Goal: Task Accomplishment & Management: Use online tool/utility

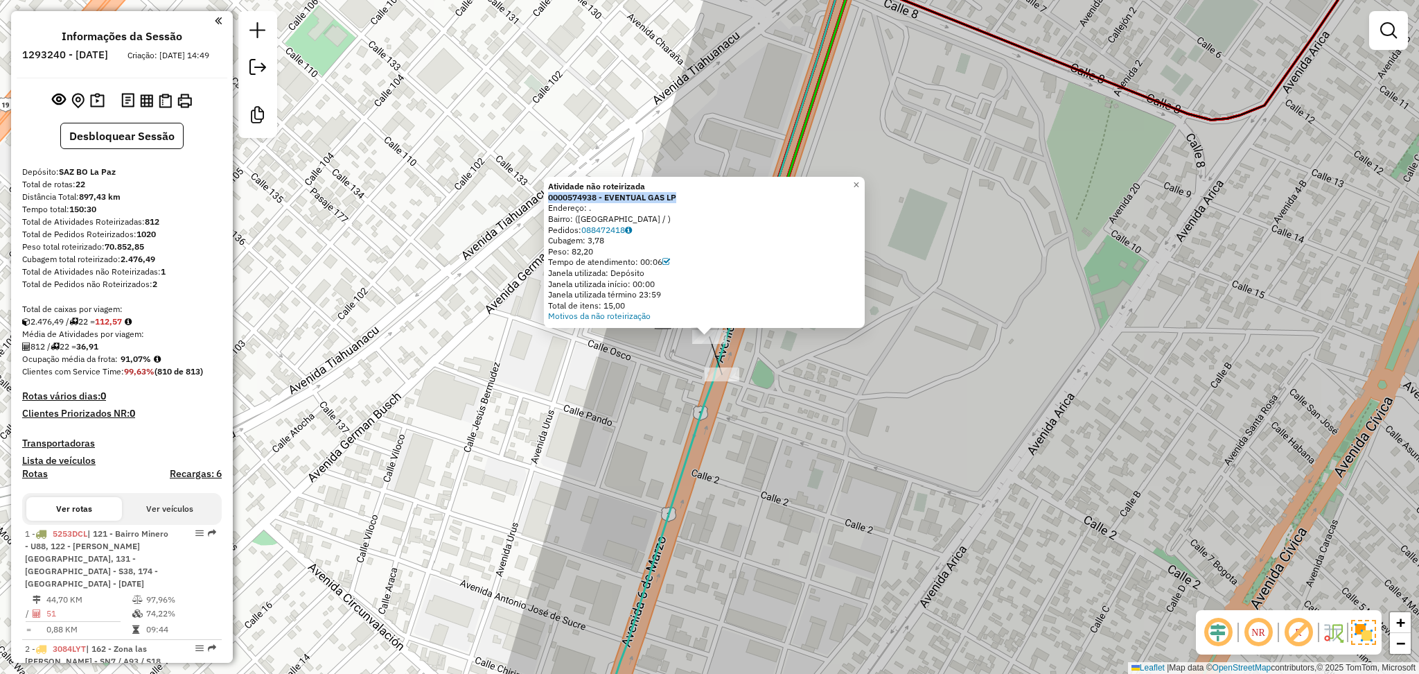
scroll to position [67, 0]
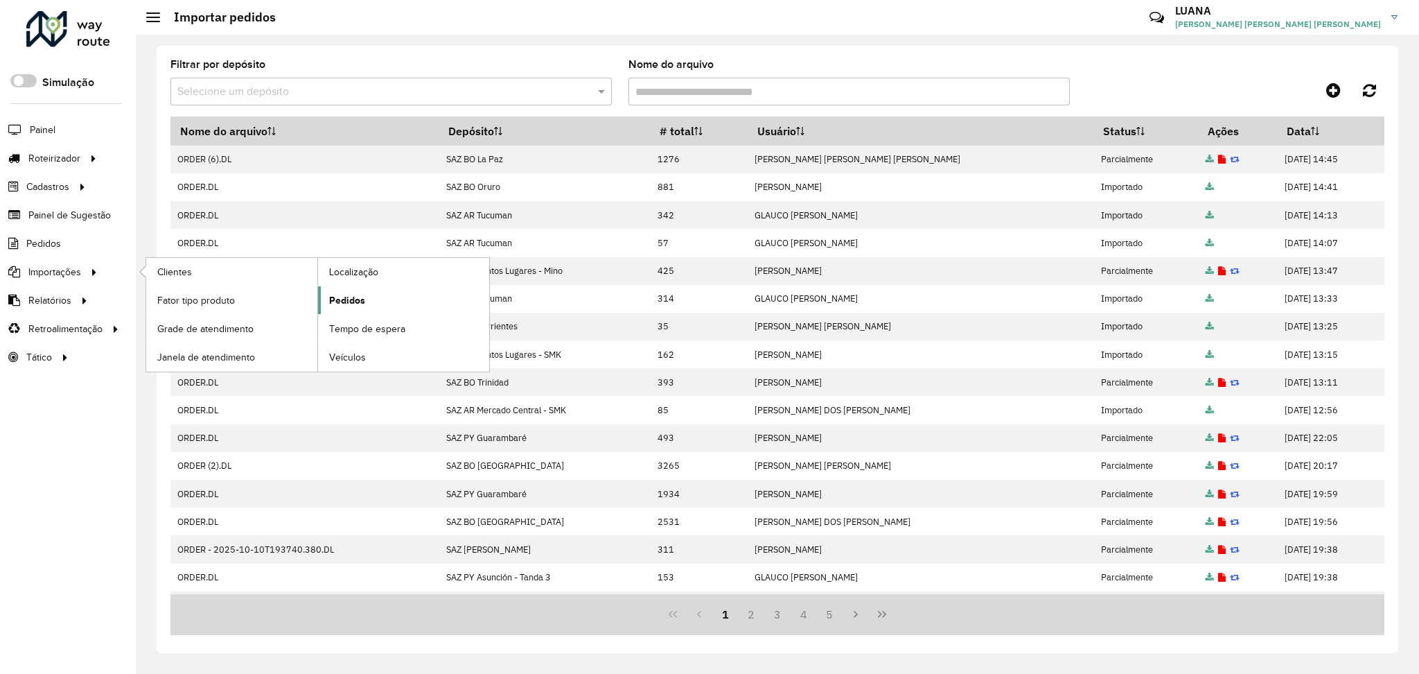
click at [359, 299] on span "Pedidos" at bounding box center [347, 300] width 36 height 15
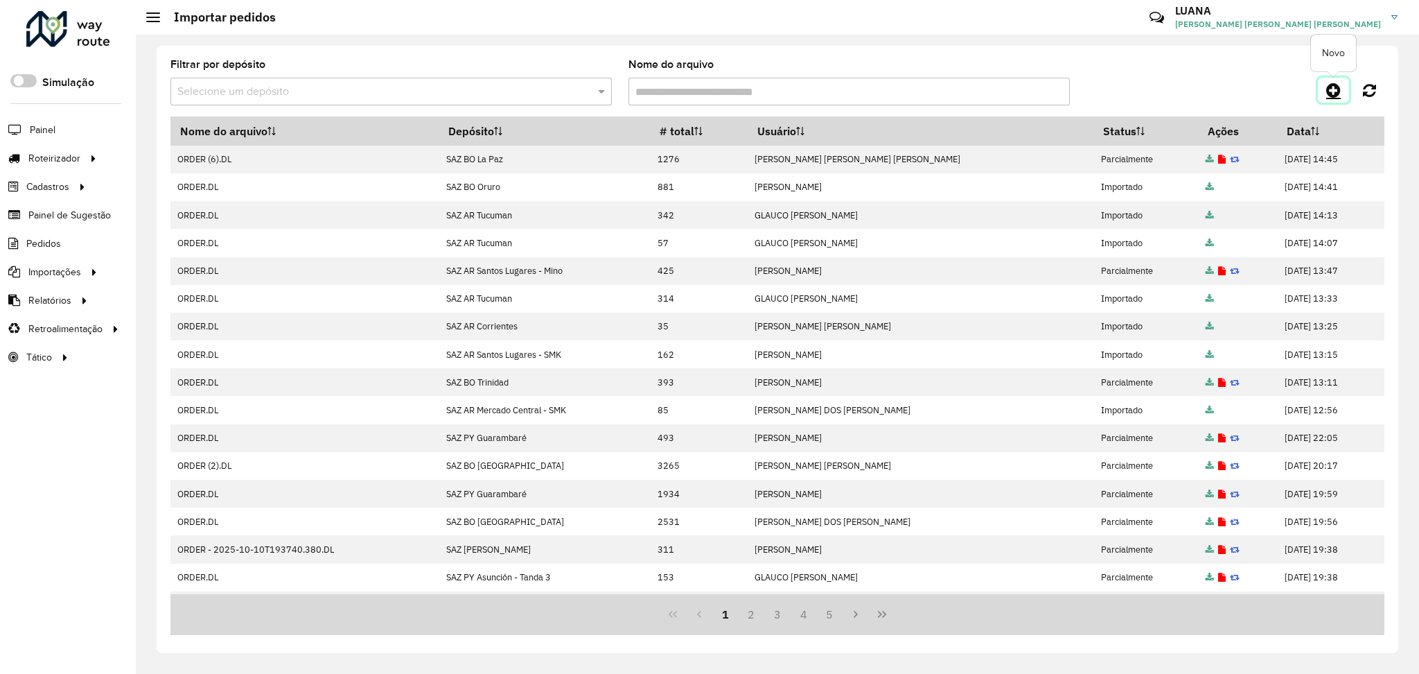
click at [1332, 85] on icon at bounding box center [1333, 90] width 15 height 17
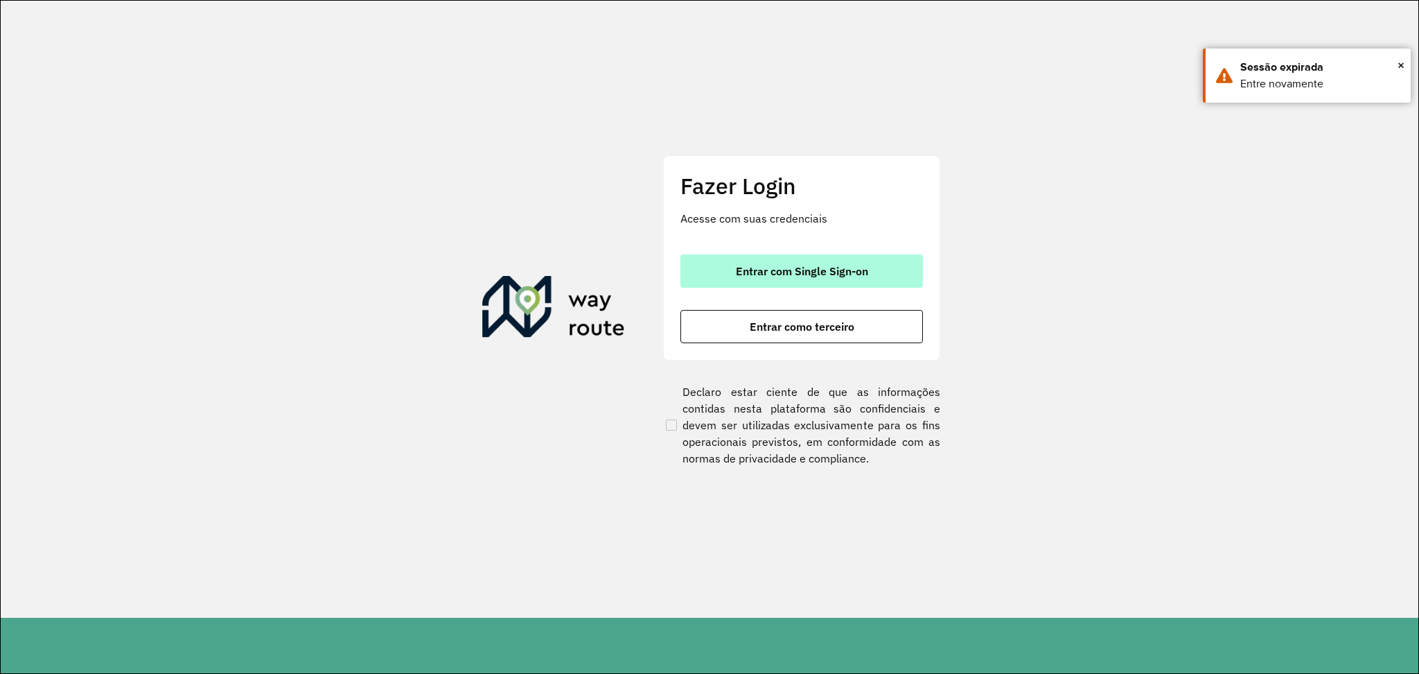
click at [857, 278] on button "Entrar com Single Sign-on" at bounding box center [801, 270] width 243 height 33
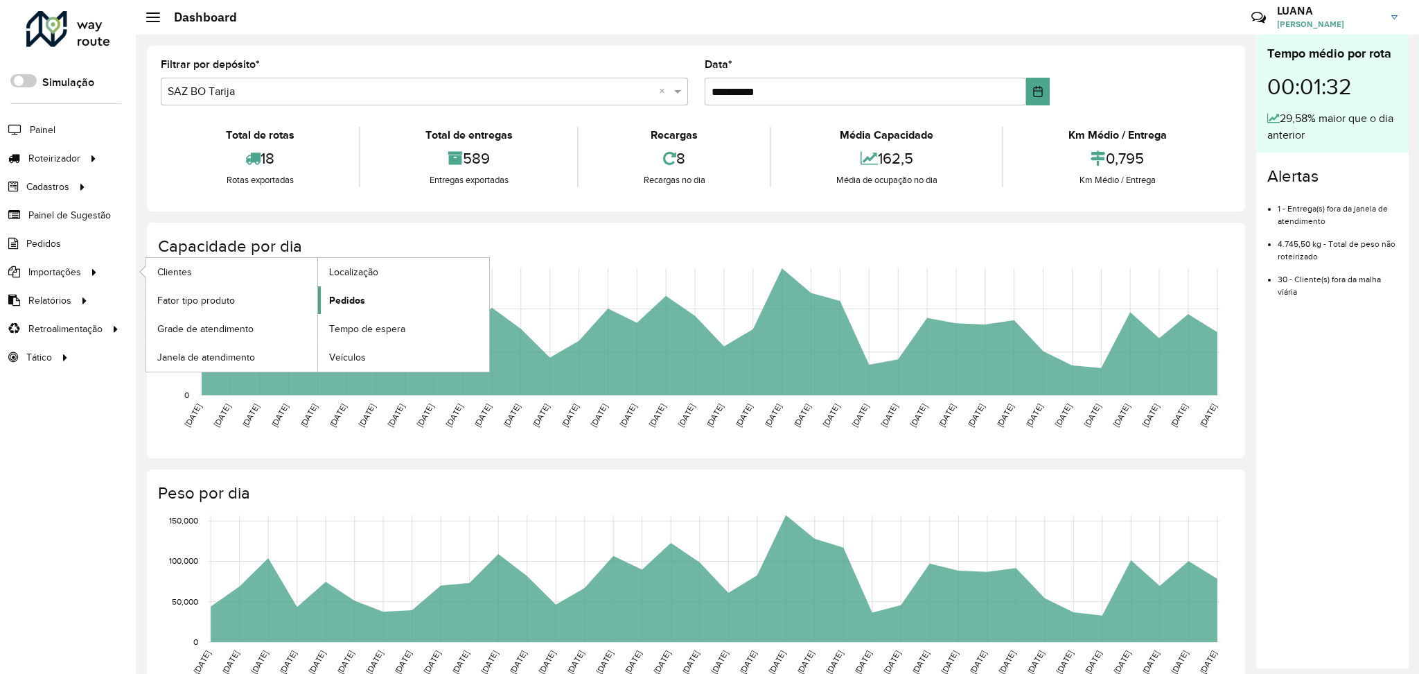
click at [353, 303] on span "Pedidos" at bounding box center [347, 300] width 36 height 15
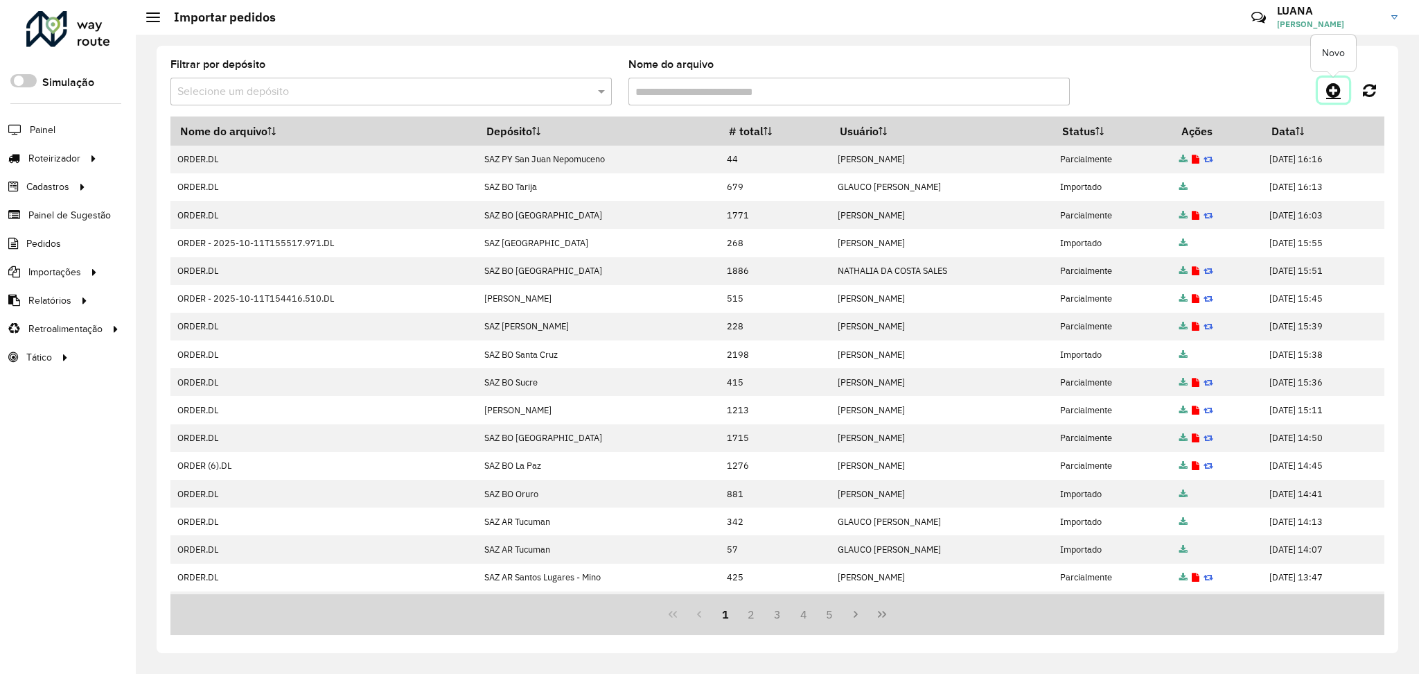
click at [1332, 89] on icon at bounding box center [1333, 90] width 15 height 17
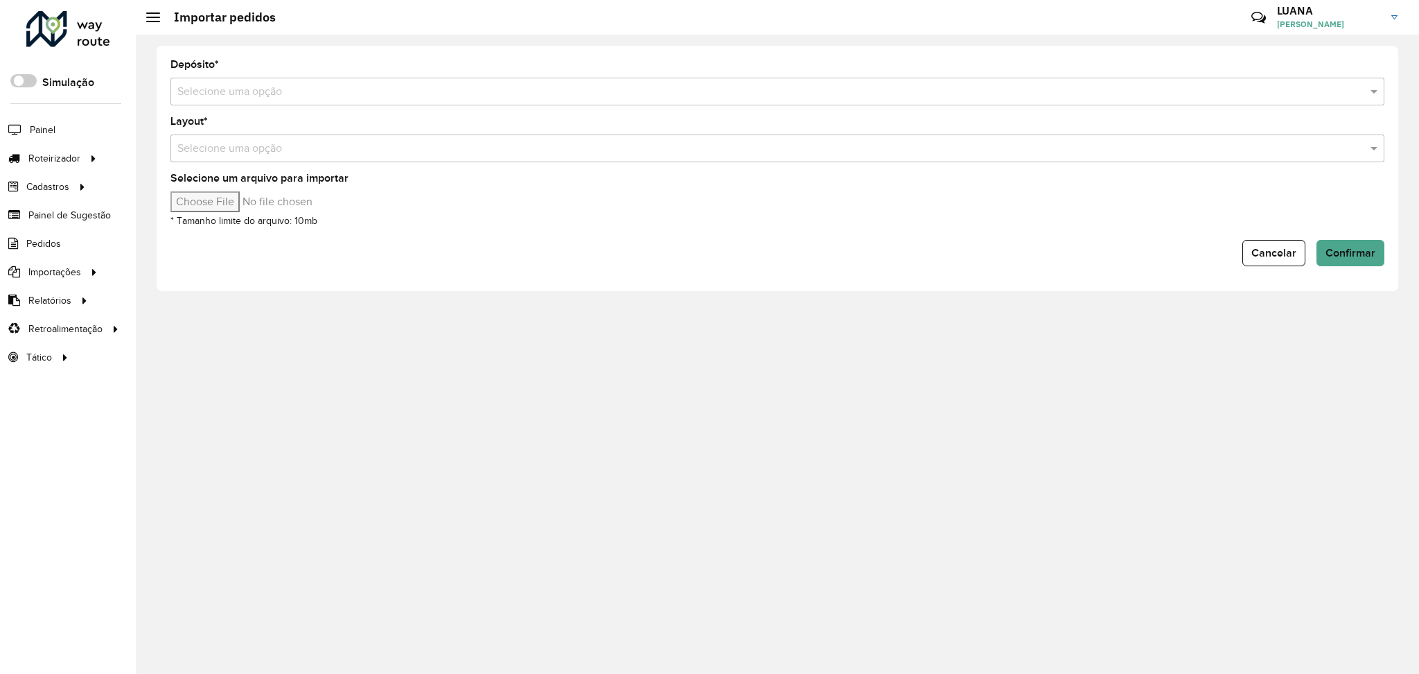
click at [435, 84] on input "text" at bounding box center [763, 92] width 1173 height 17
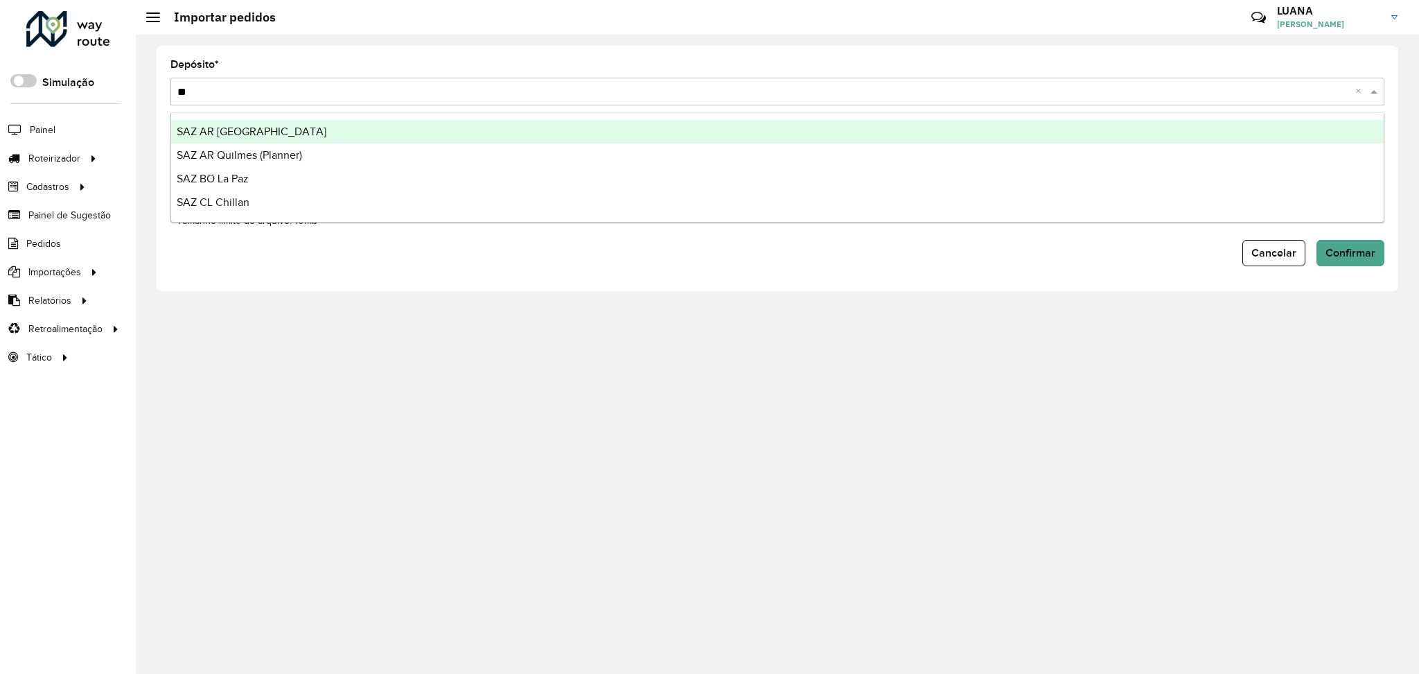
type input "*"
type input "****"
click at [447, 133] on div "SAZ [PERSON_NAME] [PERSON_NAME]" at bounding box center [777, 132] width 1213 height 24
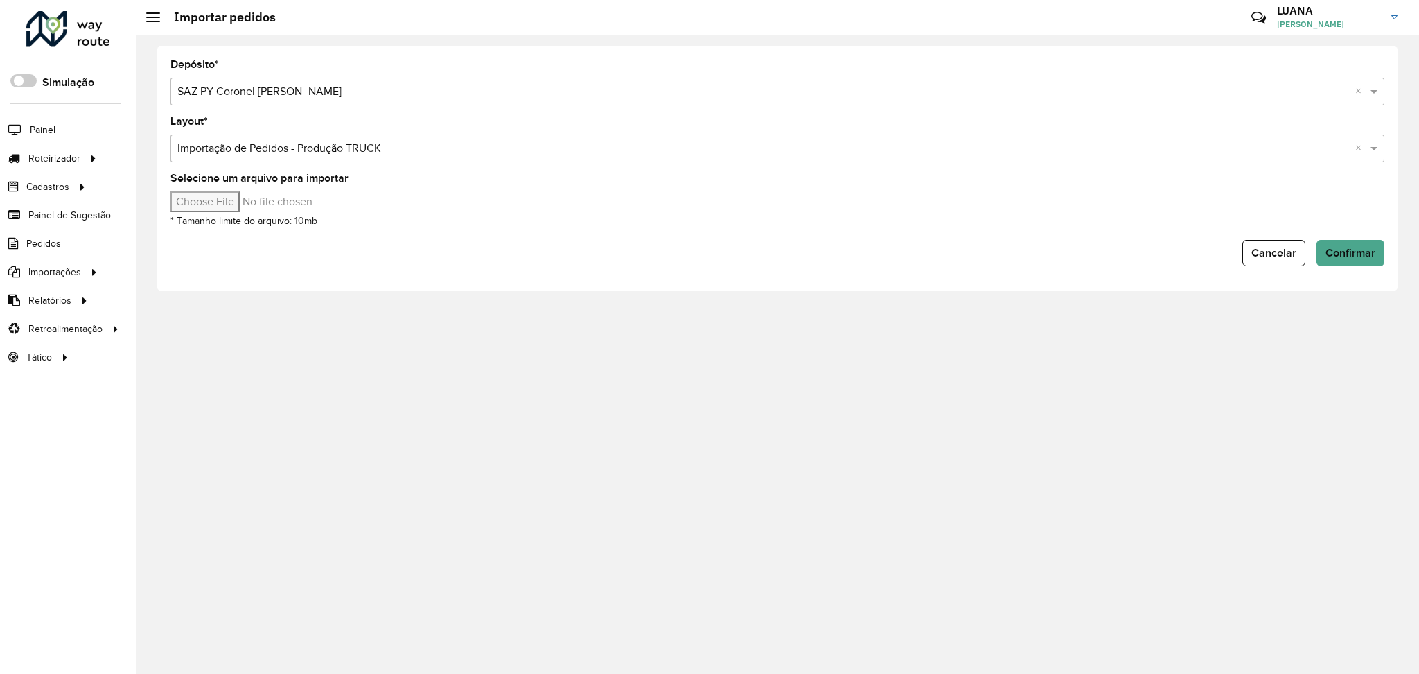
click at [249, 211] on div "Selecione um arquivo para importar * Tamanho limite do arquivo: 10mb" at bounding box center [777, 200] width 1214 height 55
click at [245, 195] on input "Selecione um arquivo para importar" at bounding box center [288, 201] width 236 height 21
type input "**********"
click at [1350, 247] on span "Confirmar" at bounding box center [1351, 253] width 50 height 12
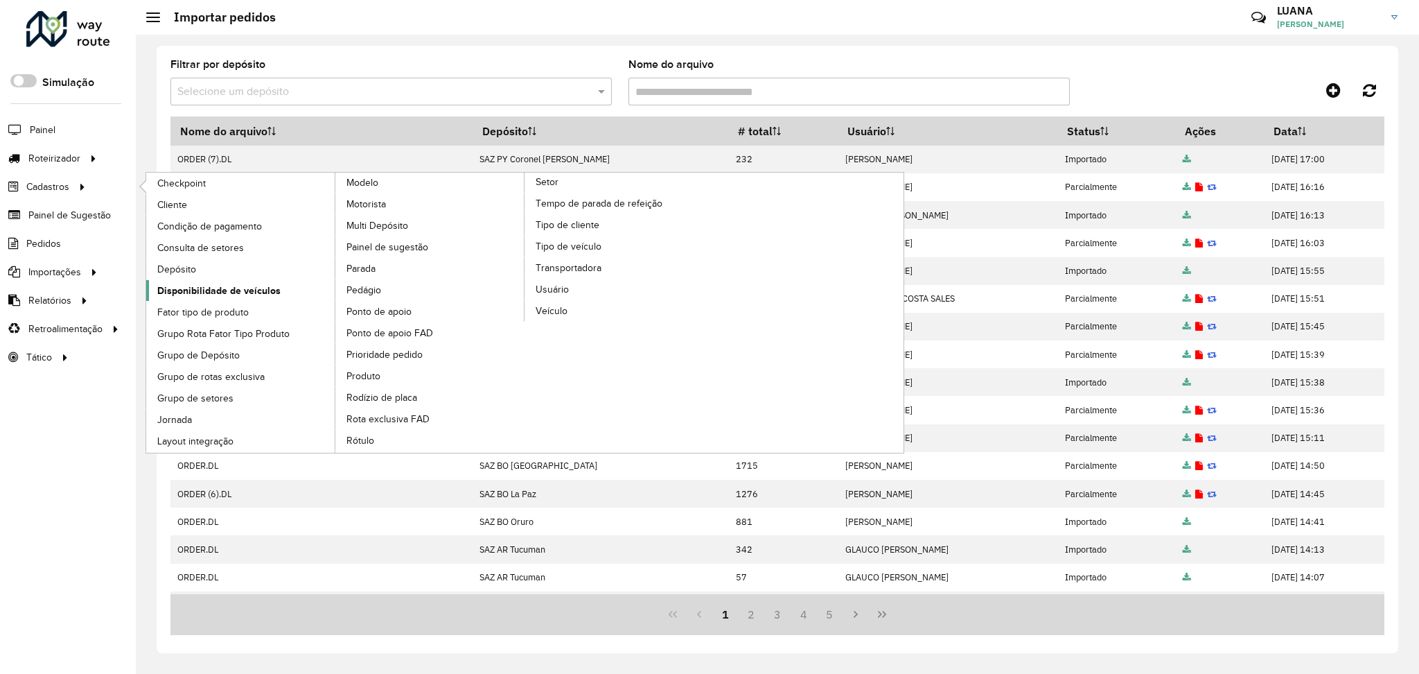
click at [250, 295] on span "Disponibilidade de veículos" at bounding box center [218, 290] width 123 height 15
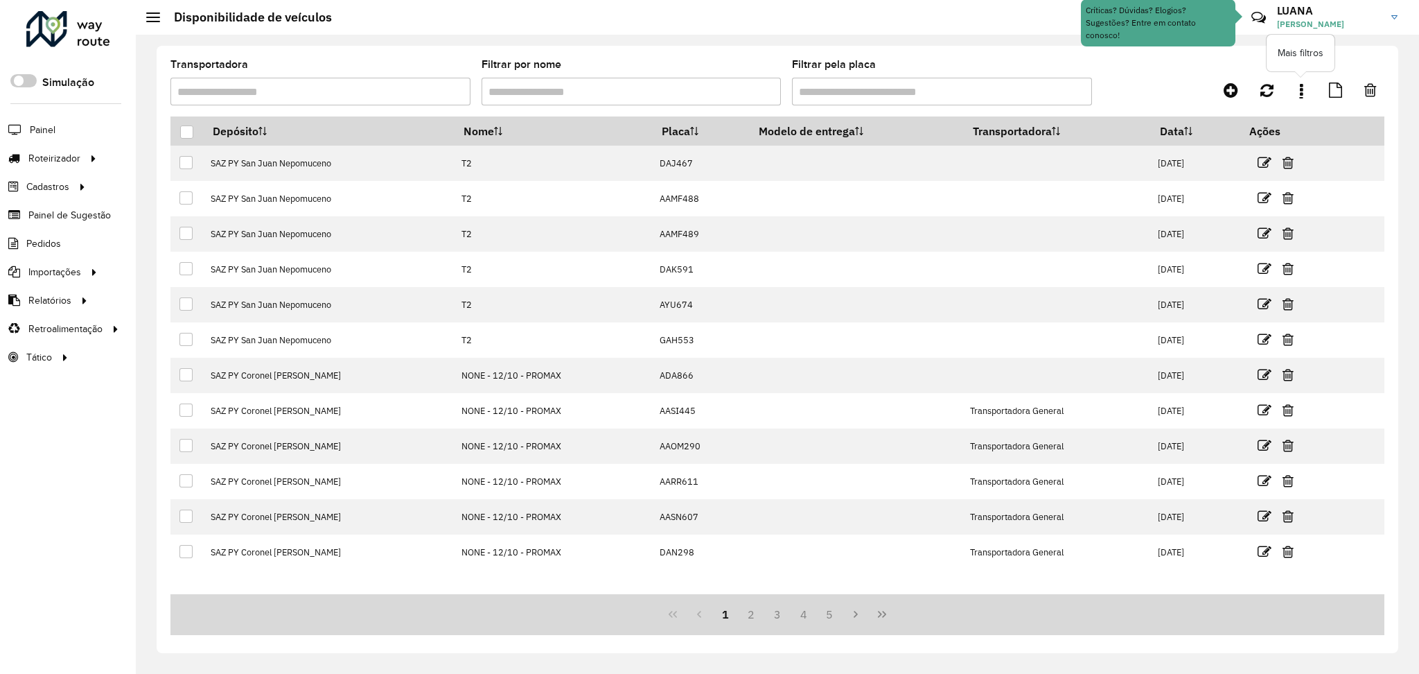
click at [1298, 87] on link at bounding box center [1302, 90] width 28 height 25
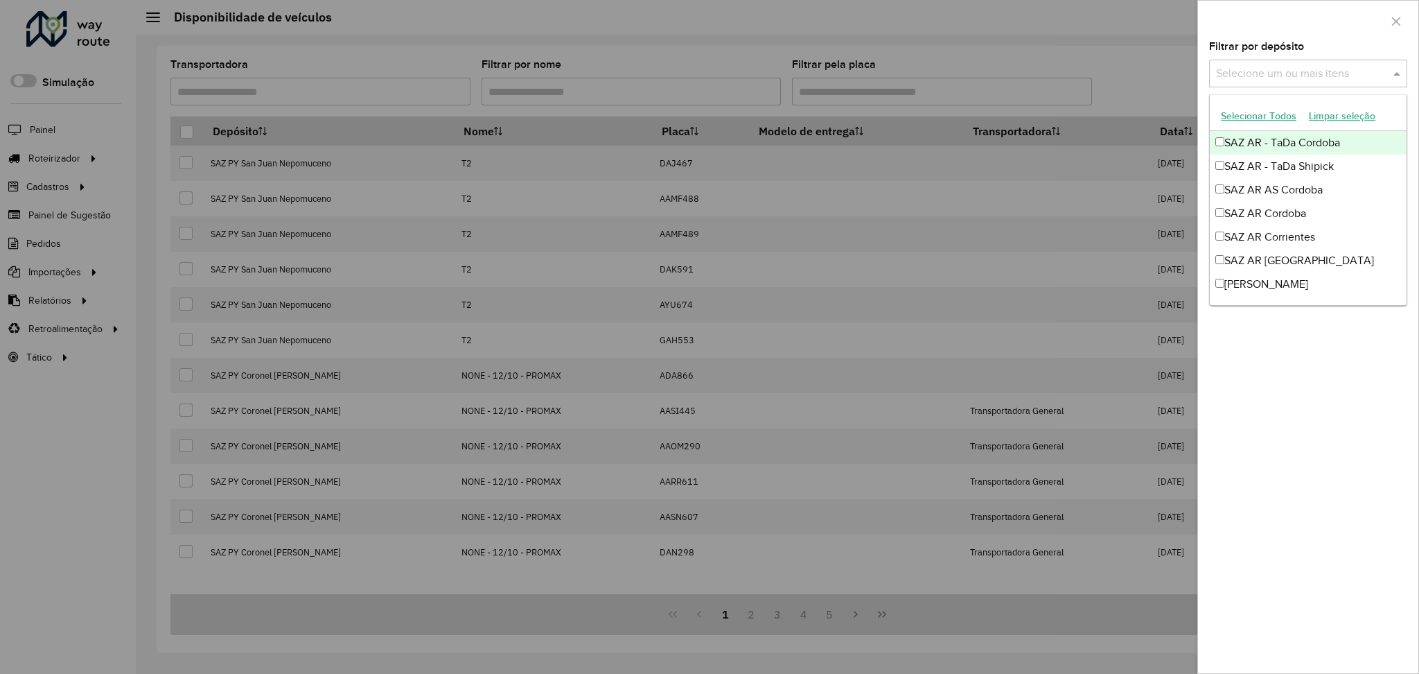
click at [1250, 78] on input "text" at bounding box center [1301, 74] width 177 height 17
type input "****"
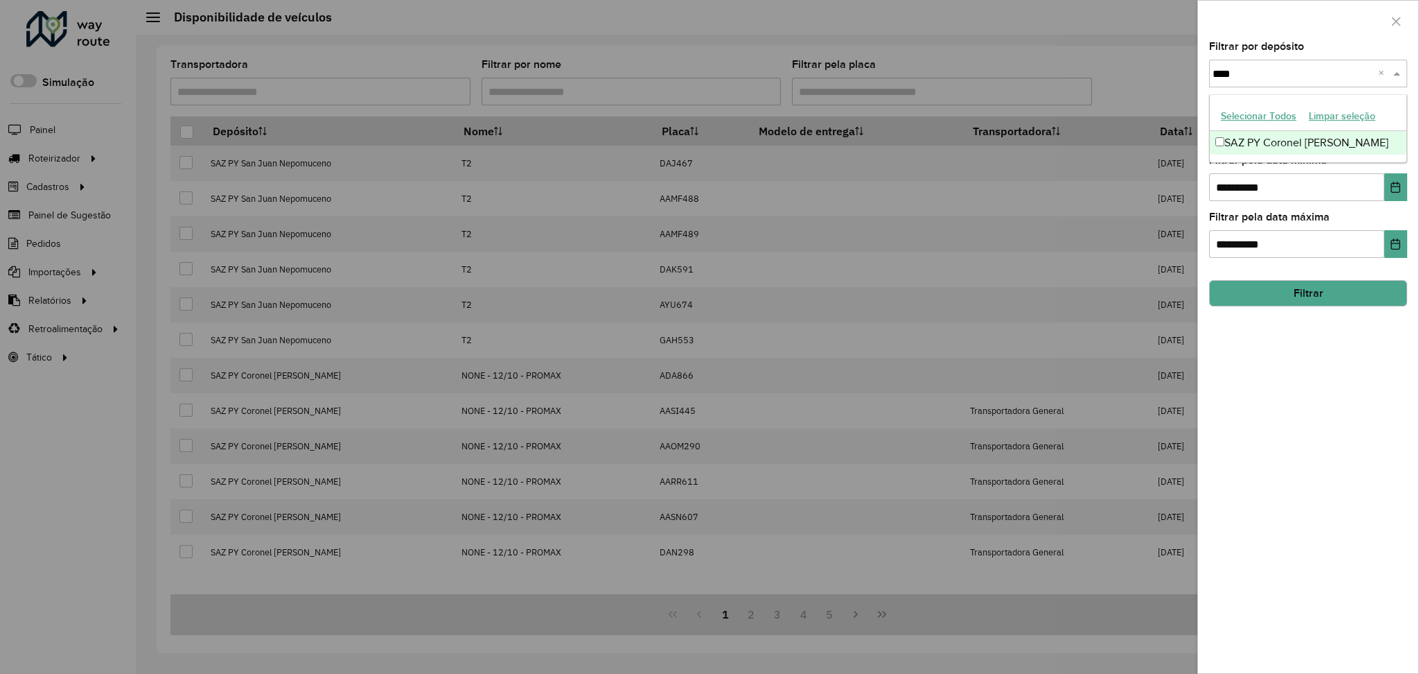
click at [1304, 140] on div "SAZ PY Coronel Oviedo" at bounding box center [1308, 143] width 197 height 24
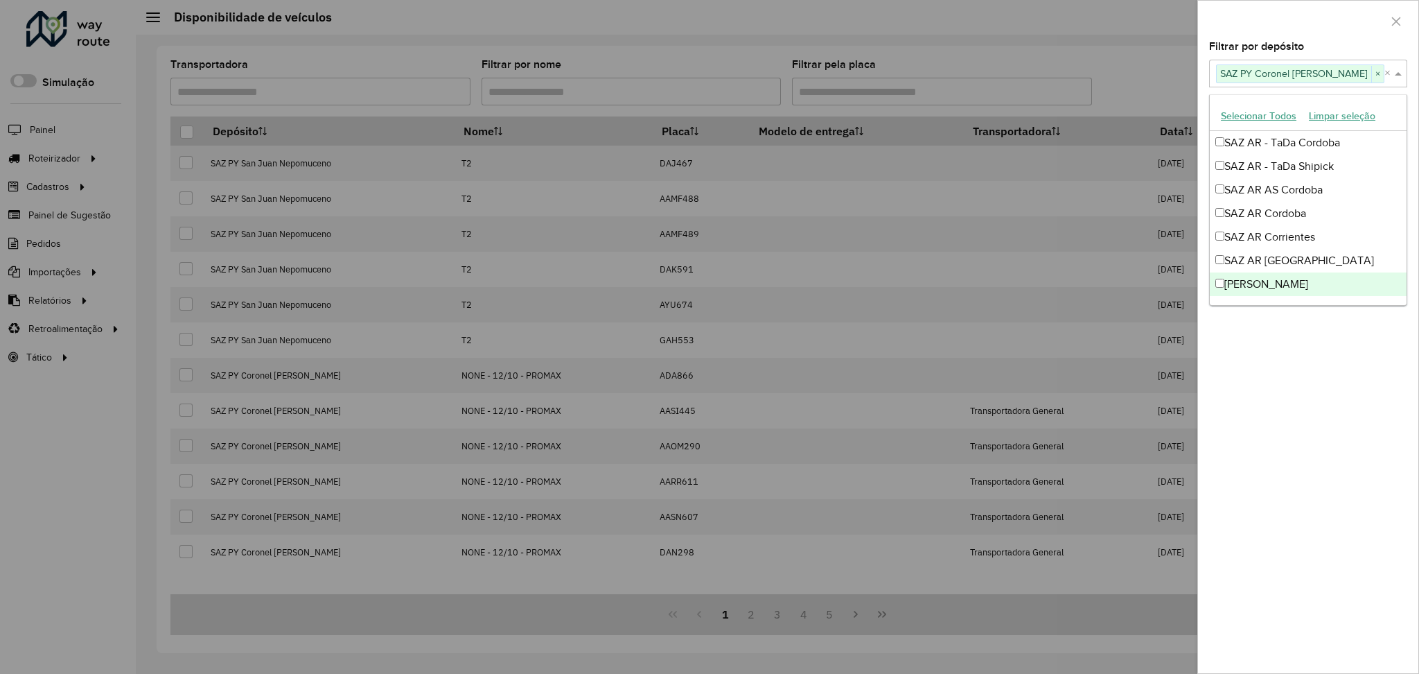
click at [1381, 373] on div "**********" at bounding box center [1308, 357] width 220 height 631
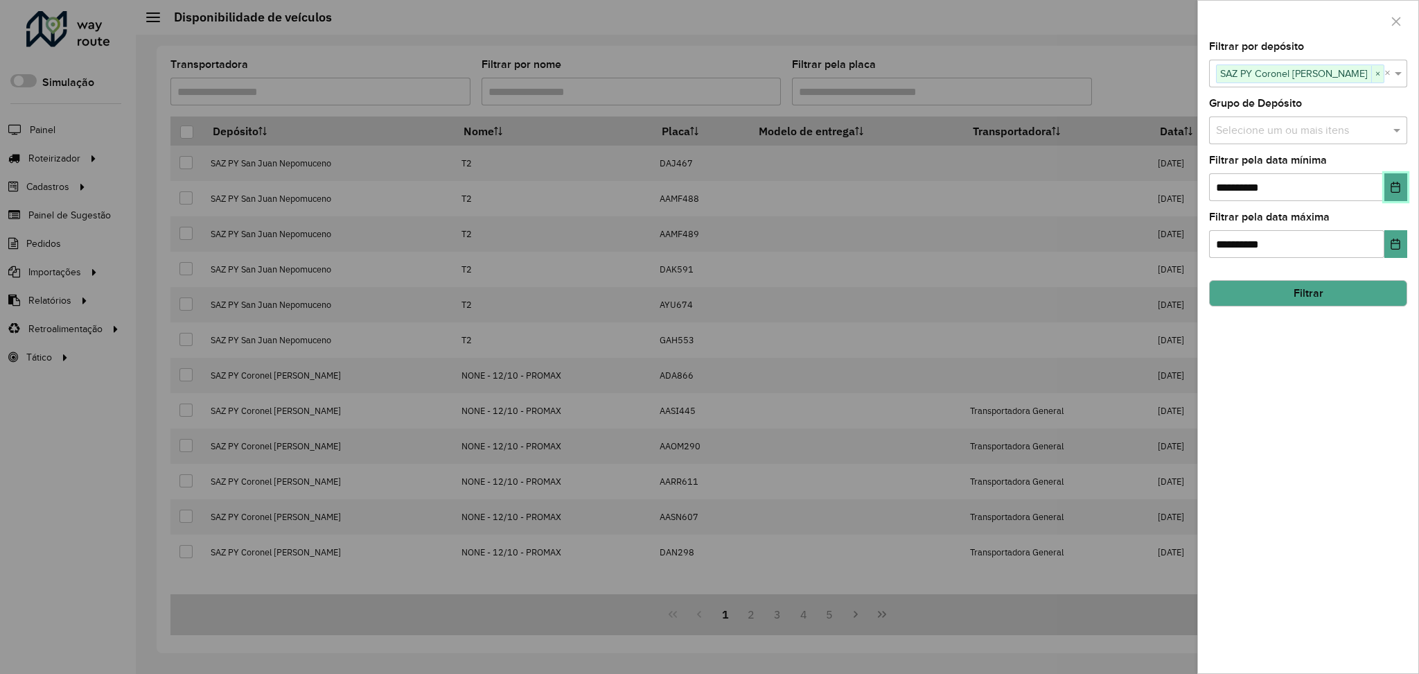
click at [1392, 180] on button "Choose Date" at bounding box center [1396, 187] width 23 height 28
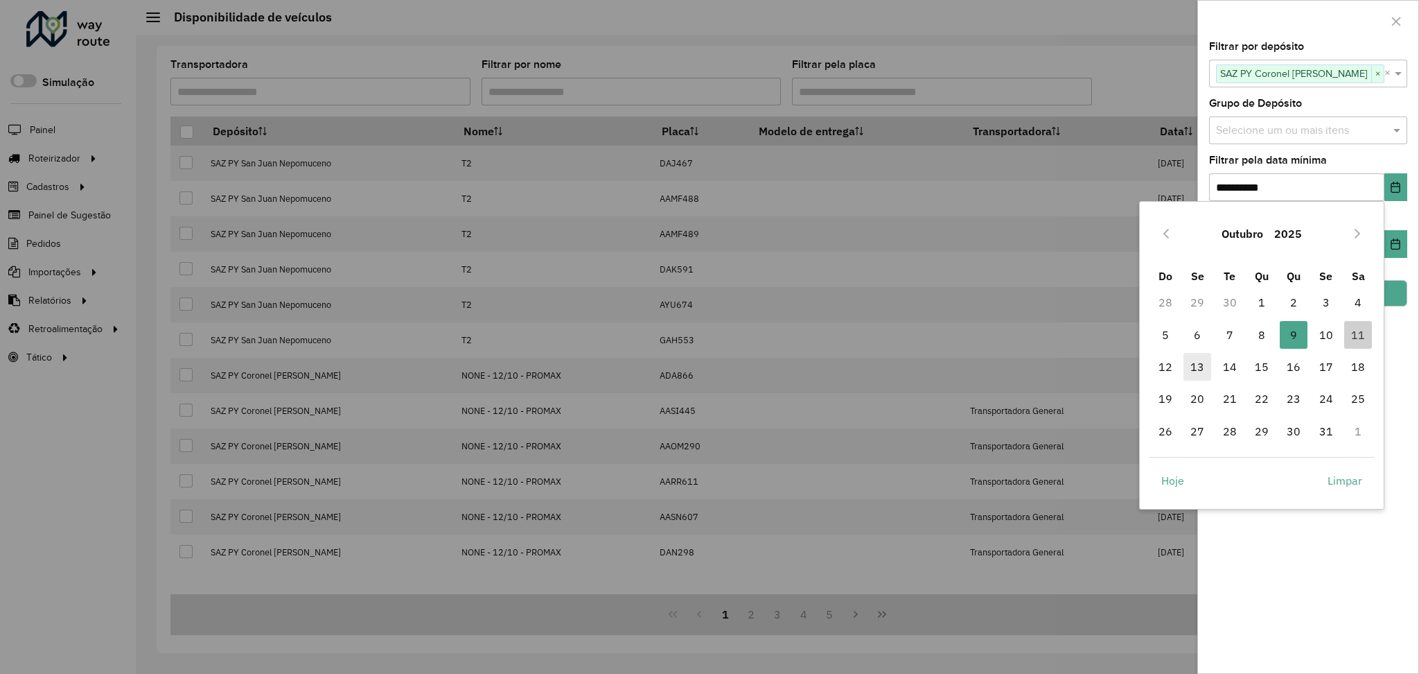
click at [1201, 369] on span "13" at bounding box center [1198, 367] width 28 height 28
type input "**********"
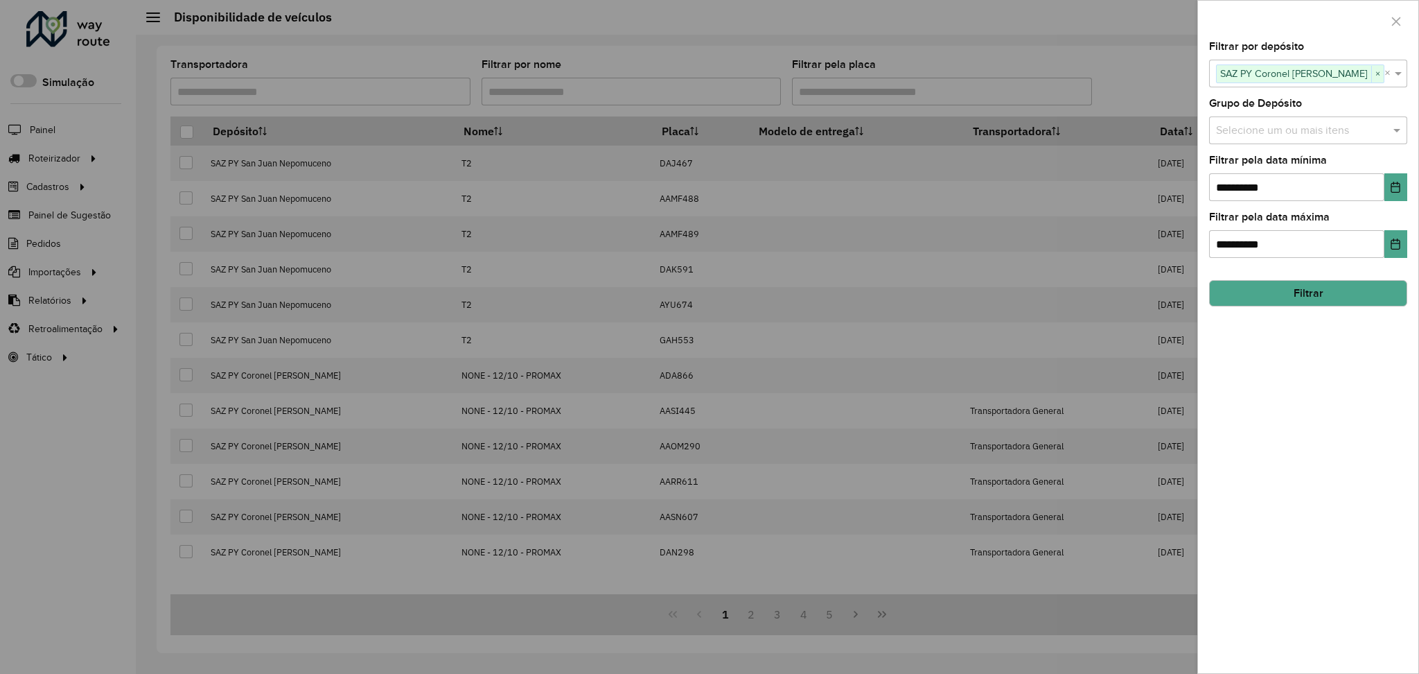
click at [1351, 290] on button "Filtrar" at bounding box center [1308, 293] width 198 height 26
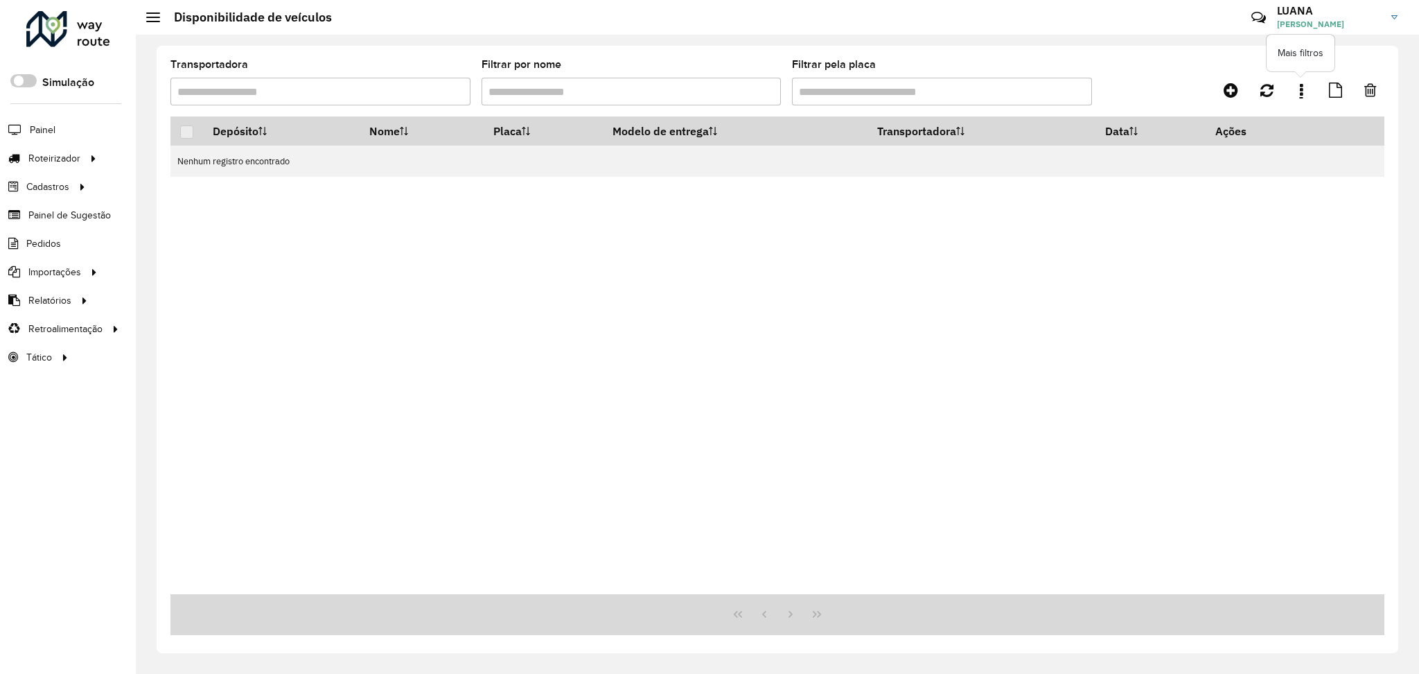
click at [1310, 94] on link at bounding box center [1302, 90] width 28 height 25
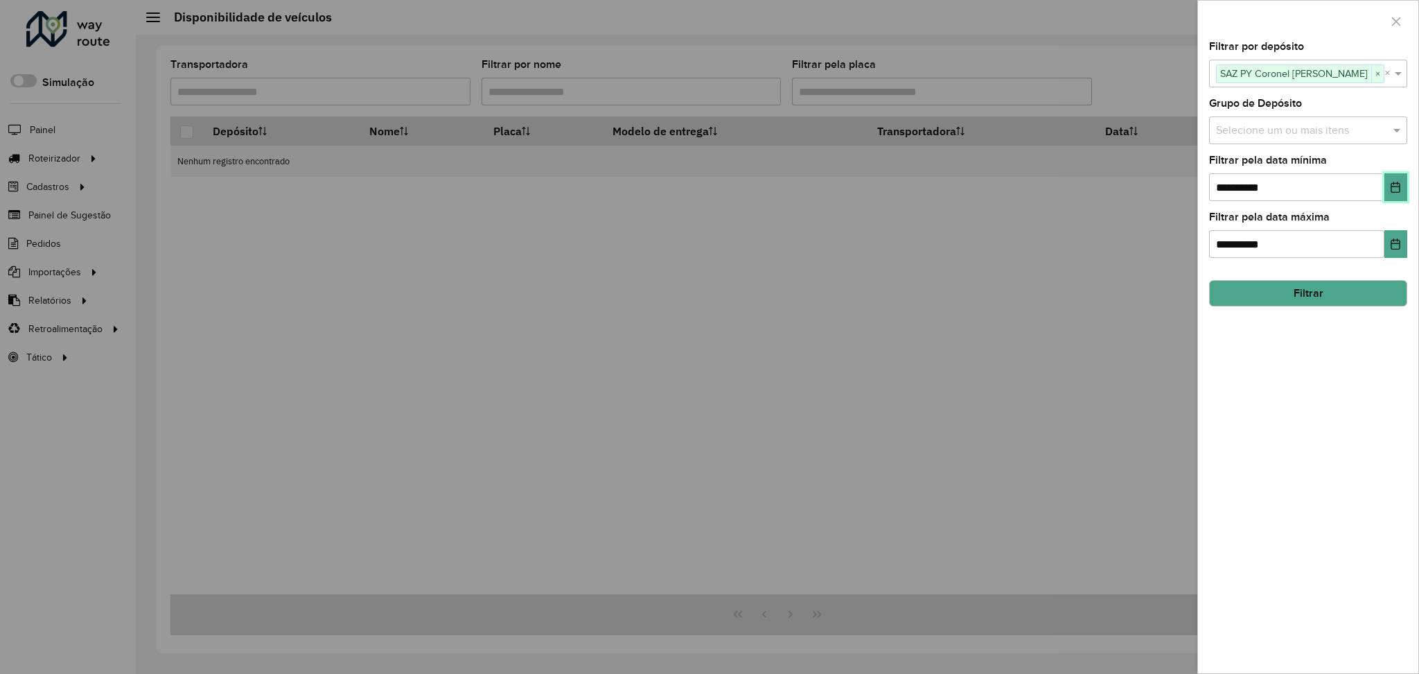
click at [1395, 187] on icon "Choose Date" at bounding box center [1395, 187] width 11 height 11
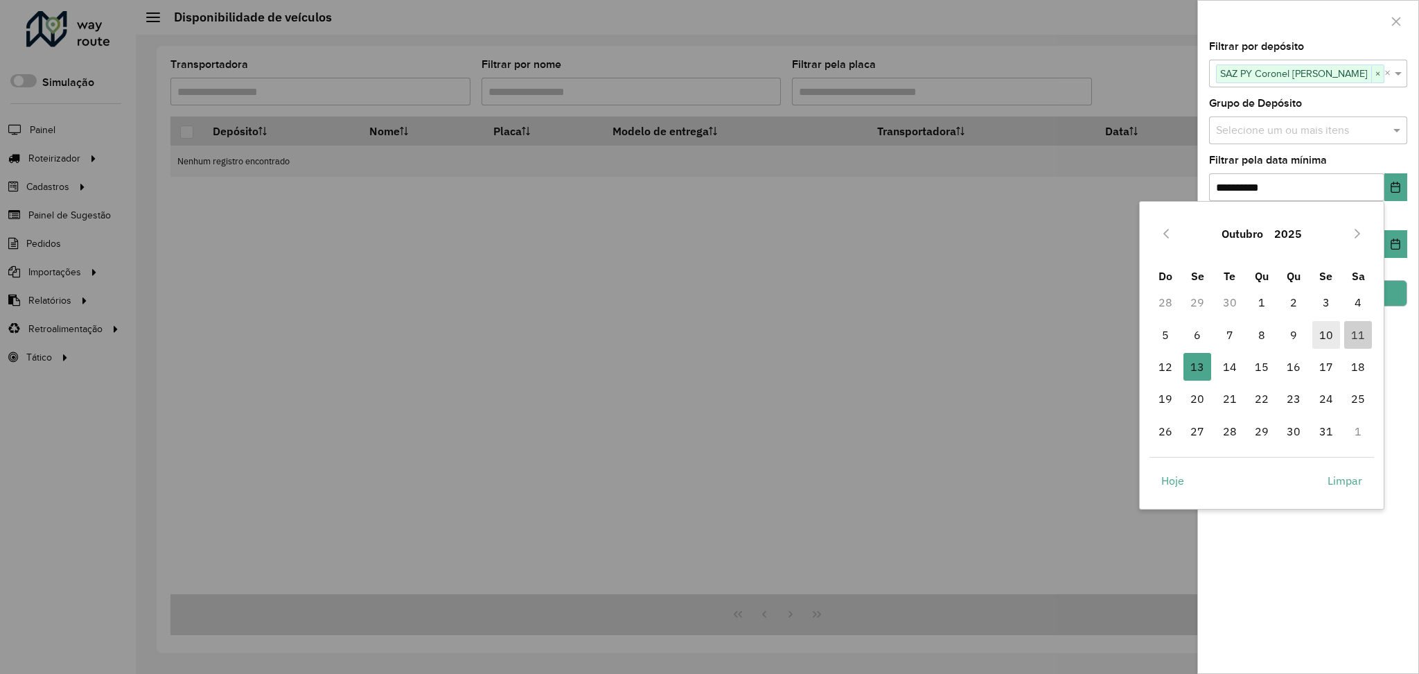
click at [1323, 343] on span "10" at bounding box center [1326, 335] width 28 height 28
type input "**********"
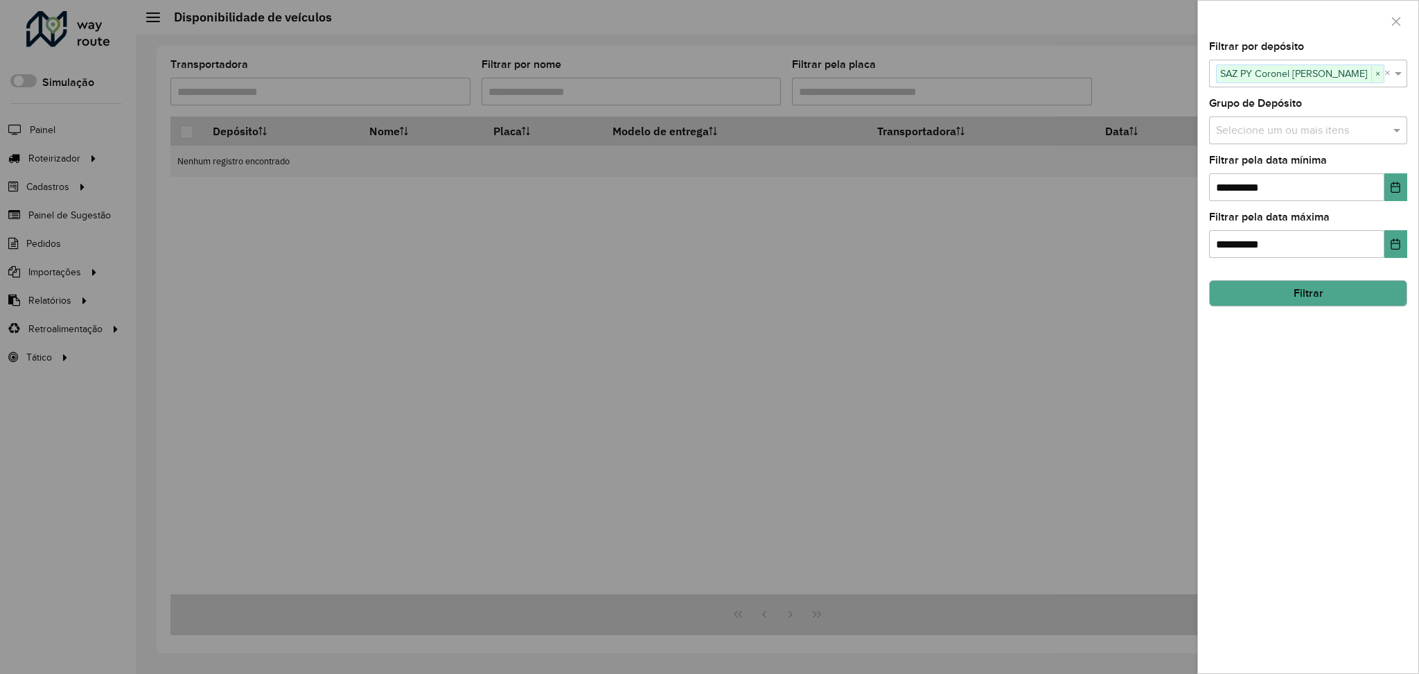
click at [1337, 294] on button "Filtrar" at bounding box center [1308, 293] width 198 height 26
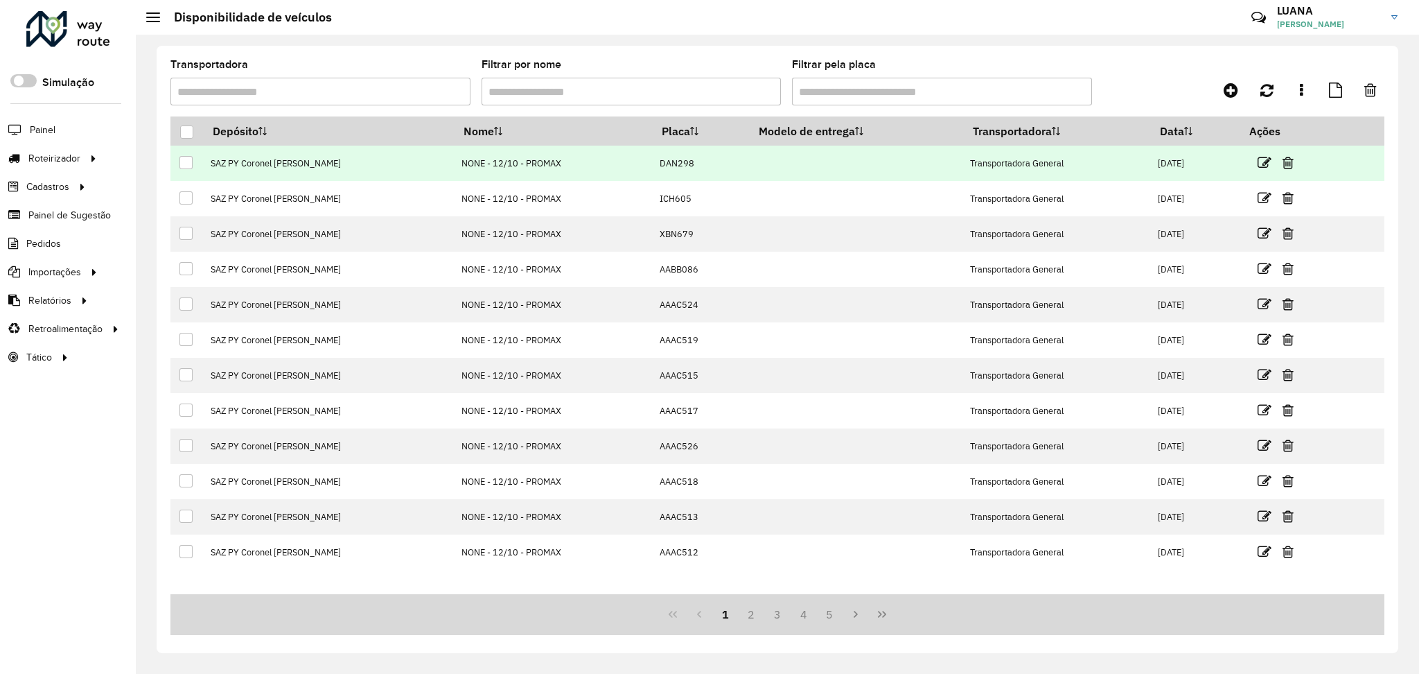
drag, startPoint x: 506, startPoint y: 161, endPoint x: 394, endPoint y: 153, distance: 111.9
click at [455, 153] on td "NONE - 12/10 - PROMAX" at bounding box center [554, 163] width 198 height 35
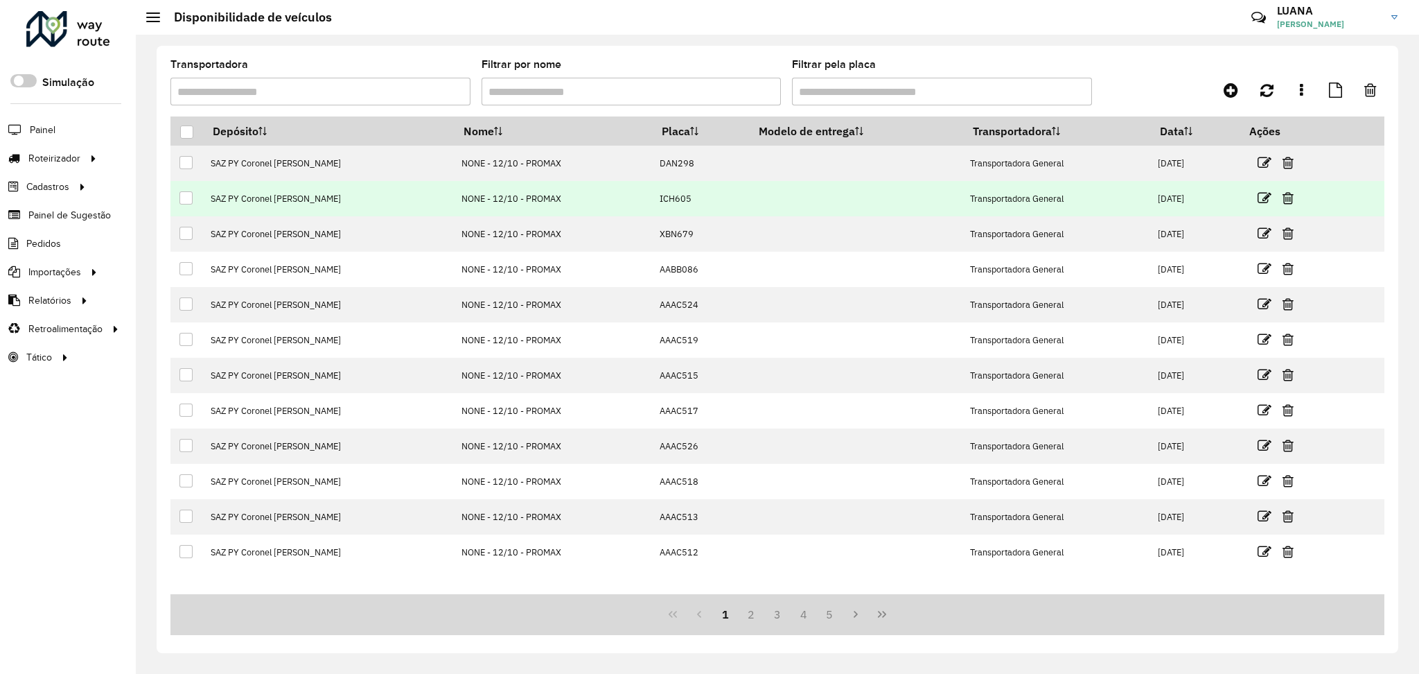
copy td "NONE - 12/10 - PROMAX"
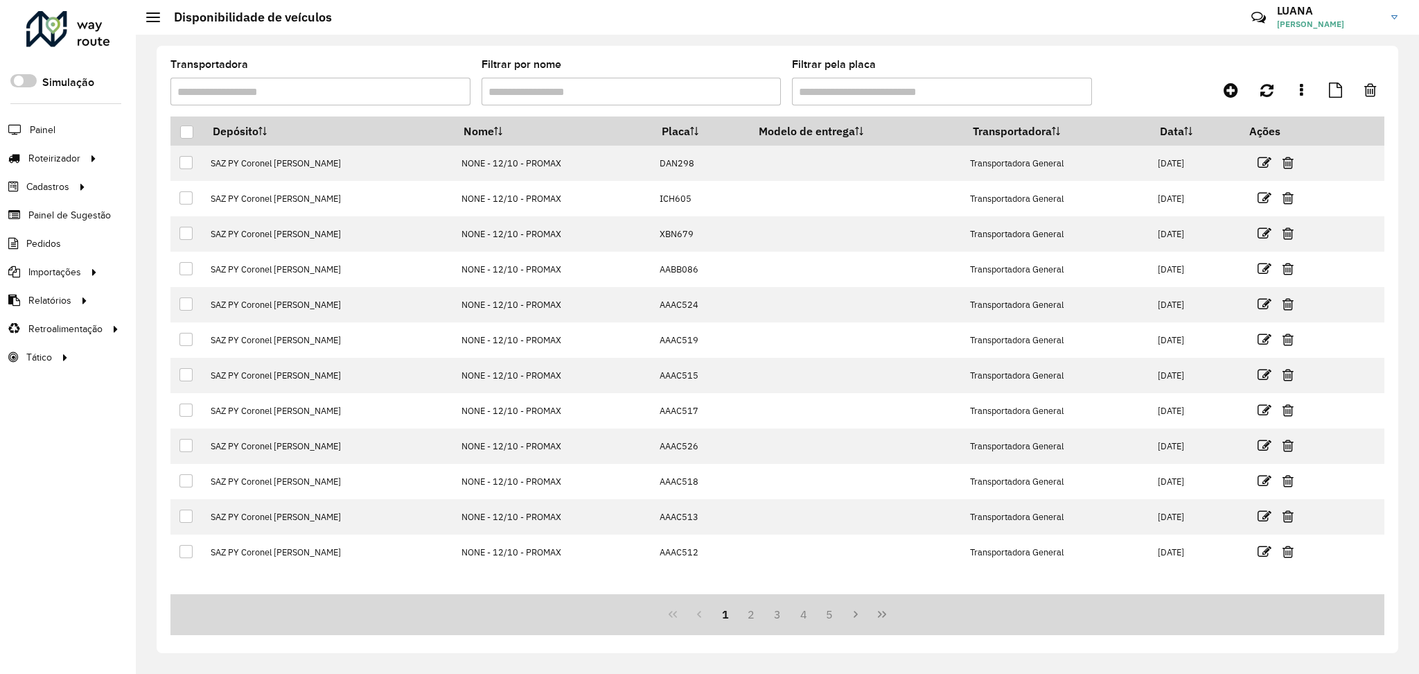
click at [826, 87] on input "Filtrar pela placa" at bounding box center [942, 92] width 300 height 28
click at [591, 84] on input "Filtrar por nome" at bounding box center [632, 92] width 300 height 28
paste input "**********"
type input "**********"
click at [184, 133] on div at bounding box center [186, 131] width 13 height 13
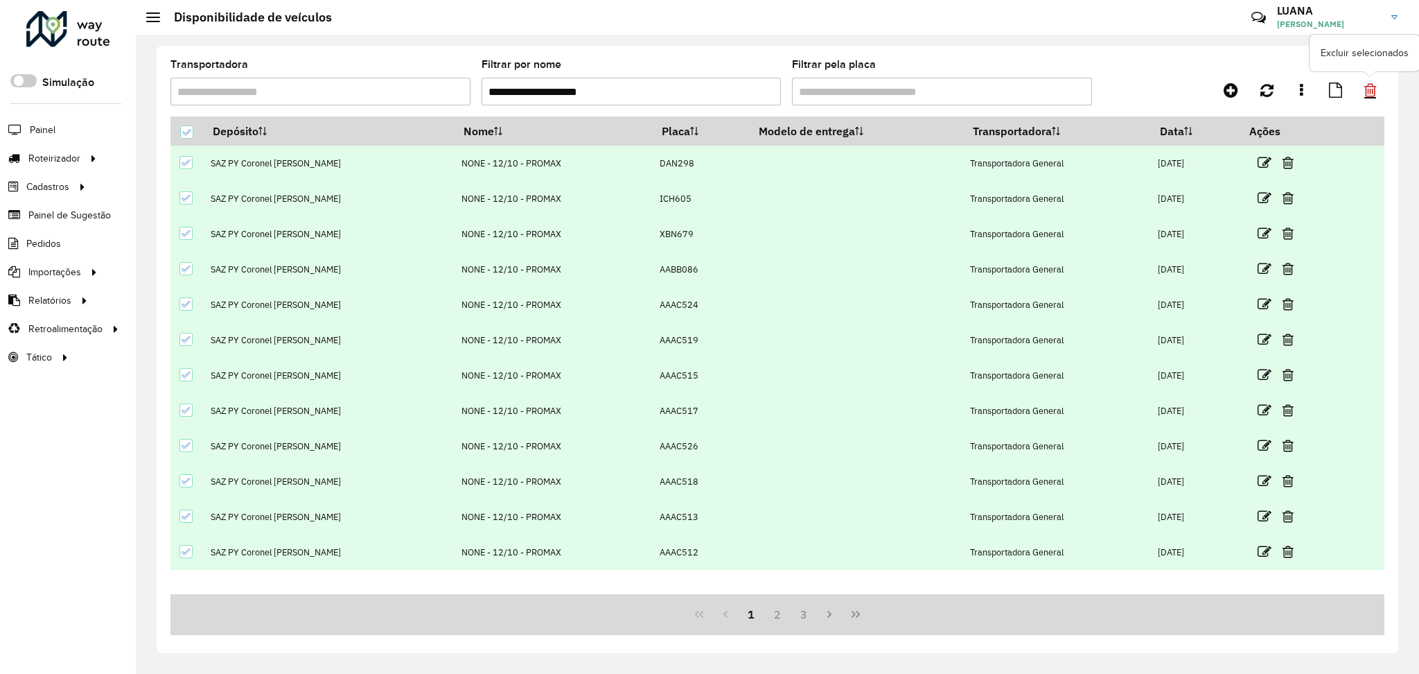
click at [1372, 94] on icon at bounding box center [1370, 89] width 12 height 15
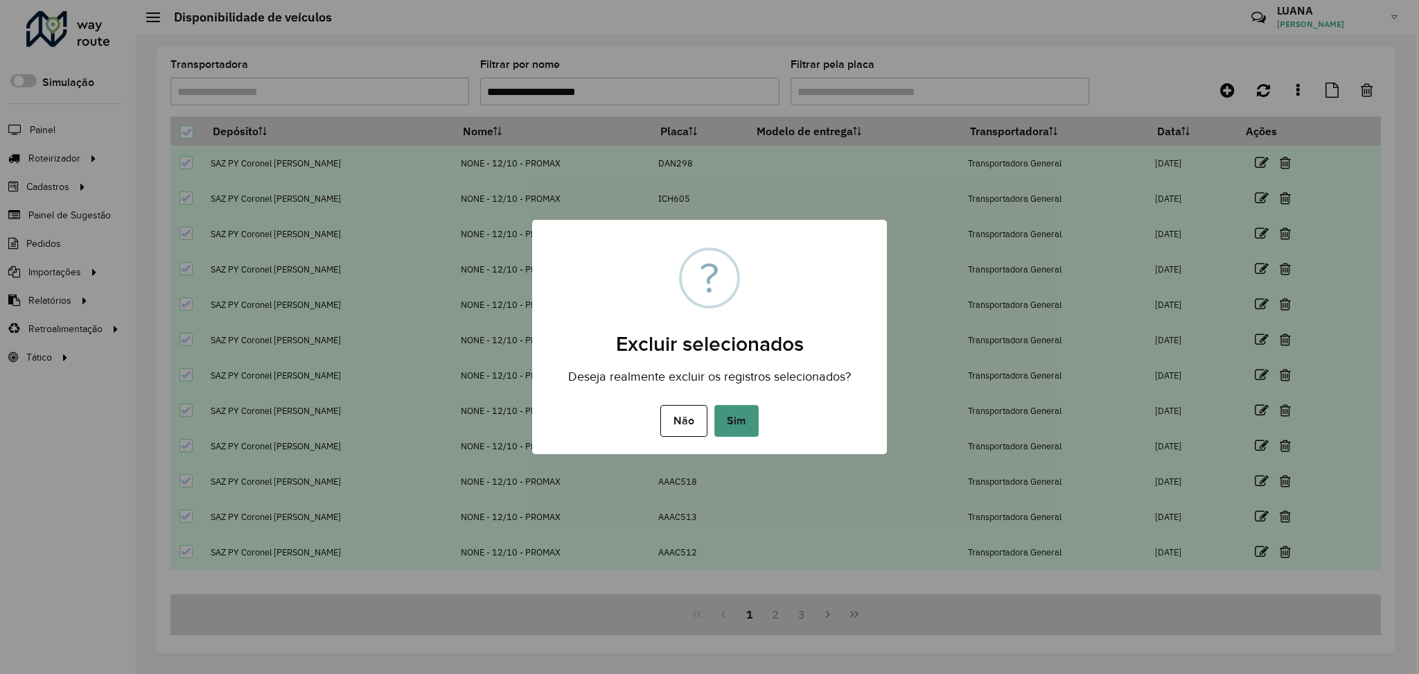
click at [749, 417] on button "Sim" at bounding box center [736, 421] width 44 height 32
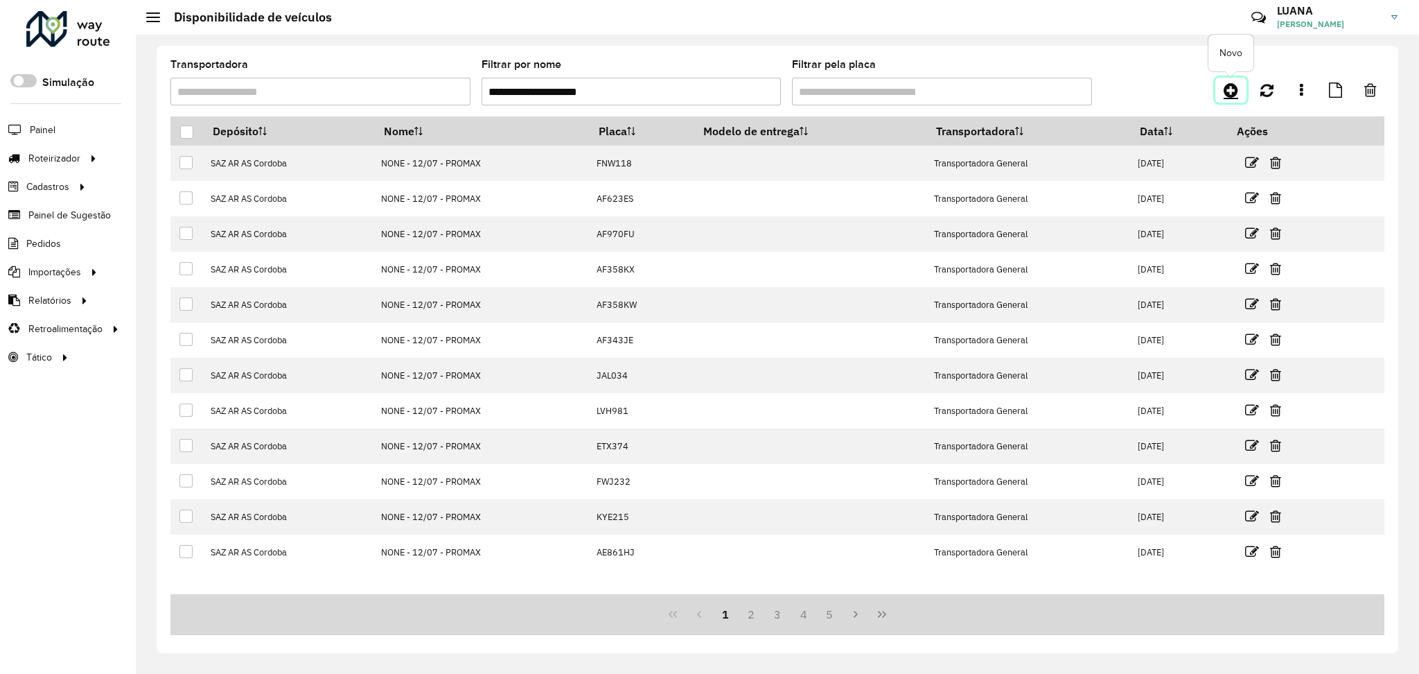
click at [1233, 94] on icon at bounding box center [1231, 90] width 15 height 17
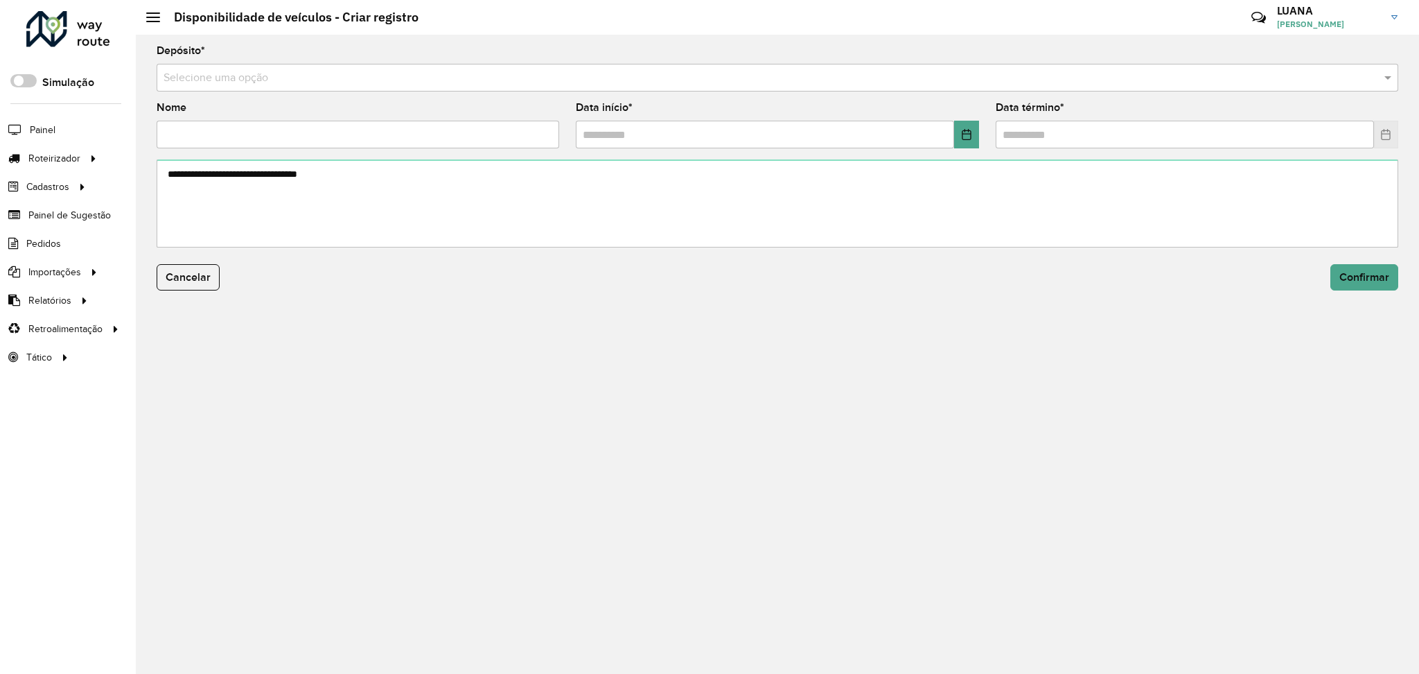
click at [331, 86] on div "Selecione uma opção" at bounding box center [778, 78] width 1242 height 28
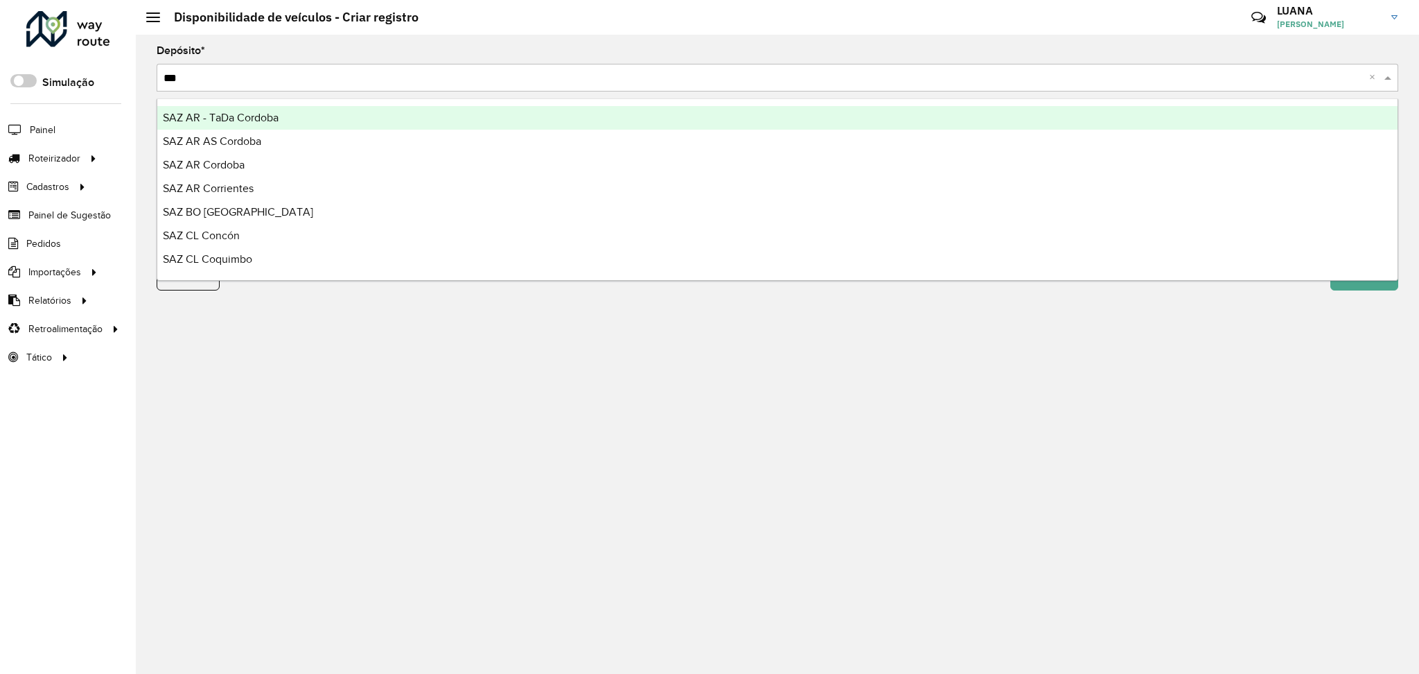
type input "****"
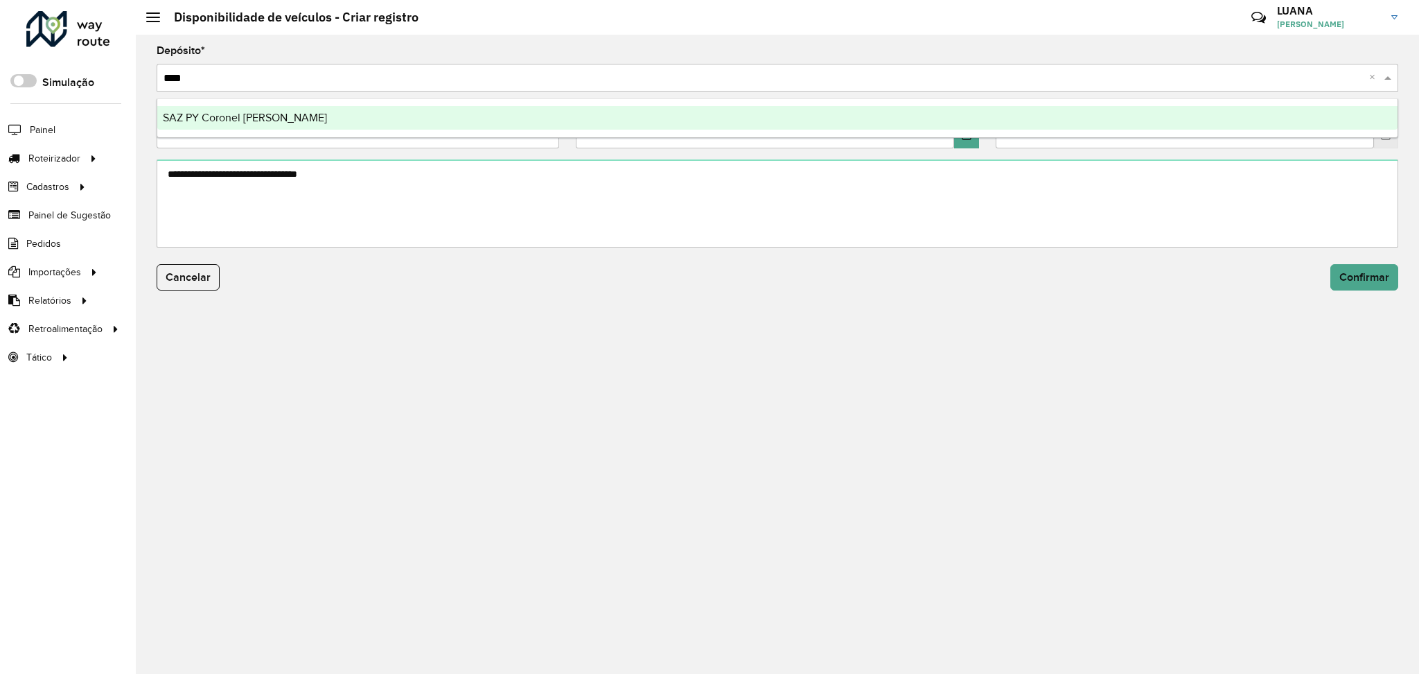
click at [315, 114] on div "SAZ PY Coronel [PERSON_NAME]" at bounding box center [777, 118] width 1240 height 24
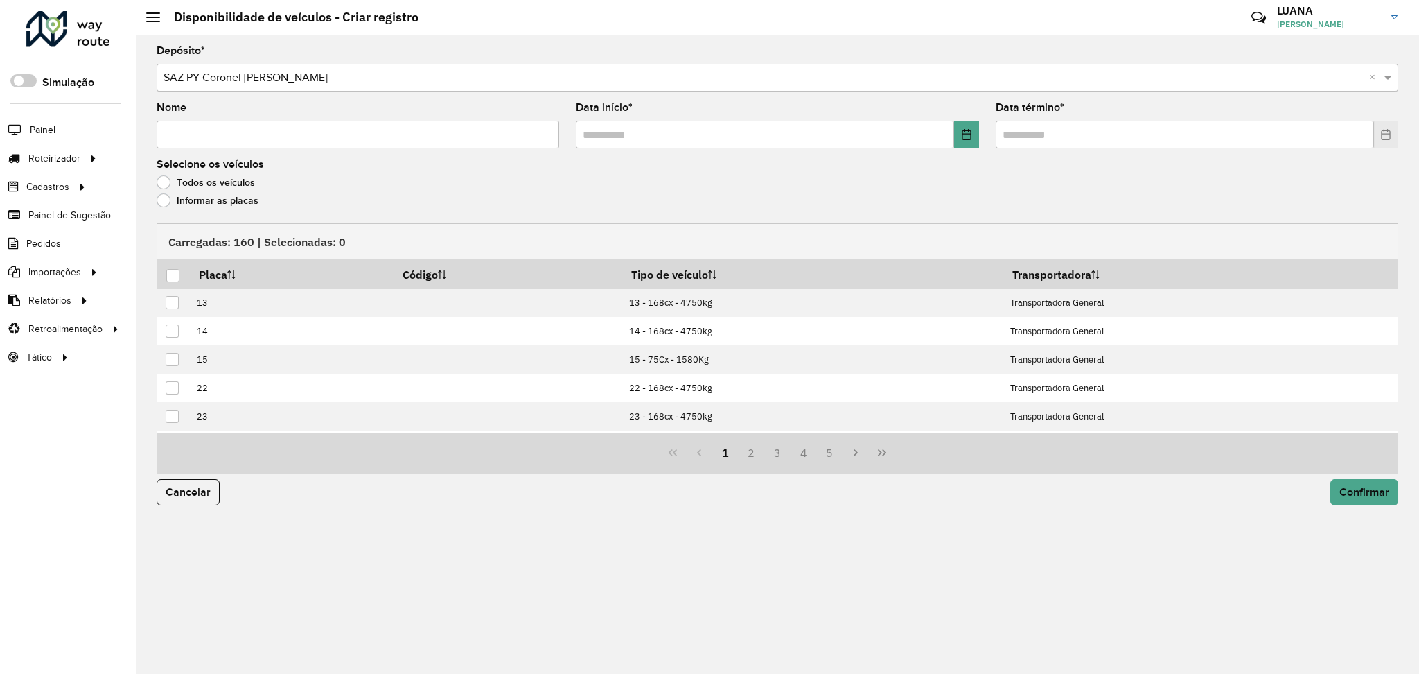
click at [288, 137] on input "Nome" at bounding box center [358, 135] width 403 height 28
type input "****"
click at [974, 140] on button "Choose Date" at bounding box center [966, 135] width 24 height 28
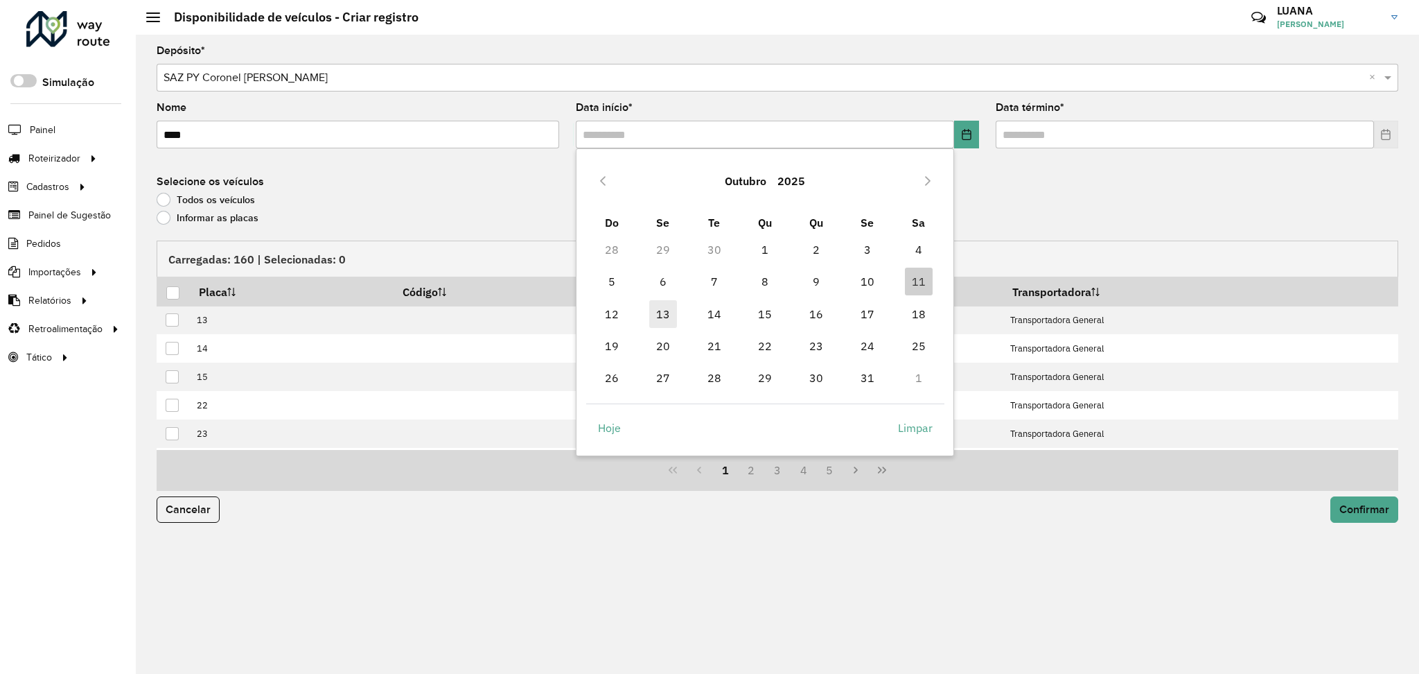
click at [666, 314] on span "13" at bounding box center [663, 314] width 28 height 28
type input "**********"
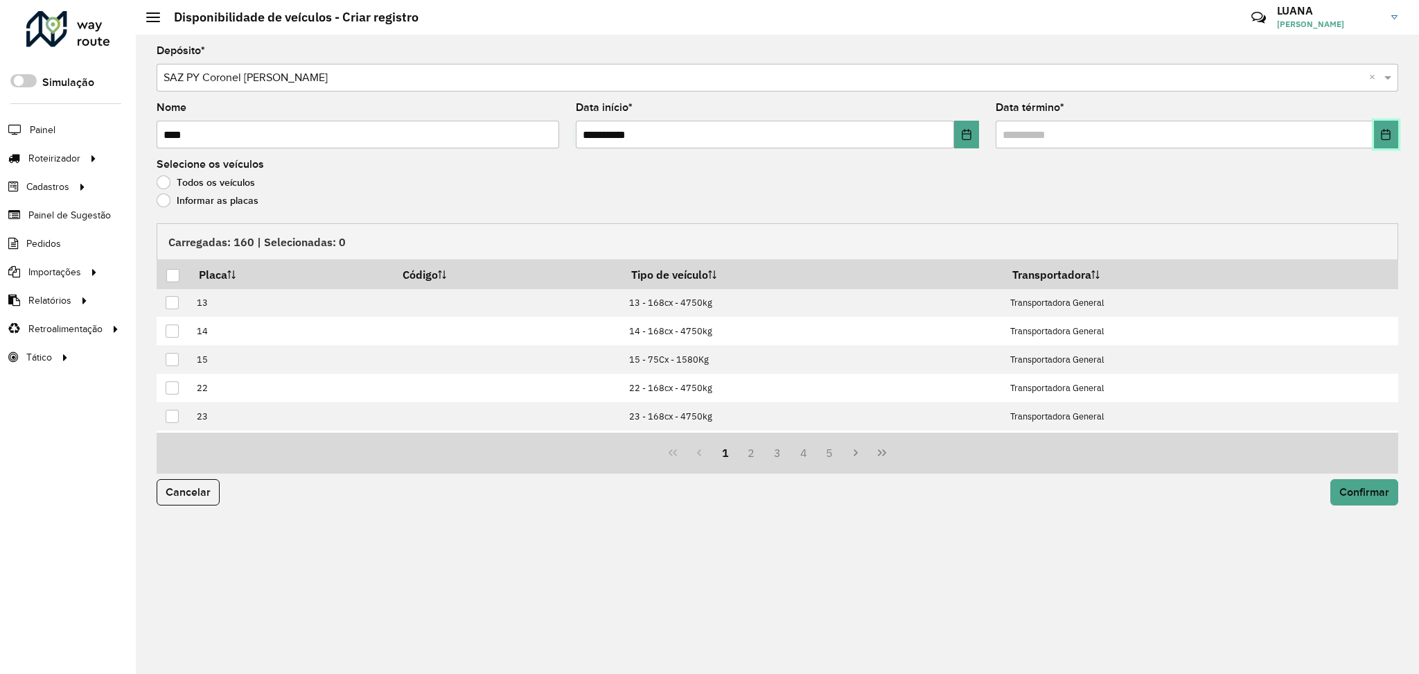
click at [1382, 140] on button "Choose Date" at bounding box center [1386, 135] width 24 height 28
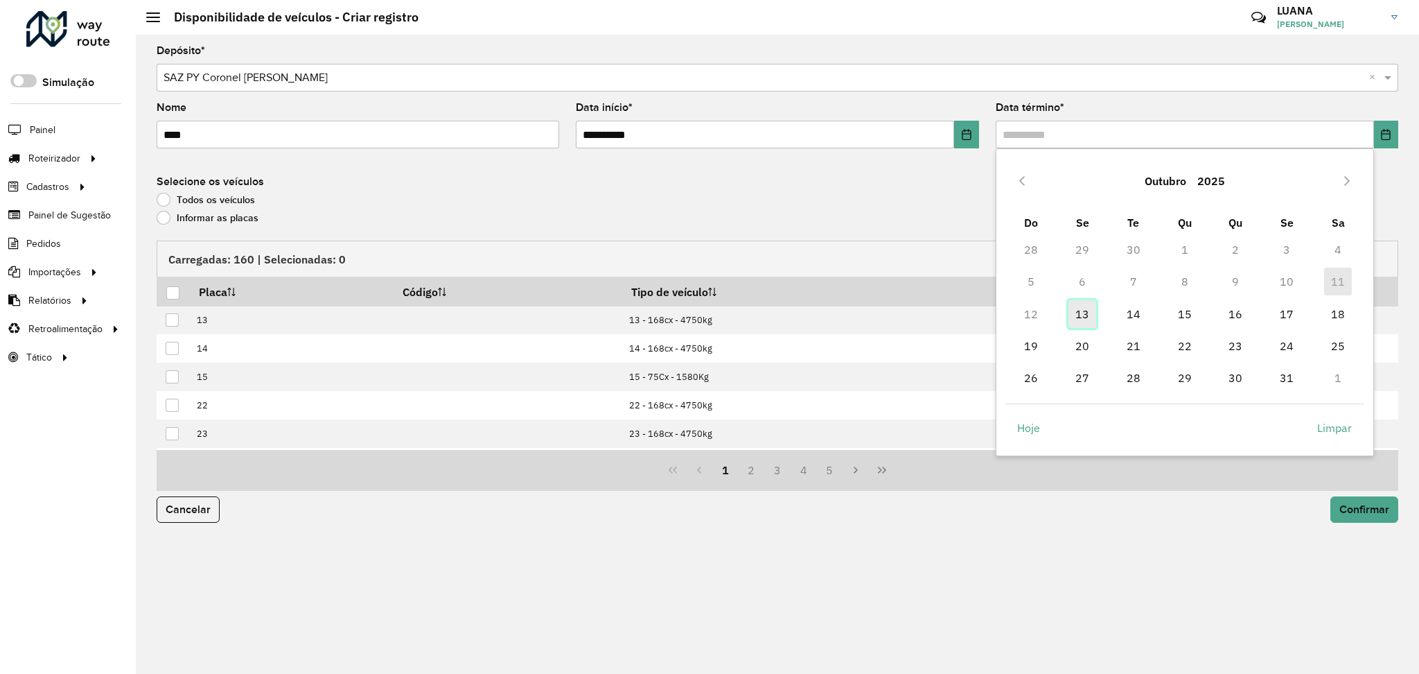
click at [1082, 309] on span "13" at bounding box center [1083, 314] width 28 height 28
type input "**********"
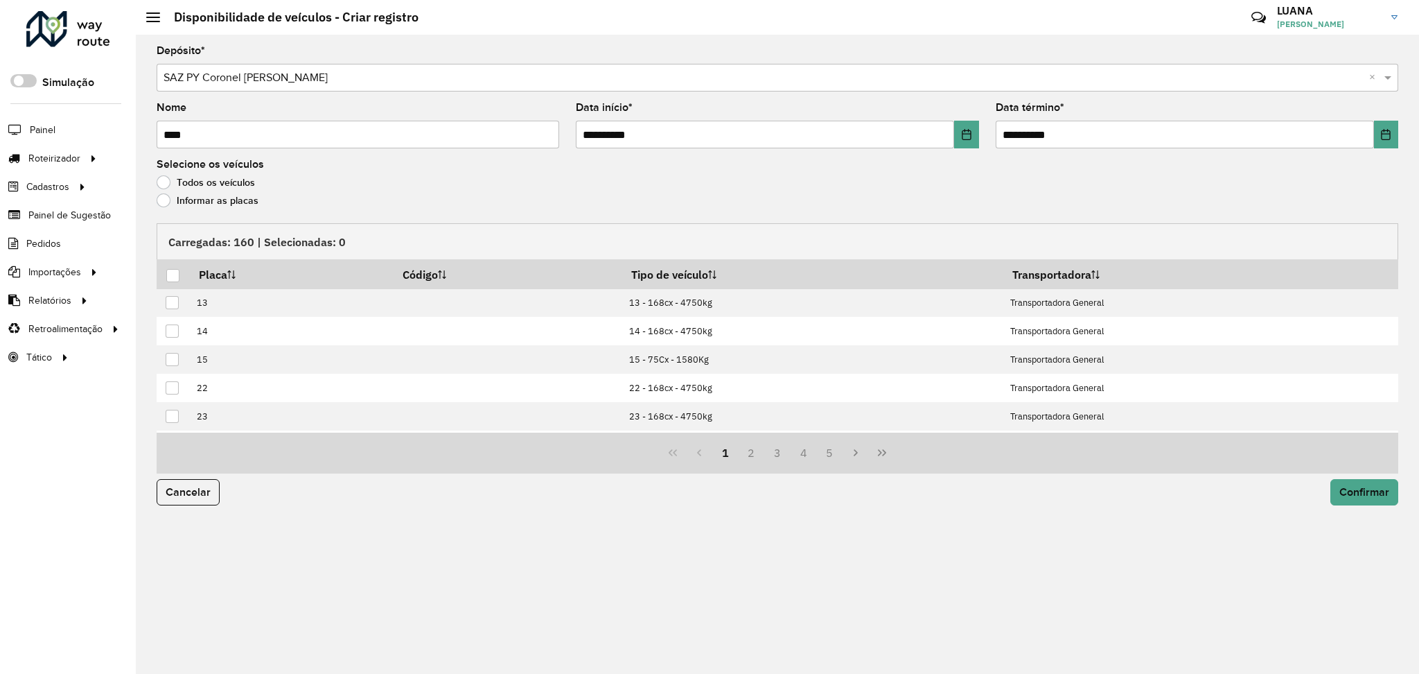
click at [209, 202] on label "Informar as placas" at bounding box center [208, 200] width 102 height 14
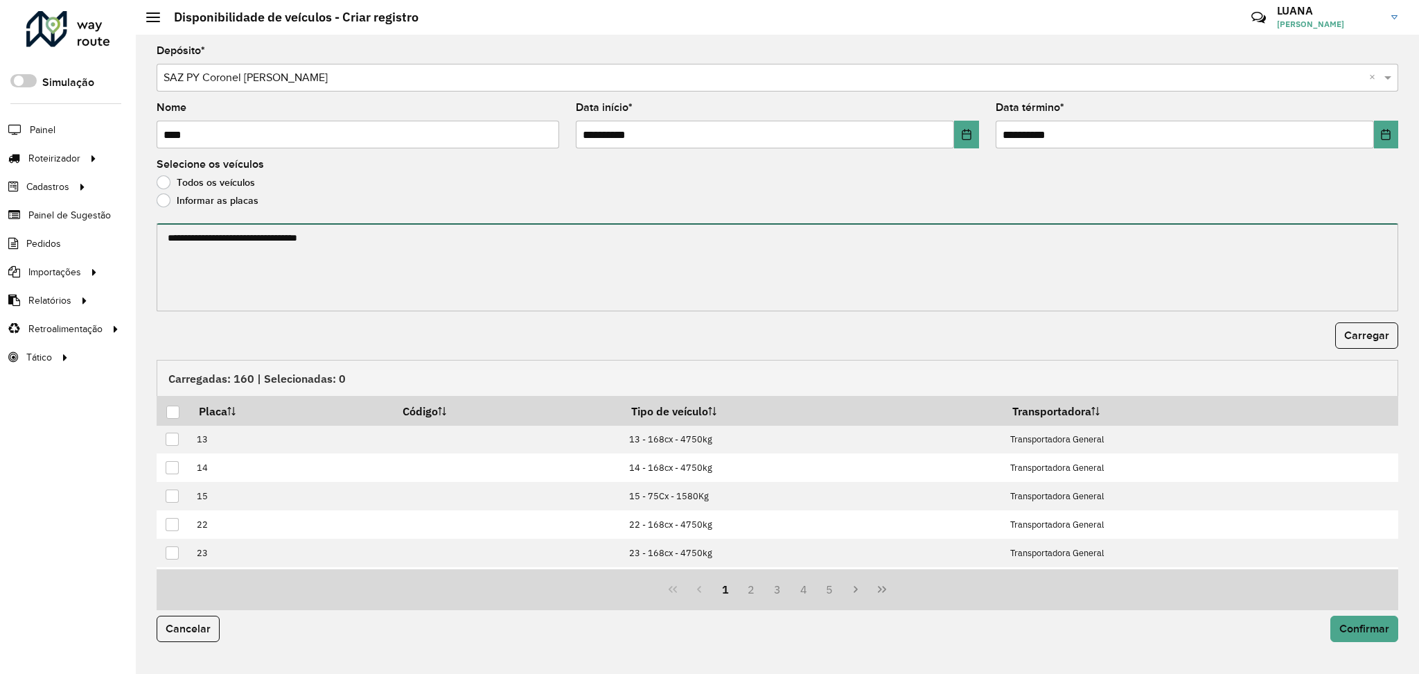
click at [242, 271] on textarea at bounding box center [778, 267] width 1242 height 88
paste textarea "******* ******* ******* ******* ******* ******* ******* ******* ******* *******…"
type textarea "******* ******* ******* ******* ******* ******* ******* ******* ******* *******…"
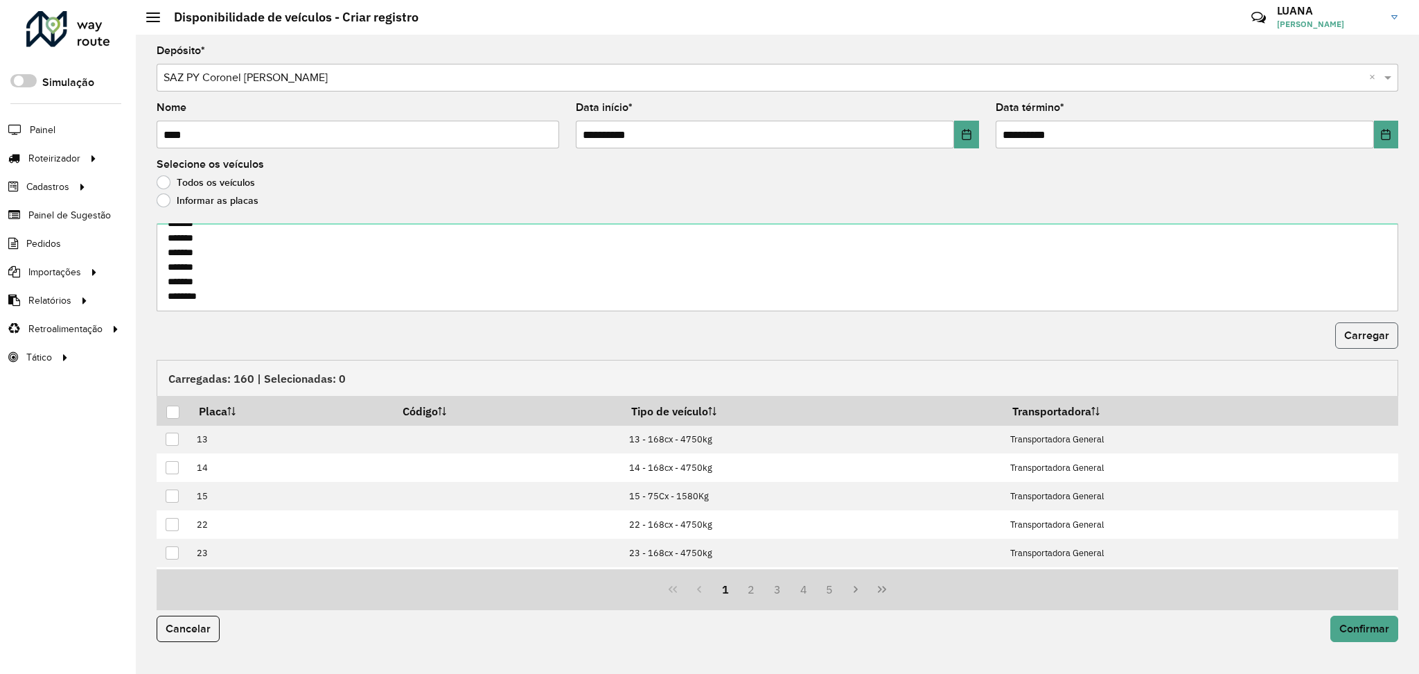
click at [1366, 341] on span "Carregar" at bounding box center [1366, 335] width 45 height 12
click at [168, 413] on div at bounding box center [172, 411] width 13 height 13
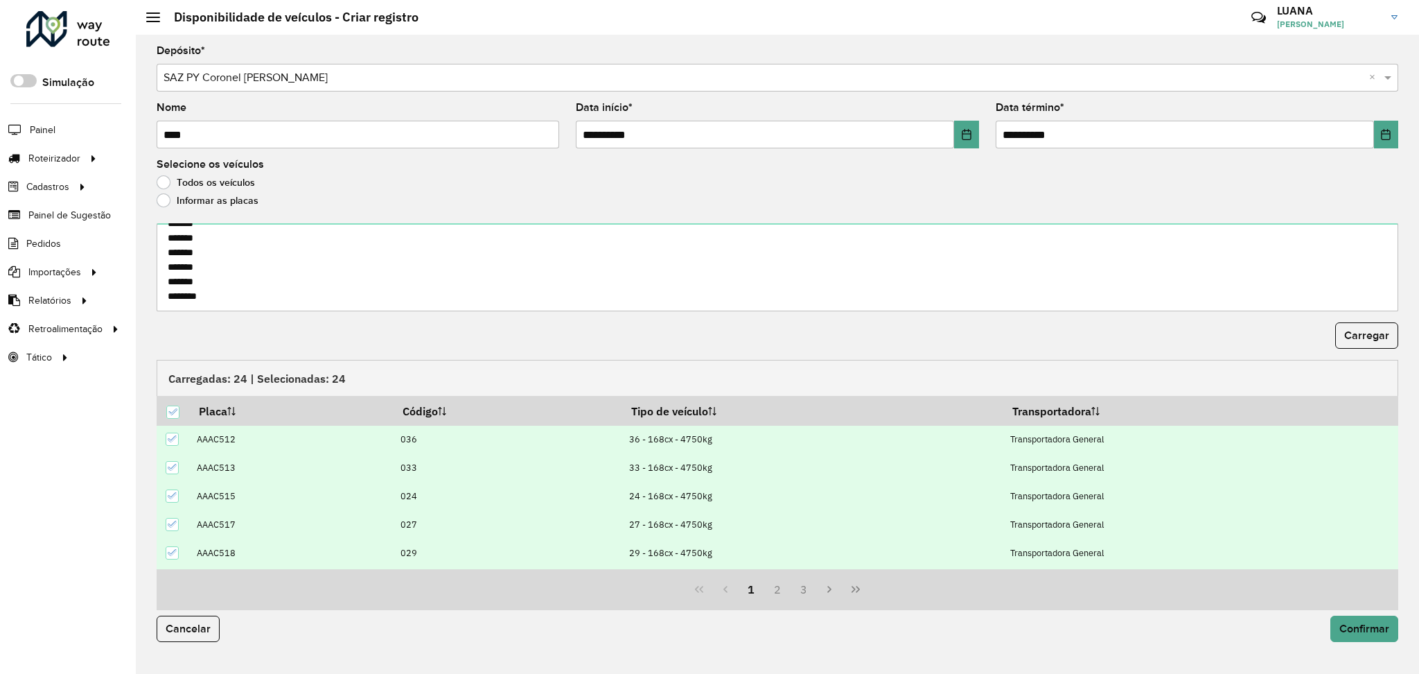
click at [1366, 644] on div "Cancelar Confirmar" at bounding box center [777, 634] width 1258 height 49
click at [1367, 634] on span "Confirmar" at bounding box center [1365, 628] width 50 height 12
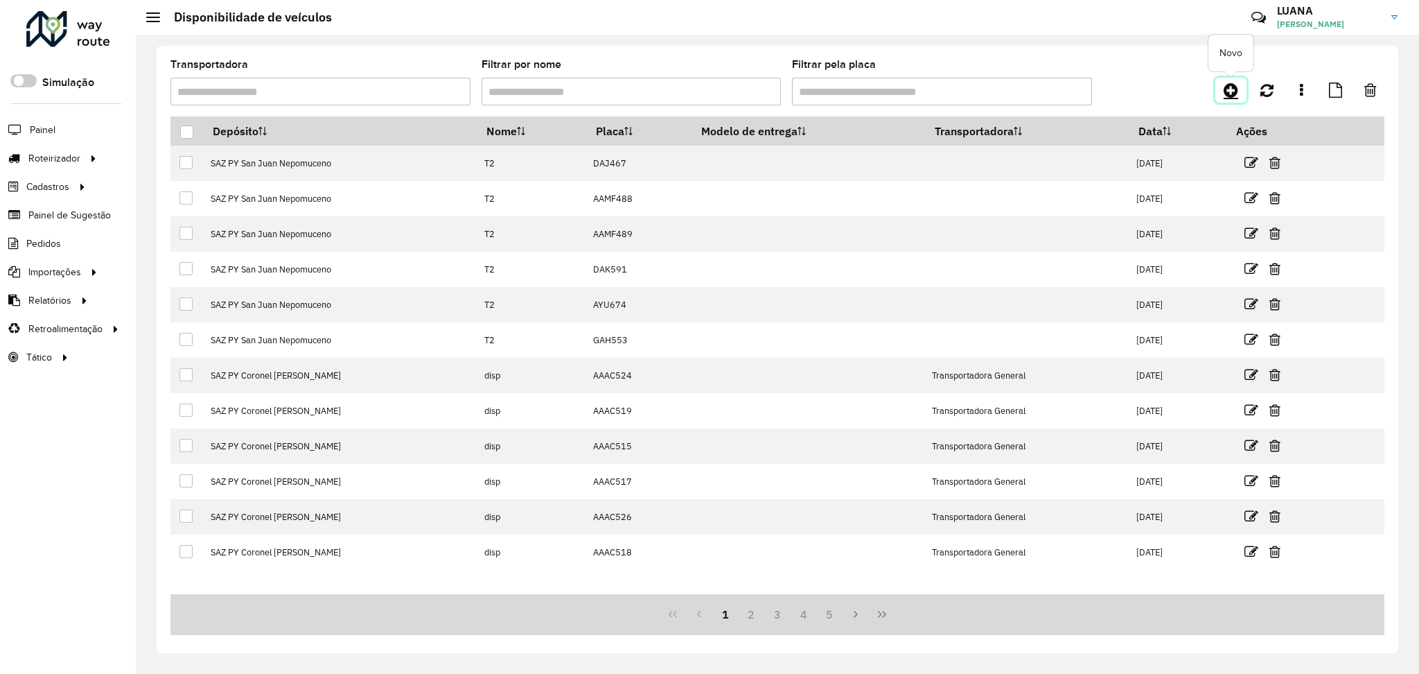
click at [1233, 95] on icon at bounding box center [1231, 90] width 15 height 17
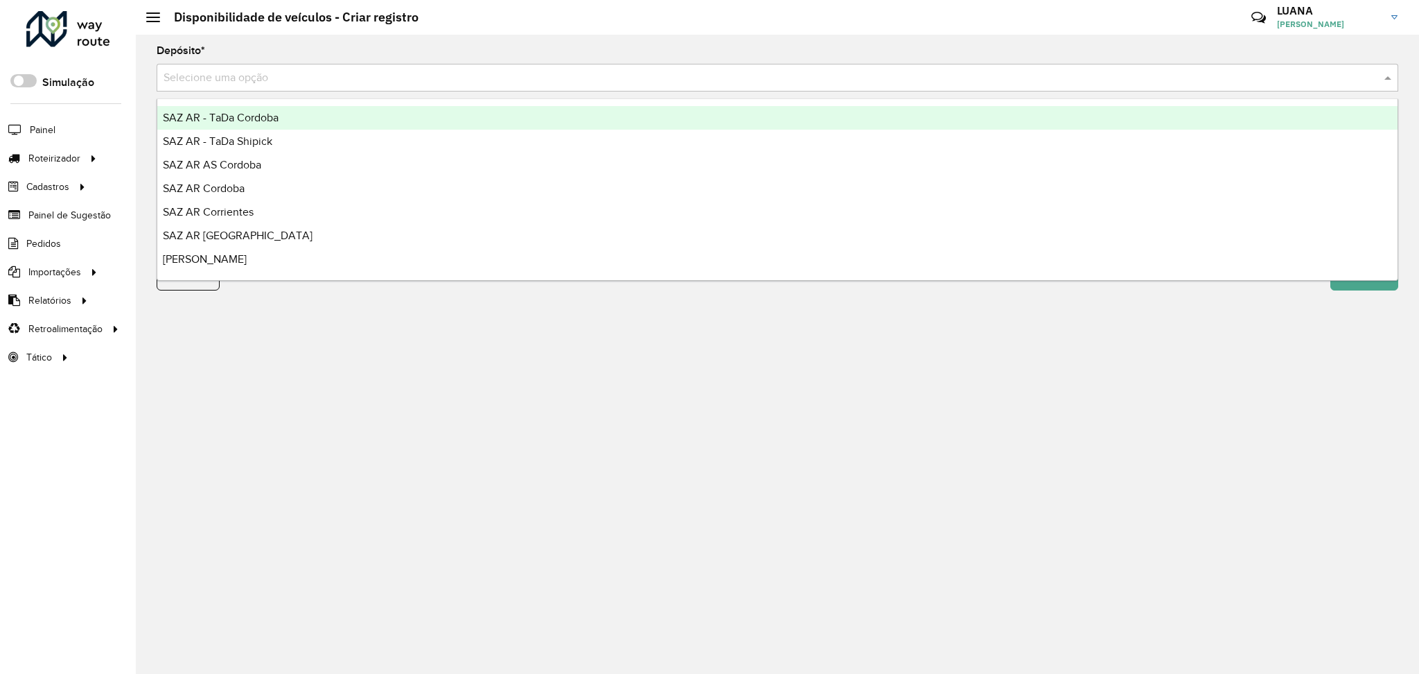
click at [1024, 67] on div "Selecione uma opção" at bounding box center [778, 78] width 1242 height 28
type input "****"
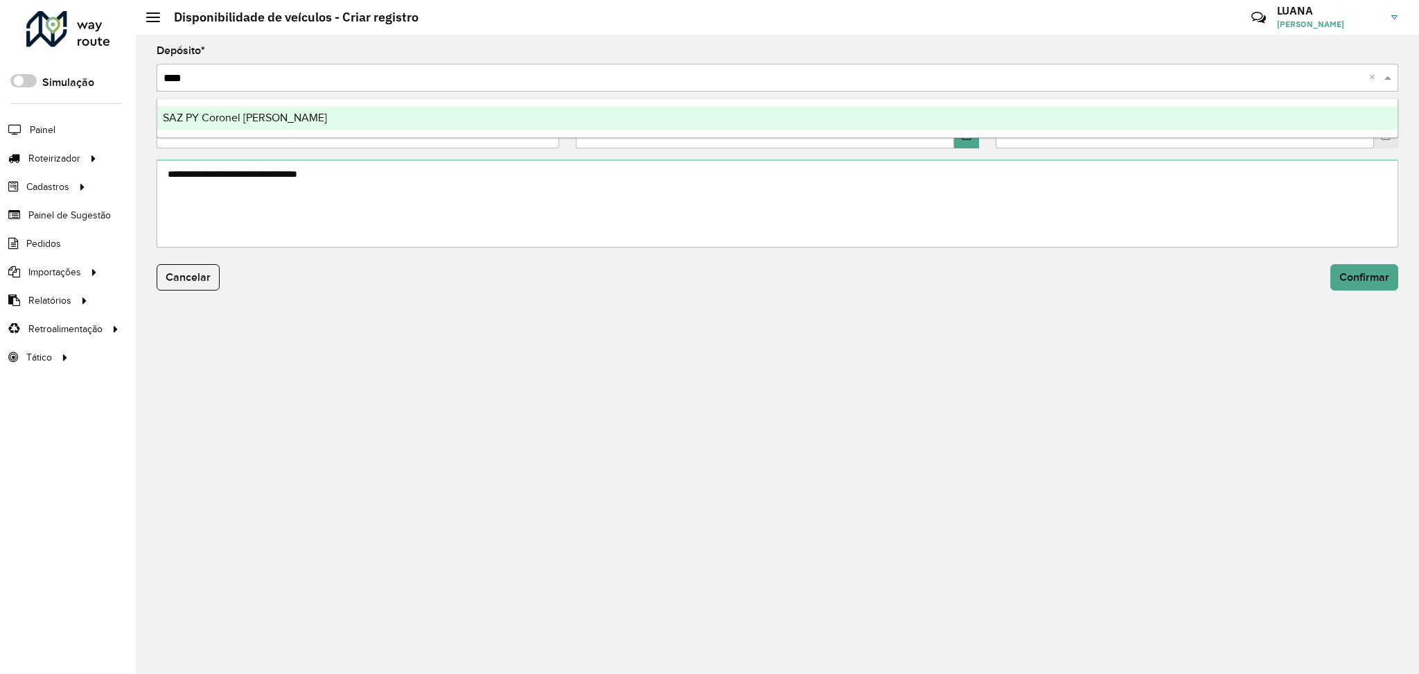
click at [841, 112] on div "SAZ PY Coronel [PERSON_NAME]" at bounding box center [777, 118] width 1240 height 24
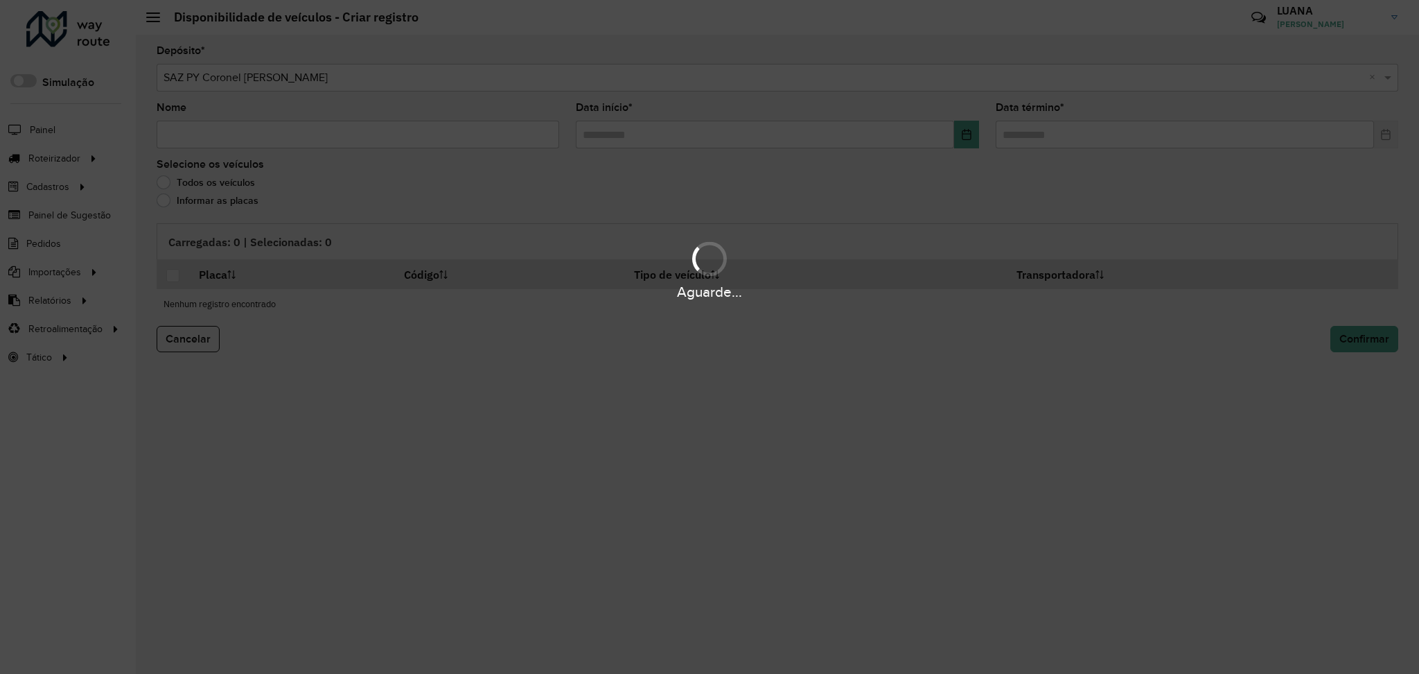
click at [220, 137] on div "Aguarde..." at bounding box center [709, 337] width 1419 height 674
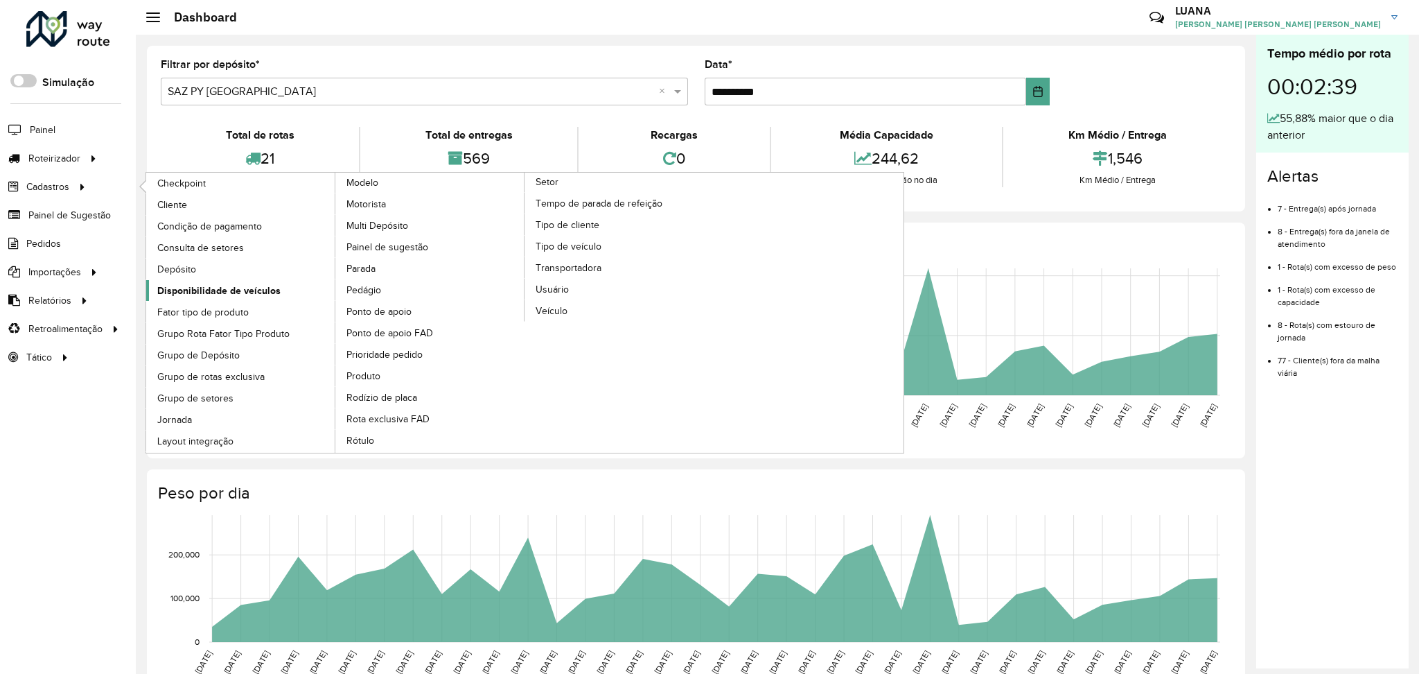
click at [240, 289] on span "Disponibilidade de veículos" at bounding box center [218, 290] width 123 height 15
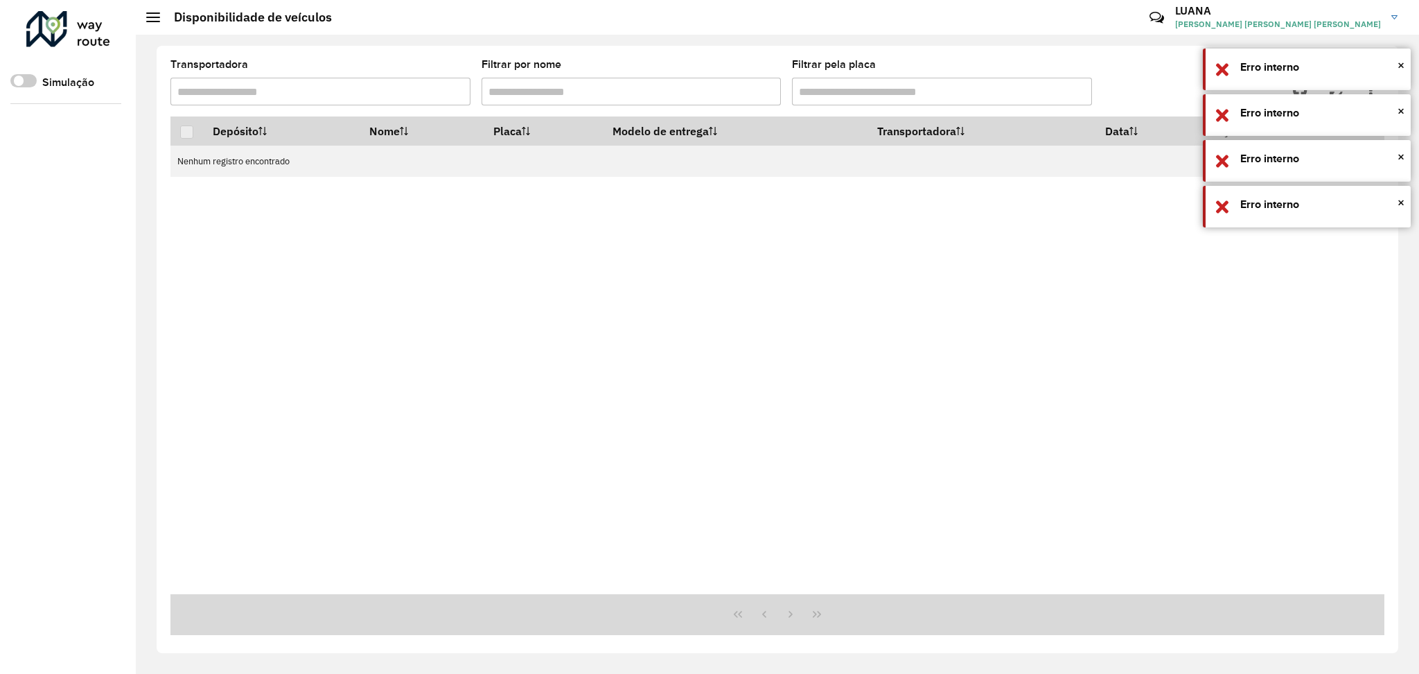
click at [597, 434] on div "Depósito Nome Placa Modelo de entrega Transportadora Data Ações Nenhum registro…" at bounding box center [777, 354] width 1214 height 477
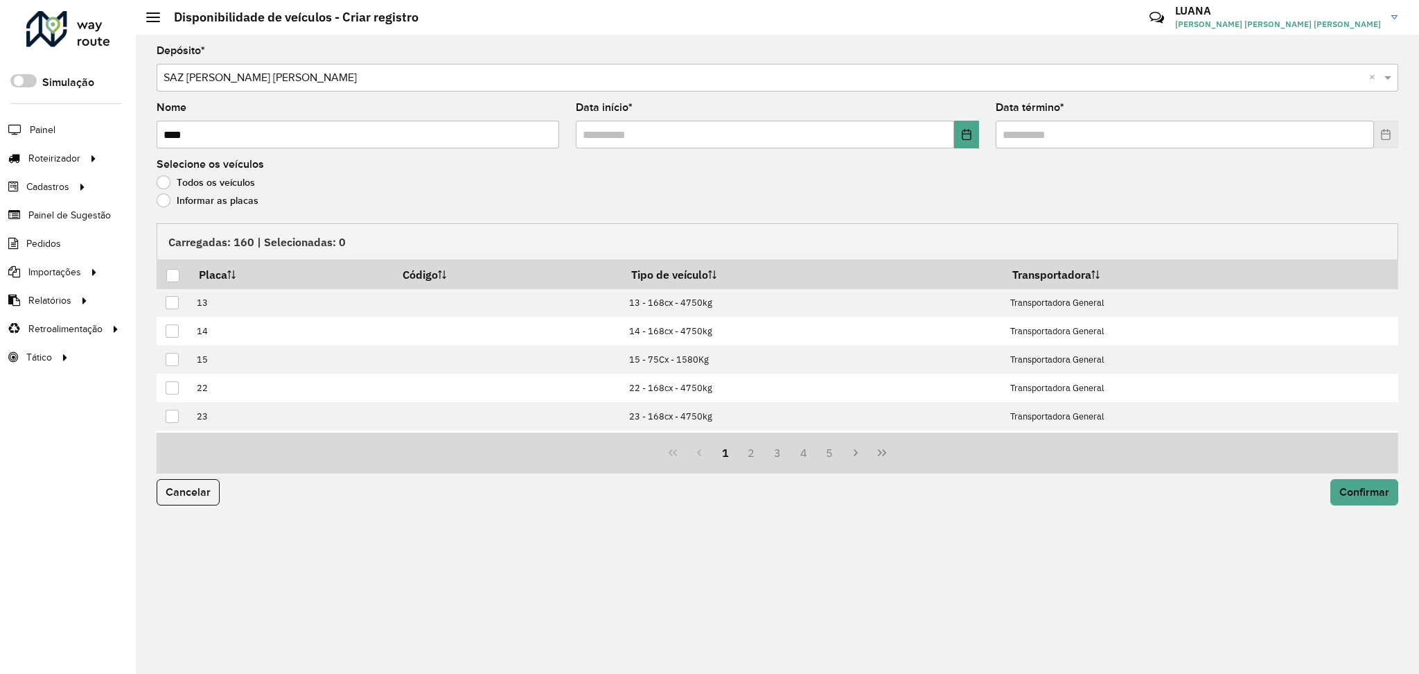
type input "****"
click at [958, 125] on button "Choose Date" at bounding box center [966, 135] width 24 height 28
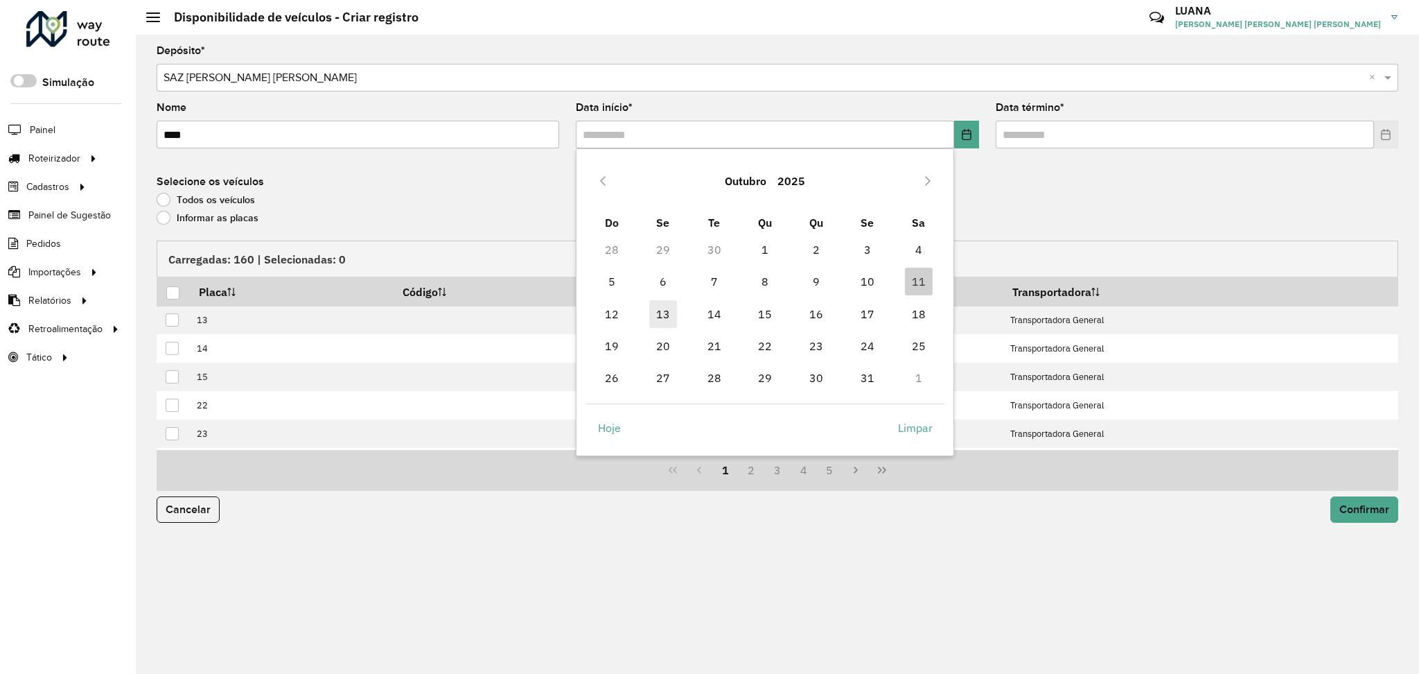
click at [662, 308] on span "13" at bounding box center [663, 314] width 28 height 28
type input "**********"
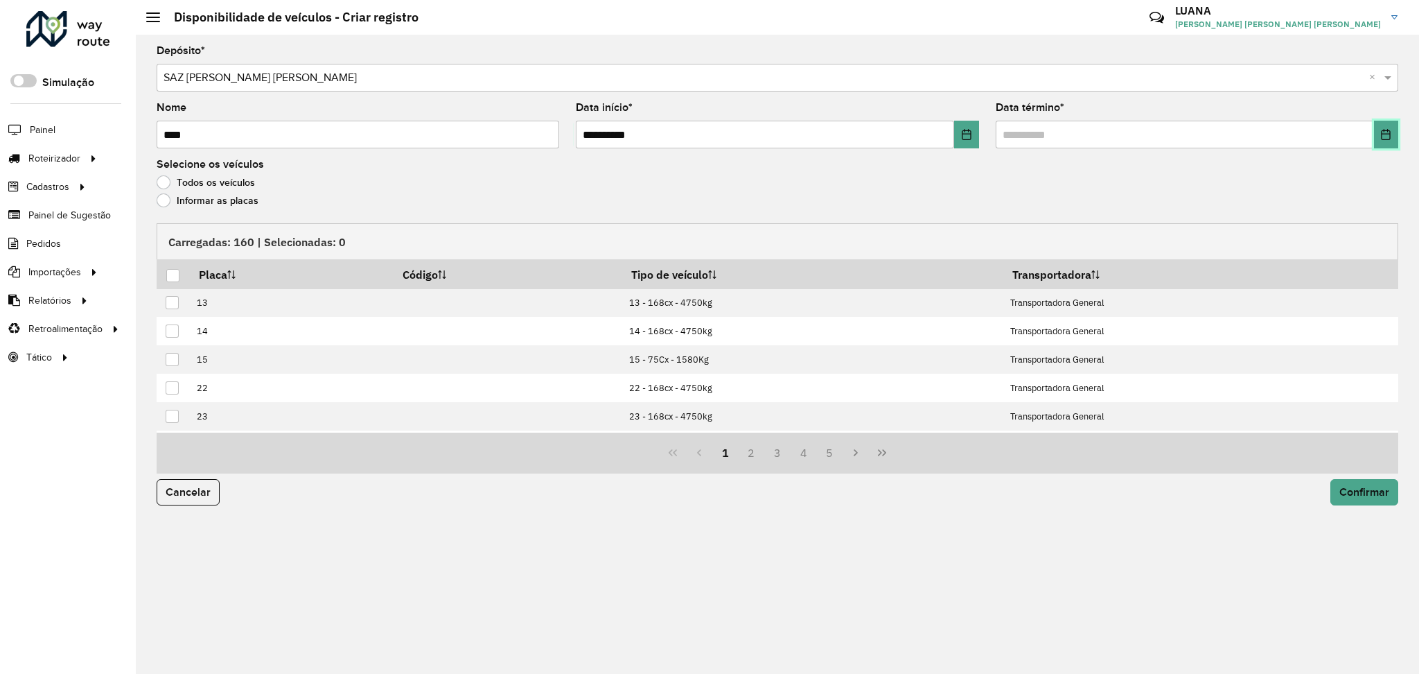
click at [1376, 132] on button "Choose Date" at bounding box center [1386, 135] width 24 height 28
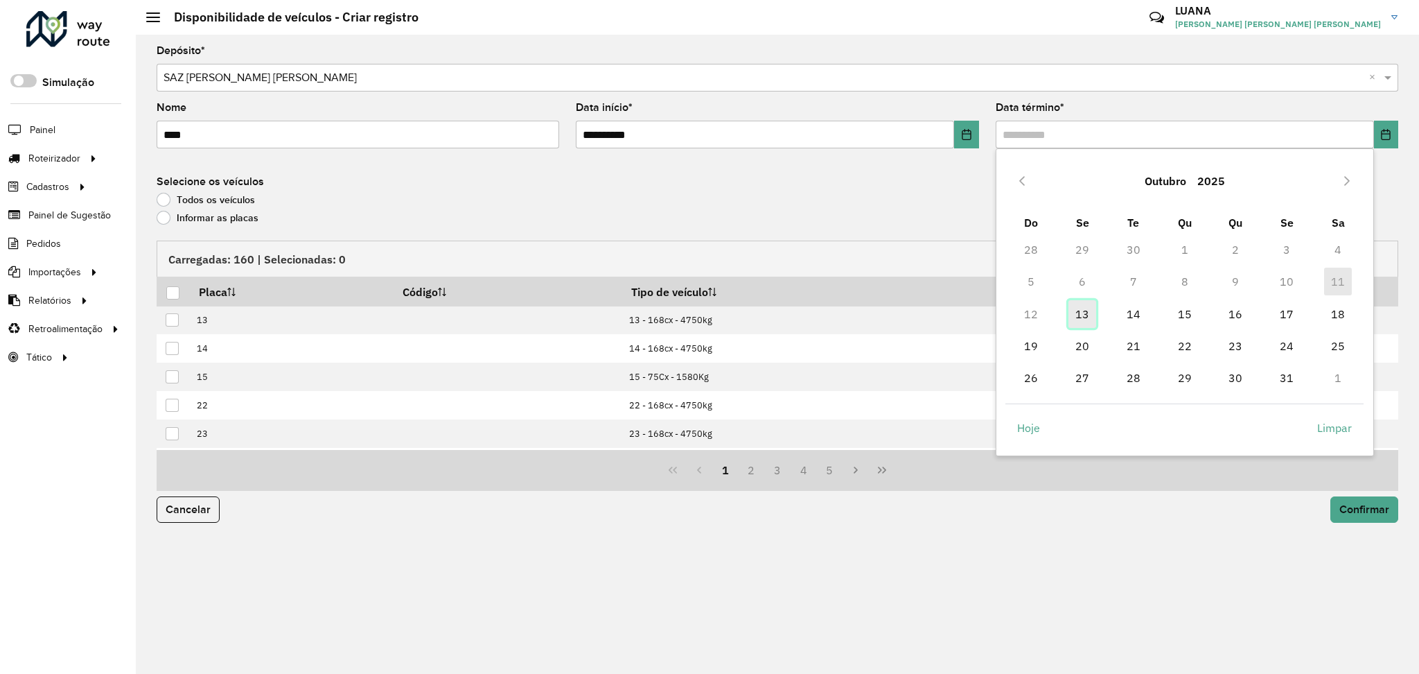
click at [1082, 317] on span "13" at bounding box center [1083, 314] width 28 height 28
type input "**********"
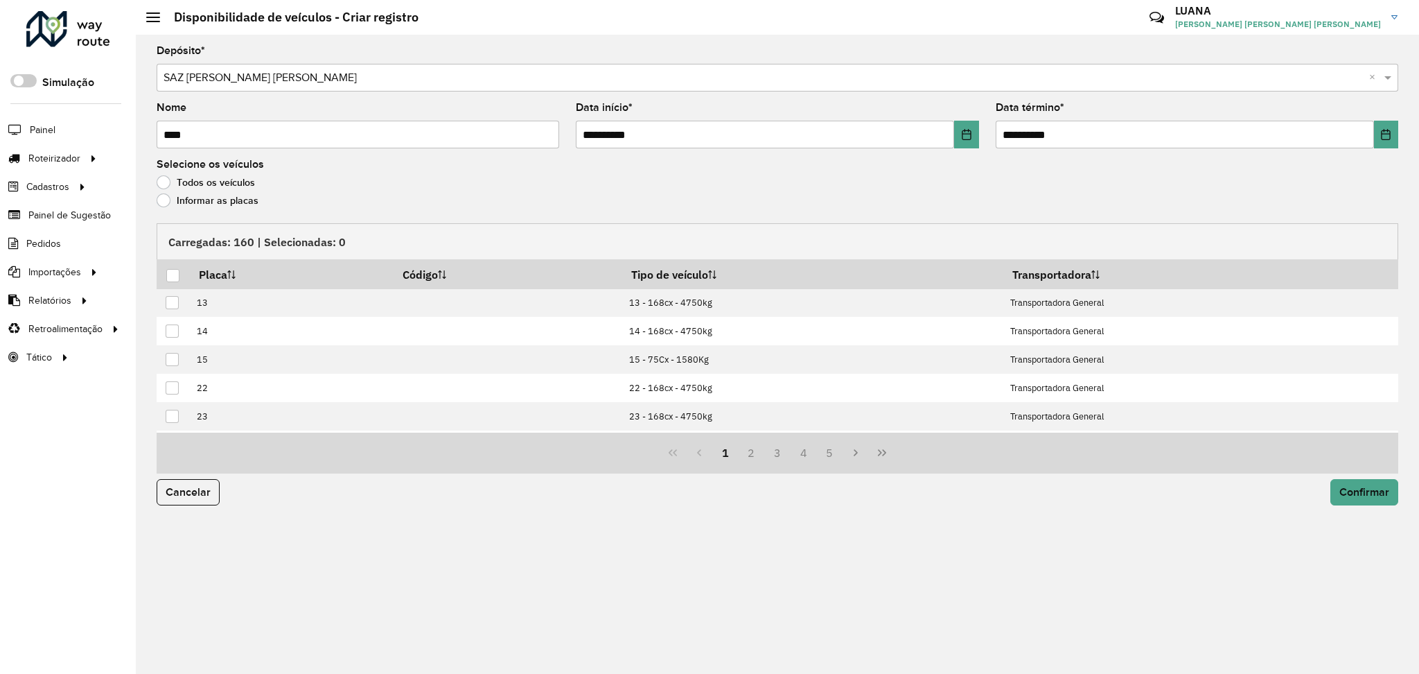
click at [218, 202] on label "Informar as placas" at bounding box center [208, 200] width 102 height 14
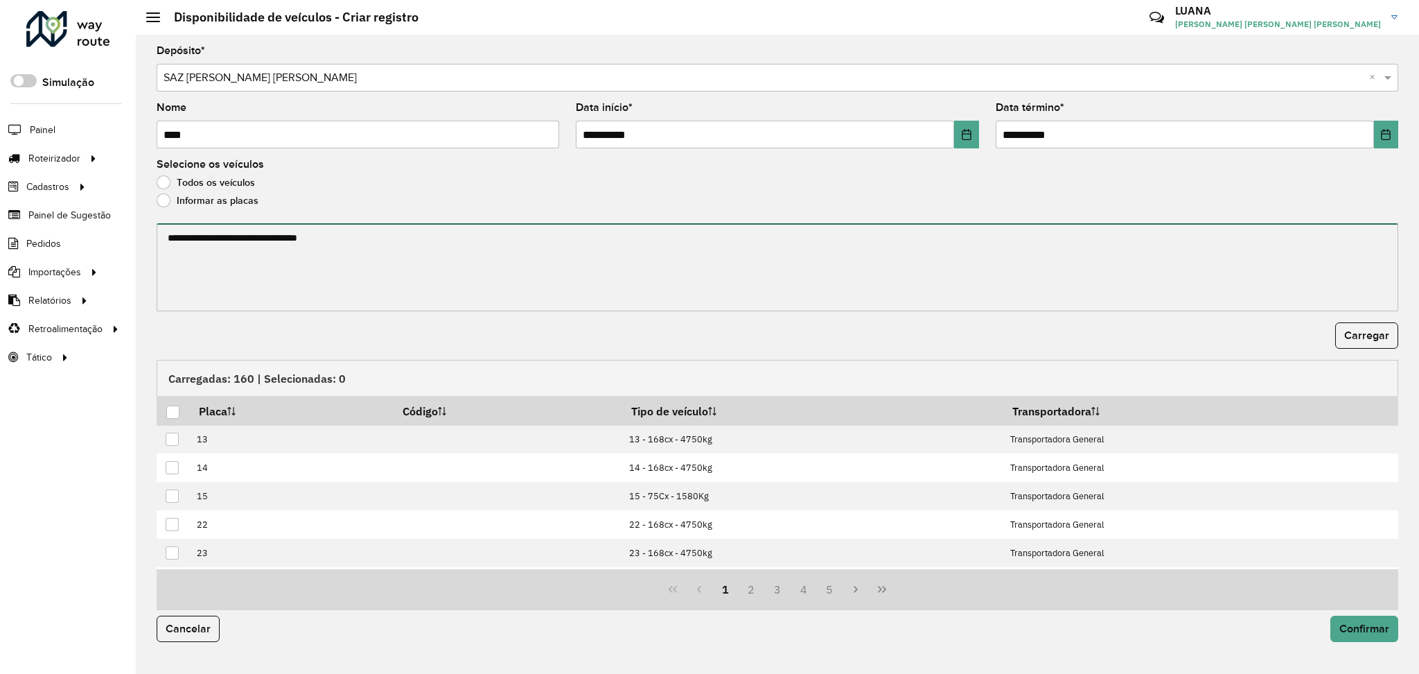
click at [286, 265] on textarea at bounding box center [778, 267] width 1242 height 88
paste textarea "******* ******* ******* ******* ******* ******* ****** ****** ****** ******* **…"
type textarea "******* ******* ******* ******* ******* ******* ****** ****** ****** ******* **…"
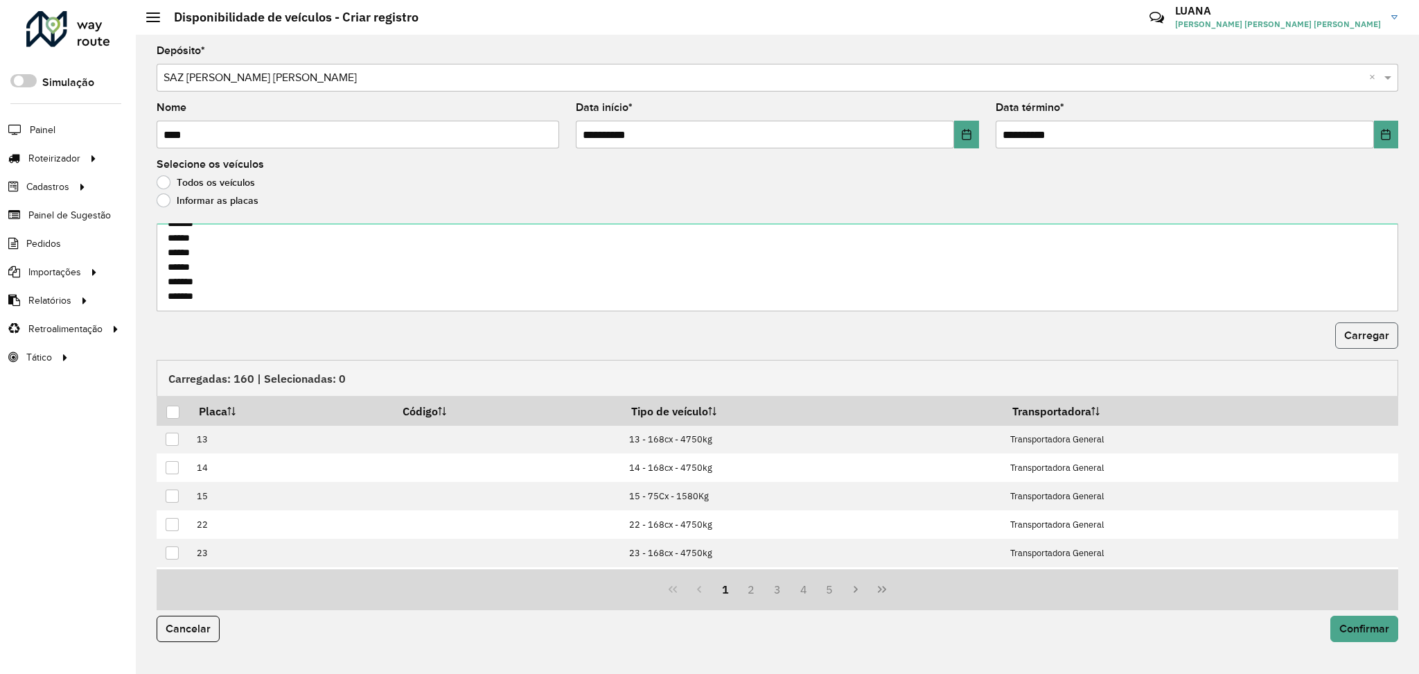
click at [1366, 342] on button "Carregar" at bounding box center [1366, 335] width 63 height 26
click at [170, 406] on div at bounding box center [172, 411] width 13 height 13
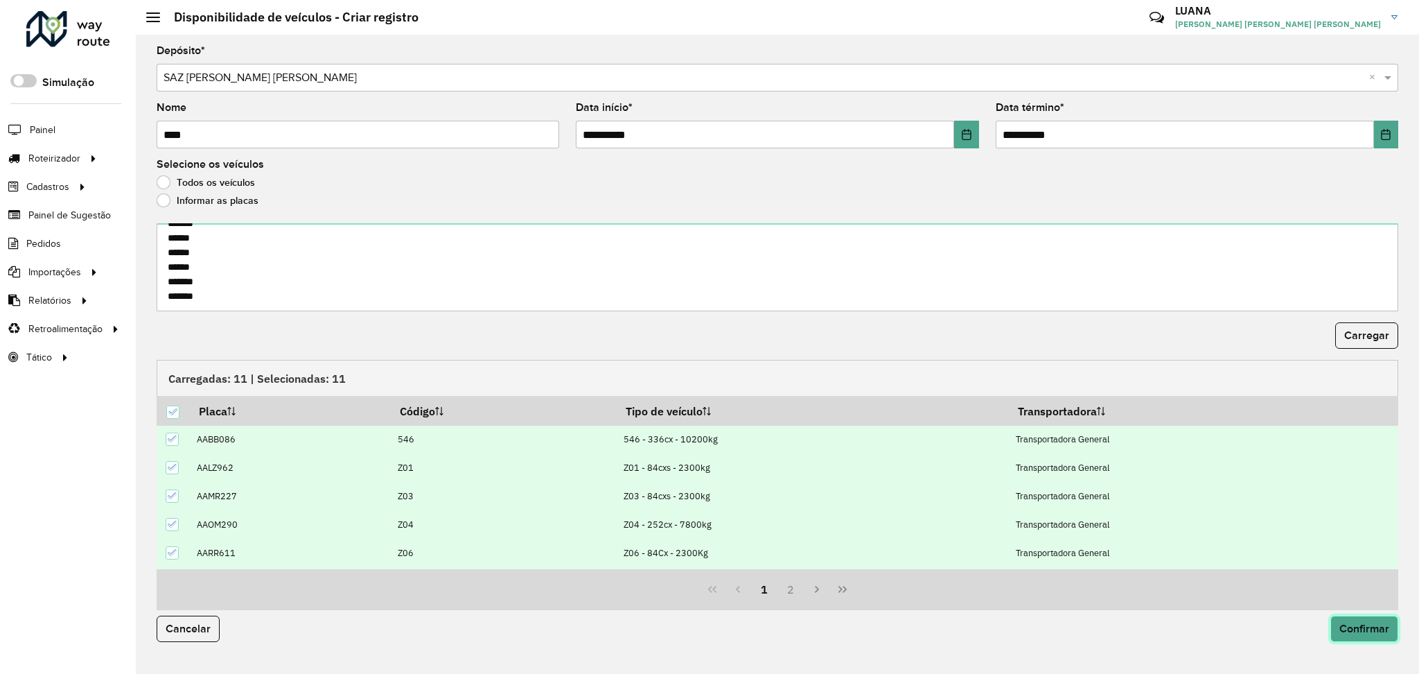
click at [1331, 635] on button "Confirmar" at bounding box center [1365, 628] width 68 height 26
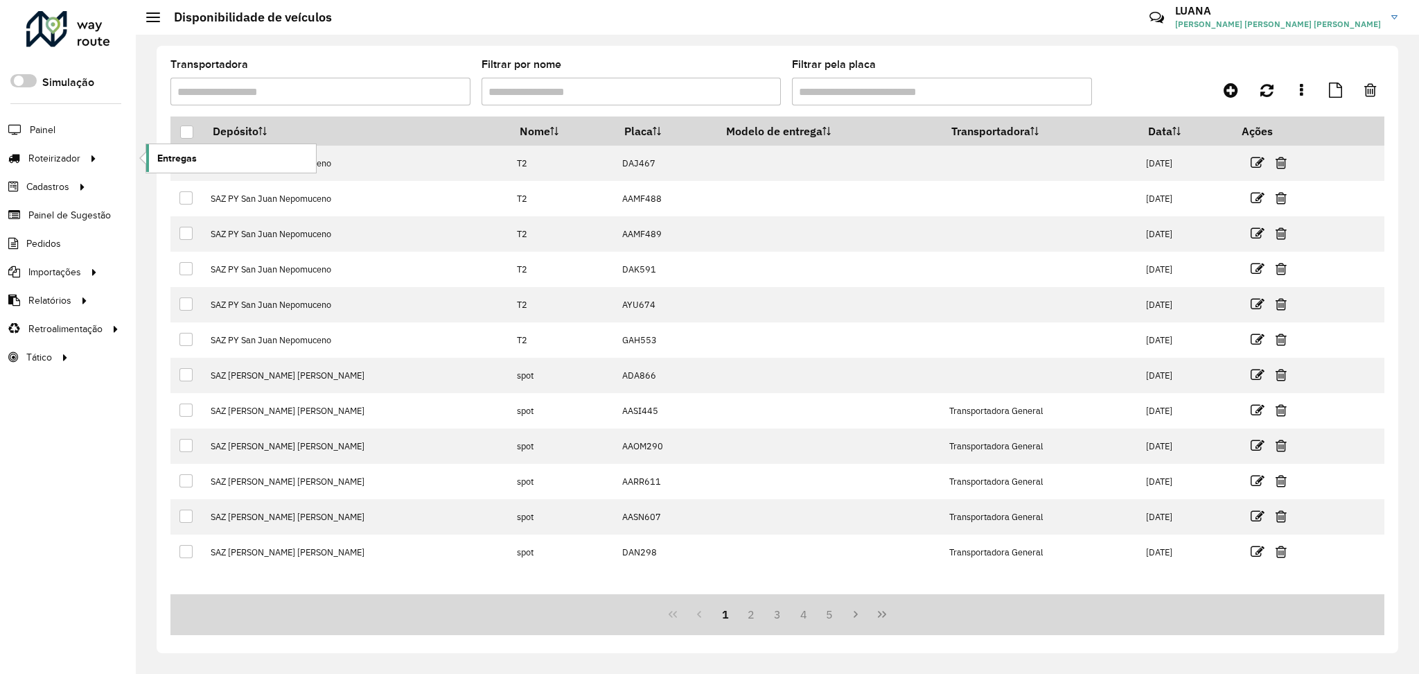
click at [191, 160] on span "Entregas" at bounding box center [176, 158] width 39 height 15
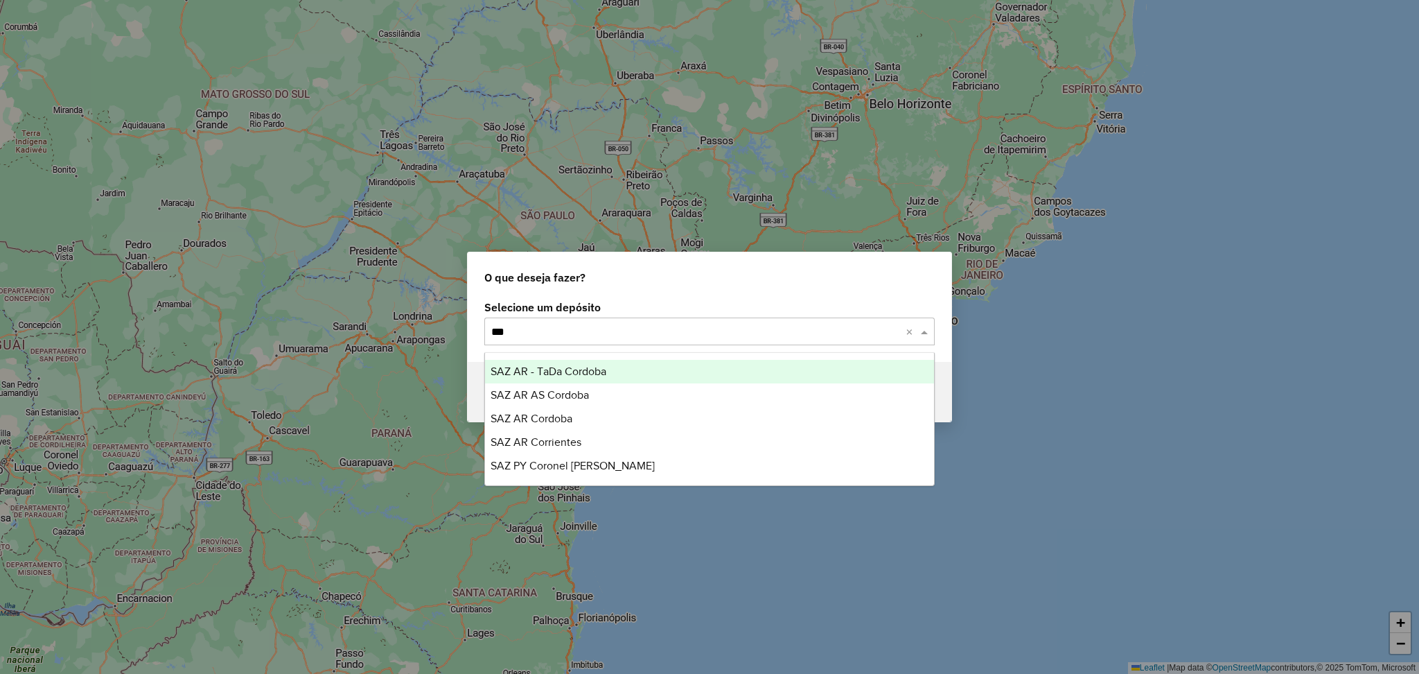
type input "****"
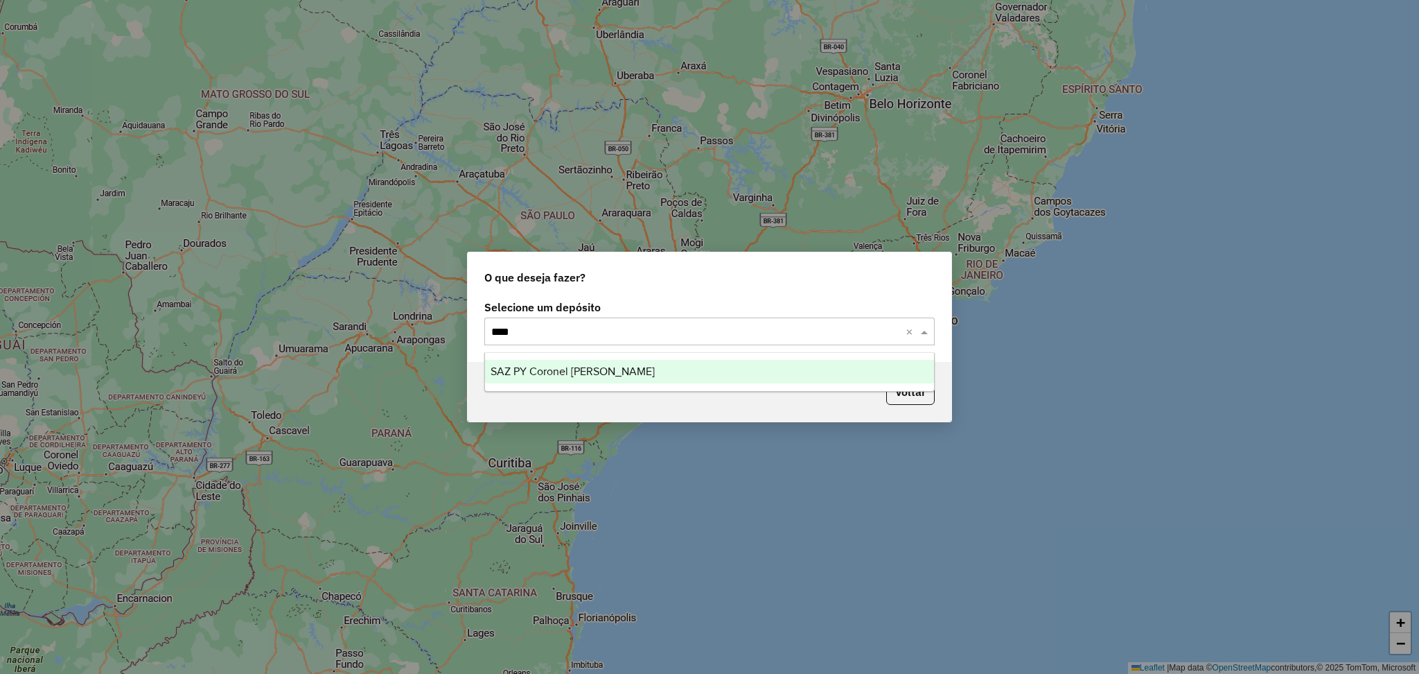
click at [553, 370] on span "SAZ PY Coronel Oviedo" at bounding box center [573, 371] width 164 height 12
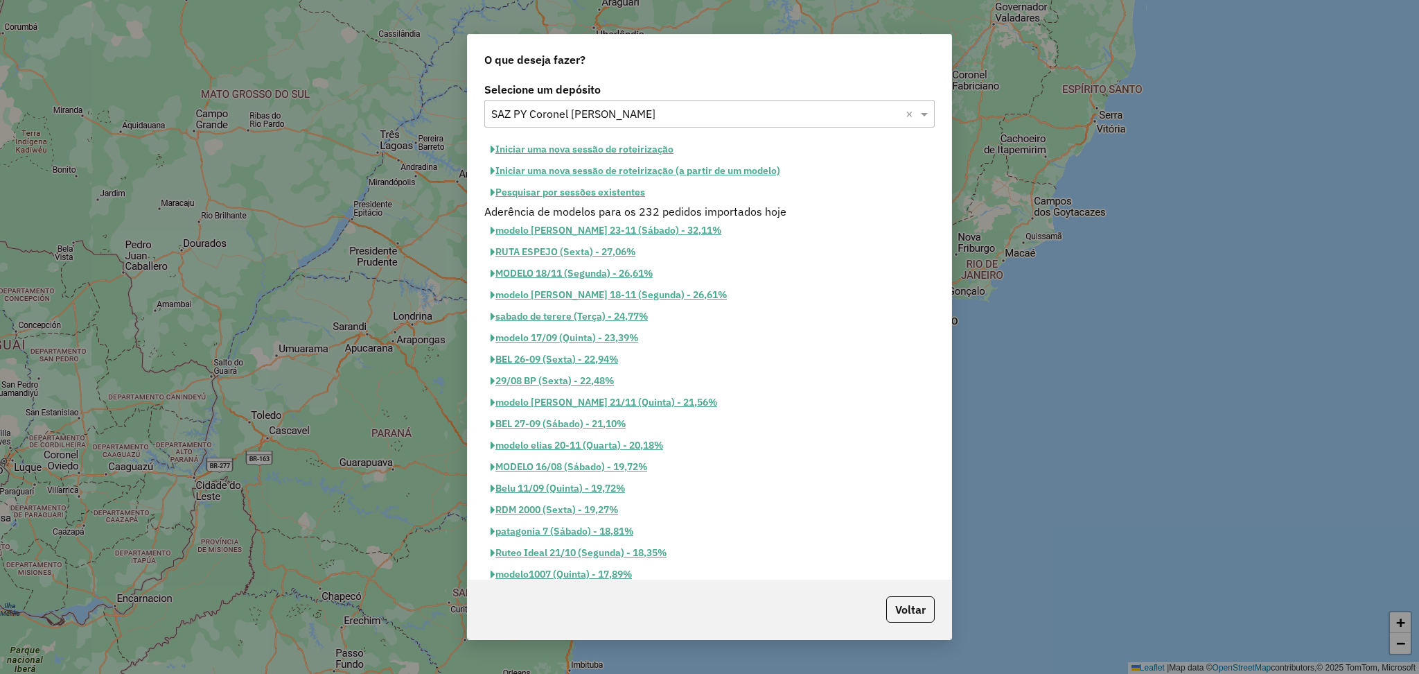
click at [621, 151] on button "Iniciar uma nova sessão de roteirização" at bounding box center [581, 149] width 195 height 21
select select "*"
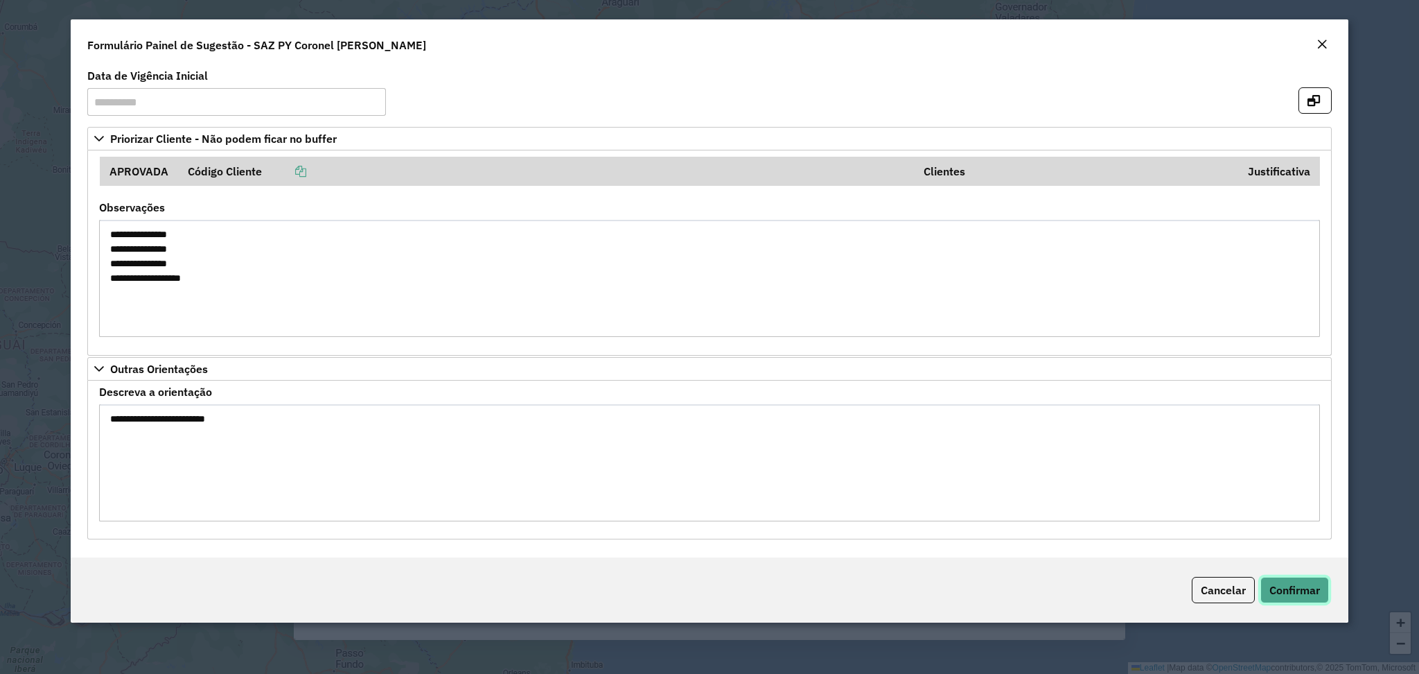
click at [1276, 592] on span "Confirmar" at bounding box center [1295, 590] width 51 height 14
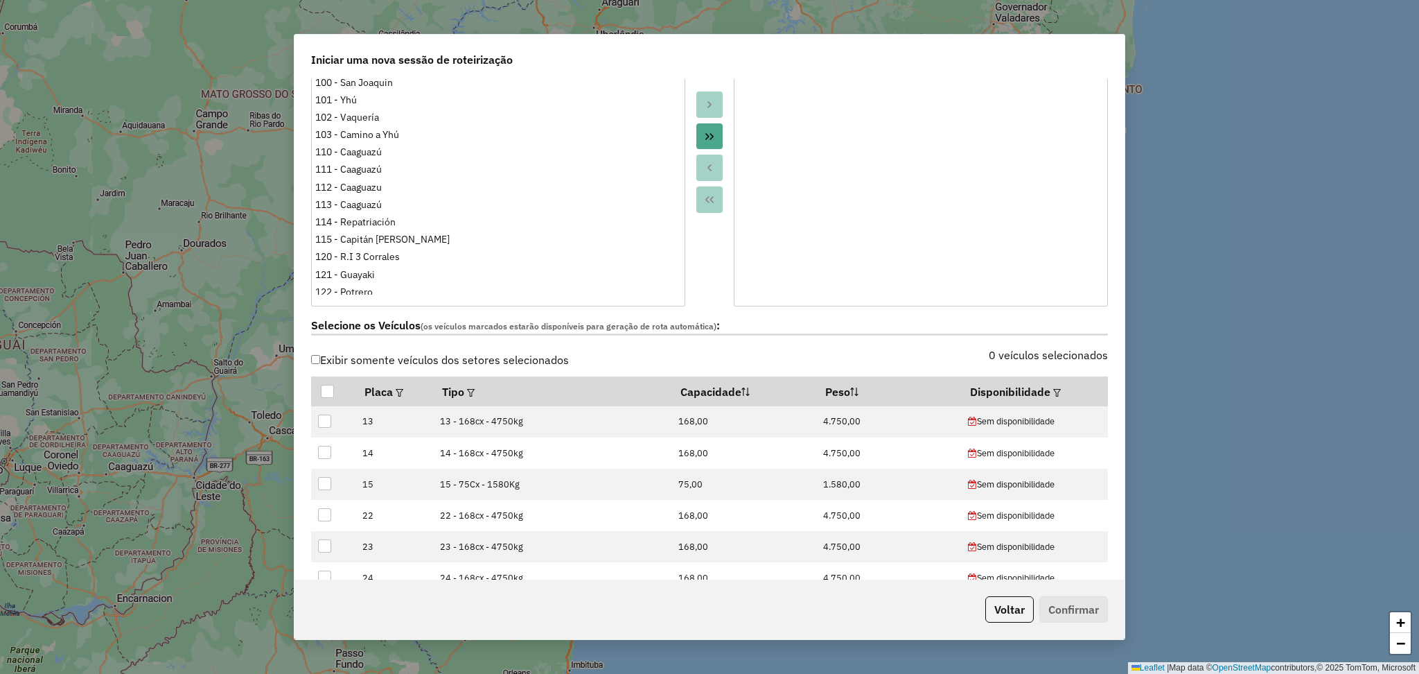
scroll to position [277, 0]
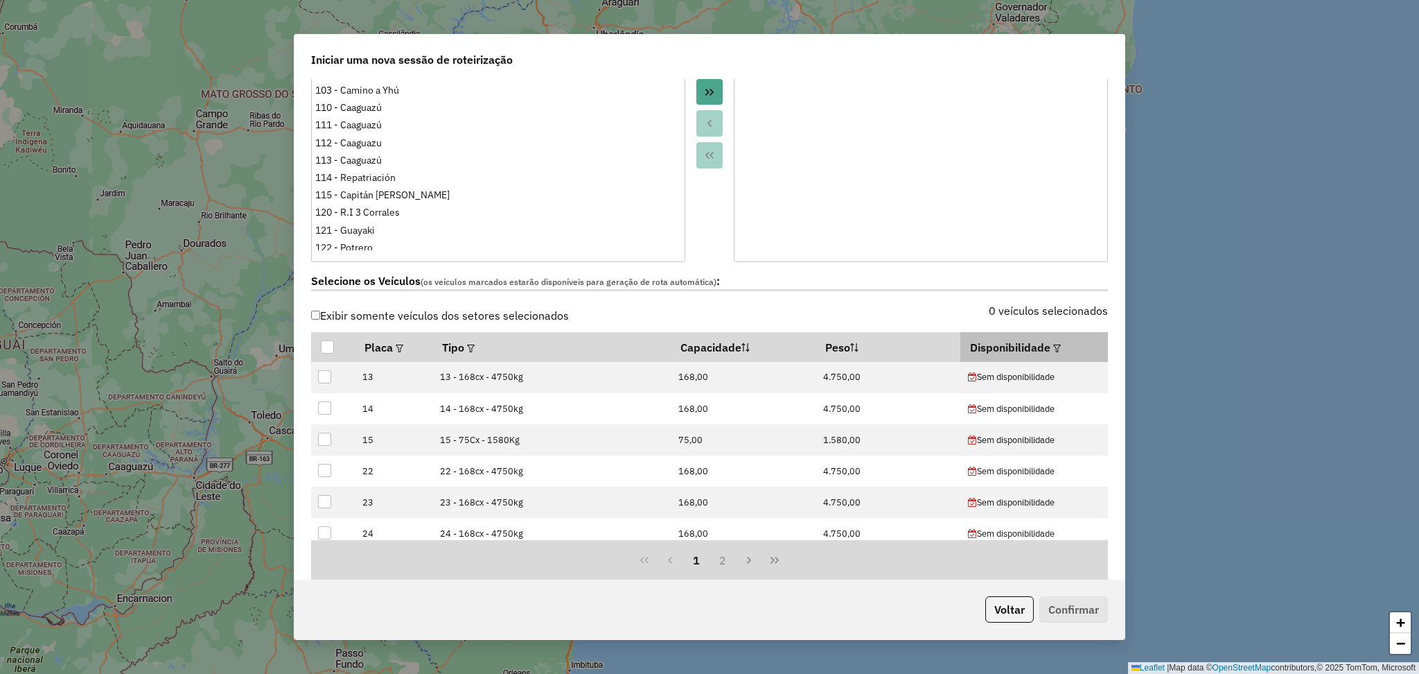
click at [1053, 347] on em at bounding box center [1057, 348] width 8 height 8
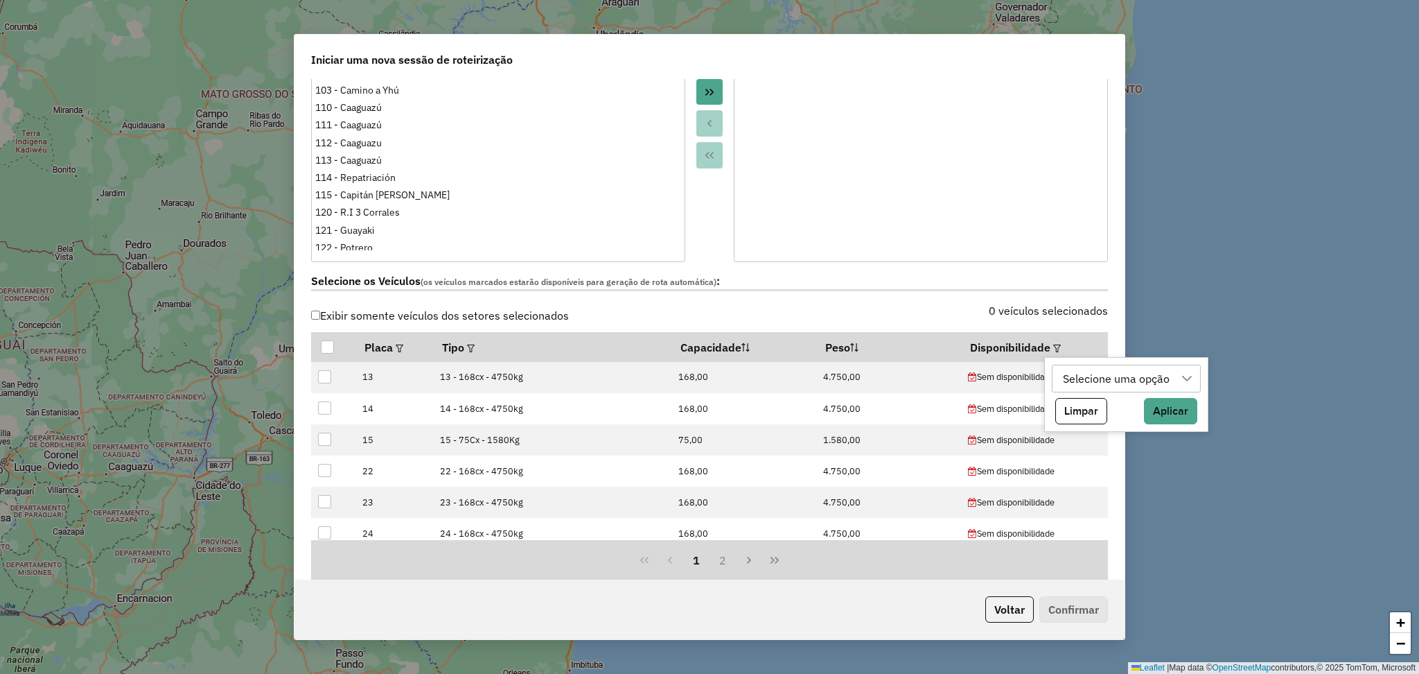
click at [1110, 371] on div "Selecione uma opção" at bounding box center [1116, 378] width 116 height 26
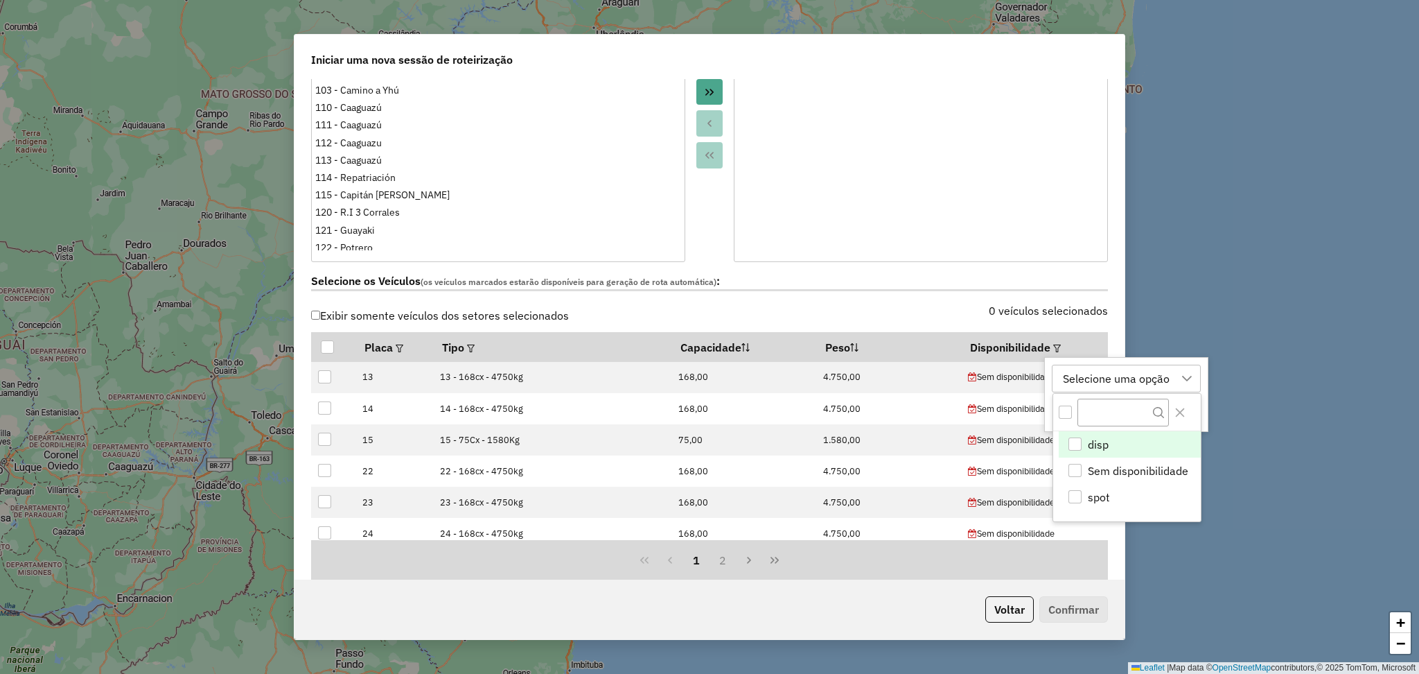
scroll to position [9, 64]
click at [1080, 446] on div "disp" at bounding box center [1074, 443] width 13 height 13
click at [1190, 406] on button "Close" at bounding box center [1180, 412] width 22 height 22
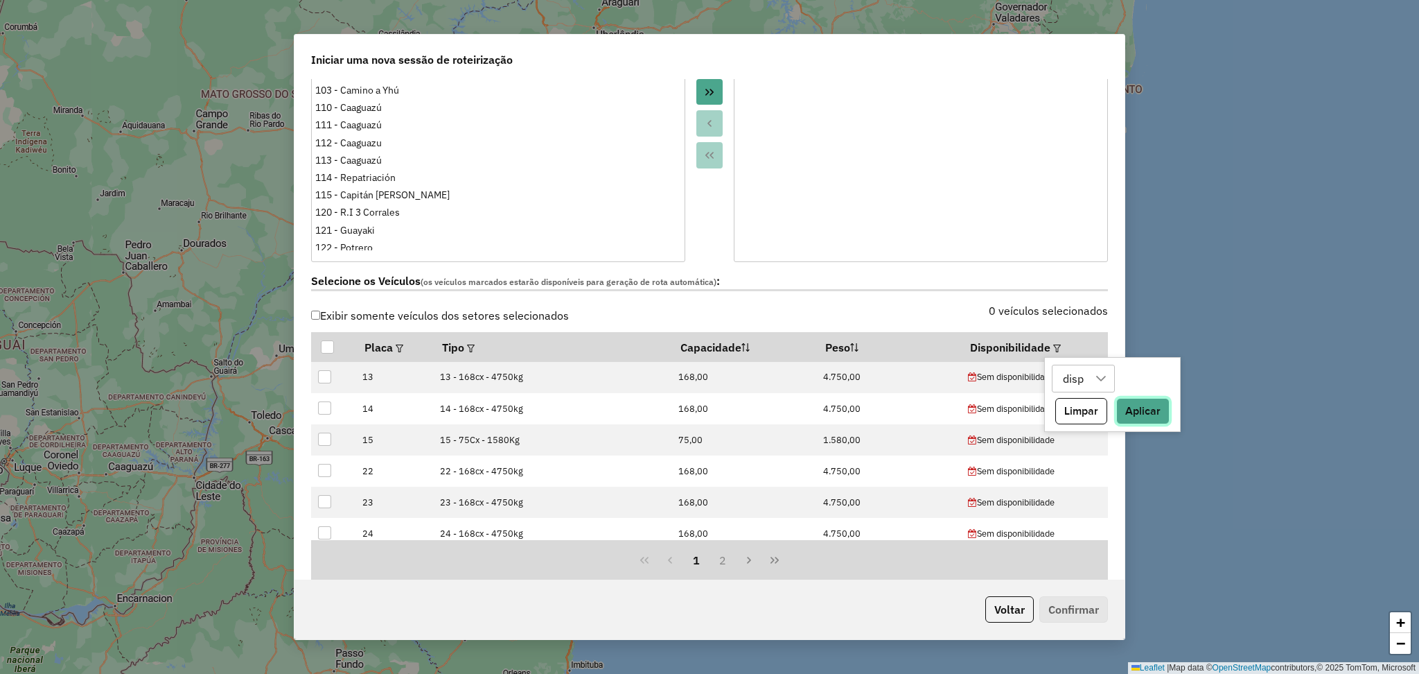
click at [1152, 409] on button "Aplicar" at bounding box center [1142, 411] width 53 height 26
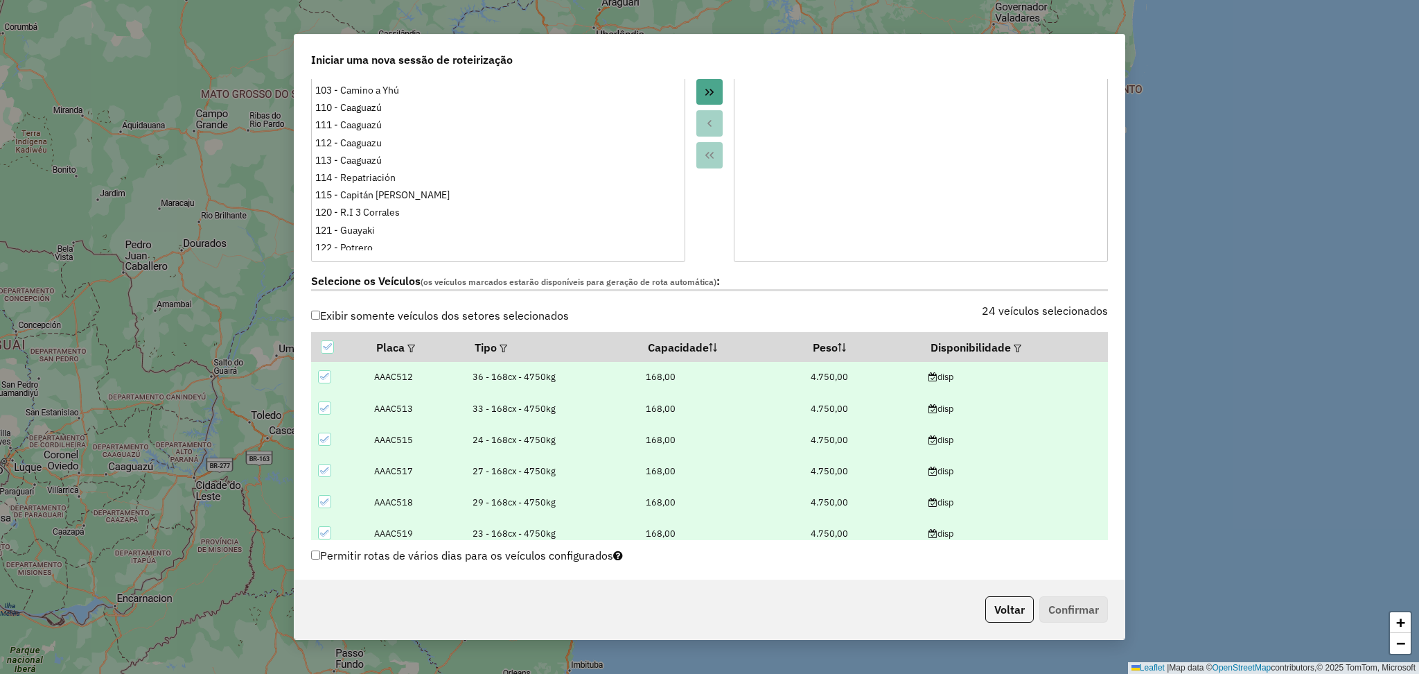
click at [737, 297] on div "Selecione os Veículos (os veículos marcados estarão disponíveis para geração de…" at bounding box center [710, 284] width 814 height 44
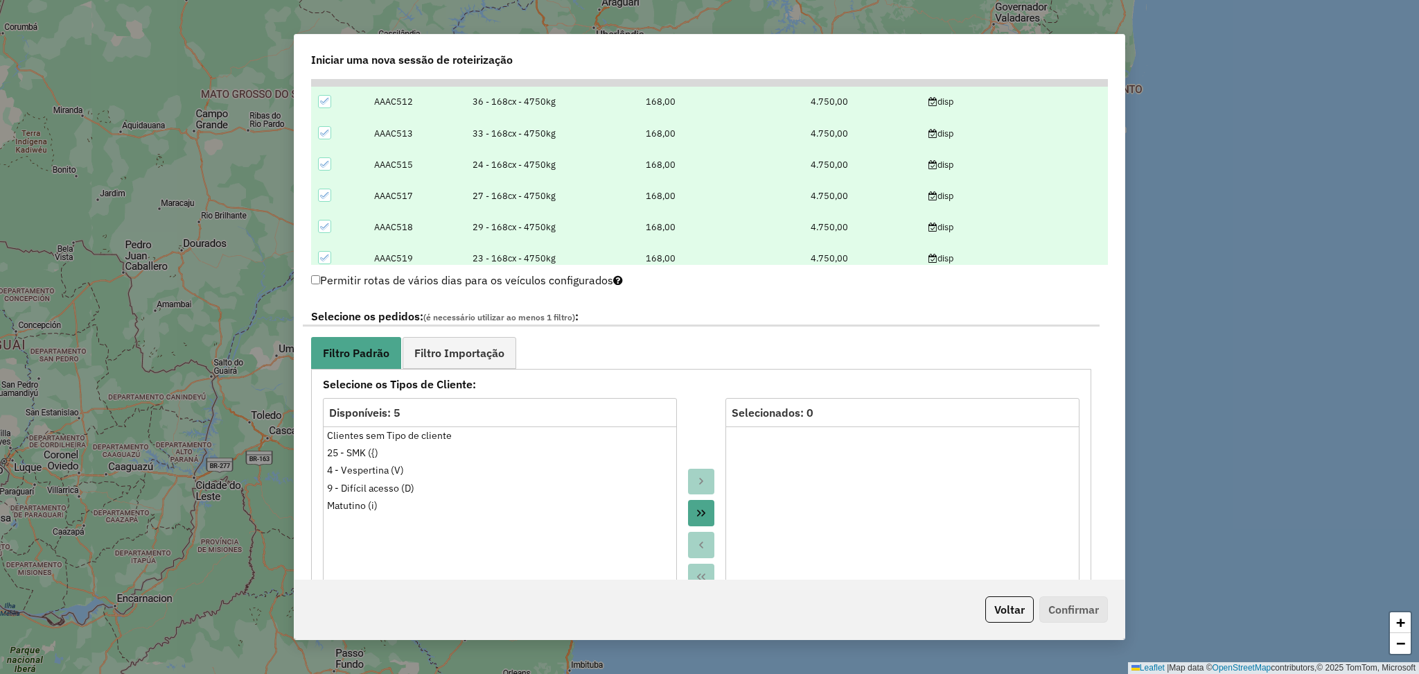
scroll to position [554, 0]
click at [498, 346] on span "Filtro Importação" at bounding box center [459, 350] width 90 height 11
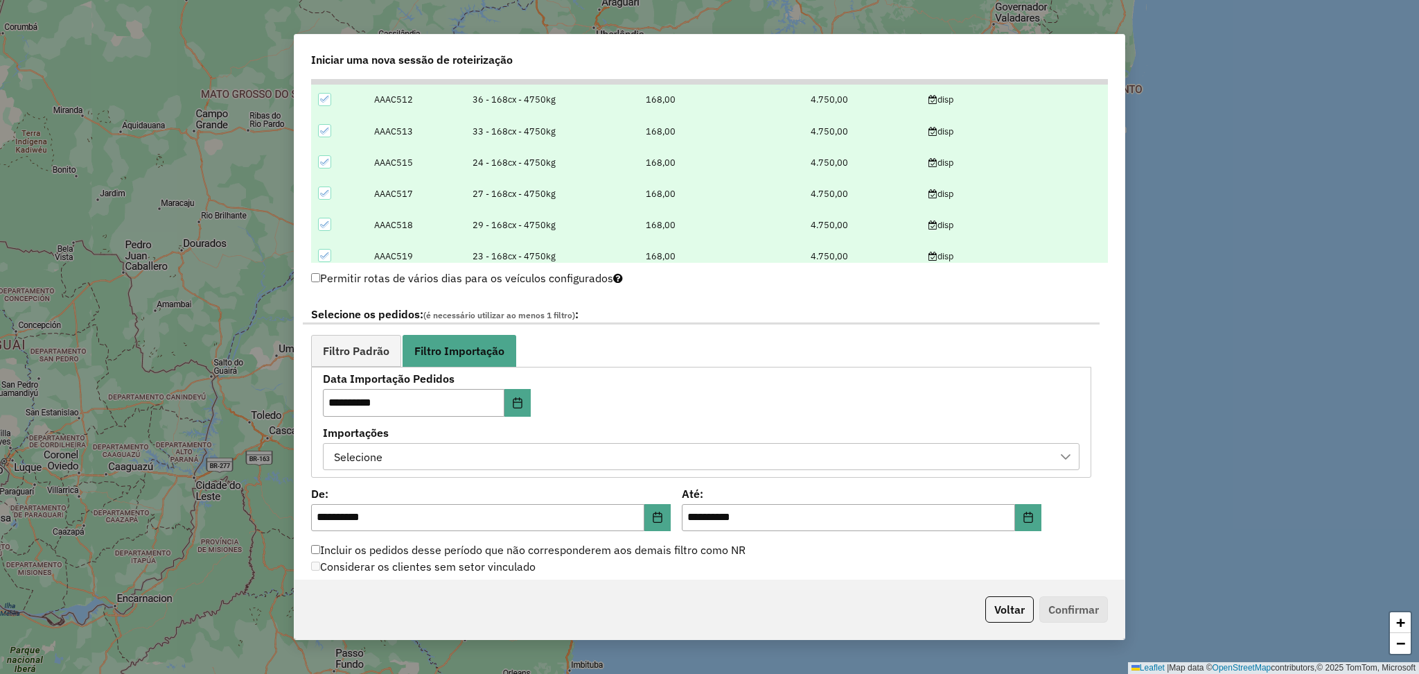
click at [518, 459] on div "Selecione" at bounding box center [690, 457] width 723 height 26
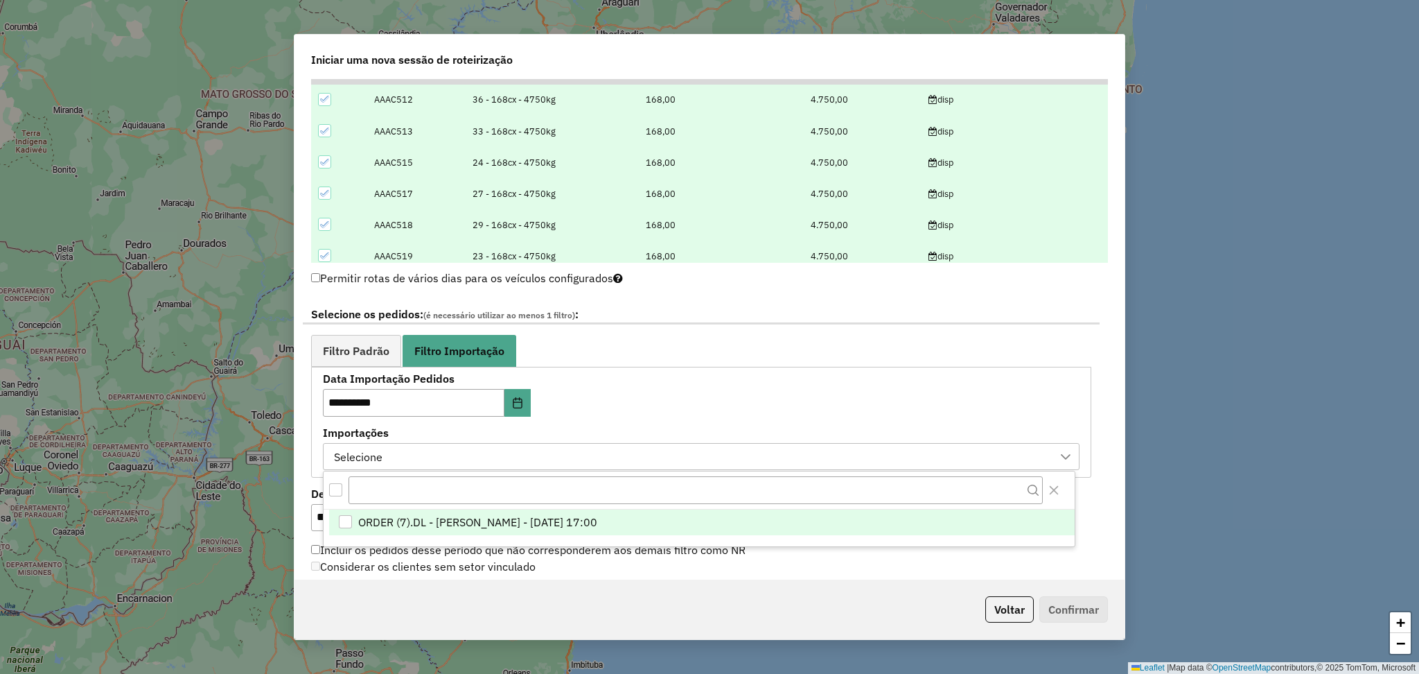
scroll to position [9, 64]
click at [458, 521] on span "ORDER (7).DL - LUANA SILVA BRANDAO LOPES - 11/10/2025 17:00" at bounding box center [477, 521] width 239 height 17
click at [1055, 489] on icon "Close" at bounding box center [1053, 489] width 11 height 11
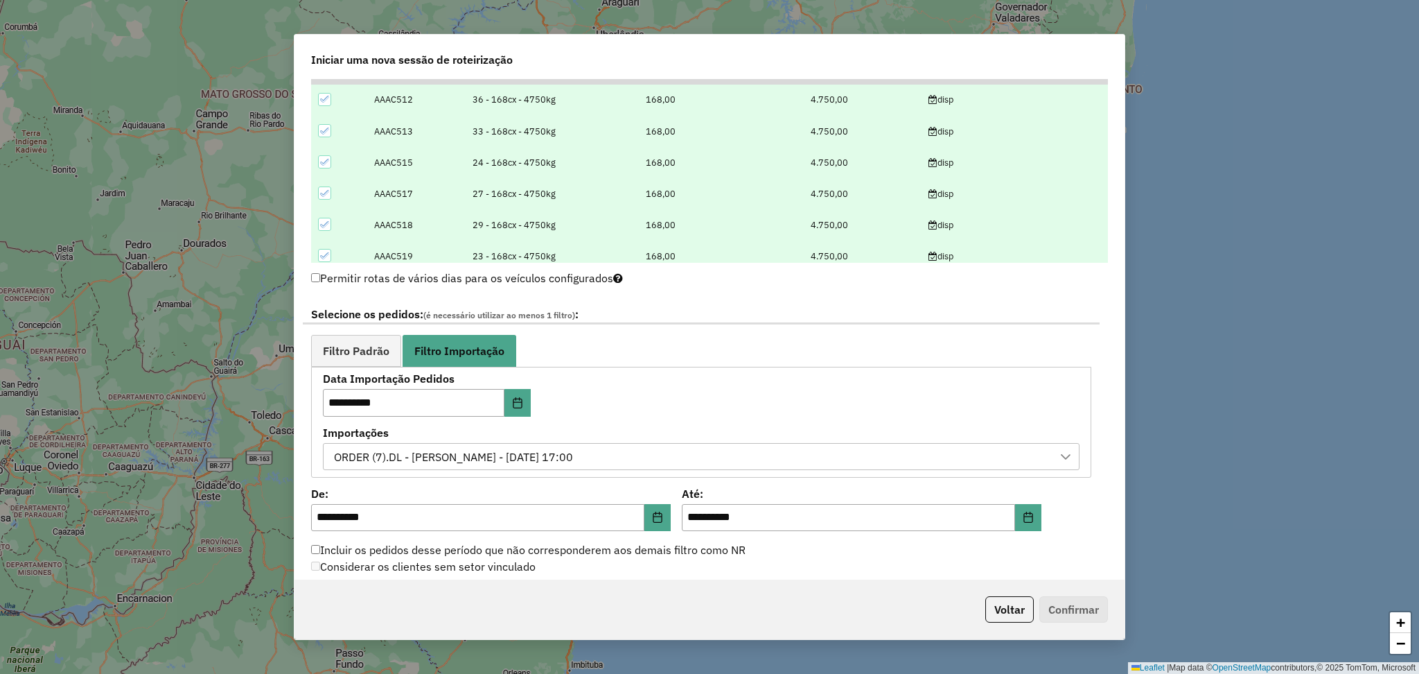
scroll to position [832, 0]
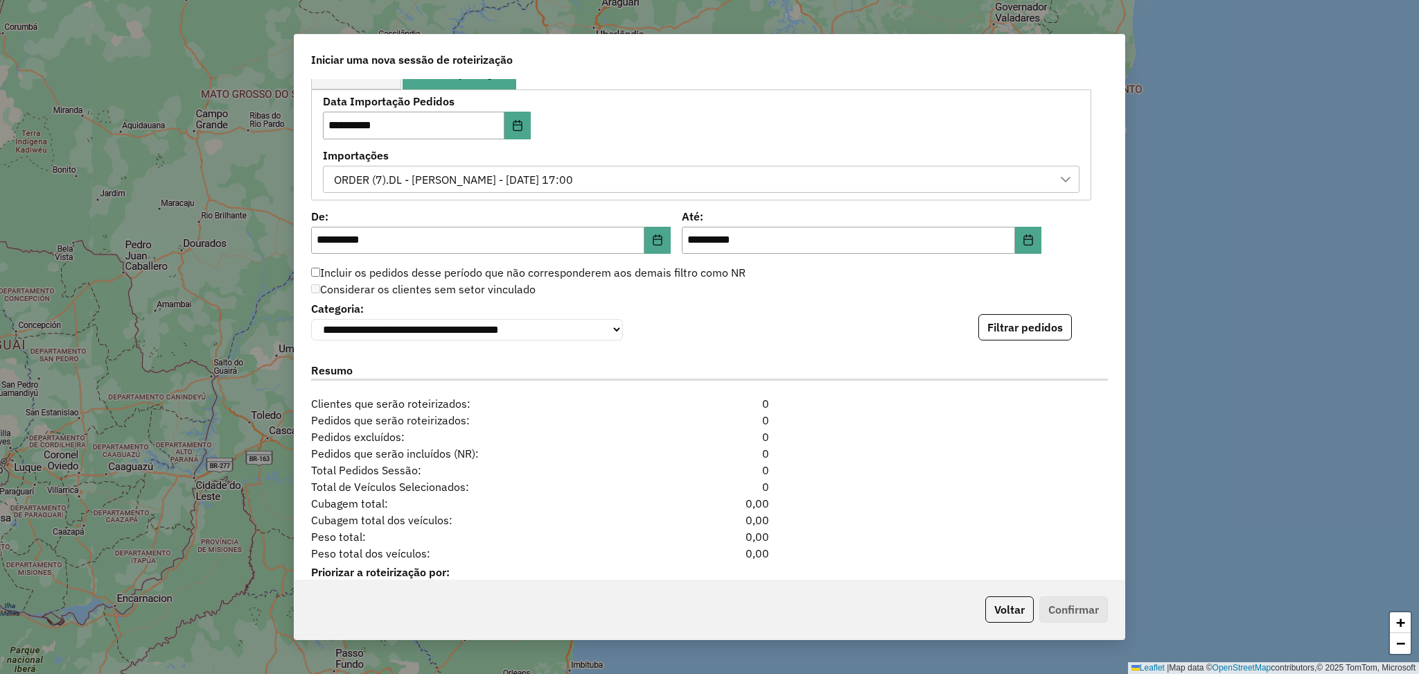
click at [1022, 344] on div "**********" at bounding box center [710, 329] width 830 height 501
click at [1042, 333] on button "Filtrar pedidos" at bounding box center [1025, 327] width 94 height 26
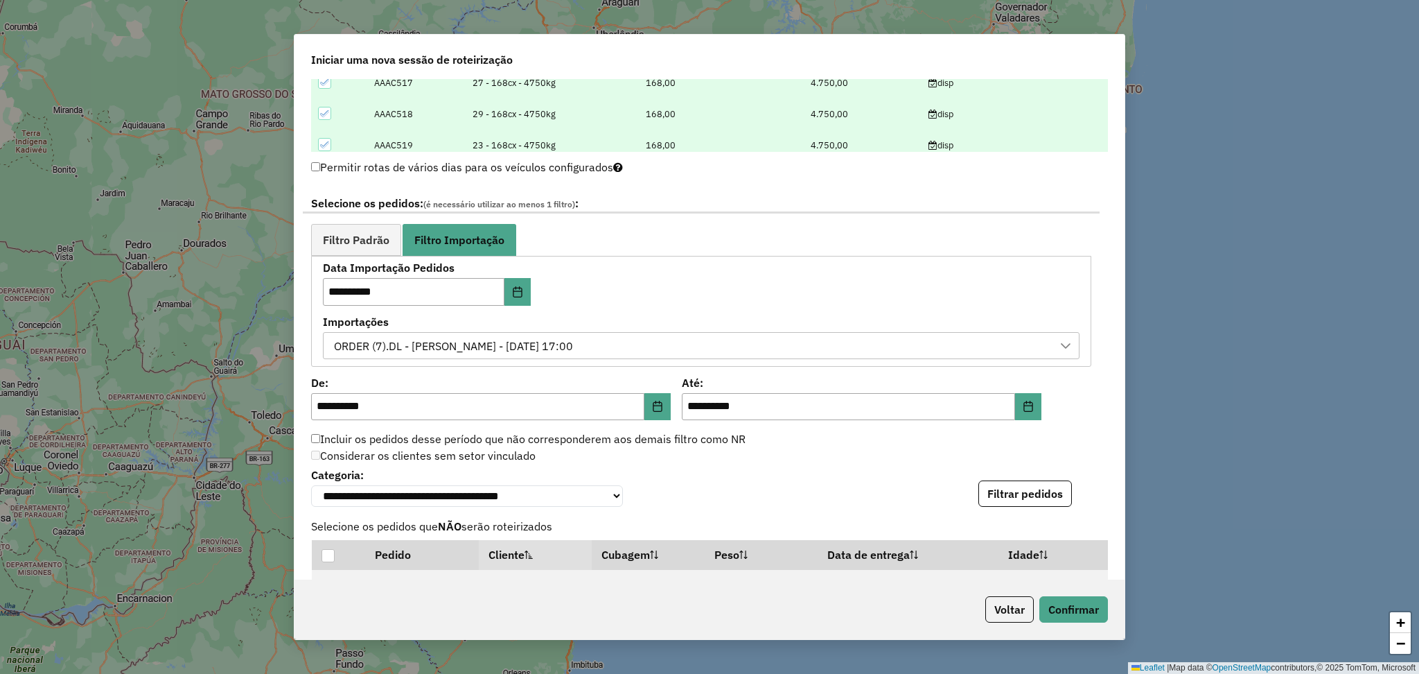
scroll to position [647, 0]
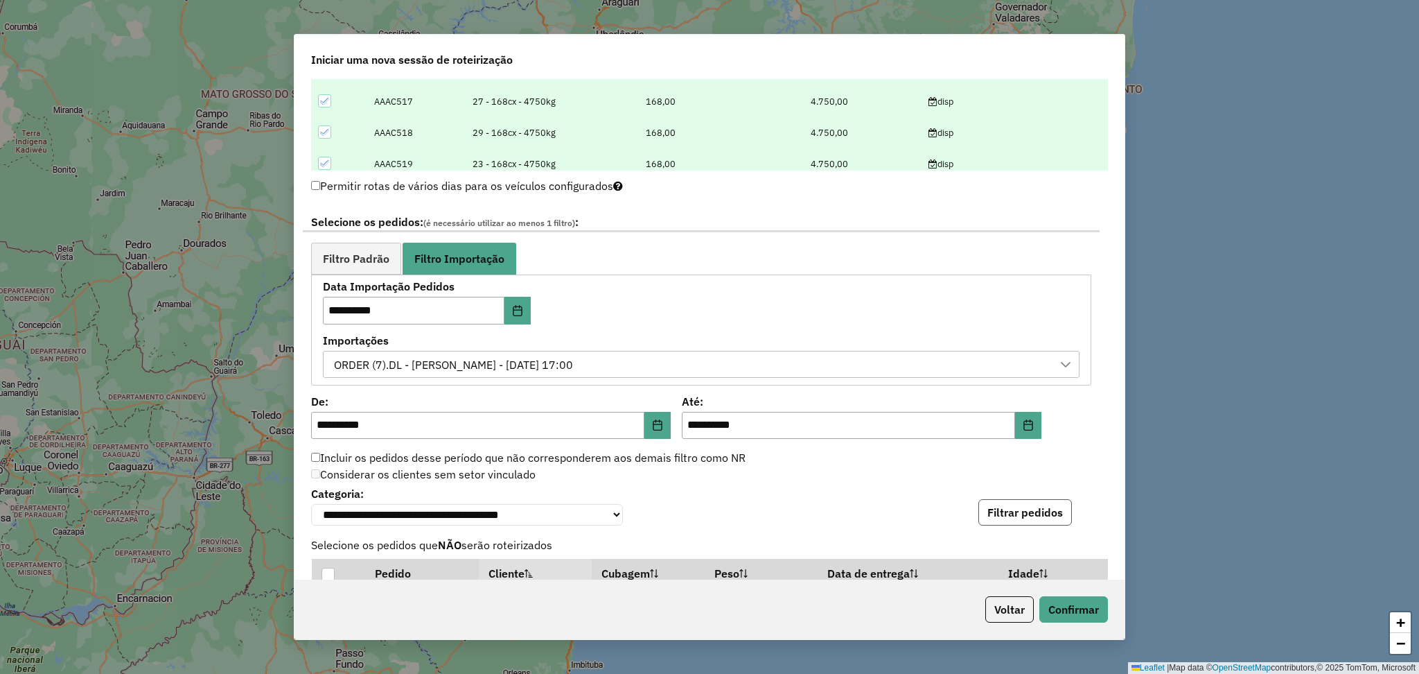
click at [1010, 520] on button "Filtrar pedidos" at bounding box center [1025, 512] width 94 height 26
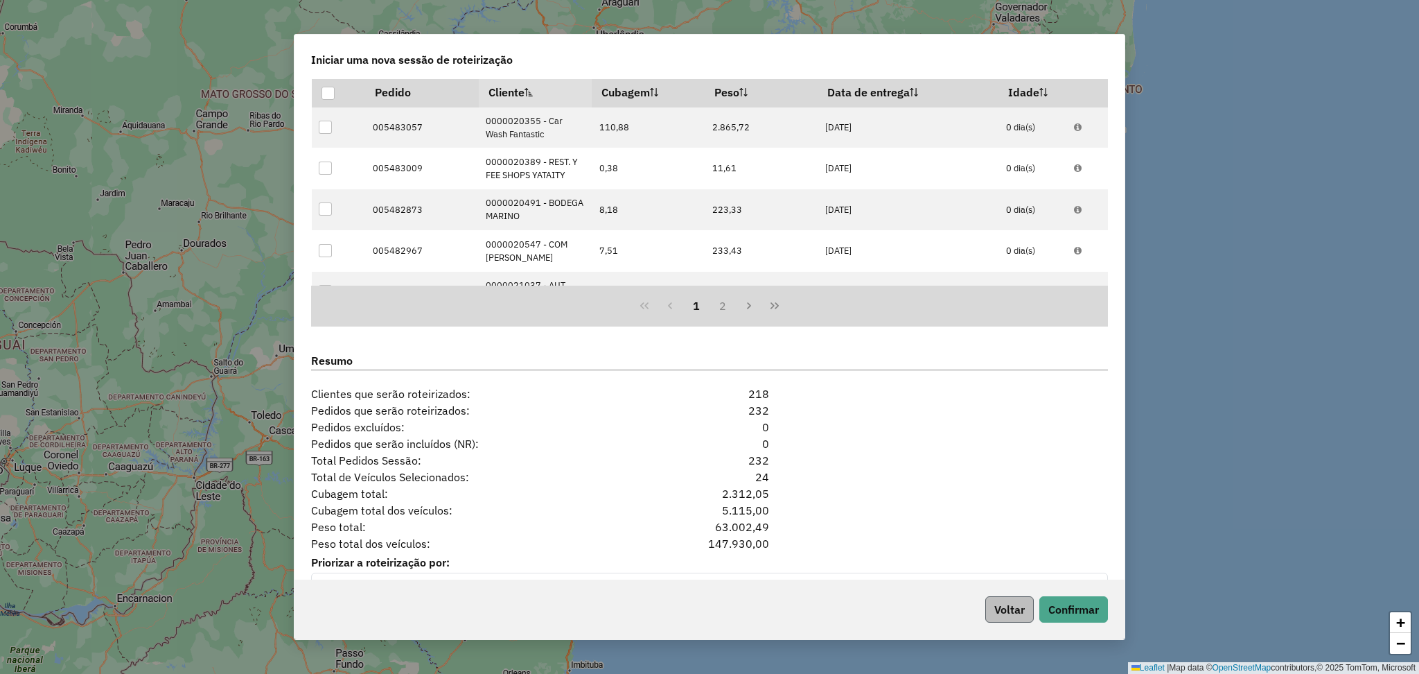
scroll to position [1162, 0]
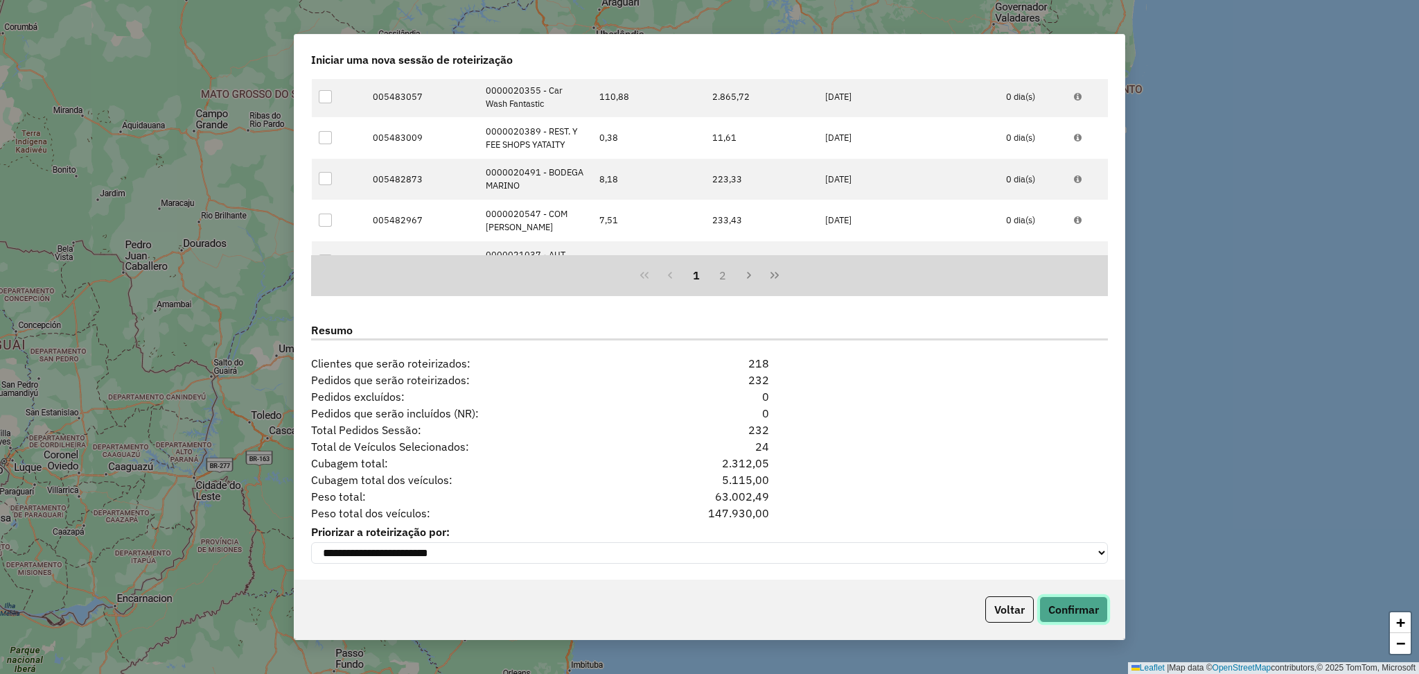
click at [1071, 616] on button "Confirmar" at bounding box center [1073, 609] width 69 height 26
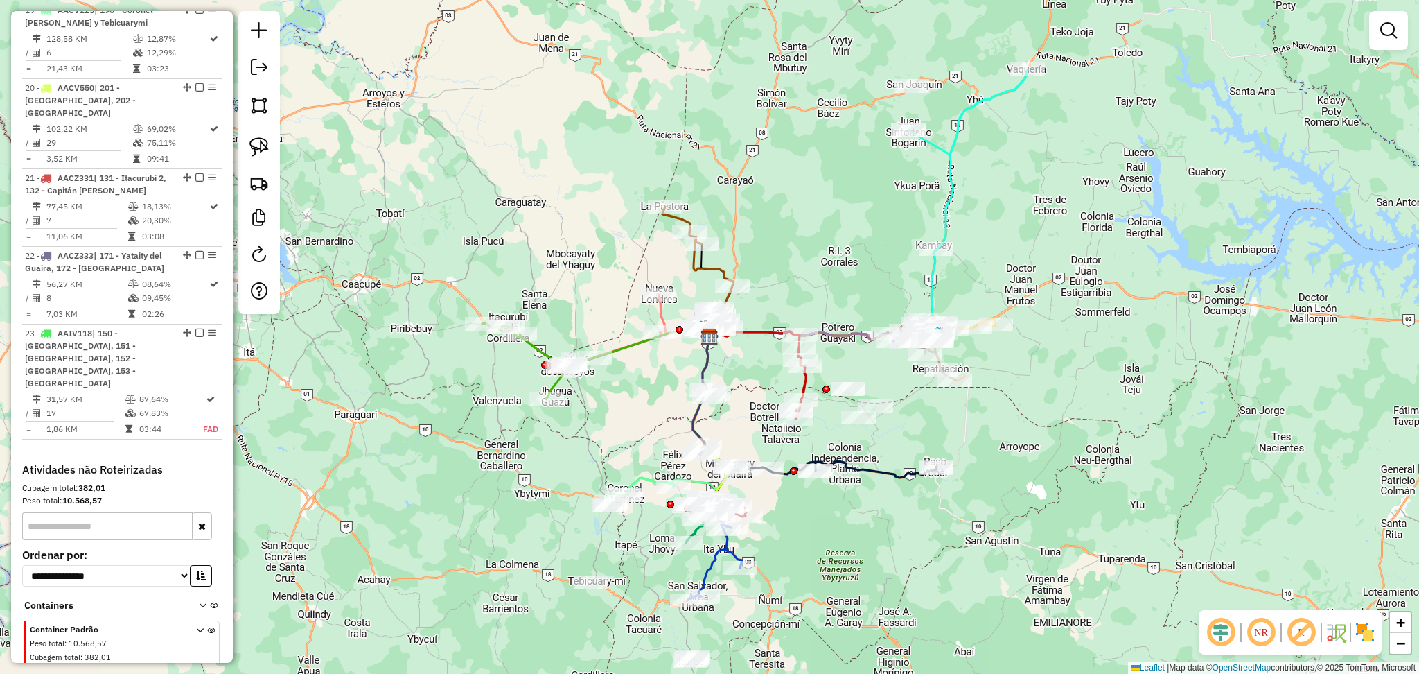
scroll to position [1978, 0]
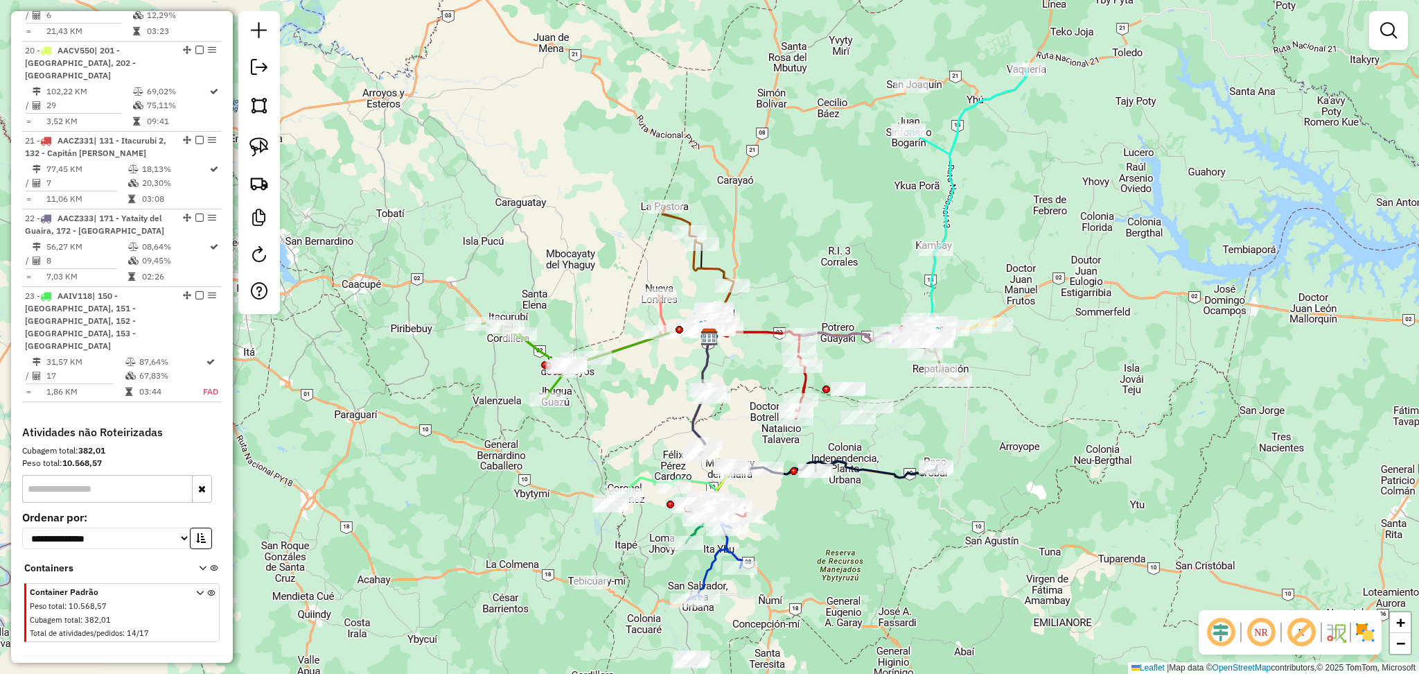
click at [104, 667] on span "Reprocessar Service Time" at bounding box center [83, 673] width 122 height 12
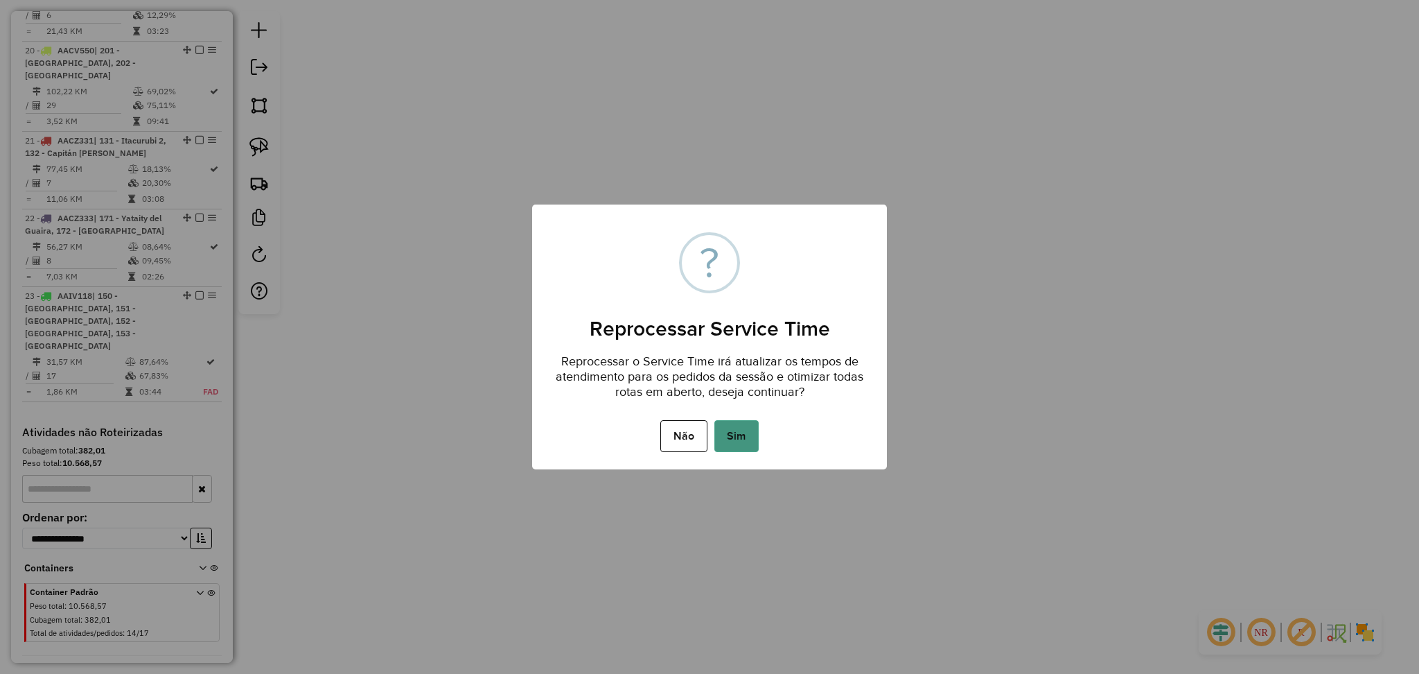
click at [738, 424] on button "Sim" at bounding box center [736, 436] width 44 height 32
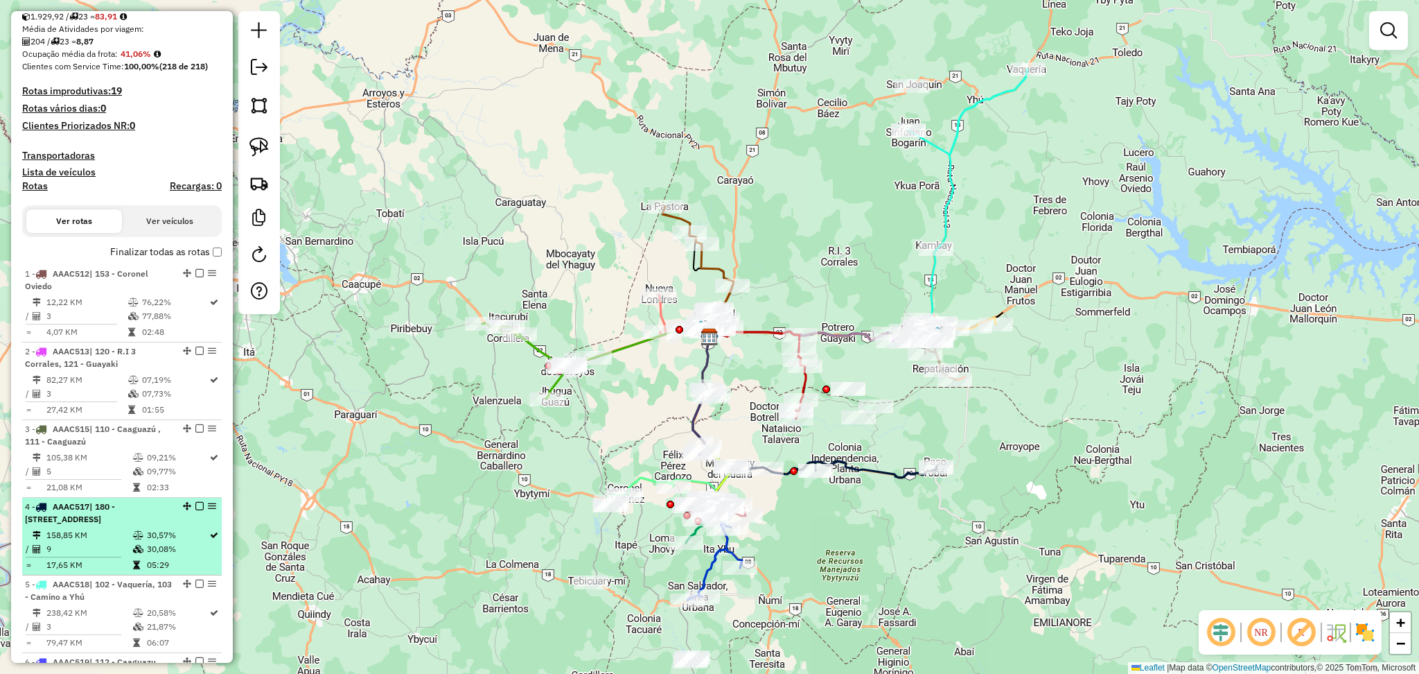
scroll to position [0, 0]
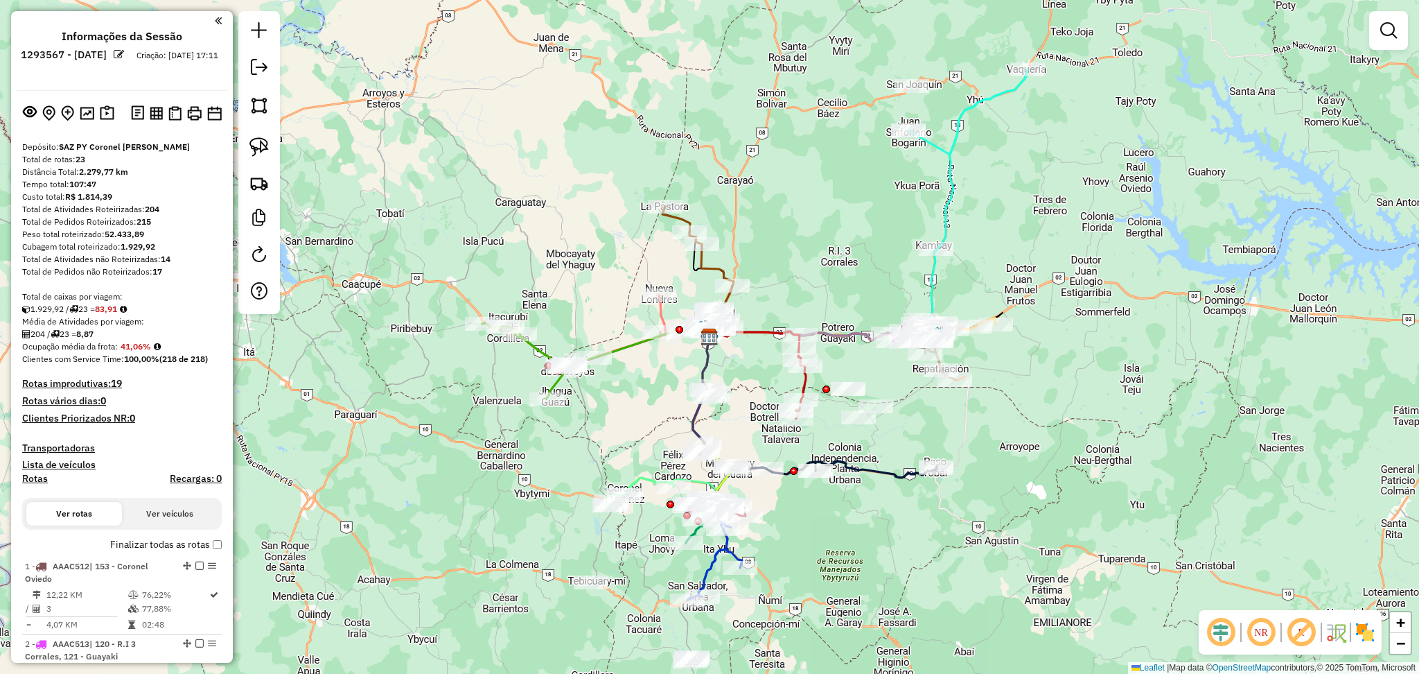
click at [97, 114] on button at bounding box center [107, 113] width 20 height 21
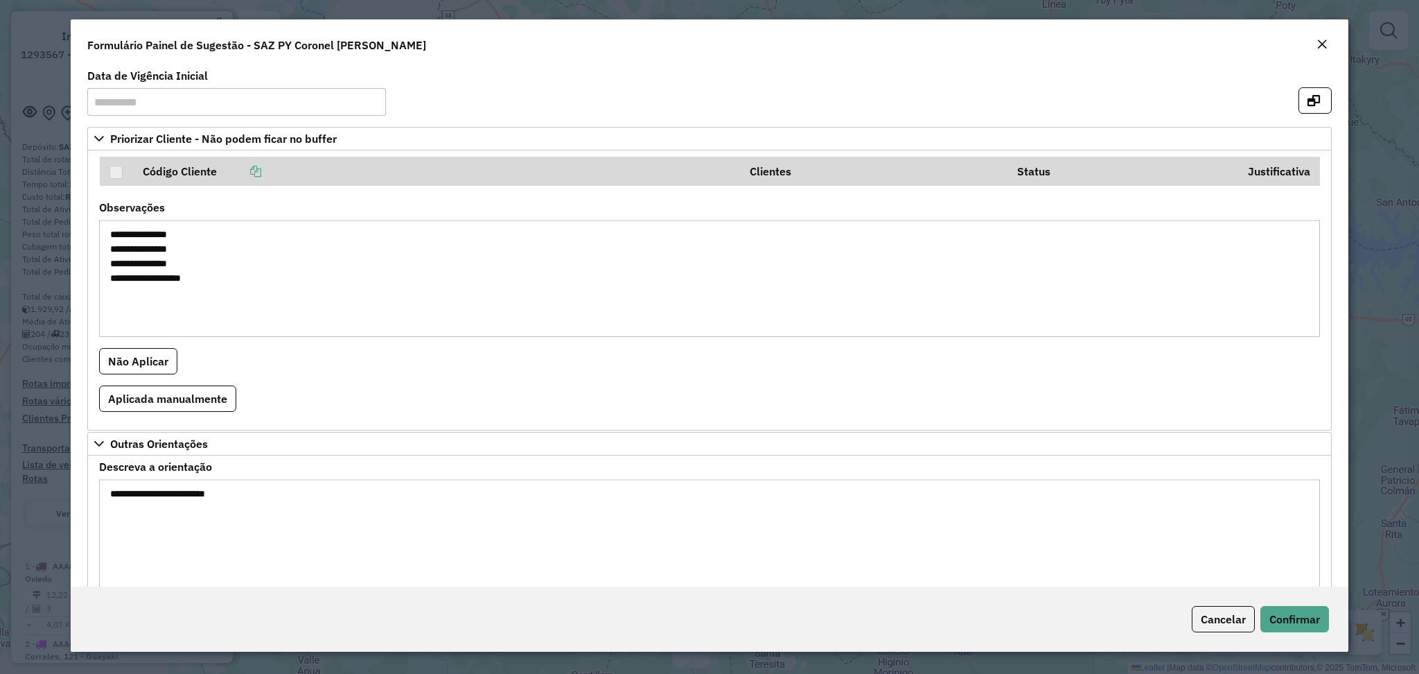
drag, startPoint x: 629, startPoint y: 5, endPoint x: 749, endPoint y: 49, distance: 128.5
click at [635, 50] on div "Formulário Painel de Sugestão - SAZ PY Coronel [PERSON_NAME]" at bounding box center [709, 42] width 1277 height 46
click at [1315, 103] on icon "button" at bounding box center [1314, 100] width 12 height 11
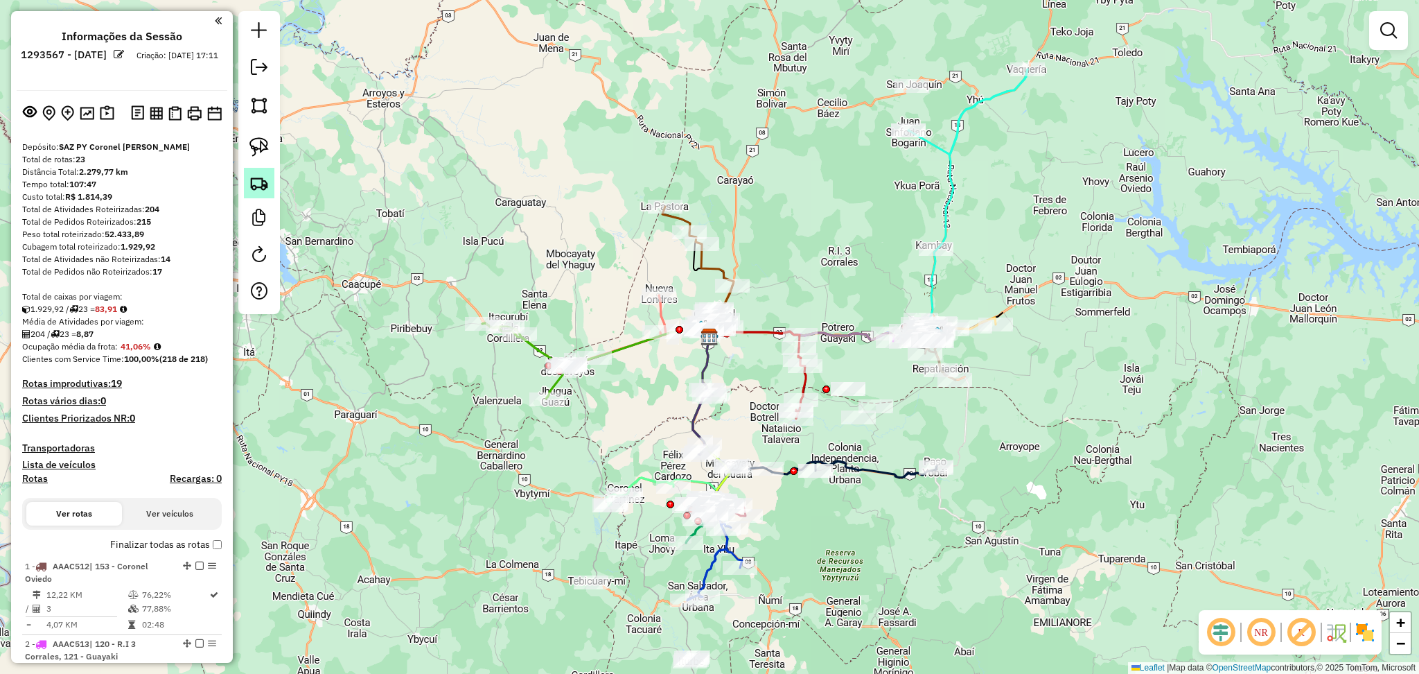
click at [261, 188] on img at bounding box center [258, 182] width 19 height 19
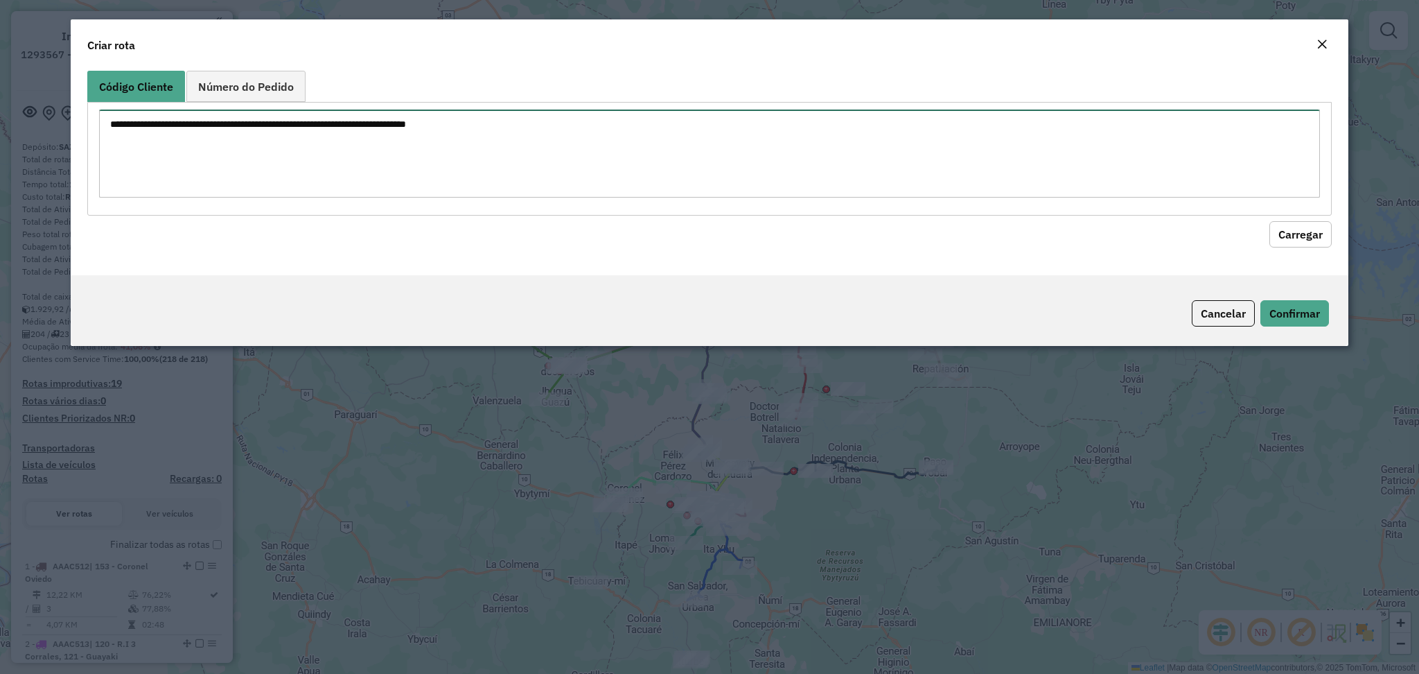
click at [328, 129] on textarea at bounding box center [709, 153] width 1220 height 88
paste textarea "**********"
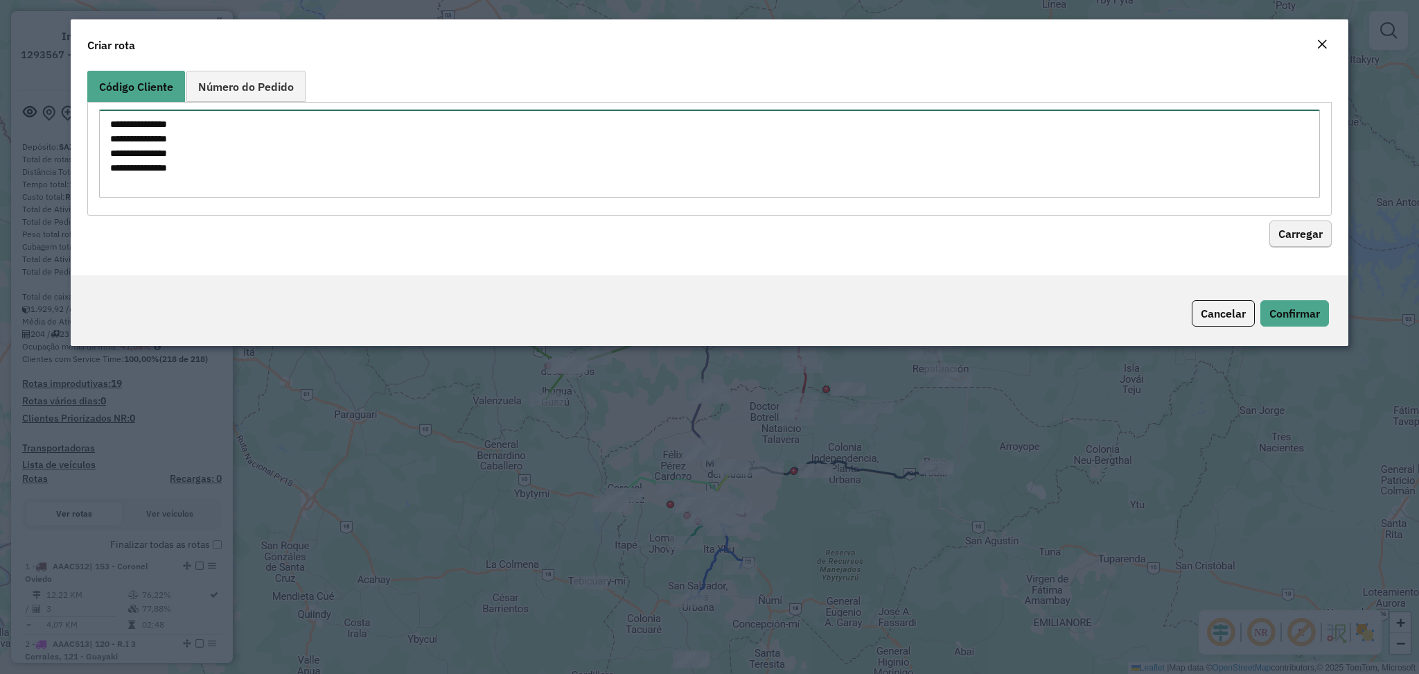
type textarea "**********"
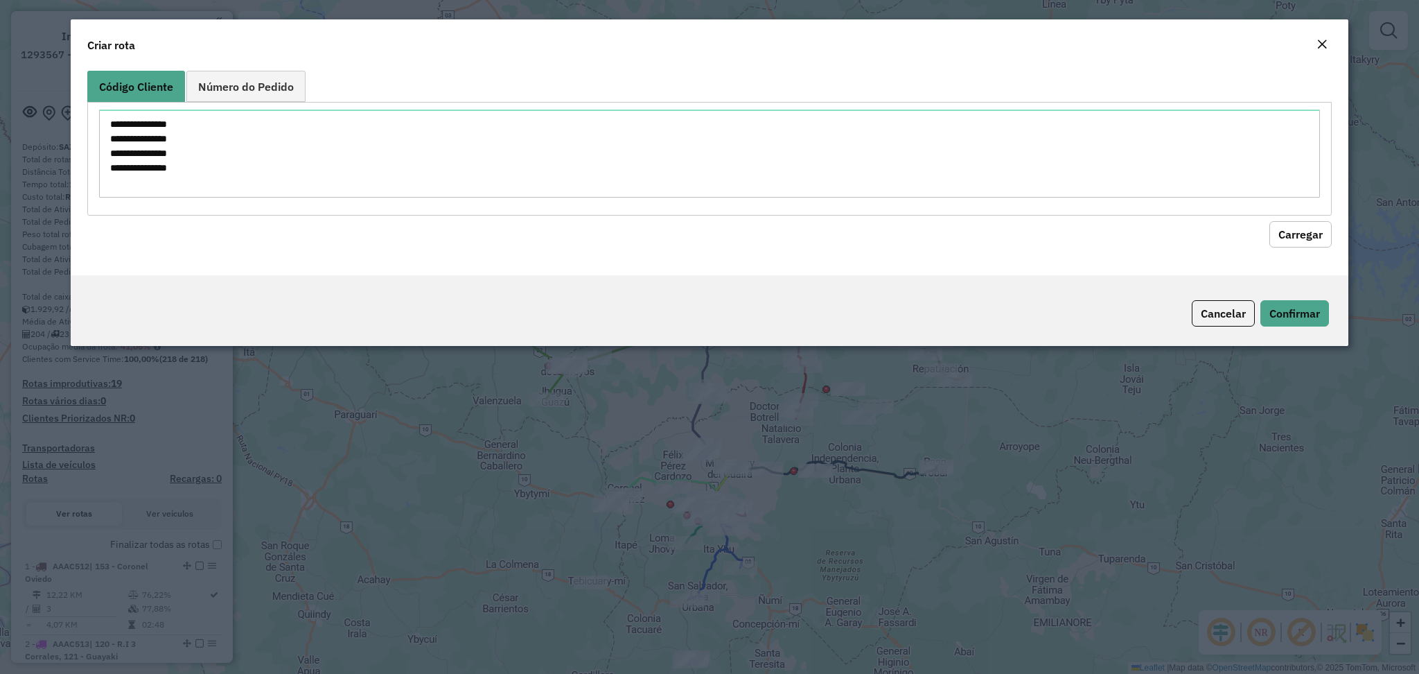
click at [1312, 231] on button "Carregar" at bounding box center [1301, 234] width 62 height 26
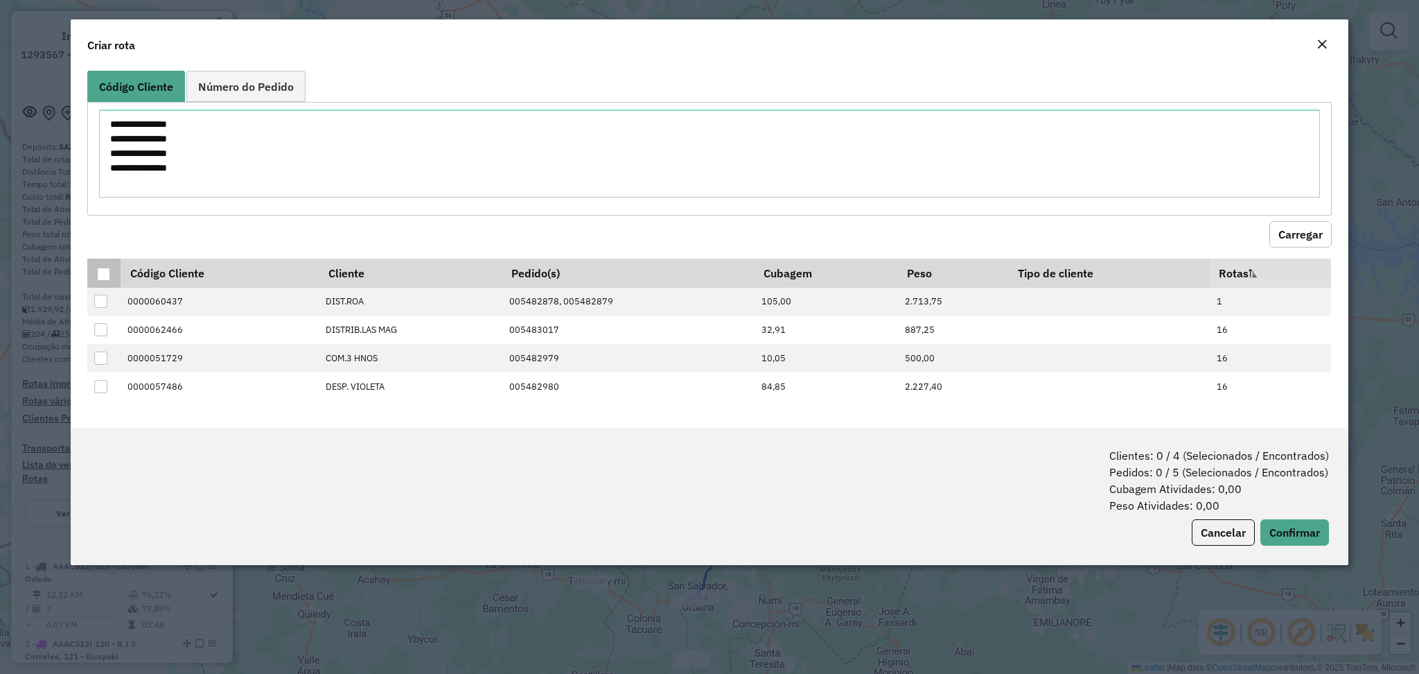
click at [103, 270] on div at bounding box center [103, 273] width 13 height 13
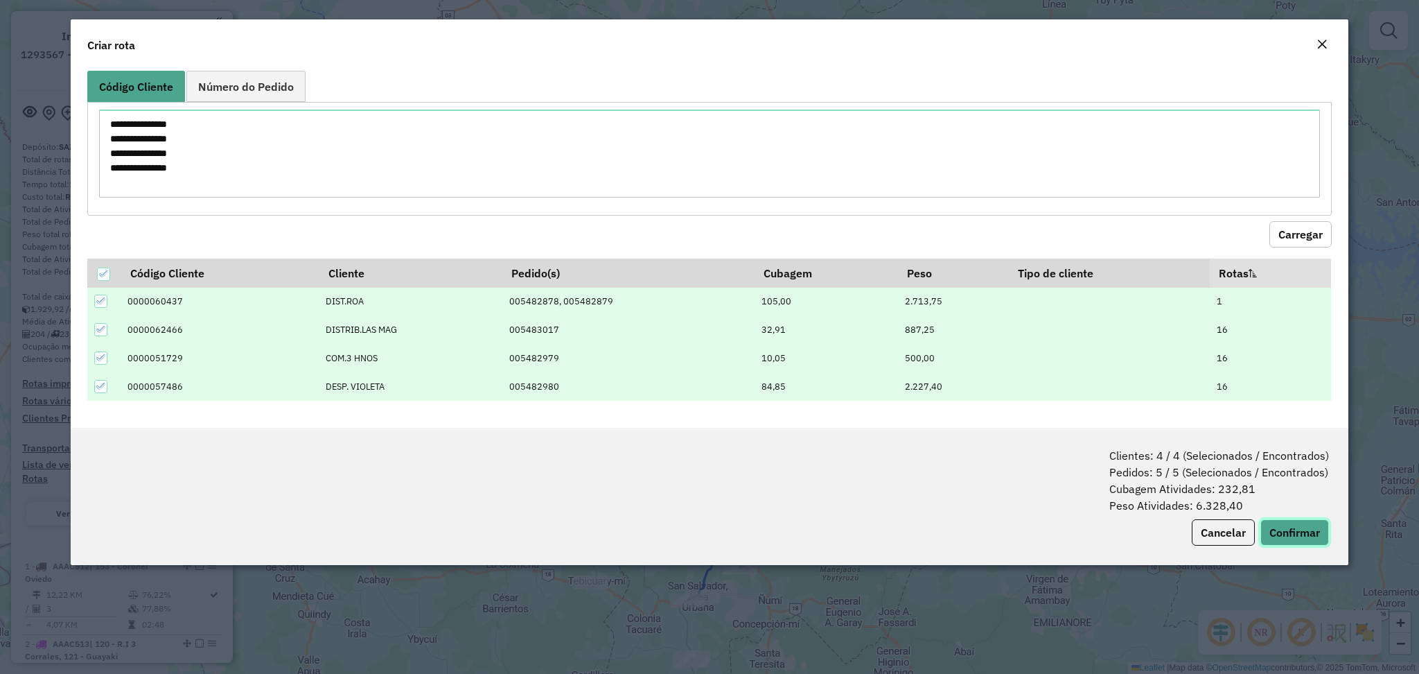
click at [1306, 528] on button "Confirmar" at bounding box center [1295, 532] width 69 height 26
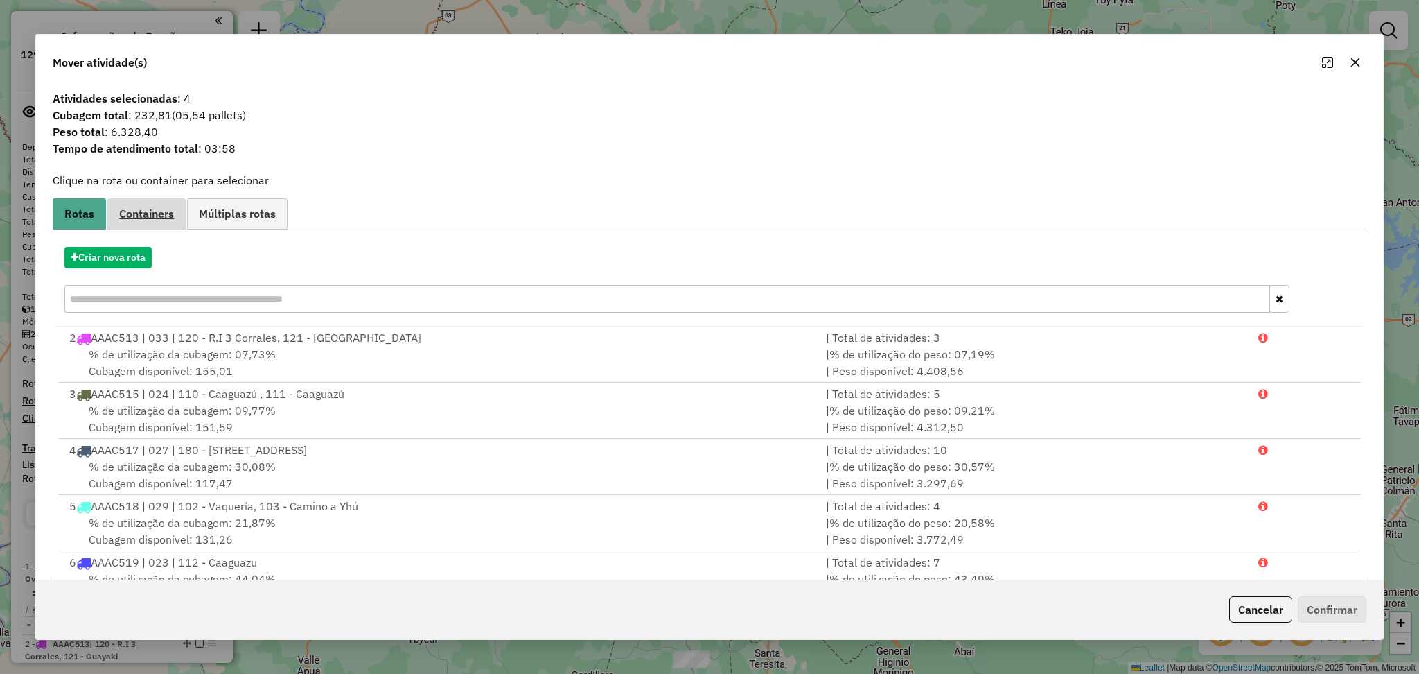
click at [179, 216] on link "Containers" at bounding box center [146, 213] width 78 height 31
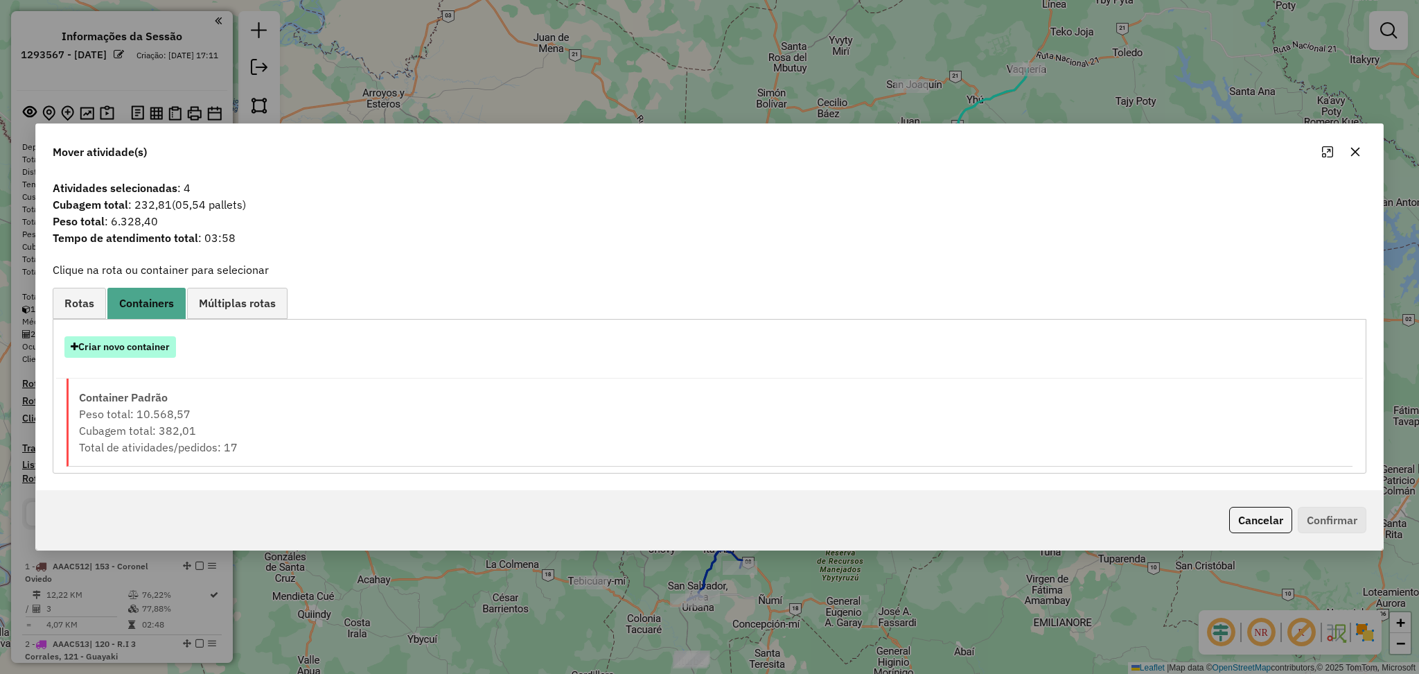
click at [132, 336] on button "Criar novo container" at bounding box center [120, 346] width 112 height 21
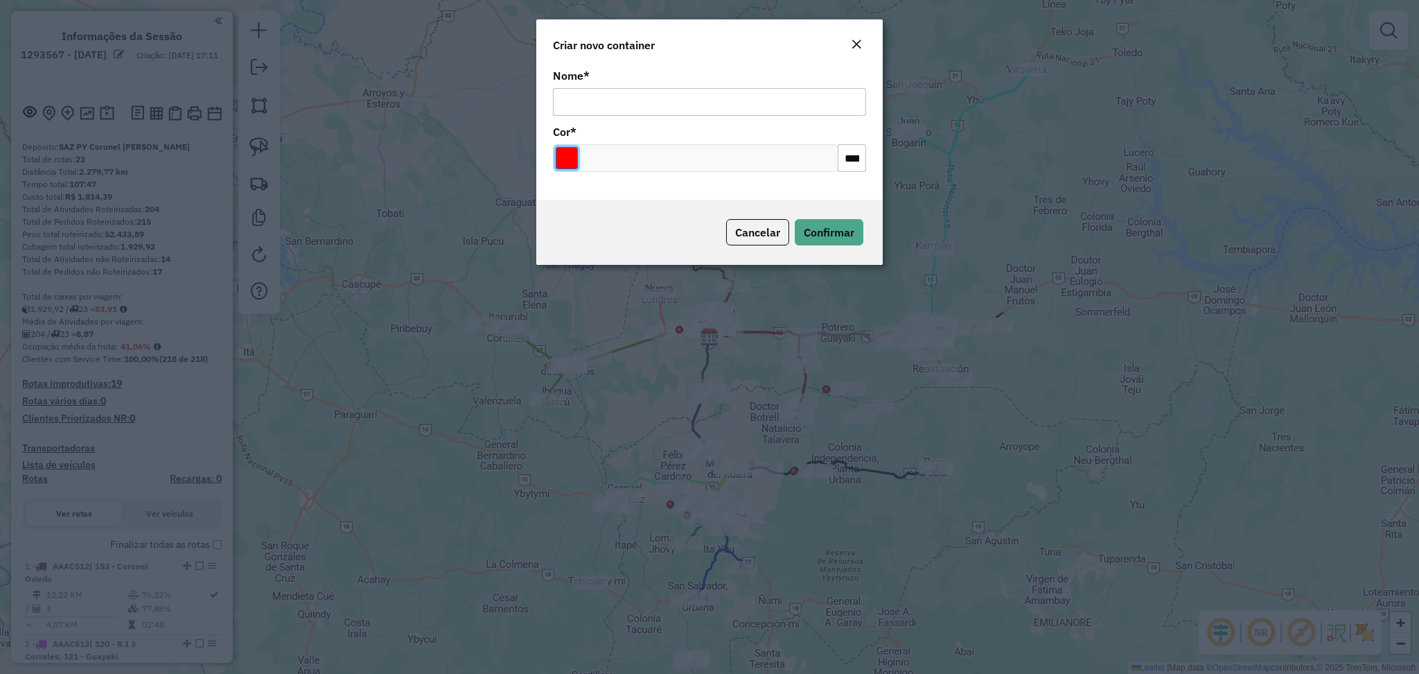
click at [561, 161] on input "Select a color" at bounding box center [567, 158] width 22 height 22
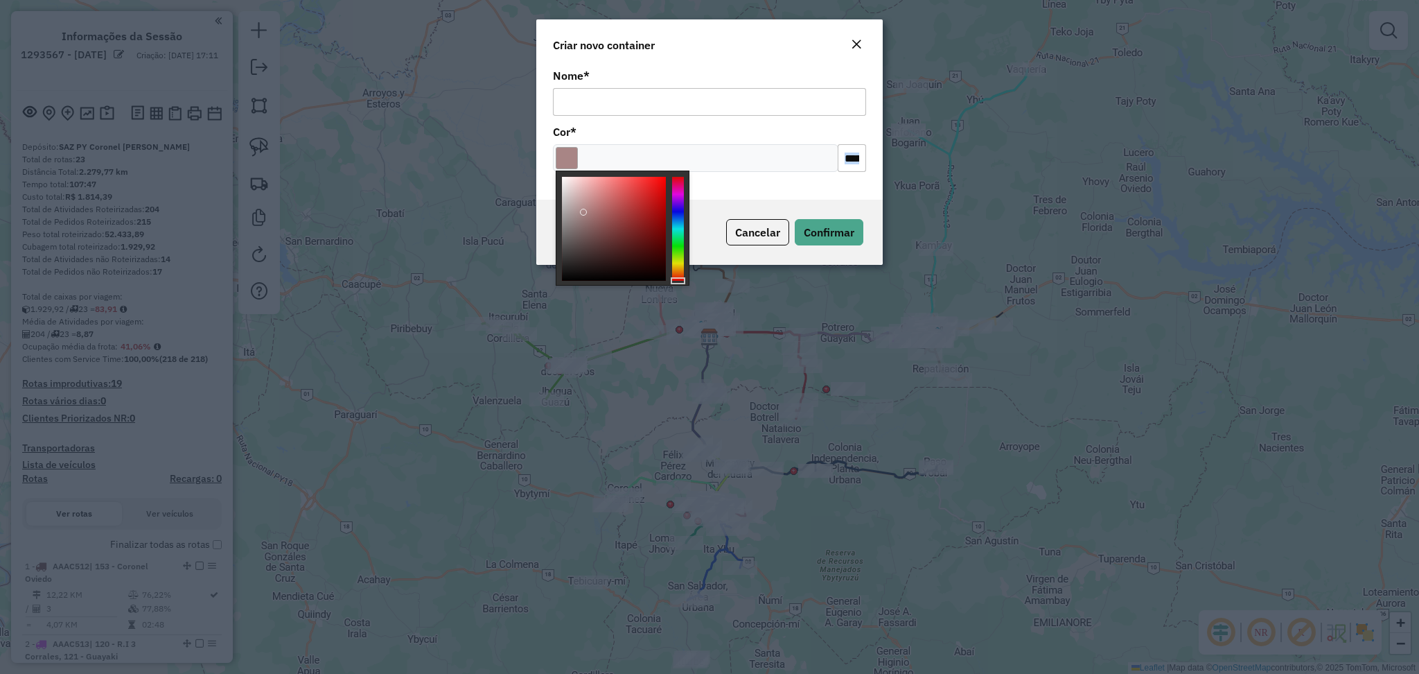
type input "*******"
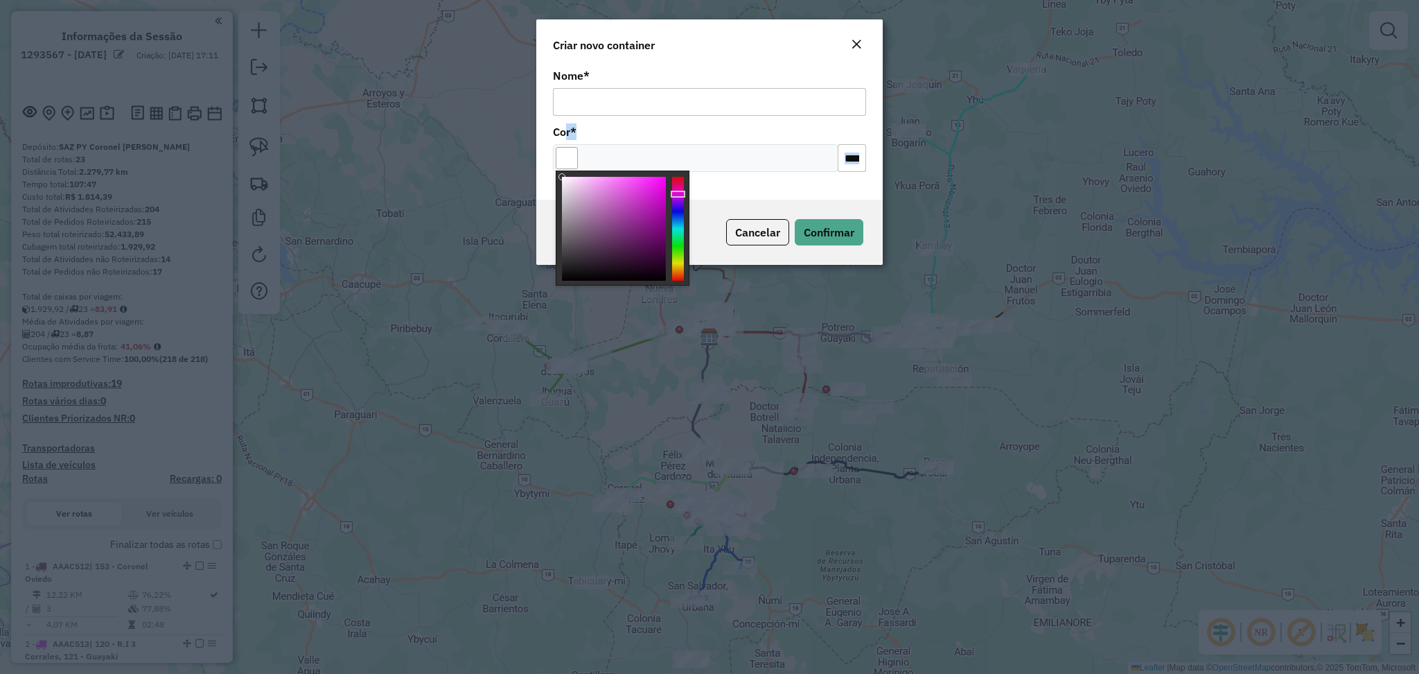
drag, startPoint x: 585, startPoint y: 214, endPoint x: 559, endPoint y: 130, distance: 87.7
click at [559, 130] on body "Aguarde... Pop-up bloqueado! Seu navegador bloqueou automáticamente a abertura …" at bounding box center [709, 337] width 1419 height 674
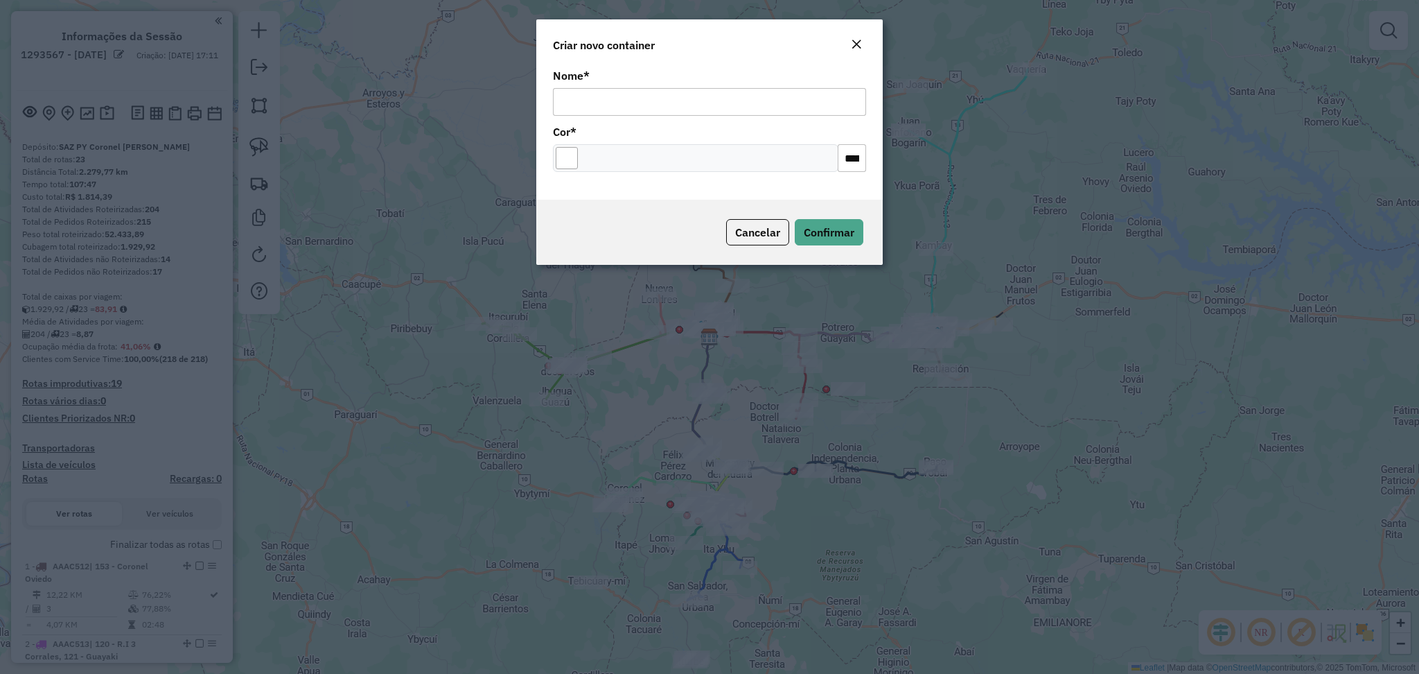
click at [578, 101] on input "Nome *" at bounding box center [709, 102] width 313 height 28
type input "*****"
click at [818, 230] on span "Confirmar" at bounding box center [829, 232] width 51 height 14
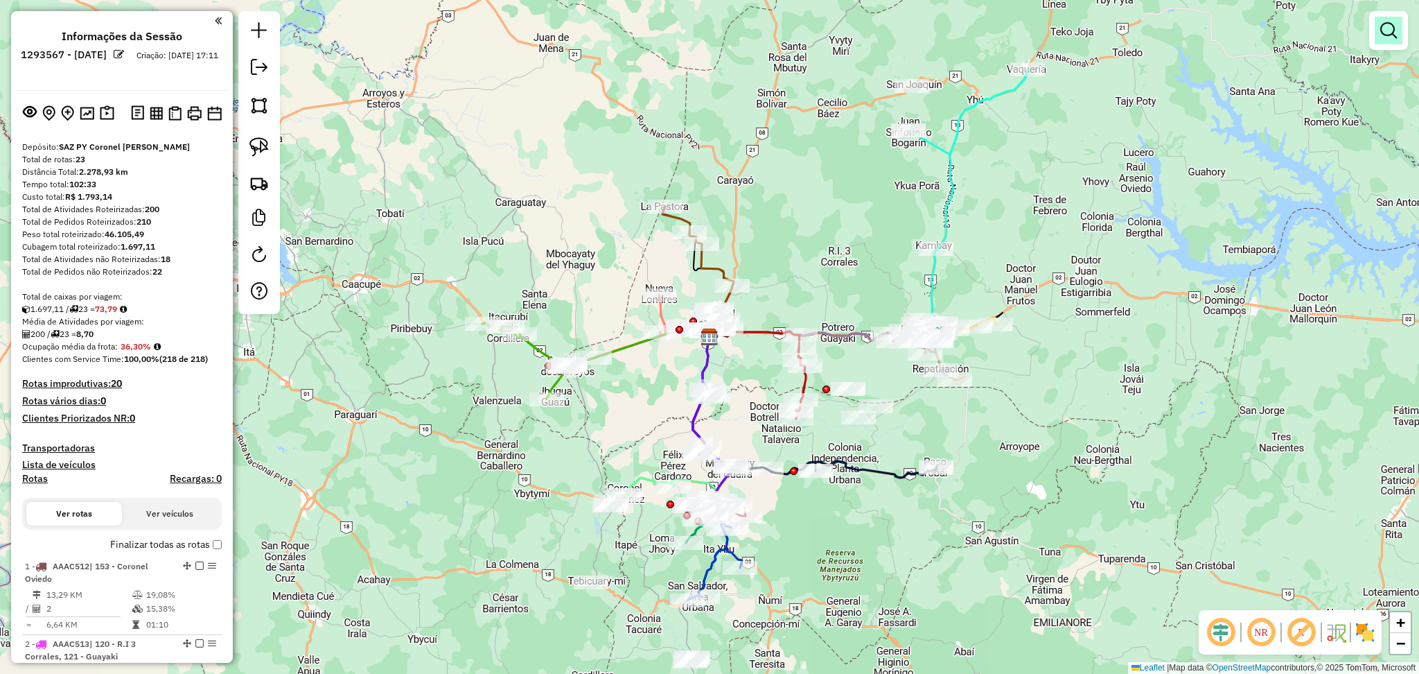
click at [1400, 32] on link at bounding box center [1389, 31] width 28 height 28
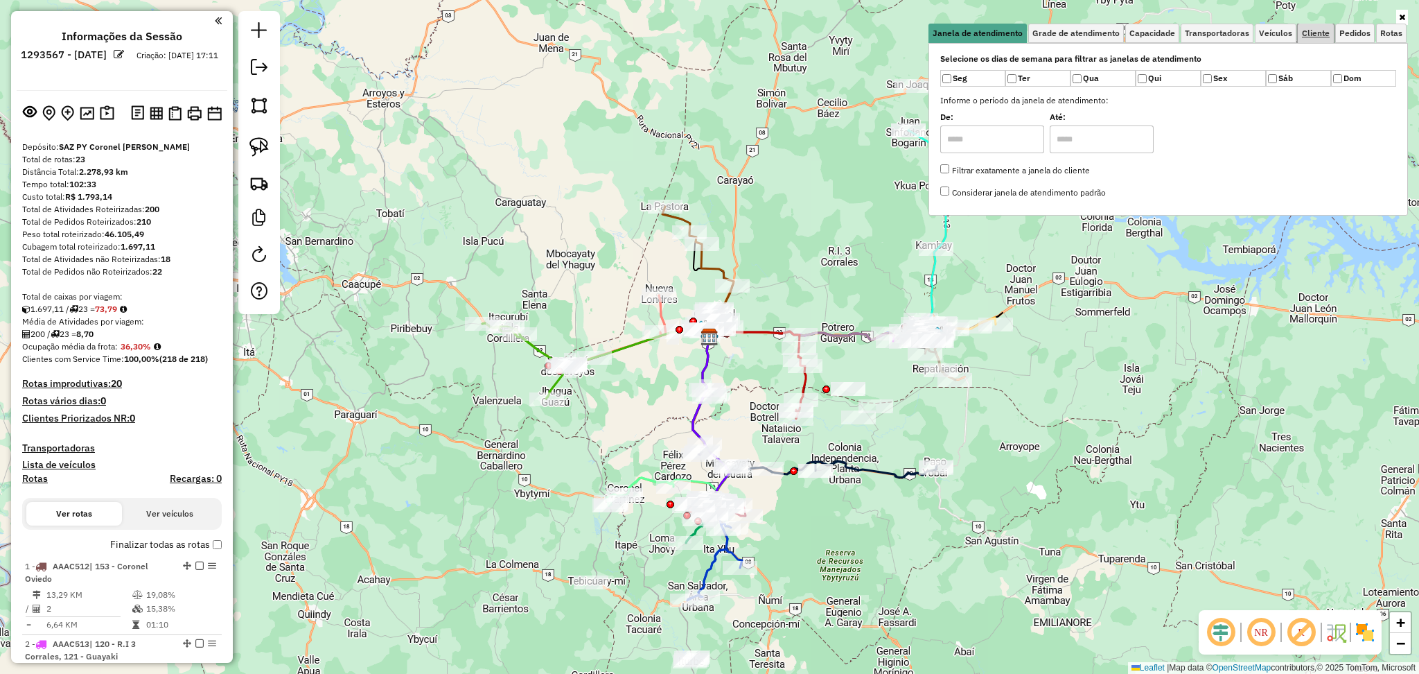
click at [1317, 35] on span "Cliente" at bounding box center [1316, 33] width 28 height 8
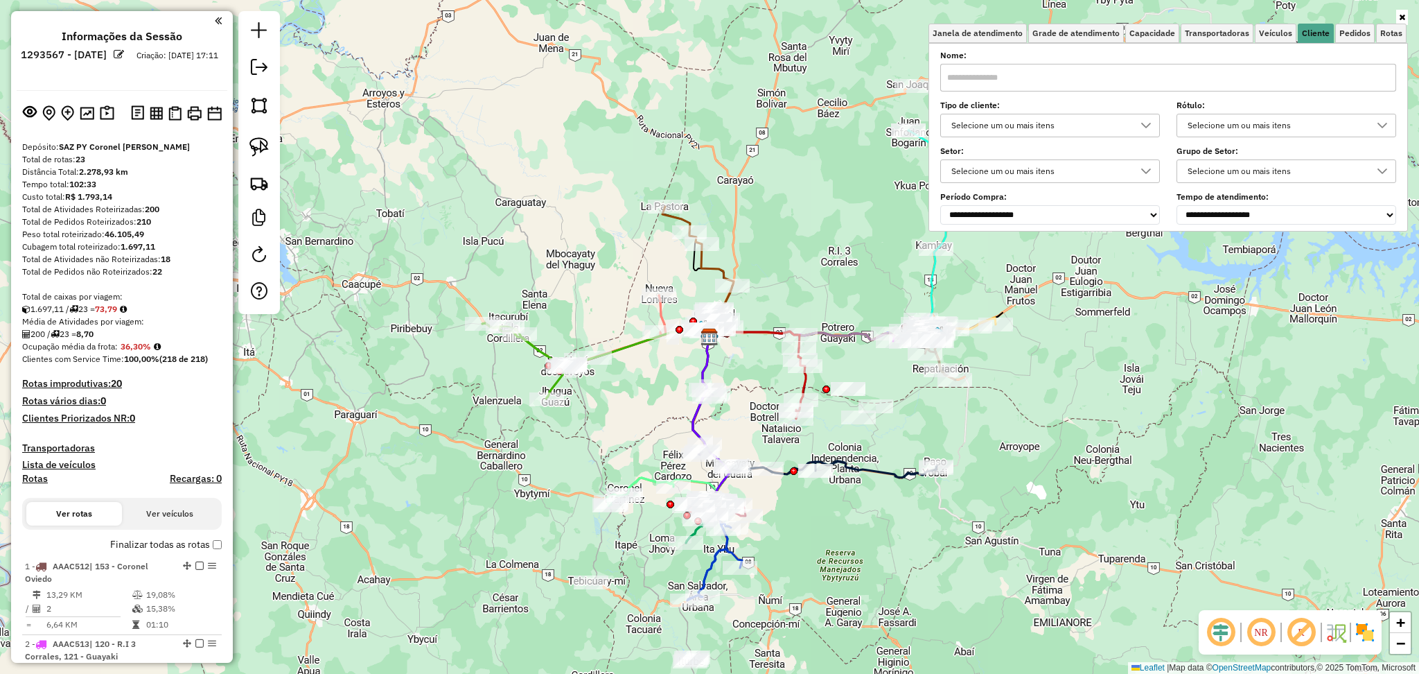
click at [1043, 117] on div "Selecione um ou mais itens" at bounding box center [1040, 125] width 186 height 22
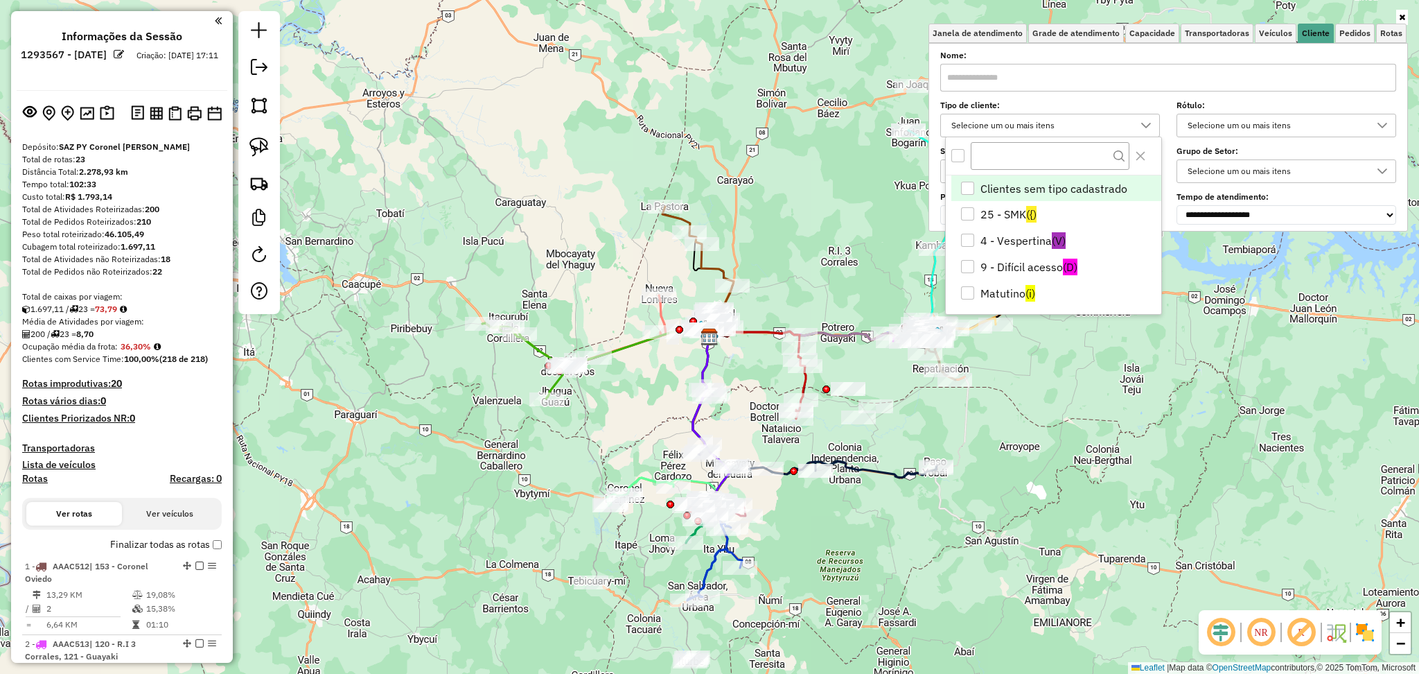
scroll to position [7, 49]
click at [1044, 272] on li "9 - Difícil acesso (D)" at bounding box center [1056, 267] width 210 height 26
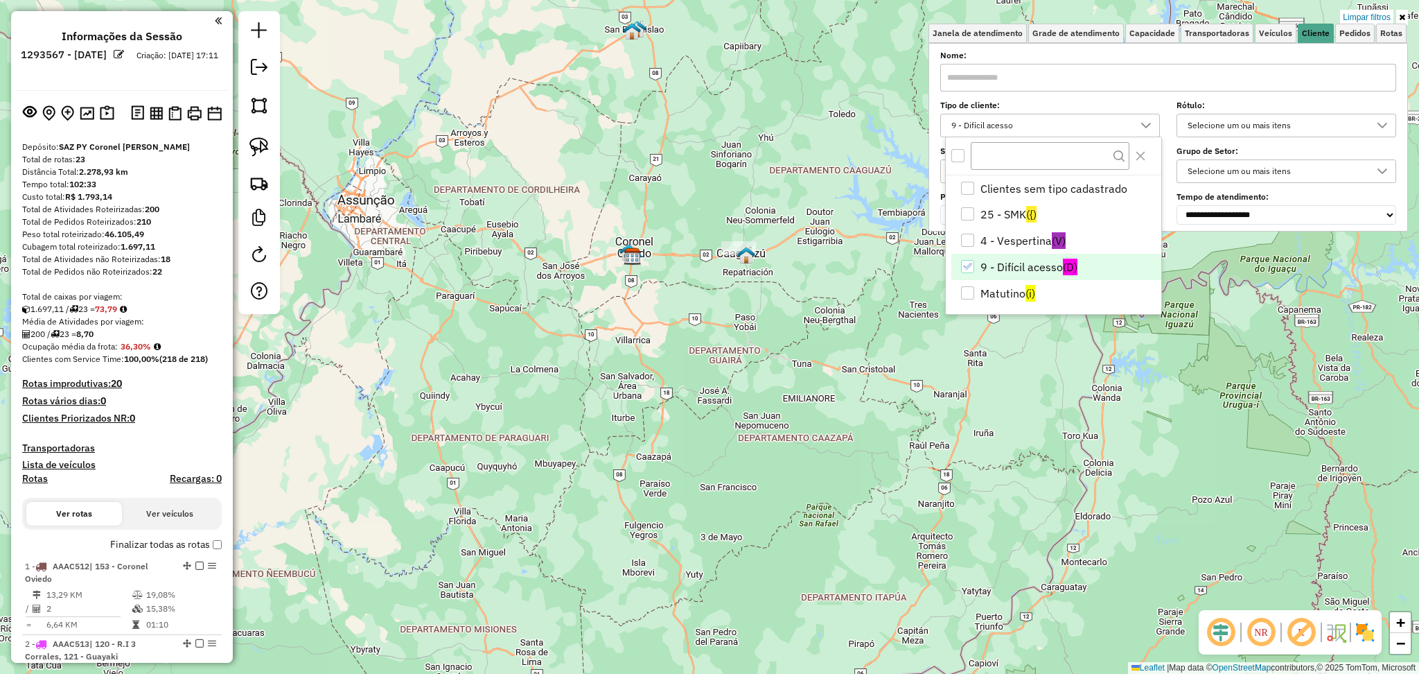
drag, startPoint x: 963, startPoint y: 410, endPoint x: 808, endPoint y: 267, distance: 210.8
click at [808, 267] on div "Limpar filtros Janela de atendimento Grade de atendimento Capacidade Transporta…" at bounding box center [709, 337] width 1419 height 674
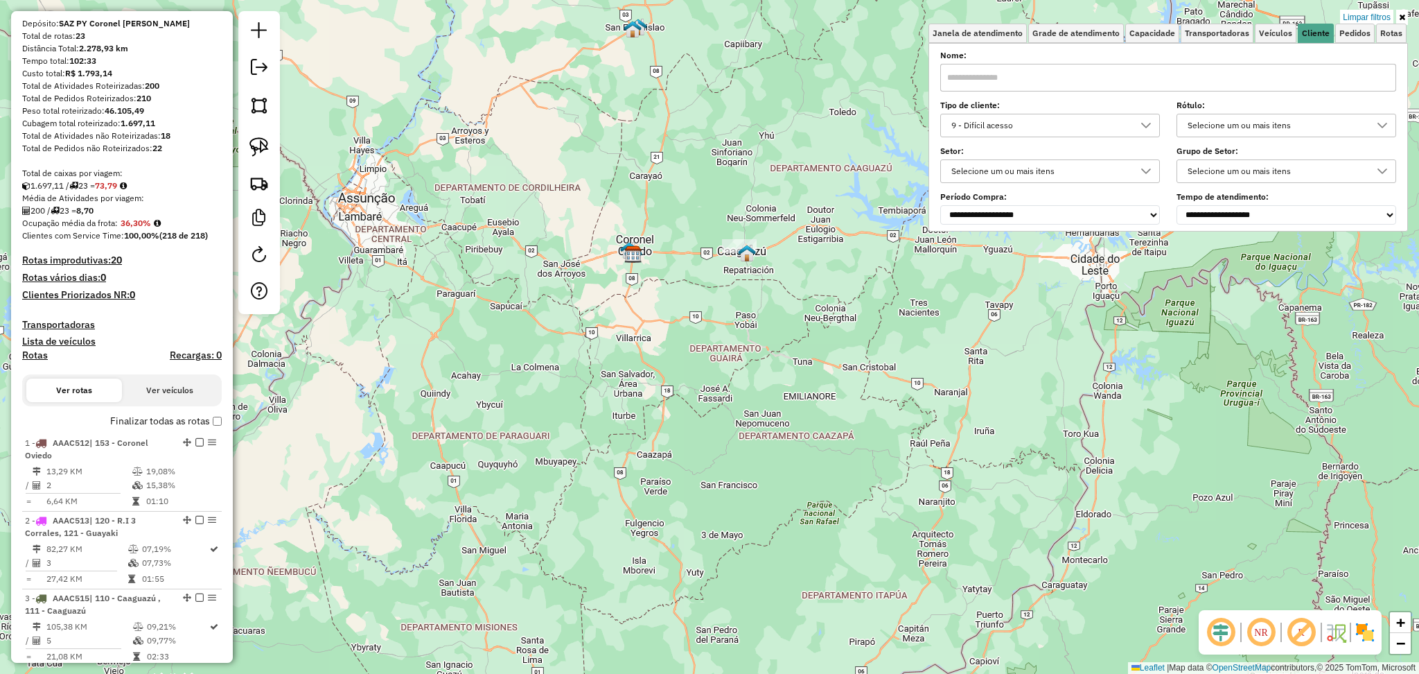
scroll to position [369, 0]
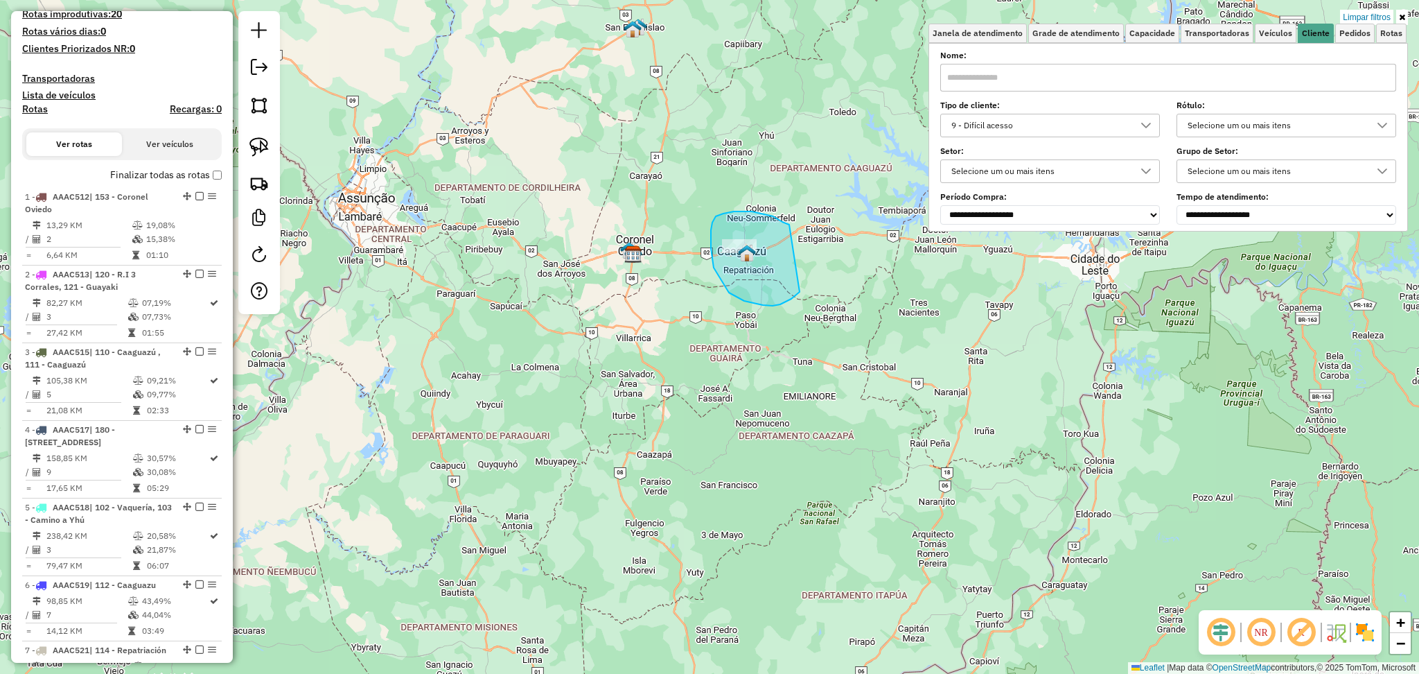
drag, startPoint x: 789, startPoint y: 225, endPoint x: 800, endPoint y: 292, distance: 68.0
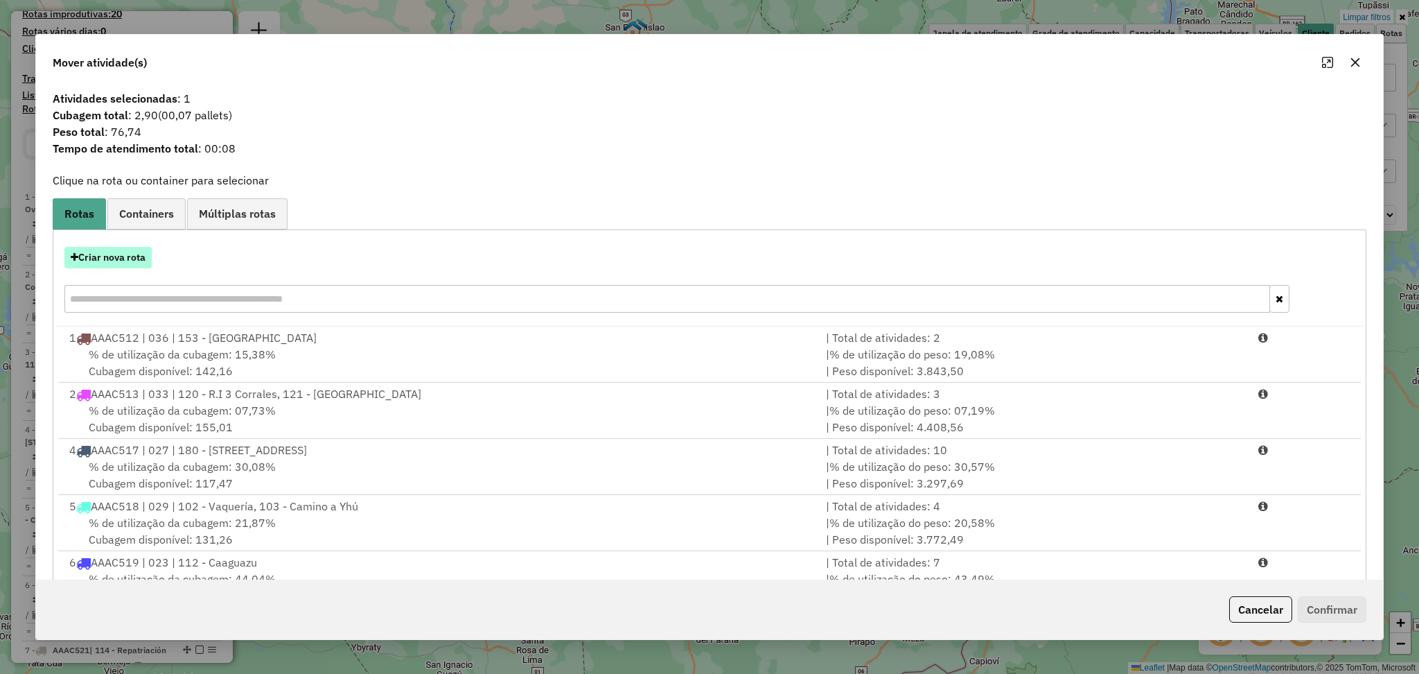
click at [131, 257] on button "Criar nova rota" at bounding box center [107, 257] width 87 height 21
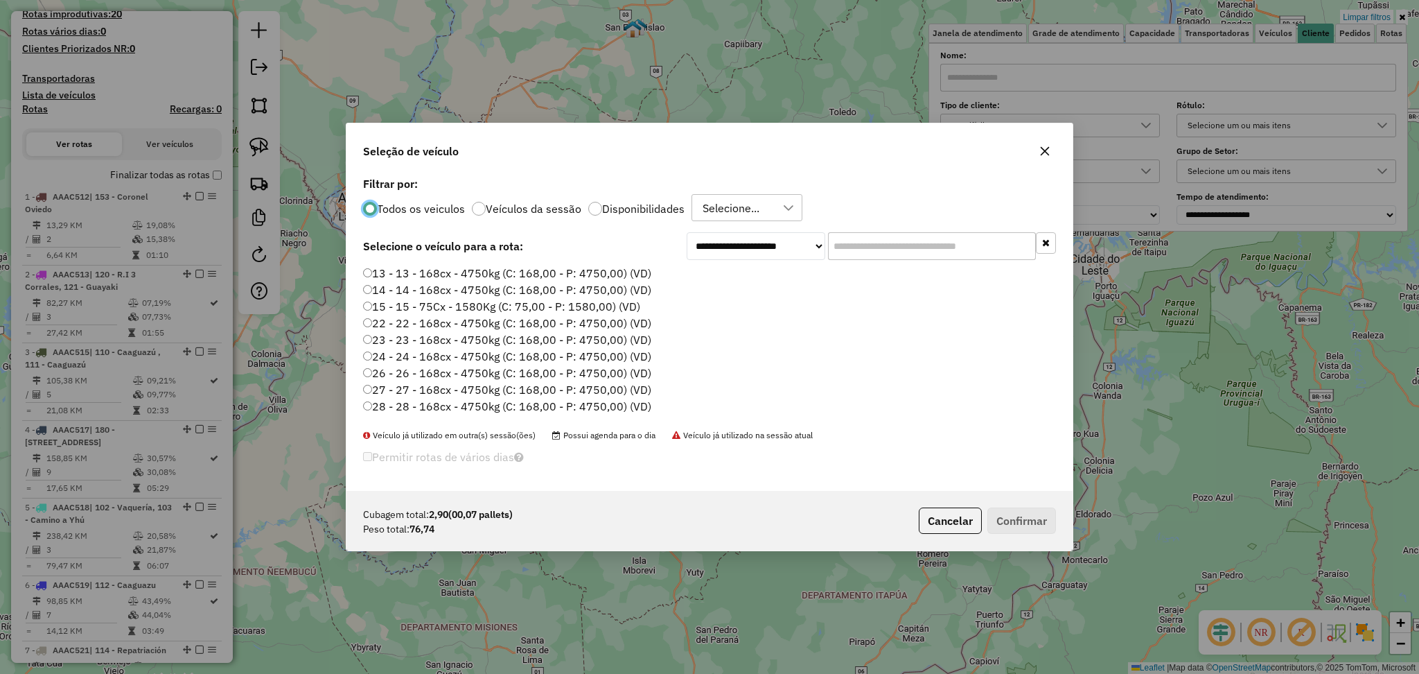
scroll to position [6, 4]
click at [629, 216] on div "Todos os veiculos Veículos da sessão Disponibilidades Selecione..." at bounding box center [709, 208] width 693 height 28
click at [629, 208] on label "Disponibilidades" at bounding box center [643, 208] width 82 height 11
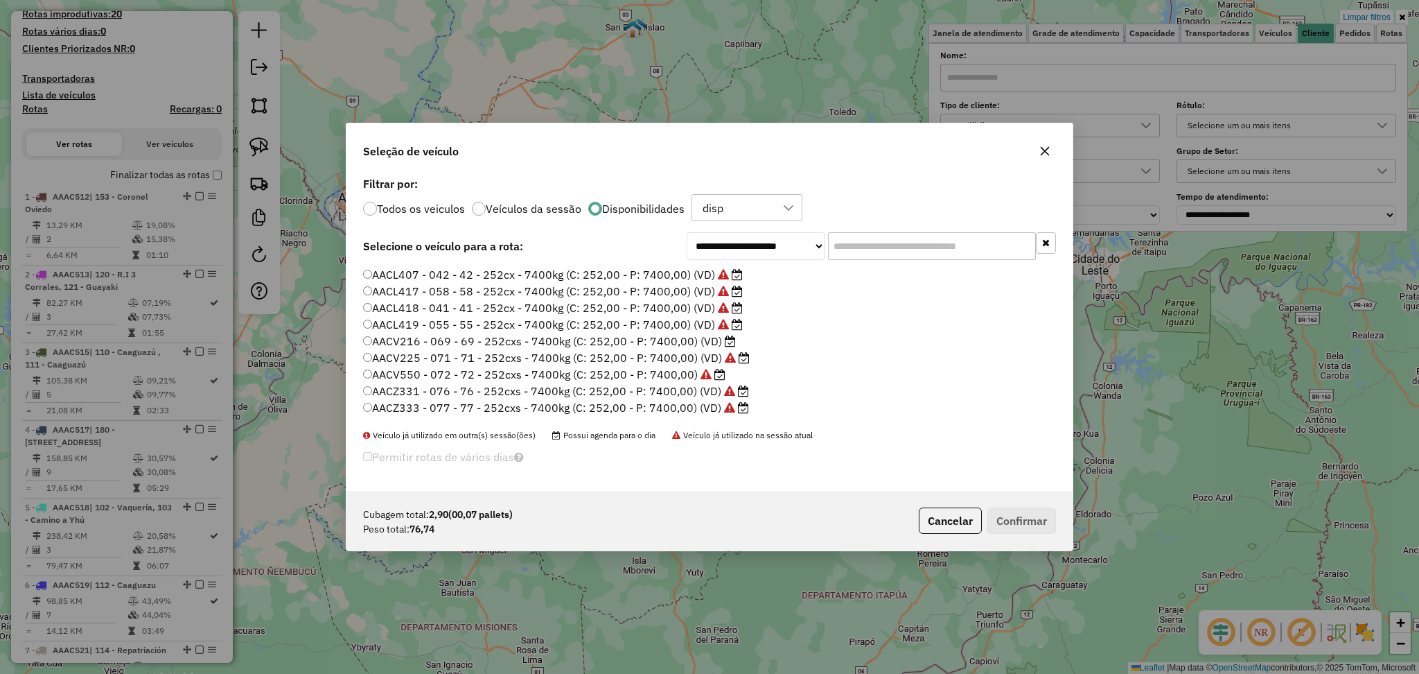
scroll to position [246, 0]
click at [684, 408] on label "AAIV118 - 015 - 15 - 75Cx - 1580Kg (C: 75,00 - P: 1580,00) (VD)" at bounding box center [546, 409] width 367 height 17
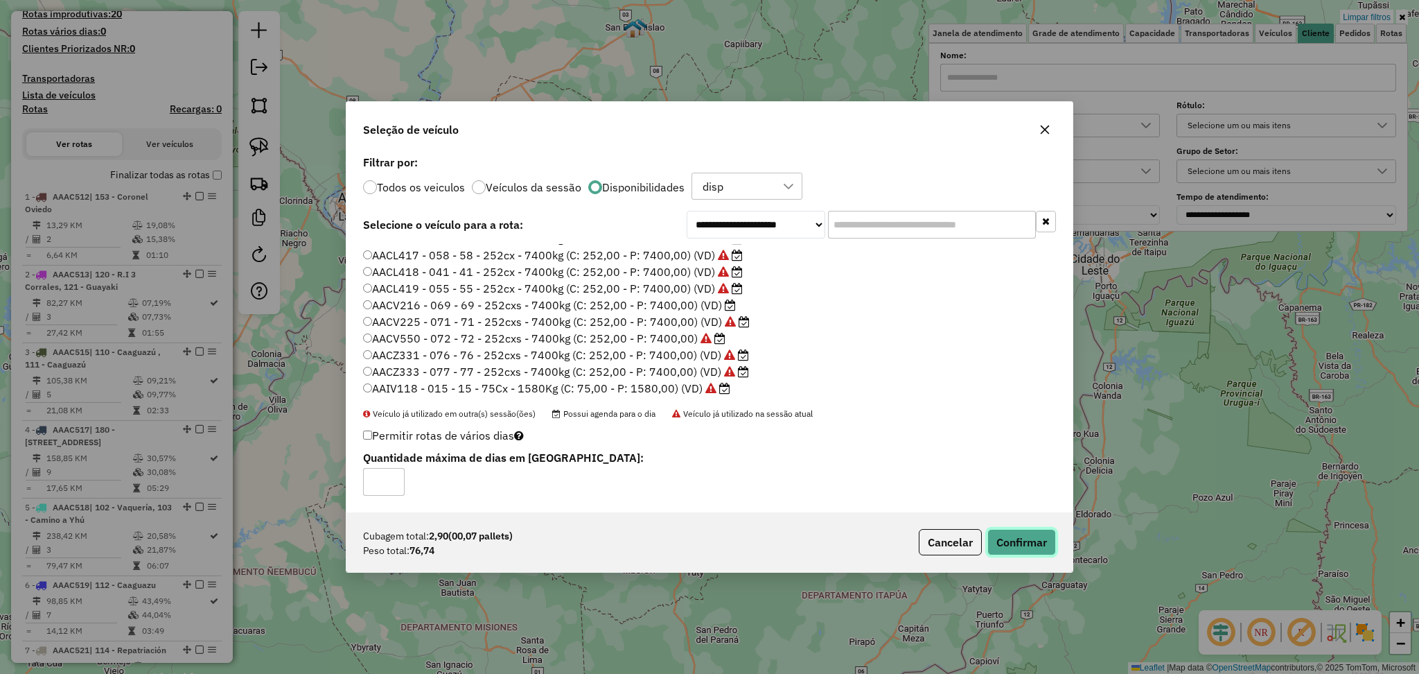
click at [1004, 543] on button "Confirmar" at bounding box center [1021, 542] width 69 height 26
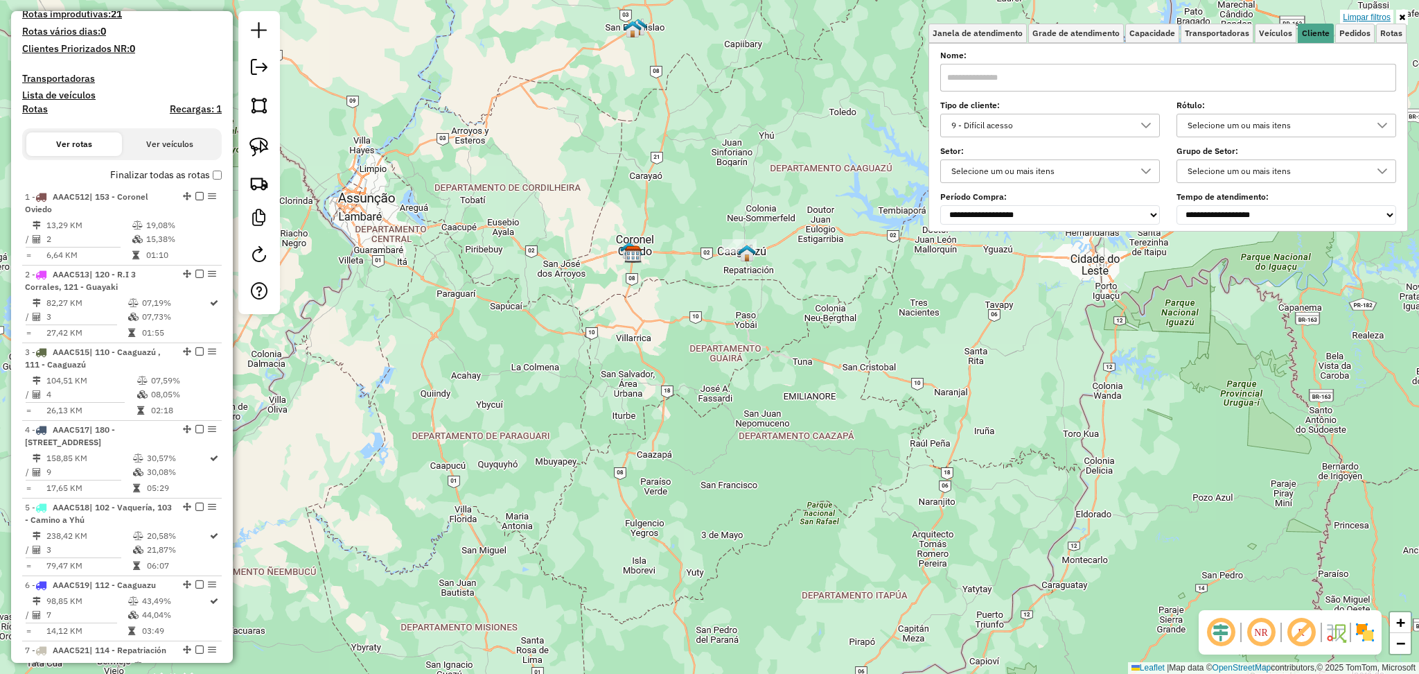
click at [1360, 15] on link "Limpar filtros" at bounding box center [1366, 17] width 53 height 15
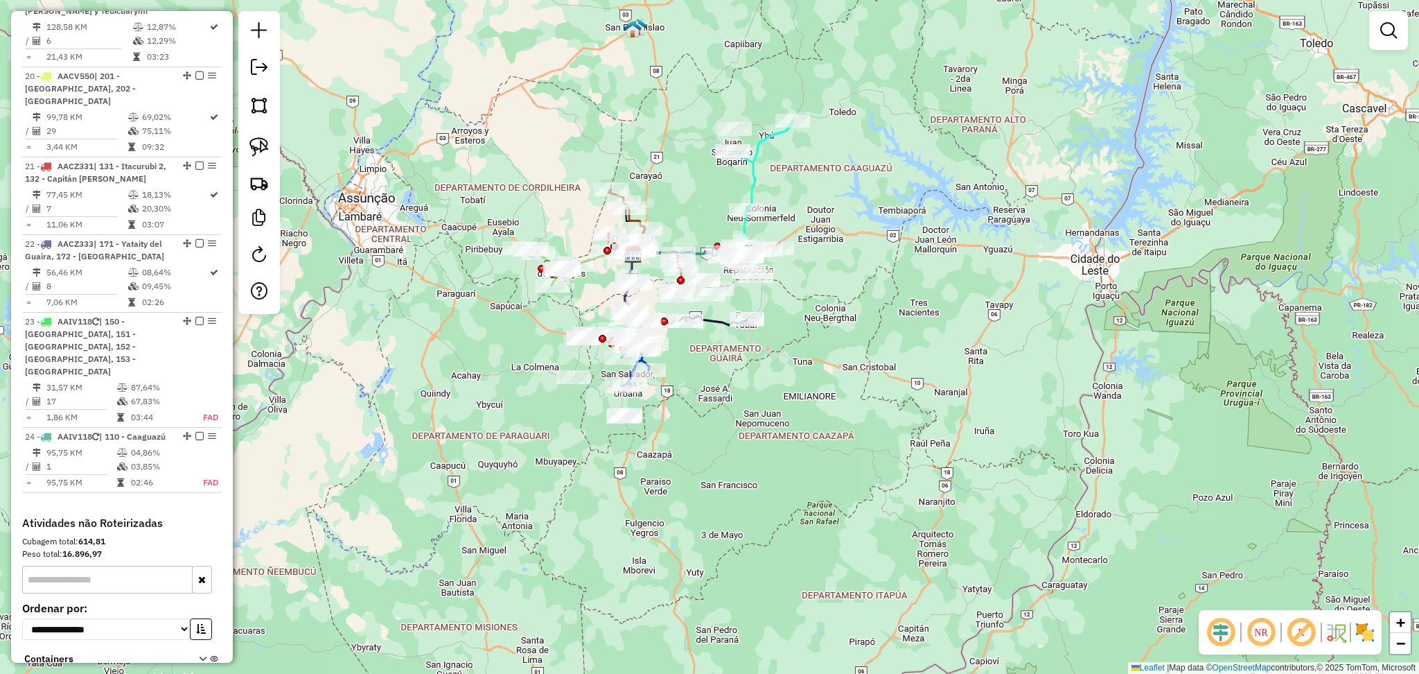
scroll to position [2118, 0]
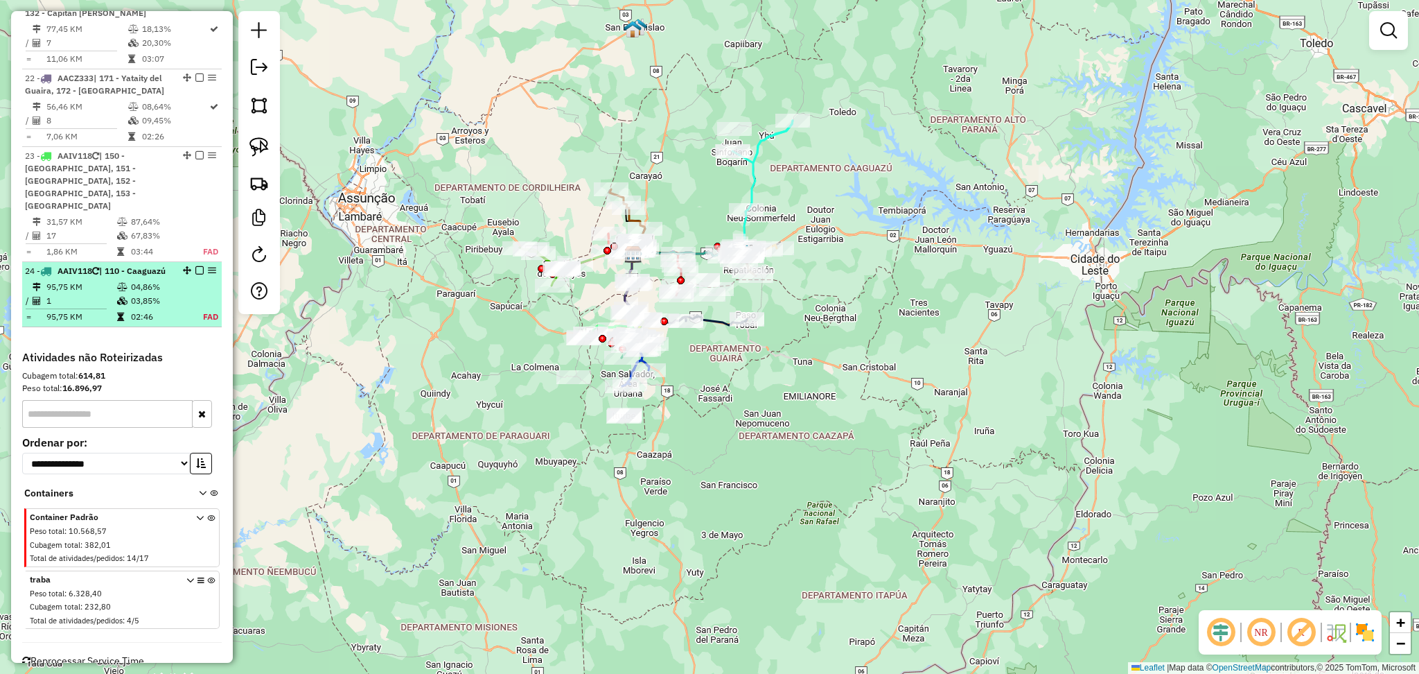
click at [164, 280] on td "04,86%" at bounding box center [159, 287] width 58 height 14
select select "**********"
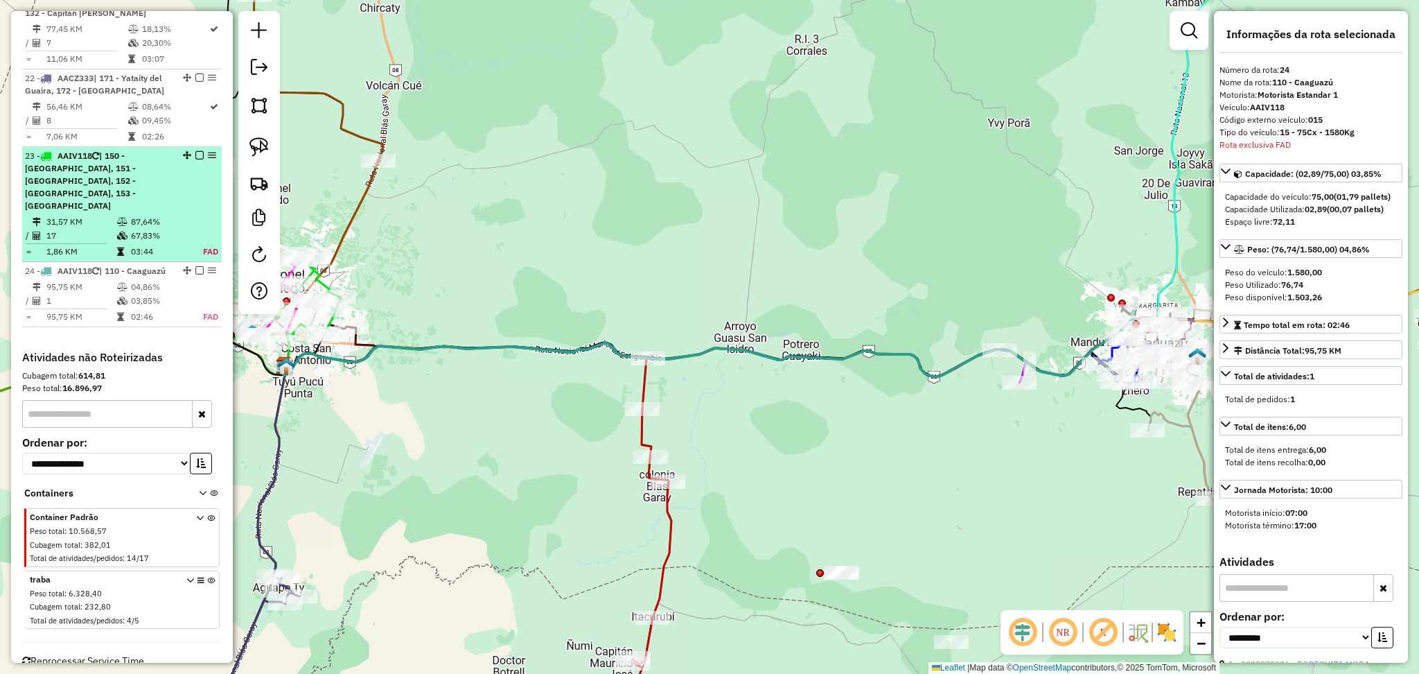
click at [168, 229] on td "67,83%" at bounding box center [159, 236] width 58 height 14
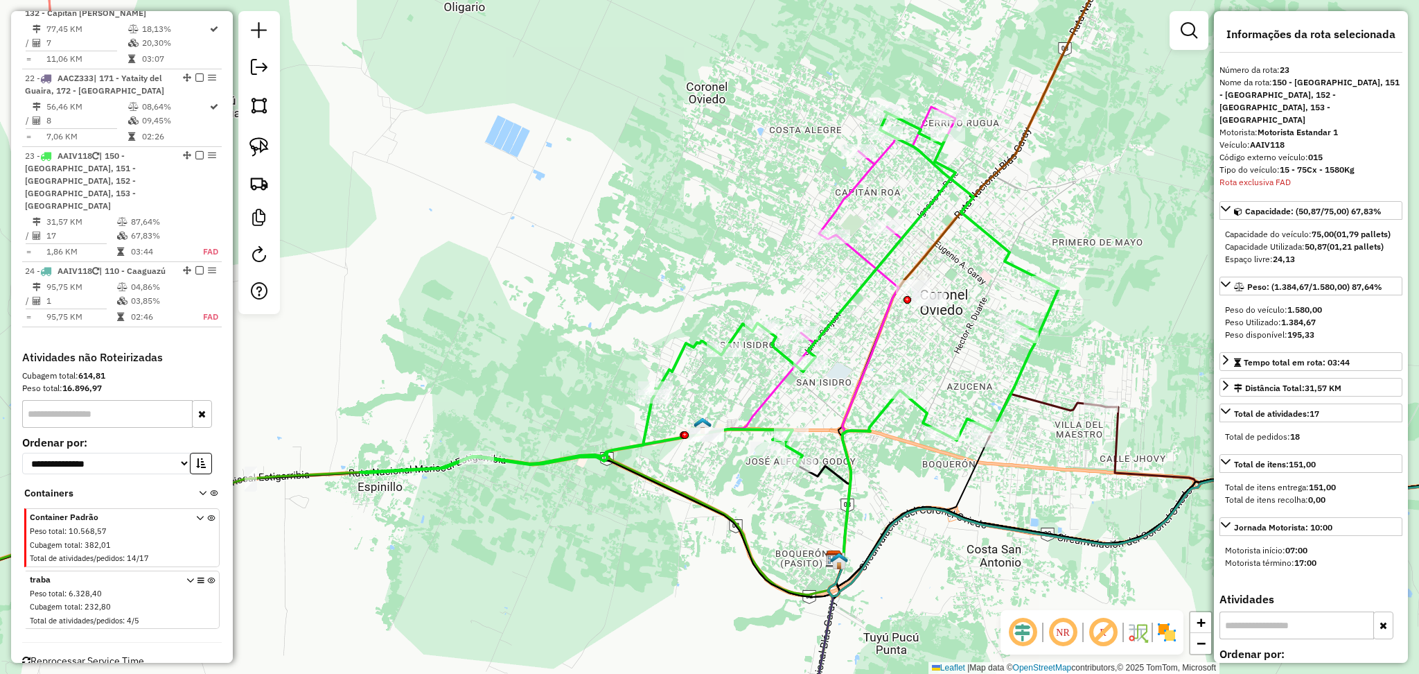
click at [829, 319] on icon at bounding box center [709, 292] width 699 height 361
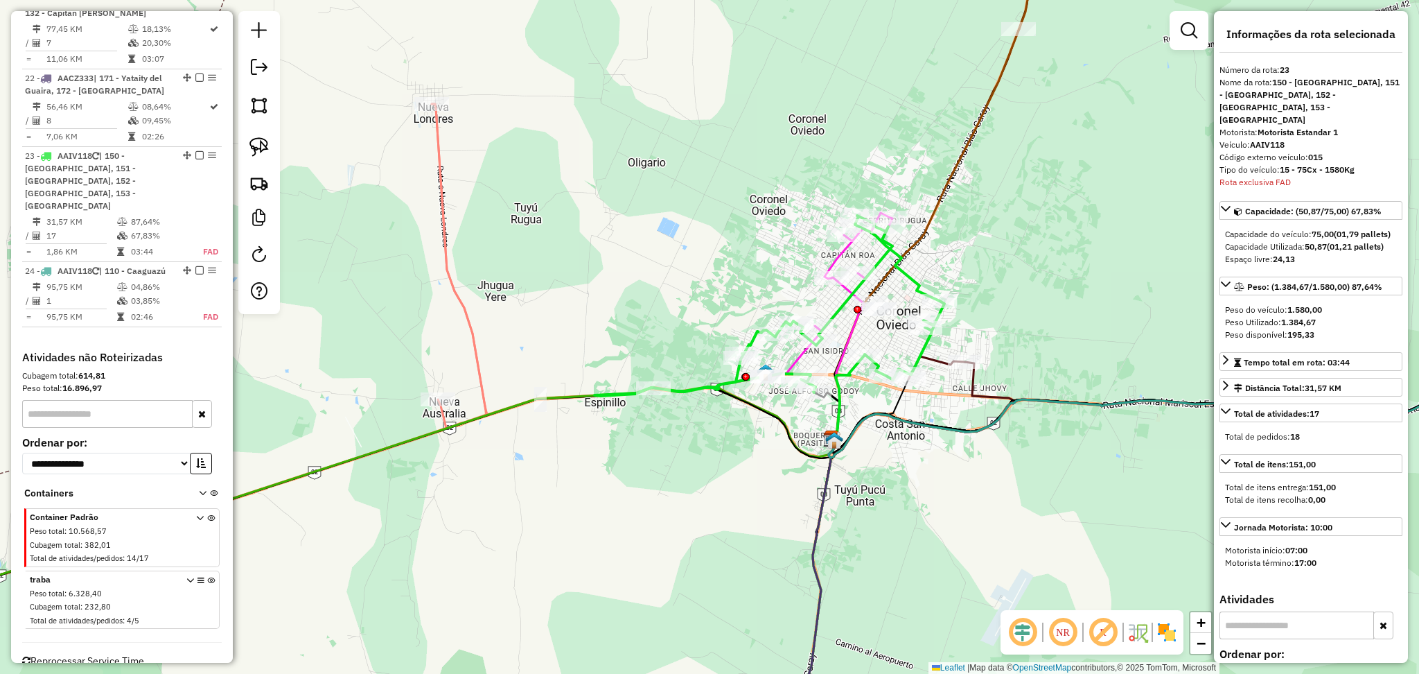
click at [917, 273] on icon at bounding box center [770, 306] width 350 height 180
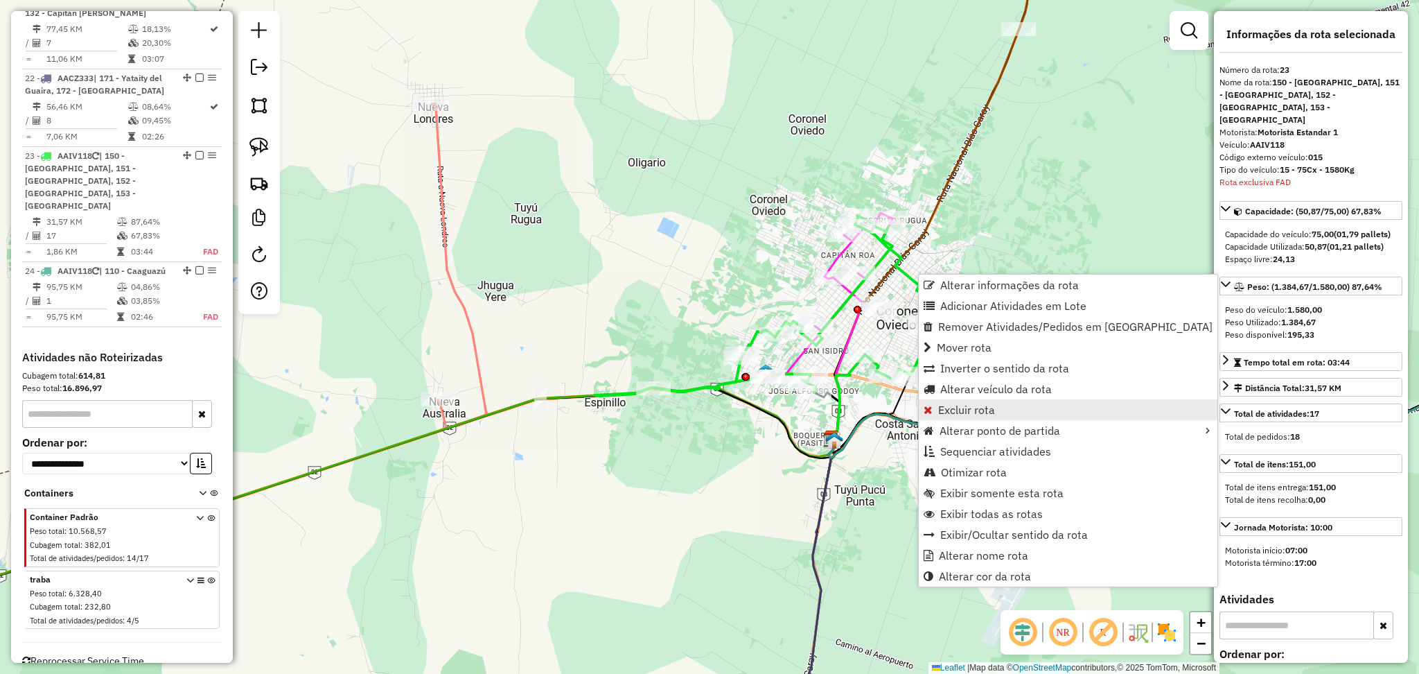
click at [1005, 405] on link "Excluir rota" at bounding box center [1068, 409] width 299 height 21
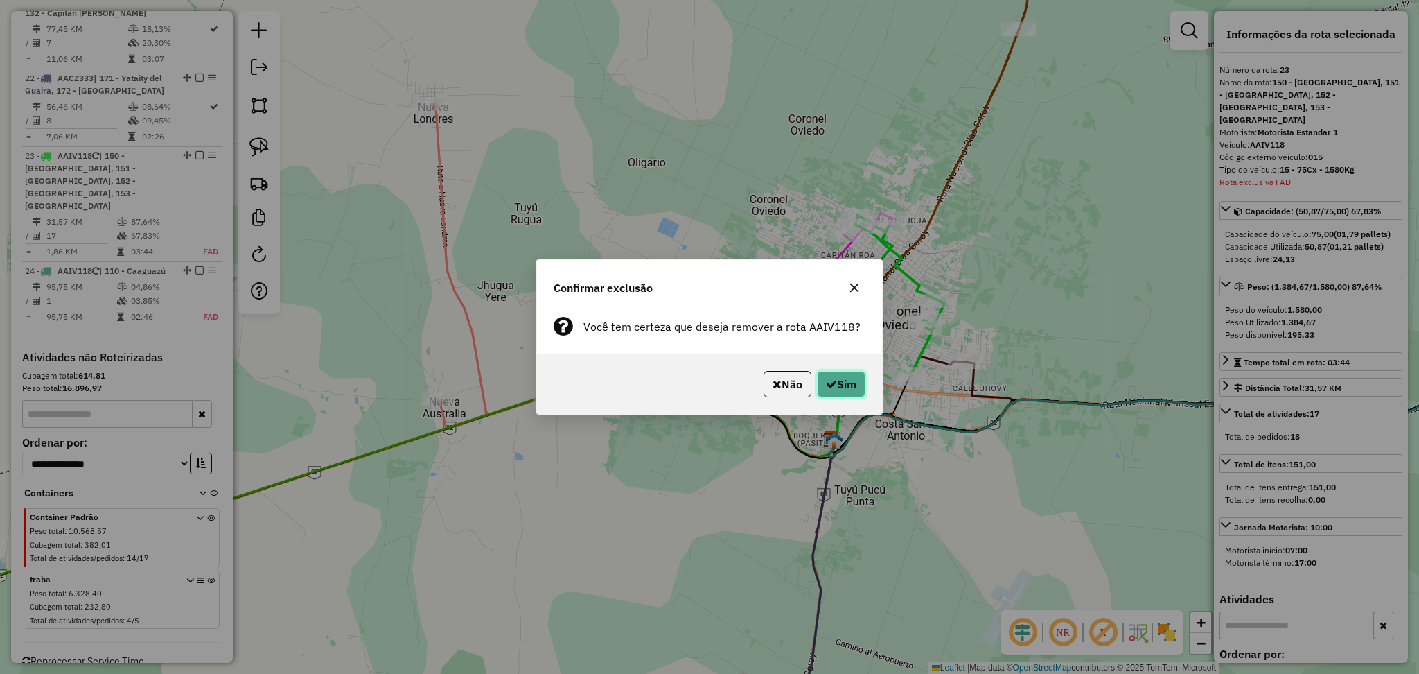
click at [846, 378] on button "Sim" at bounding box center [841, 384] width 49 height 26
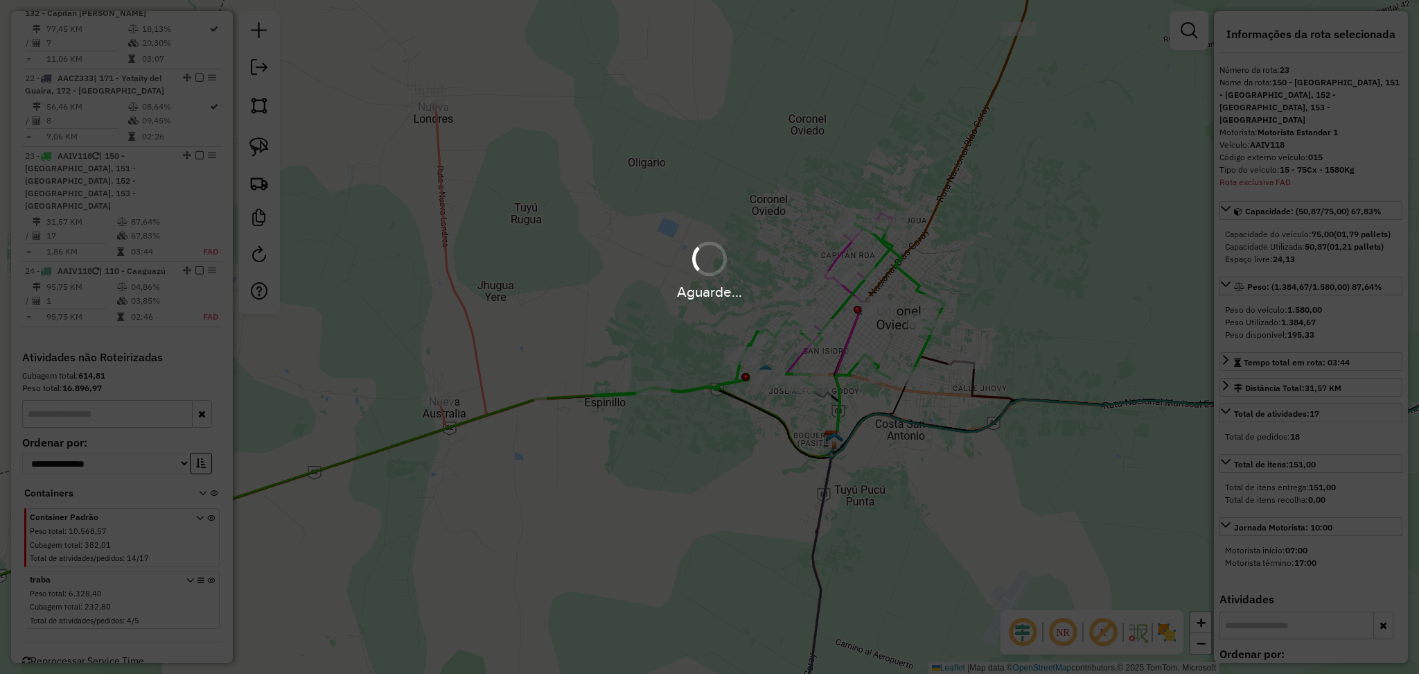
scroll to position [2002, 0]
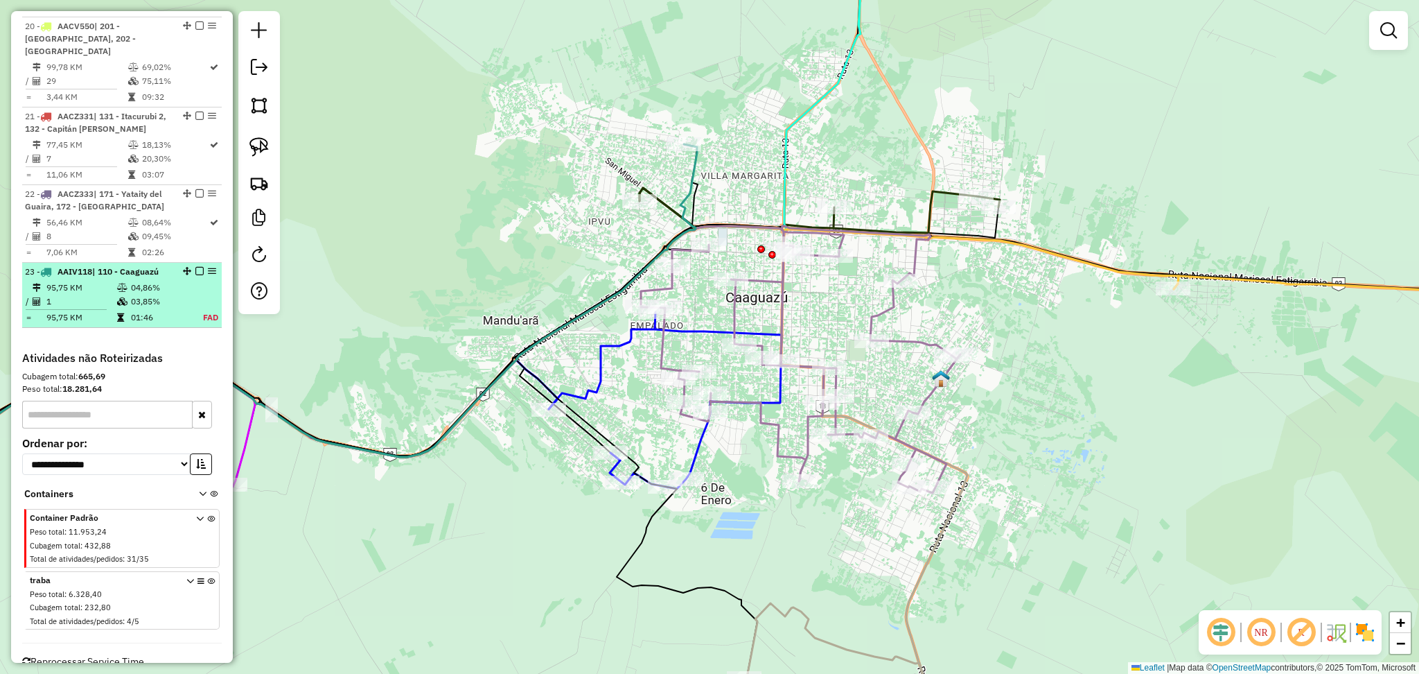
click at [155, 281] on td "04,86%" at bounding box center [159, 288] width 58 height 14
select select "**********"
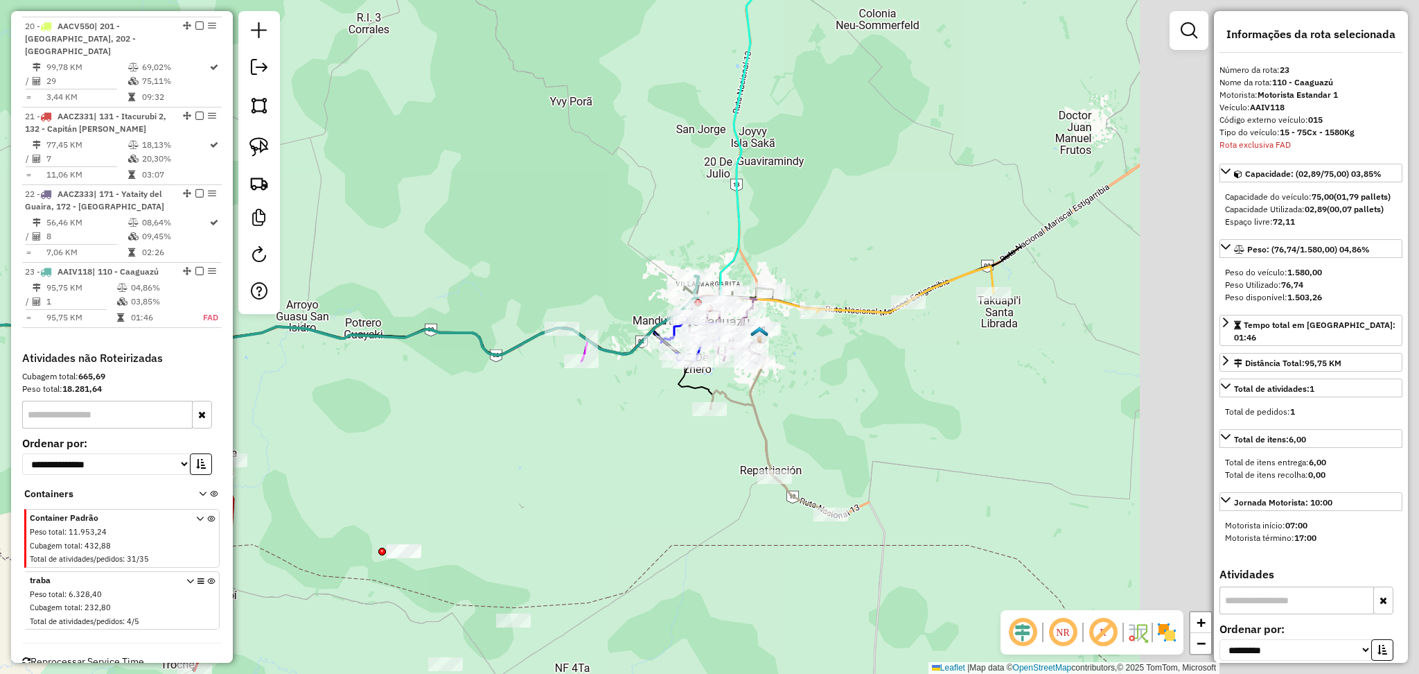
drag, startPoint x: 909, startPoint y: 203, endPoint x: 410, endPoint y: 175, distance: 499.7
click at [410, 175] on div "Janela de atendimento Grade de atendimento Capacidade Transportadoras Veículos …" at bounding box center [709, 337] width 1419 height 674
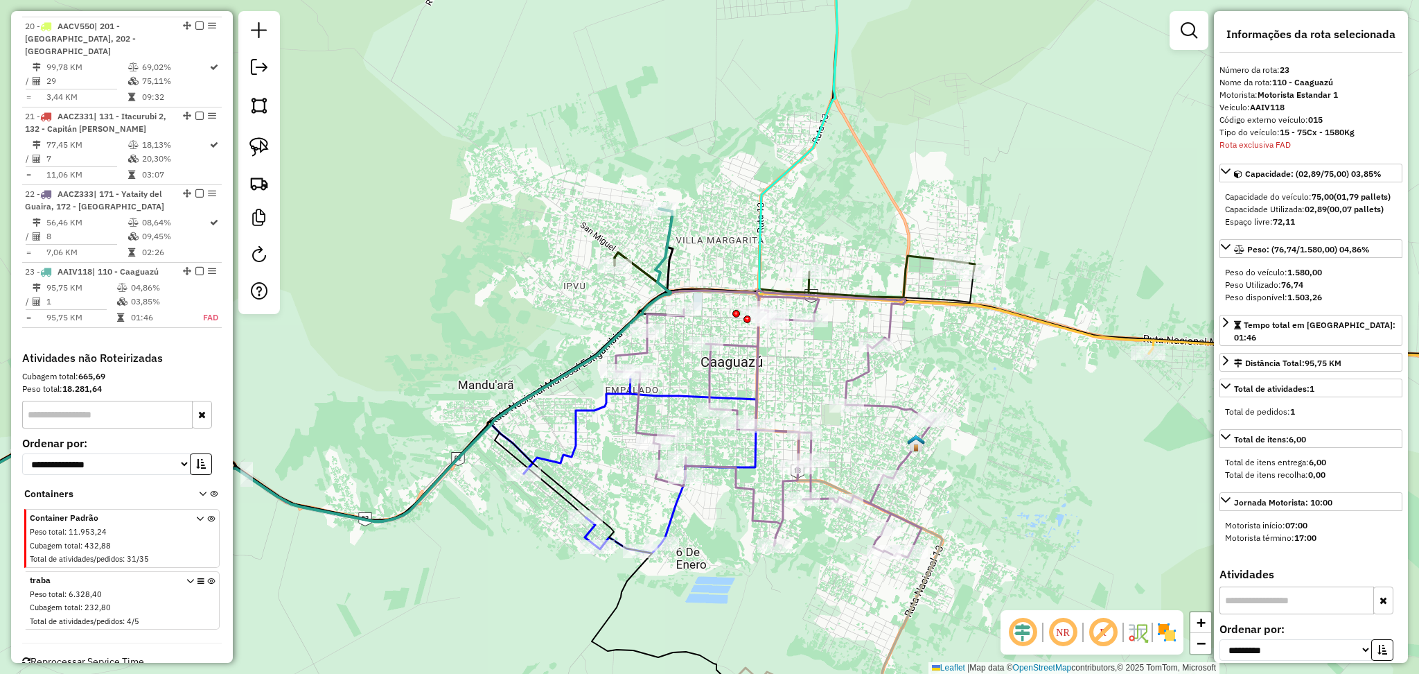
click at [668, 243] on icon at bounding box center [265, 367] width 814 height 317
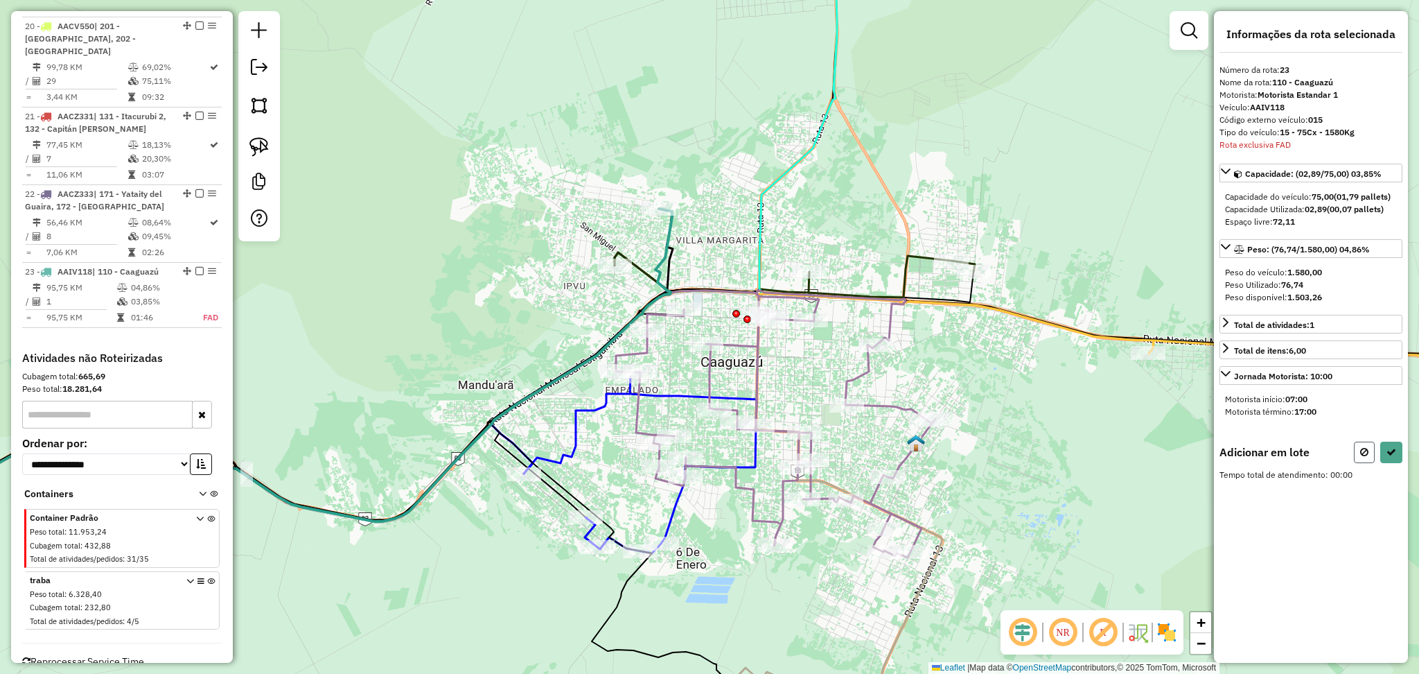
click at [1355, 450] on button at bounding box center [1364, 451] width 21 height 21
select select "**********"
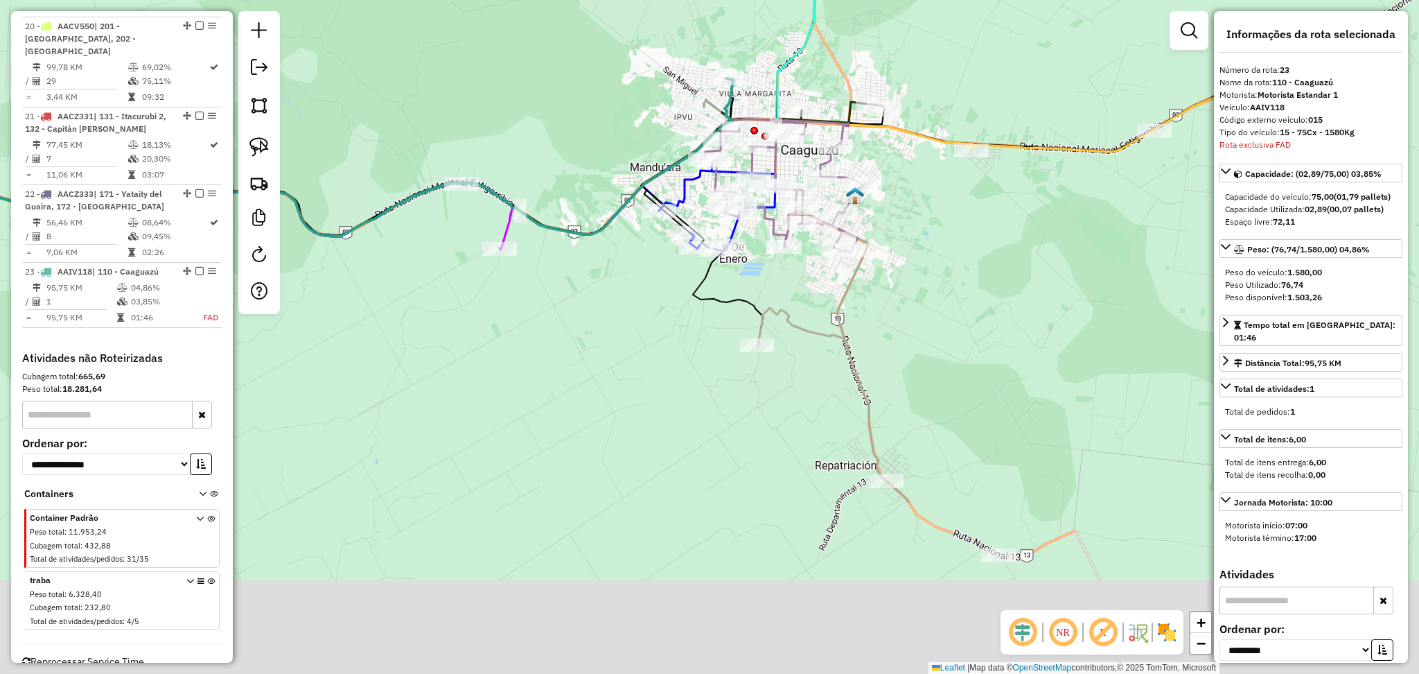
drag, startPoint x: 1088, startPoint y: 528, endPoint x: 934, endPoint y: 288, distance: 284.9
click at [934, 288] on div "Janela de atendimento Grade de atendimento Capacidade Transportadoras Veículos …" at bounding box center [709, 337] width 1419 height 674
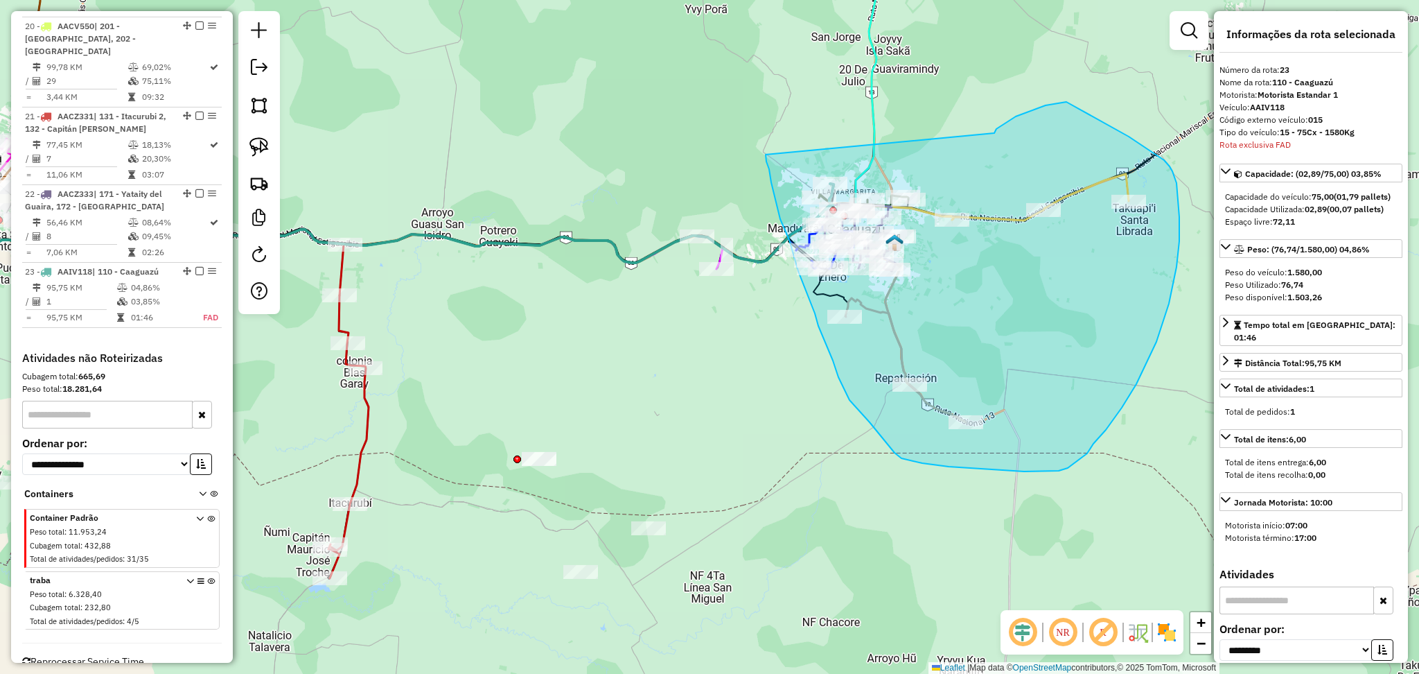
drag, startPoint x: 994, startPoint y: 133, endPoint x: 766, endPoint y: 146, distance: 229.0
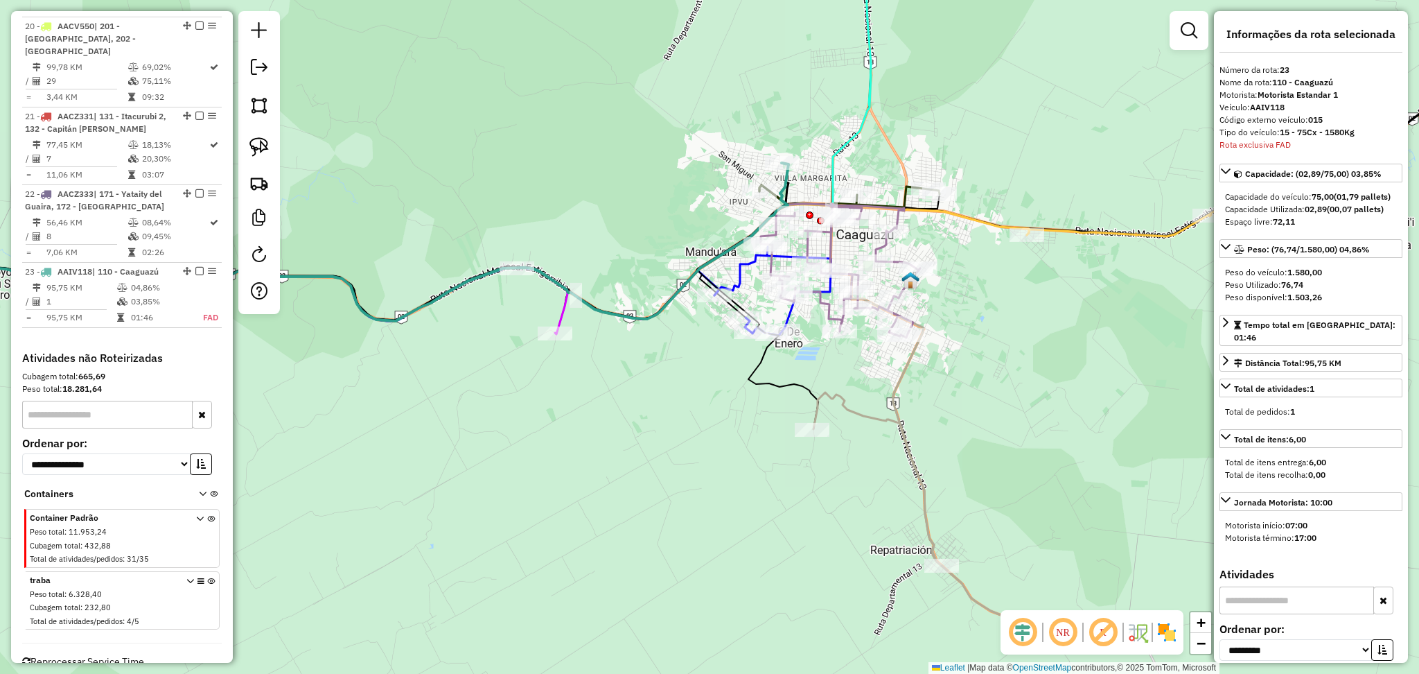
click at [784, 183] on icon at bounding box center [323, 242] width 931 height 158
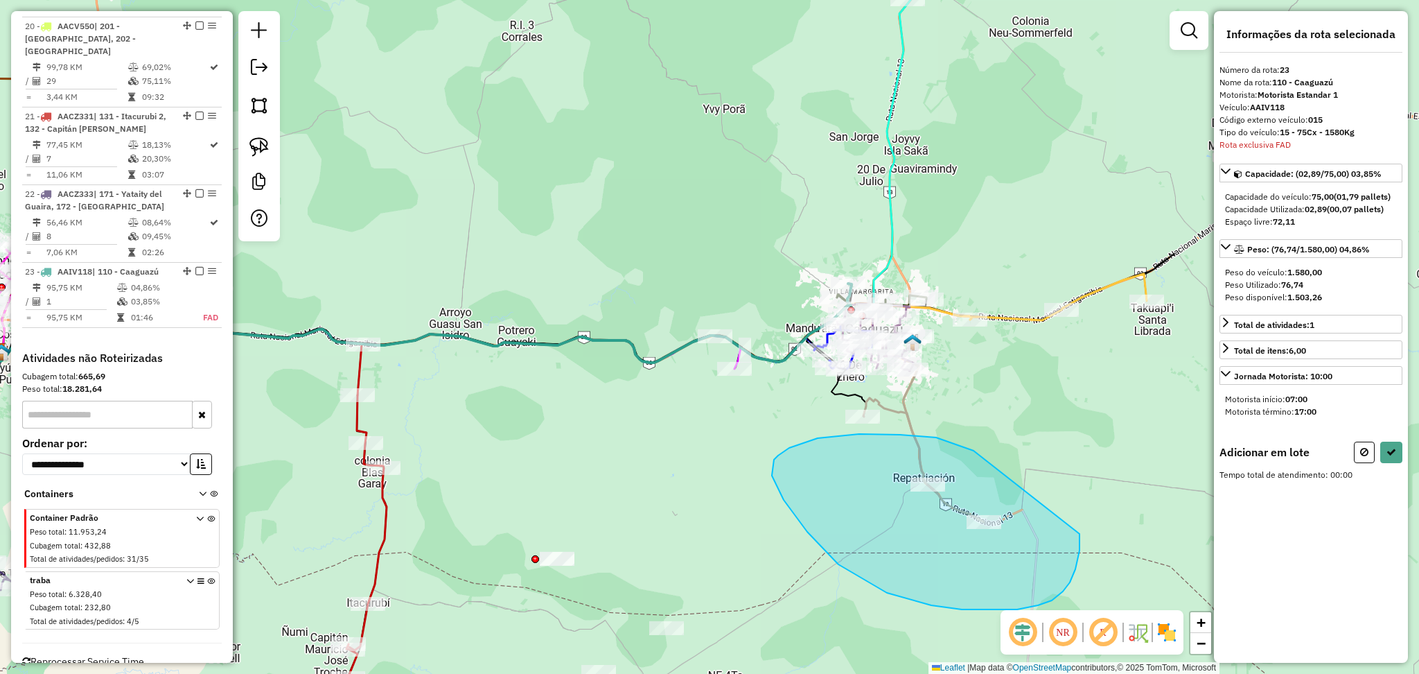
drag, startPoint x: 900, startPoint y: 434, endPoint x: 1080, endPoint y: 534, distance: 205.0
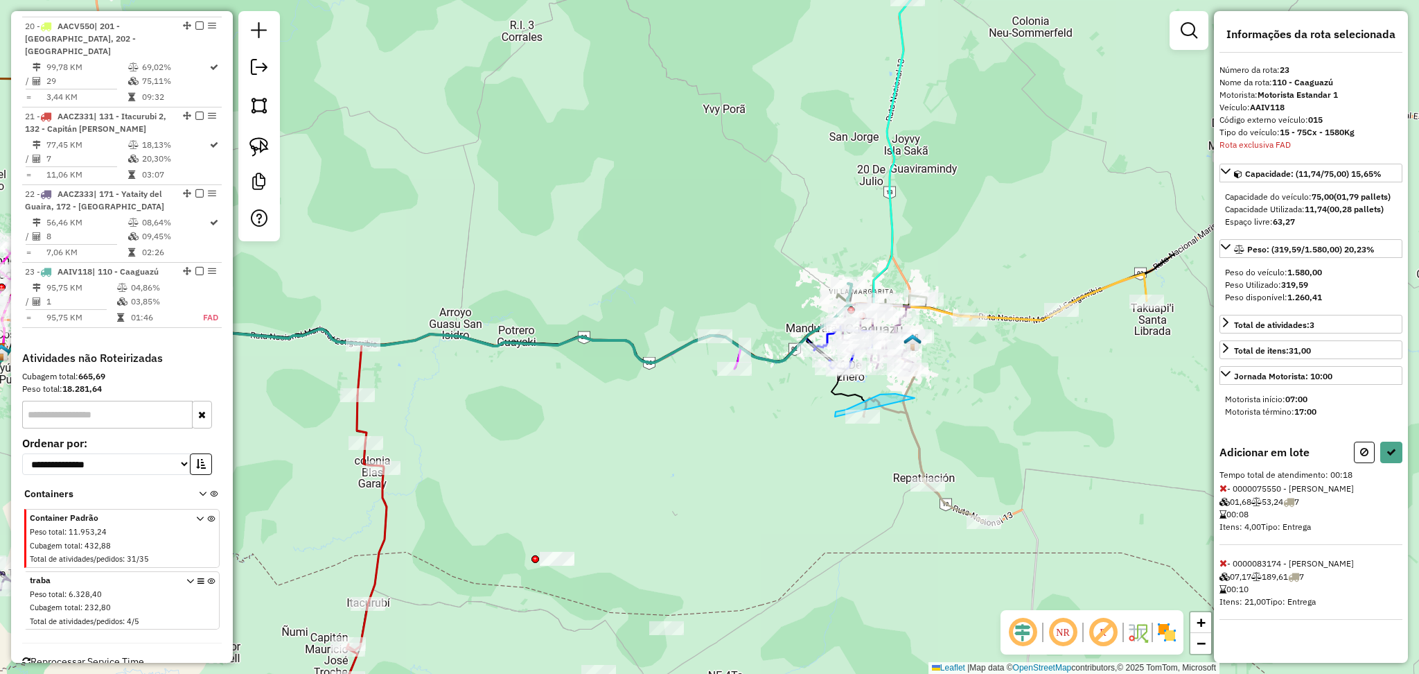
drag, startPoint x: 885, startPoint y: 394, endPoint x: 833, endPoint y: 410, distance: 54.6
drag, startPoint x: 910, startPoint y: 401, endPoint x: 876, endPoint y: 445, distance: 55.3
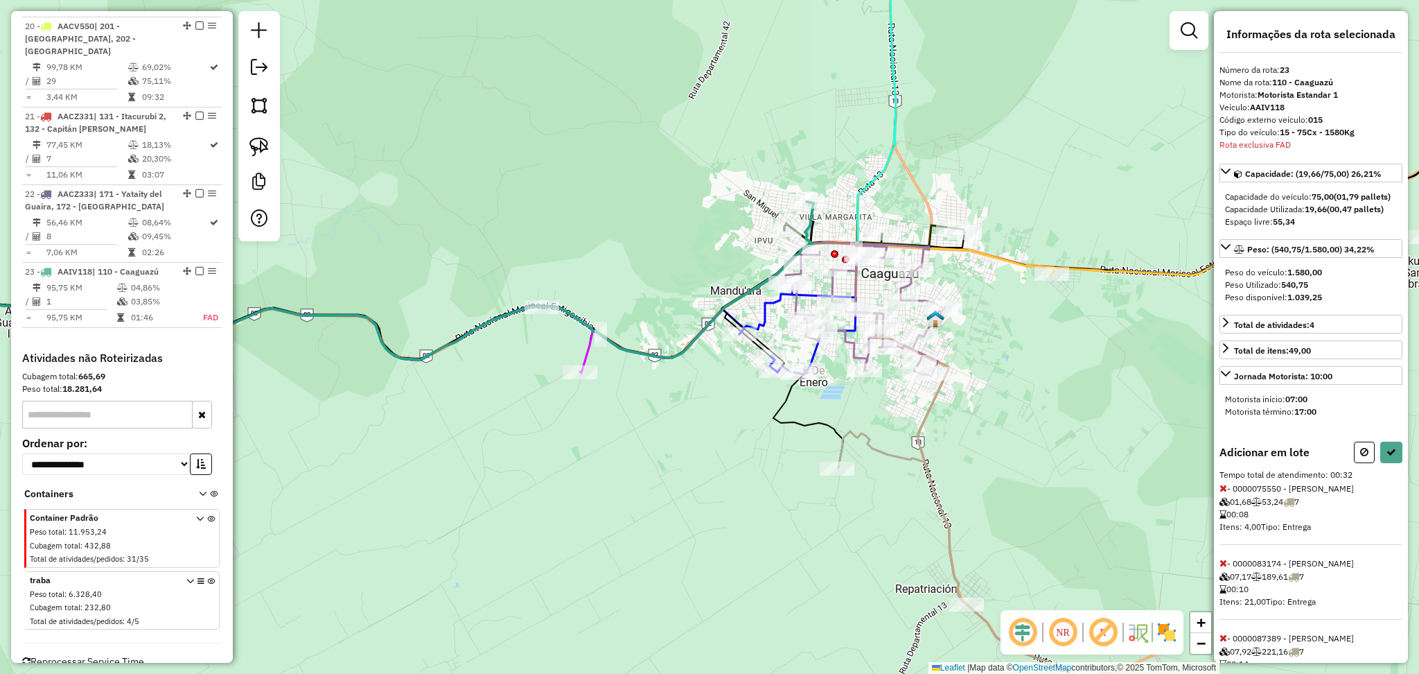
click at [1198, 44] on div at bounding box center [1189, 30] width 39 height 39
click at [1202, 35] on link at bounding box center [1189, 31] width 28 height 28
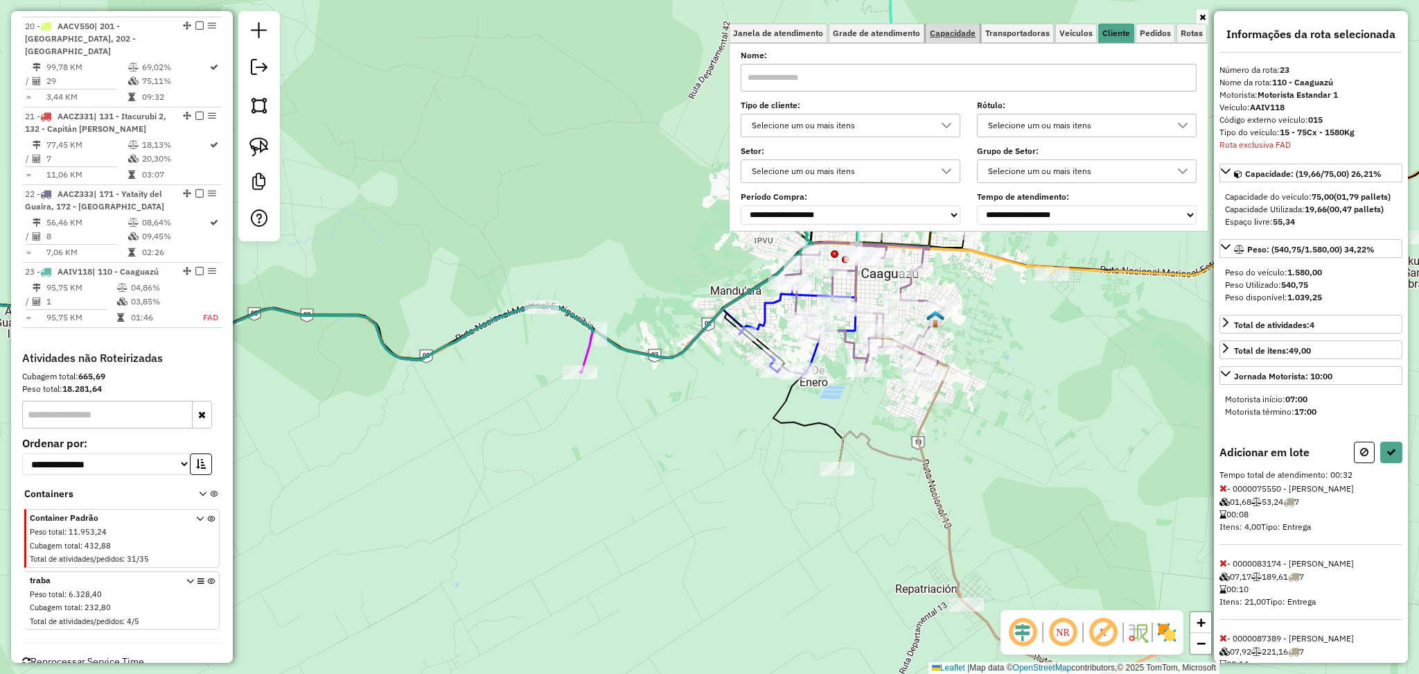
click at [936, 33] on span "Capacidade" at bounding box center [953, 33] width 46 height 8
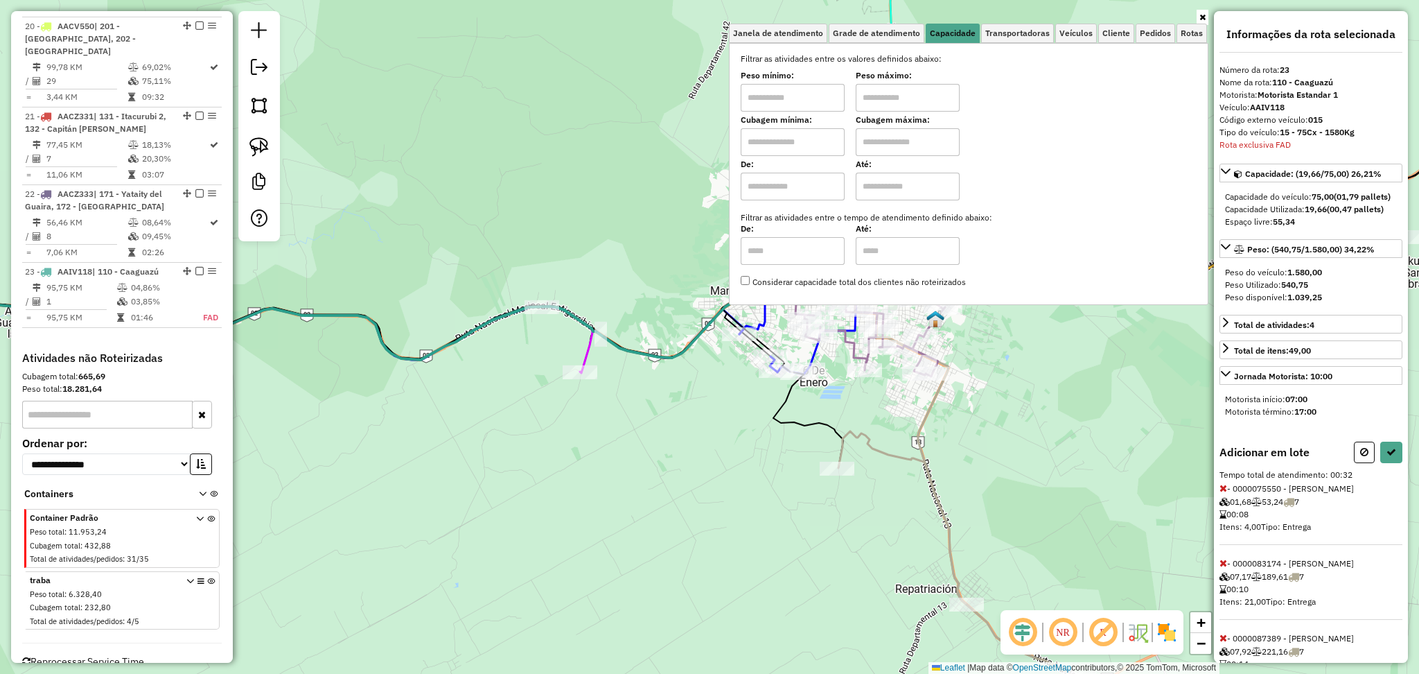
click at [836, 130] on input "text" at bounding box center [793, 142] width 104 height 28
type input "****"
drag, startPoint x: 915, startPoint y: 139, endPoint x: 924, endPoint y: 155, distance: 18.7
click at [915, 139] on input "text" at bounding box center [908, 142] width 104 height 28
type input "****"
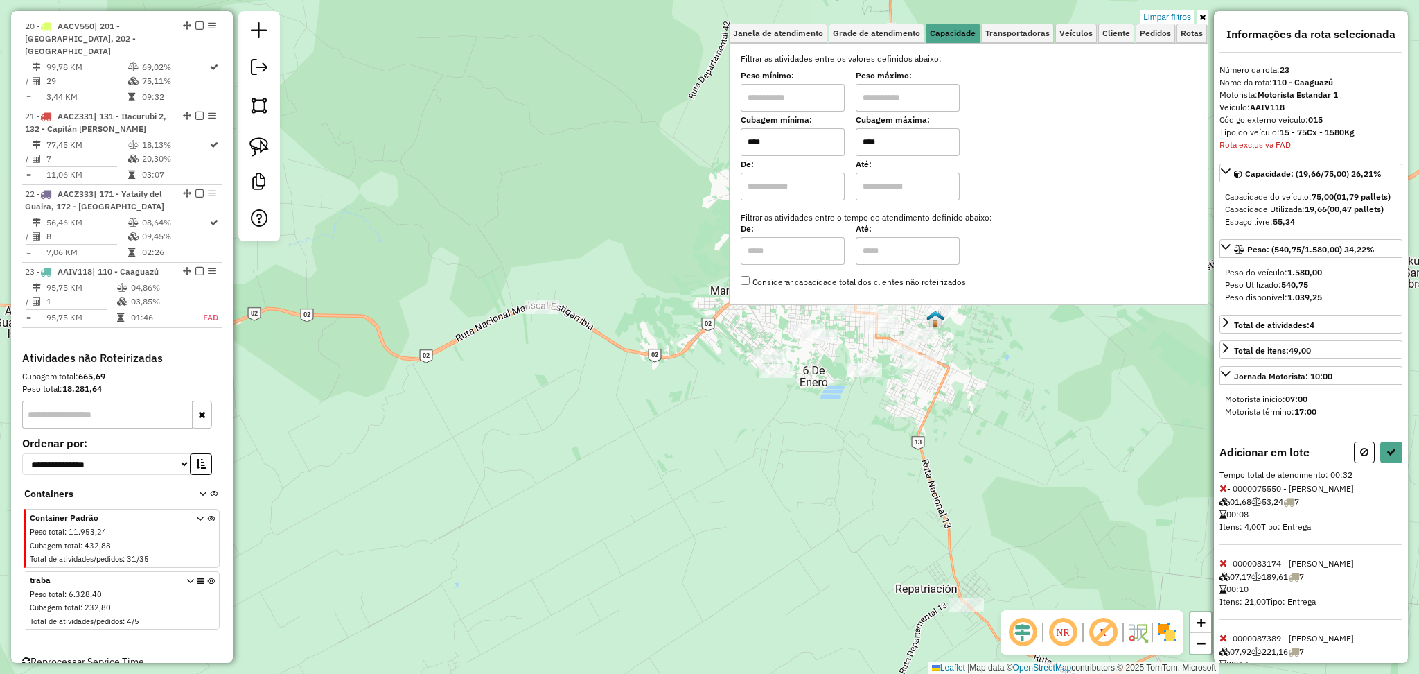
click at [1205, 17] on icon at bounding box center [1203, 17] width 6 height 8
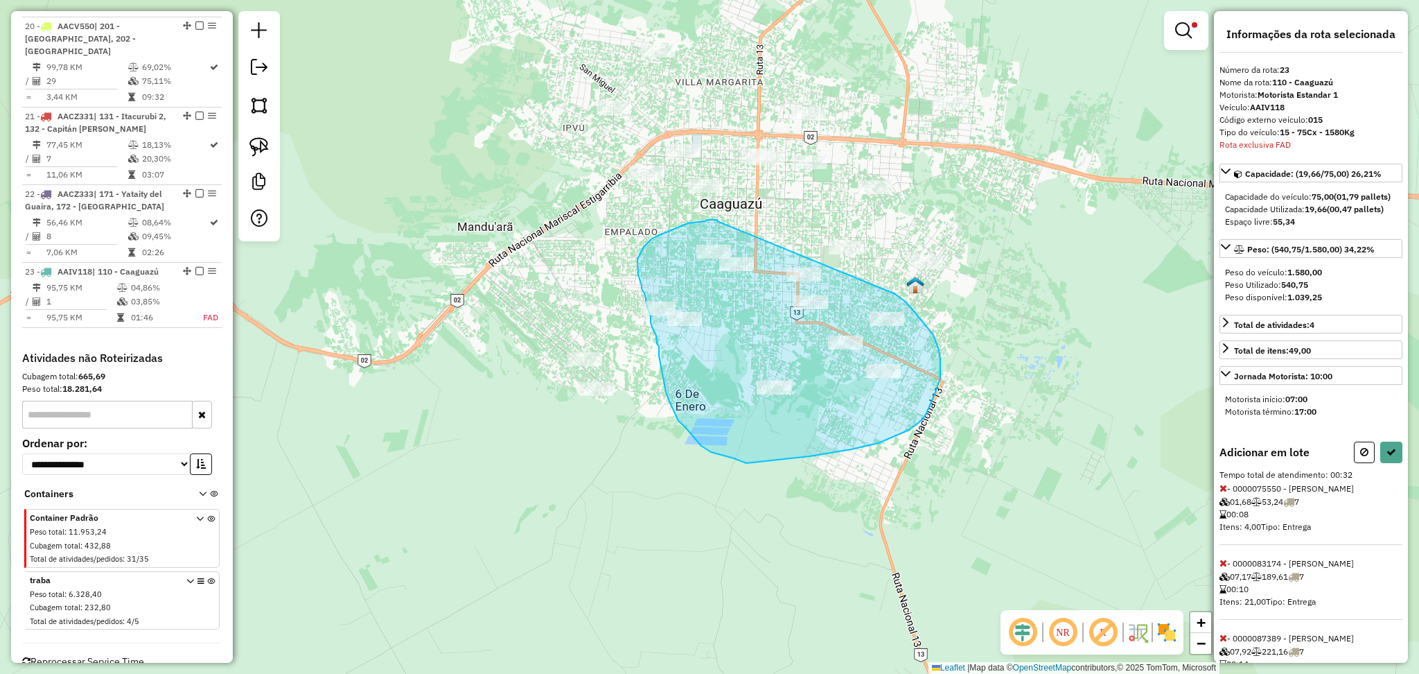
drag, startPoint x: 895, startPoint y: 294, endPoint x: 717, endPoint y: 221, distance: 192.4
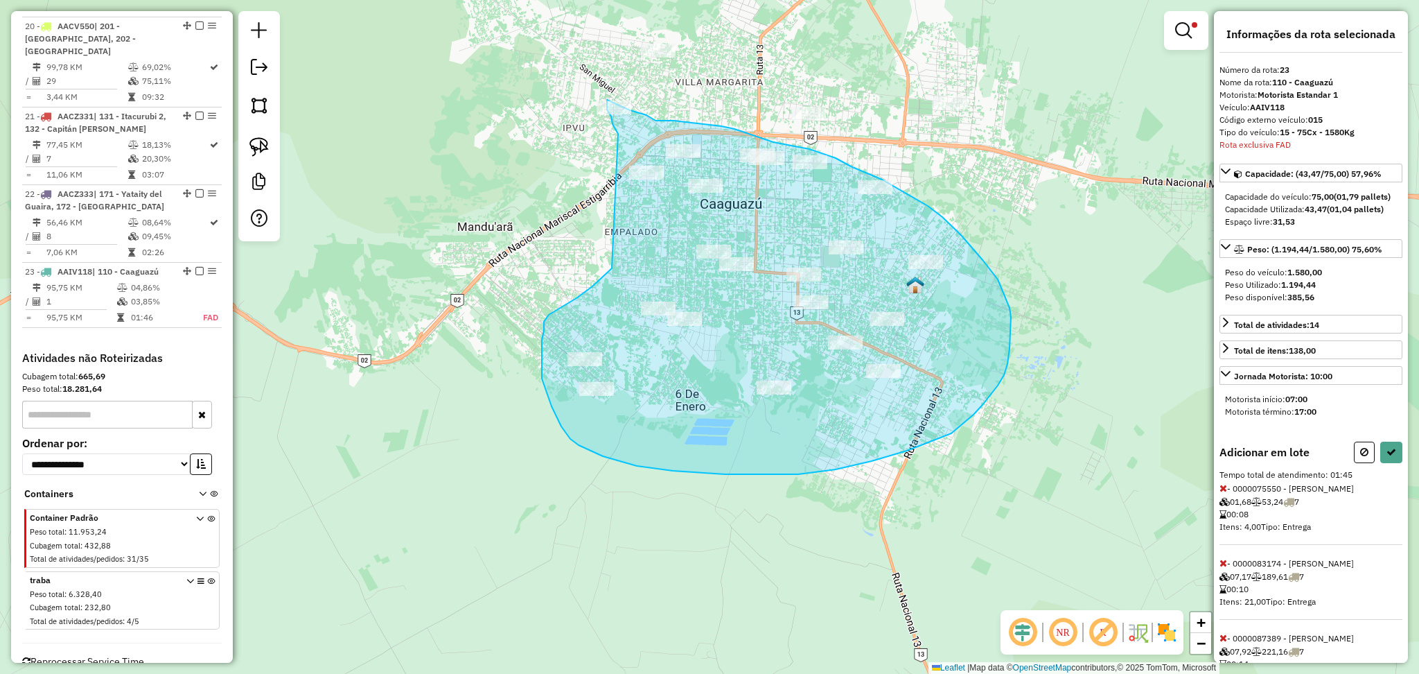
drag, startPoint x: 612, startPoint y: 268, endPoint x: 618, endPoint y: 134, distance: 134.6
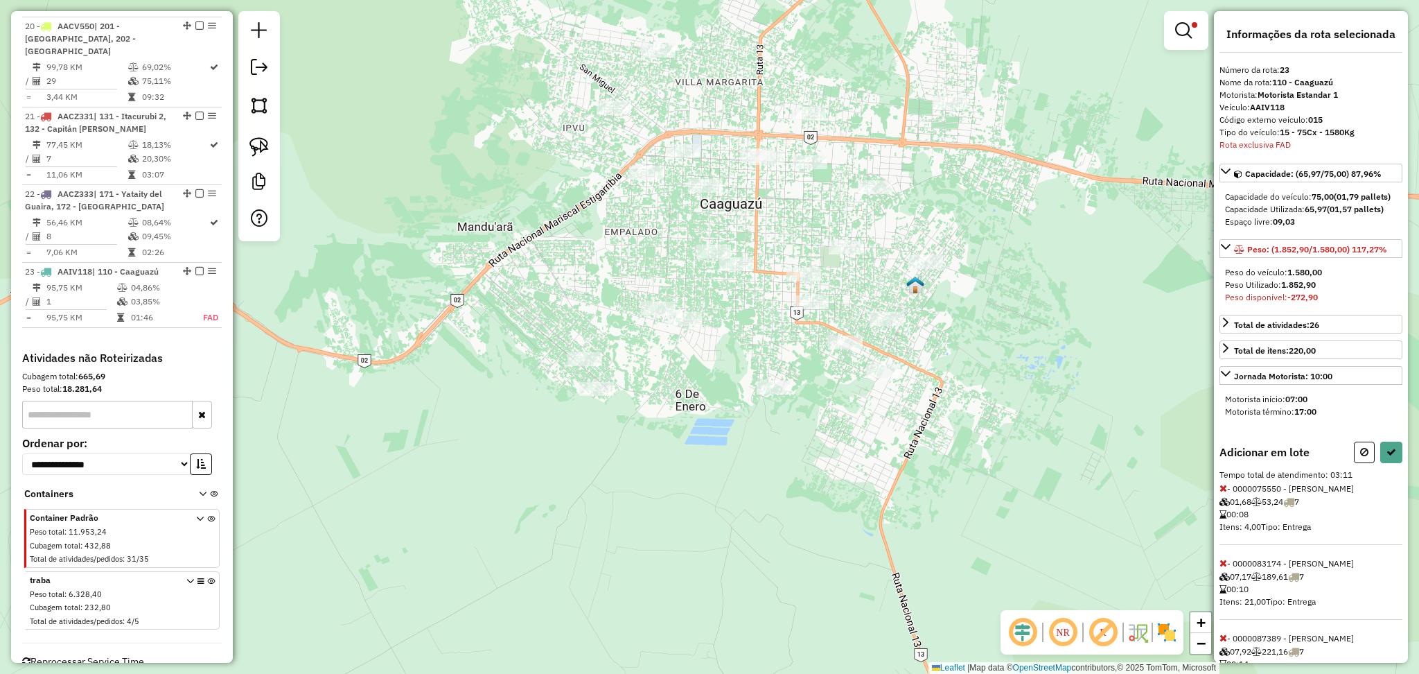
click at [1222, 568] on icon at bounding box center [1224, 563] width 8 height 10
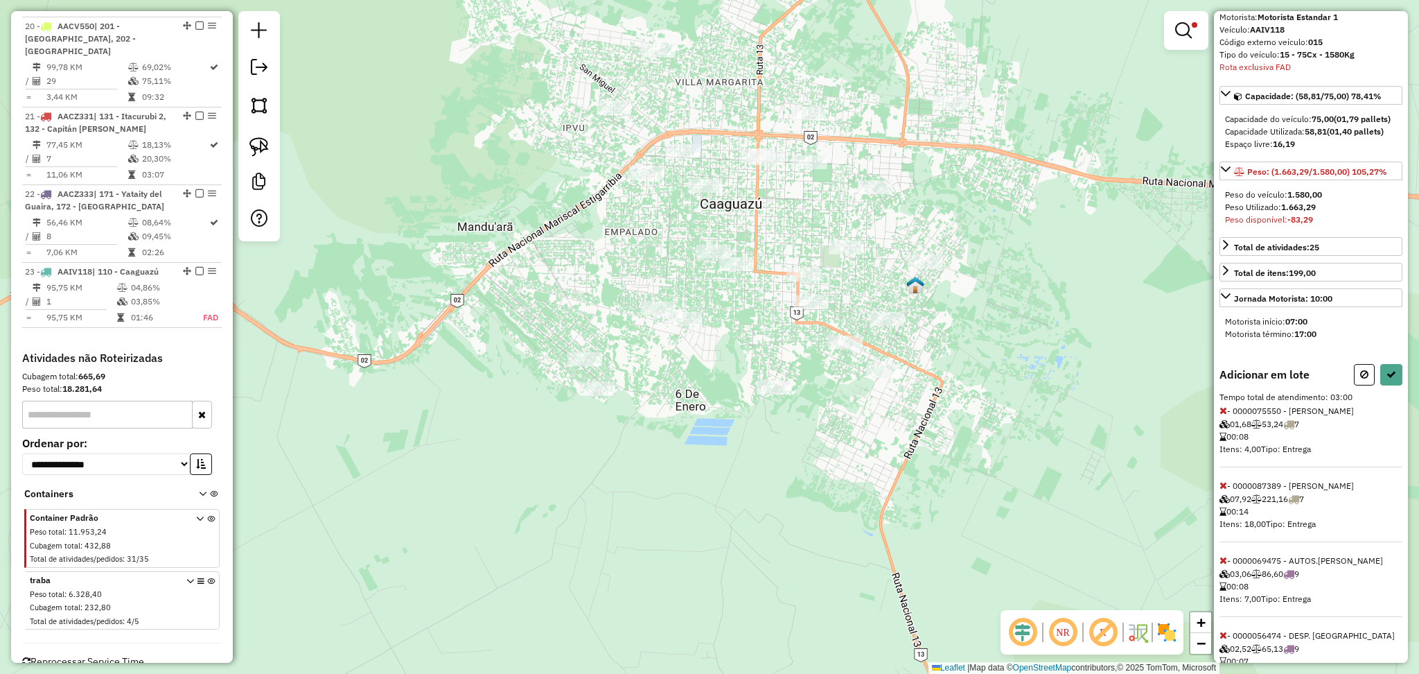
scroll to position [184, 0]
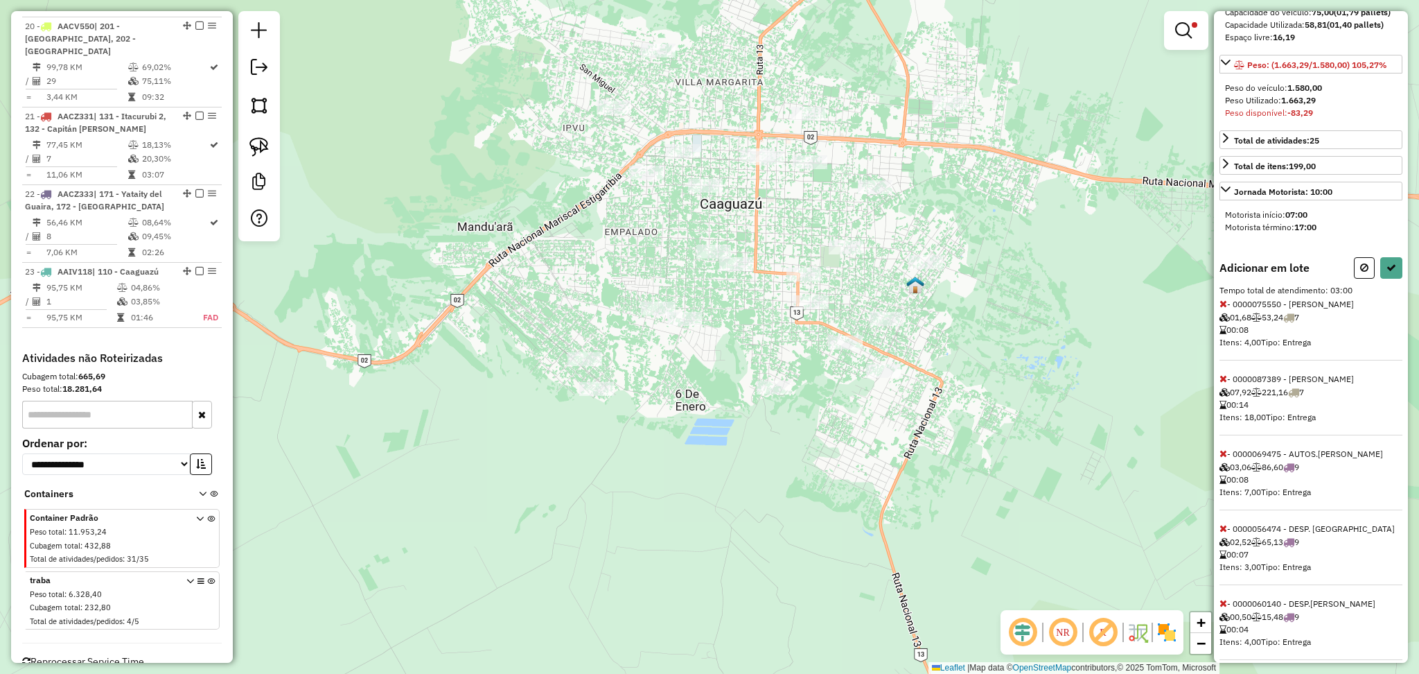
click at [1222, 458] on icon at bounding box center [1224, 453] width 8 height 10
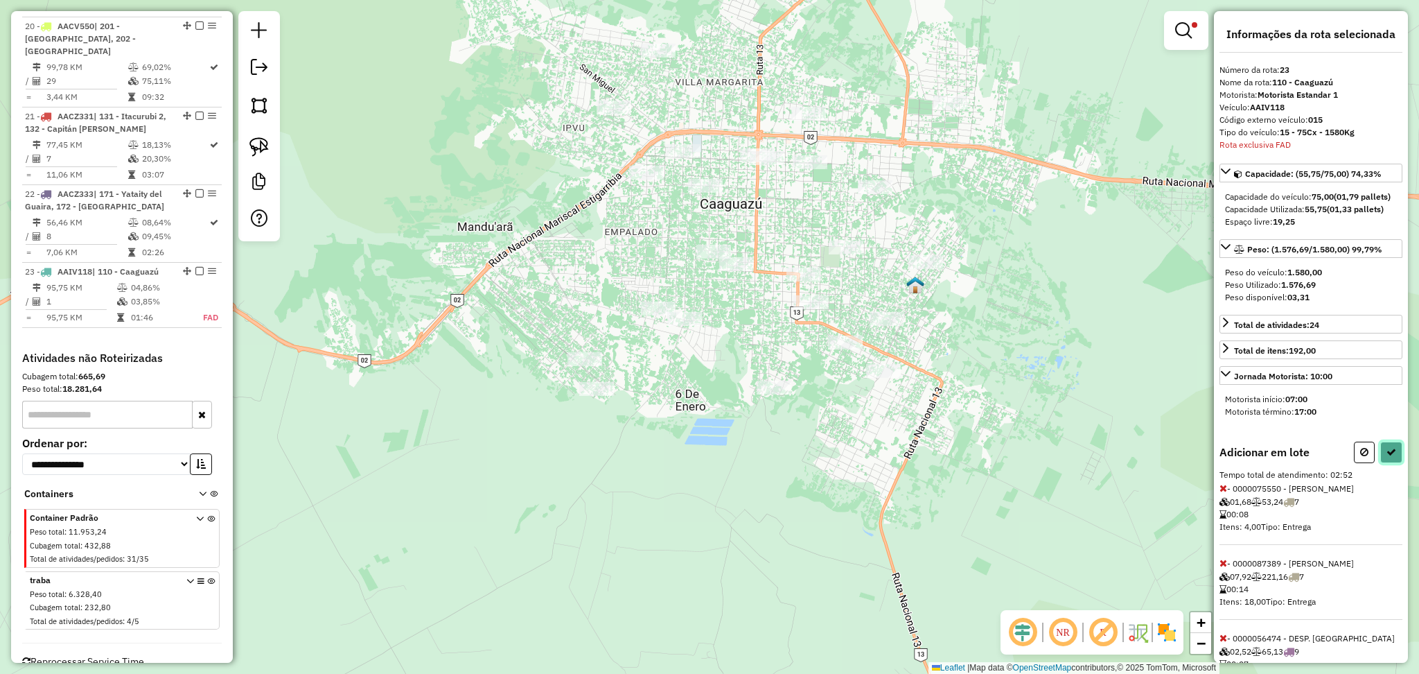
click at [1389, 457] on icon at bounding box center [1392, 452] width 10 height 10
select select "**********"
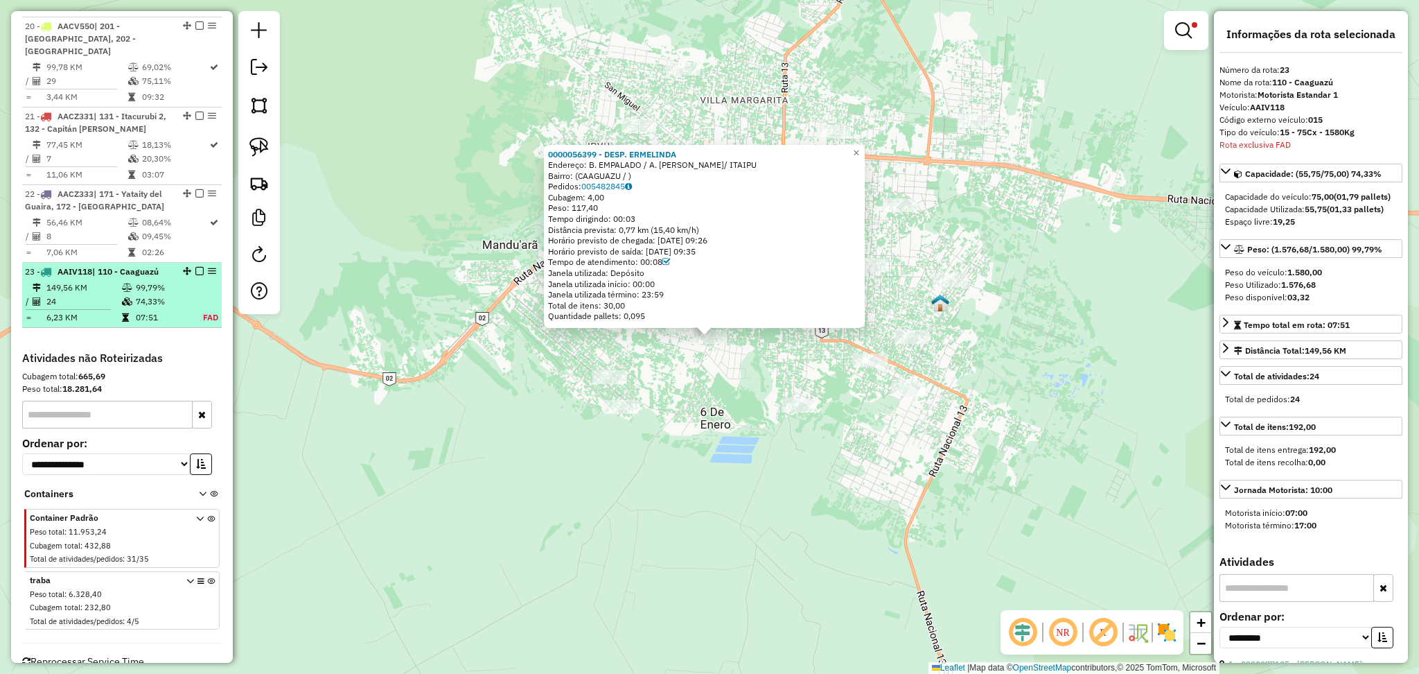
click at [188, 267] on div at bounding box center [196, 271] width 42 height 8
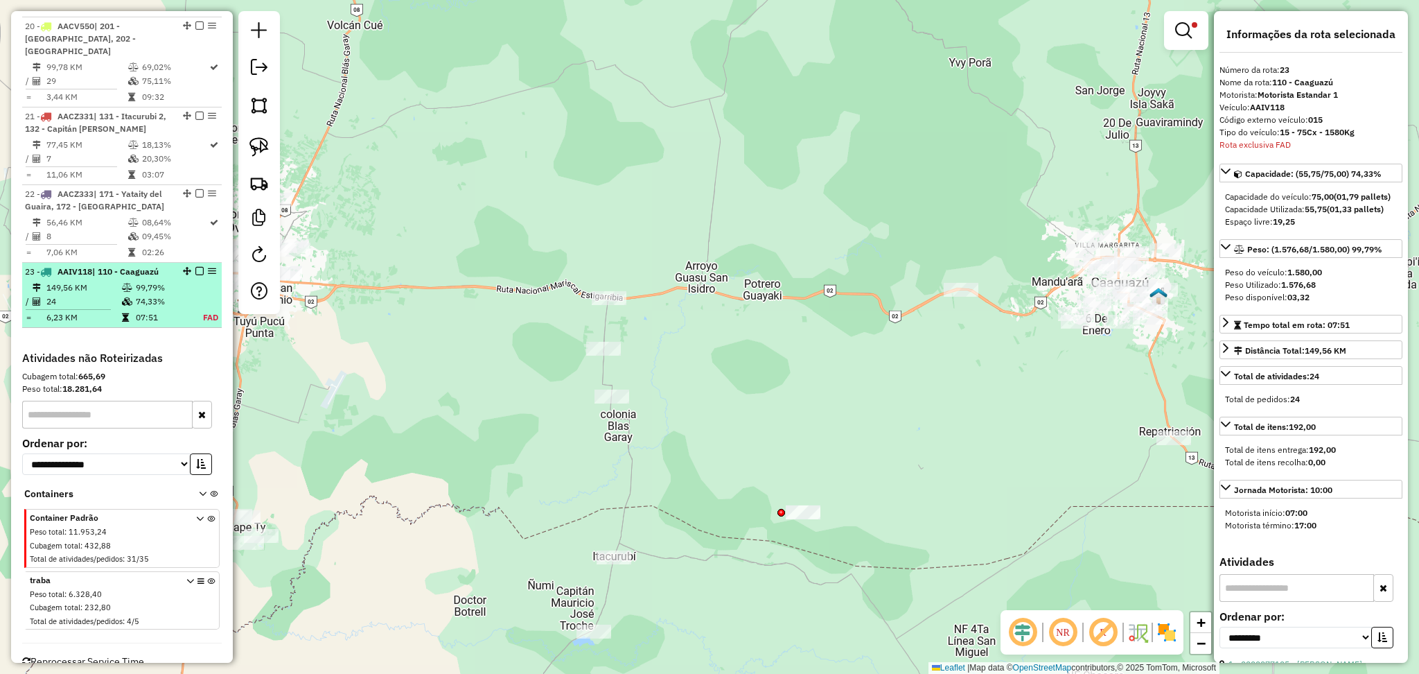
click at [195, 267] on em at bounding box center [199, 271] width 8 height 8
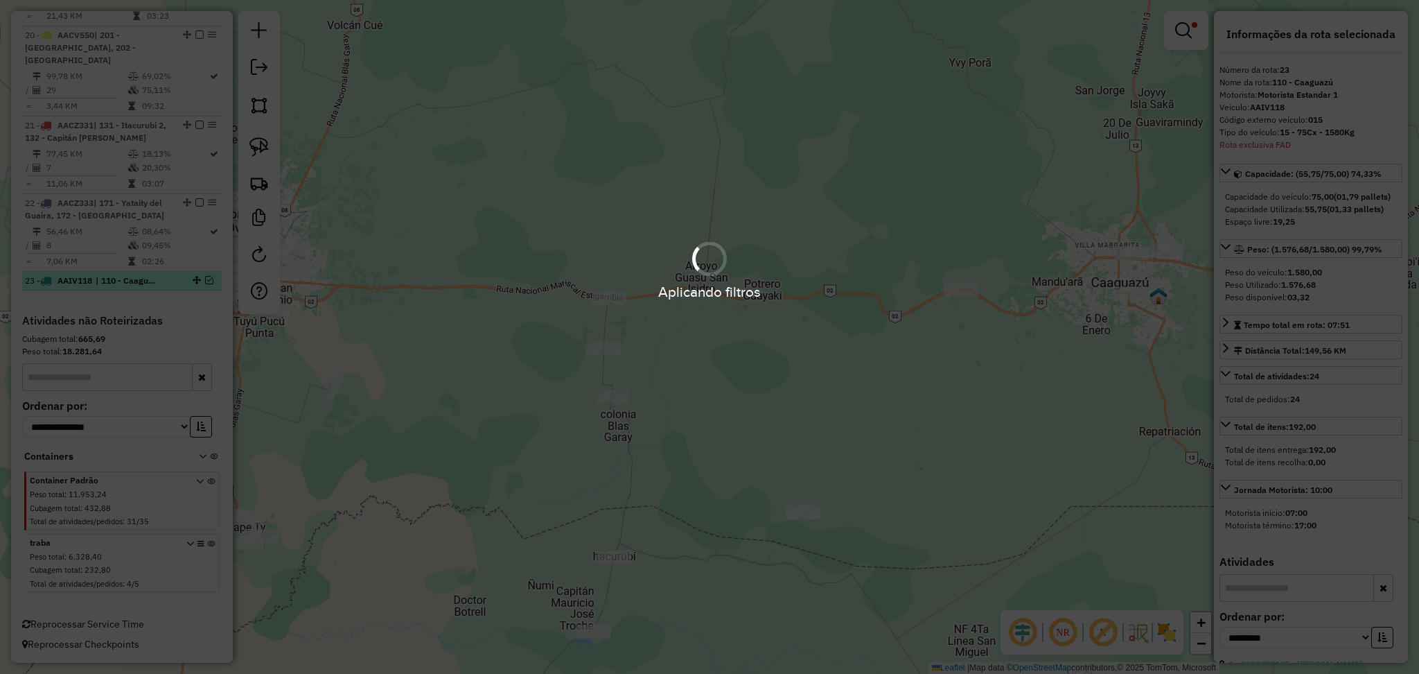
scroll to position [1956, 0]
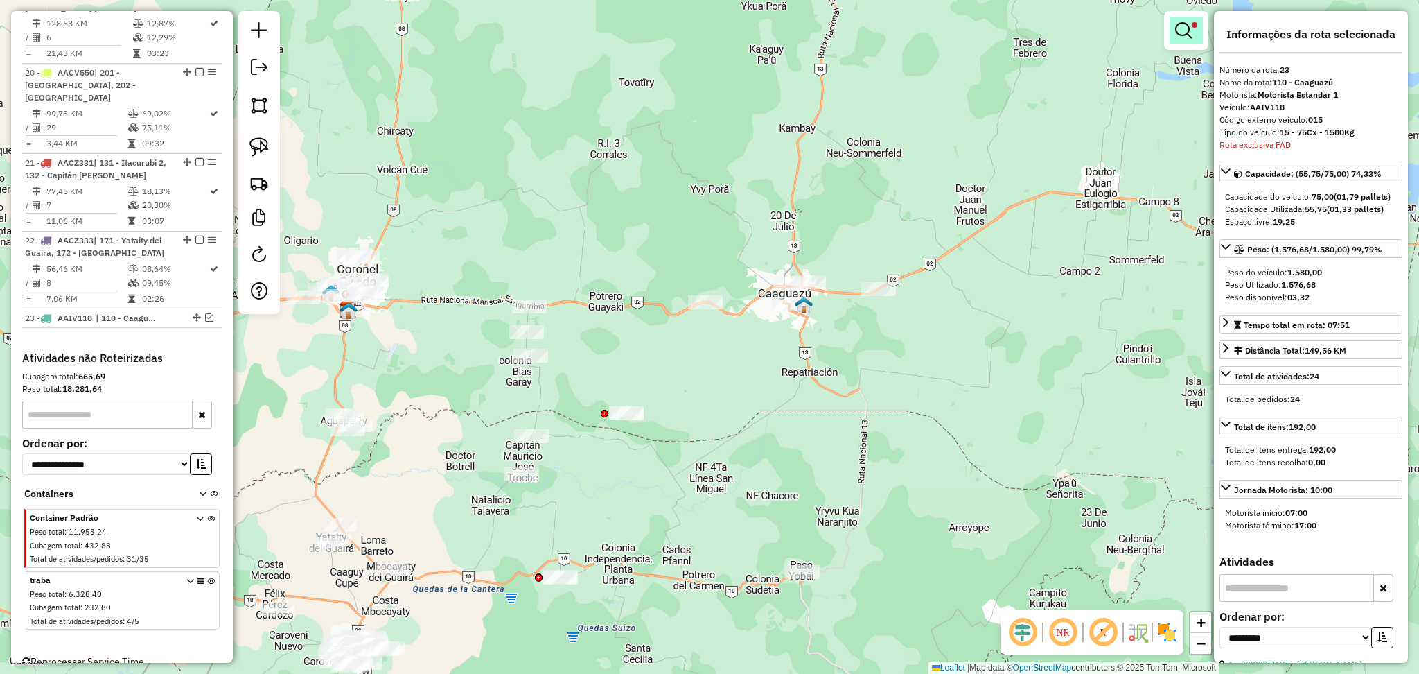
click at [1187, 33] on em at bounding box center [1183, 30] width 17 height 17
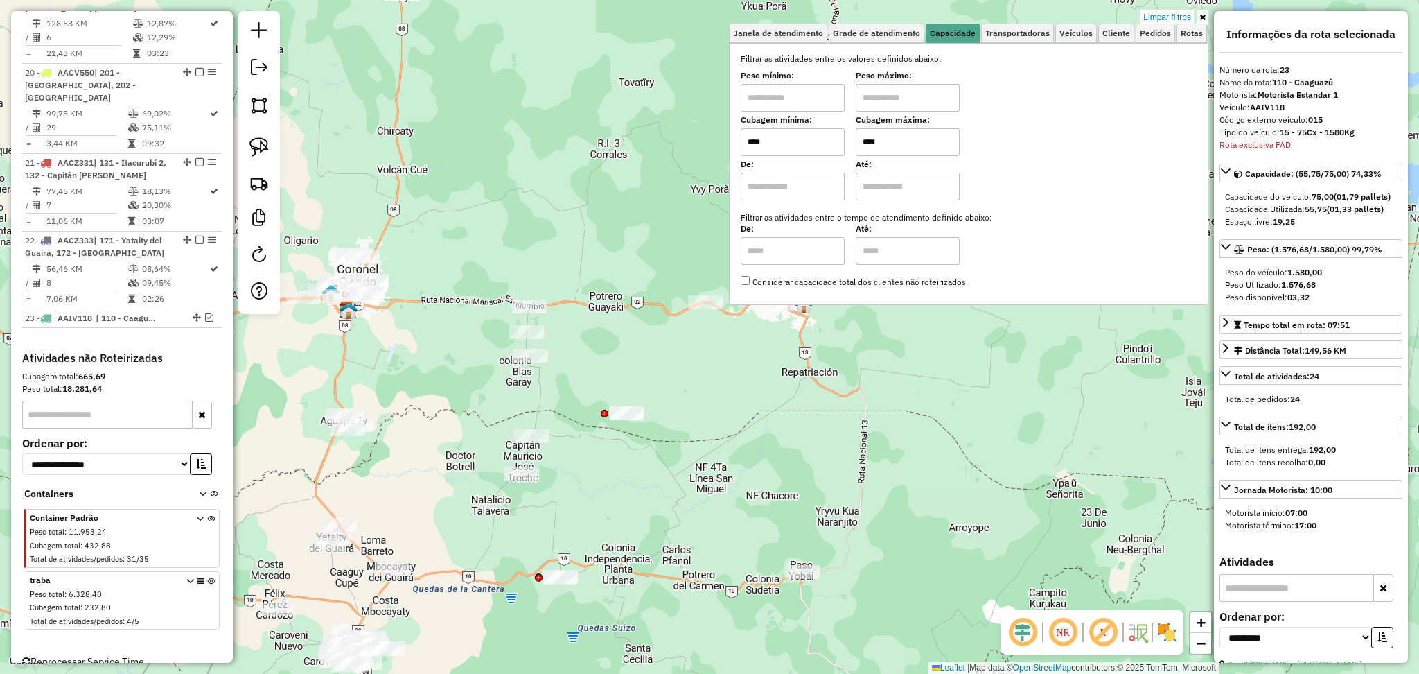
click at [1161, 20] on link "Limpar filtros" at bounding box center [1167, 17] width 53 height 15
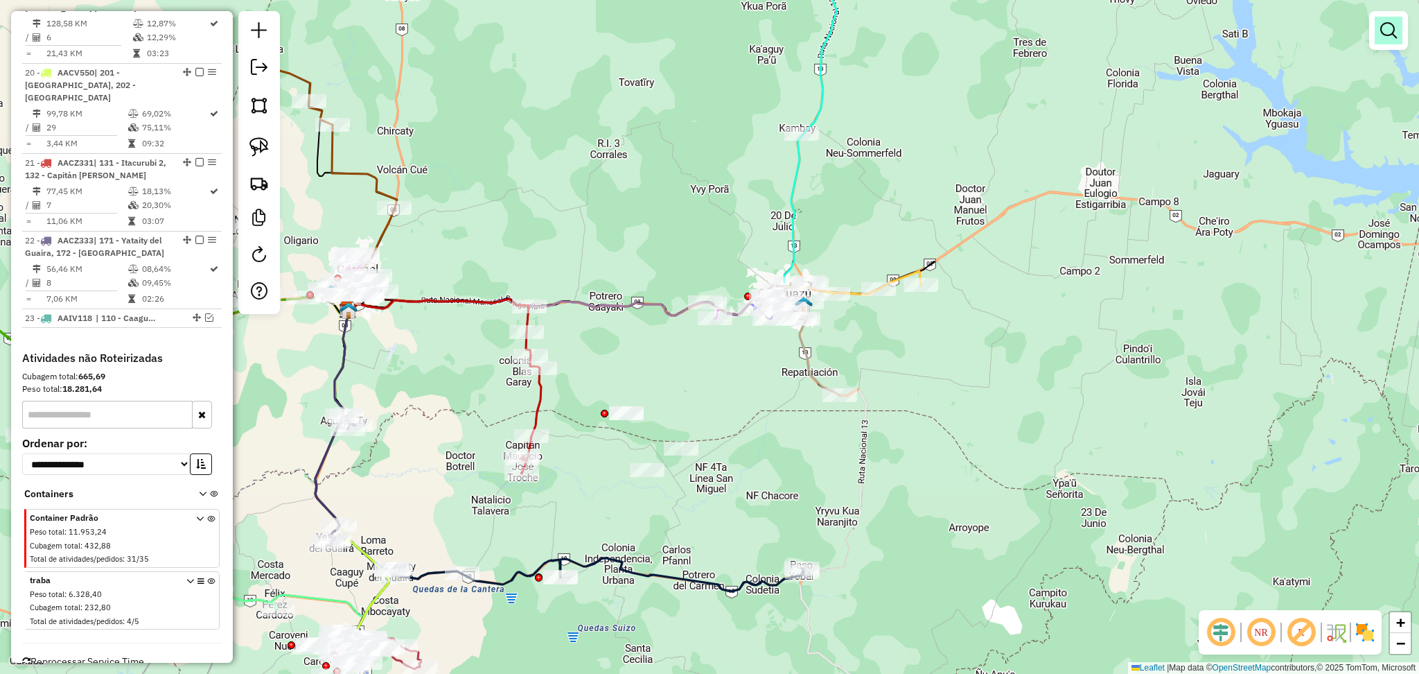
click at [1390, 39] on link at bounding box center [1389, 31] width 28 height 28
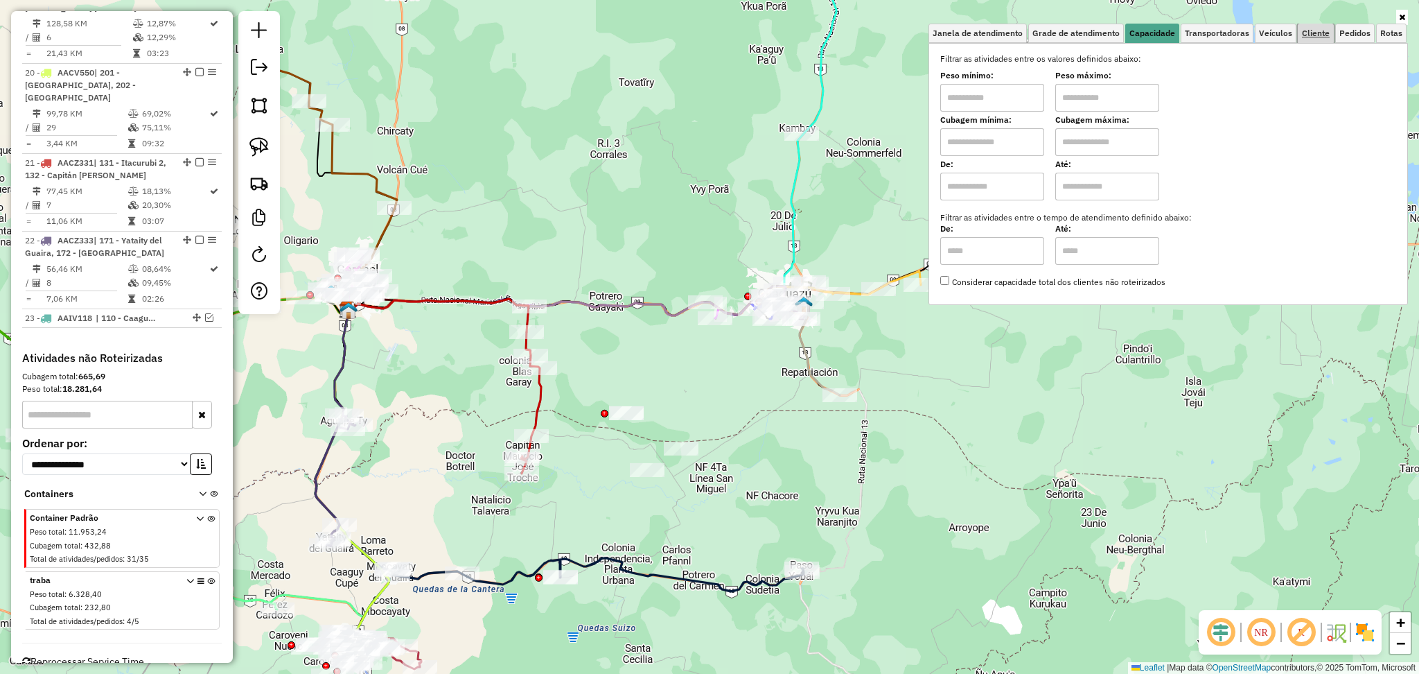
click at [1321, 36] on span "Cliente" at bounding box center [1316, 33] width 28 height 8
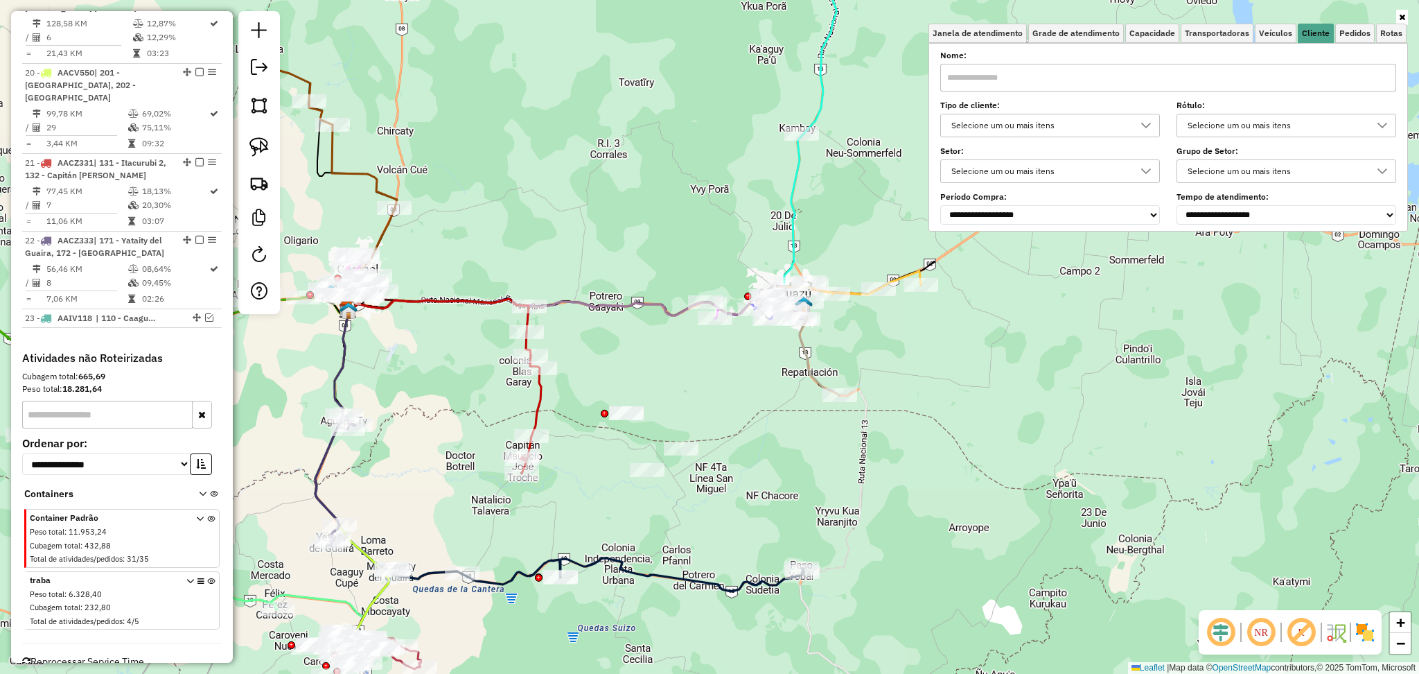
click at [1082, 131] on div "Selecione um ou mais itens" at bounding box center [1040, 125] width 186 height 22
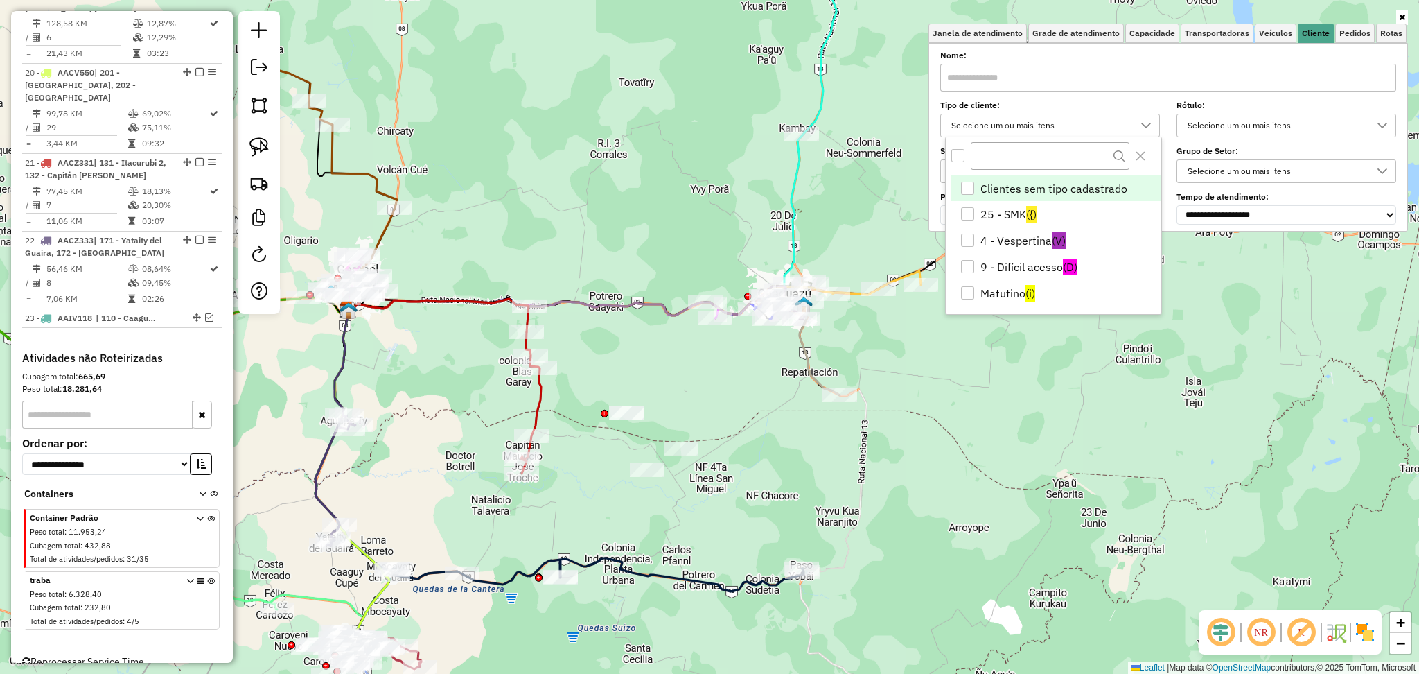
scroll to position [7, 49]
click at [1049, 264] on li "9 - Difícil acesso (D)" at bounding box center [1056, 267] width 210 height 26
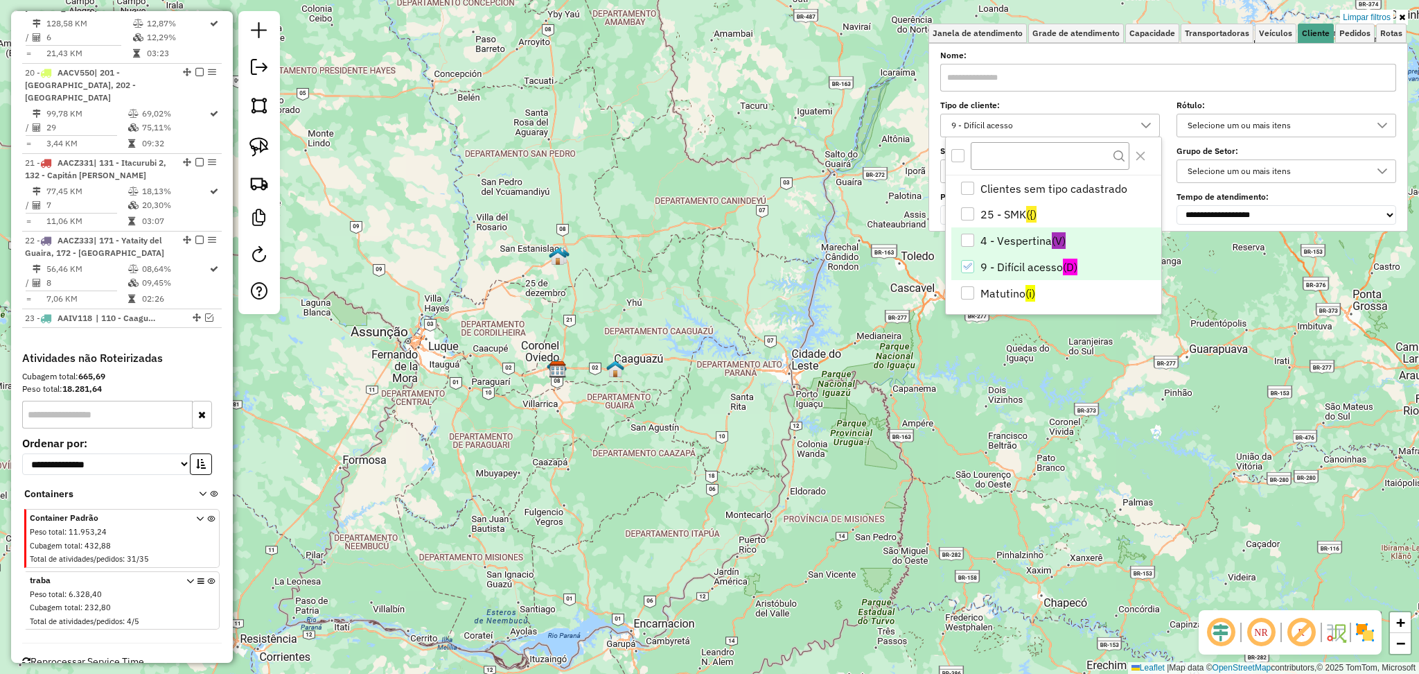
click at [1075, 246] on li "4 - Vespertina (V)" at bounding box center [1056, 240] width 210 height 26
click at [1033, 269] on li "9 - Difícil acesso (D)" at bounding box center [1056, 267] width 210 height 26
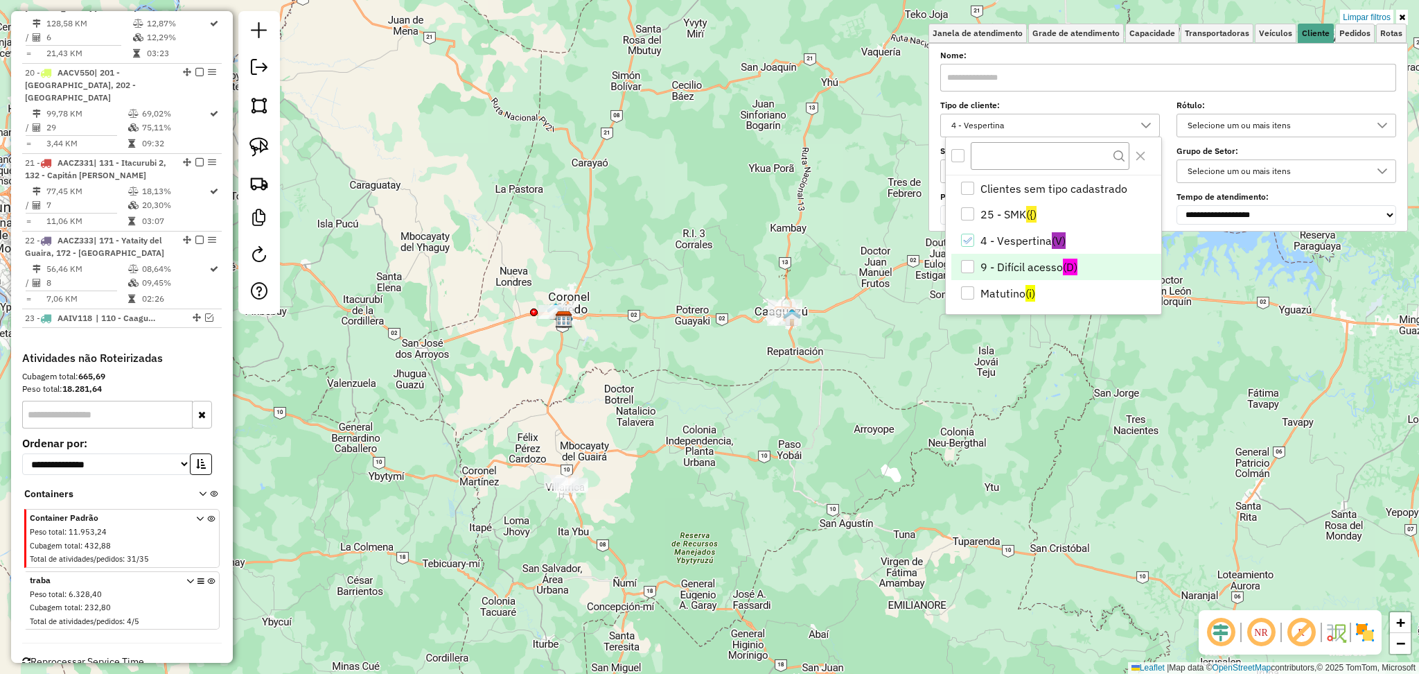
drag, startPoint x: 482, startPoint y: 434, endPoint x: 606, endPoint y: 448, distance: 124.2
click at [606, 448] on div "Limpar filtros Janela de atendimento Grade de atendimento Capacidade Transporta…" at bounding box center [709, 337] width 1419 height 674
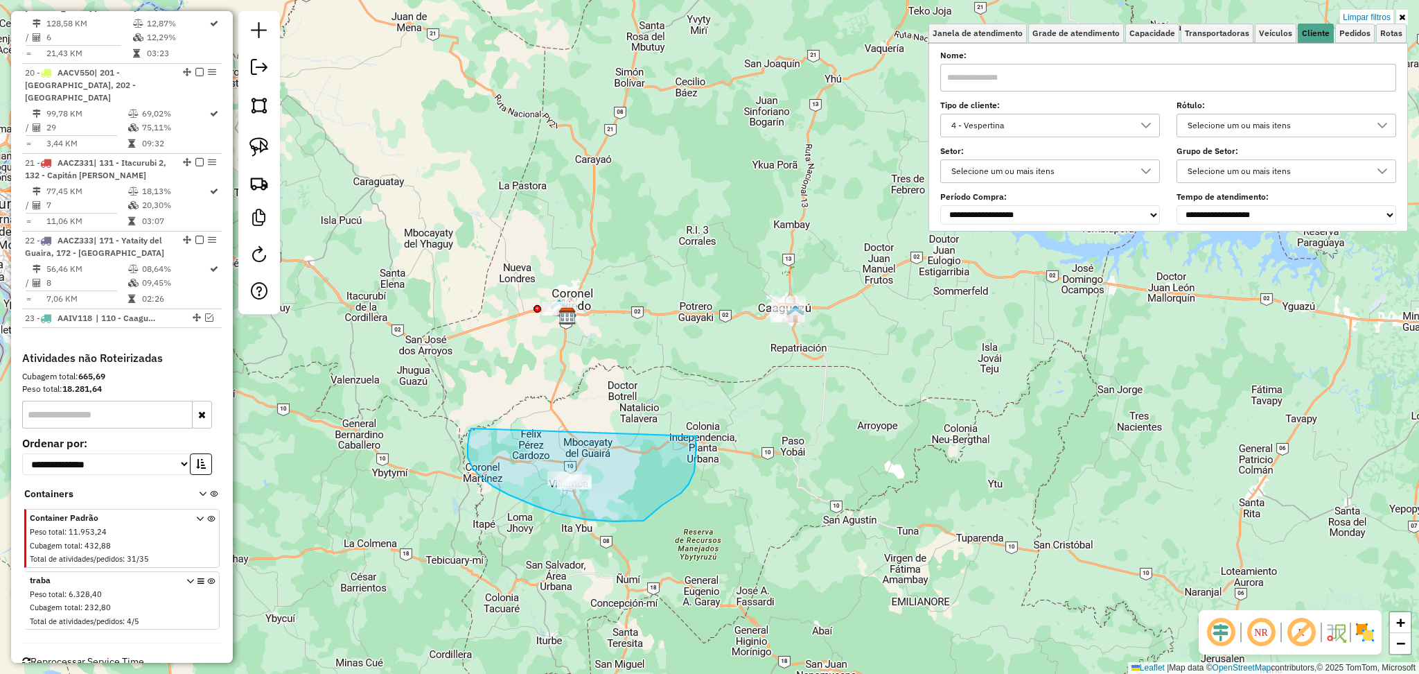
drag, startPoint x: 471, startPoint y: 431, endPoint x: 693, endPoint y: 426, distance: 222.5
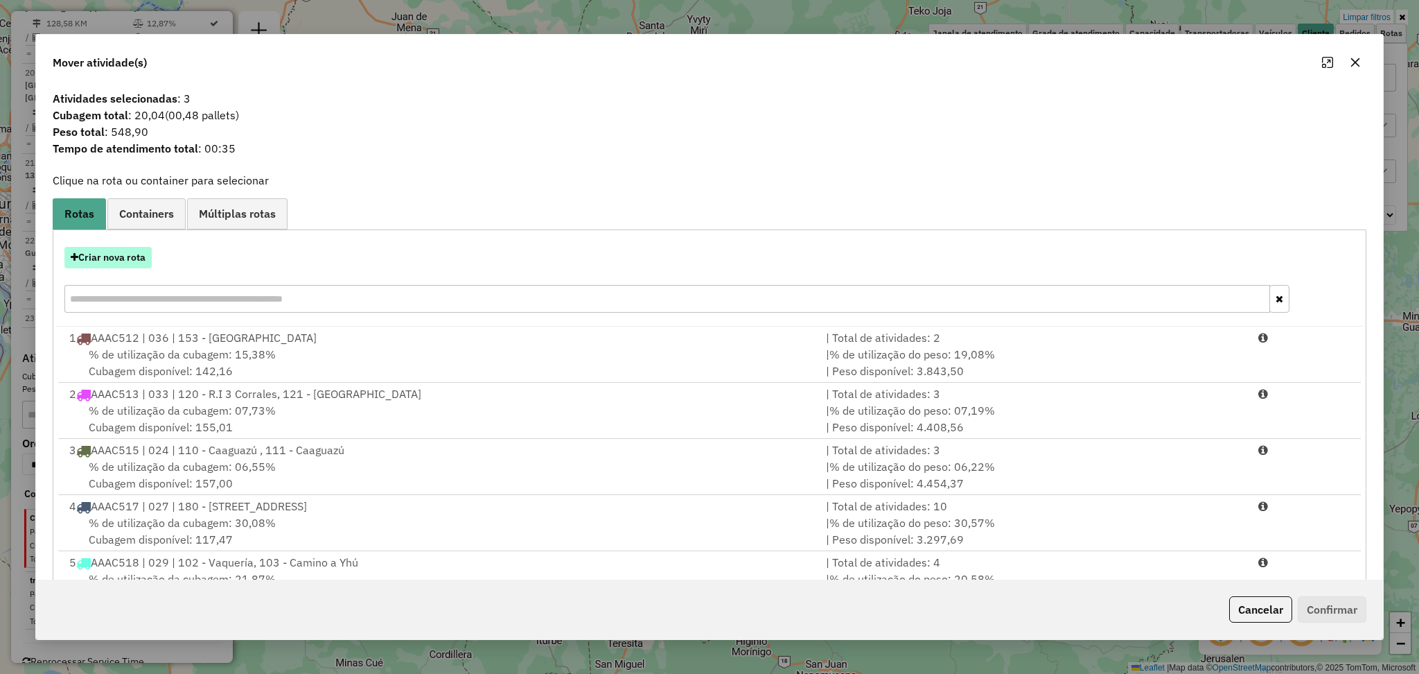
click at [107, 252] on button "Criar nova rota" at bounding box center [107, 257] width 87 height 21
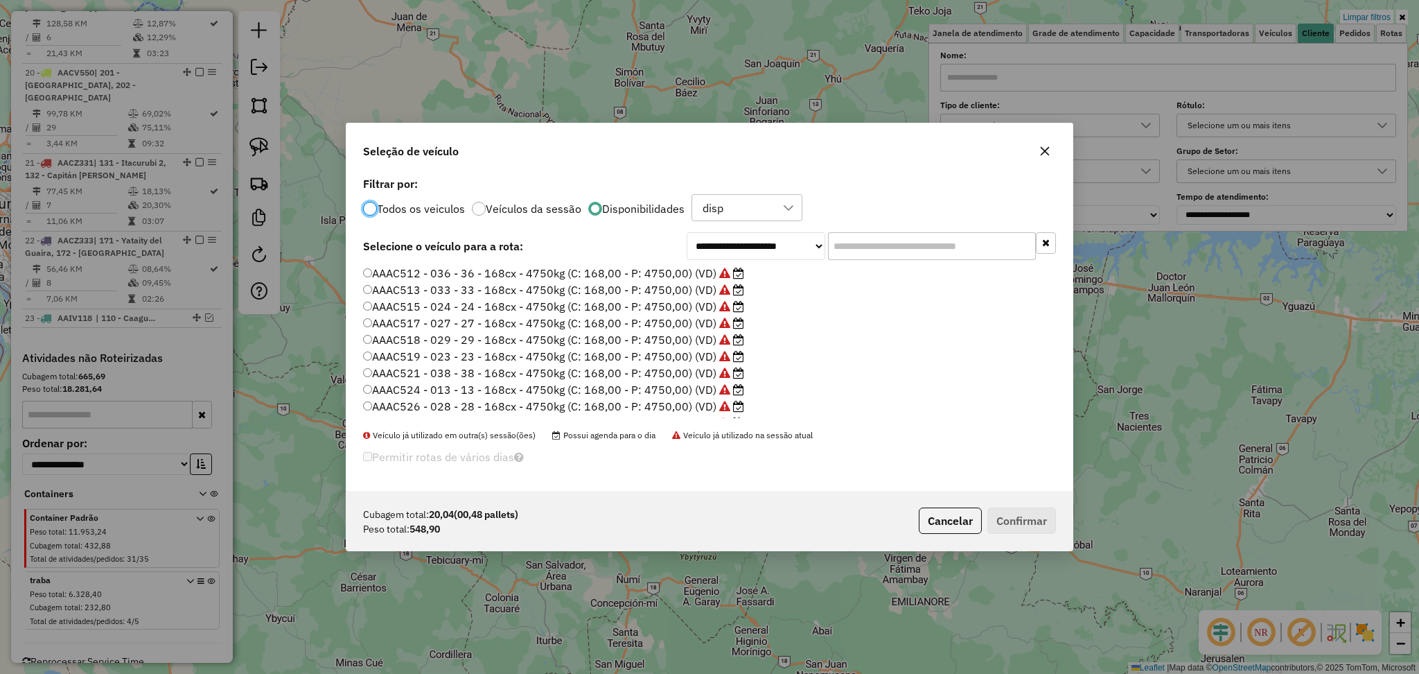
scroll to position [92, 0]
click at [551, 332] on label "AACL323 - 046 - 46 - 252cx - 7400kg (C: 252,00 - P: 7400,00) (VD)" at bounding box center [553, 330] width 380 height 17
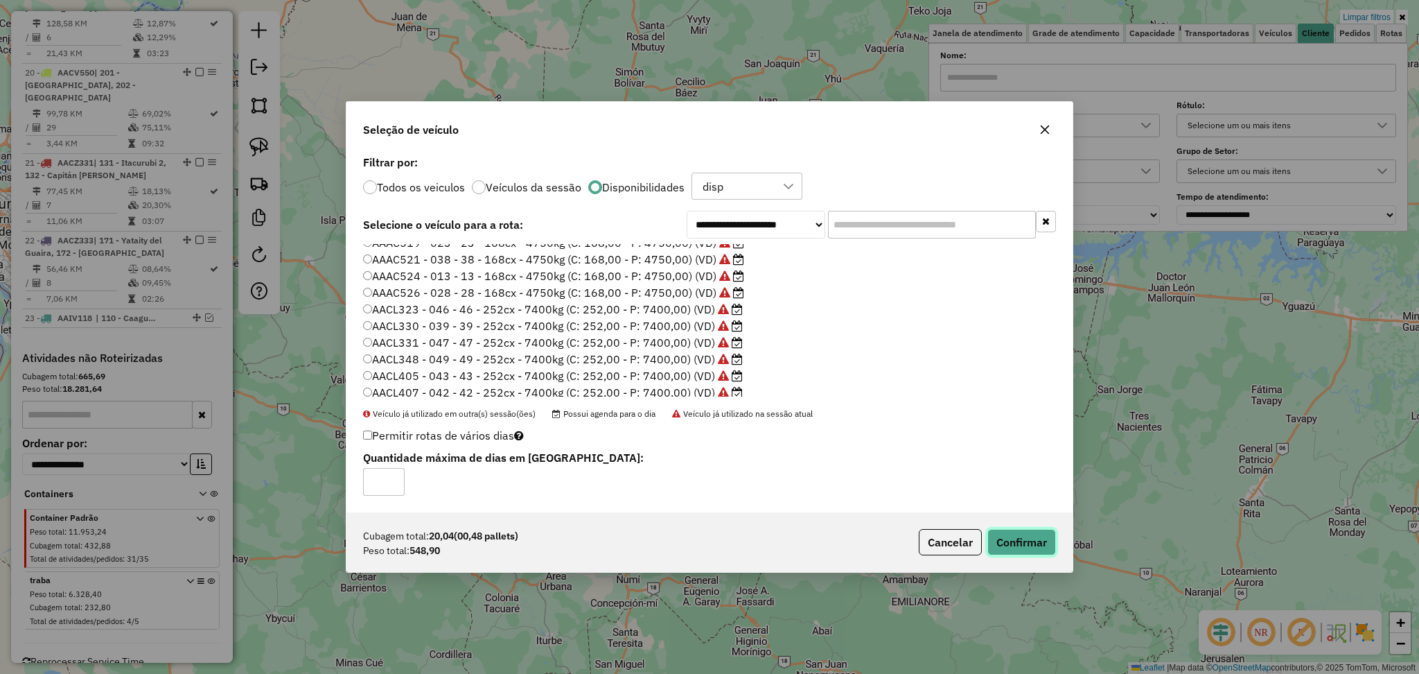
click at [1038, 547] on button "Confirmar" at bounding box center [1021, 542] width 69 height 26
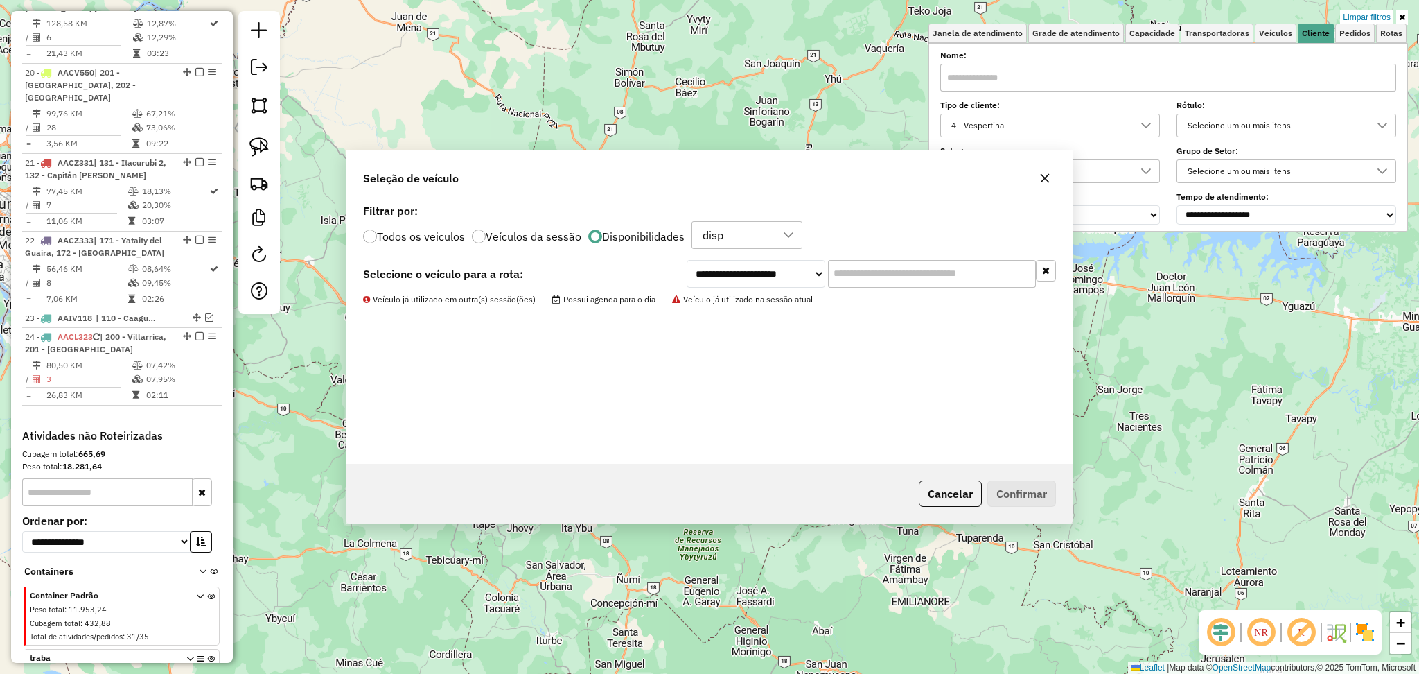
scroll to position [2033, 0]
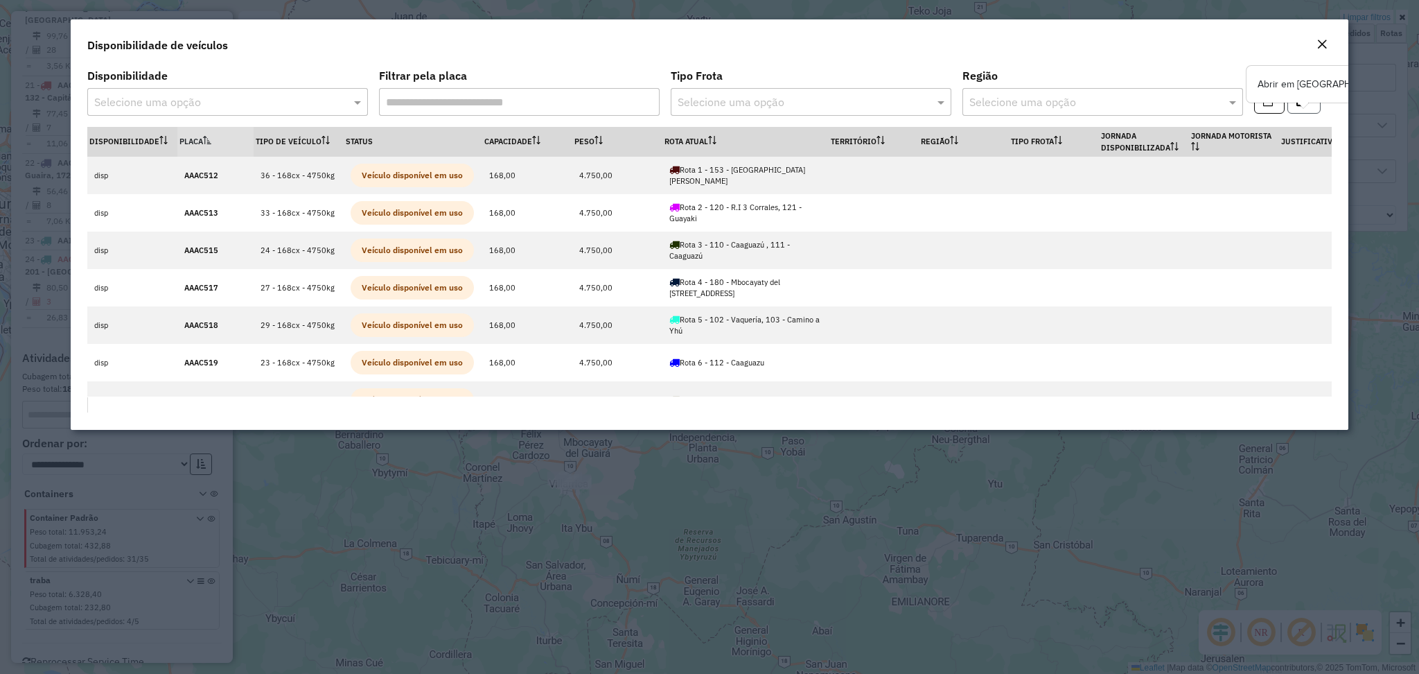
click at [1315, 112] on button "button" at bounding box center [1304, 100] width 33 height 26
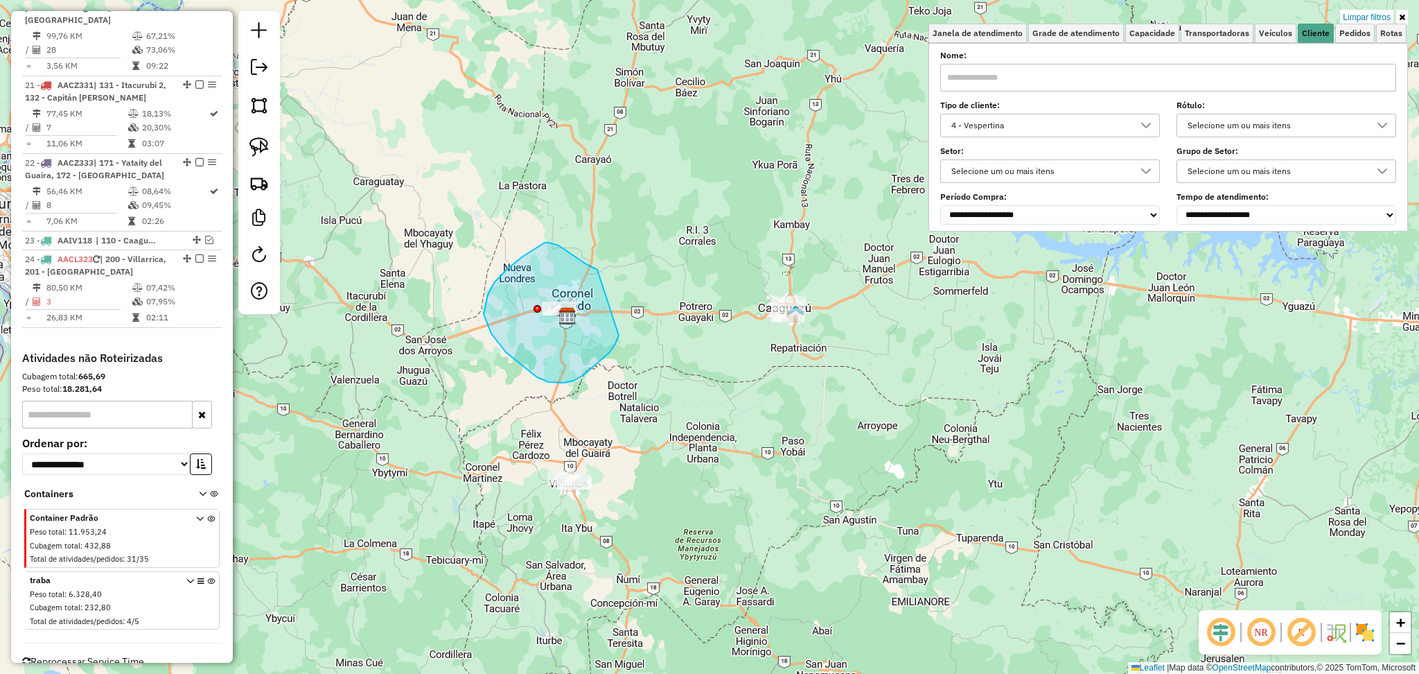
drag, startPoint x: 593, startPoint y: 267, endPoint x: 624, endPoint y: 319, distance: 60.3
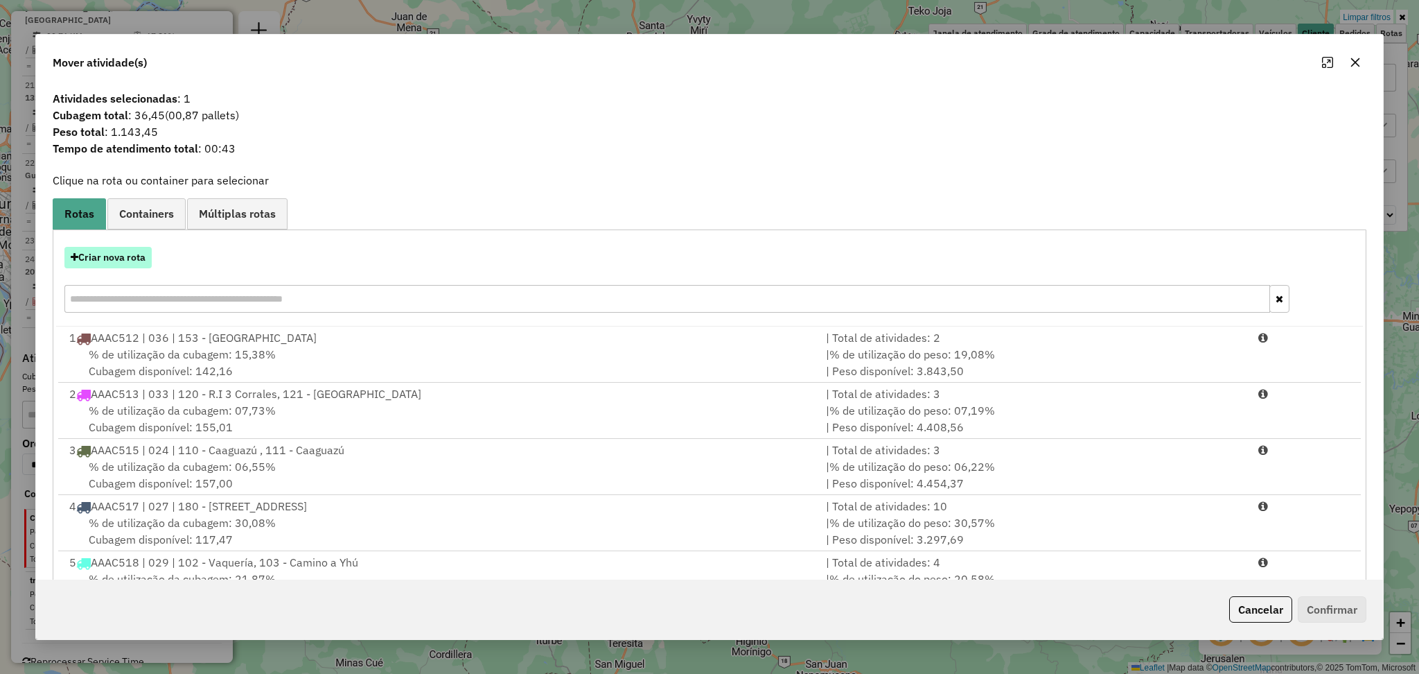
click at [116, 249] on button "Criar nova rota" at bounding box center [107, 257] width 87 height 21
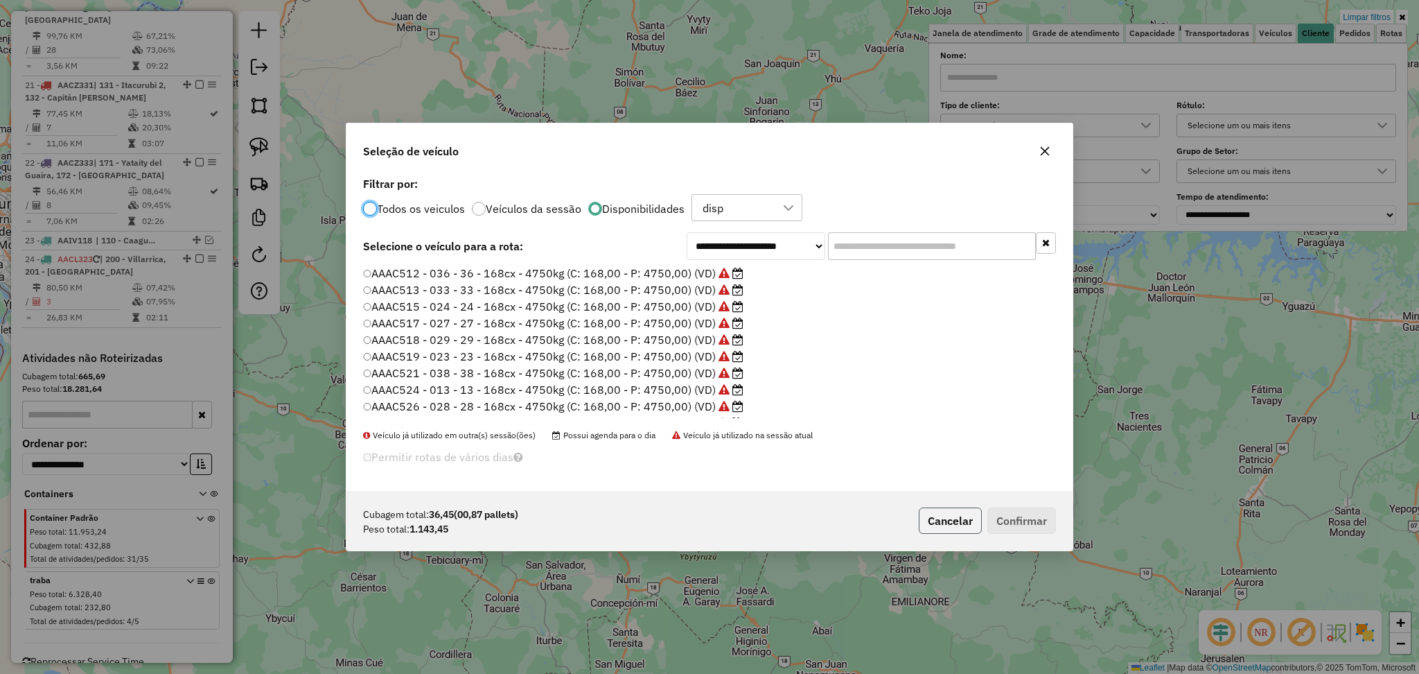
click at [945, 524] on button "Cancelar" at bounding box center [950, 520] width 63 height 26
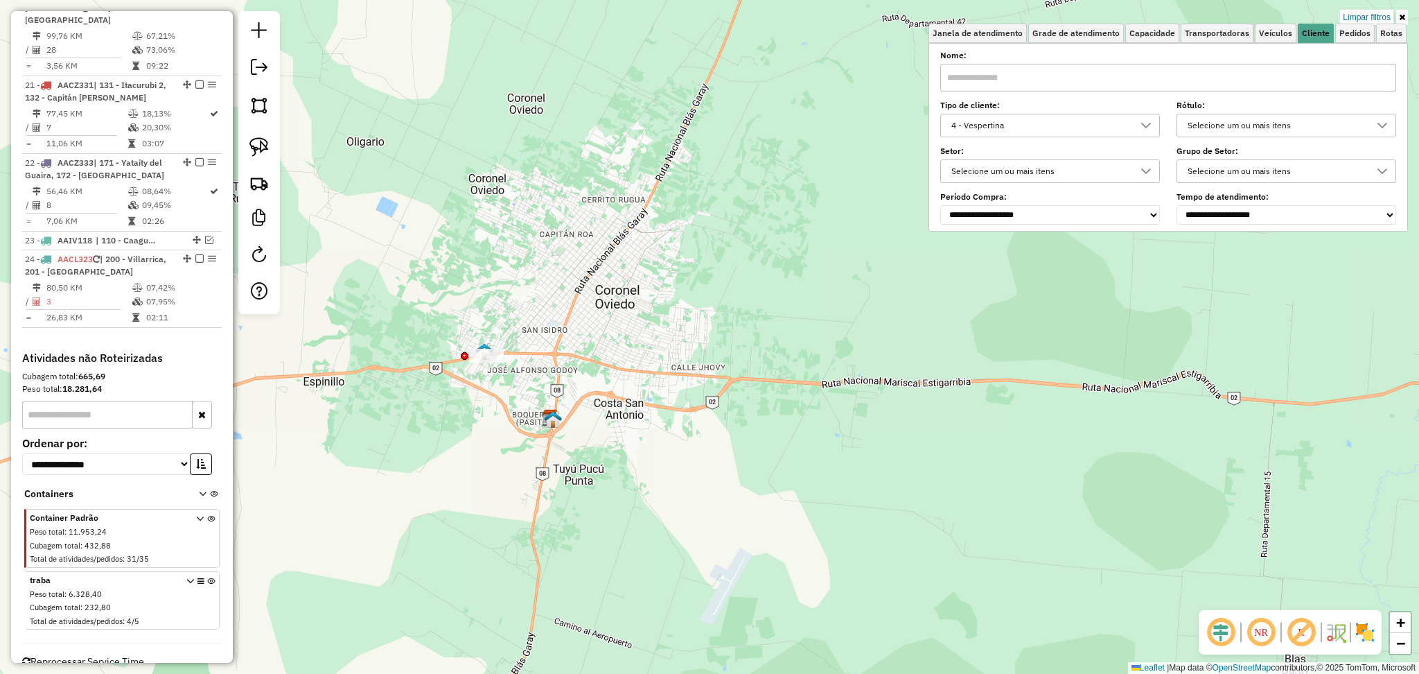
drag, startPoint x: 664, startPoint y: 309, endPoint x: 455, endPoint y: 428, distance: 240.5
click at [460, 471] on div "Limpar filtros Janela de atendimento Grade de atendimento Capacidade Transporta…" at bounding box center [709, 337] width 1419 height 674
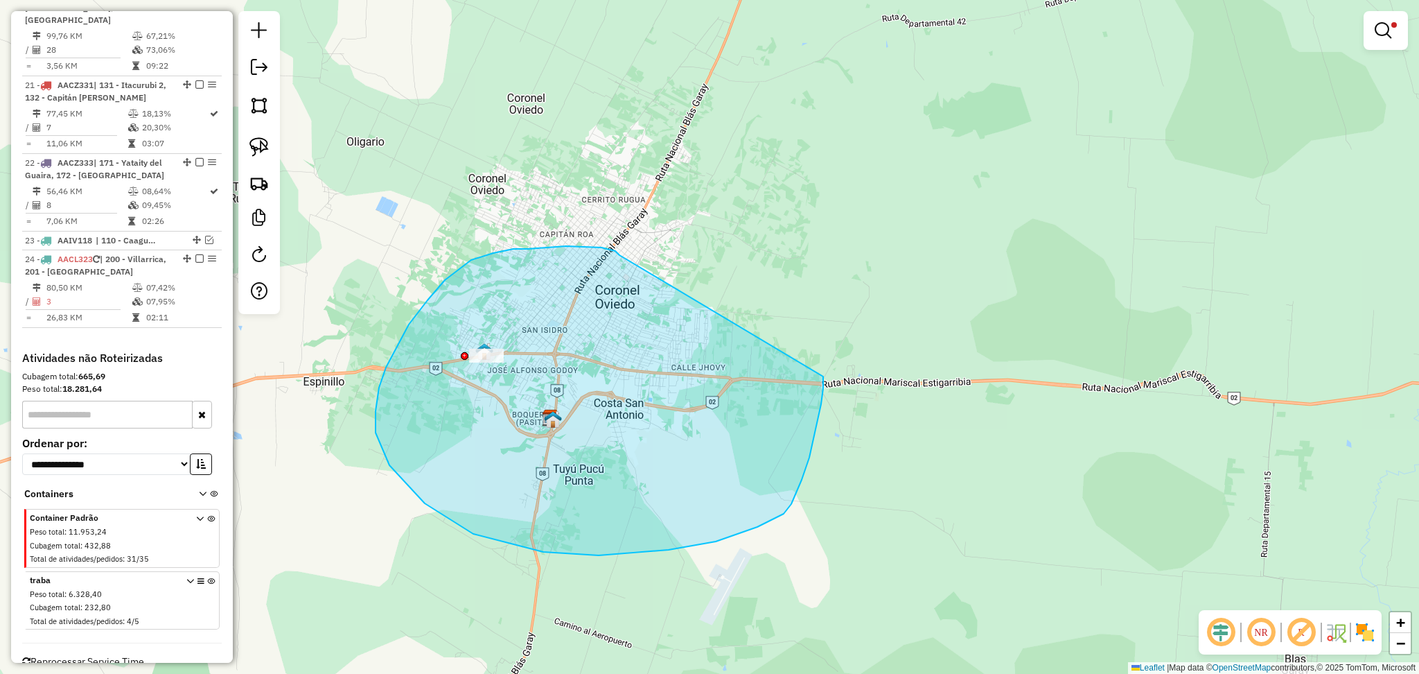
drag, startPoint x: 620, startPoint y: 254, endPoint x: 823, endPoint y: 376, distance: 237.1
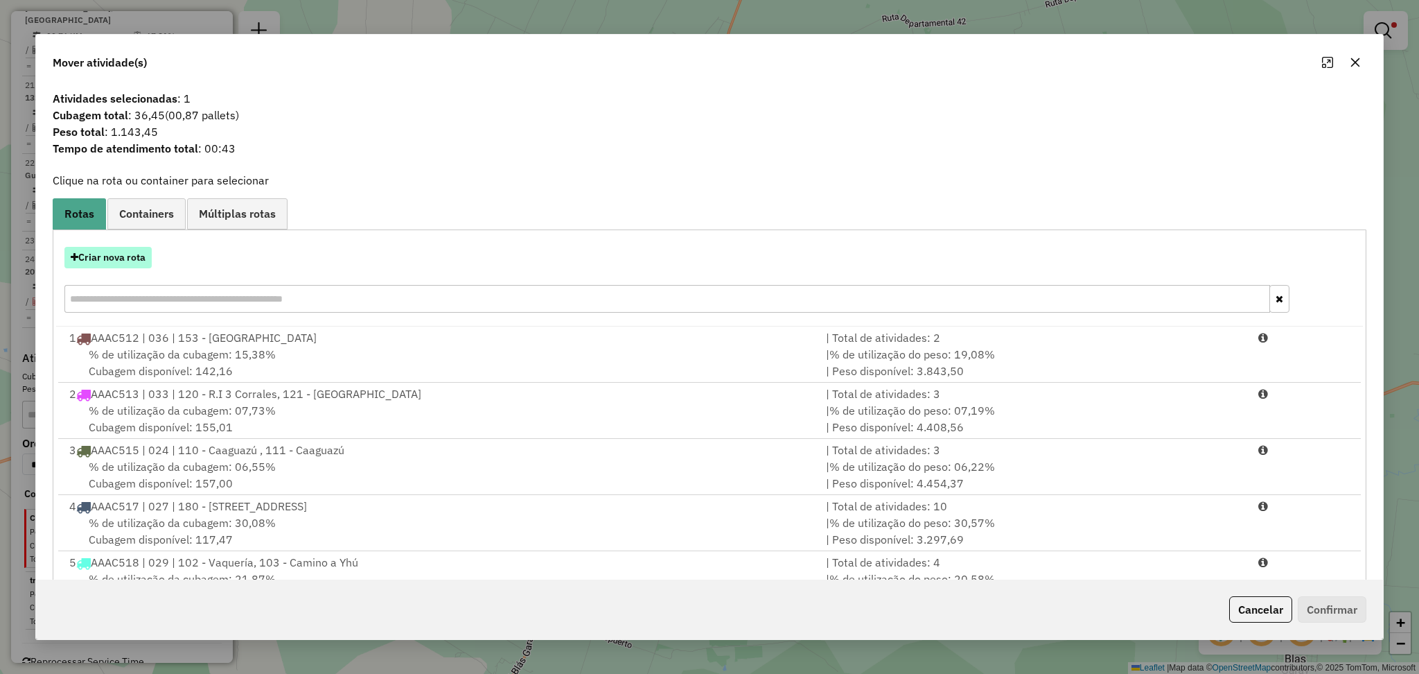
click at [124, 251] on button "Criar nova rota" at bounding box center [107, 257] width 87 height 21
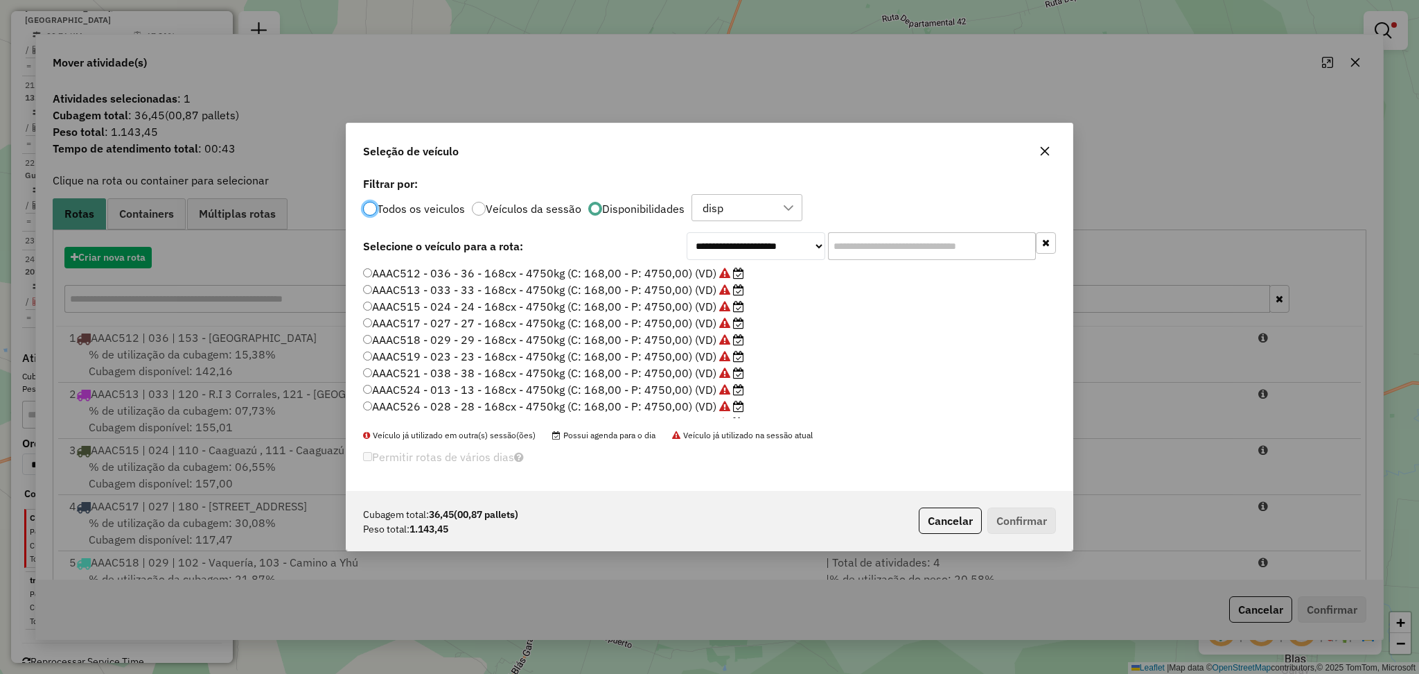
scroll to position [6, 4]
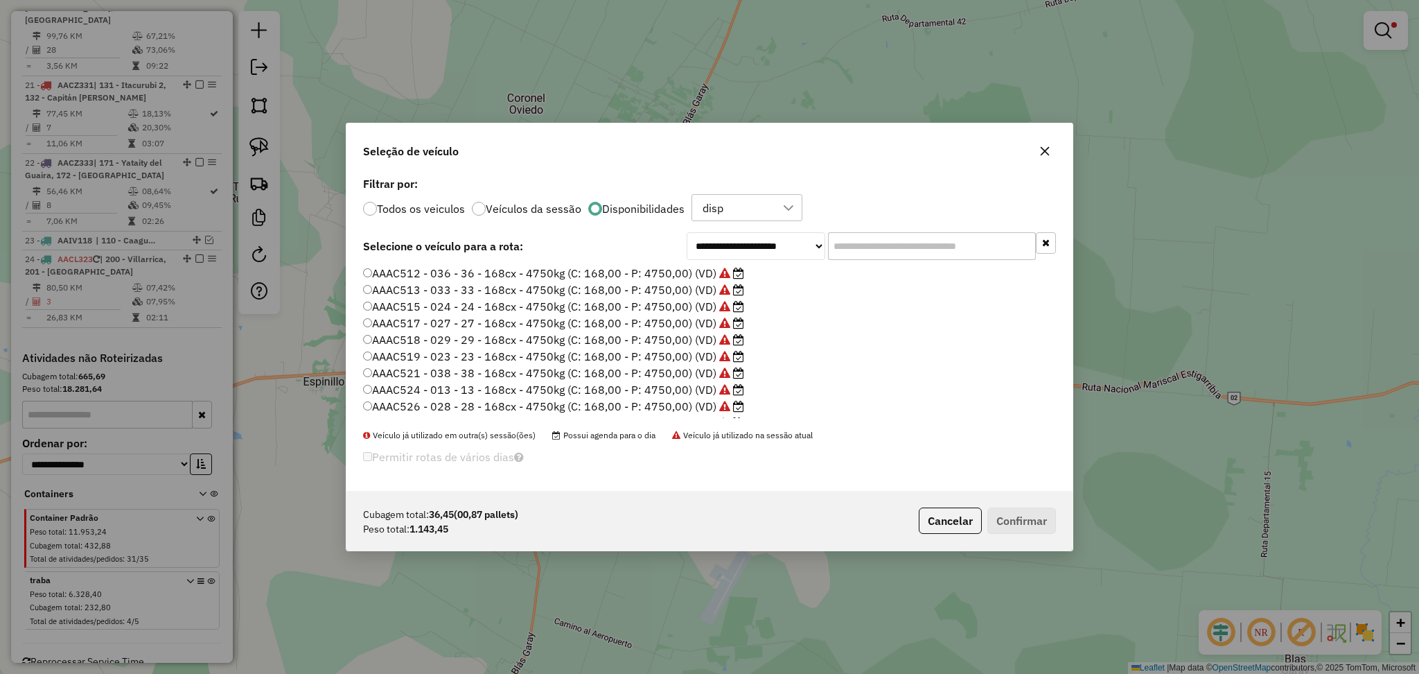
click at [897, 249] on input "text" at bounding box center [932, 246] width 208 height 28
paste input "*******"
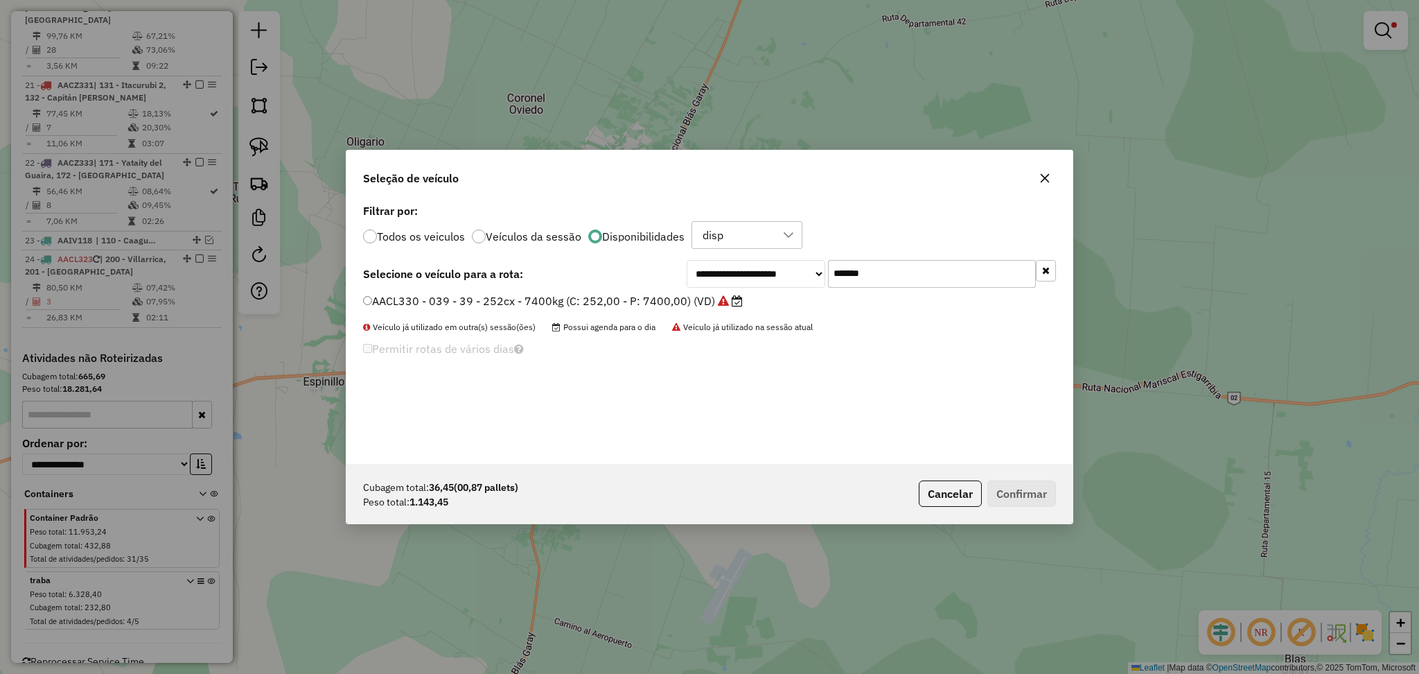
type input "*******"
click at [673, 294] on label "AACL330 - 039 - 39 - 252cx - 7400kg (C: 252,00 - P: 7400,00) (VD)" at bounding box center [553, 300] width 380 height 17
click at [1039, 498] on button "Confirmar" at bounding box center [1021, 493] width 69 height 26
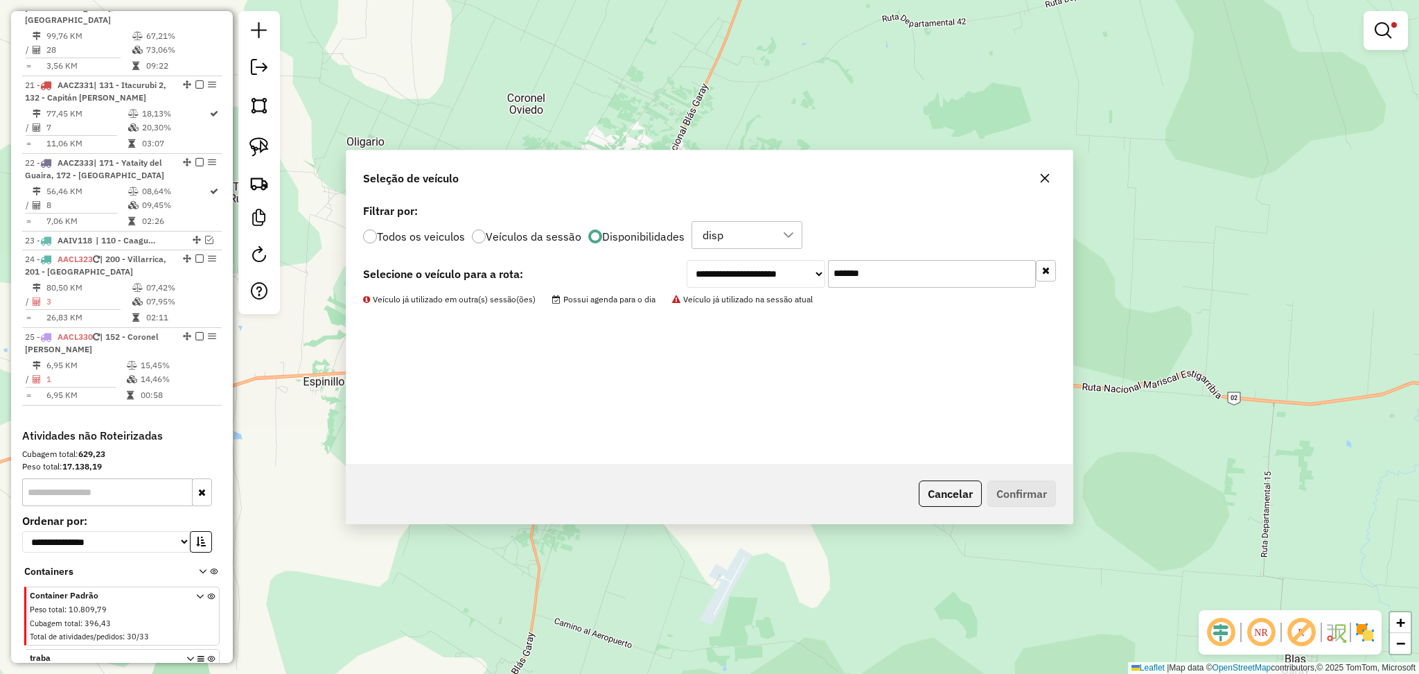
scroll to position [2123, 0]
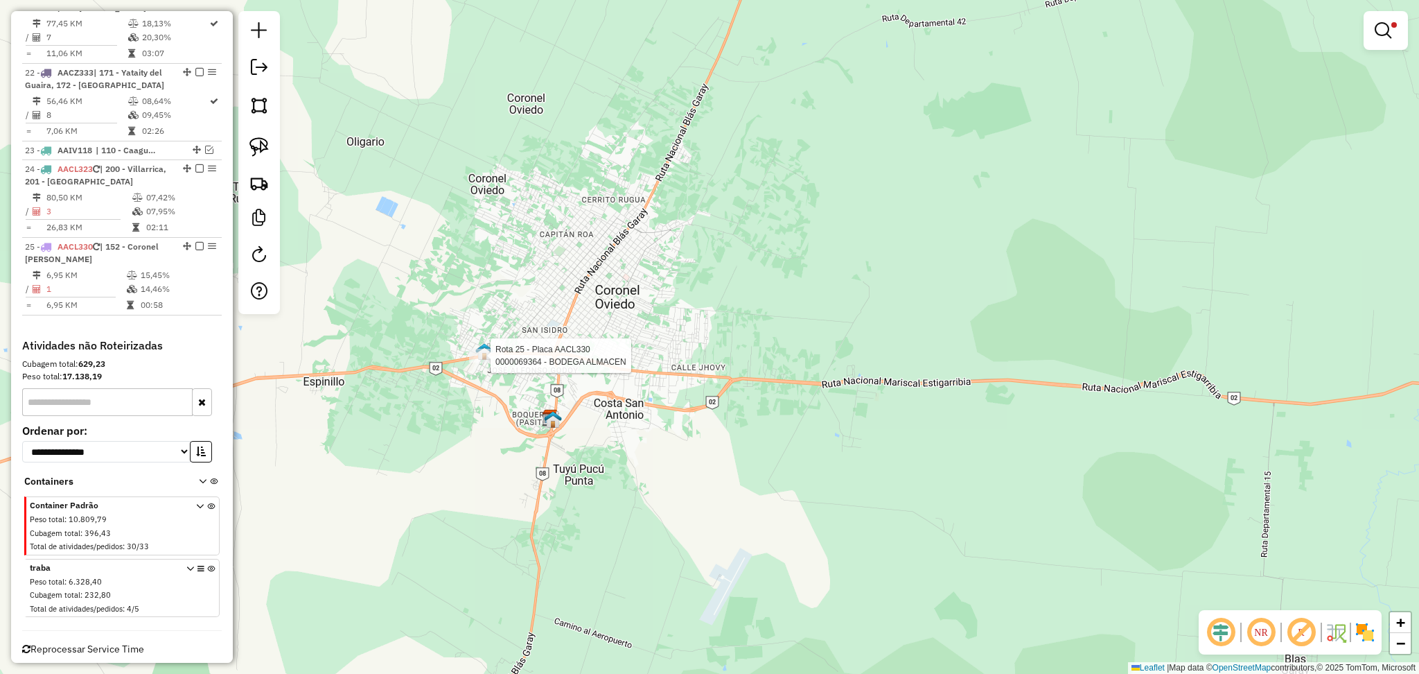
select select "**********"
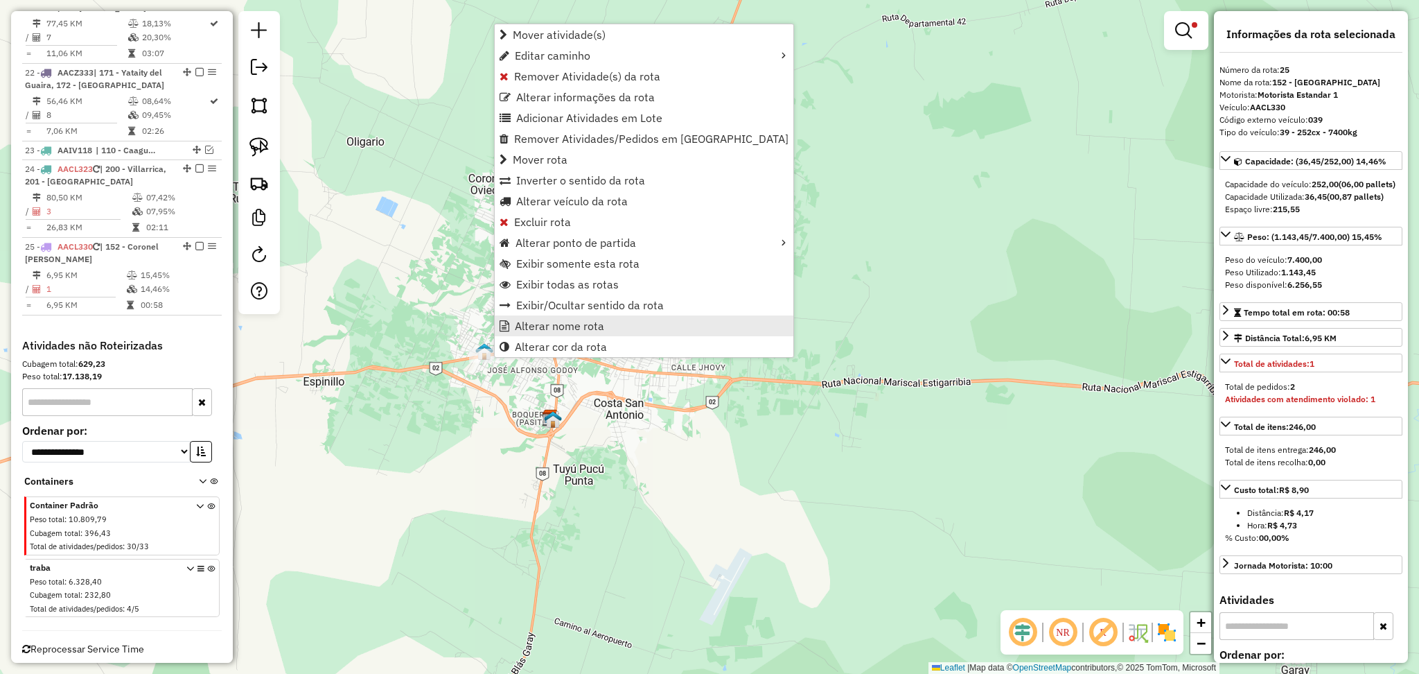
click at [567, 324] on span "Alterar nome rota" at bounding box center [559, 325] width 89 height 11
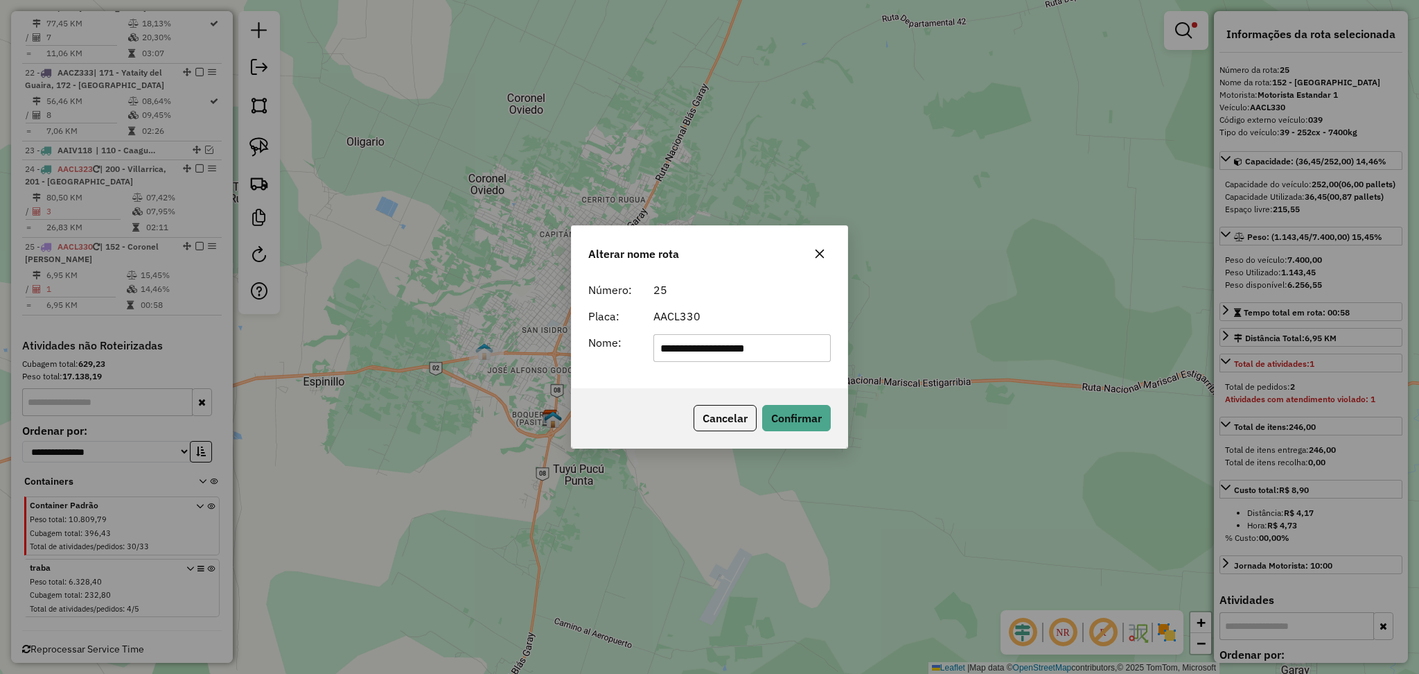
drag, startPoint x: 679, startPoint y: 349, endPoint x: 638, endPoint y: 341, distance: 42.3
click at [638, 341] on div "**********" at bounding box center [709, 348] width 259 height 28
type input "**********"
click at [822, 414] on button "Confirmar" at bounding box center [796, 418] width 69 height 26
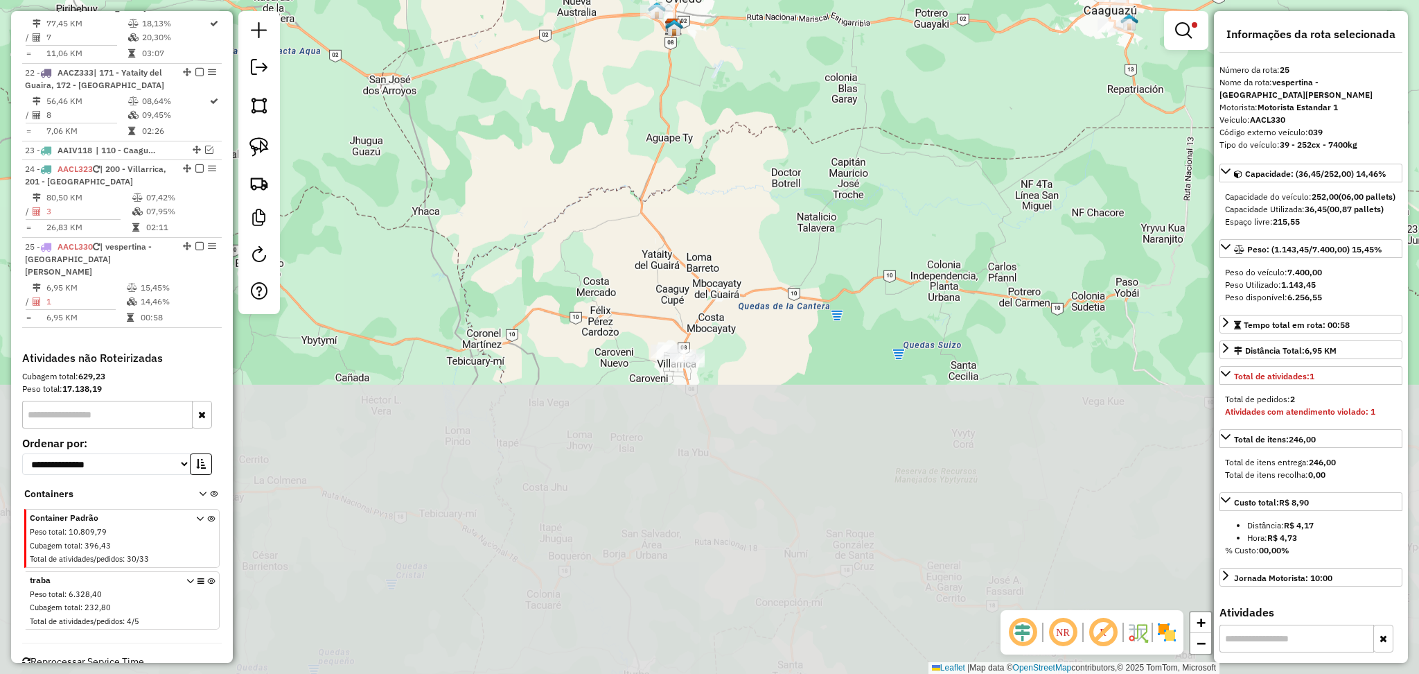
drag, startPoint x: 608, startPoint y: 511, endPoint x: 676, endPoint y: 192, distance: 325.9
click at [679, 131] on div "Limpar filtros Janela de atendimento Grade de atendimento Capacidade Transporta…" at bounding box center [709, 337] width 1419 height 674
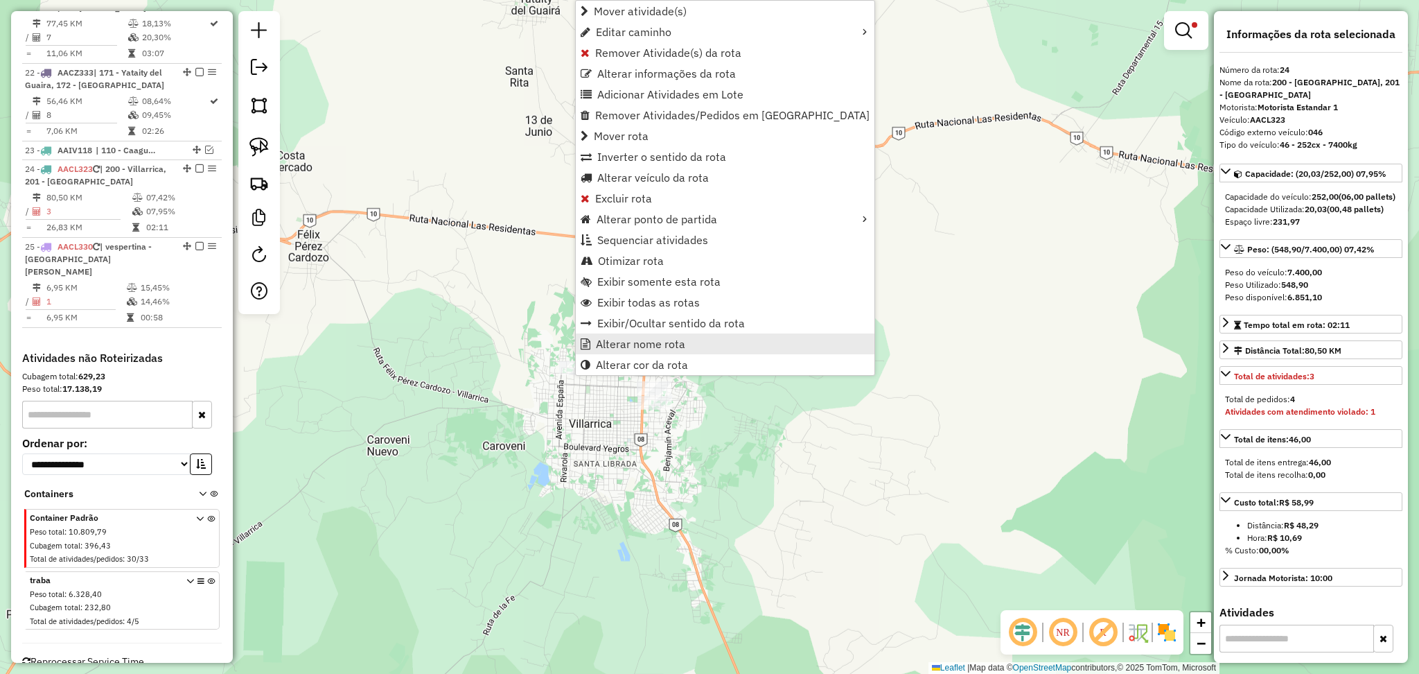
click at [649, 343] on span "Alterar nome rota" at bounding box center [640, 343] width 89 height 11
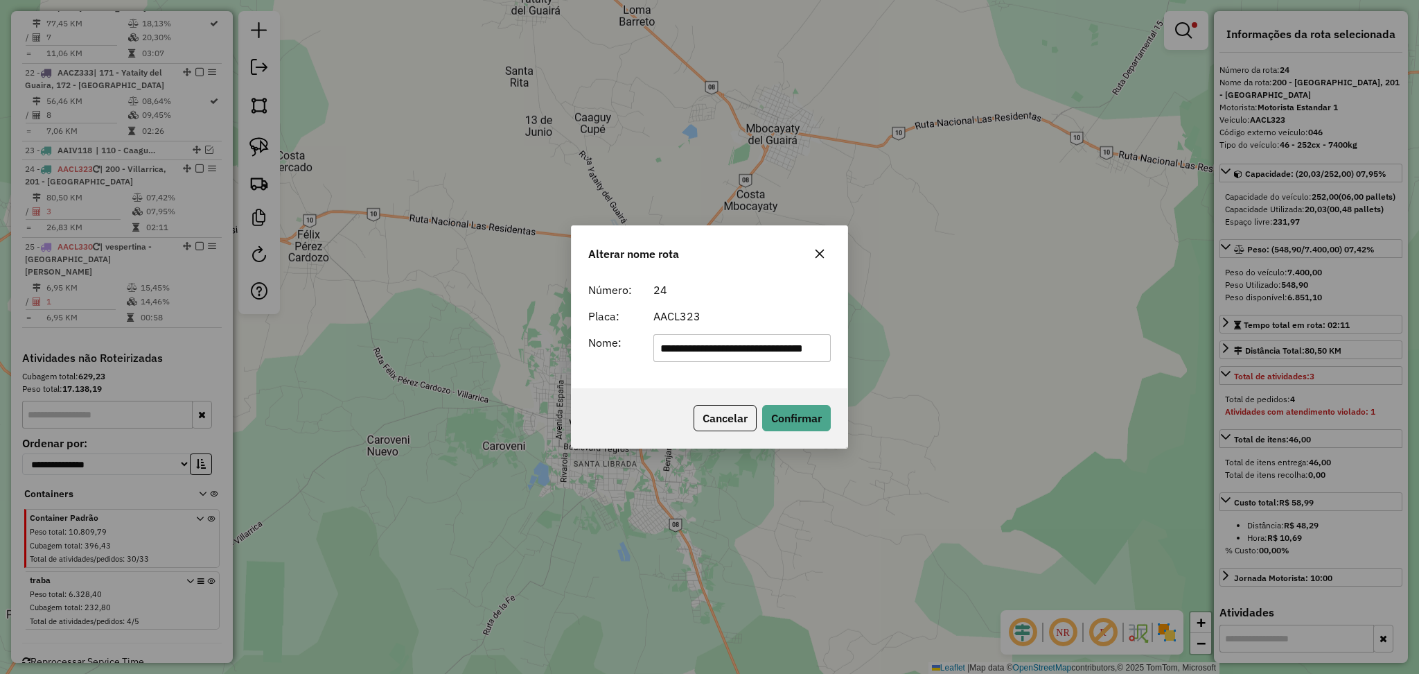
drag, startPoint x: 763, startPoint y: 346, endPoint x: 640, endPoint y: 348, distance: 122.7
click at [640, 348] on div "**********" at bounding box center [709, 348] width 259 height 28
type input "**********"
click at [813, 412] on button "Confirmar" at bounding box center [796, 418] width 69 height 26
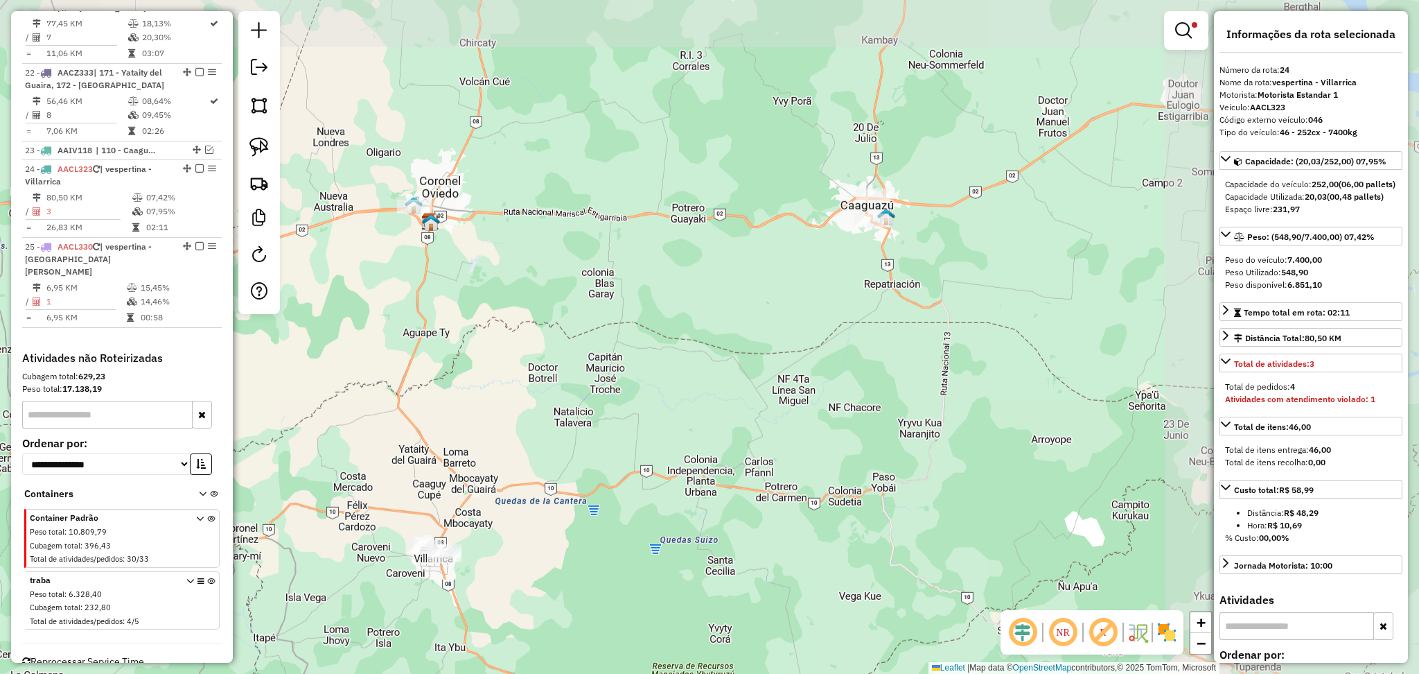
drag, startPoint x: 976, startPoint y: 254, endPoint x: 647, endPoint y: 399, distance: 359.0
click at [647, 399] on div "Limpar filtros Janela de atendimento Grade de atendimento Capacidade Transporta…" at bounding box center [709, 337] width 1419 height 674
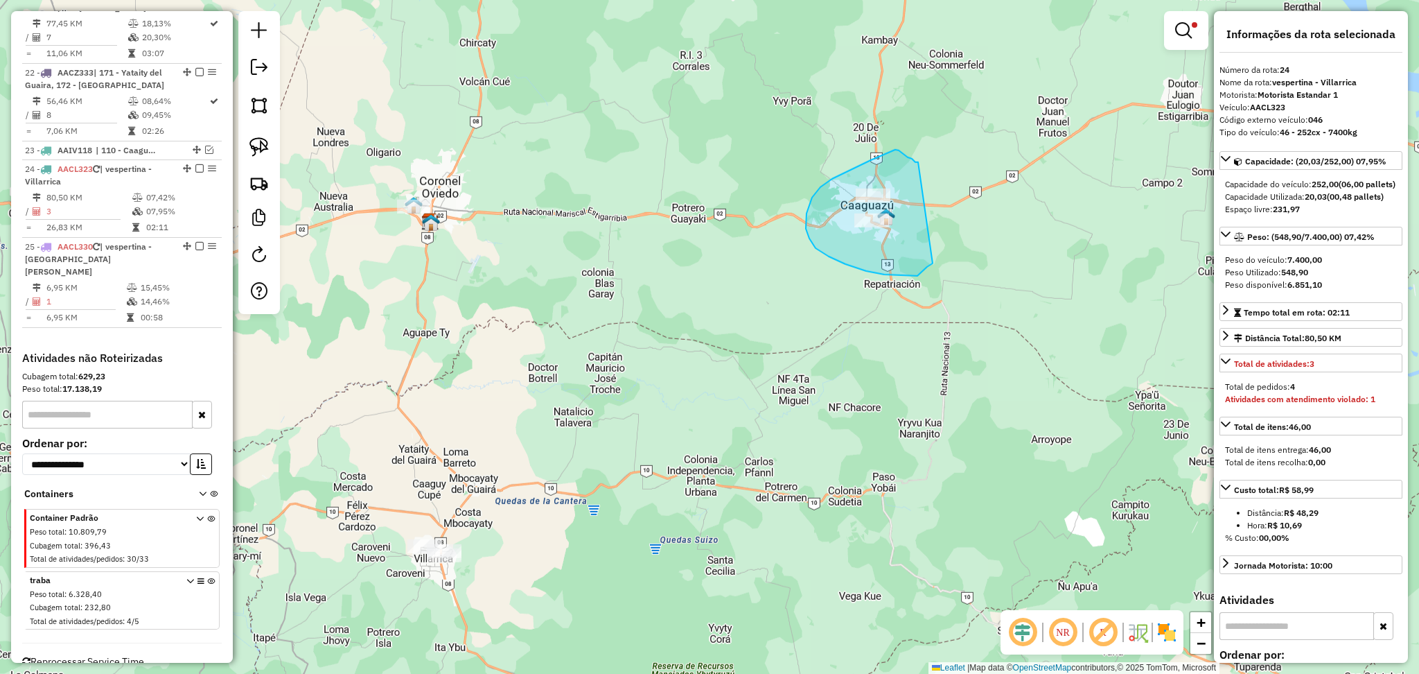
drag, startPoint x: 908, startPoint y: 157, endPoint x: 933, endPoint y: 263, distance: 108.9
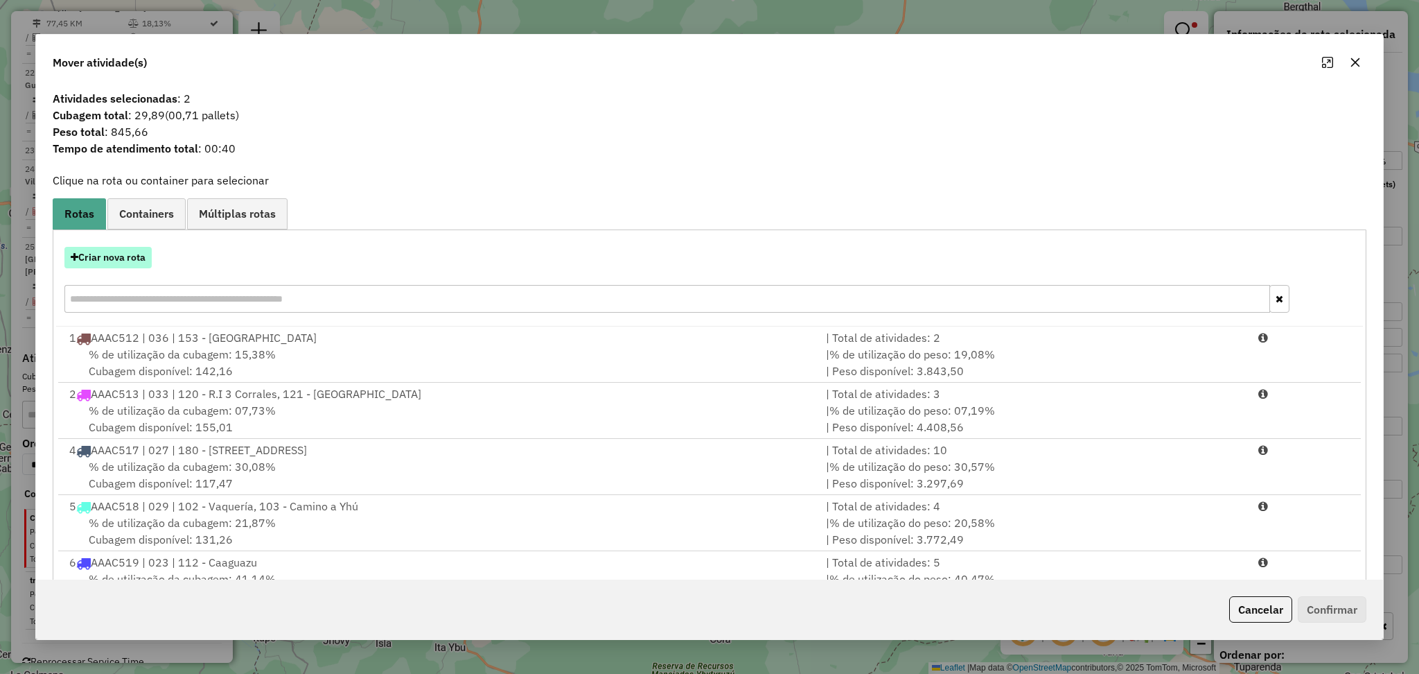
click at [119, 256] on button "Criar nova rota" at bounding box center [107, 257] width 87 height 21
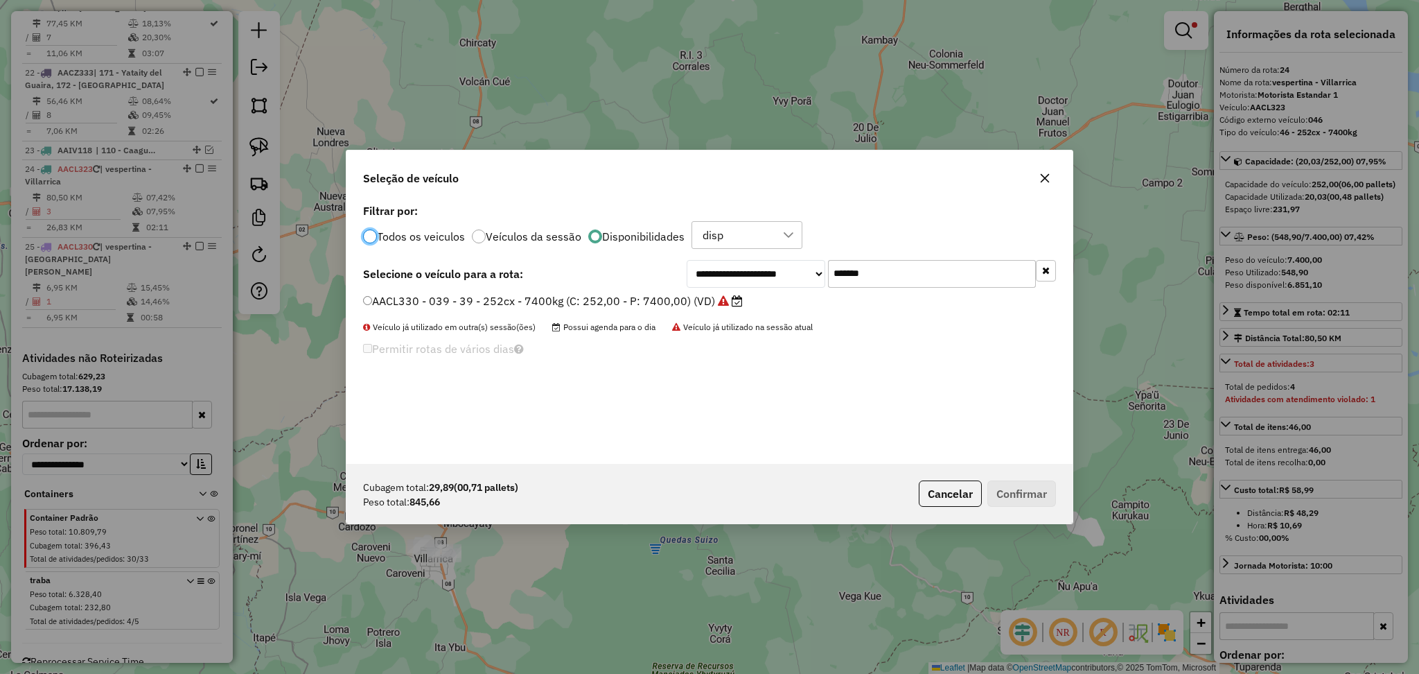
scroll to position [6, 4]
drag, startPoint x: 887, startPoint y: 265, endPoint x: 781, endPoint y: 274, distance: 106.4
click at [781, 274] on div "**********" at bounding box center [871, 274] width 369 height 28
paste input "text"
type input "*******"
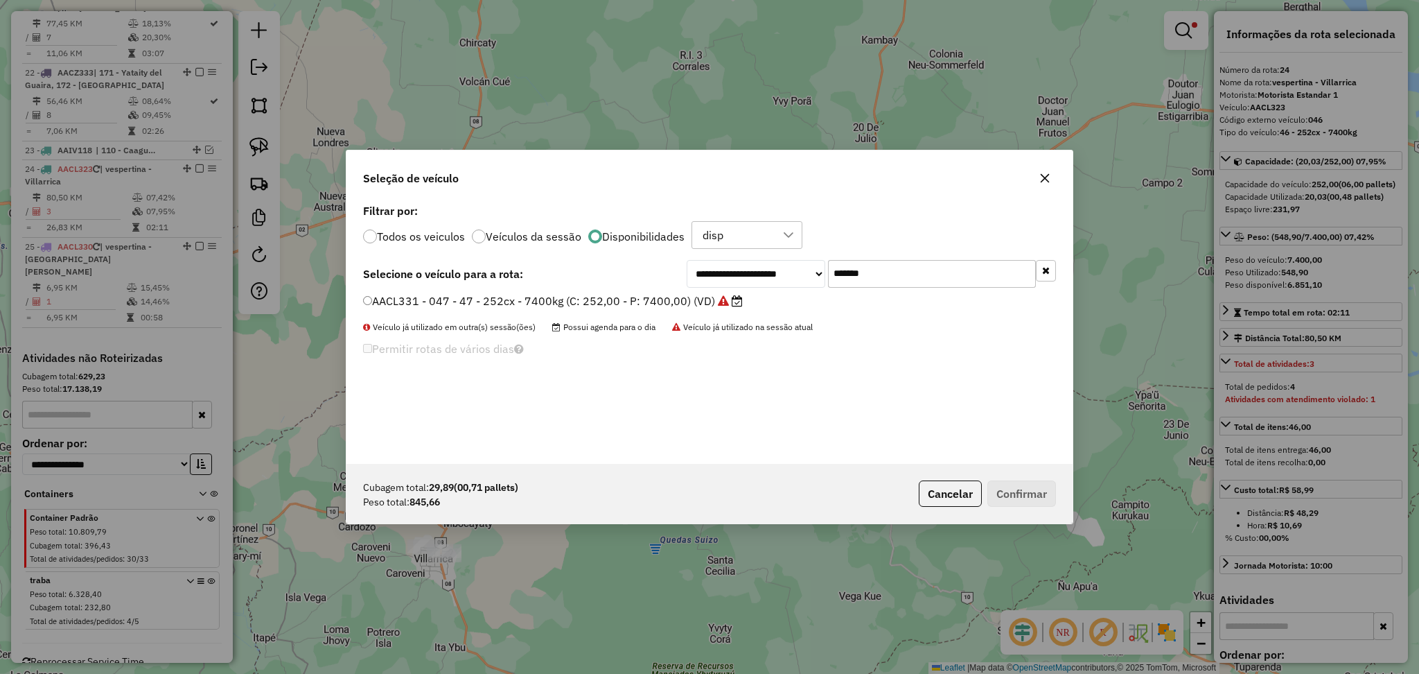
click at [624, 298] on label "AACL331 - 047 - 47 - 252cx - 7400kg (C: 252,00 - P: 7400,00) (VD)" at bounding box center [553, 300] width 380 height 17
click at [1024, 491] on button "Confirmar" at bounding box center [1021, 493] width 69 height 26
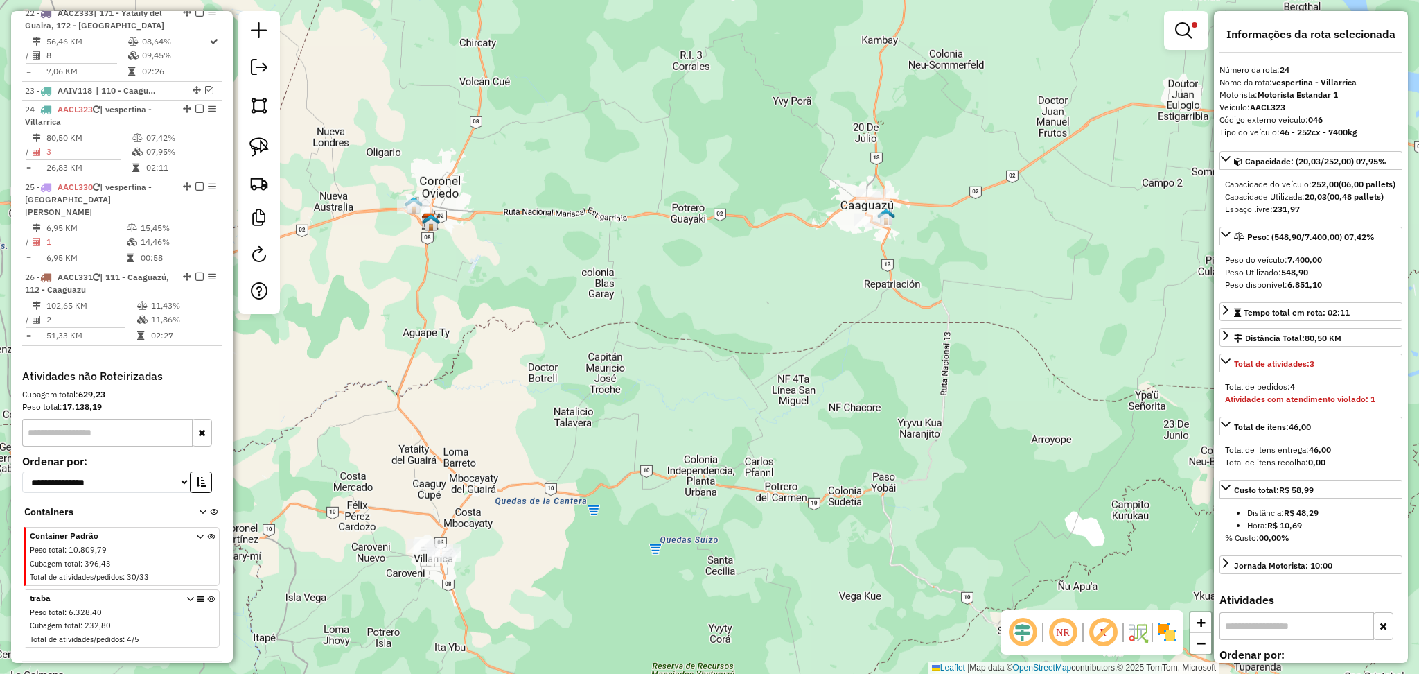
scroll to position [2201, 0]
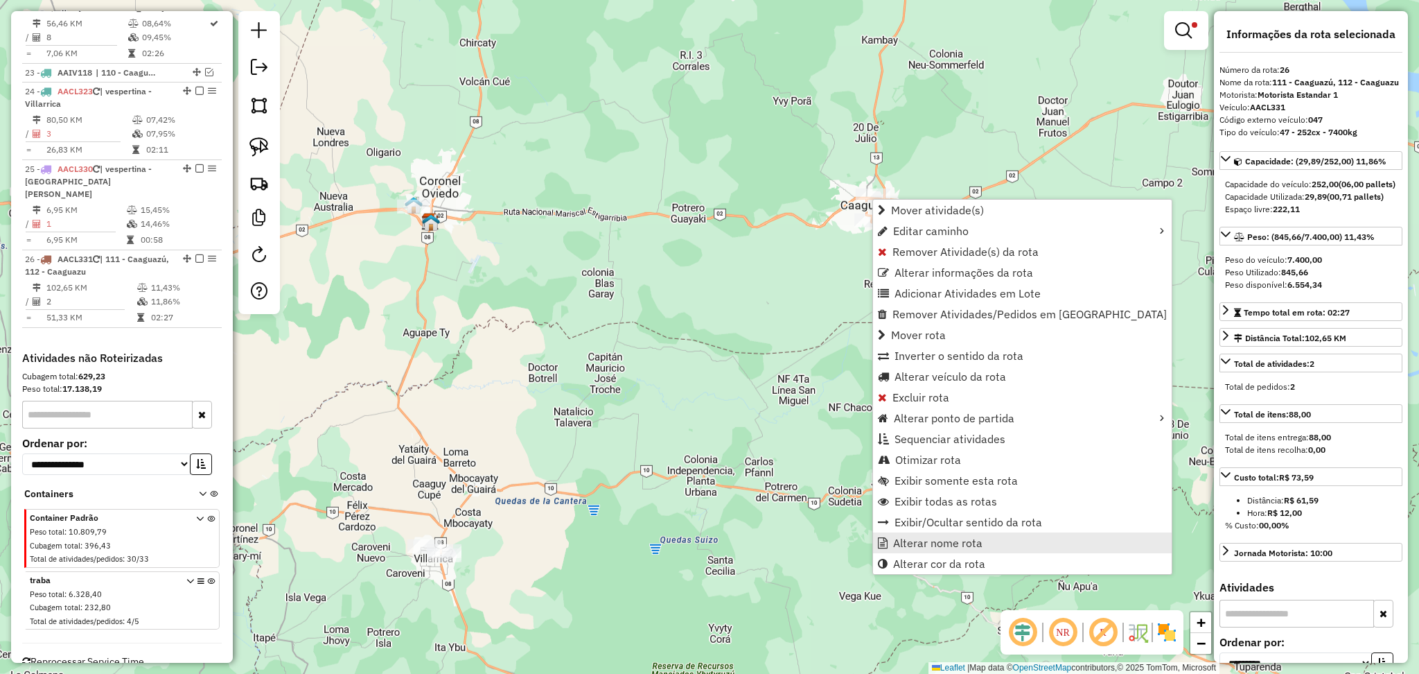
click at [947, 538] on span "Alterar nome rota" at bounding box center [937, 542] width 89 height 11
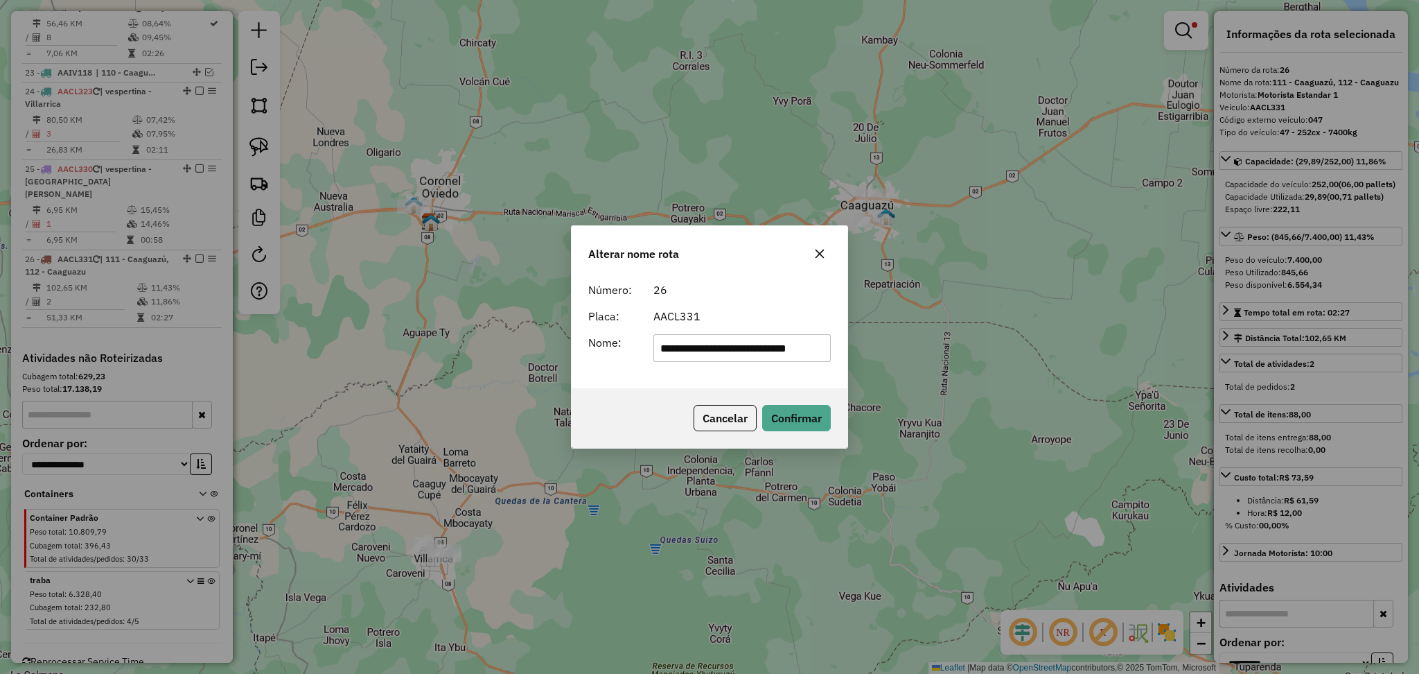
click at [762, 346] on input "**********" at bounding box center [742, 348] width 178 height 28
type input "**********"
click at [782, 401] on div "Cancelar Confirmar" at bounding box center [710, 418] width 276 height 60
click at [793, 425] on button "Confirmar" at bounding box center [796, 418] width 69 height 26
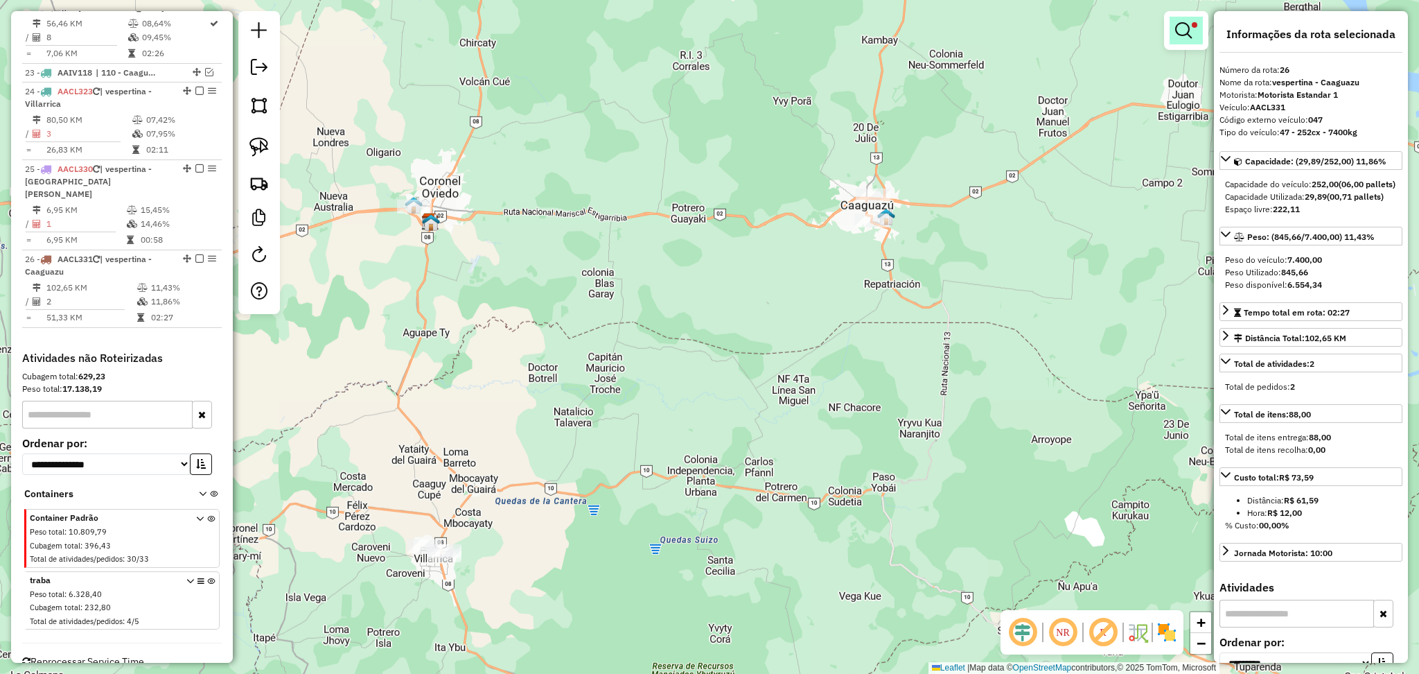
click at [1177, 35] on em at bounding box center [1183, 30] width 17 height 17
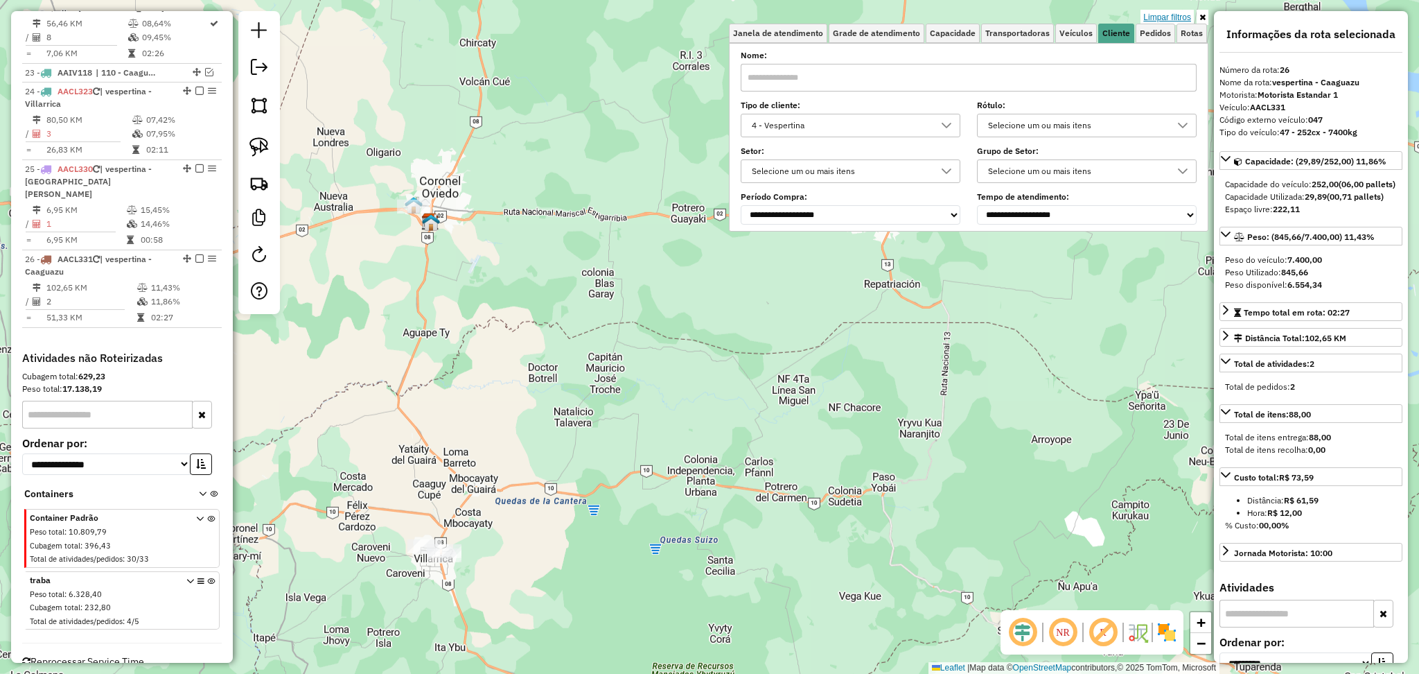
click at [1156, 10] on link "Limpar filtros" at bounding box center [1167, 17] width 53 height 15
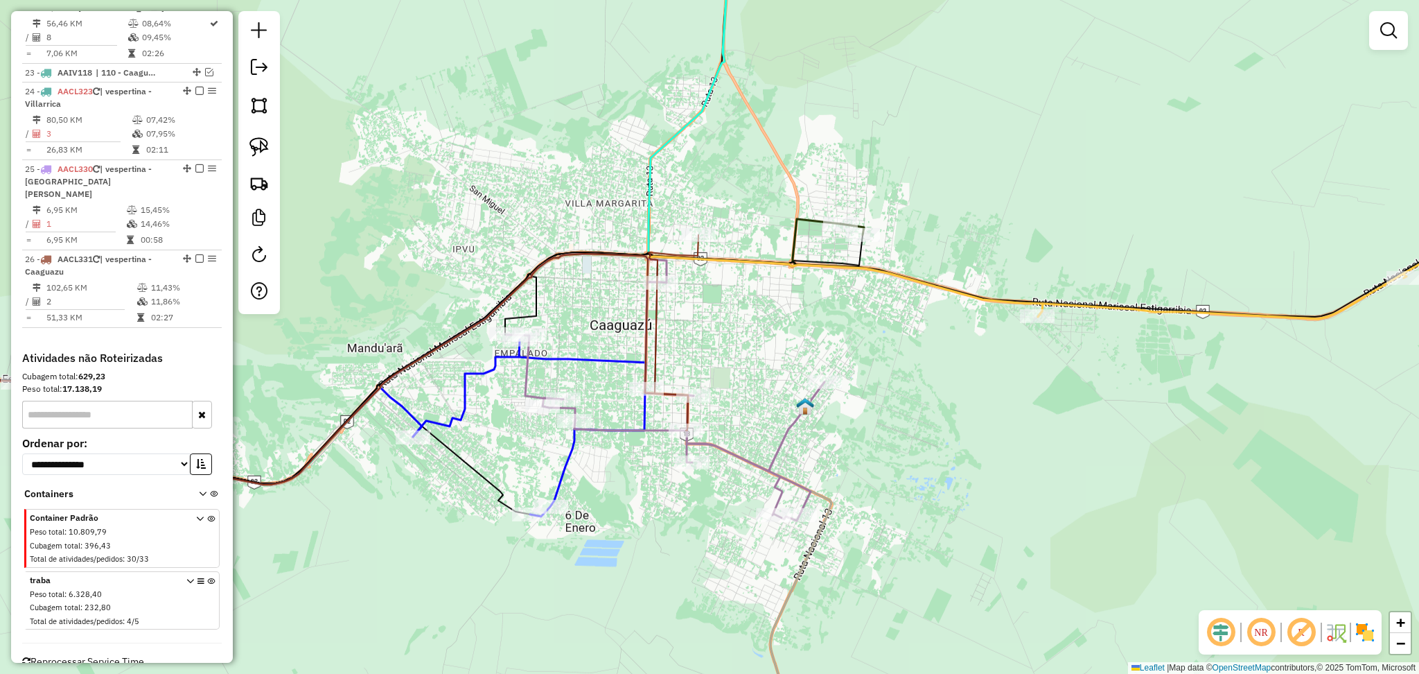
click at [792, 238] on icon at bounding box center [349, 351] width 983 height 265
select select "**********"
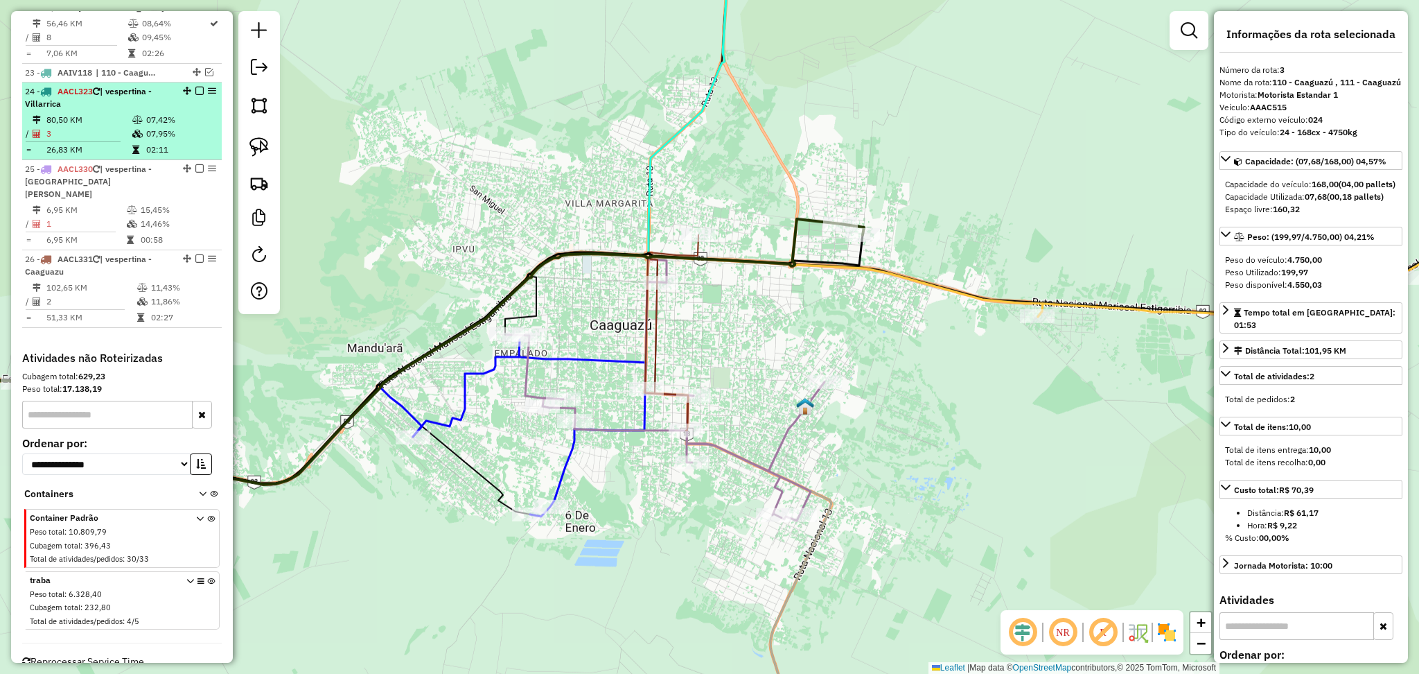
click at [116, 113] on td "80,50 KM" at bounding box center [89, 120] width 86 height 14
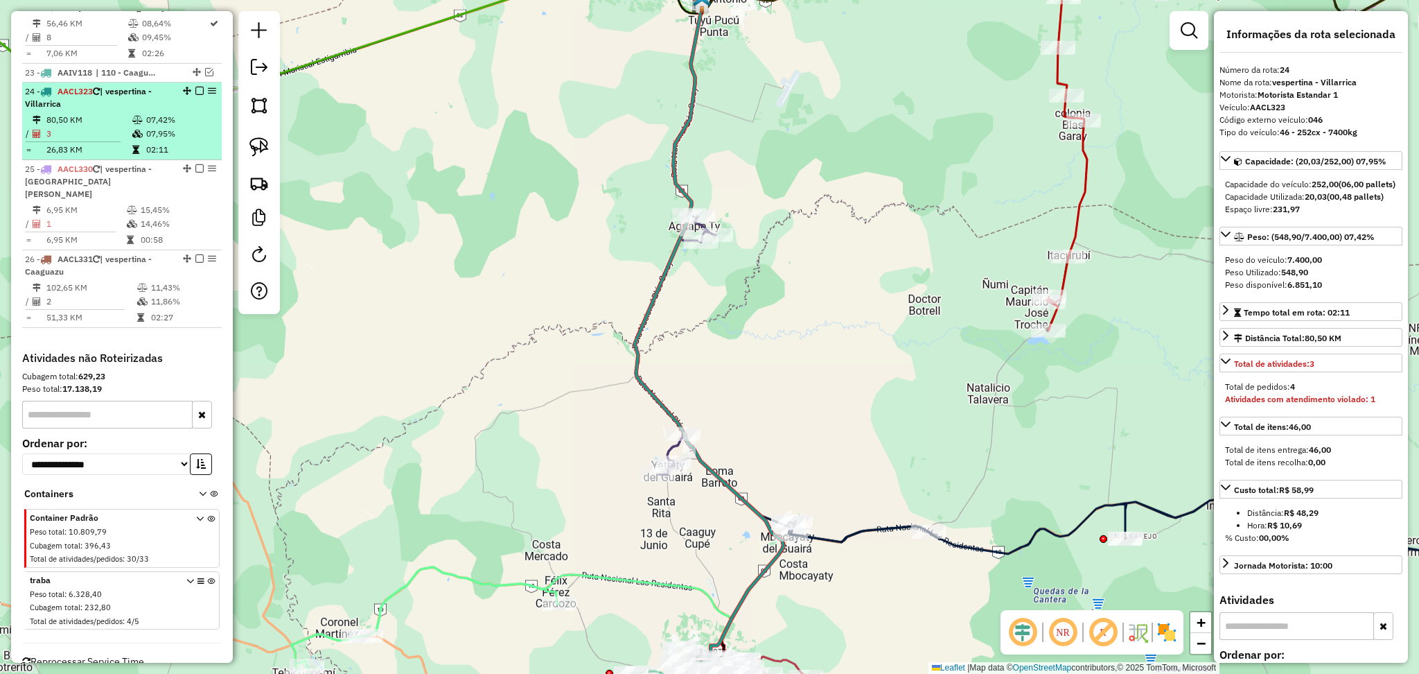
click at [116, 113] on td "80,50 KM" at bounding box center [89, 120] width 86 height 14
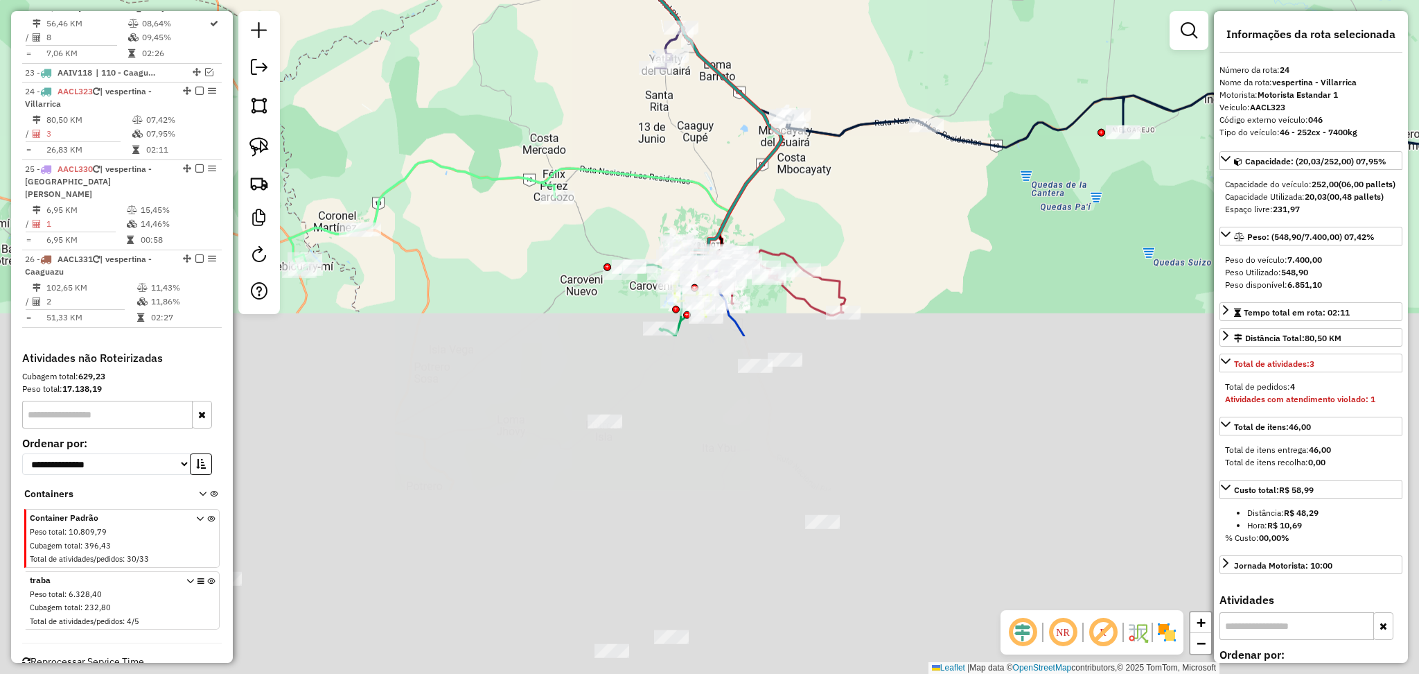
drag, startPoint x: 434, startPoint y: 386, endPoint x: 431, endPoint y: -22, distance: 408.2
click at [431, 0] on html "Aguarde... Pop-up bloqueado! Seu navegador bloqueou automáticamente a abertura …" at bounding box center [709, 337] width 1419 height 674
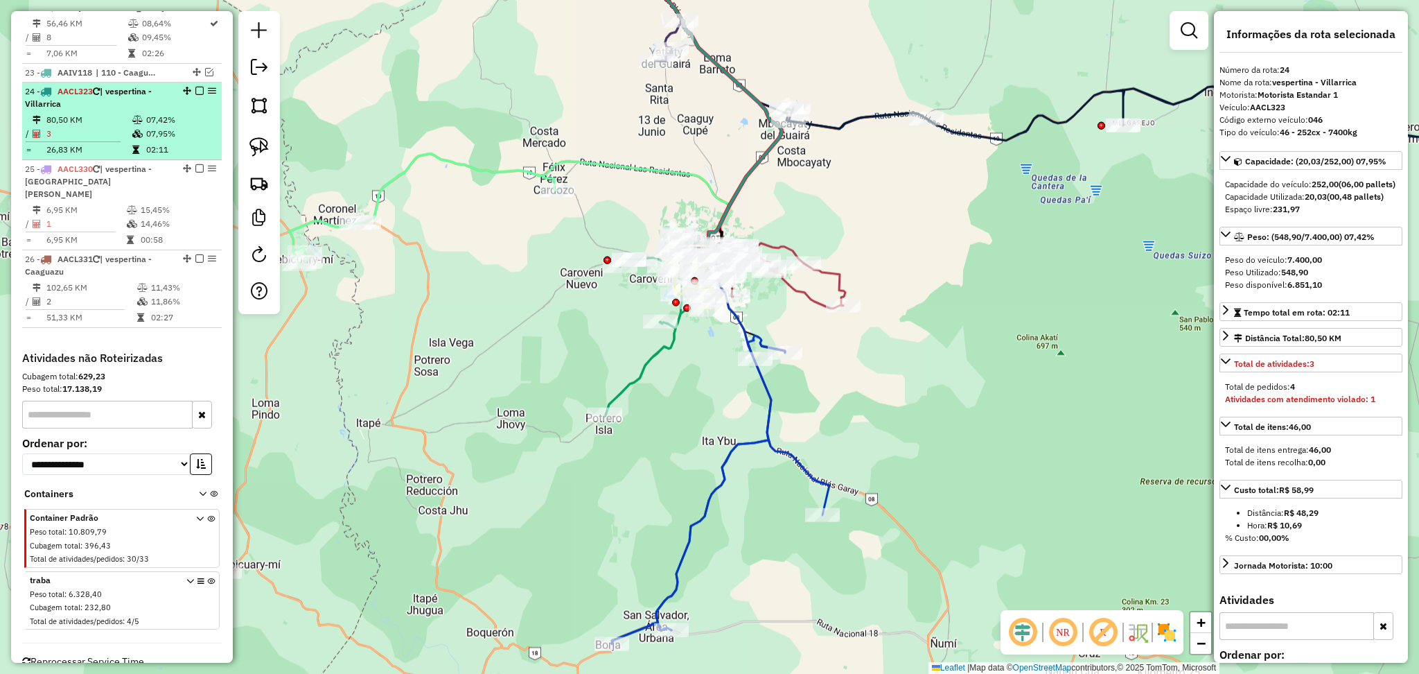
click at [195, 87] on em at bounding box center [199, 91] width 8 height 8
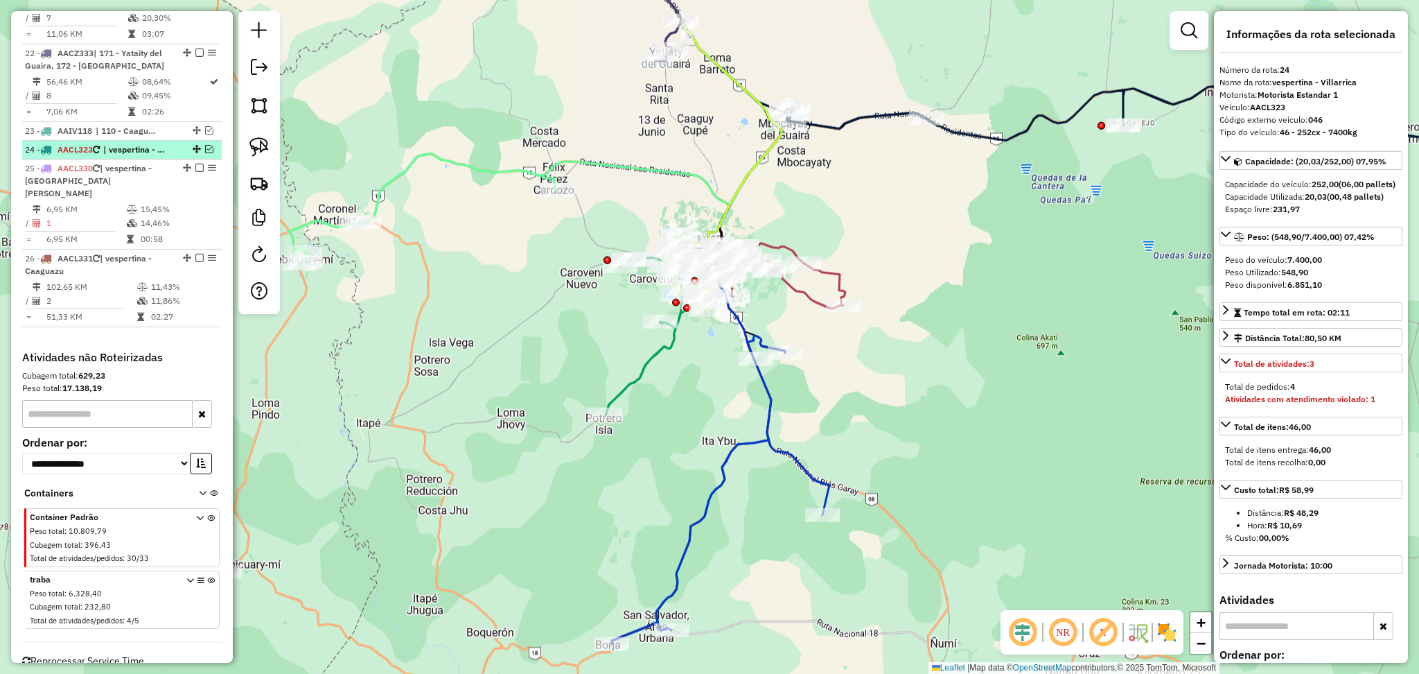
click at [205, 145] on em at bounding box center [209, 149] width 8 height 8
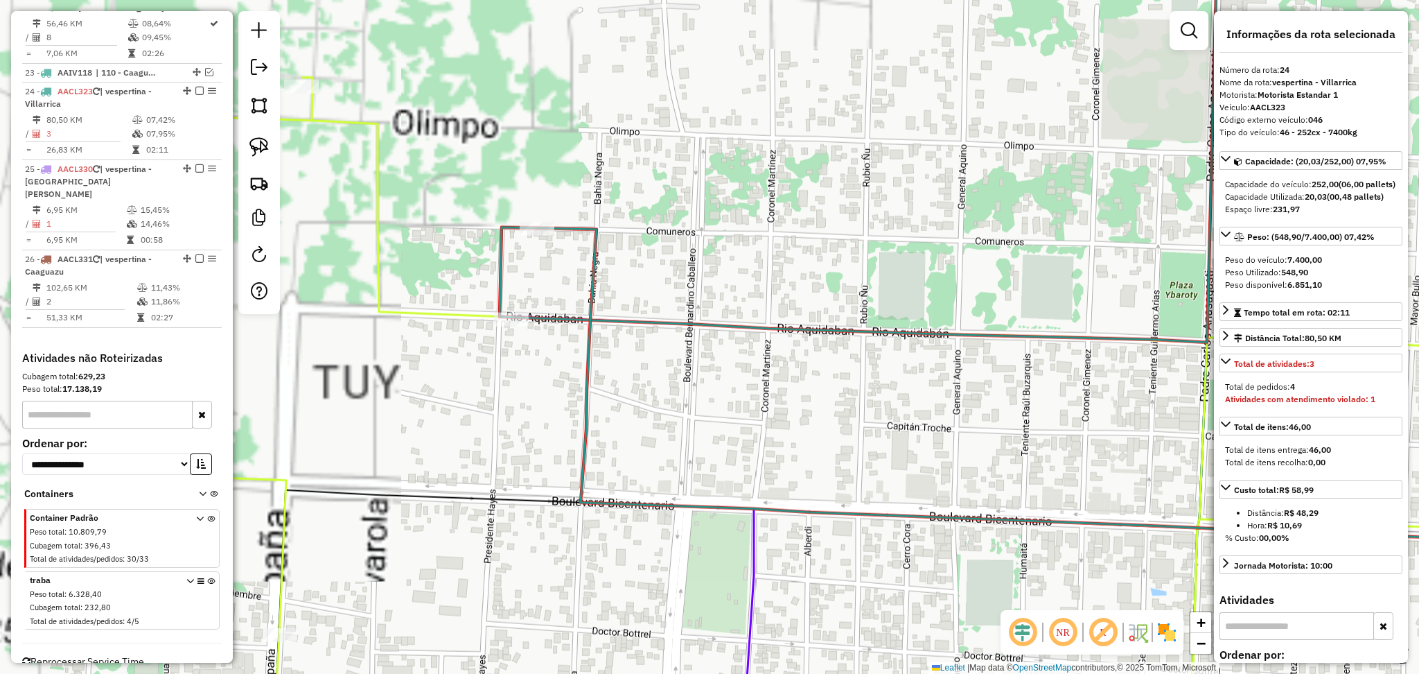
click at [582, 233] on icon at bounding box center [1049, 385] width 1024 height 314
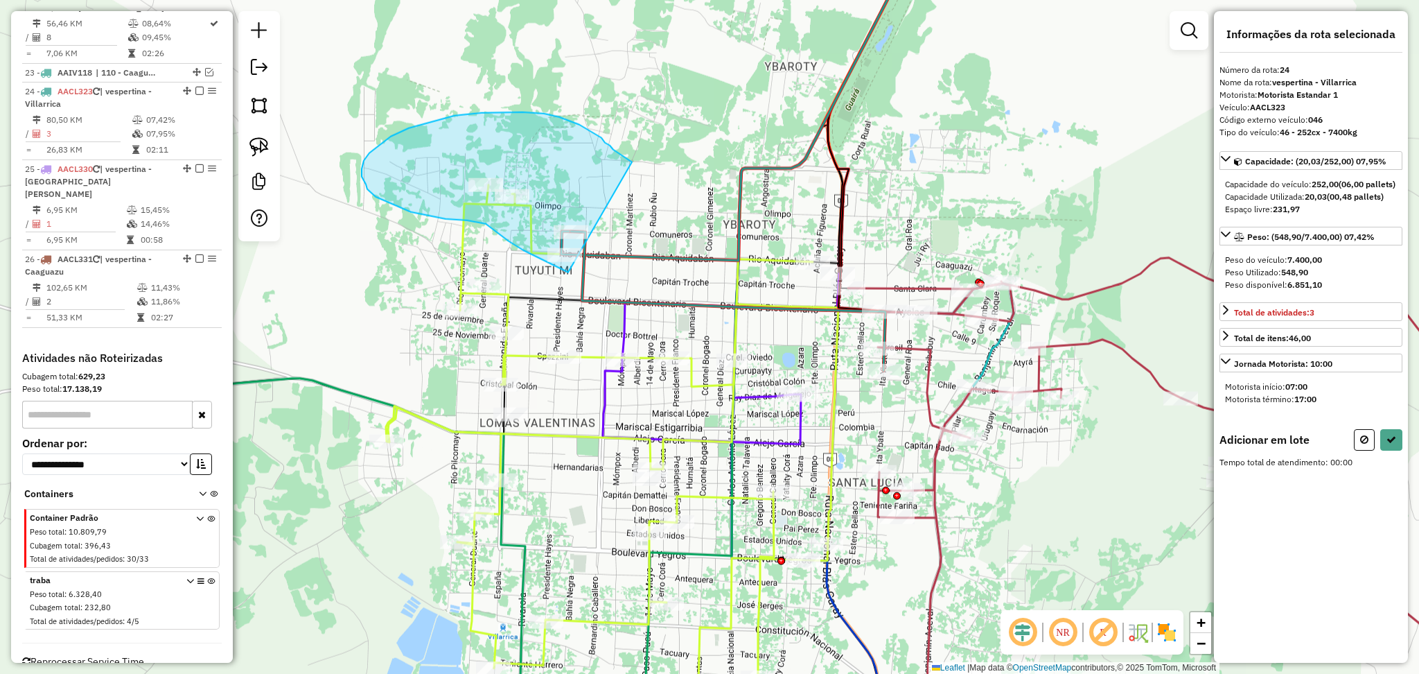
drag, startPoint x: 632, startPoint y: 162, endPoint x: 568, endPoint y: 272, distance: 127.3
click at [568, 272] on div "Janela de atendimento Grade de atendimento Capacidade Transportadoras Veículos …" at bounding box center [709, 337] width 1419 height 674
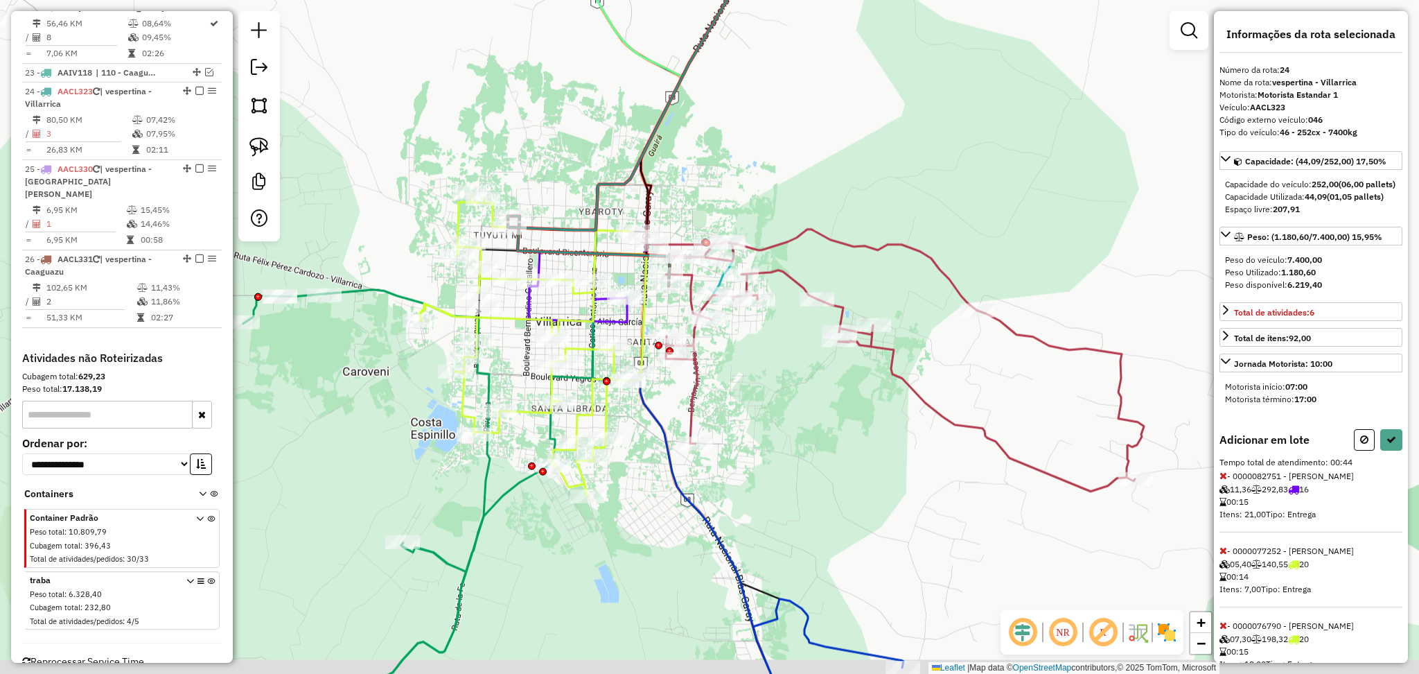
drag, startPoint x: 940, startPoint y: 482, endPoint x: 723, endPoint y: 387, distance: 237.4
click at [723, 387] on div "Janela de atendimento Grade de atendimento Capacidade Transportadoras Veículos …" at bounding box center [709, 337] width 1419 height 674
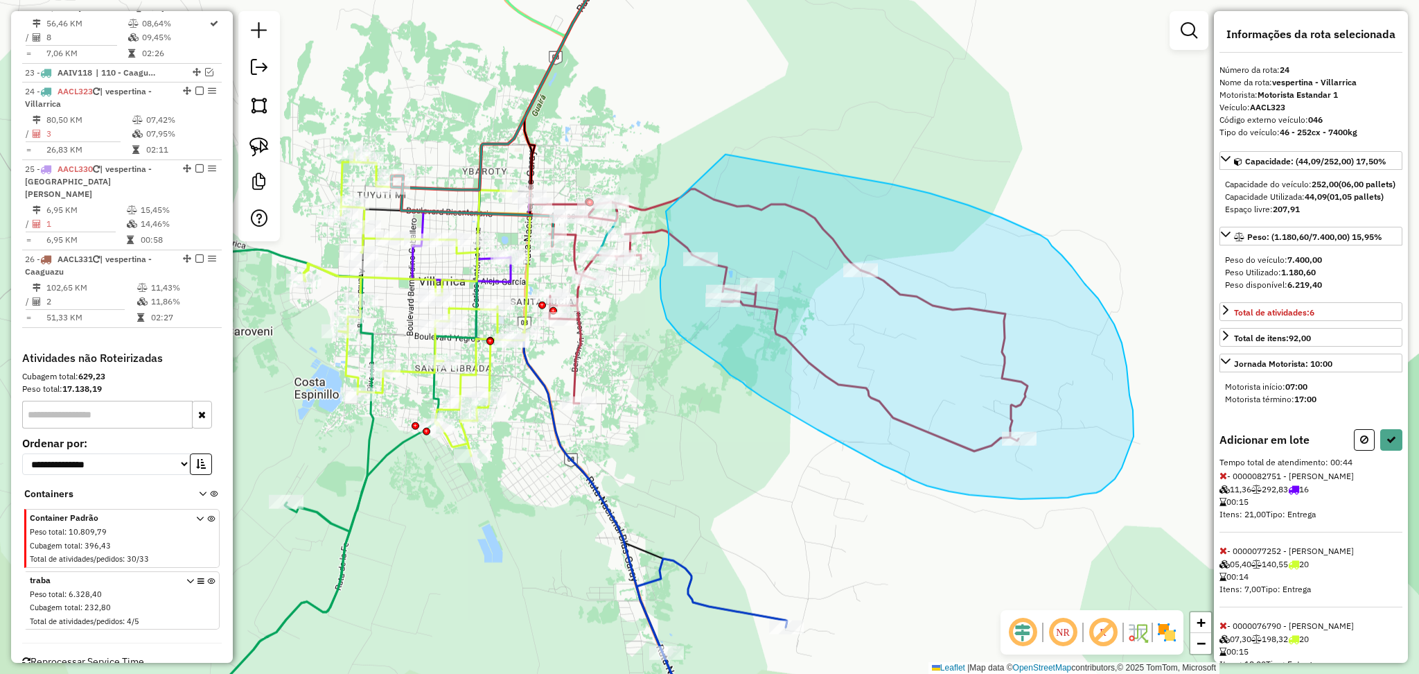
drag, startPoint x: 726, startPoint y: 155, endPoint x: 666, endPoint y: 211, distance: 82.3
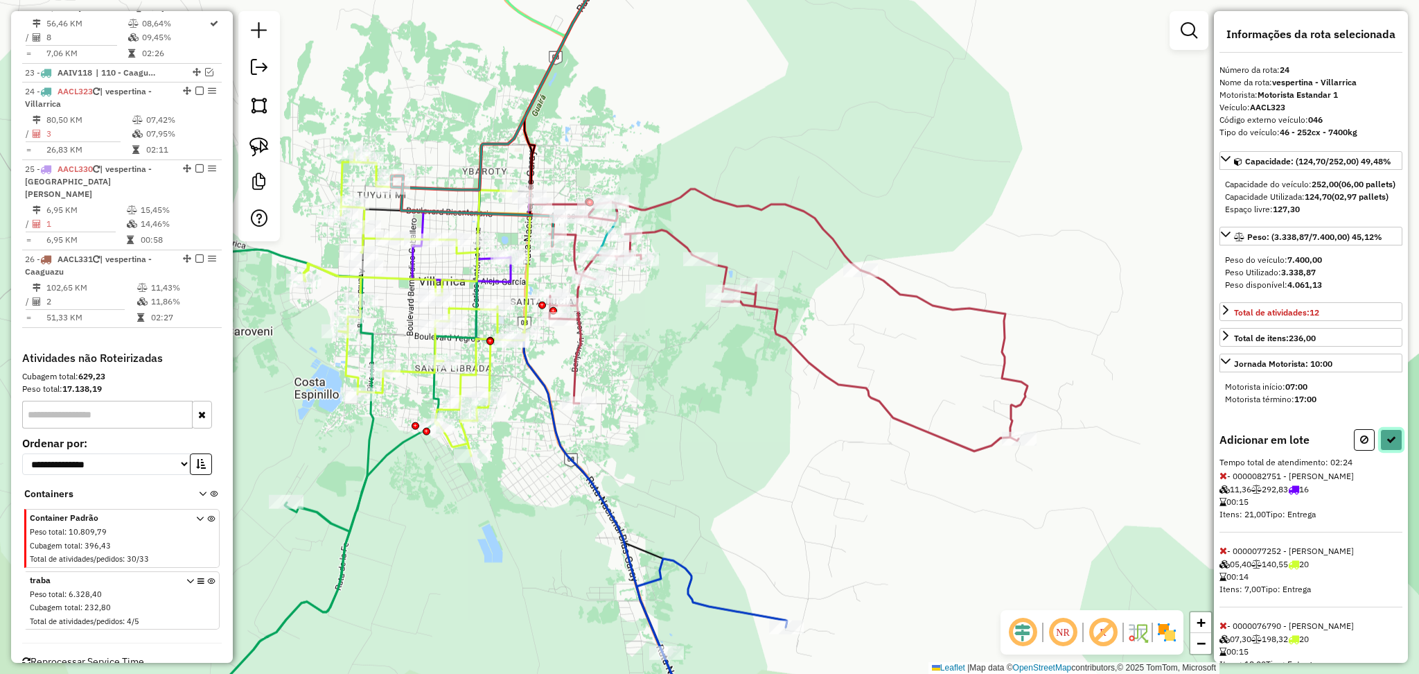
click at [1389, 450] on button at bounding box center [1391, 439] width 22 height 21
select select "**********"
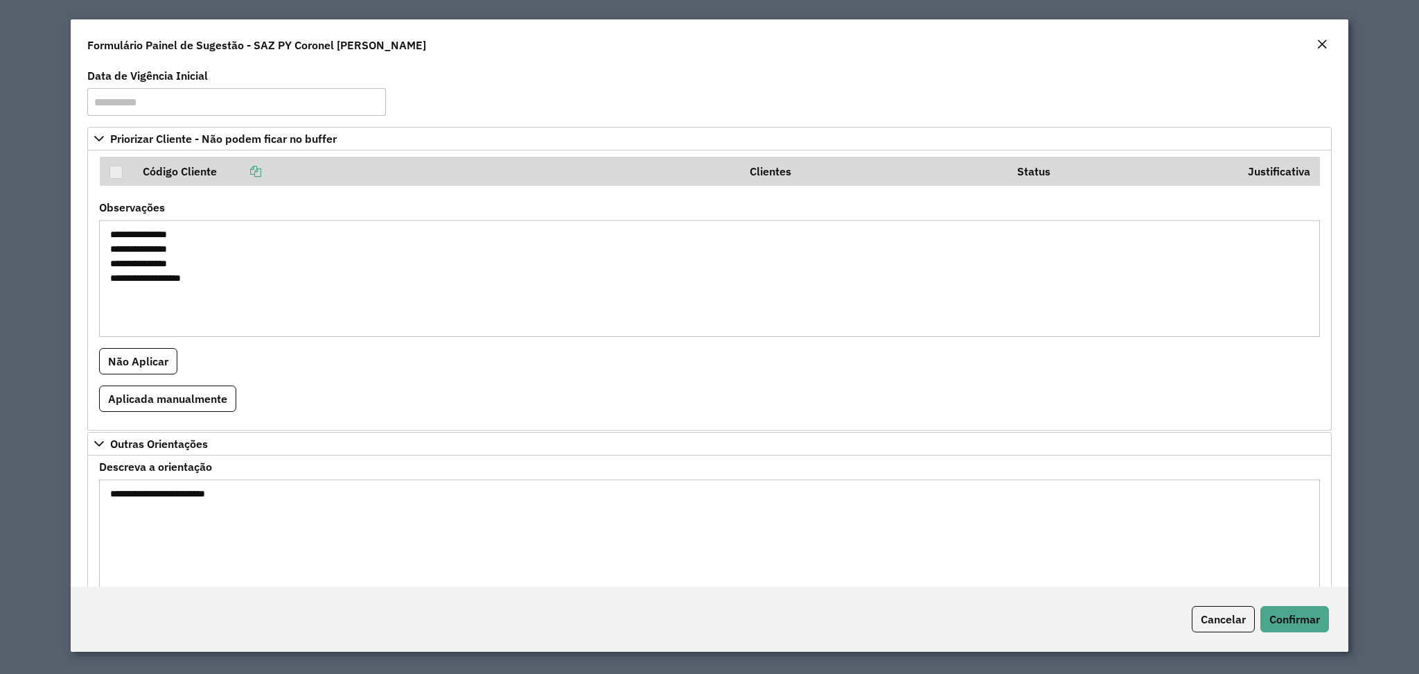
drag, startPoint x: 234, startPoint y: 272, endPoint x: 84, endPoint y: 242, distance: 152.6
click at [82, 242] on div "**********" at bounding box center [709, 325] width 1277 height 521
drag, startPoint x: 218, startPoint y: 286, endPoint x: 30, endPoint y: 232, distance: 195.2
click at [30, 232] on modal-container "**********" at bounding box center [709, 337] width 1419 height 674
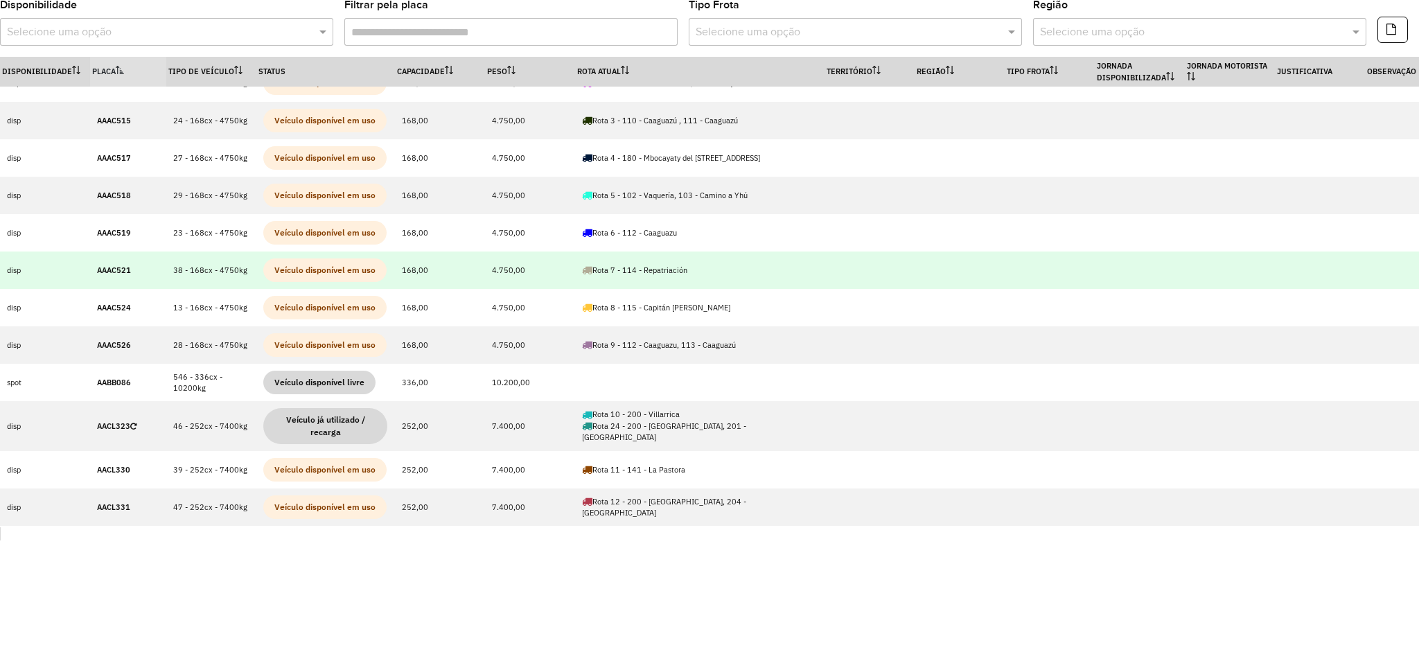
scroll to position [184, 0]
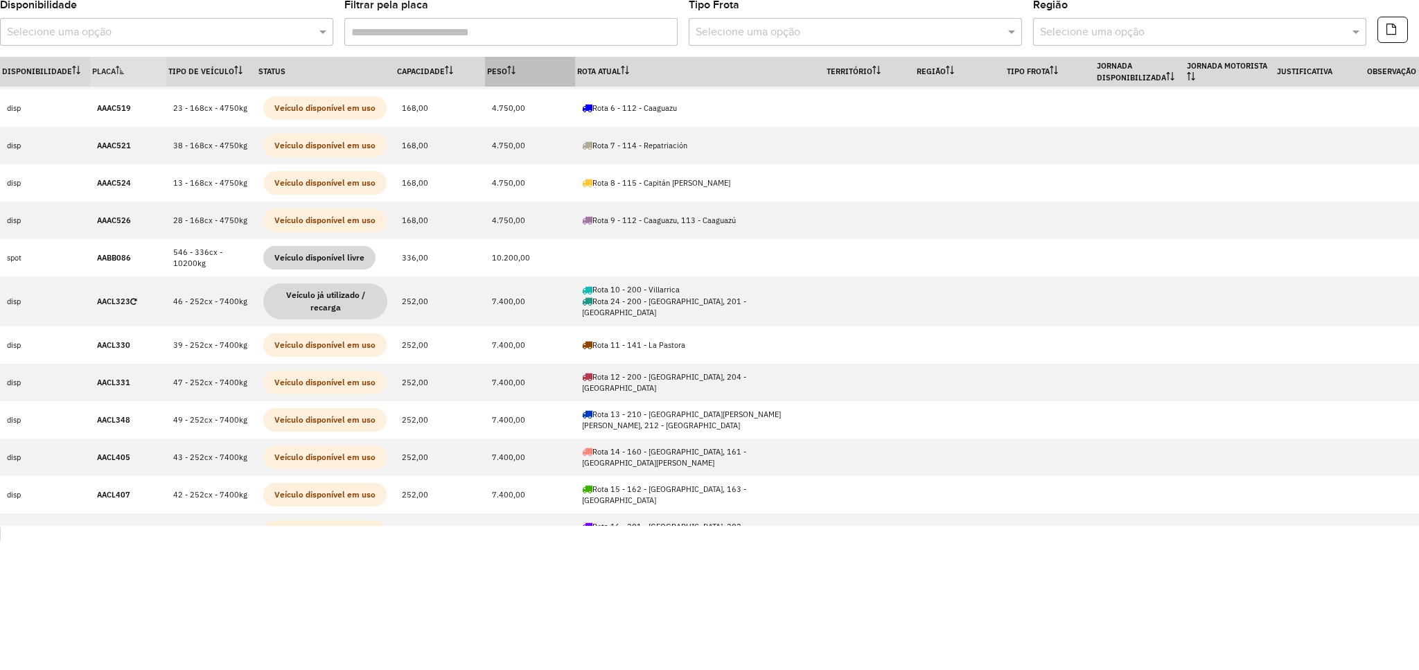
click at [517, 64] on th "Peso" at bounding box center [530, 72] width 90 height 30
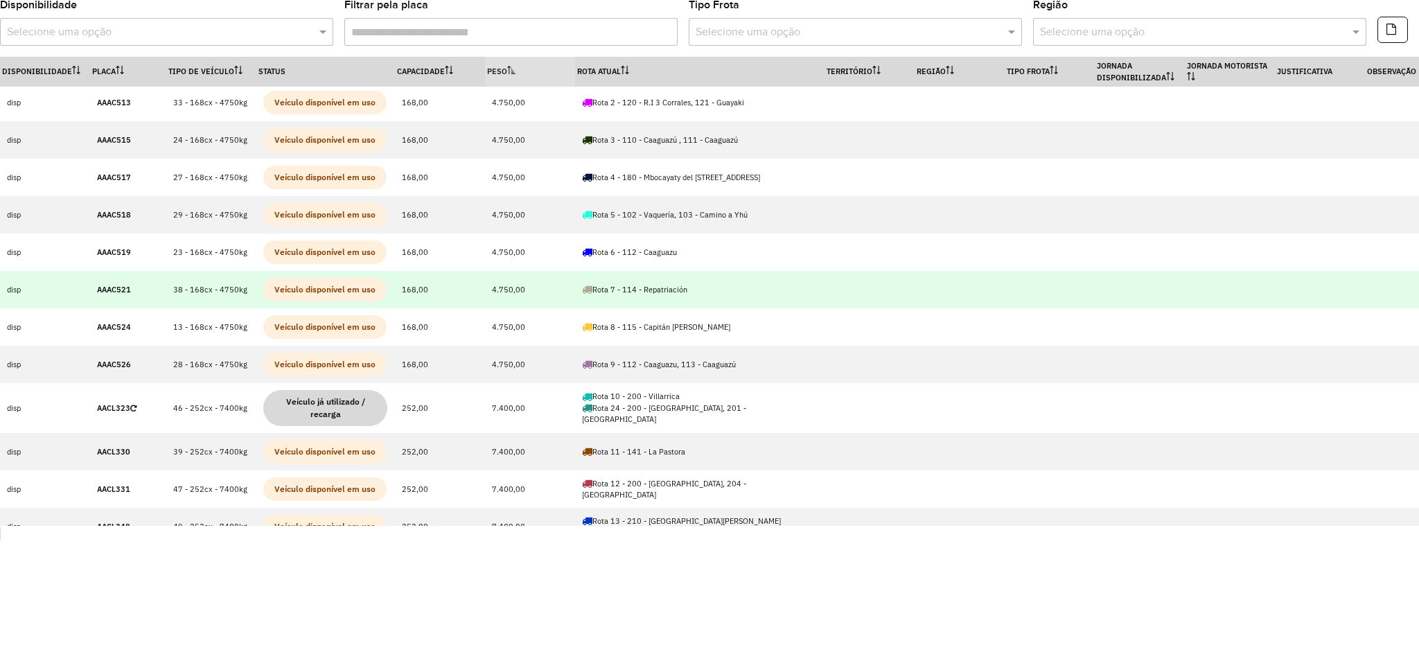
scroll to position [369, 0]
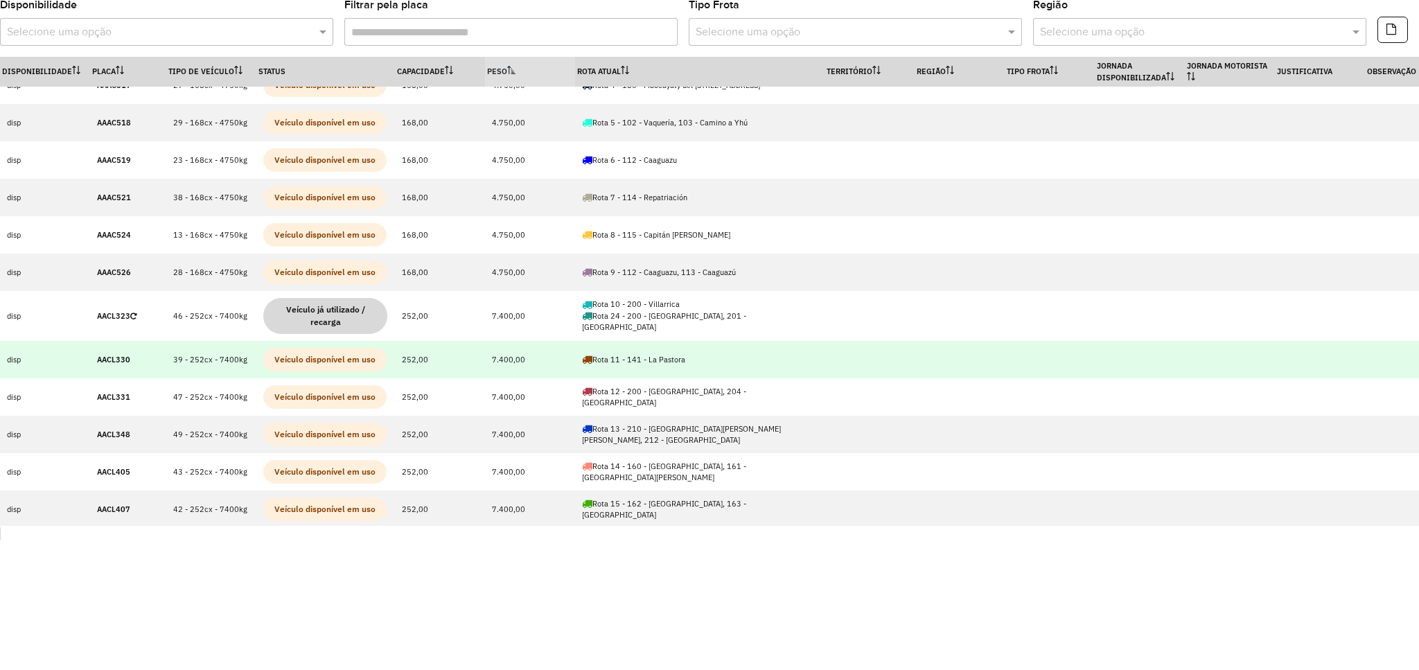
click at [112, 365] on td "AACL330" at bounding box center [128, 359] width 76 height 37
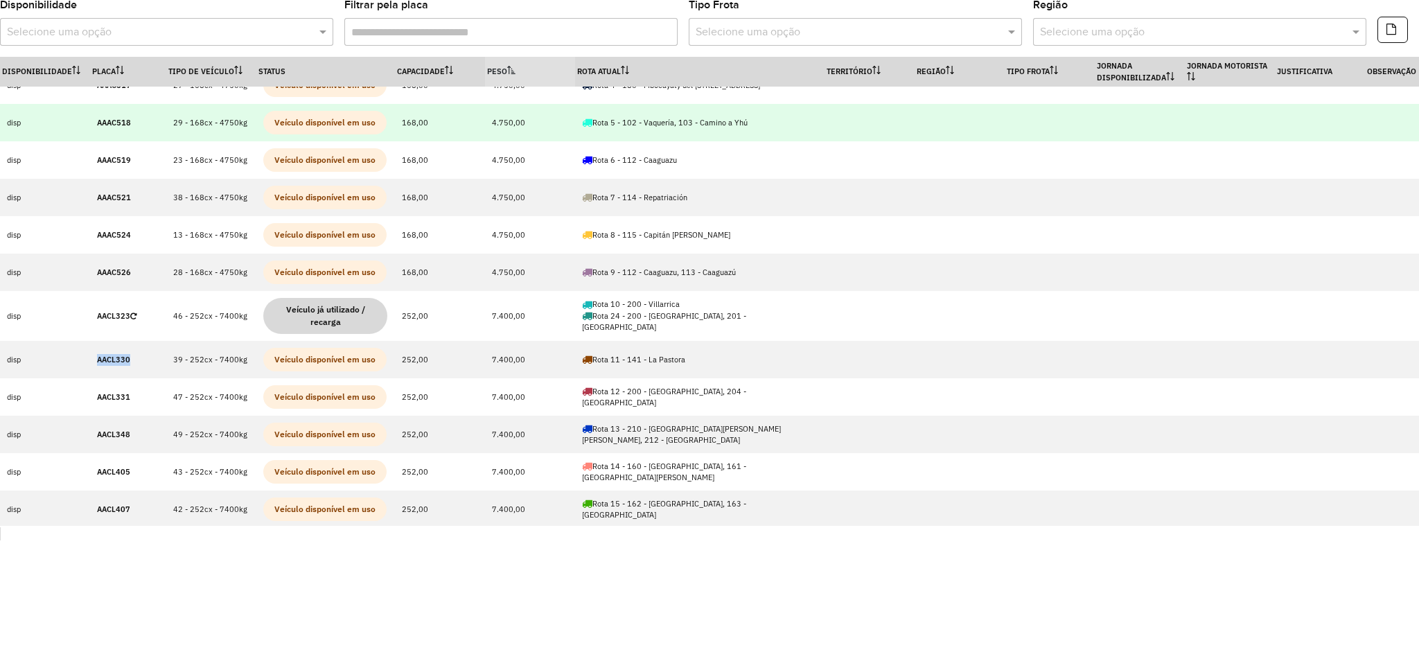
copy strong "AACL330"
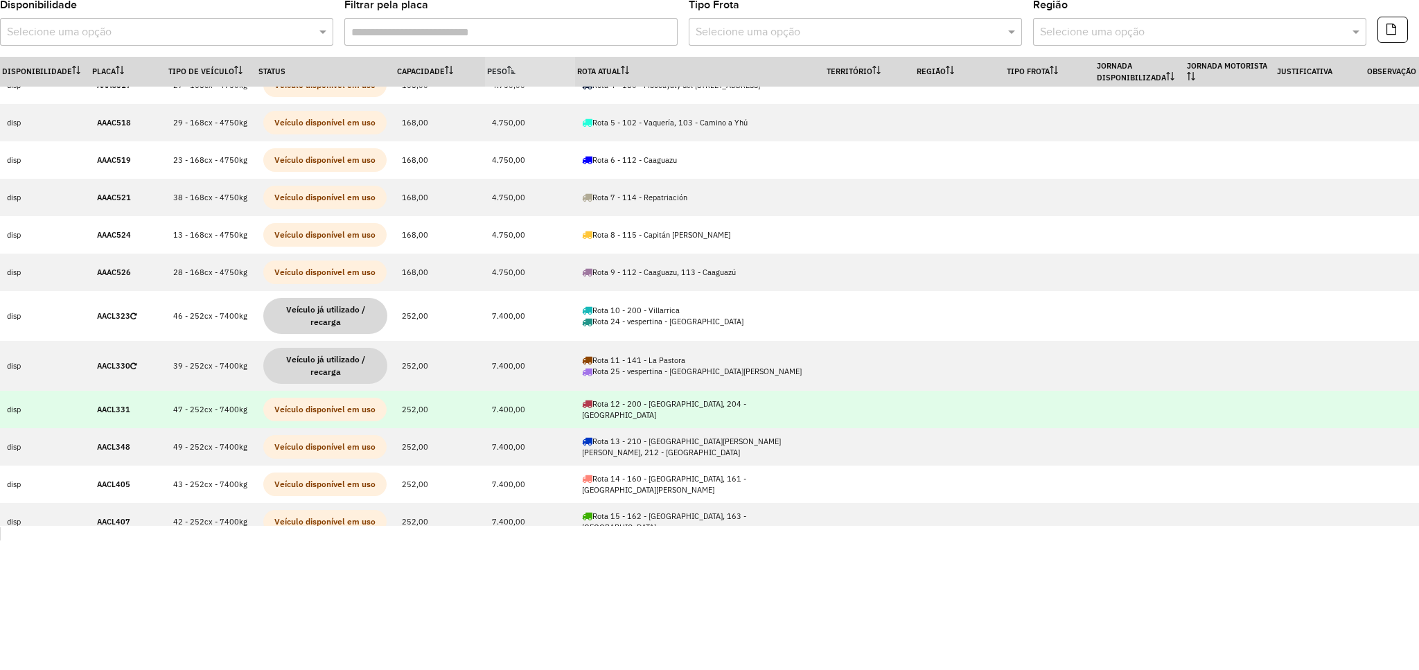
click at [112, 410] on strong "AACL331" at bounding box center [113, 410] width 33 height 10
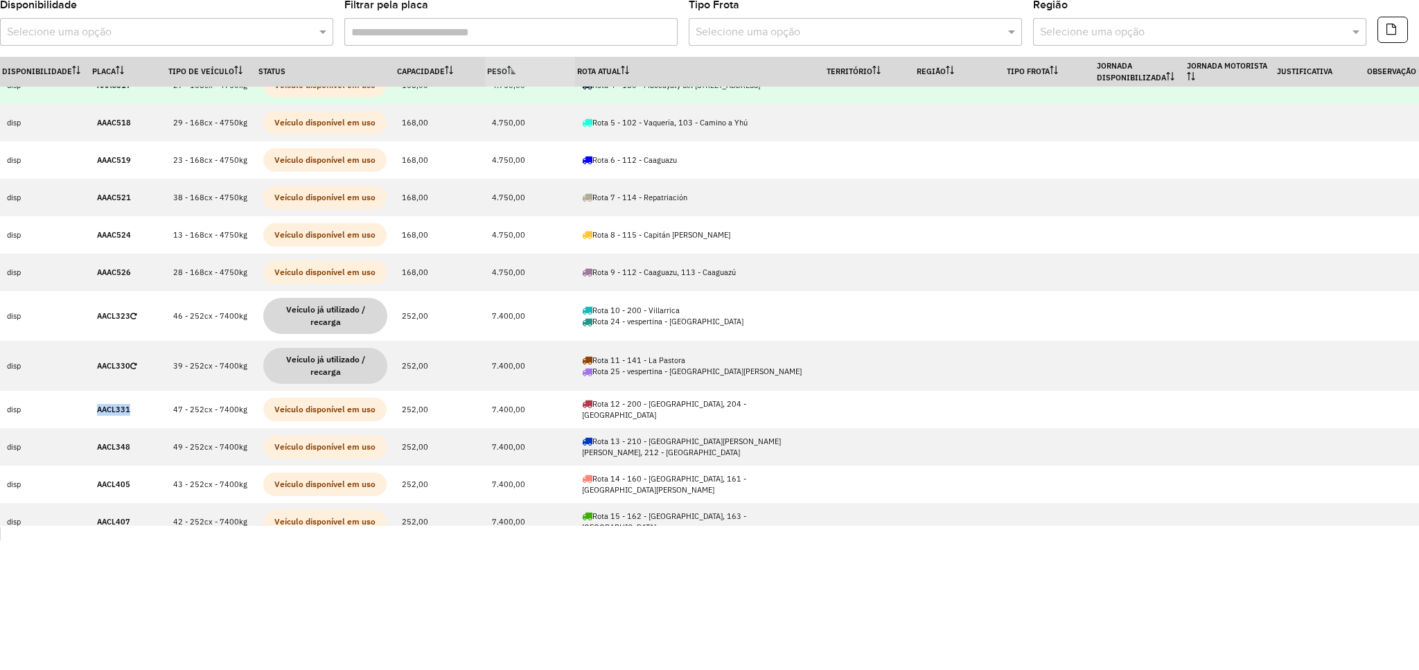
copy strong "AACL331"
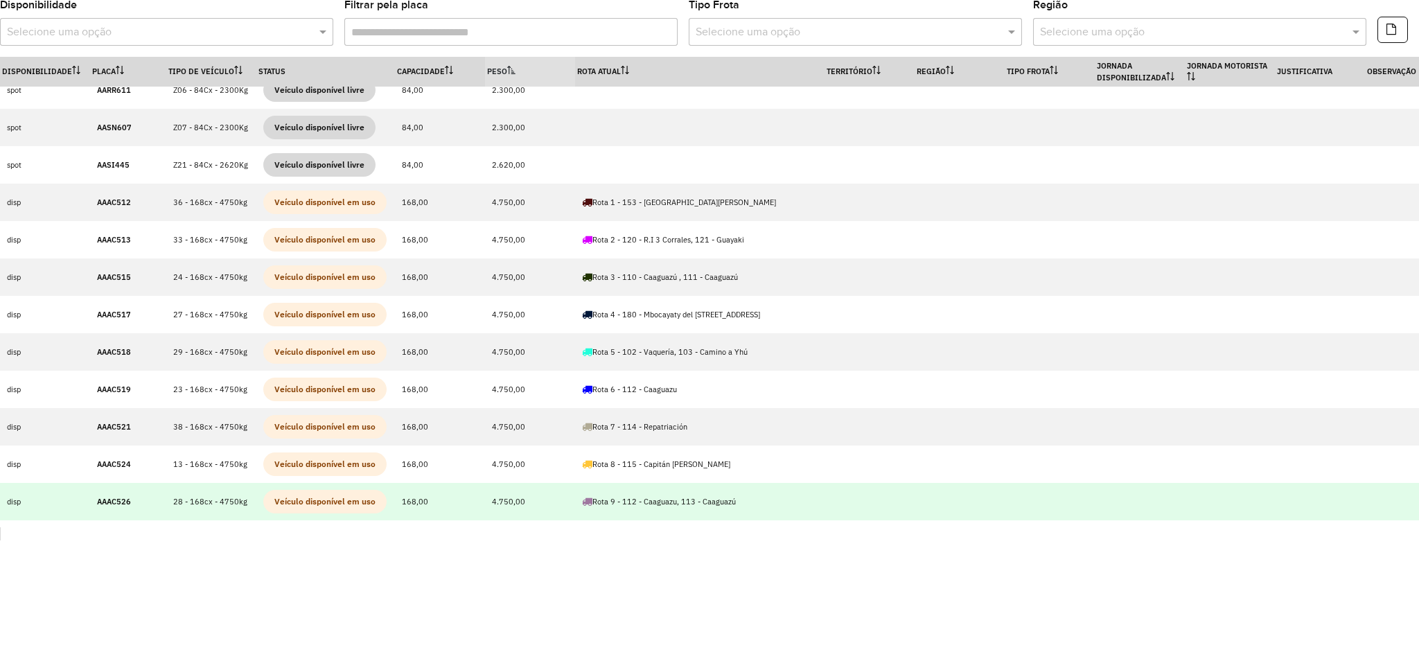
scroll to position [0, 0]
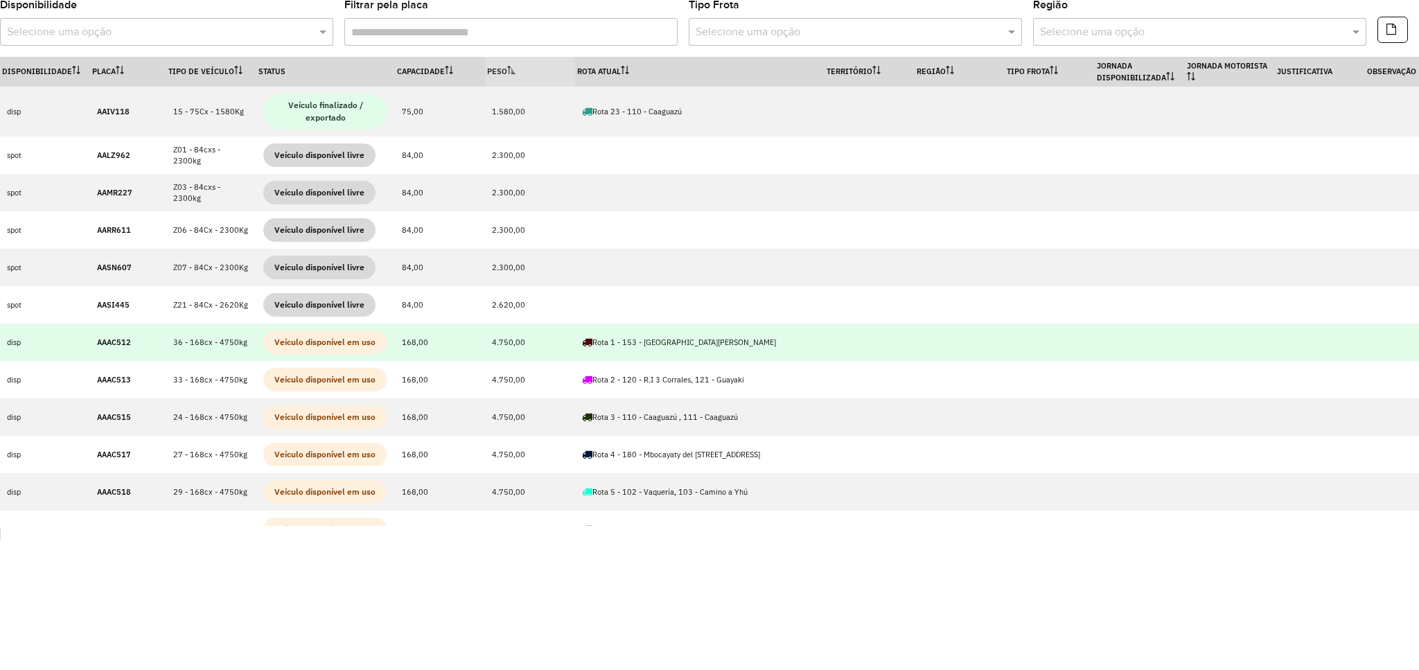
click at [105, 344] on strong "AAAC512" at bounding box center [114, 342] width 34 height 10
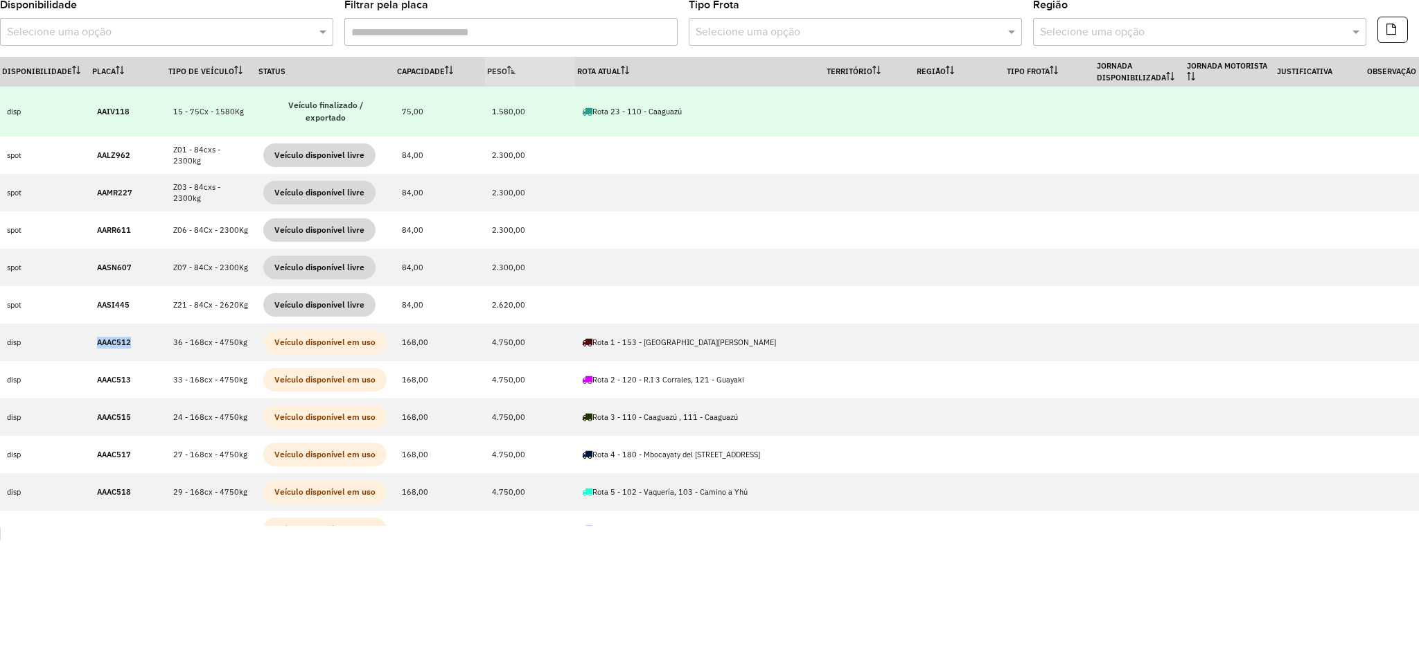
copy strong "AAAC512"
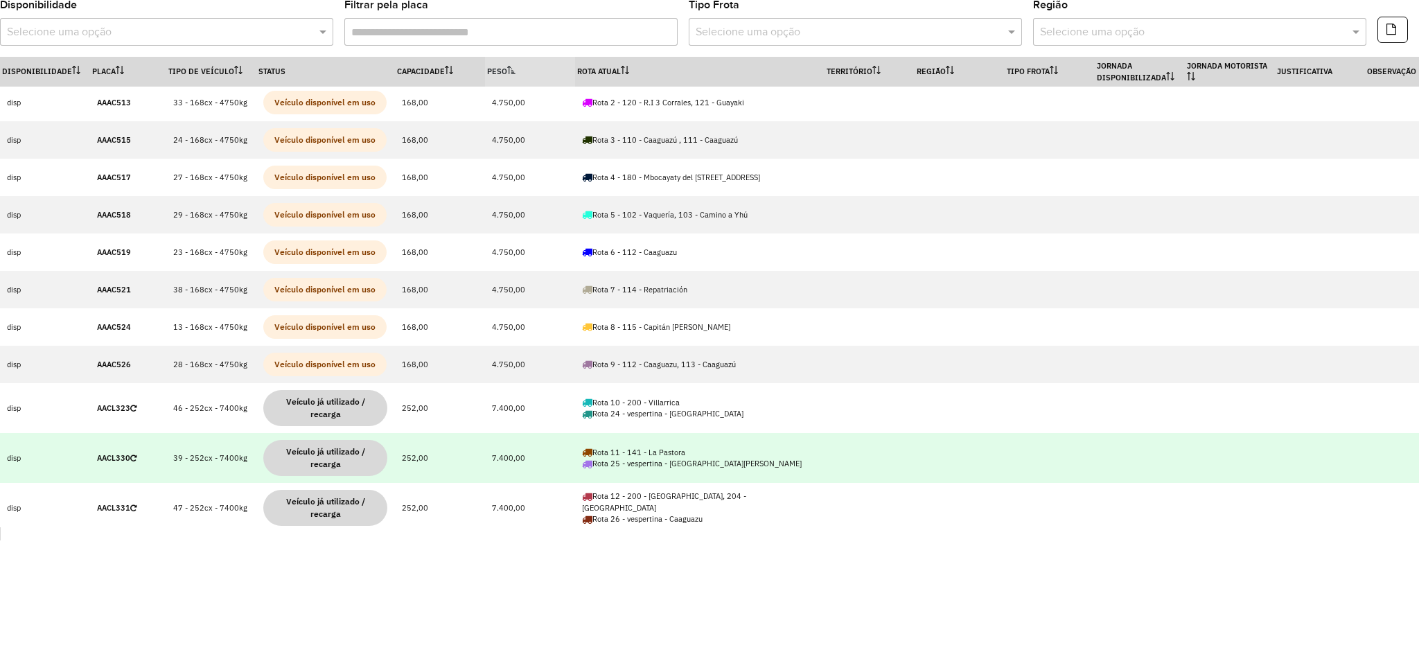
scroll to position [369, 0]
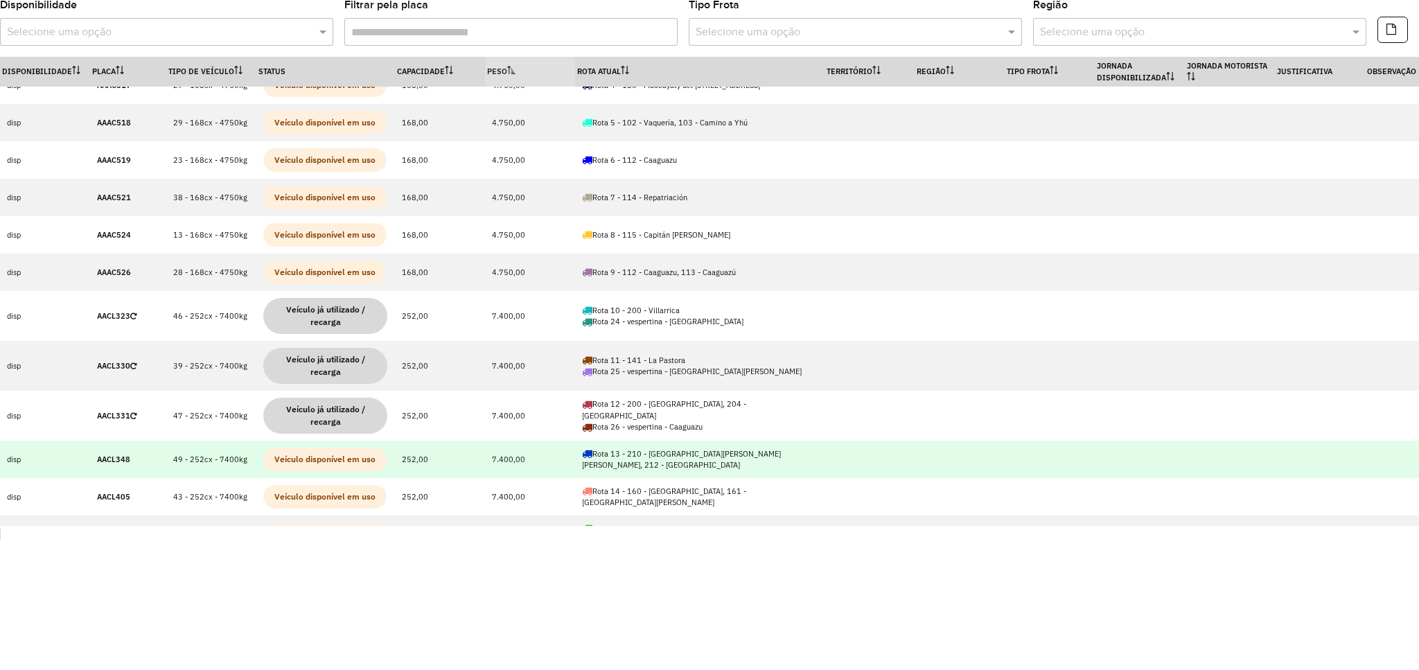
click at [104, 449] on td "AACL348" at bounding box center [128, 459] width 76 height 37
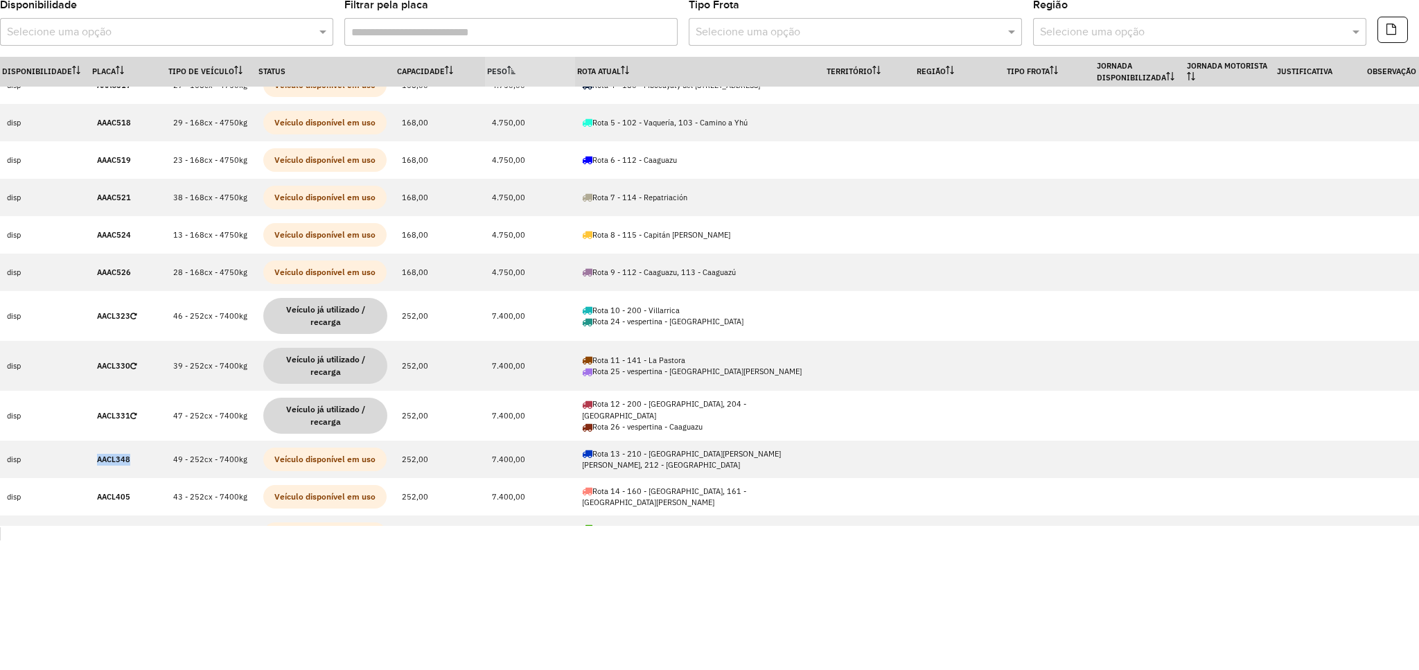
copy strong "AACL348"
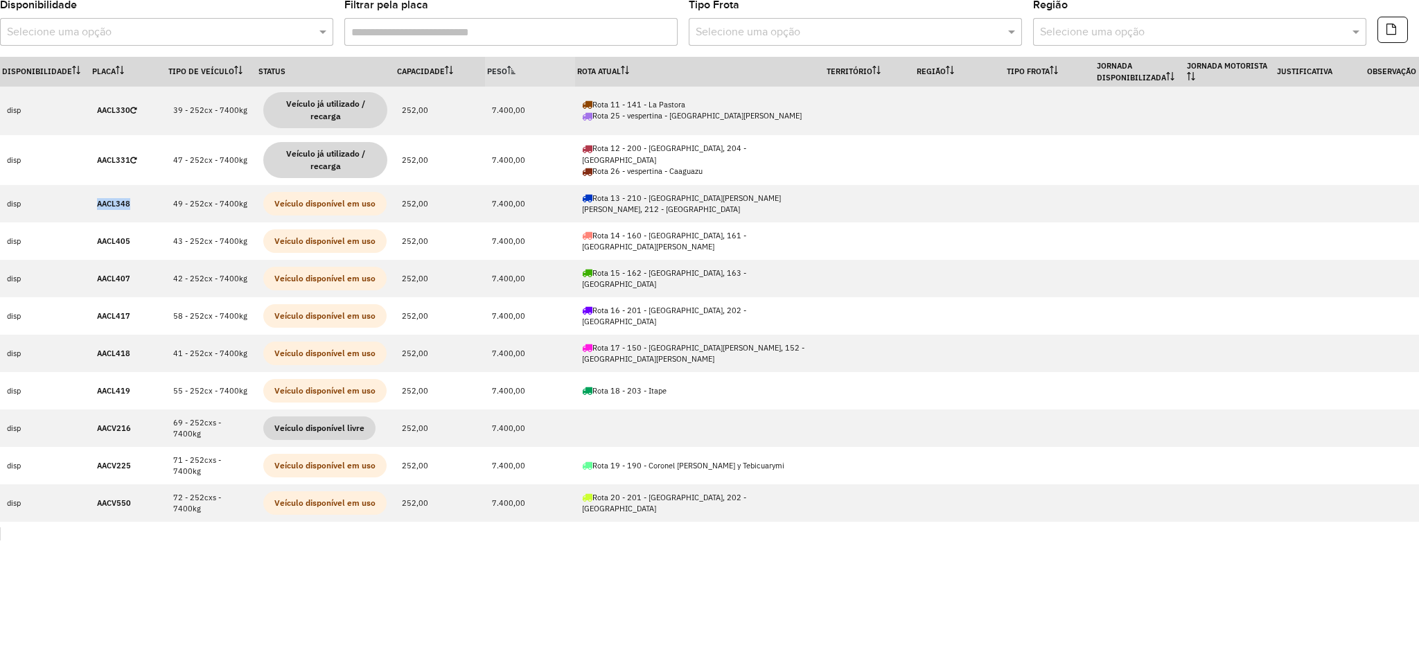
scroll to position [739, 0]
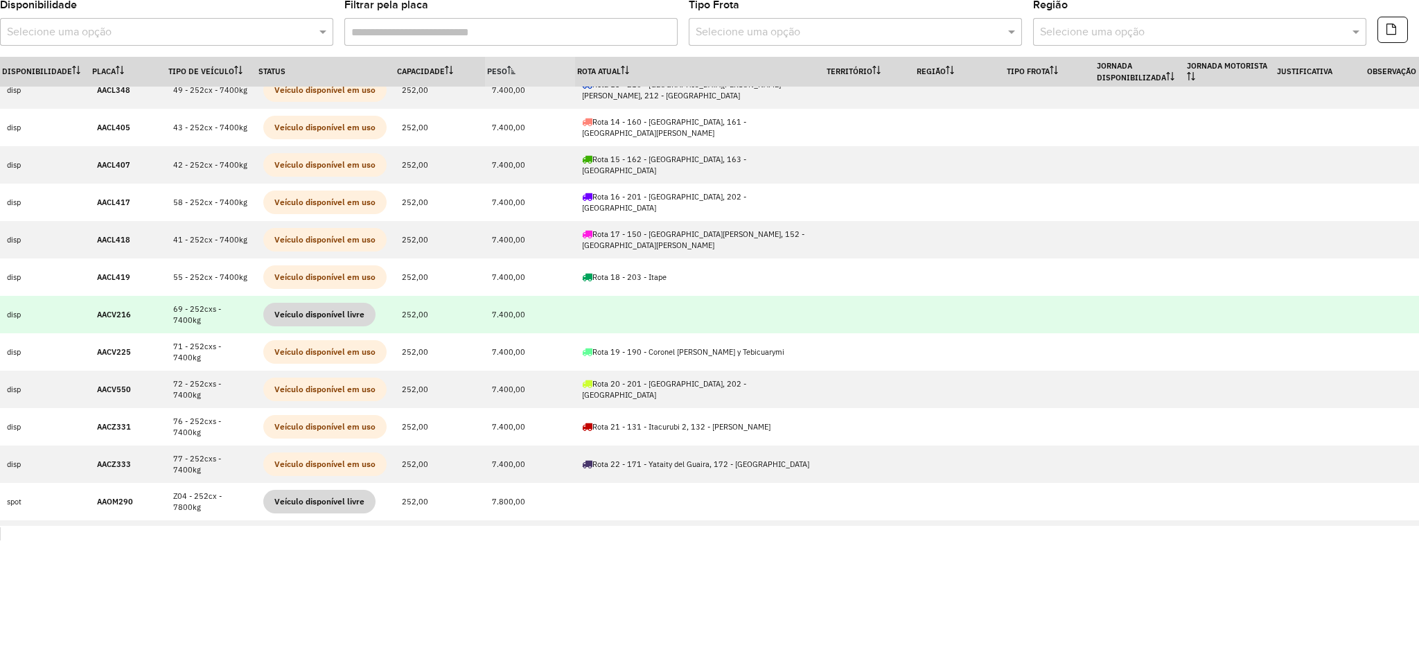
click at [112, 315] on strong "AACV216" at bounding box center [114, 315] width 34 height 10
copy strong "AACV216"
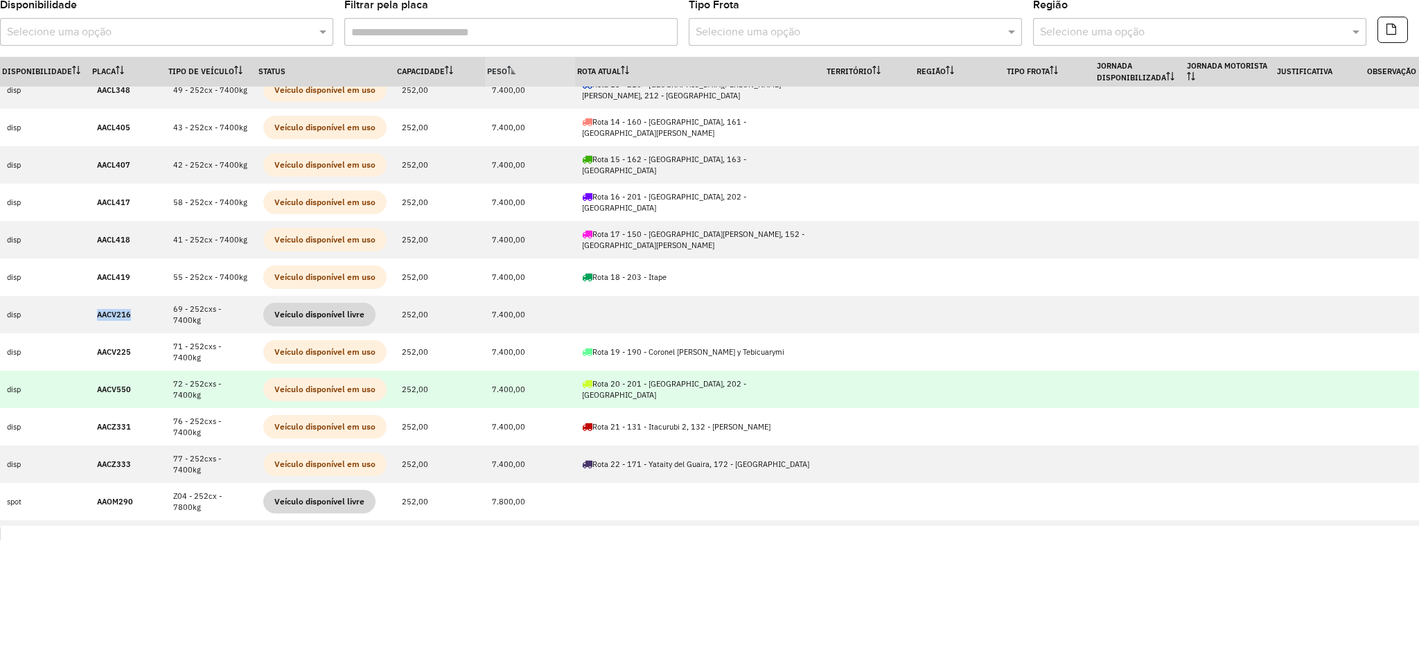
scroll to position [922, 0]
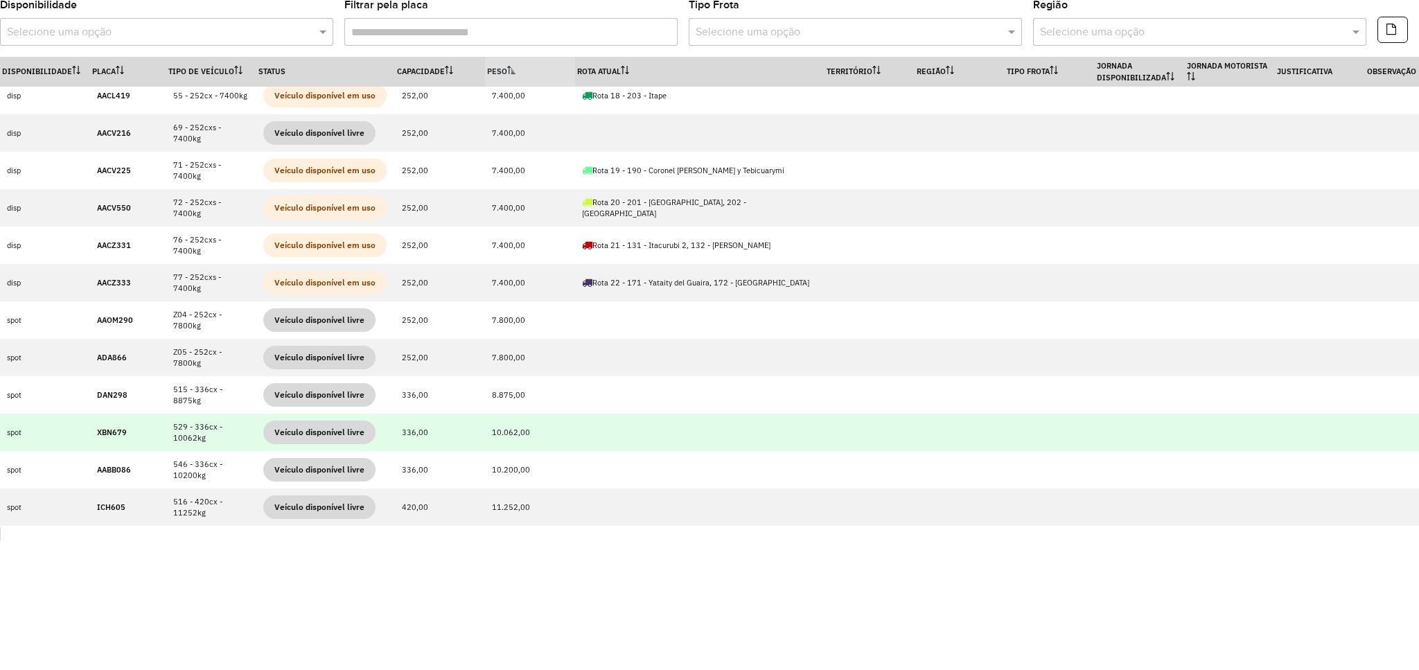
click at [117, 428] on strong "XBN679" at bounding box center [112, 433] width 30 height 10
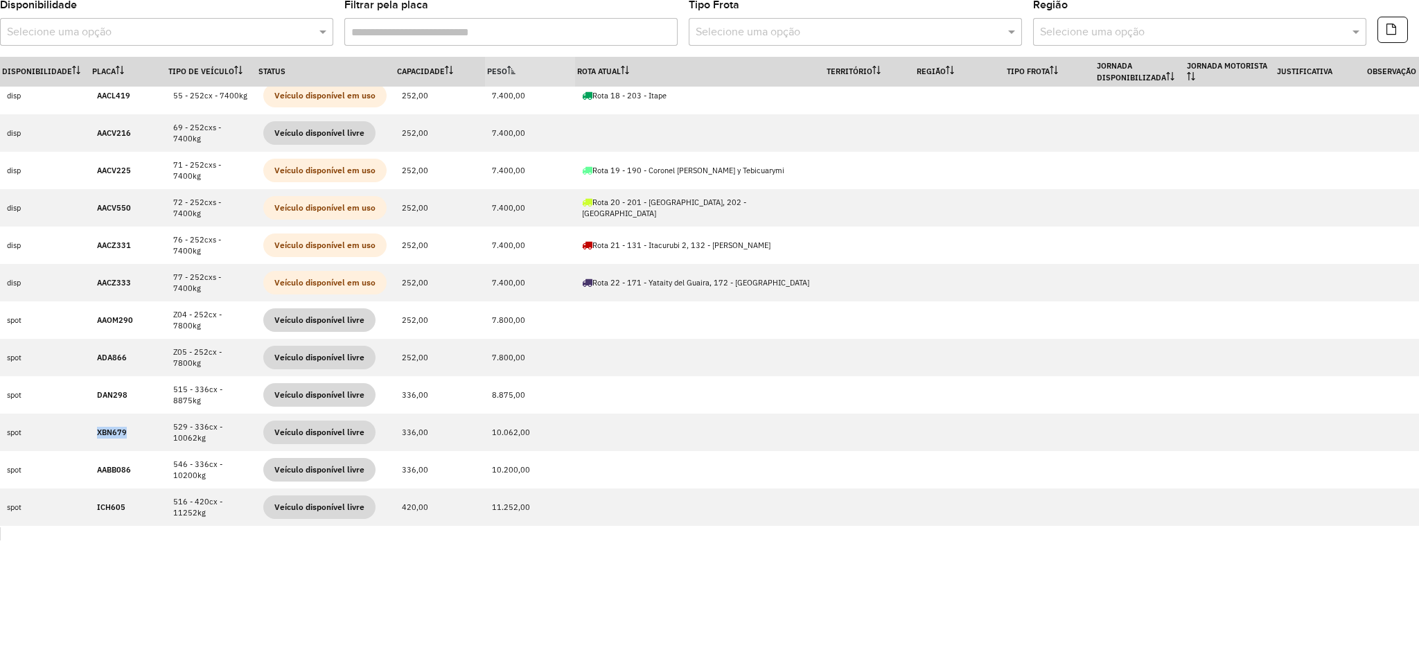
copy strong "XBN679"
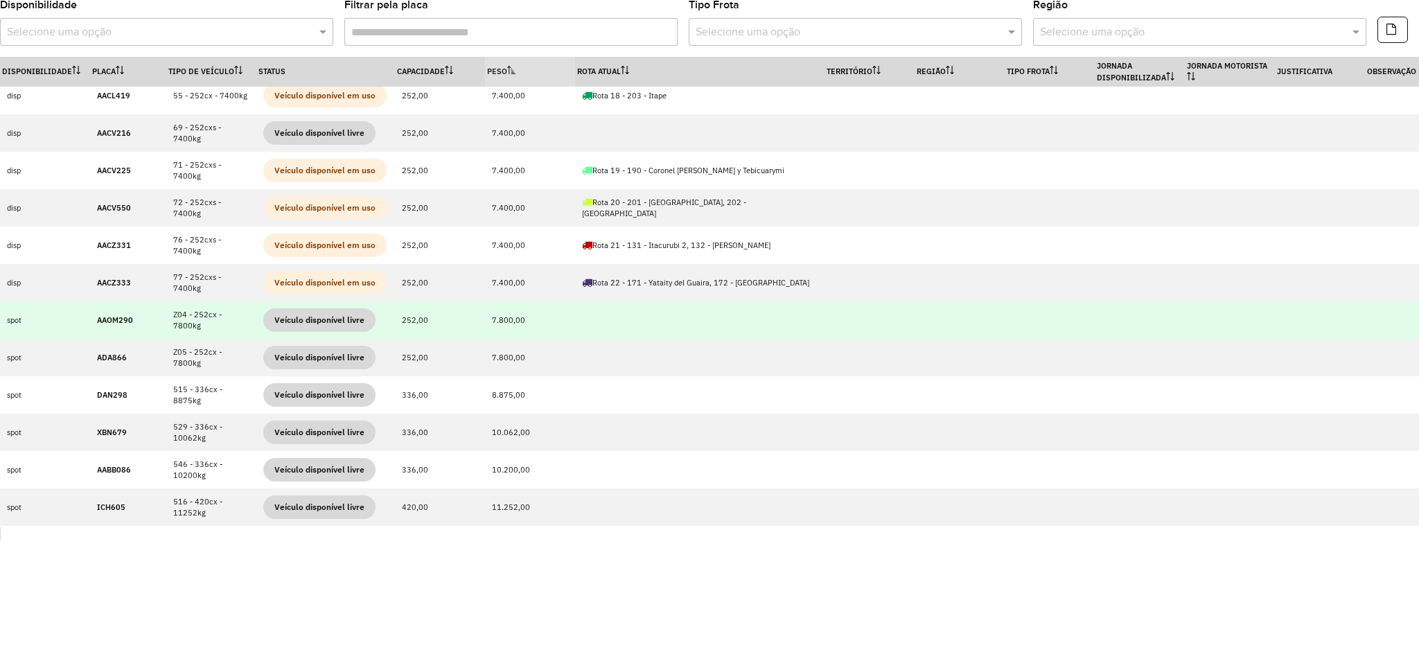
click at [103, 320] on strong "AAOM290" at bounding box center [115, 320] width 36 height 10
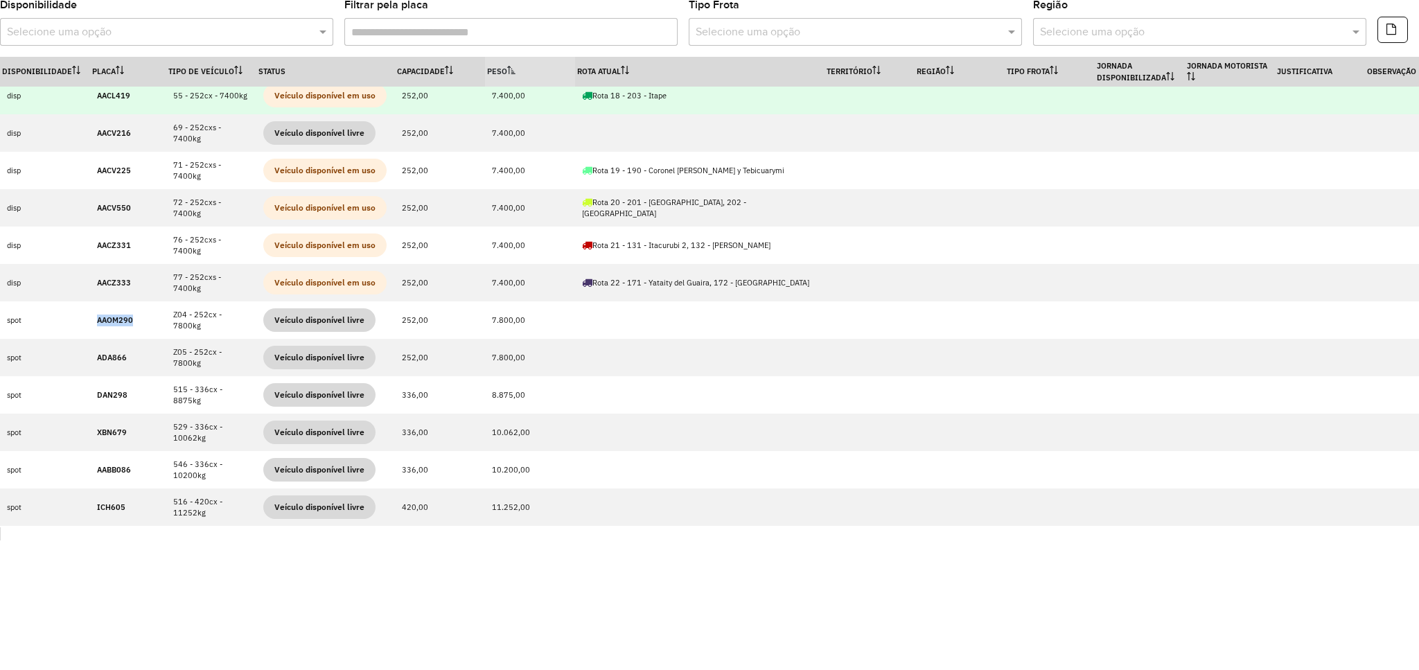
copy strong "AAOM290"
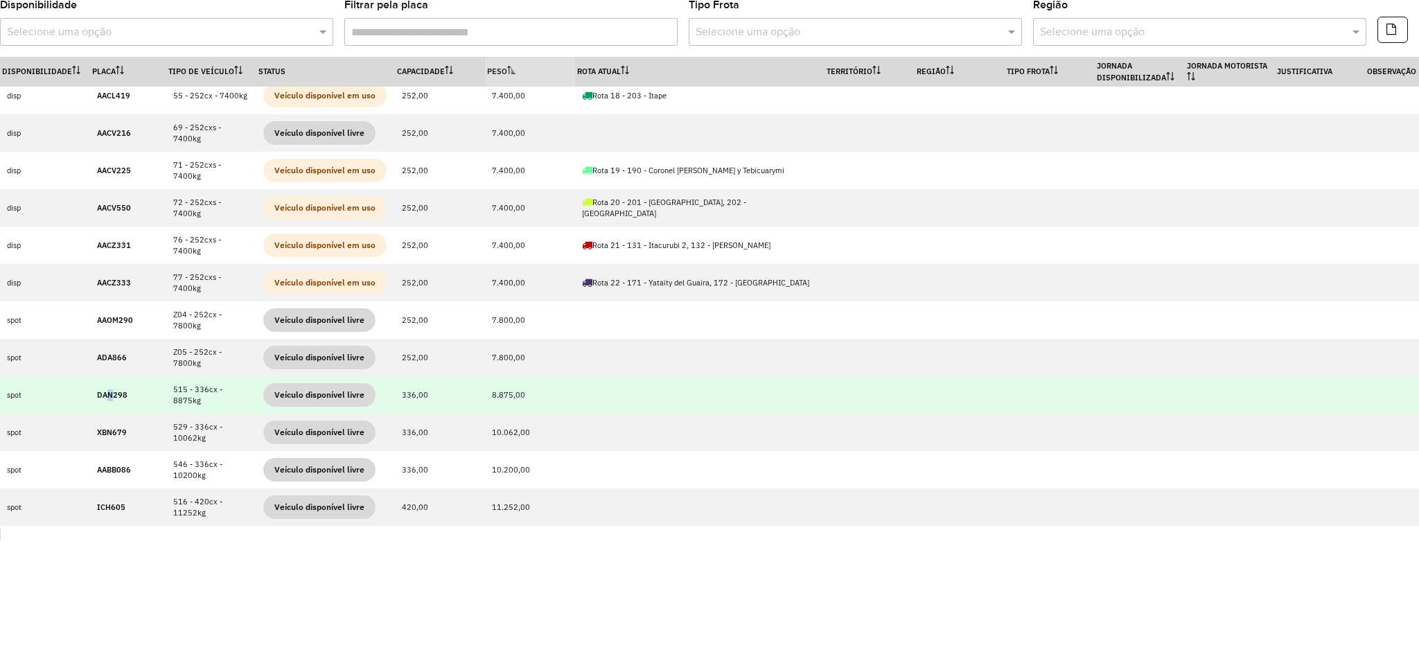
click at [109, 390] on strong "DAN298" at bounding box center [112, 395] width 30 height 10
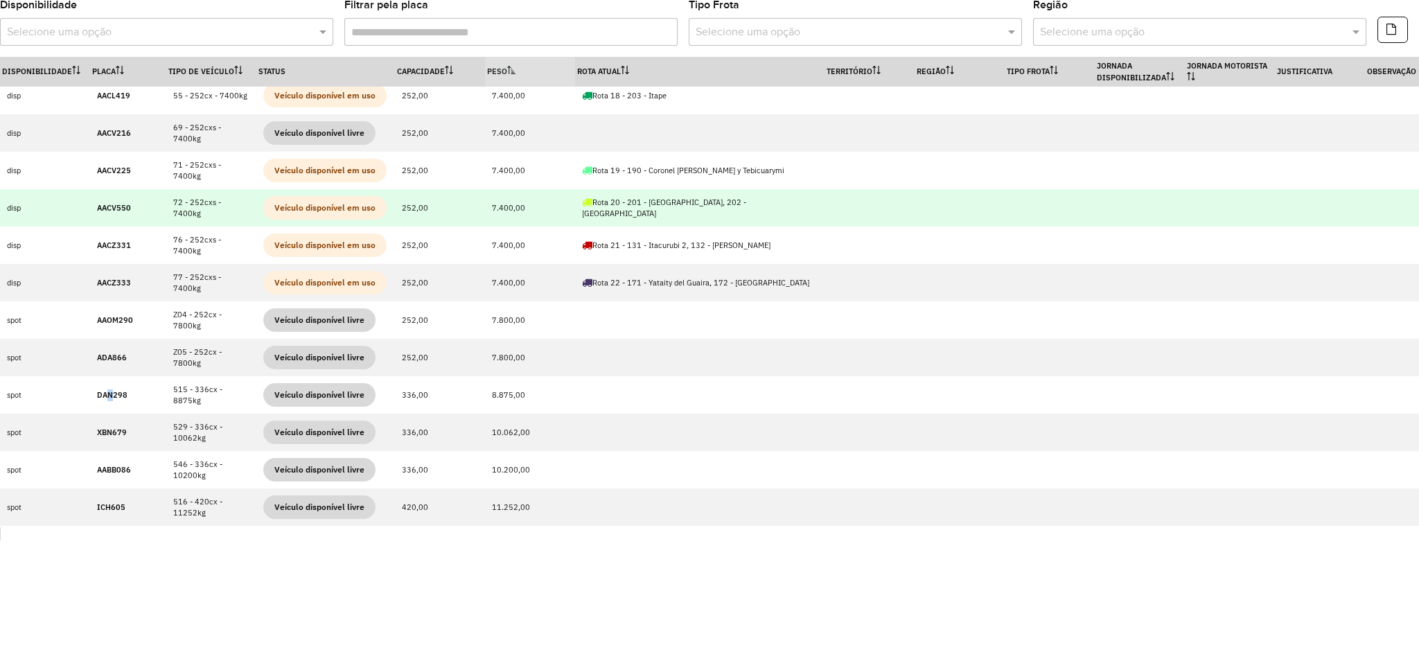
copy strong "N"
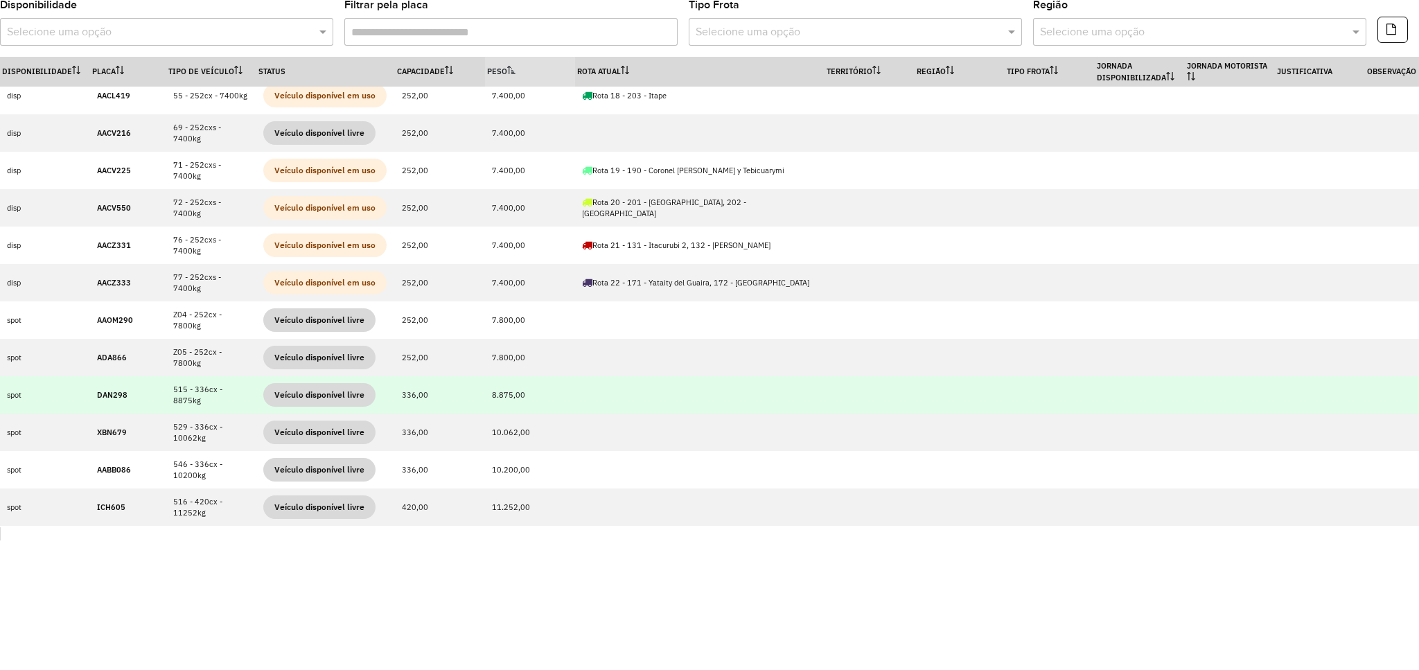
click at [101, 396] on strong "DAN298" at bounding box center [112, 395] width 30 height 10
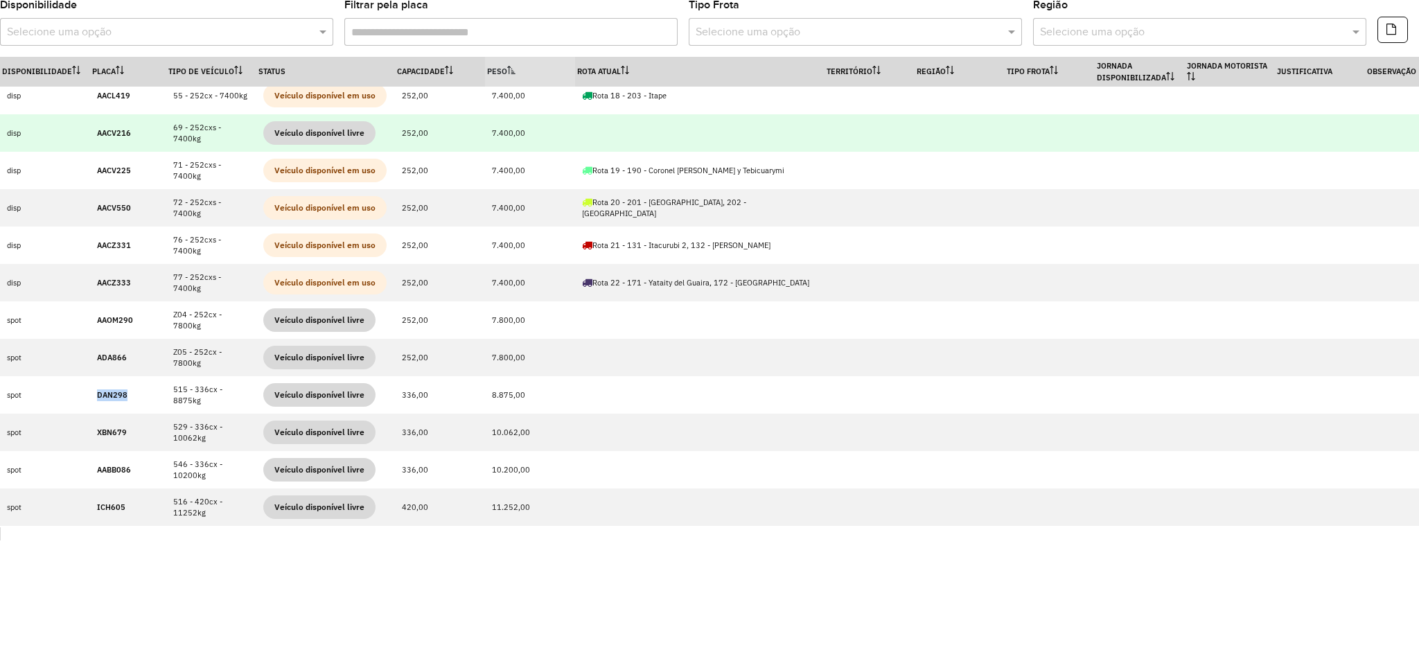
copy strong "DAN298"
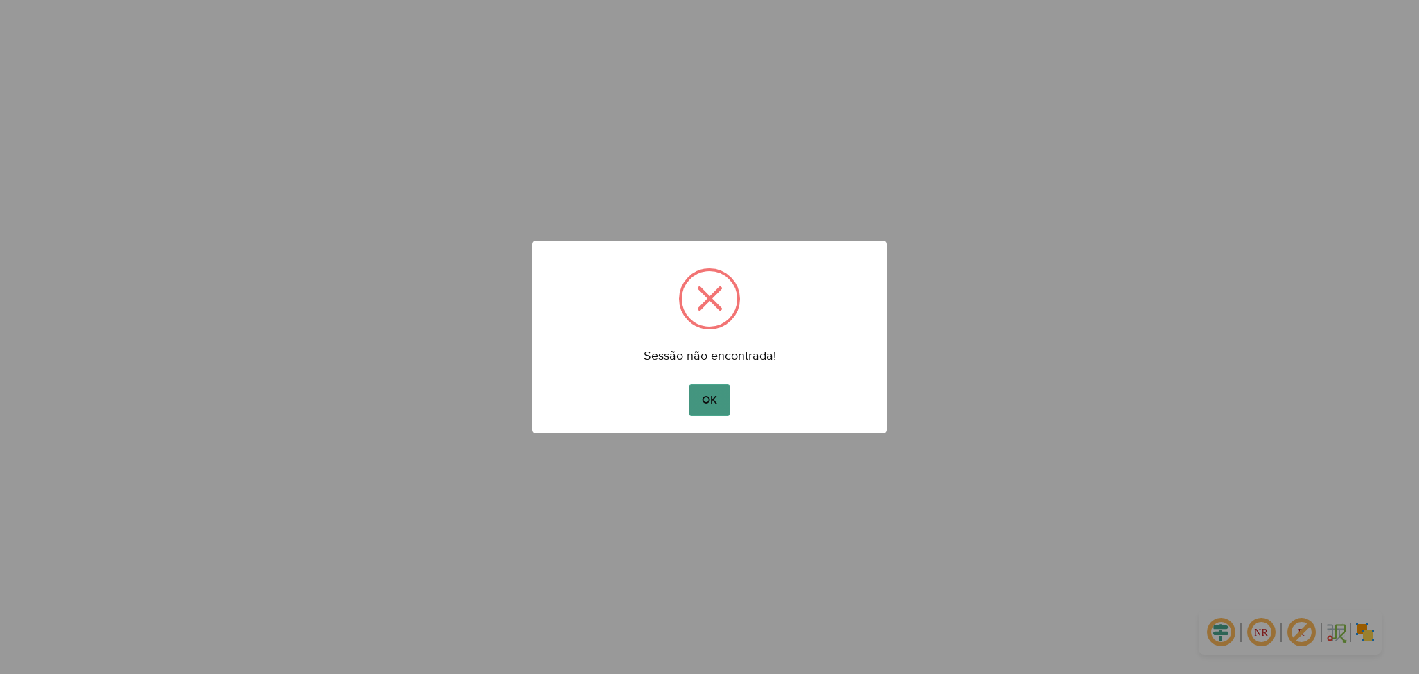
click at [726, 403] on button "OK" at bounding box center [709, 400] width 41 height 32
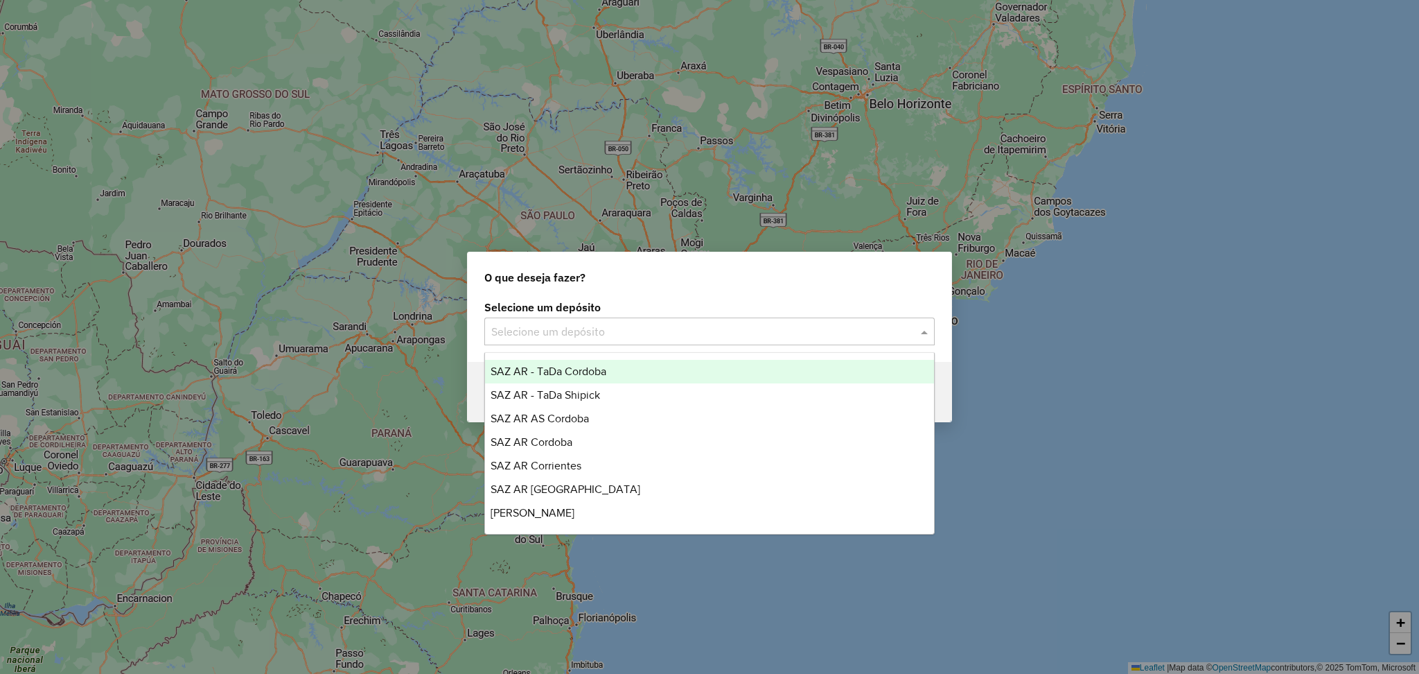
click at [692, 335] on input "text" at bounding box center [695, 332] width 409 height 17
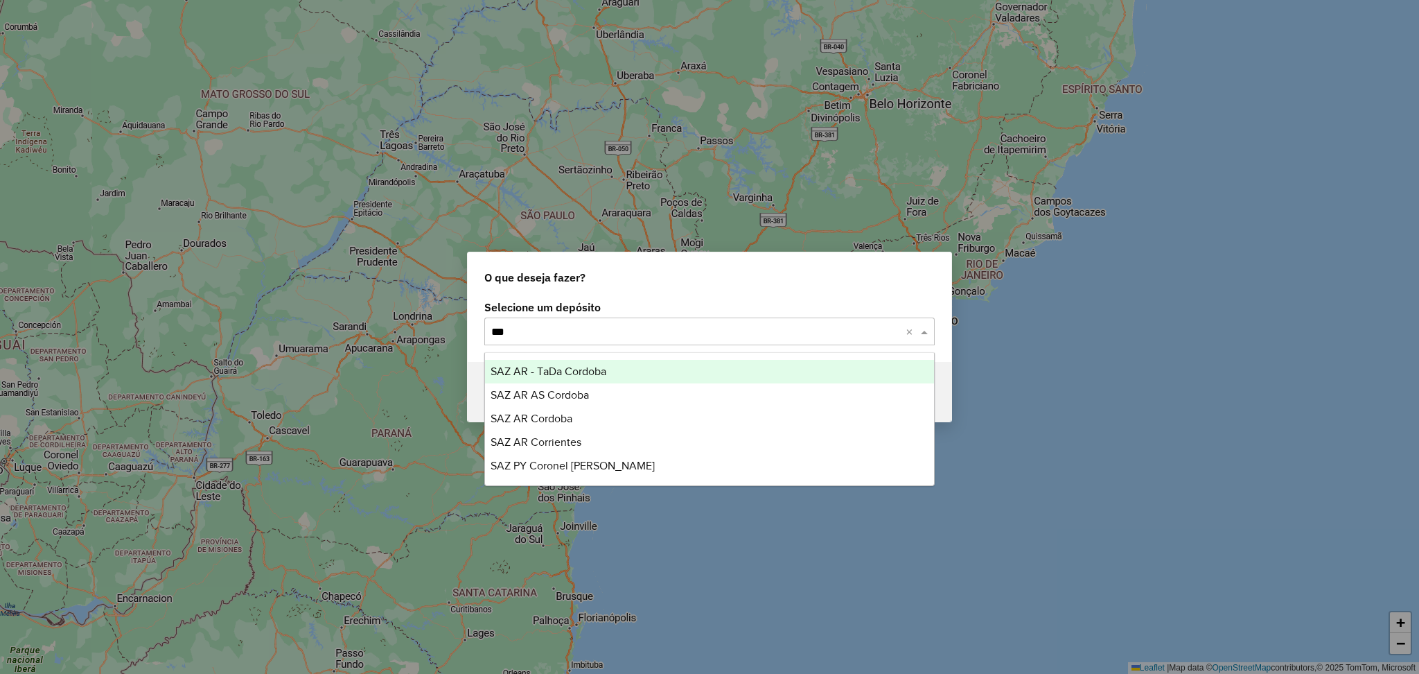
type input "****"
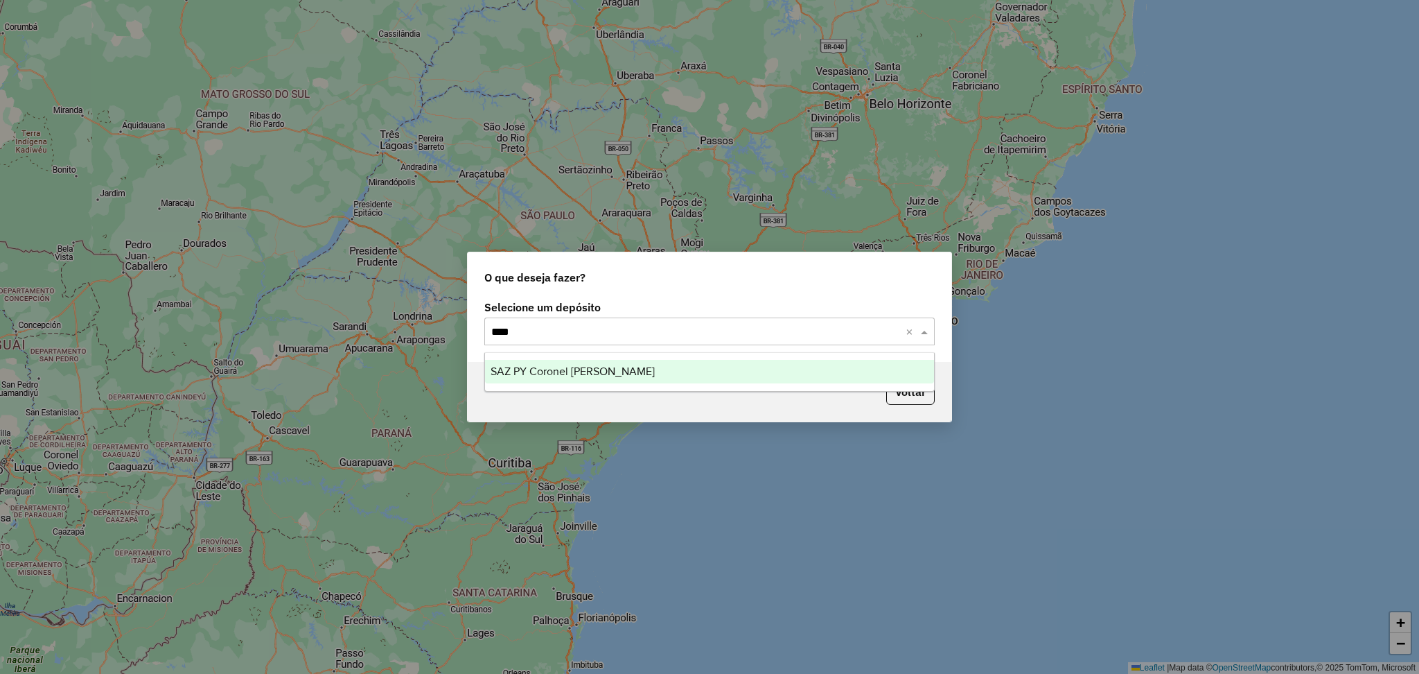
click at [639, 369] on div "SAZ PY Coronel [PERSON_NAME]" at bounding box center [709, 372] width 449 height 24
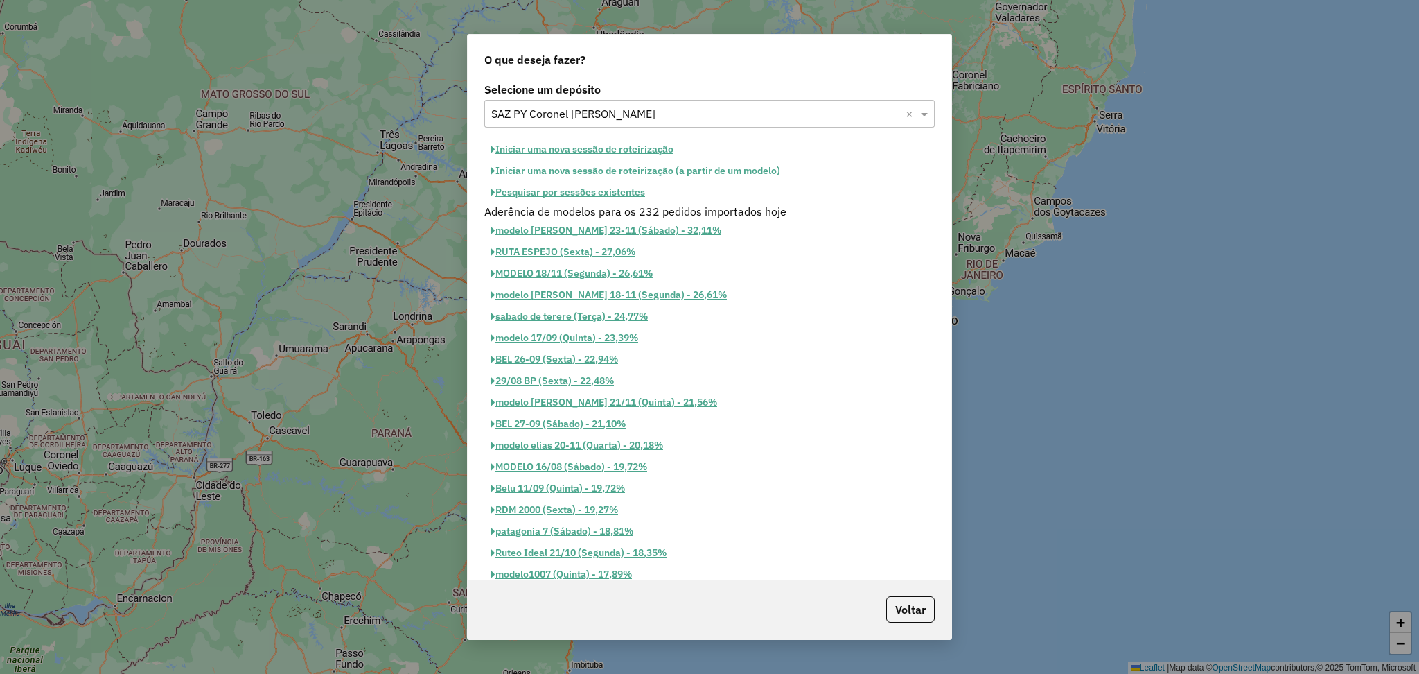
click at [590, 197] on button "Pesquisar por sessões existentes" at bounding box center [567, 192] width 167 height 21
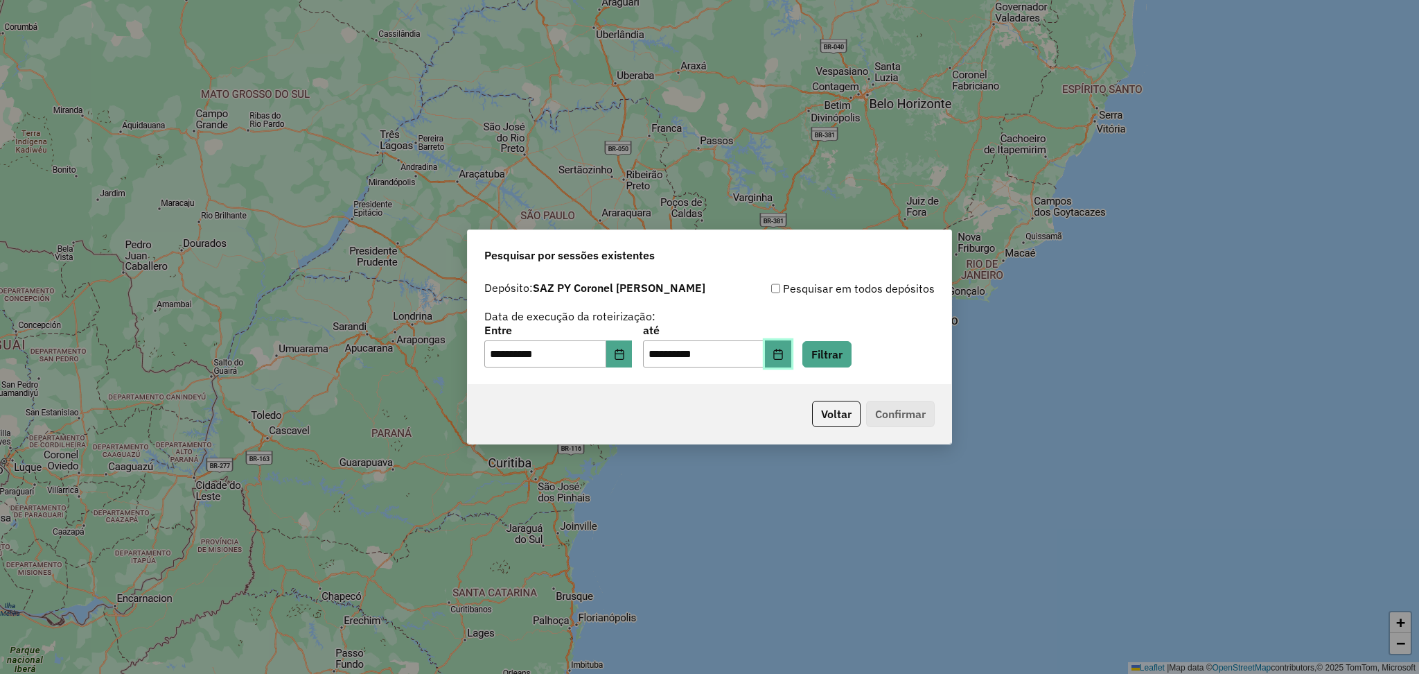
click at [784, 349] on icon "Choose Date" at bounding box center [778, 354] width 11 height 11
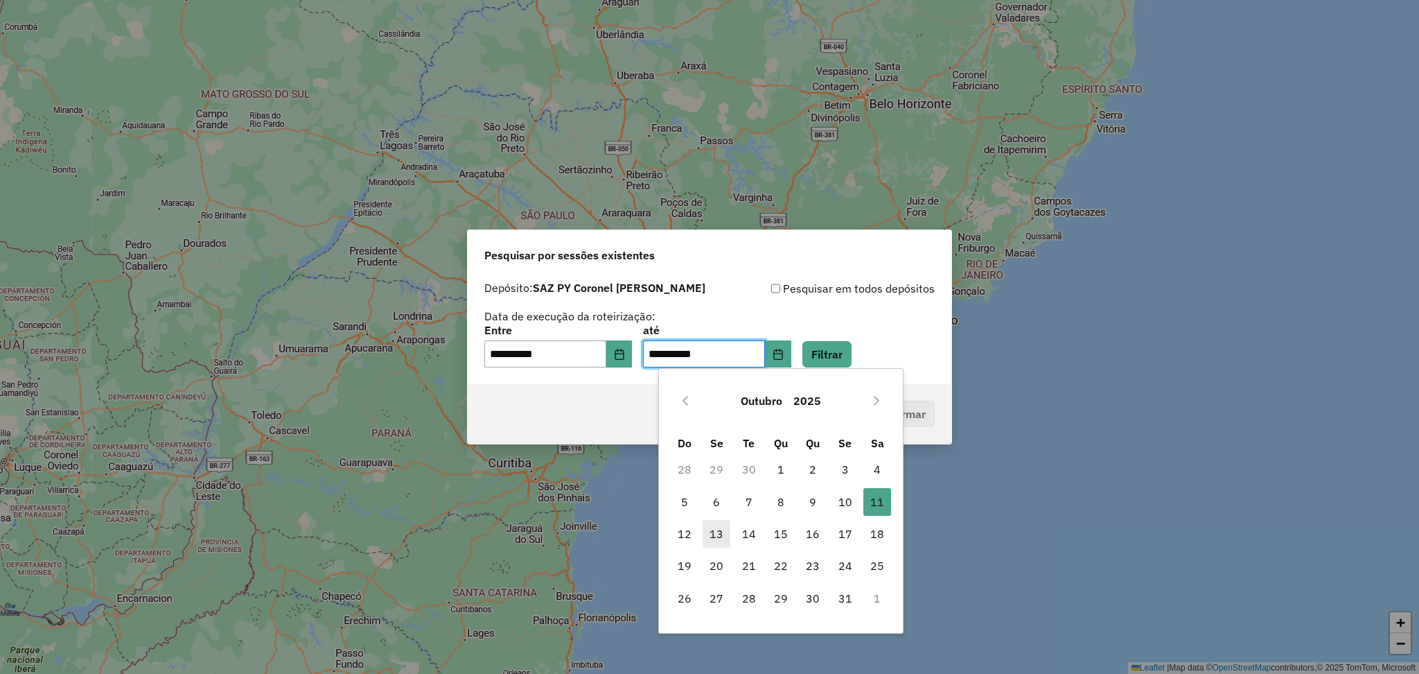
click at [721, 538] on span "13" at bounding box center [717, 534] width 28 height 28
type input "**********"
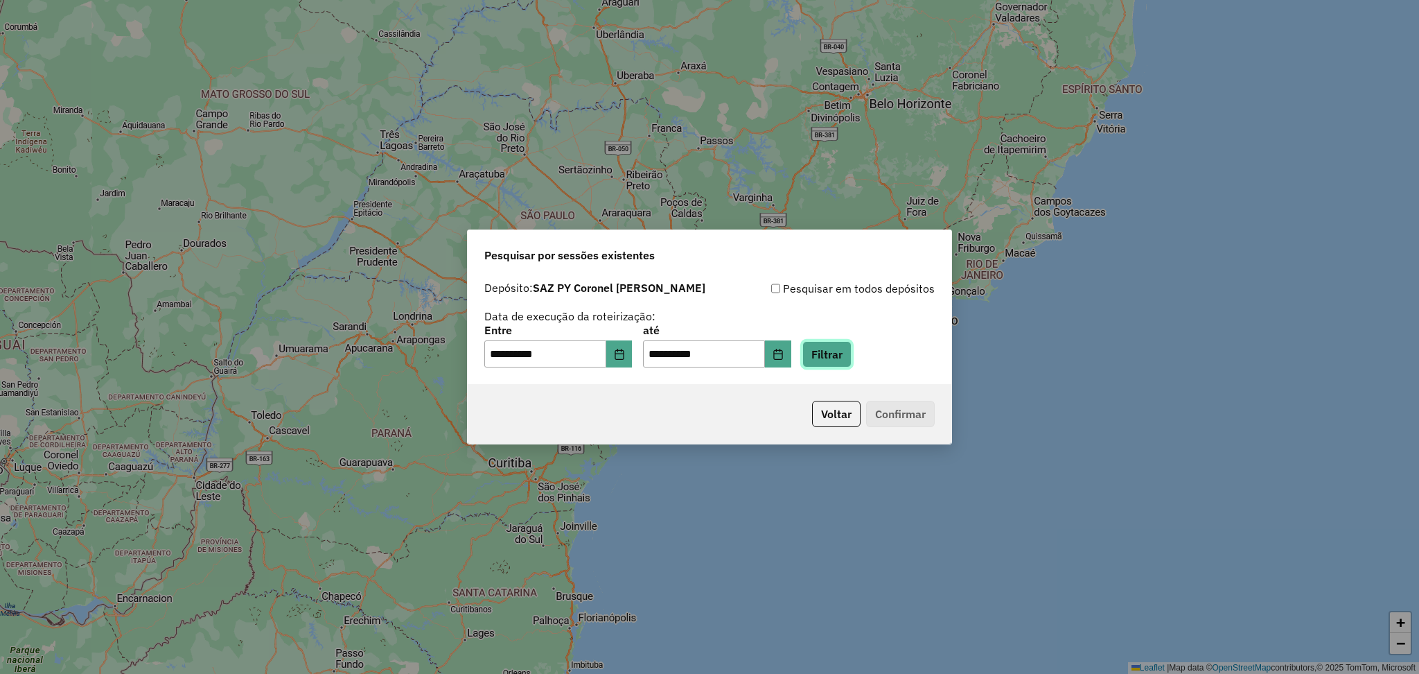
click at [852, 350] on button "Filtrar" at bounding box center [826, 354] width 49 height 26
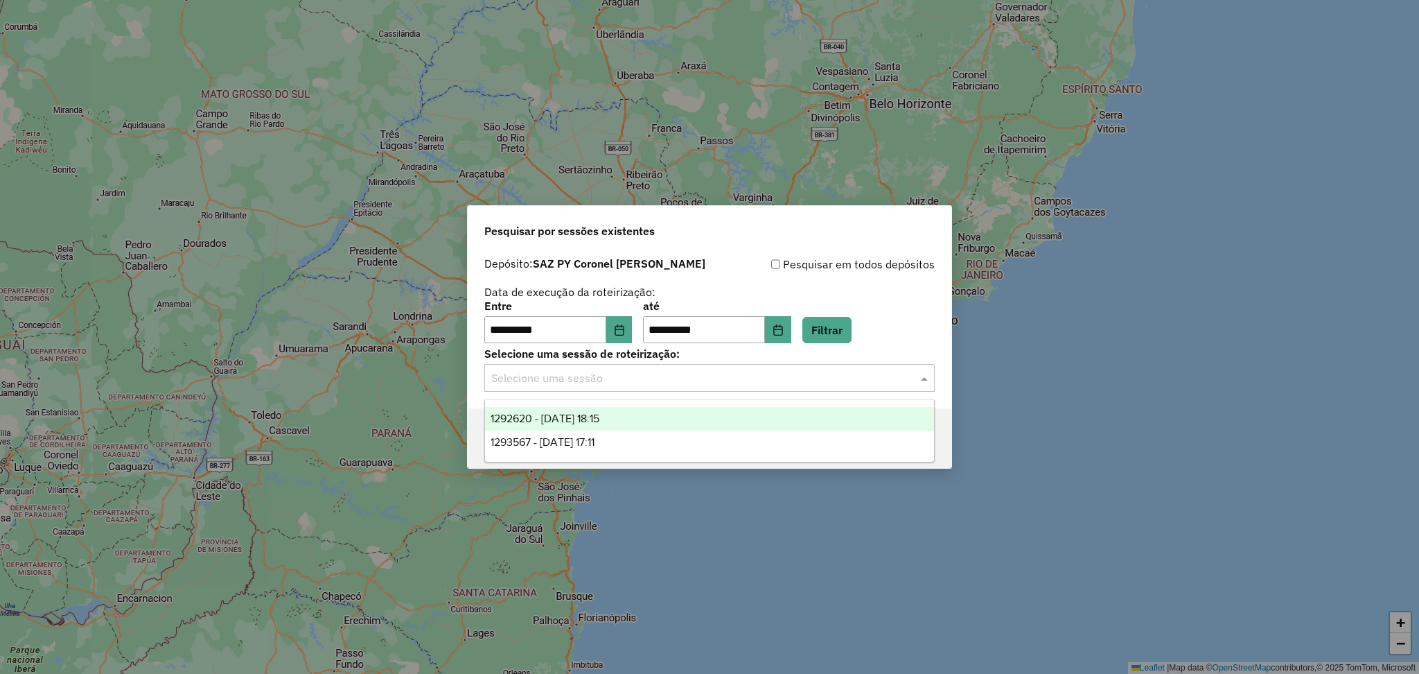
click at [824, 378] on input "text" at bounding box center [695, 378] width 409 height 17
click at [667, 437] on div "1293567 - [DATE] 17:11" at bounding box center [709, 442] width 449 height 24
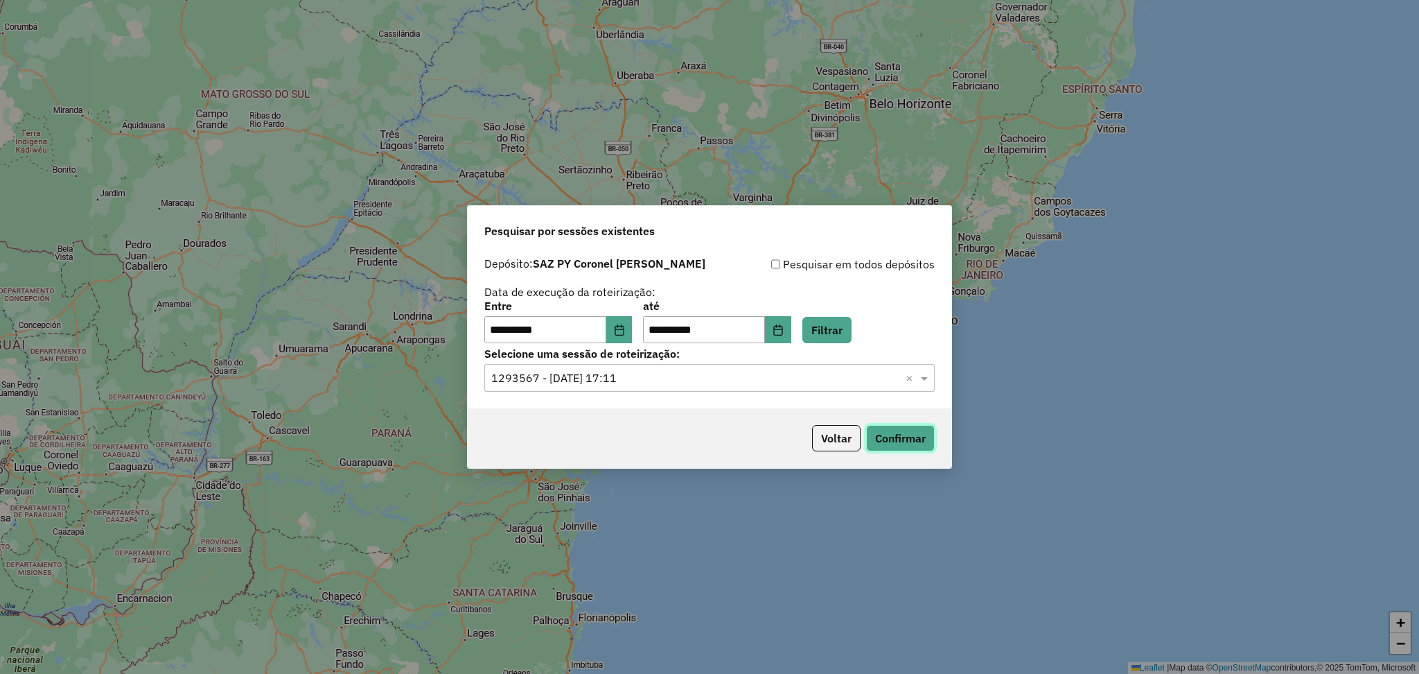
click at [924, 437] on button "Confirmar" at bounding box center [900, 438] width 69 height 26
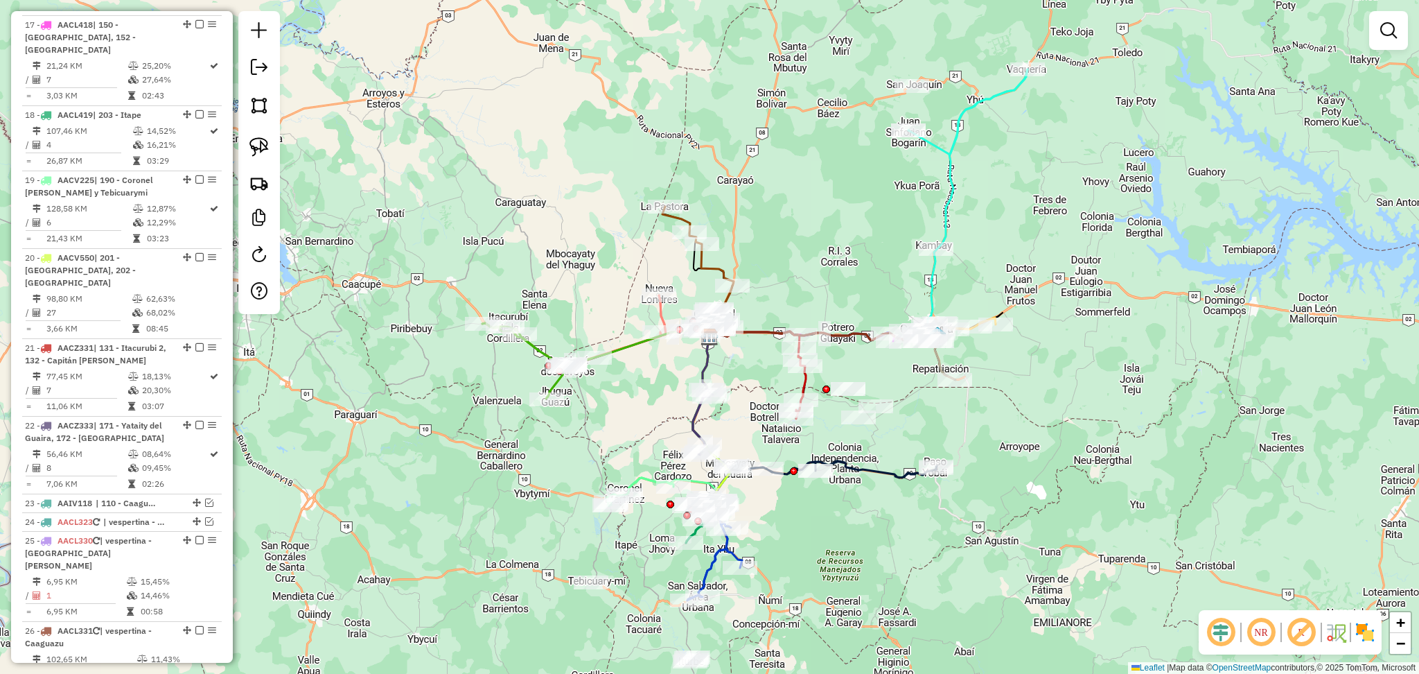
scroll to position [1940, 0]
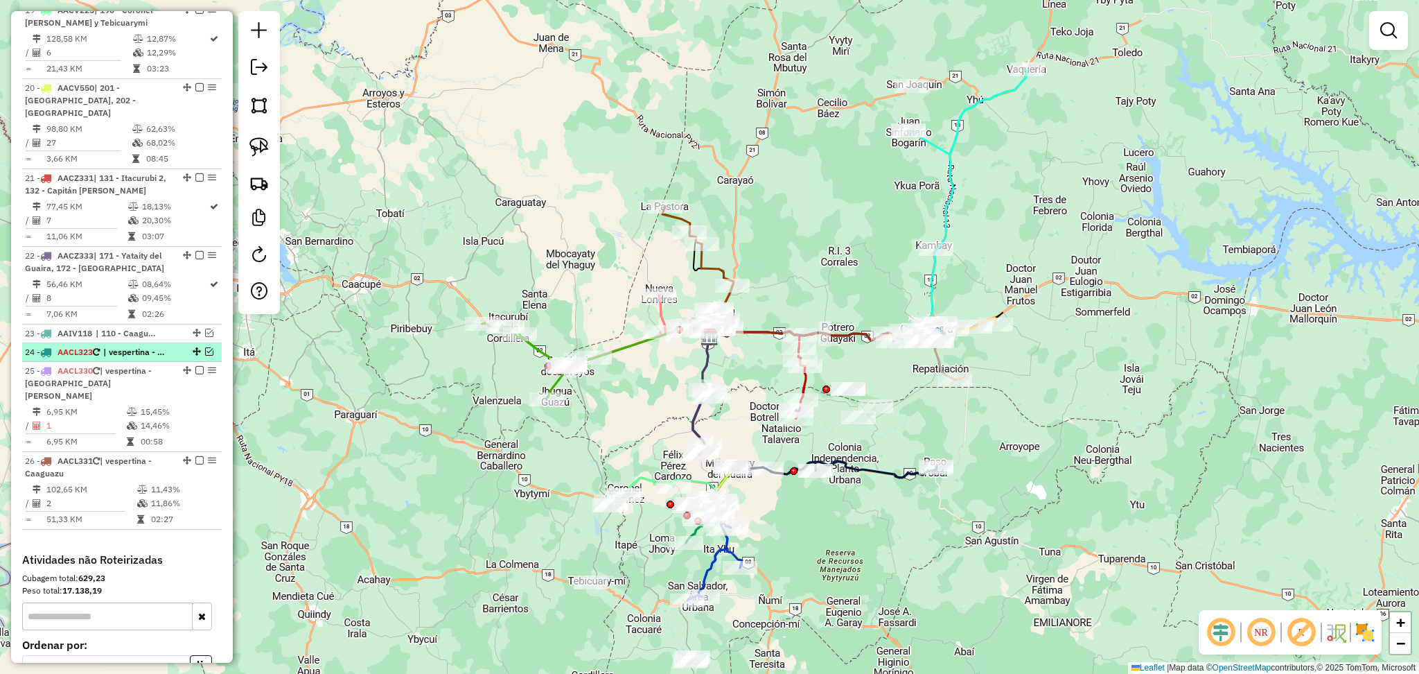
click at [164, 346] on span "| vespertina - Villarrica" at bounding box center [135, 352] width 64 height 12
select select "**********"
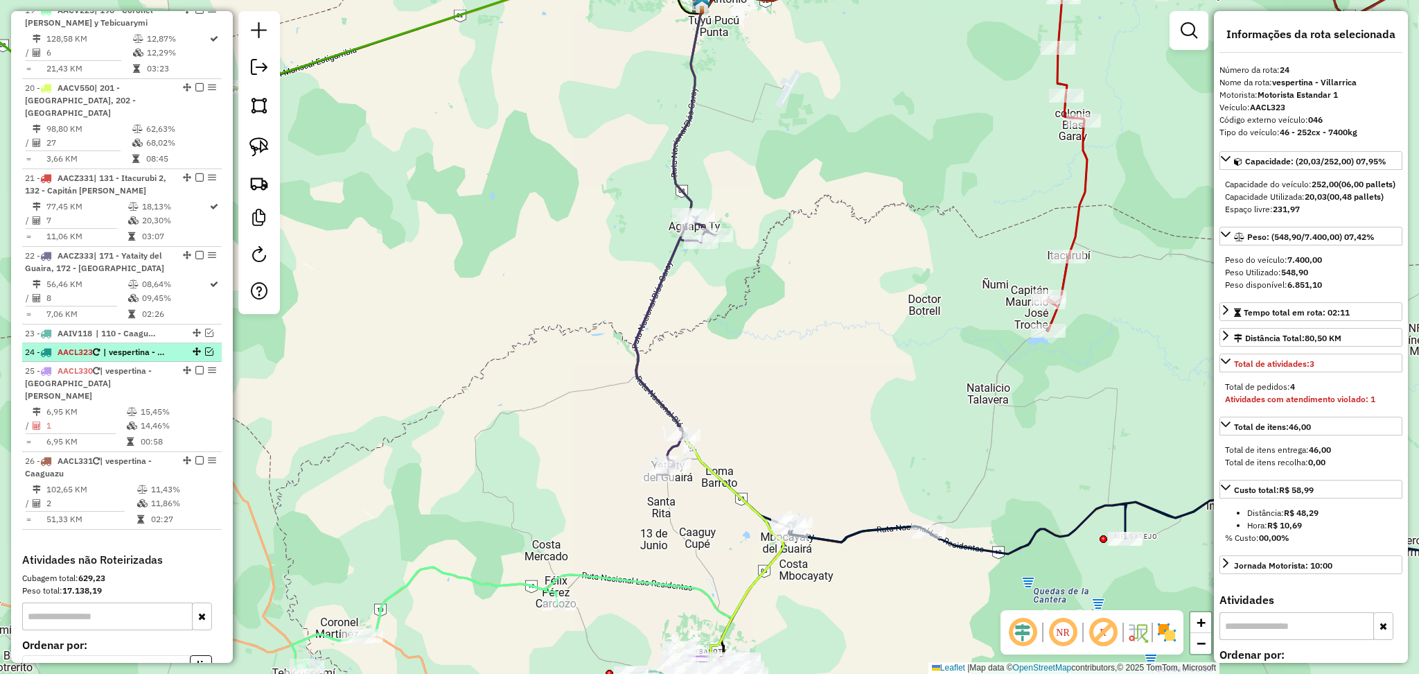
click at [205, 347] on em at bounding box center [209, 351] width 8 height 8
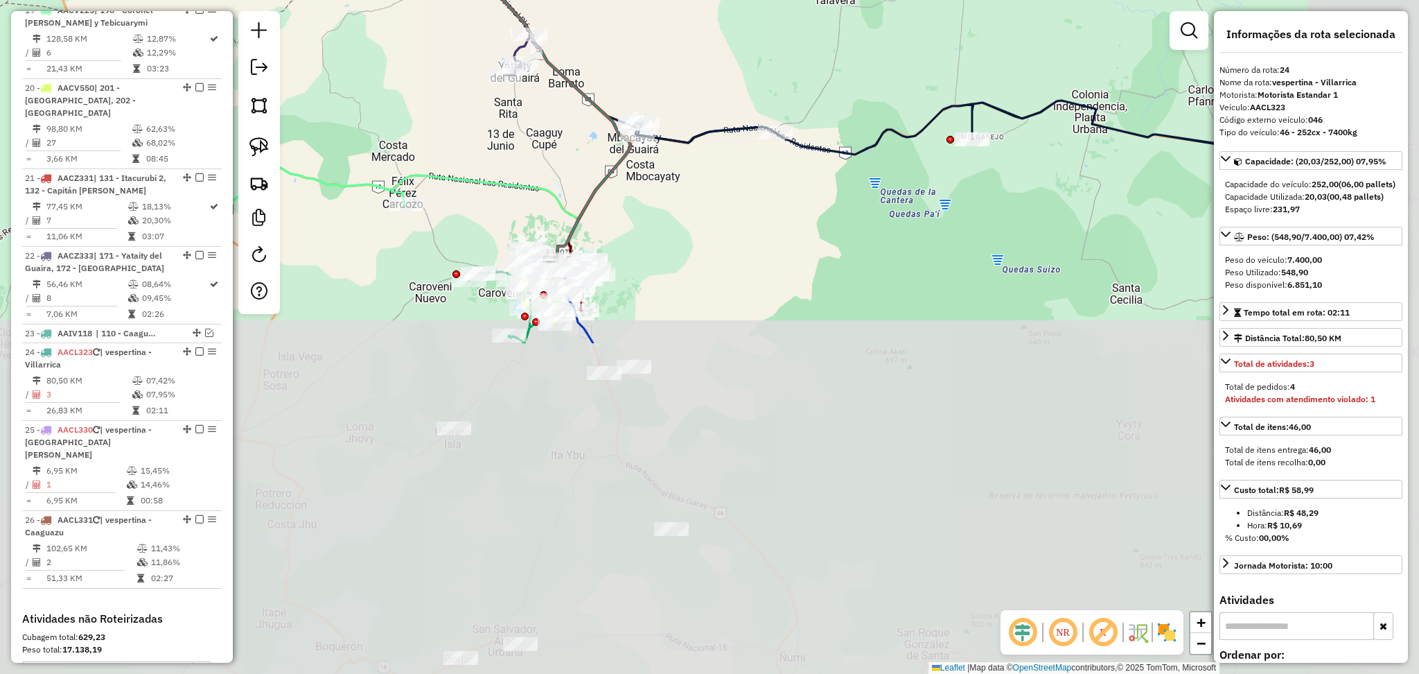
drag, startPoint x: 647, startPoint y: 527, endPoint x: 489, endPoint y: 103, distance: 451.7
click at [489, 103] on div "Janela de atendimento Grade de atendimento Capacidade Transportadoras Veículos …" at bounding box center [709, 337] width 1419 height 674
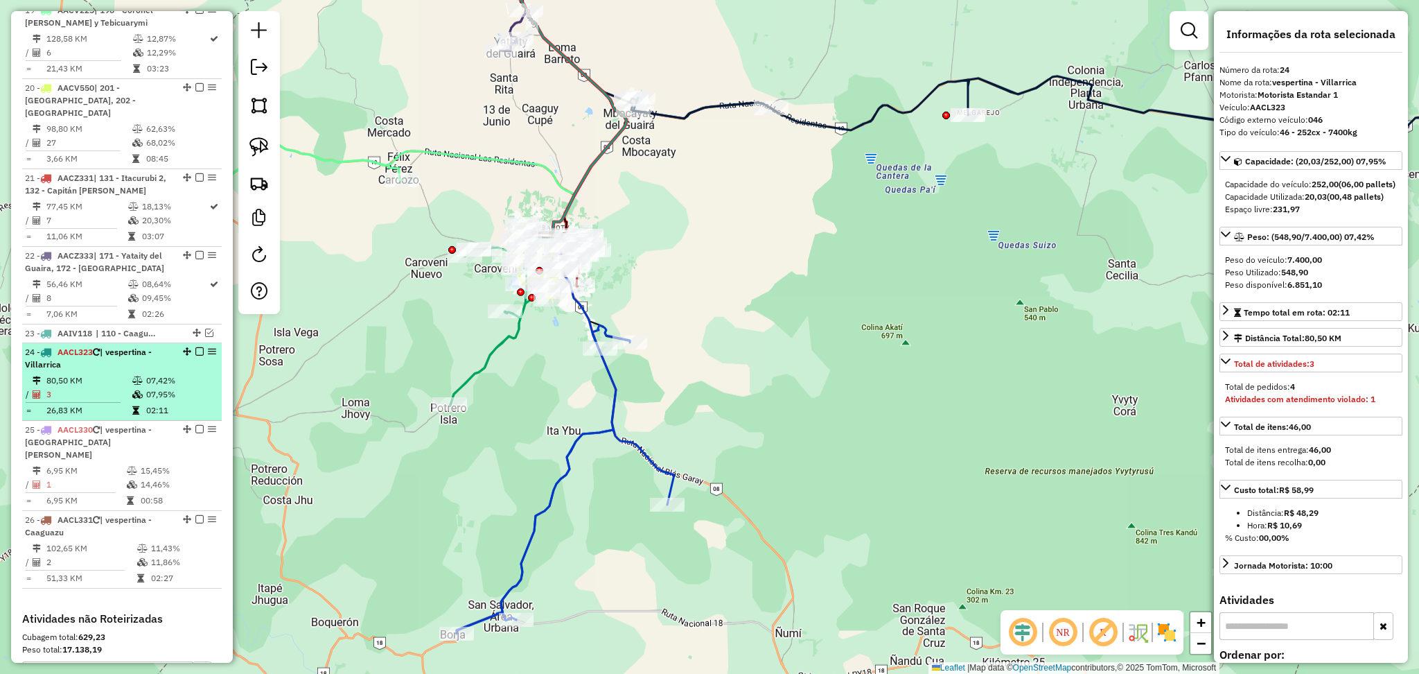
click at [170, 346] on div "24 - AACL323 | vespertina - Villarrica" at bounding box center [122, 358] width 194 height 25
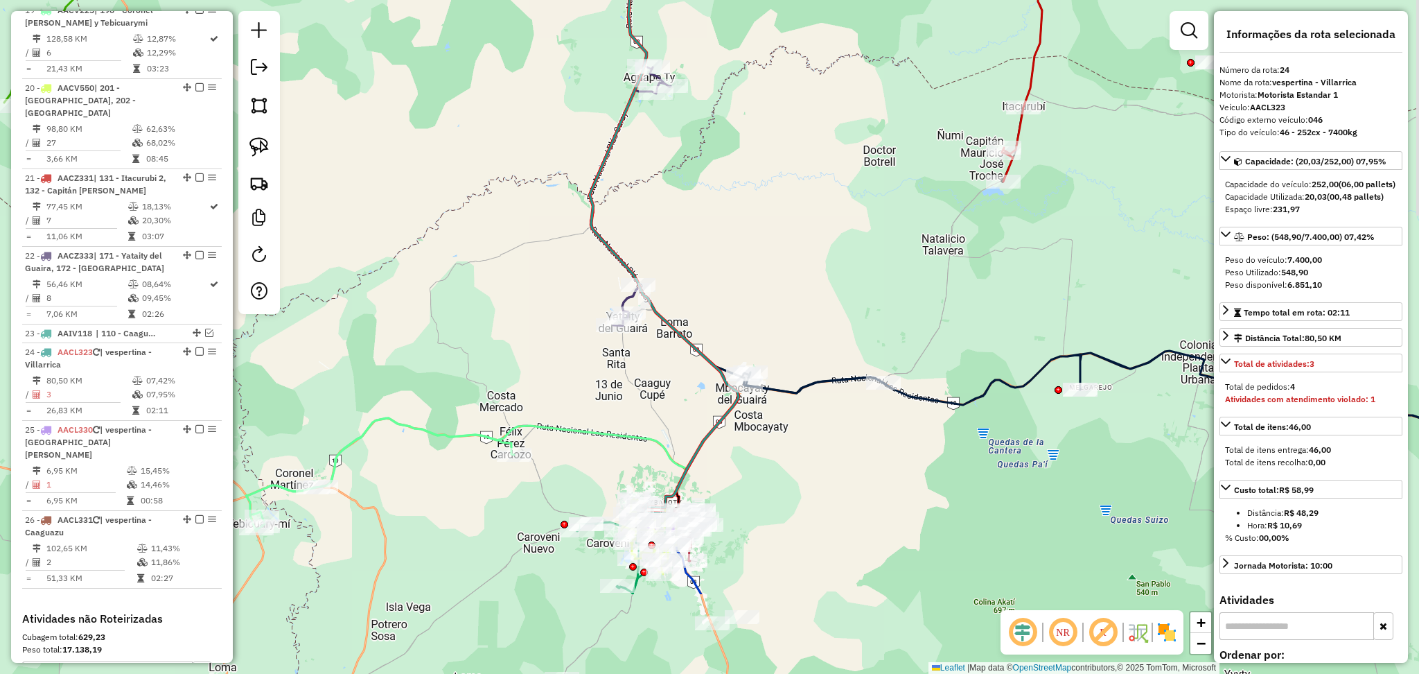
drag, startPoint x: 570, startPoint y: 403, endPoint x: 460, endPoint y: 101, distance: 321.6
click at [460, 101] on div "Janela de atendimento Grade de atendimento Capacidade Transportadoras Veículos …" at bounding box center [709, 337] width 1419 height 674
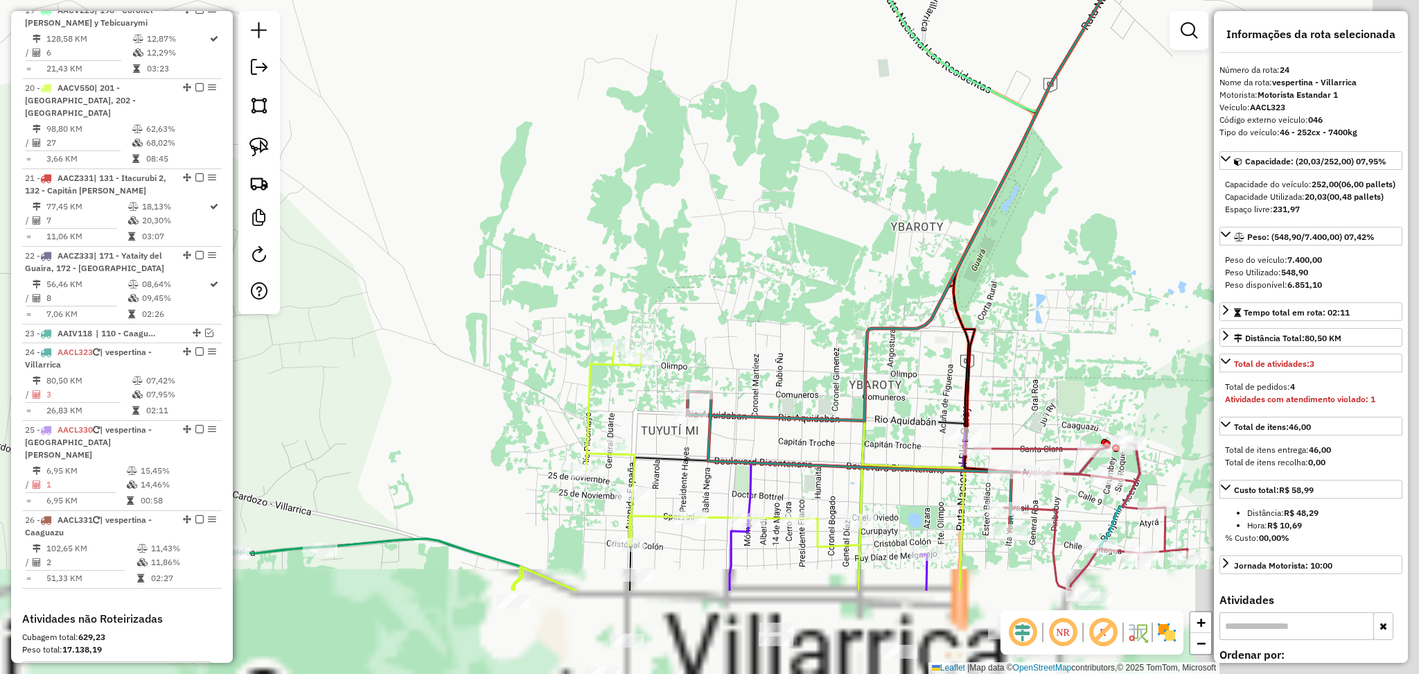
drag, startPoint x: 644, startPoint y: 353, endPoint x: 512, endPoint y: 87, distance: 297.5
click at [509, 82] on div "Janela de atendimento Grade de atendimento Capacidade Transportadoras Veículos …" at bounding box center [709, 337] width 1419 height 674
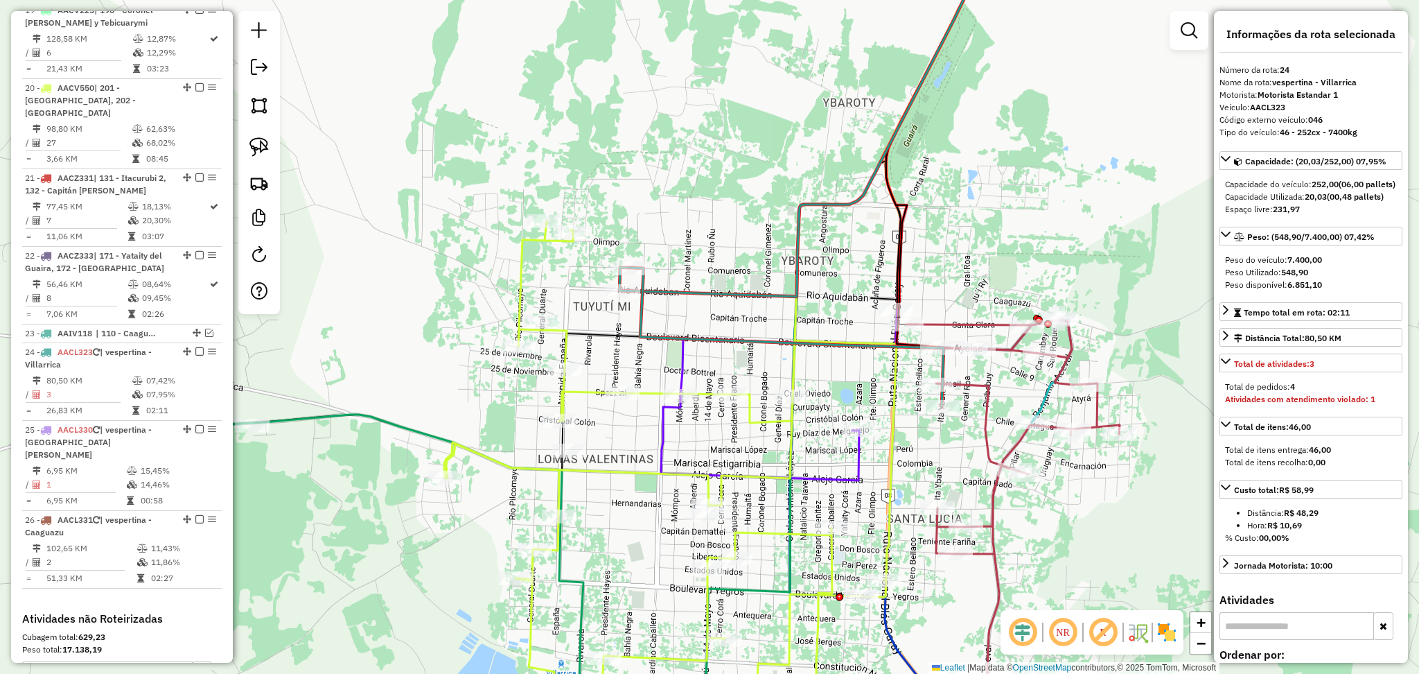
click at [678, 286] on icon at bounding box center [810, 115] width 380 height 364
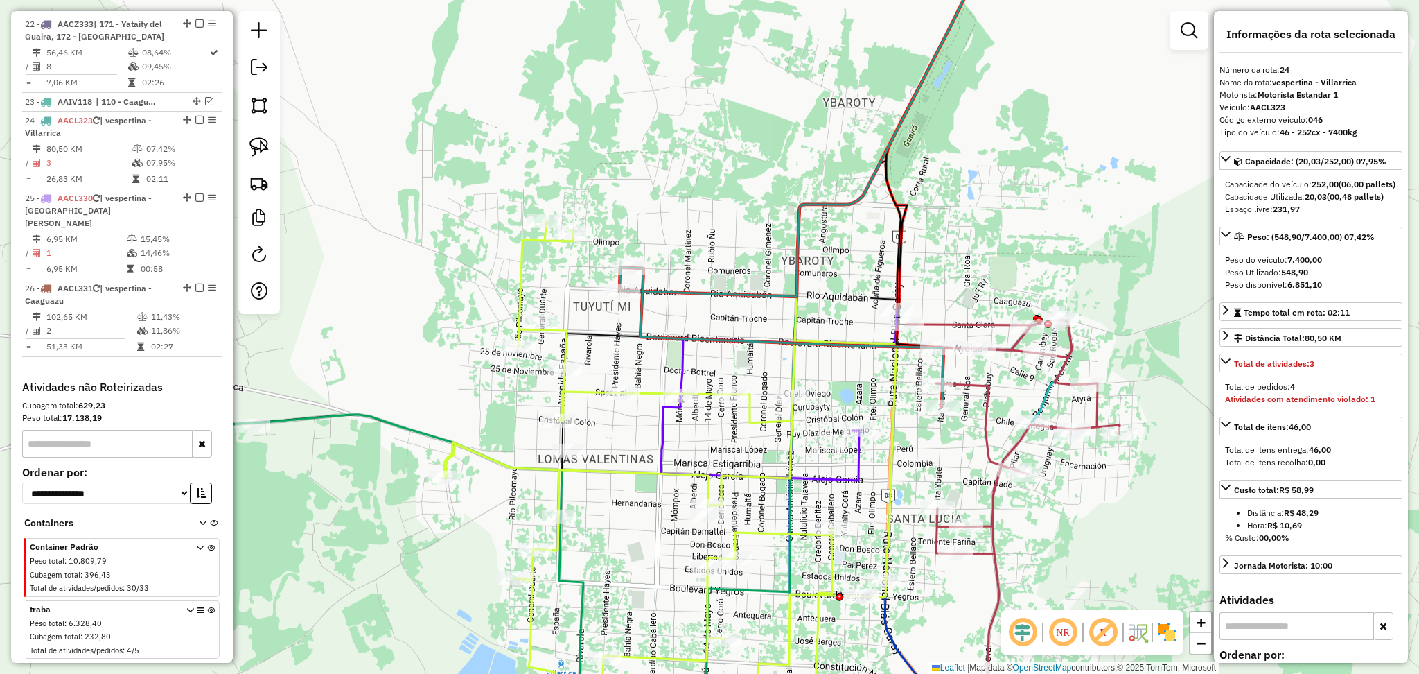
scroll to position [2201, 0]
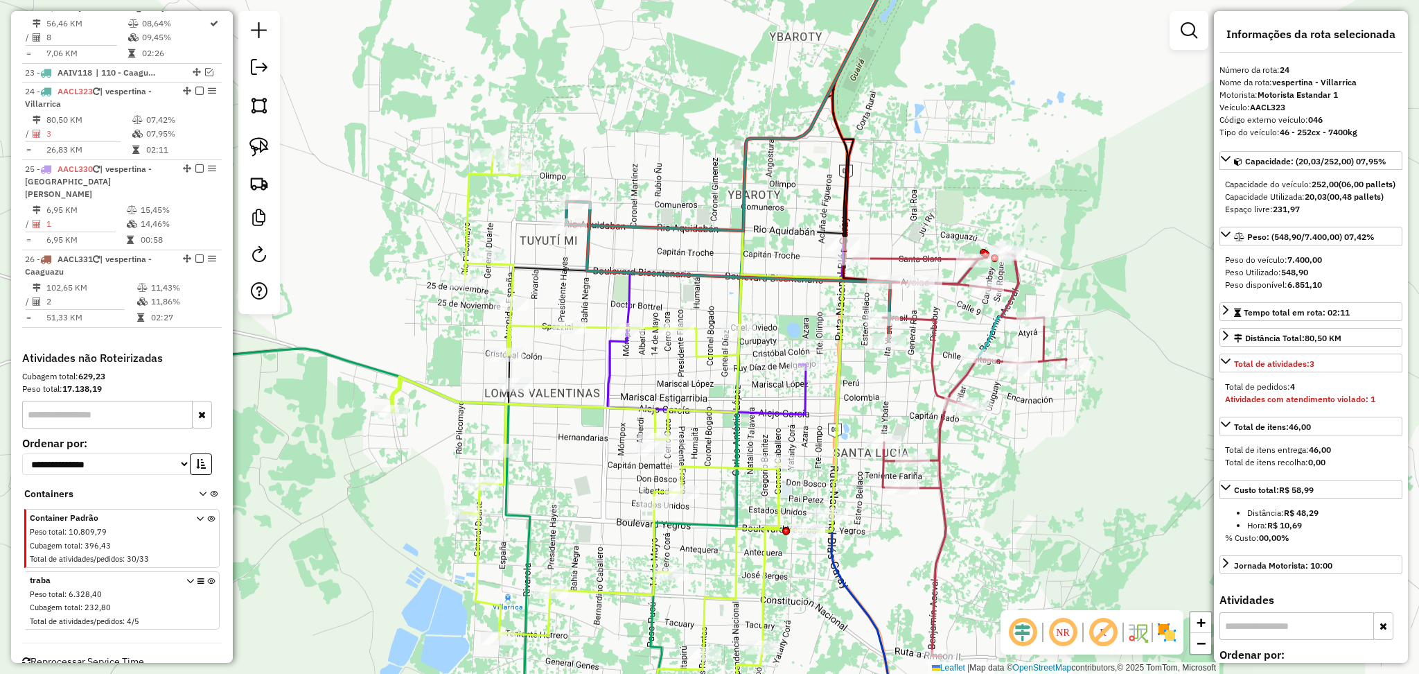
drag, startPoint x: 743, startPoint y: 348, endPoint x: 559, endPoint y: 150, distance: 269.7
click at [576, 202] on icon at bounding box center [733, 271] width 315 height 139
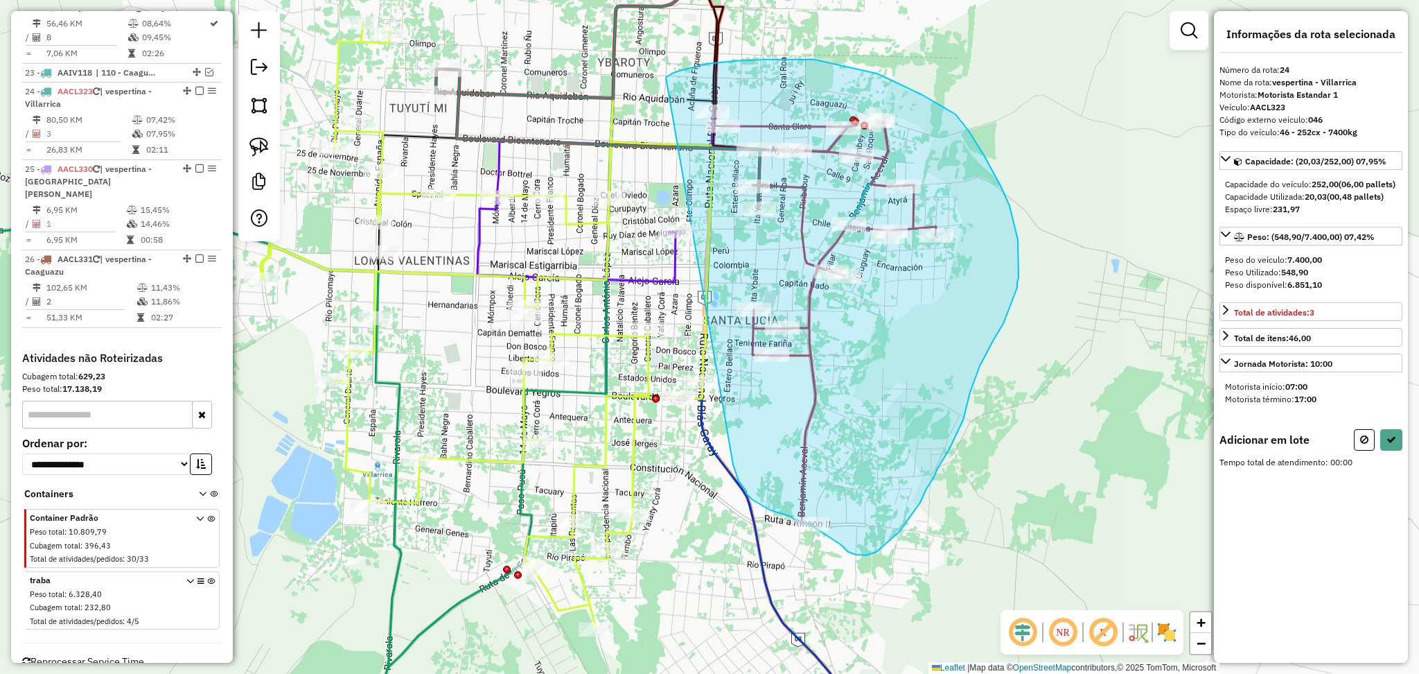
drag, startPoint x: 672, startPoint y: 73, endPoint x: 733, endPoint y: 464, distance: 395.6
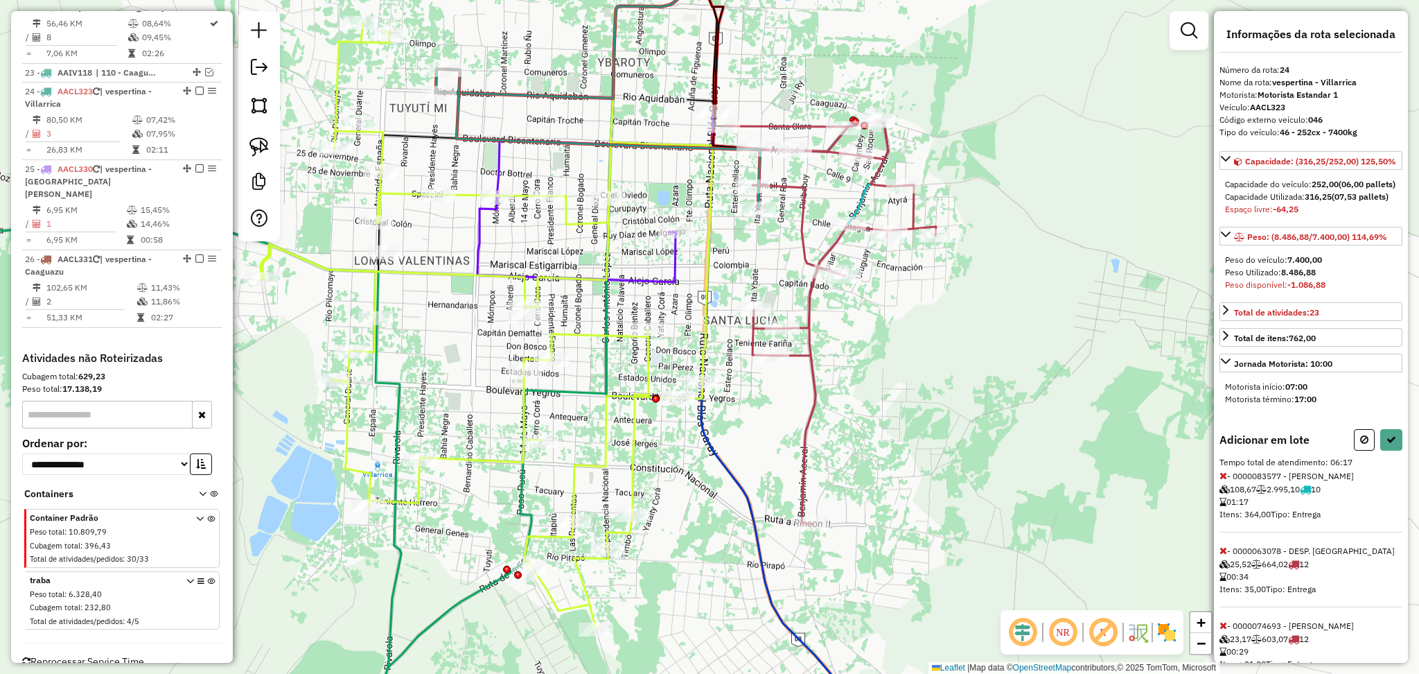
click at [1226, 480] on icon at bounding box center [1224, 476] width 8 height 10
click at [1392, 450] on button at bounding box center [1391, 439] width 22 height 21
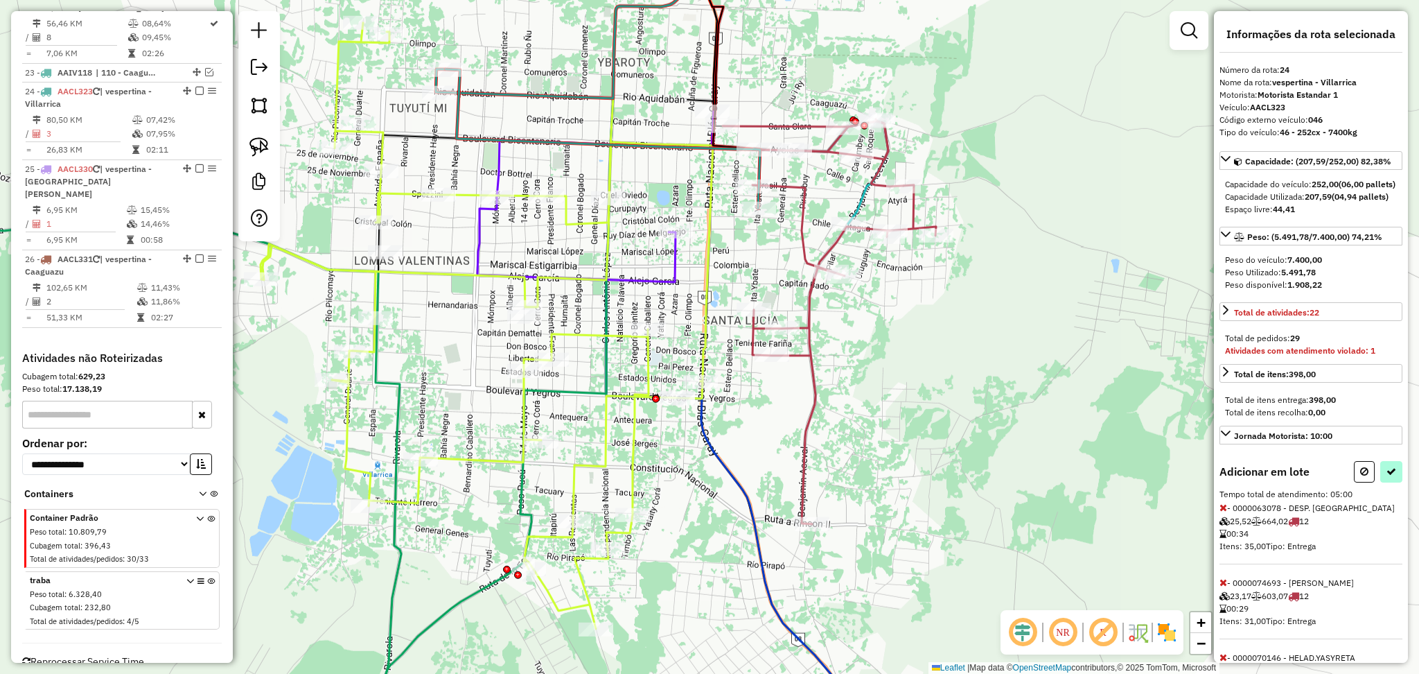
select select "**********"
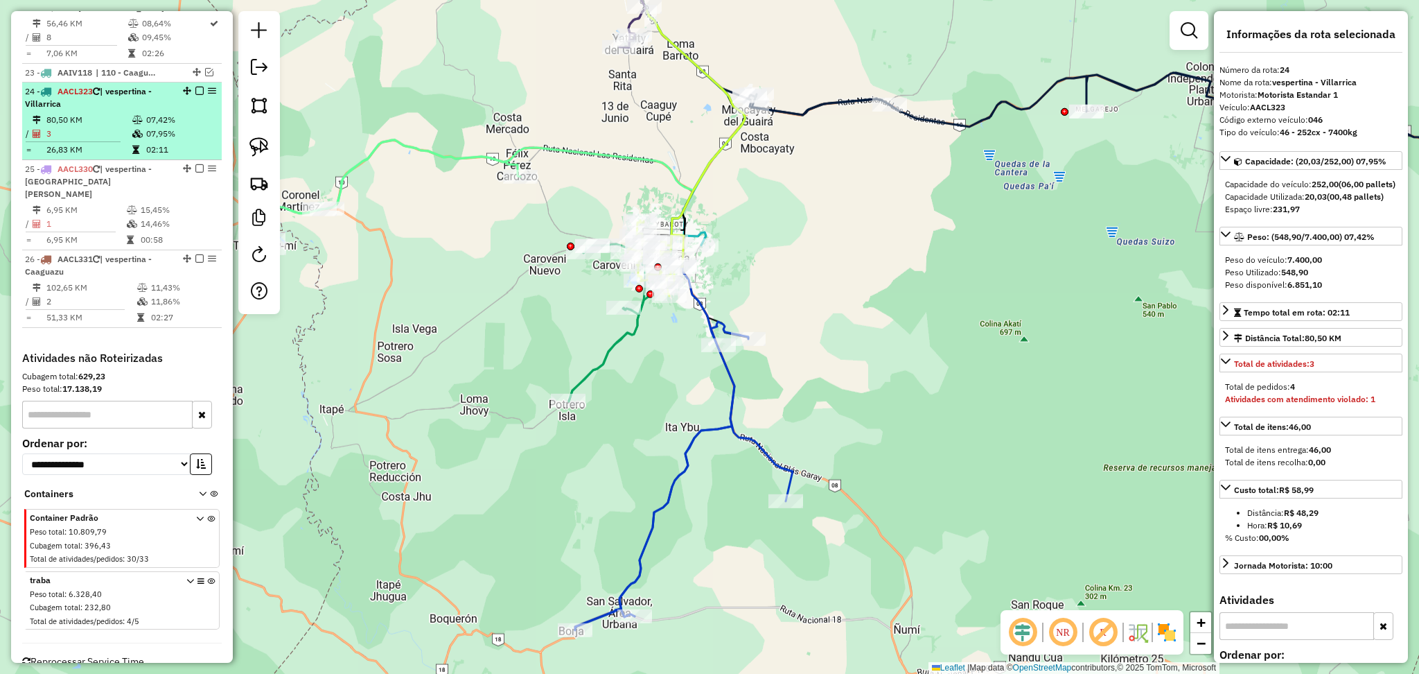
click at [197, 113] on td "07,42%" at bounding box center [181, 120] width 70 height 14
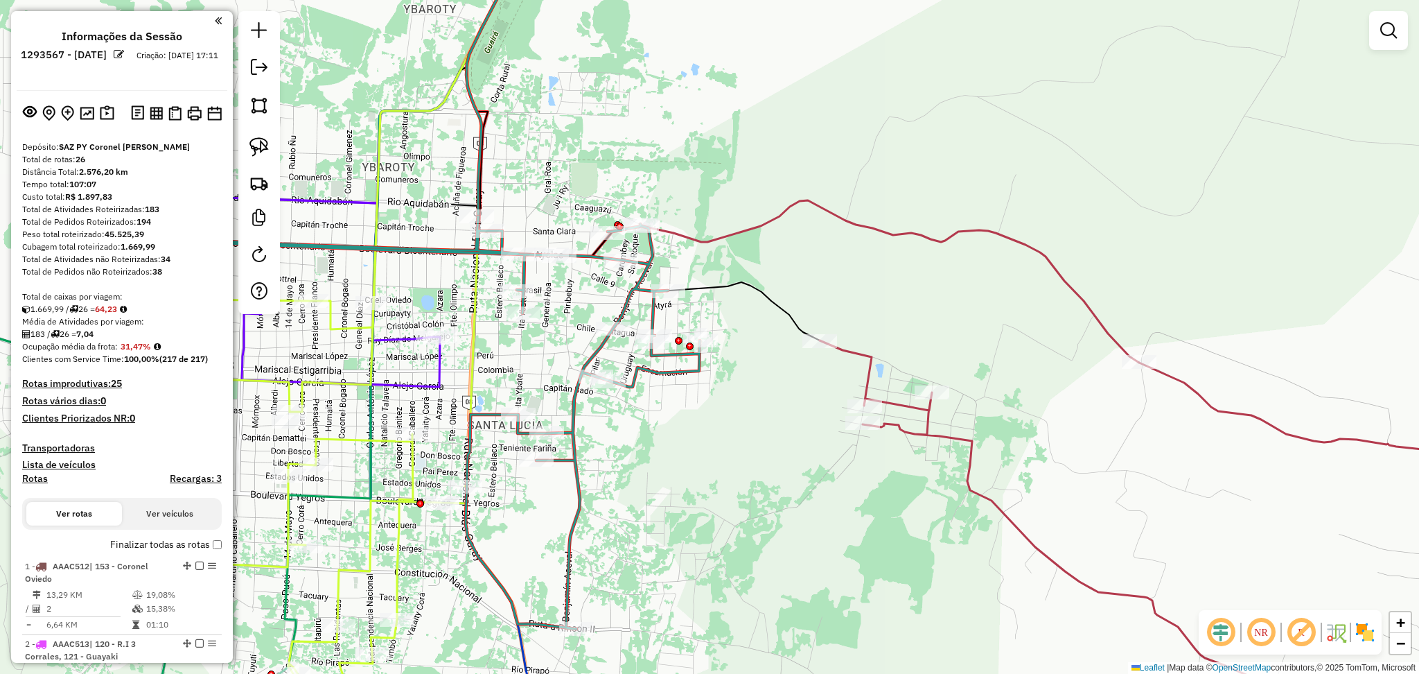
click at [574, 398] on icon at bounding box center [449, 401] width 501 height 455
select select "**********"
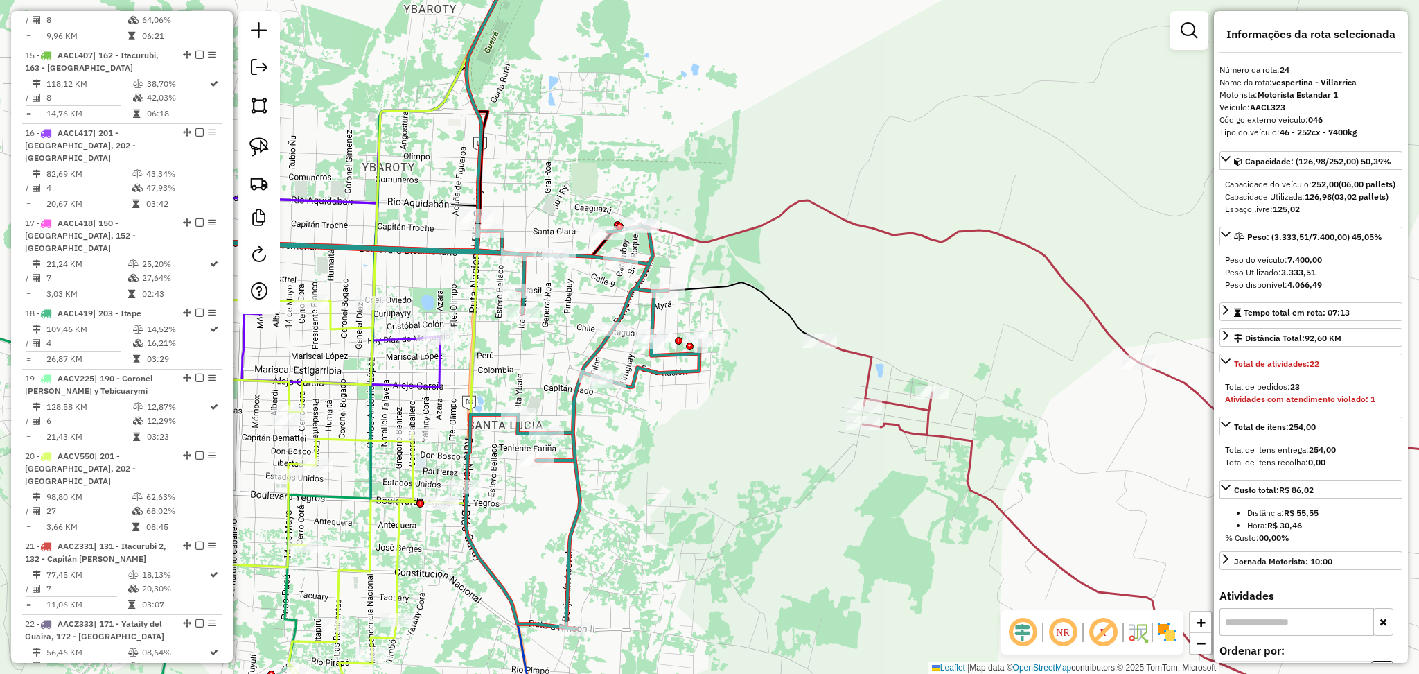
scroll to position [2201, 0]
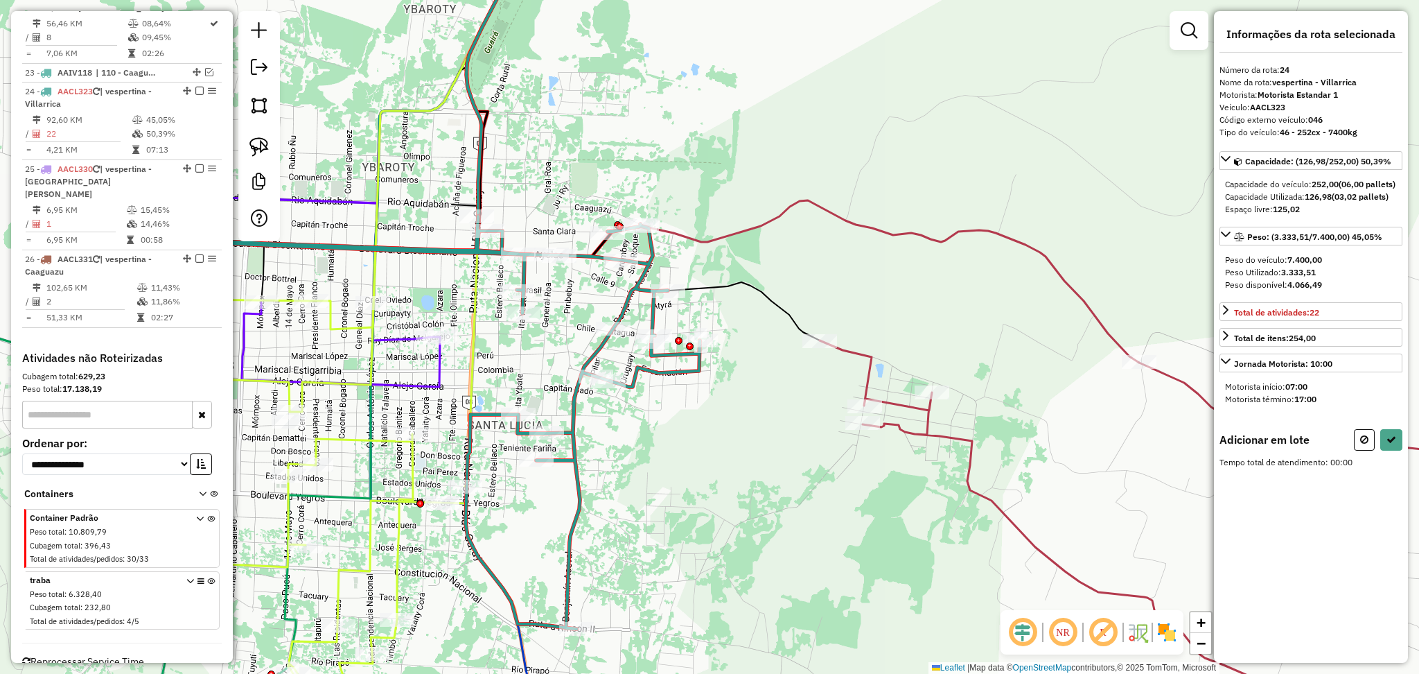
click at [918, 242] on icon at bounding box center [802, 148] width 673 height 430
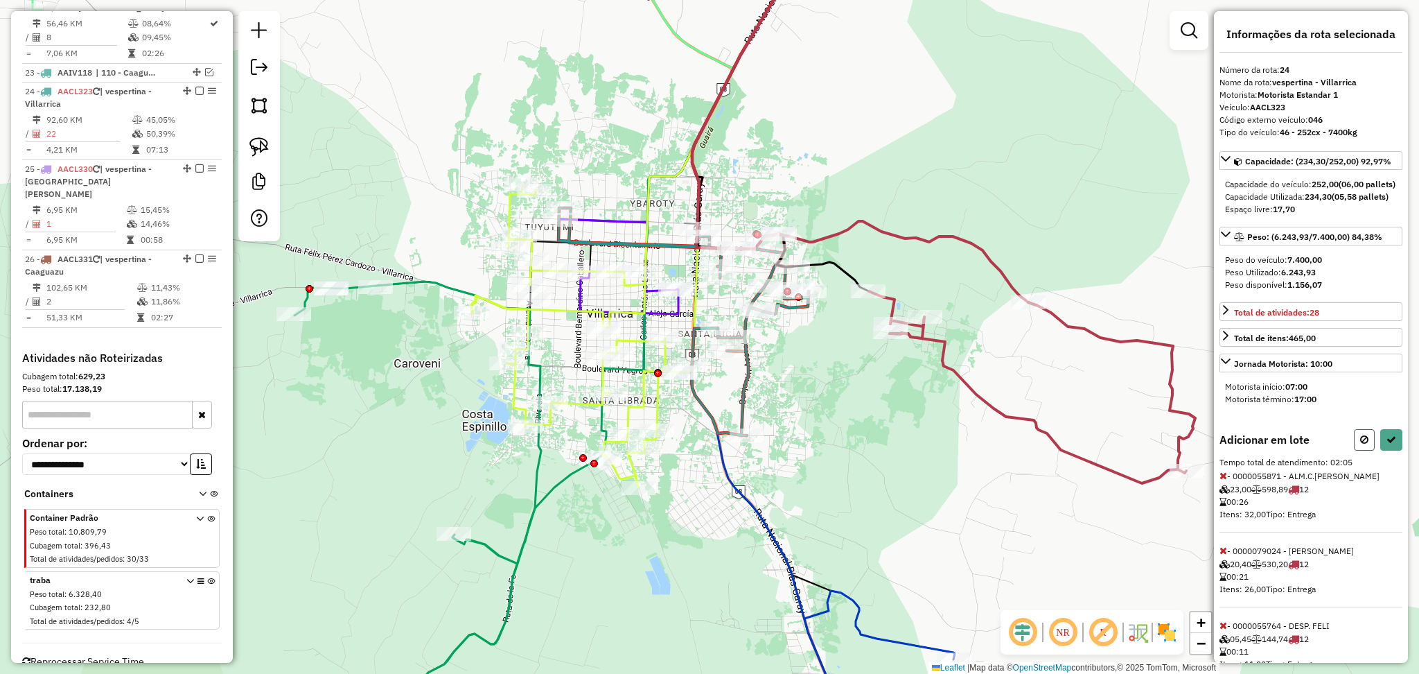
click at [1360, 444] on icon at bounding box center [1364, 439] width 8 height 10
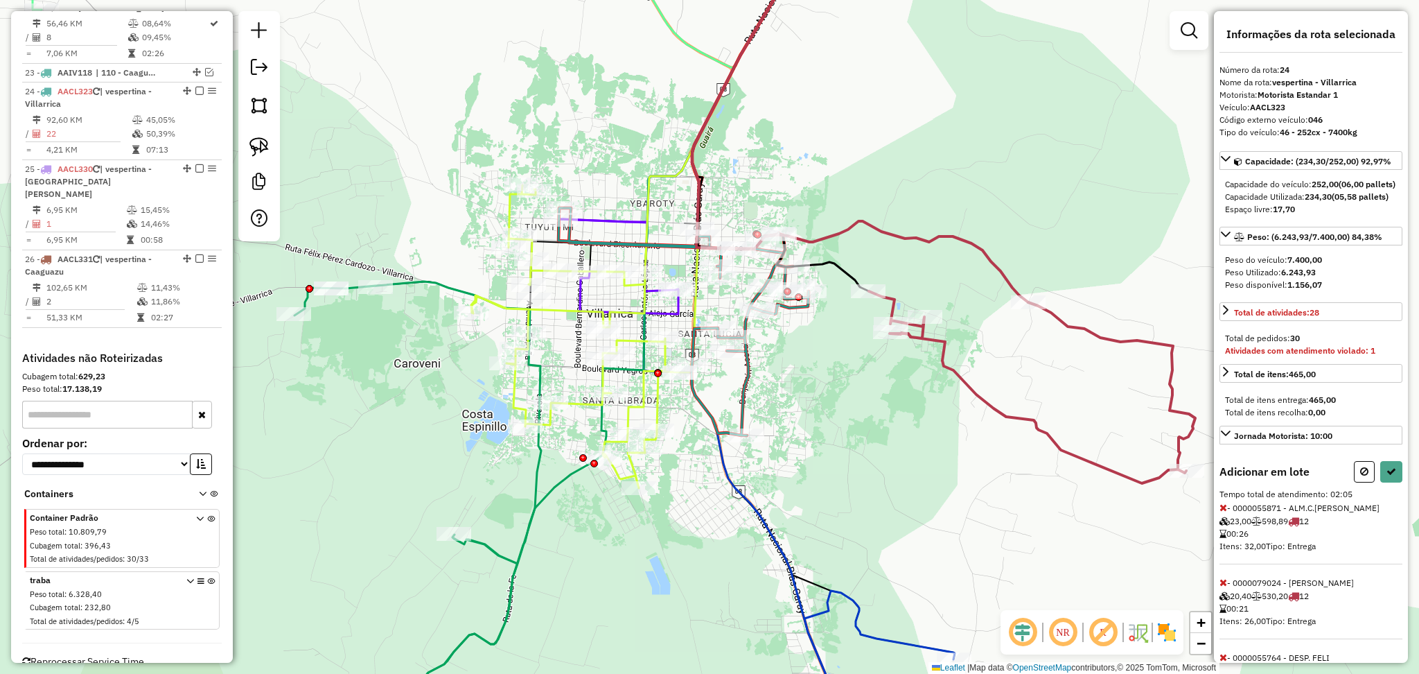
select select "**********"
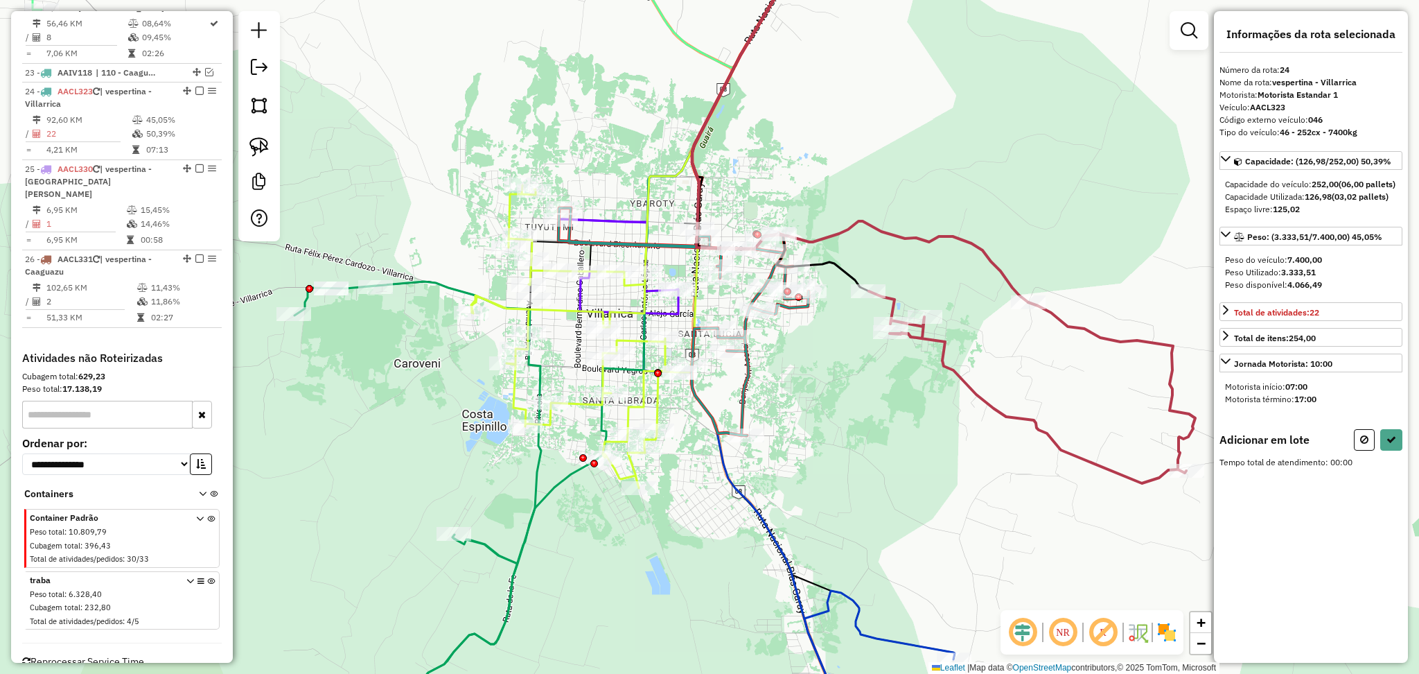
click at [929, 234] on icon at bounding box center [860, 117] width 336 height 369
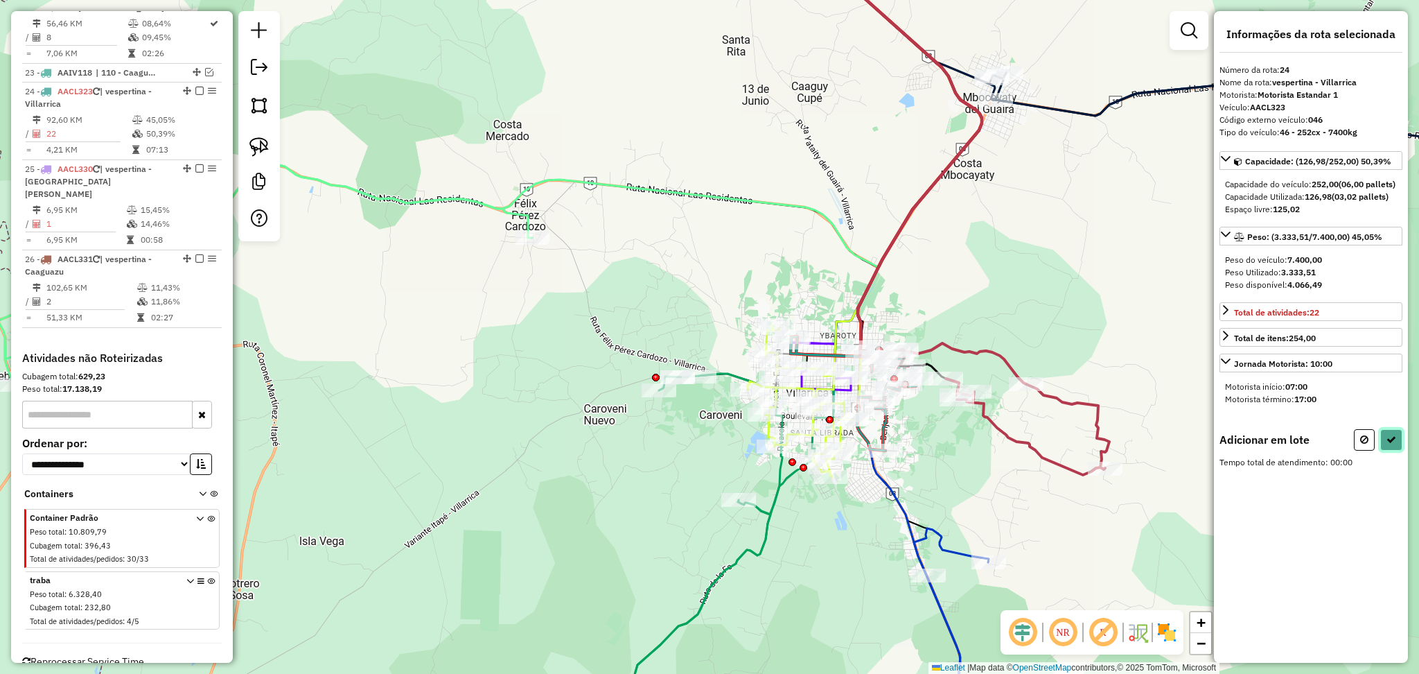
click at [1396, 450] on button at bounding box center [1391, 439] width 22 height 21
click at [994, 420] on icon at bounding box center [1028, 426] width 164 height 96
click at [1003, 423] on icon at bounding box center [1028, 426] width 164 height 96
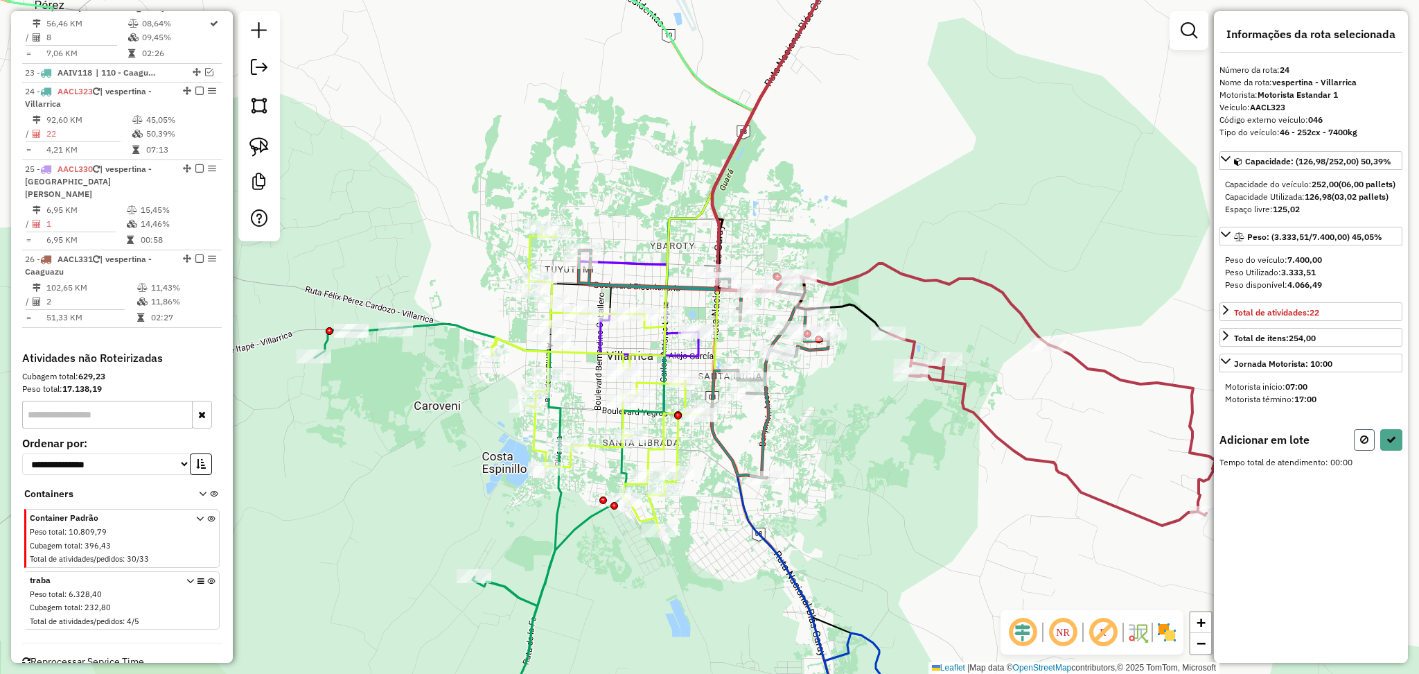
click at [1367, 444] on icon at bounding box center [1364, 439] width 8 height 10
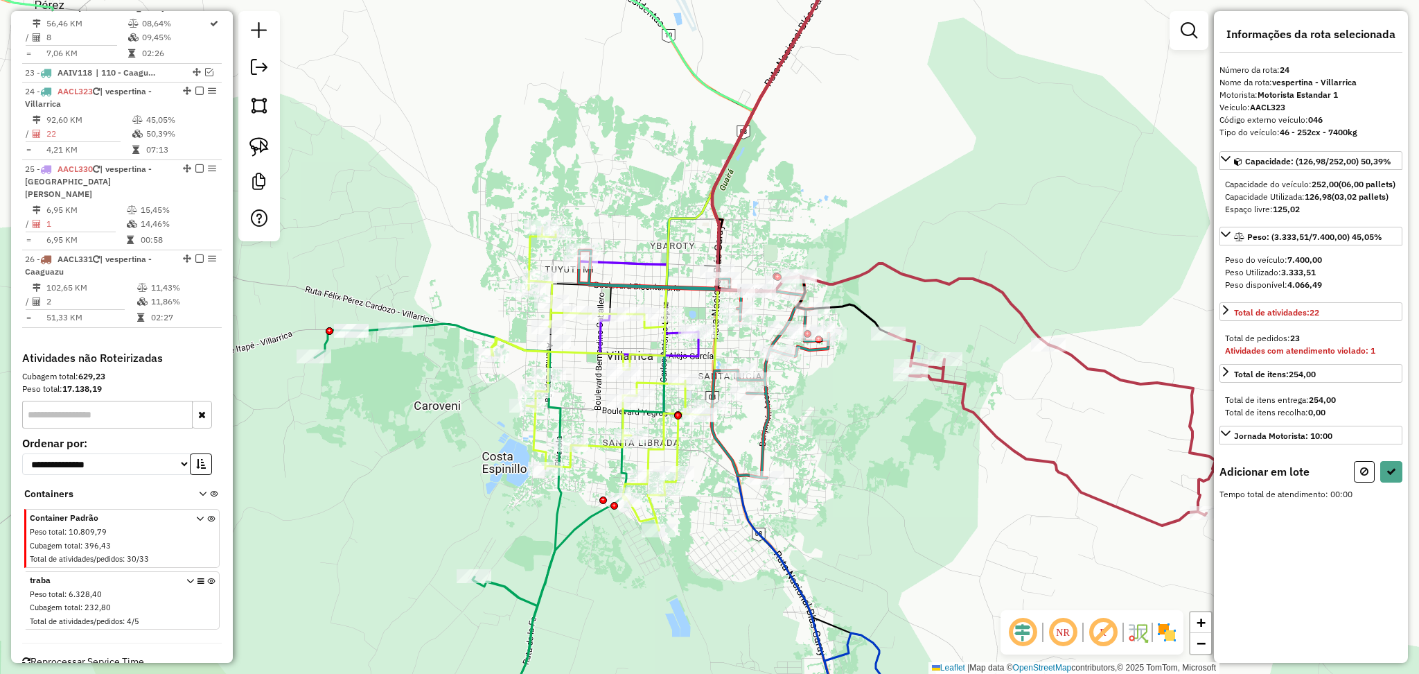
select select "**********"
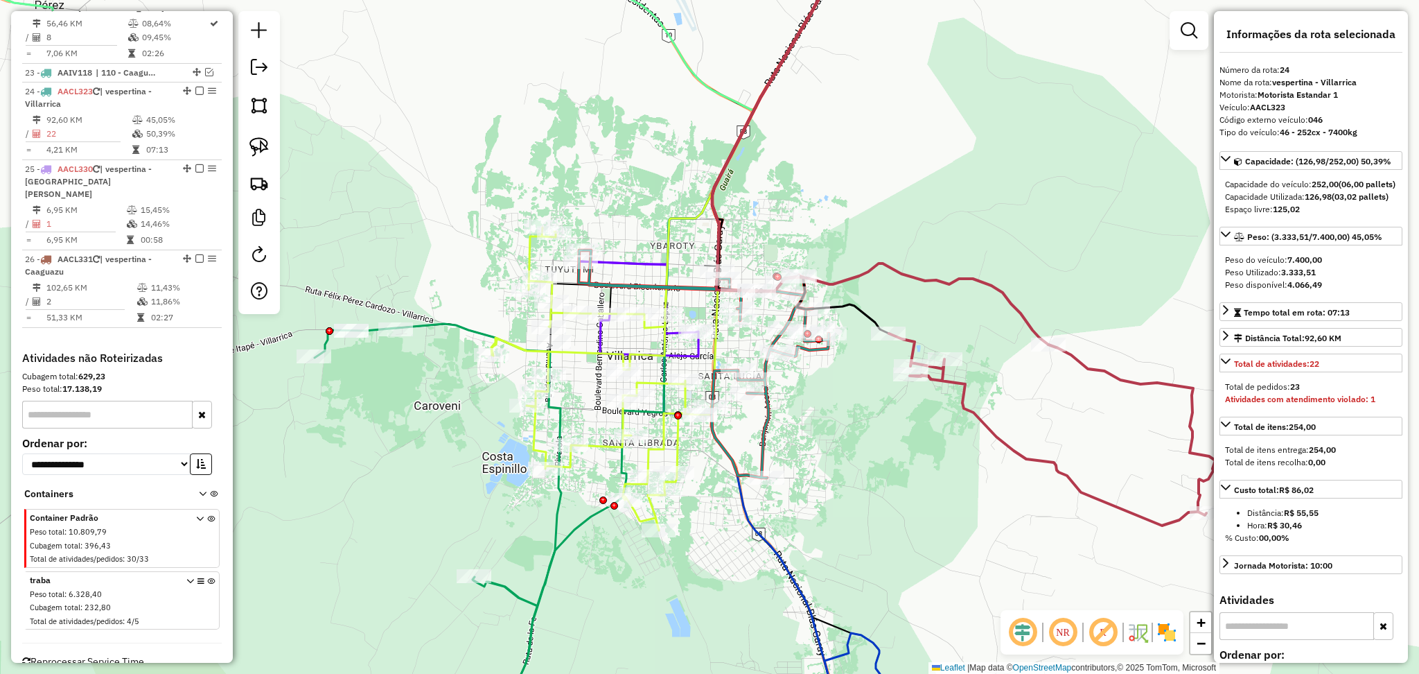
click at [767, 420] on icon at bounding box center [704, 363] width 250 height 227
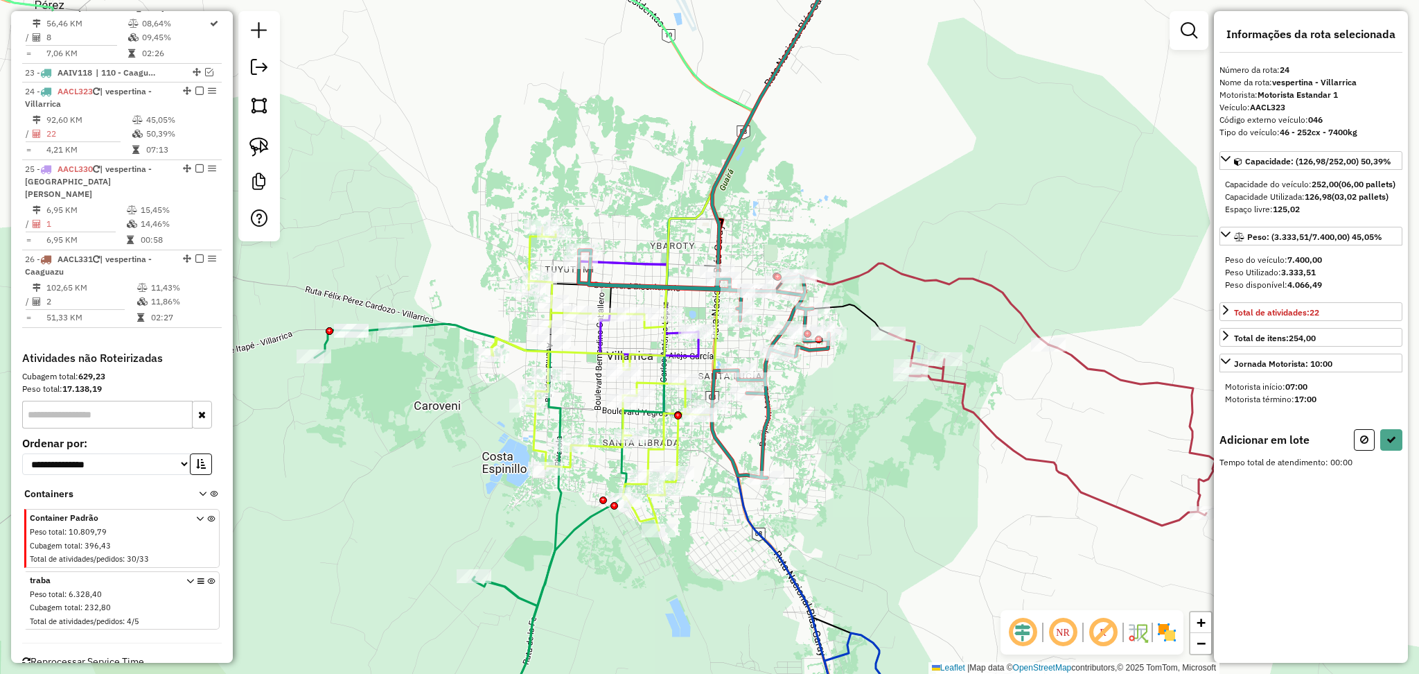
click at [992, 422] on icon at bounding box center [1052, 429] width 326 height 192
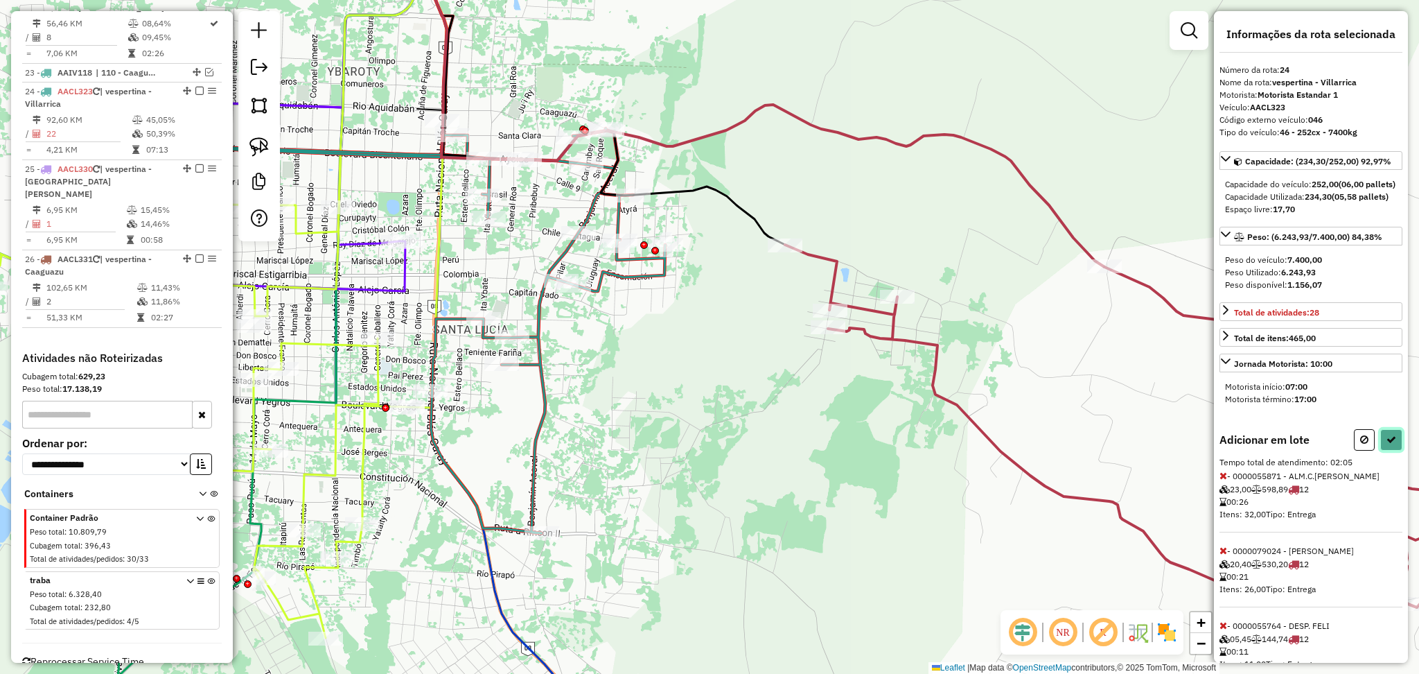
click at [1387, 444] on icon at bounding box center [1392, 439] width 10 height 10
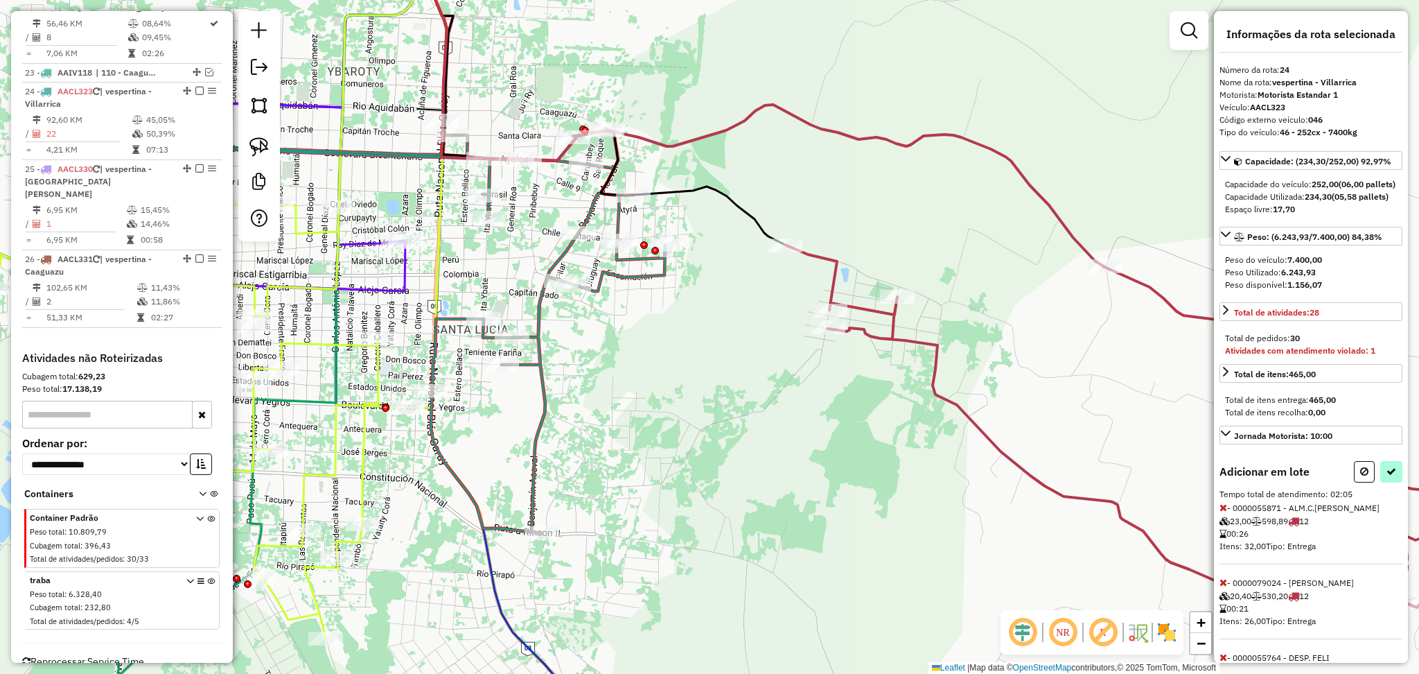
select select "**********"
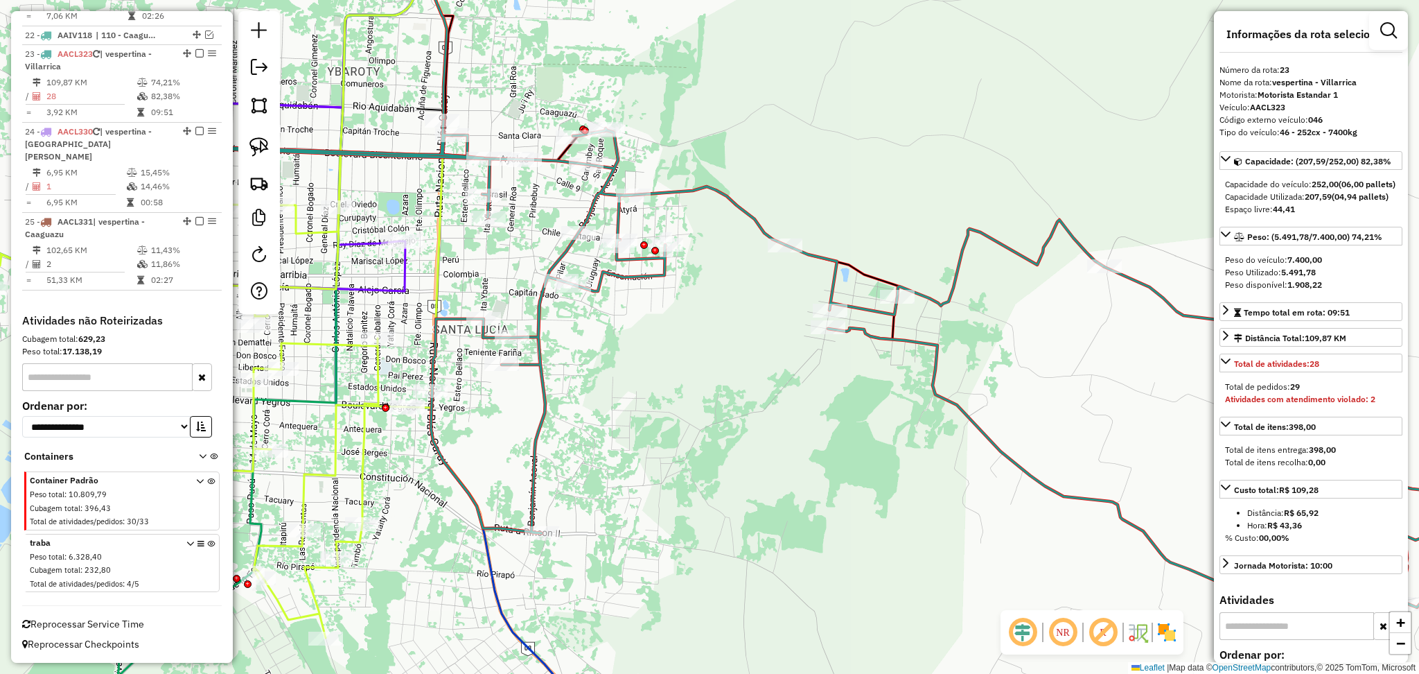
scroll to position [2123, 0]
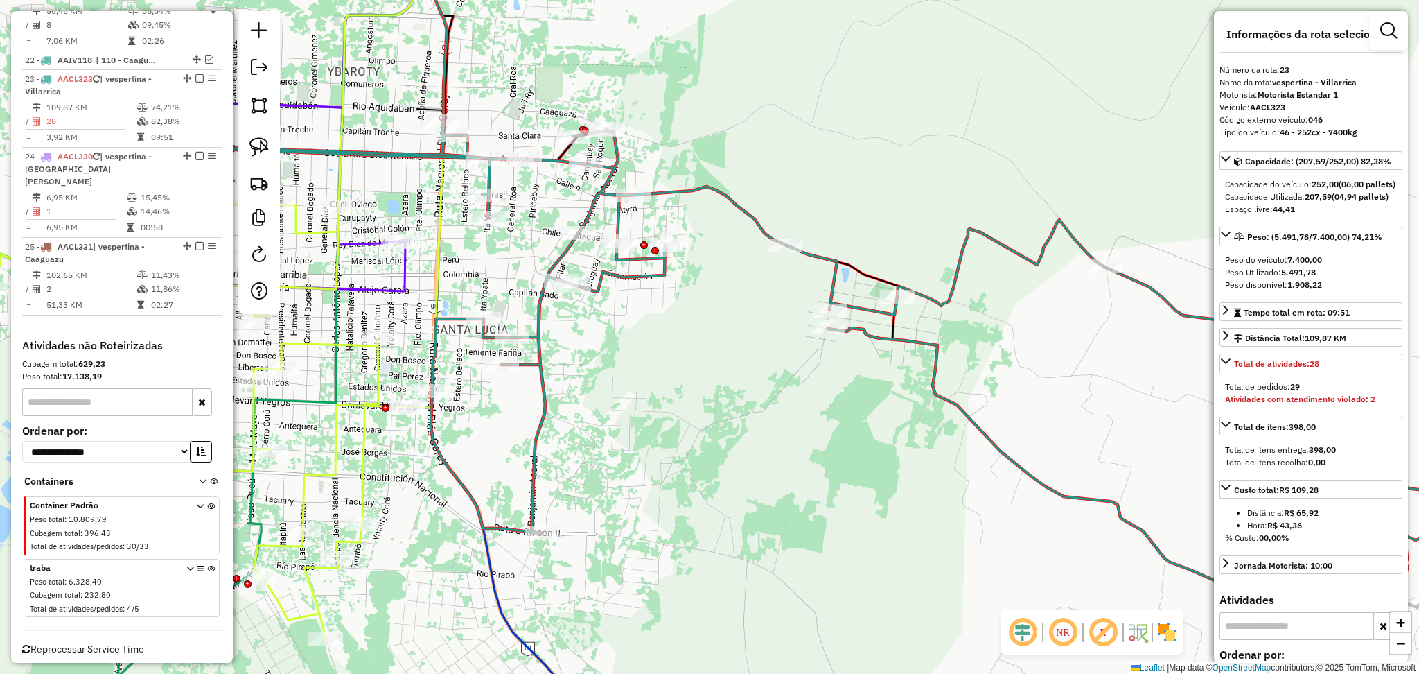
drag, startPoint x: 1333, startPoint y: 119, endPoint x: 1249, endPoint y: 108, distance: 84.6
click at [1249, 108] on div "**********" at bounding box center [1311, 336] width 194 height 651
copy div "AACL323 Código externo veículo: 046"
click at [944, 353] on icon at bounding box center [801, 353] width 1274 height 550
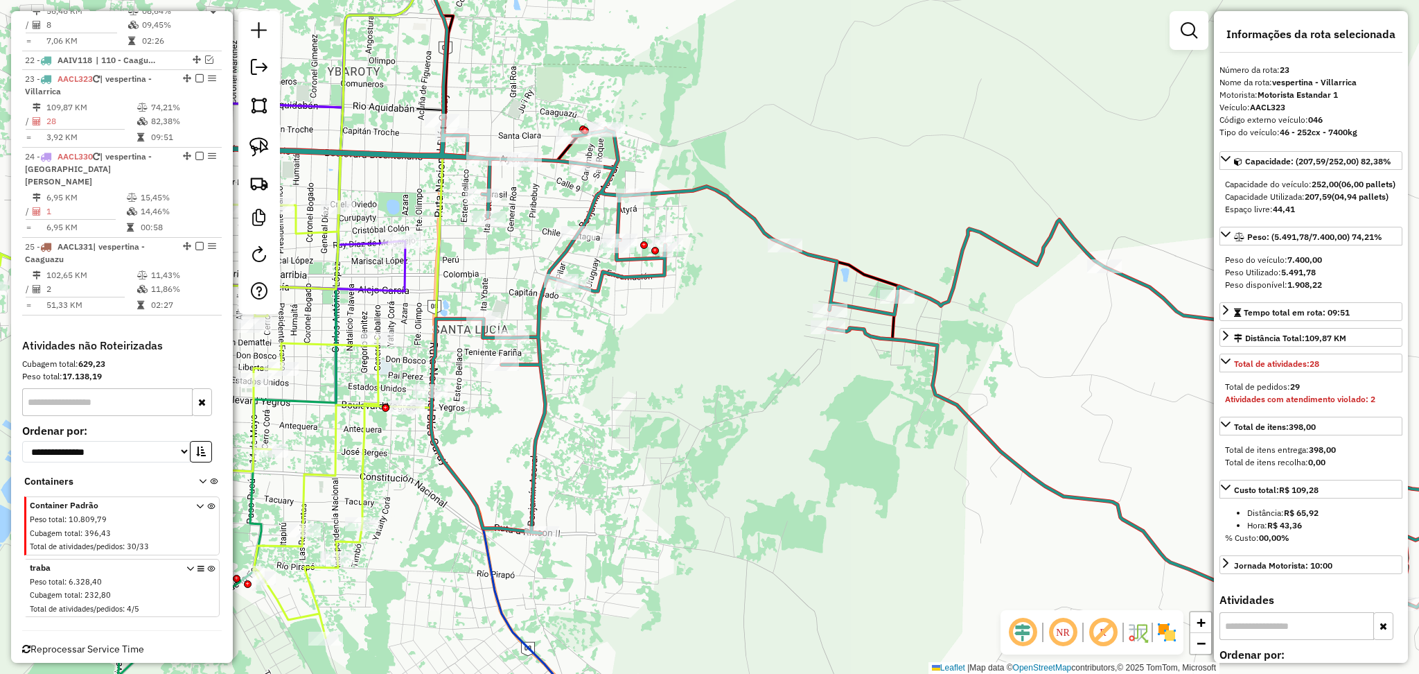
click at [793, 391] on div "Janela de atendimento Grade de atendimento Capacidade Transportadoras Veículos …" at bounding box center [709, 337] width 1419 height 674
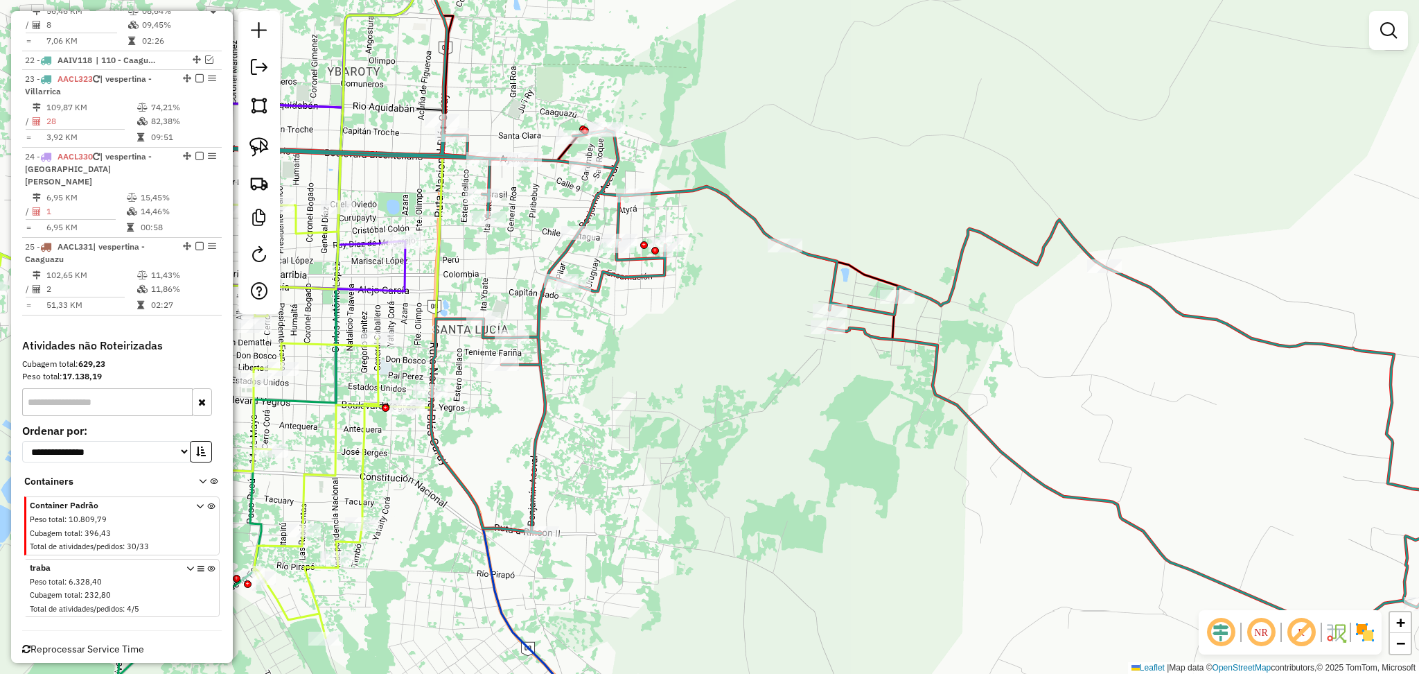
click at [896, 328] on icon at bounding box center [666, 136] width 468 height 406
select select "**********"
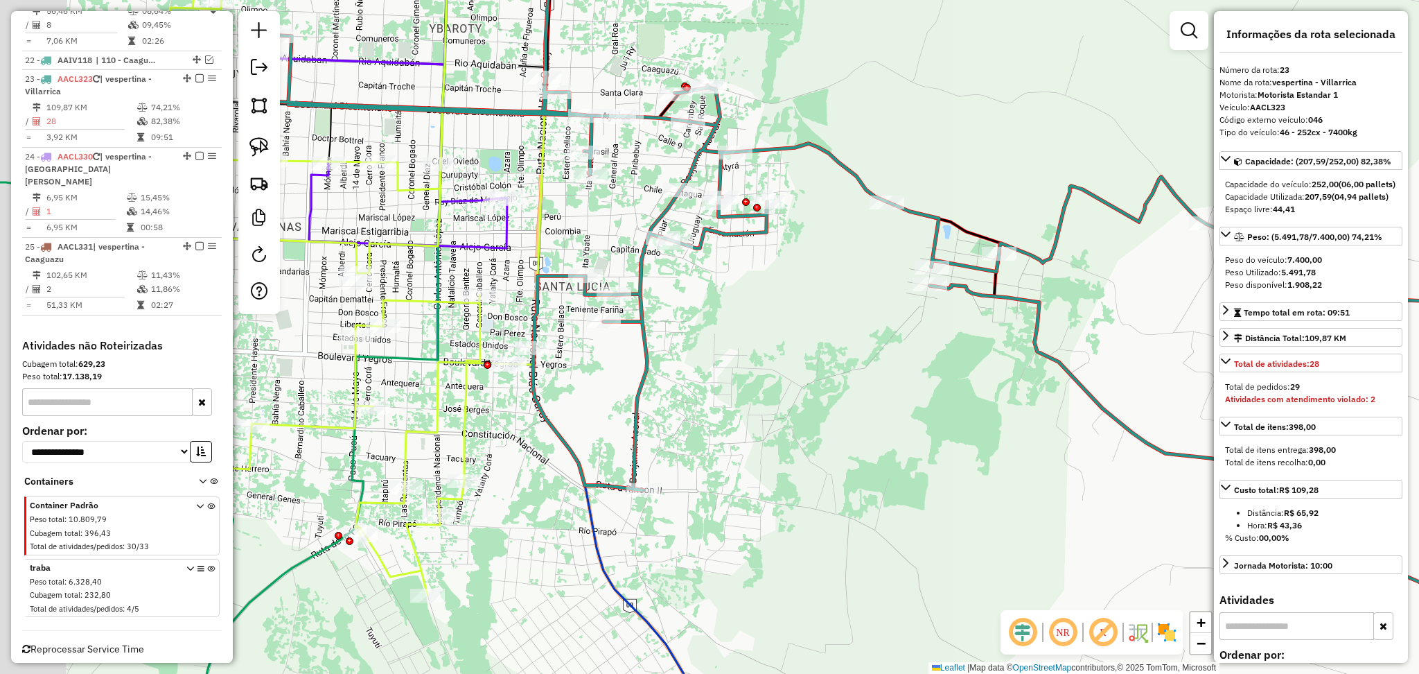
drag, startPoint x: 635, startPoint y: 399, endPoint x: 737, endPoint y: 356, distance: 110.6
click at [737, 356] on div "Janela de atendimento Grade de atendimento Capacidade Transportadoras Veículos …" at bounding box center [709, 337] width 1419 height 674
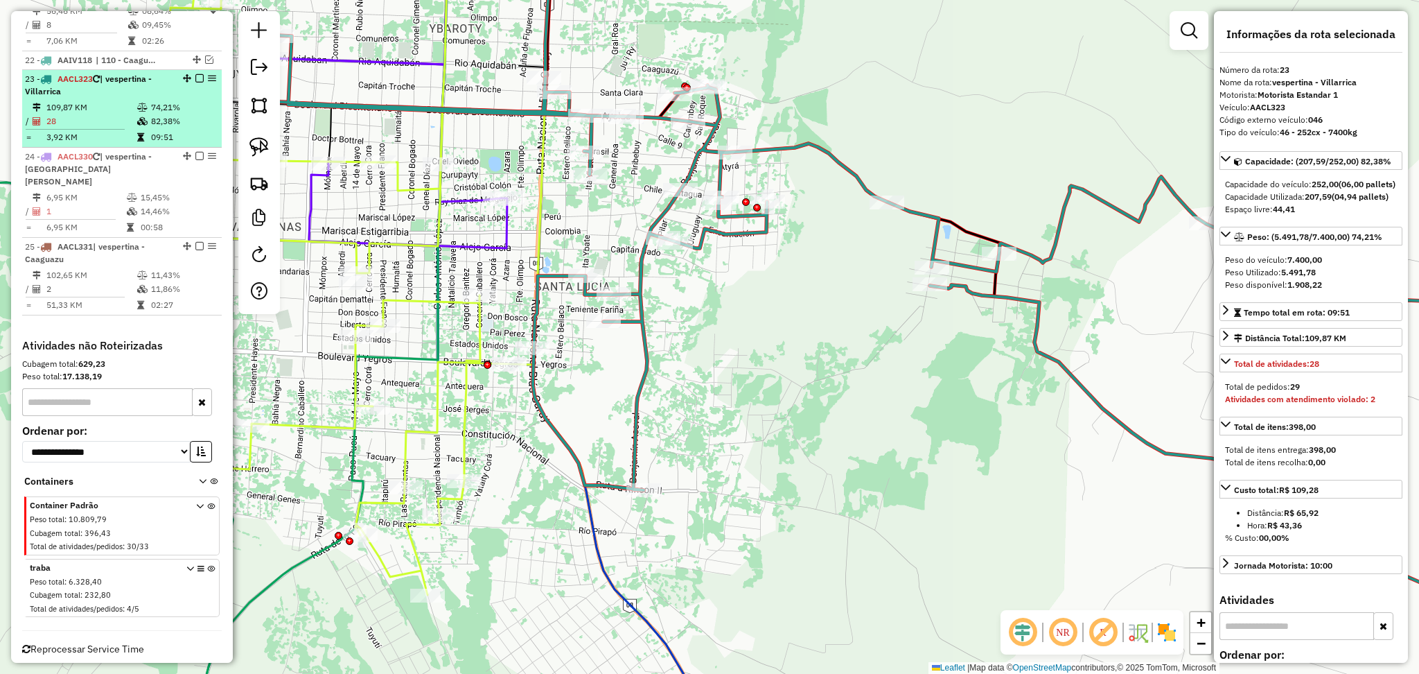
click at [195, 74] on em at bounding box center [199, 78] width 8 height 8
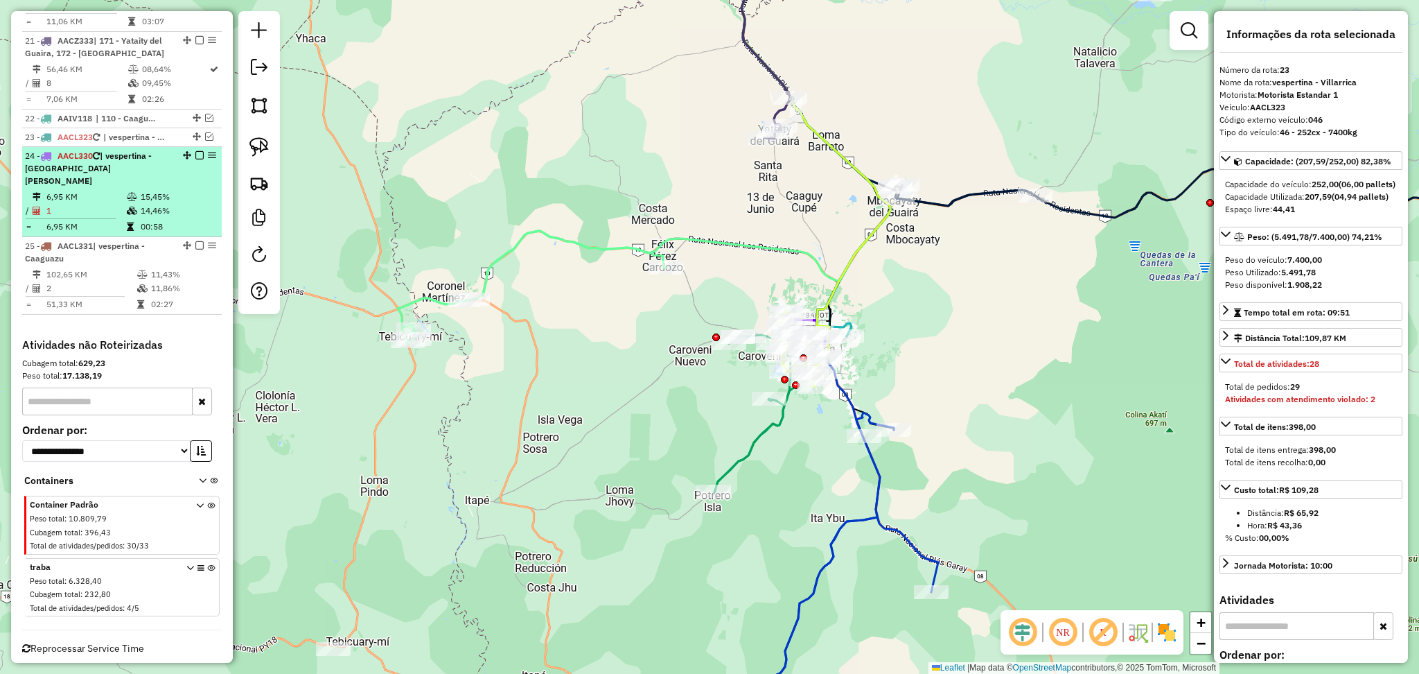
click at [135, 190] on td at bounding box center [133, 197] width 14 height 14
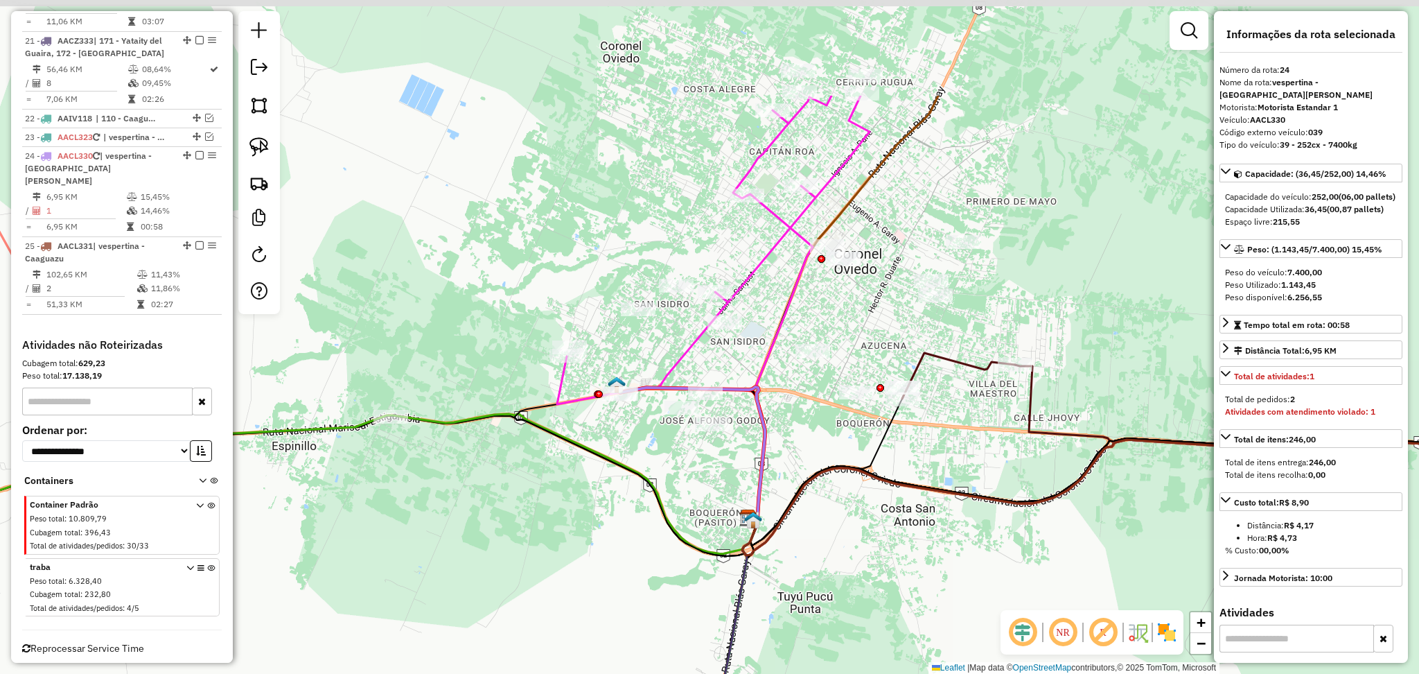
drag, startPoint x: 815, startPoint y: 290, endPoint x: 766, endPoint y: 461, distance: 177.9
click at [766, 461] on div "Janela de atendimento Grade de atendimento Capacidade Transportadoras Veículos …" at bounding box center [709, 337] width 1419 height 674
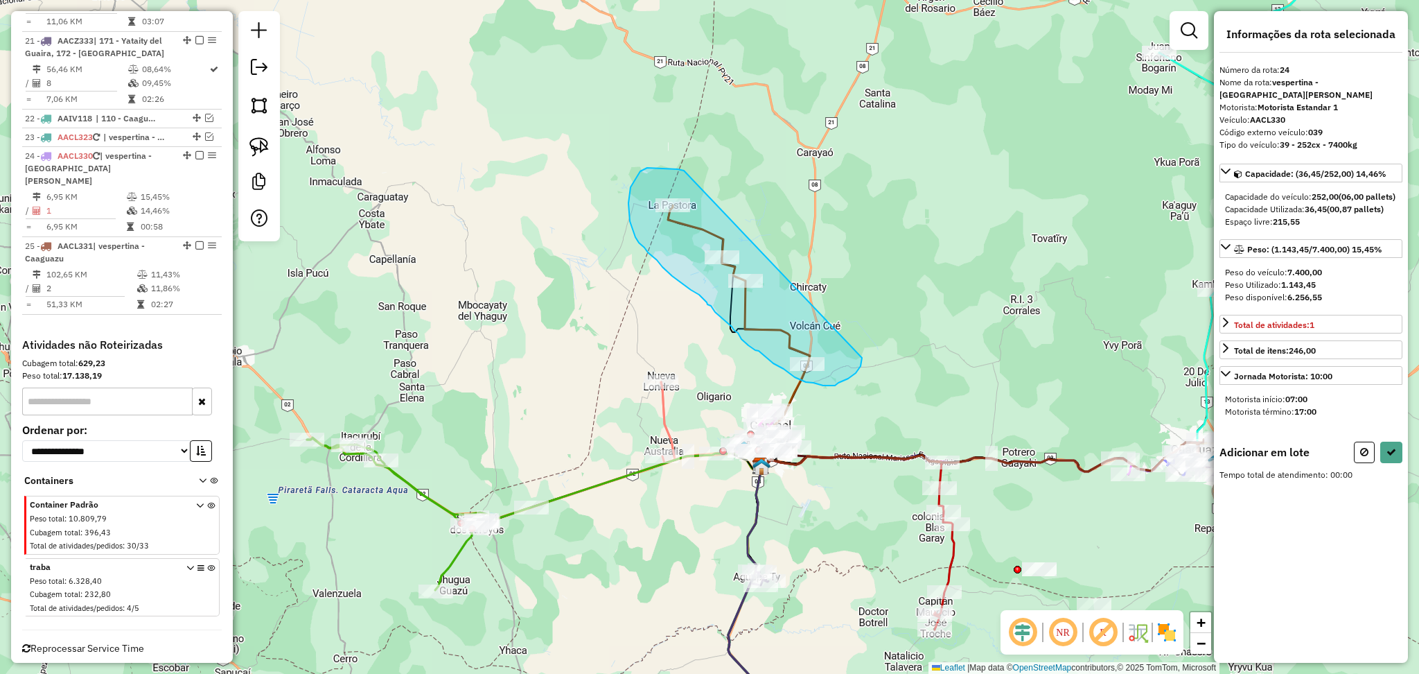
drag, startPoint x: 684, startPoint y: 171, endPoint x: 862, endPoint y: 358, distance: 257.8
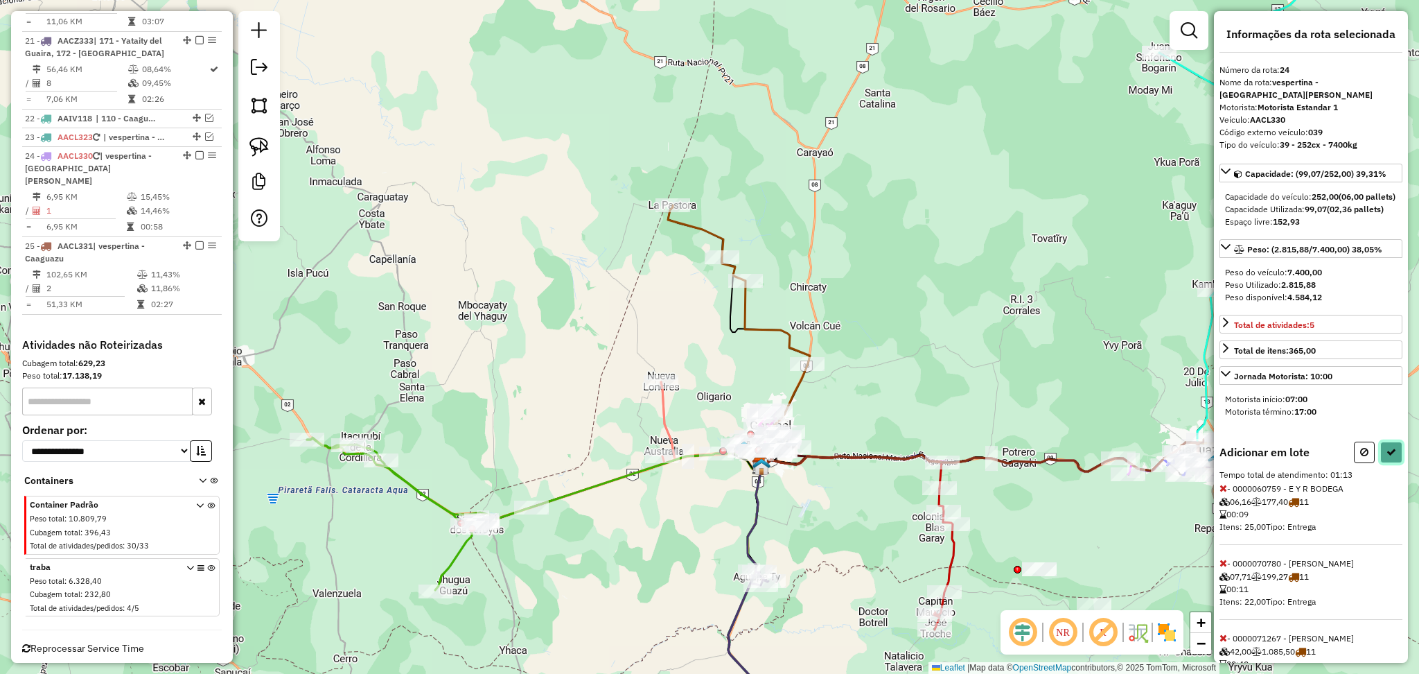
click at [1390, 456] on icon at bounding box center [1392, 452] width 10 height 10
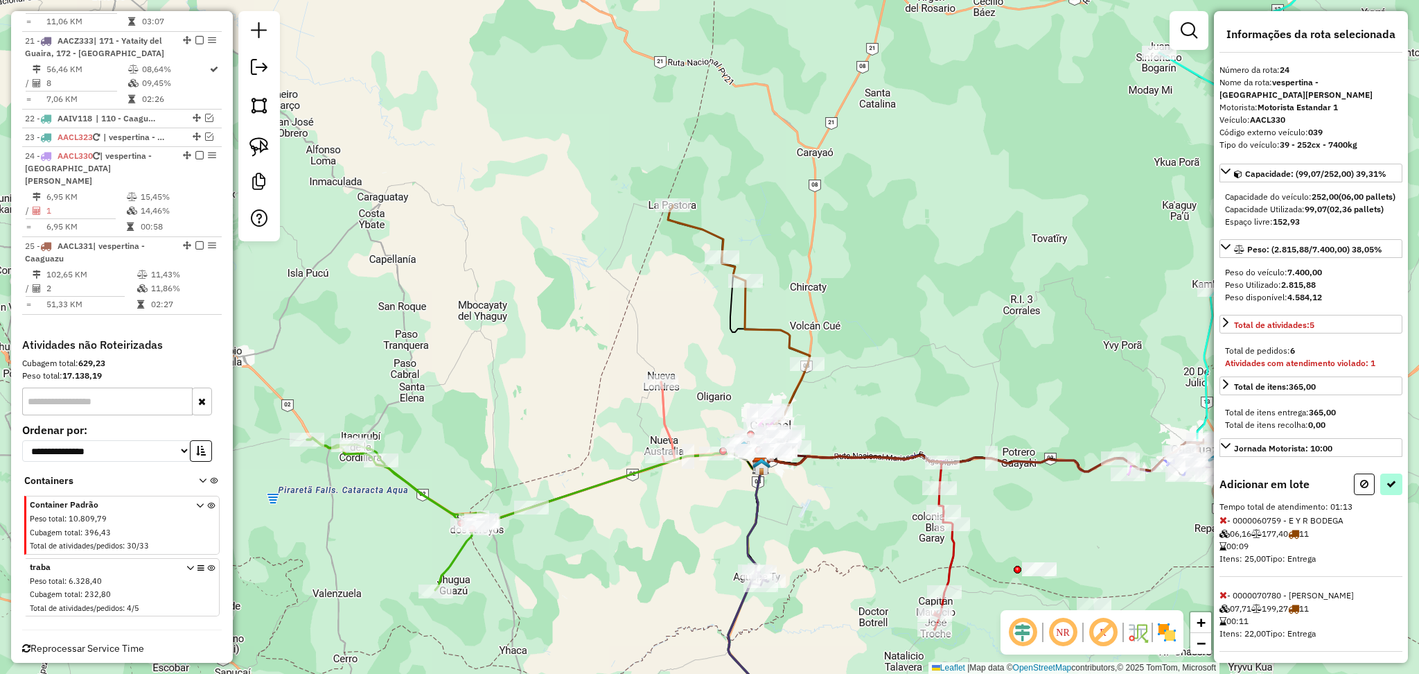
select select "**********"
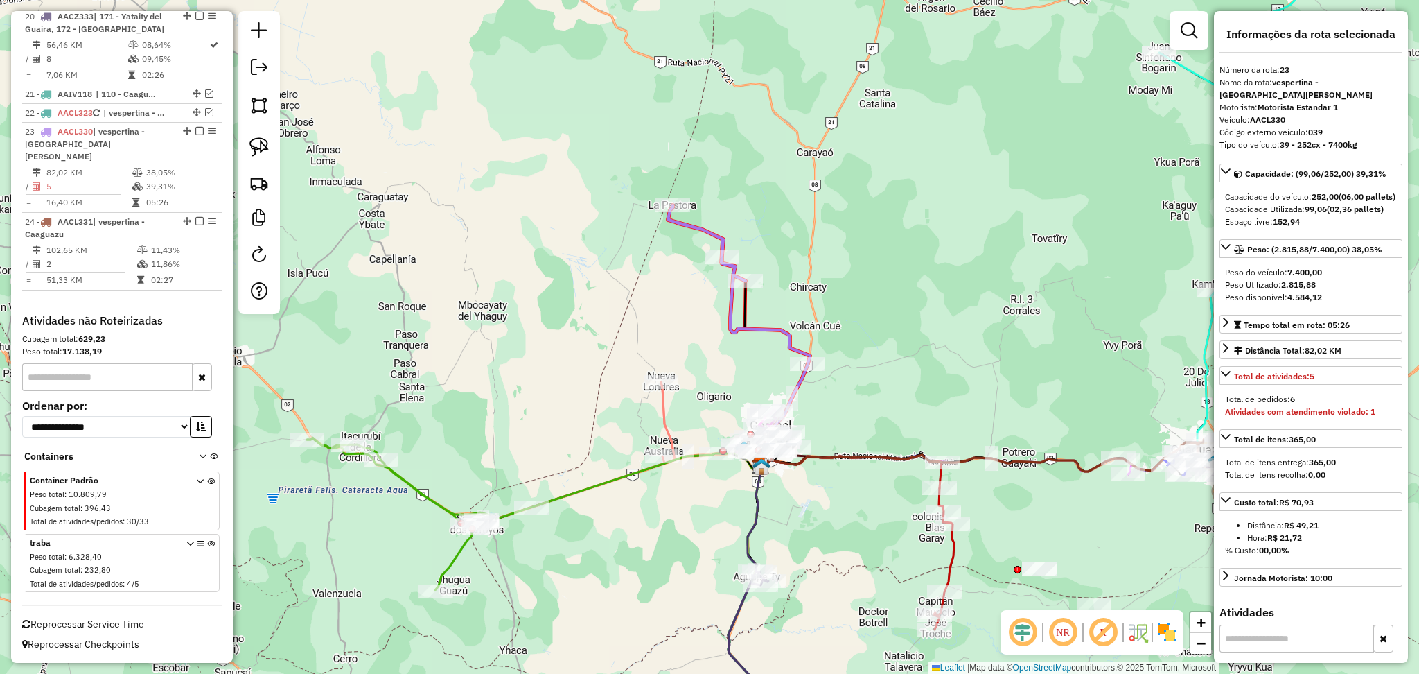
scroll to position [1987, 0]
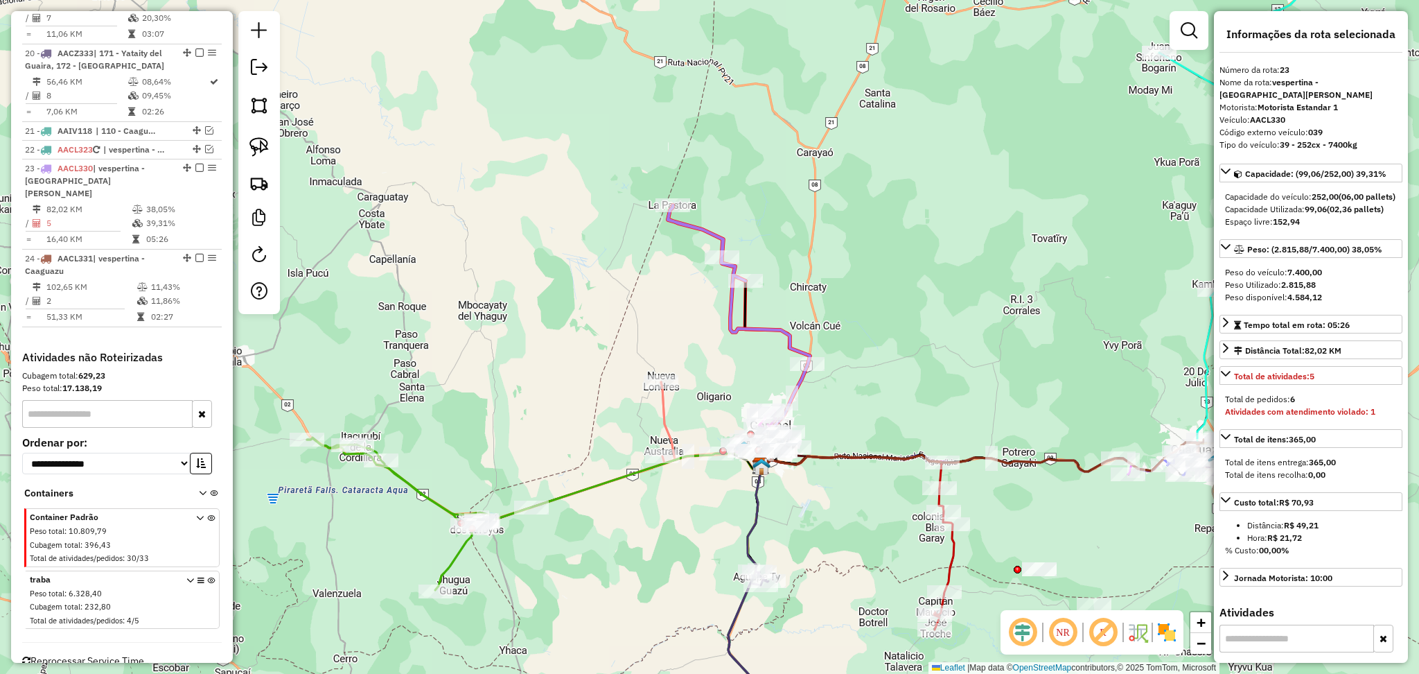
click at [777, 331] on icon at bounding box center [739, 327] width 142 height 245
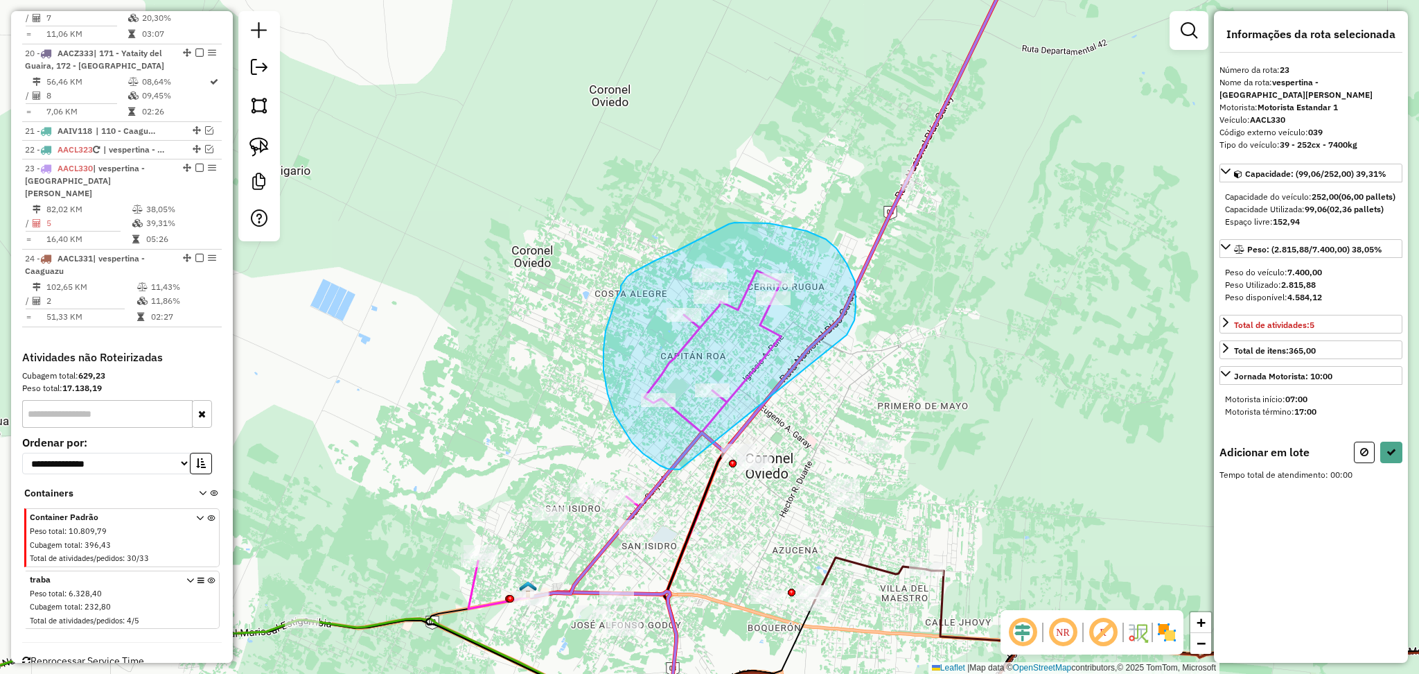
drag, startPoint x: 856, startPoint y: 308, endPoint x: 680, endPoint y: 469, distance: 238.4
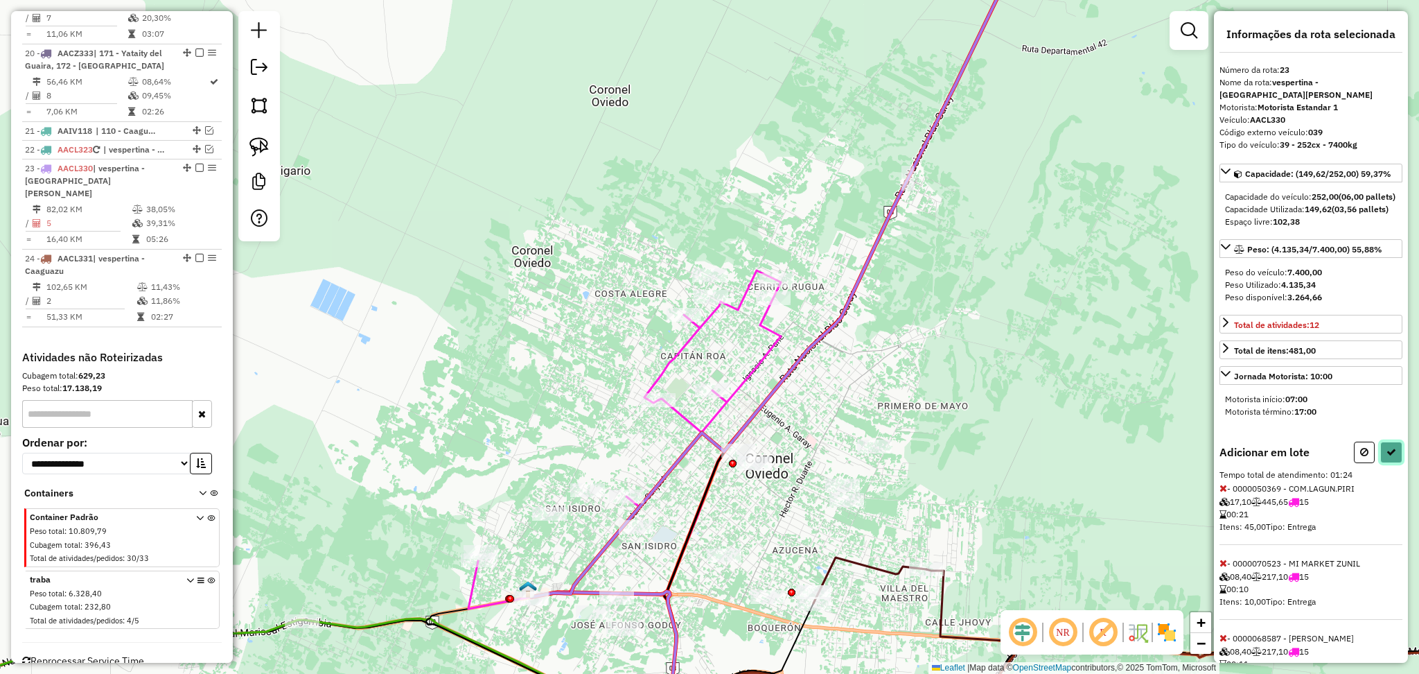
click at [1386, 455] on button at bounding box center [1391, 451] width 22 height 21
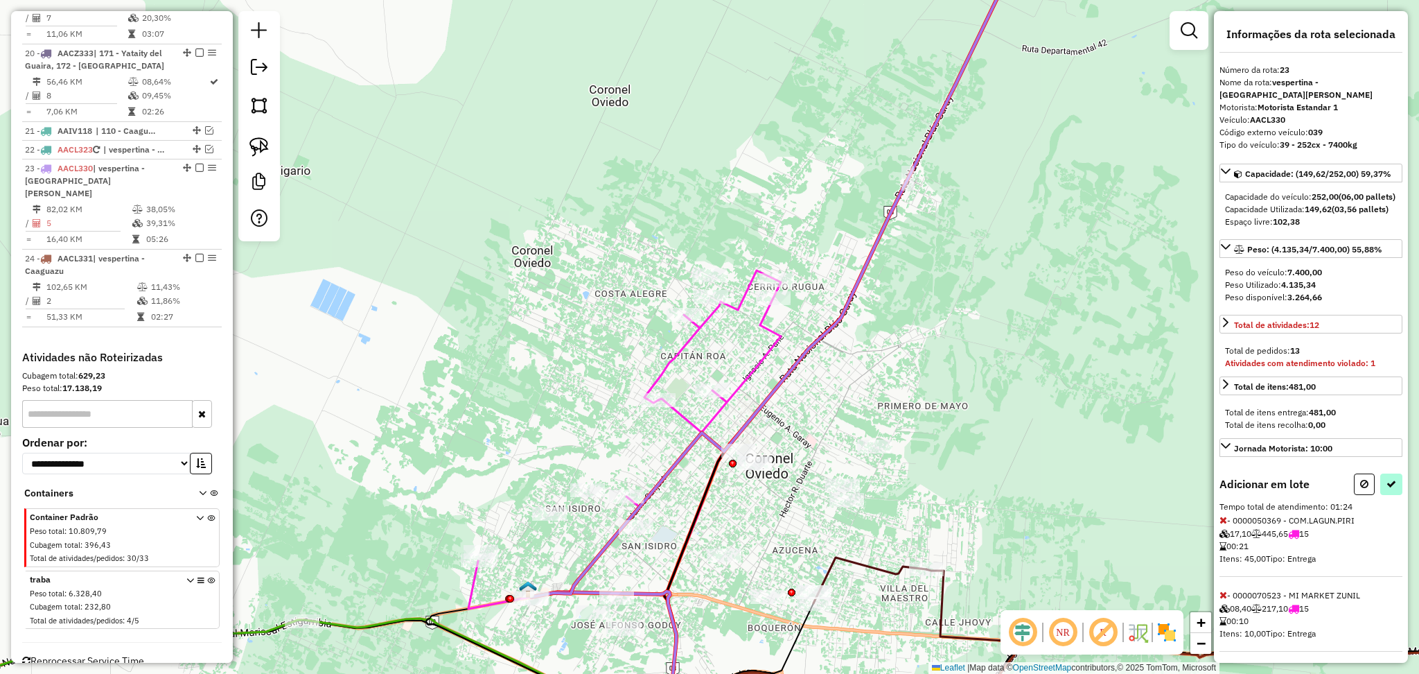
select select "**********"
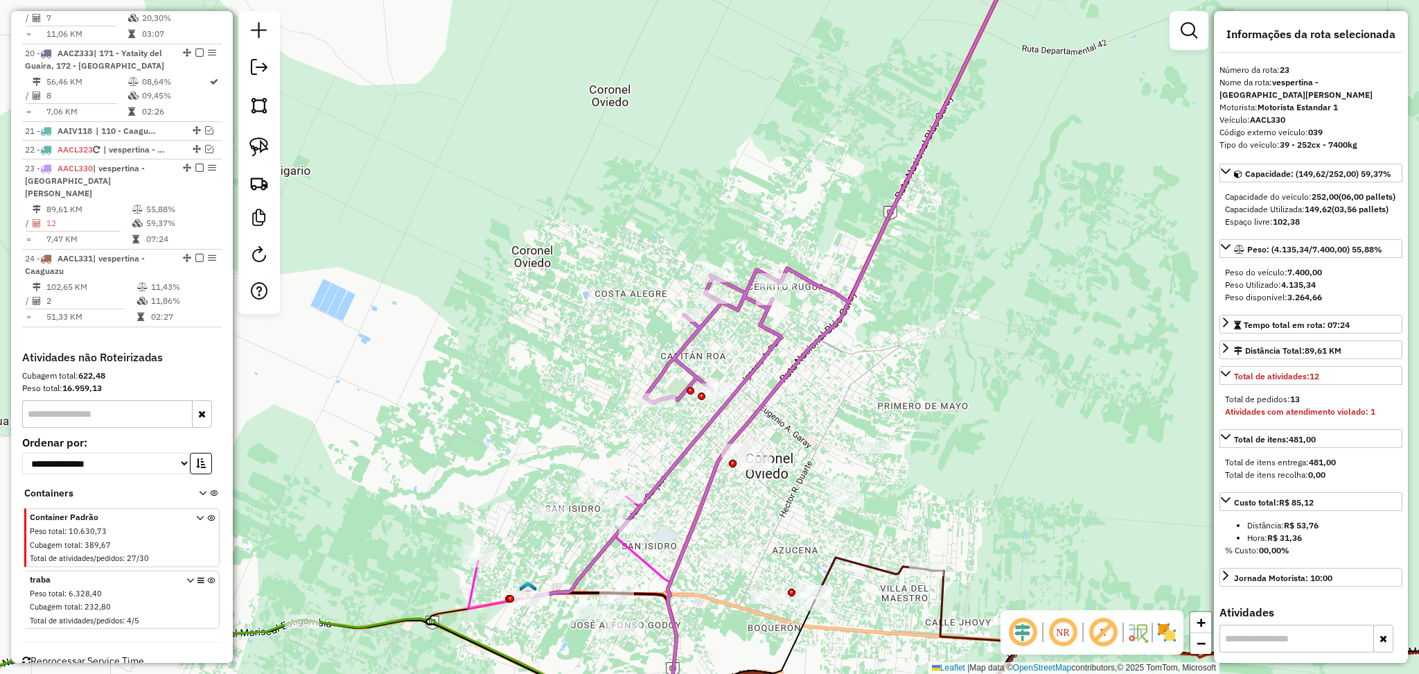
click at [757, 370] on icon at bounding box center [777, 265] width 491 height 664
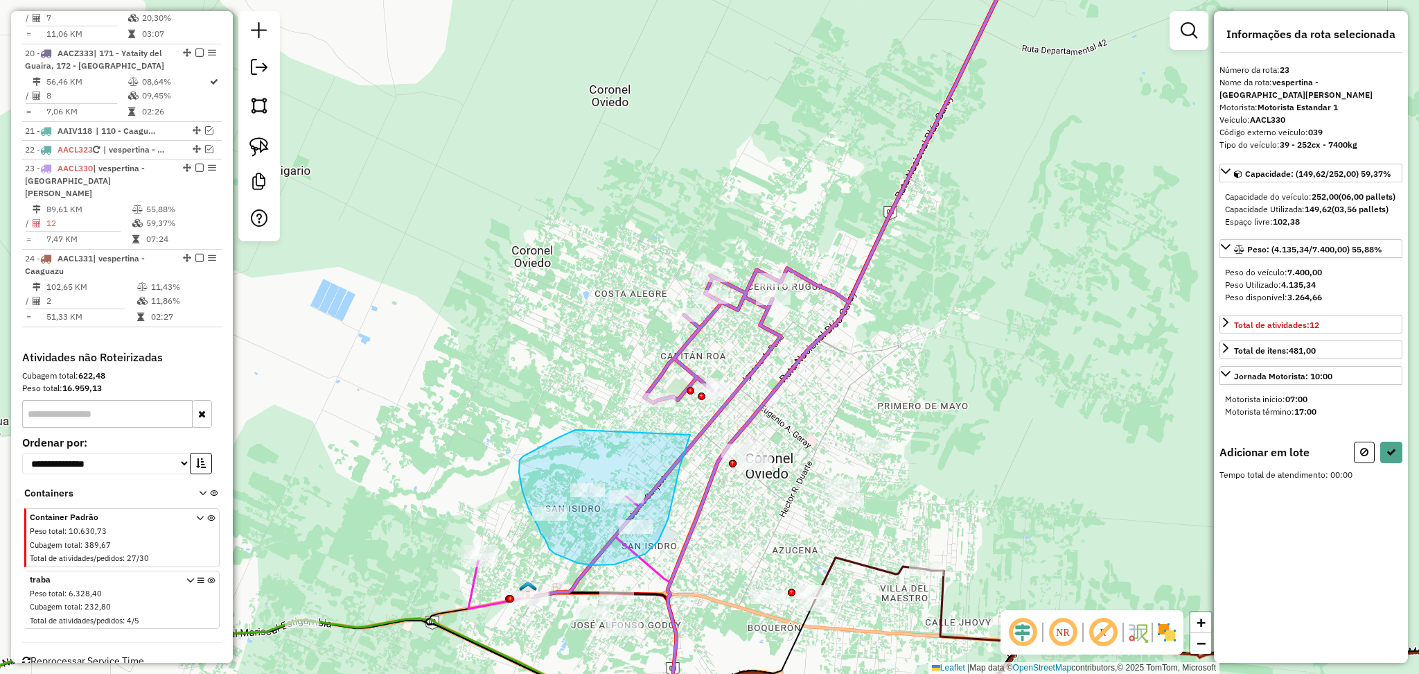
drag, startPoint x: 579, startPoint y: 430, endPoint x: 690, endPoint y: 434, distance: 111.6
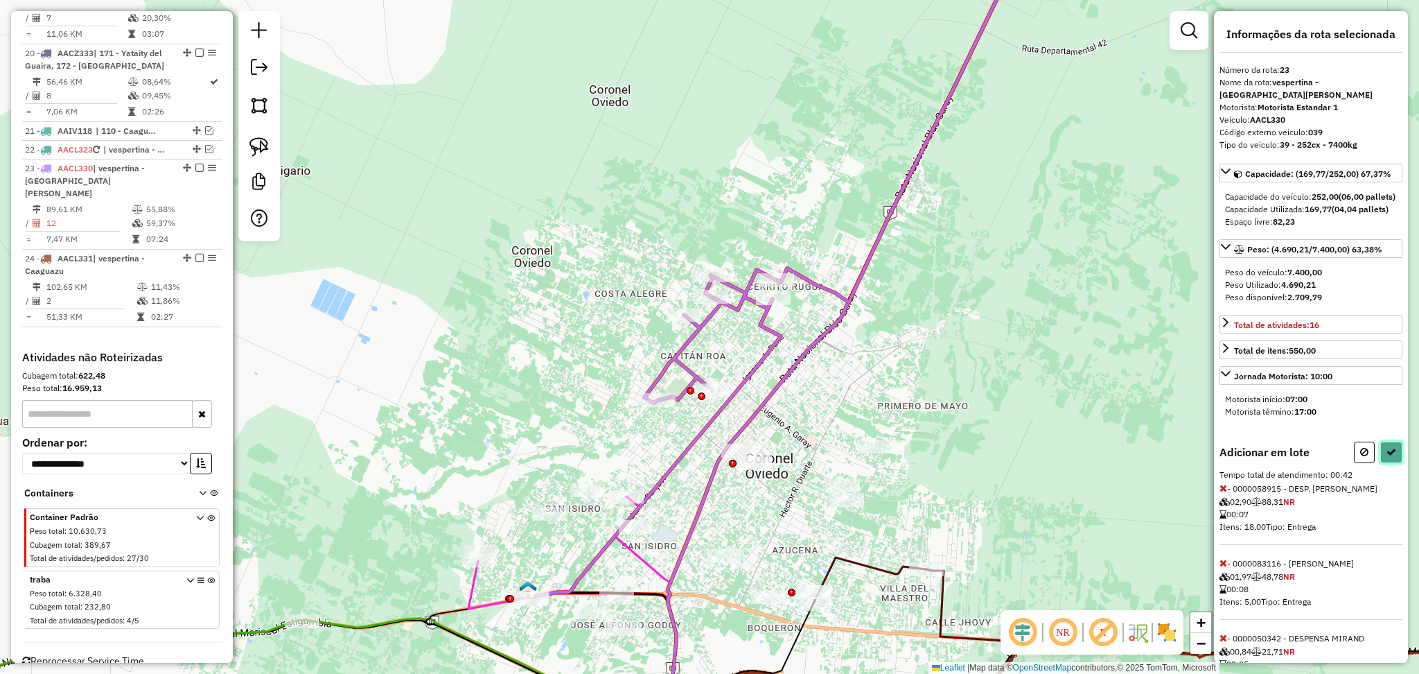
click at [1387, 457] on icon at bounding box center [1392, 452] width 10 height 10
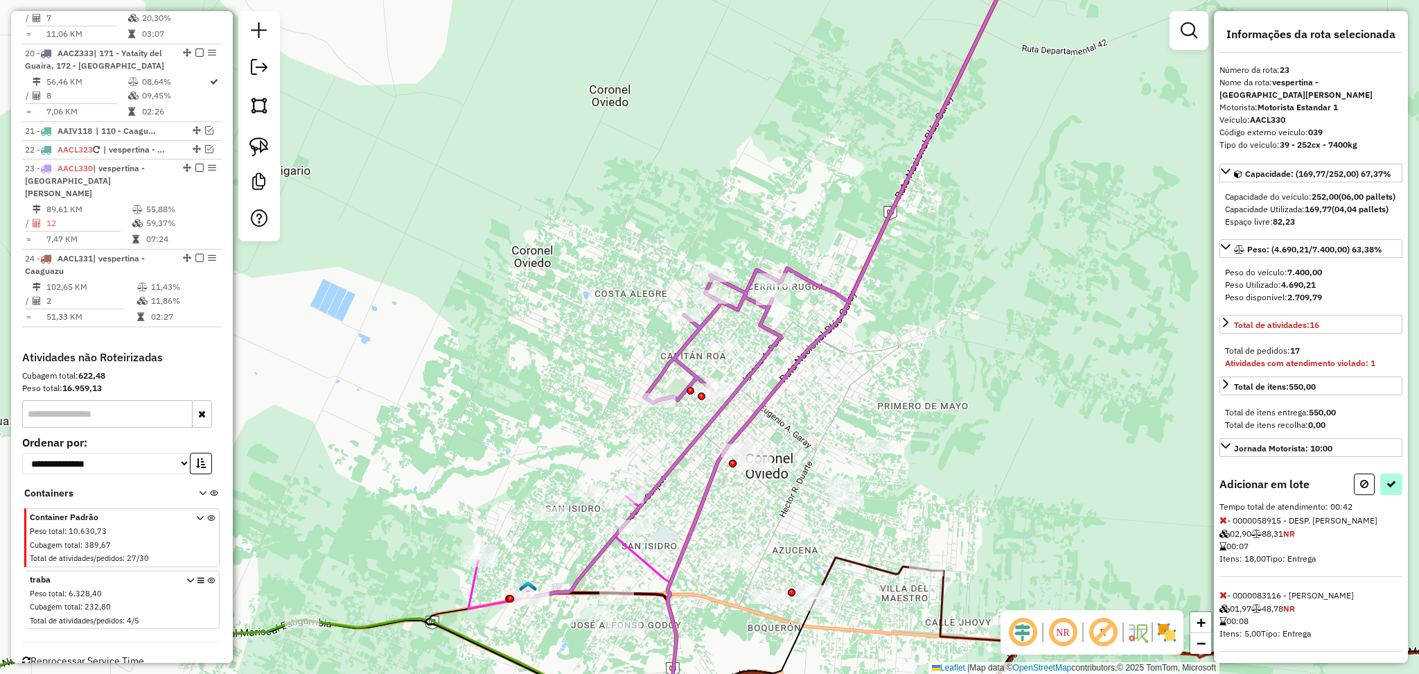
select select "**********"
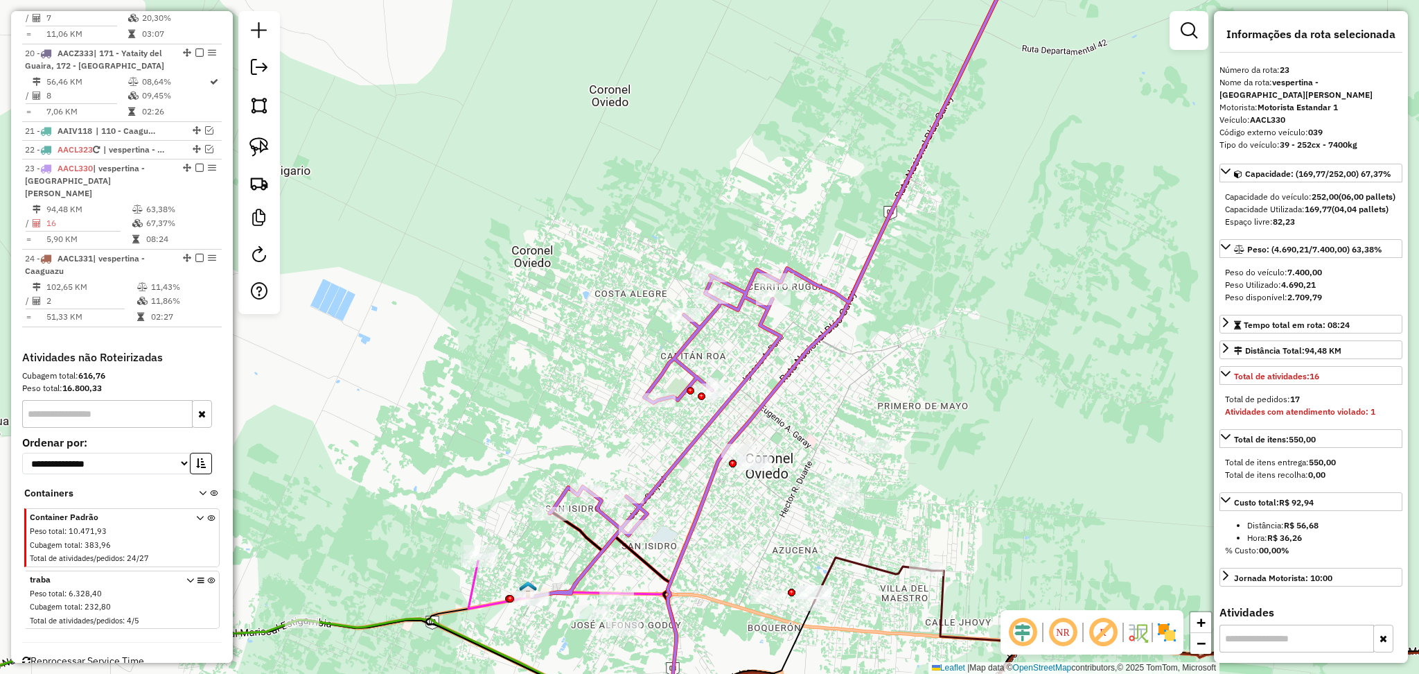
click at [772, 350] on icon at bounding box center [777, 265] width 491 height 664
click at [766, 350] on icon at bounding box center [777, 265] width 491 height 664
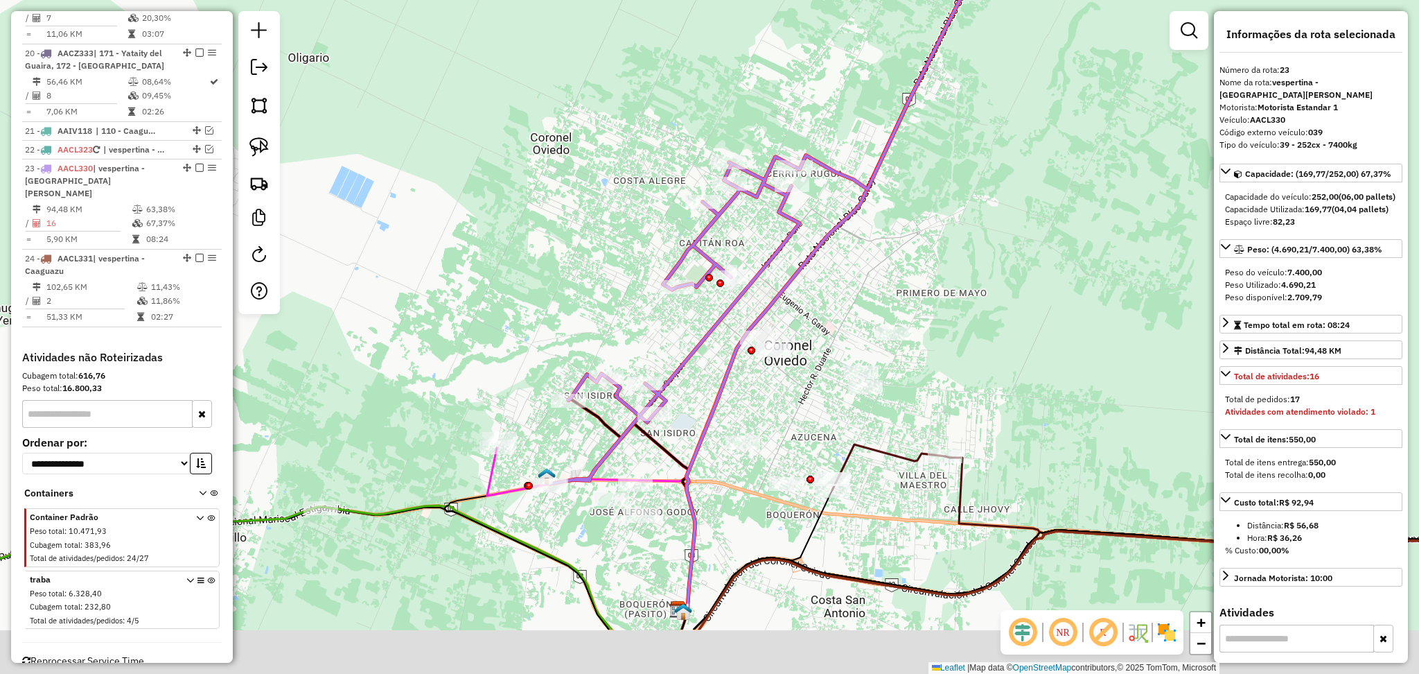
drag, startPoint x: 994, startPoint y: 449, endPoint x: 1012, endPoint y: 336, distance: 114.5
click at [1012, 336] on div "Janela de atendimento Grade de atendimento Capacidade Transportadoras Veículos …" at bounding box center [709, 337] width 1419 height 674
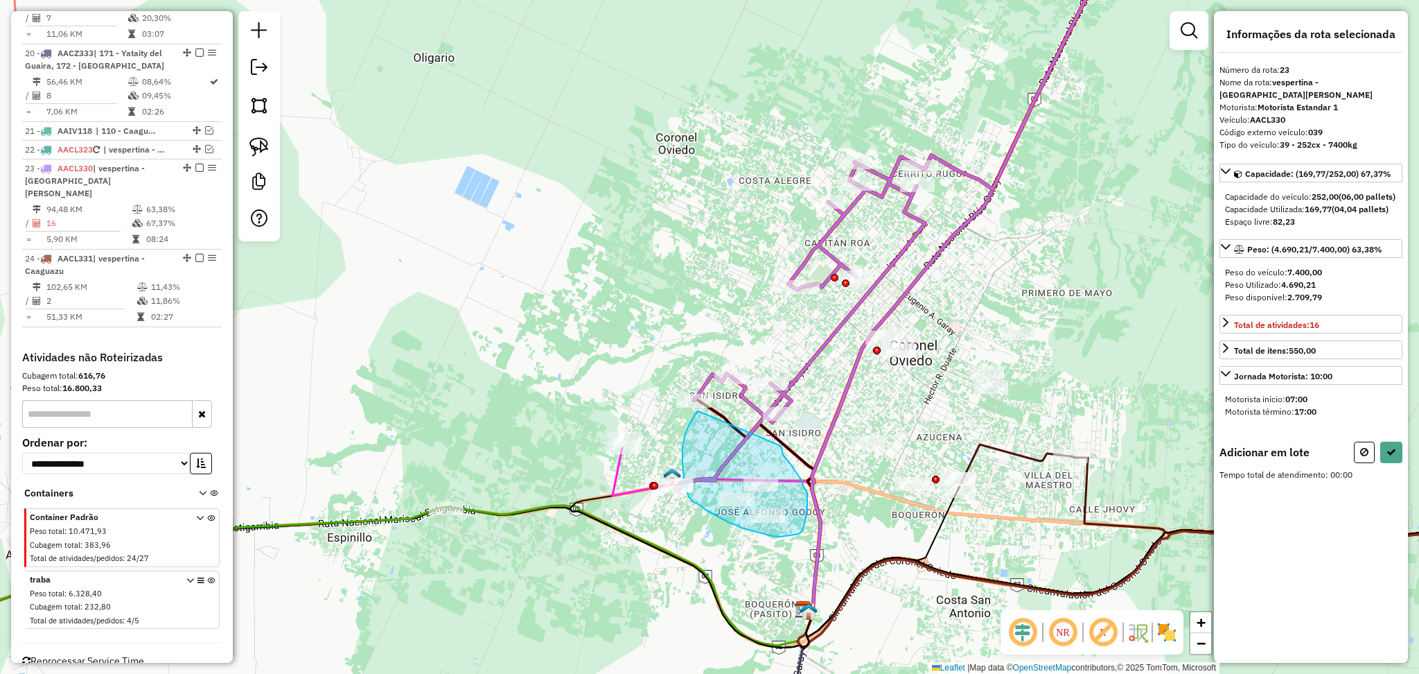
drag, startPoint x: 781, startPoint y: 446, endPoint x: 699, endPoint y: 411, distance: 89.4
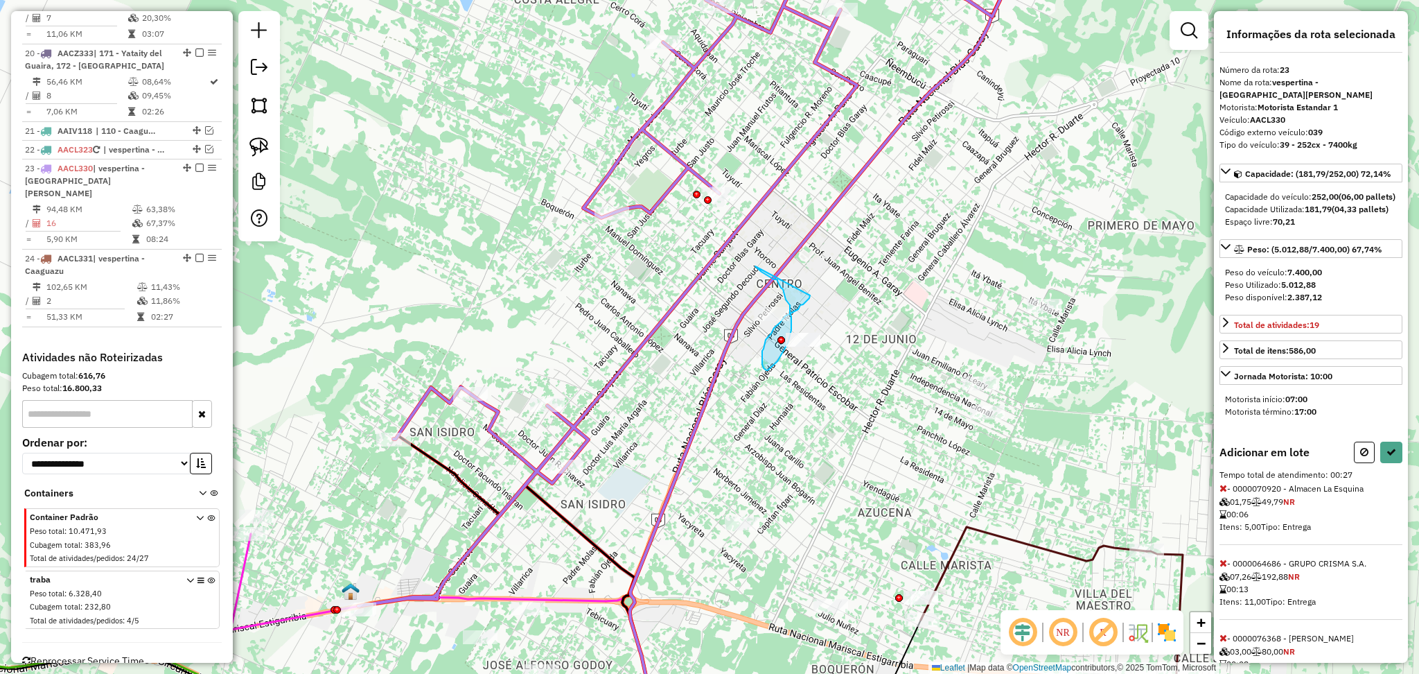
drag, startPoint x: 755, startPoint y: 266, endPoint x: 811, endPoint y: 295, distance: 62.3
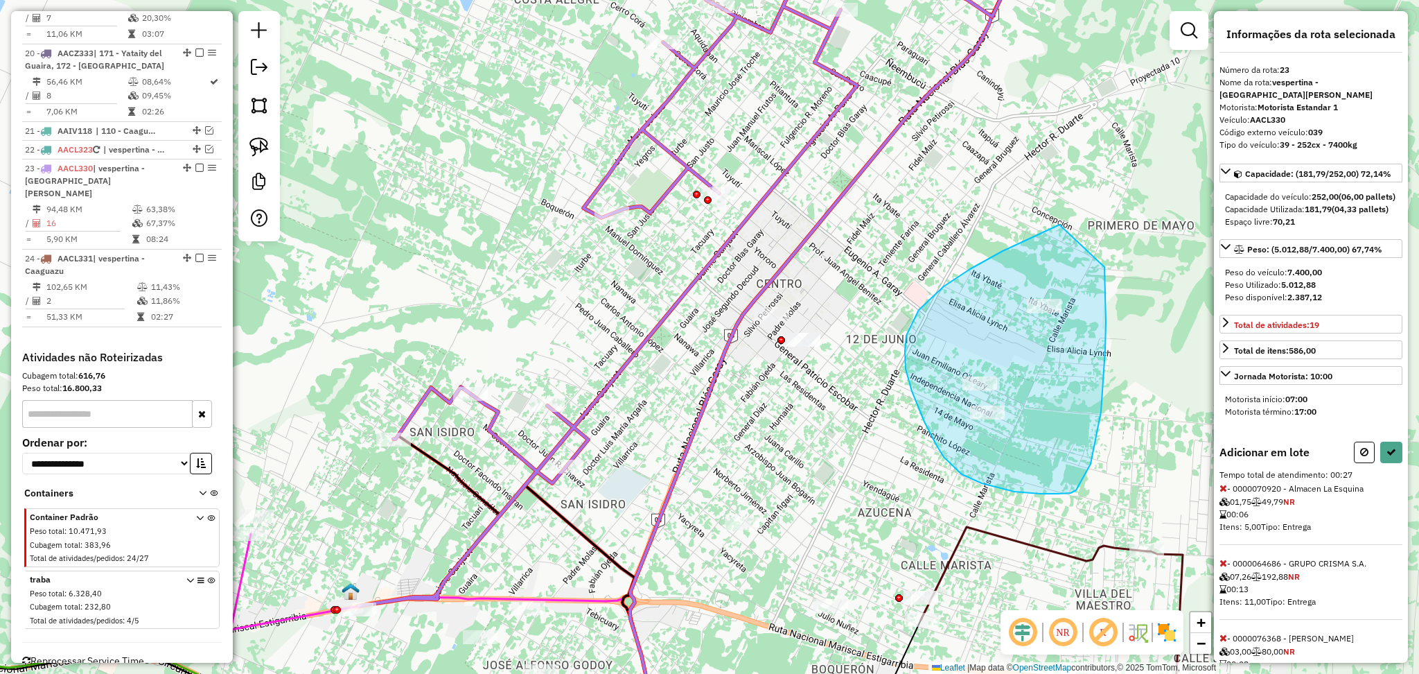
drag, startPoint x: 1060, startPoint y: 225, endPoint x: 1099, endPoint y: 238, distance: 41.9
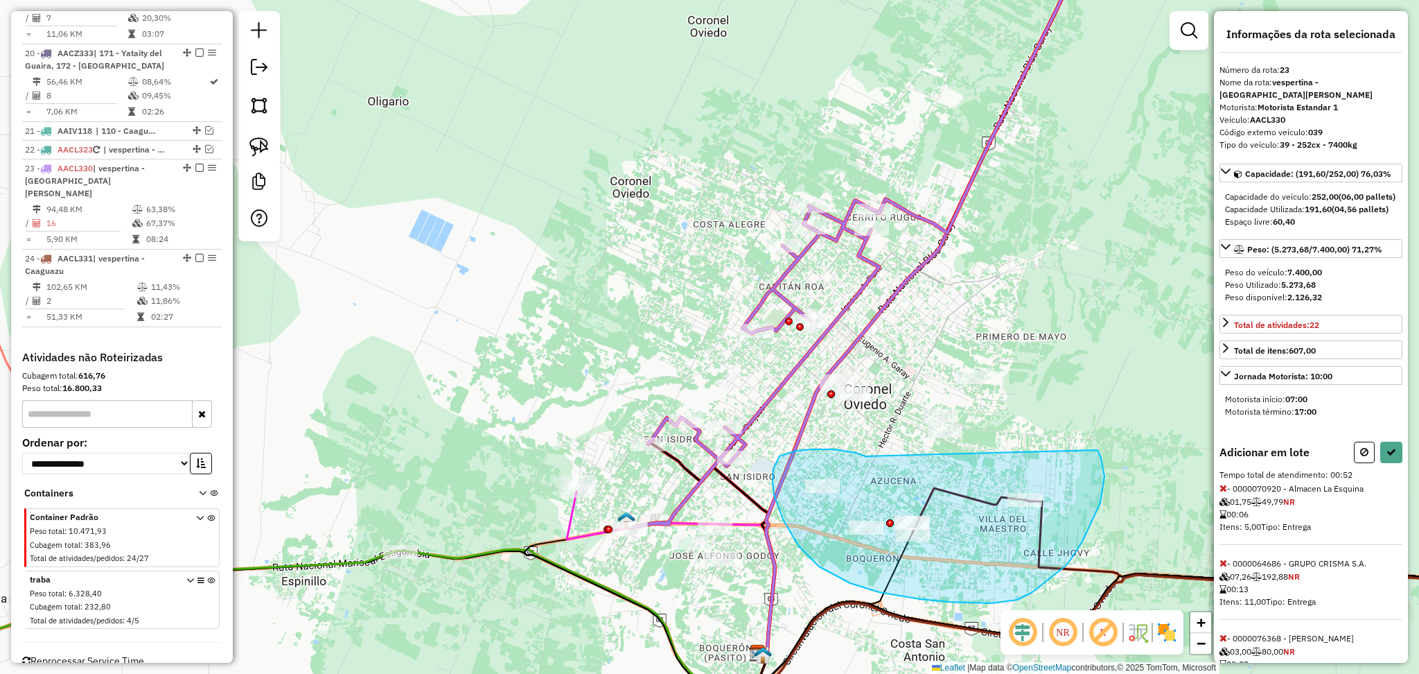
drag, startPoint x: 865, startPoint y: 456, endPoint x: 1098, endPoint y: 450, distance: 232.9
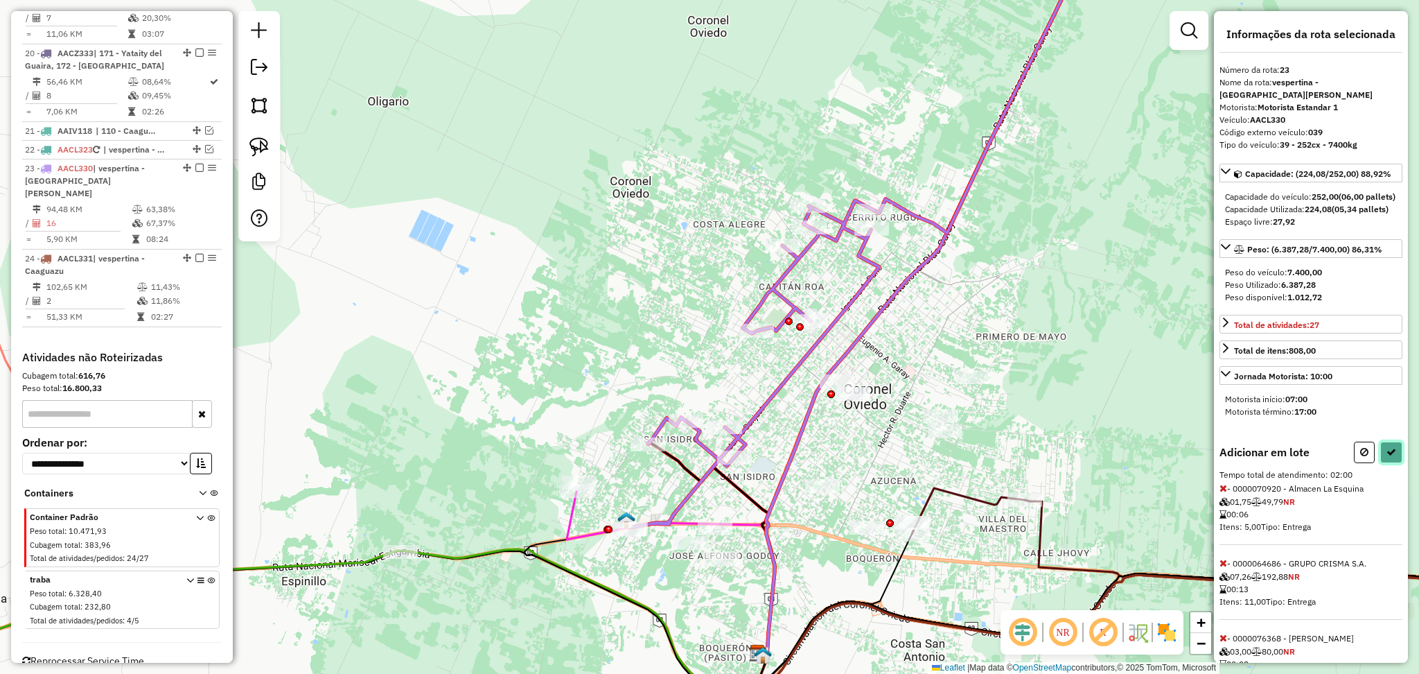
click at [1387, 457] on icon at bounding box center [1392, 452] width 10 height 10
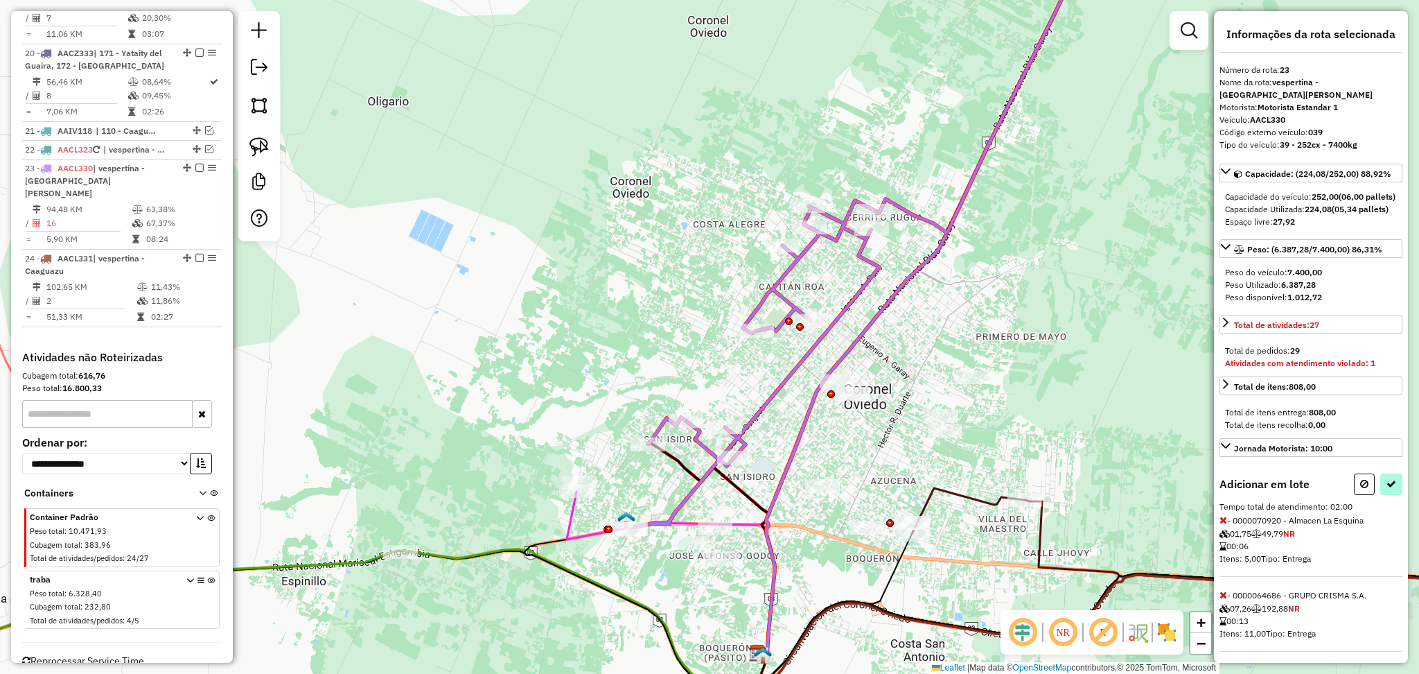
select select "**********"
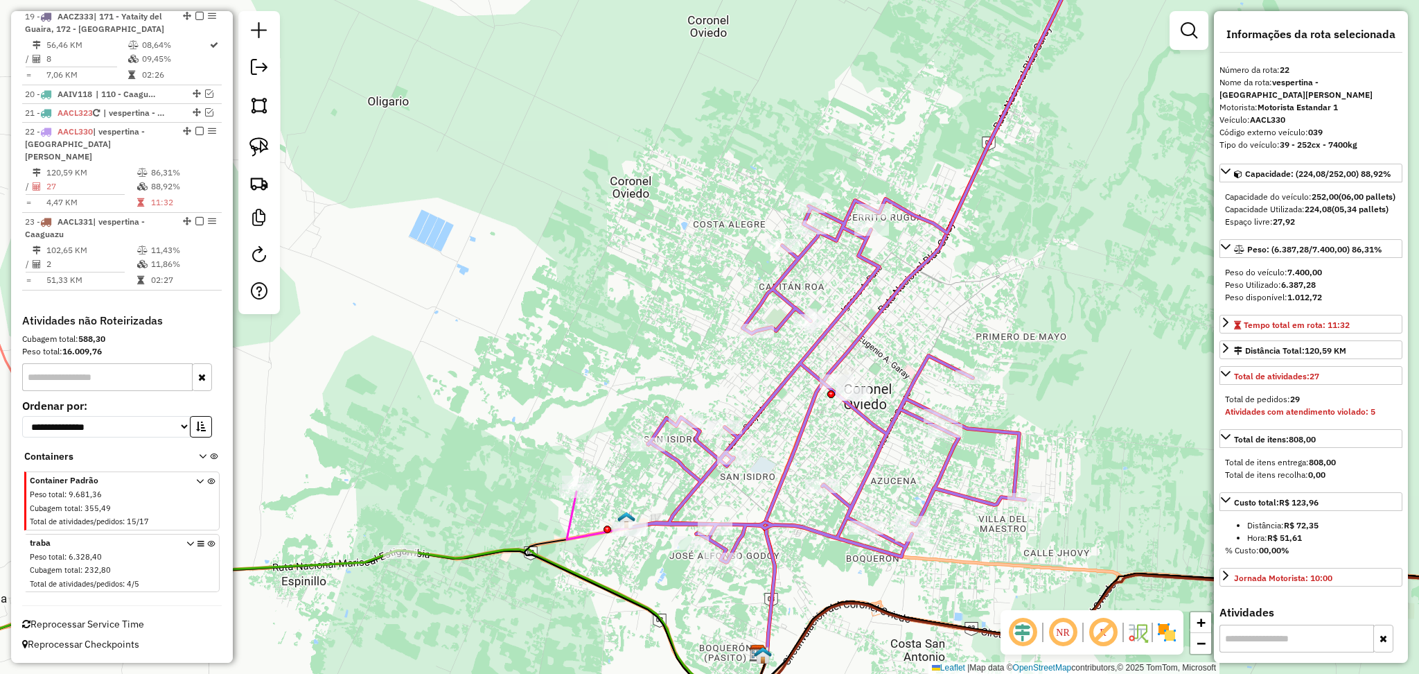
scroll to position [1909, 0]
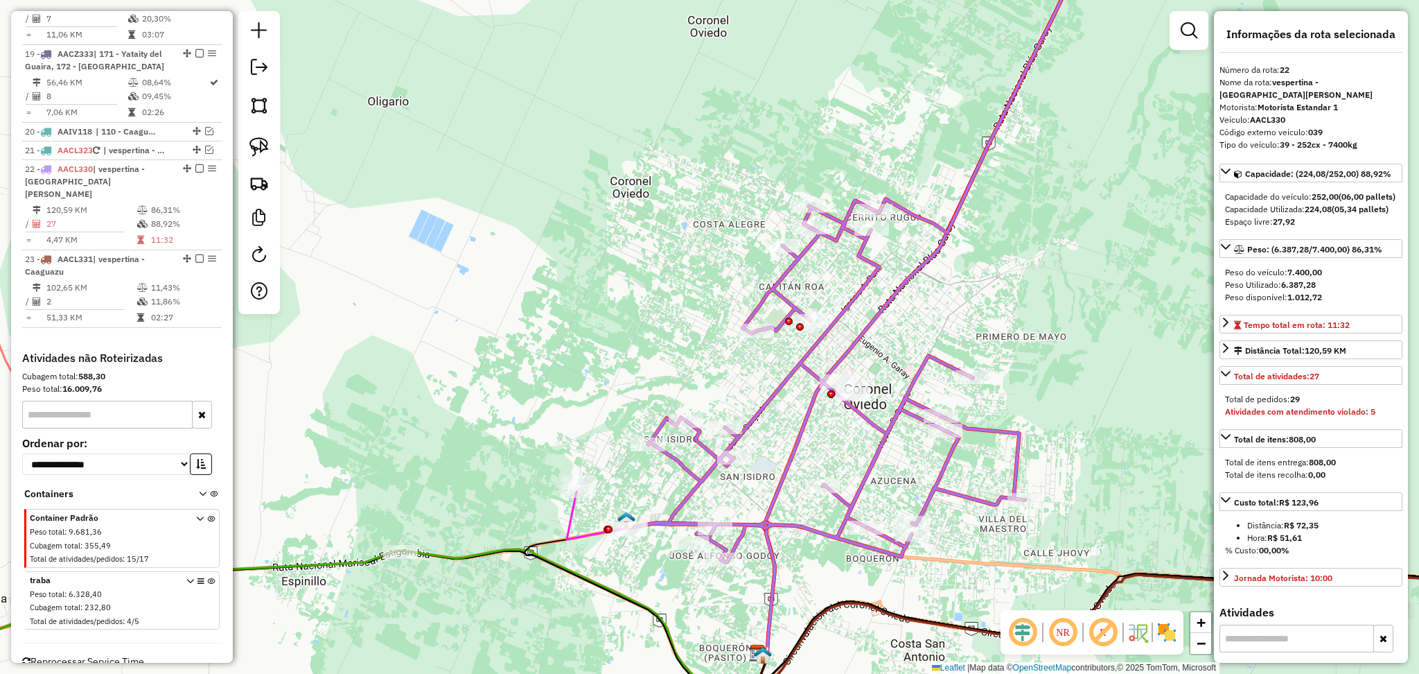
click at [925, 365] on icon at bounding box center [862, 247] width 464 height 629
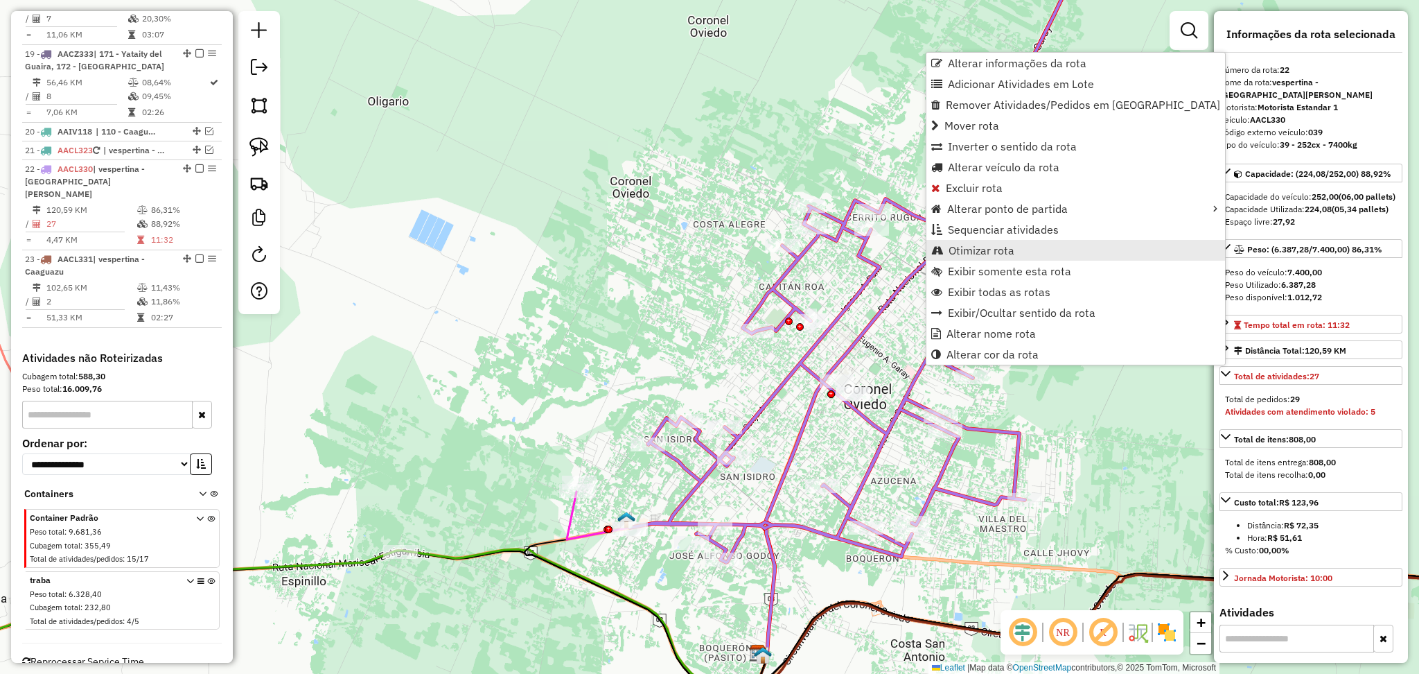
click at [994, 245] on span "Otimizar rota" at bounding box center [982, 250] width 66 height 11
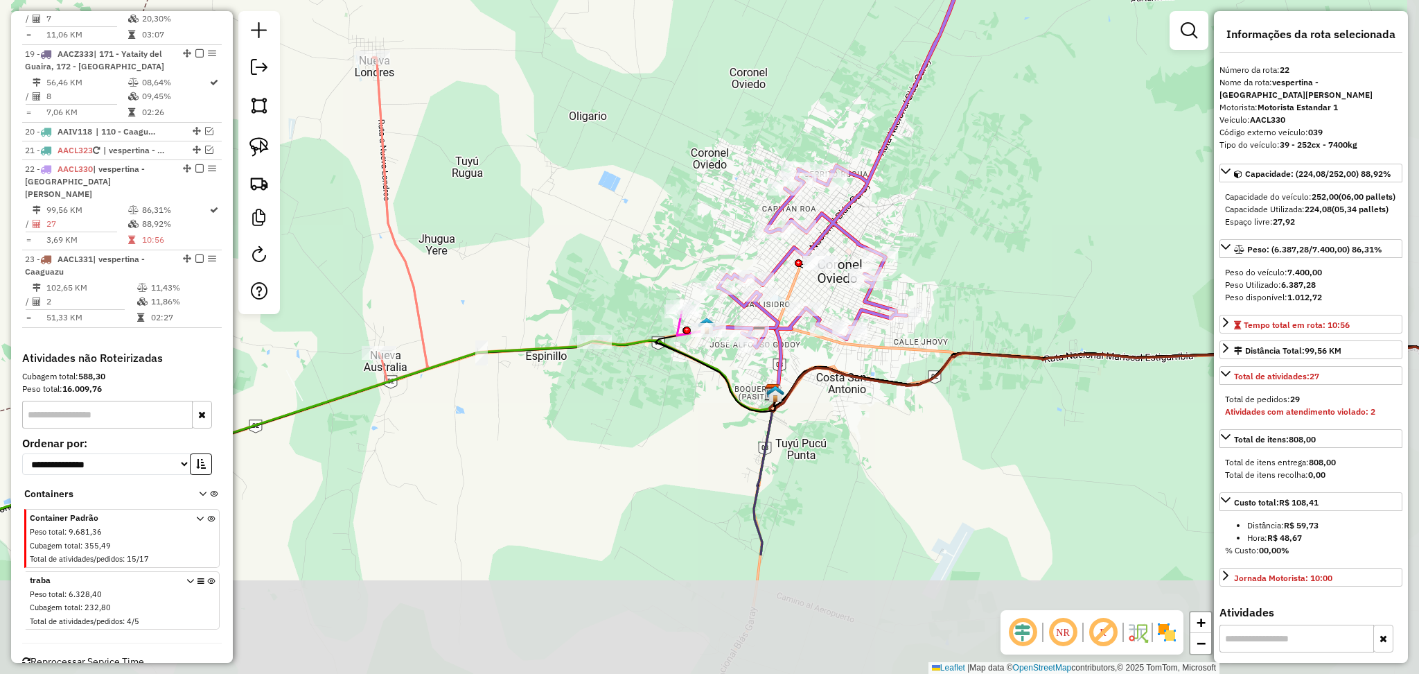
drag, startPoint x: 978, startPoint y: 536, endPoint x: 873, endPoint y: 334, distance: 227.8
click at [874, 334] on div "Janela de atendimento Grade de atendimento Capacidade Transportadoras Veículos …" at bounding box center [709, 337] width 1419 height 674
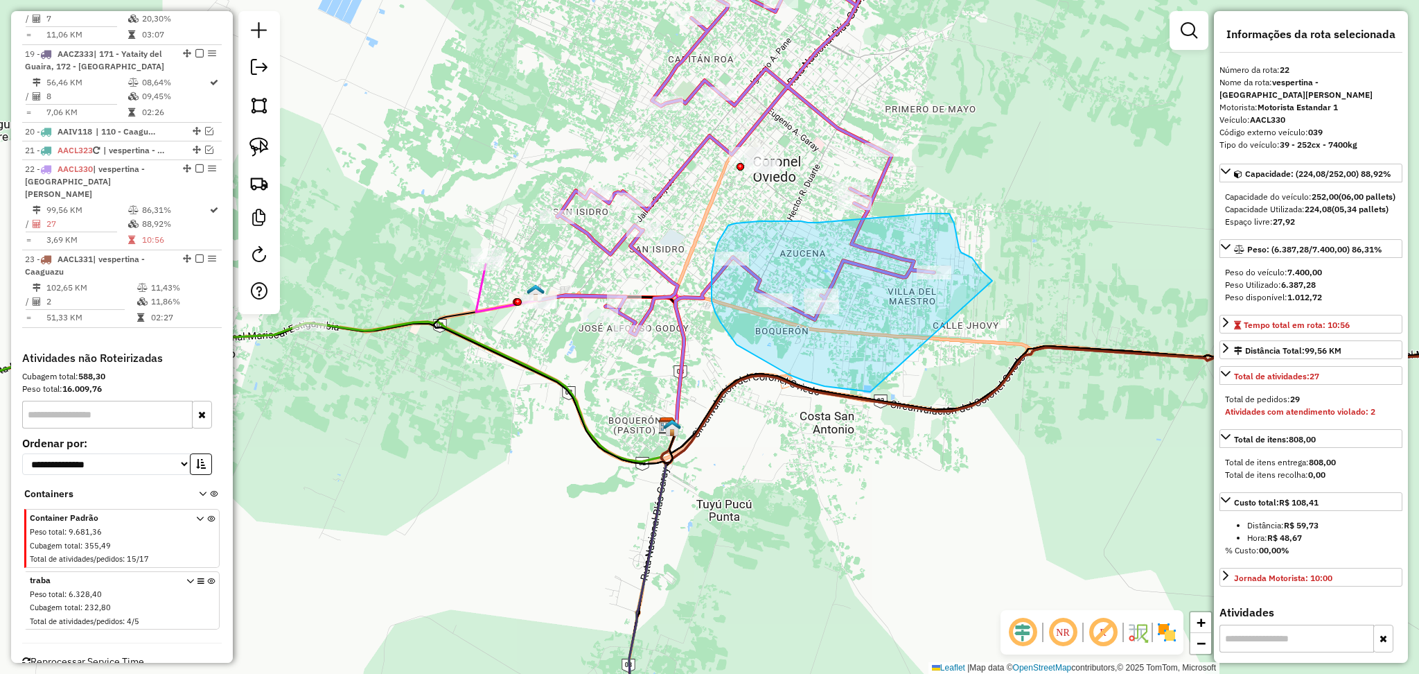
drag, startPoint x: 990, startPoint y: 279, endPoint x: 870, endPoint y: 392, distance: 164.7
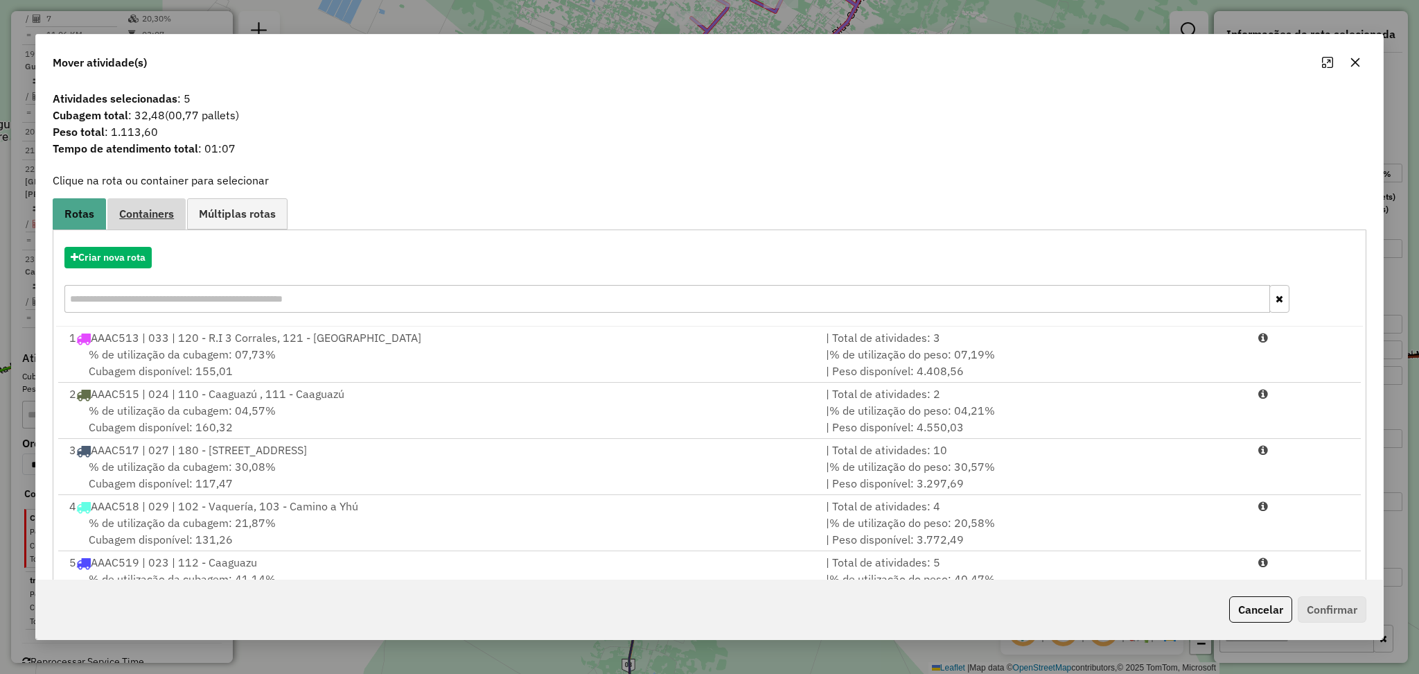
click at [158, 223] on link "Containers" at bounding box center [146, 213] width 78 height 31
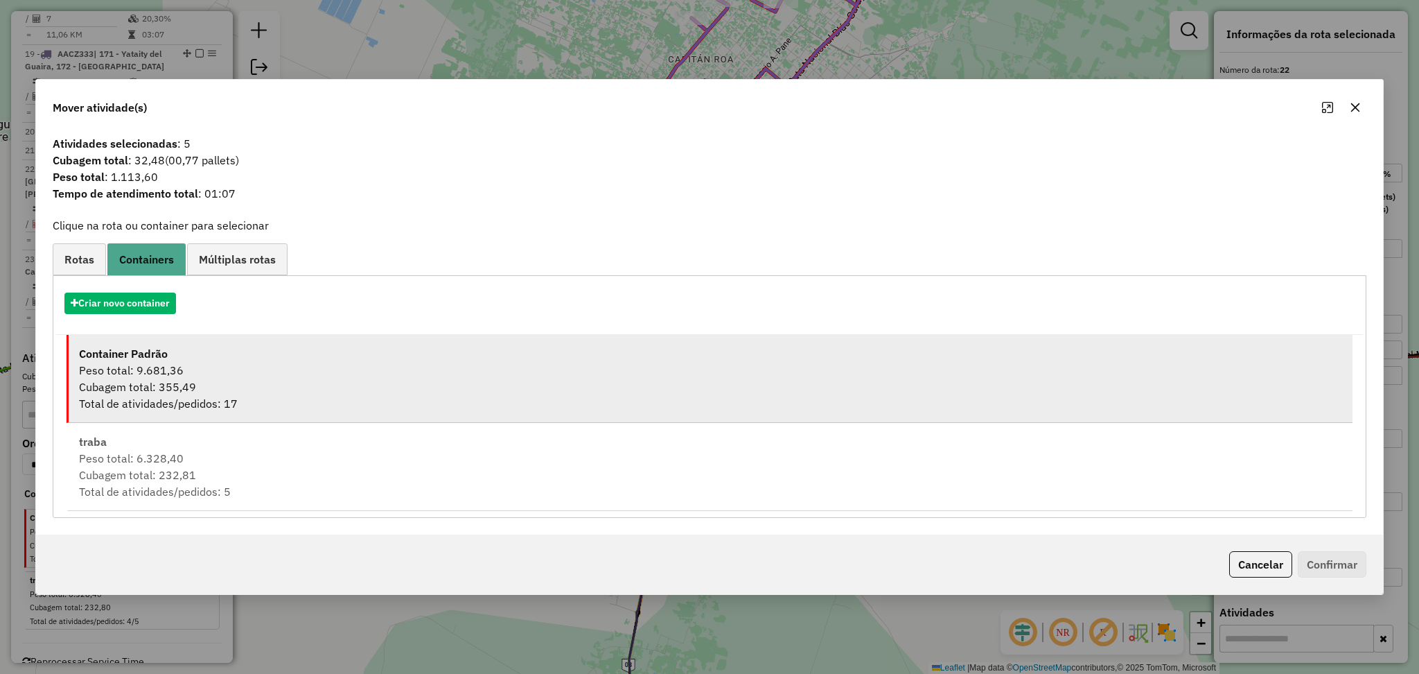
click at [195, 376] on div "Peso total: 9.681,36" at bounding box center [710, 370] width 1263 height 17
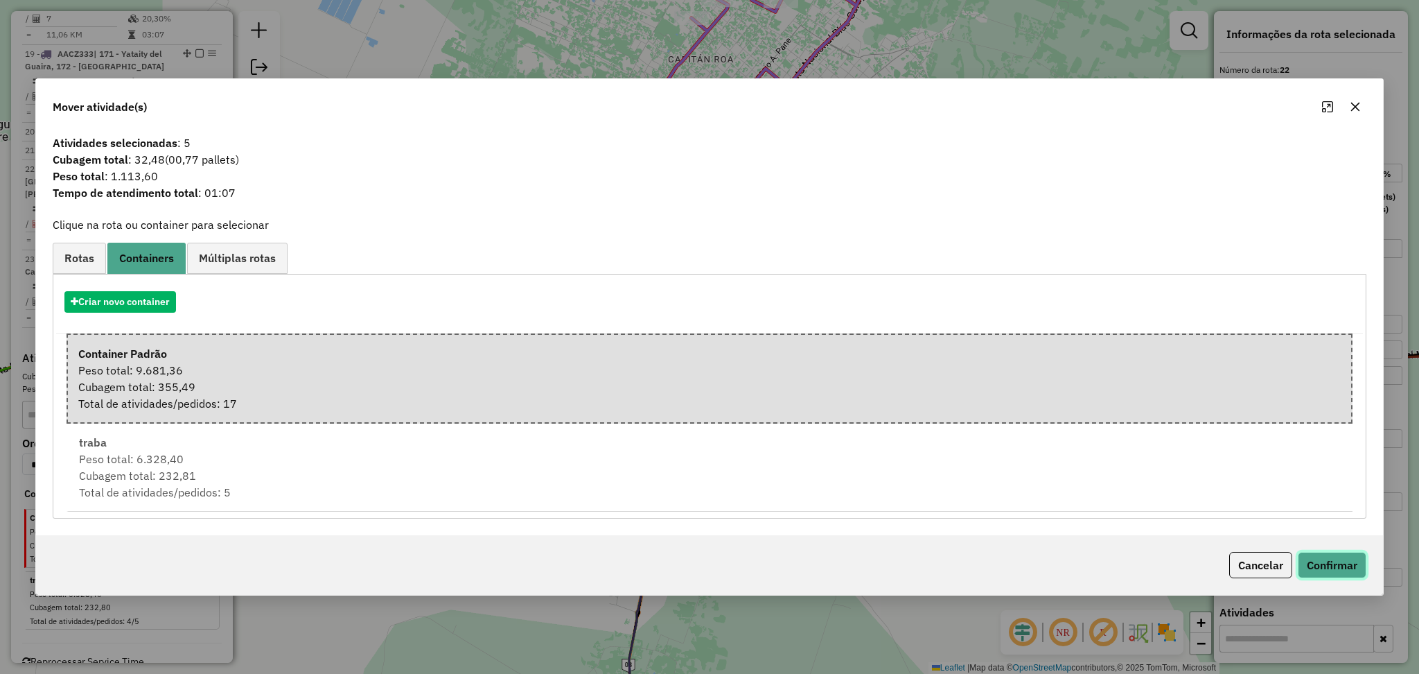
click at [1349, 563] on button "Confirmar" at bounding box center [1332, 565] width 69 height 26
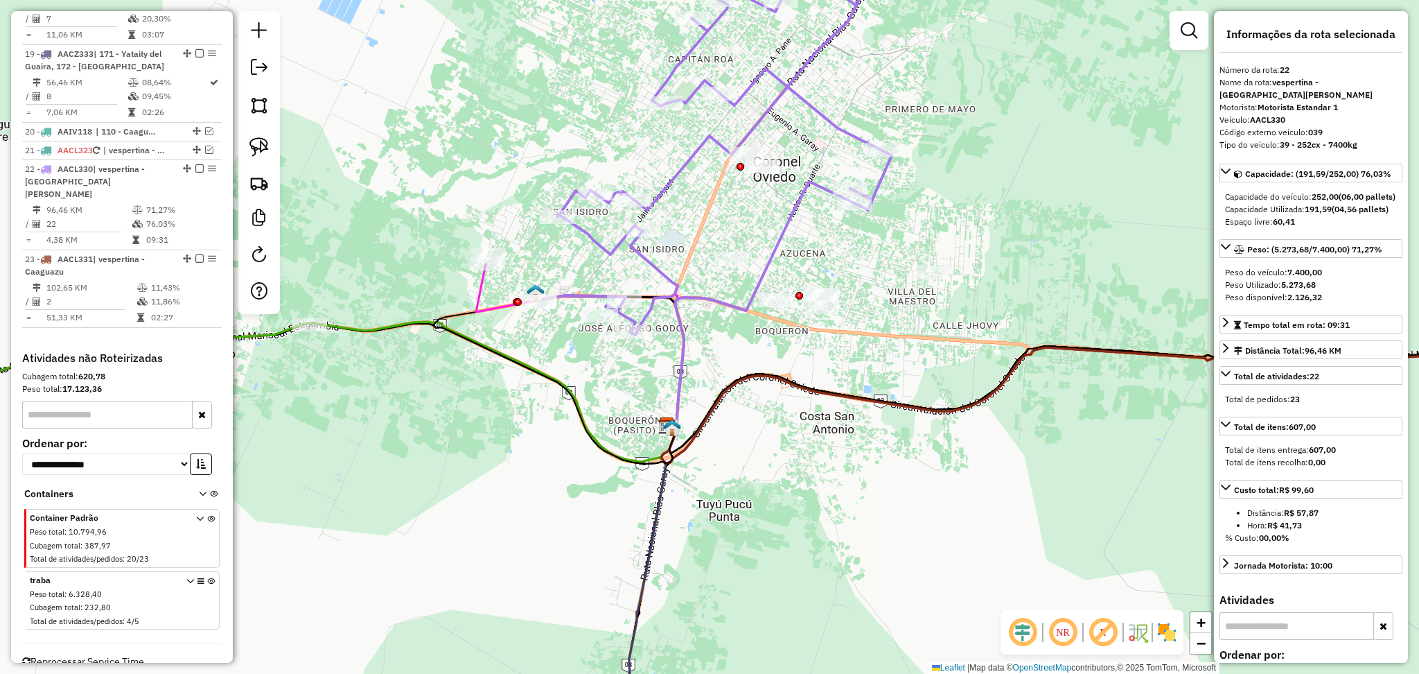
click at [801, 213] on icon at bounding box center [760, 305] width 187 height 247
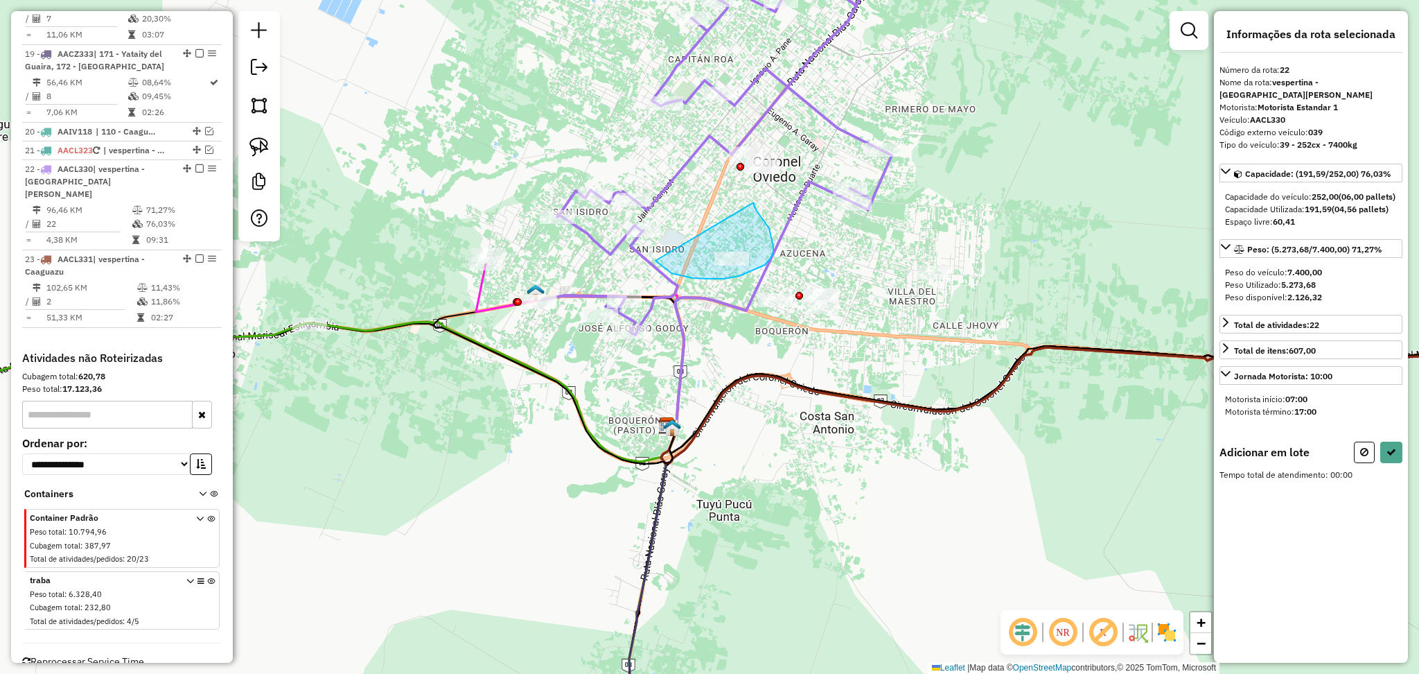
drag, startPoint x: 753, startPoint y: 203, endPoint x: 634, endPoint y: 240, distance: 124.1
click at [634, 240] on div "Janela de atendimento Grade de atendimento Capacidade Transportadoras Veículos …" at bounding box center [709, 337] width 1419 height 674
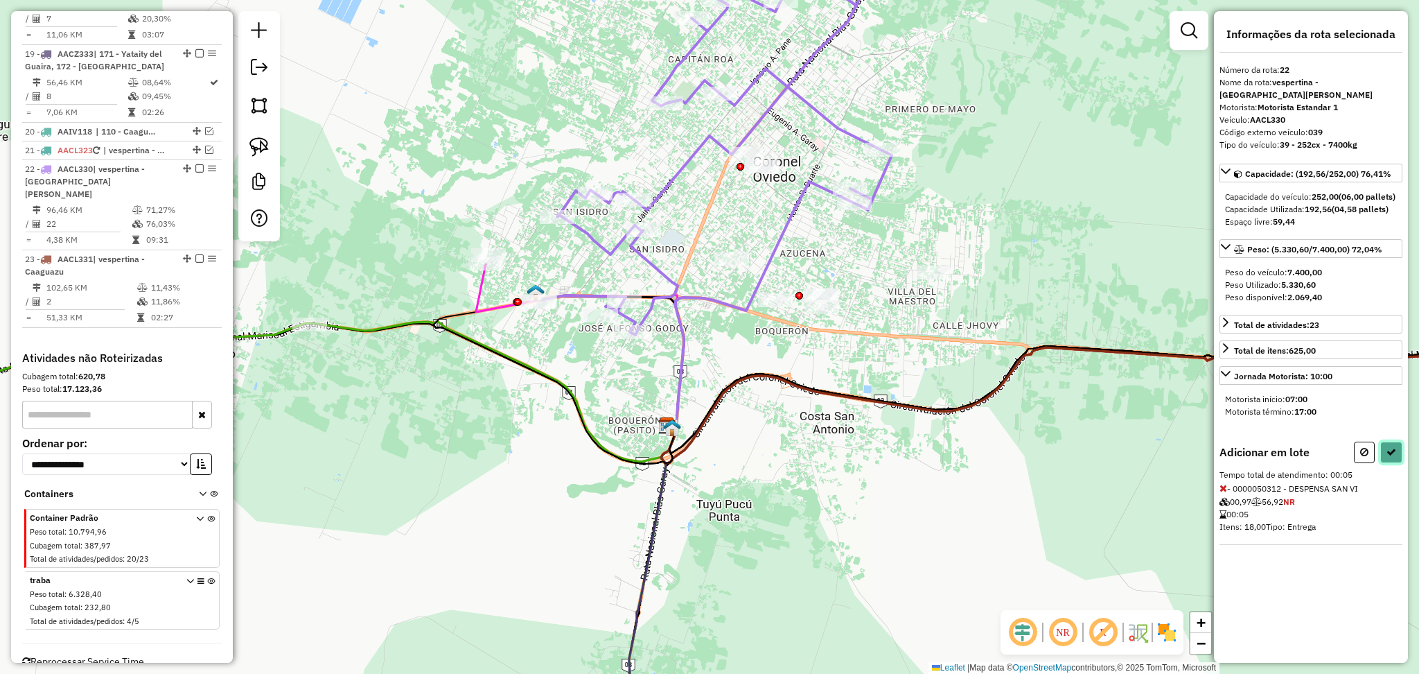
click at [1382, 450] on button at bounding box center [1391, 451] width 22 height 21
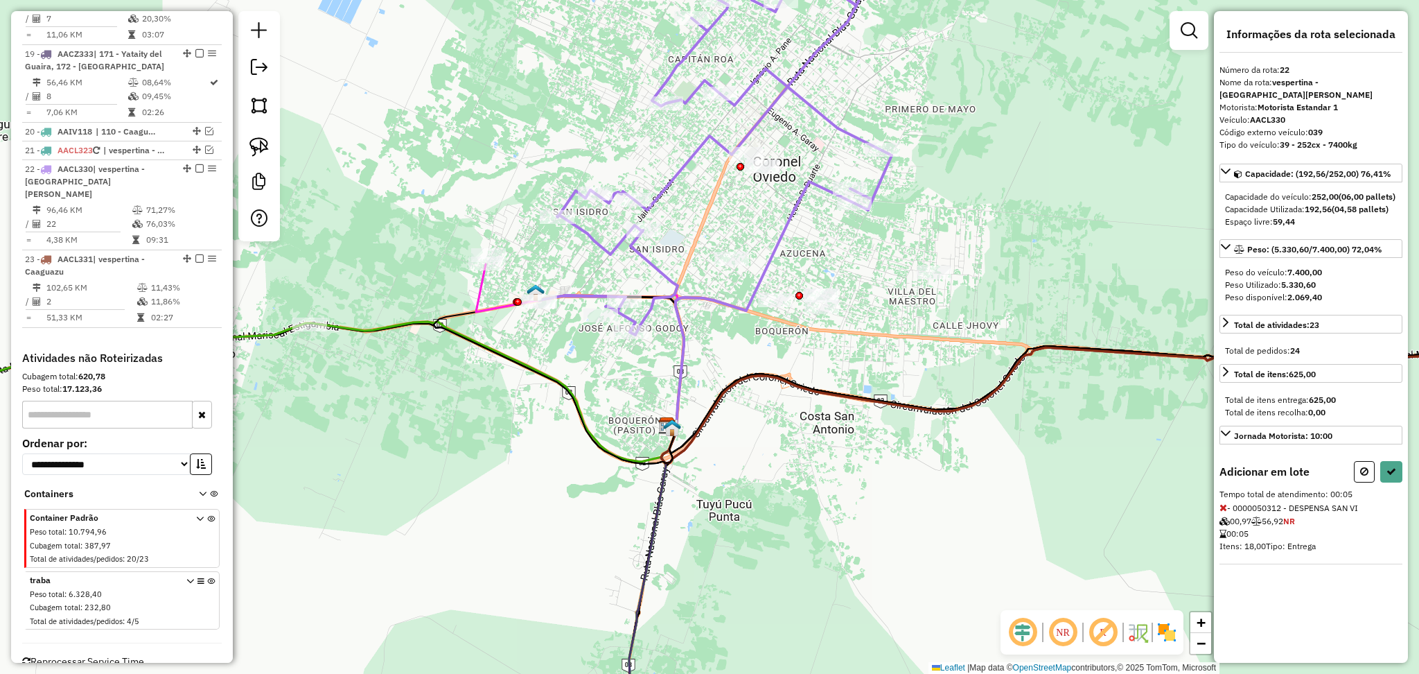
select select "**********"
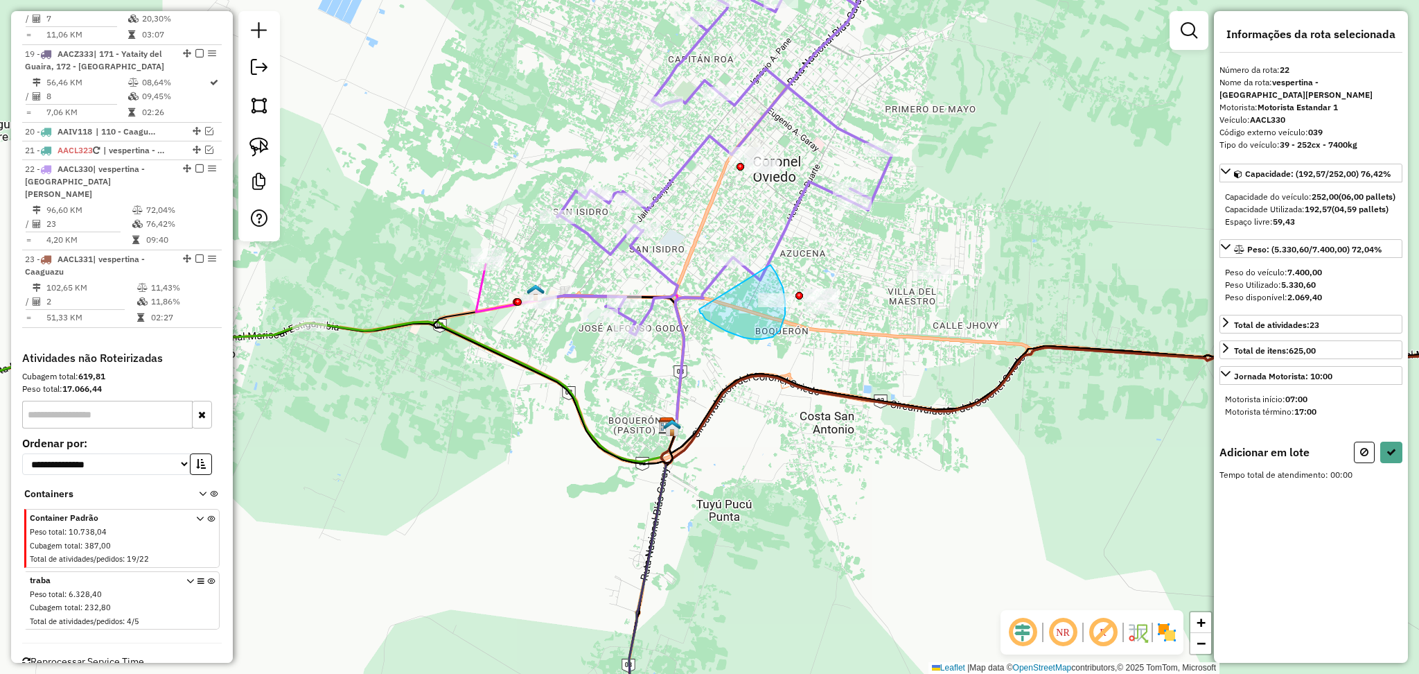
drag, startPoint x: 771, startPoint y: 265, endPoint x: 699, endPoint y: 308, distance: 83.9
click at [1391, 453] on icon at bounding box center [1392, 452] width 10 height 10
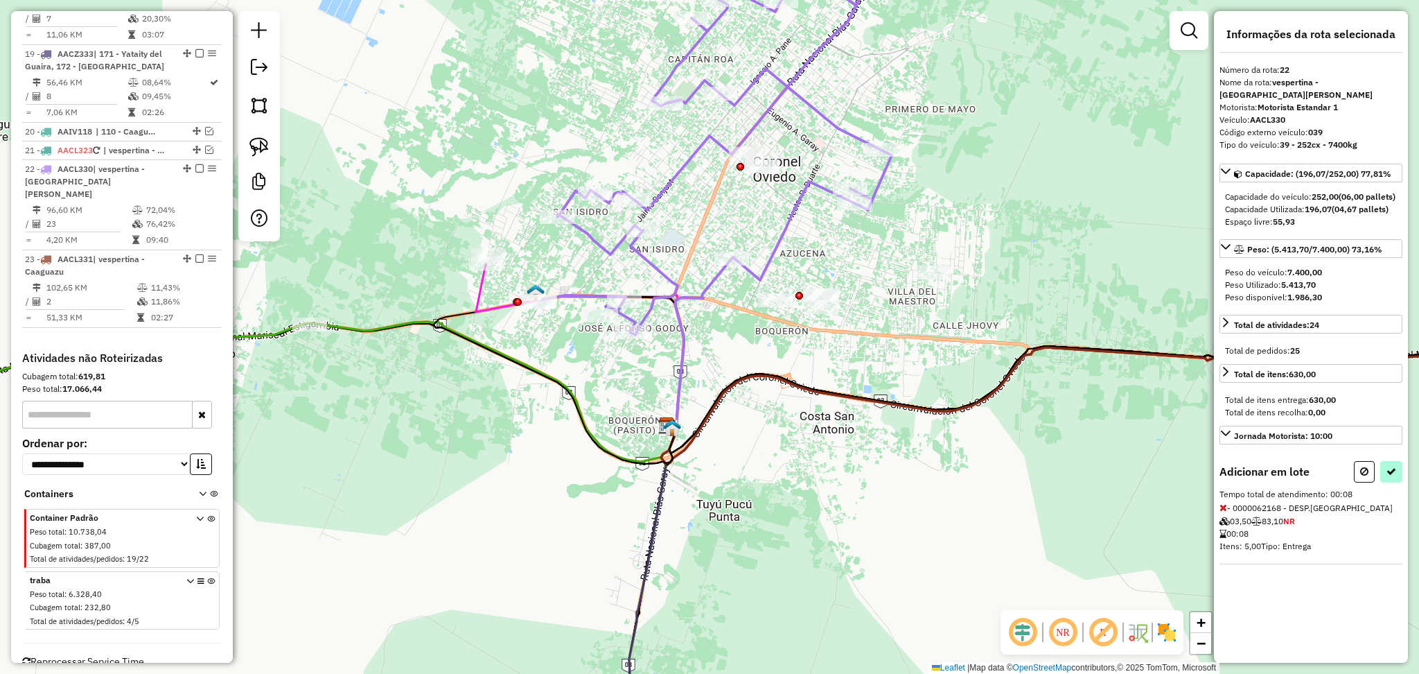
select select "**********"
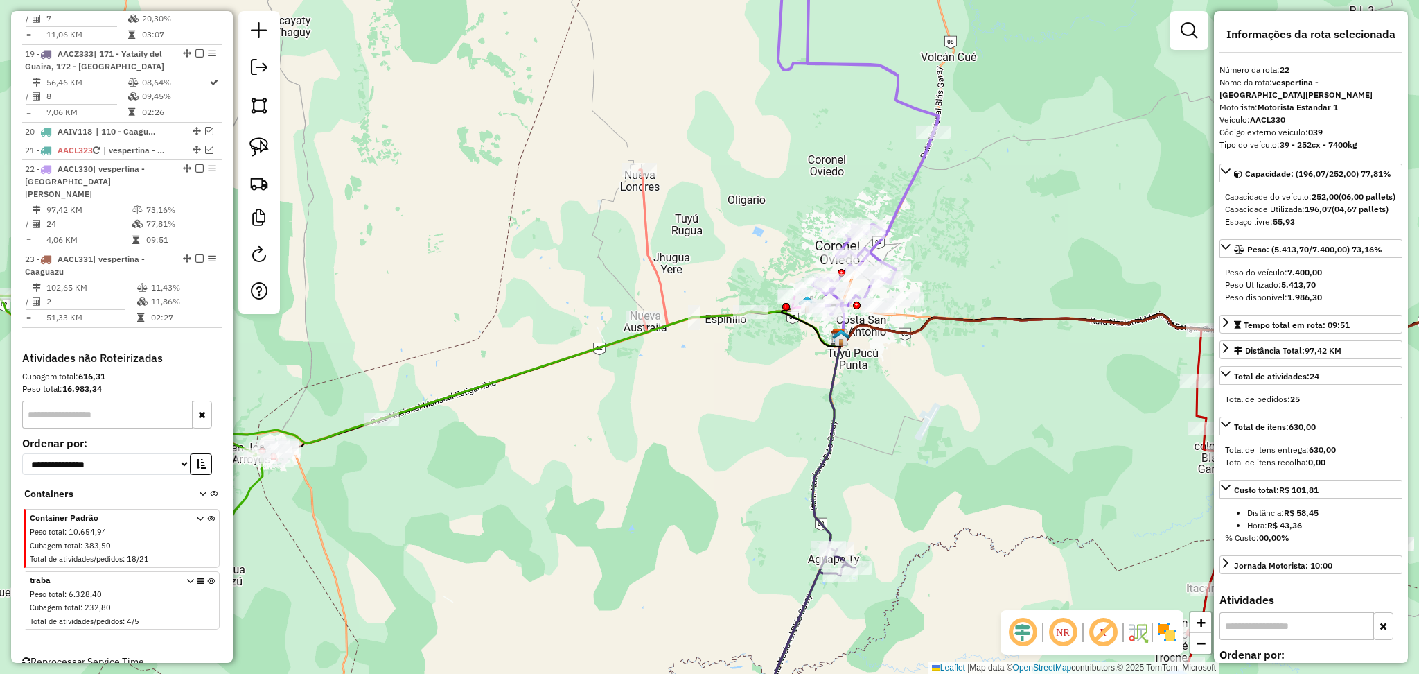
click at [904, 200] on icon at bounding box center [853, 123] width 170 height 381
drag, startPoint x: 1333, startPoint y: 117, endPoint x: 1253, endPoint y: 112, distance: 79.8
click at [1253, 112] on div "**********" at bounding box center [1311, 336] width 194 height 651
copy div "AACL330 Código externo veículo: 039"
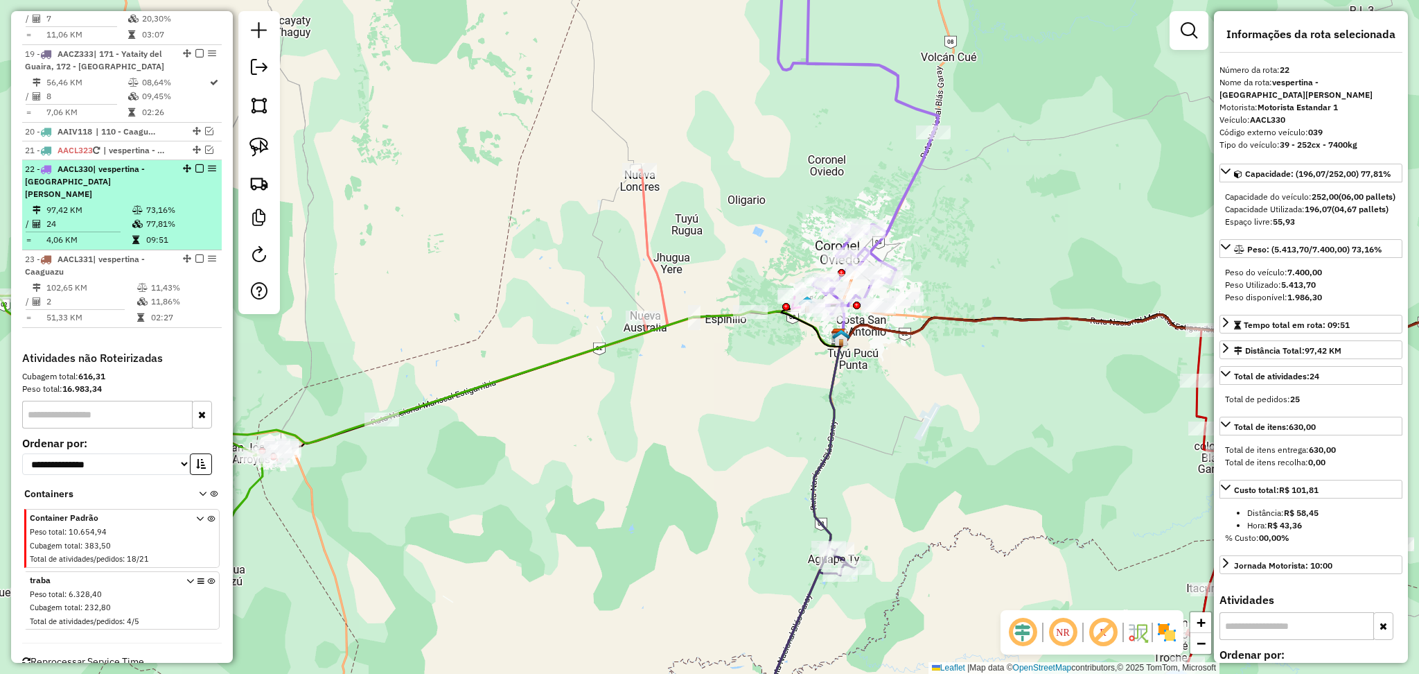
click at [195, 164] on em at bounding box center [199, 168] width 8 height 8
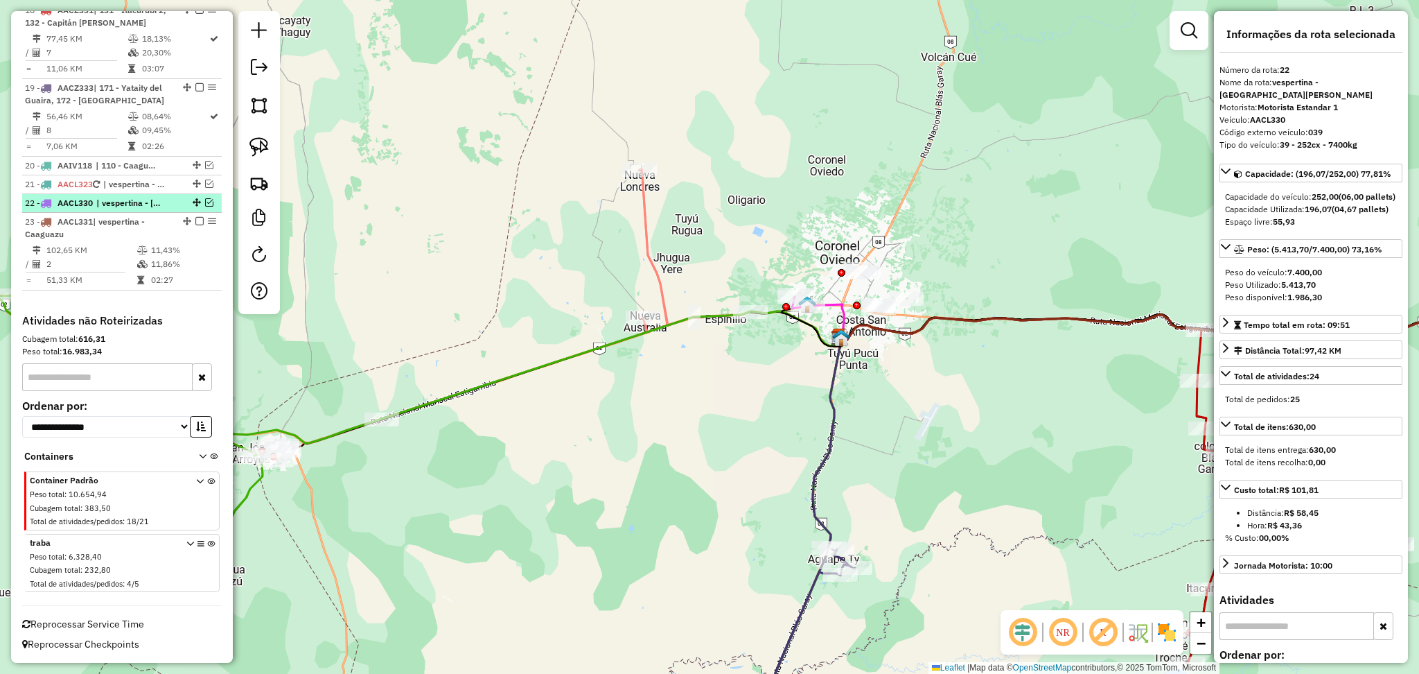
scroll to position [1850, 0]
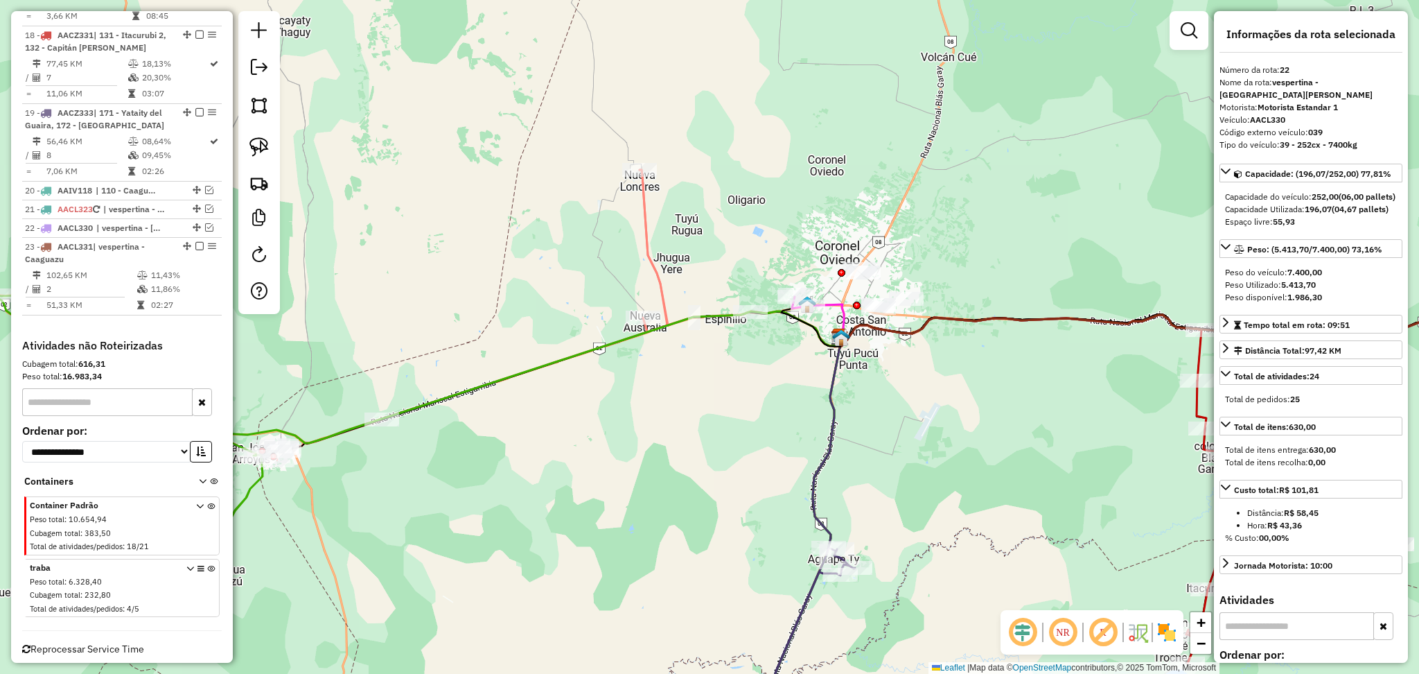
drag, startPoint x: 937, startPoint y: 170, endPoint x: 732, endPoint y: 190, distance: 205.4
click at [937, 170] on div "Janela de atendimento Grade de atendimento Capacidade Transportadoras Veículos …" at bounding box center [709, 337] width 1419 height 674
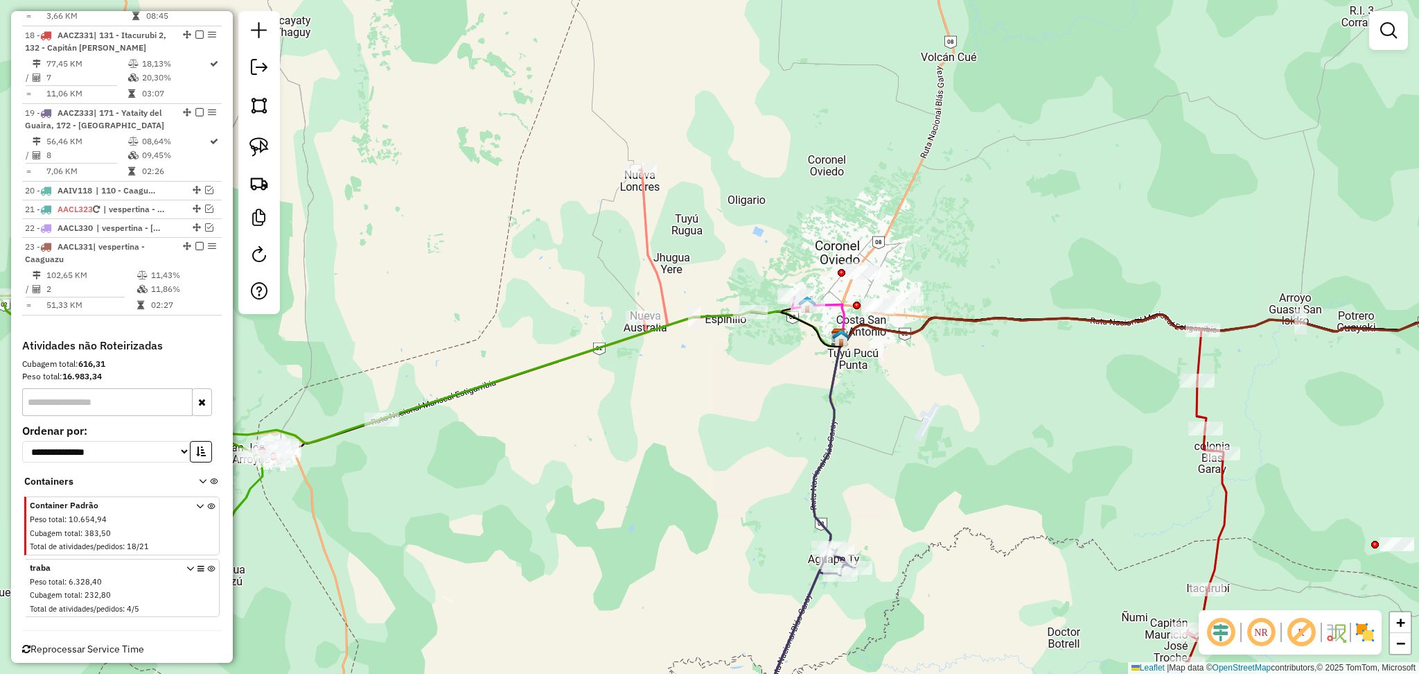
click at [15, 236] on div "Informações da Sessão 1293567 - 13/10/2025 Criação: 11/10/2025 17:11 Depósito: …" at bounding box center [122, 336] width 222 height 651
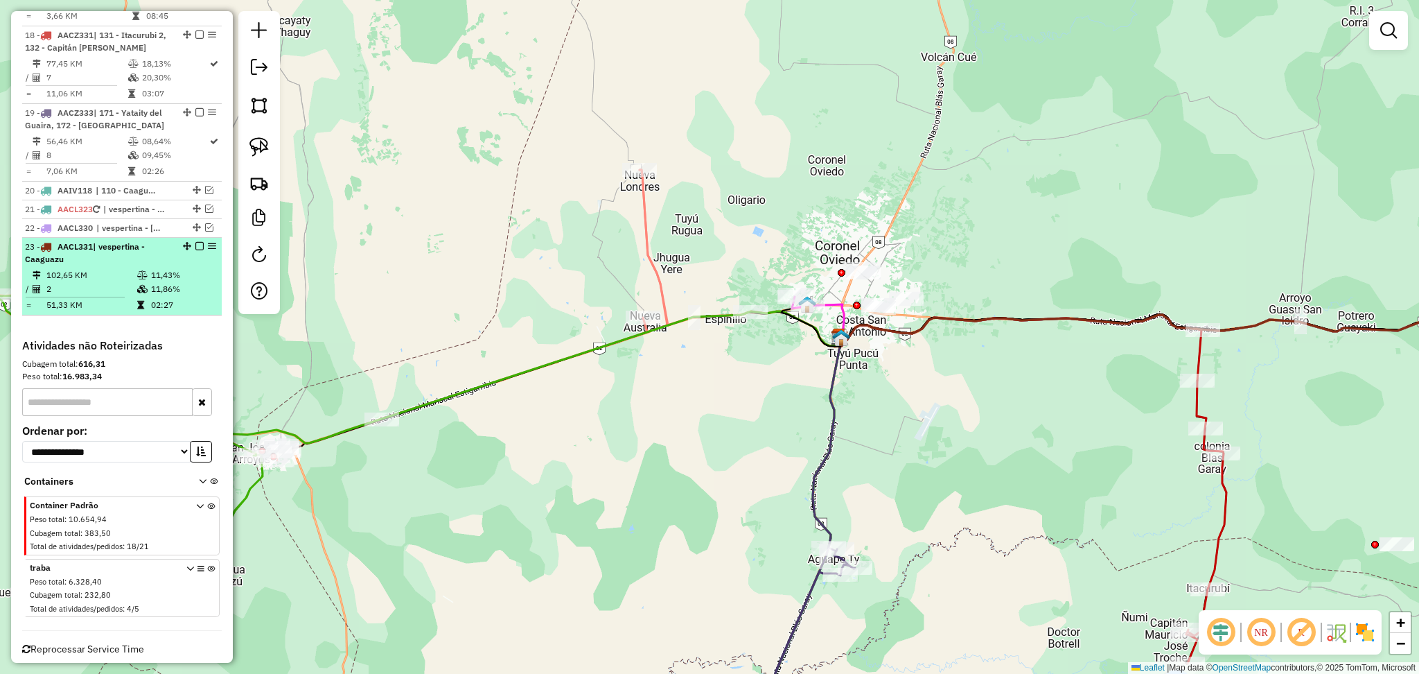
click at [122, 268] on td "102,65 KM" at bounding box center [91, 275] width 91 height 14
select select "**********"
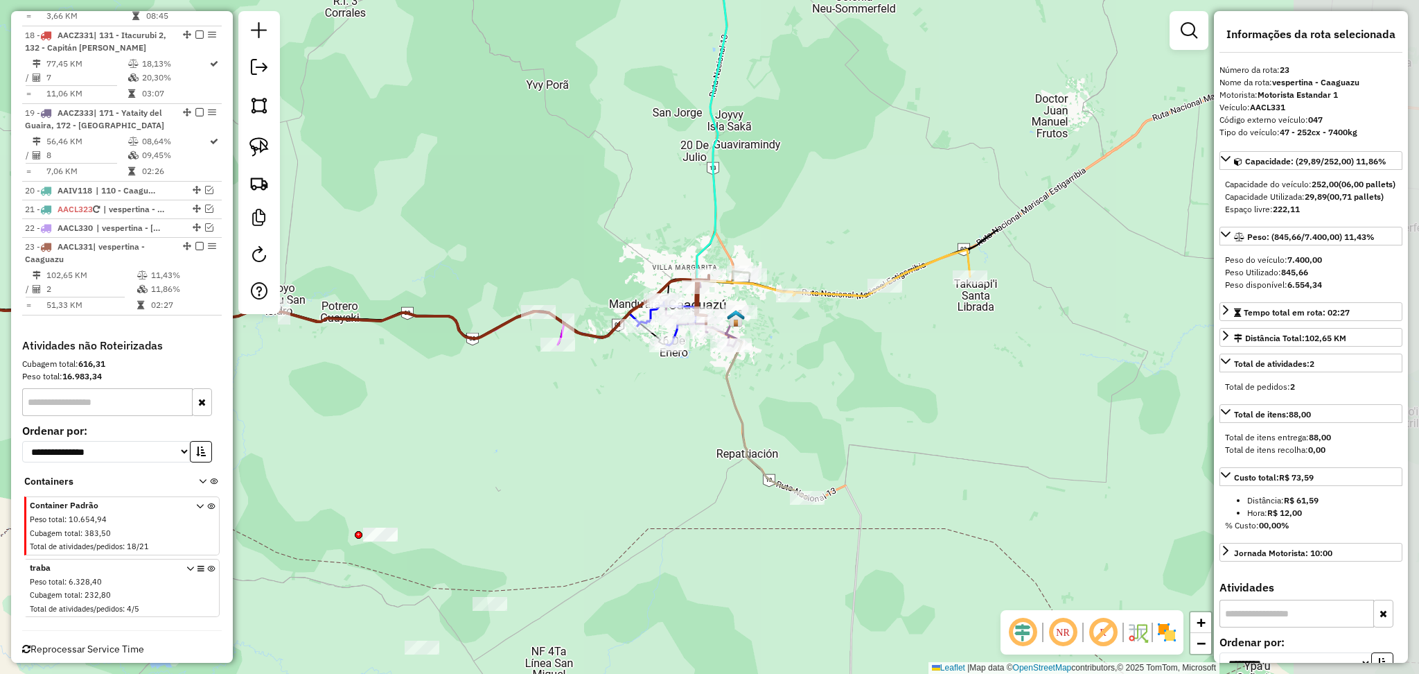
drag, startPoint x: 979, startPoint y: 368, endPoint x: 844, endPoint y: 358, distance: 135.5
click at [850, 360] on div "Janela de atendimento Grade de atendimento Capacidade Transportadoras Veículos …" at bounding box center [709, 337] width 1419 height 674
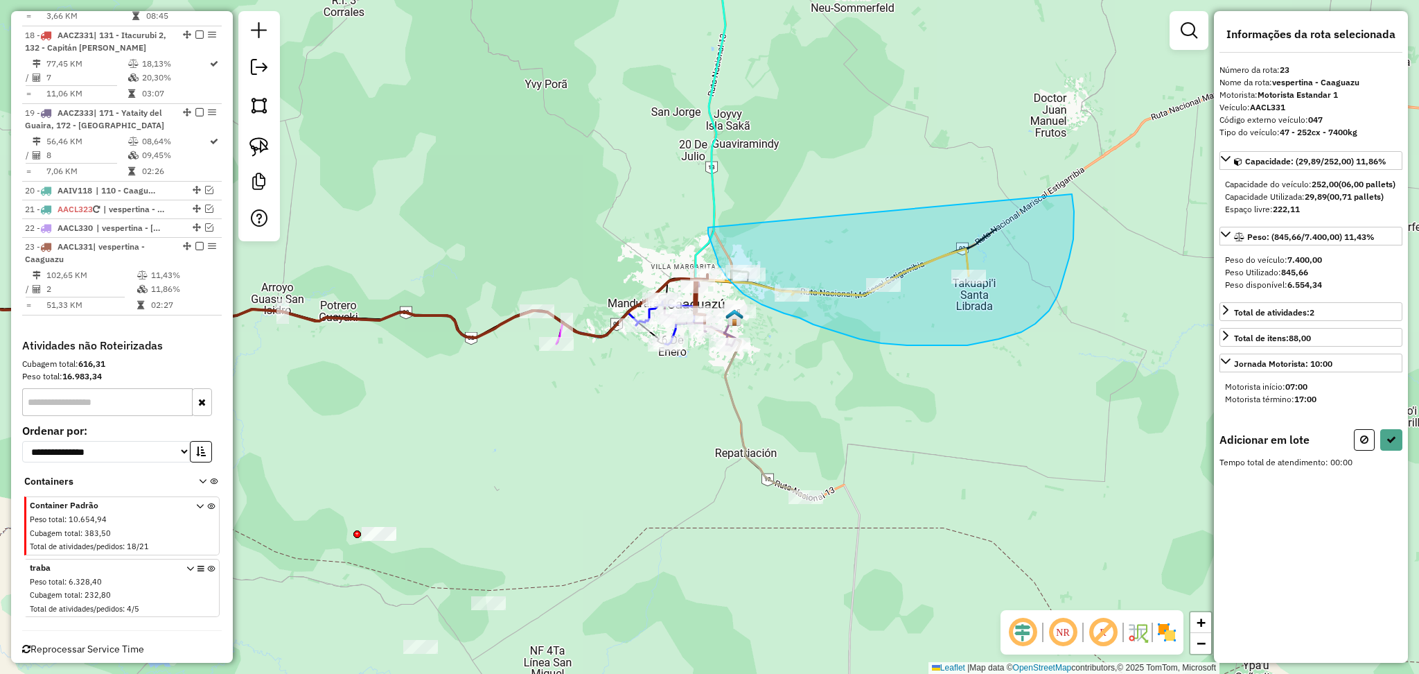
drag, startPoint x: 708, startPoint y: 227, endPoint x: 1071, endPoint y: 189, distance: 364.4
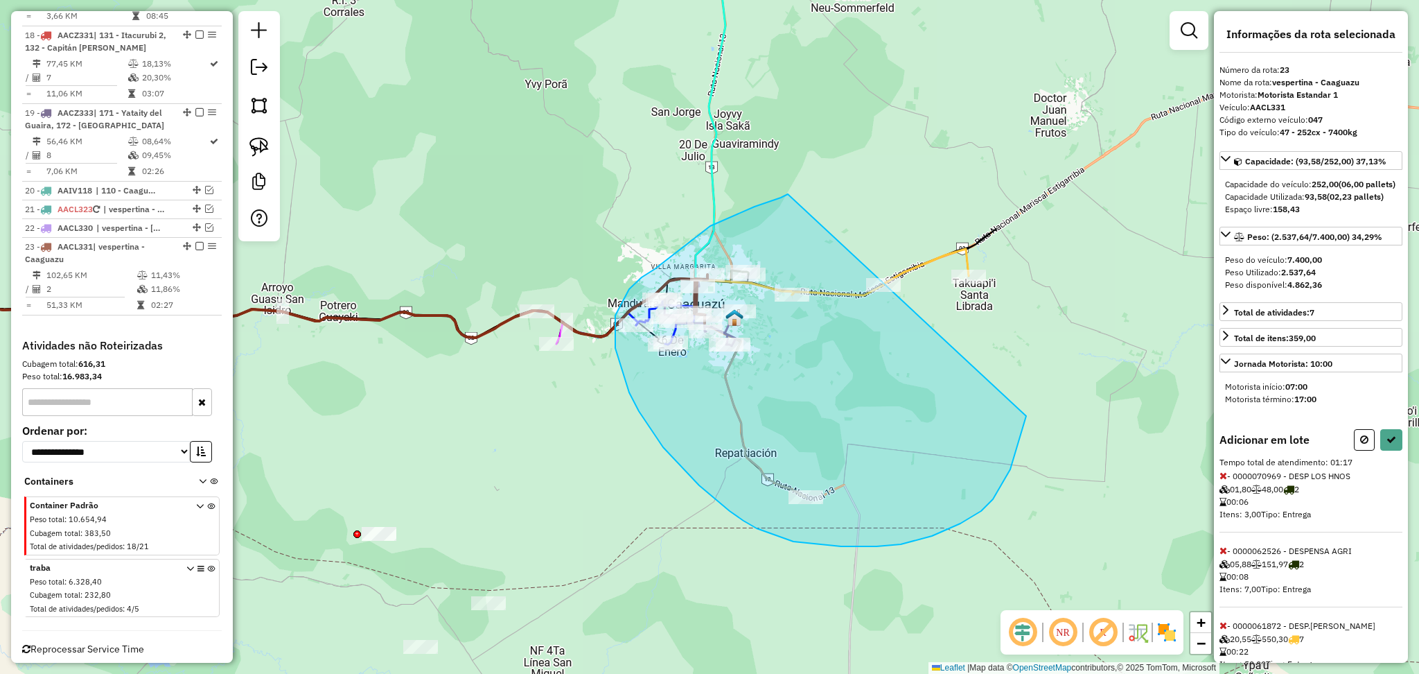
drag, startPoint x: 788, startPoint y: 194, endPoint x: 1026, endPoint y: 416, distance: 325.6
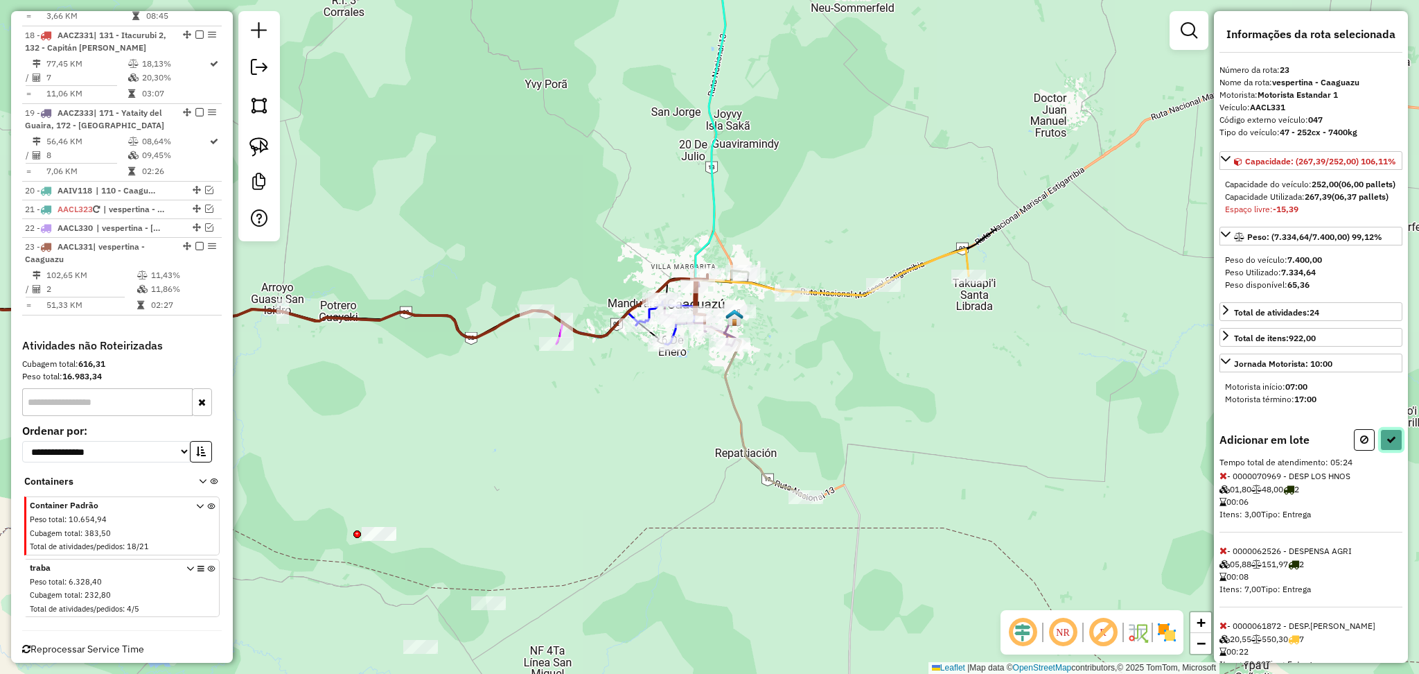
click at [1382, 450] on button at bounding box center [1391, 439] width 22 height 21
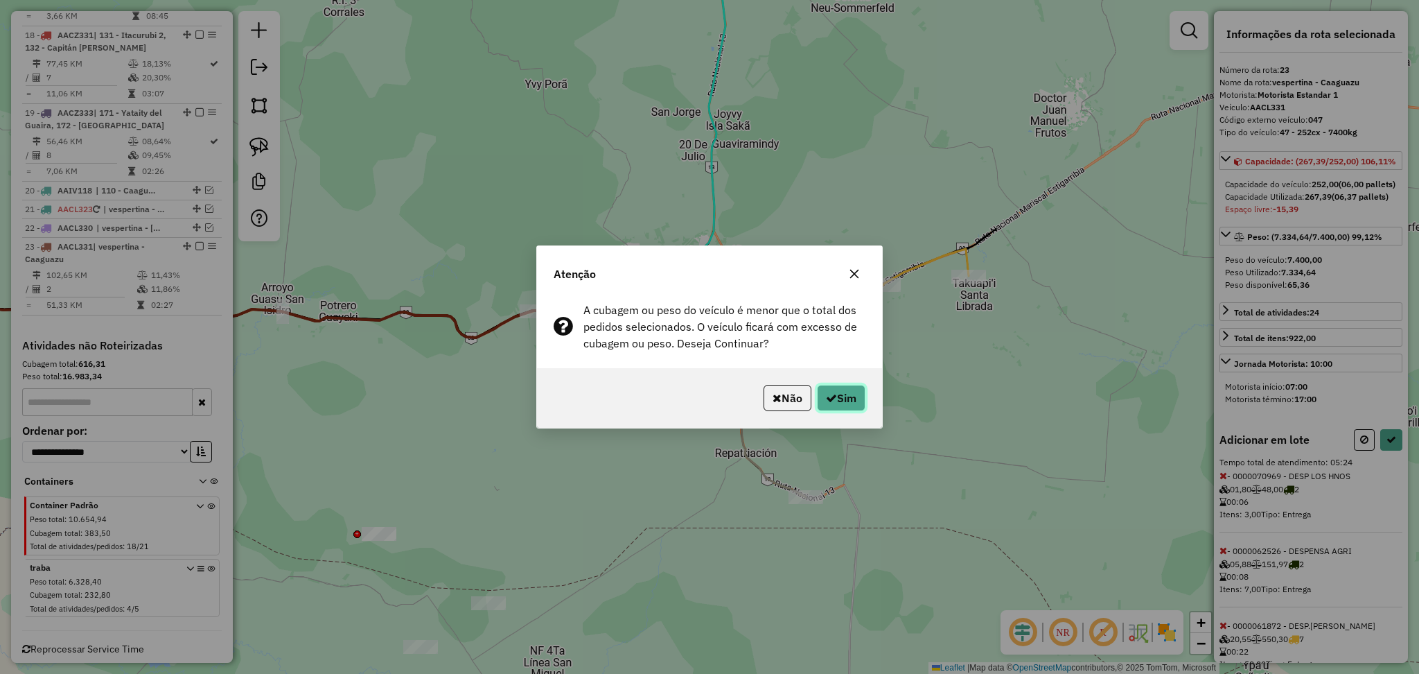
click at [826, 394] on icon "button" at bounding box center [831, 397] width 11 height 11
select select "**********"
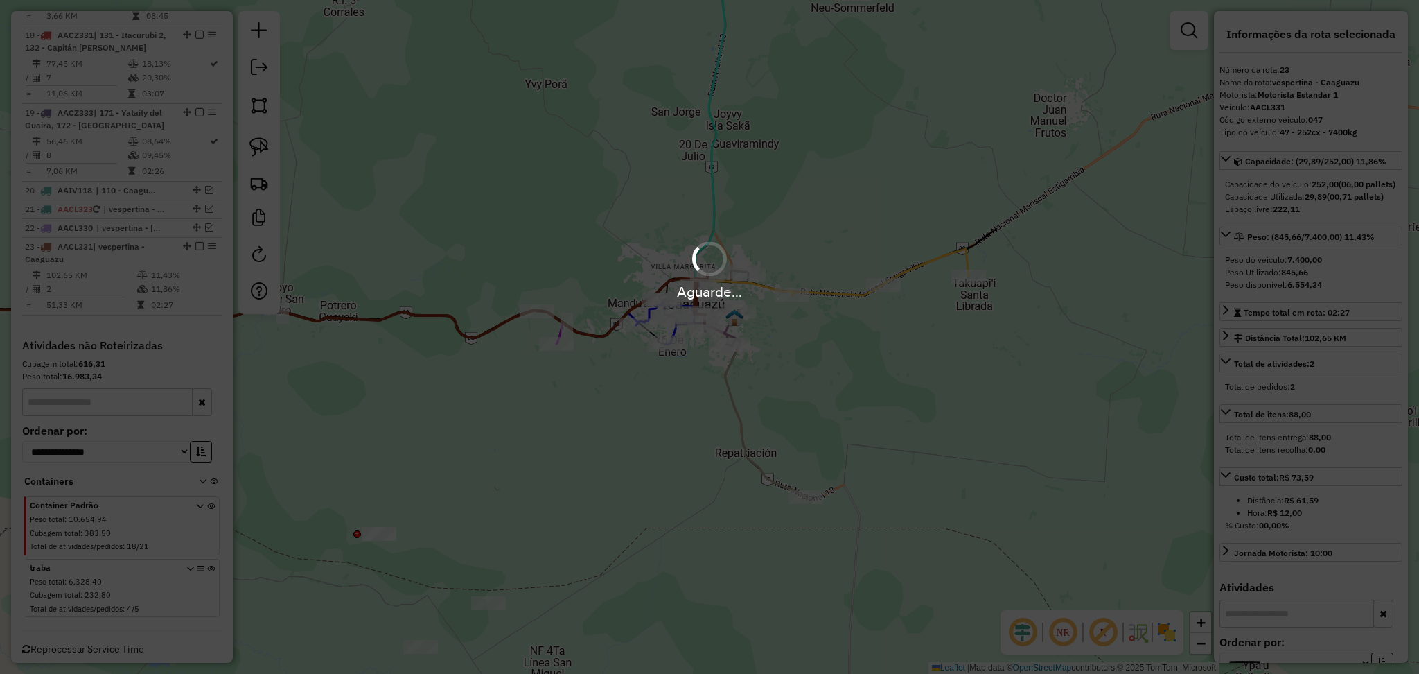
scroll to position [1487, 0]
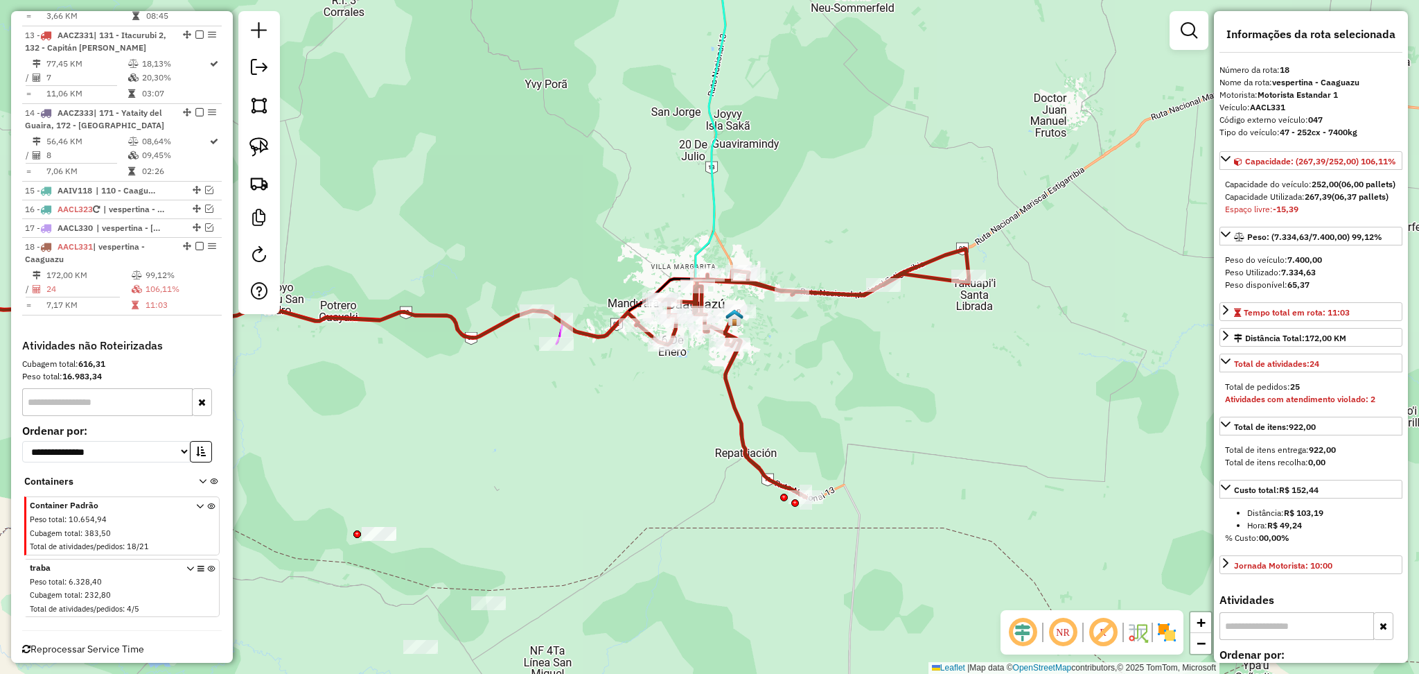
click at [735, 391] on icon at bounding box center [802, 373] width 333 height 248
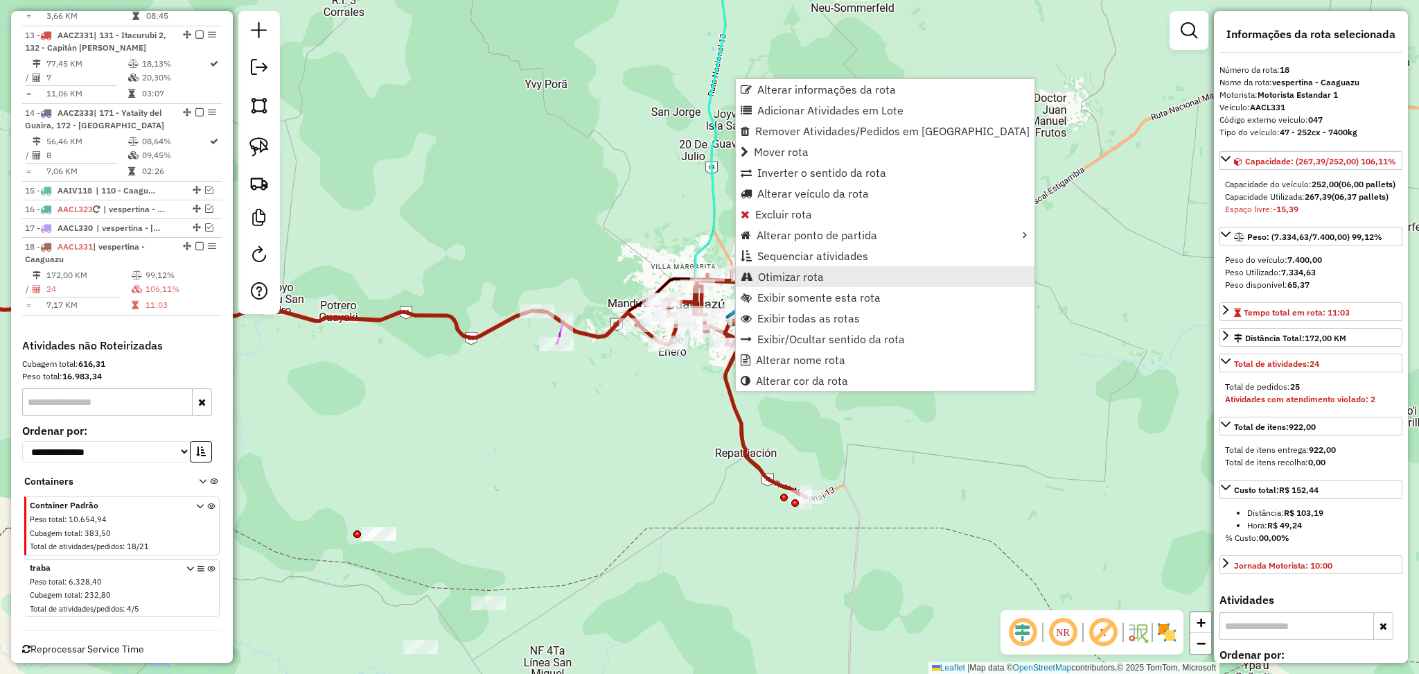
click at [797, 276] on span "Otimizar rota" at bounding box center [791, 276] width 66 height 11
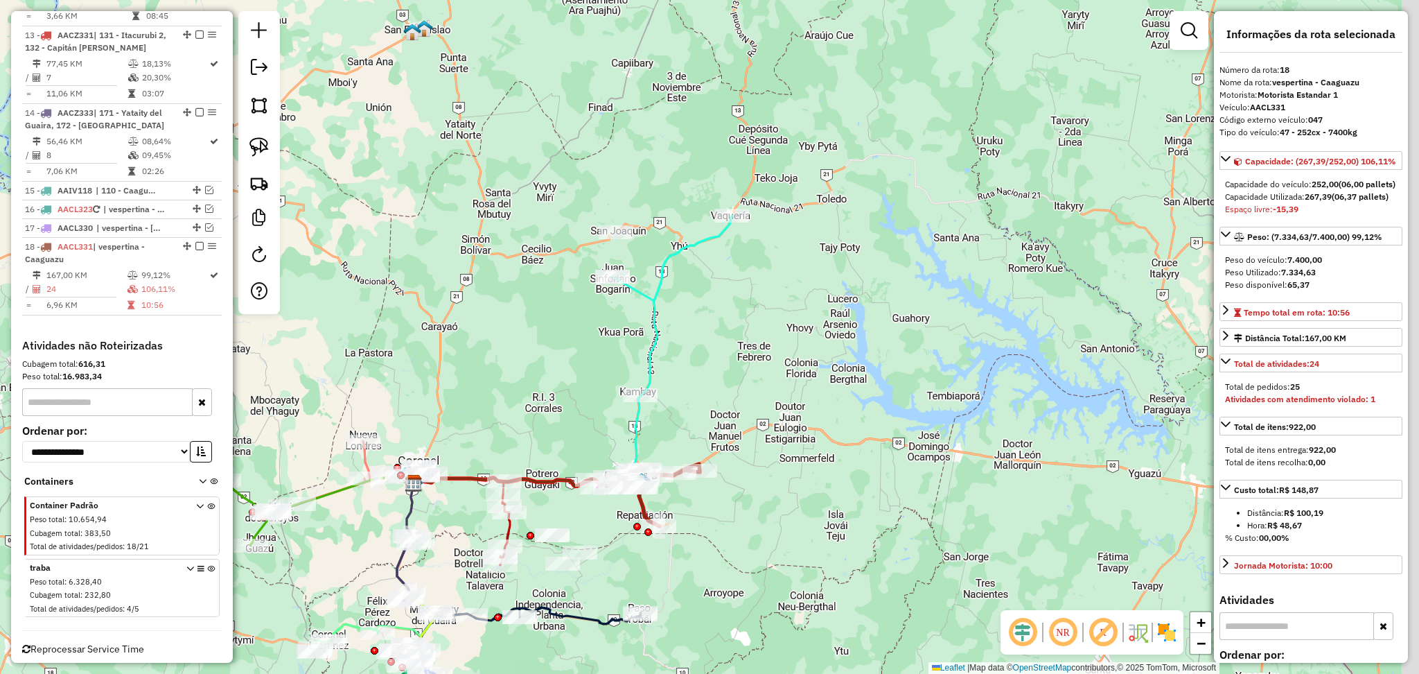
drag, startPoint x: 712, startPoint y: 197, endPoint x: 694, endPoint y: 314, distance: 117.8
click at [694, 314] on div "Janela de atendimento Grade de atendimento Capacidade Transportadoras Veículos …" at bounding box center [709, 337] width 1419 height 674
click at [678, 235] on div "Janela de atendimento Grade de atendimento Capacidade Transportadoras Veículos …" at bounding box center [709, 337] width 1419 height 674
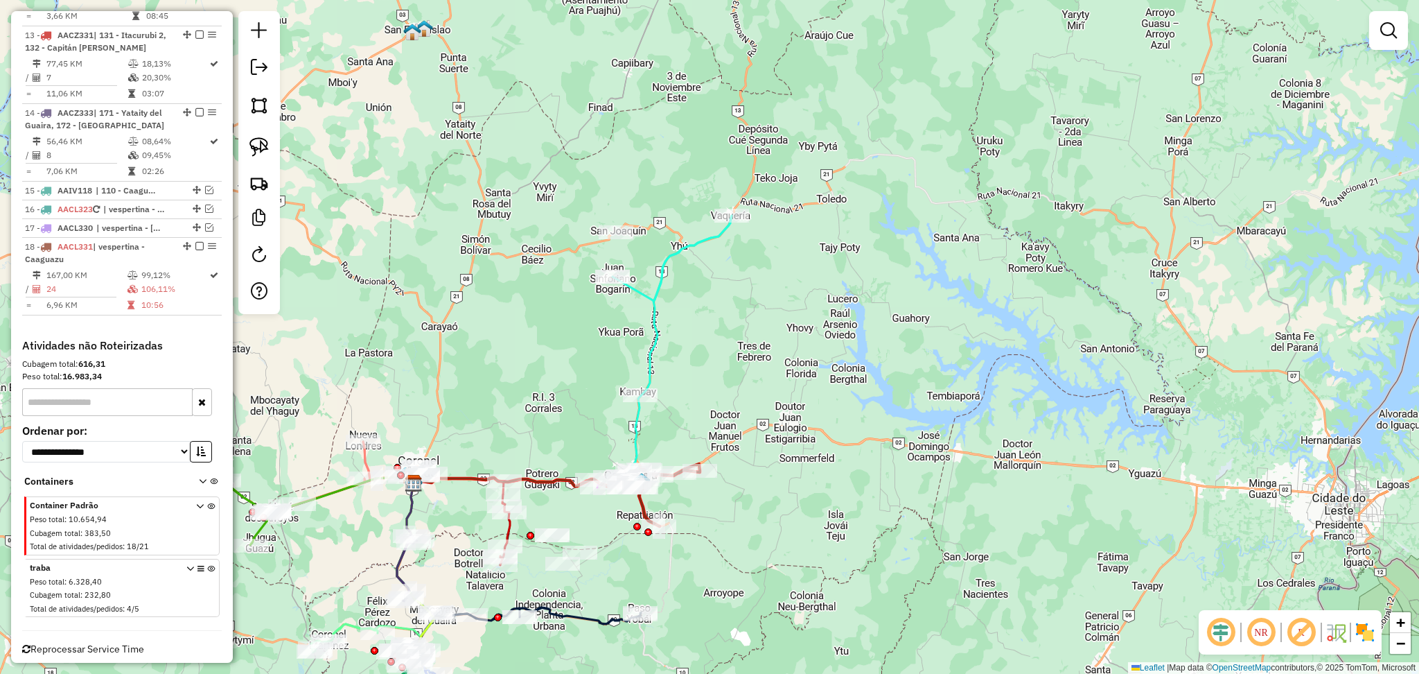
click at [689, 249] on icon at bounding box center [672, 258] width 119 height 85
select select "**********"
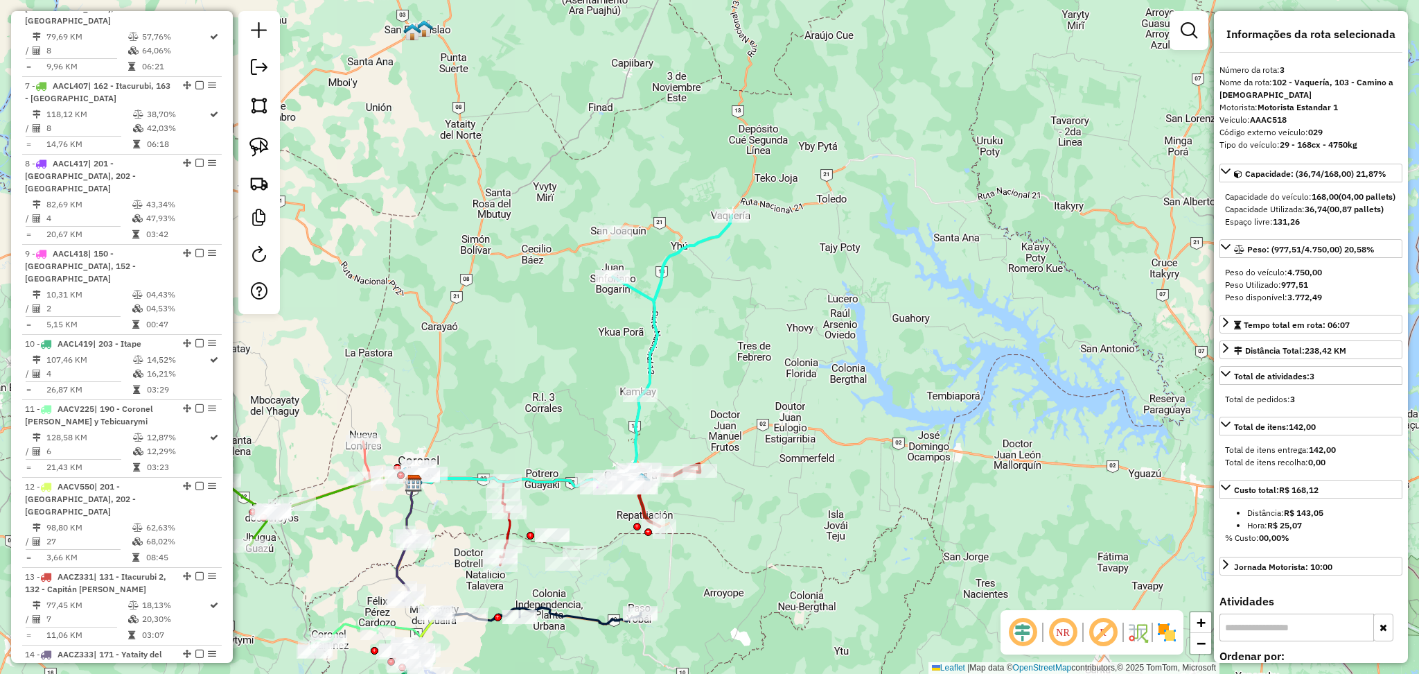
scroll to position [713, 0]
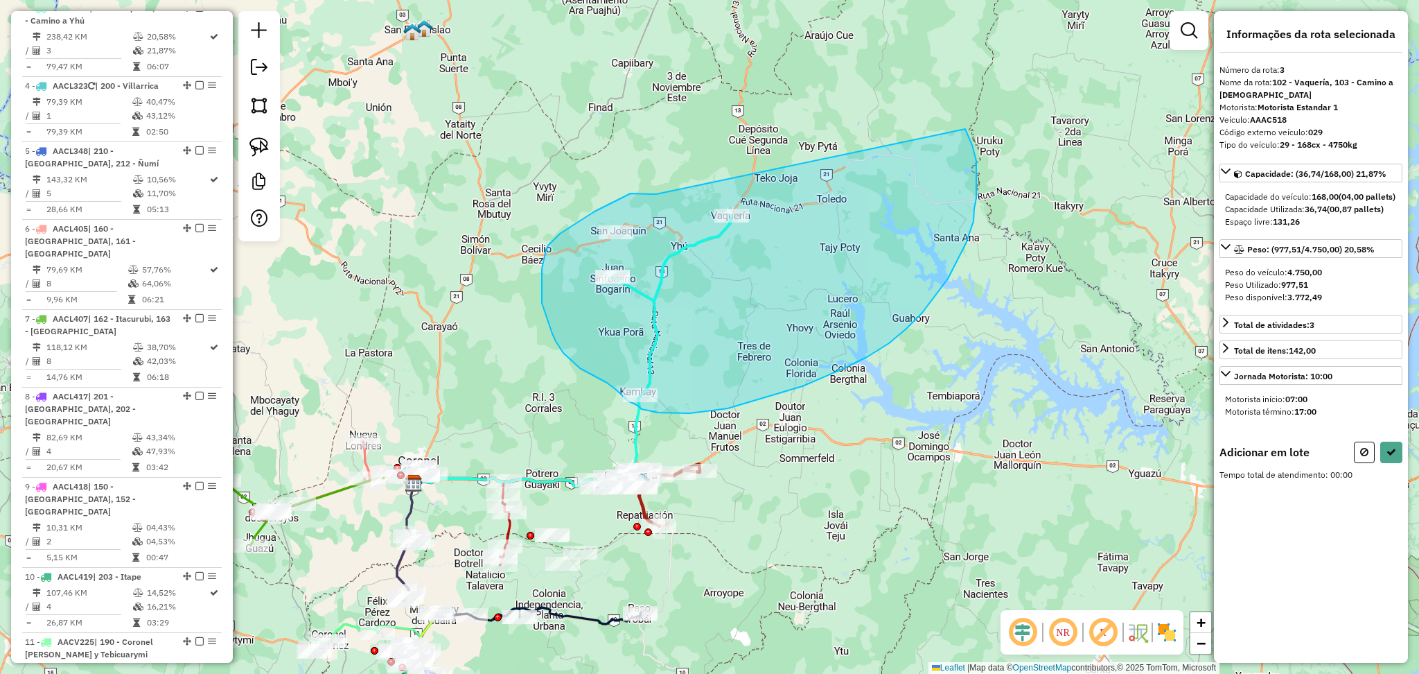
drag, startPoint x: 656, startPoint y: 194, endPoint x: 965, endPoint y: 128, distance: 315.5
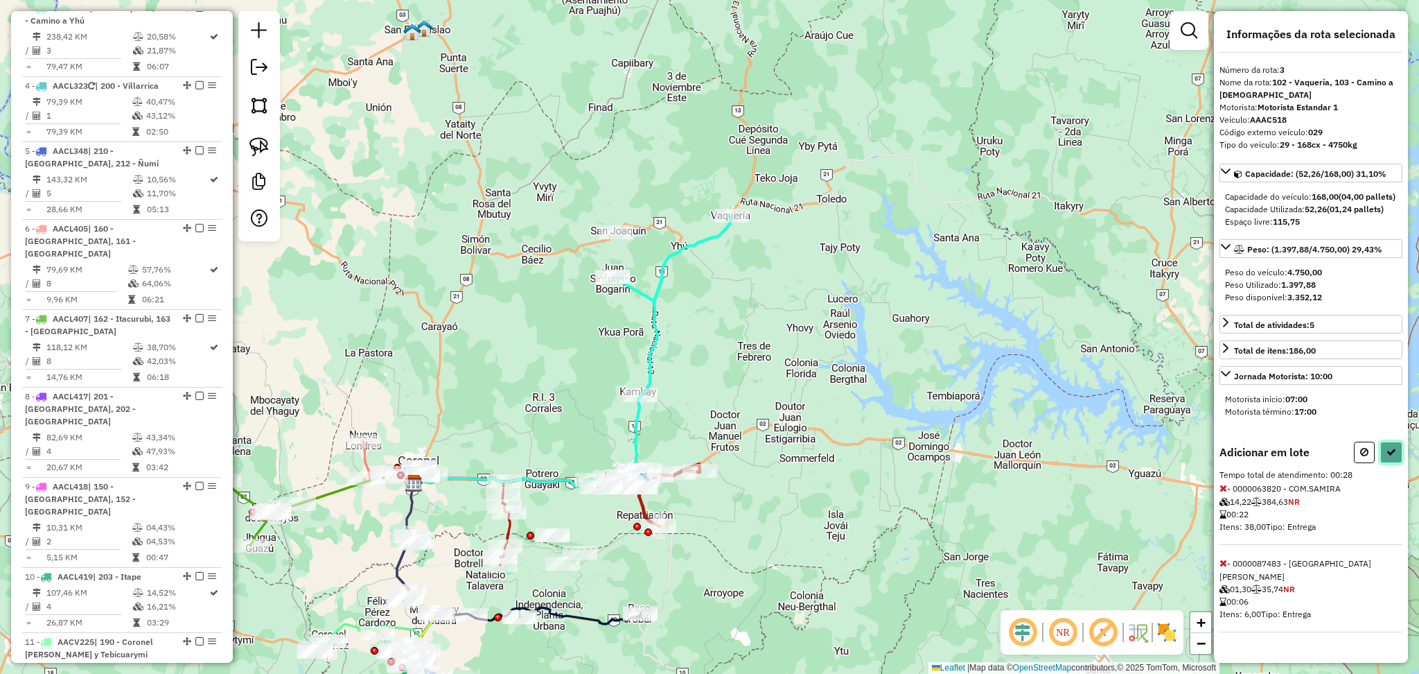
click at [1386, 457] on button at bounding box center [1391, 451] width 22 height 21
select select "**********"
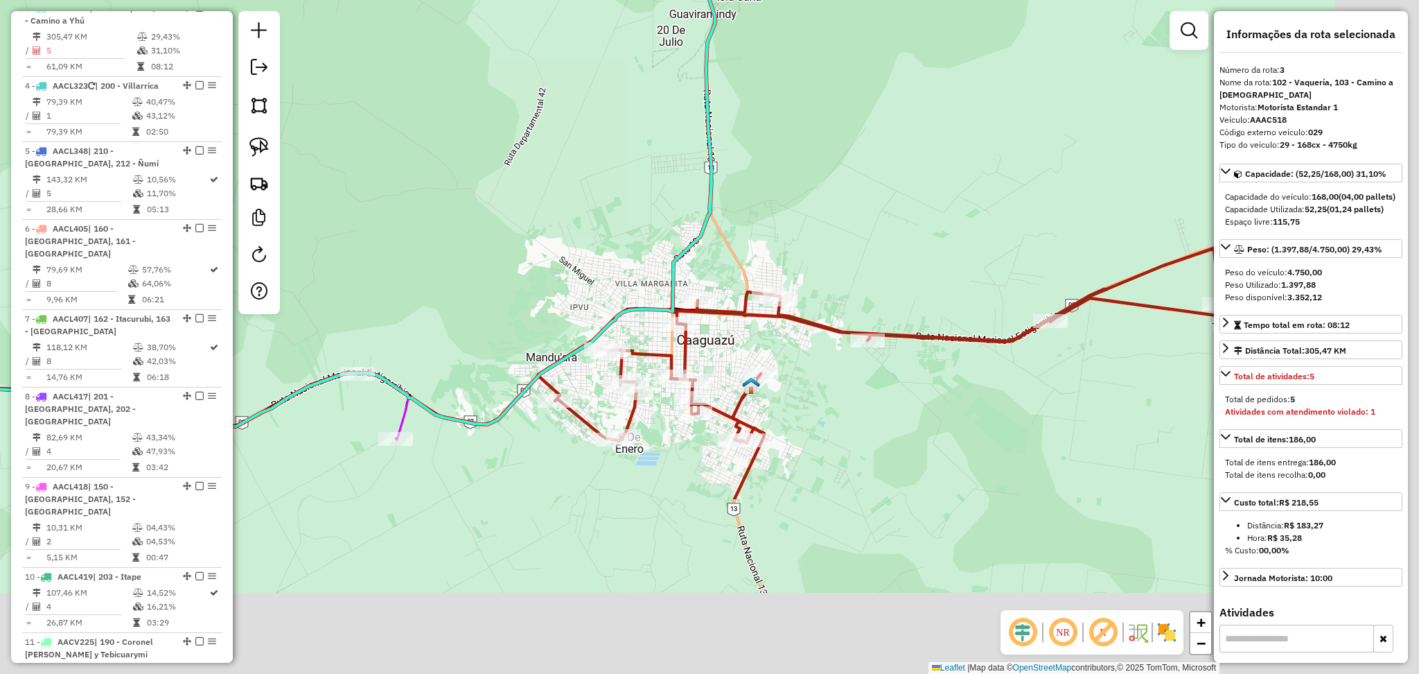
drag, startPoint x: 829, startPoint y: 376, endPoint x: 715, endPoint y: 131, distance: 270.7
click at [726, 137] on div "Janela de atendimento Grade de atendimento Capacidade Transportadoras Veículos …" at bounding box center [709, 337] width 1419 height 674
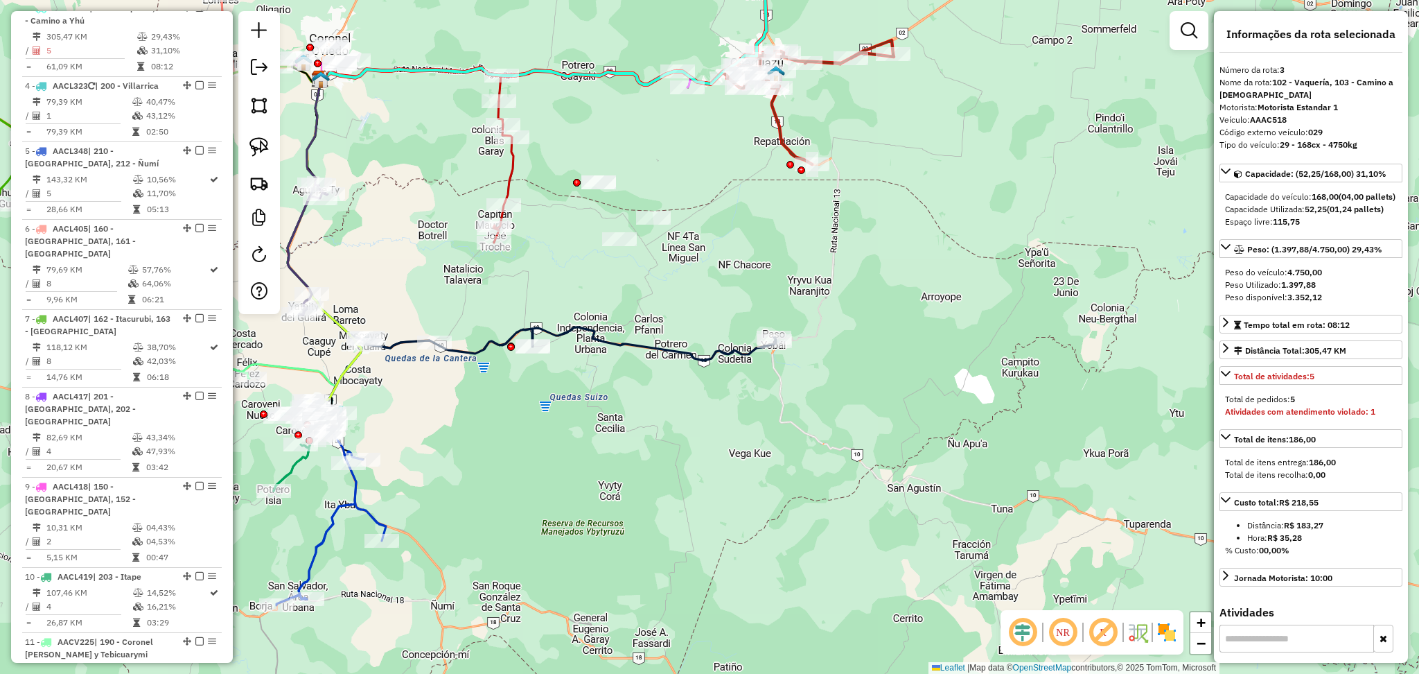
click at [503, 169] on div "Janela de atendimento Grade de atendimento Capacidade Transportadoras Veículos …" at bounding box center [709, 337] width 1419 height 674
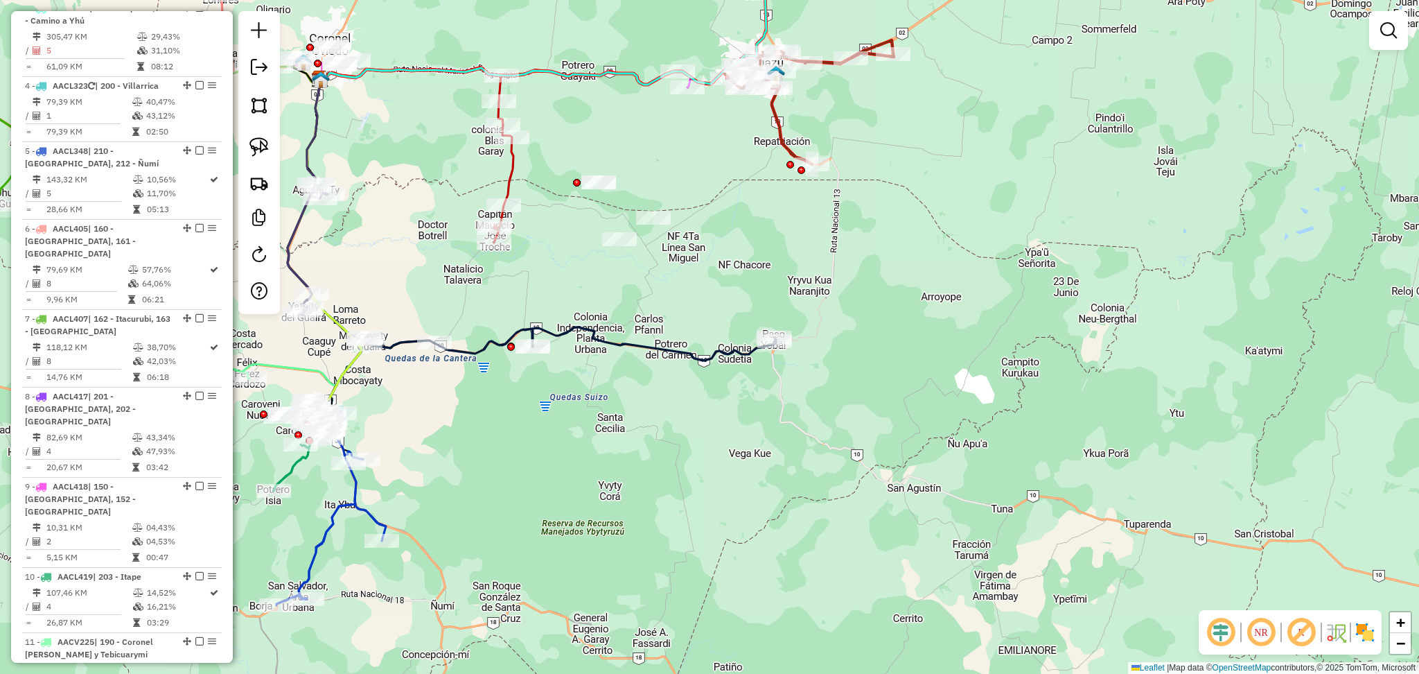
click at [513, 175] on icon at bounding box center [503, 171] width 20 height 141
select select "**********"
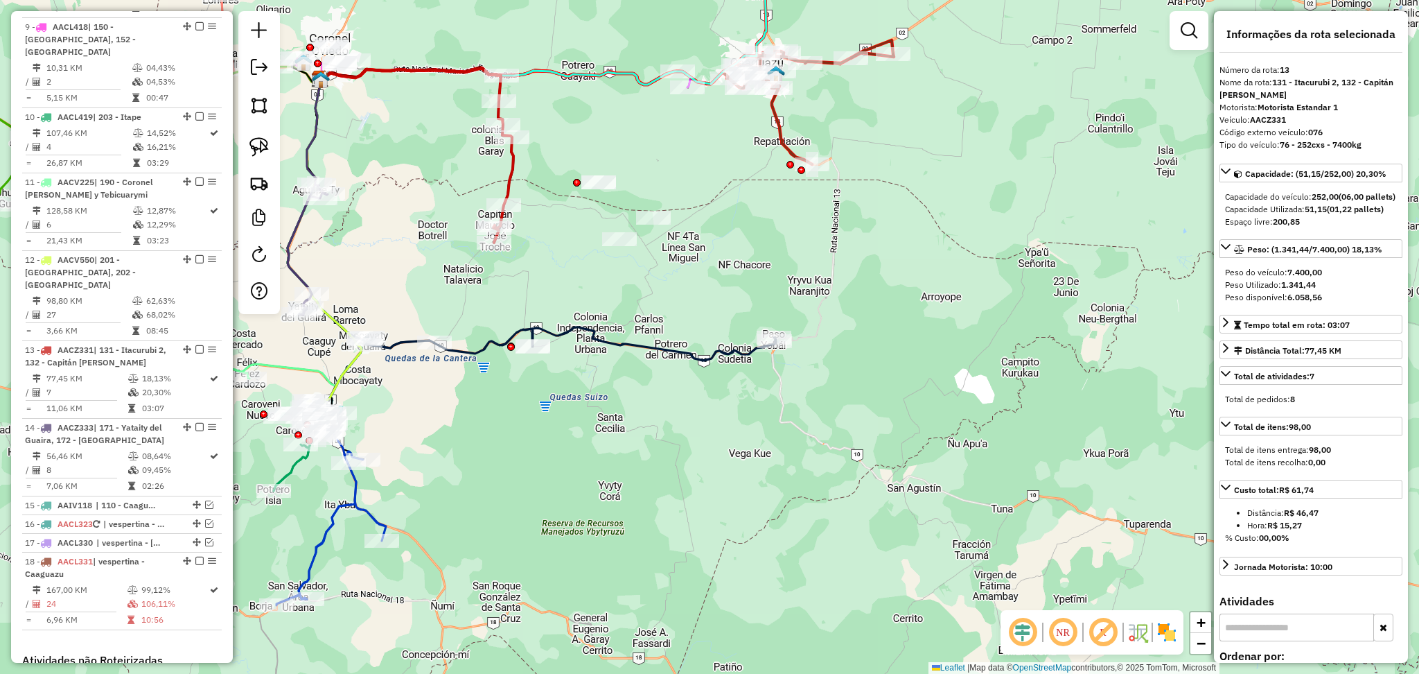
scroll to position [1477, 0]
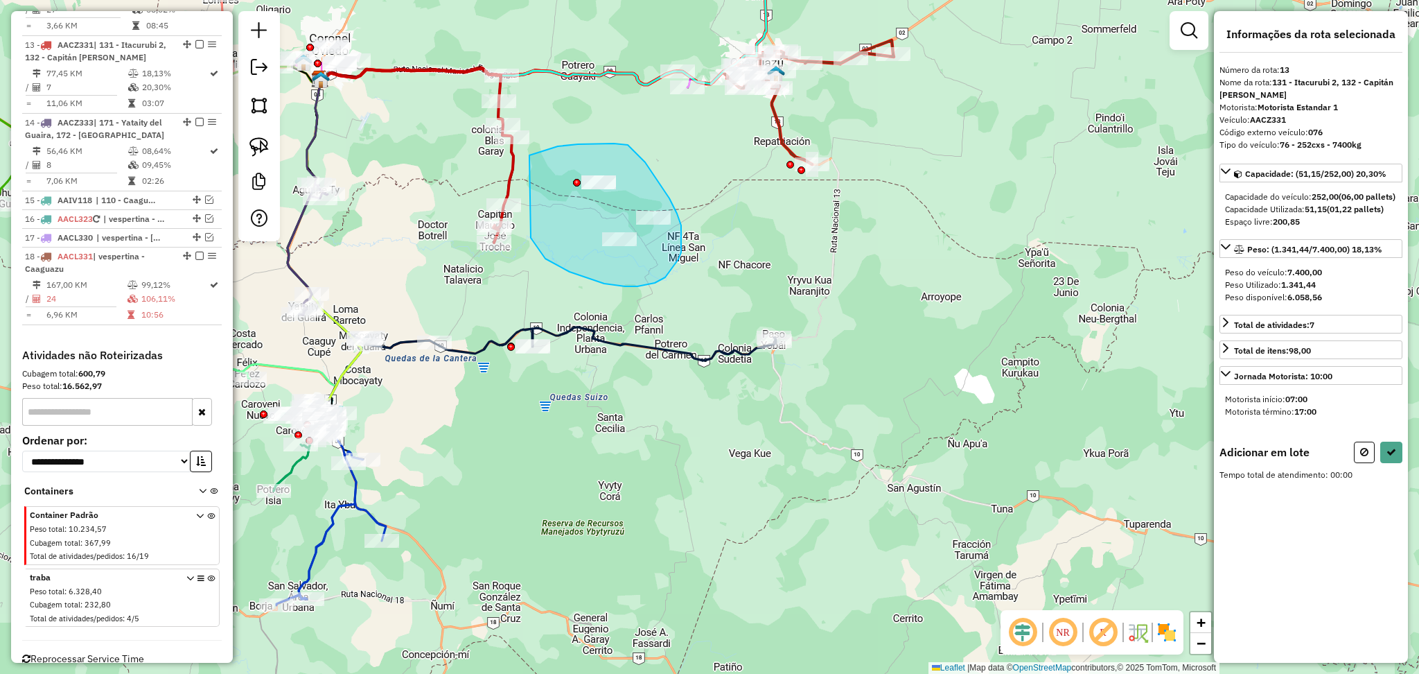
drag, startPoint x: 558, startPoint y: 146, endPoint x: 528, endPoint y: 231, distance: 89.6
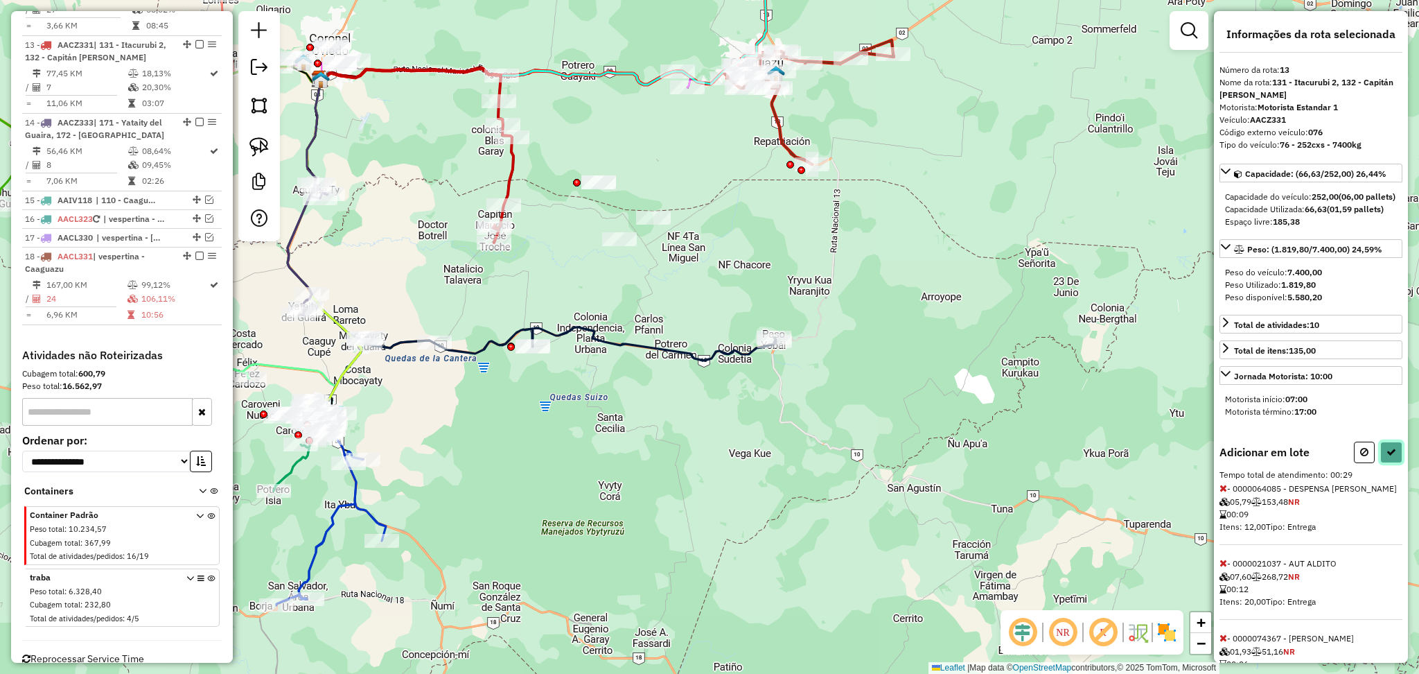
click at [1394, 463] on button at bounding box center [1391, 451] width 22 height 21
select select "**********"
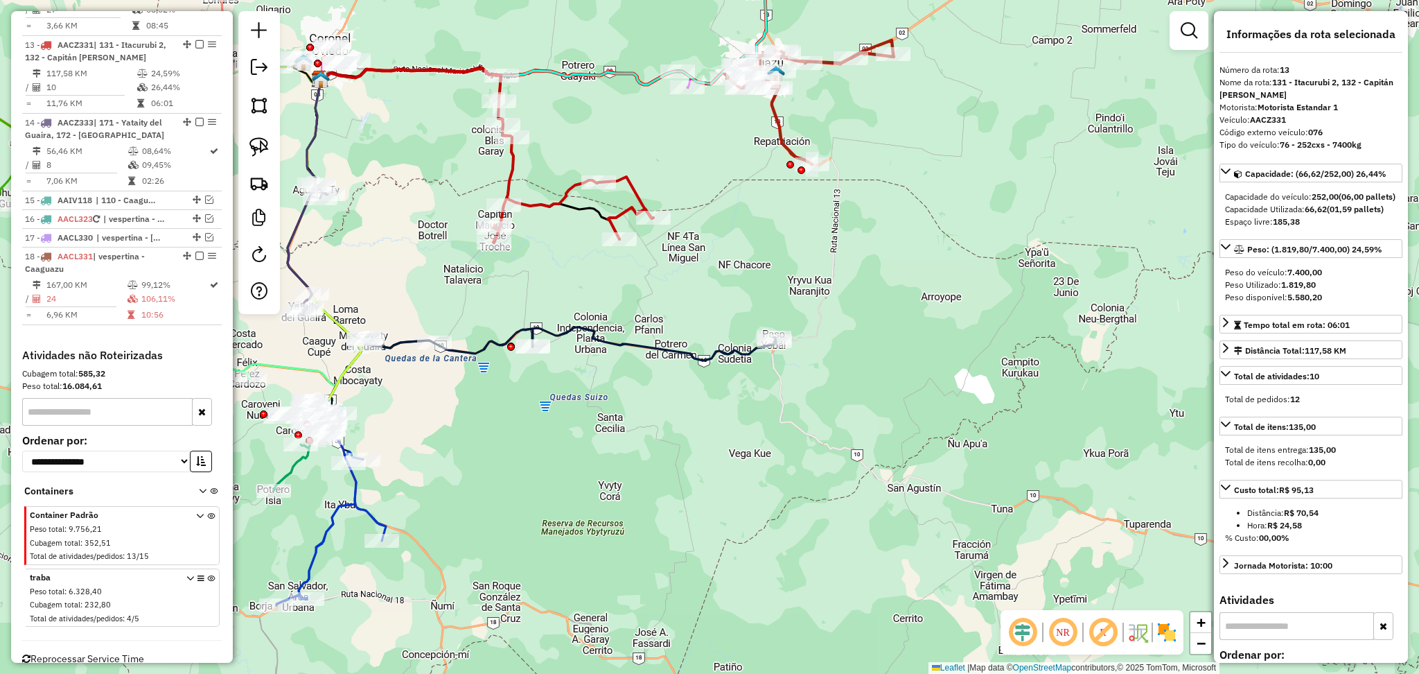
click at [556, 201] on icon at bounding box center [573, 171] width 160 height 141
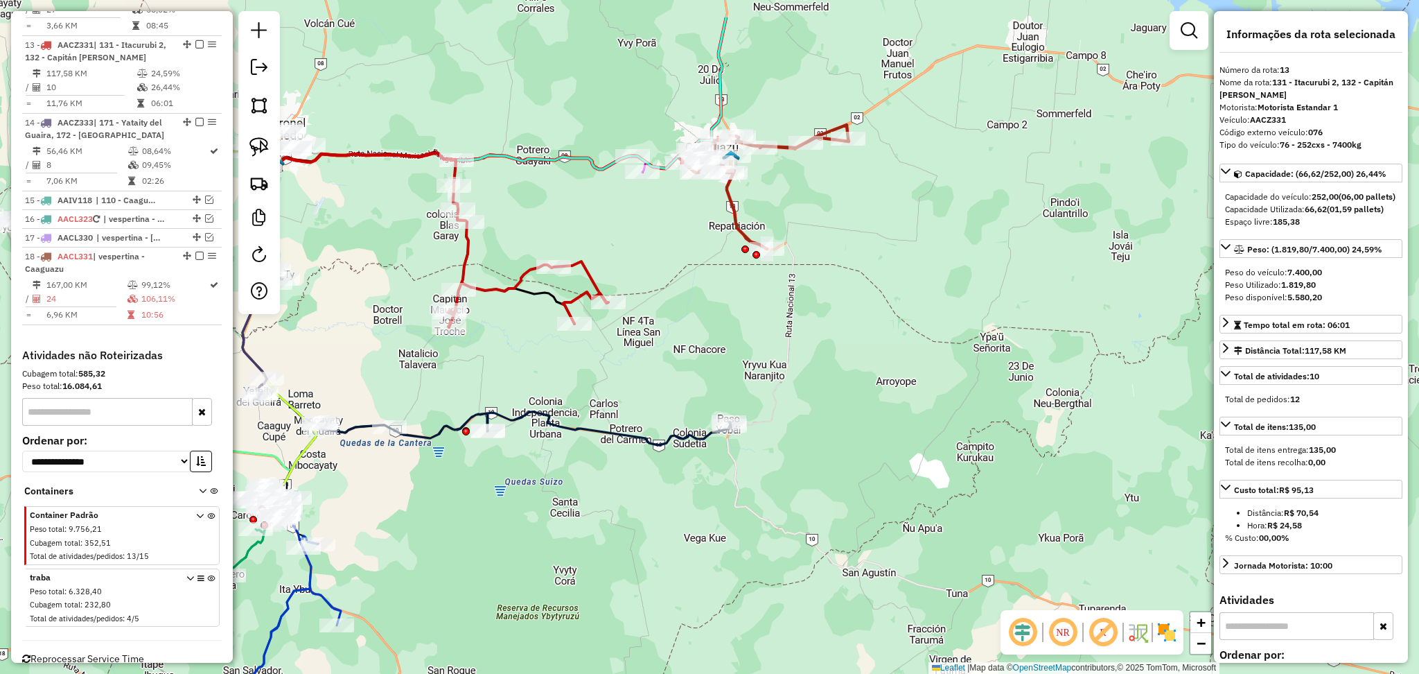
drag, startPoint x: 822, startPoint y: 206, endPoint x: 777, endPoint y: 290, distance: 95.8
click at [777, 290] on div "Janela de atendimento Grade de atendimento Capacidade Transportadoras Veículos …" at bounding box center [709, 337] width 1419 height 674
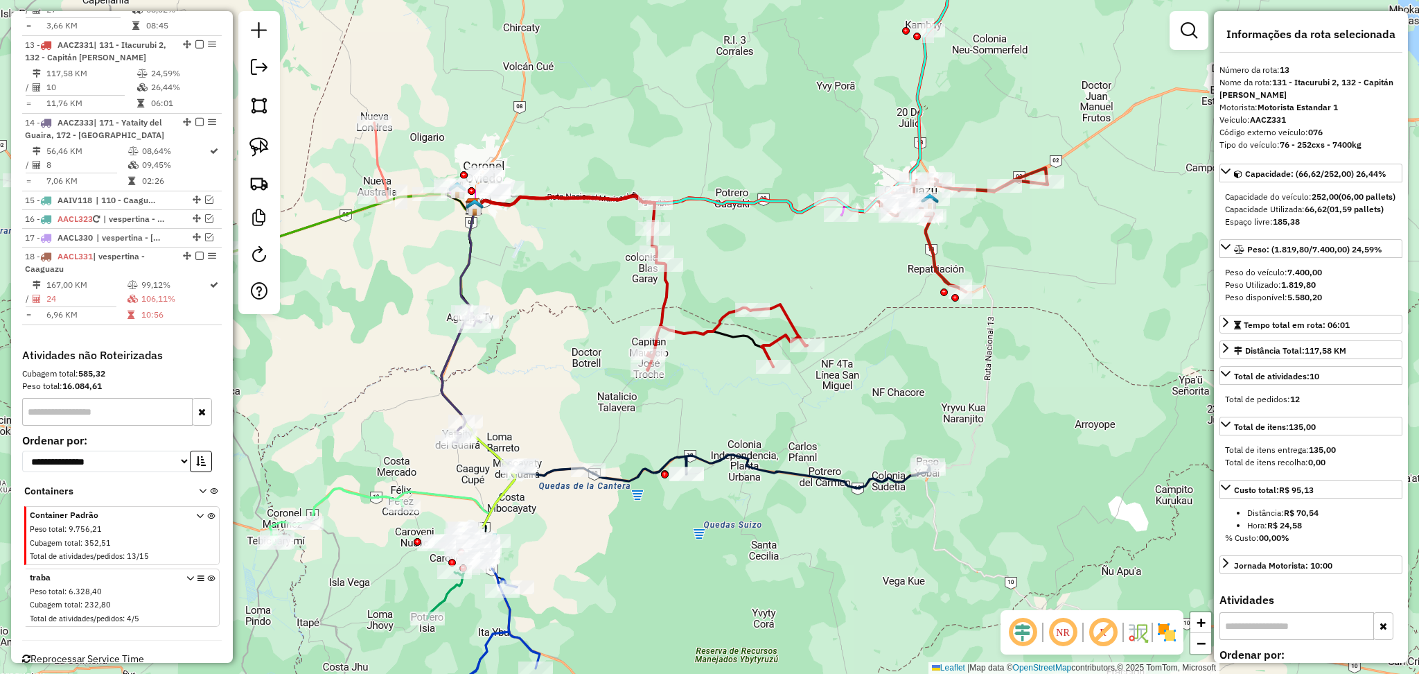
drag, startPoint x: 628, startPoint y: 222, endPoint x: 838, endPoint y: 243, distance: 211.1
click at [826, 262] on div "Janela de atendimento Grade de atendimento Capacidade Transportadoras Veículos …" at bounding box center [709, 337] width 1419 height 674
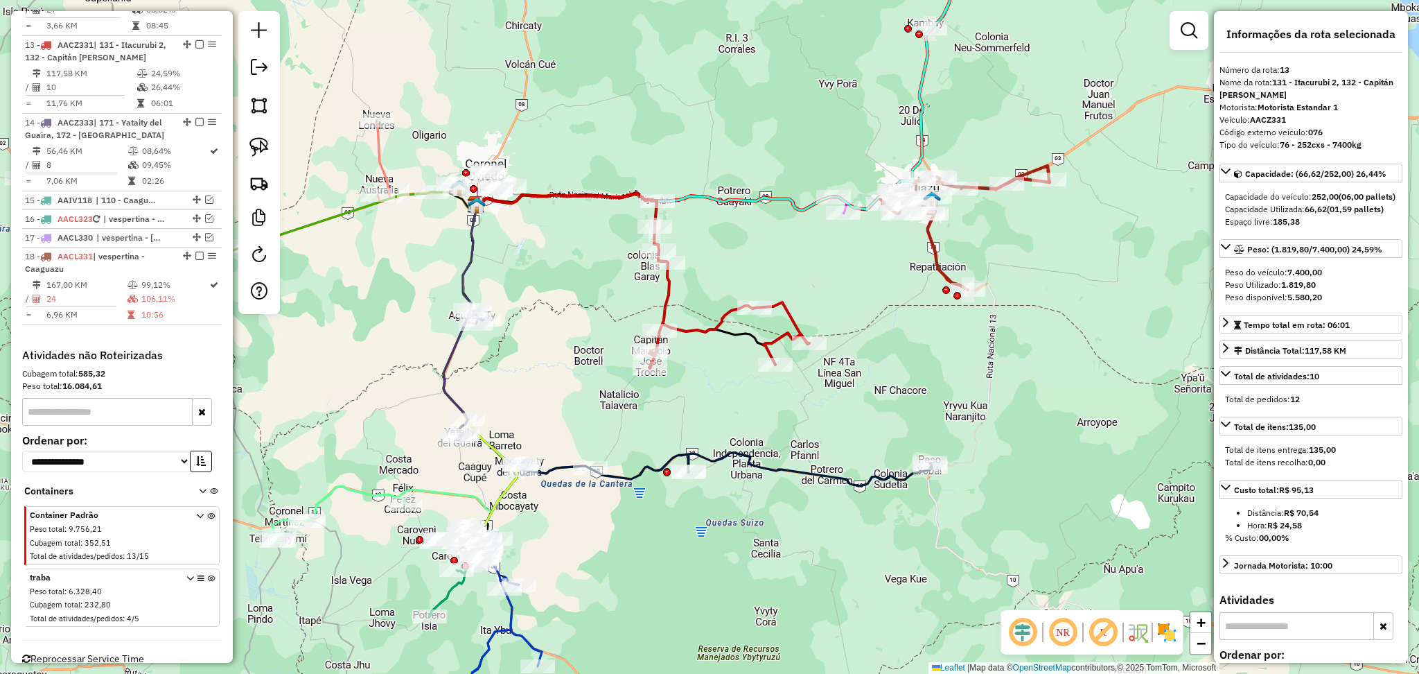
click at [921, 132] on icon at bounding box center [715, 71] width 481 height 277
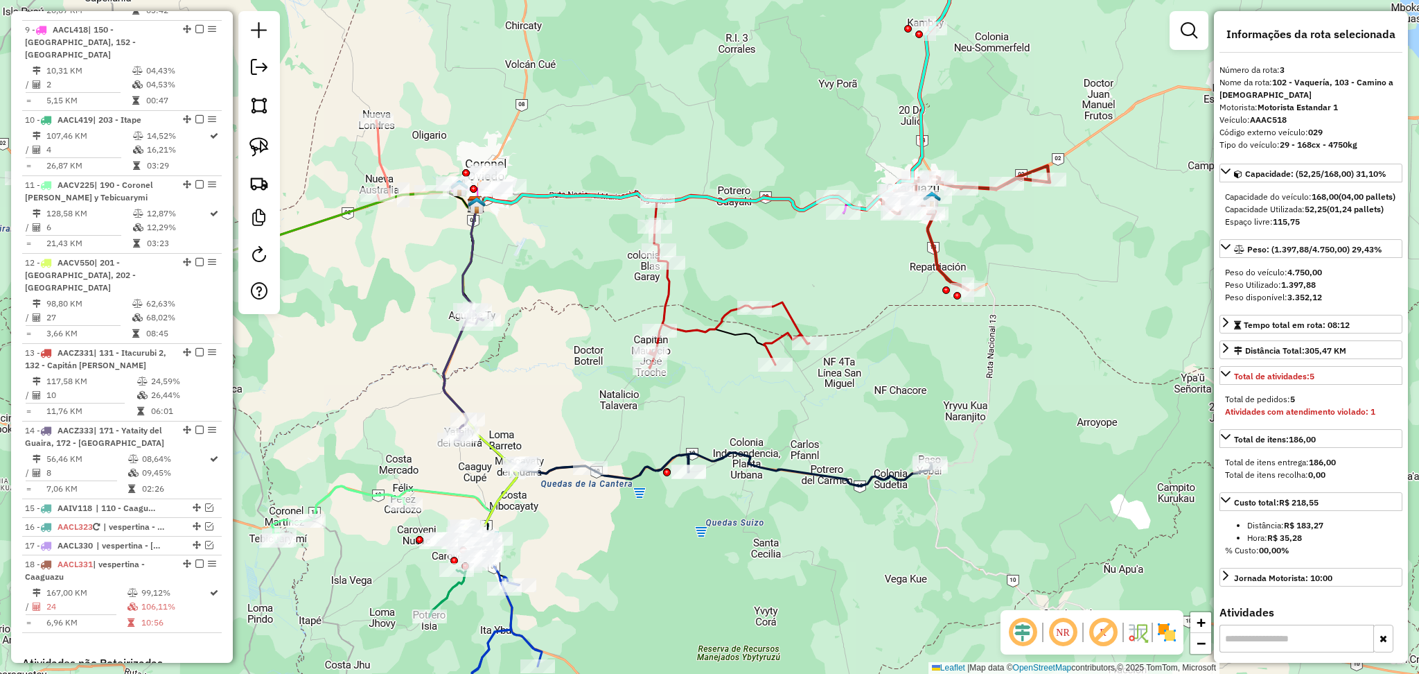
scroll to position [713, 0]
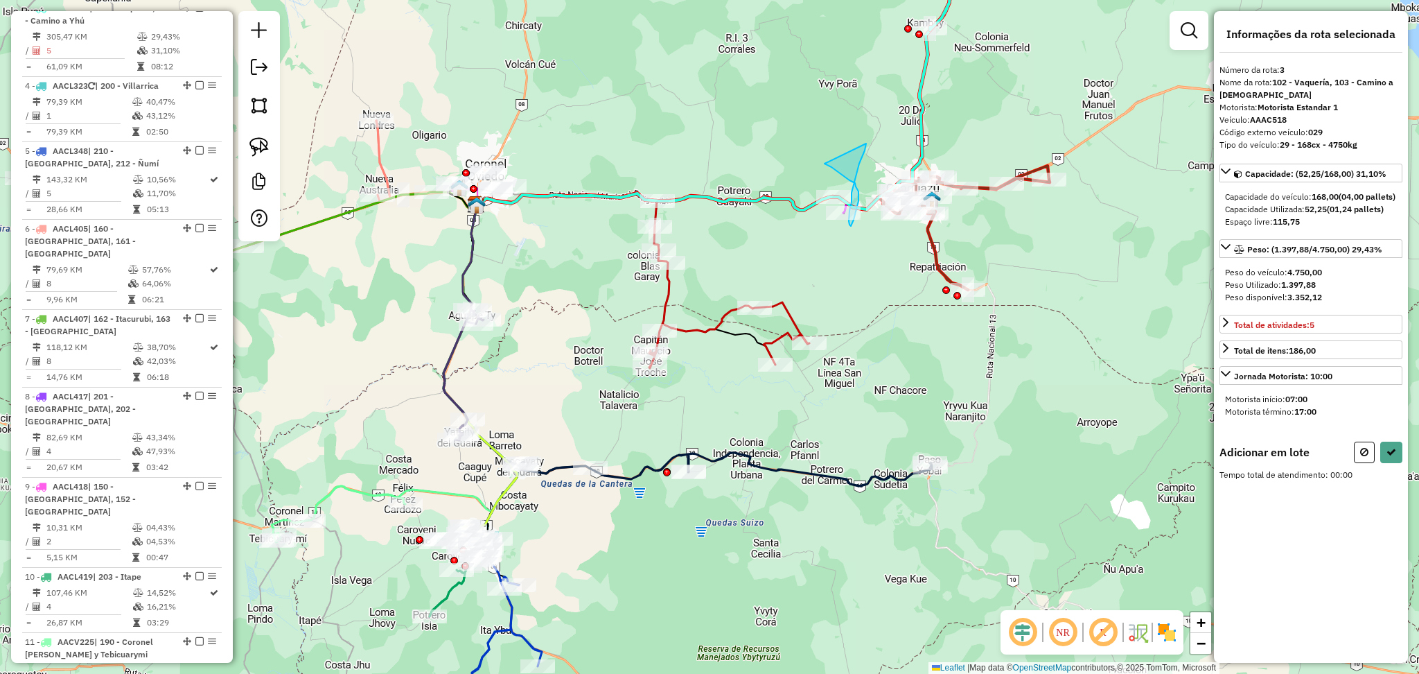
drag, startPoint x: 825, startPoint y: 164, endPoint x: 866, endPoint y: 143, distance: 46.5
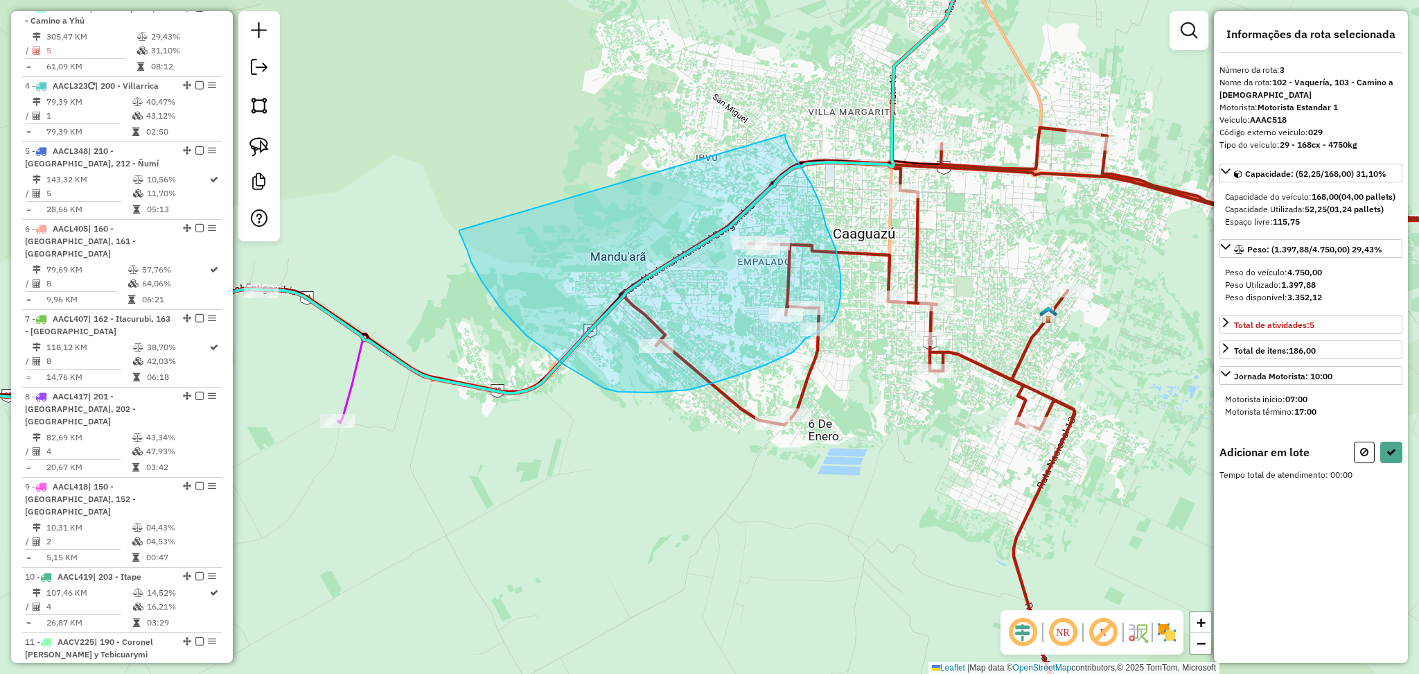
drag, startPoint x: 785, startPoint y: 134, endPoint x: 459, endPoint y: 230, distance: 339.4
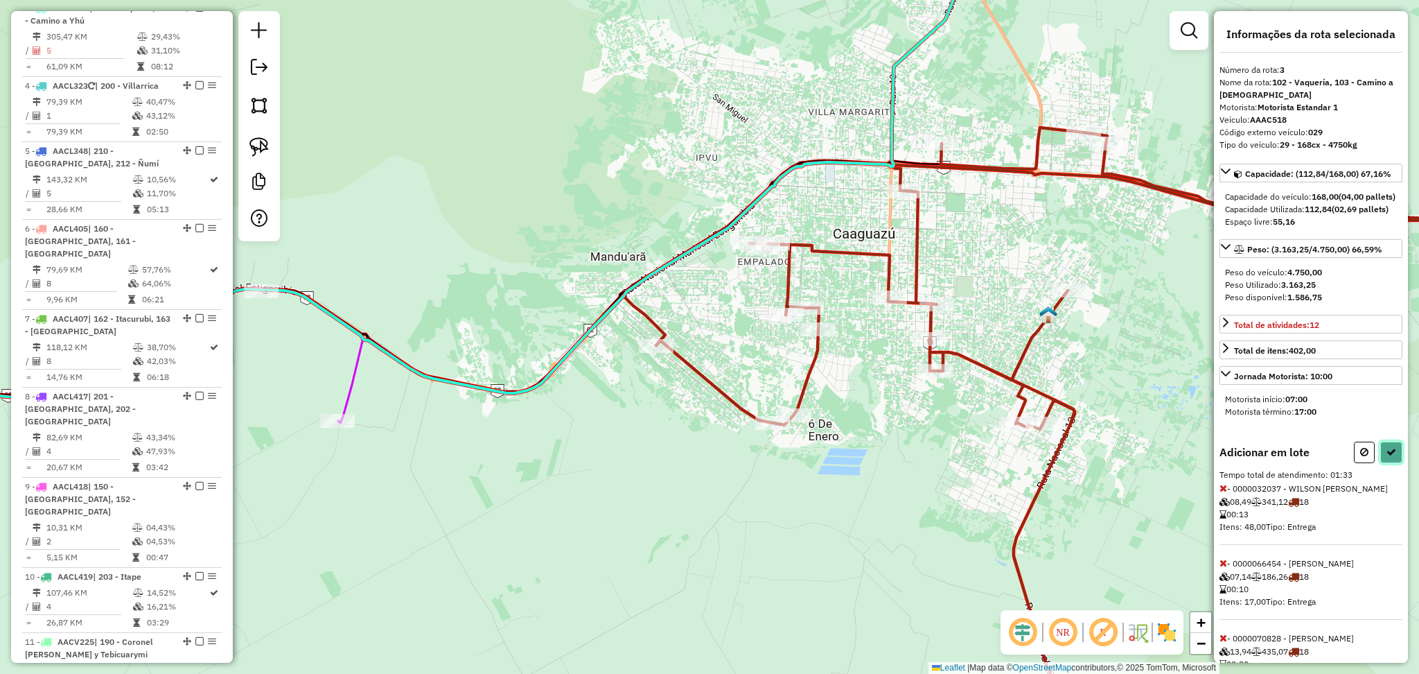
click at [1387, 457] on icon at bounding box center [1392, 452] width 10 height 10
select select "**********"
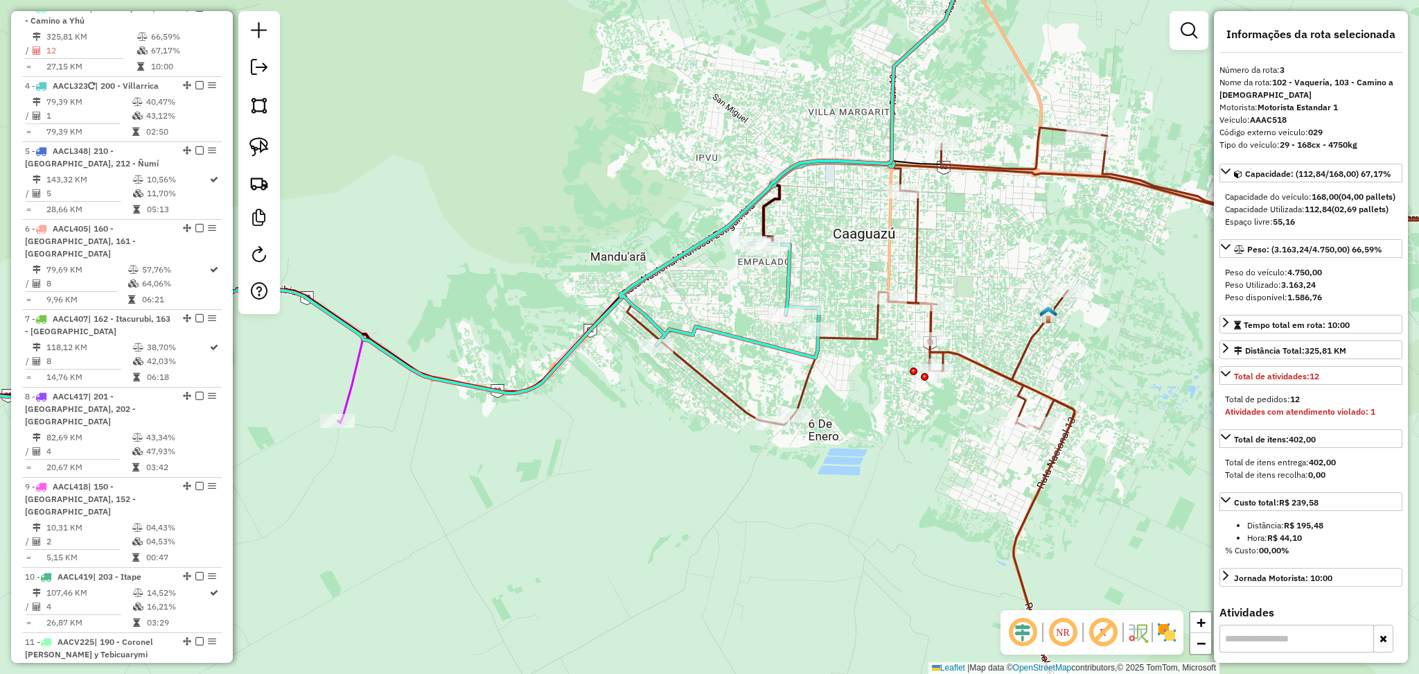
click at [807, 387] on icon at bounding box center [1167, 435] width 788 height 615
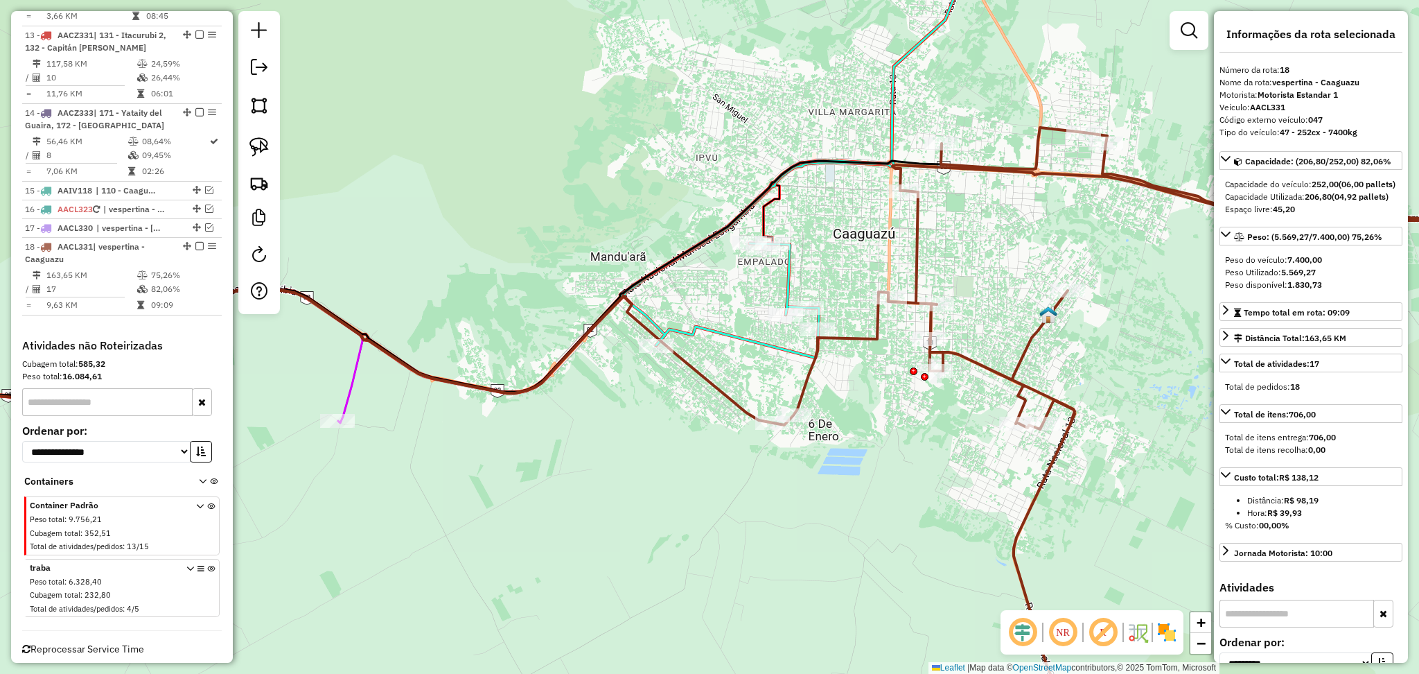
click at [759, 337] on icon at bounding box center [793, 145] width 347 height 425
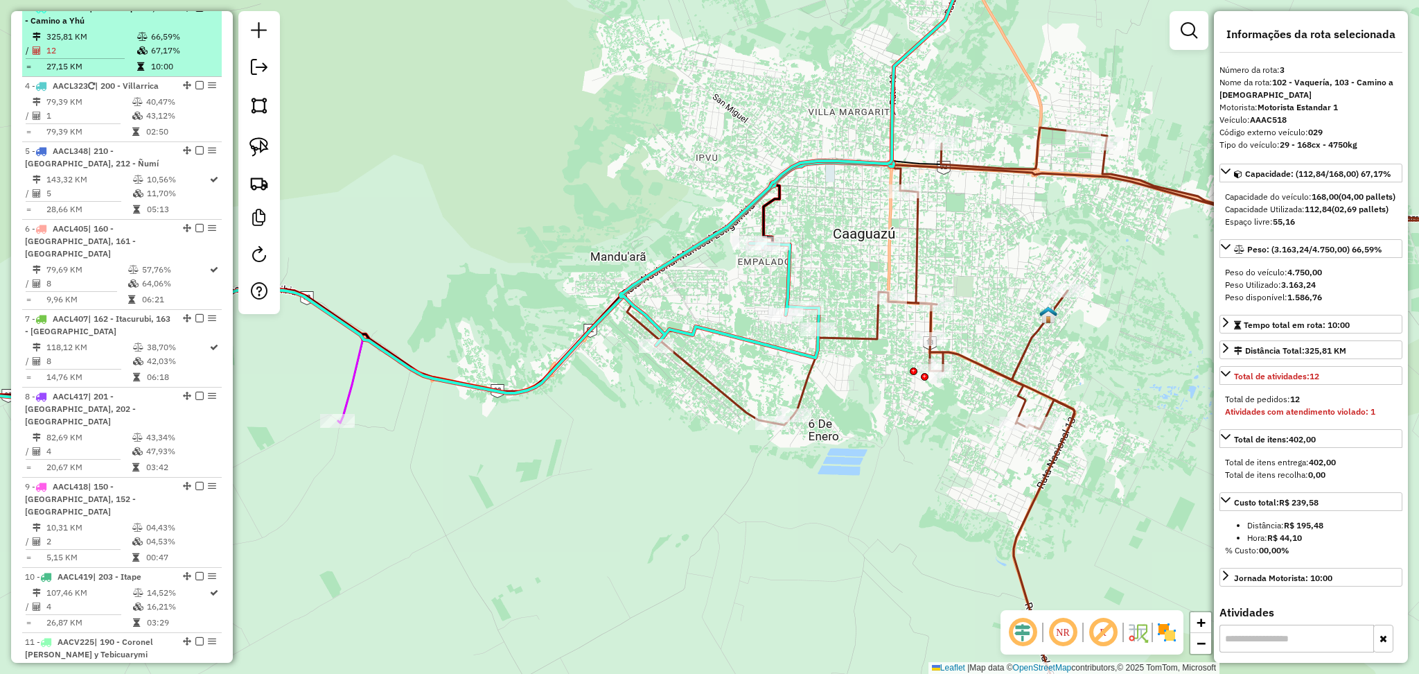
click at [195, 12] on em at bounding box center [199, 7] width 8 height 8
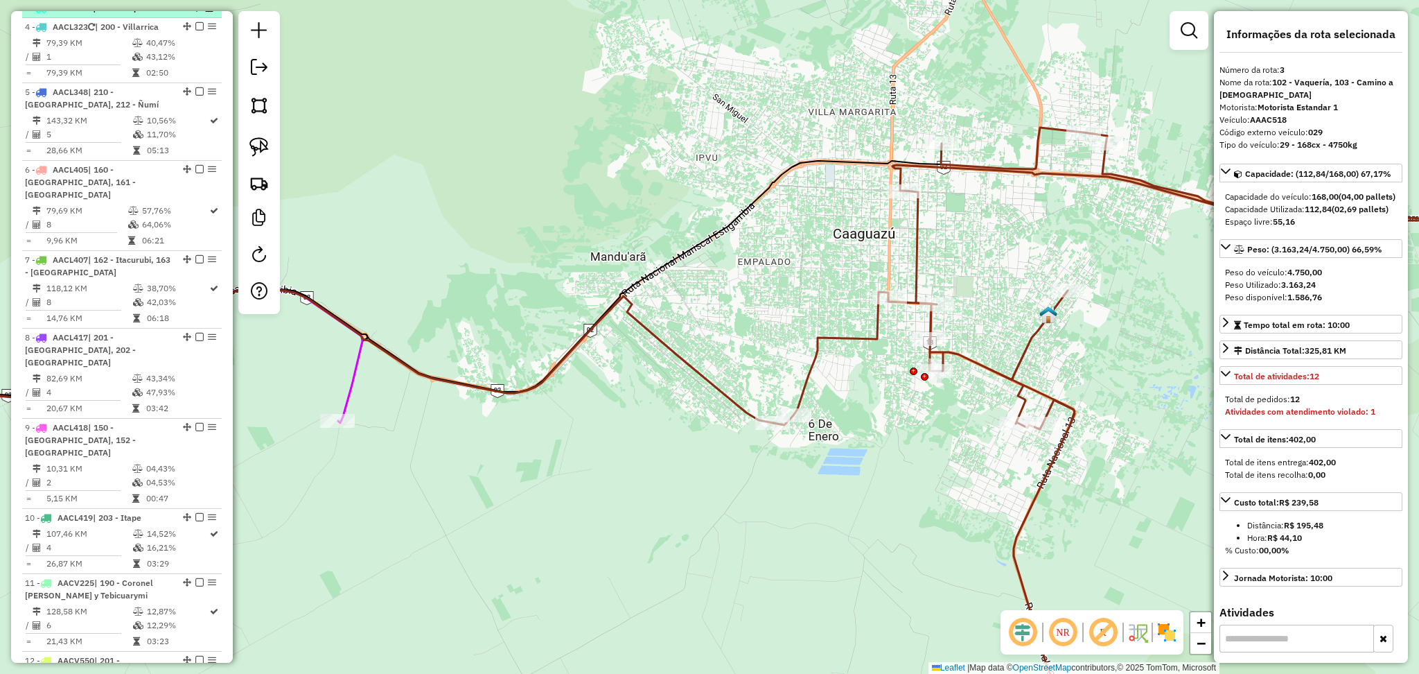
click at [151, 14] on span "| 102 - Vaquería, 103 - Camino a Yhú" at bounding box center [125, 8] width 64 height 12
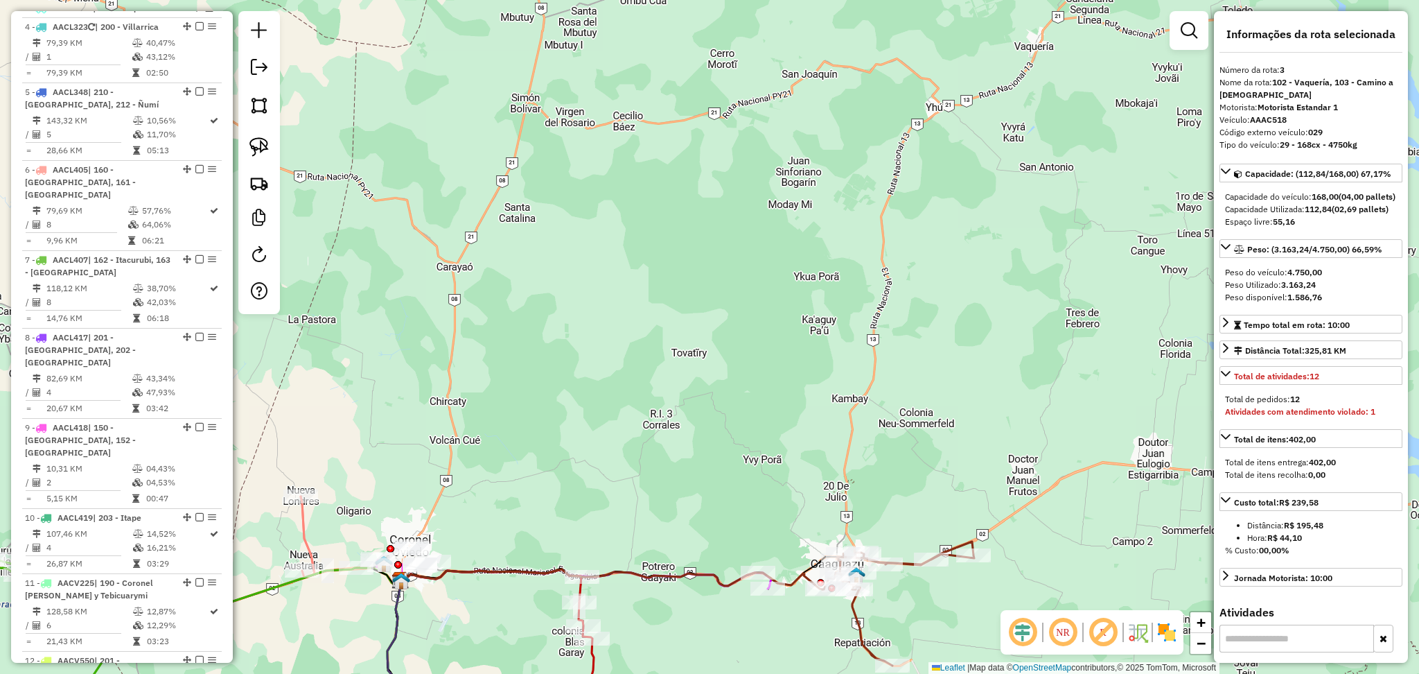
drag, startPoint x: 654, startPoint y: 316, endPoint x: 661, endPoint y: 125, distance: 190.7
click at [661, 125] on div "Janela de atendimento Grade de atendimento Capacidade Transportadoras Veículos …" at bounding box center [709, 337] width 1419 height 674
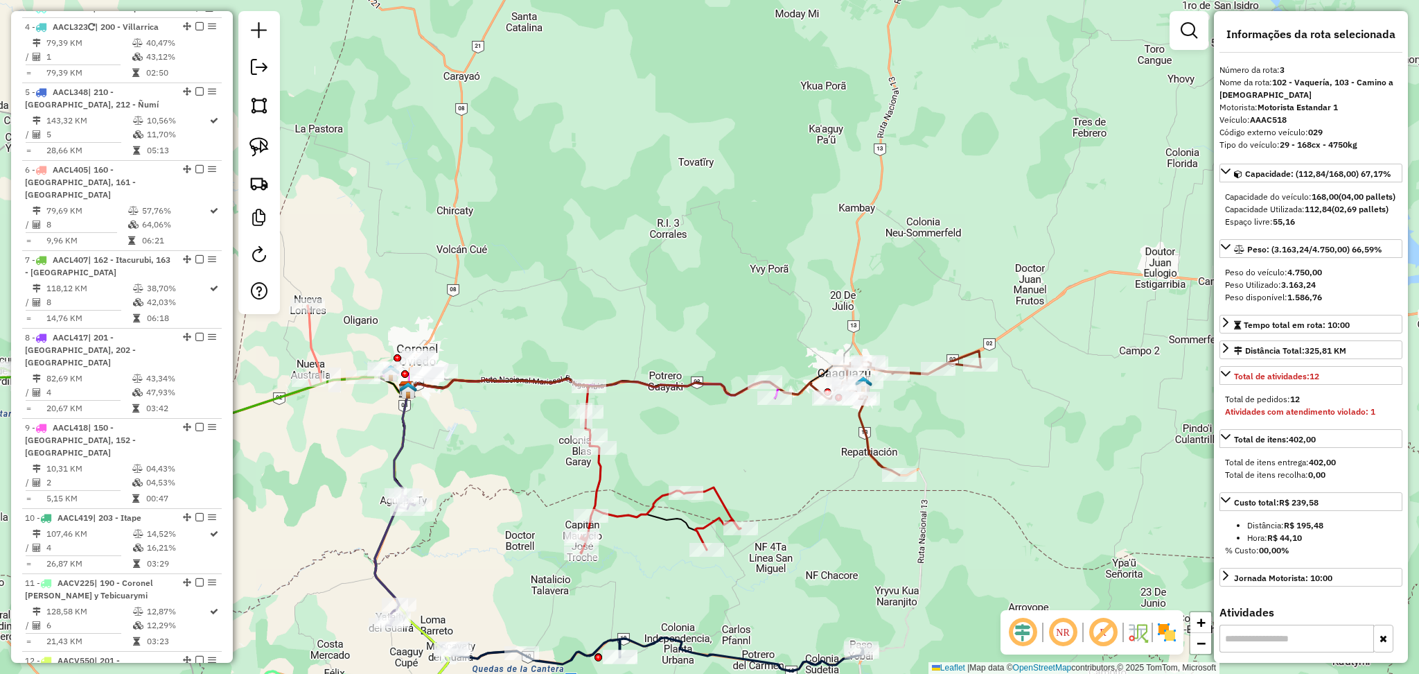
click at [868, 448] on icon at bounding box center [905, 413] width 152 height 124
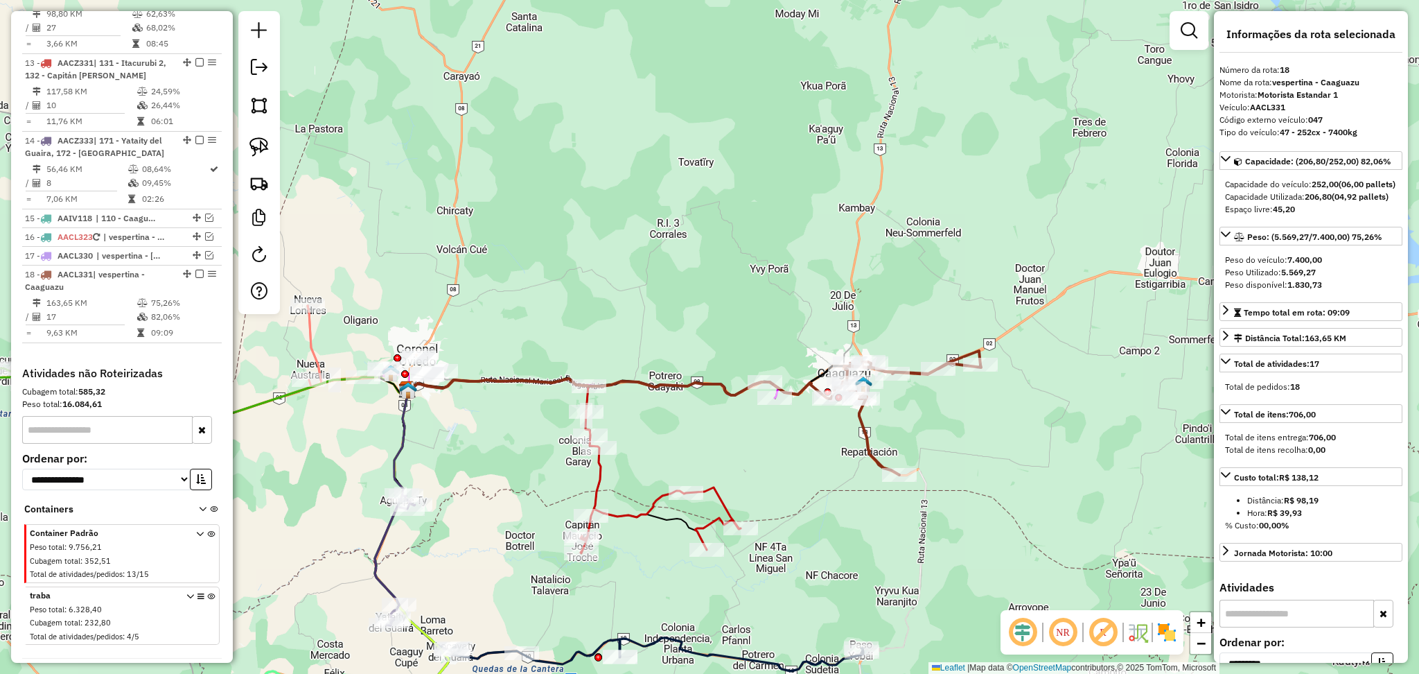
scroll to position [1428, 0]
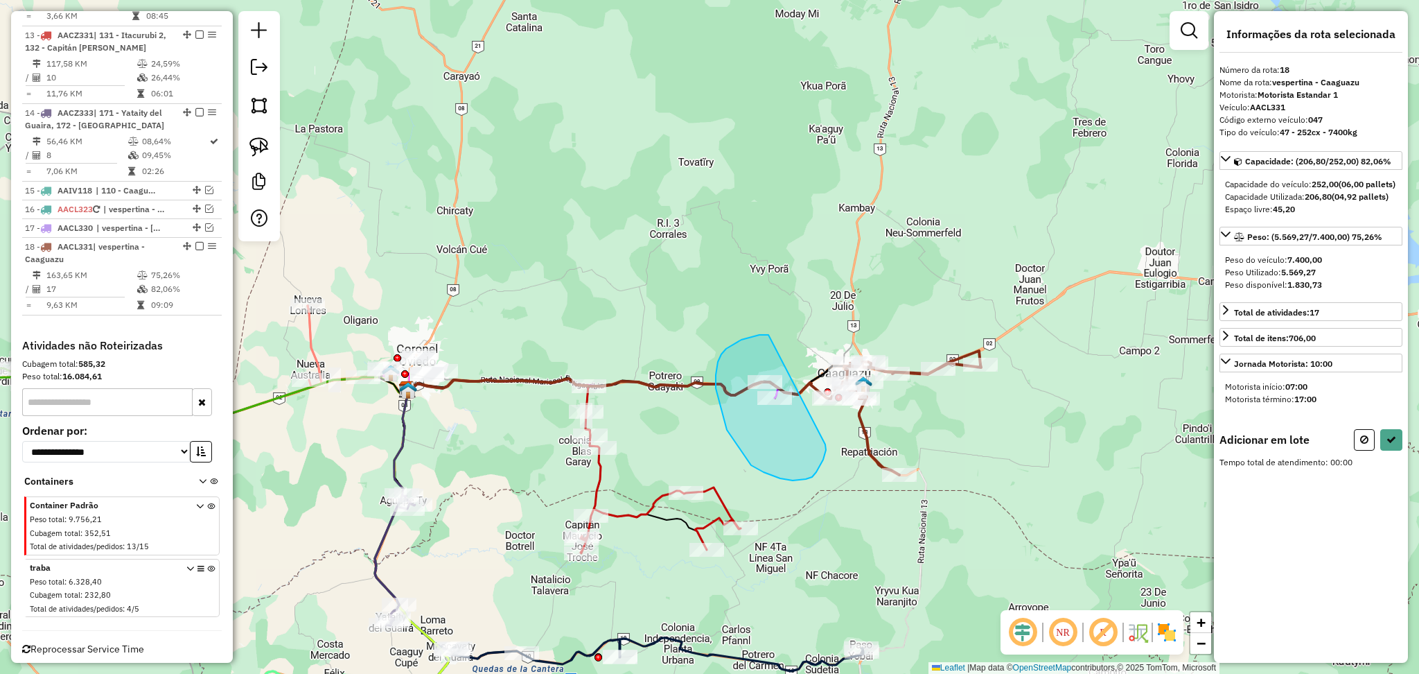
drag, startPoint x: 769, startPoint y: 335, endPoint x: 825, endPoint y: 444, distance: 123.4
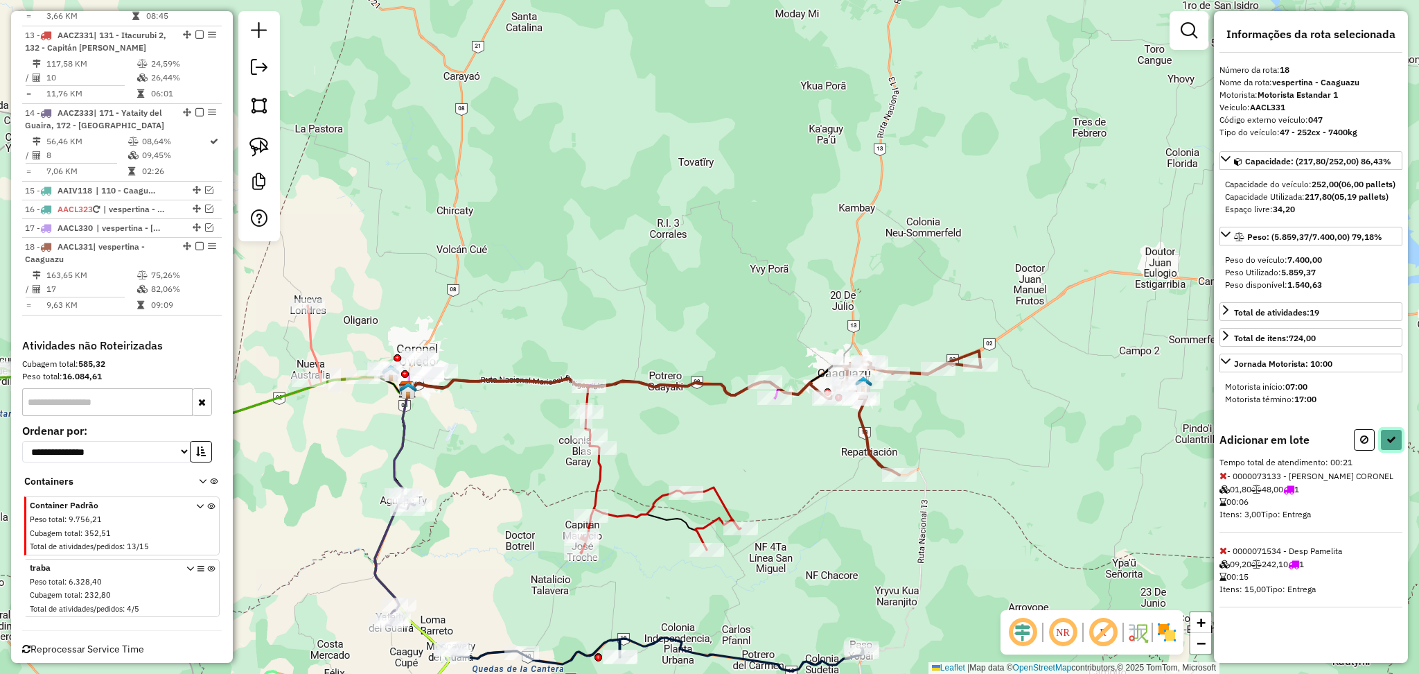
click at [1385, 450] on button at bounding box center [1391, 439] width 22 height 21
select select "**********"
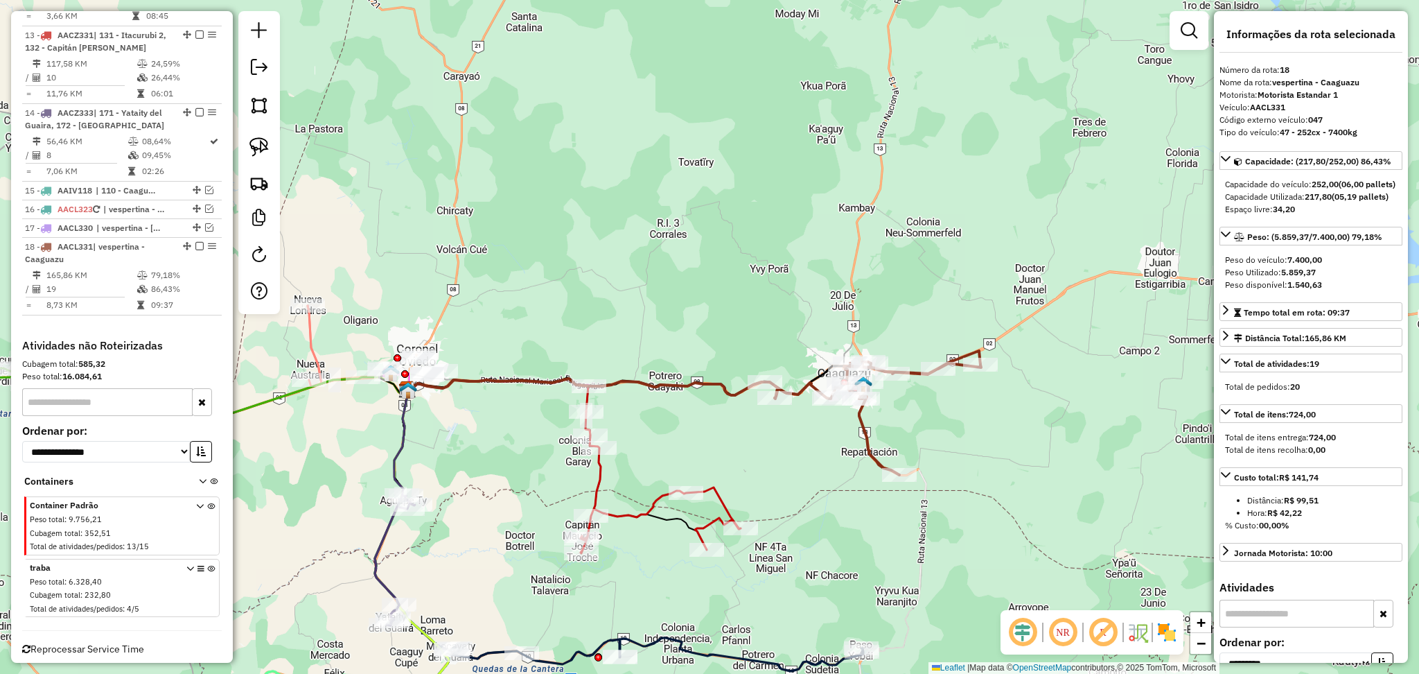
click at [627, 526] on div "Janela de atendimento Grade de atendimento Capacidade Transportadoras Veículos …" at bounding box center [709, 337] width 1419 height 674
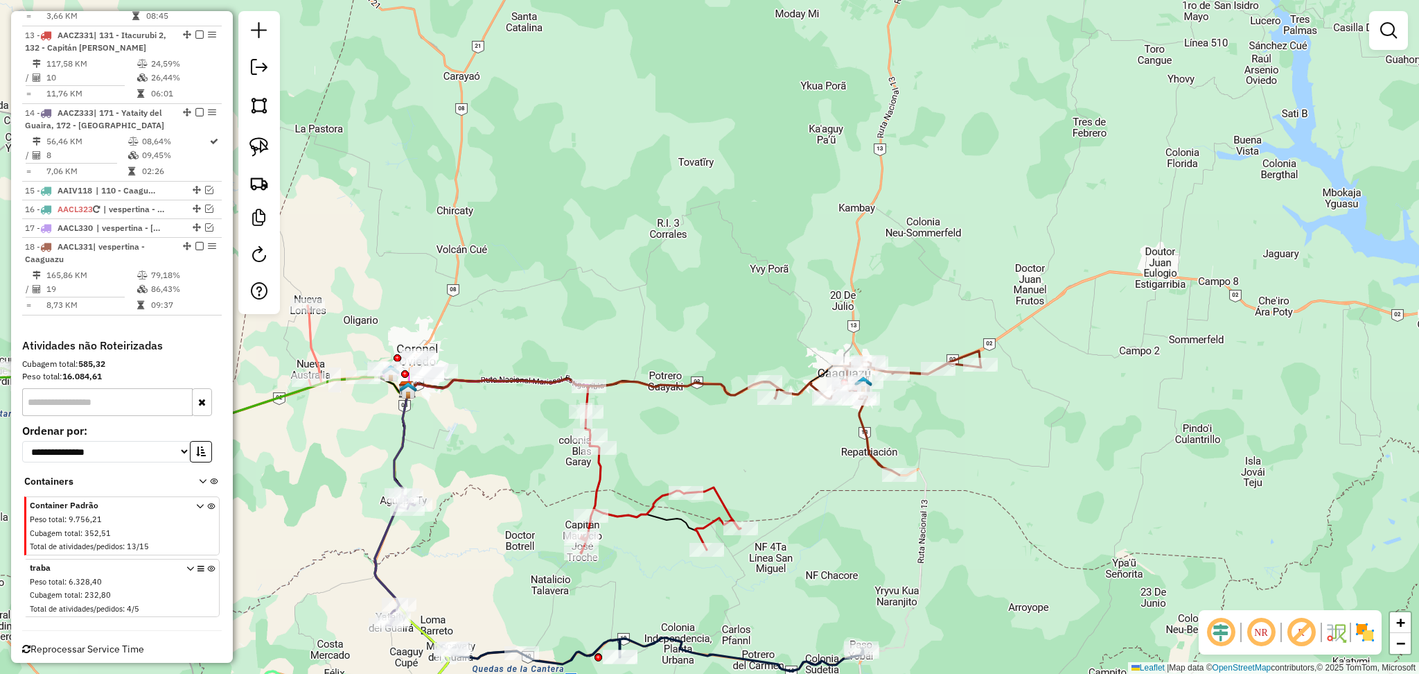
click at [627, 526] on div "Janela de atendimento Grade de atendimento Capacidade Transportadoras Veículos …" at bounding box center [709, 337] width 1419 height 674
click at [627, 522] on icon at bounding box center [661, 482] width 160 height 141
select select "**********"
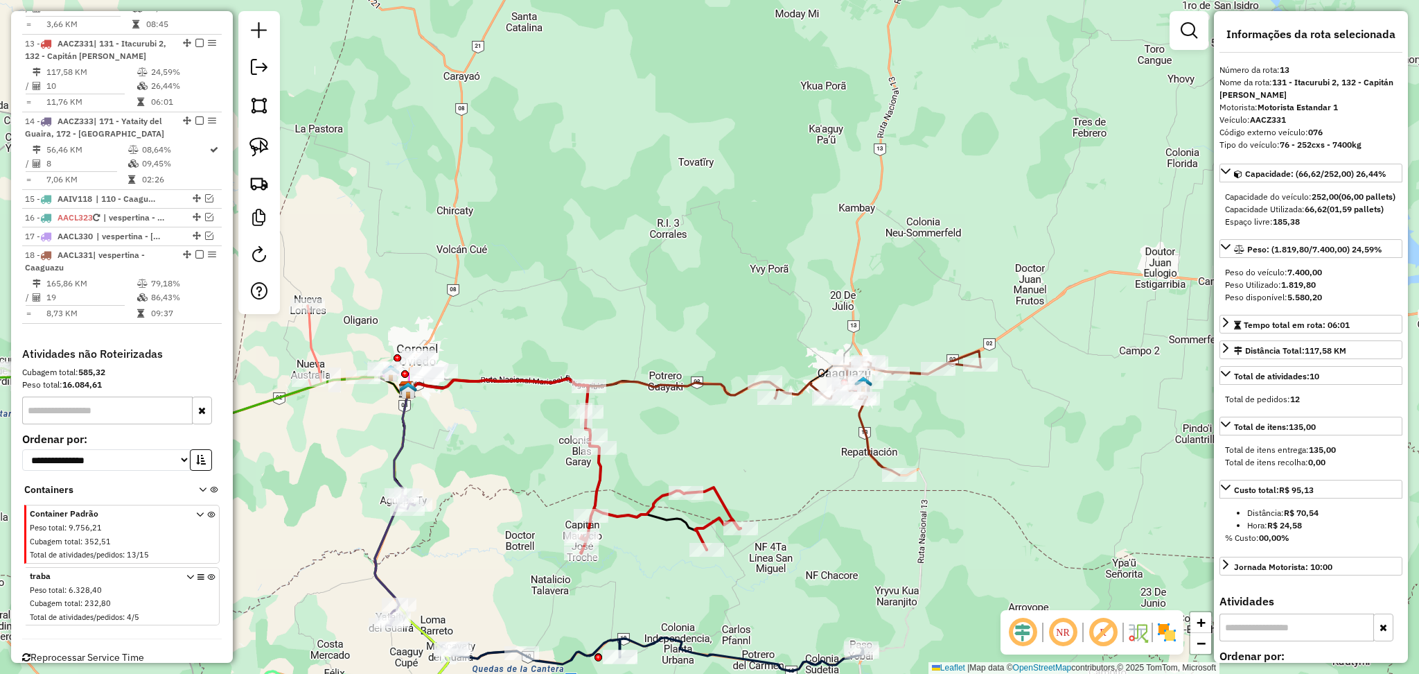
scroll to position [1418, 0]
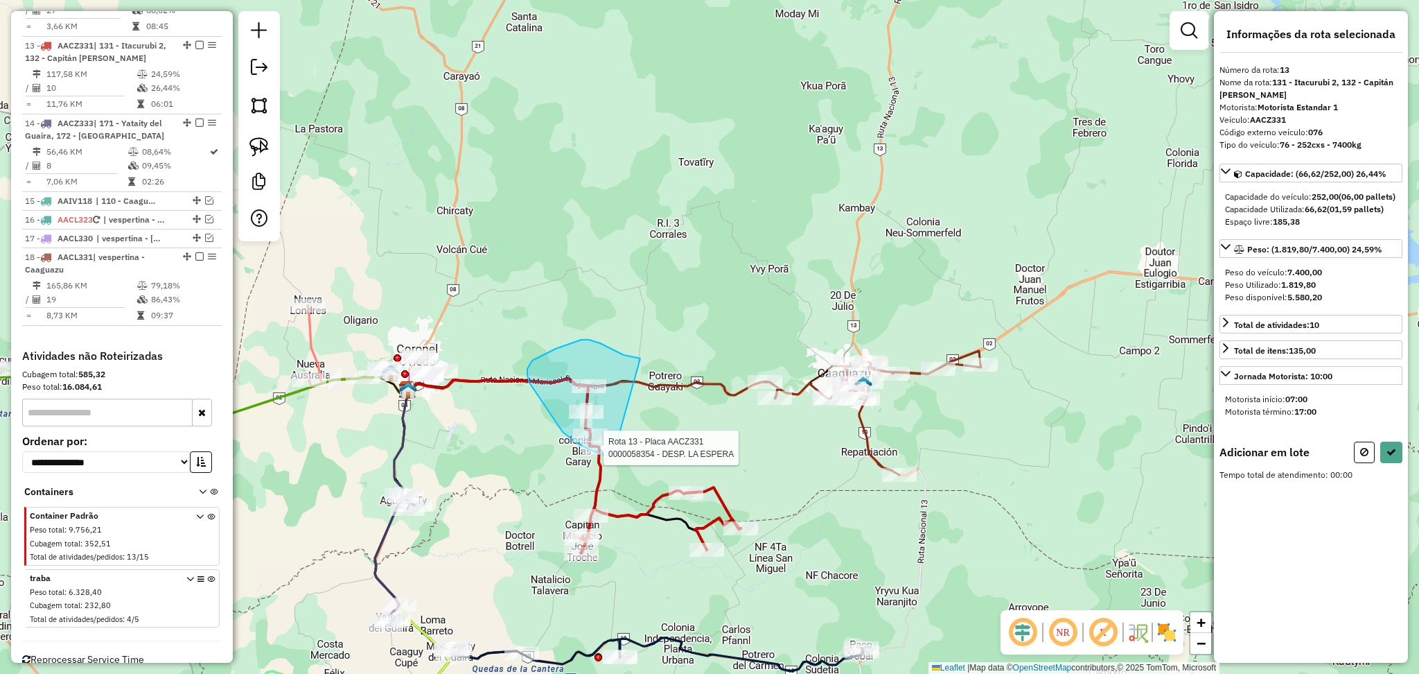
click at [614, 448] on div "Rota 13 - Placa AACZ331 0000058354 - DESP. LA ESPERA Janela de atendimento Grad…" at bounding box center [709, 337] width 1419 height 674
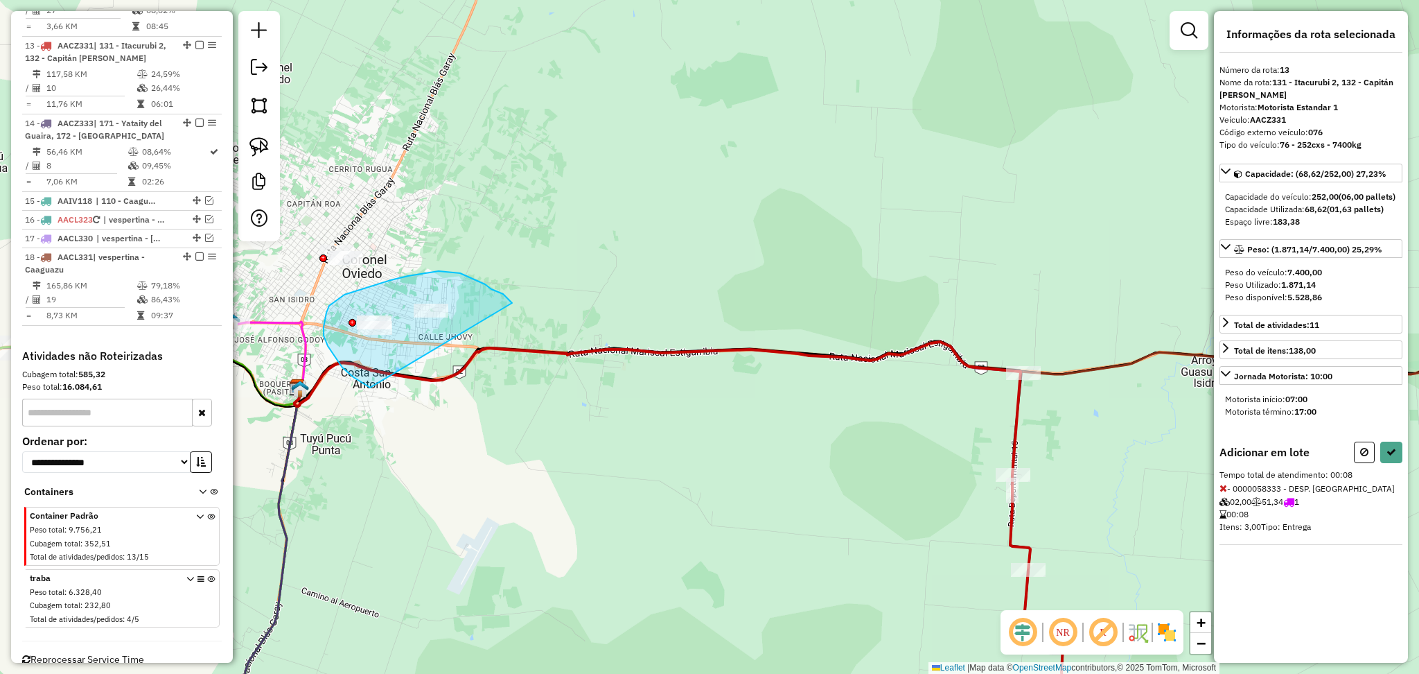
drag, startPoint x: 512, startPoint y: 303, endPoint x: 516, endPoint y: 416, distance: 113.7
click at [516, 416] on div "Janela de atendimento Grade de atendimento Capacidade Transportadoras Veículos …" at bounding box center [709, 337] width 1419 height 674
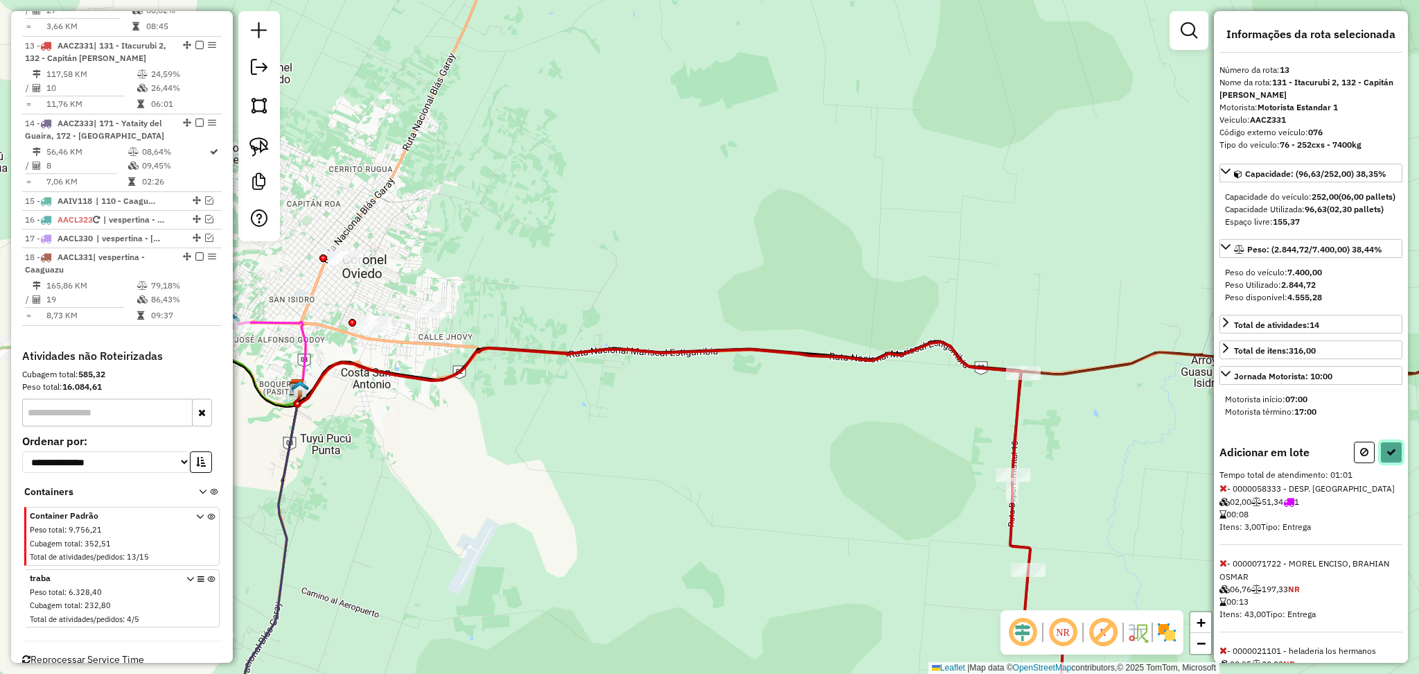
click at [1389, 457] on icon at bounding box center [1392, 452] width 10 height 10
select select "**********"
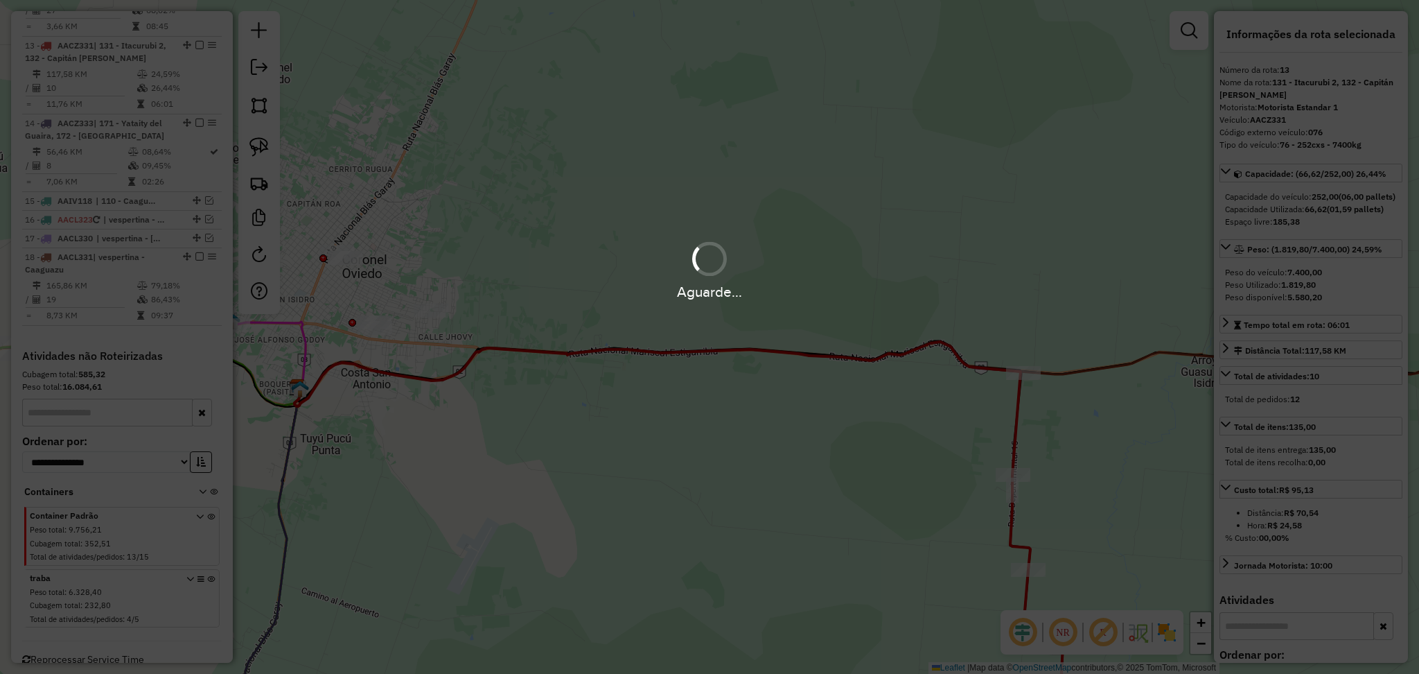
scroll to position [1350, 0]
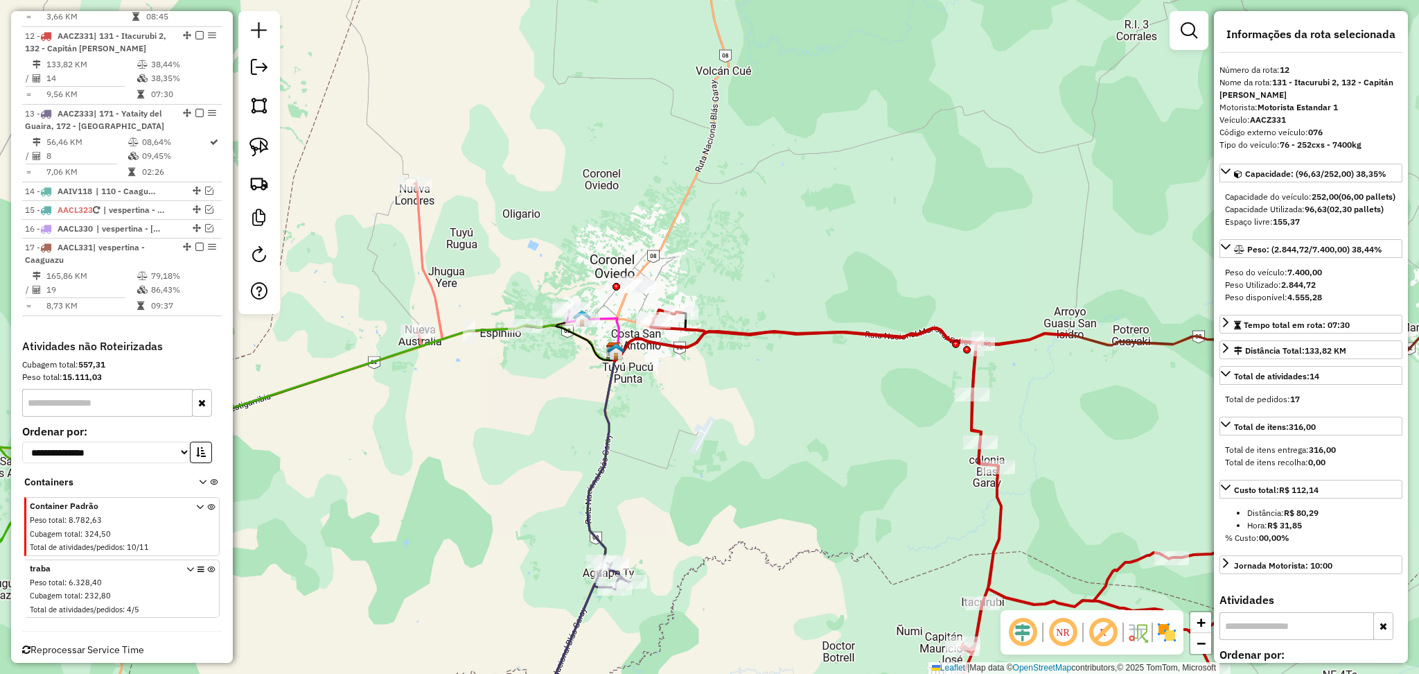
drag, startPoint x: 1041, startPoint y: 271, endPoint x: 645, endPoint y: 245, distance: 396.6
click at [645, 245] on div "Janela de atendimento Grade de atendimento Capacidade Transportadoras Veículos …" at bounding box center [709, 337] width 1419 height 674
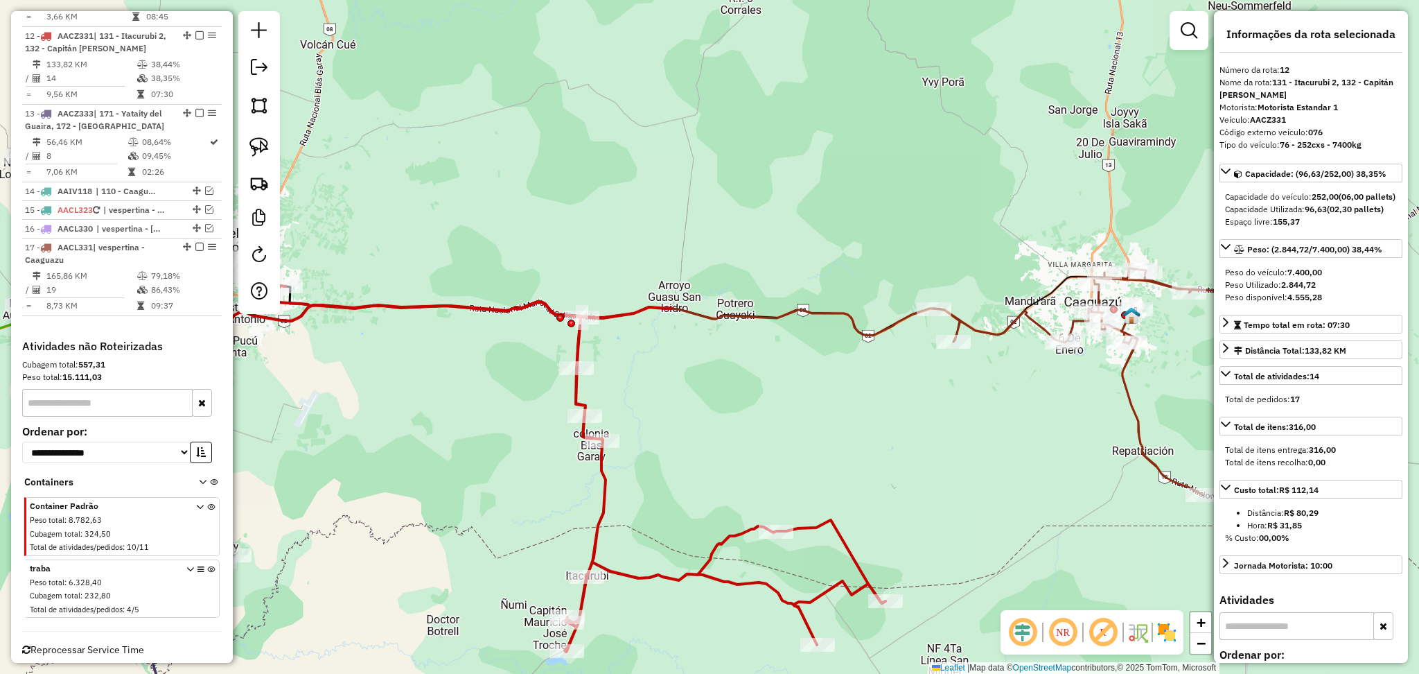
click at [869, 327] on icon at bounding box center [576, 318] width 717 height 33
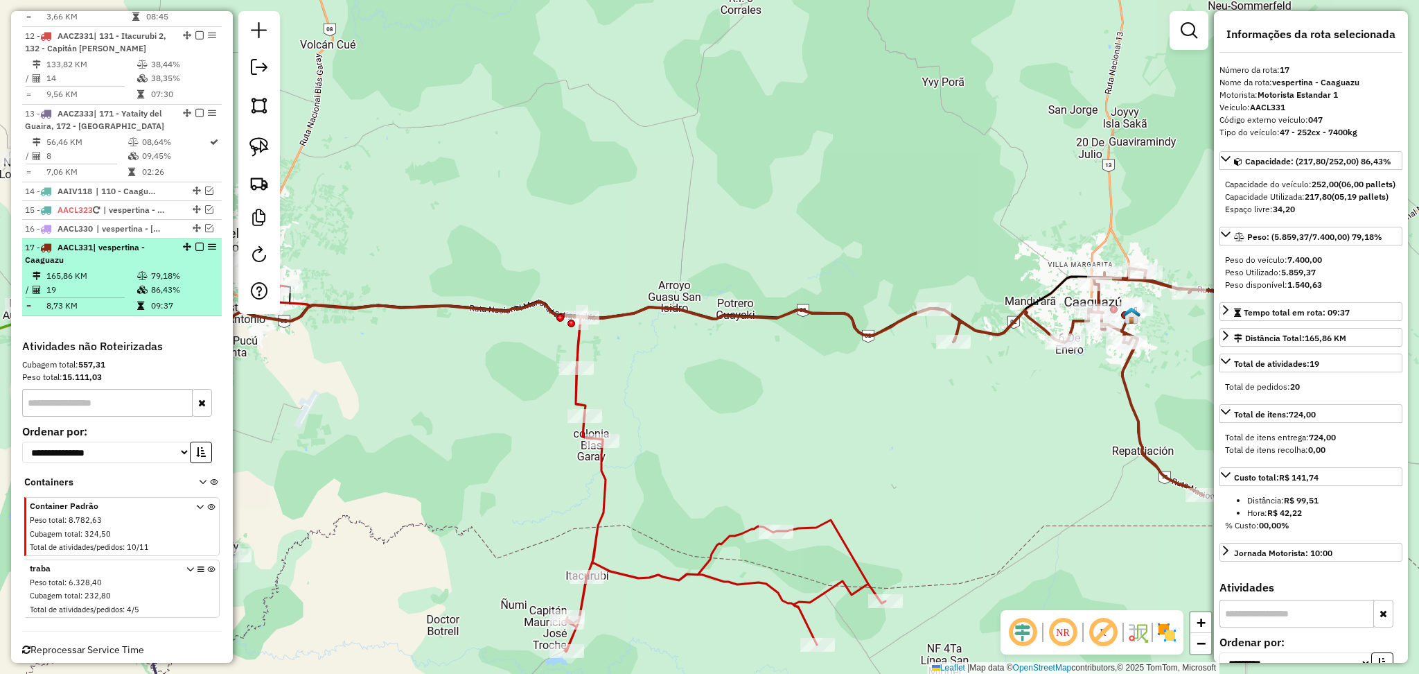
click at [195, 243] on em at bounding box center [199, 247] width 8 height 8
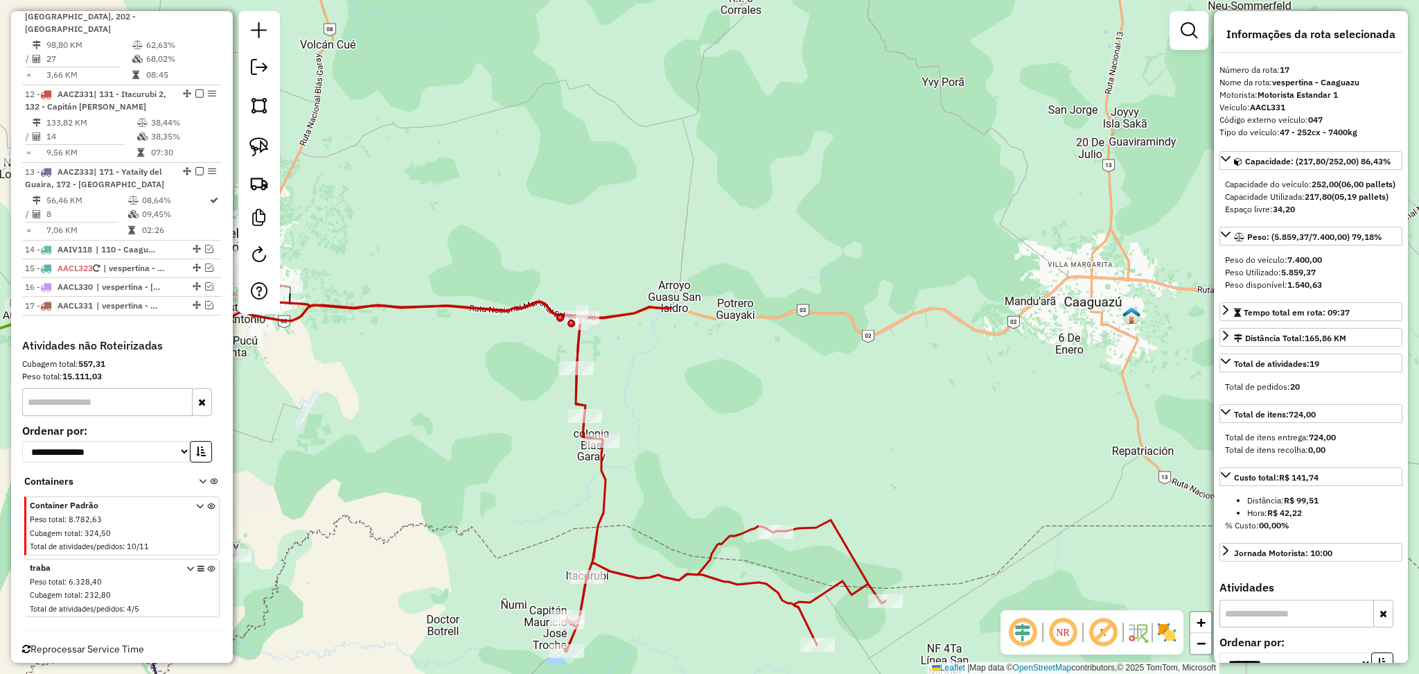
drag, startPoint x: 1329, startPoint y: 114, endPoint x: 1250, endPoint y: 102, distance: 79.9
click at [1250, 102] on div "**********" at bounding box center [1311, 336] width 194 height 651
copy div "AACL331 Código externo veículo: 047"
click at [942, 220] on div "Janela de atendimento Grade de atendimento Capacidade Transportadoras Veículos …" at bounding box center [709, 337] width 1419 height 674
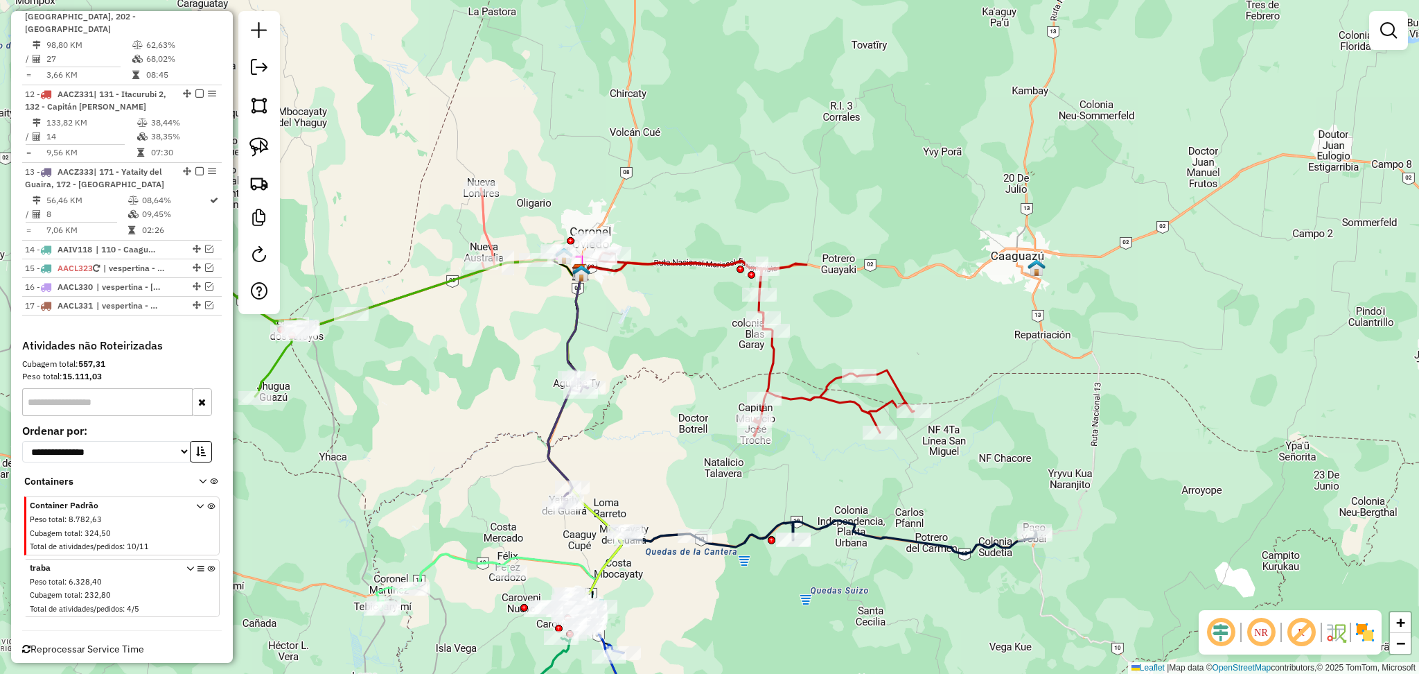
click at [824, 389] on icon at bounding box center [756, 344] width 315 height 184
select select "**********"
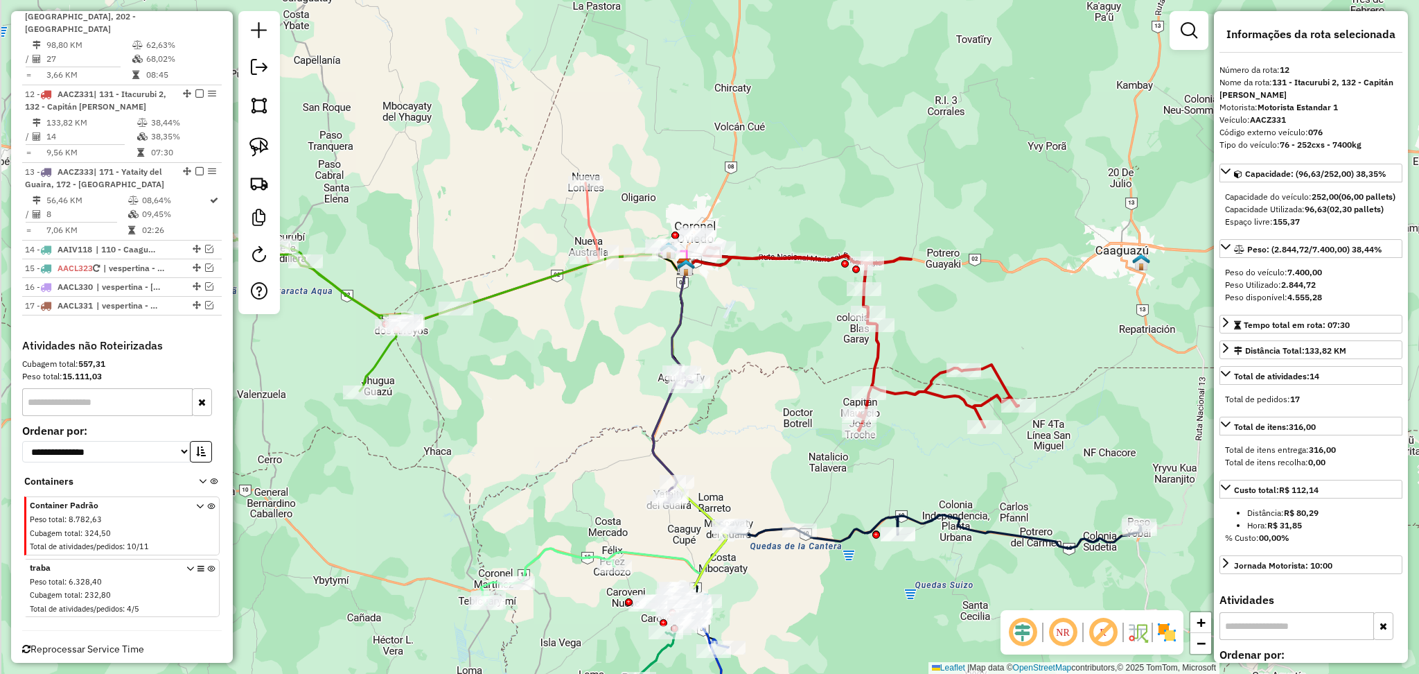
drag, startPoint x: 632, startPoint y: 331, endPoint x: 737, endPoint y: 326, distance: 104.8
click at [737, 326] on div "Janela de atendimento Grade de atendimento Capacidade Transportadoras Veículos …" at bounding box center [709, 337] width 1419 height 674
click at [800, 249] on icon at bounding box center [860, 339] width 315 height 184
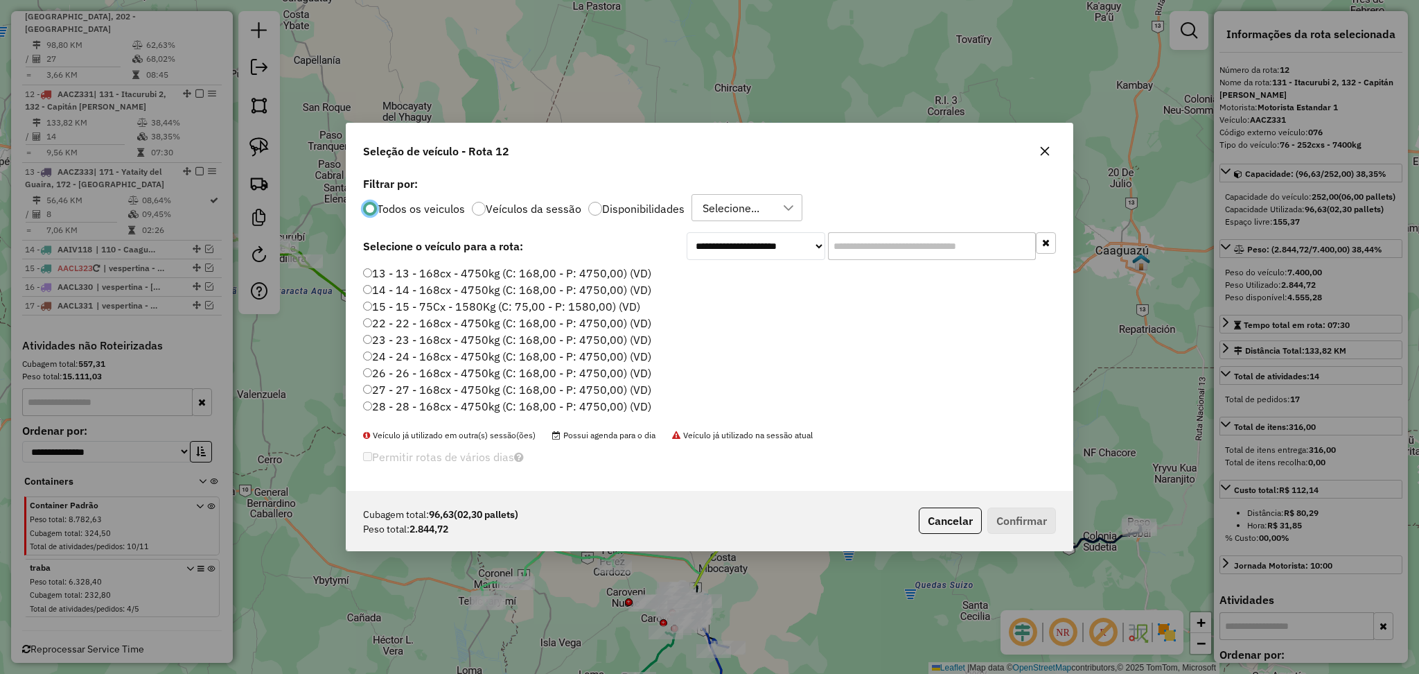
scroll to position [6, 4]
click at [922, 247] on input "text" at bounding box center [932, 246] width 208 height 28
paste input "*******"
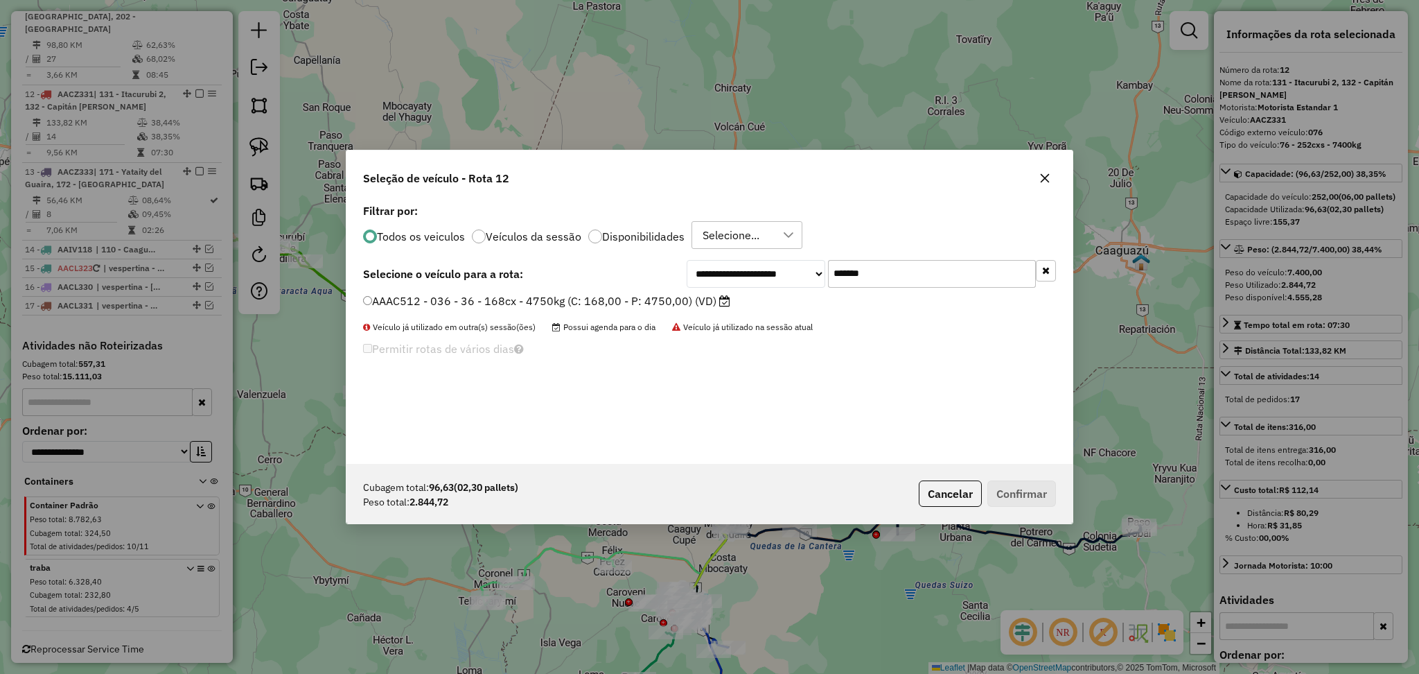
type input "*******"
click at [647, 238] on label "Disponibilidades" at bounding box center [643, 236] width 82 height 11
click at [674, 300] on label "AAAC512 - 036 - 36 - 168cx - 4750kg (C: 168,00 - P: 4750,00) (VD)" at bounding box center [546, 300] width 367 height 17
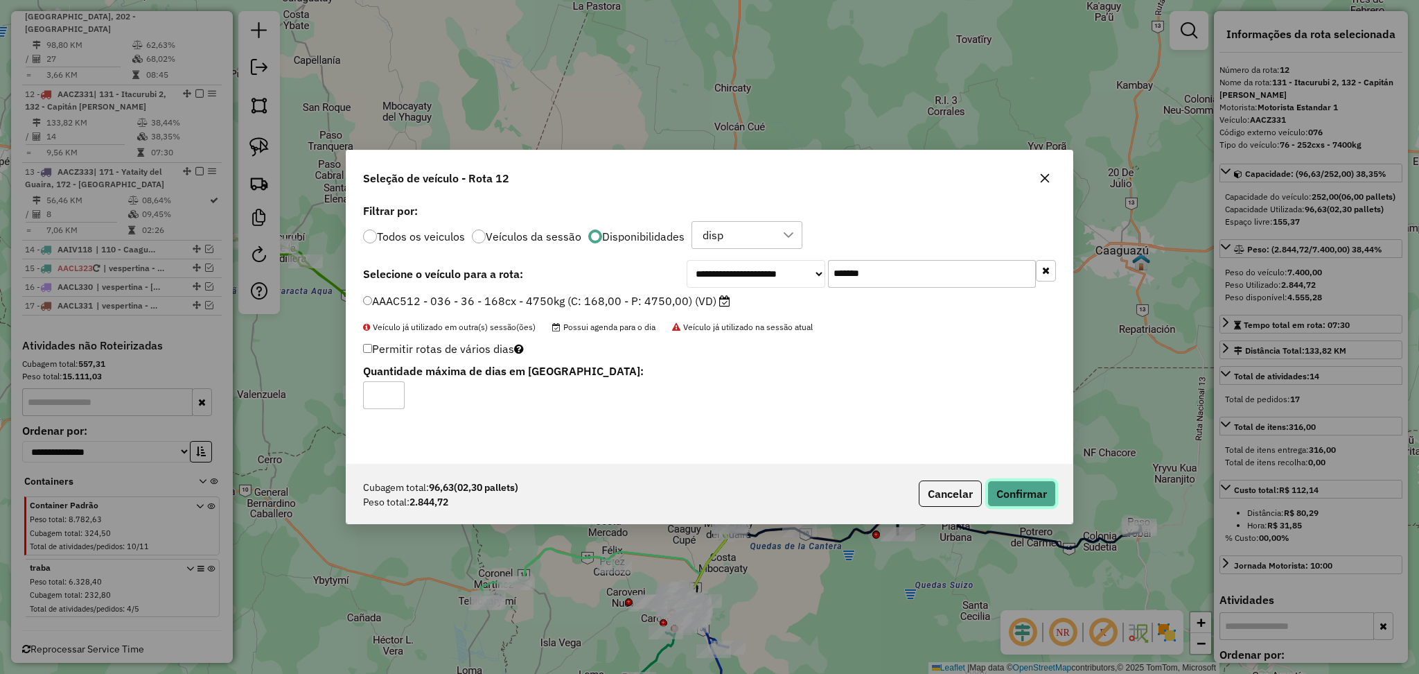
click at [1030, 491] on button "Confirmar" at bounding box center [1021, 493] width 69 height 26
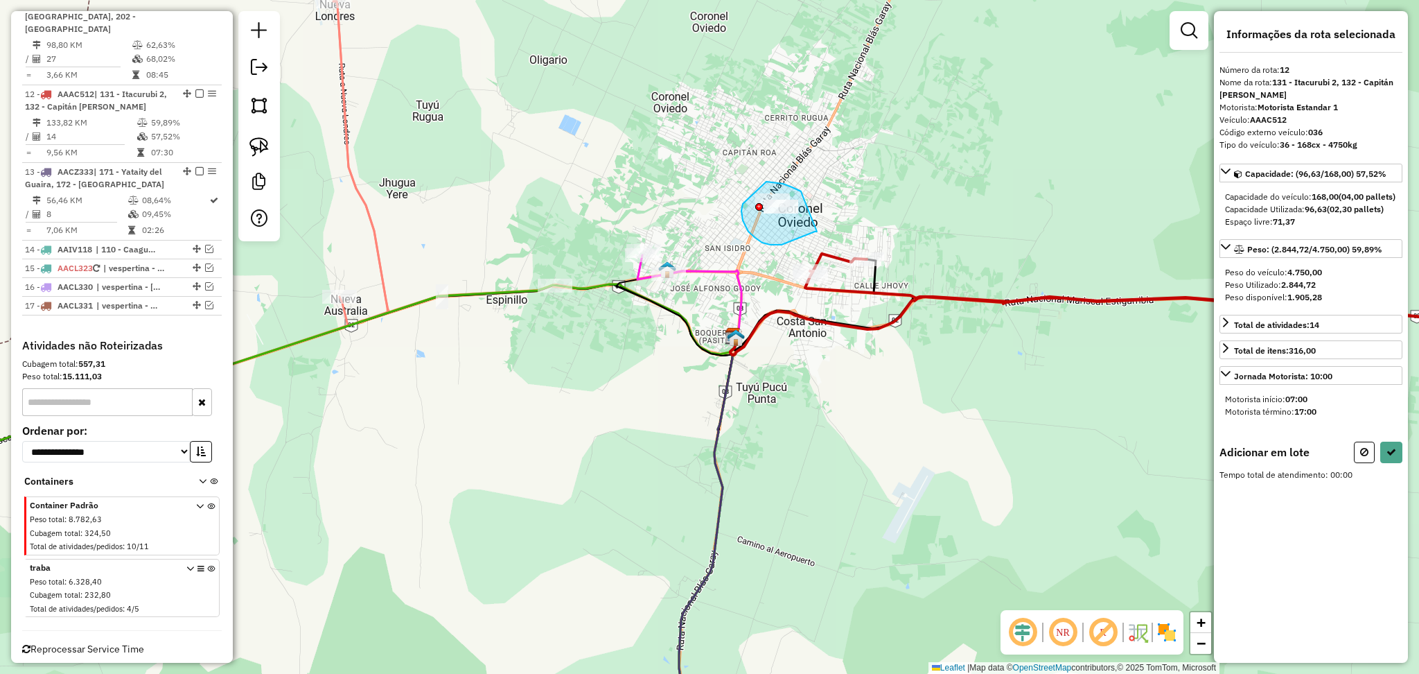
drag, startPoint x: 803, startPoint y: 195, endPoint x: 817, endPoint y: 231, distance: 38.6
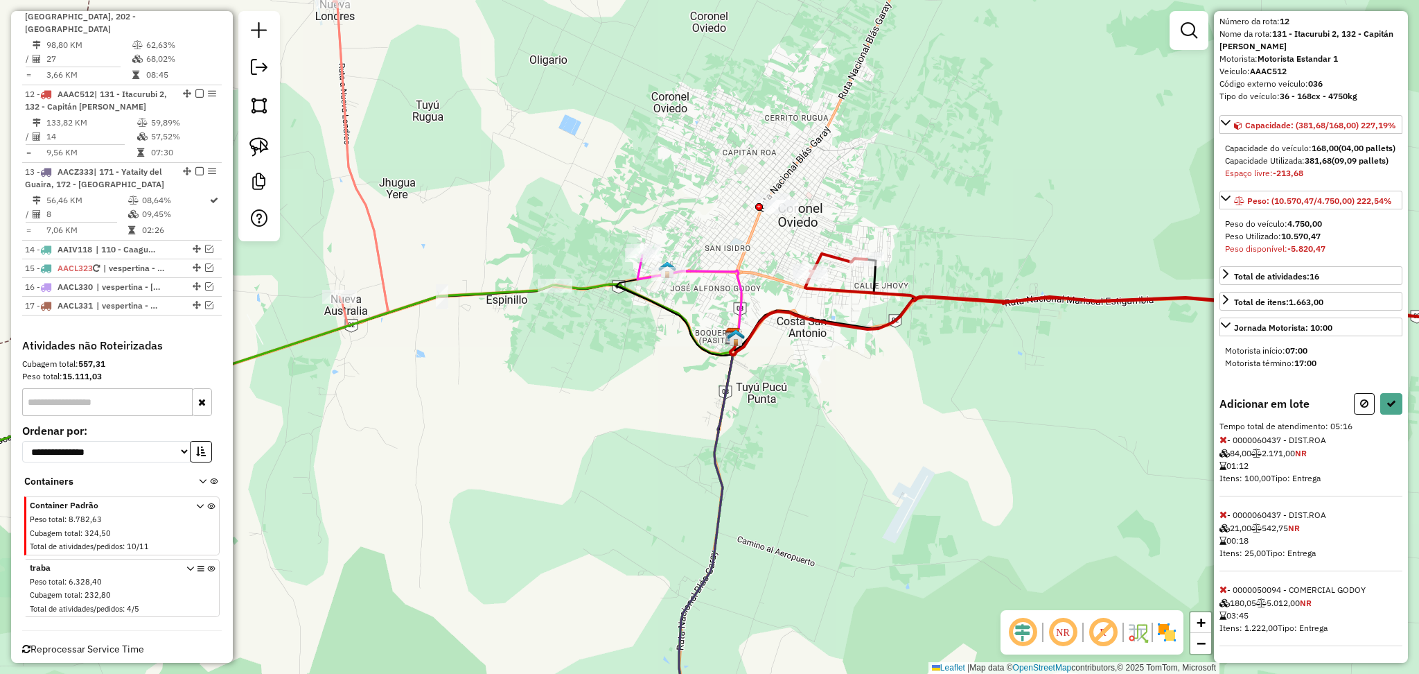
scroll to position [87, 0]
click at [1226, 513] on icon at bounding box center [1224, 514] width 8 height 10
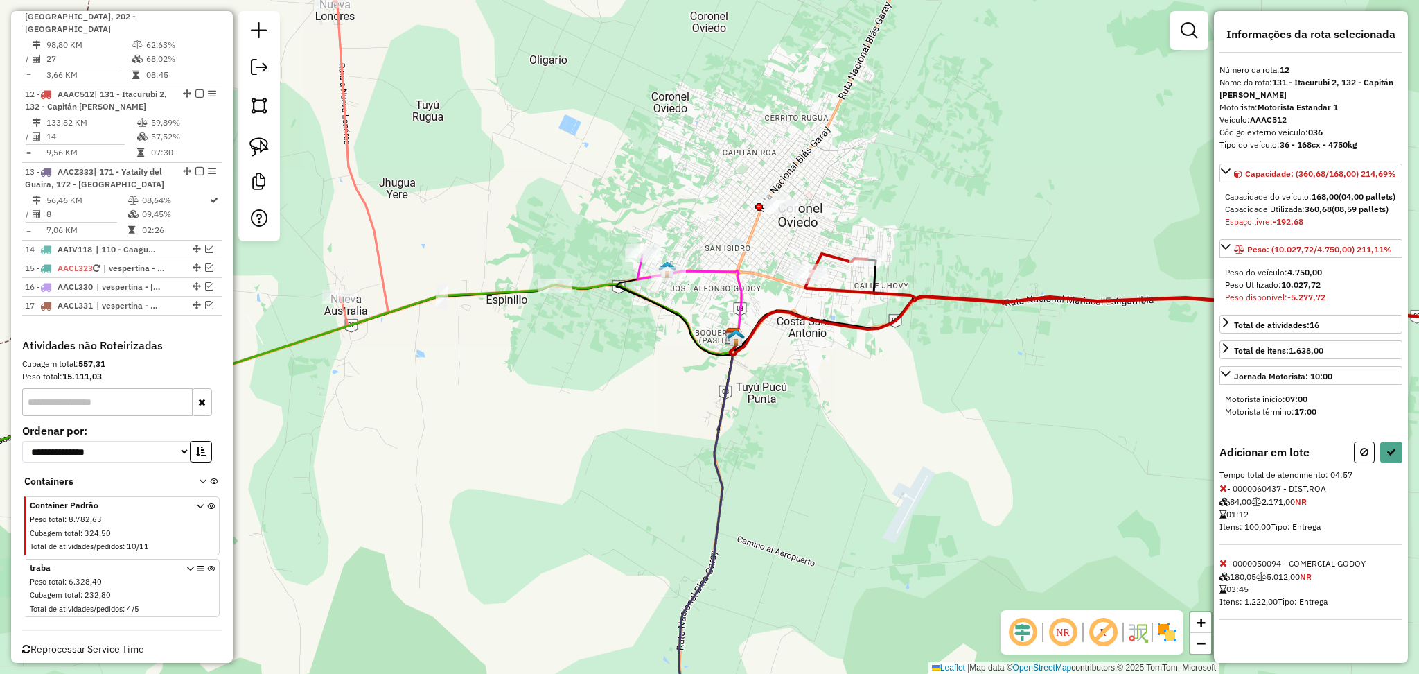
scroll to position [12, 0]
click at [1226, 493] on icon at bounding box center [1224, 488] width 8 height 10
drag, startPoint x: 1354, startPoint y: 473, endPoint x: 1303, endPoint y: 471, distance: 50.6
click at [1354, 463] on button at bounding box center [1364, 451] width 21 height 21
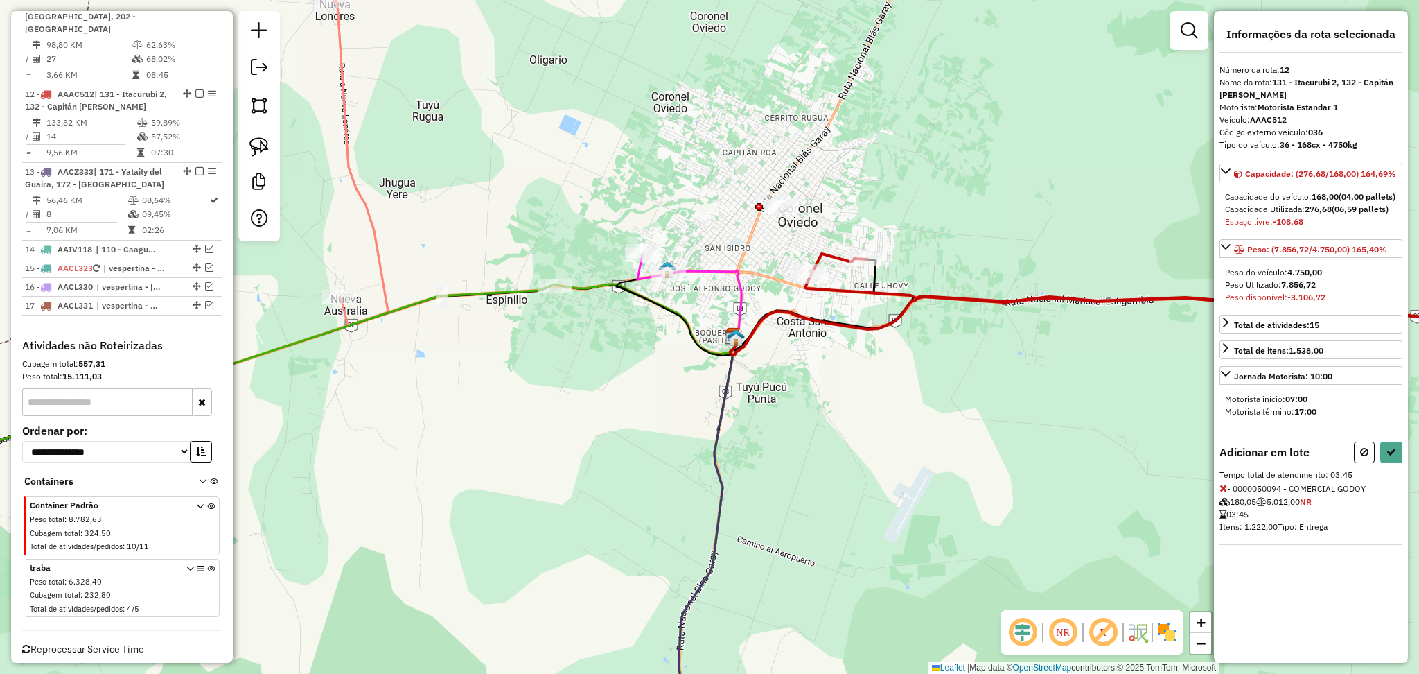
select select "**********"
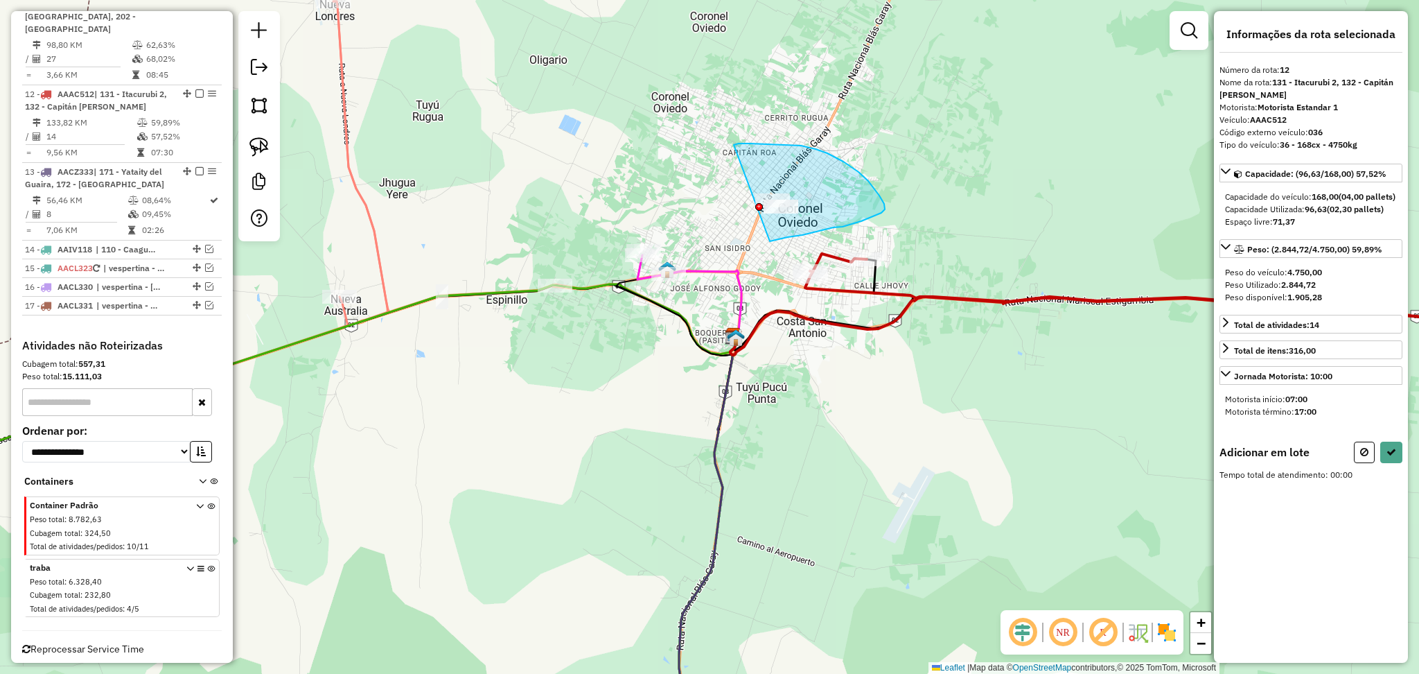
drag, startPoint x: 770, startPoint y: 241, endPoint x: 757, endPoint y: 161, distance: 81.5
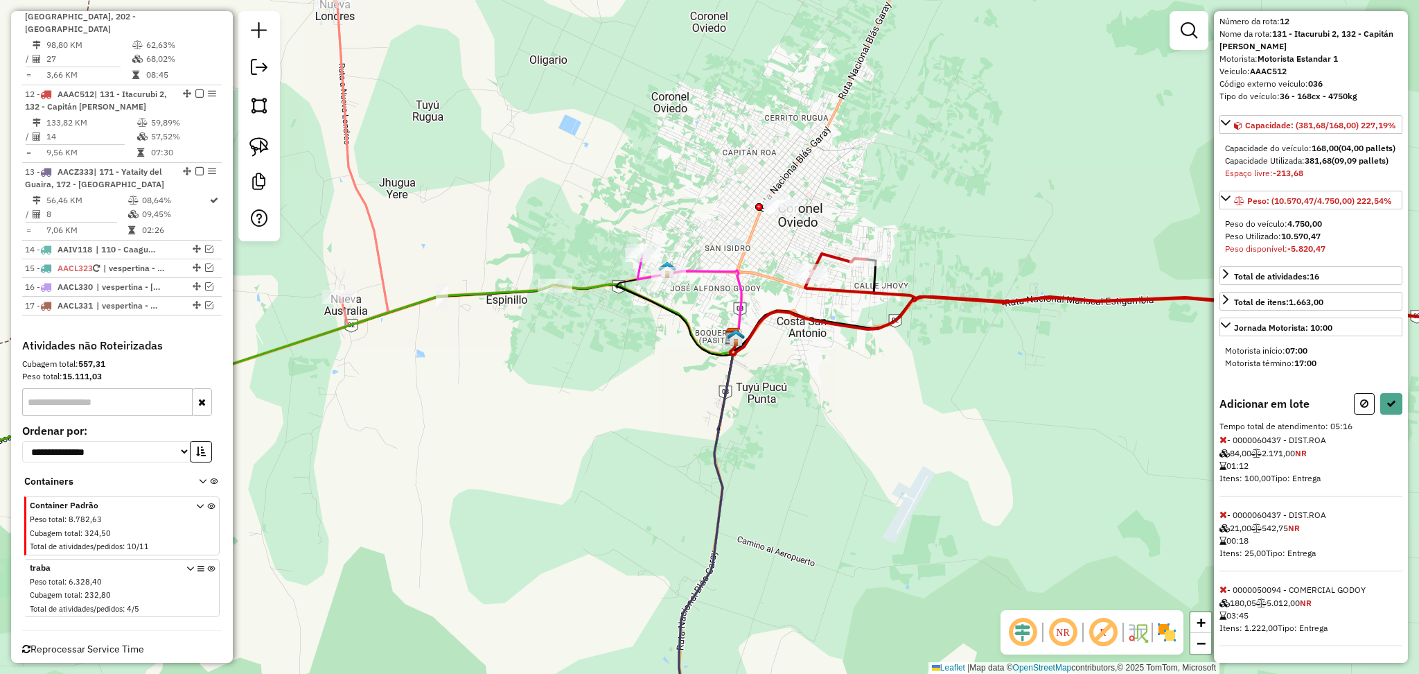
scroll to position [87, 0]
click at [1224, 589] on icon at bounding box center [1224, 589] width 8 height 10
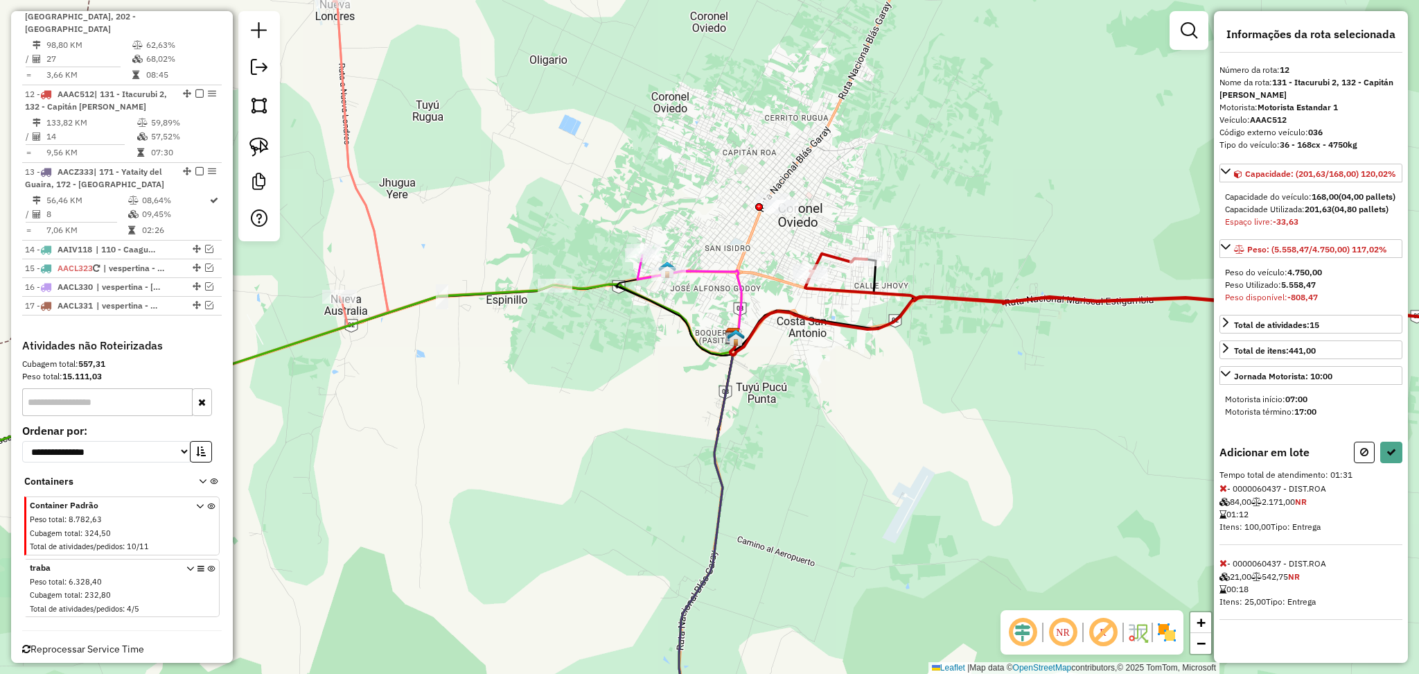
scroll to position [12, 0]
click at [1387, 457] on icon at bounding box center [1392, 452] width 10 height 10
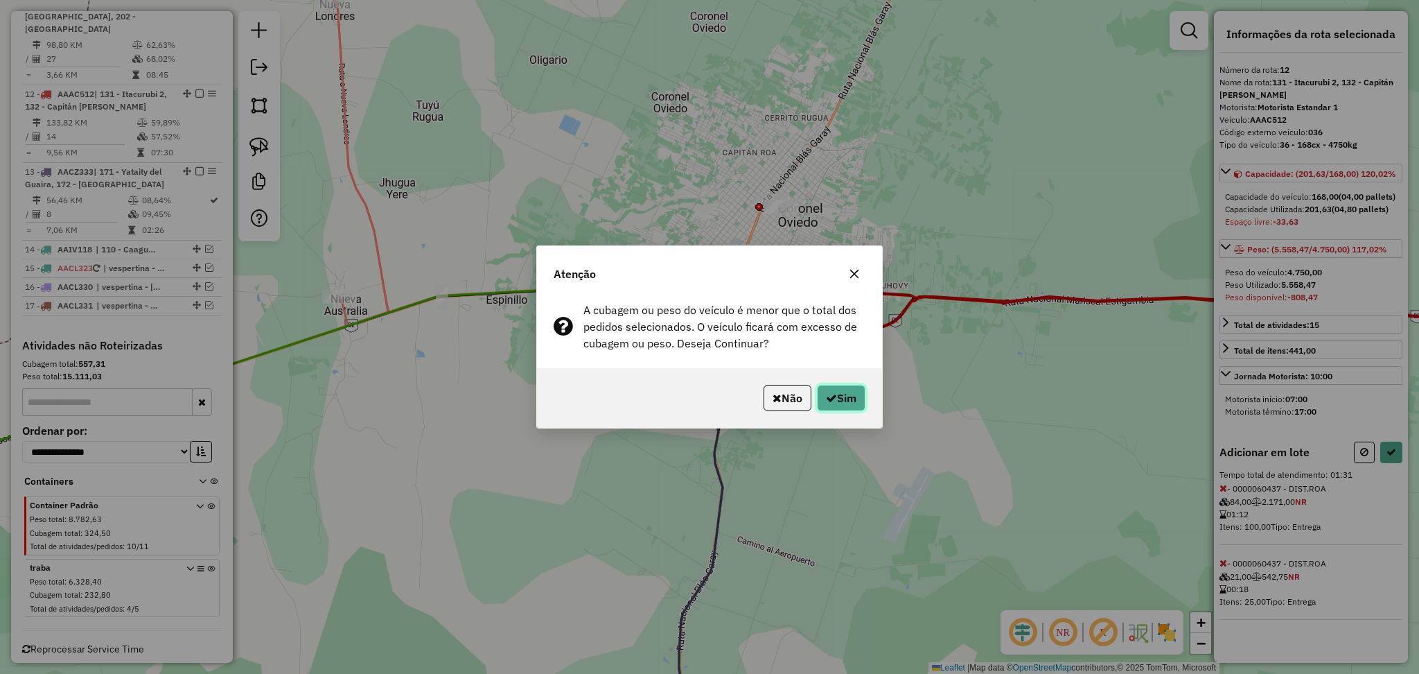
click at [834, 387] on button "Sim" at bounding box center [841, 398] width 49 height 26
select select "**********"
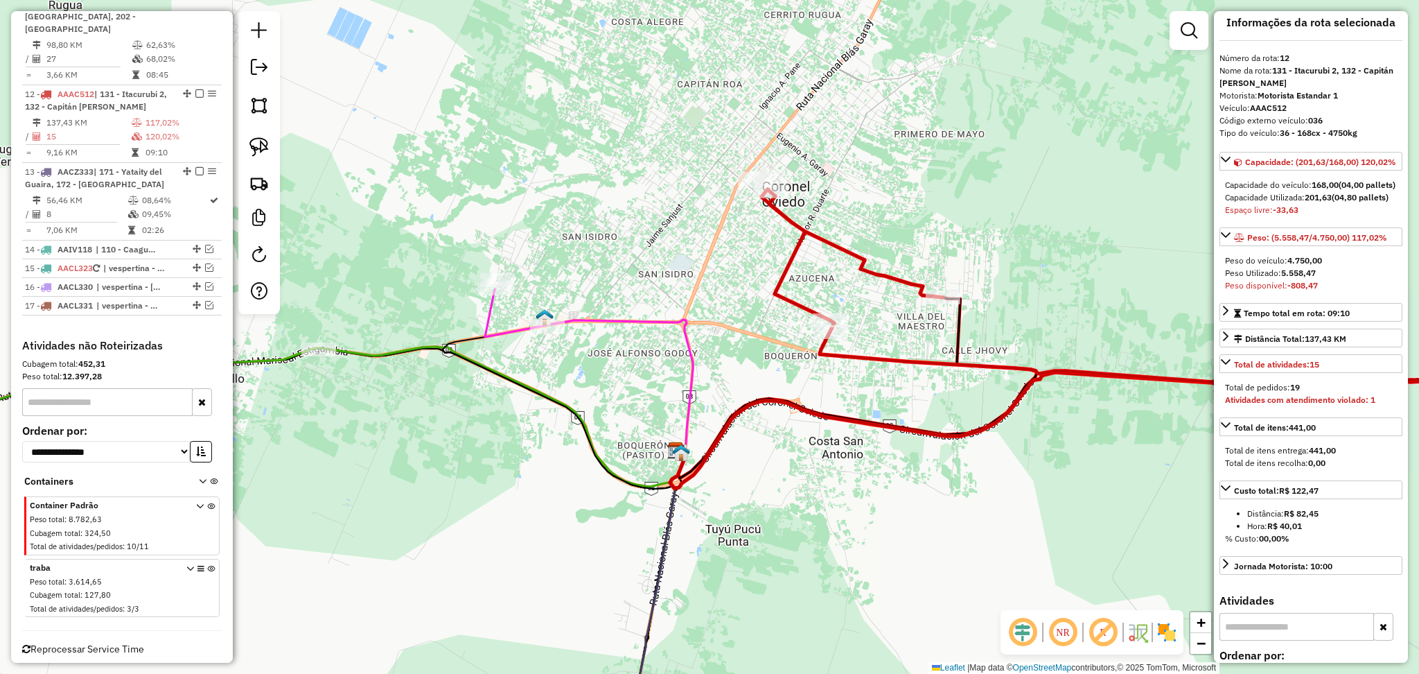
click at [651, 319] on icon at bounding box center [620, 386] width 146 height 134
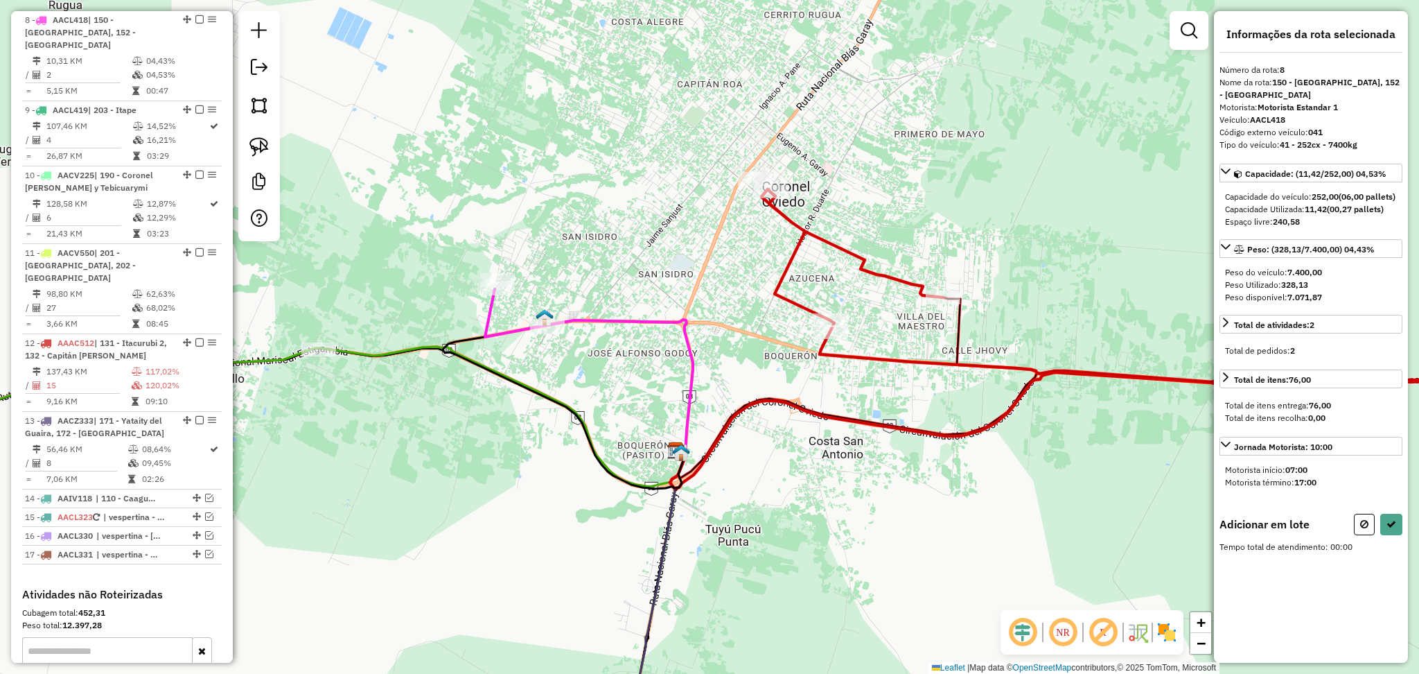
scroll to position [0, 0]
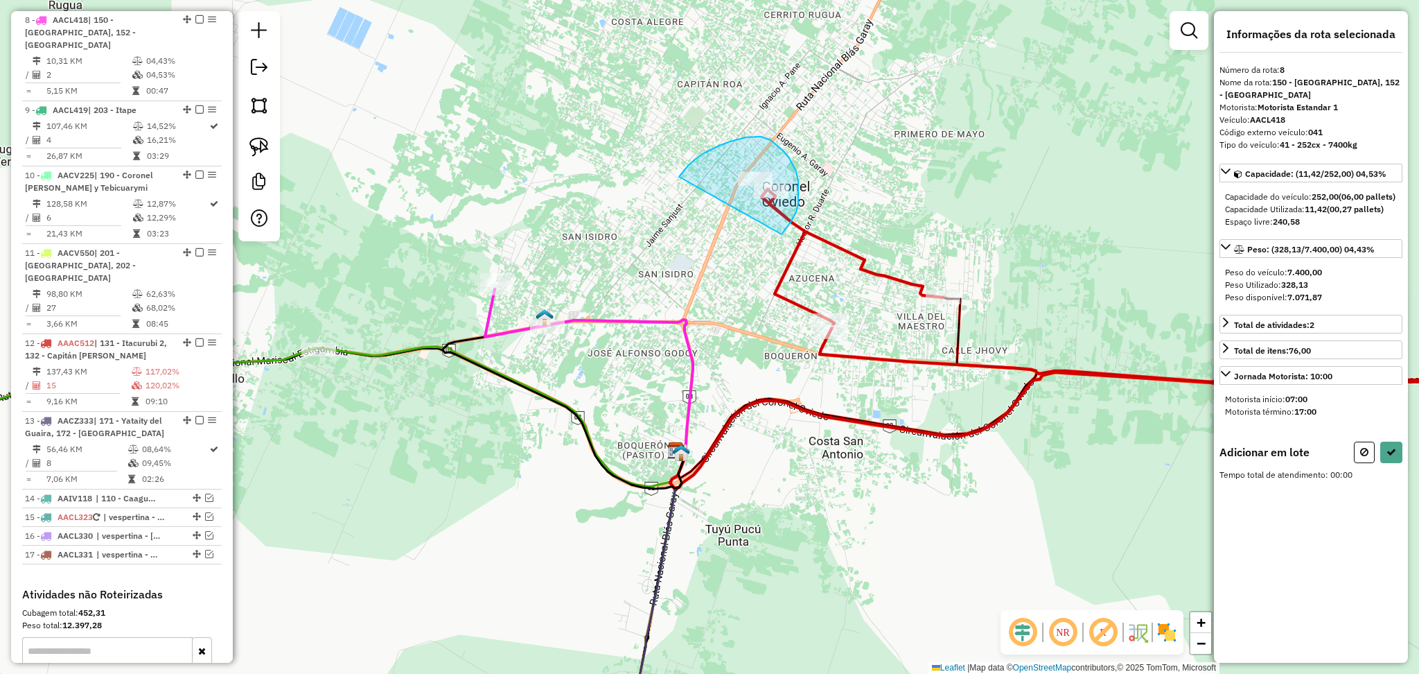
drag, startPoint x: 680, startPoint y: 176, endPoint x: 671, endPoint y: 255, distance: 79.4
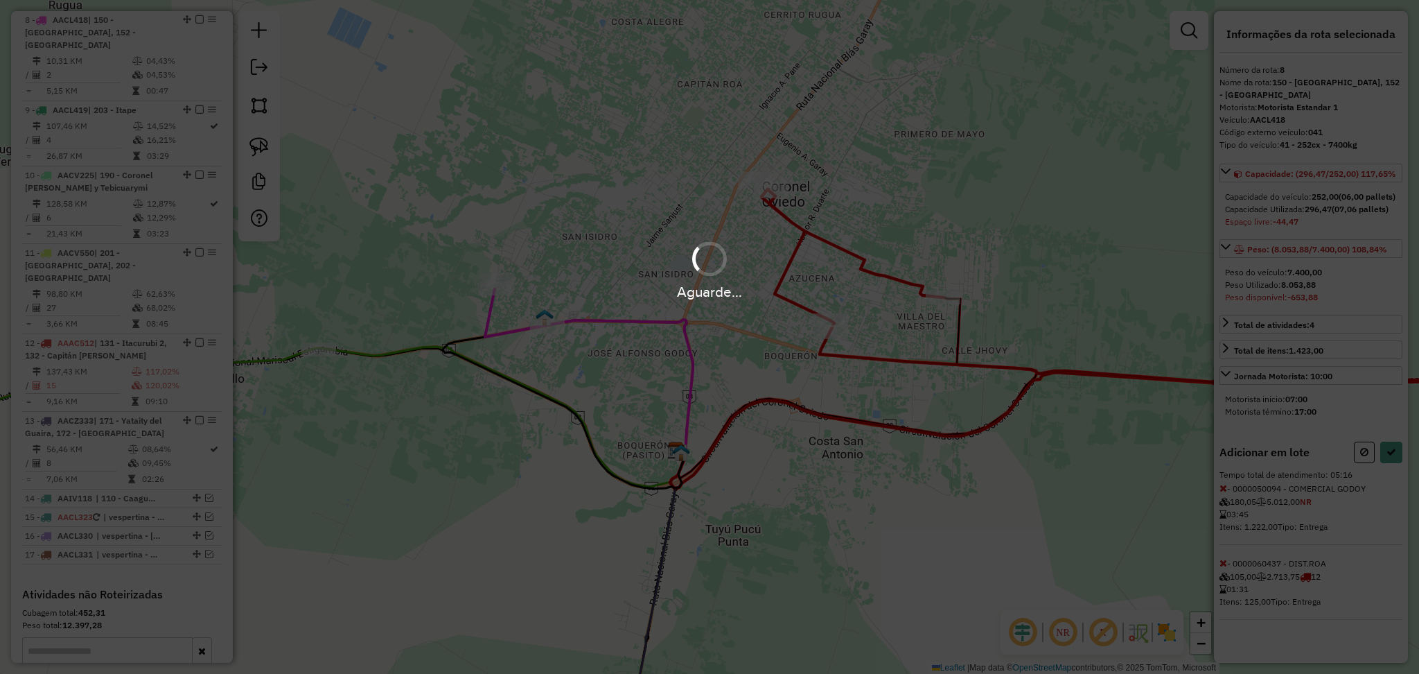
click at [671, 255] on div "Aguarde..." at bounding box center [709, 269] width 1419 height 66
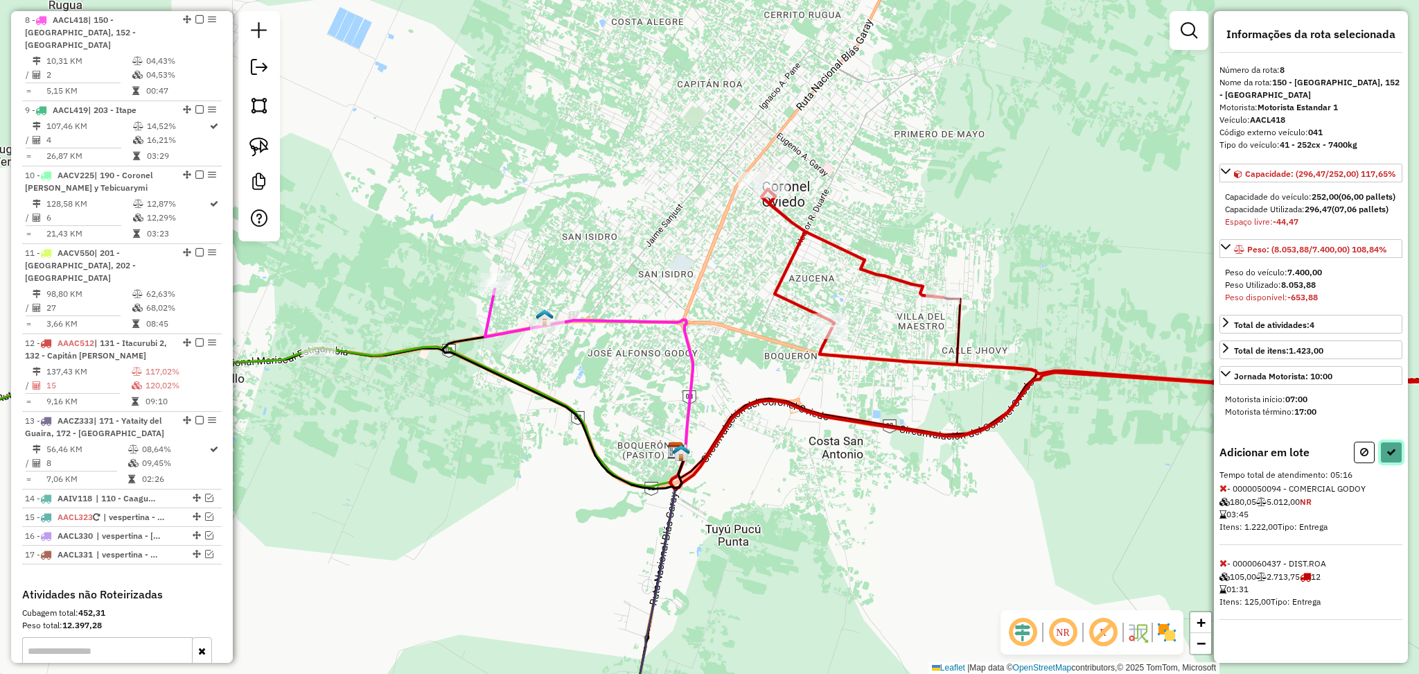
click at [1396, 463] on button at bounding box center [1391, 451] width 22 height 21
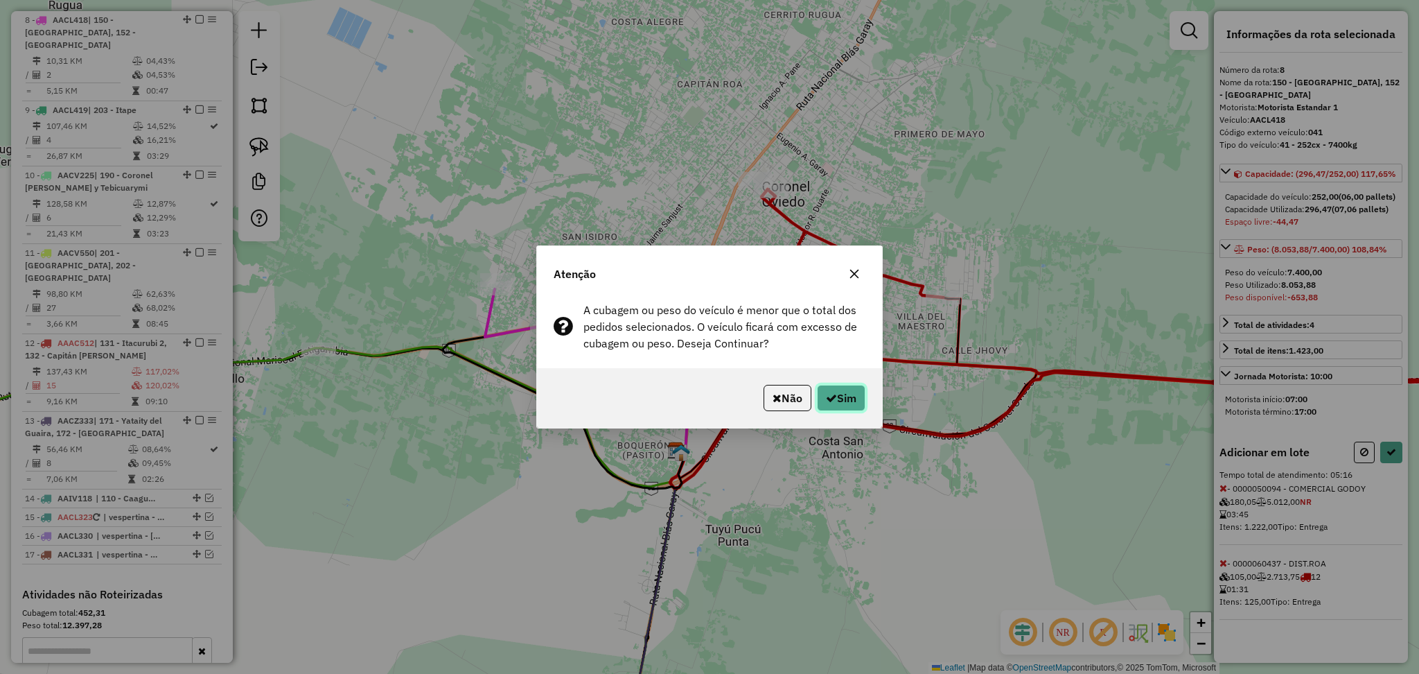
click at [836, 398] on button "Sim" at bounding box center [841, 398] width 49 height 26
select select "**********"
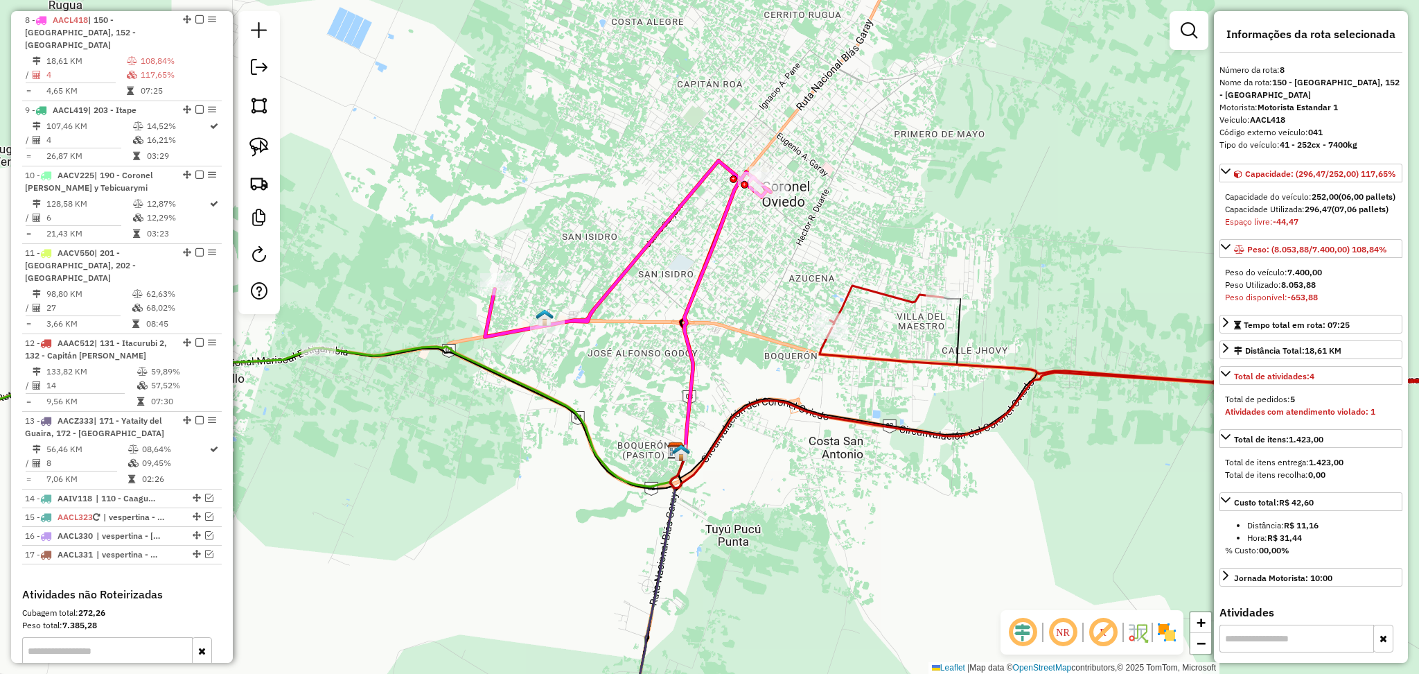
click at [857, 265] on div "Janela de atendimento Grade de atendimento Capacidade Transportadoras Veículos …" at bounding box center [709, 337] width 1419 height 674
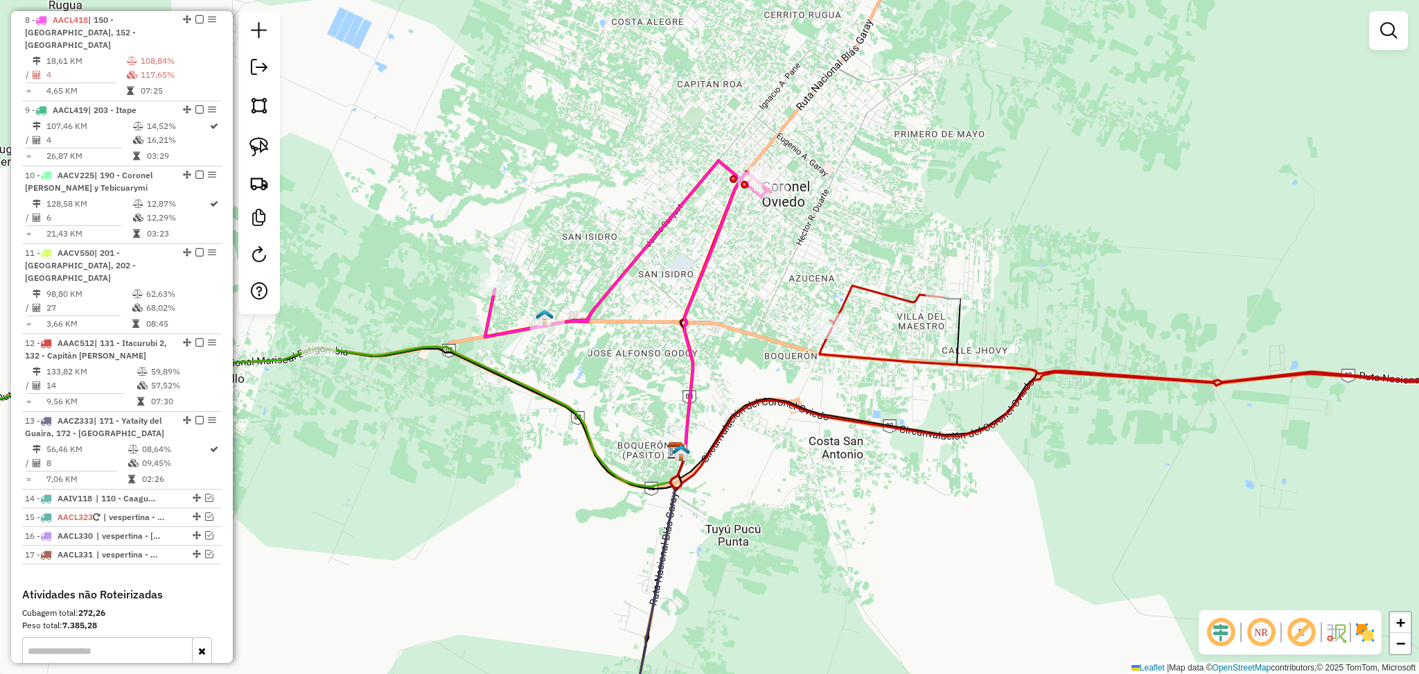
click at [874, 290] on icon at bounding box center [1190, 334] width 741 height 96
select select "**********"
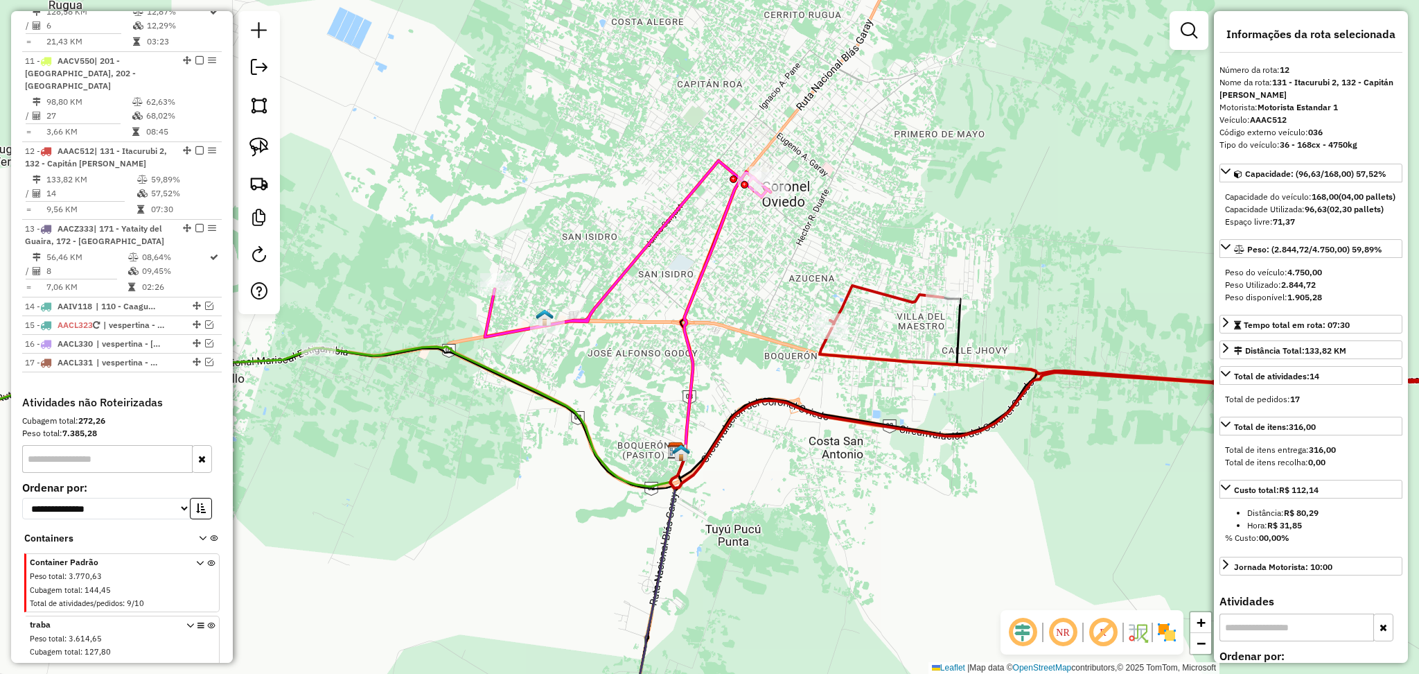
scroll to position [1292, 0]
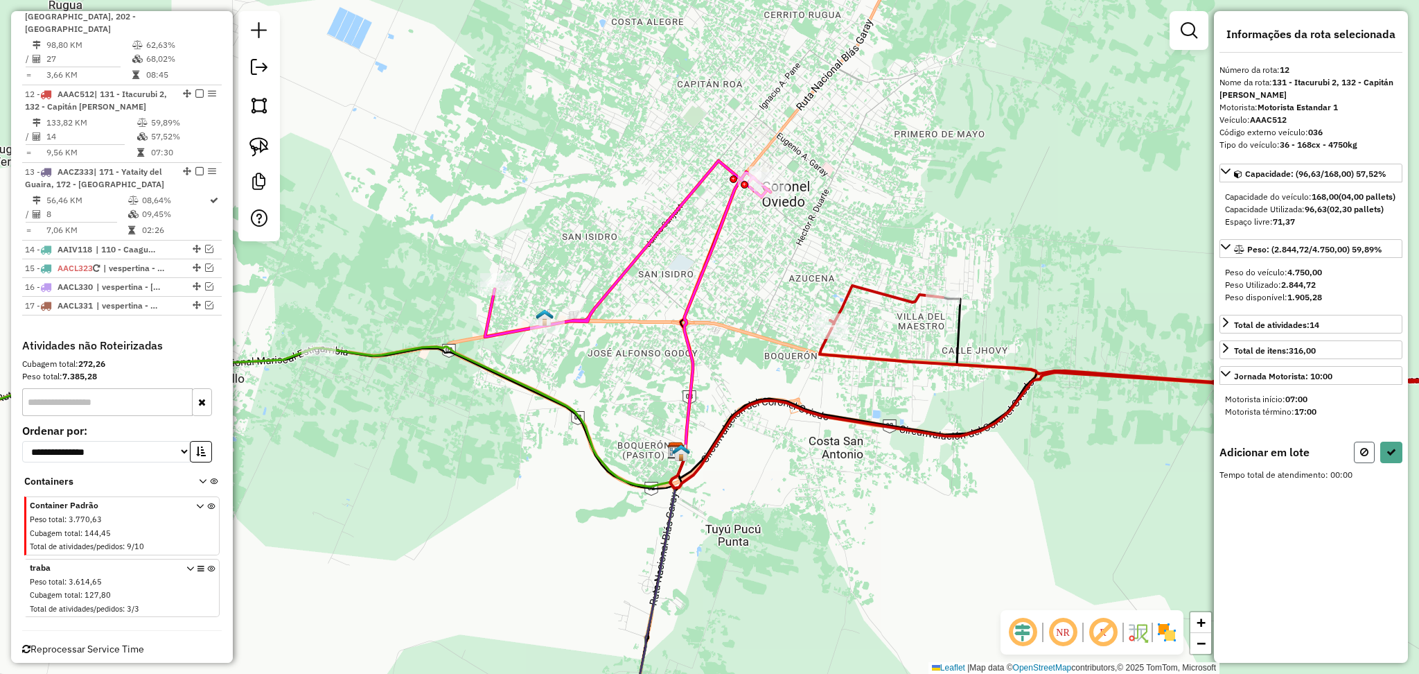
click at [1356, 463] on button at bounding box center [1364, 451] width 21 height 21
select select "**********"
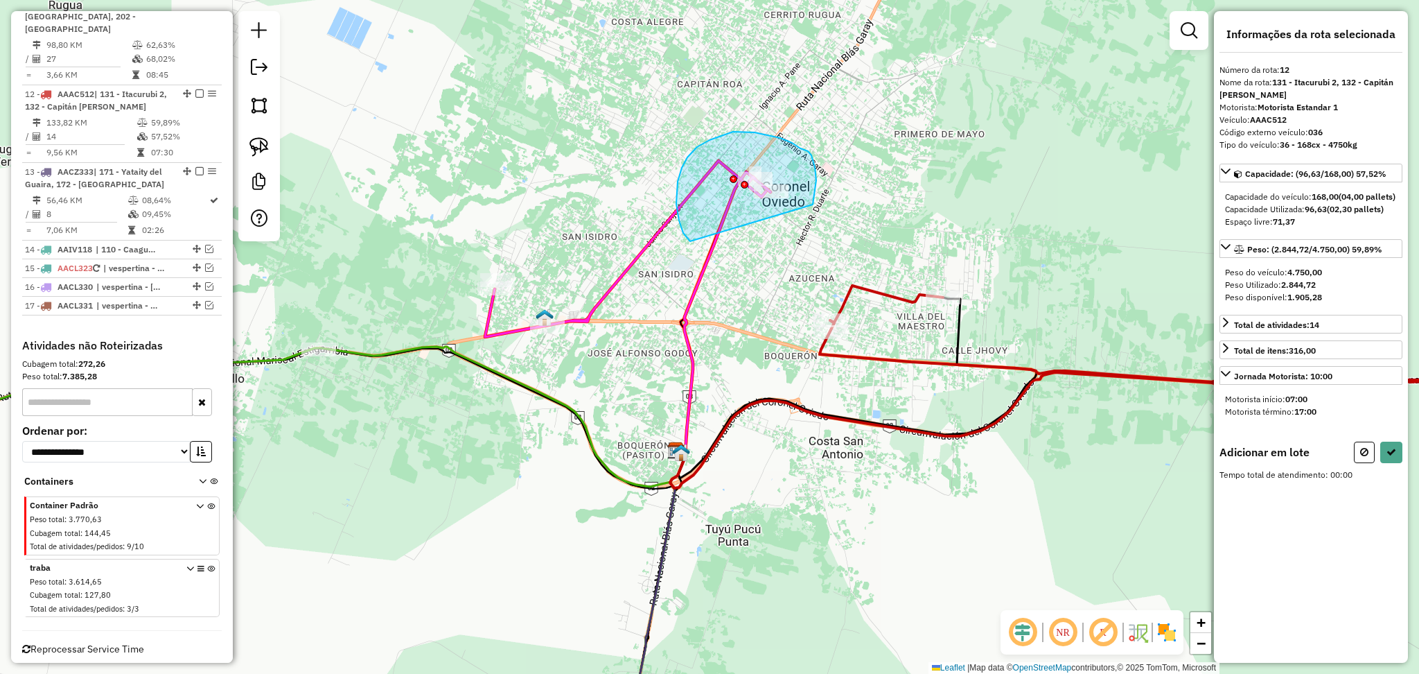
drag, startPoint x: 813, startPoint y: 203, endPoint x: 716, endPoint y: 249, distance: 107.3
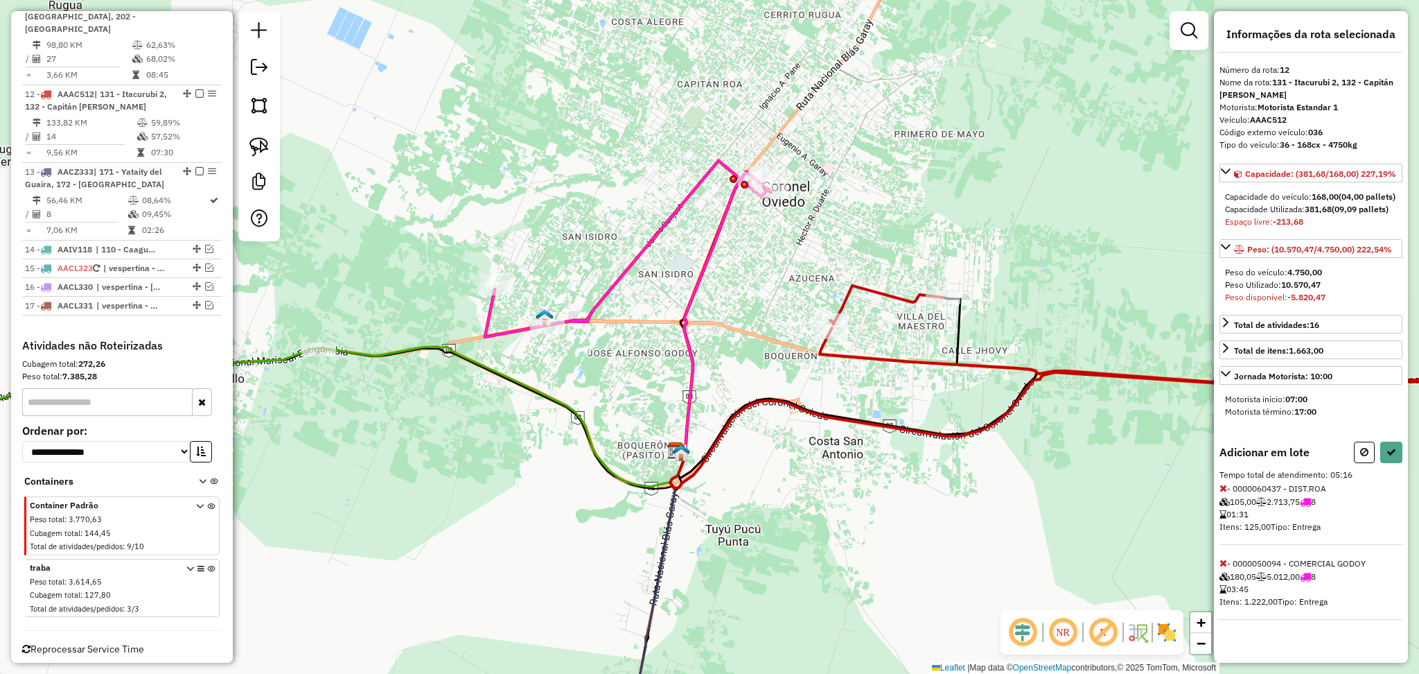
click at [1226, 568] on icon at bounding box center [1224, 563] width 8 height 10
click at [1366, 457] on icon at bounding box center [1364, 452] width 8 height 10
select select "**********"
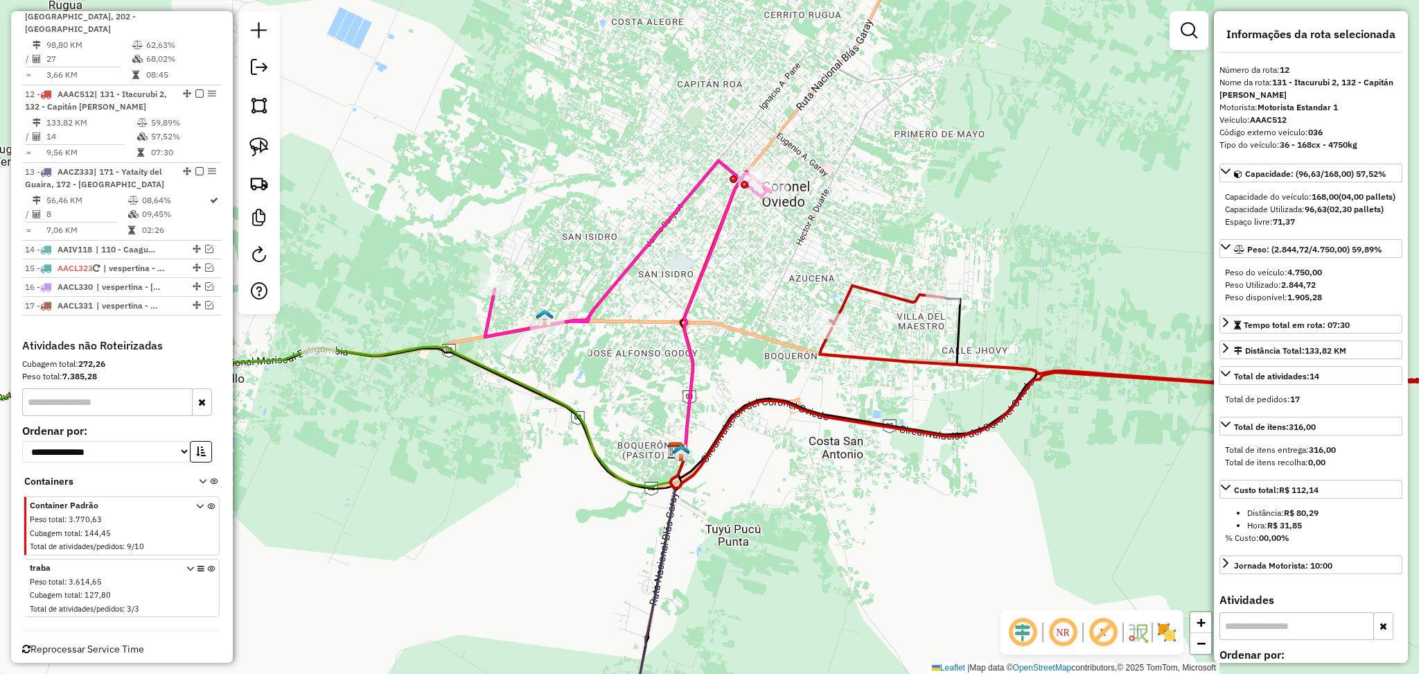
click at [848, 297] on icon at bounding box center [1190, 334] width 741 height 96
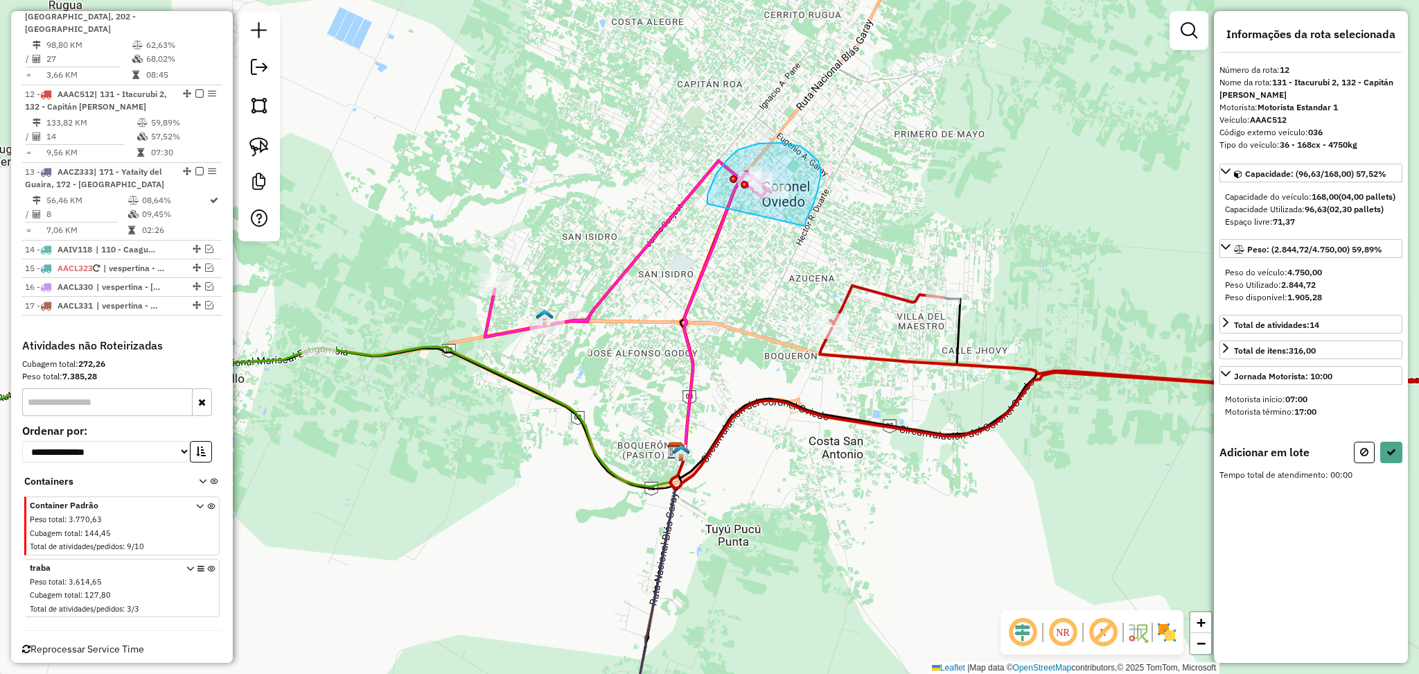
drag, startPoint x: 806, startPoint y: 226, endPoint x: 708, endPoint y: 212, distance: 99.4
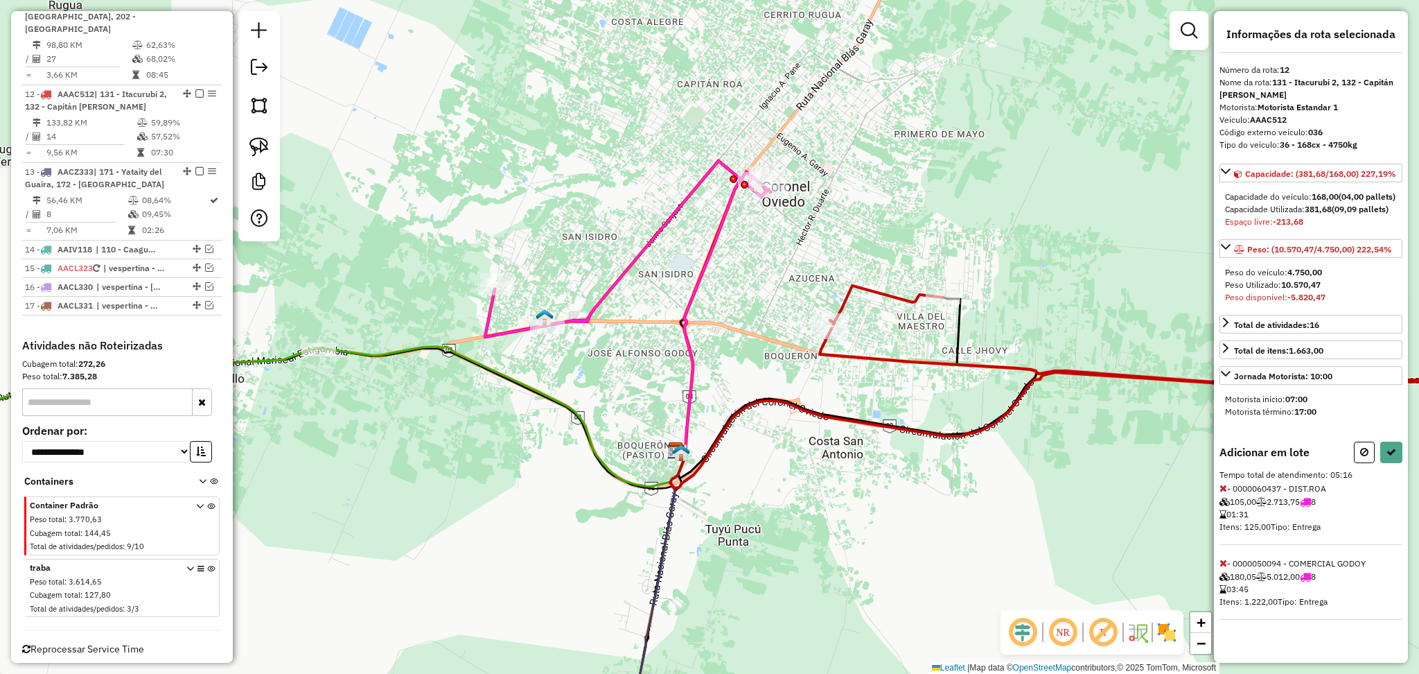
click at [1224, 493] on icon at bounding box center [1224, 488] width 8 height 10
click at [1392, 457] on icon at bounding box center [1392, 452] width 10 height 10
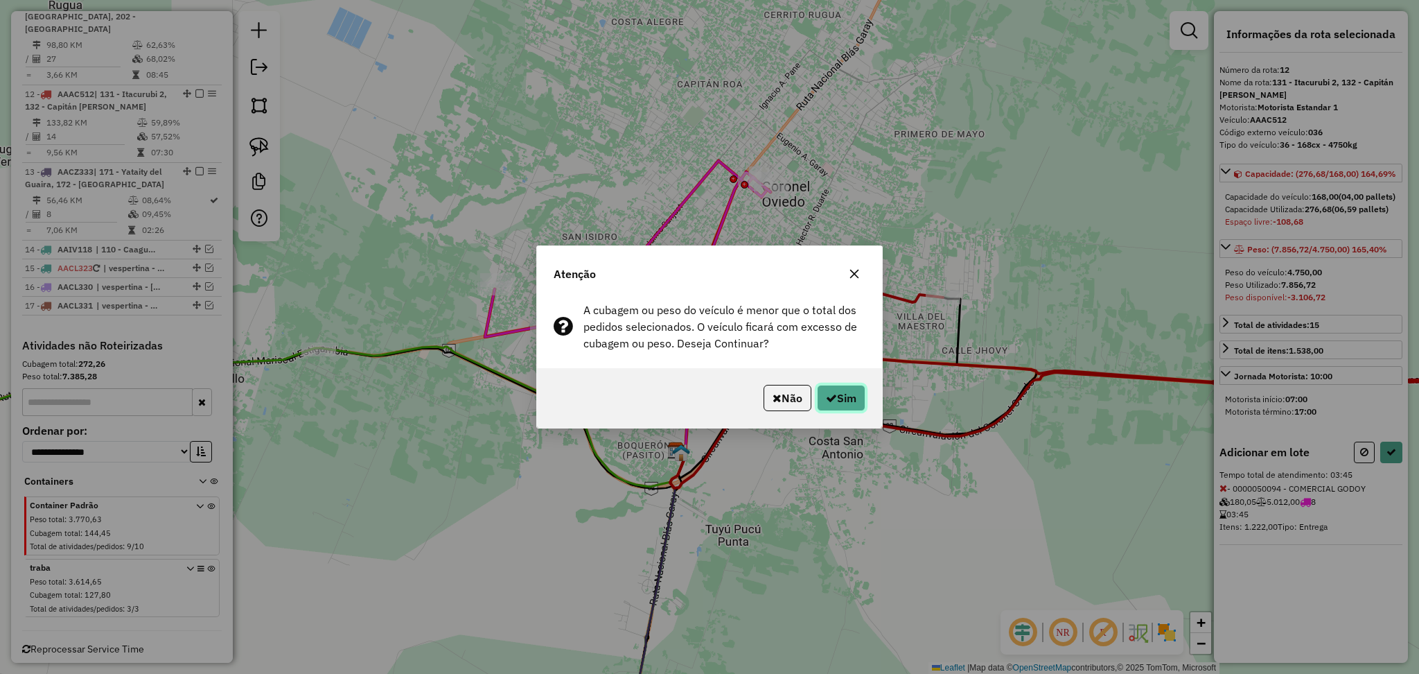
click at [825, 387] on button "Sim" at bounding box center [841, 398] width 49 height 26
select select "**********"
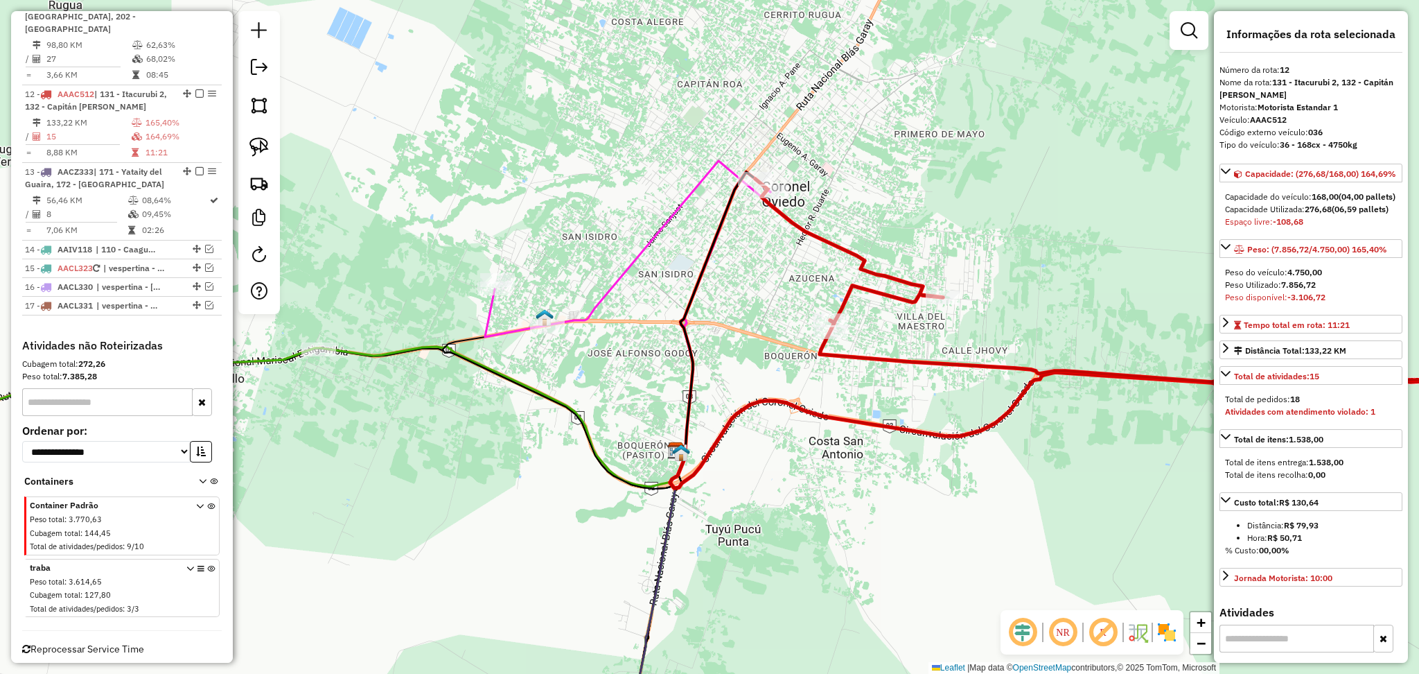
click at [911, 310] on icon at bounding box center [1158, 280] width 806 height 203
click at [907, 308] on icon at bounding box center [1158, 280] width 806 height 203
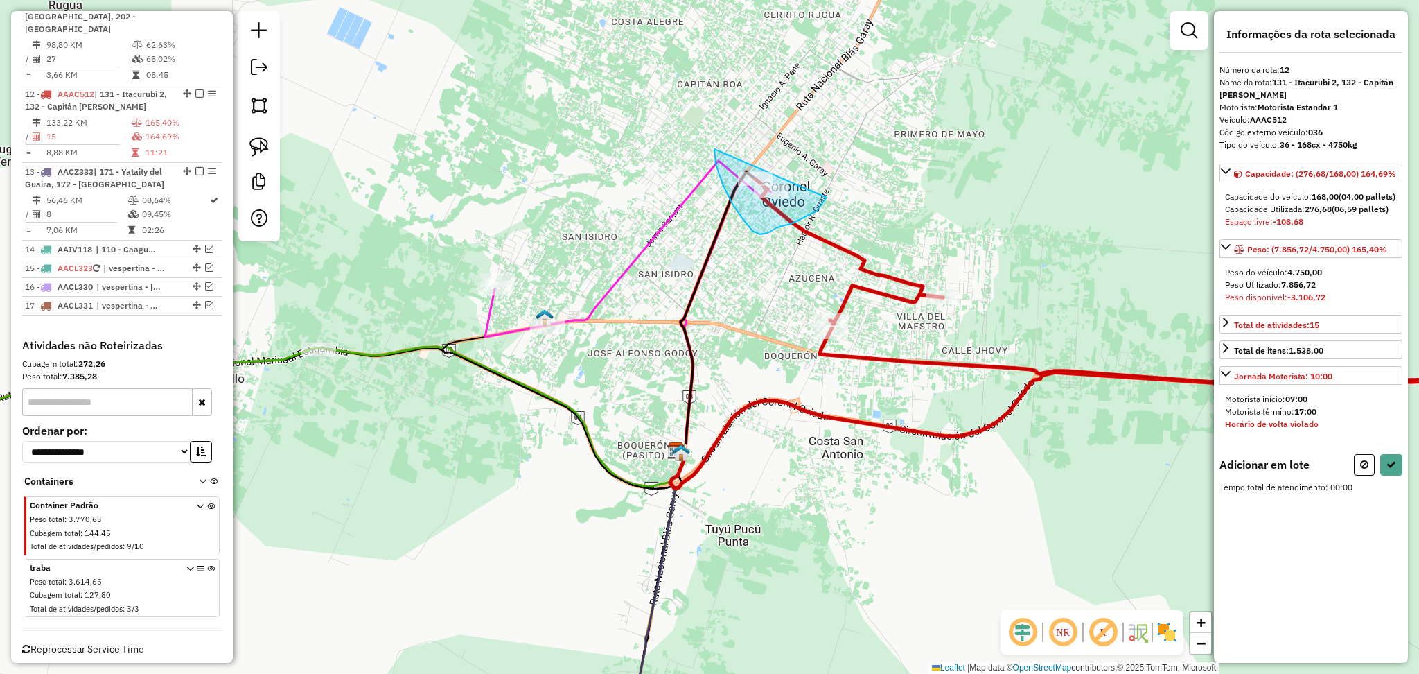
drag, startPoint x: 714, startPoint y: 149, endPoint x: 834, endPoint y: 150, distance: 119.2
click at [1394, 469] on icon at bounding box center [1392, 464] width 10 height 10
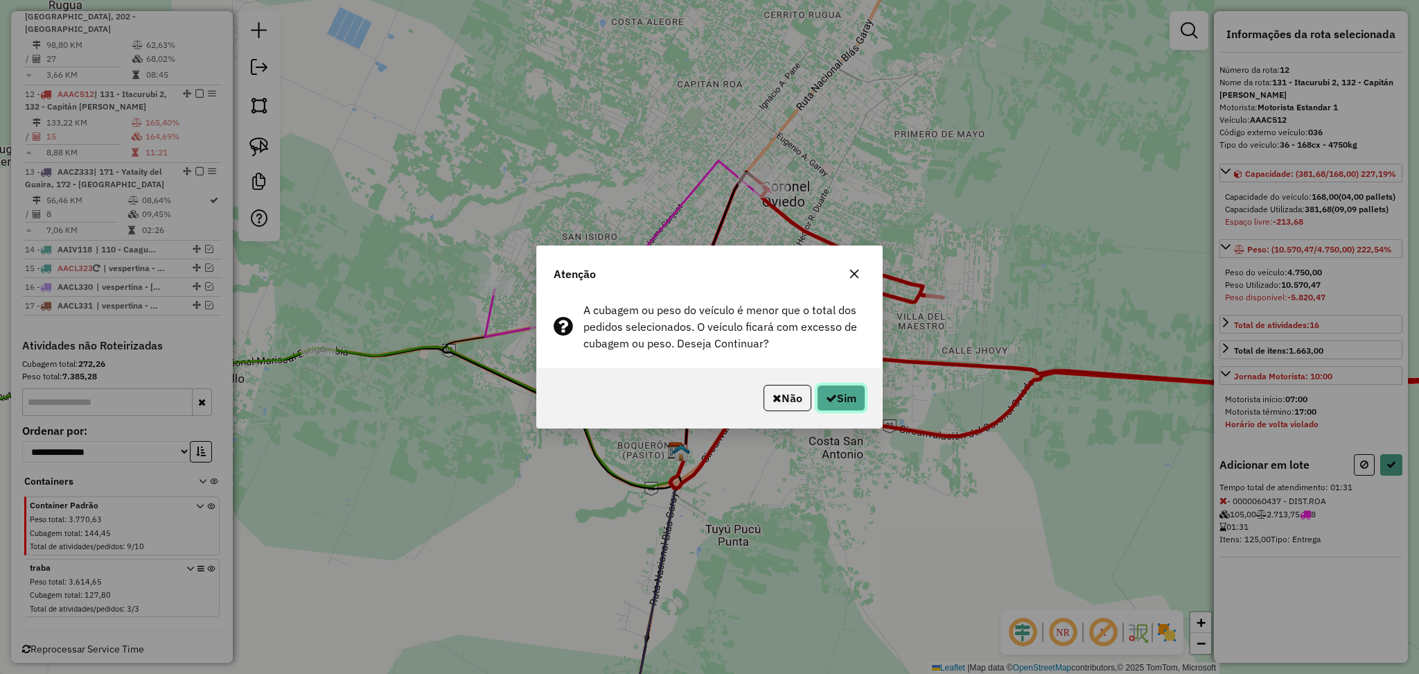
click at [838, 392] on button "Sim" at bounding box center [841, 398] width 49 height 26
select select "**********"
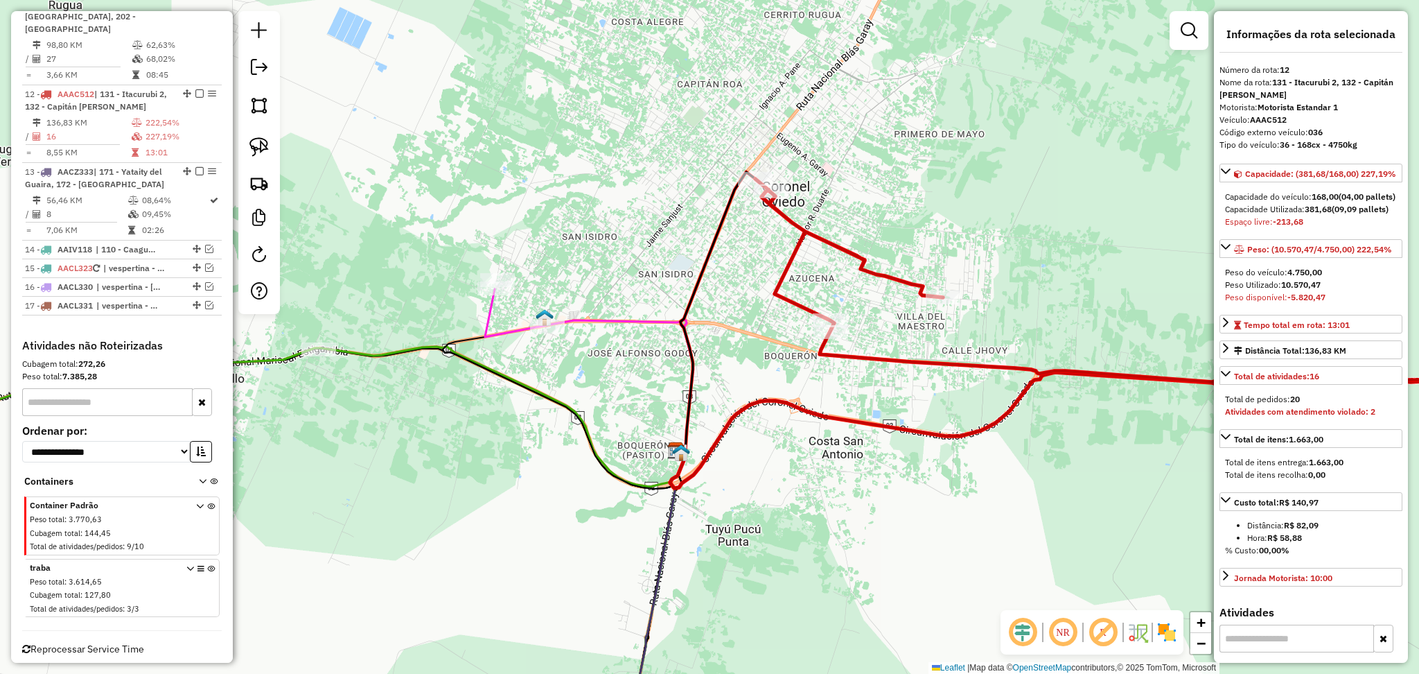
click at [621, 323] on icon at bounding box center [620, 386] width 146 height 134
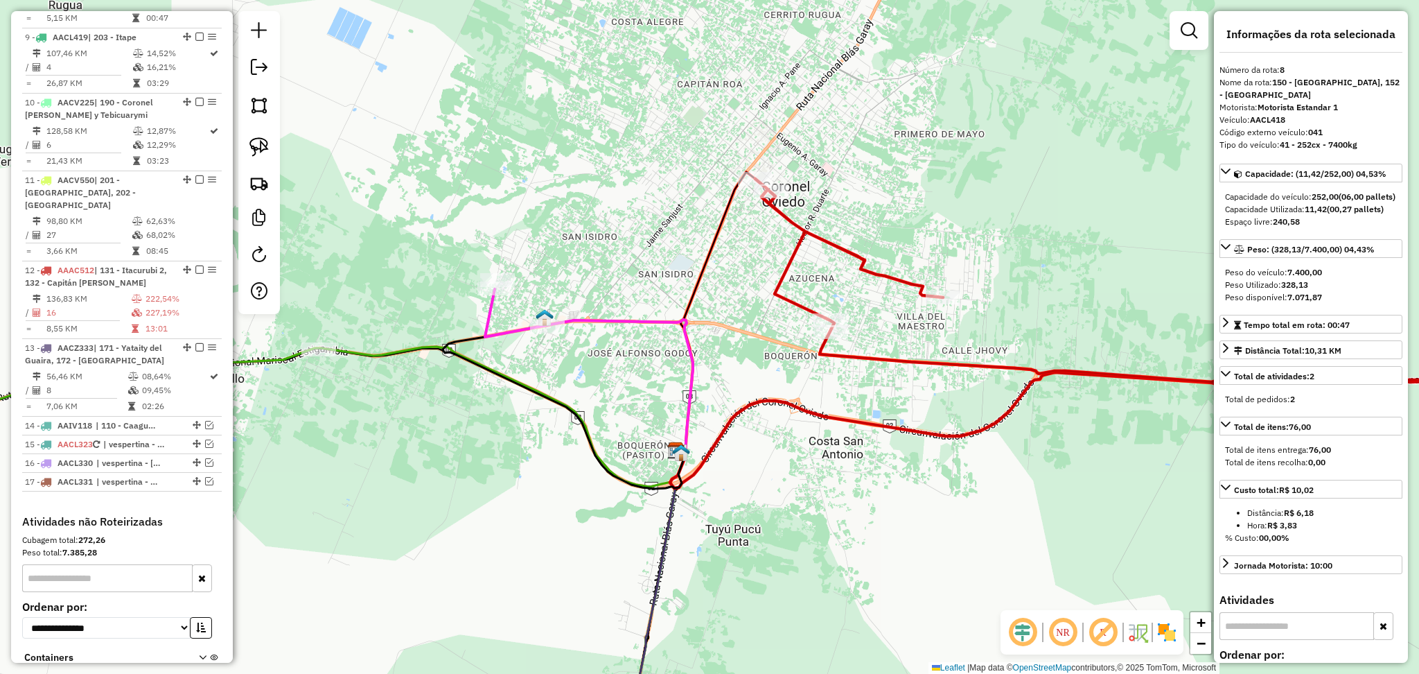
scroll to position [1043, 0]
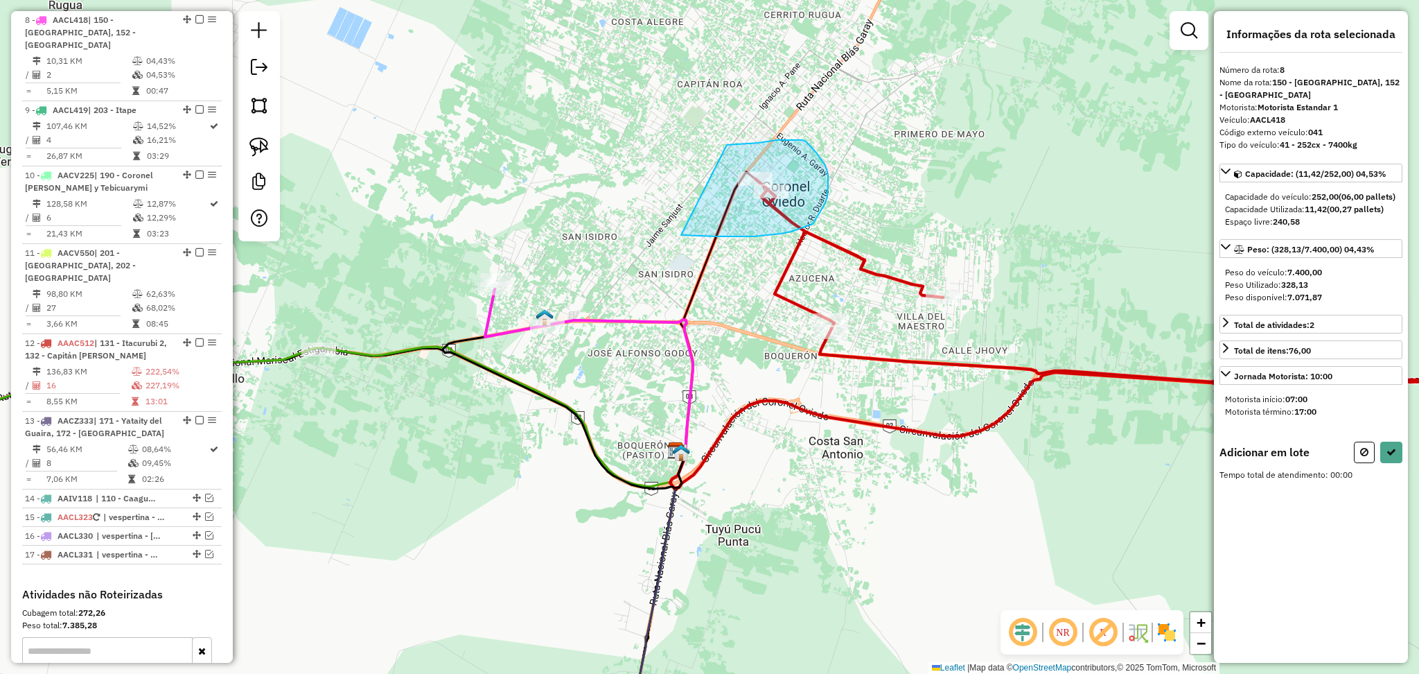
drag, startPoint x: 743, startPoint y: 143, endPoint x: 669, endPoint y: 231, distance: 114.1
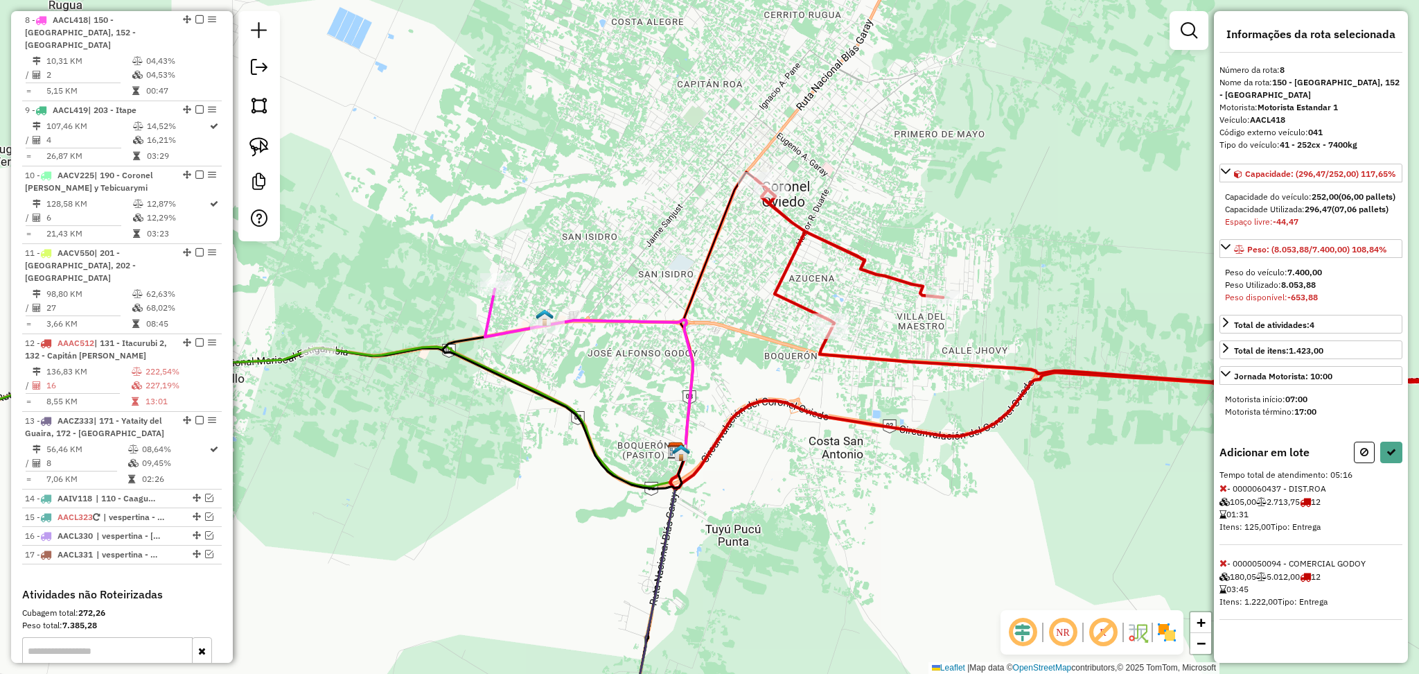
click at [1220, 568] on icon at bounding box center [1224, 563] width 8 height 10
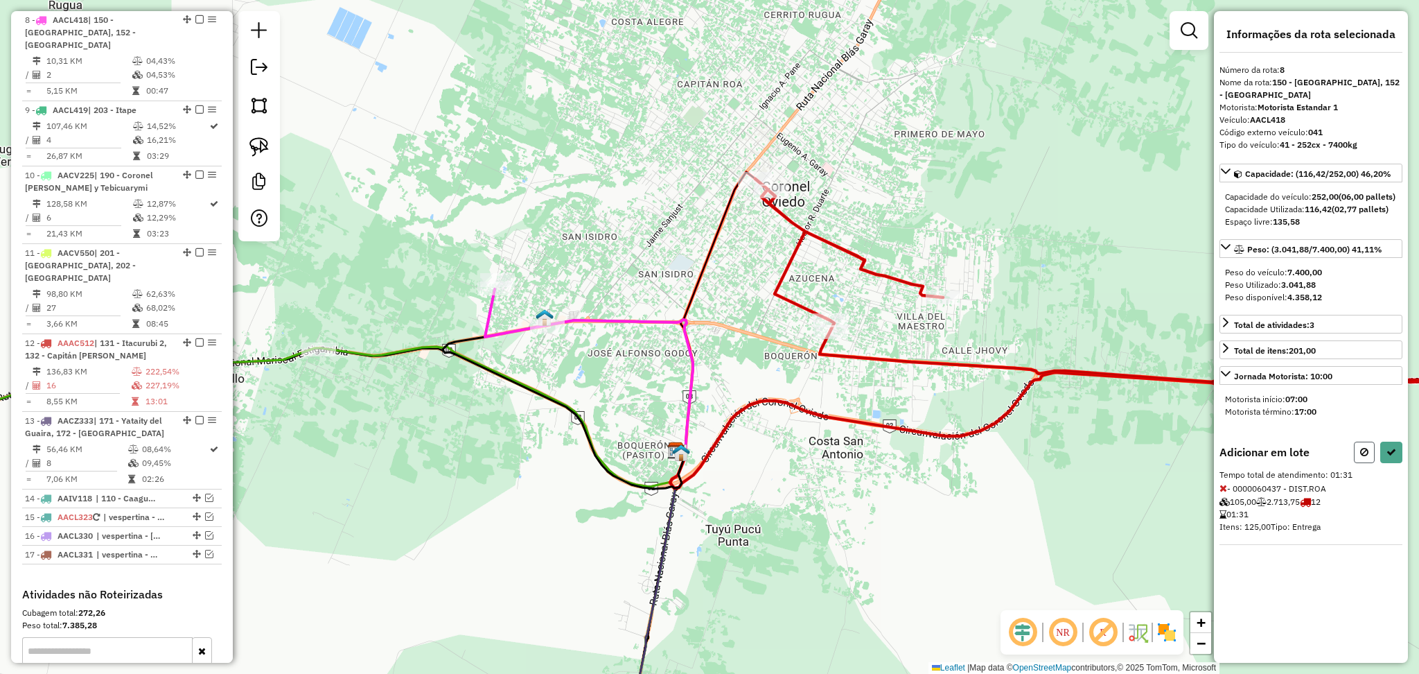
click at [1370, 463] on button at bounding box center [1364, 451] width 21 height 21
select select "**********"
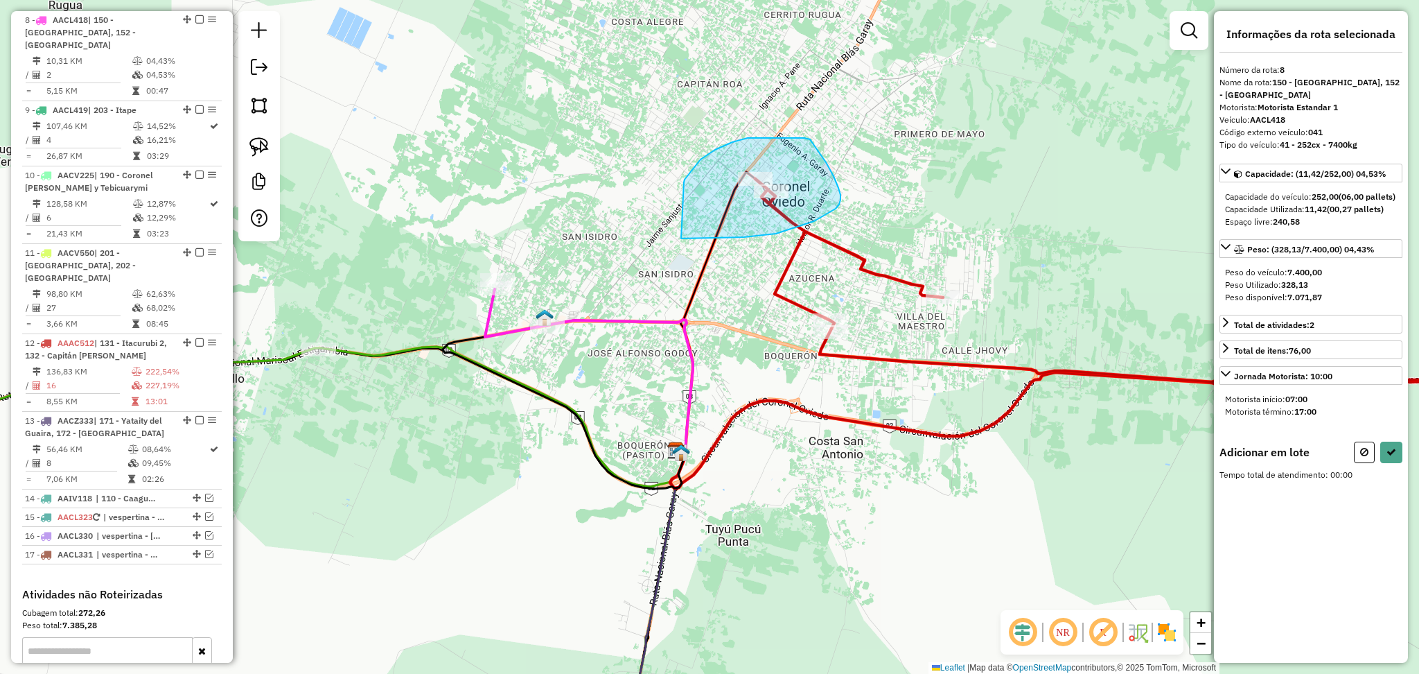
drag, startPoint x: 701, startPoint y: 159, endPoint x: 677, endPoint y: 237, distance: 81.1
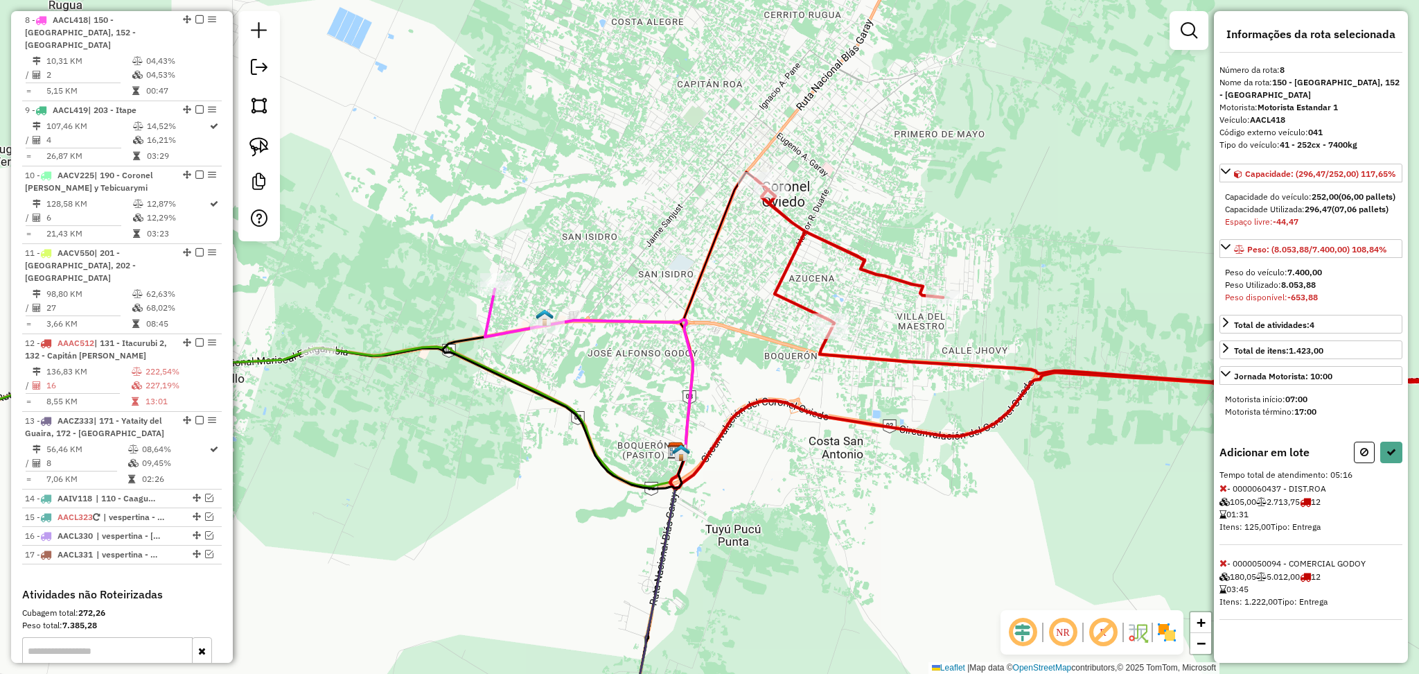
click at [1223, 493] on icon at bounding box center [1224, 488] width 8 height 10
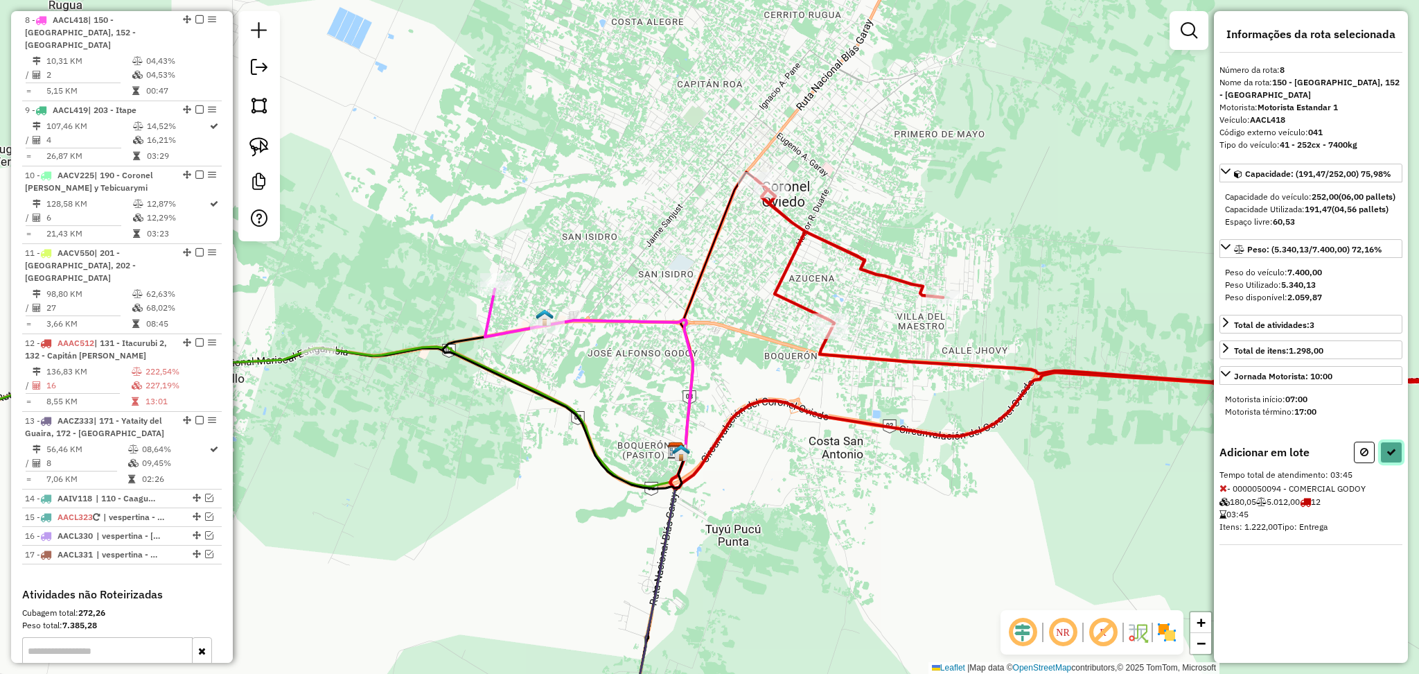
click at [1388, 457] on icon at bounding box center [1392, 452] width 10 height 10
select select "**********"
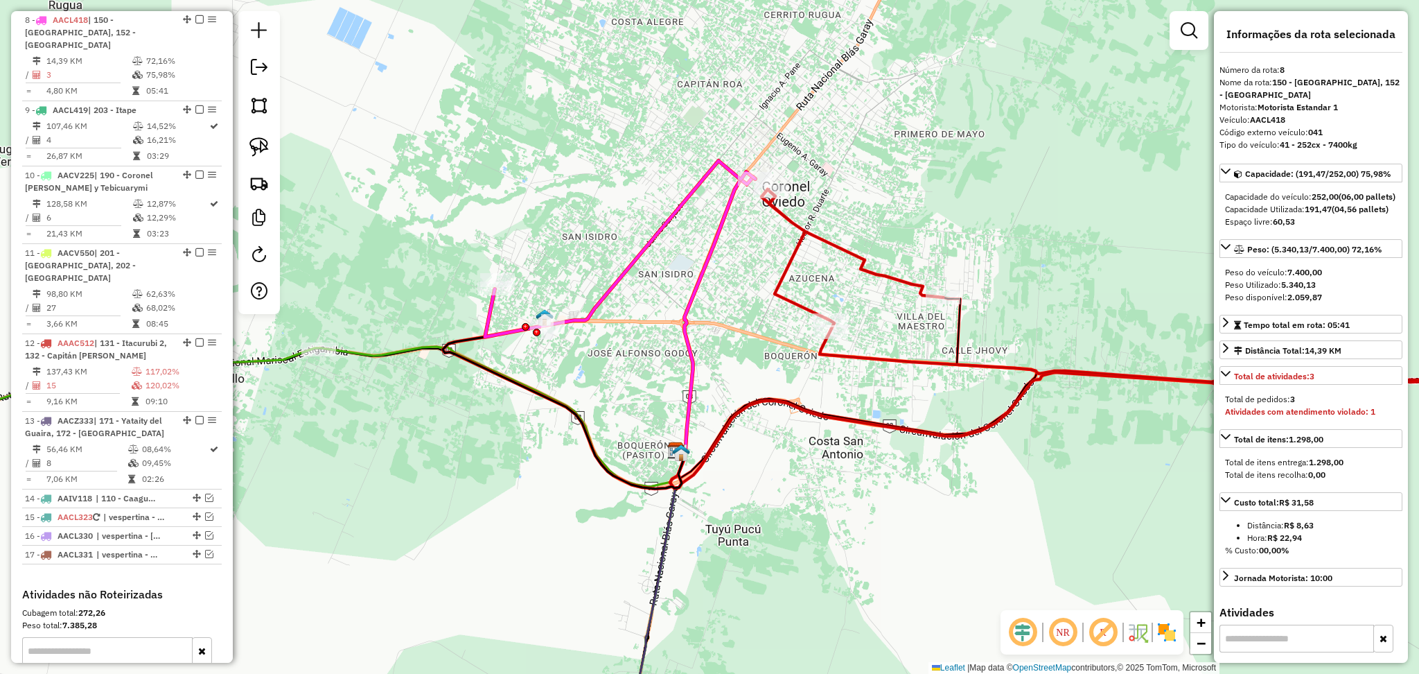
click at [894, 274] on icon at bounding box center [1162, 285] width 800 height 193
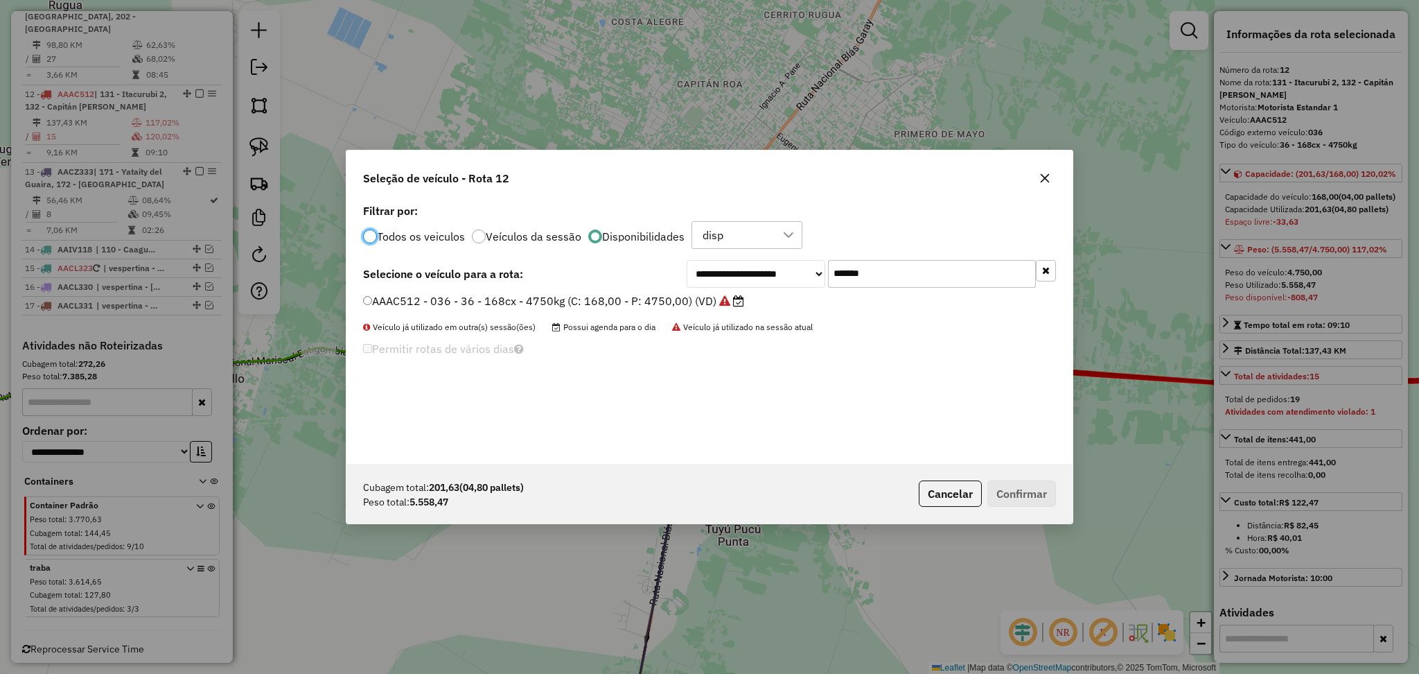
scroll to position [6, 4]
drag, startPoint x: 897, startPoint y: 272, endPoint x: 784, endPoint y: 264, distance: 112.6
click at [784, 264] on div "**********" at bounding box center [871, 274] width 369 height 28
paste input "text"
type input "*******"
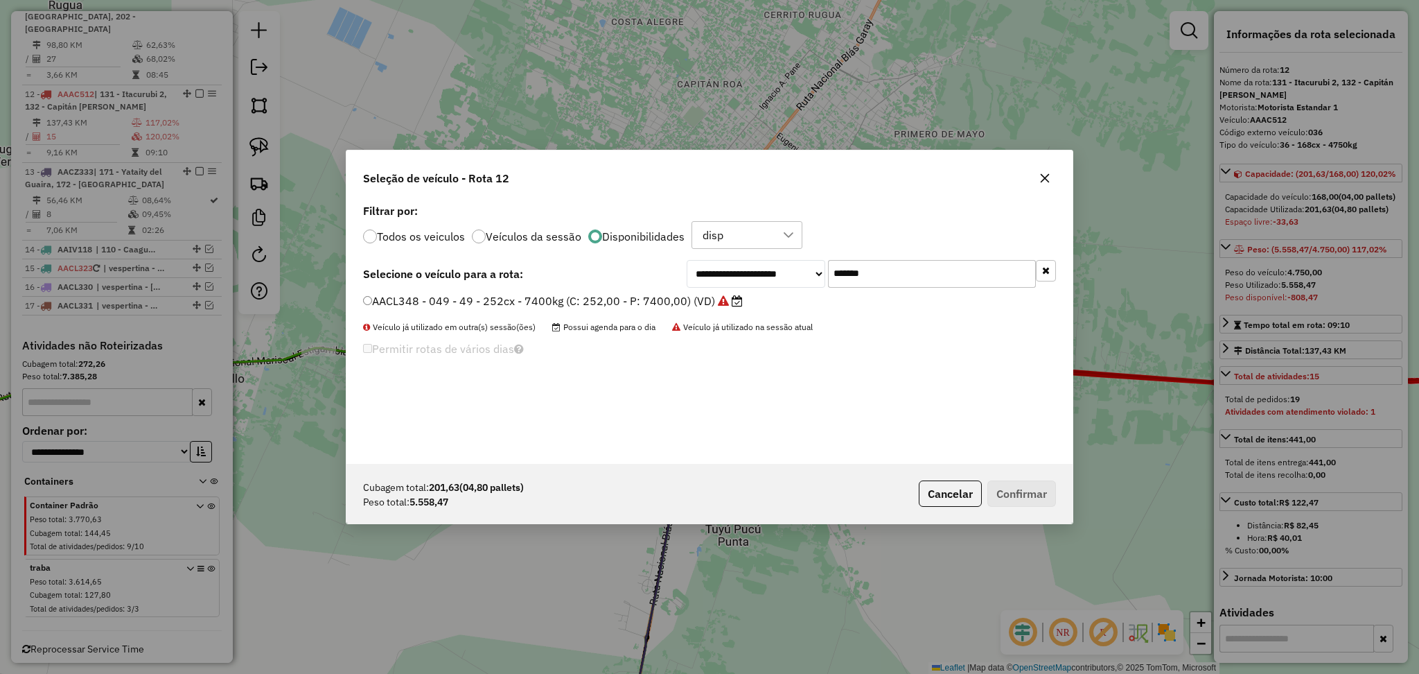
click at [675, 303] on label "AACL348 - 049 - 49 - 252cx - 7400kg (C: 252,00 - P: 7400,00) (VD)" at bounding box center [553, 300] width 380 height 17
click at [1006, 489] on button "Confirmar" at bounding box center [1021, 493] width 69 height 26
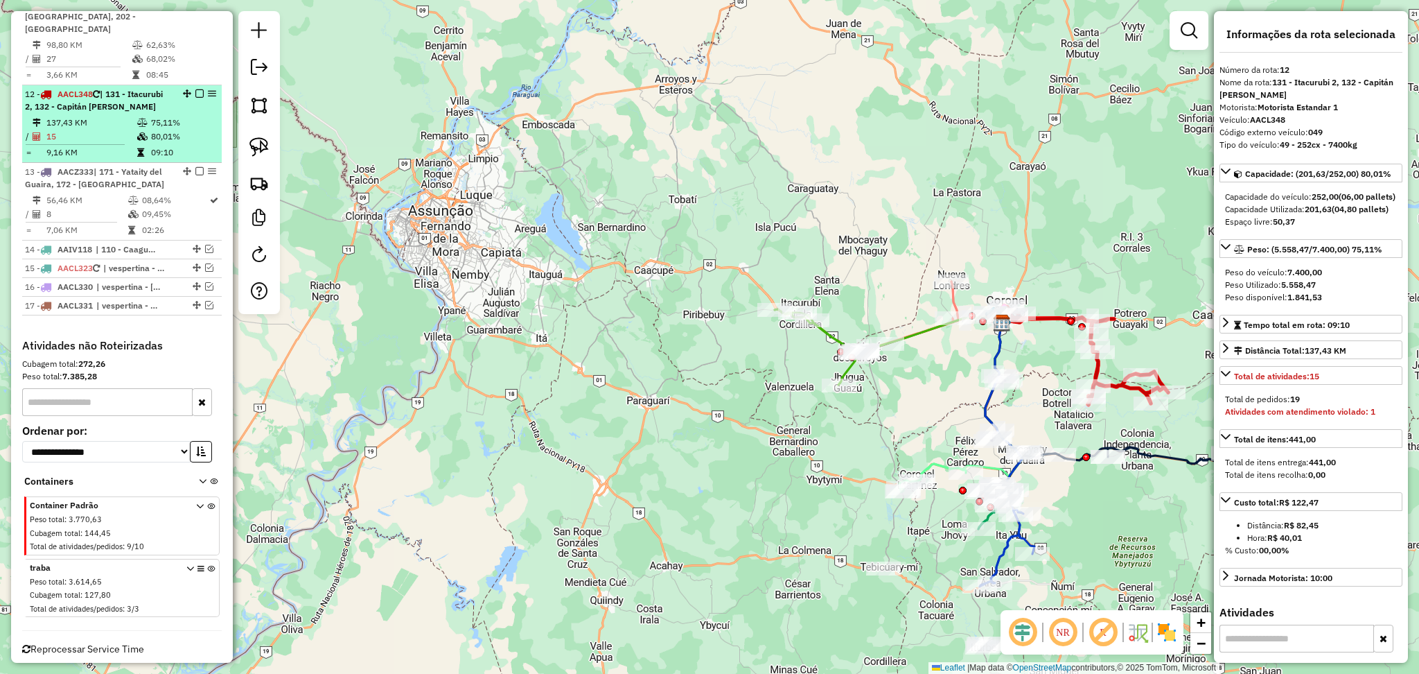
click at [195, 89] on em at bounding box center [199, 93] width 8 height 8
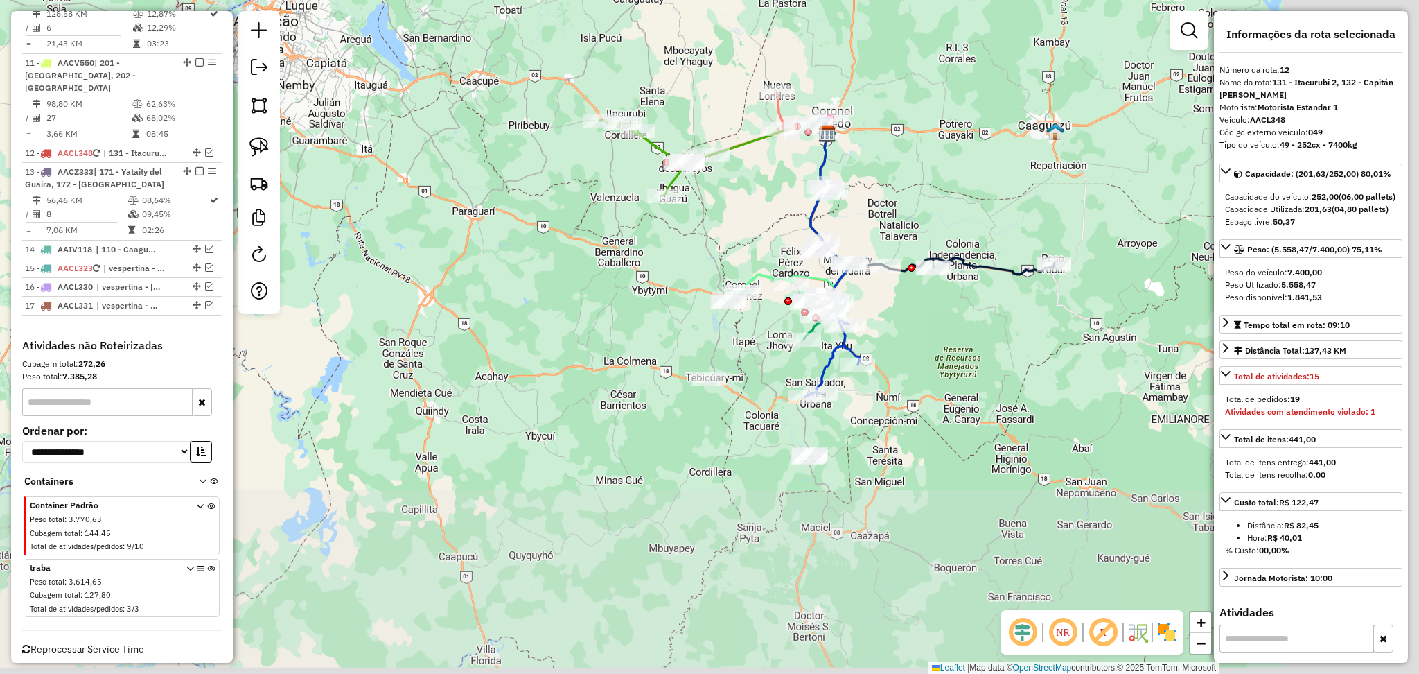
drag, startPoint x: 728, startPoint y: 467, endPoint x: 550, endPoint y: 271, distance: 265.4
click at [549, 272] on div "Janela de atendimento Grade de atendimento Capacidade Transportadoras Veículos …" at bounding box center [709, 337] width 1419 height 674
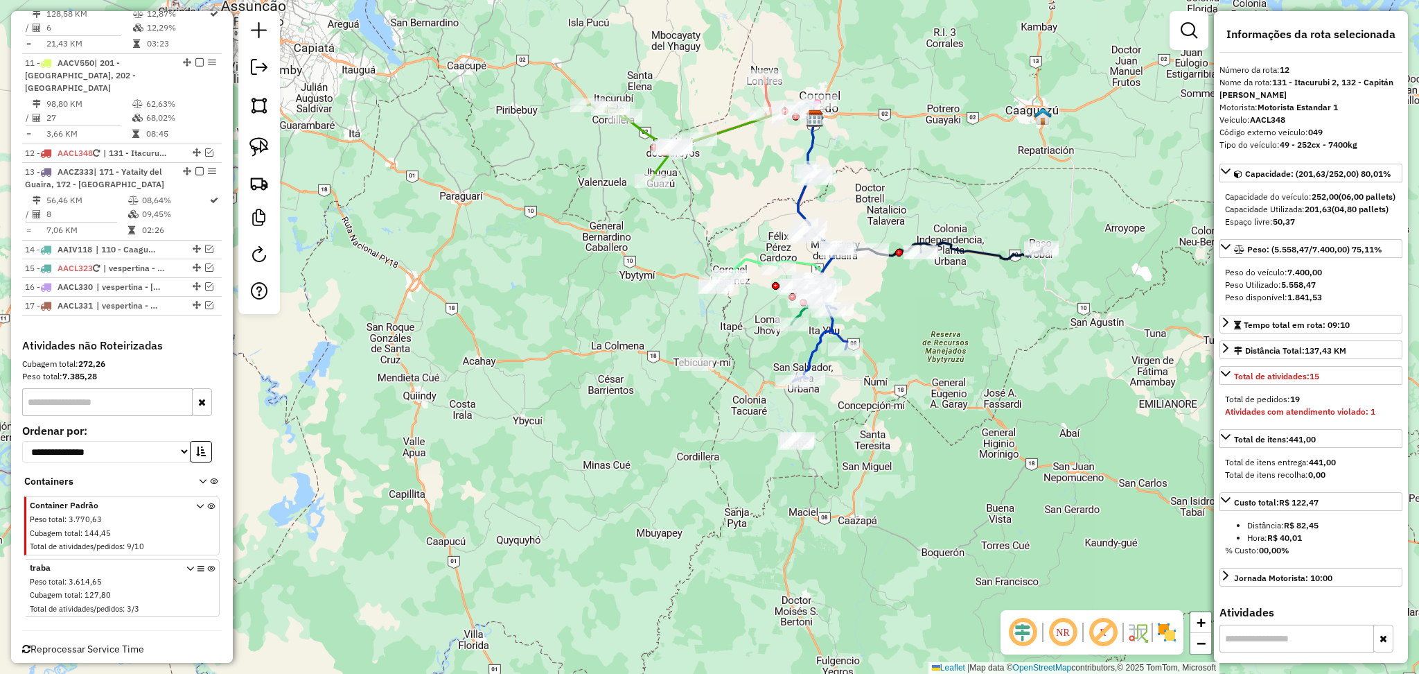
click at [817, 345] on icon at bounding box center [820, 343] width 55 height 77
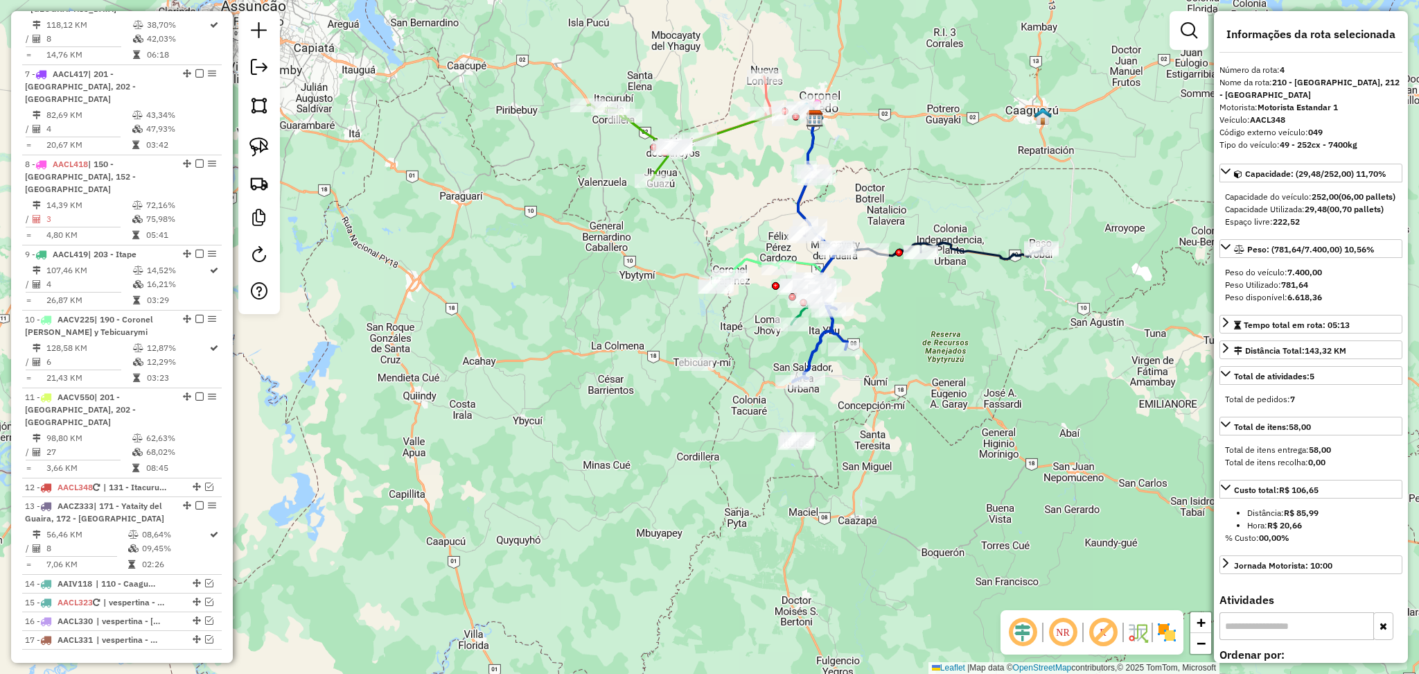
scroll to position [719, 0]
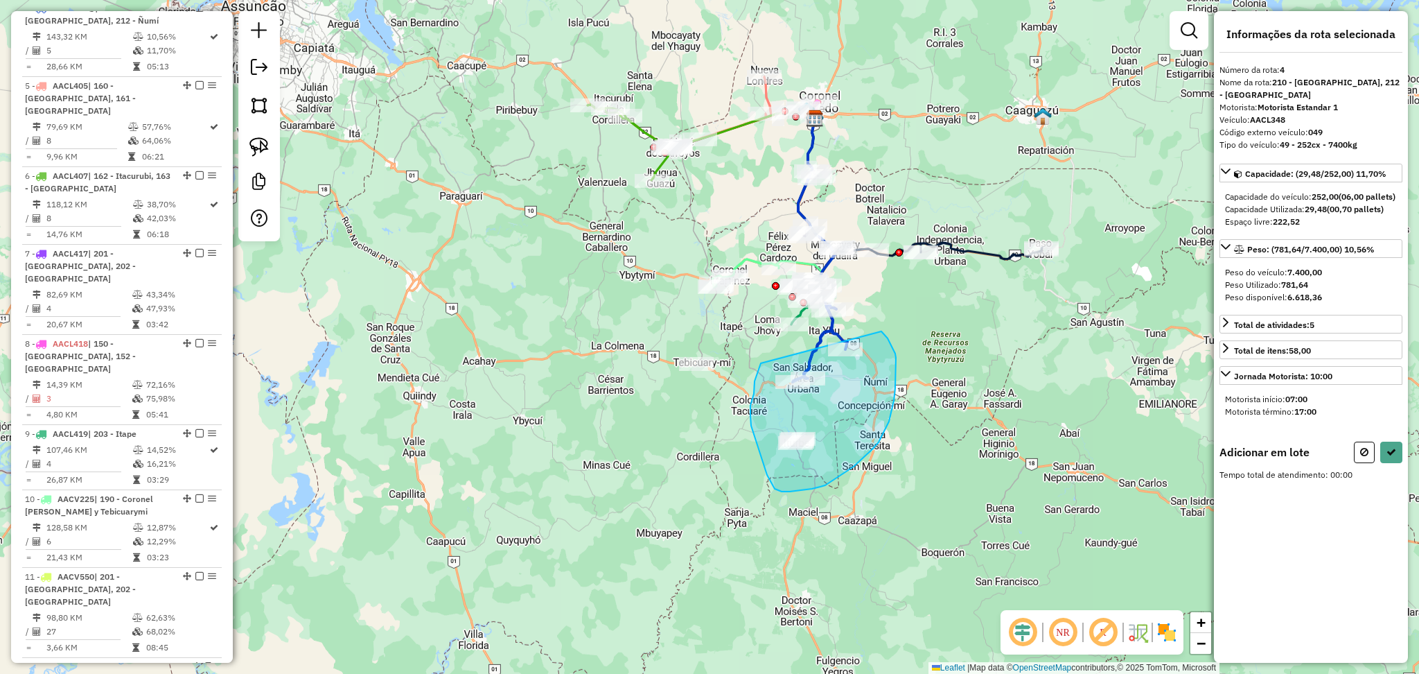
drag, startPoint x: 762, startPoint y: 364, endPoint x: 881, endPoint y: 331, distance: 124.4
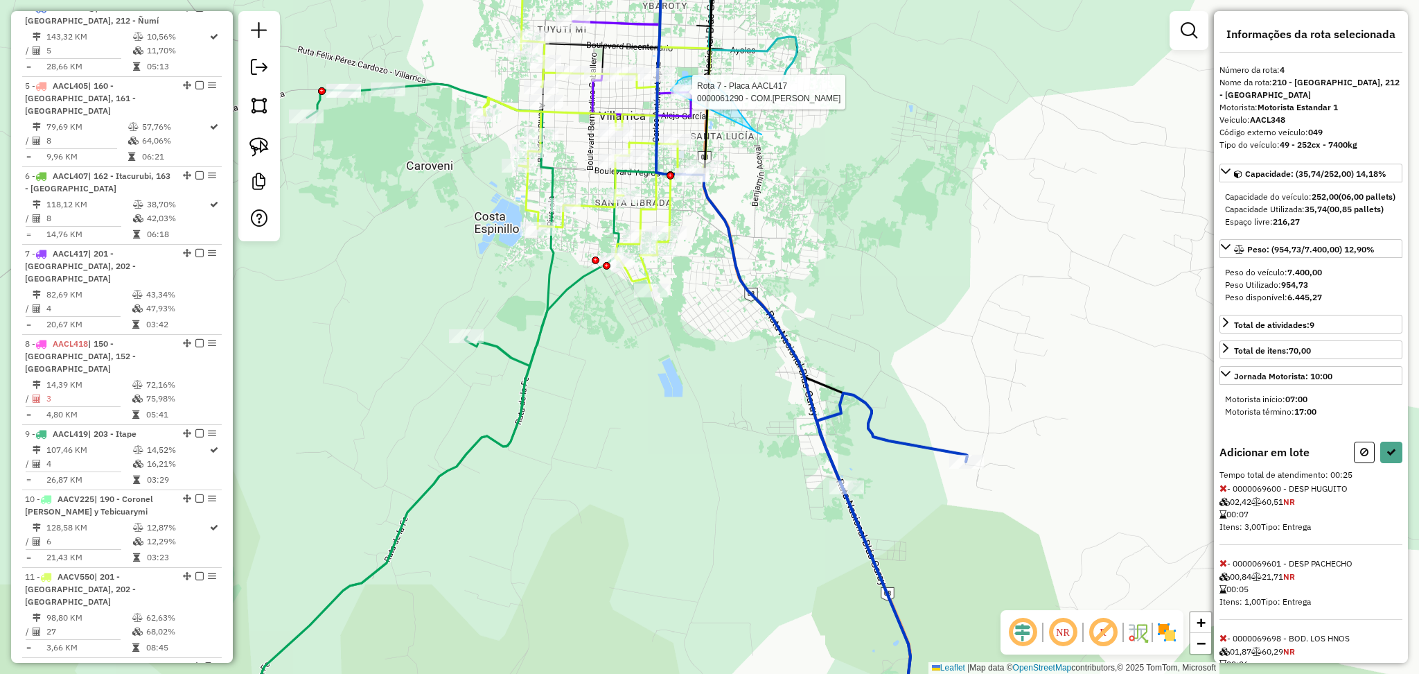
click at [671, 90] on div "Rota 7 - Placa AACL417 0000061290 - COM.JOSE LUIS Janela de atendimento Grade d…" at bounding box center [709, 337] width 1419 height 674
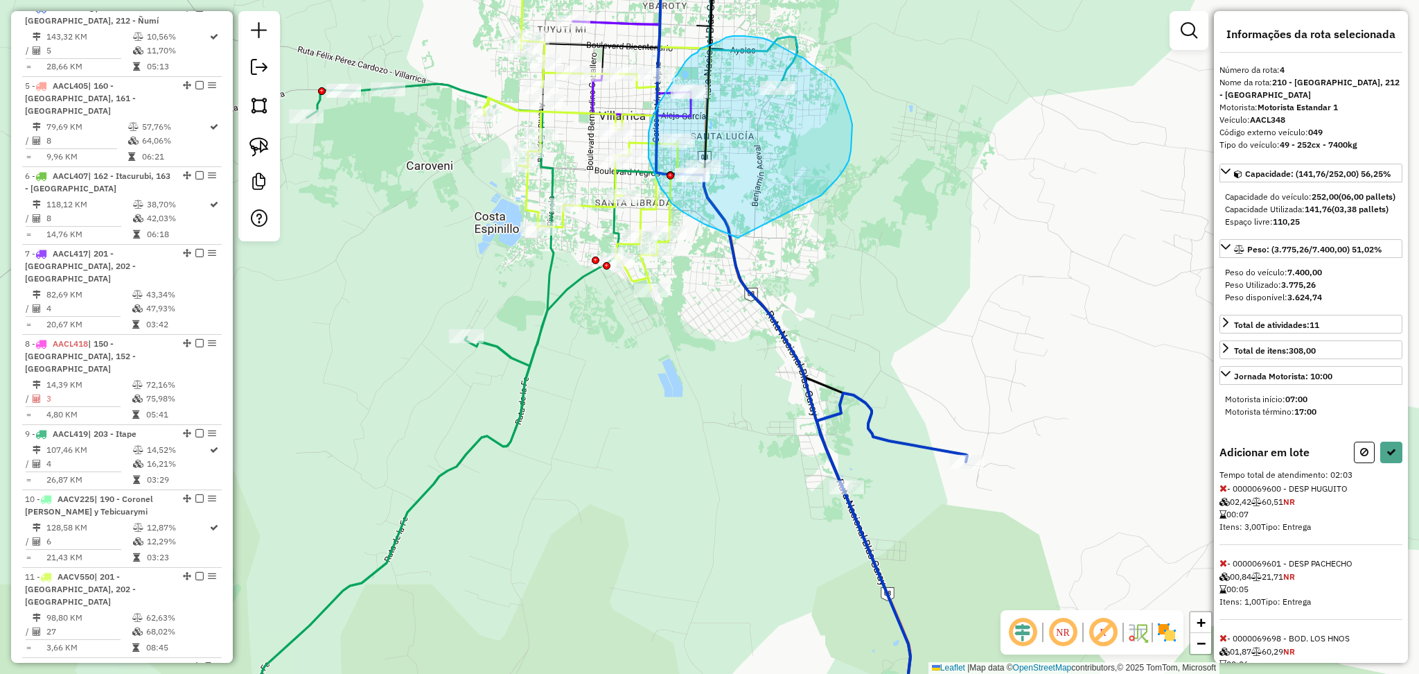
drag, startPoint x: 843, startPoint y: 170, endPoint x: 741, endPoint y: 243, distance: 125.3
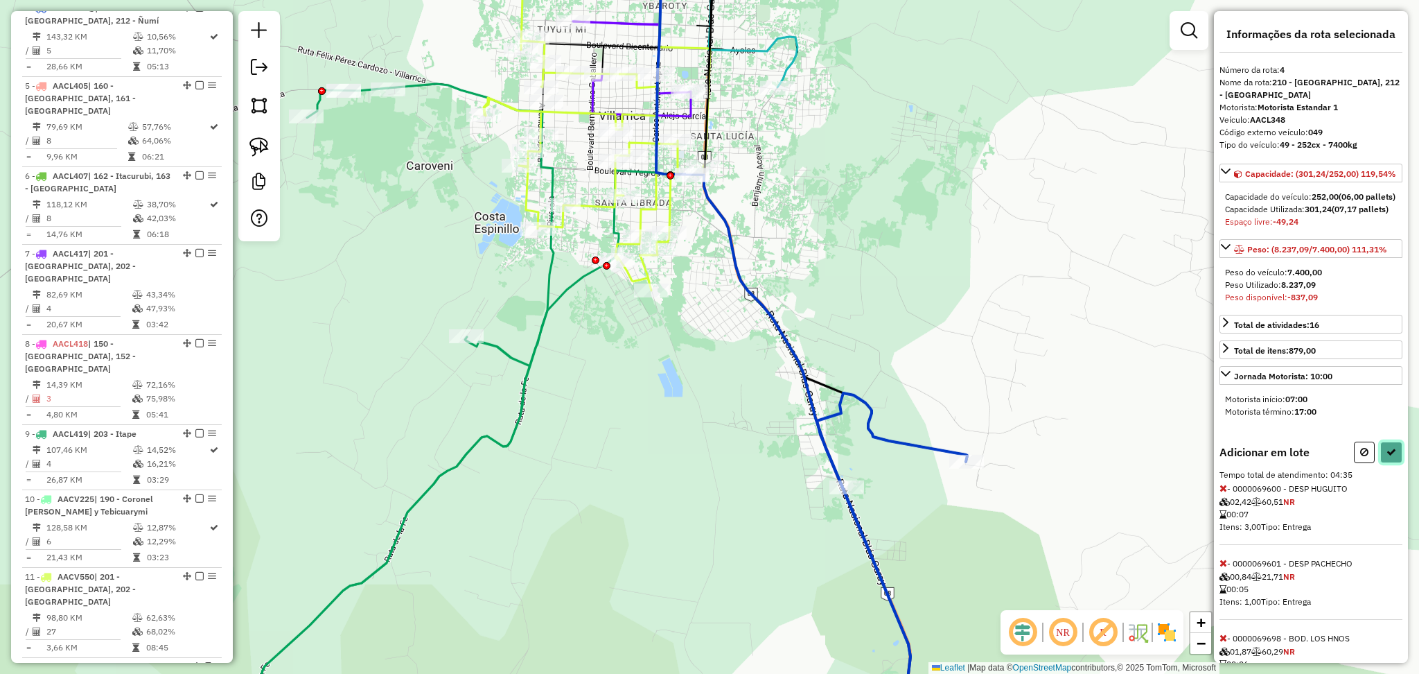
click at [1394, 463] on button at bounding box center [1391, 451] width 22 height 21
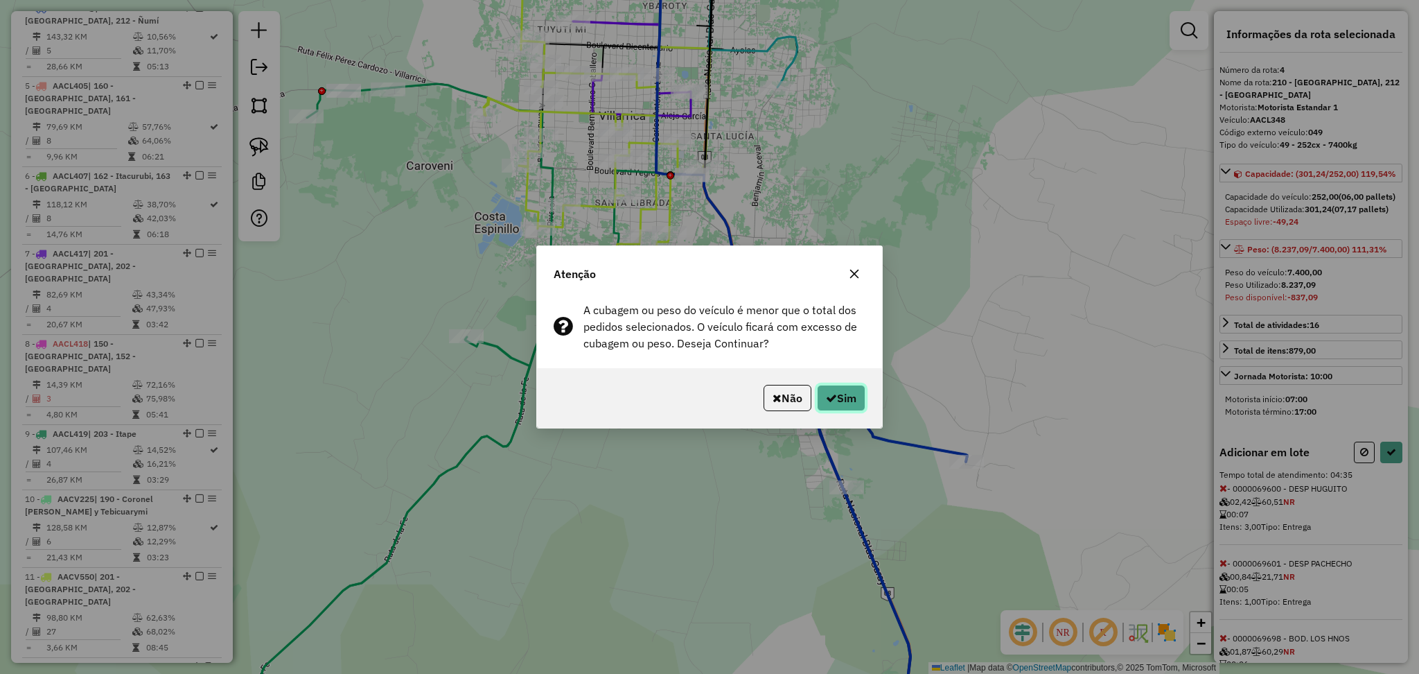
click at [827, 394] on icon "button" at bounding box center [831, 397] width 11 height 11
select select "**********"
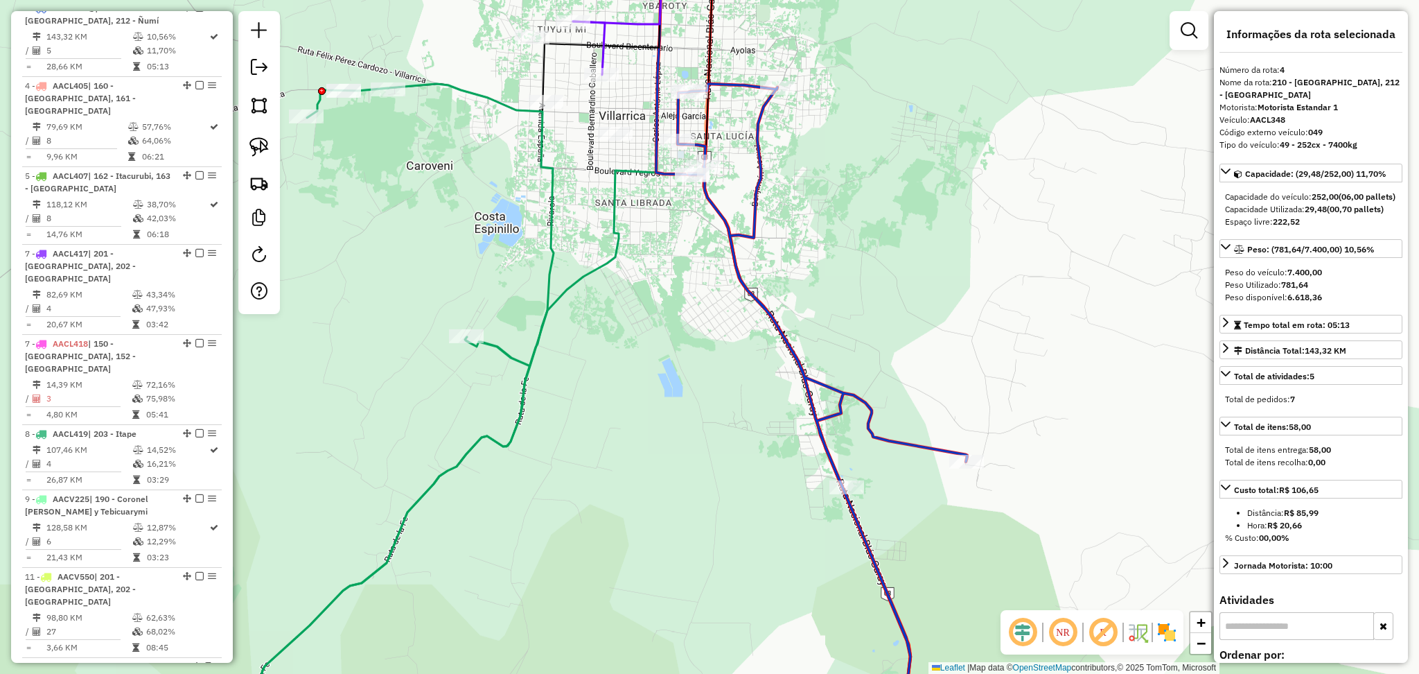
click at [825, 393] on icon at bounding box center [823, 413] width 290 height 658
click at [838, 387] on icon at bounding box center [823, 413] width 290 height 658
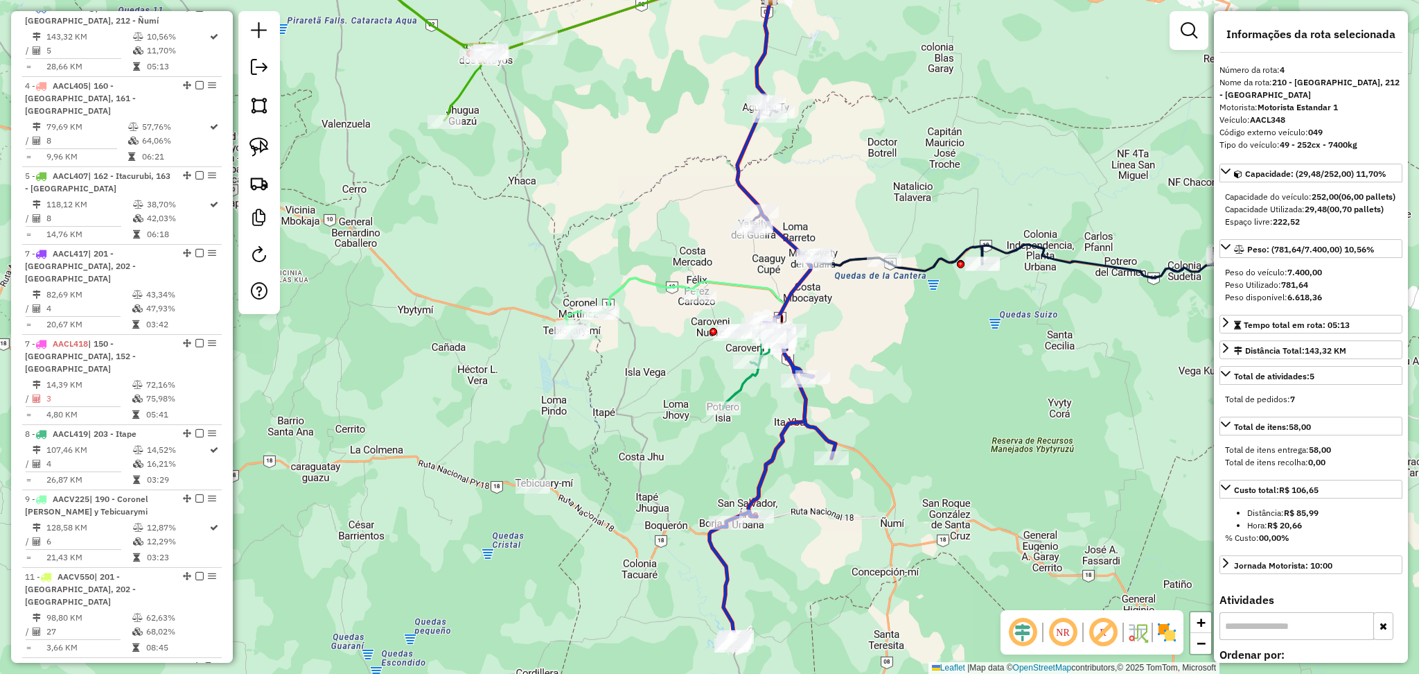
click at [792, 433] on icon at bounding box center [773, 487] width 126 height 315
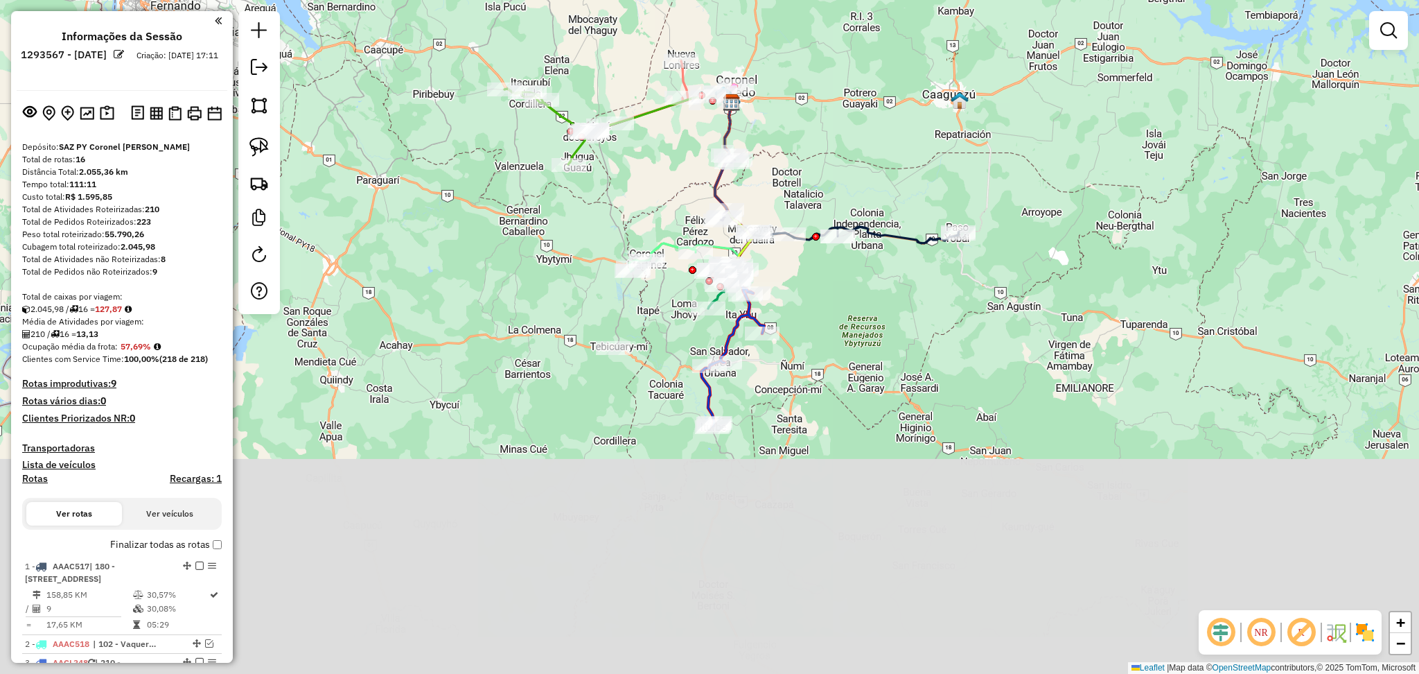
drag, startPoint x: 798, startPoint y: 565, endPoint x: 821, endPoint y: 326, distance: 240.9
click at [821, 326] on div "Janela de atendimento Grade de atendimento Capacidade Transportadoras Veículos …" at bounding box center [709, 337] width 1419 height 674
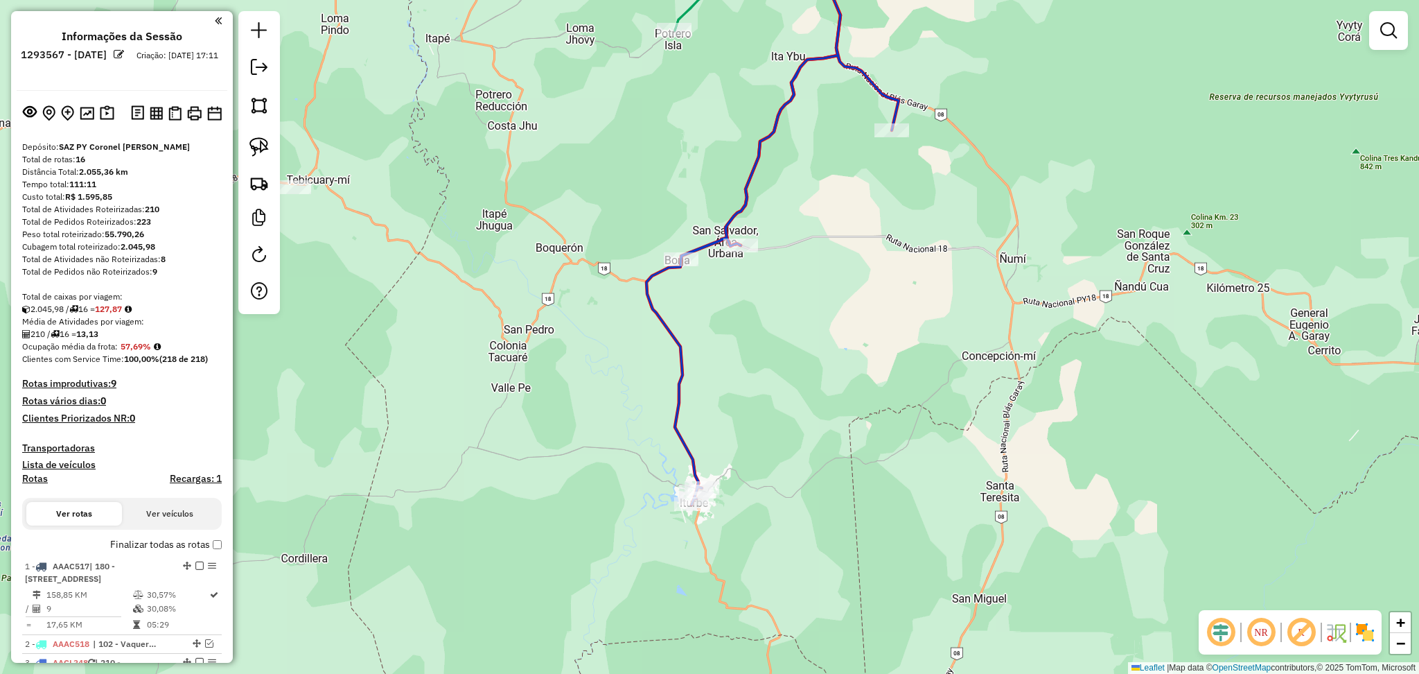
click at [680, 387] on icon at bounding box center [773, 219] width 252 height 572
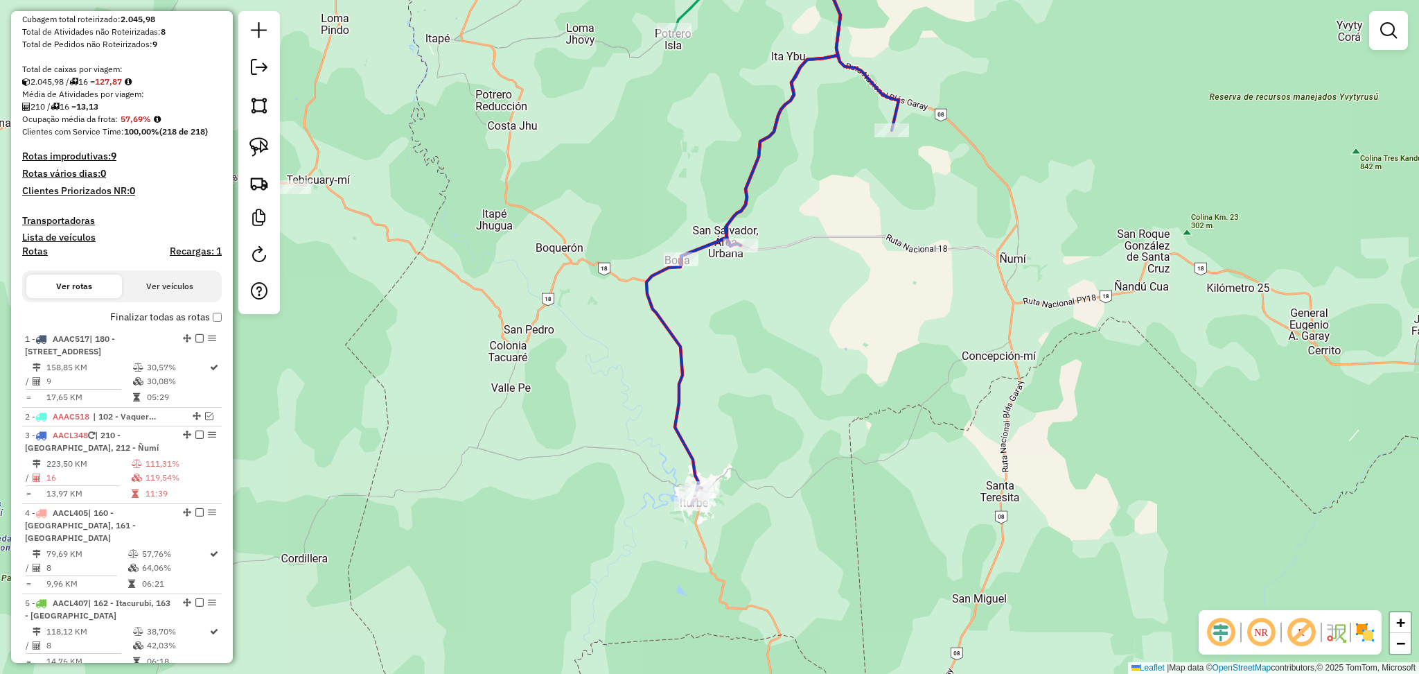
select select "**********"
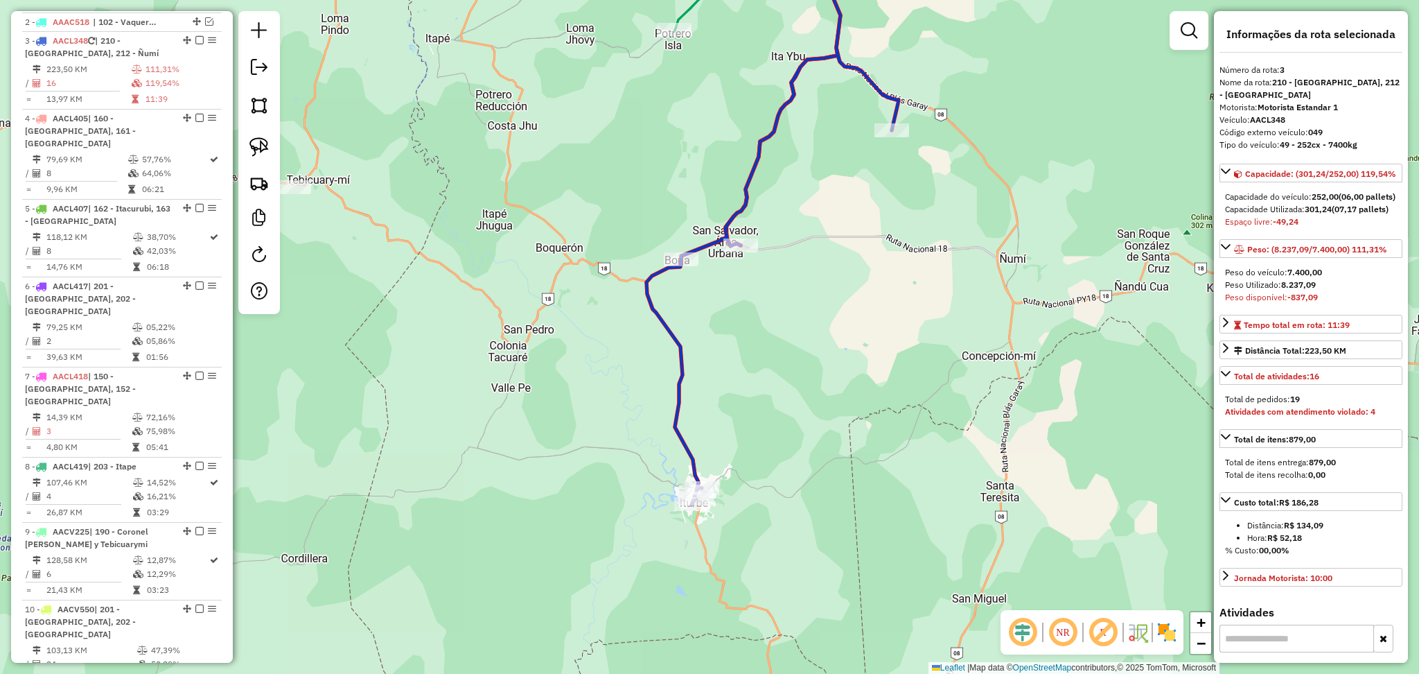
scroll to position [654, 0]
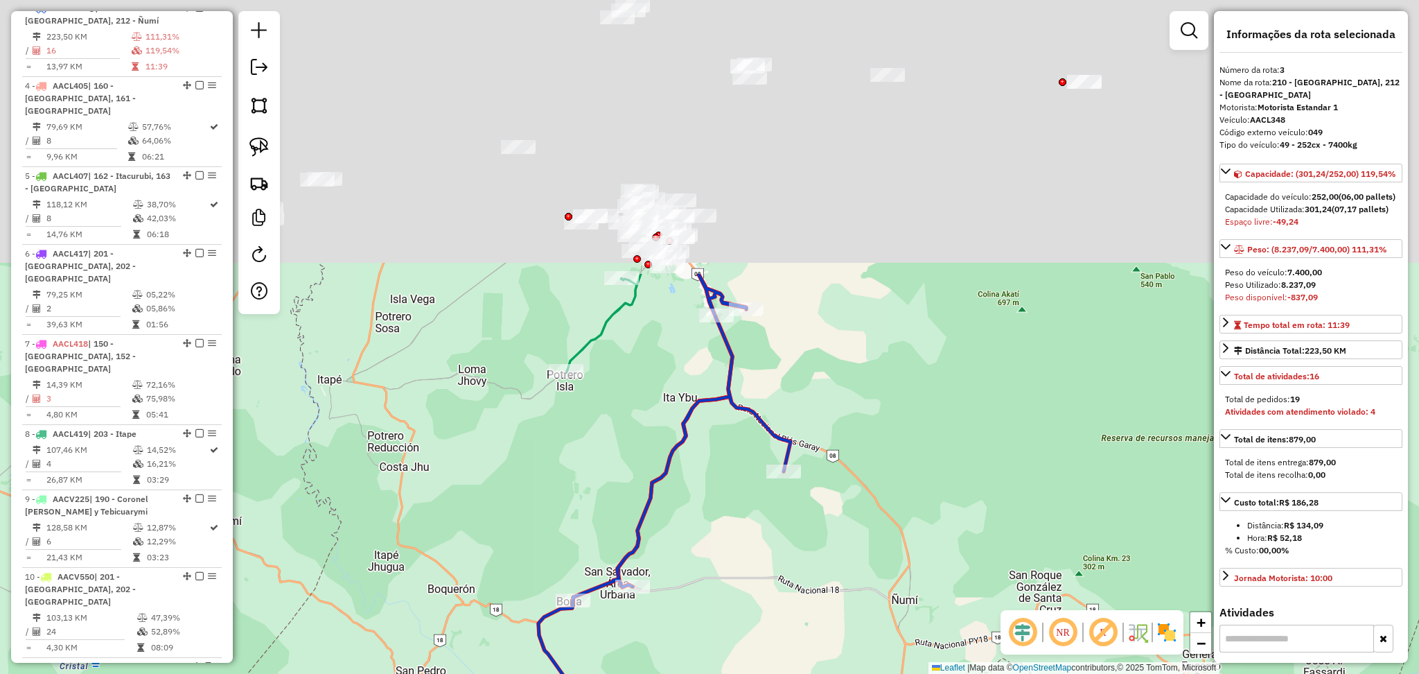
drag, startPoint x: 849, startPoint y: 292, endPoint x: 739, endPoint y: 635, distance: 360.1
click at [739, 635] on div "Janela de atendimento Grade de atendimento Capacidade Transportadoras Veículos …" at bounding box center [709, 337] width 1419 height 674
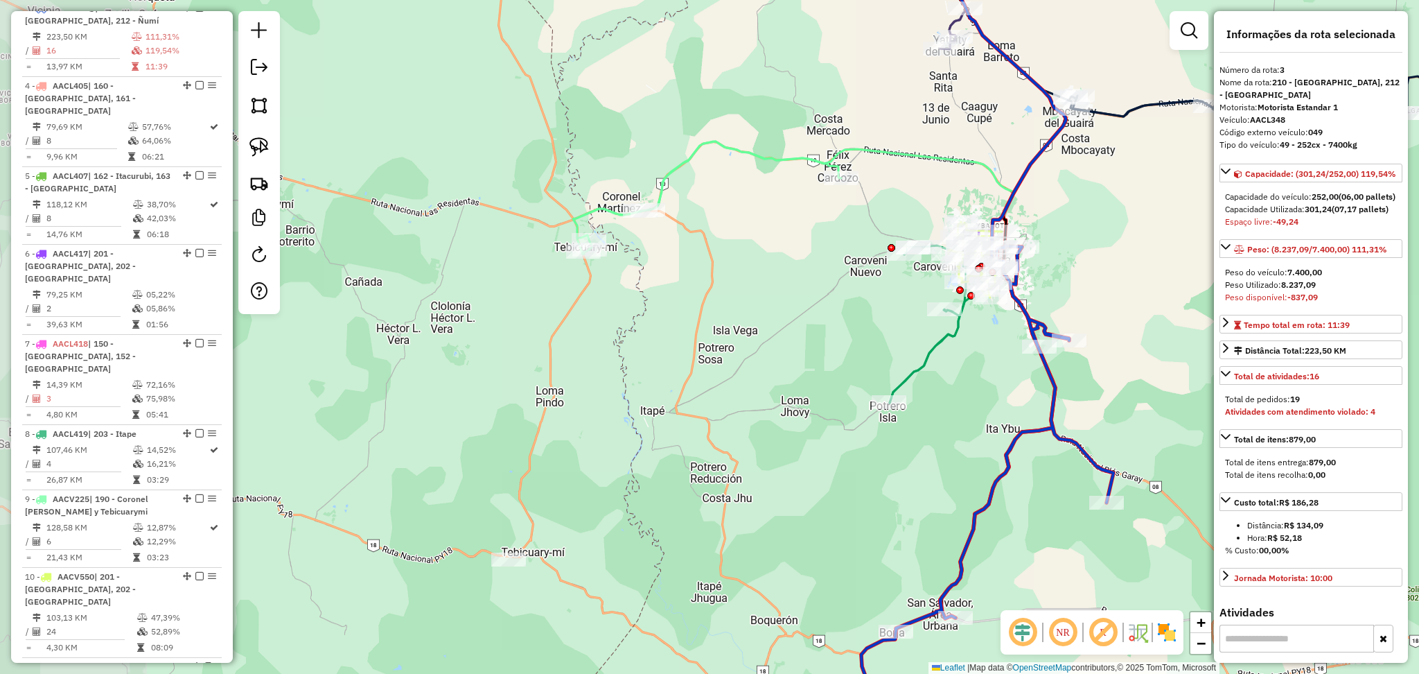
drag, startPoint x: 658, startPoint y: 392, endPoint x: 983, endPoint y: 421, distance: 325.6
click at [983, 421] on div "Janela de atendimento Grade de atendimento Capacidade Transportadoras Veículos …" at bounding box center [709, 337] width 1419 height 674
click at [704, 149] on icon at bounding box center [708, 197] width 268 height 113
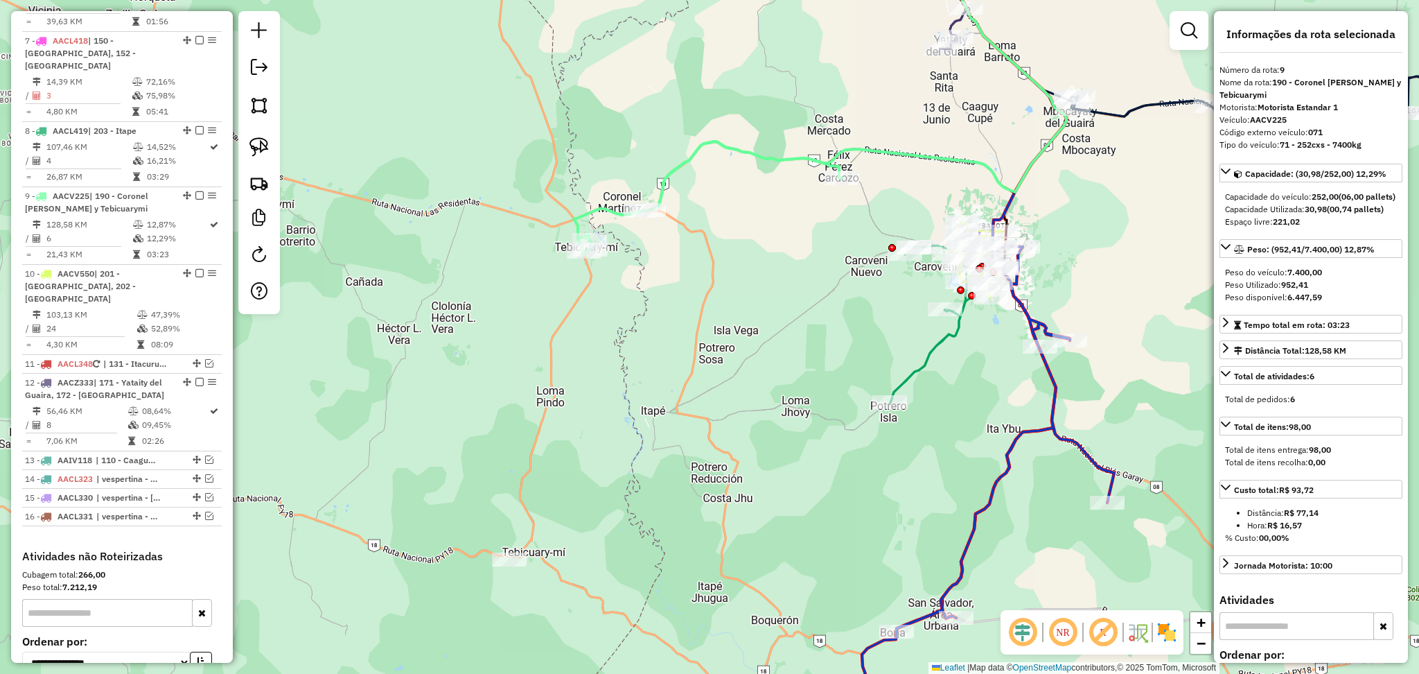
scroll to position [1121, 0]
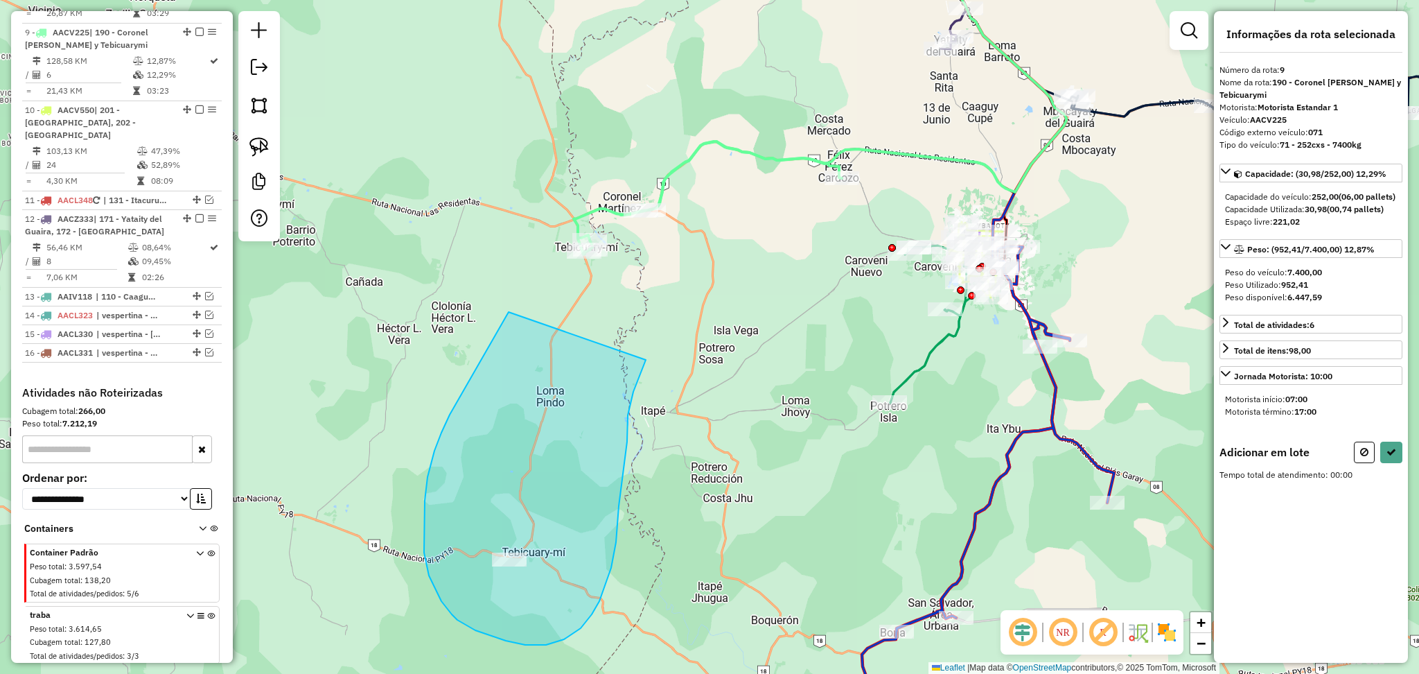
drag, startPoint x: 509, startPoint y: 312, endPoint x: 646, endPoint y: 360, distance: 145.3
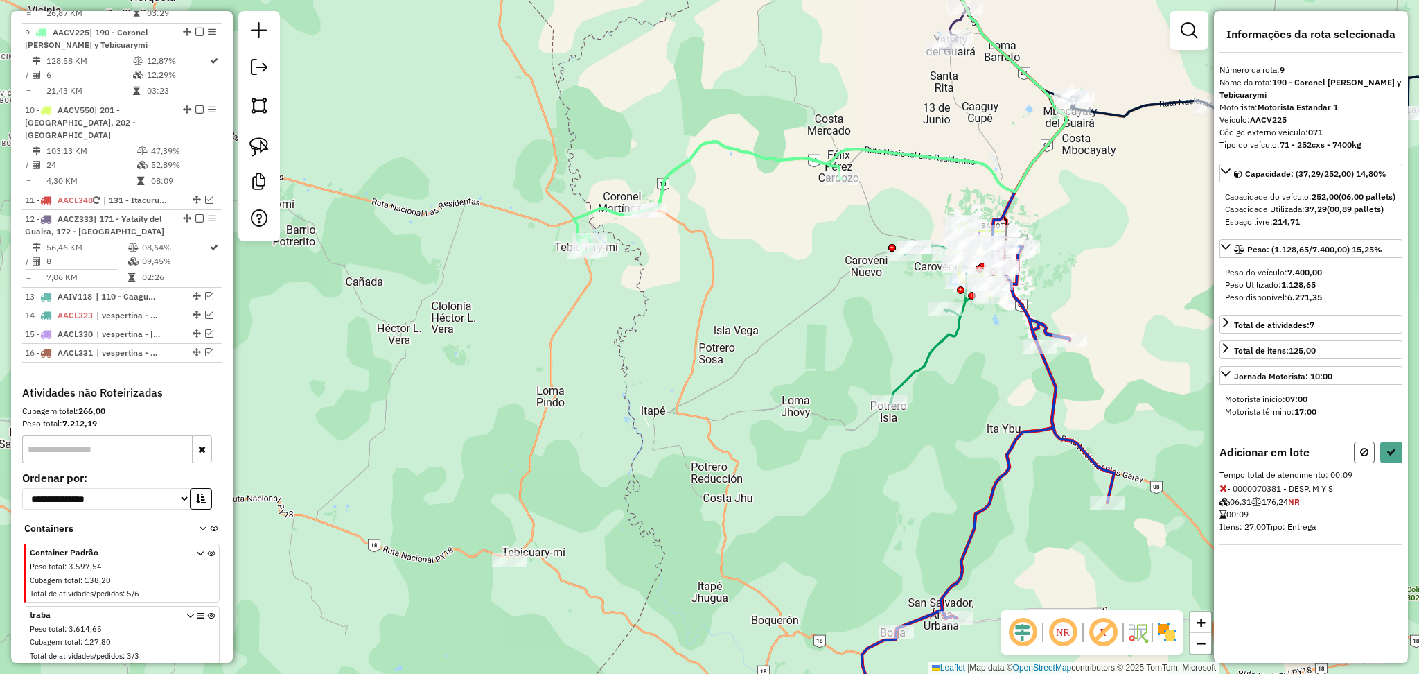
click at [1358, 459] on button at bounding box center [1364, 451] width 21 height 21
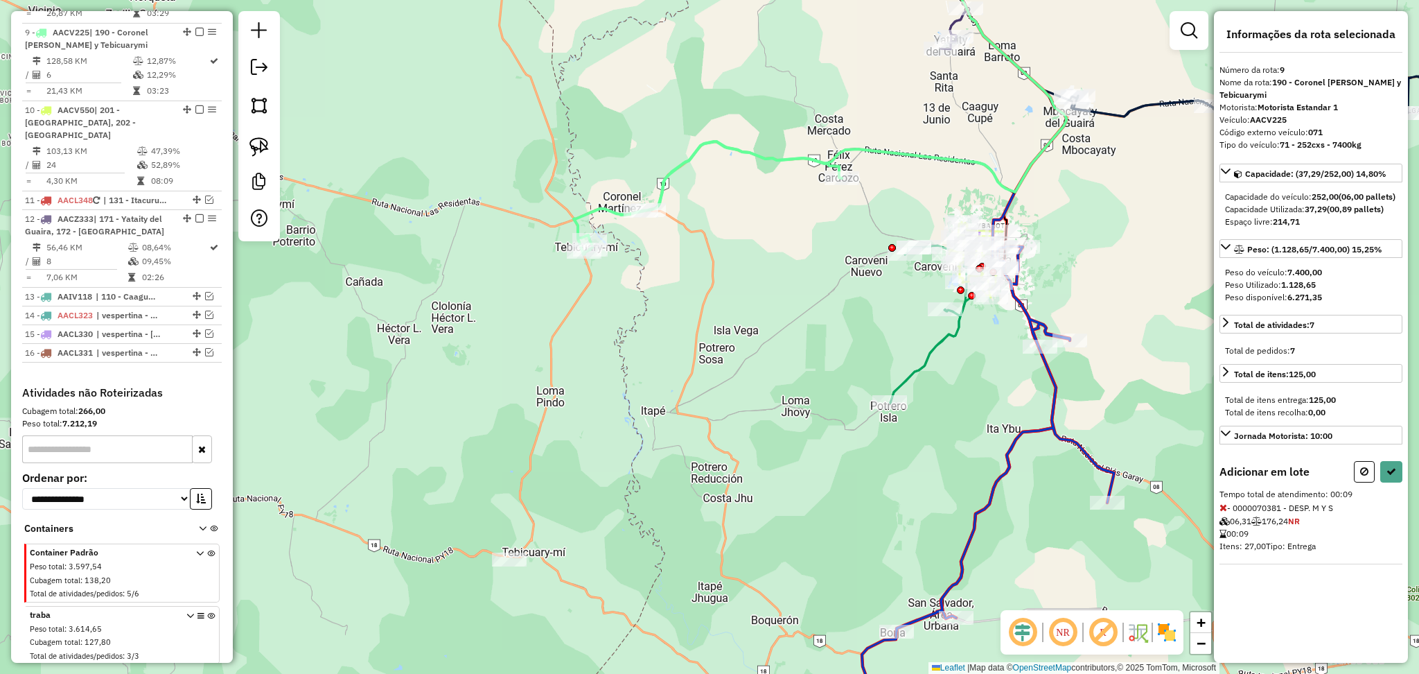
select select "**********"
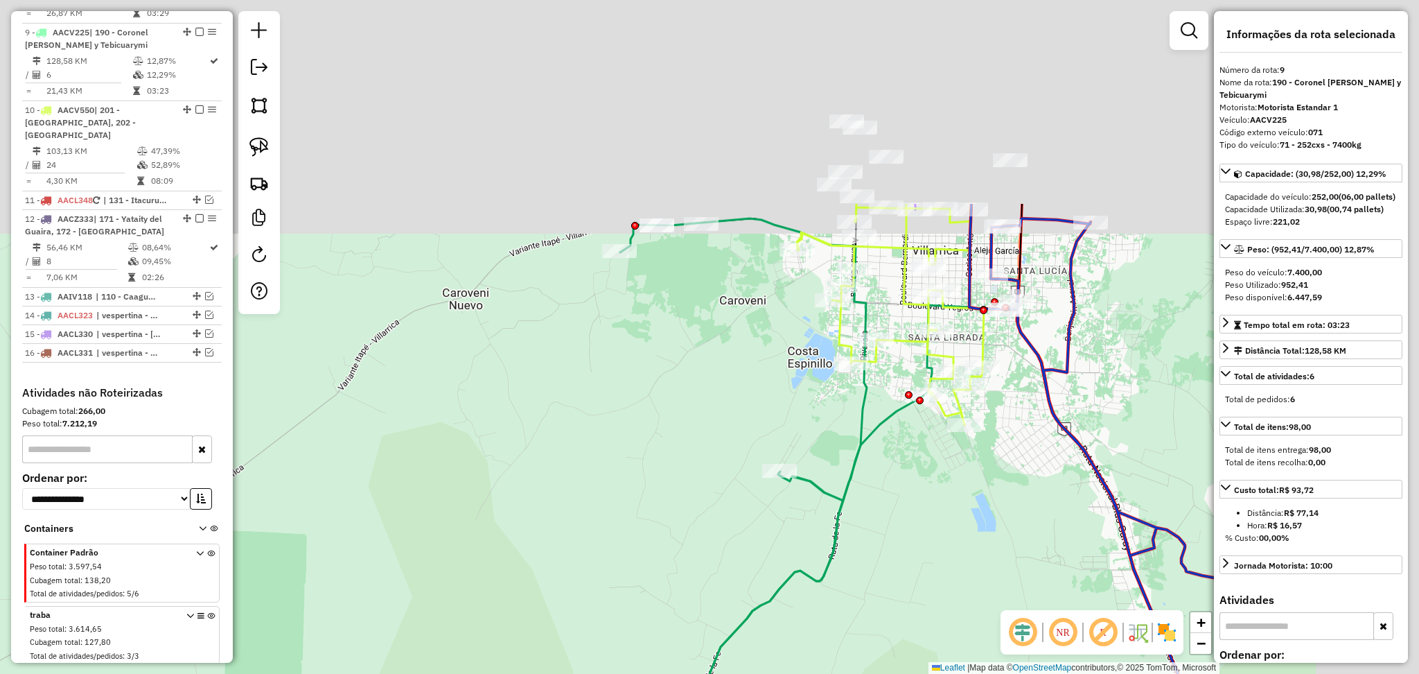
drag, startPoint x: 1015, startPoint y: 202, endPoint x: 866, endPoint y: 475, distance: 310.7
click at [866, 475] on div "Janela de atendimento Grade de atendimento Capacidade Transportadoras Veículos …" at bounding box center [709, 337] width 1419 height 674
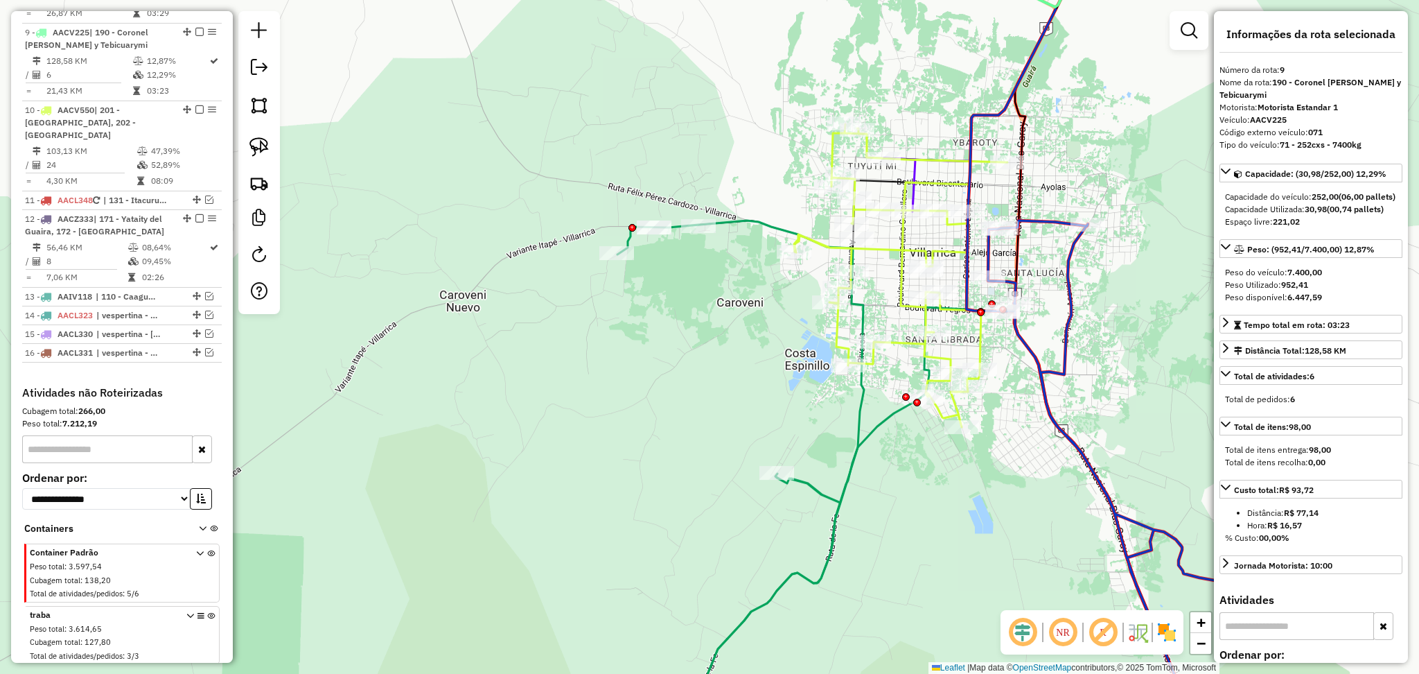
click at [873, 434] on icon at bounding box center [869, 337] width 461 height 809
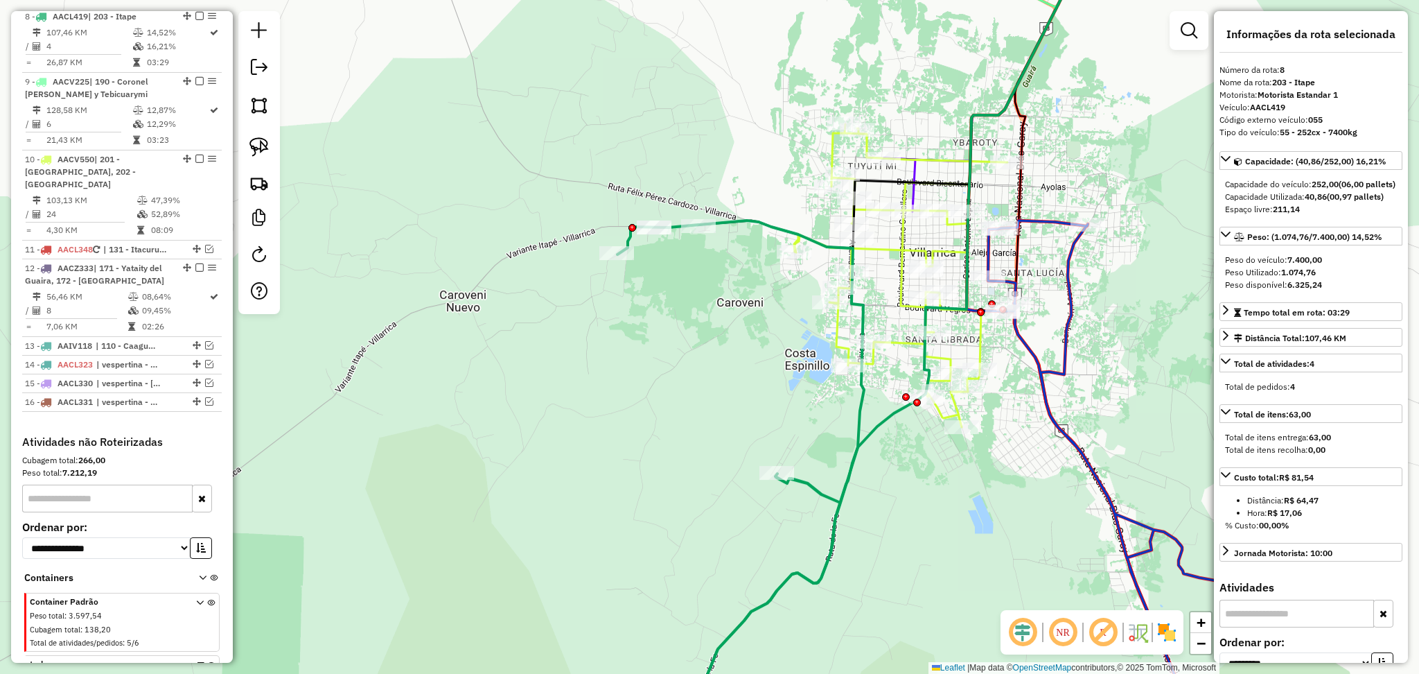
scroll to position [1055, 0]
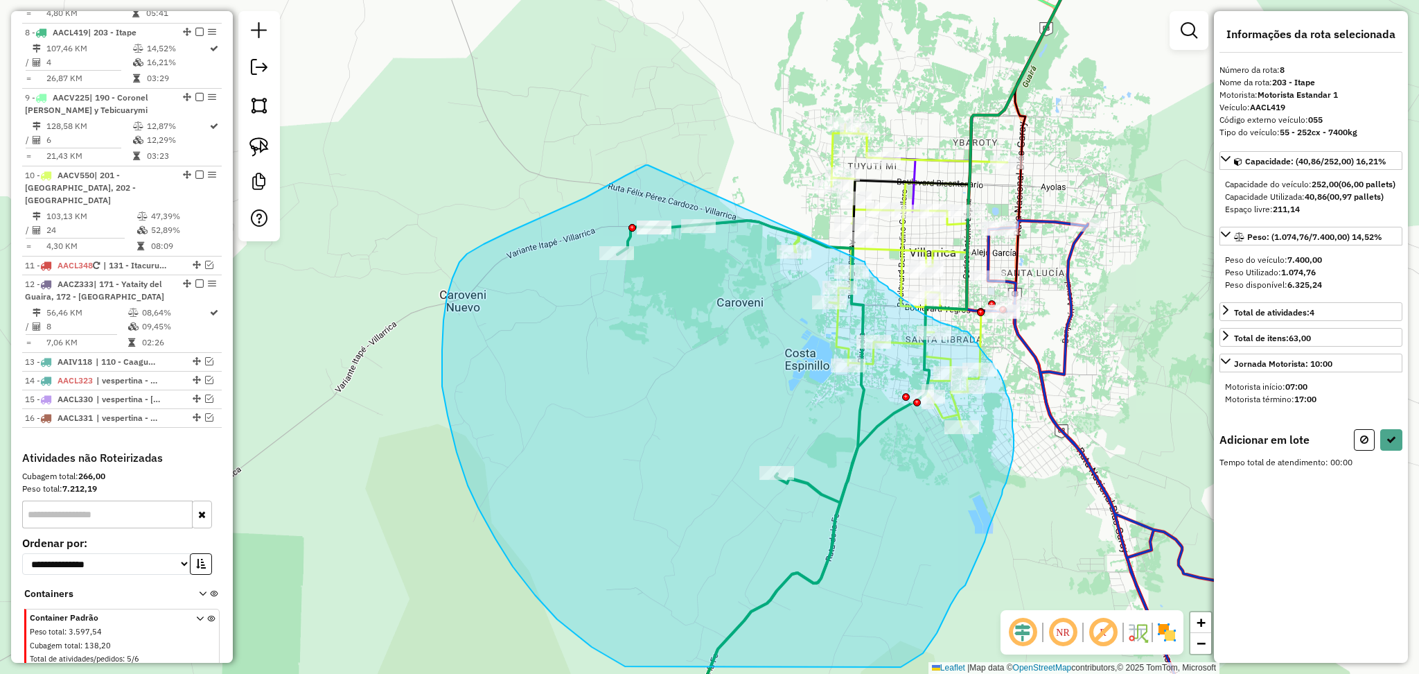
drag, startPoint x: 648, startPoint y: 165, endPoint x: 863, endPoint y: 261, distance: 236.1
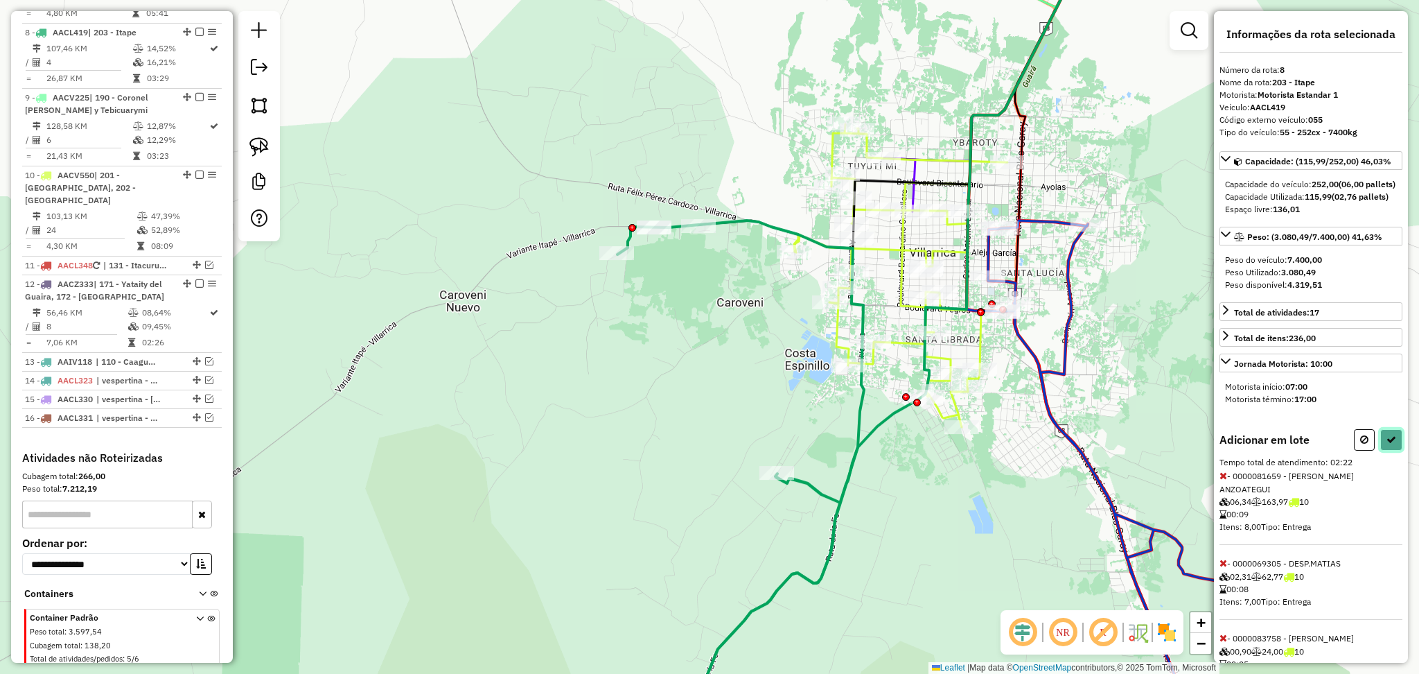
click at [1387, 444] on icon at bounding box center [1392, 439] width 10 height 10
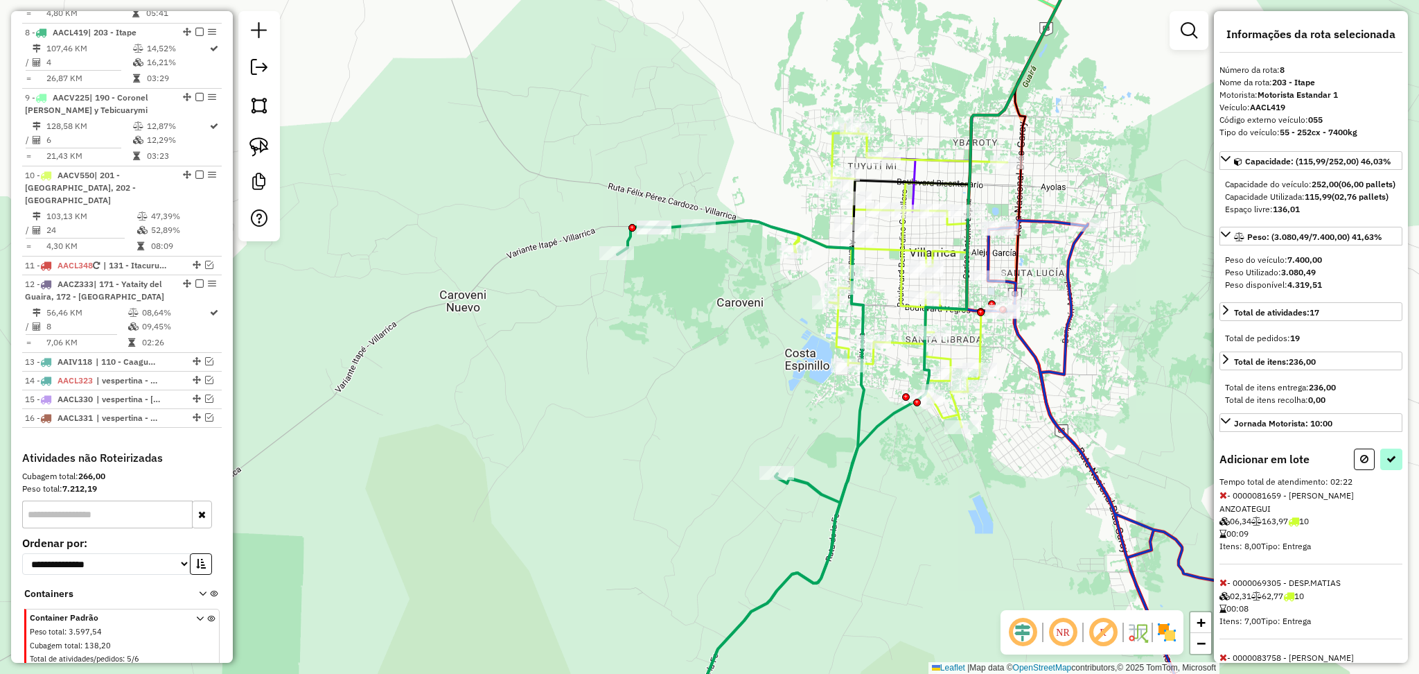
select select "**********"
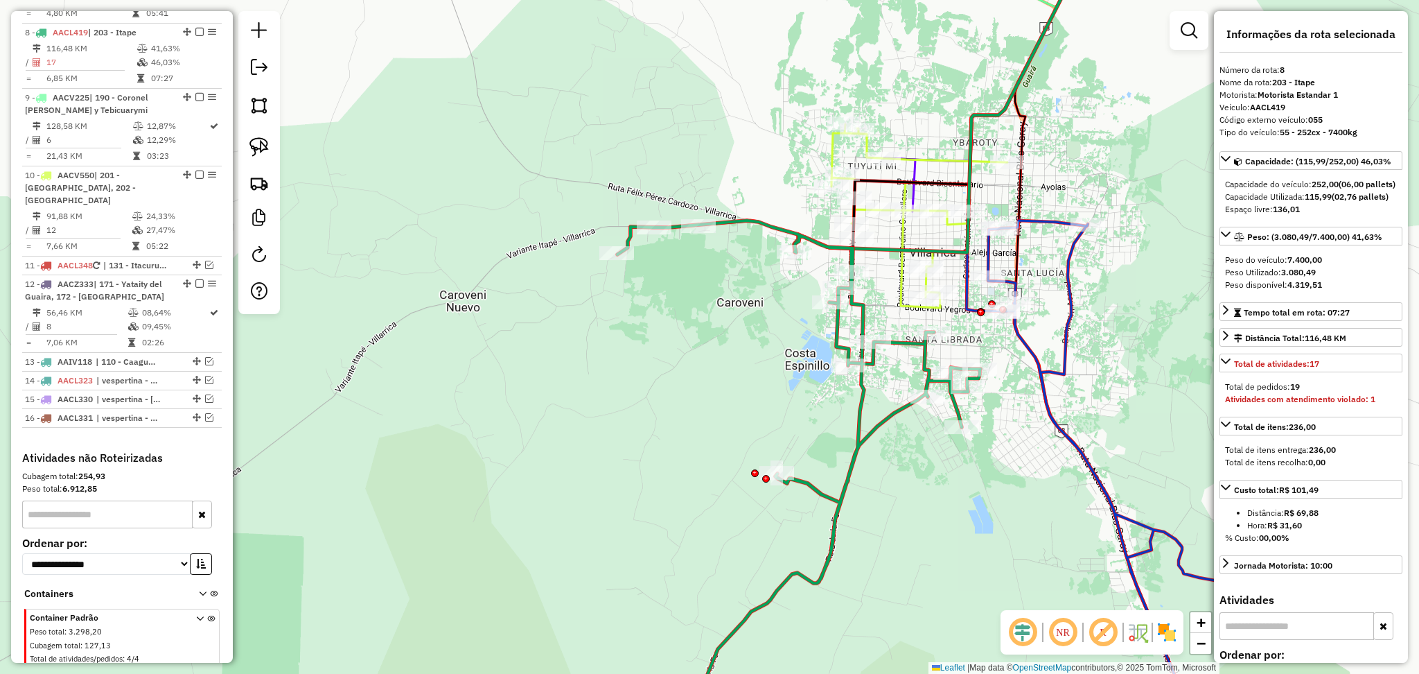
click at [885, 428] on icon at bounding box center [798, 481] width 363 height 522
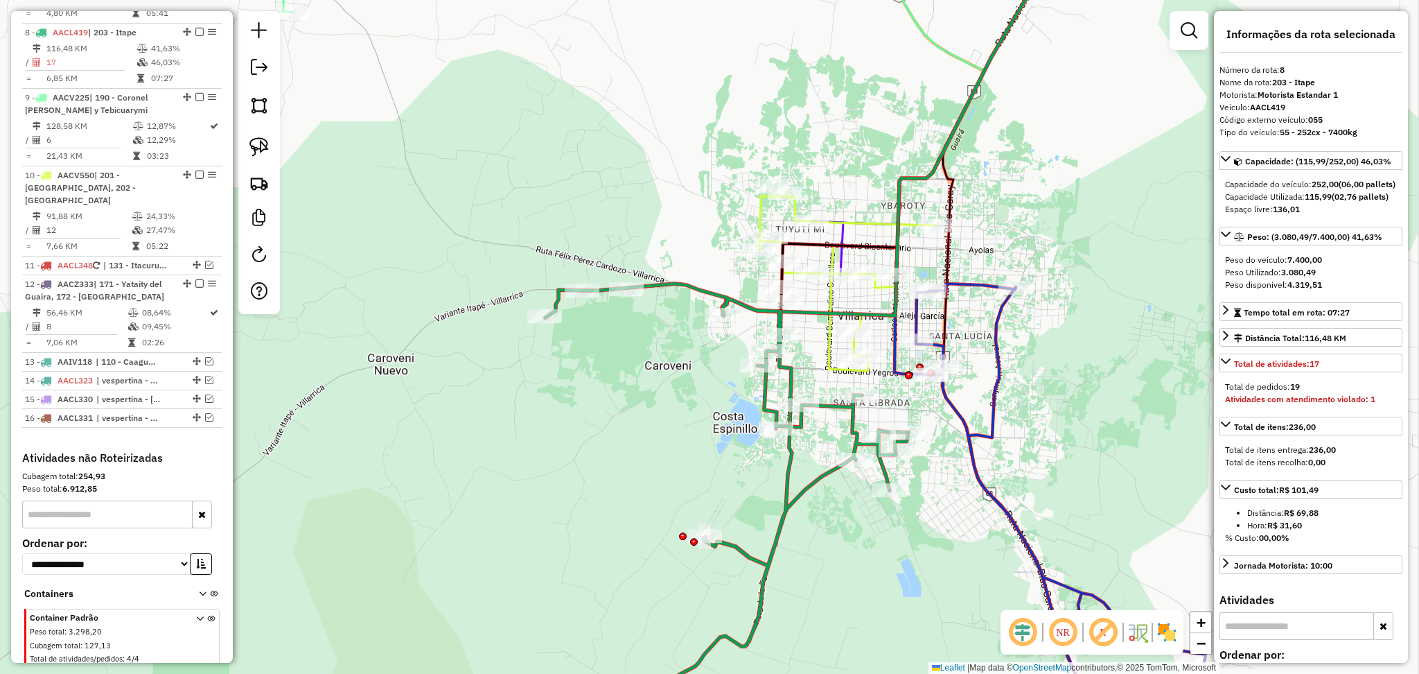
drag, startPoint x: 965, startPoint y: 498, endPoint x: 880, endPoint y: 569, distance: 110.7
click at [880, 569] on div "Janela de atendimento Grade de atendimento Capacidade Transportadoras Veículos …" at bounding box center [709, 337] width 1419 height 674
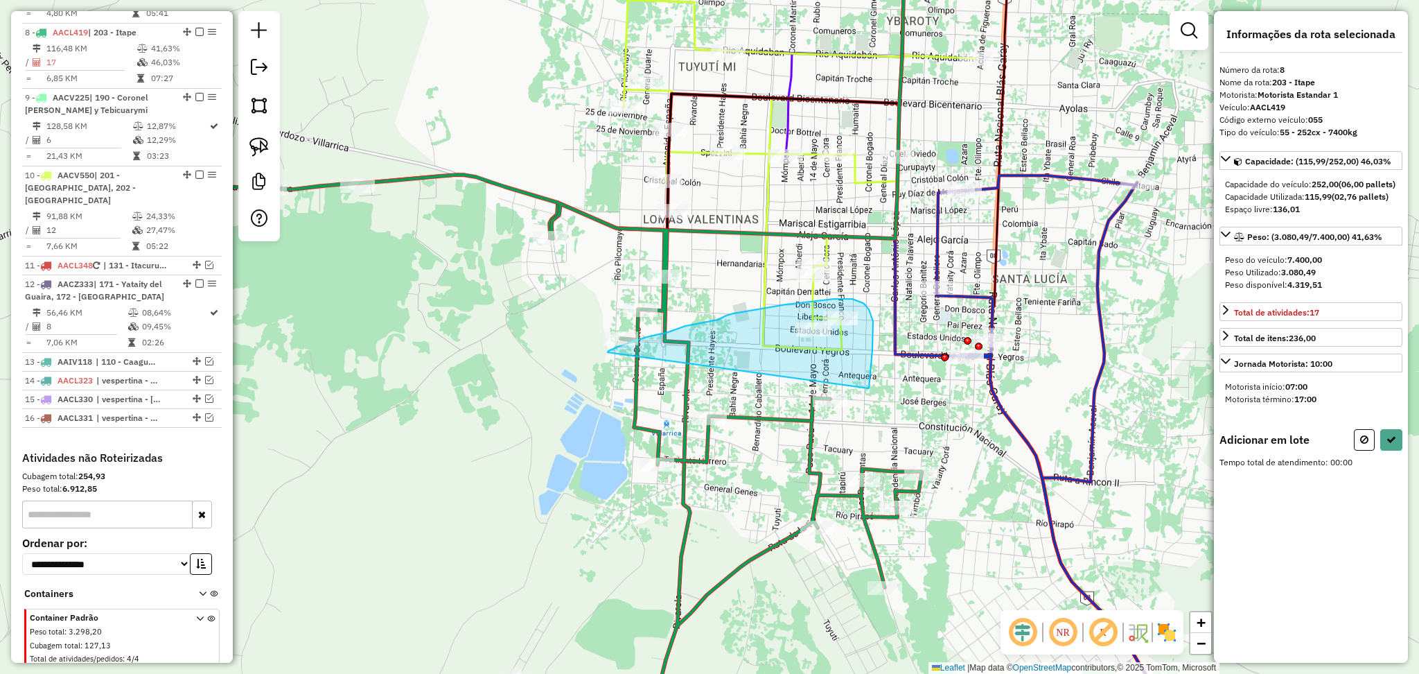
drag, startPoint x: 869, startPoint y: 386, endPoint x: 608, endPoint y: 353, distance: 263.4
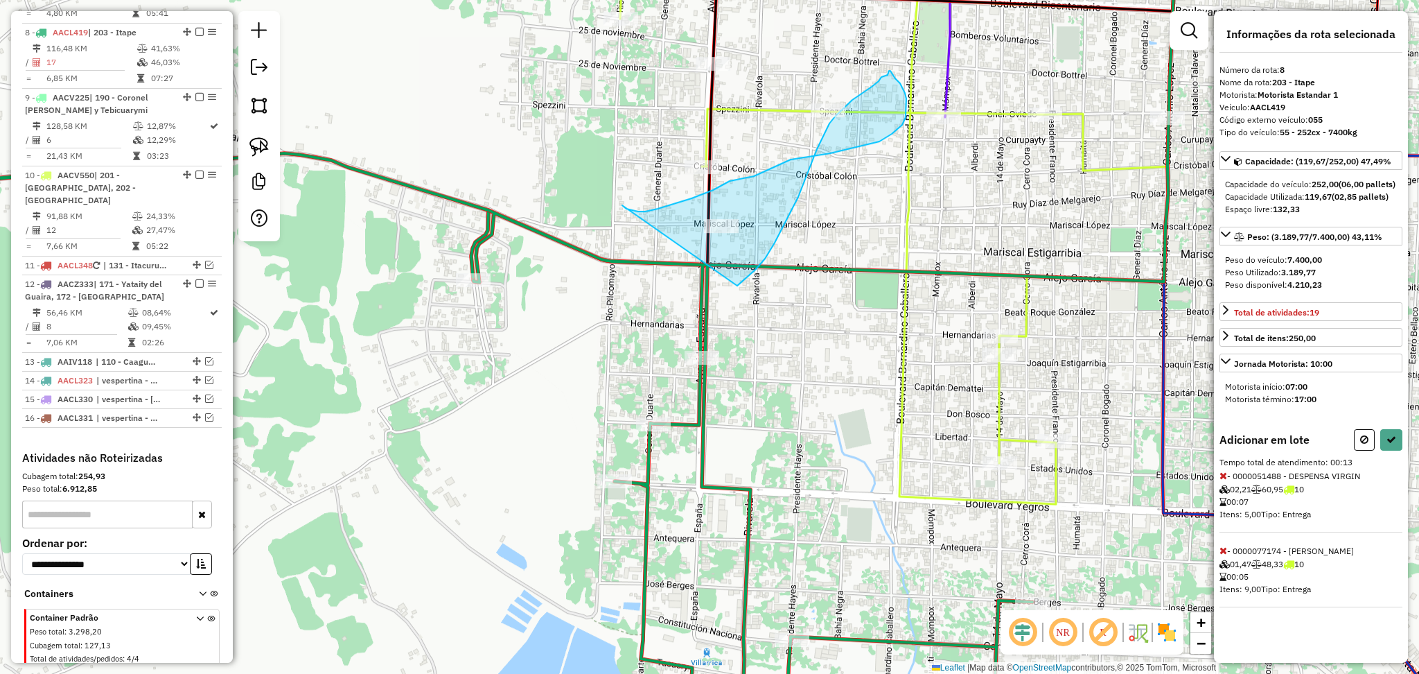
drag, startPoint x: 658, startPoint y: 209, endPoint x: 737, endPoint y: 286, distance: 110.8
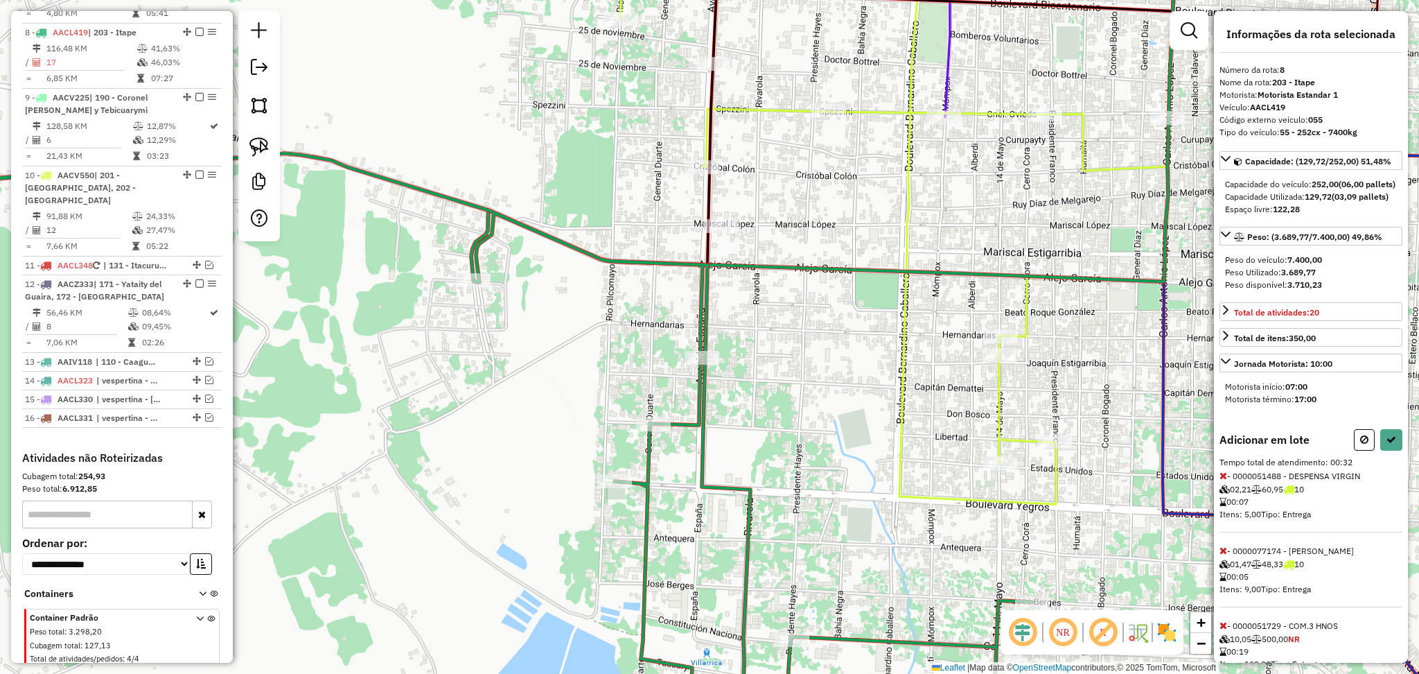
scroll to position [74, 0]
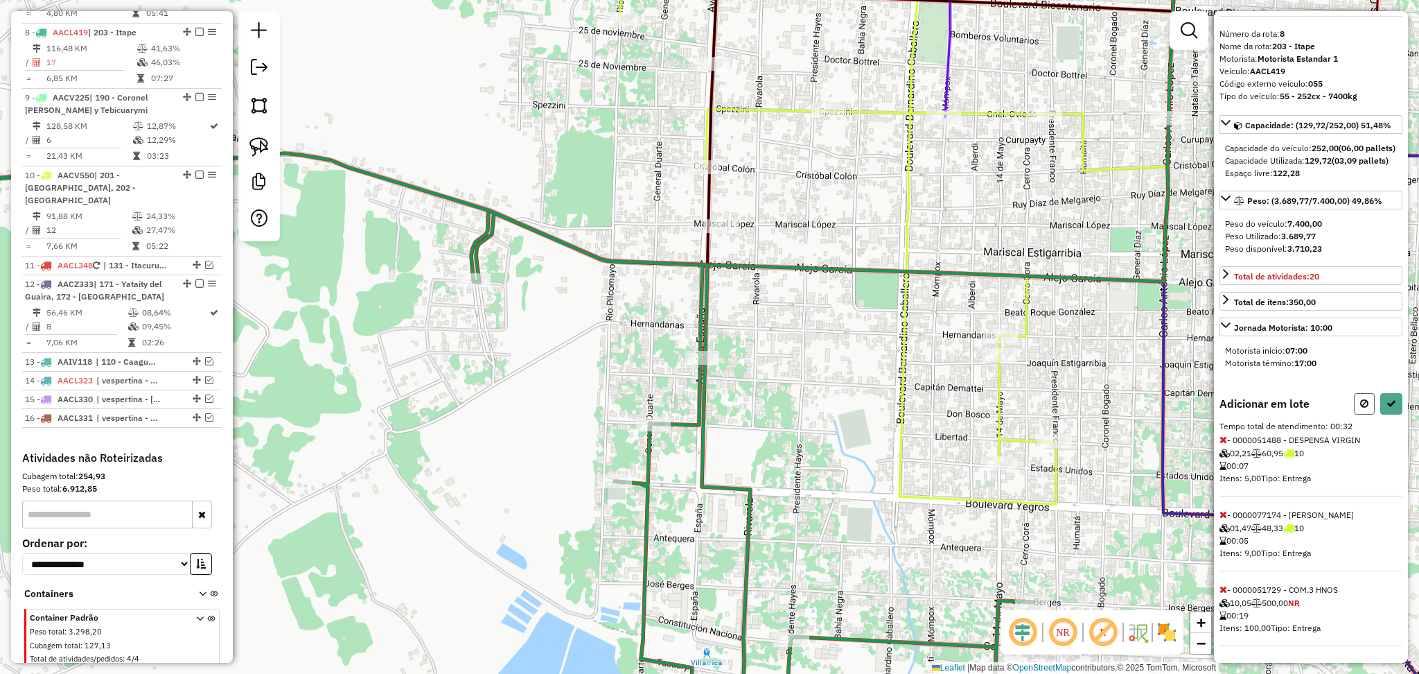
click at [1365, 393] on button at bounding box center [1364, 403] width 21 height 21
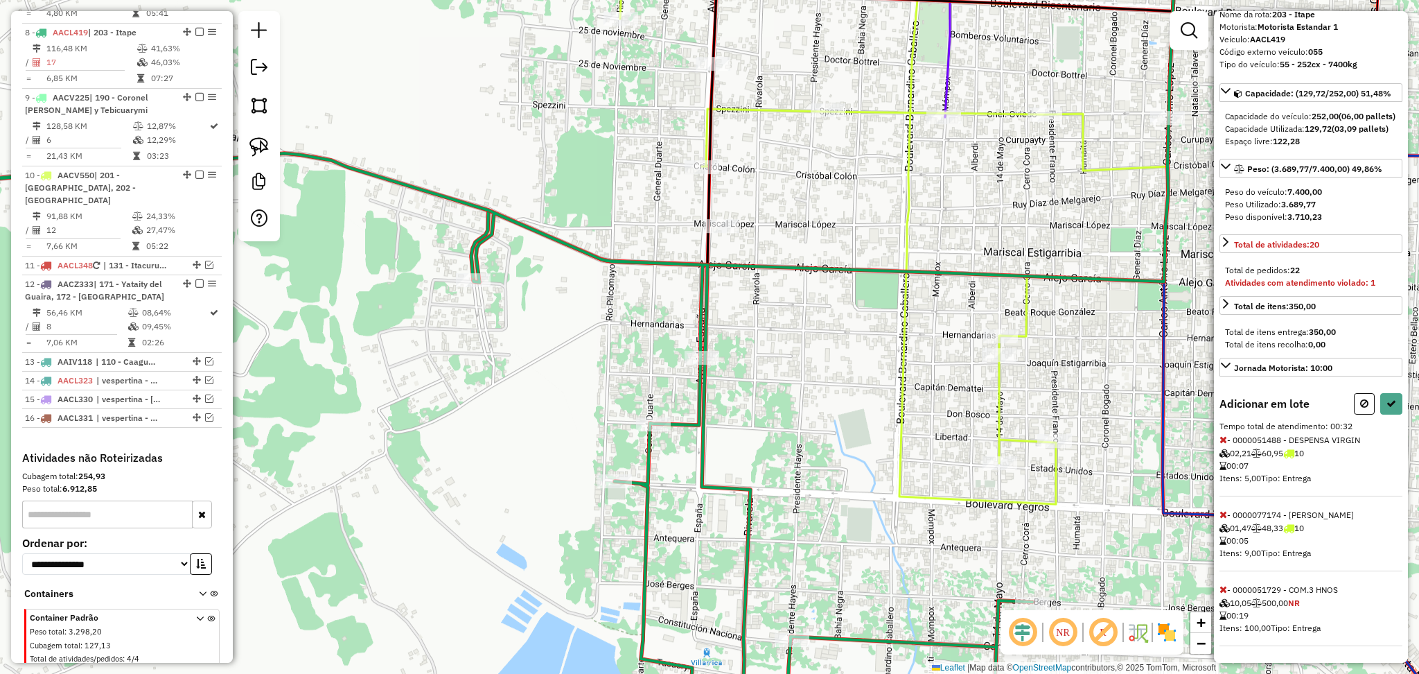
select select "**********"
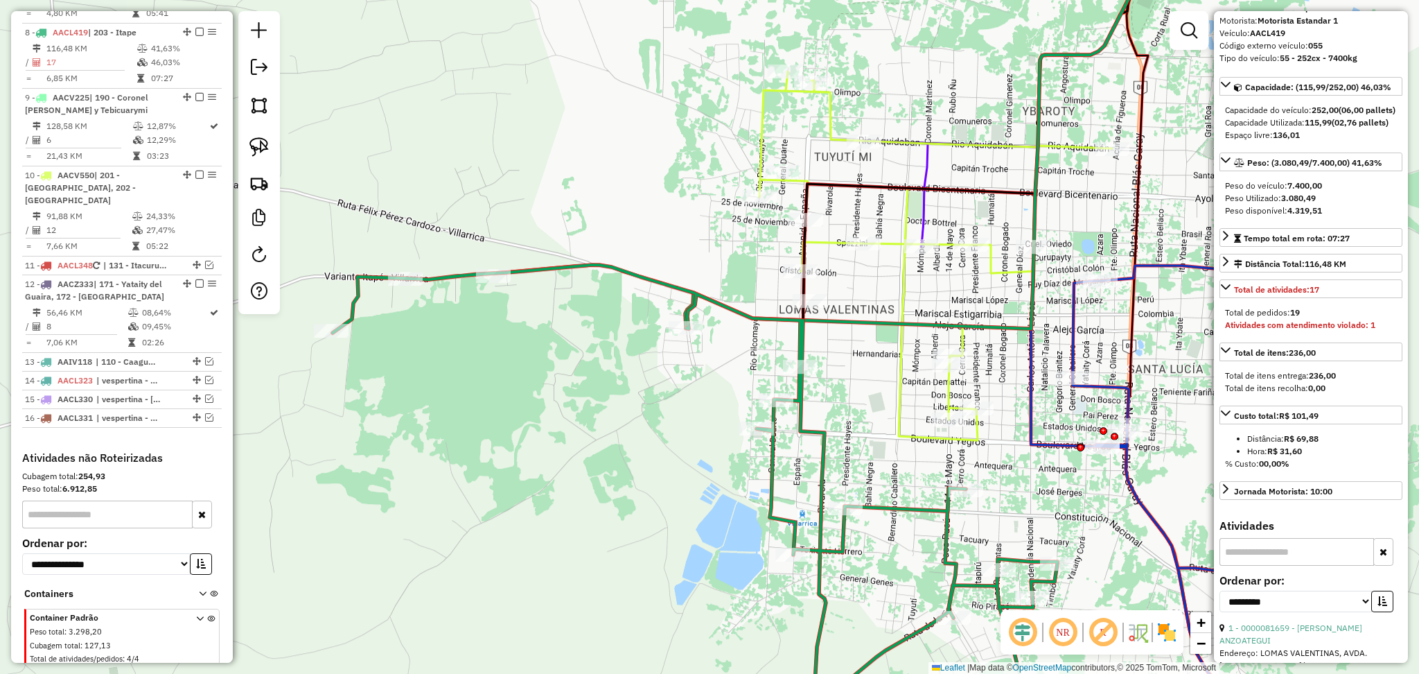
click at [901, 502] on icon at bounding box center [695, 503] width 725 height 477
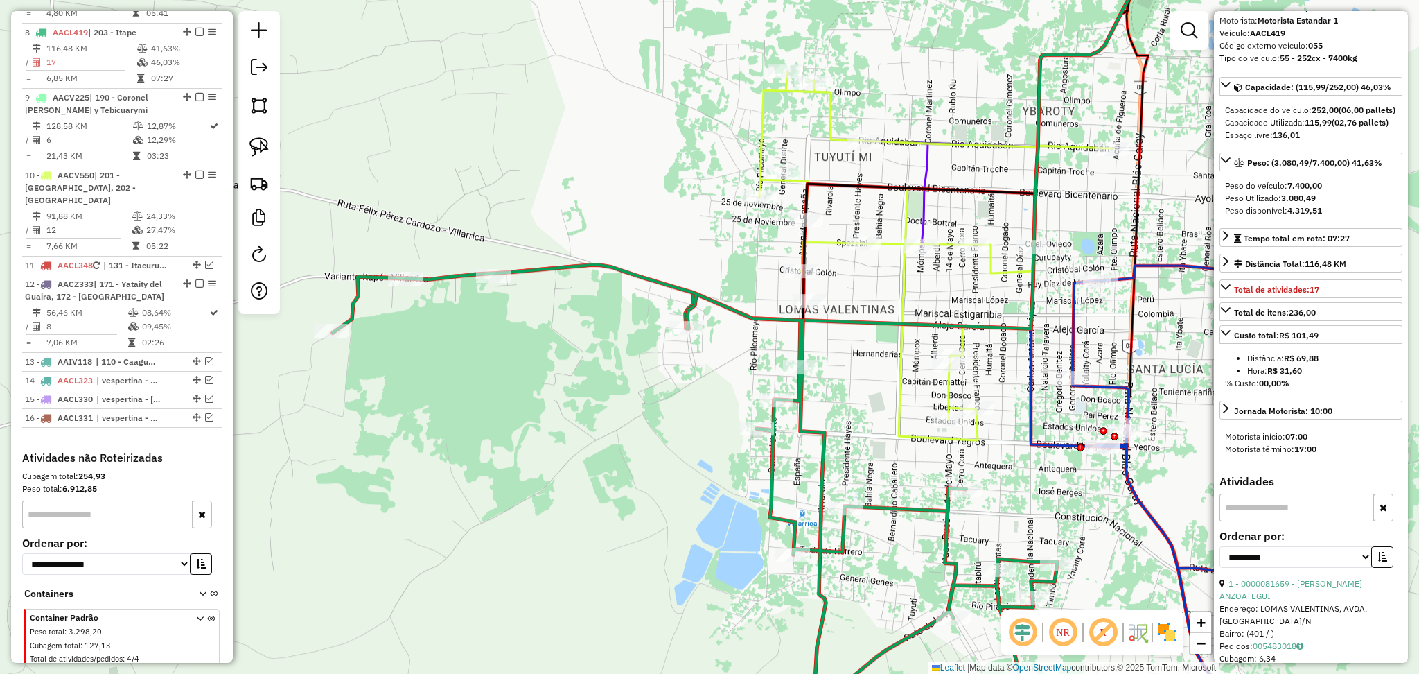
scroll to position [0, 0]
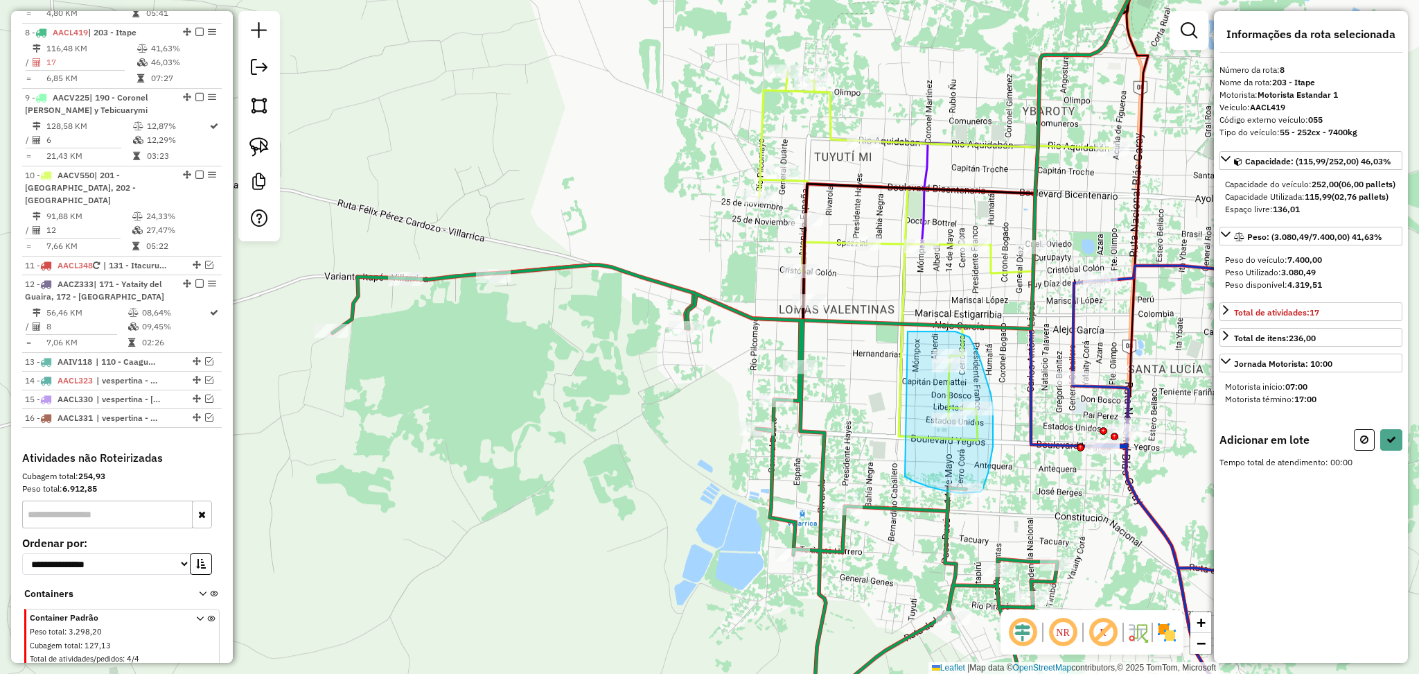
drag, startPoint x: 905, startPoint y: 476, endPoint x: 881, endPoint y: 341, distance: 137.2
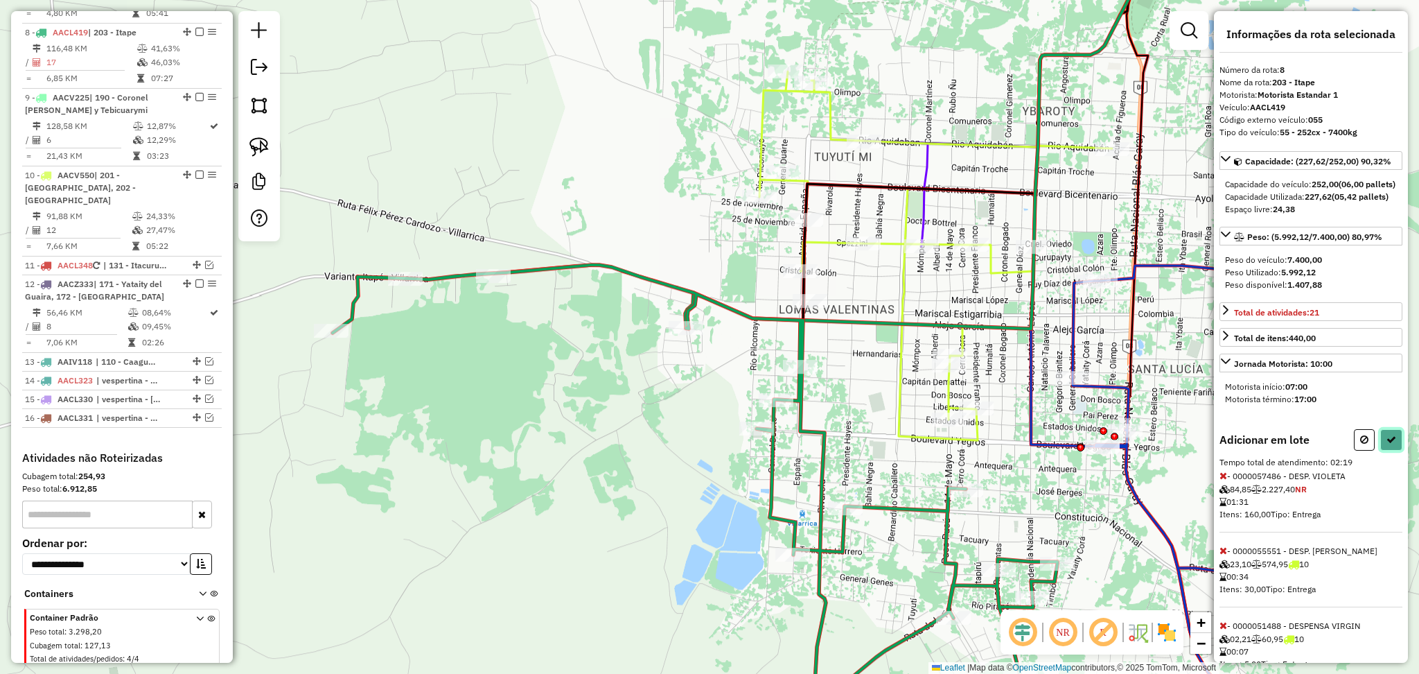
click at [1387, 450] on button at bounding box center [1391, 439] width 22 height 21
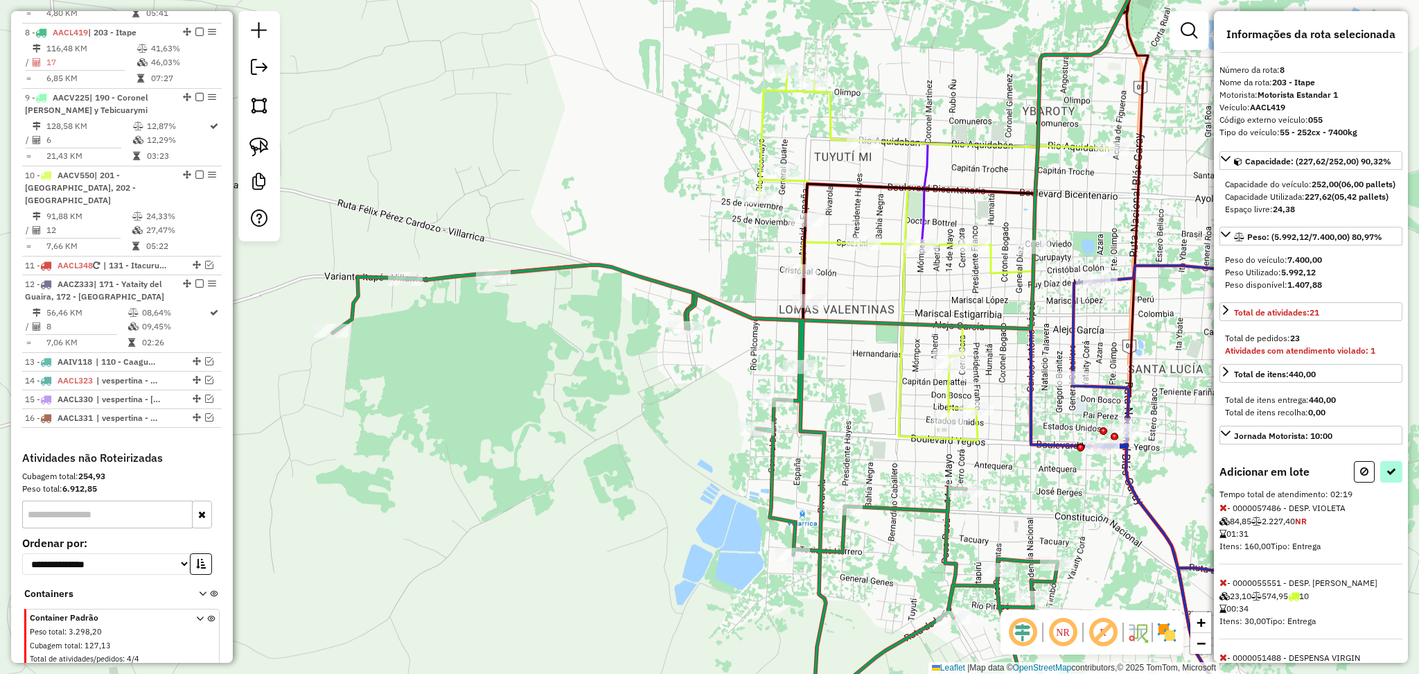
select select "**********"
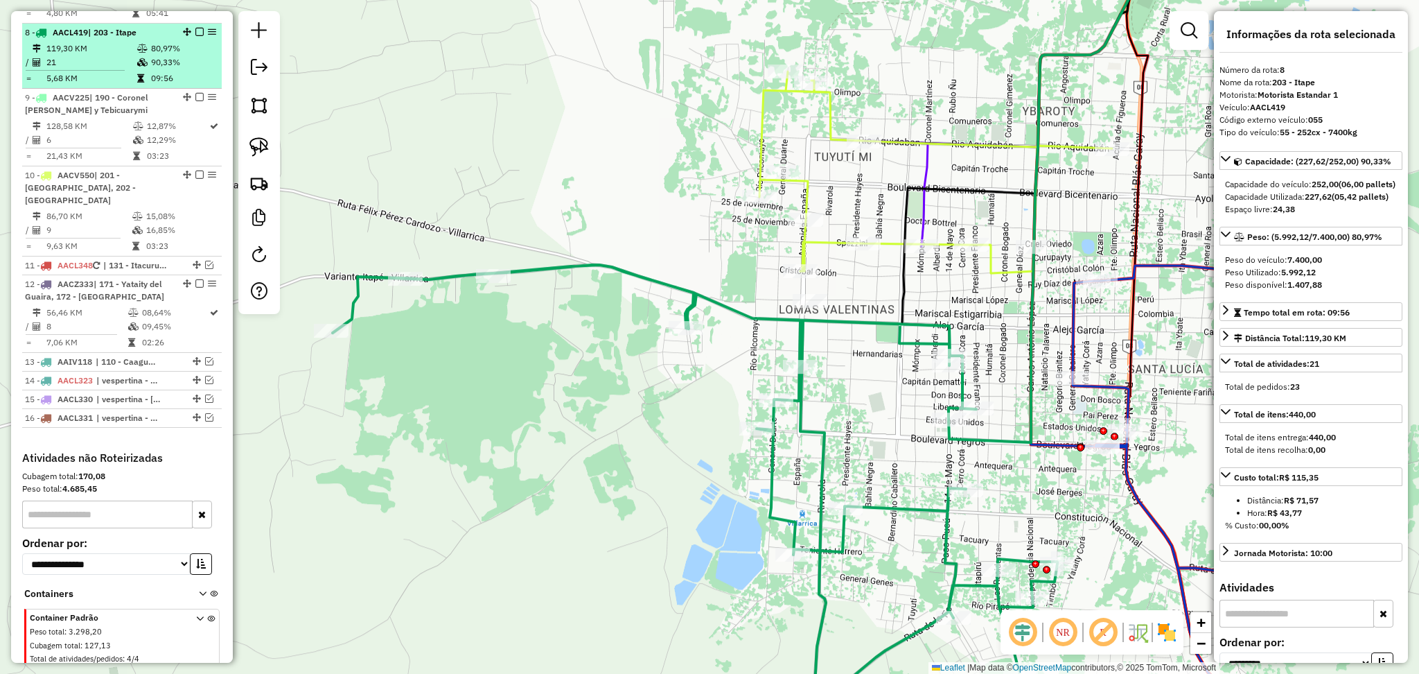
click at [195, 28] on em at bounding box center [199, 32] width 8 height 8
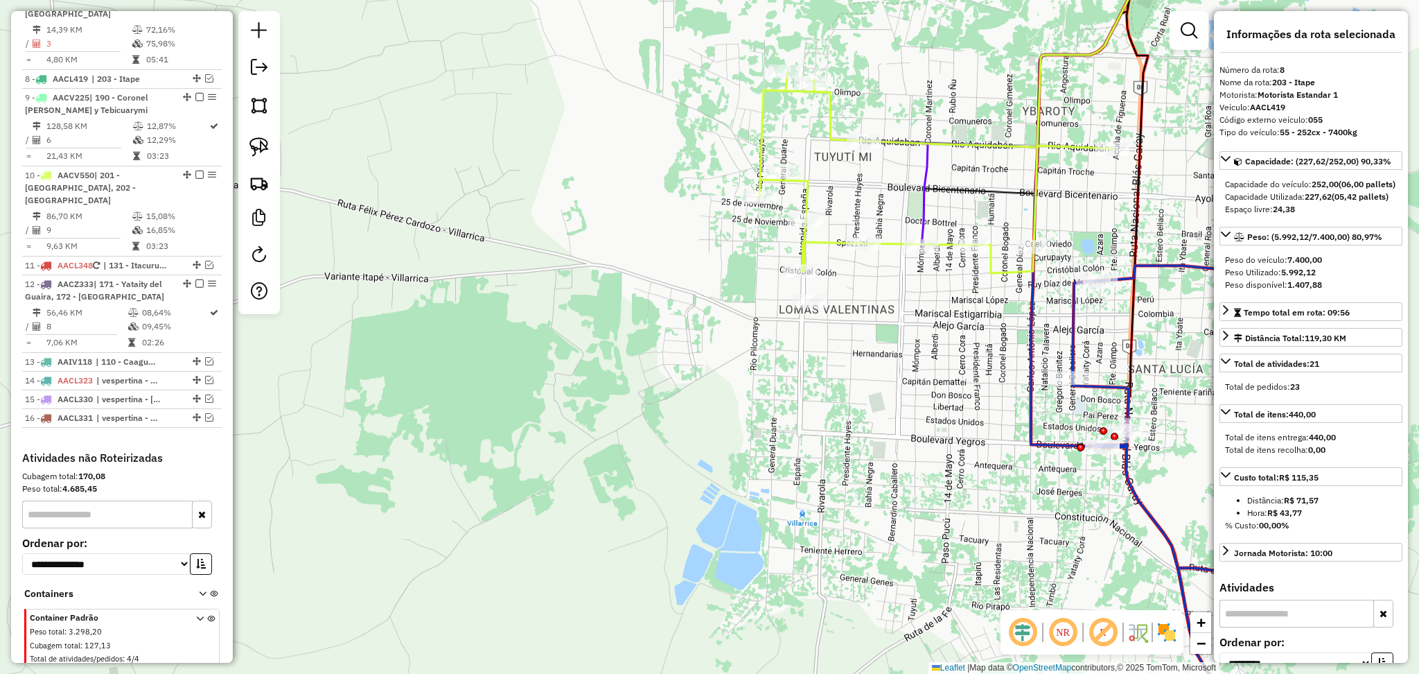
click at [768, 122] on icon at bounding box center [935, 172] width 353 height 202
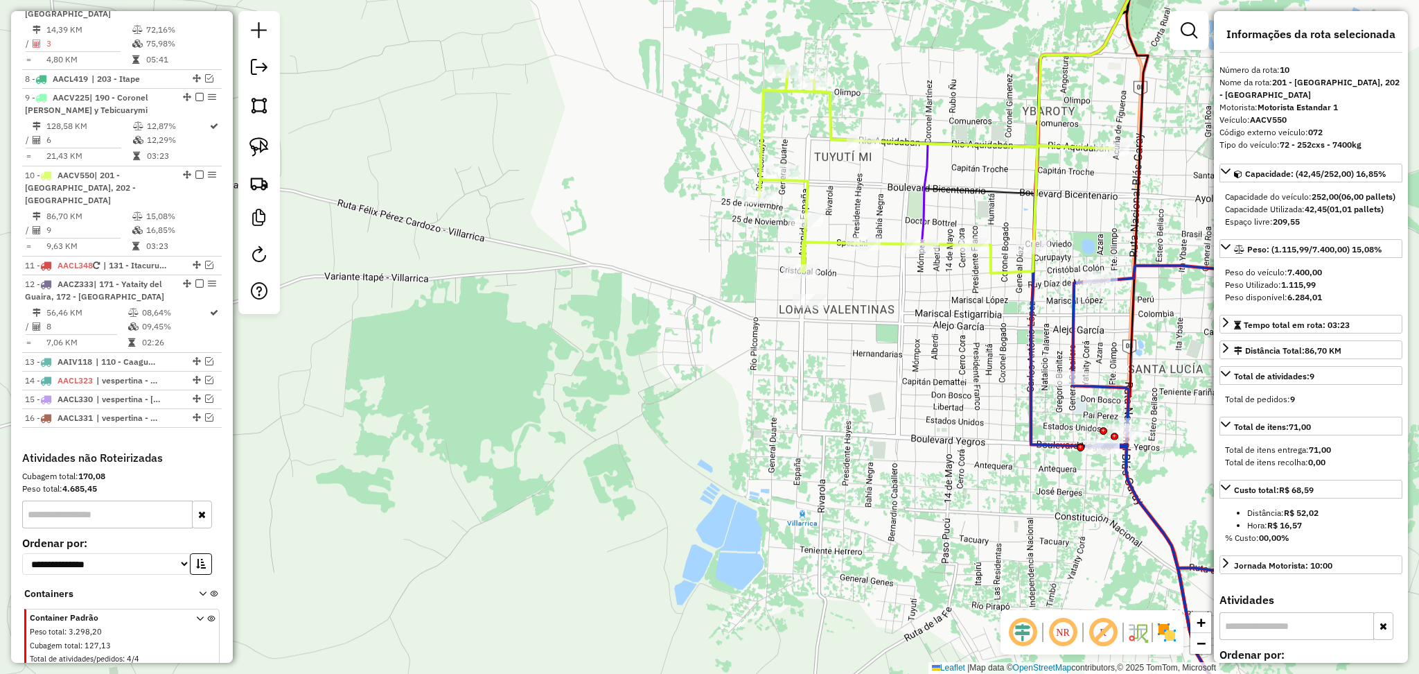
scroll to position [1121, 0]
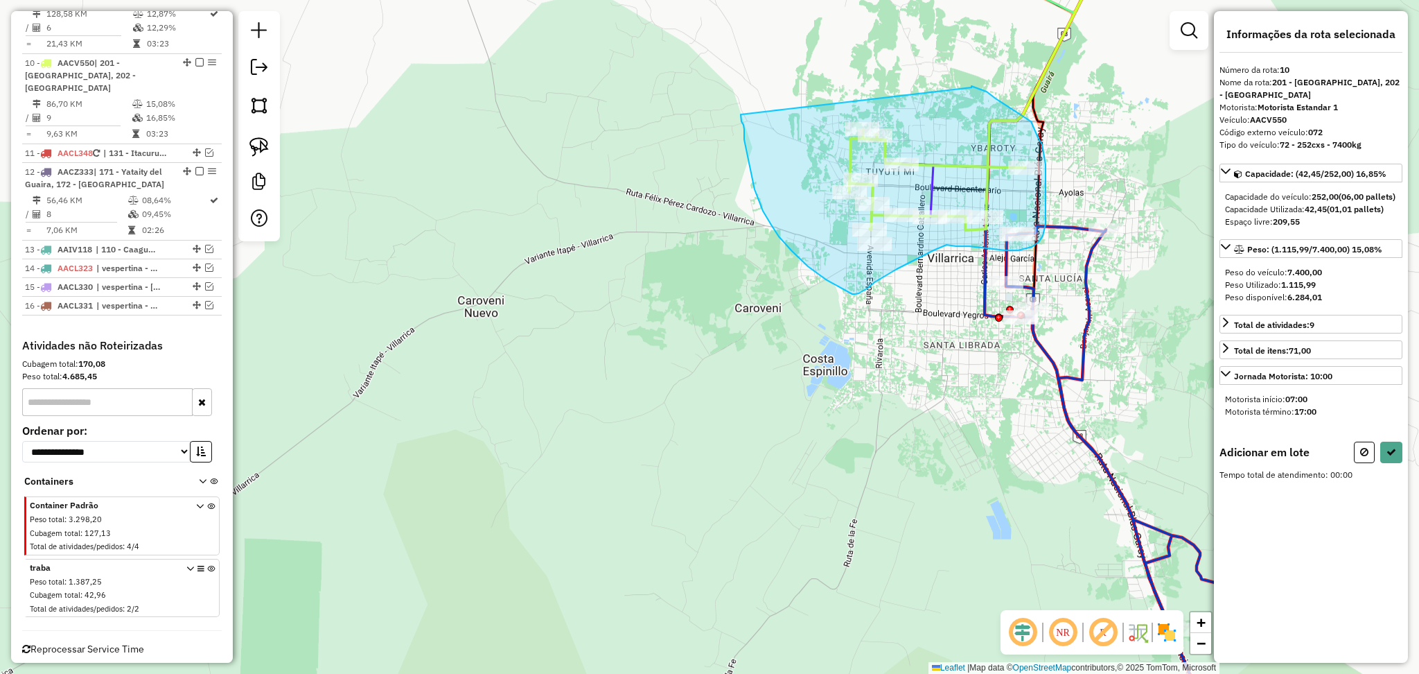
drag, startPoint x: 972, startPoint y: 87, endPoint x: 741, endPoint y: 114, distance: 232.3
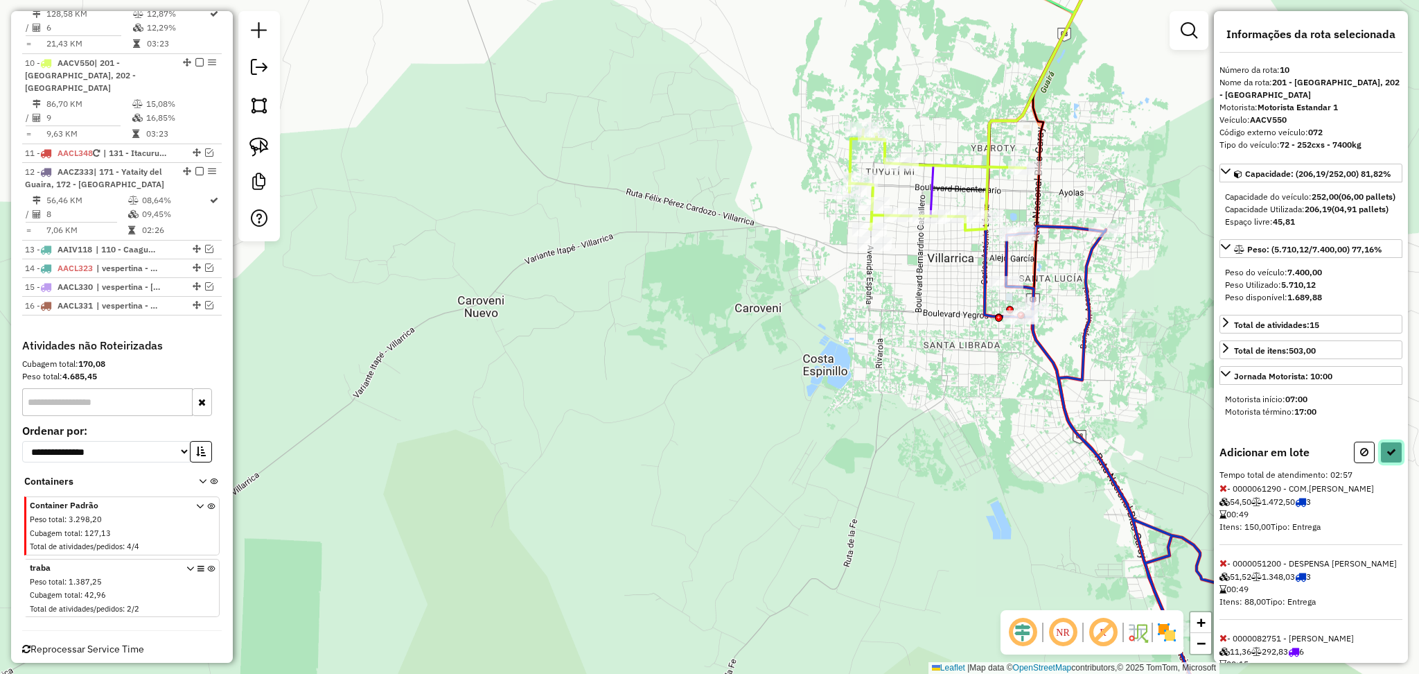
click at [1389, 463] on button at bounding box center [1391, 451] width 22 height 21
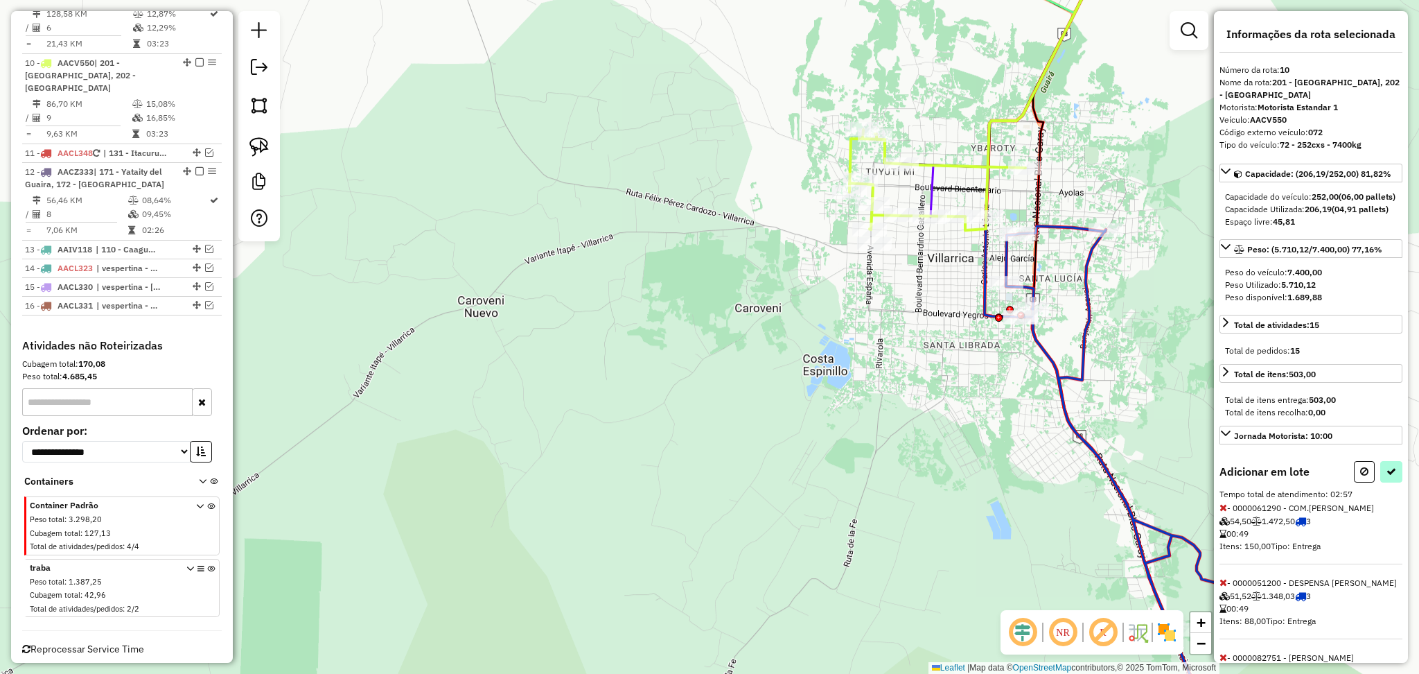
select select "**********"
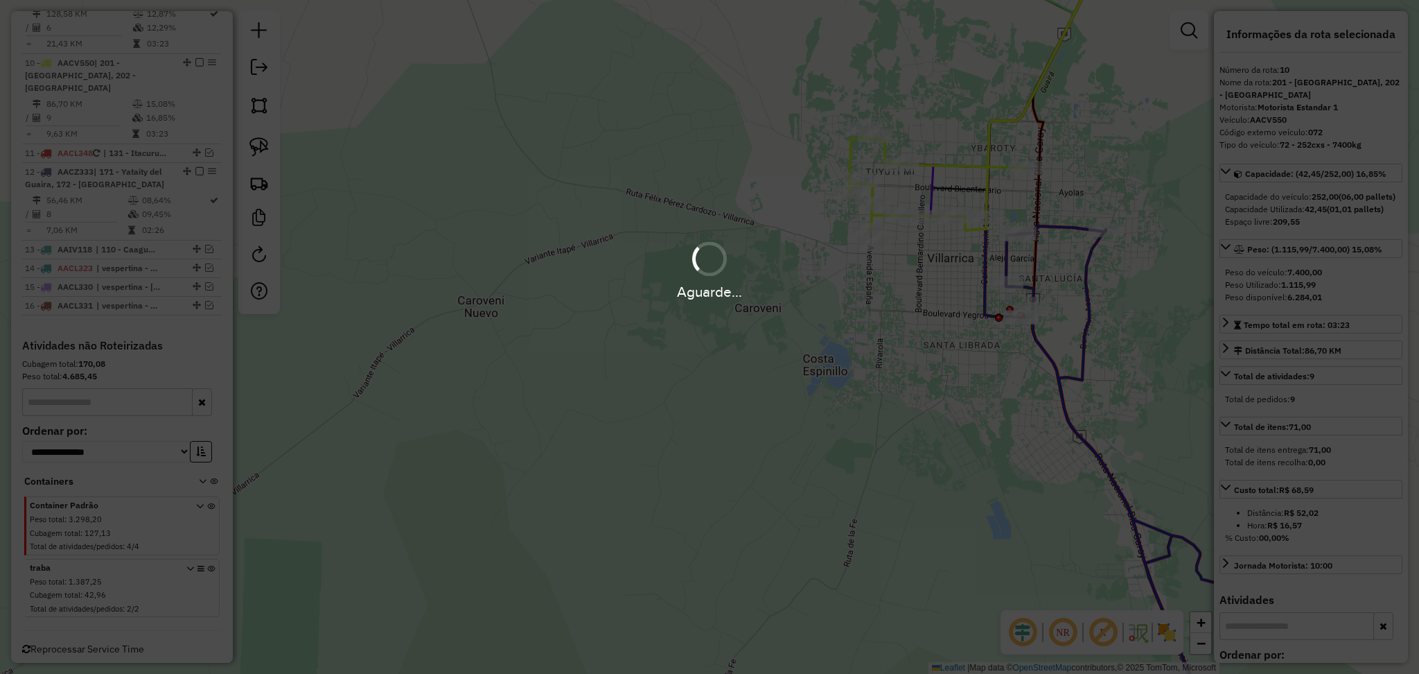
scroll to position [1044, 0]
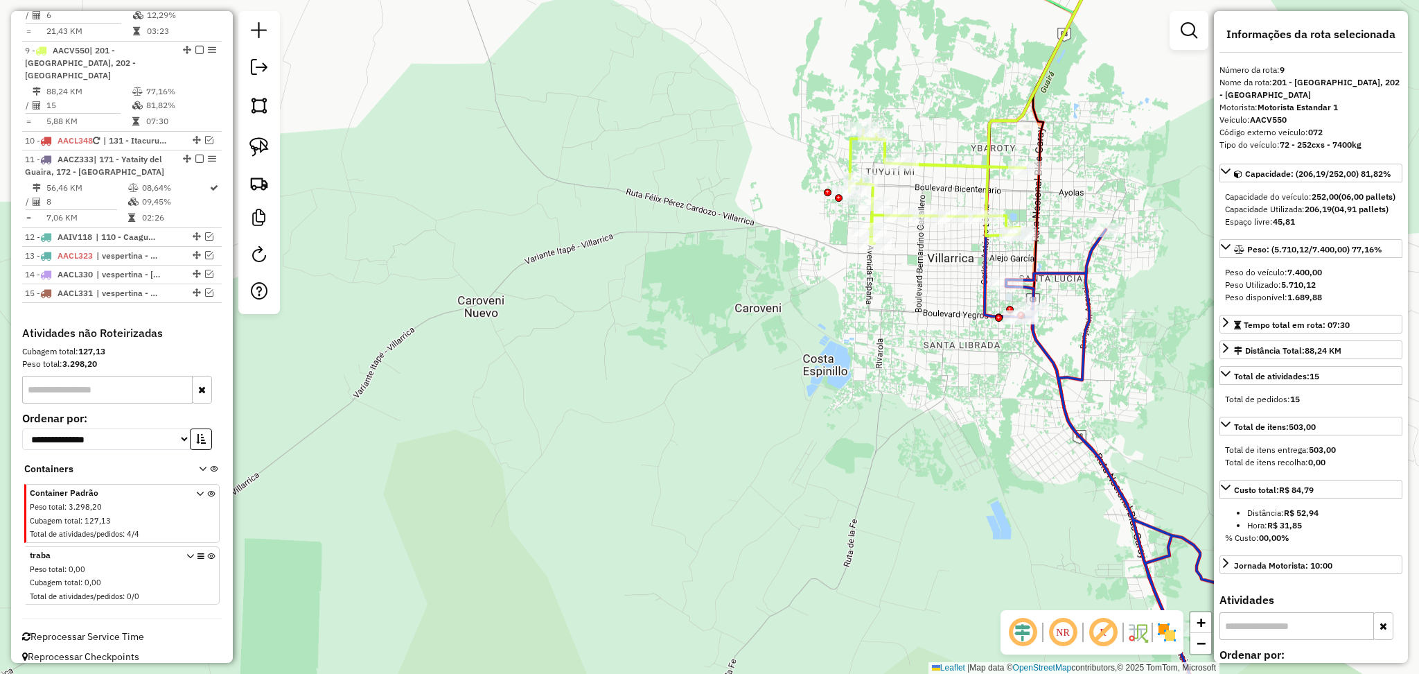
click at [1085, 366] on icon at bounding box center [1151, 485] width 290 height 513
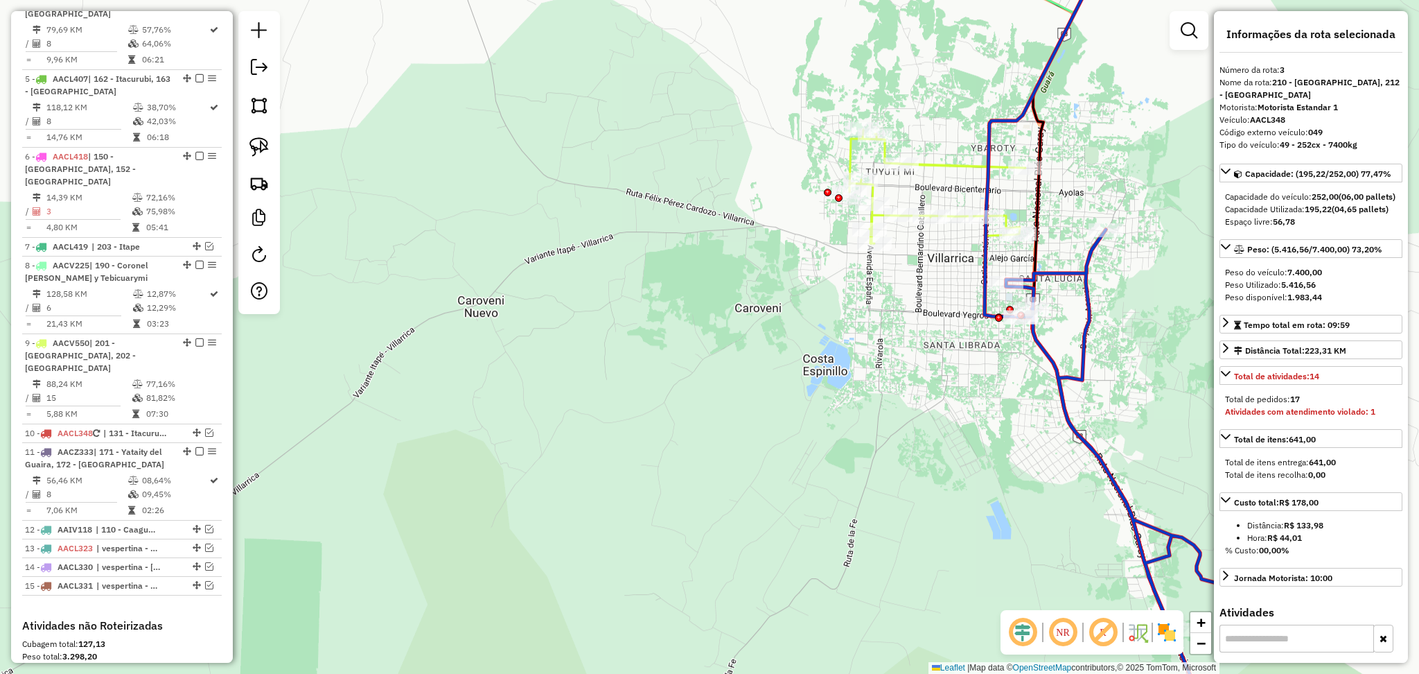
scroll to position [654, 0]
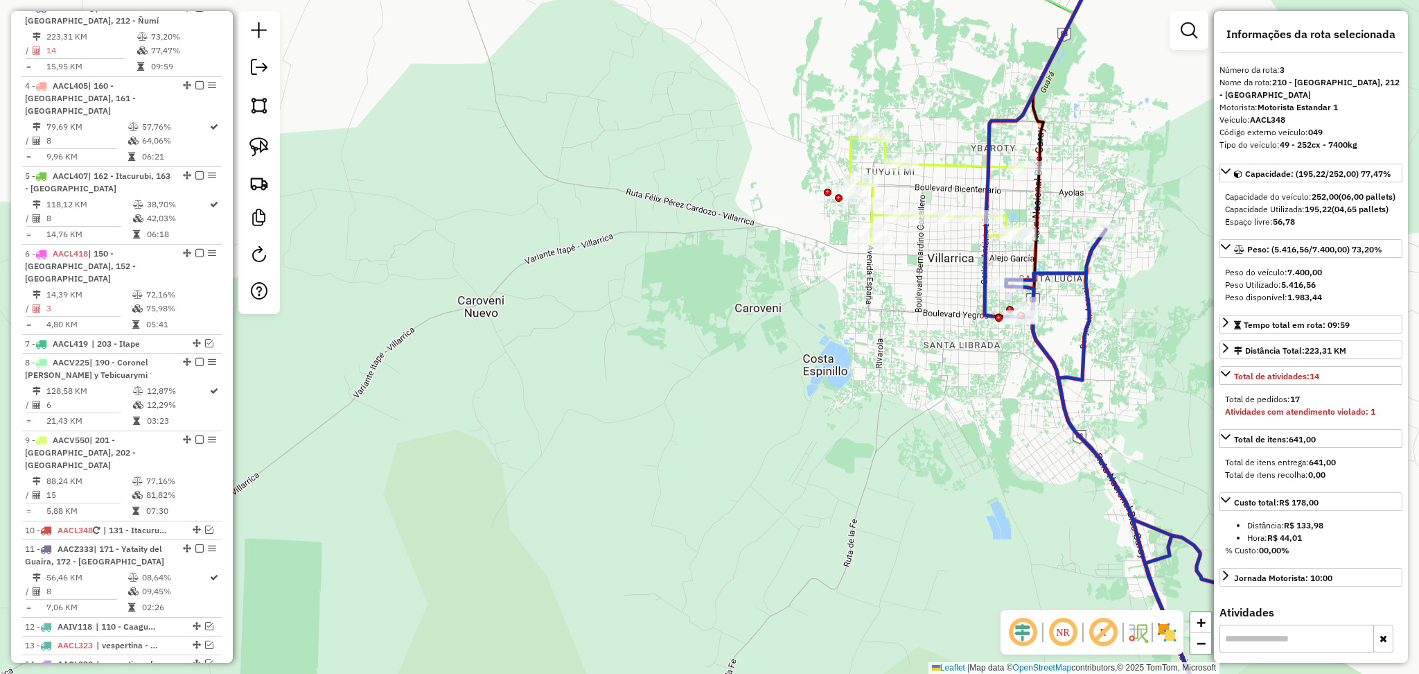
click at [1085, 363] on icon at bounding box center [1151, 485] width 290 height 513
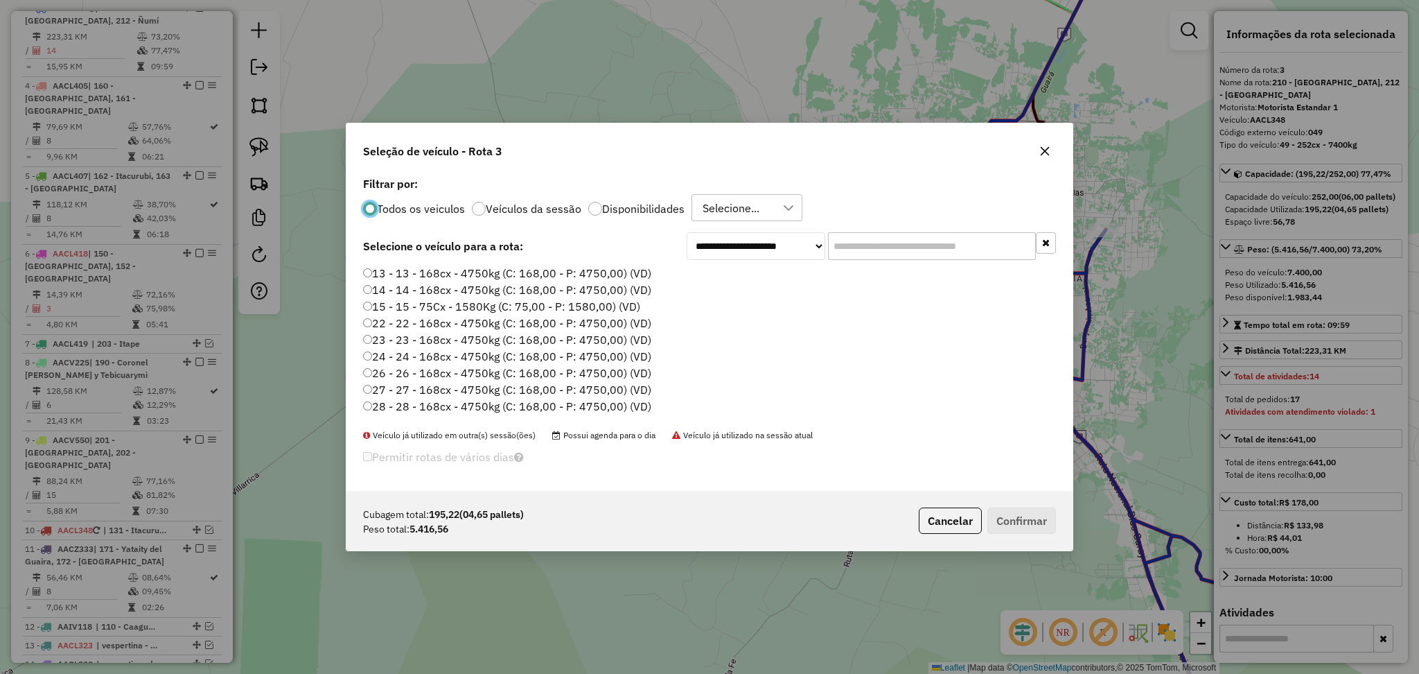
scroll to position [6, 4]
click at [870, 253] on input "text" at bounding box center [932, 246] width 208 height 28
paste input "*******"
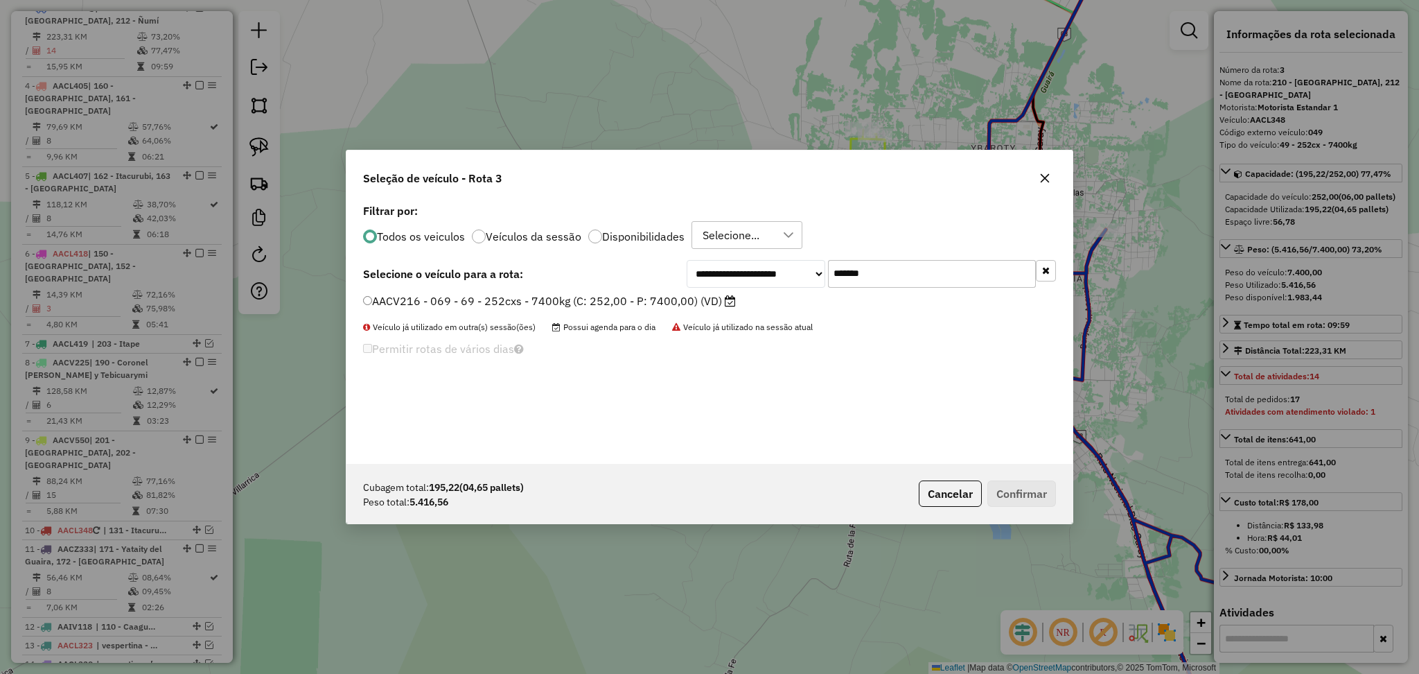
type input "*******"
click at [641, 231] on label "Disponibilidades" at bounding box center [643, 236] width 82 height 11
click at [648, 304] on label "AACV216 - 069 - 69 - 252cxs - 7400kg (C: 252,00 - P: 7400,00) (VD)" at bounding box center [549, 300] width 373 height 17
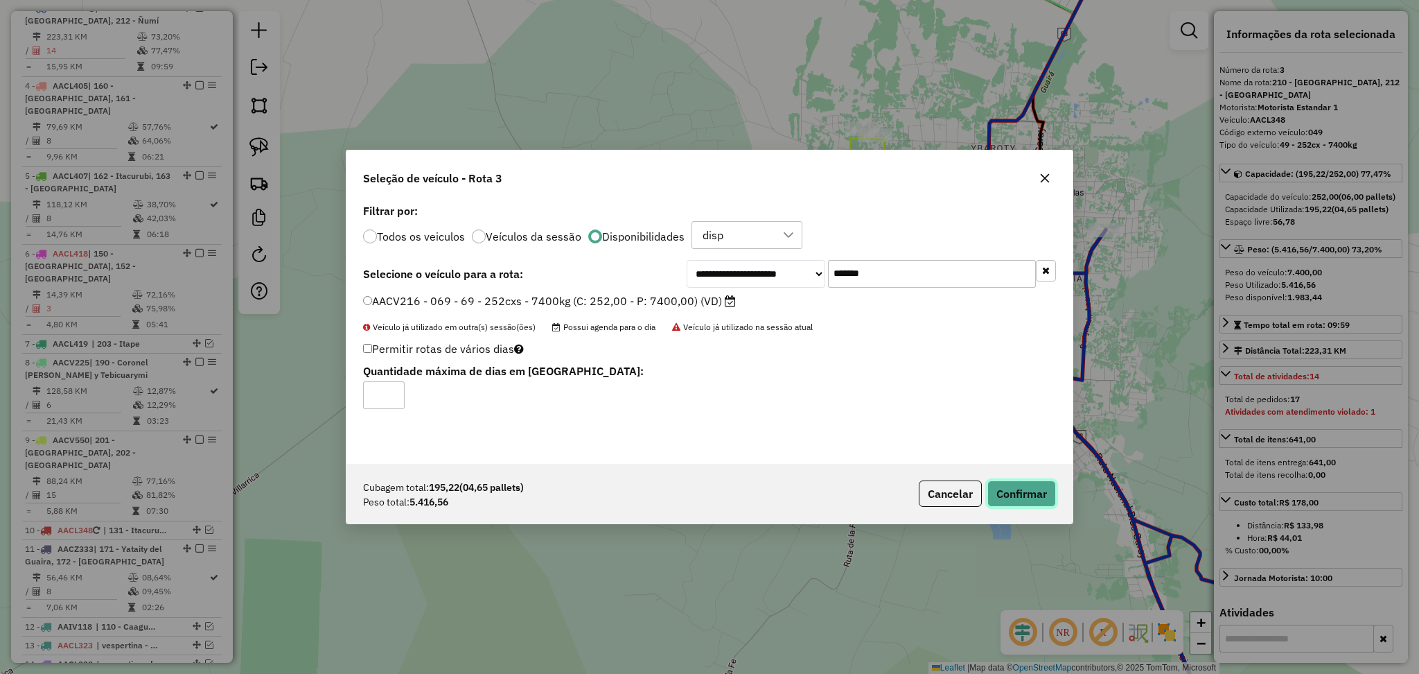
click at [1006, 487] on button "Confirmar" at bounding box center [1021, 493] width 69 height 26
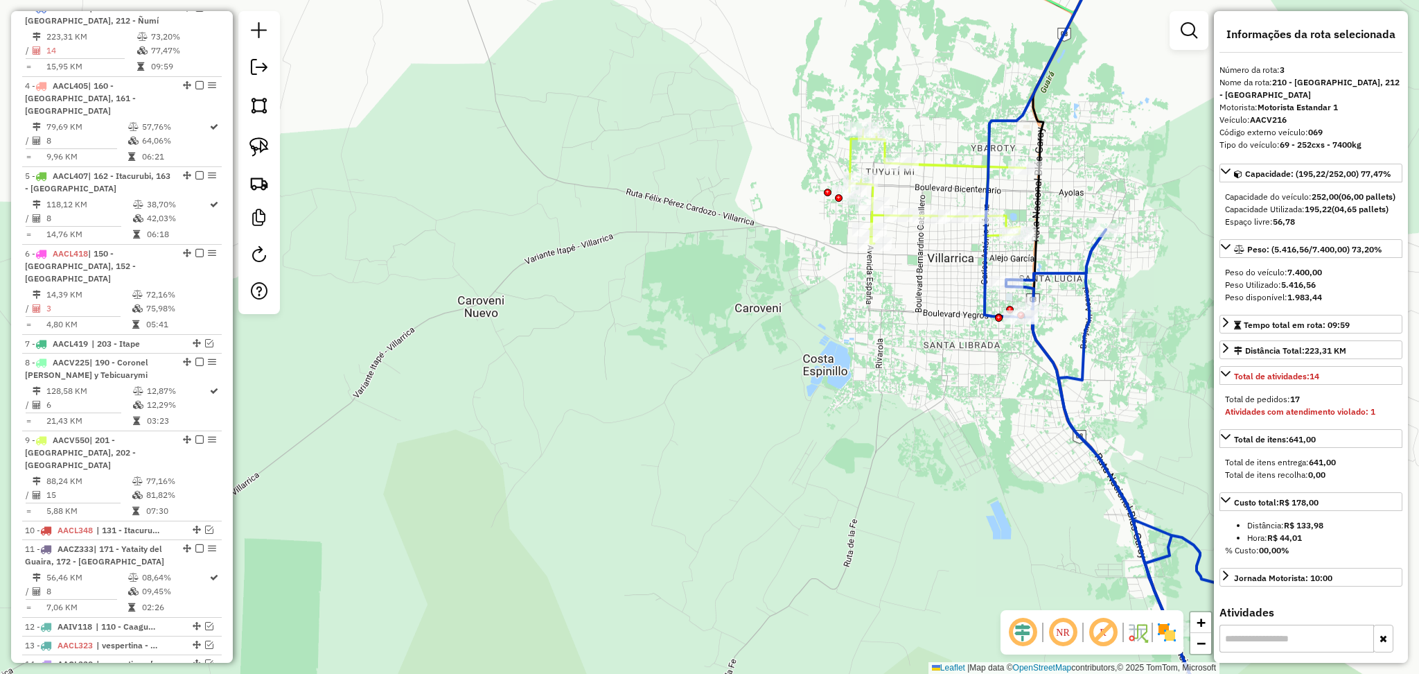
click at [1069, 383] on icon at bounding box center [1151, 485] width 290 height 513
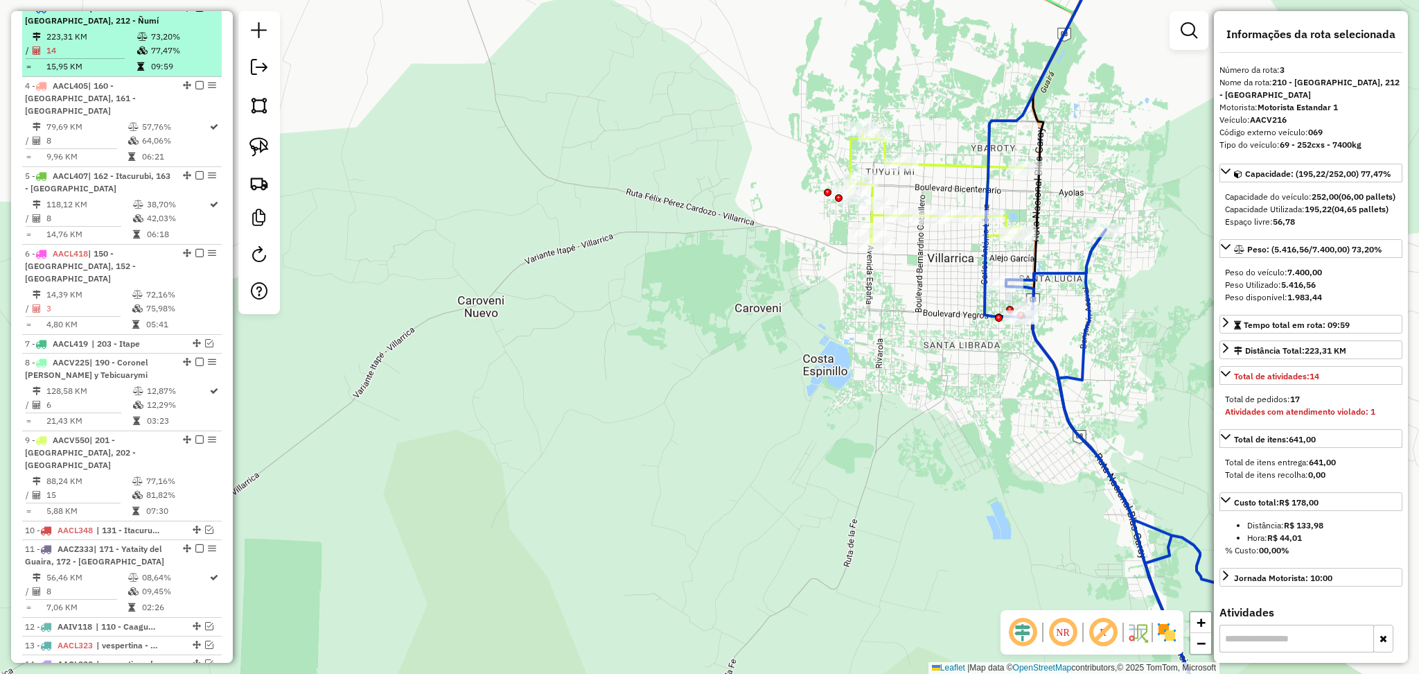
click at [195, 12] on em at bounding box center [199, 7] width 8 height 8
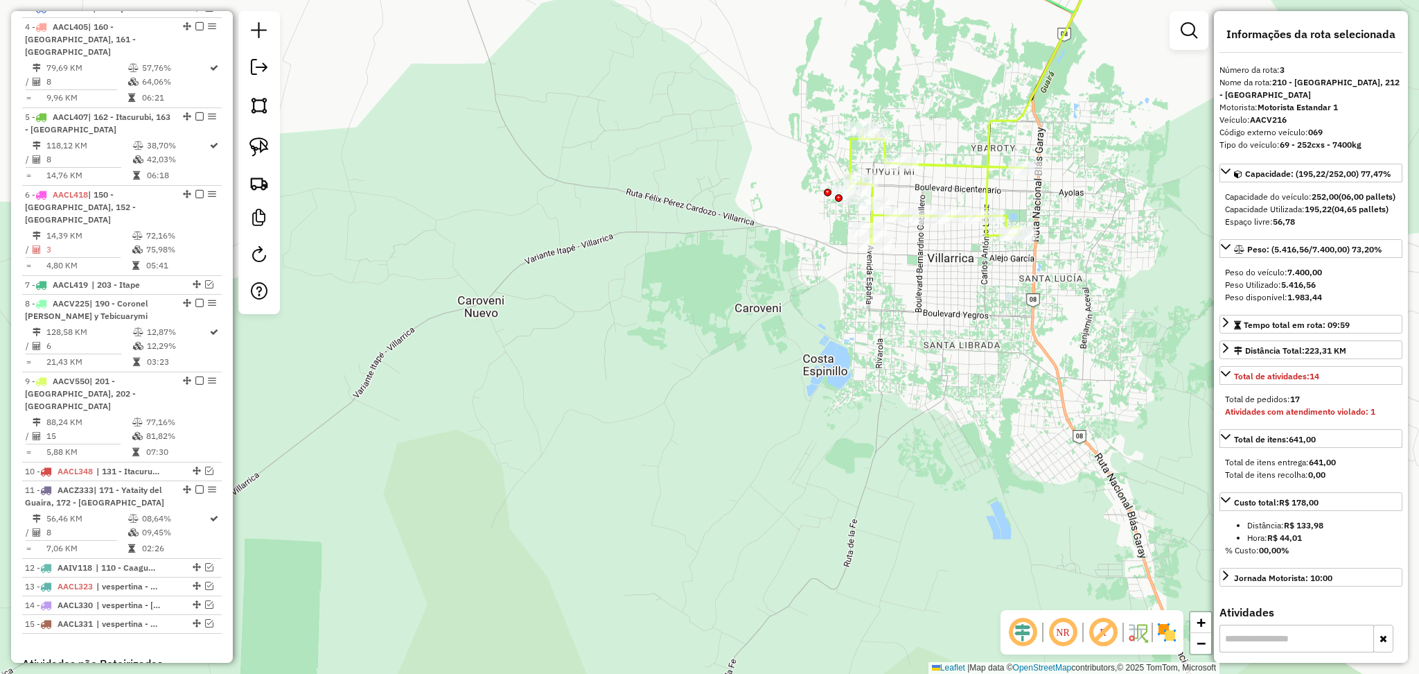
click at [960, 178] on div "Janela de atendimento Grade de atendimento Capacidade Transportadoras Veículos …" at bounding box center [709, 337] width 1419 height 674
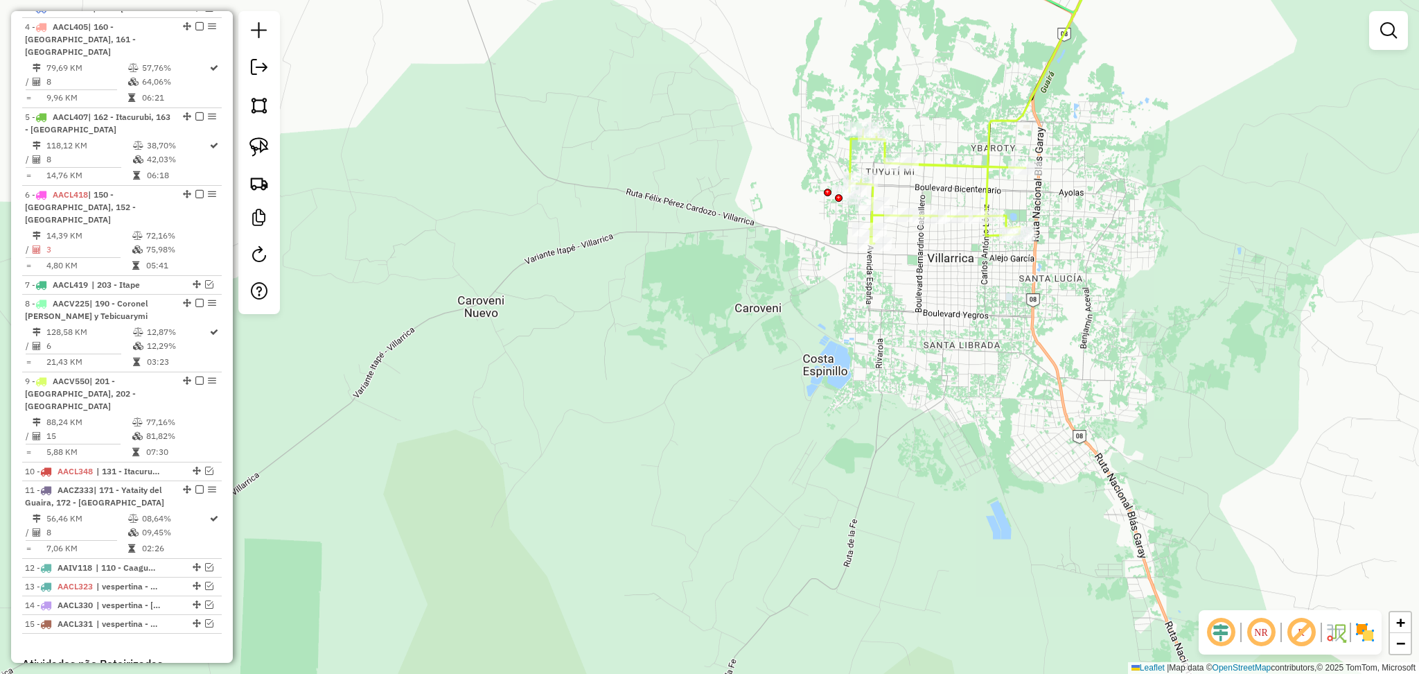
click at [991, 169] on icon at bounding box center [938, 187] width 176 height 114
select select "**********"
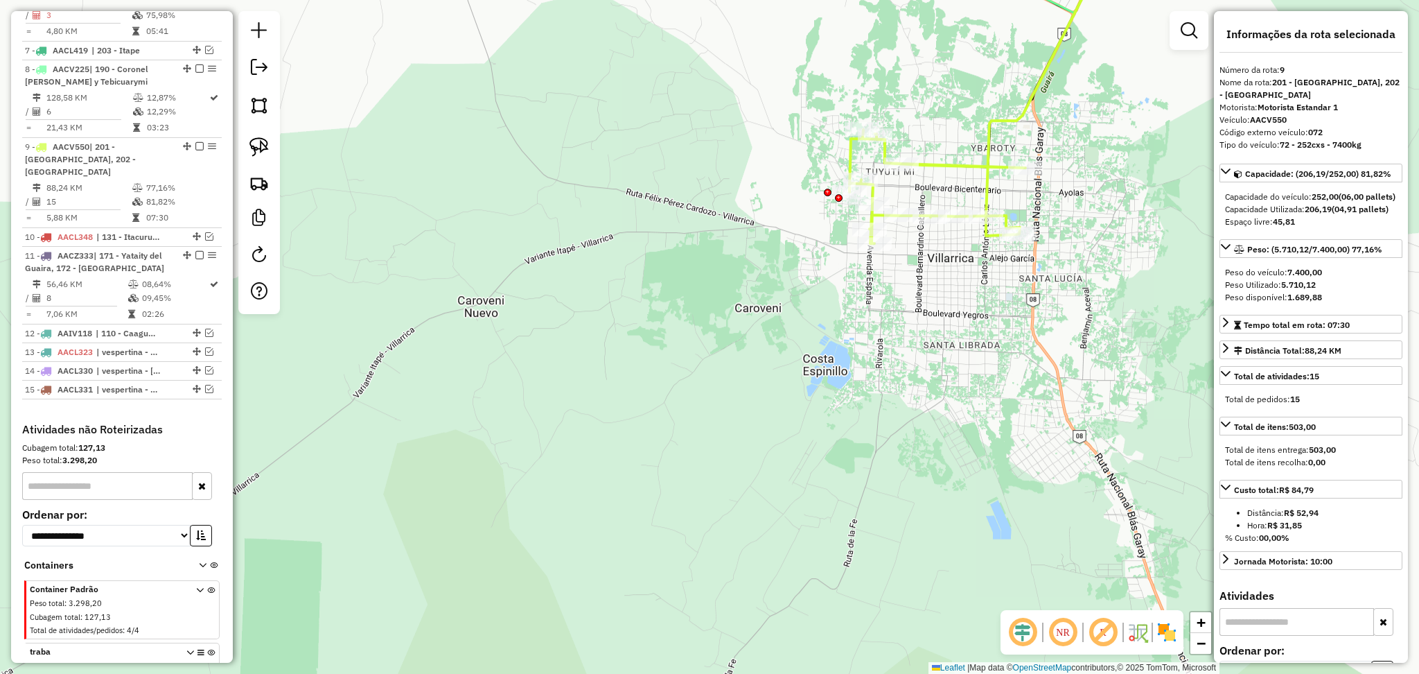
scroll to position [984, 0]
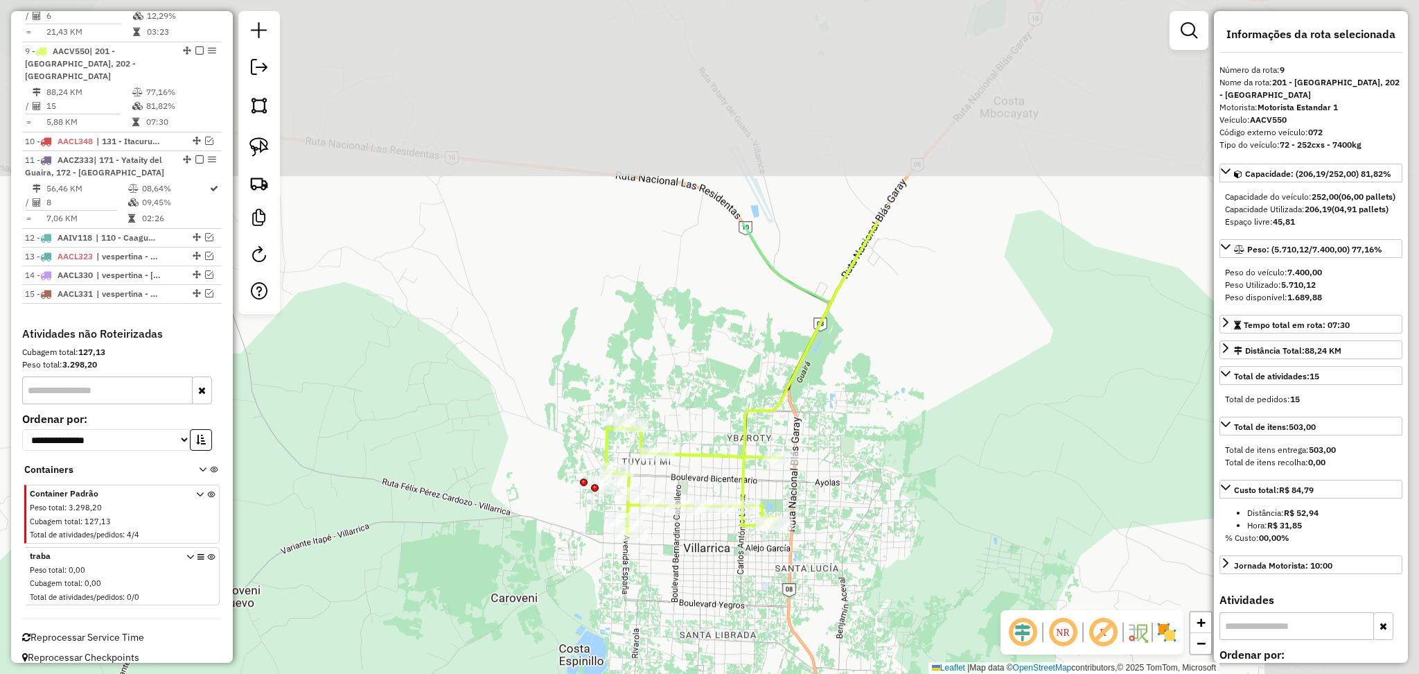
drag, startPoint x: 969, startPoint y: 105, endPoint x: 712, endPoint y: 398, distance: 389.8
click at [717, 401] on div "Janela de atendimento Grade de atendimento Capacidade Transportadoras Veículos …" at bounding box center [709, 337] width 1419 height 674
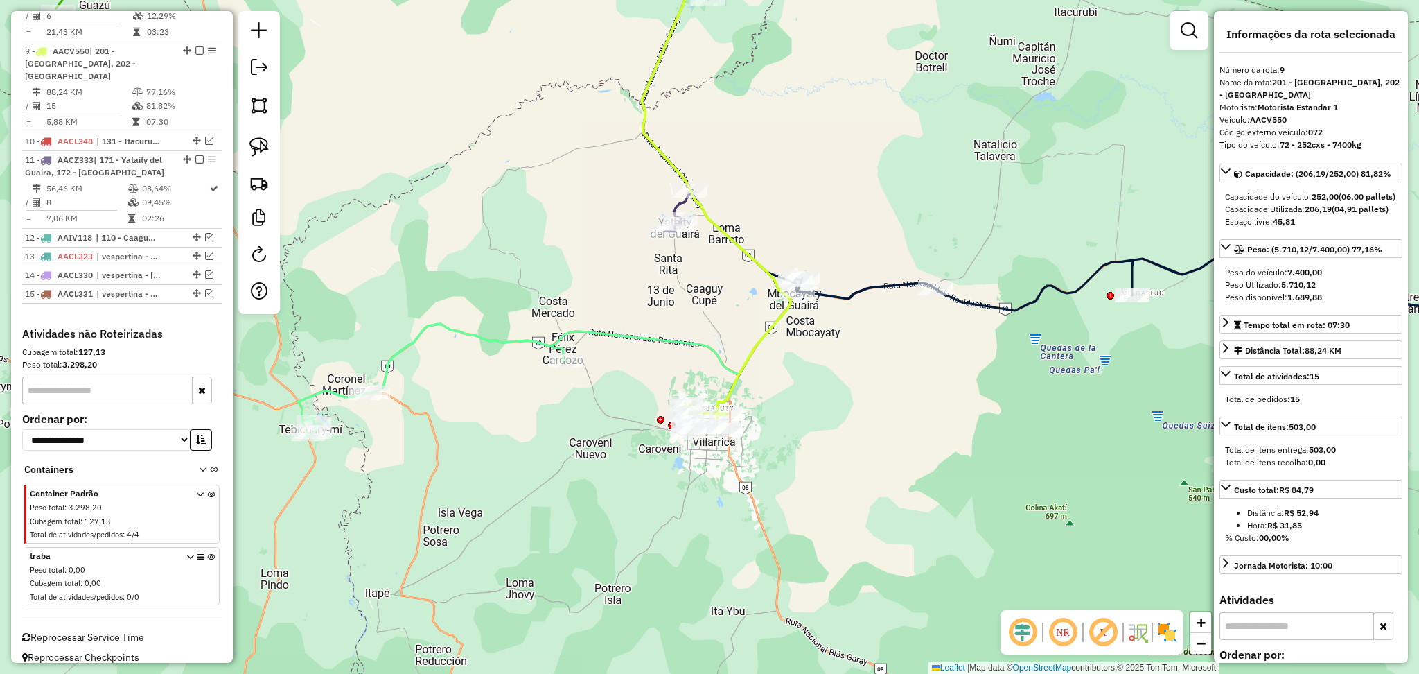
click at [663, 345] on icon at bounding box center [582, 162] width 418 height 459
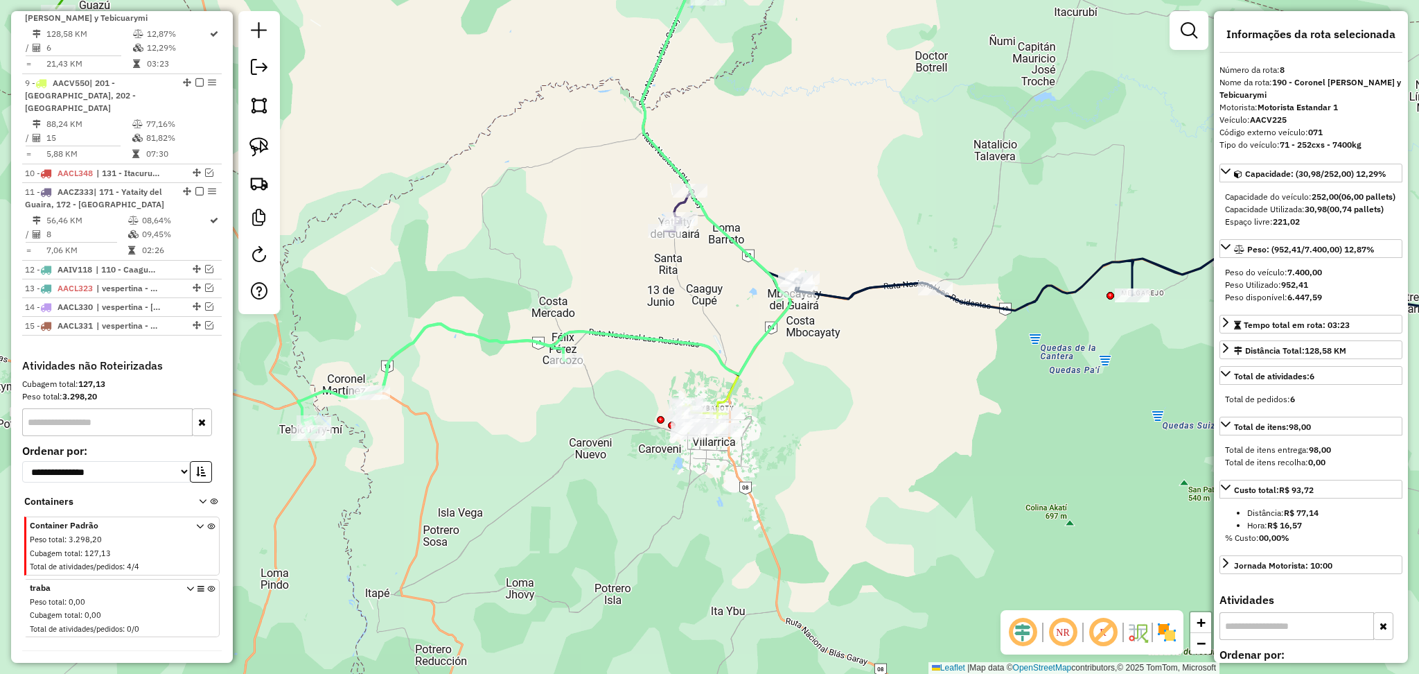
scroll to position [937, 0]
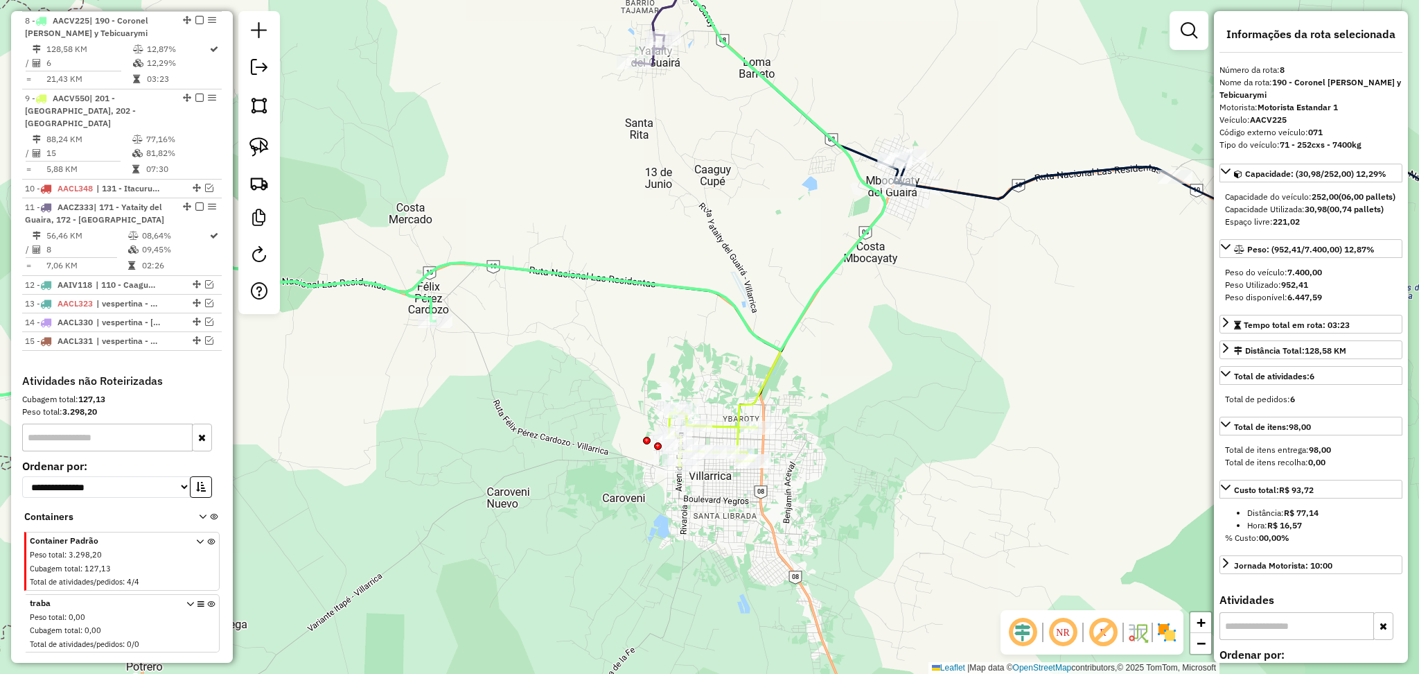
click at [690, 290] on icon at bounding box center [467, 159] width 836 height 453
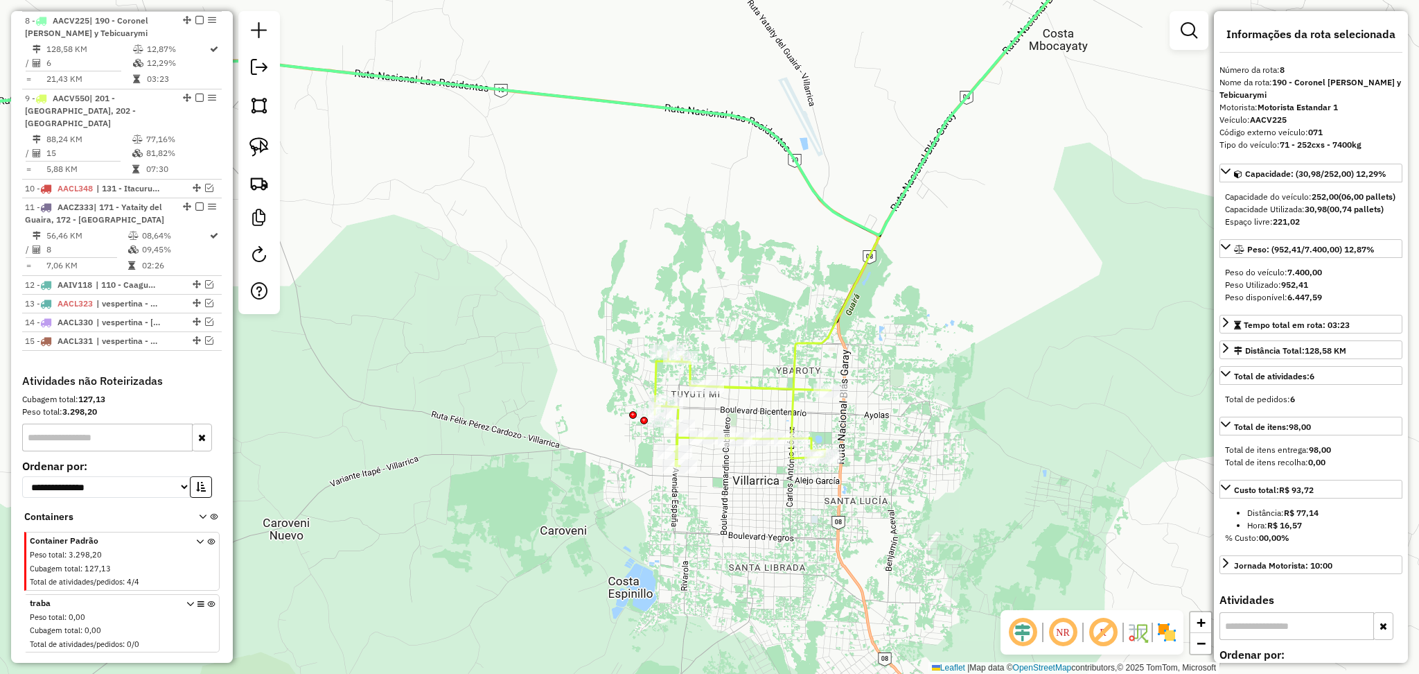
click at [750, 389] on icon at bounding box center [743, 409] width 176 height 114
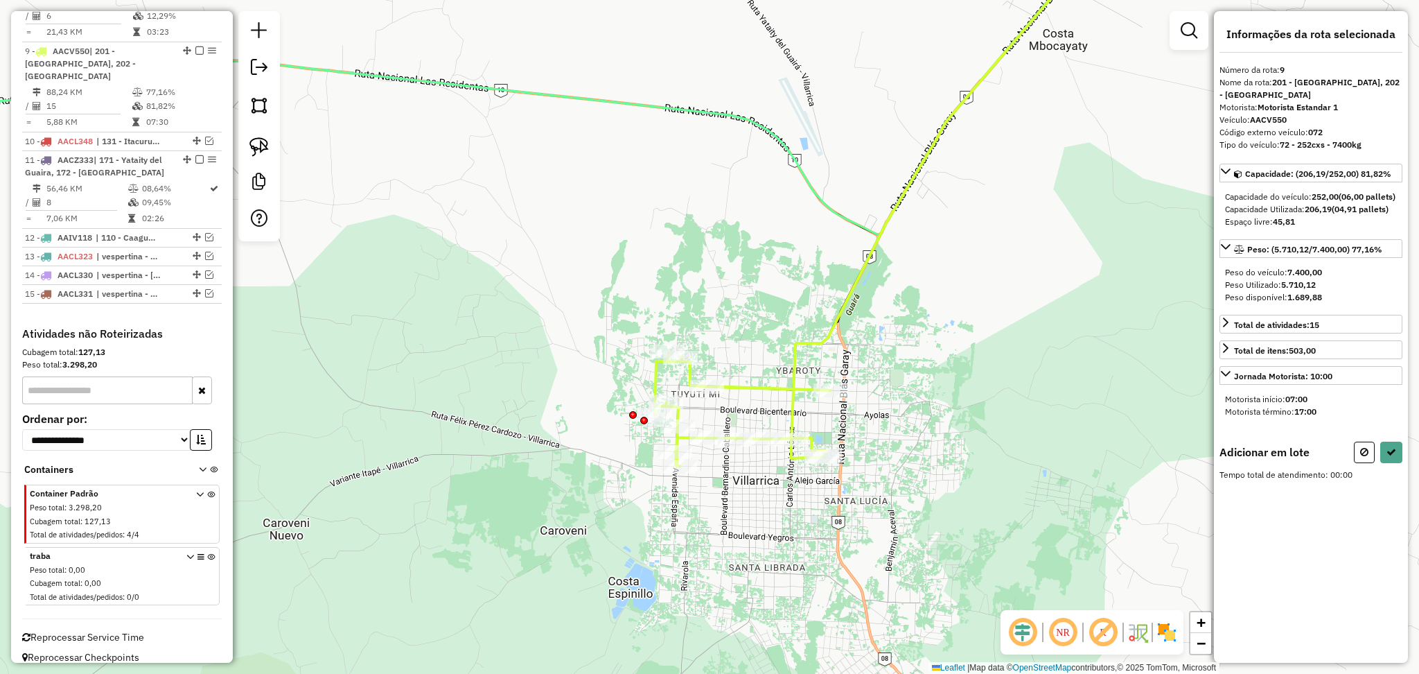
click at [679, 104] on icon at bounding box center [472, 84] width 1229 height 302
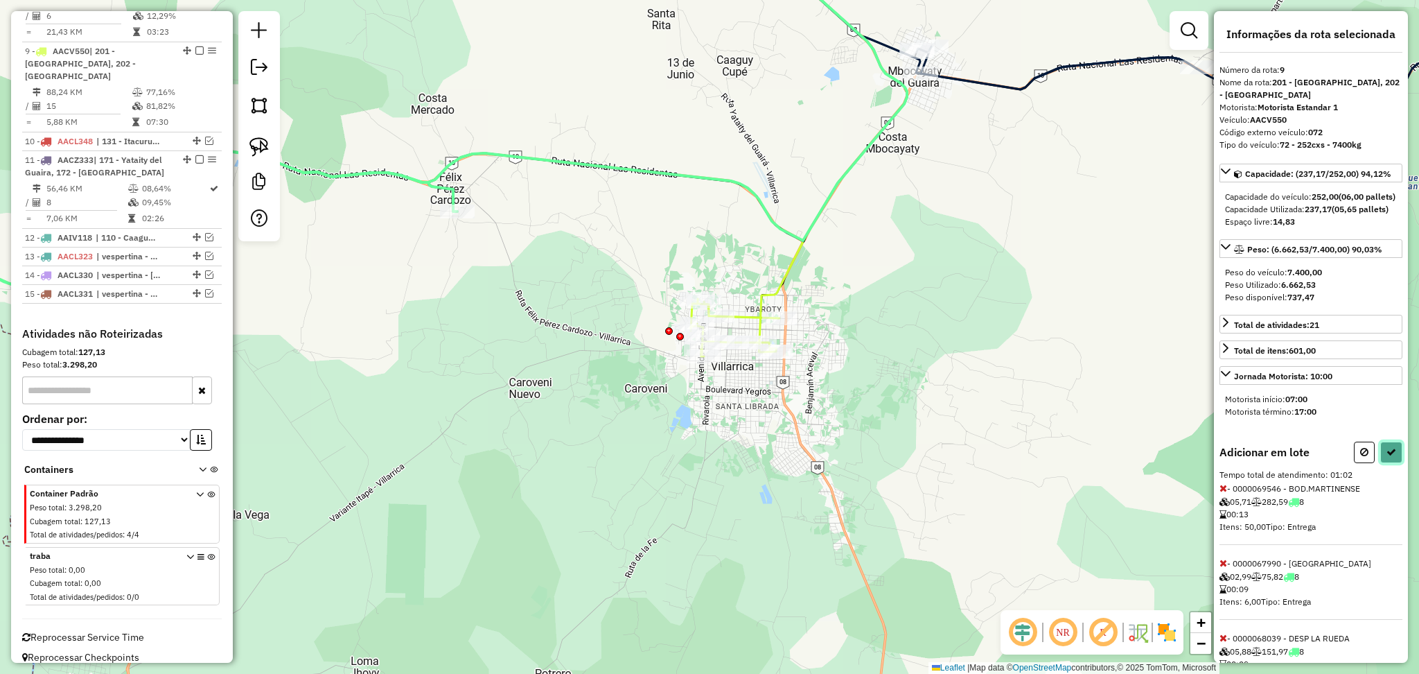
click at [1391, 457] on icon at bounding box center [1392, 452] width 10 height 10
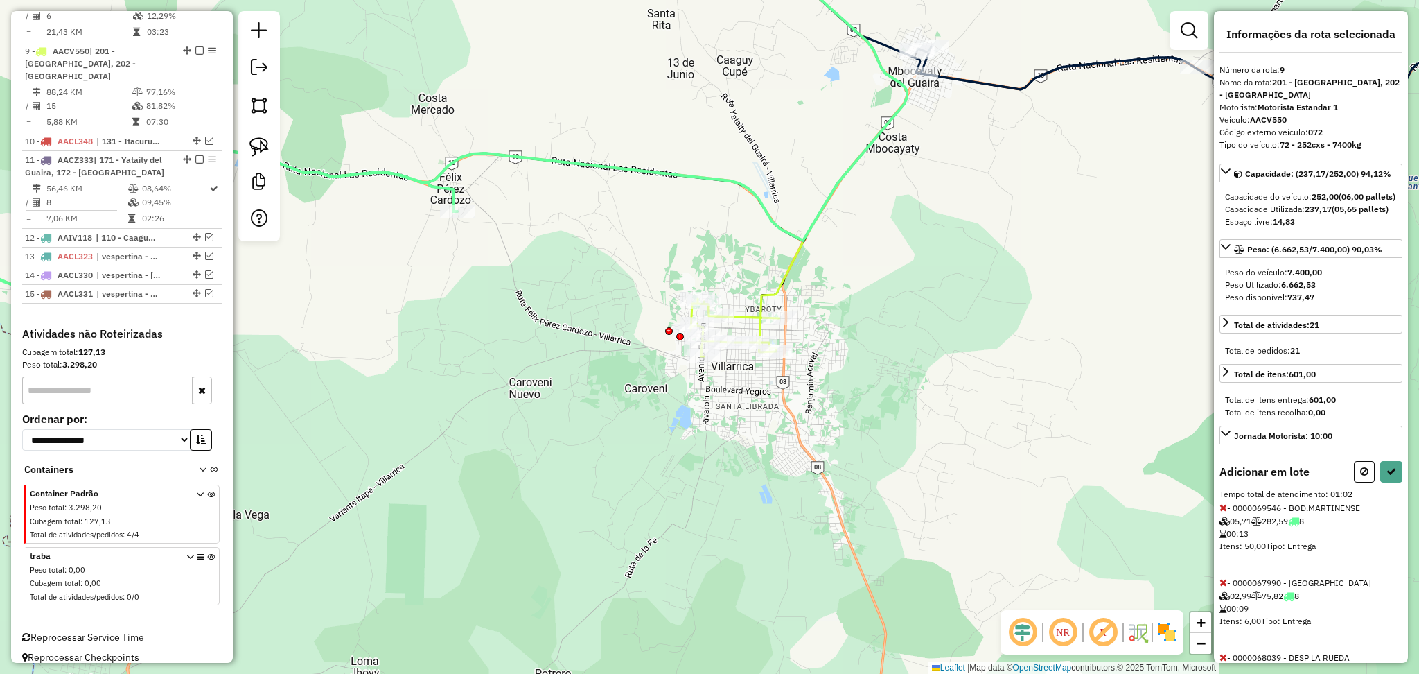
select select "**********"
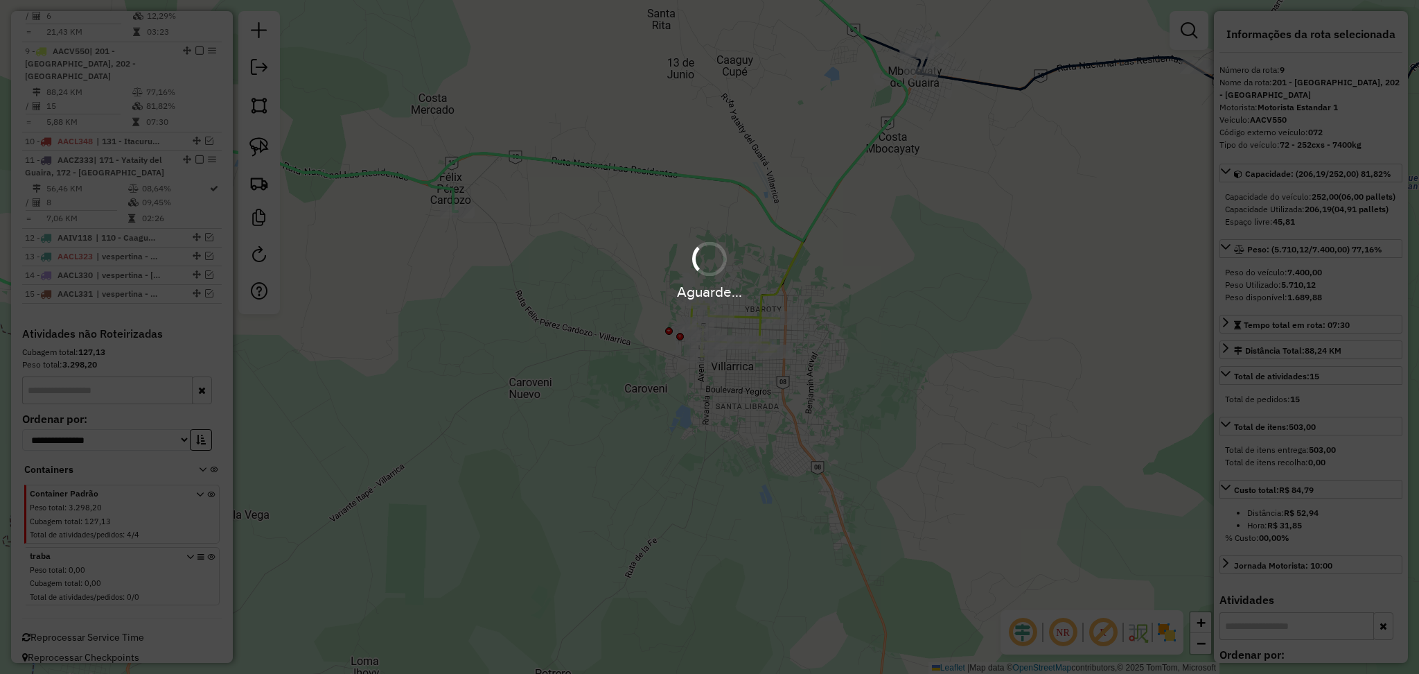
scroll to position [906, 0]
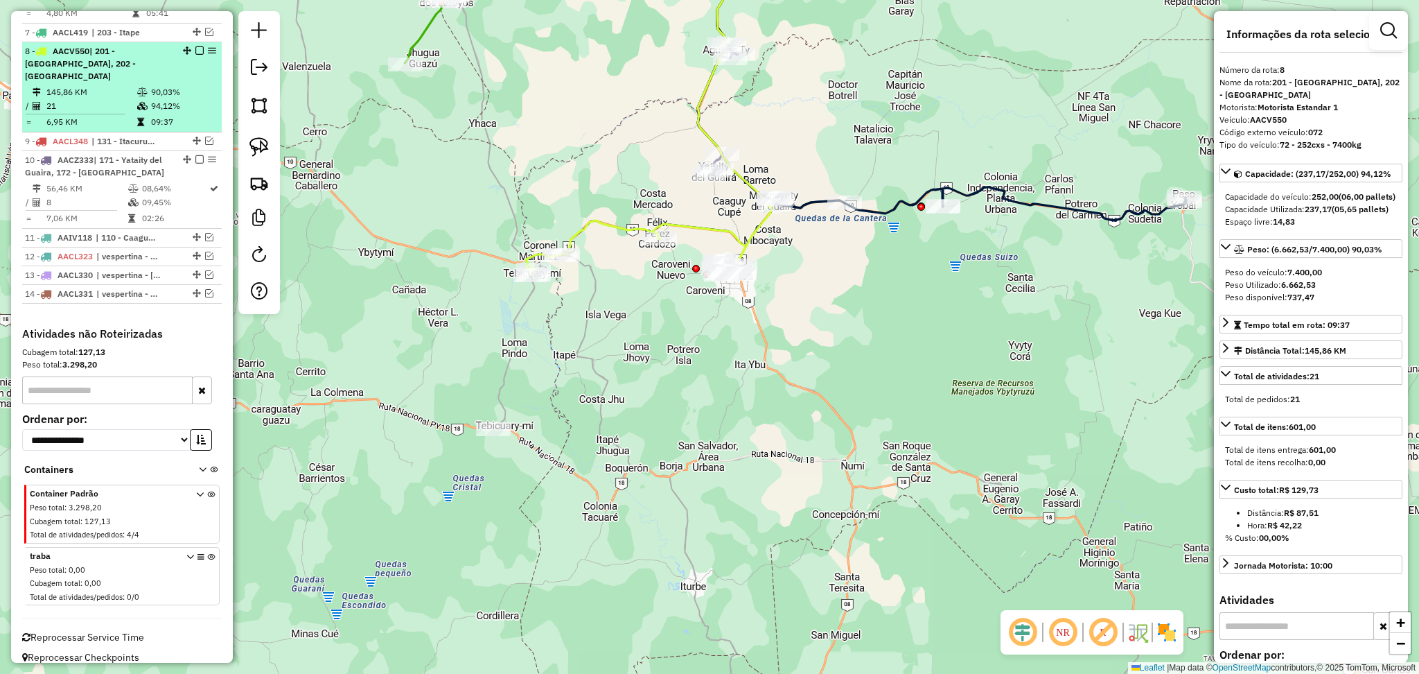
click at [195, 51] on em at bounding box center [199, 50] width 8 height 8
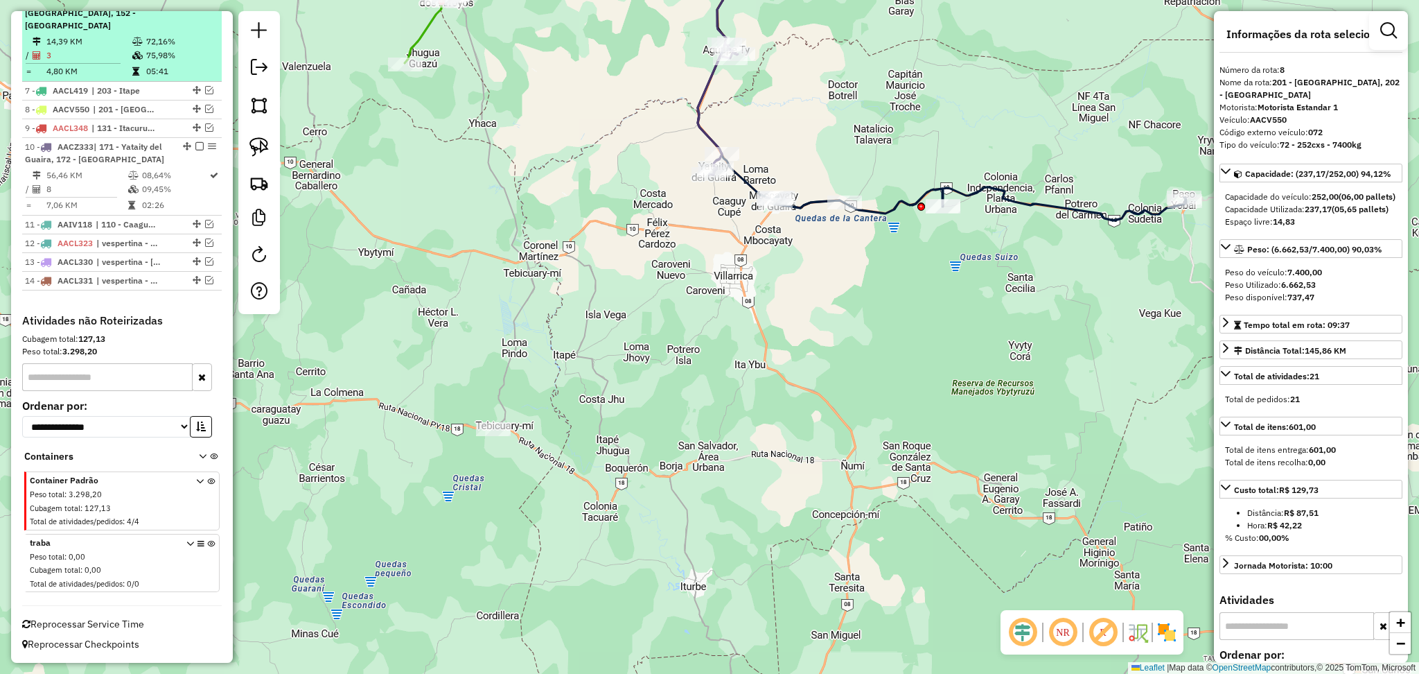
scroll to position [848, 0]
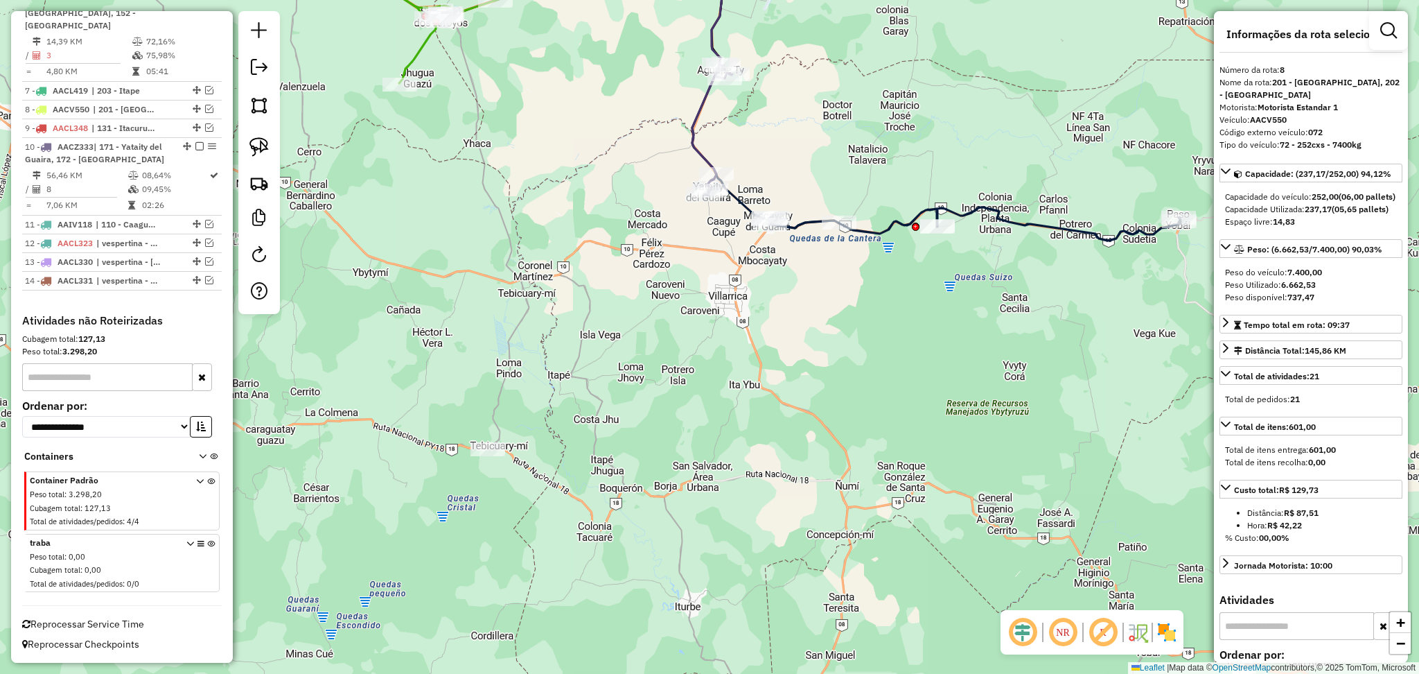
drag, startPoint x: 774, startPoint y: 349, endPoint x: 748, endPoint y: 409, distance: 64.9
click at [733, 421] on div "Janela de atendimento Grade de atendimento Capacidade Transportadoras Veículos …" at bounding box center [709, 337] width 1419 height 674
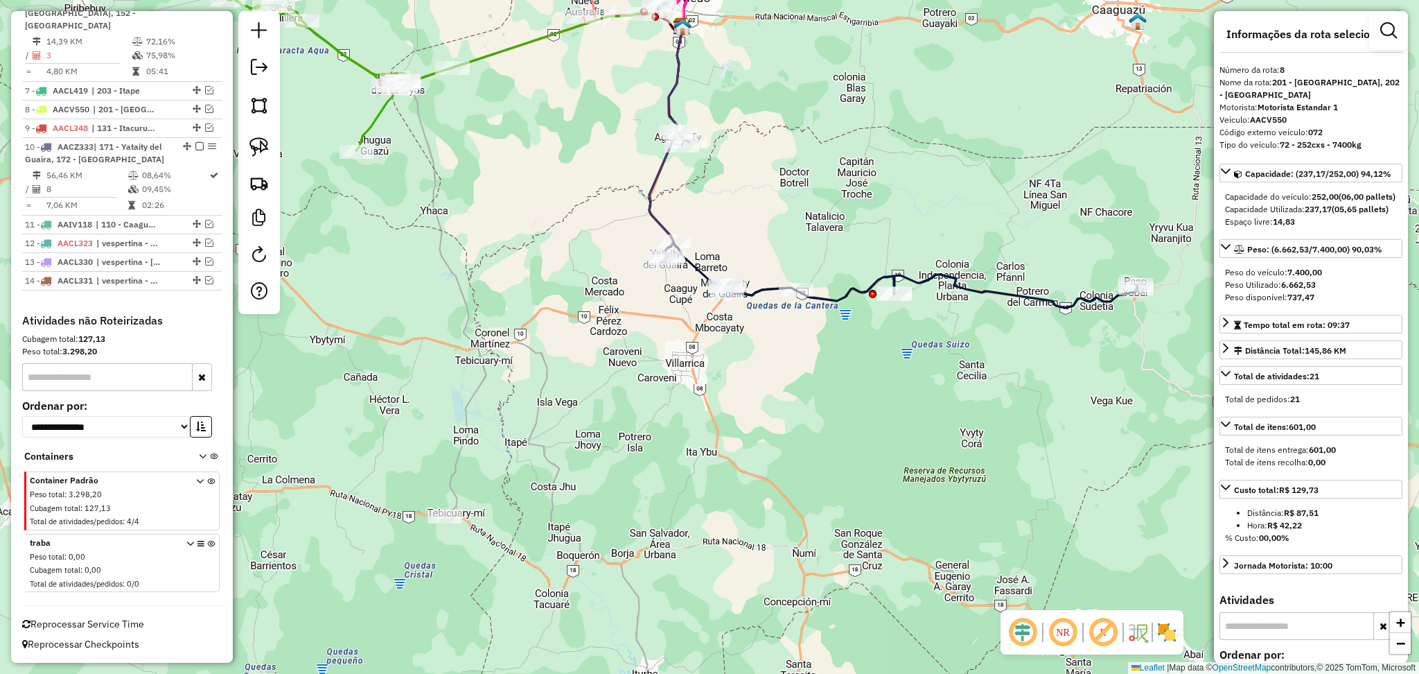
click at [1021, 288] on icon at bounding box center [932, 290] width 412 height 33
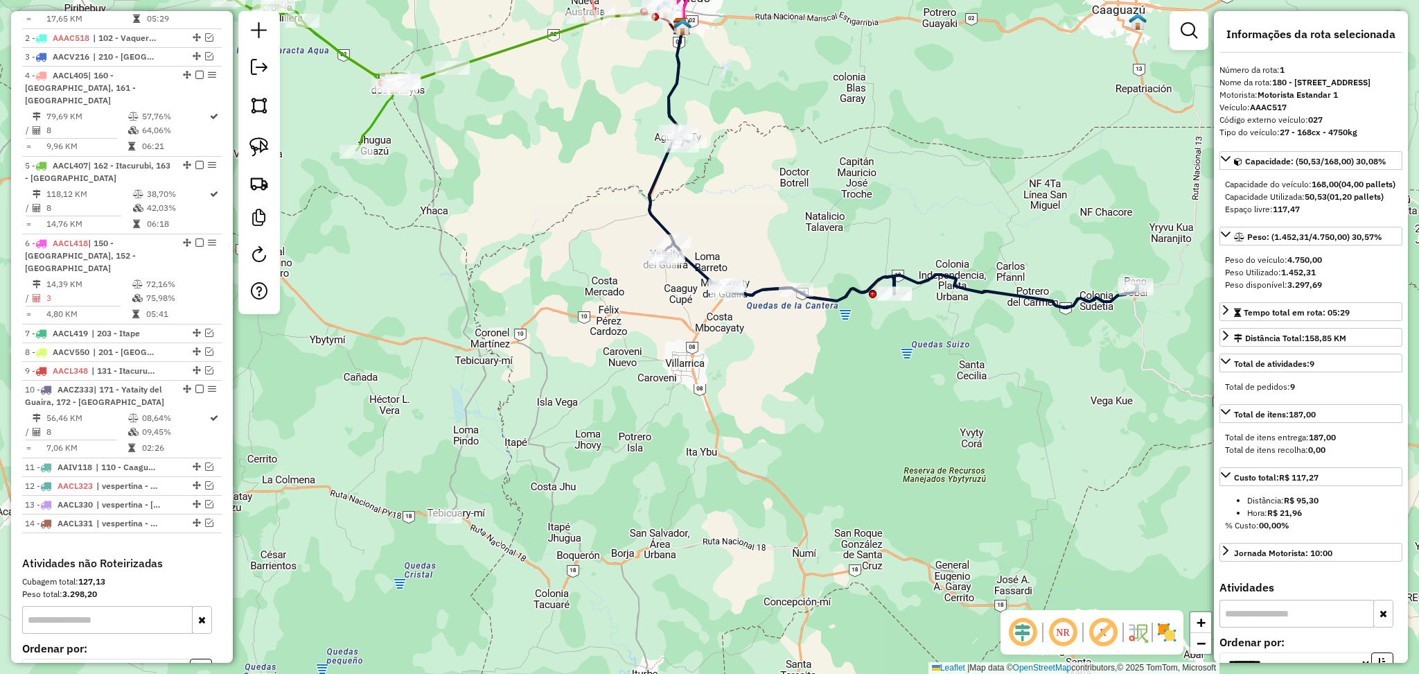
scroll to position [545, 0]
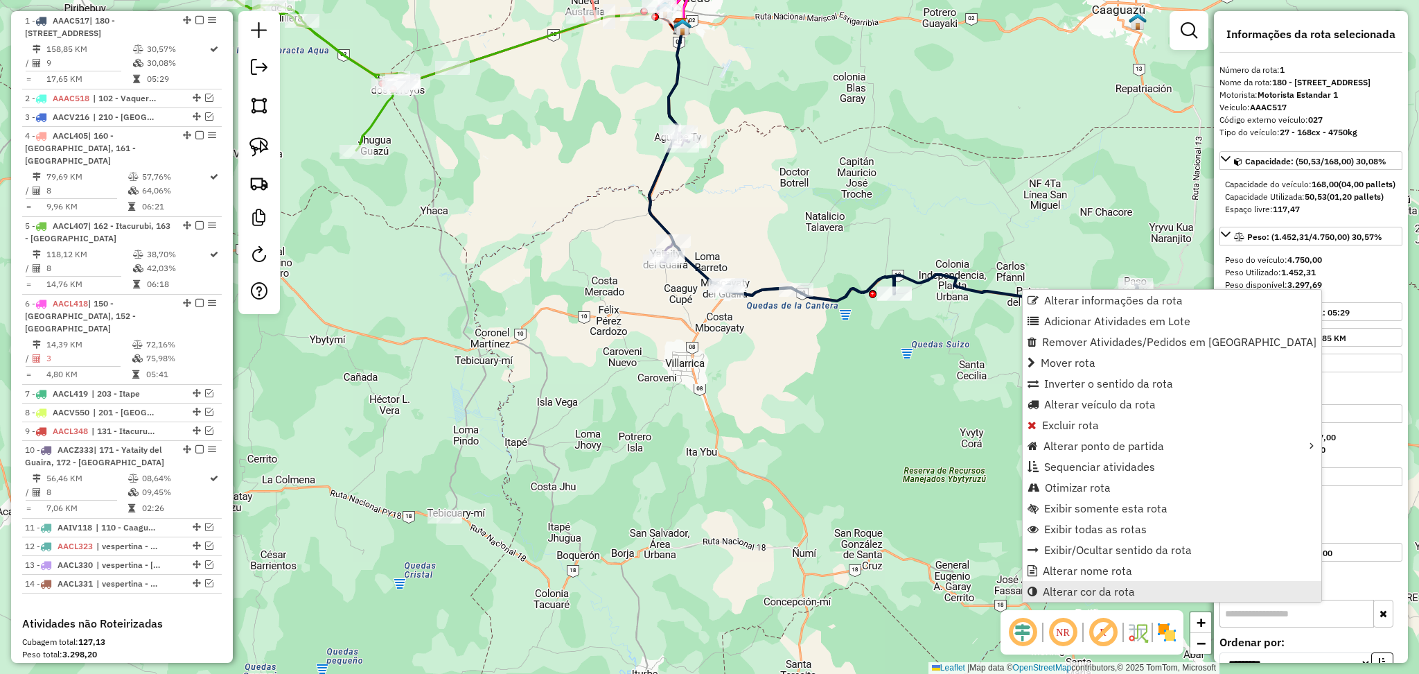
click at [1128, 588] on span "Alterar cor da rota" at bounding box center [1089, 591] width 92 height 11
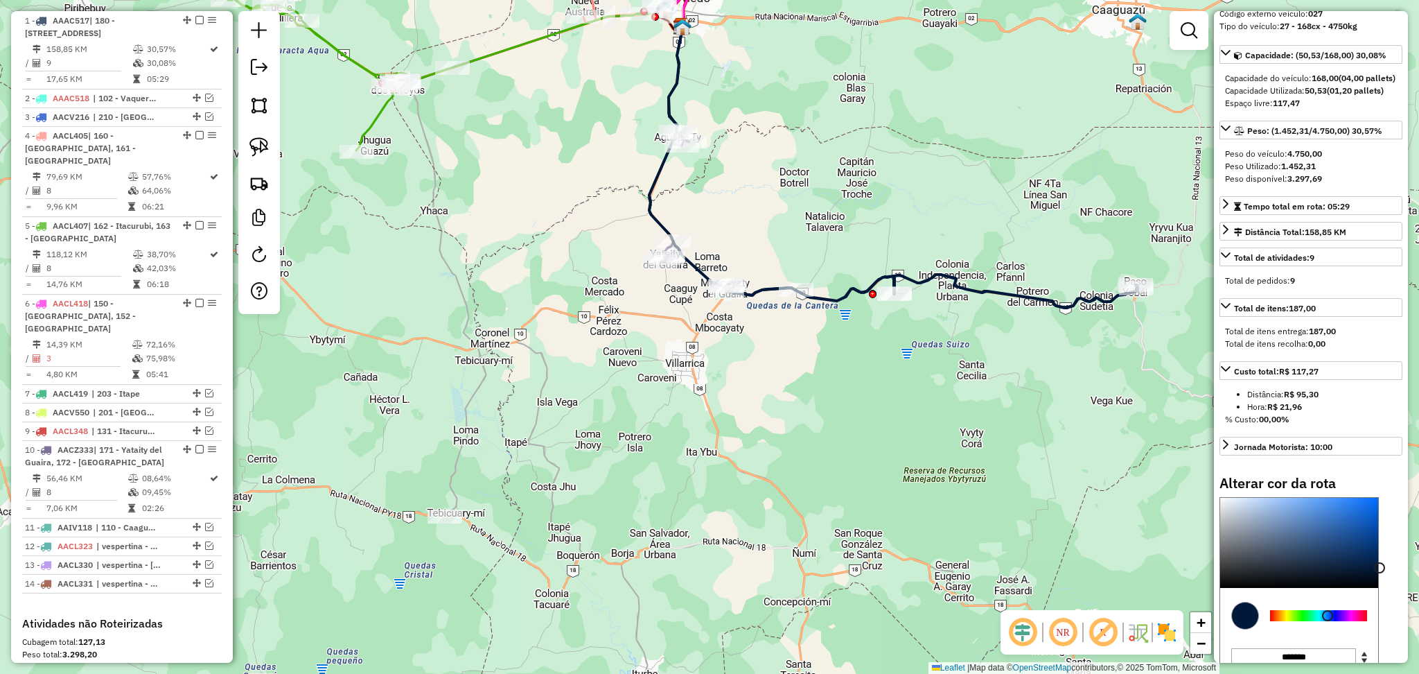
scroll to position [184, 0]
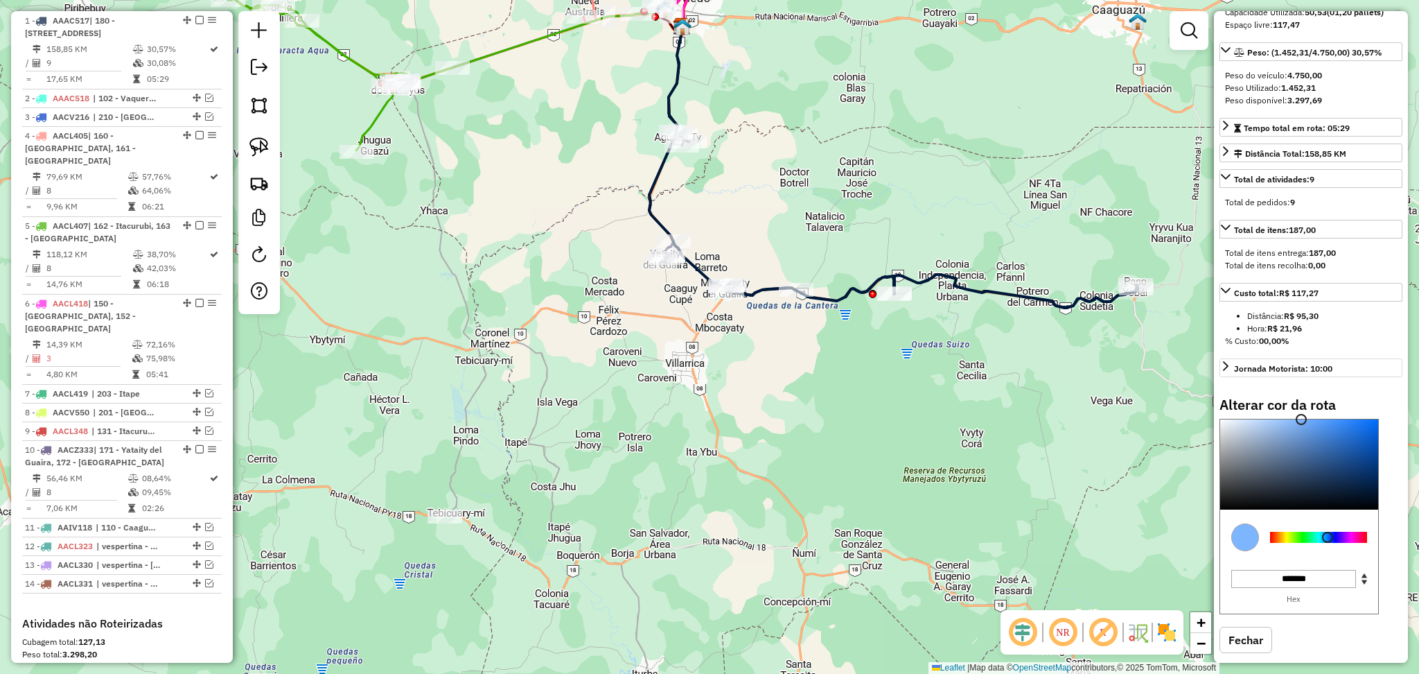
type input "*******"
drag, startPoint x: 1312, startPoint y: 487, endPoint x: 1300, endPoint y: 403, distance: 85.4
click at [1300, 403] on div "Informações da rota selecionada Número da rota: 1 Nome da rota: 180 - Mbocayaty…" at bounding box center [1311, 336] width 194 height 651
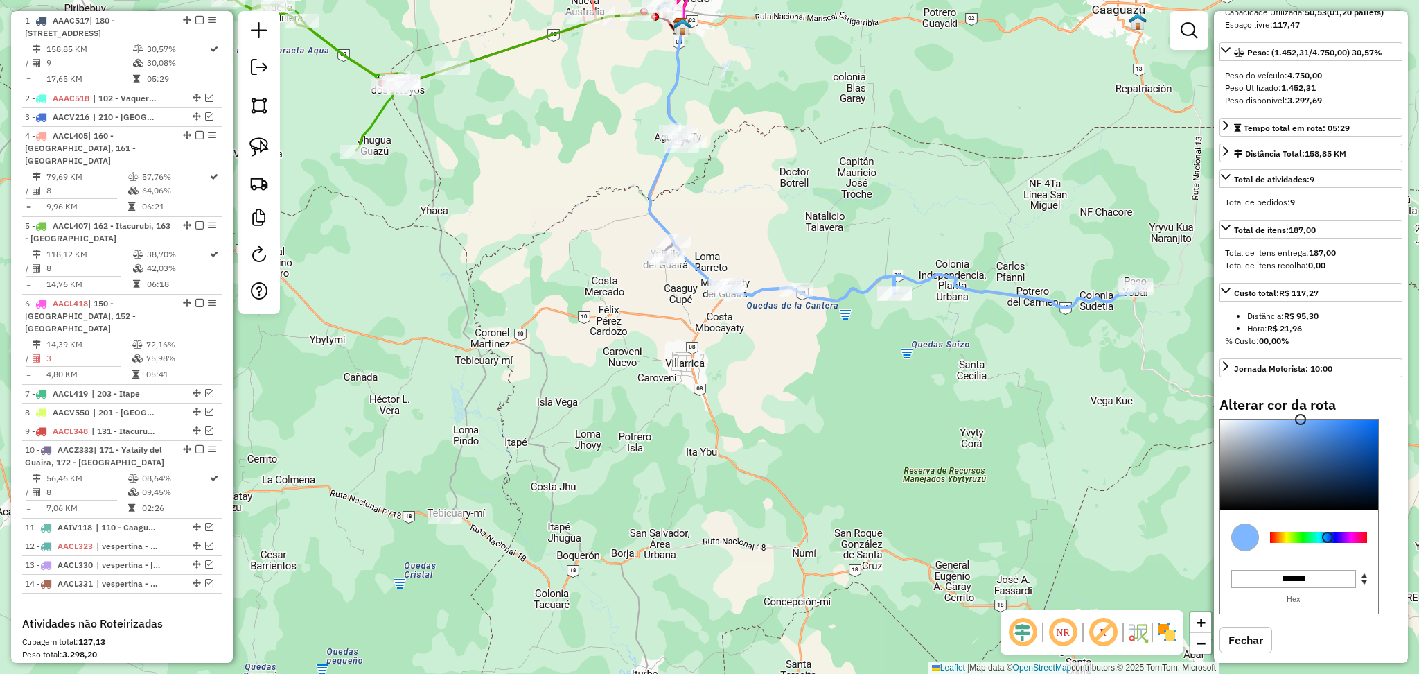
click at [848, 288] on icon at bounding box center [932, 290] width 412 height 33
select select "**********"
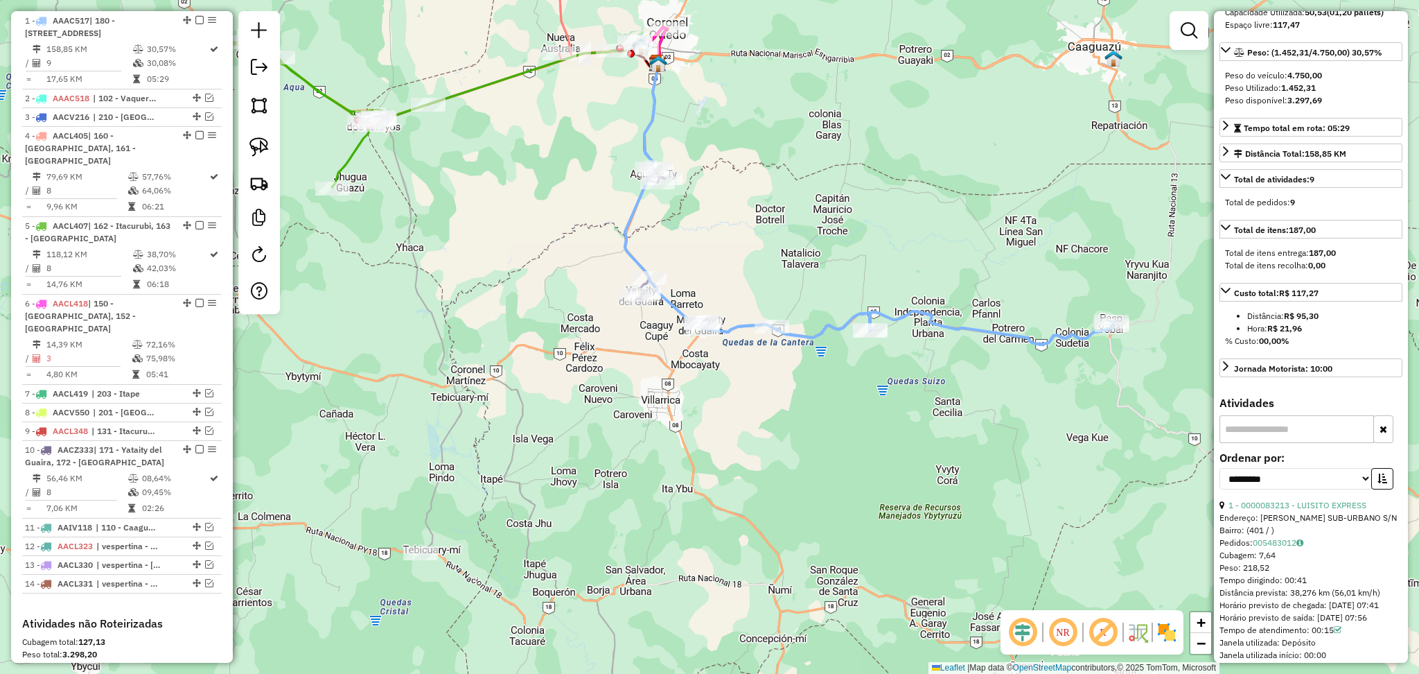
drag, startPoint x: 823, startPoint y: 378, endPoint x: 784, endPoint y: 427, distance: 62.6
click at [784, 427] on div "Janela de atendimento Grade de atendimento Capacidade Transportadoras Veículos …" at bounding box center [709, 337] width 1419 height 674
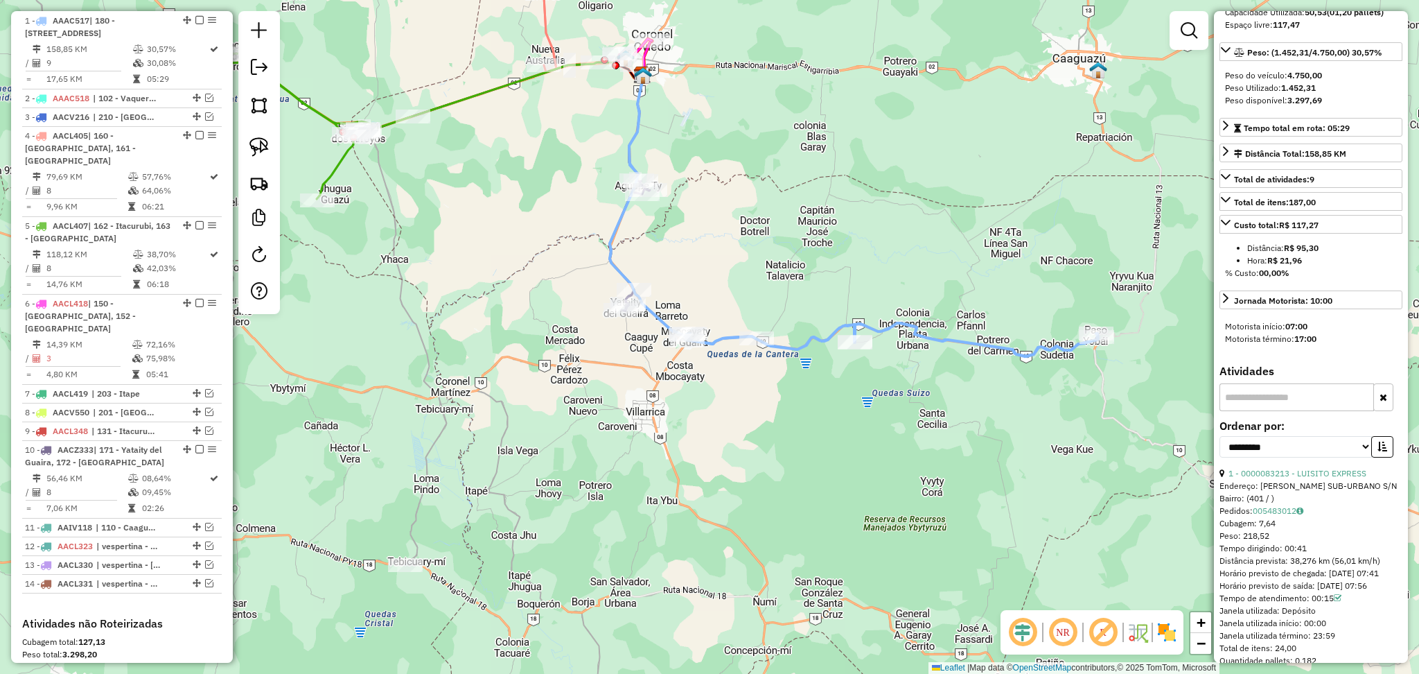
scroll to position [0, 0]
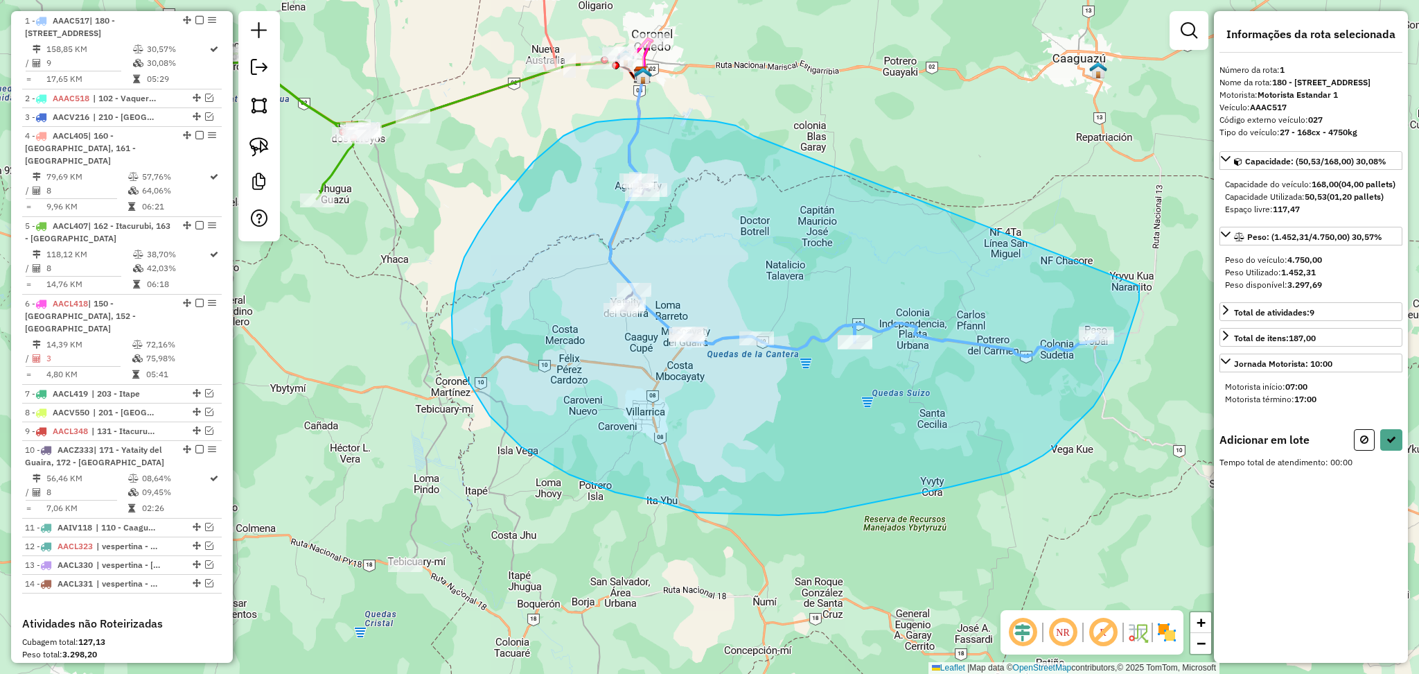
drag, startPoint x: 753, startPoint y: 135, endPoint x: 1139, endPoint y: 286, distance: 414.9
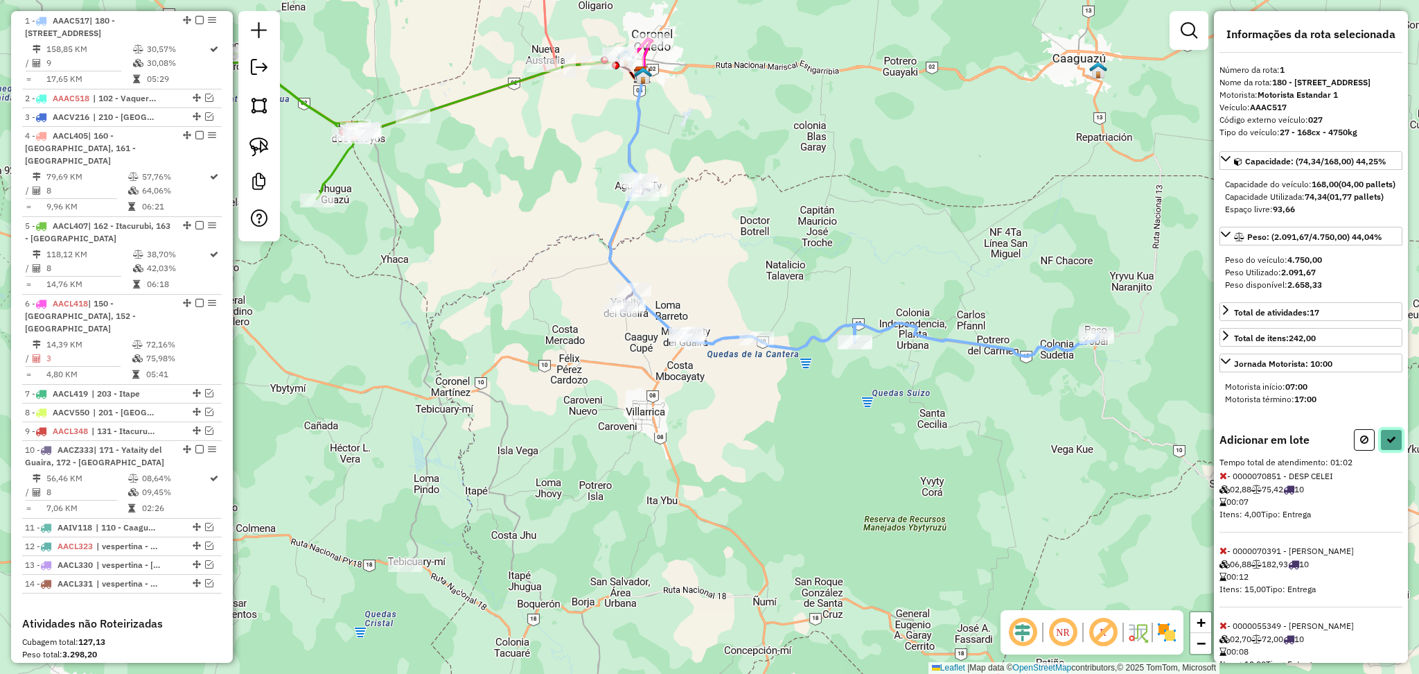
click at [1387, 444] on icon at bounding box center [1392, 439] width 10 height 10
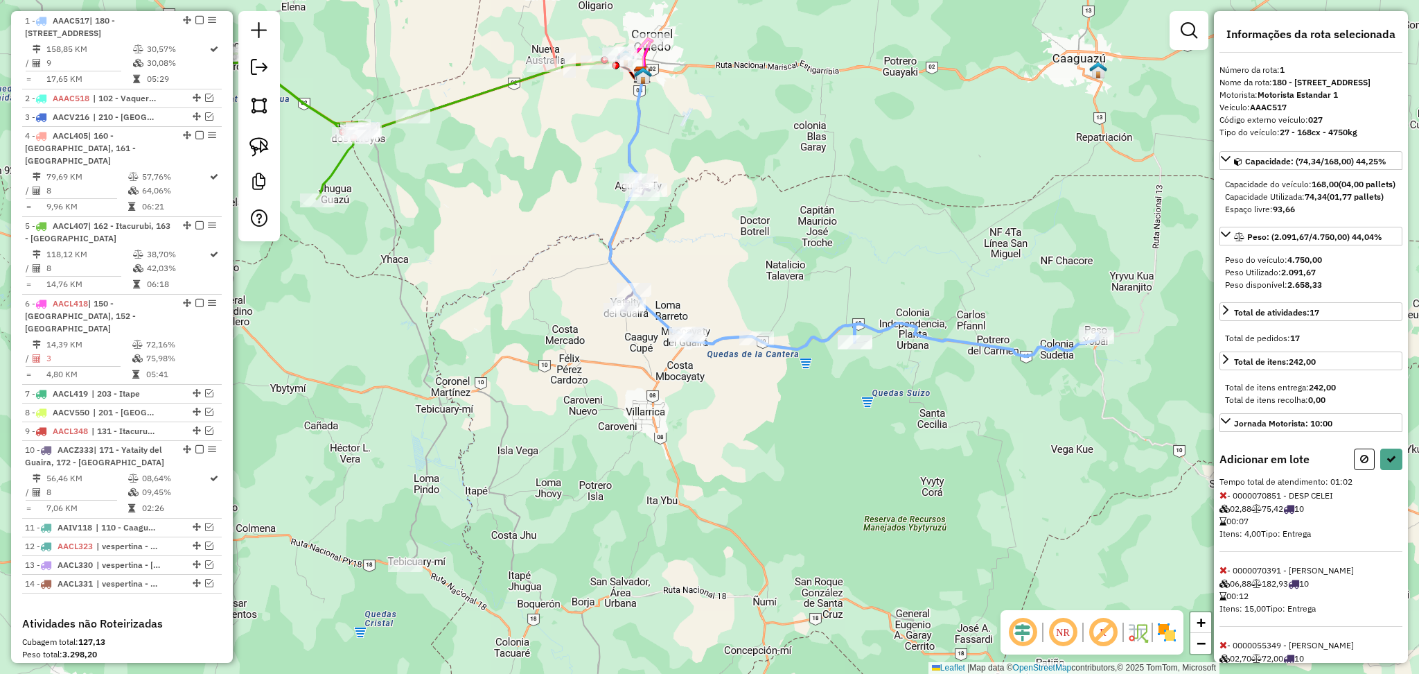
select select "**********"
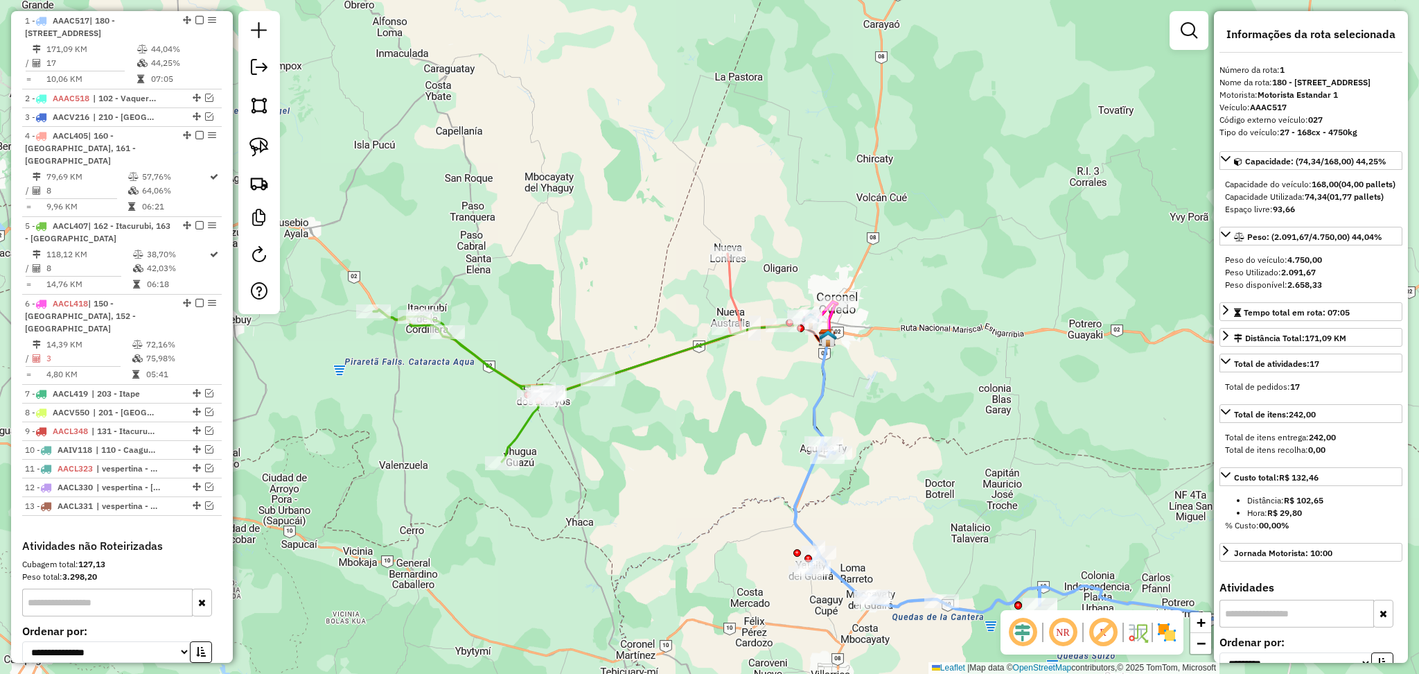
drag, startPoint x: 694, startPoint y: 162, endPoint x: 879, endPoint y: 425, distance: 321.8
click at [879, 425] on div "Janela de atendimento Grade de atendimento Capacidade Transportadoras Veículos …" at bounding box center [709, 337] width 1419 height 674
click at [489, 356] on icon at bounding box center [459, 386] width 171 height 152
click at [489, 356] on icon at bounding box center [461, 386] width 171 height 152
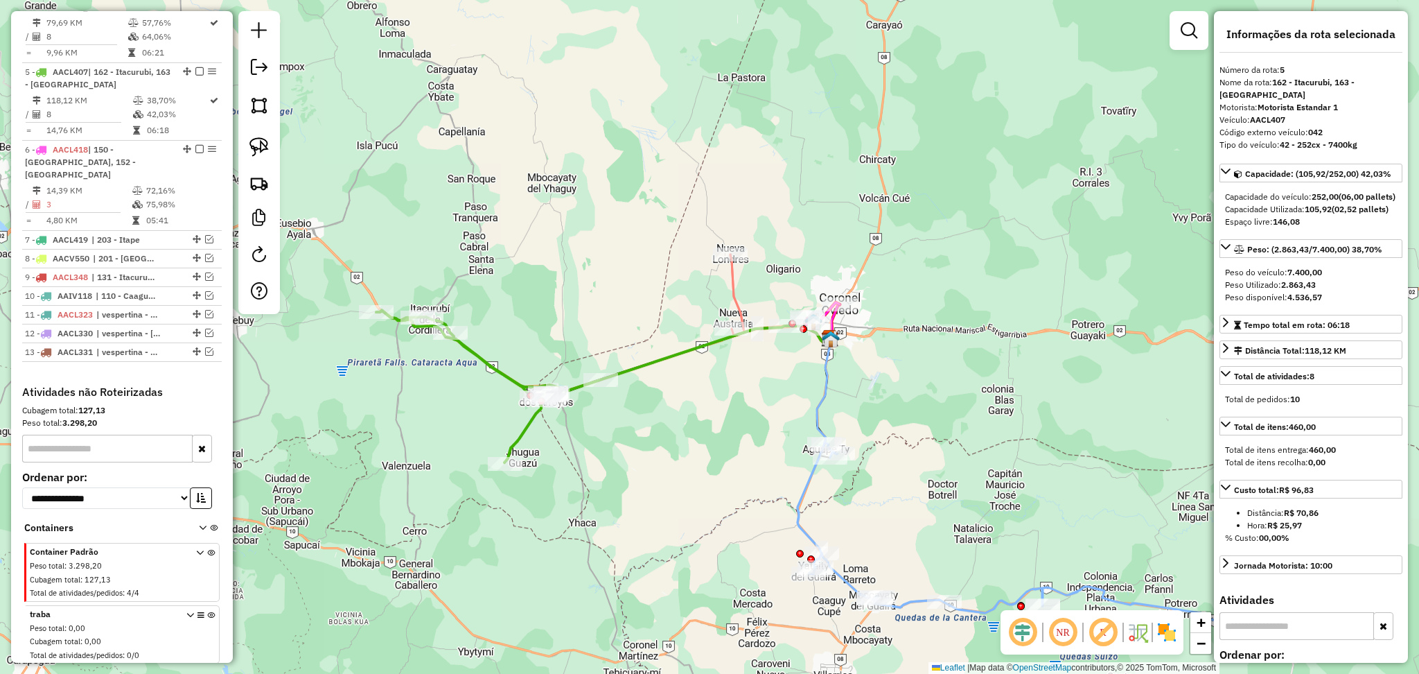
scroll to position [763, 0]
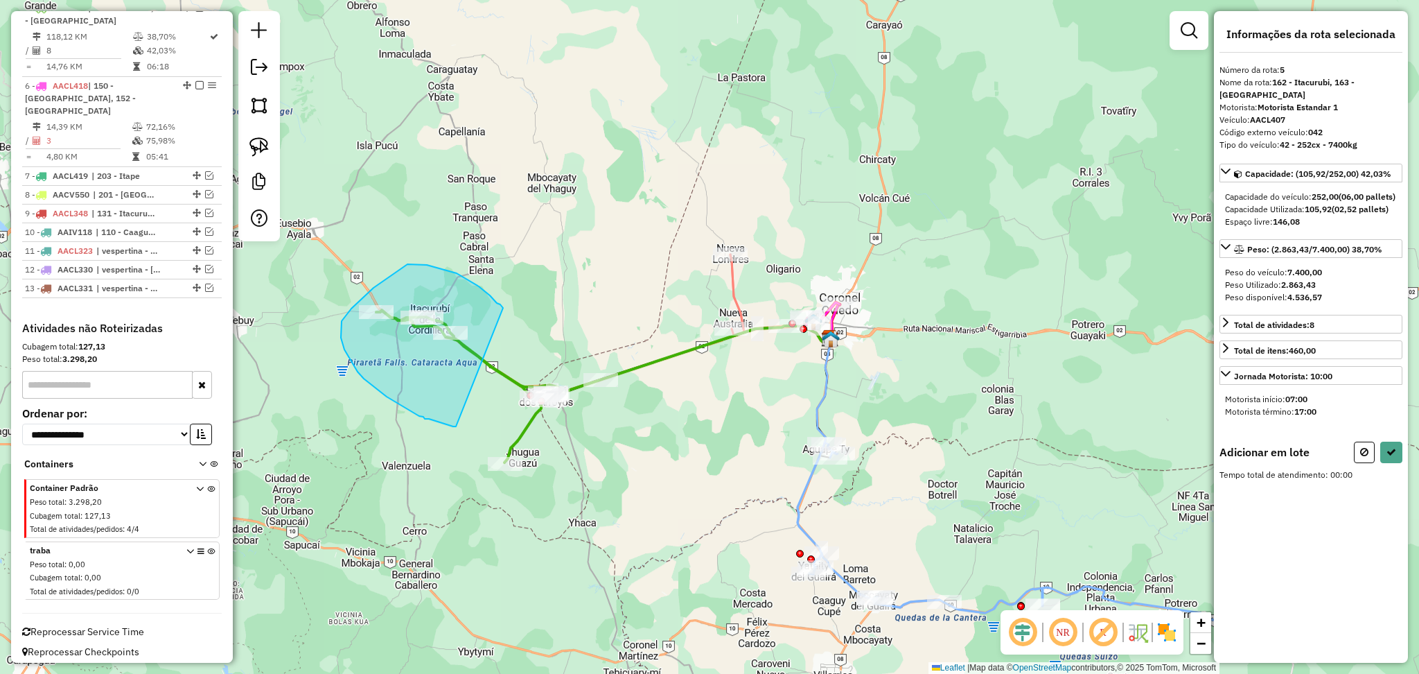
drag, startPoint x: 479, startPoint y: 286, endPoint x: 457, endPoint y: 426, distance: 141.7
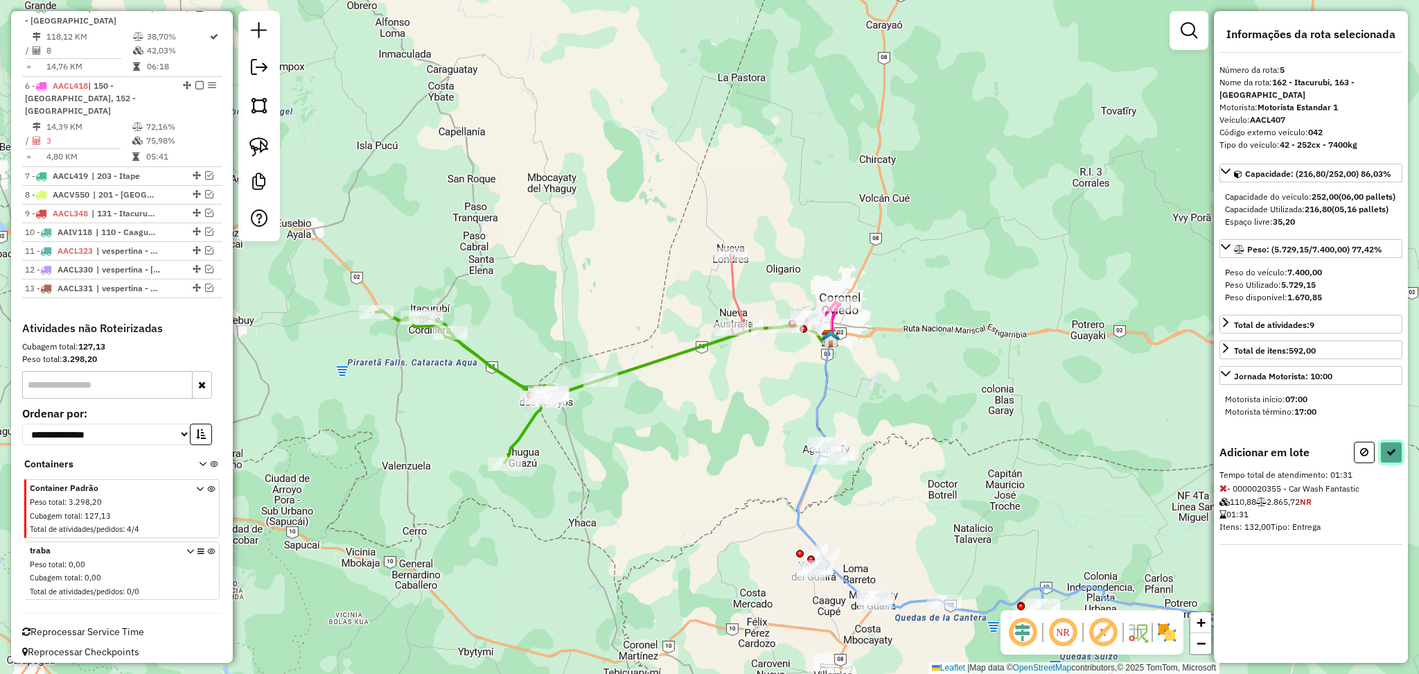
click at [1392, 449] on icon at bounding box center [1392, 452] width 10 height 10
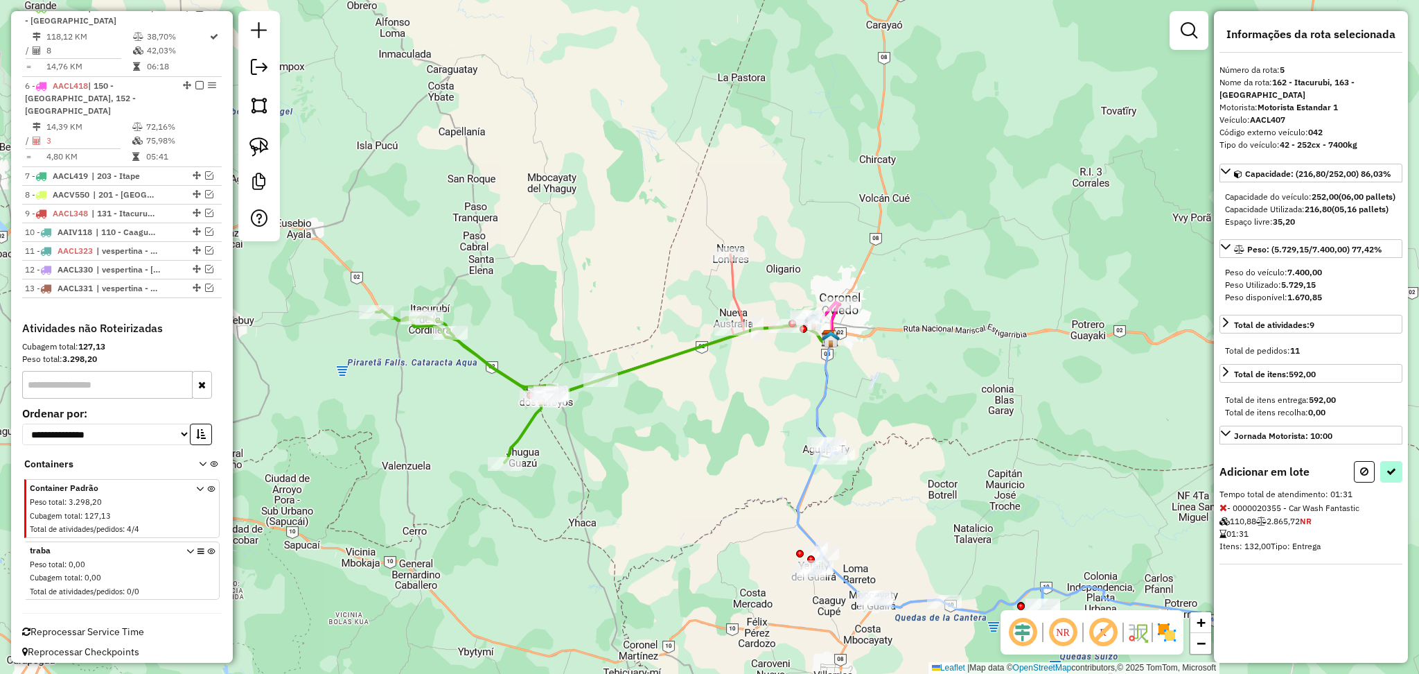
select select "**********"
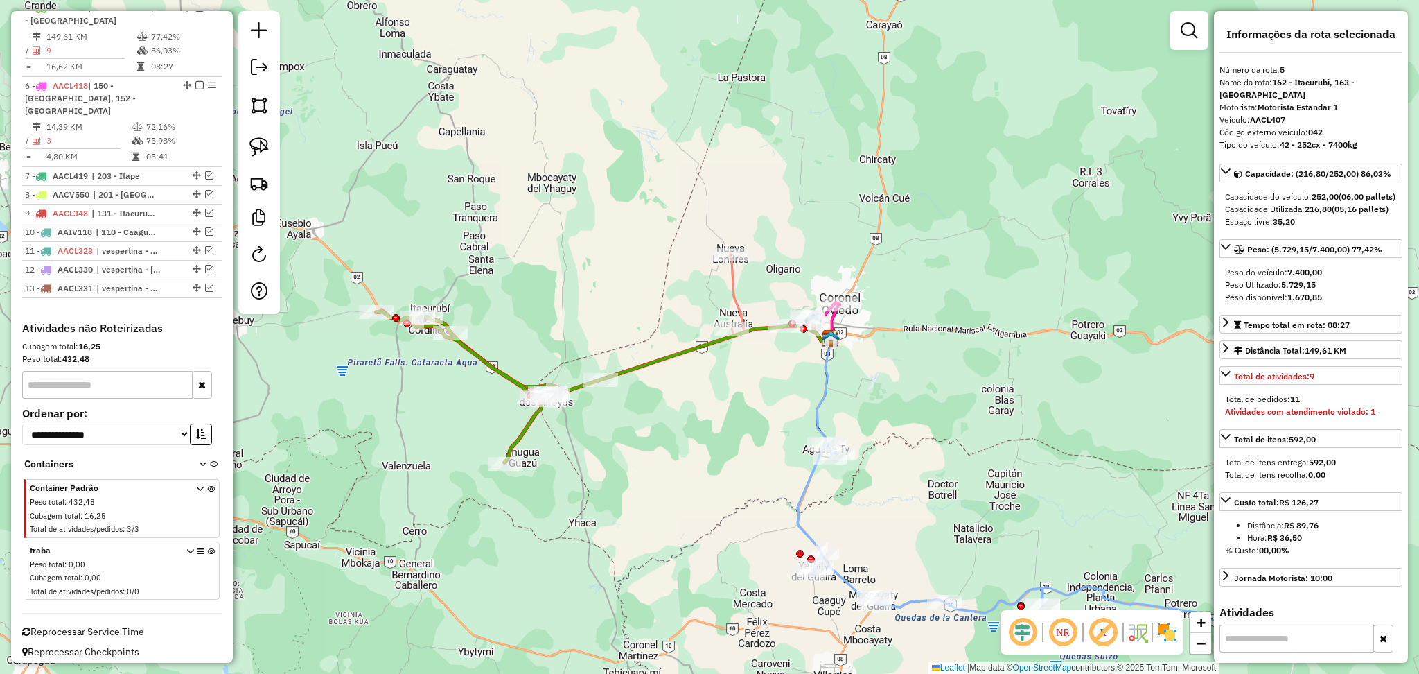
click at [484, 367] on icon at bounding box center [461, 386] width 171 height 152
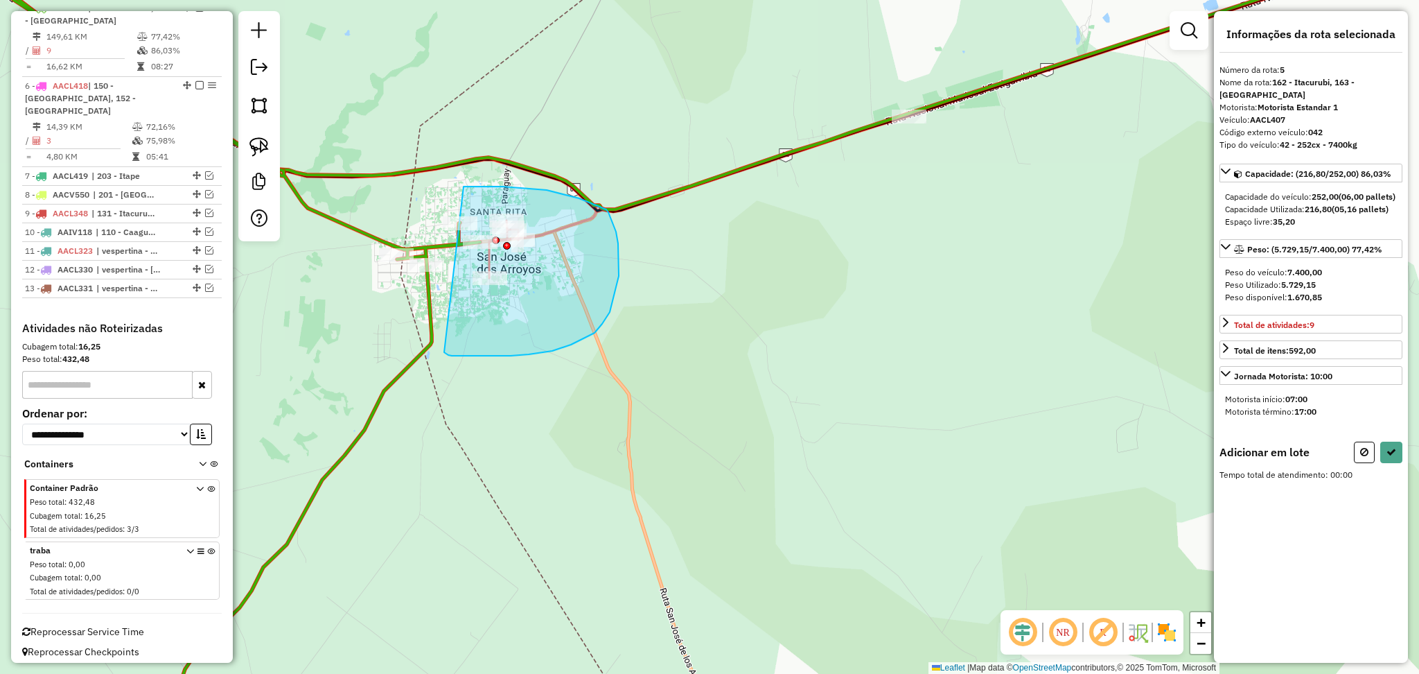
drag, startPoint x: 464, startPoint y: 186, endPoint x: 411, endPoint y: 333, distance: 155.4
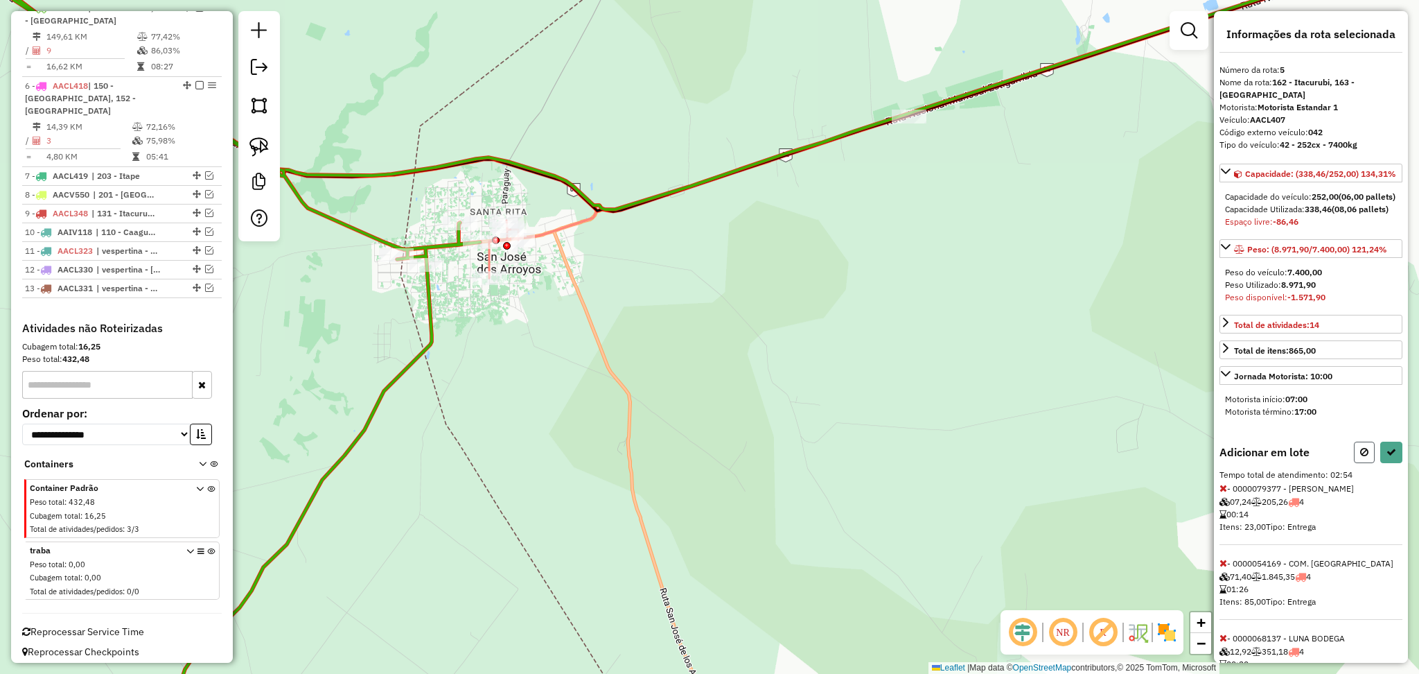
click at [1362, 457] on icon at bounding box center [1364, 452] width 8 height 10
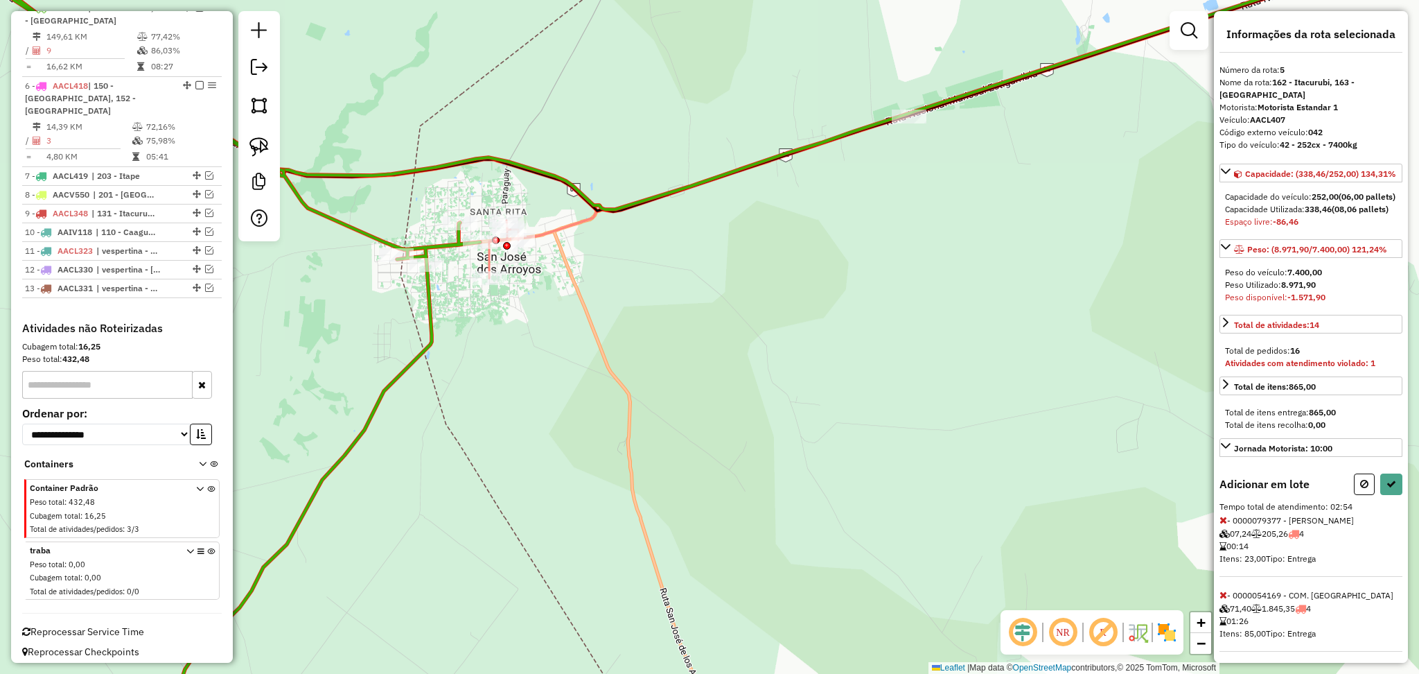
select select "**********"
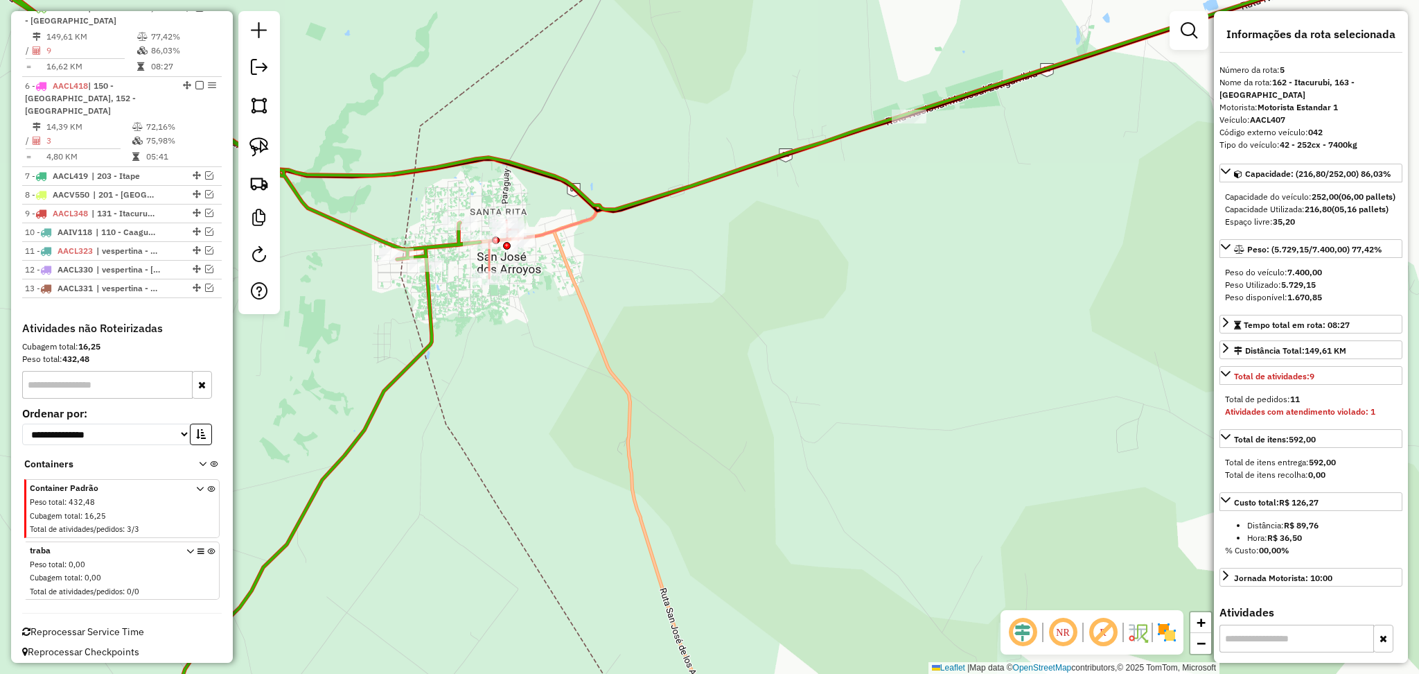
click at [428, 325] on icon at bounding box center [205, 337] width 550 height 809
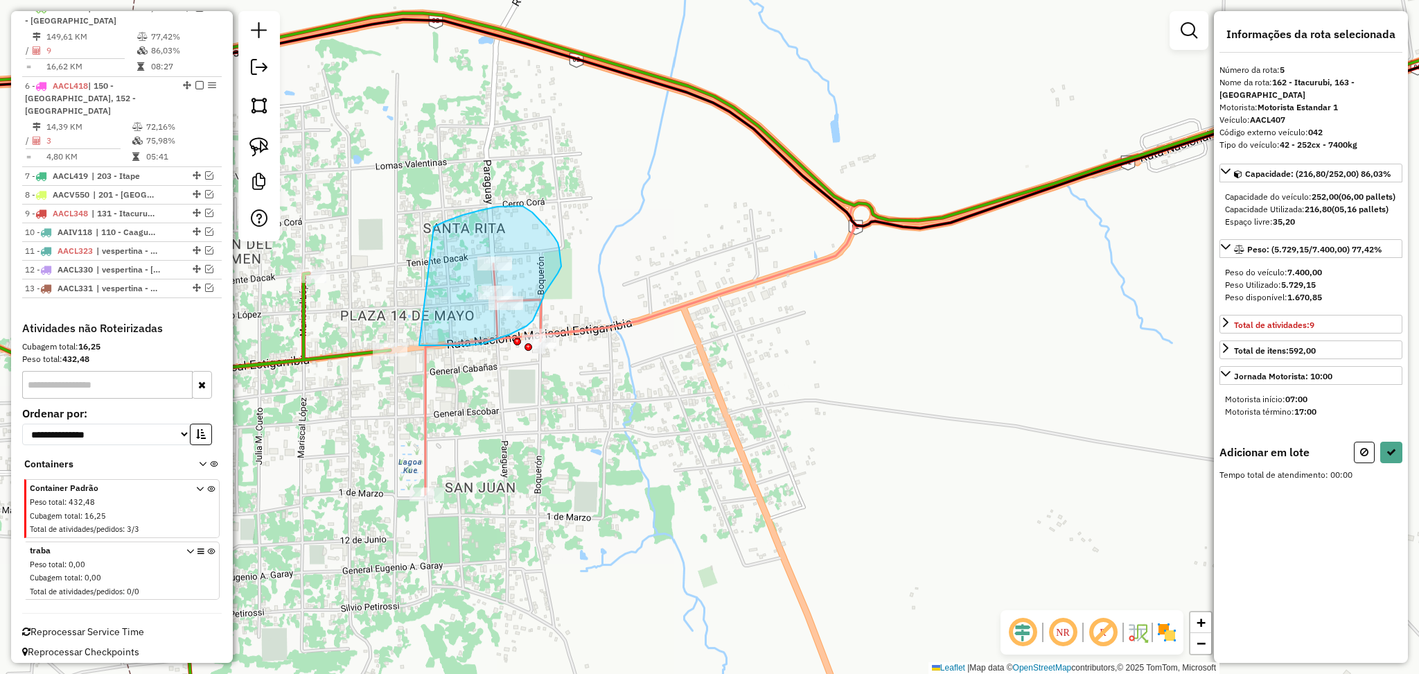
drag, startPoint x: 481, startPoint y: 210, endPoint x: 407, endPoint y: 345, distance: 153.8
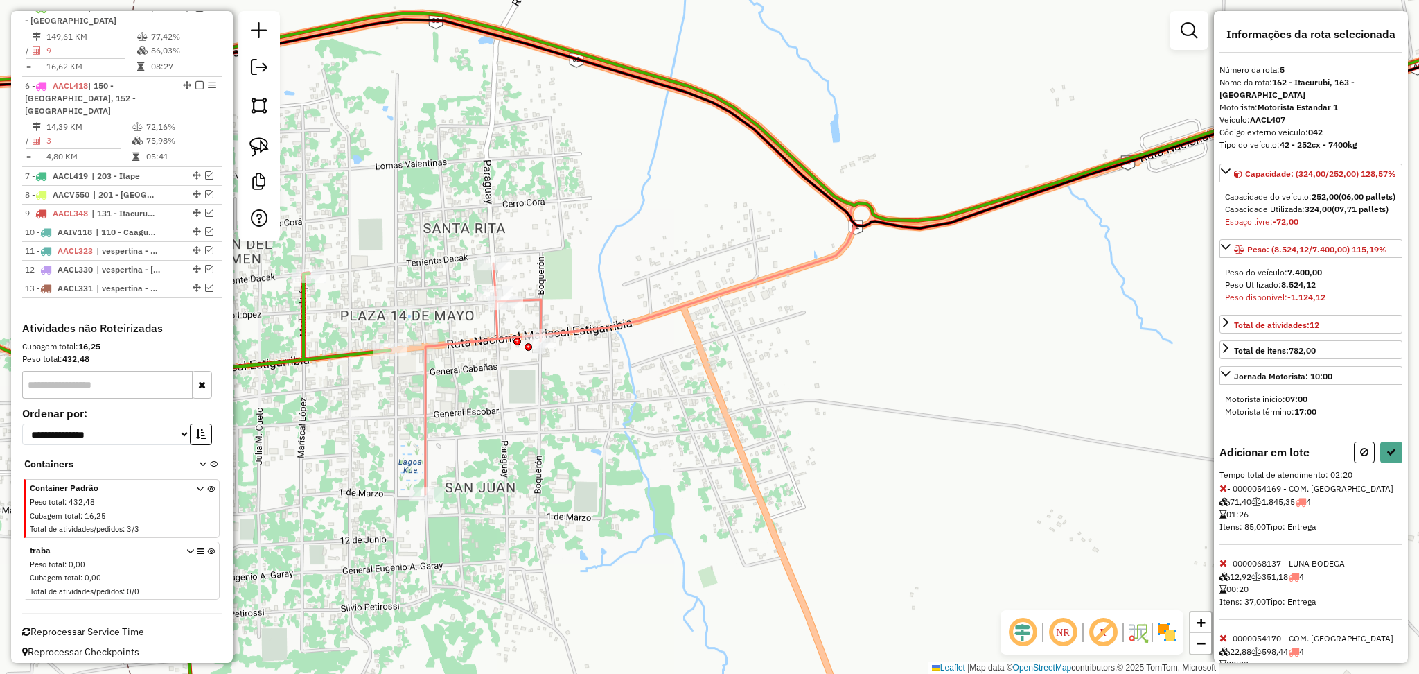
scroll to position [74, 0]
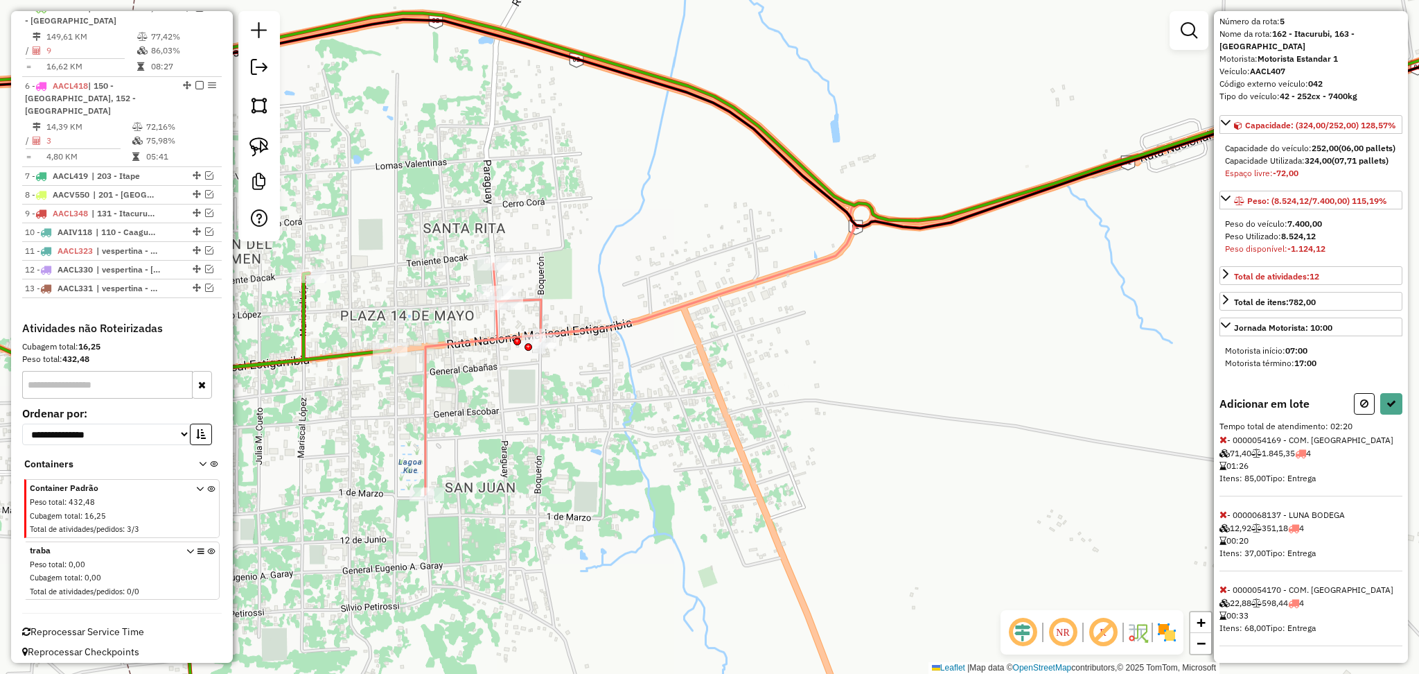
click at [1222, 437] on icon at bounding box center [1224, 439] width 8 height 10
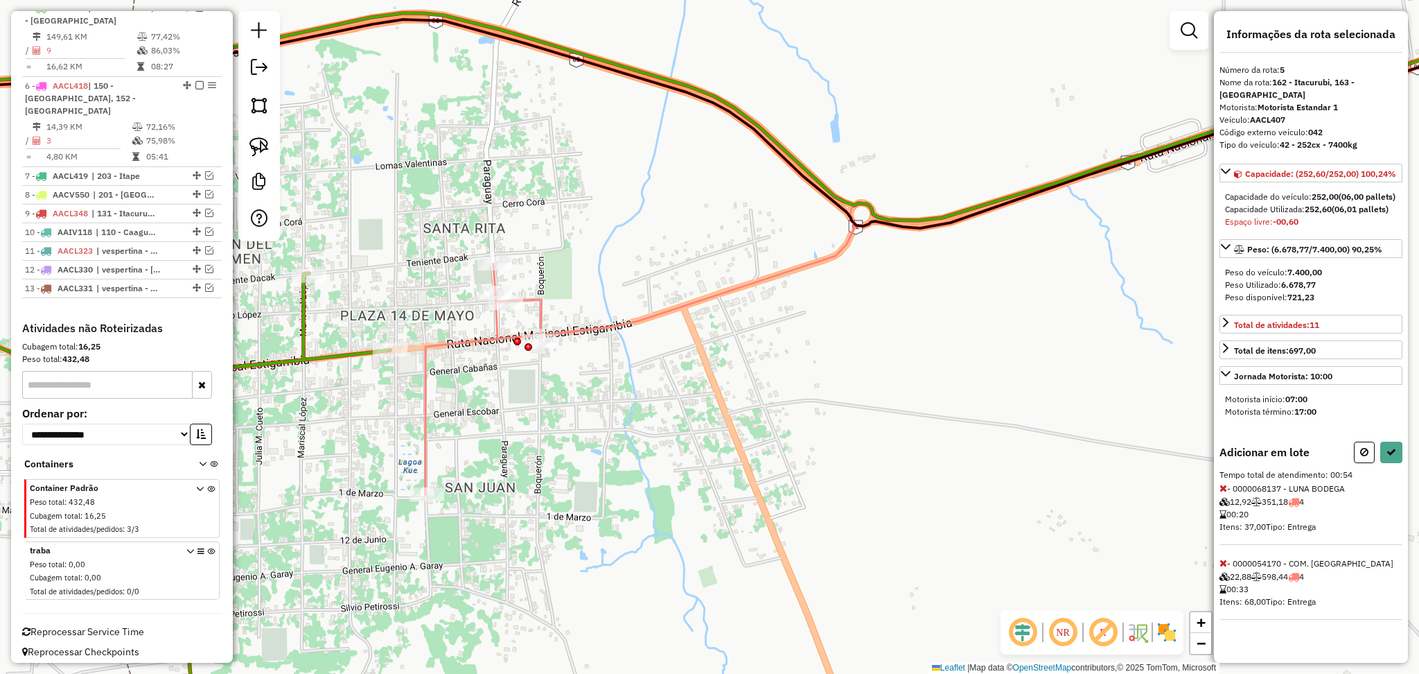
scroll to position [0, 0]
click at [1222, 493] on icon at bounding box center [1224, 488] width 8 height 10
click at [1390, 446] on button at bounding box center [1391, 451] width 22 height 21
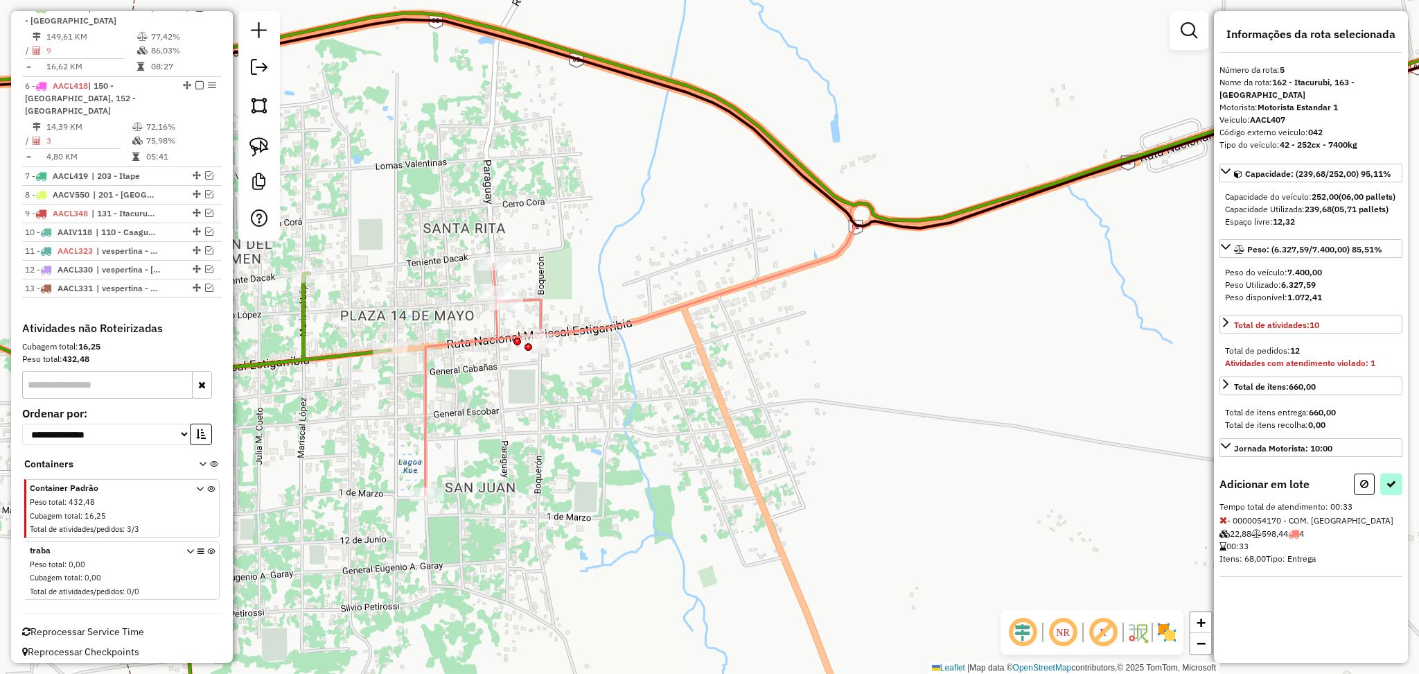
select select "**********"
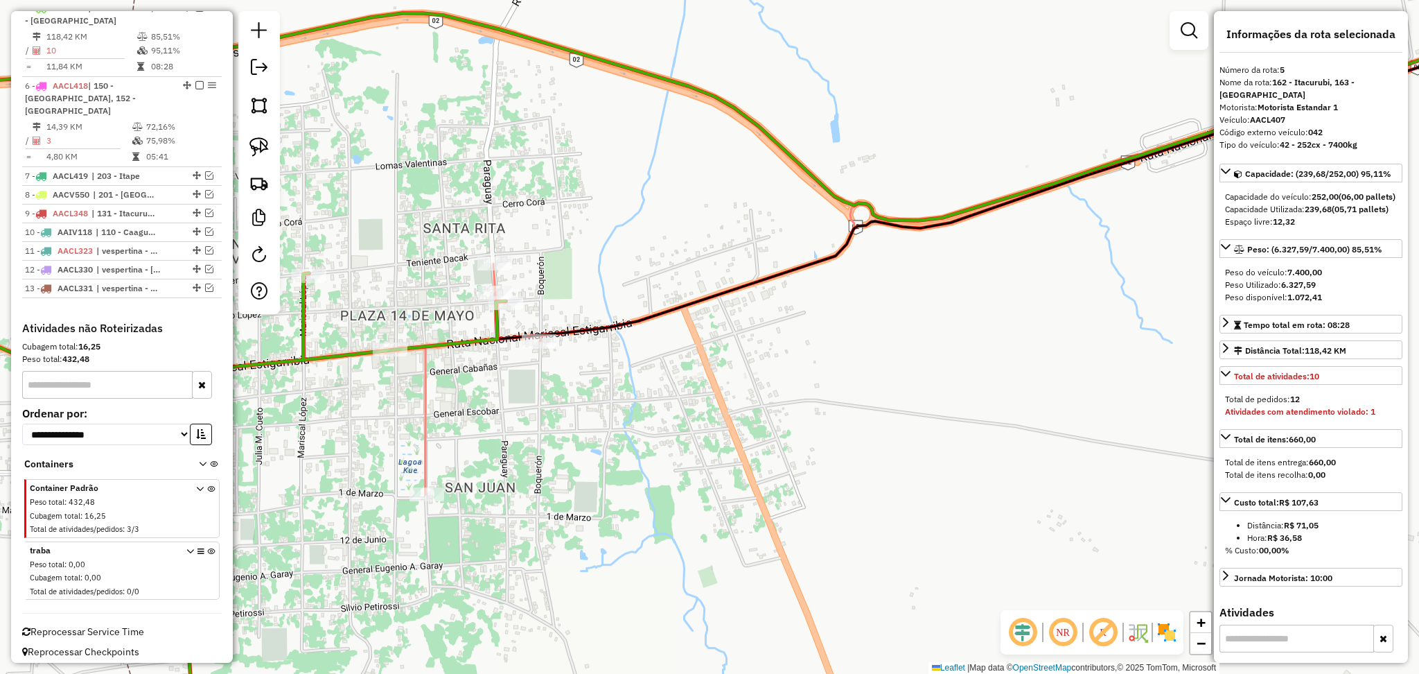
click at [309, 333] on icon at bounding box center [182, 507] width 648 height 469
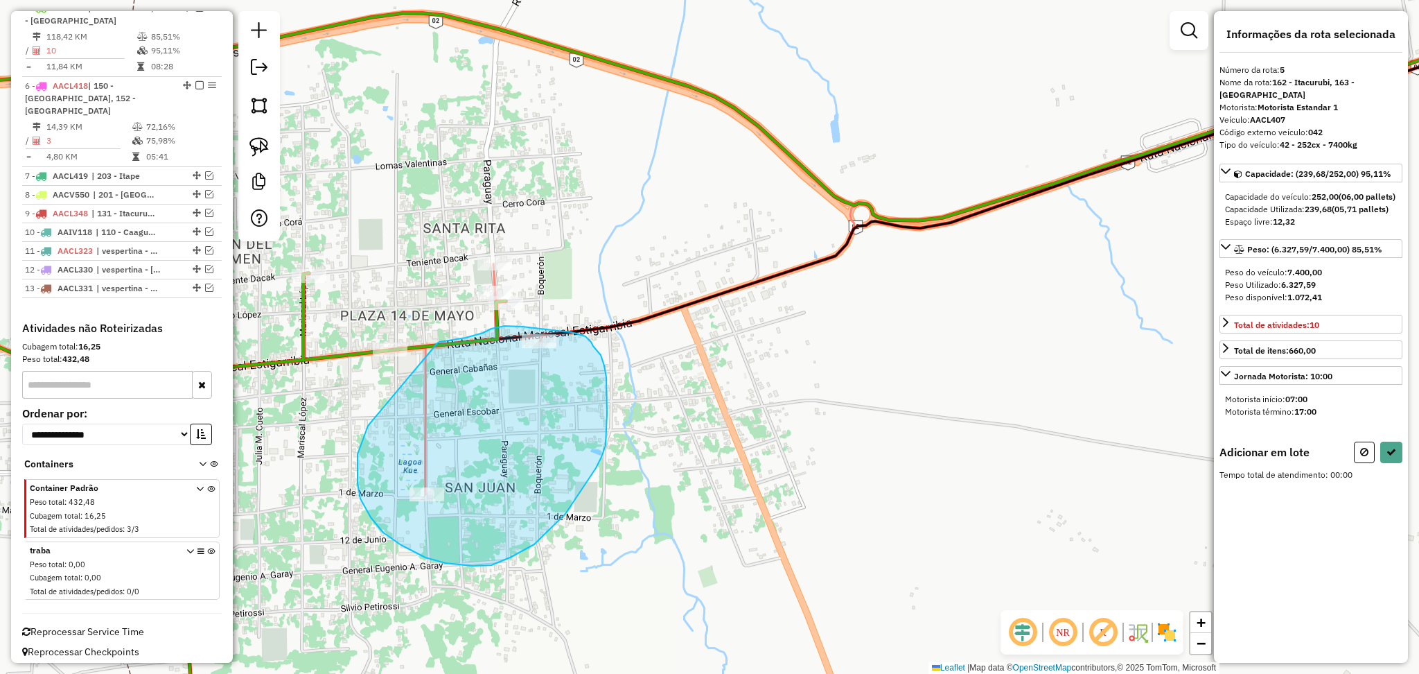
drag, startPoint x: 368, startPoint y: 426, endPoint x: 437, endPoint y: 343, distance: 108.2
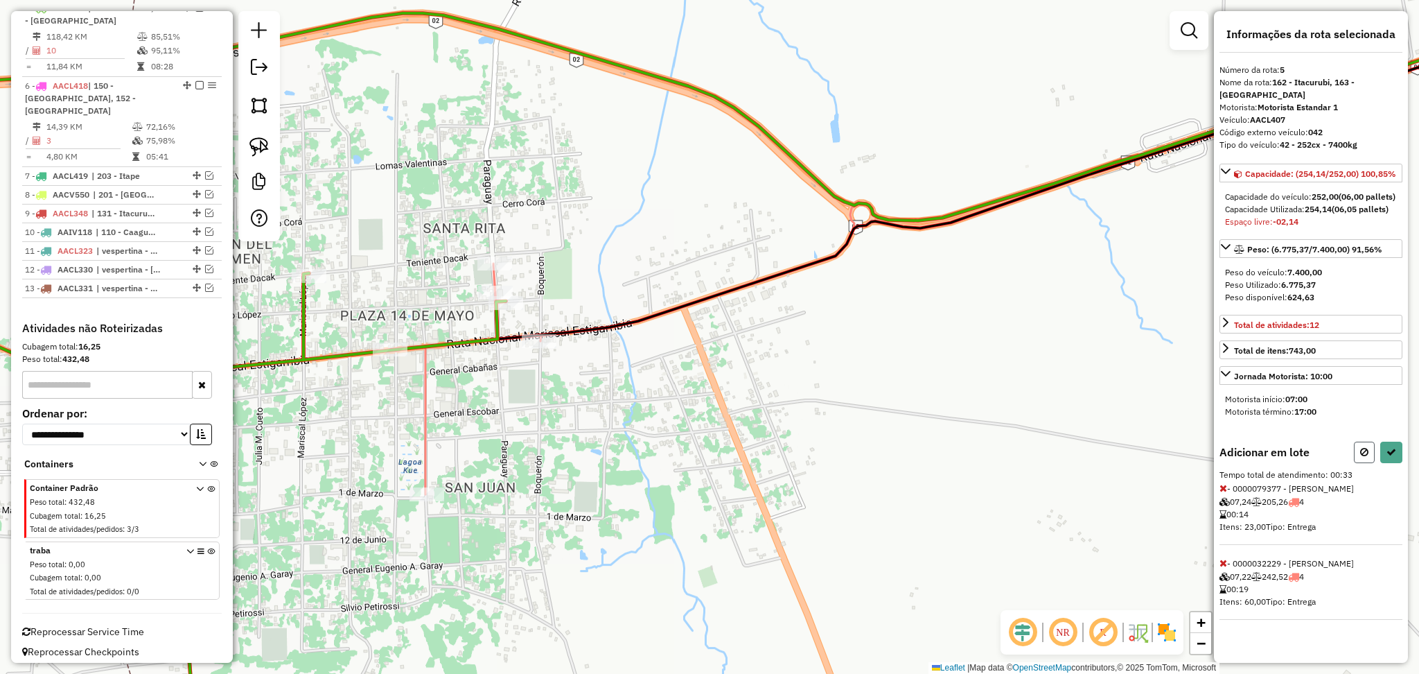
drag, startPoint x: 1369, startPoint y: 446, endPoint x: 1360, endPoint y: 444, distance: 9.2
click at [1360, 444] on button at bounding box center [1364, 451] width 21 height 21
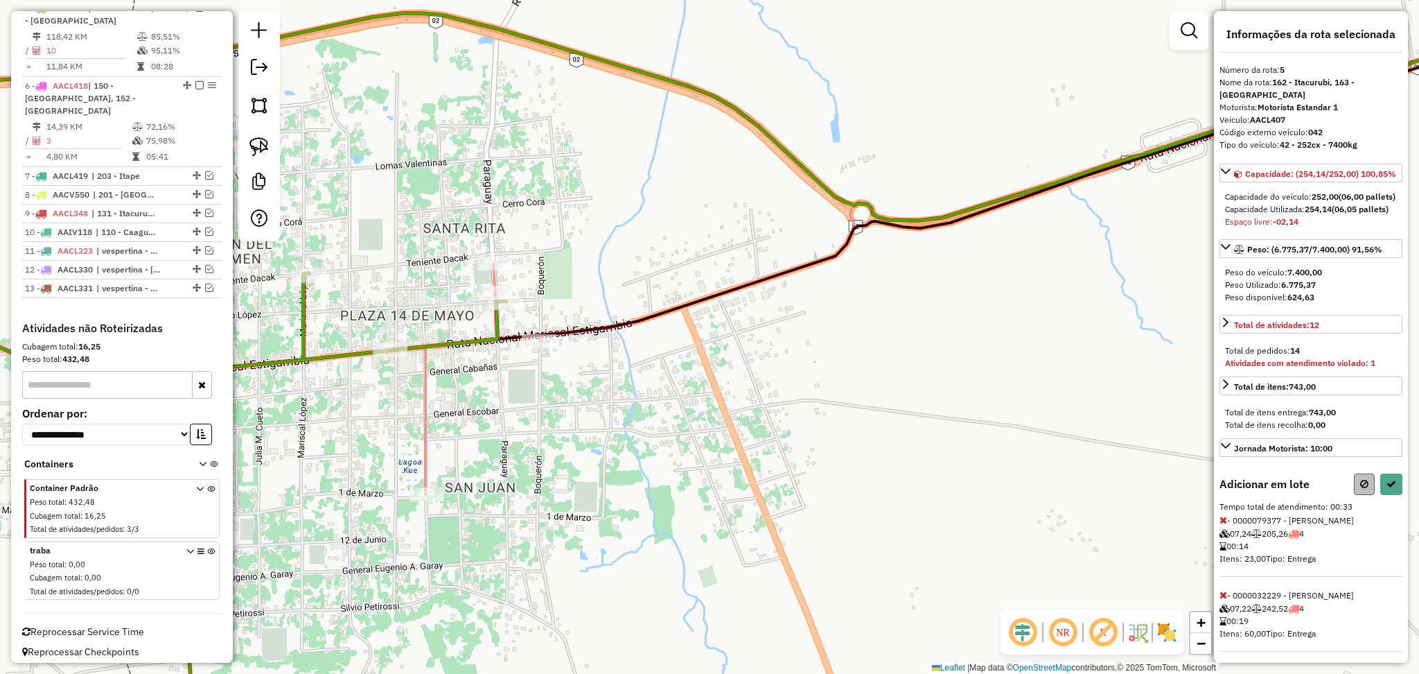
select select "**********"
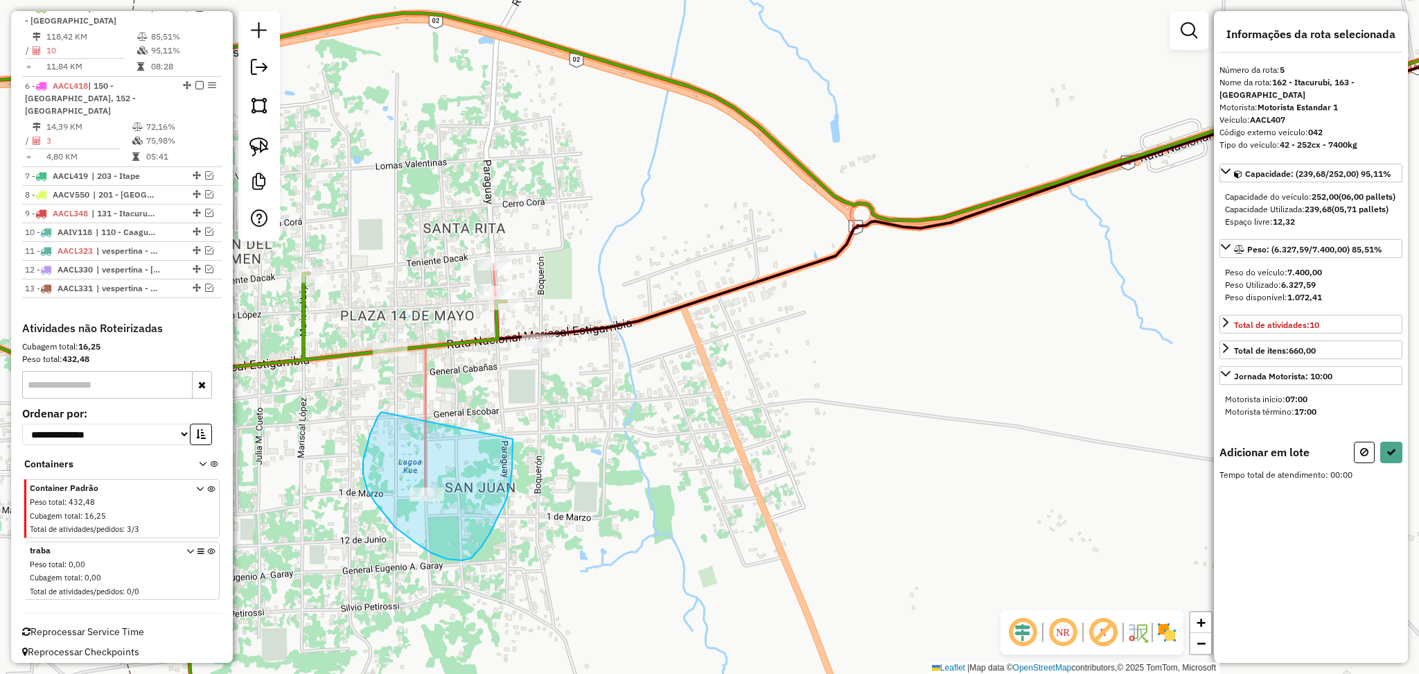
drag, startPoint x: 381, startPoint y: 412, endPoint x: 513, endPoint y: 439, distance: 134.4
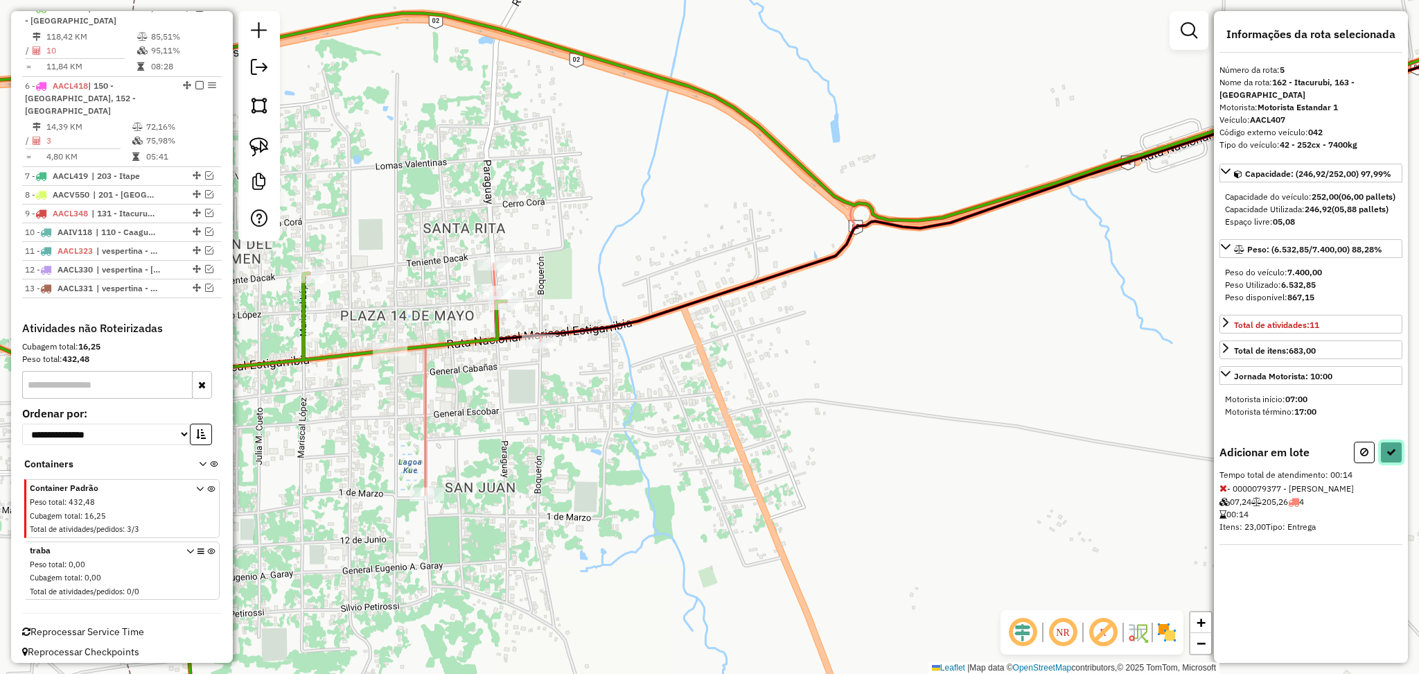
click at [1382, 453] on button at bounding box center [1391, 451] width 22 height 21
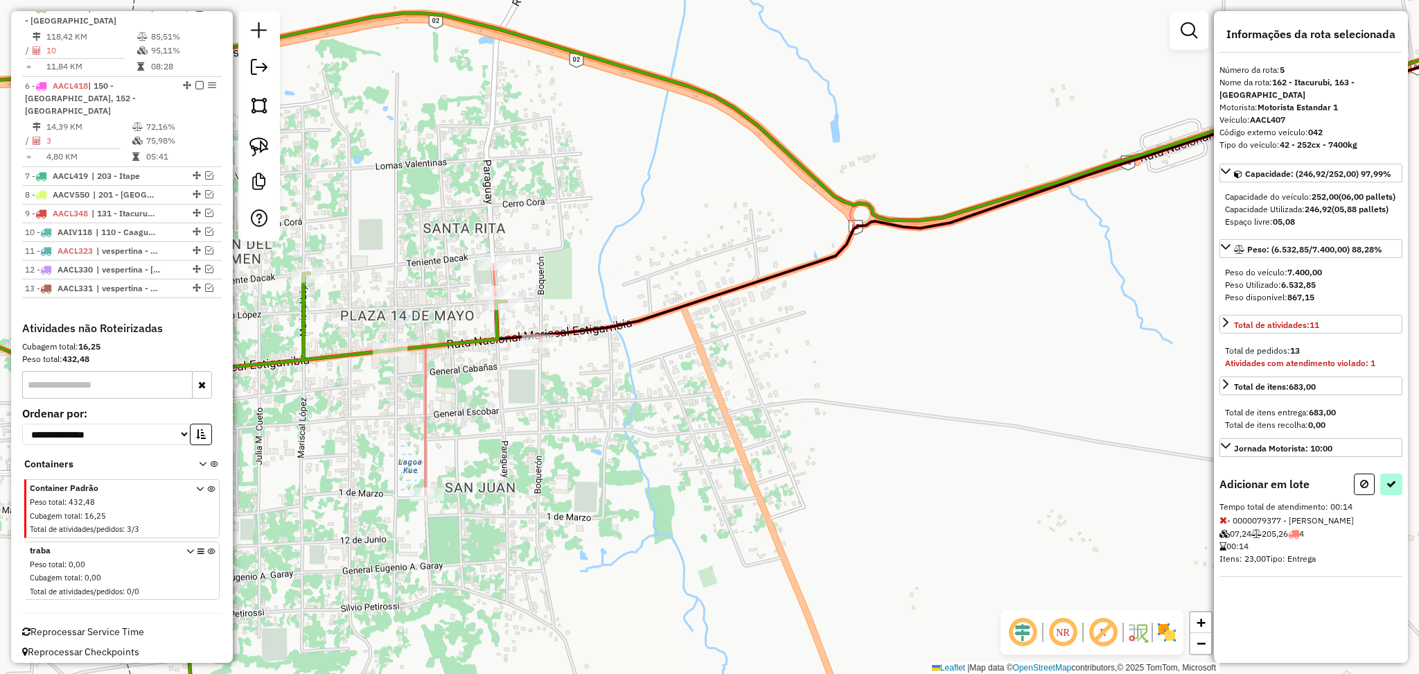
select select "**********"
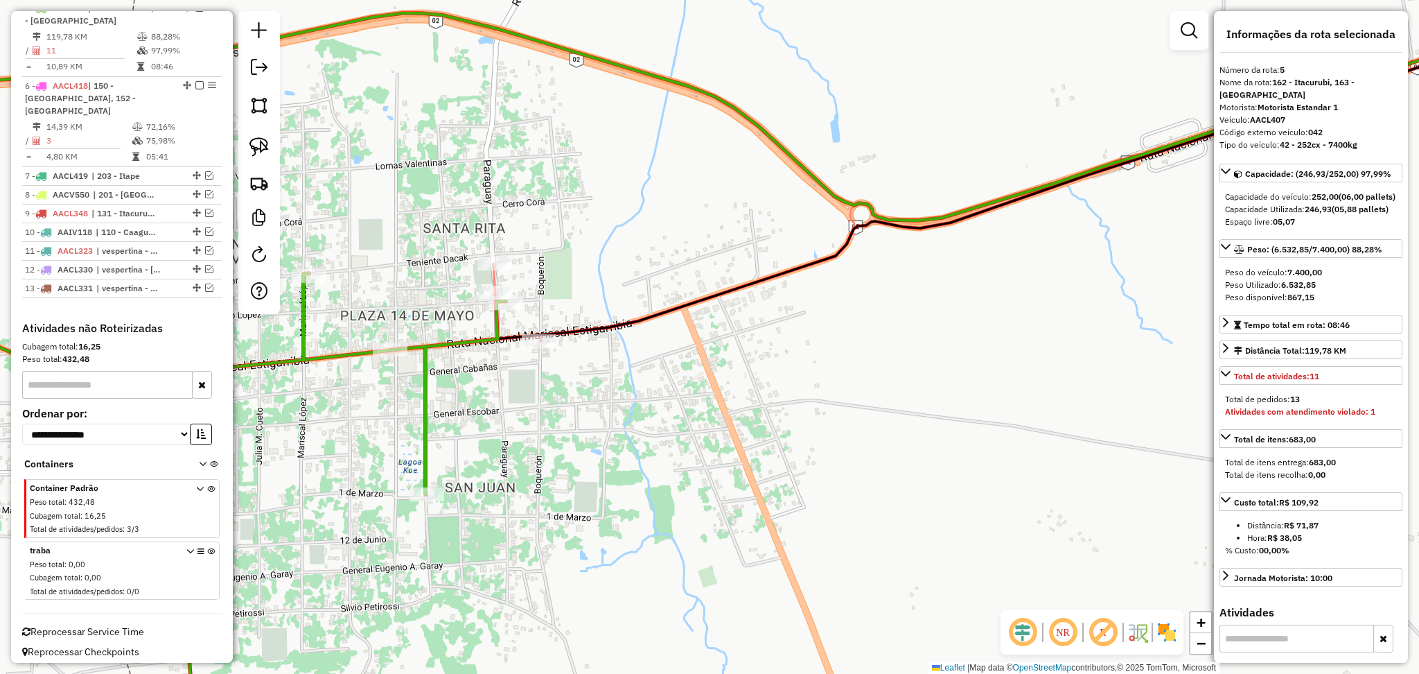
click at [419, 389] on icon at bounding box center [182, 507] width 648 height 469
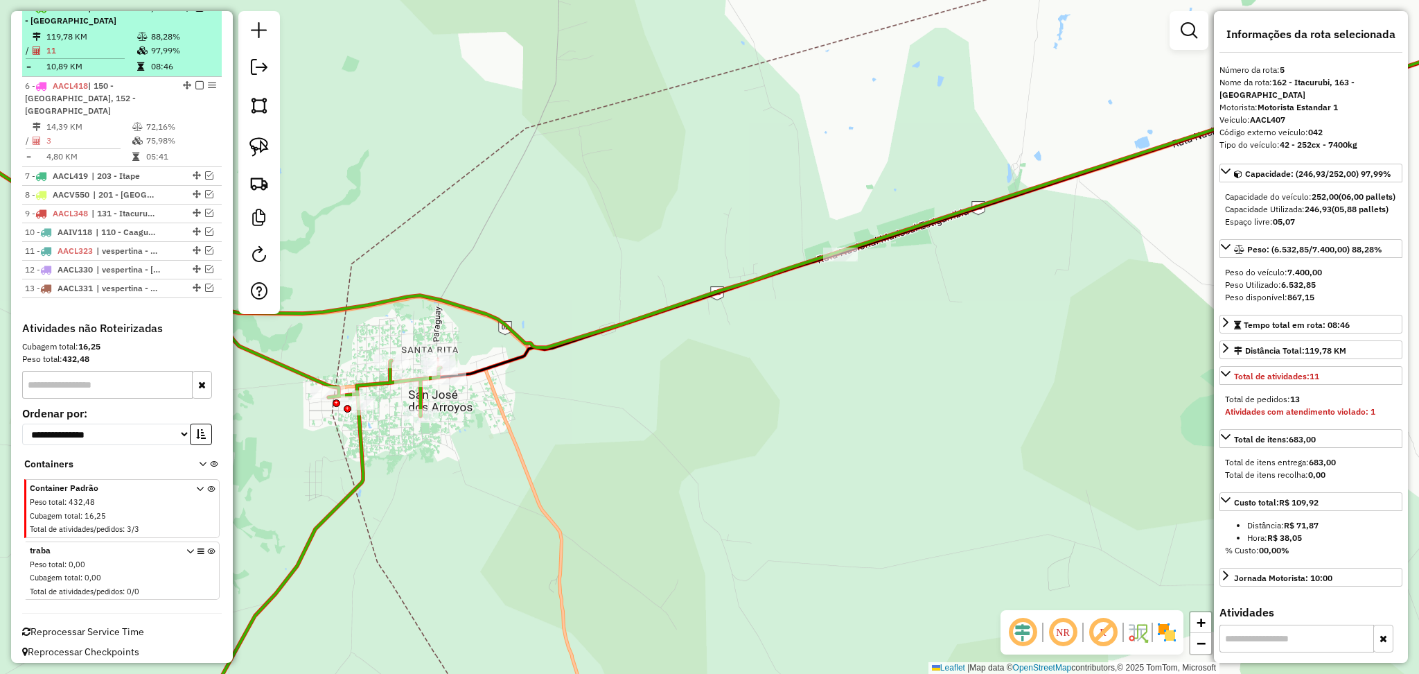
click at [195, 12] on em at bounding box center [199, 7] width 8 height 8
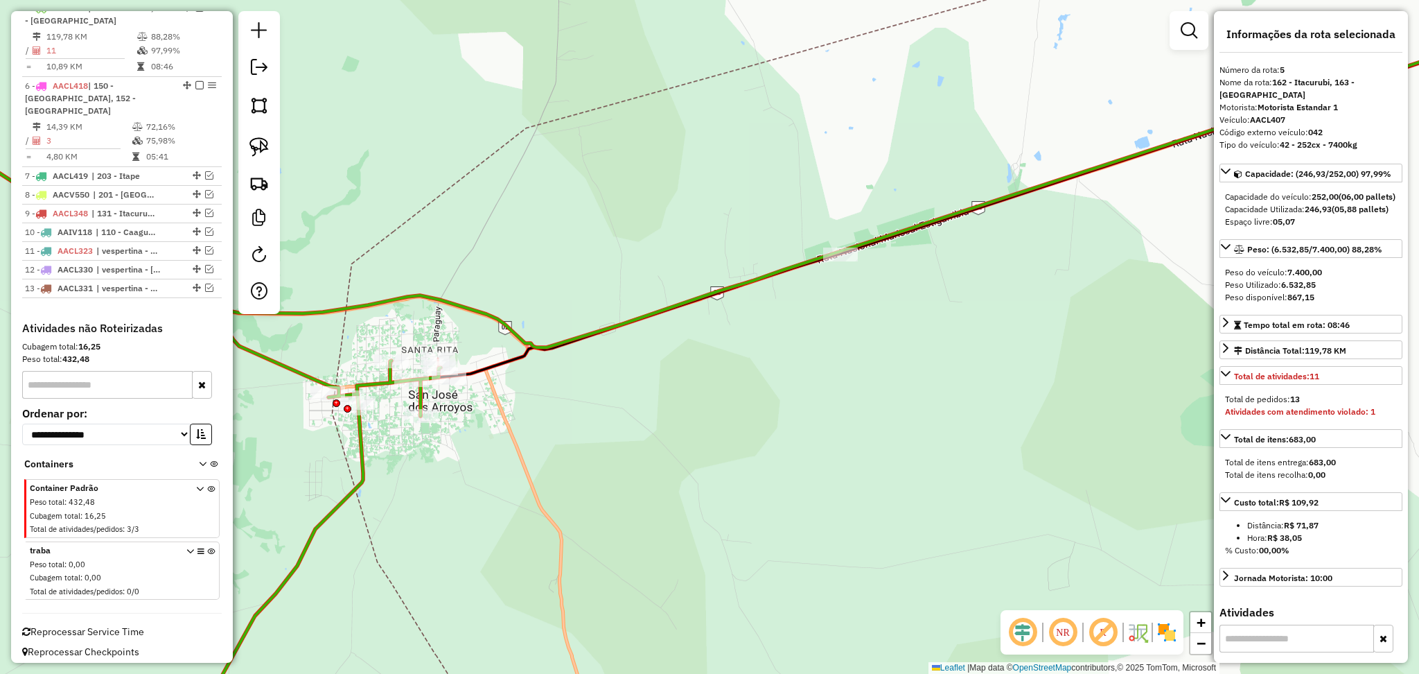
scroll to position [704, 0]
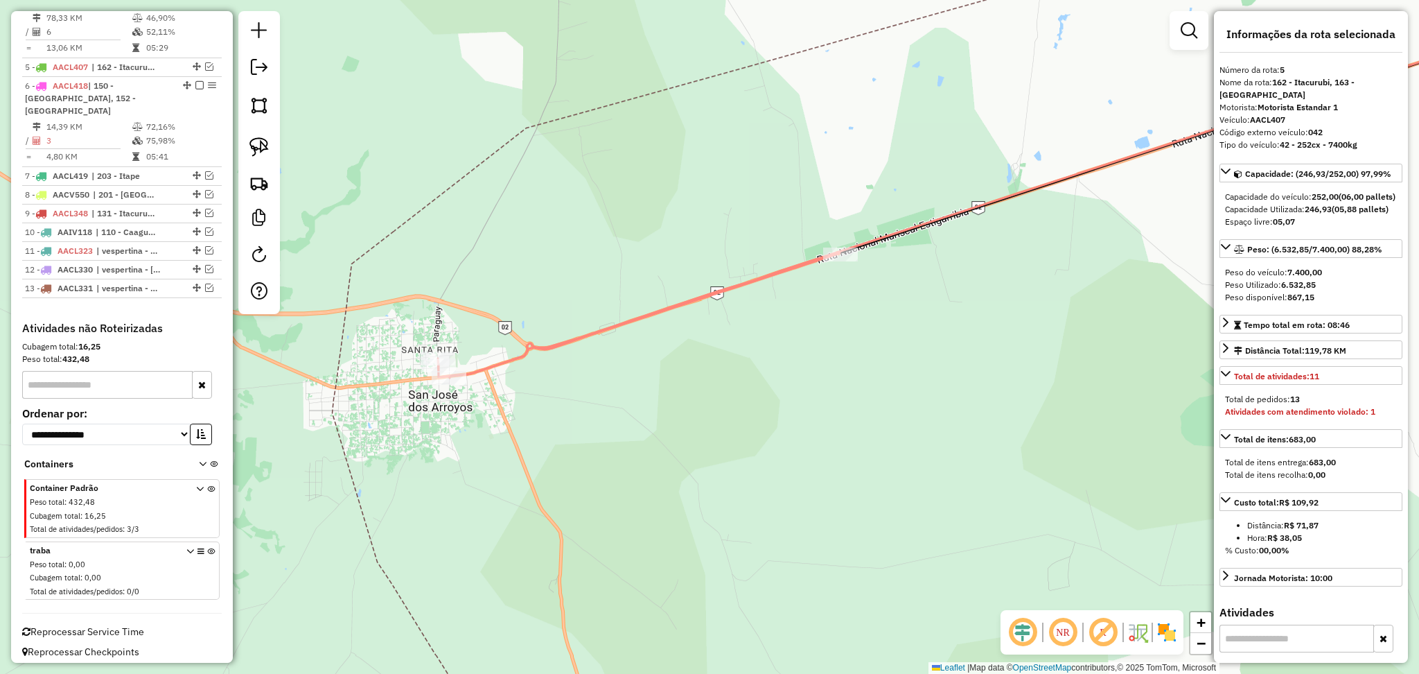
click at [513, 363] on icon at bounding box center [999, 197] width 1123 height 362
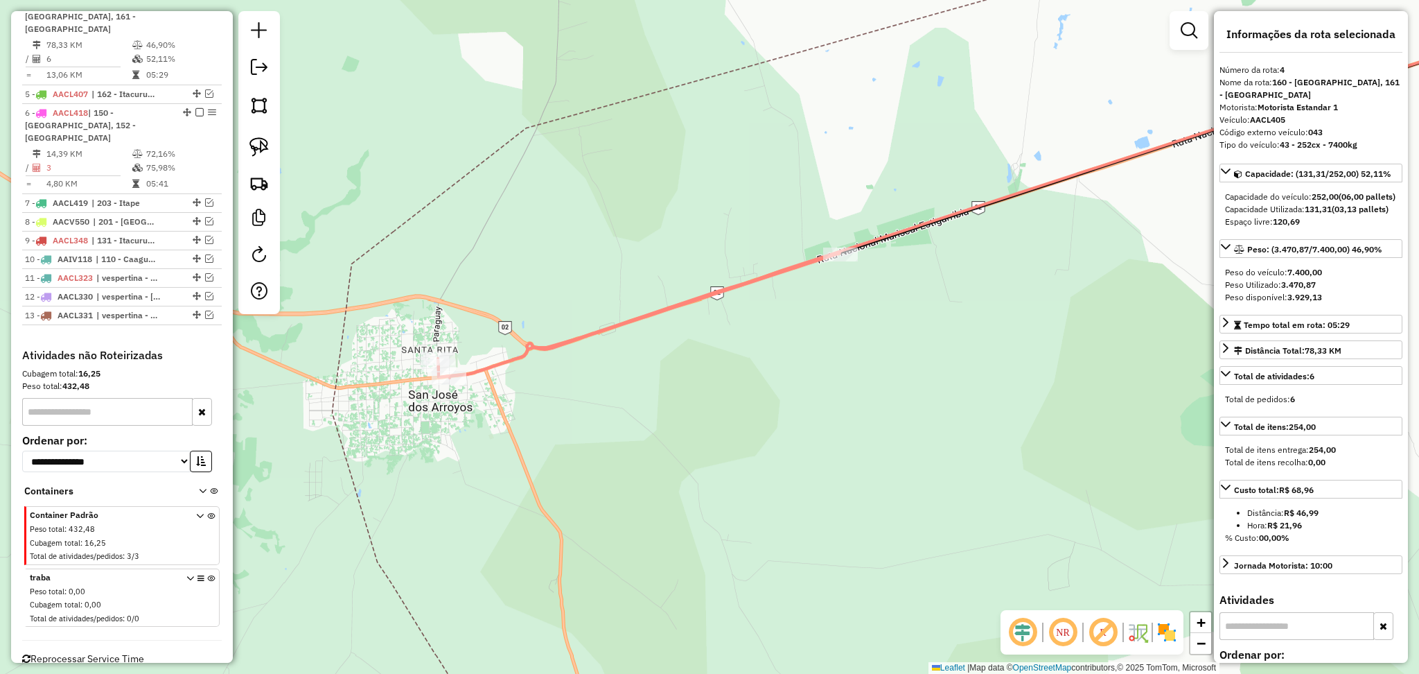
scroll to position [673, 0]
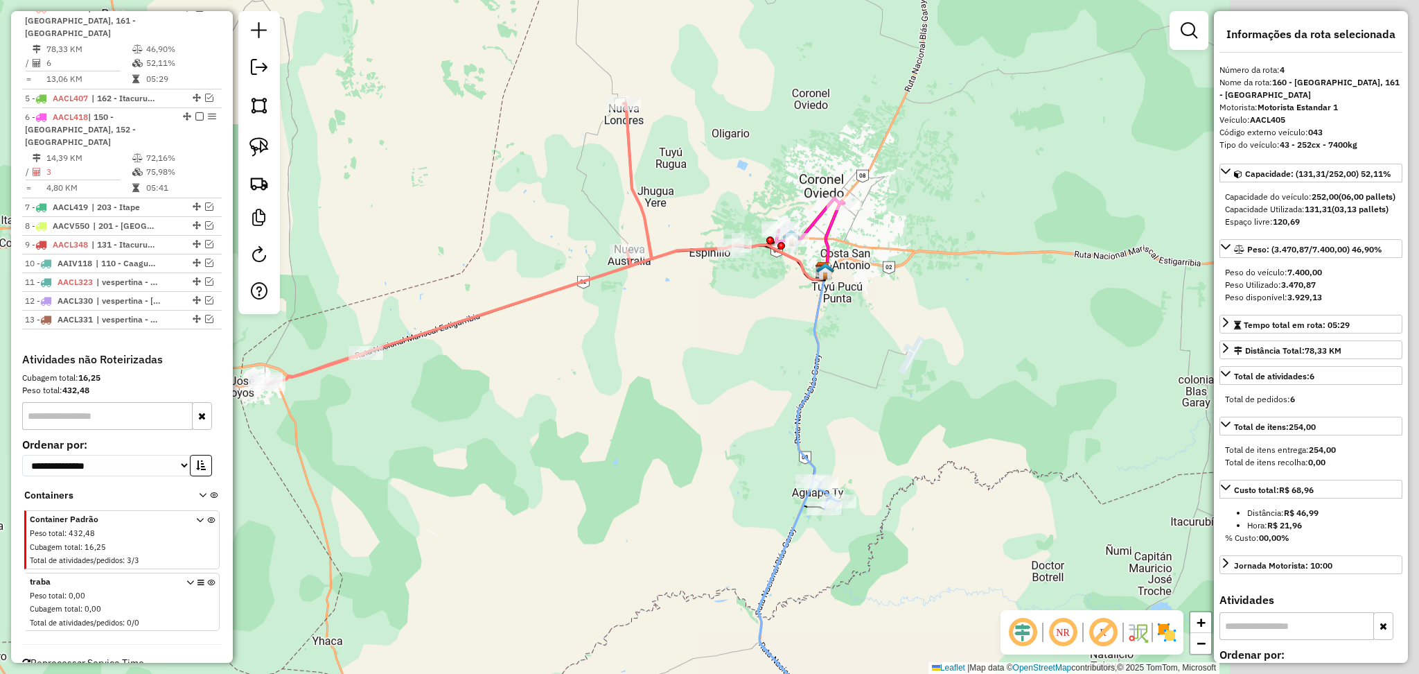
drag, startPoint x: 899, startPoint y: 376, endPoint x: 668, endPoint y: 394, distance: 231.5
click at [668, 394] on div "Janela de atendimento Grade de atendimento Capacidade Transportadoras Veículos …" at bounding box center [709, 337] width 1419 height 674
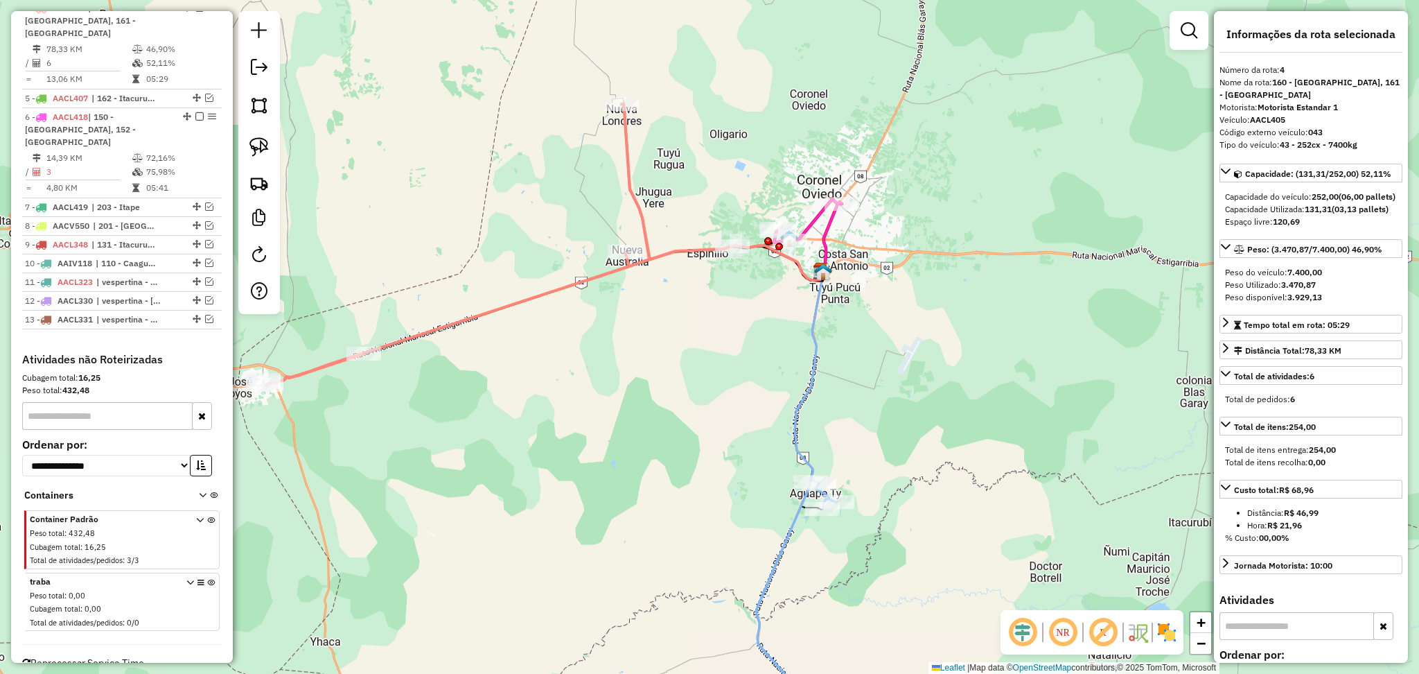
click at [807, 343] on icon at bounding box center [797, 507] width 82 height 471
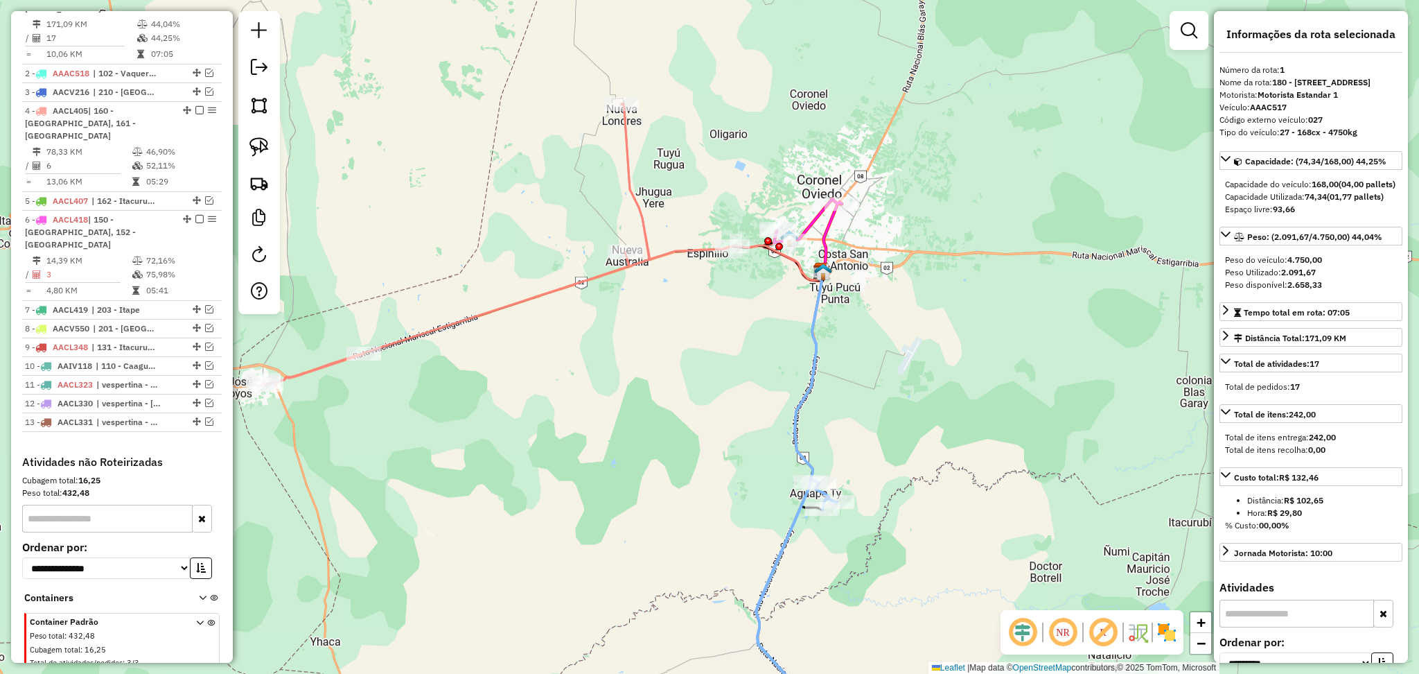
scroll to position [545, 0]
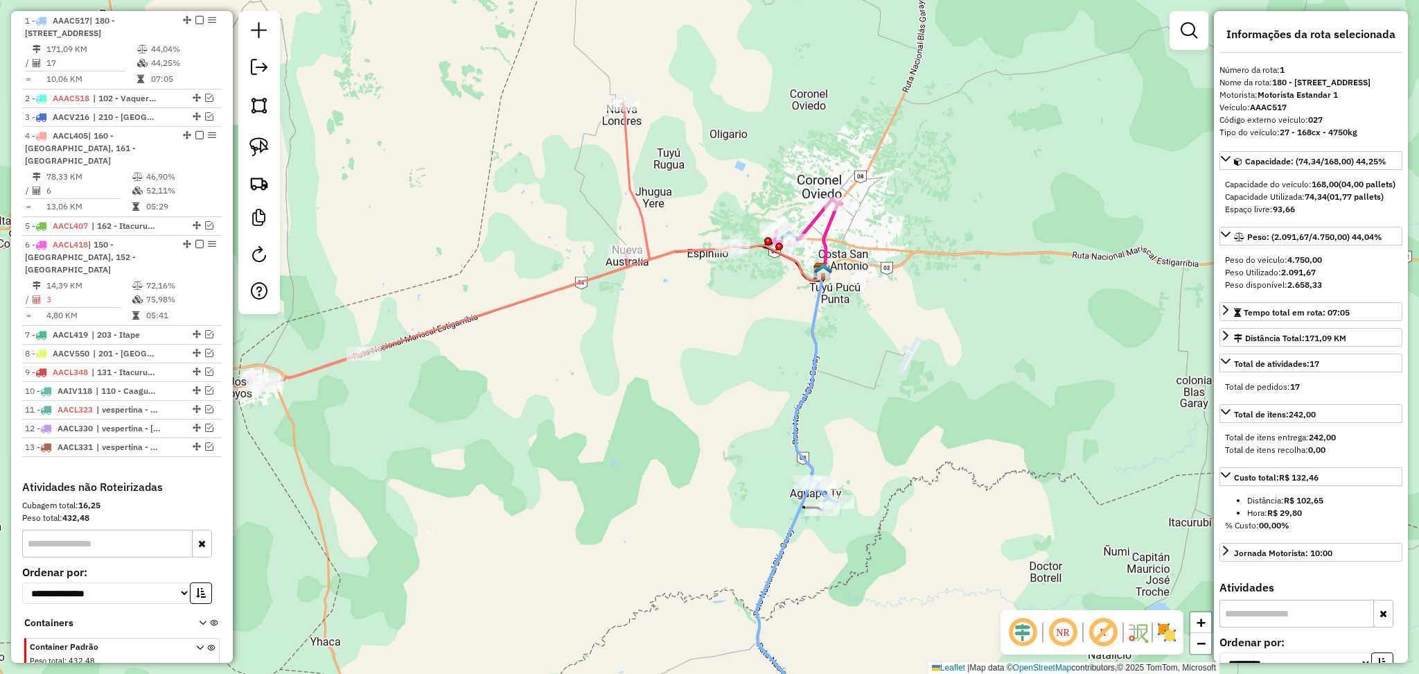
click at [649, 222] on icon at bounding box center [456, 244] width 386 height 281
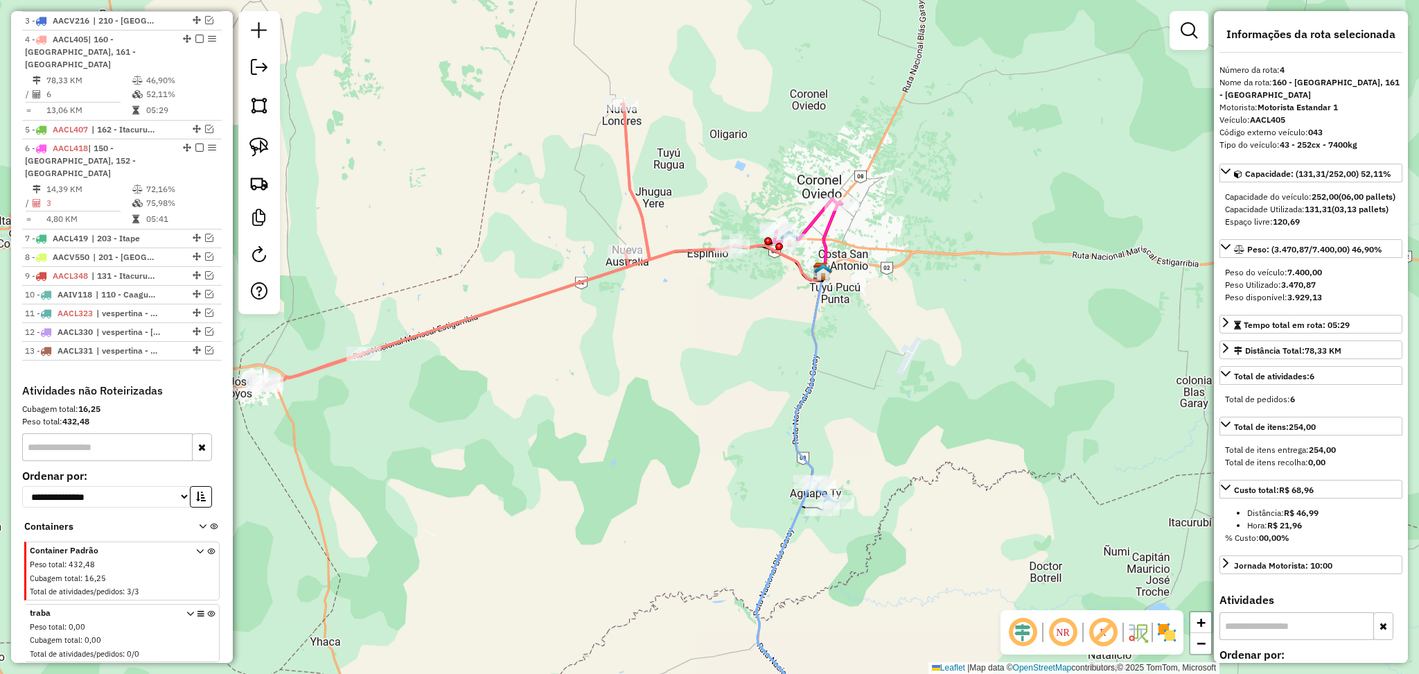
scroll to position [673, 0]
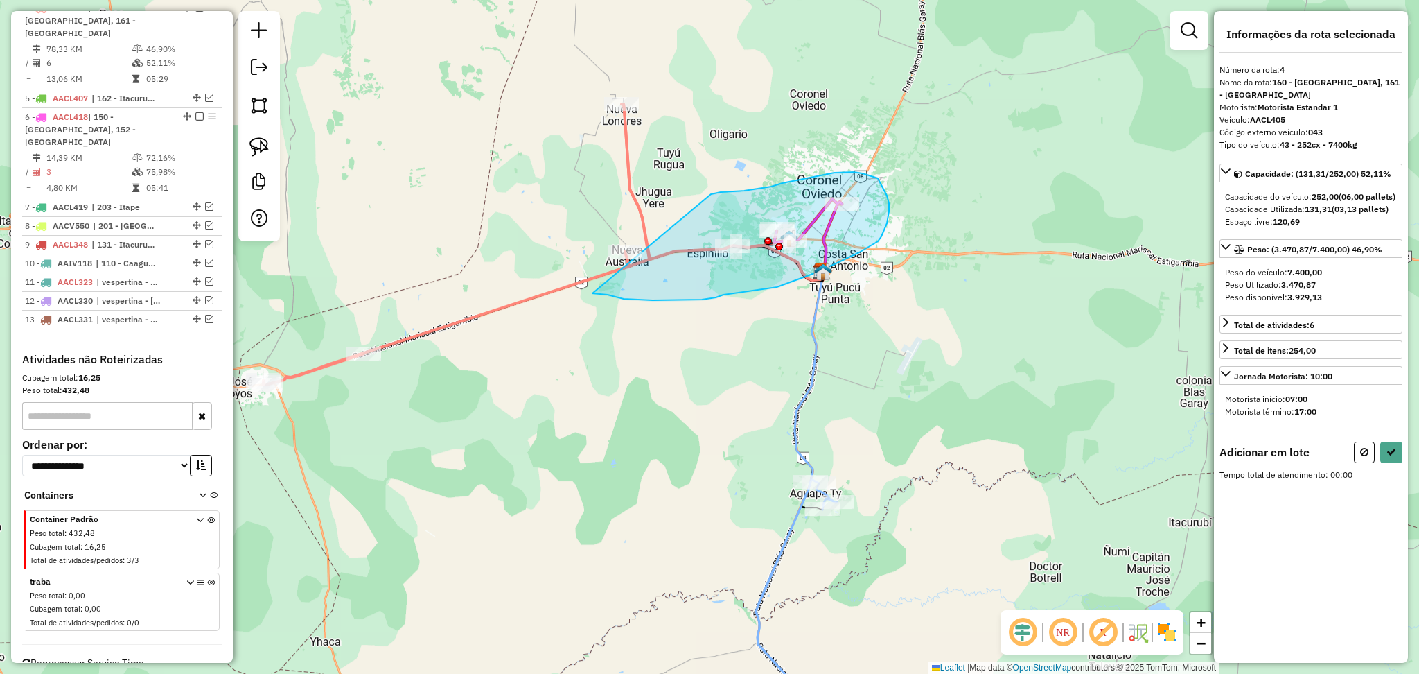
drag, startPoint x: 711, startPoint y: 194, endPoint x: 592, endPoint y: 293, distance: 154.5
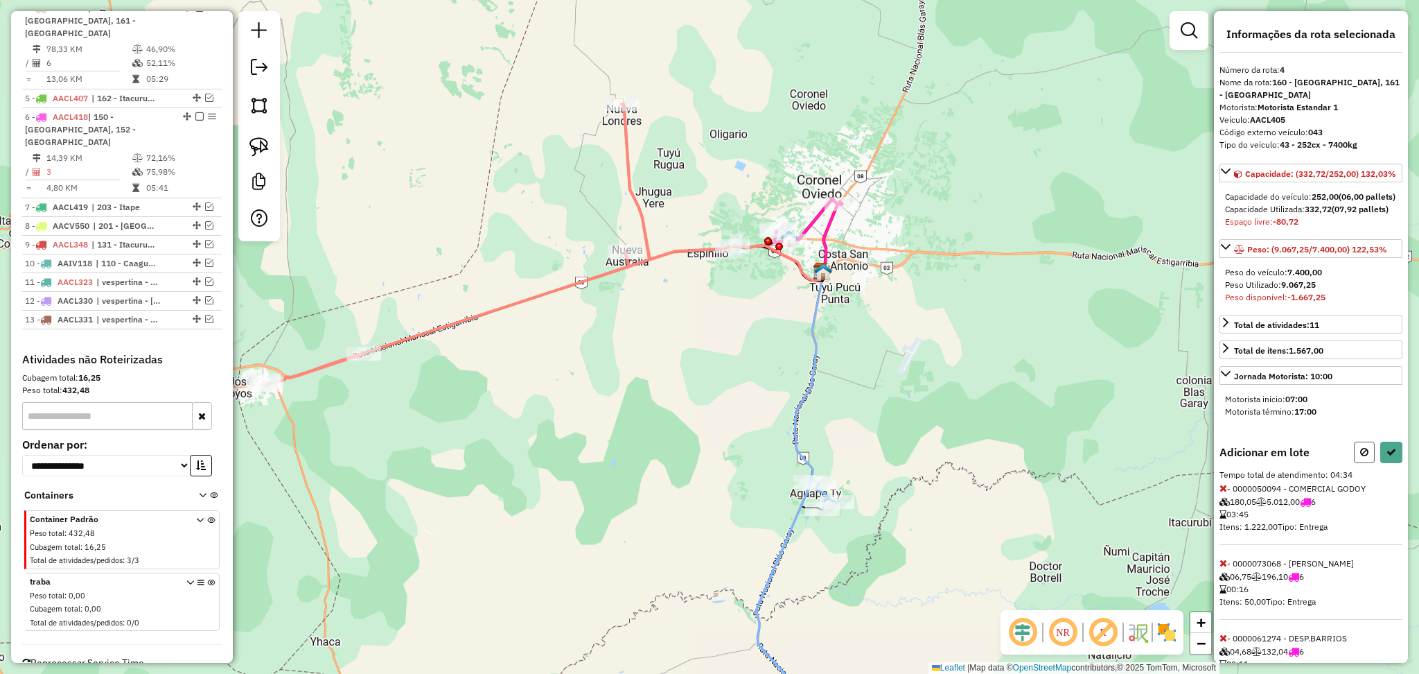
click at [1360, 457] on icon at bounding box center [1364, 452] width 8 height 10
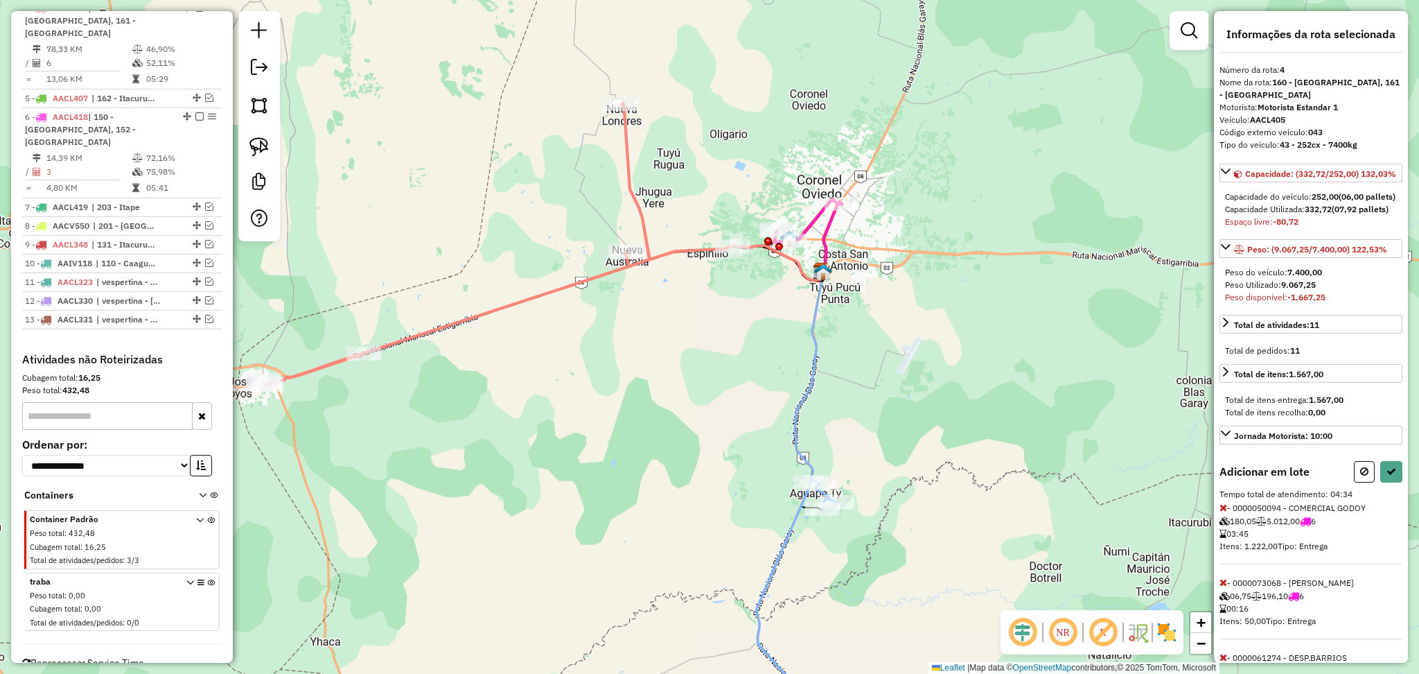
select select "**********"
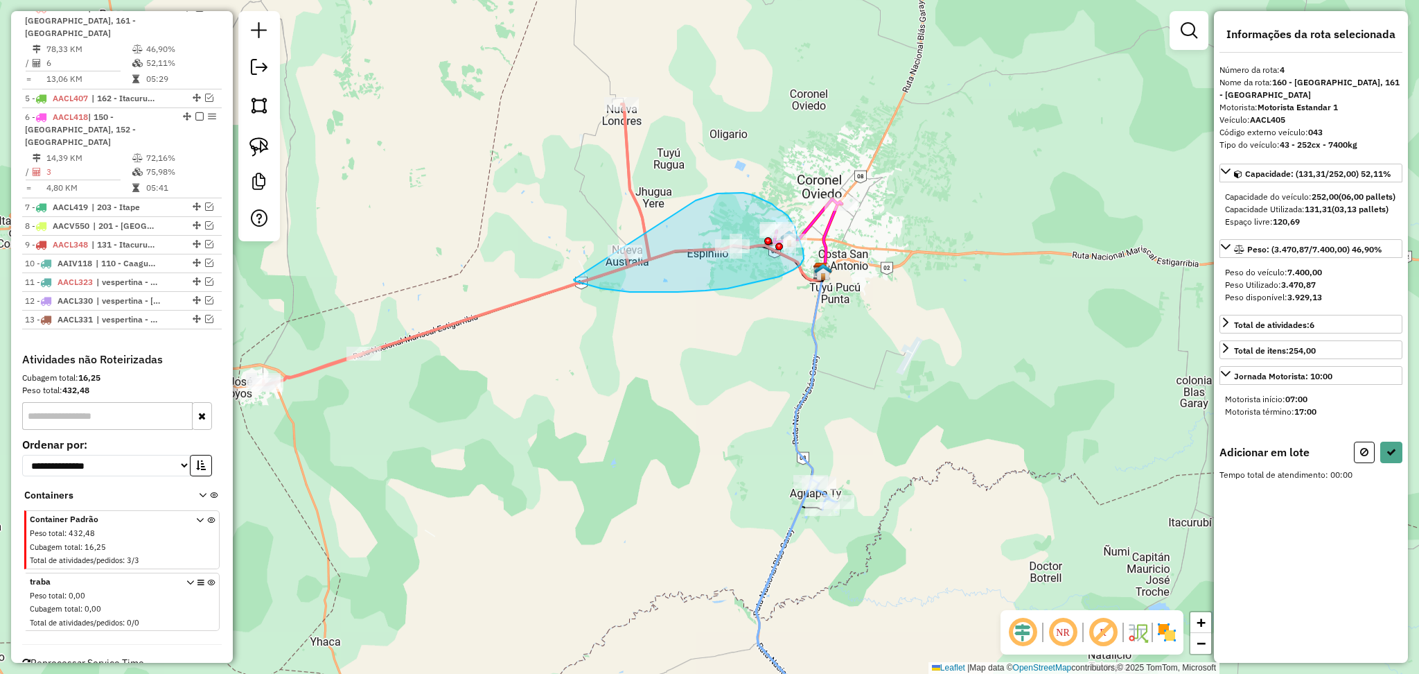
drag, startPoint x: 702, startPoint y: 198, endPoint x: 574, endPoint y: 279, distance: 151.7
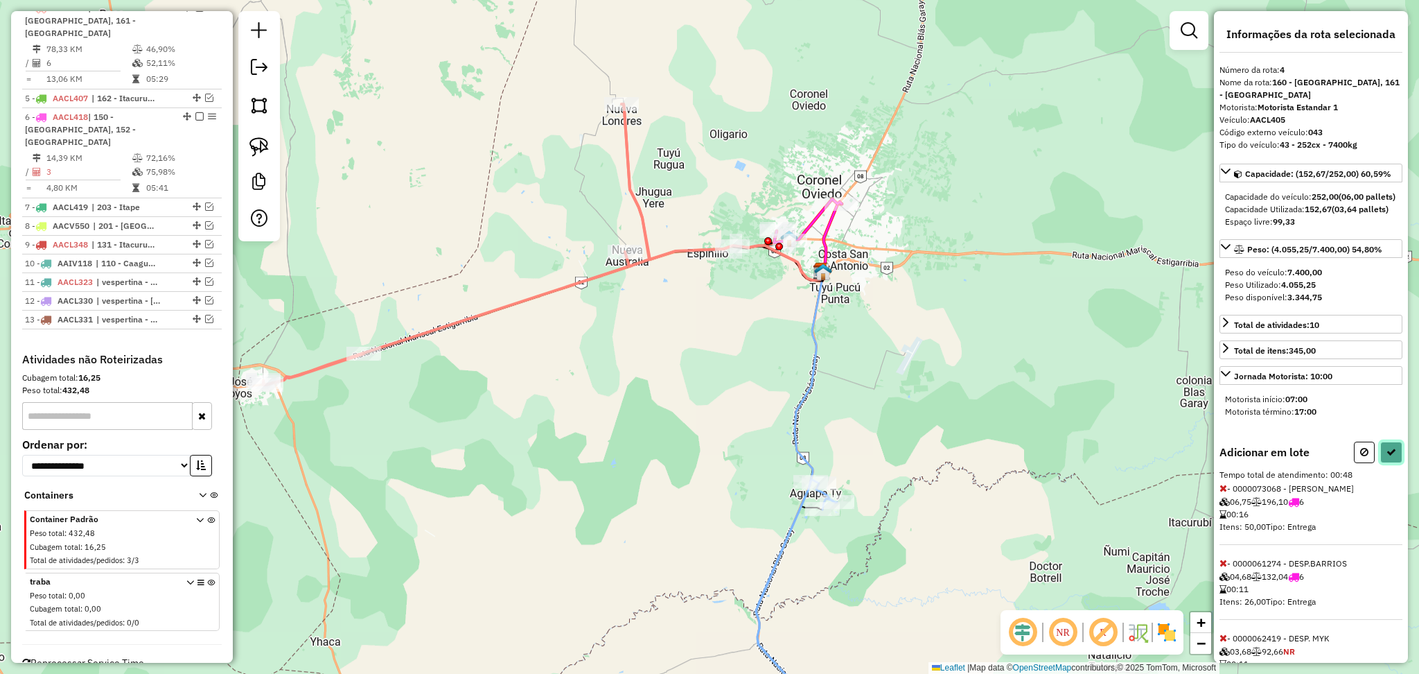
click at [1392, 463] on button at bounding box center [1391, 451] width 22 height 21
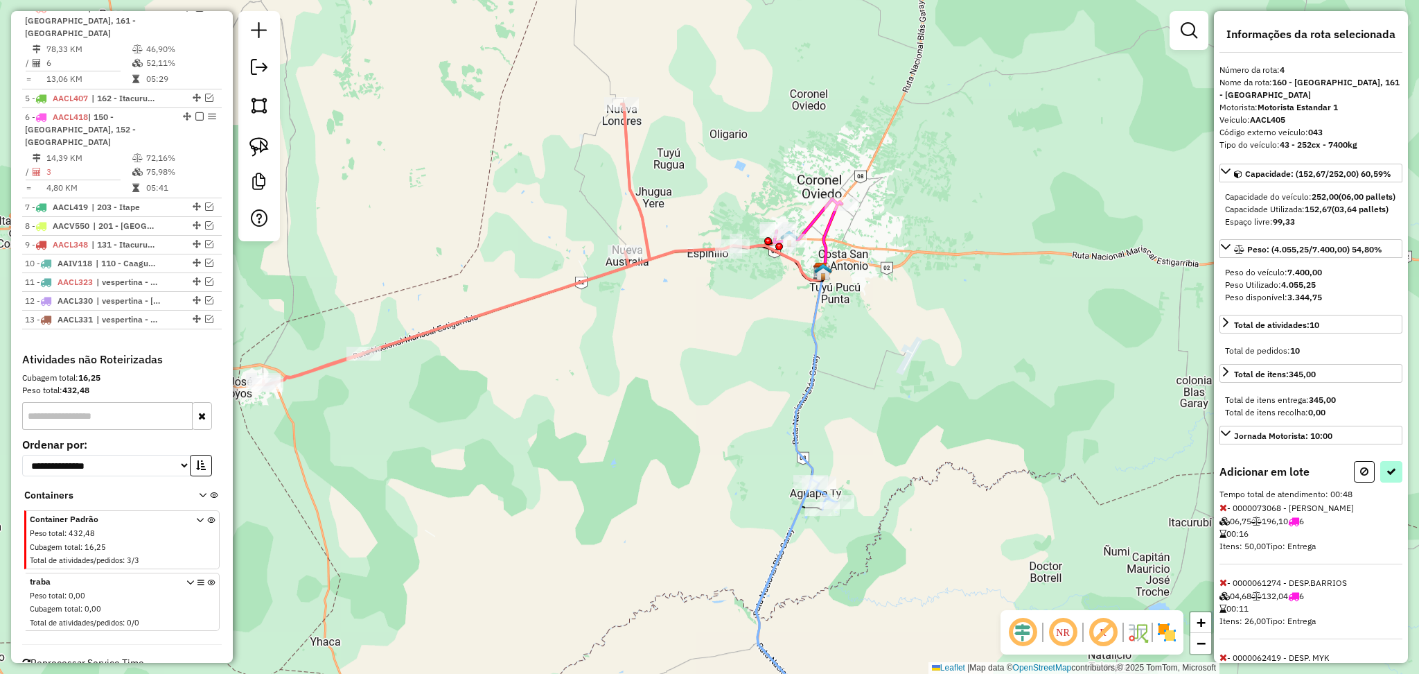
select select "**********"
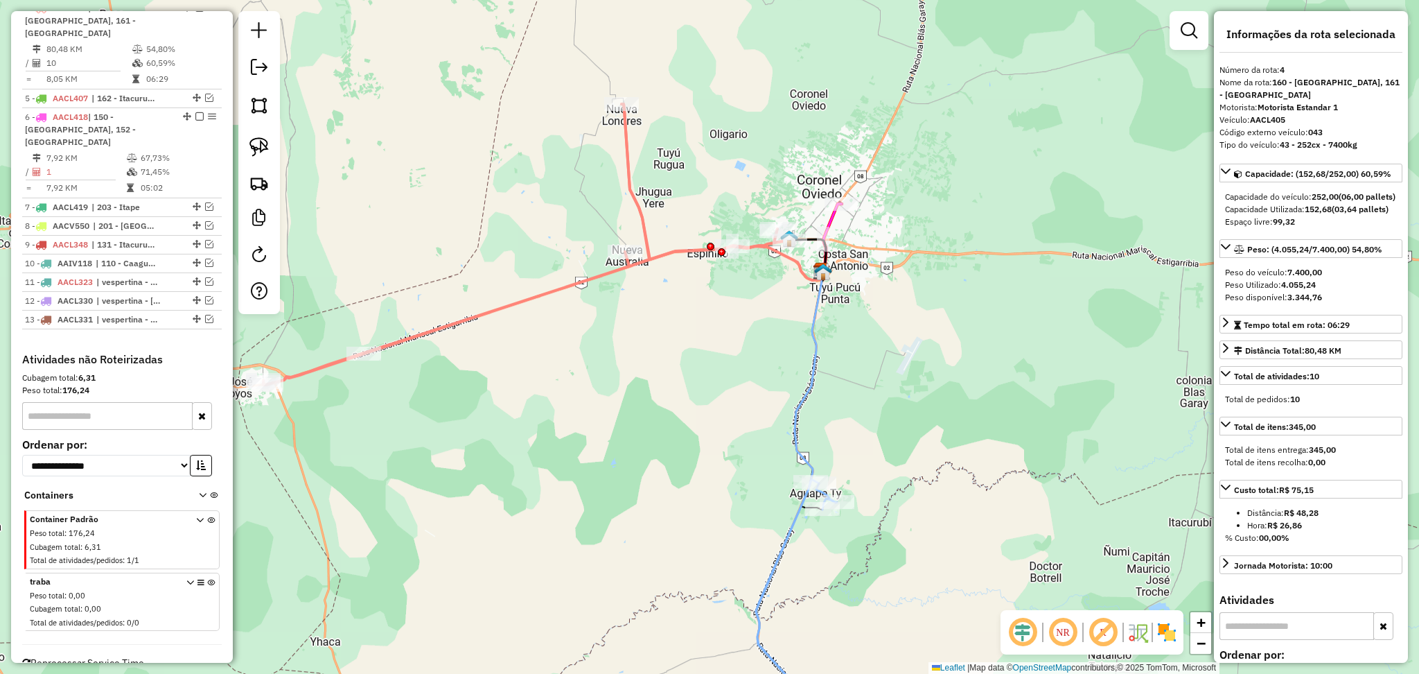
click at [632, 182] on icon at bounding box center [526, 244] width 527 height 281
click at [816, 337] on icon at bounding box center [797, 507] width 82 height 471
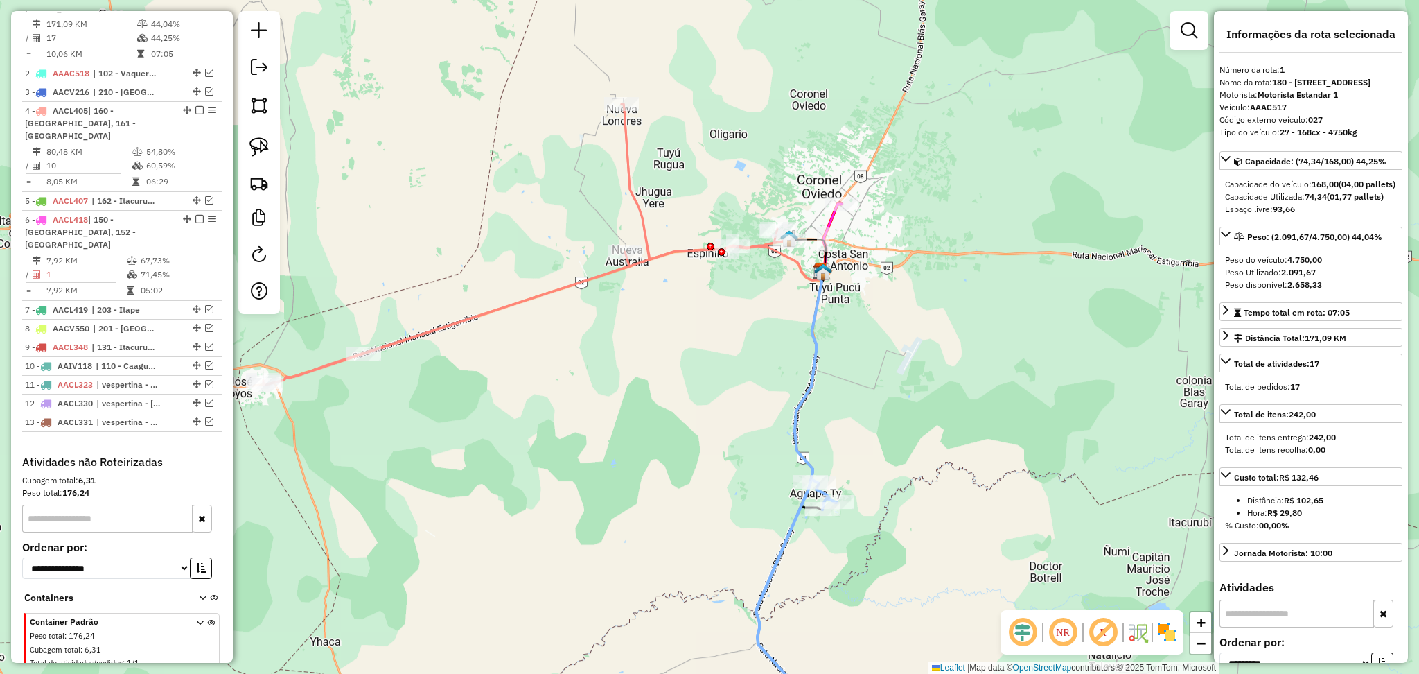
scroll to position [545, 0]
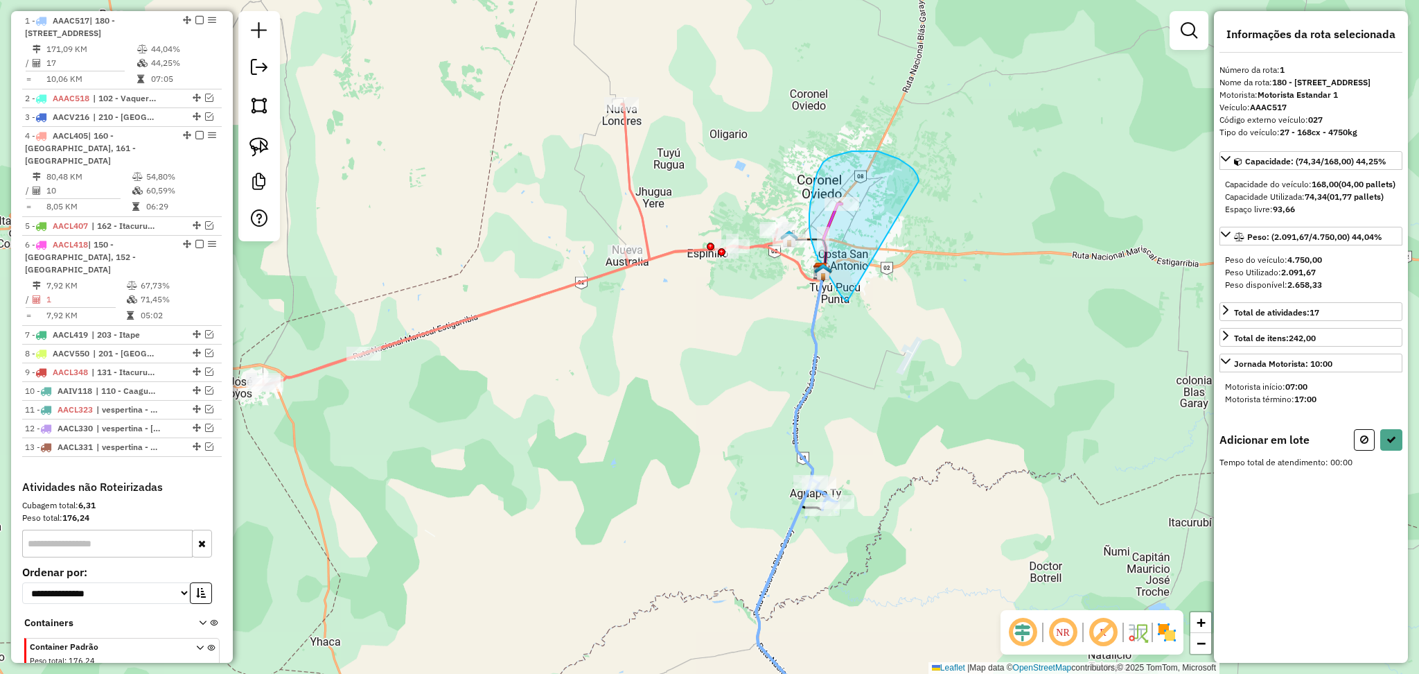
drag, startPoint x: 919, startPoint y: 181, endPoint x: 848, endPoint y: 301, distance: 139.5
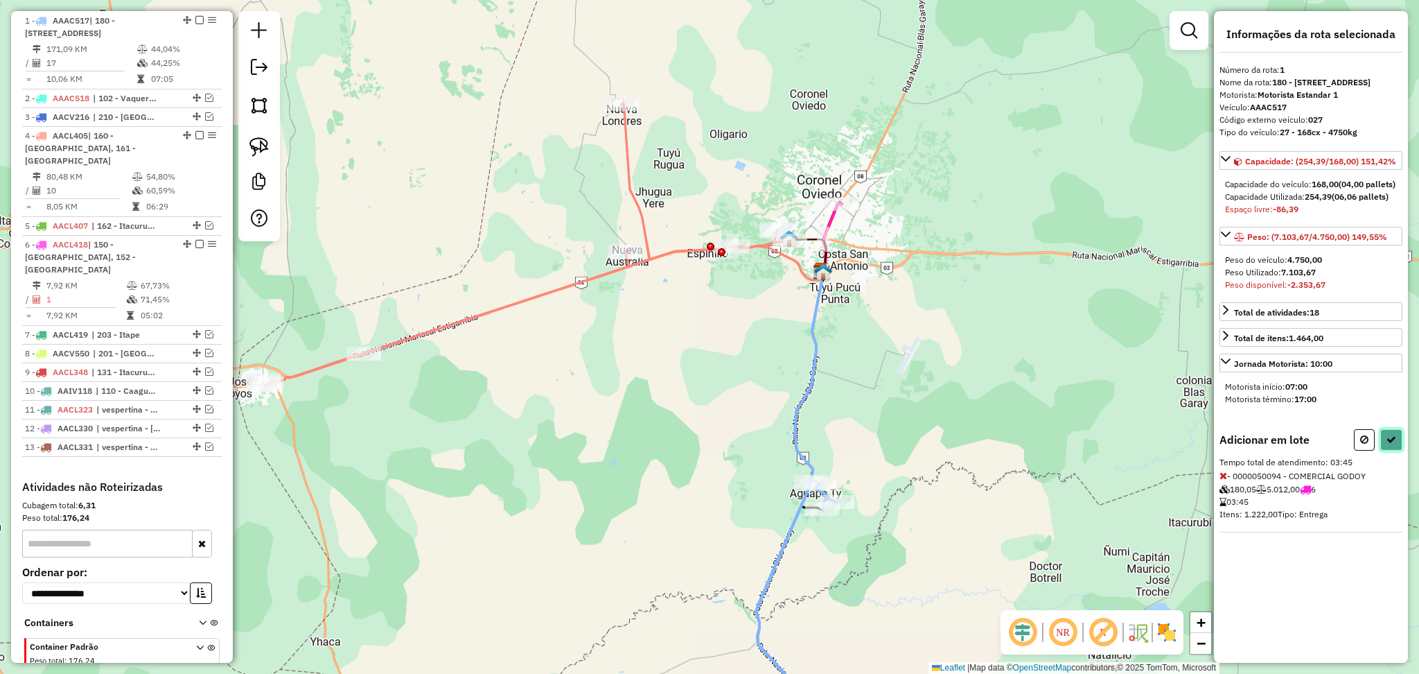
click at [1387, 444] on icon at bounding box center [1392, 439] width 10 height 10
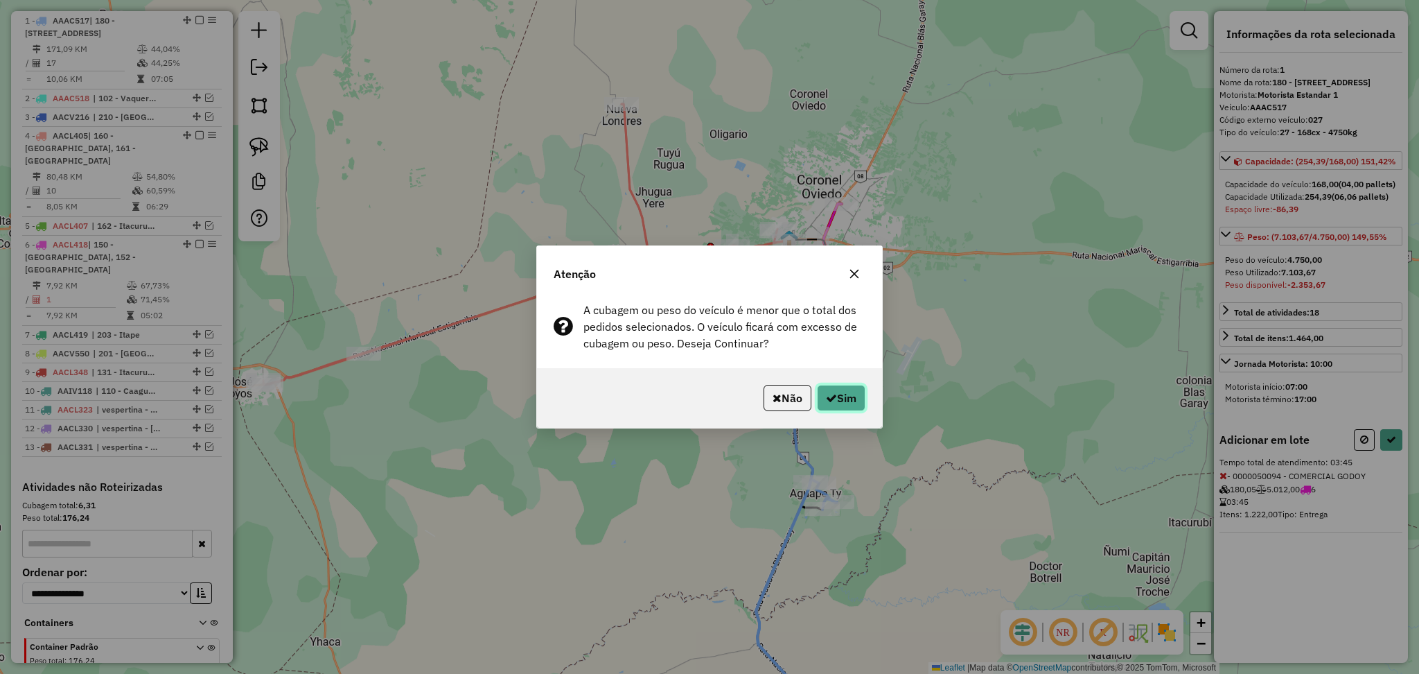
click at [850, 390] on button "Sim" at bounding box center [841, 398] width 49 height 26
select select "**********"
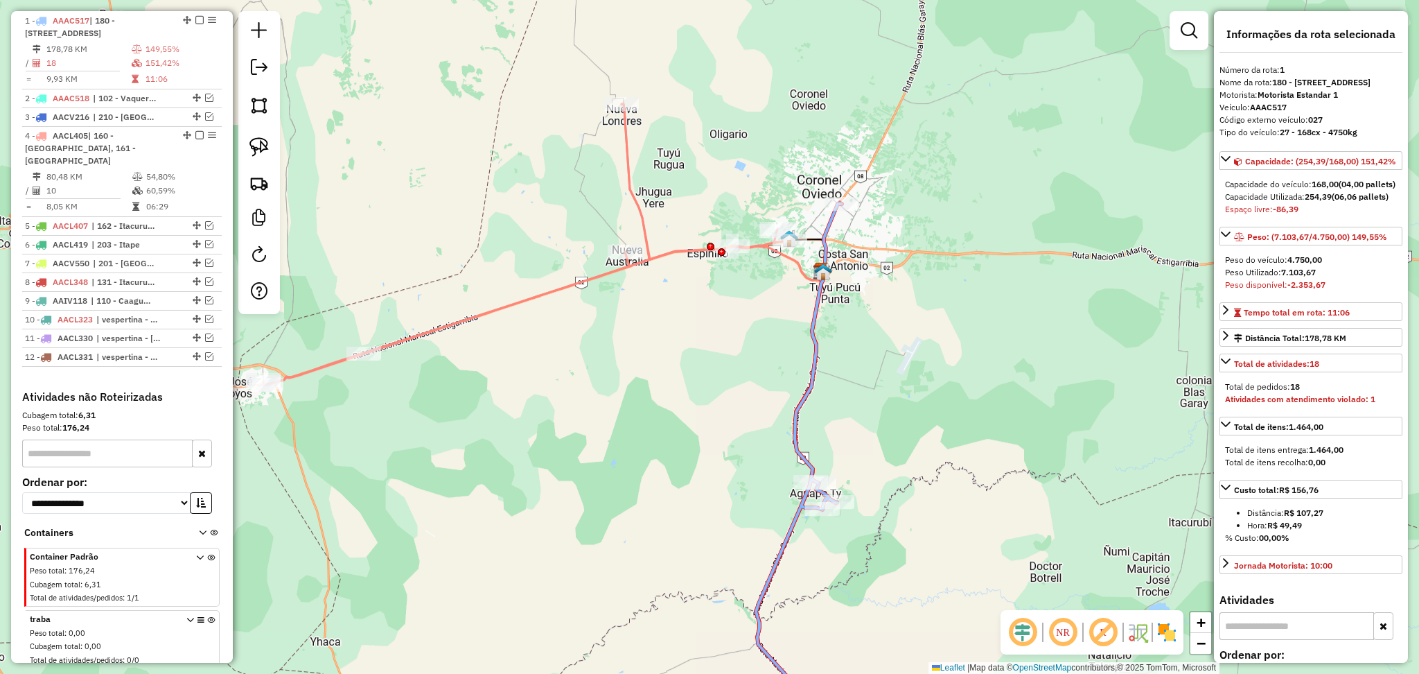
click at [816, 346] on icon at bounding box center [799, 473] width 86 height 538
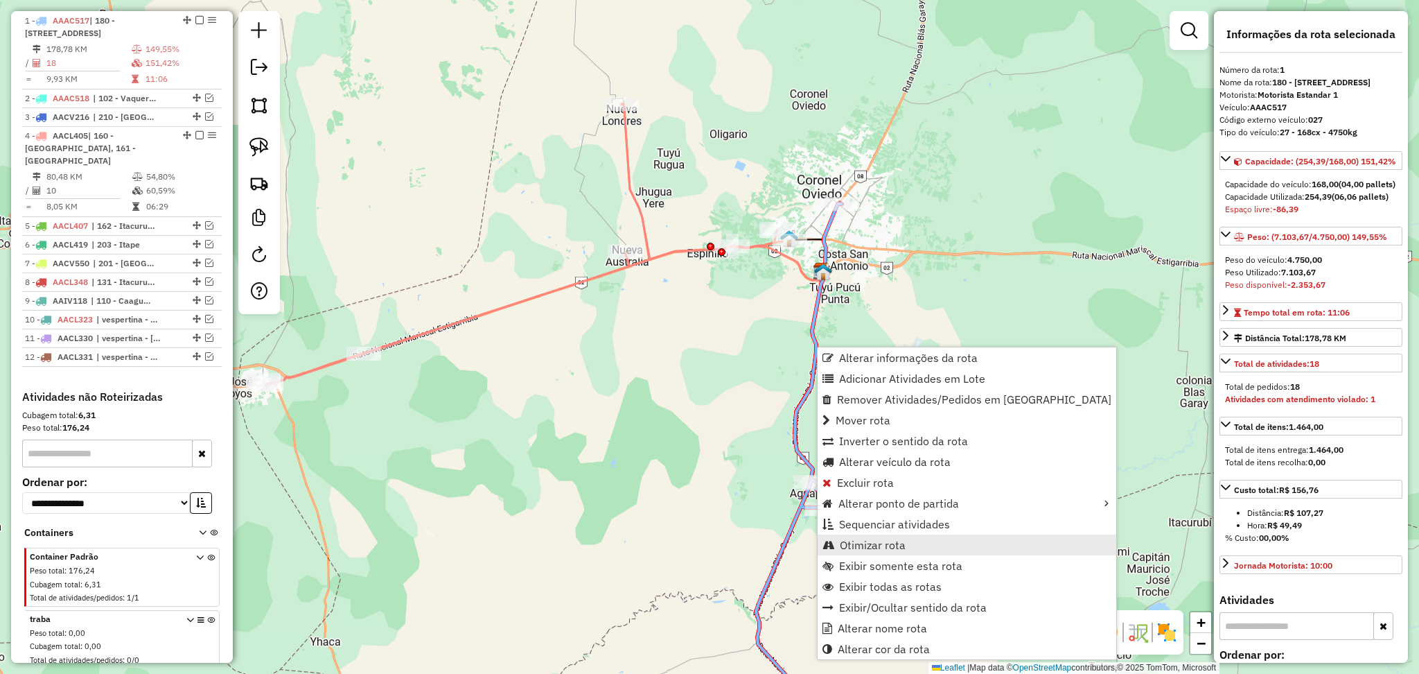
click at [888, 541] on span "Otimizar rota" at bounding box center [873, 544] width 66 height 11
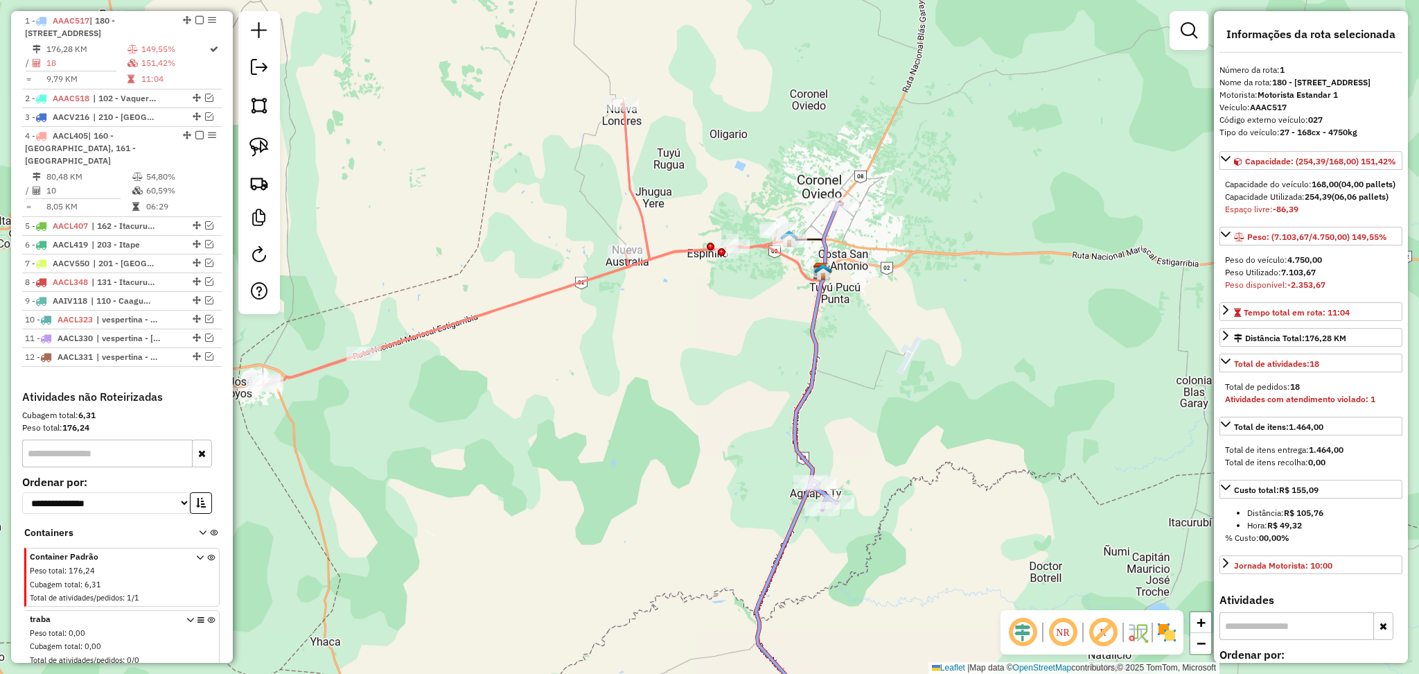
click at [640, 212] on icon at bounding box center [526, 244] width 527 height 281
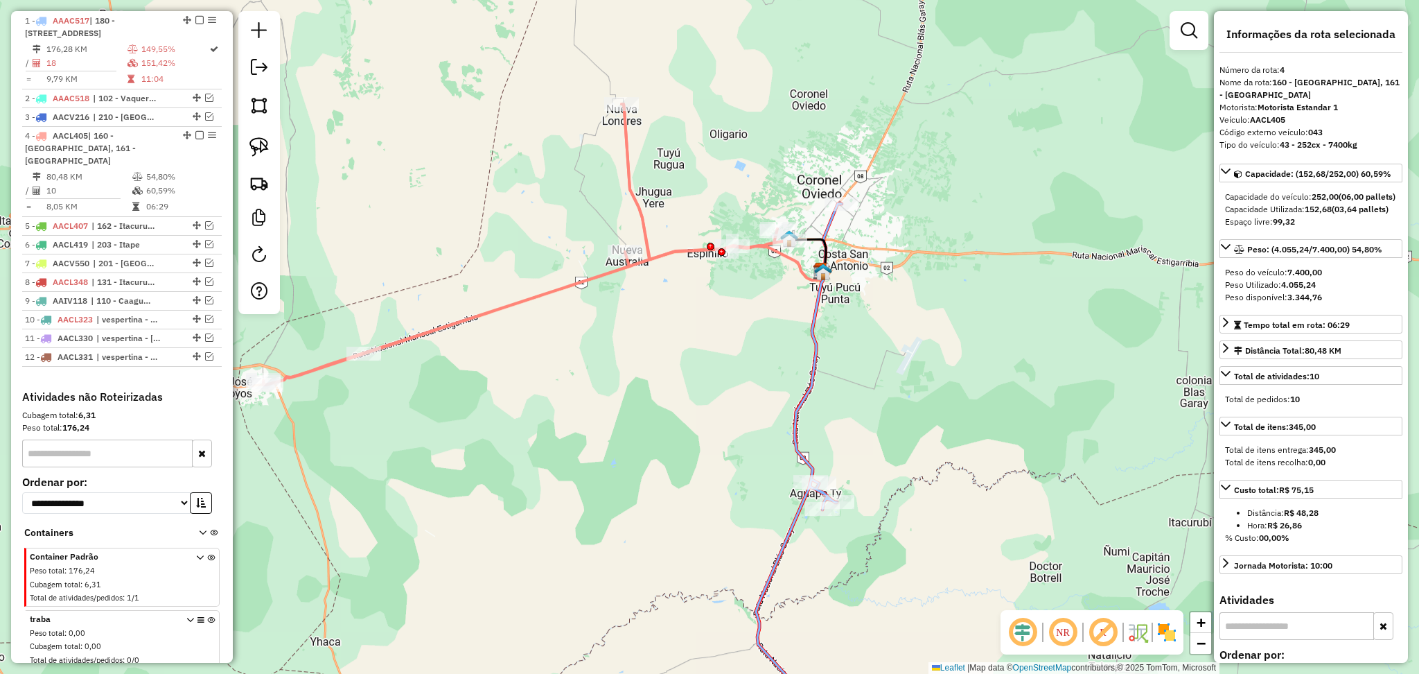
scroll to position [634, 0]
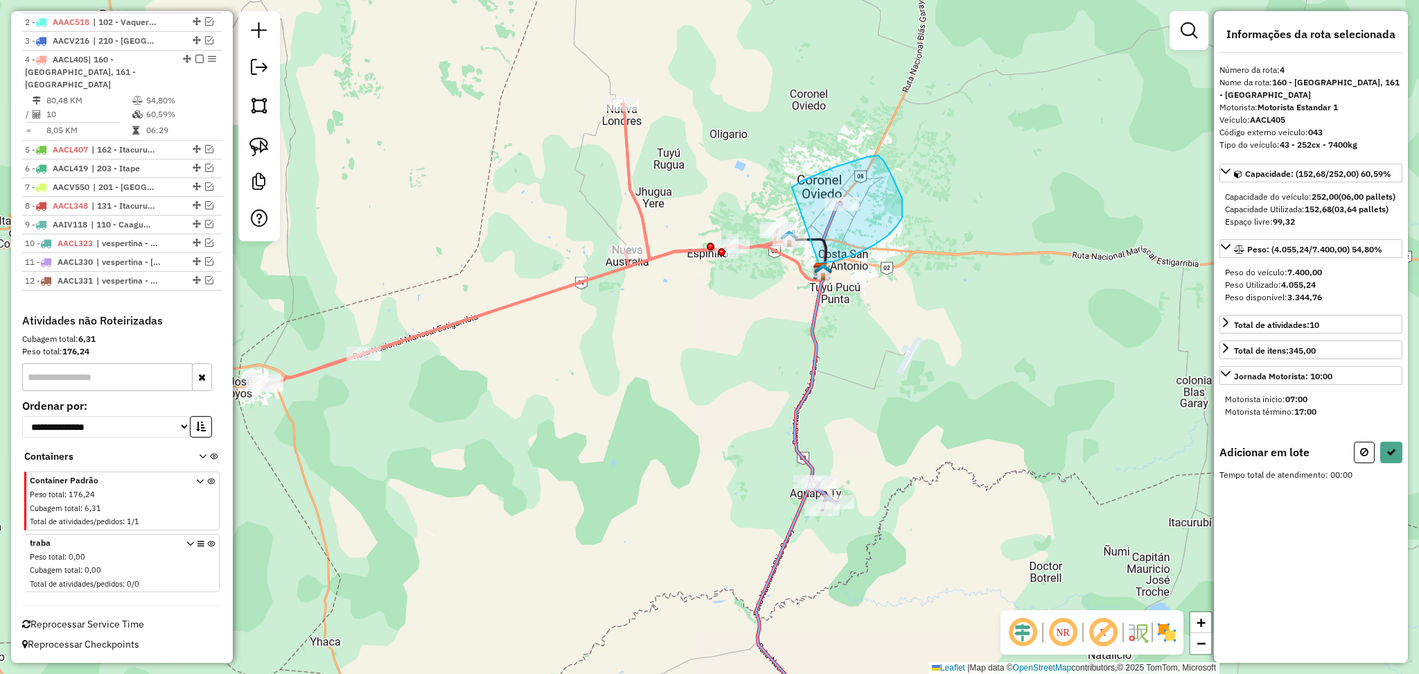
drag, startPoint x: 792, startPoint y: 187, endPoint x: 815, endPoint y: 263, distance: 79.6
click at [815, 263] on div "Janela de atendimento Grade de atendimento Capacidade Transportadoras Veículos …" at bounding box center [709, 337] width 1419 height 674
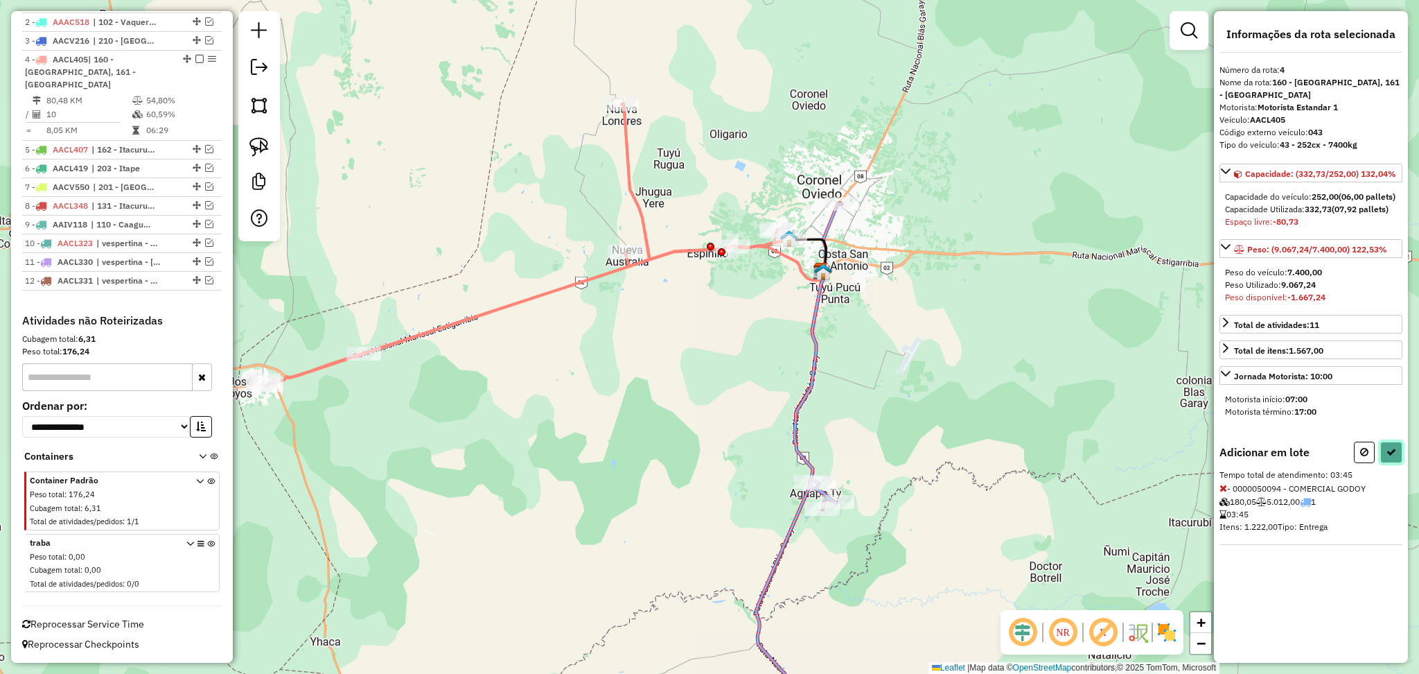
click at [1394, 457] on icon at bounding box center [1392, 452] width 10 height 10
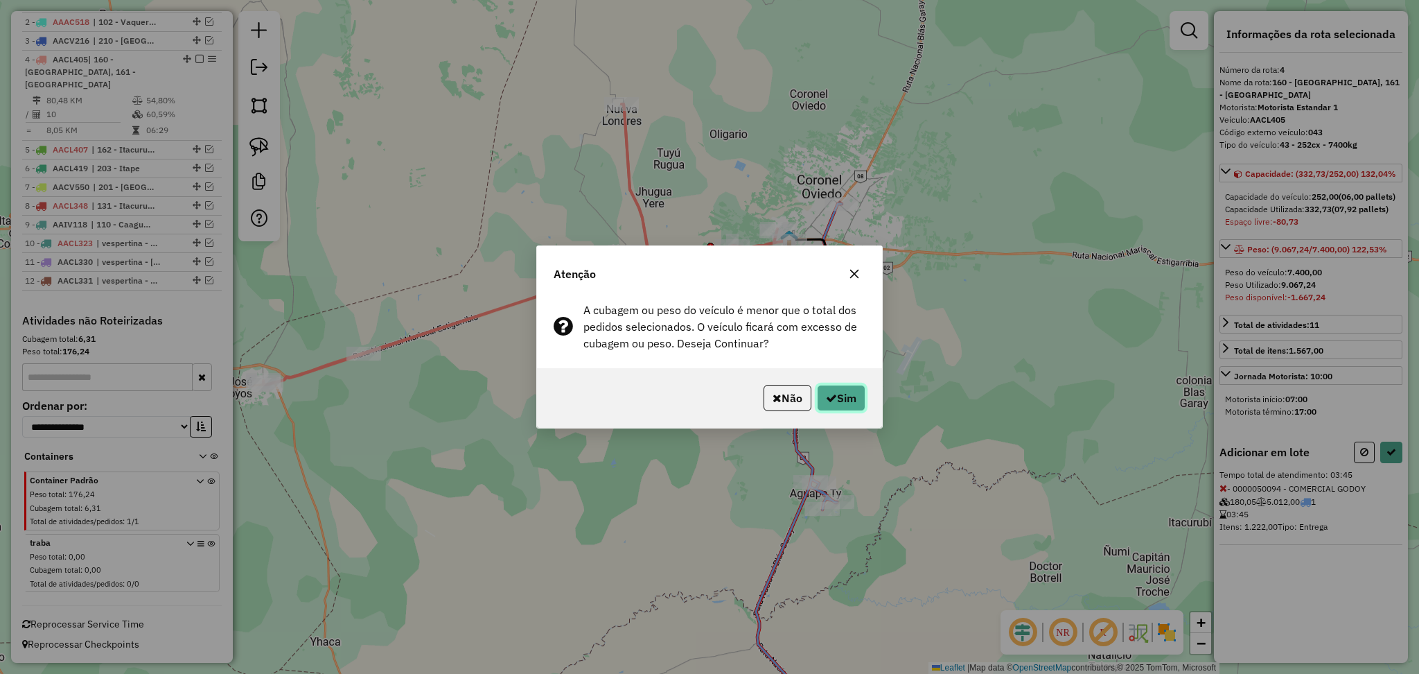
click at [852, 401] on button "Sim" at bounding box center [841, 398] width 49 height 26
select select "**********"
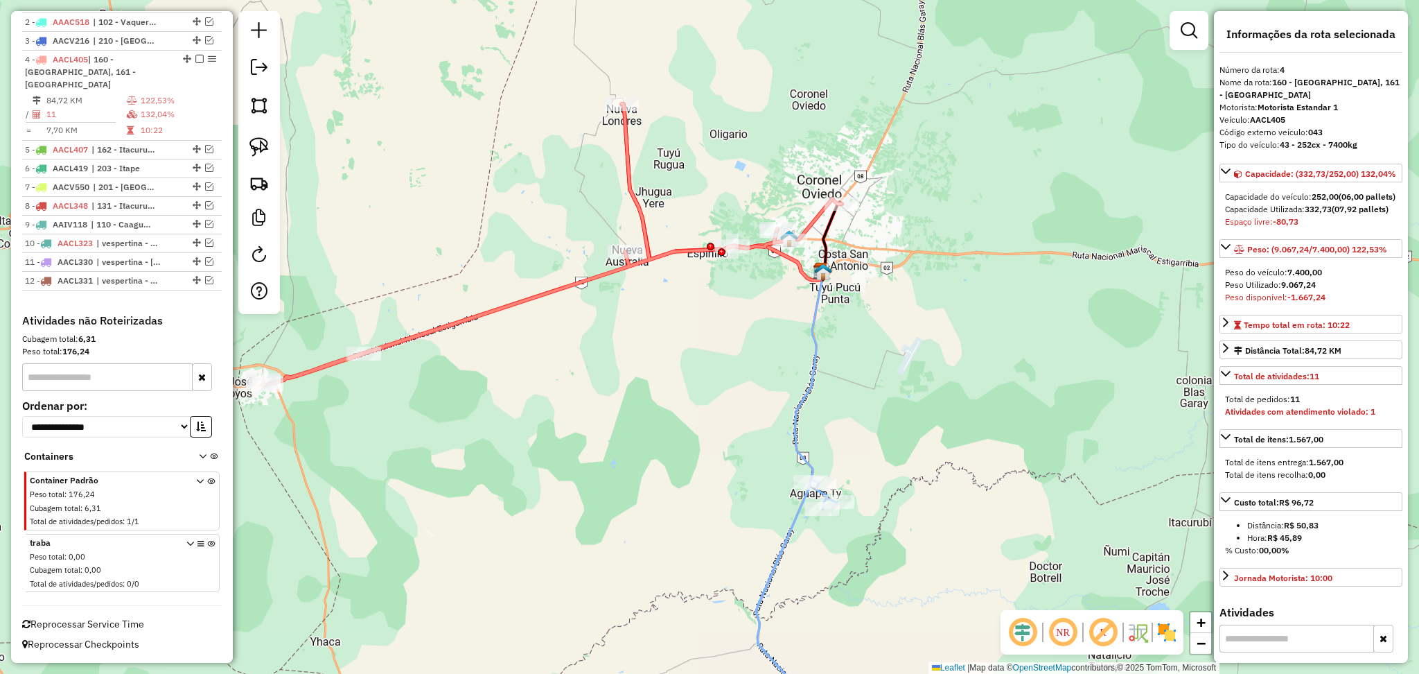
click at [626, 177] on icon at bounding box center [552, 244] width 579 height 281
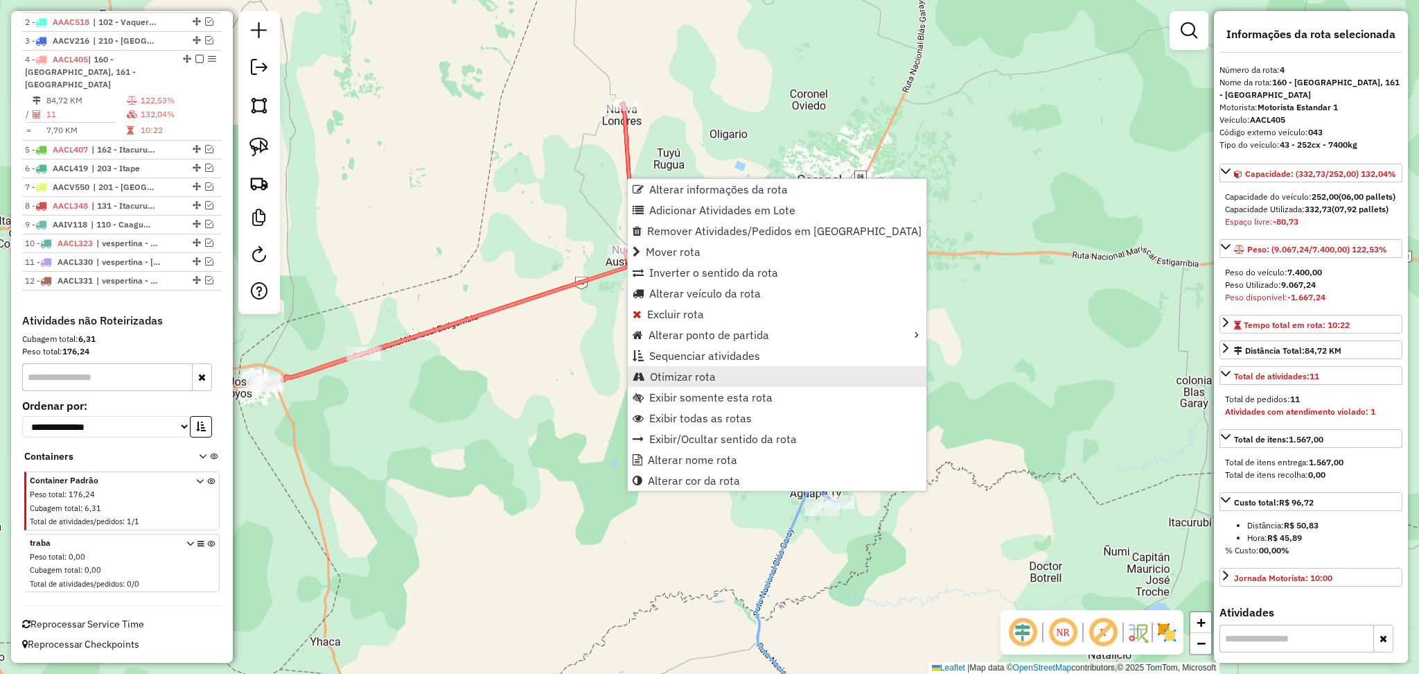
click at [692, 376] on span "Otimizar rota" at bounding box center [683, 376] width 66 height 11
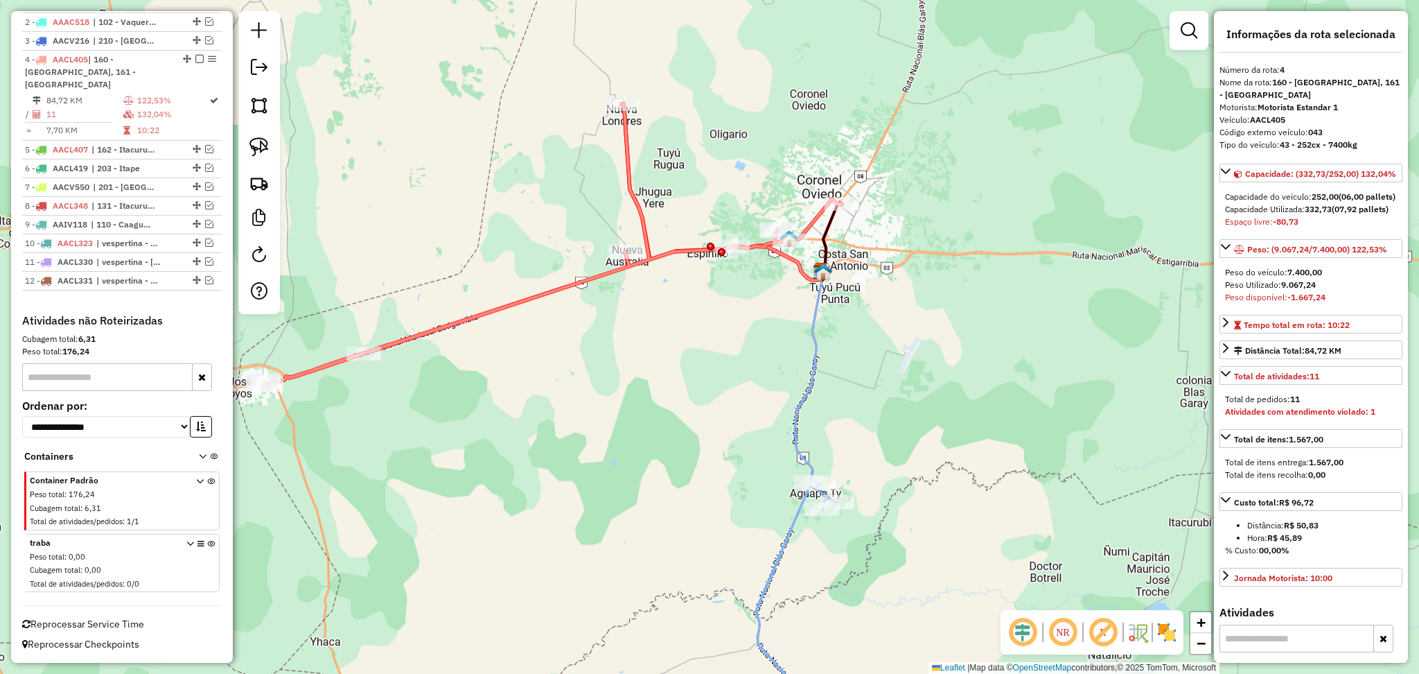
click at [818, 368] on icon at bounding box center [797, 507] width 82 height 471
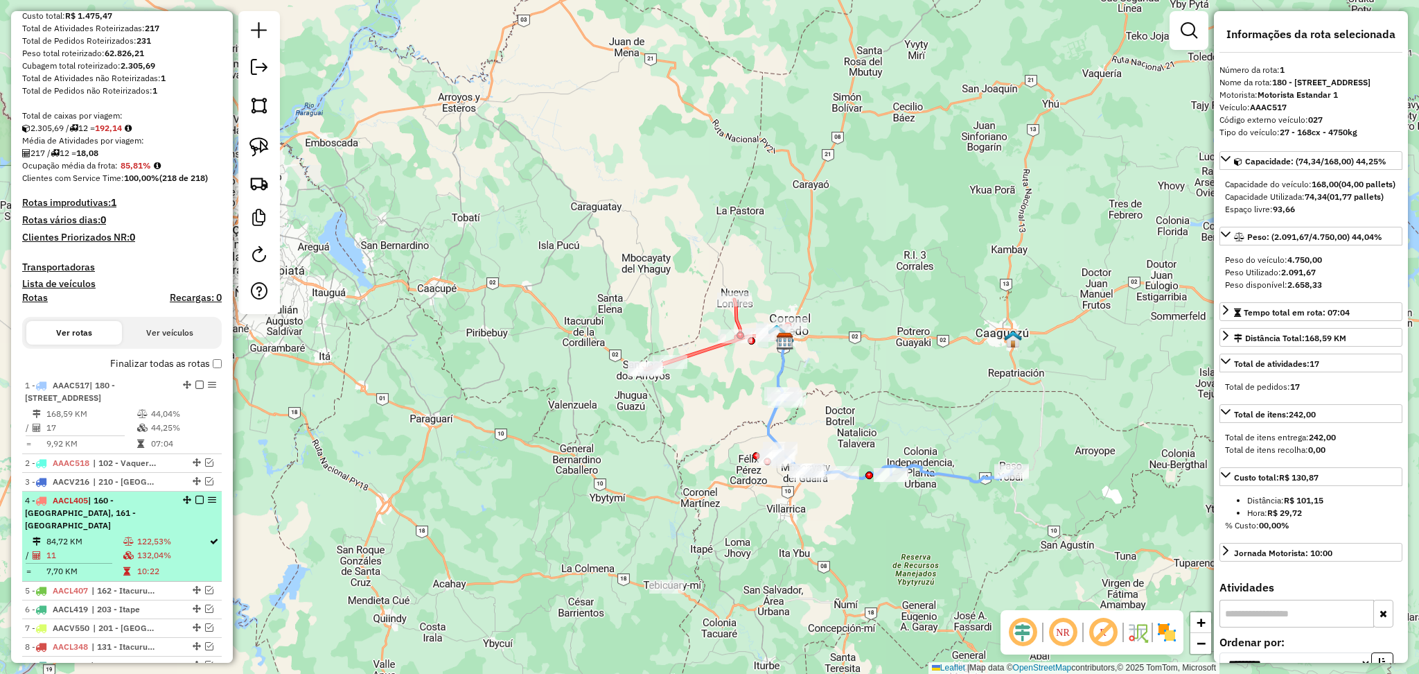
scroll to position [277, 0]
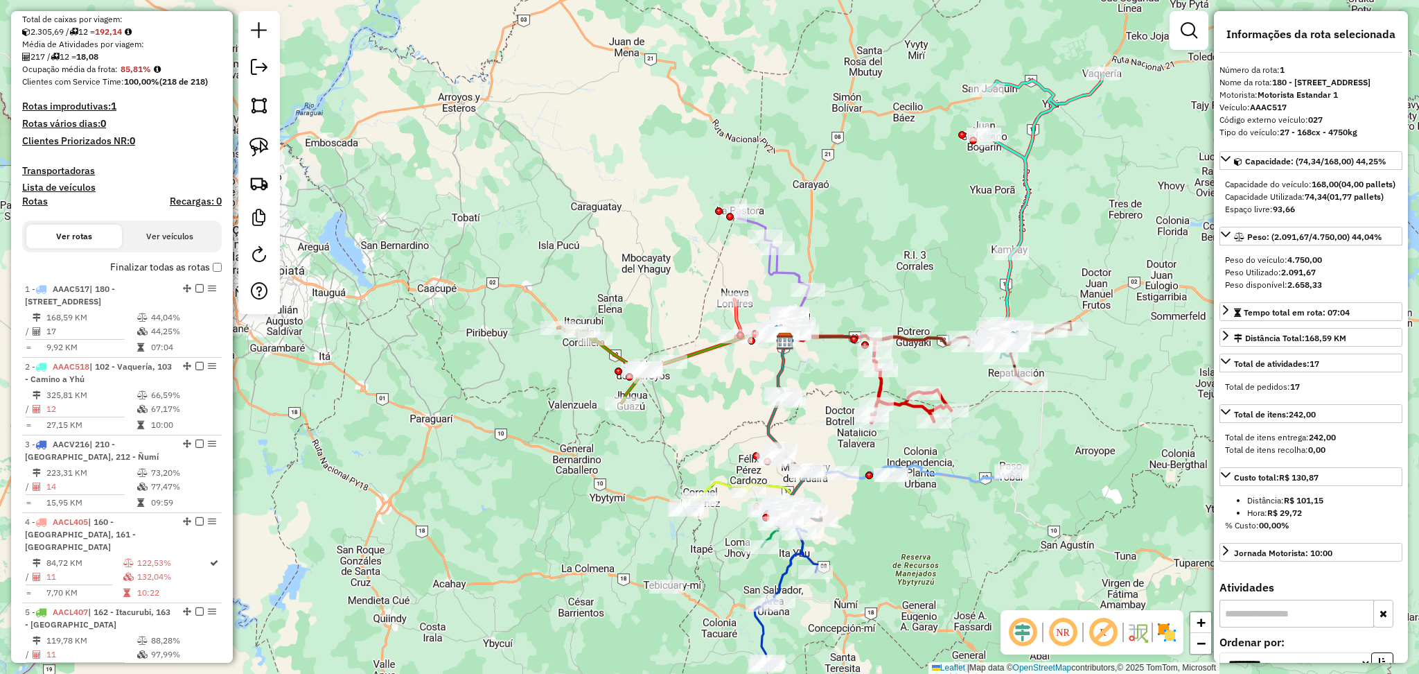
click at [35, 199] on h4 "Rotas" at bounding box center [35, 201] width 26 height 12
select select
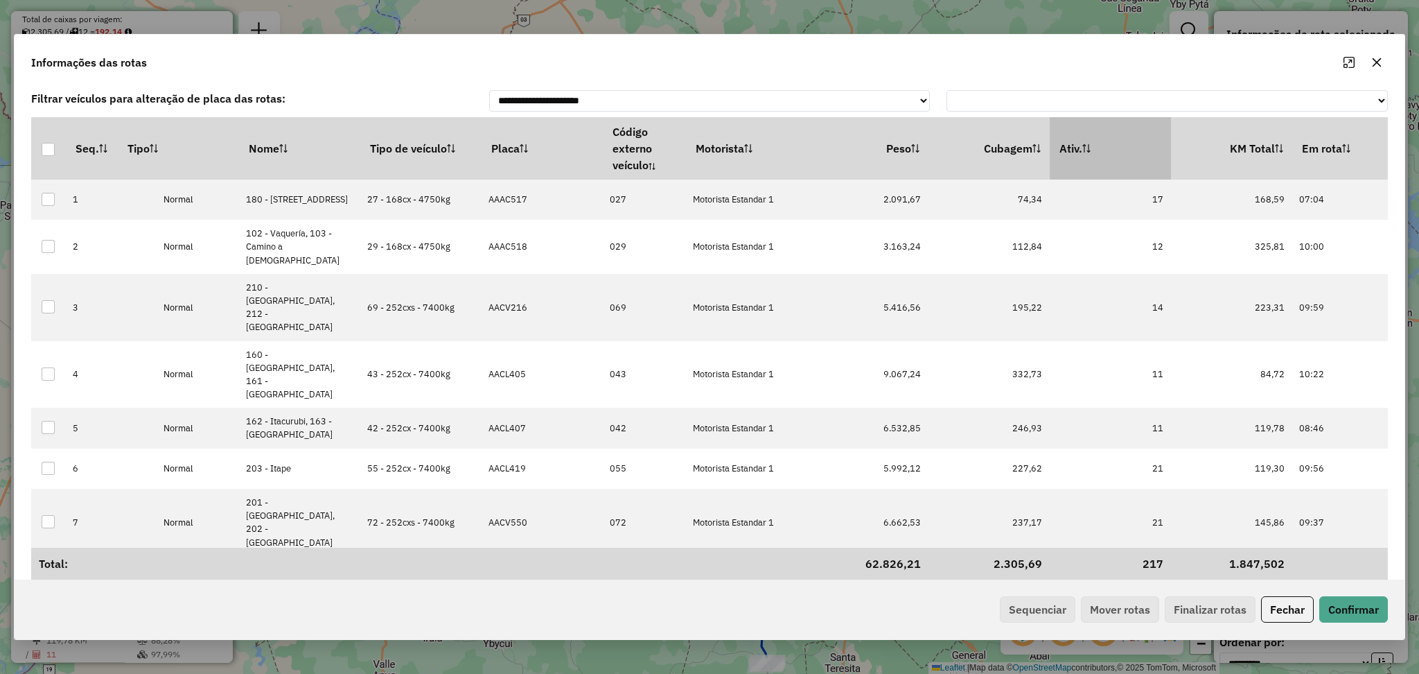
drag, startPoint x: 1139, startPoint y: 135, endPoint x: 1082, endPoint y: 134, distance: 56.1
click at [1131, 134] on th "Ativ." at bounding box center [1110, 148] width 121 height 62
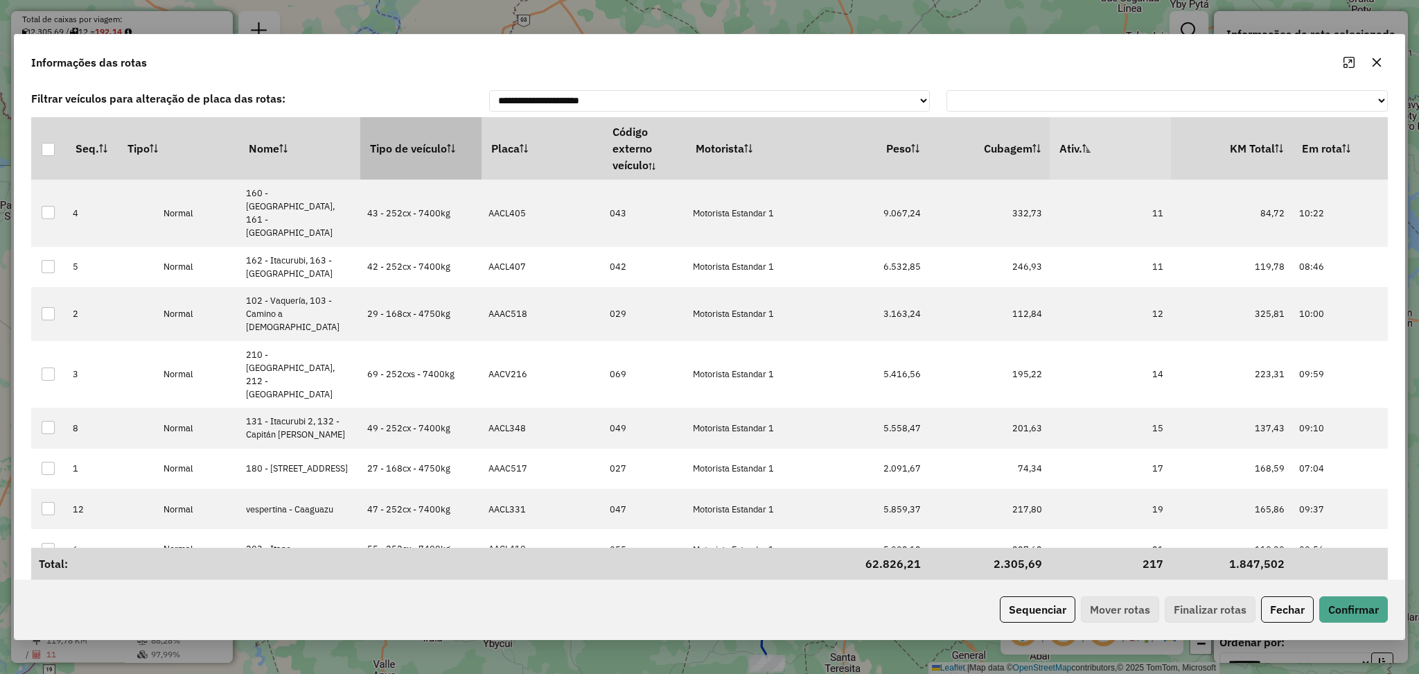
click at [408, 138] on th "Tipo de veículo" at bounding box center [420, 148] width 121 height 62
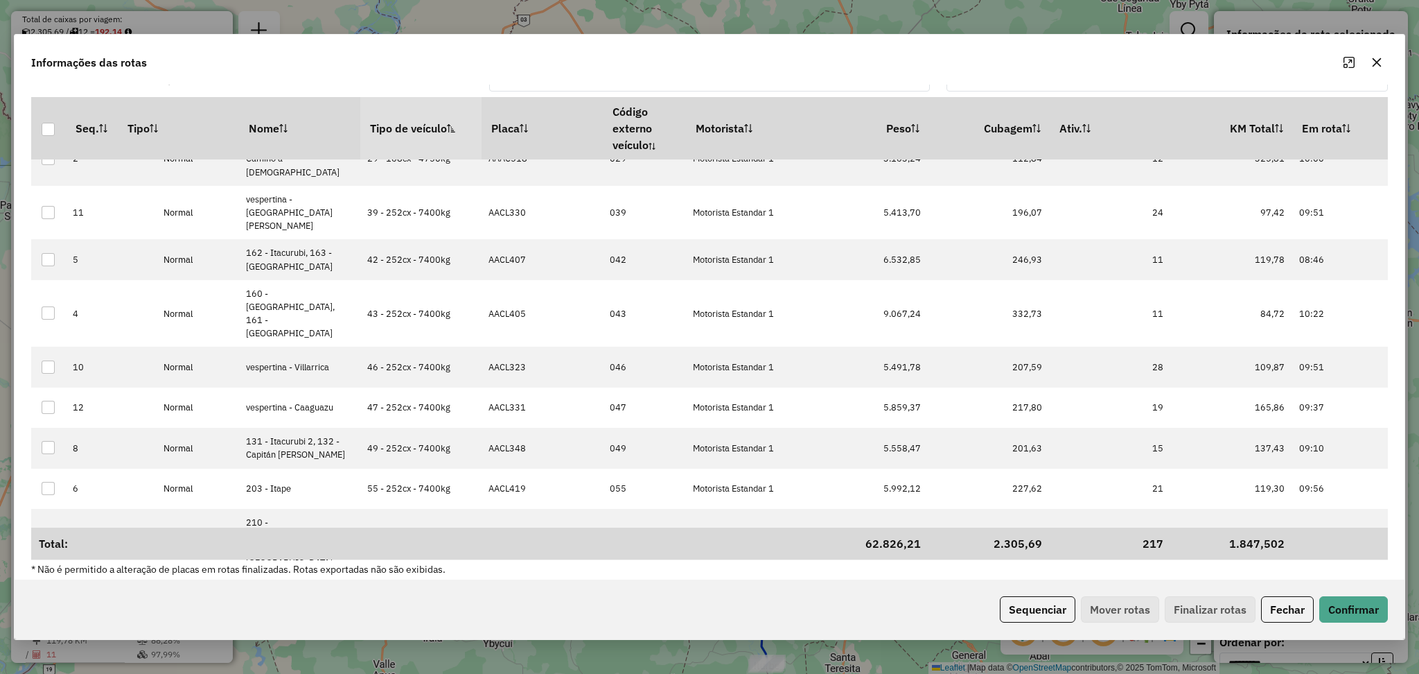
scroll to position [29, 0]
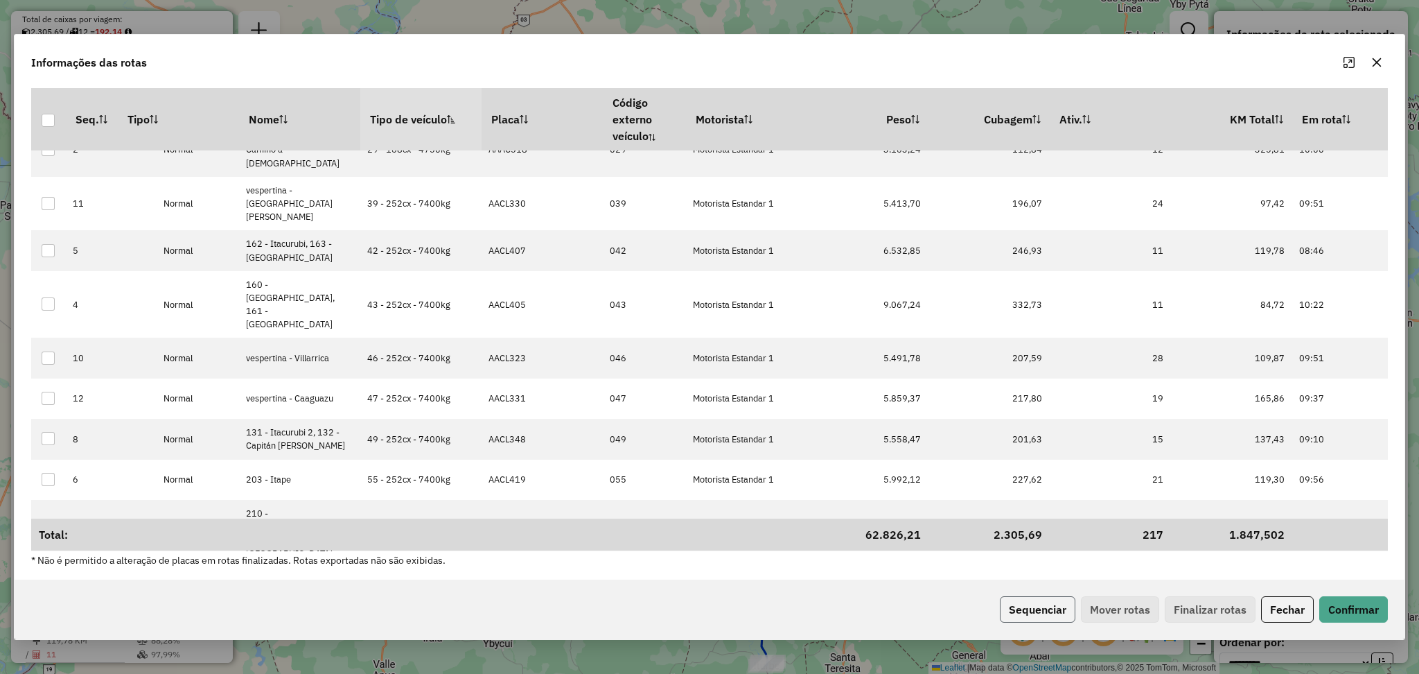
click at [1000, 599] on button "Sequenciar" at bounding box center [1038, 609] width 76 height 26
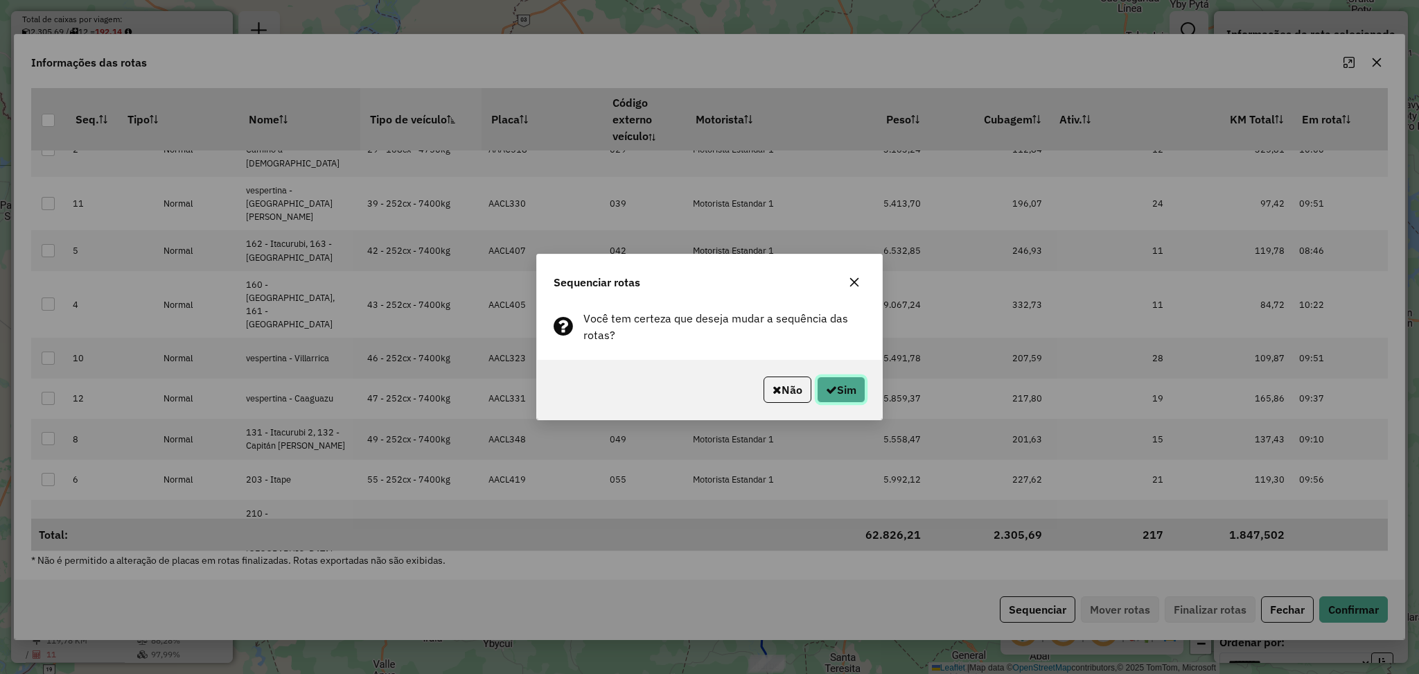
click at [832, 397] on button "Sim" at bounding box center [841, 389] width 49 height 26
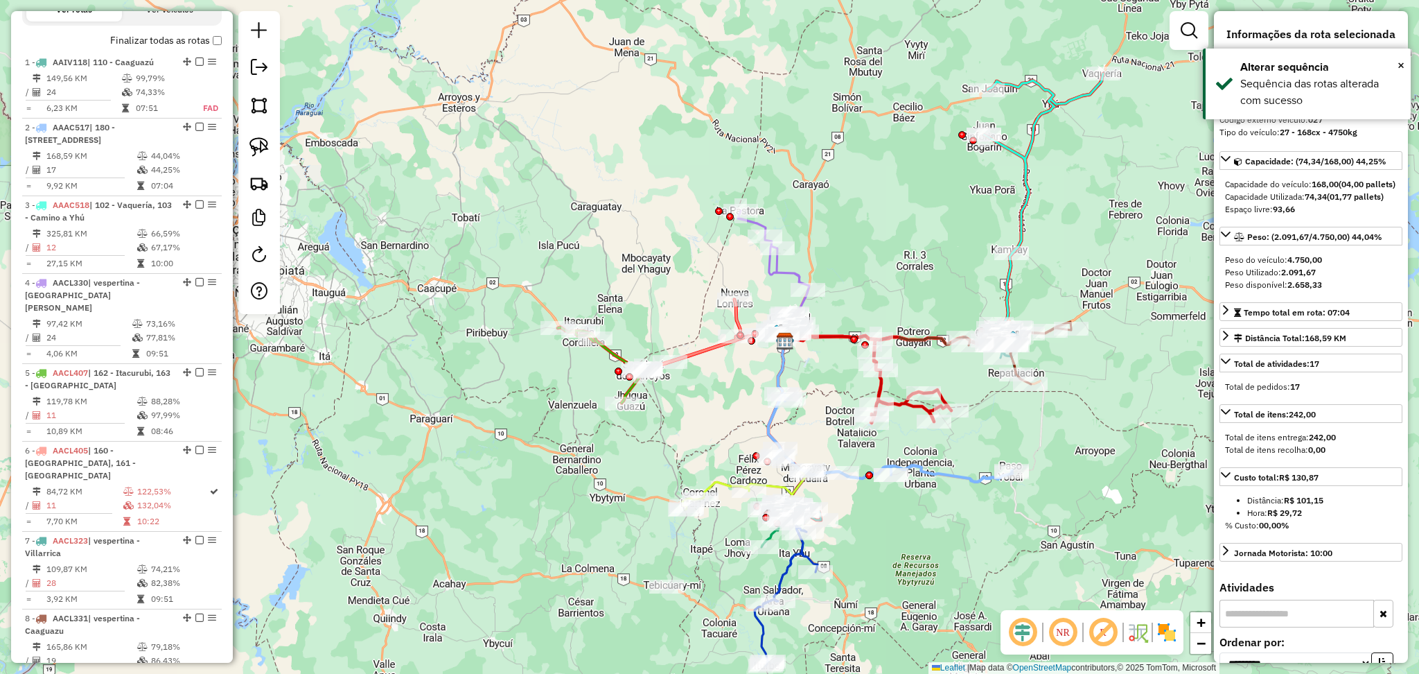
scroll to position [545, 0]
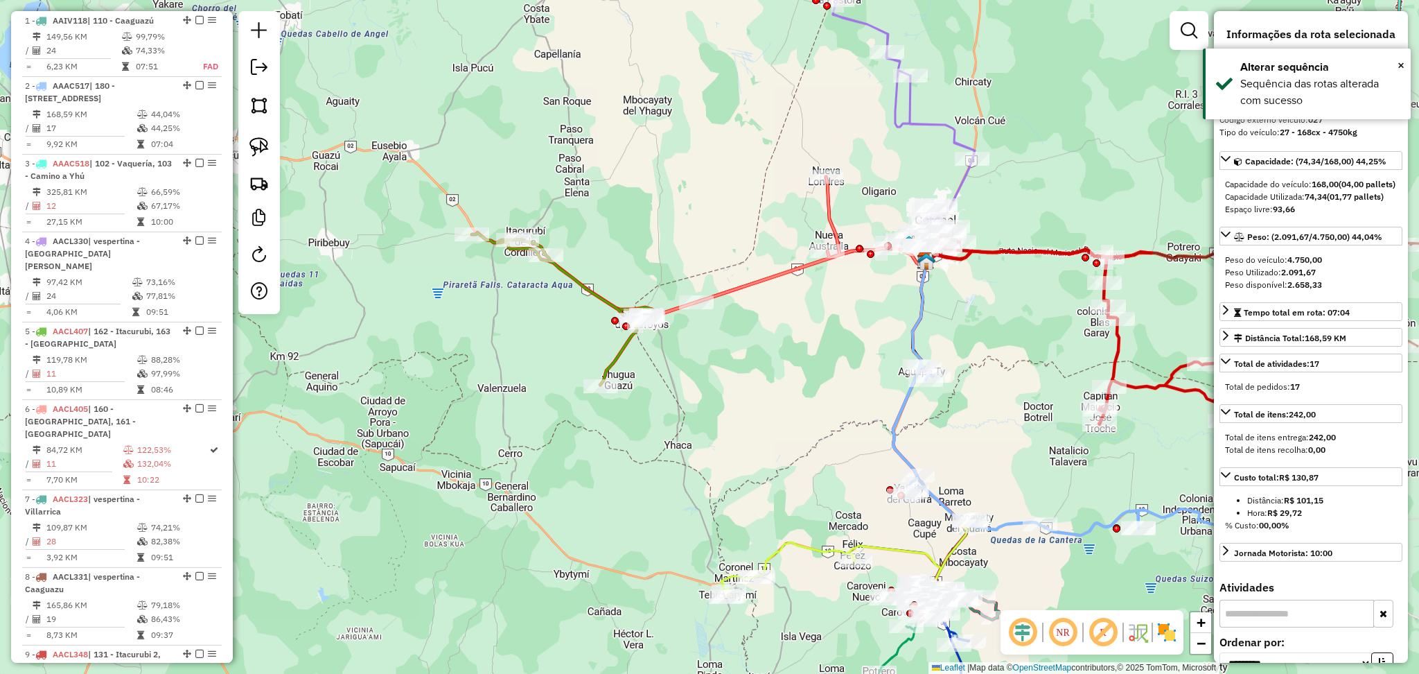
click at [617, 360] on icon at bounding box center [559, 309] width 175 height 152
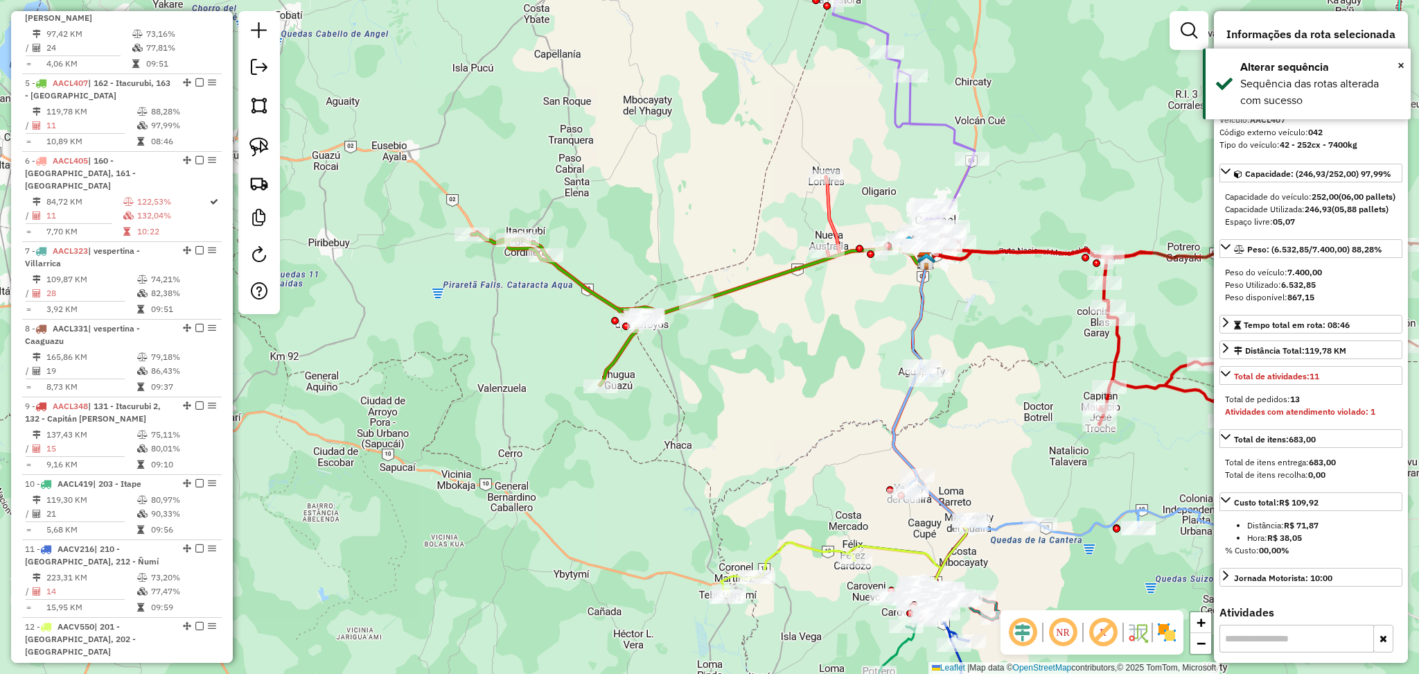
scroll to position [857, 0]
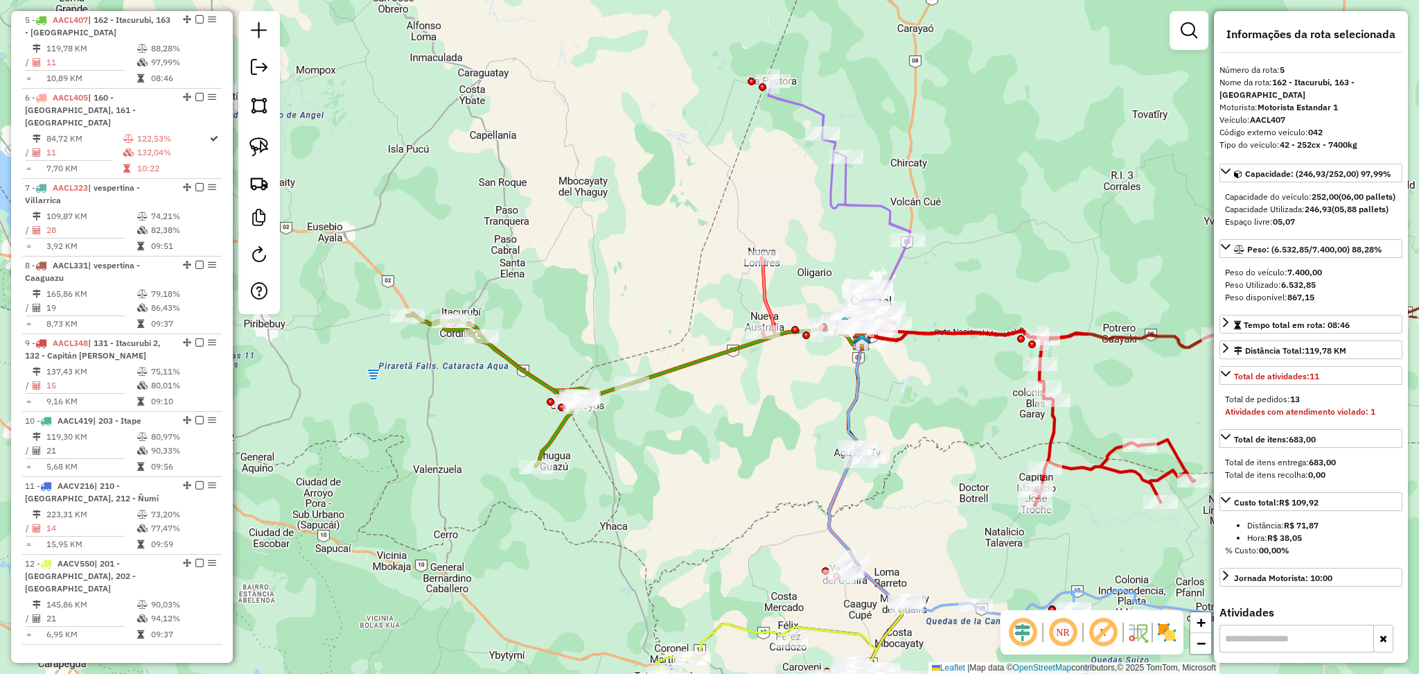
drag, startPoint x: 730, startPoint y: 349, endPoint x: 652, endPoint y: 423, distance: 107.4
click at [660, 426] on div "Janela de atendimento Grade de atendimento Capacidade Transportadoras Veículos …" at bounding box center [709, 337] width 1419 height 674
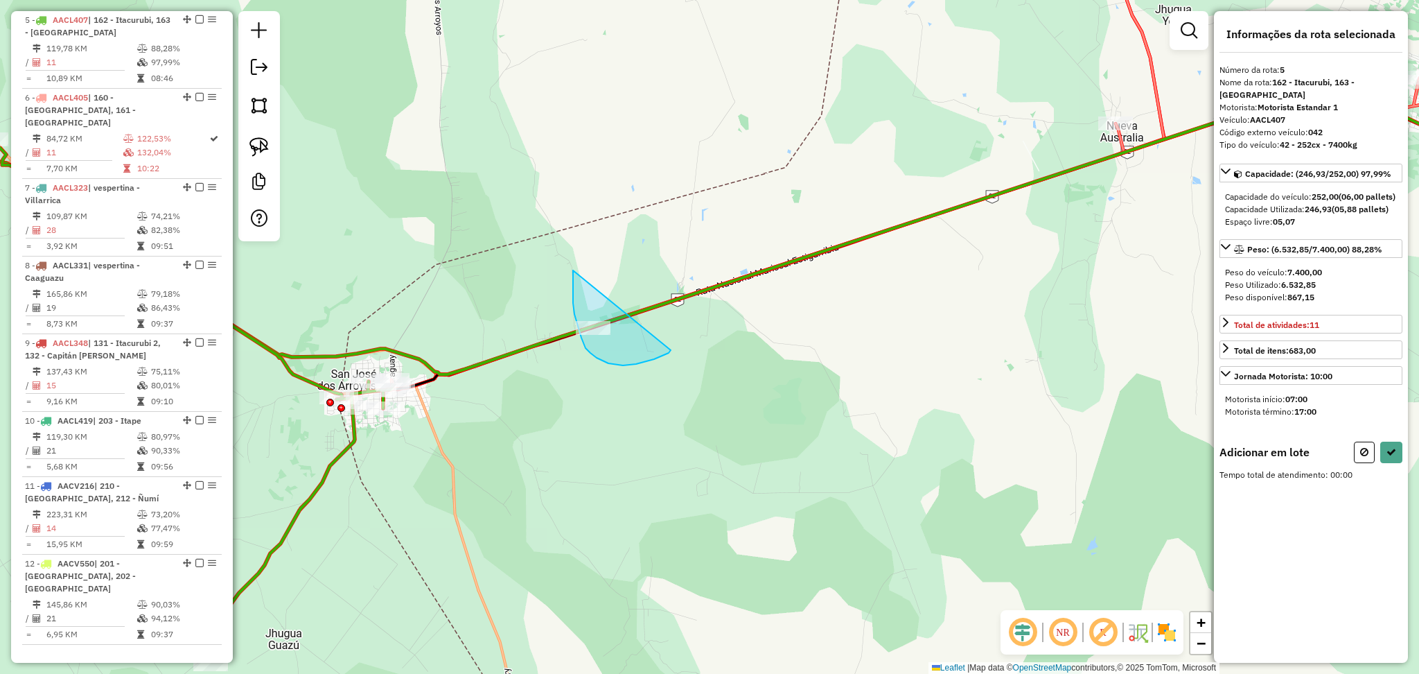
drag, startPoint x: 573, startPoint y: 271, endPoint x: 671, endPoint y: 350, distance: 125.6
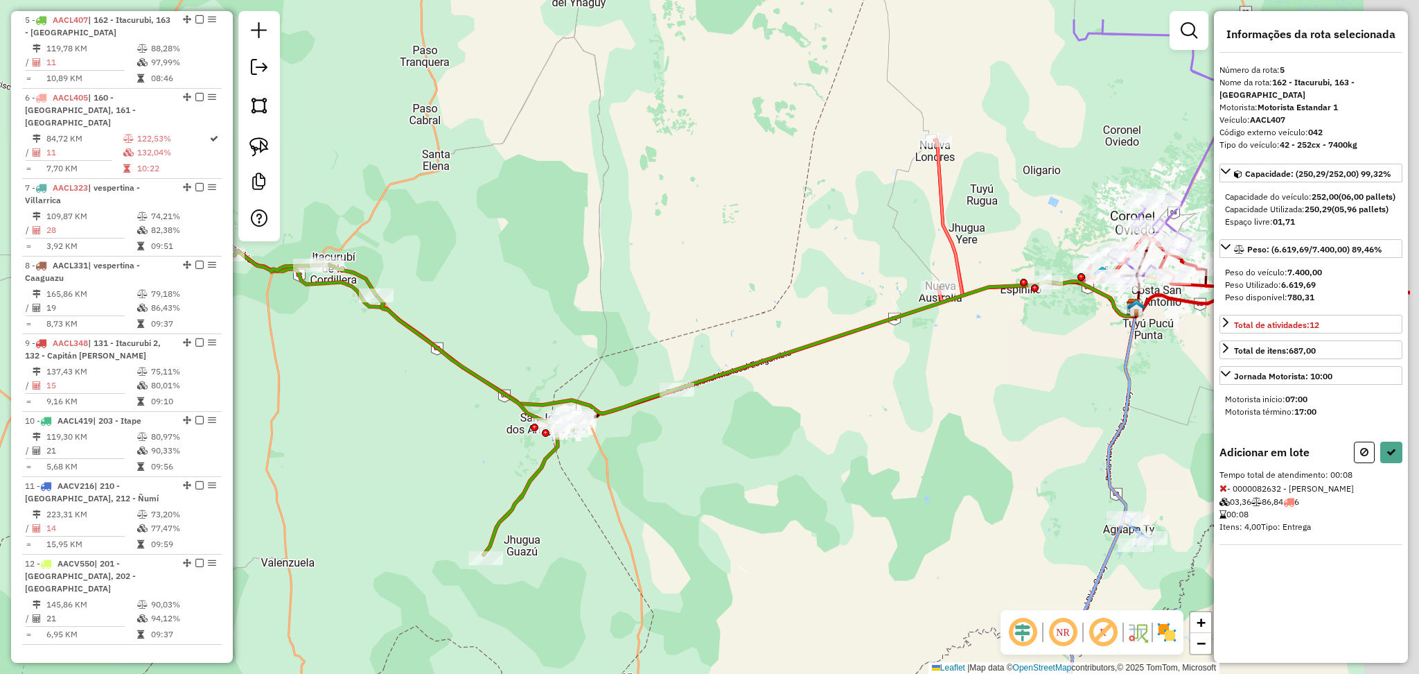
drag, startPoint x: 1110, startPoint y: 258, endPoint x: 934, endPoint y: 335, distance: 192.1
click at [944, 353] on div "Janela de atendimento Grade de atendimento Capacidade Transportadoras Veículos …" at bounding box center [709, 337] width 1419 height 674
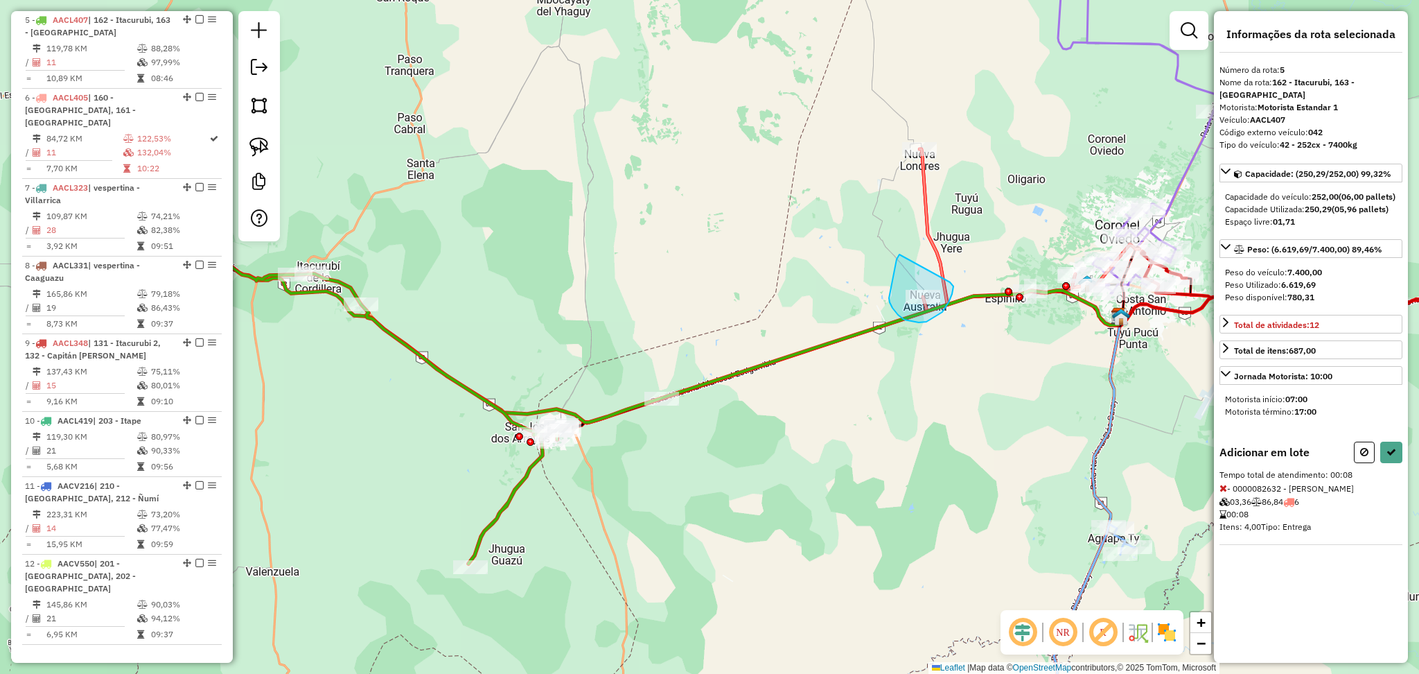
drag, startPoint x: 892, startPoint y: 283, endPoint x: 948, endPoint y: 278, distance: 56.3
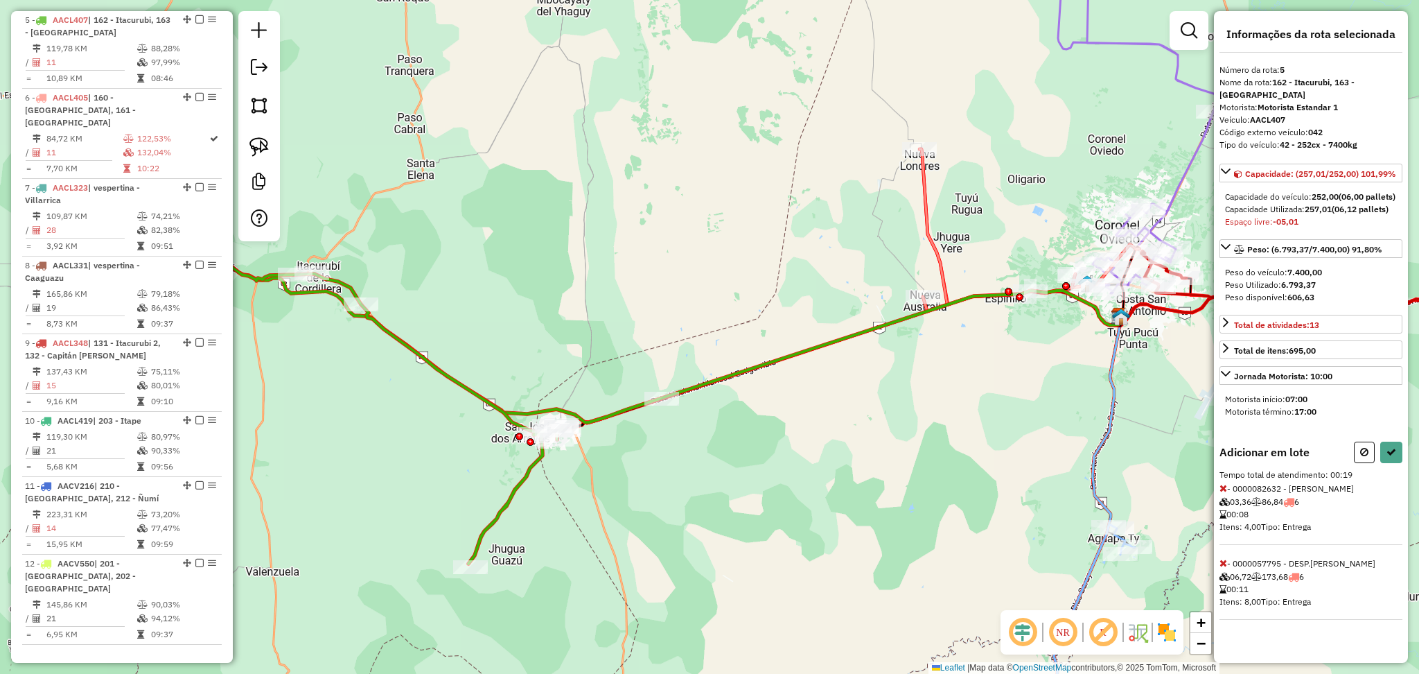
click at [1220, 568] on icon at bounding box center [1224, 563] width 8 height 10
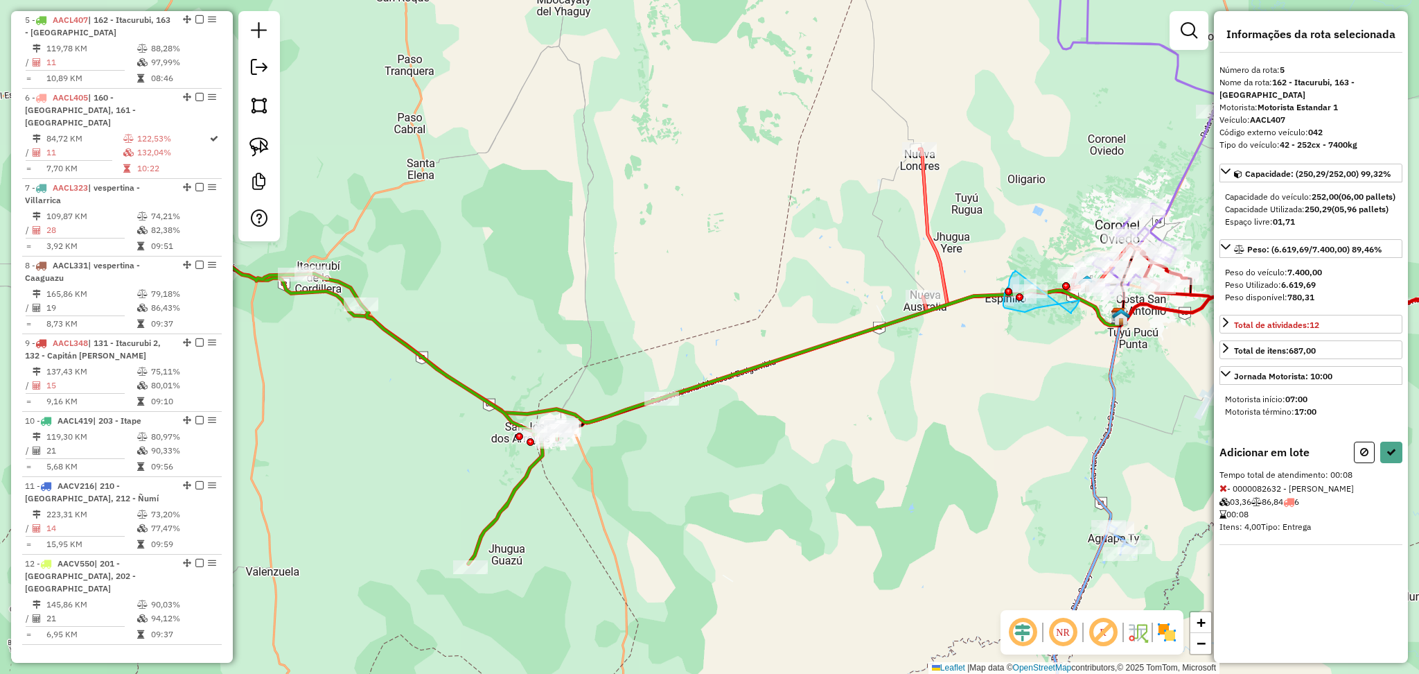
drag, startPoint x: 1009, startPoint y: 286, endPoint x: 1071, endPoint y: 313, distance: 68.2
click at [1223, 568] on icon at bounding box center [1224, 563] width 8 height 10
click at [1395, 457] on icon at bounding box center [1392, 452] width 10 height 10
select select "**********"
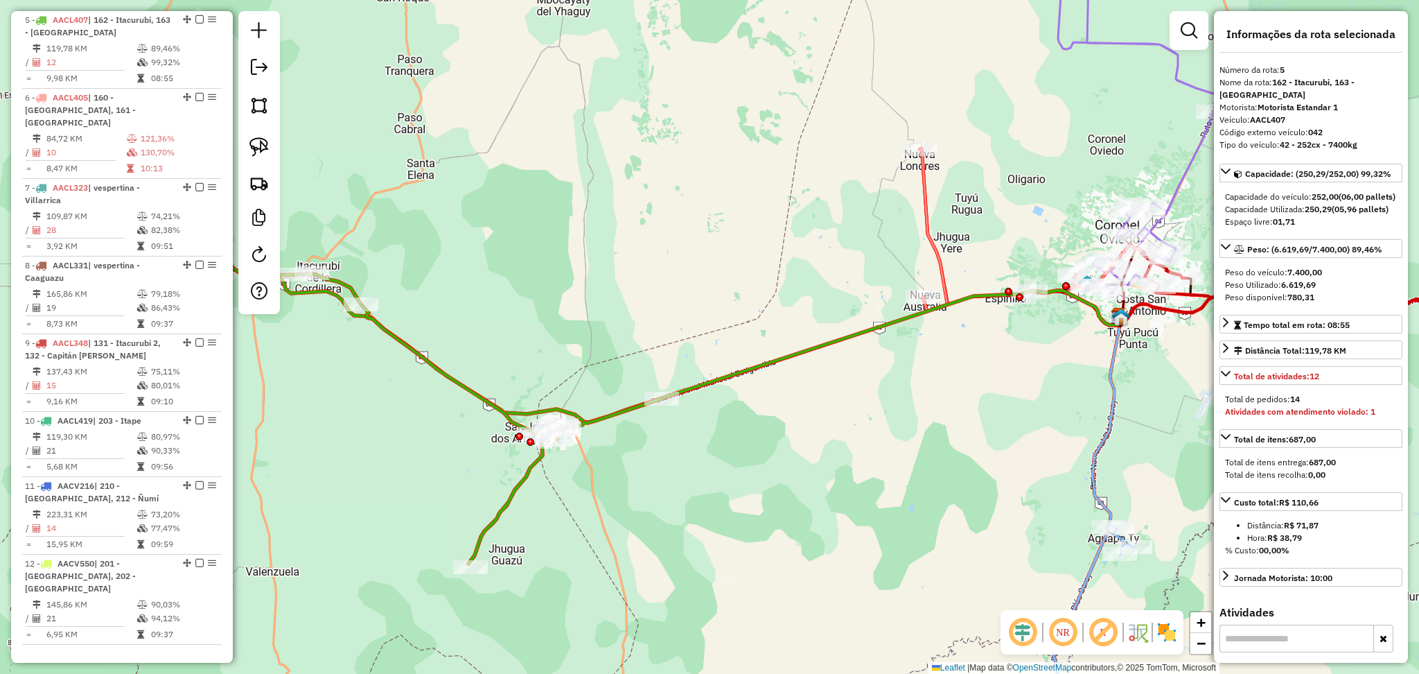
click at [930, 233] on icon at bounding box center [850, 289] width 579 height 281
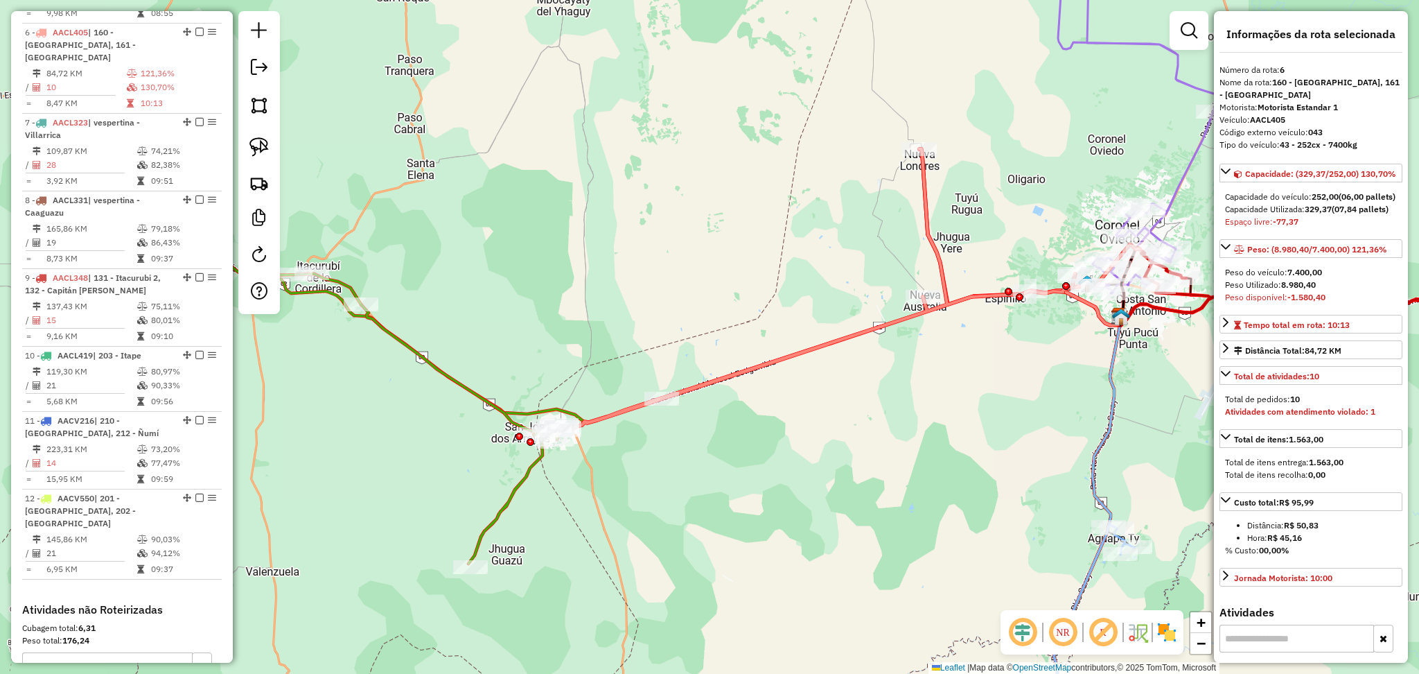
scroll to position [934, 0]
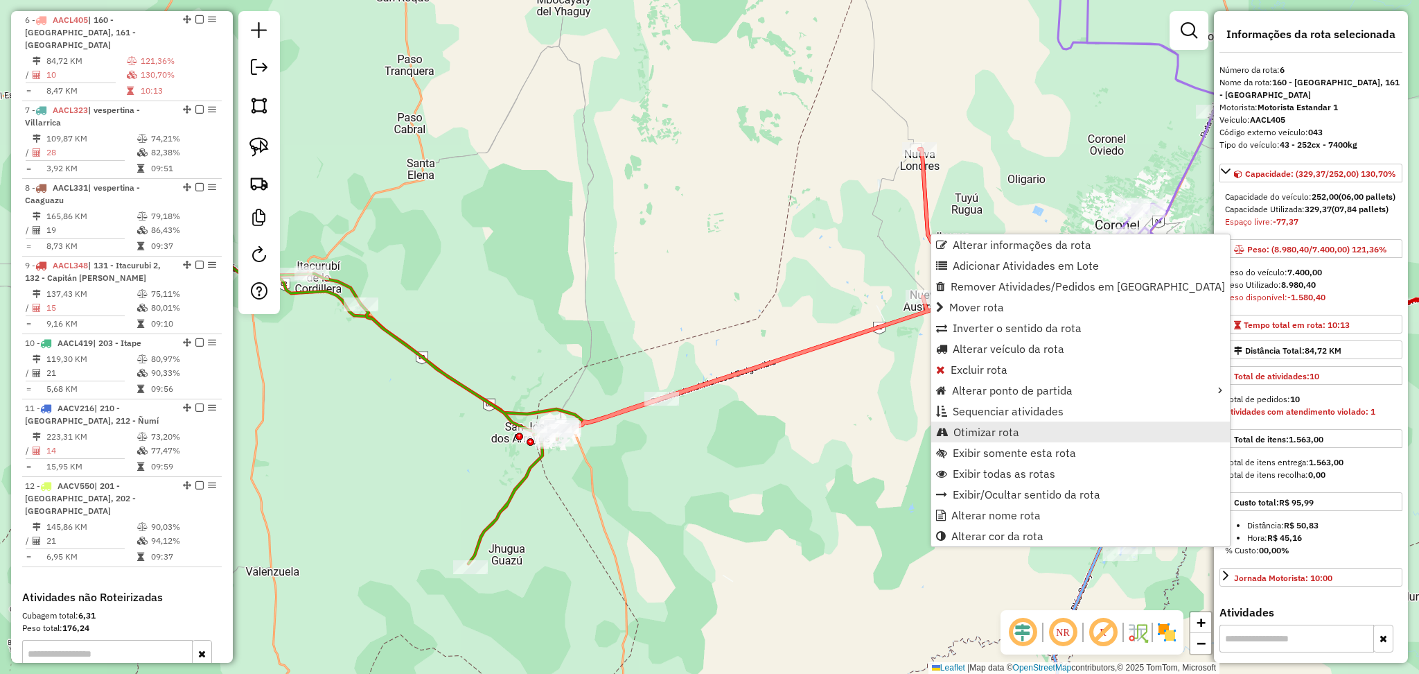
click at [1018, 439] on link "Otimizar rota" at bounding box center [1080, 431] width 299 height 21
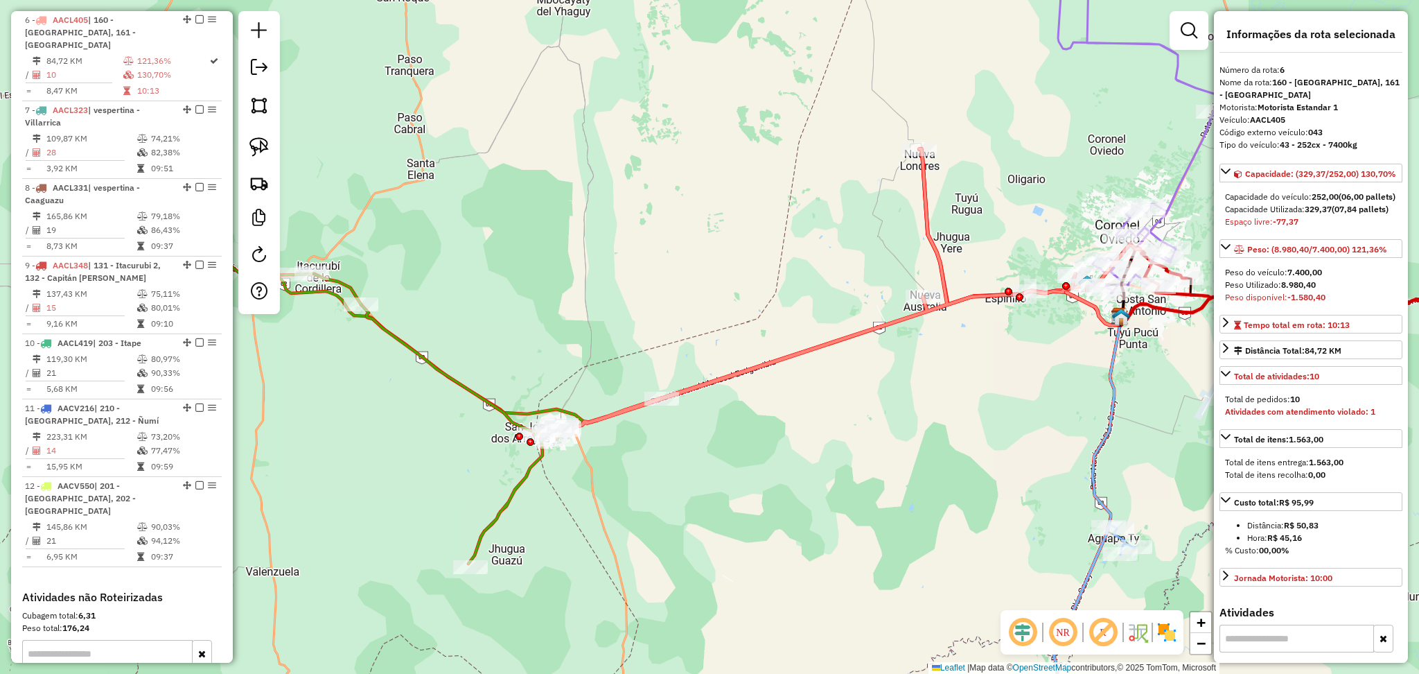
click at [518, 487] on icon at bounding box center [437, 412] width 450 height 304
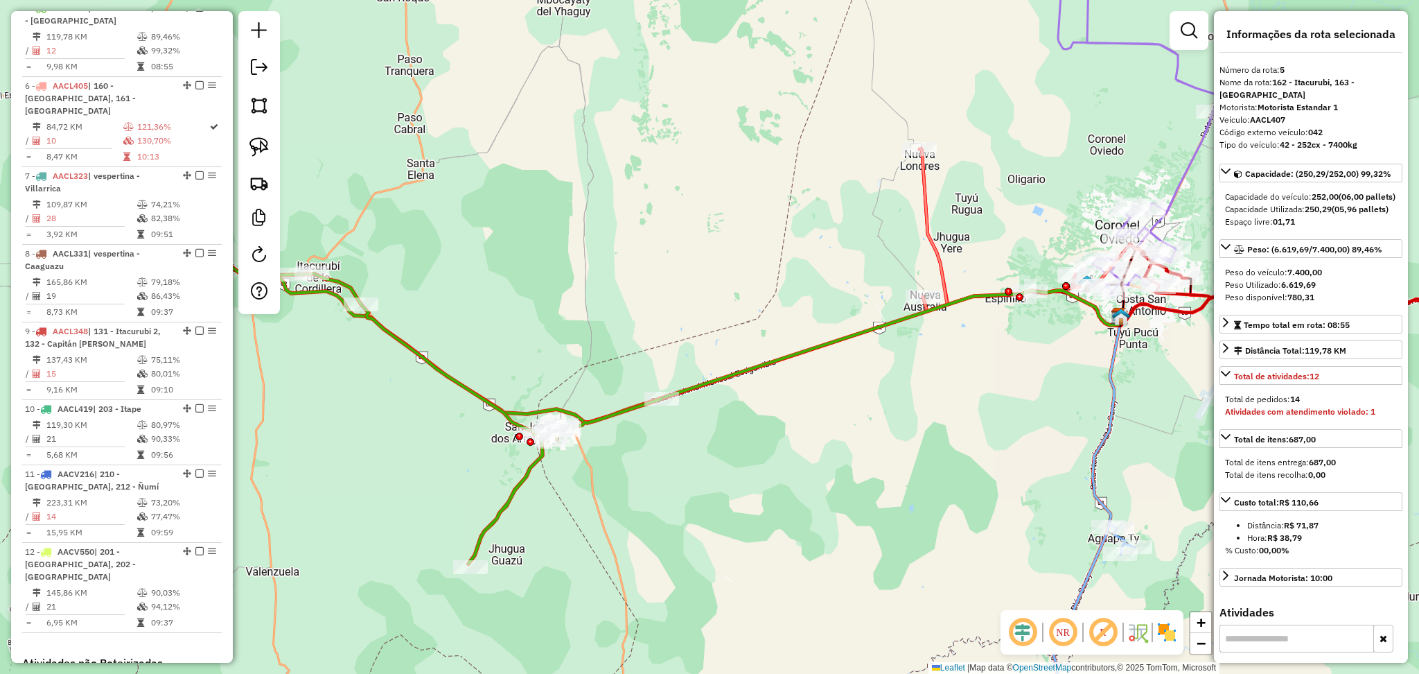
scroll to position [857, 0]
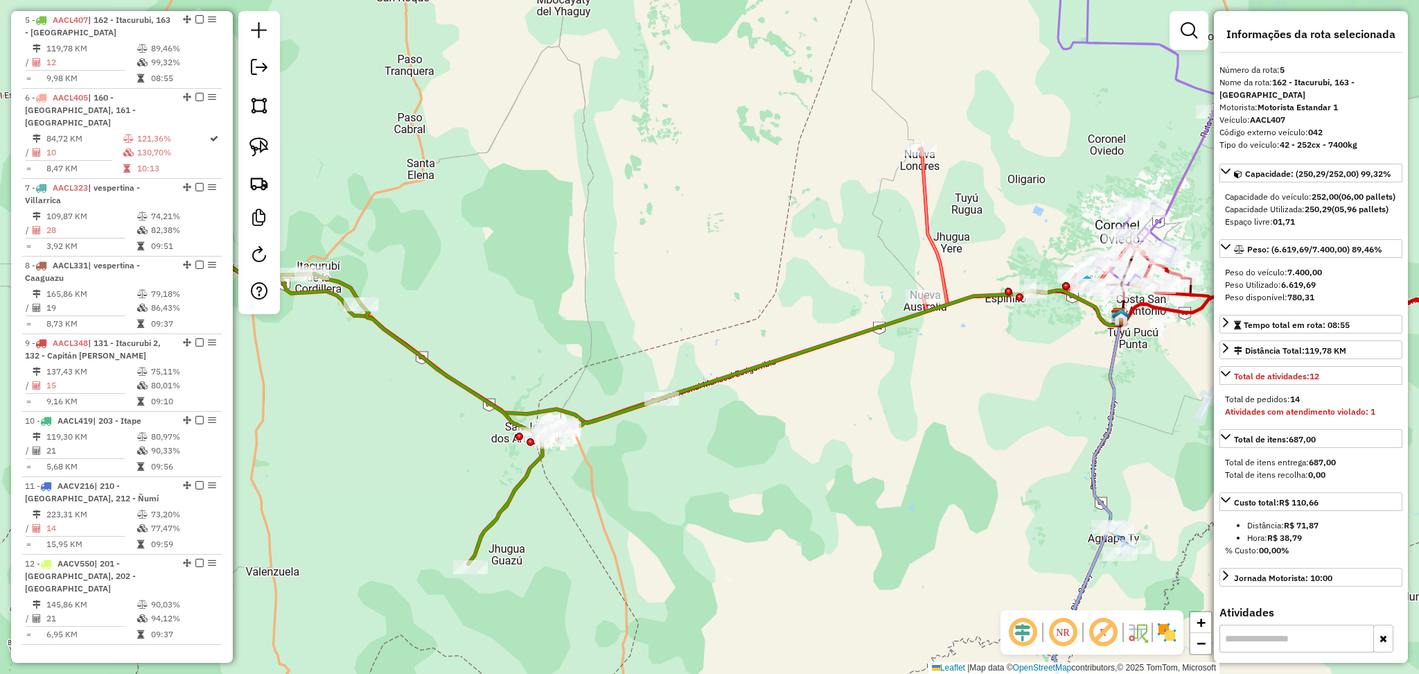
click at [483, 392] on icon at bounding box center [437, 412] width 450 height 304
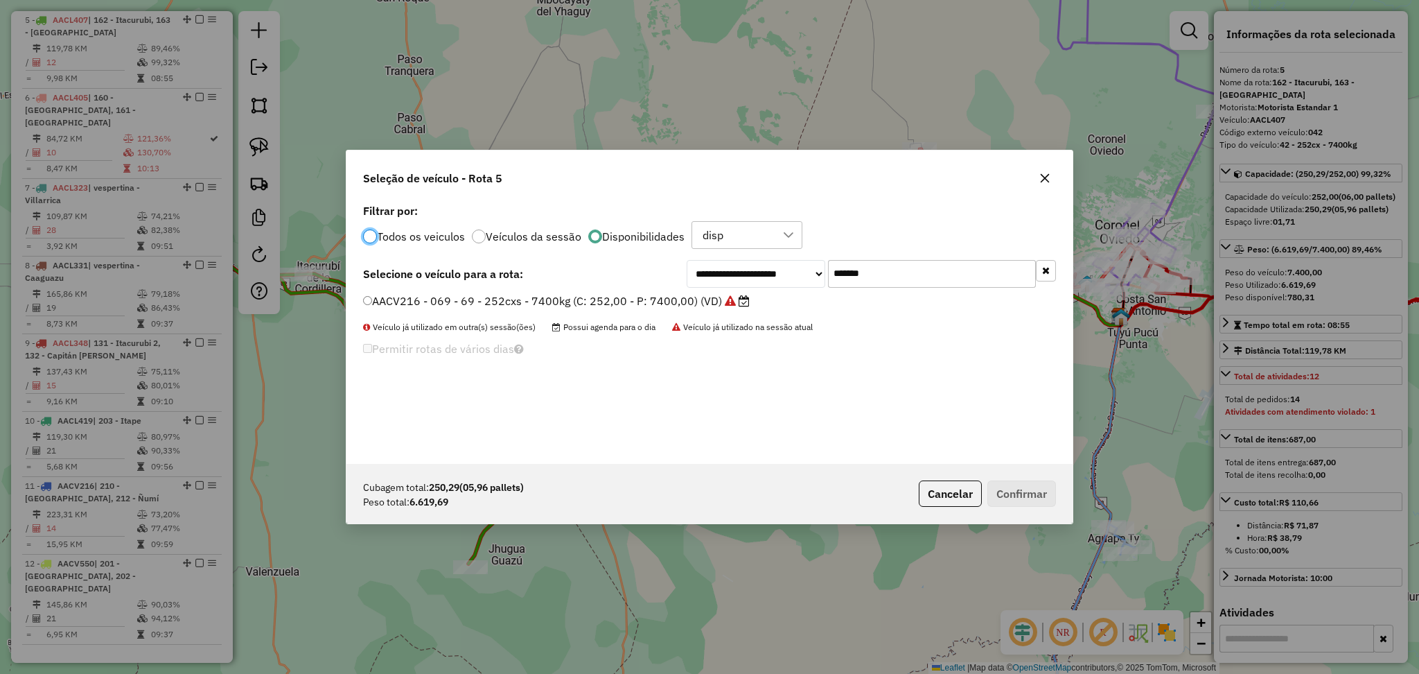
scroll to position [6, 4]
drag, startPoint x: 920, startPoint y: 267, endPoint x: 797, endPoint y: 269, distance: 123.4
click at [797, 269] on div "**********" at bounding box center [871, 274] width 369 height 28
paste input "text"
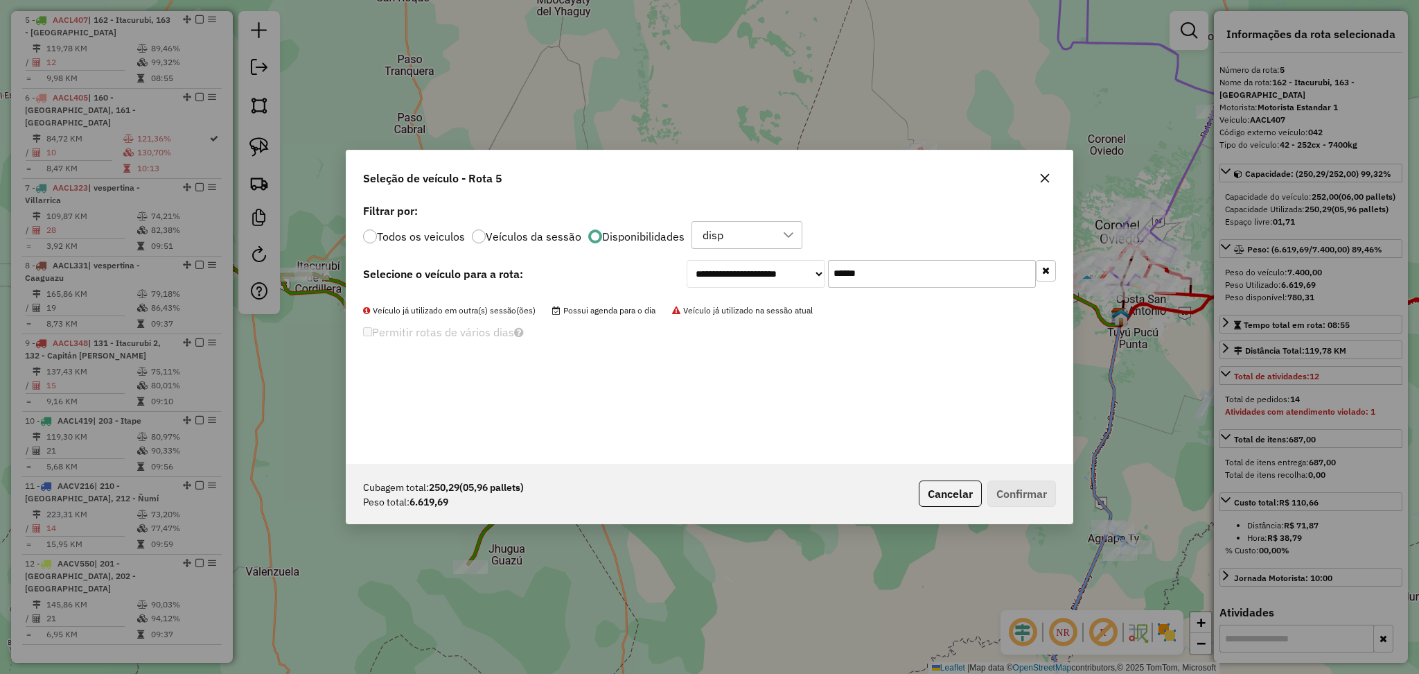
type input "******"
click at [771, 239] on div "disp" at bounding box center [737, 235] width 78 height 26
click at [753, 298] on li "spot" at bounding box center [751, 301] width 104 height 26
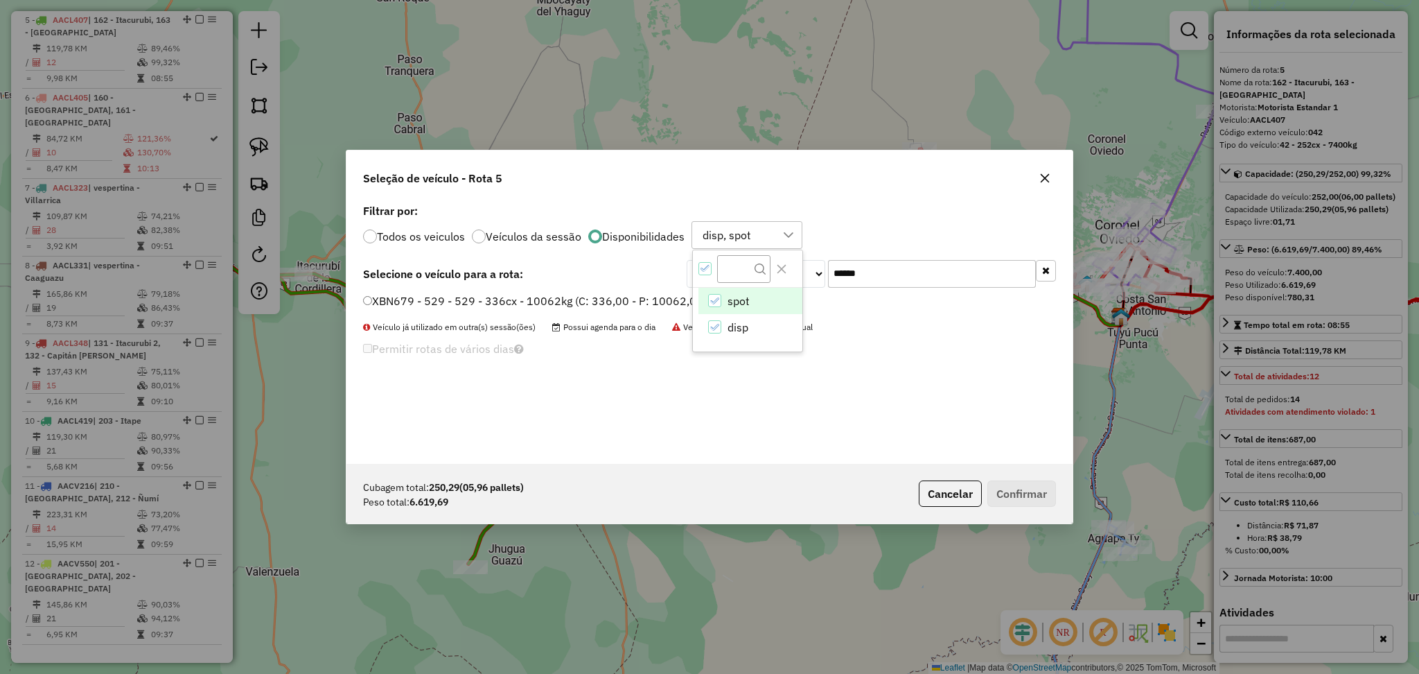
click at [629, 303] on label "XBN679 - 529 - 529 - 336cx - 10062kg (C: 336,00 - P: 10062,00) (VD)" at bounding box center [554, 300] width 382 height 17
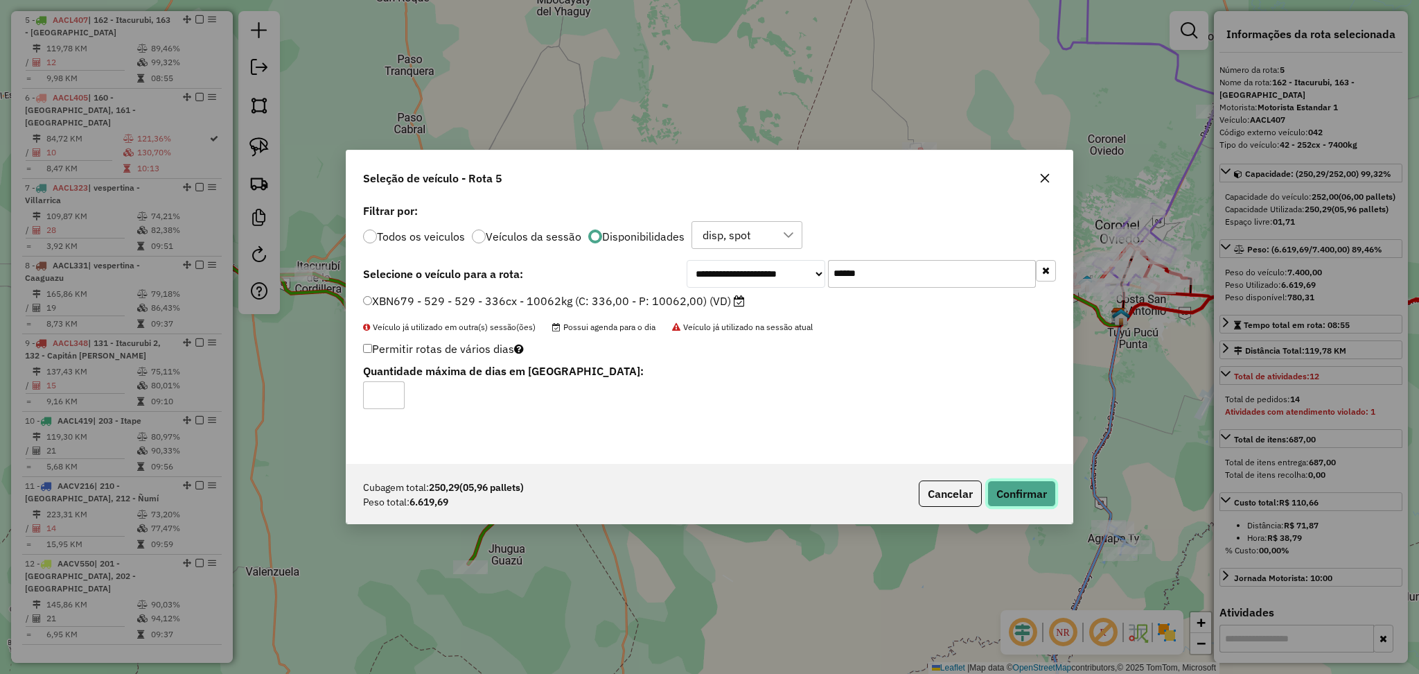
click at [1028, 484] on button "Confirmar" at bounding box center [1021, 493] width 69 height 26
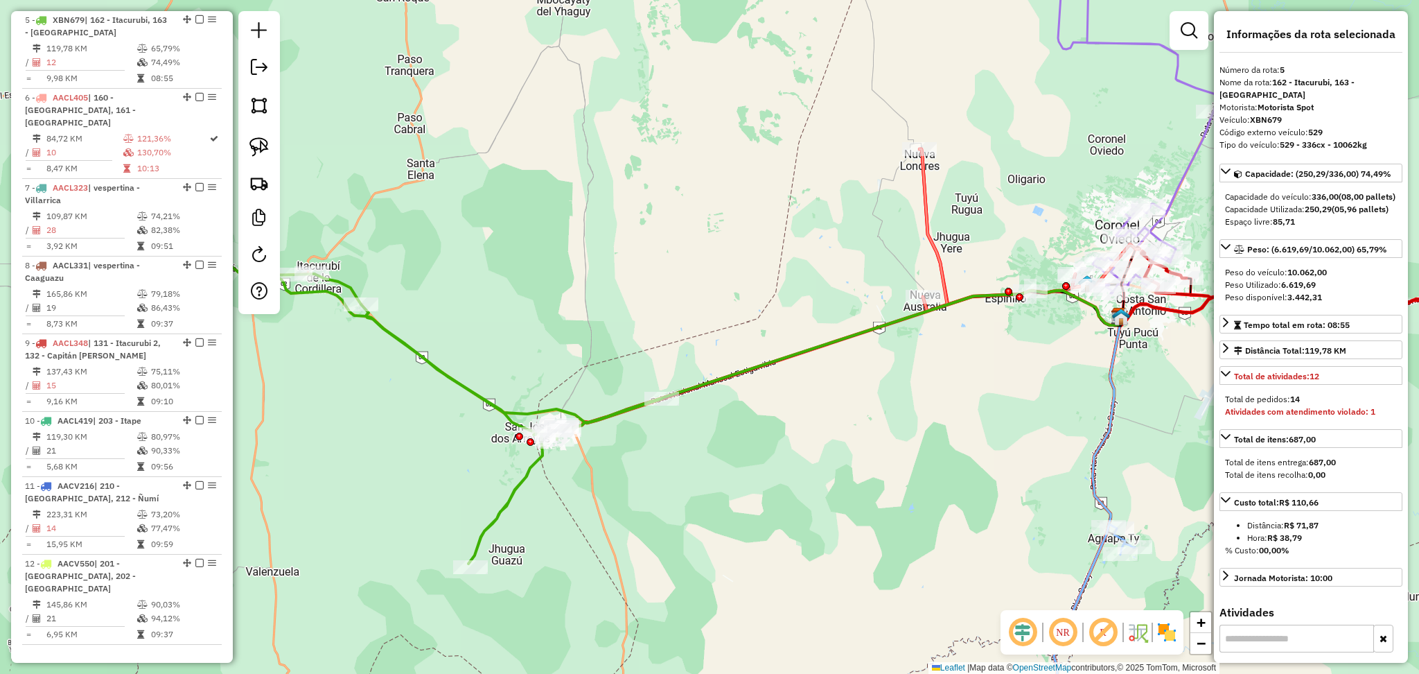
click at [451, 384] on icon at bounding box center [437, 412] width 450 height 304
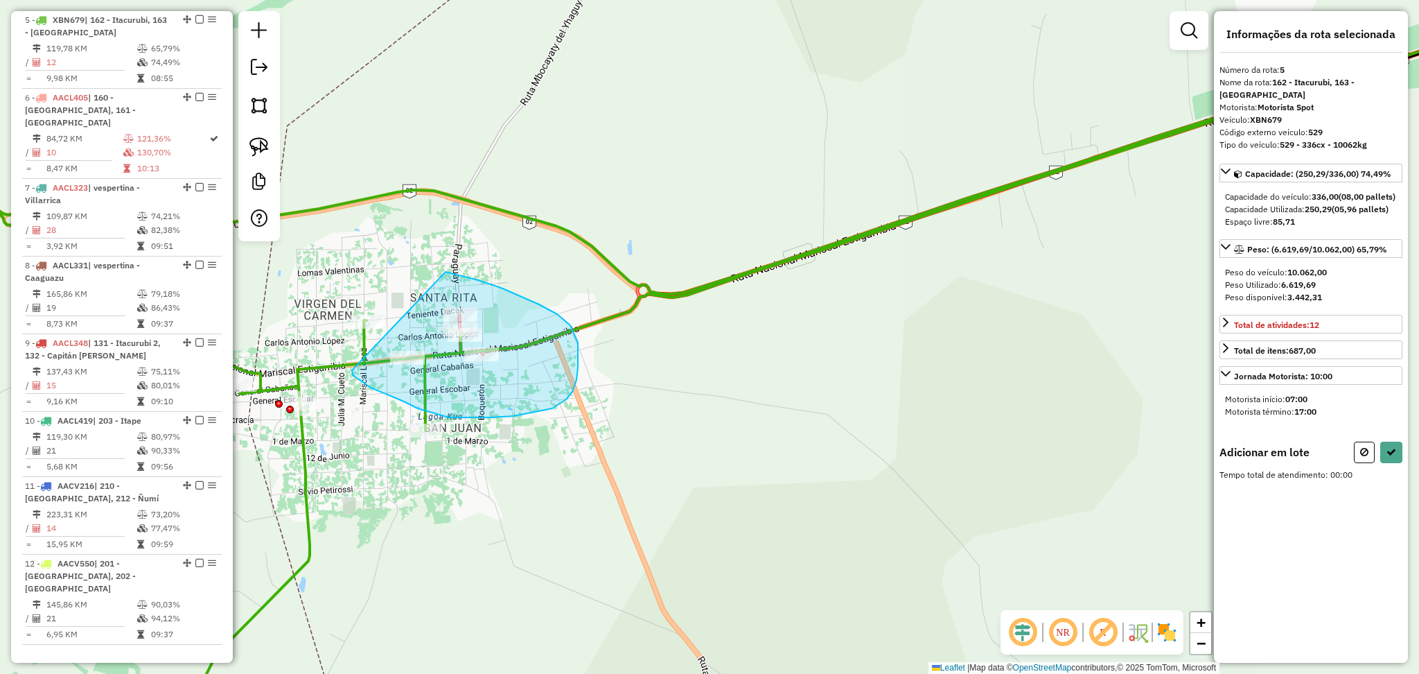
drag, startPoint x: 446, startPoint y: 272, endPoint x: 367, endPoint y: 361, distance: 119.3
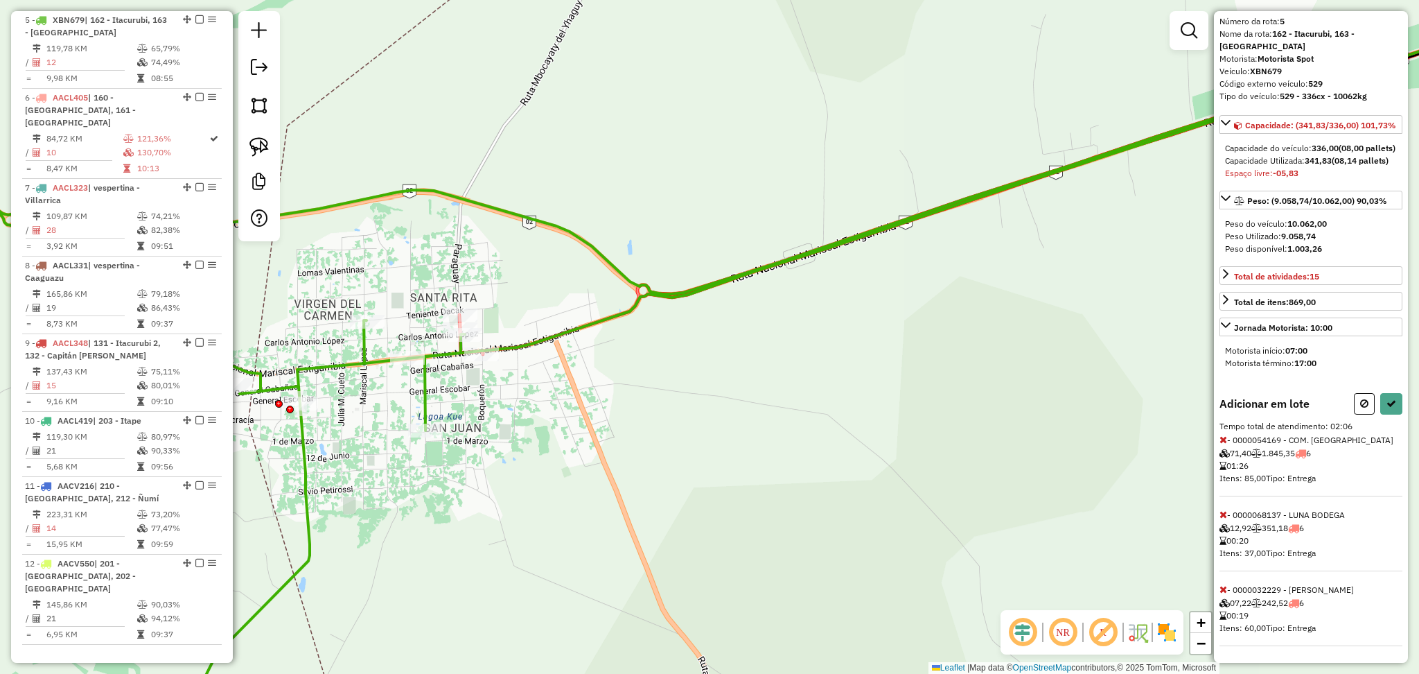
scroll to position [74, 0]
click at [1222, 588] on icon at bounding box center [1224, 589] width 8 height 10
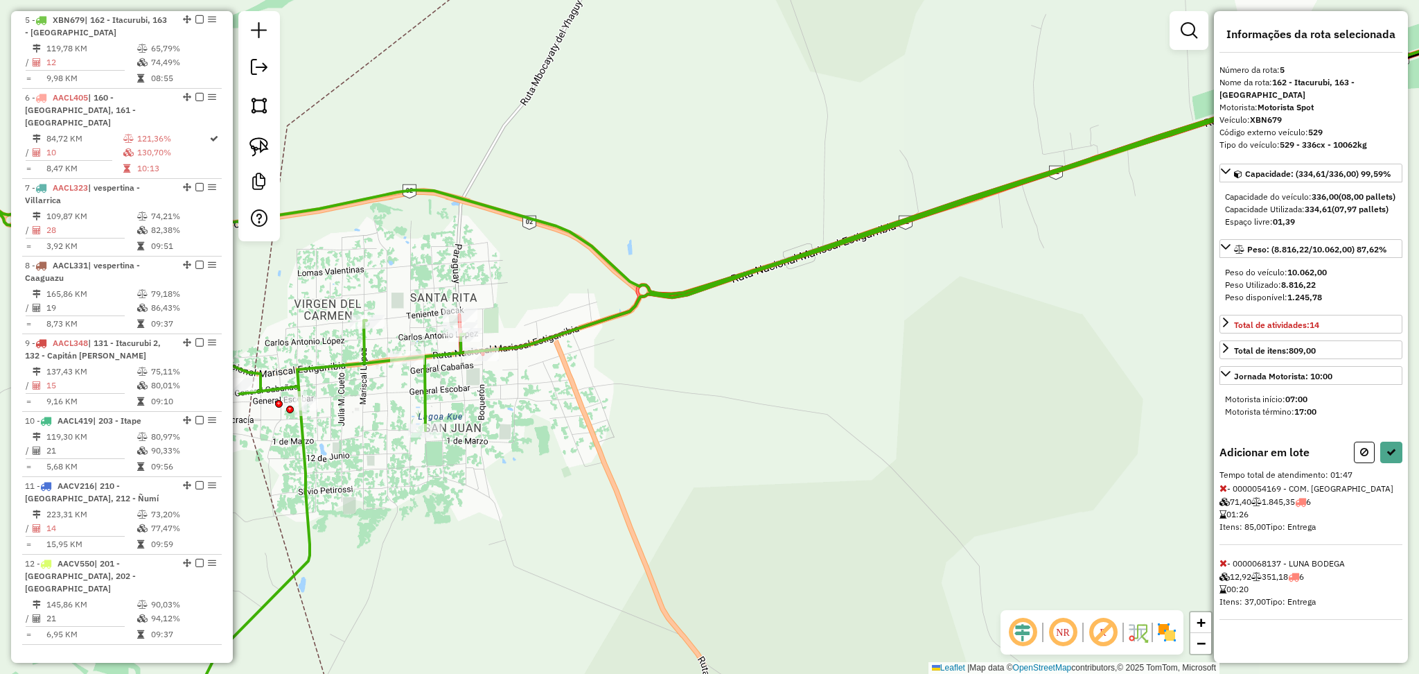
scroll to position [0, 0]
click at [1396, 454] on button at bounding box center [1391, 451] width 22 height 21
select select "**********"
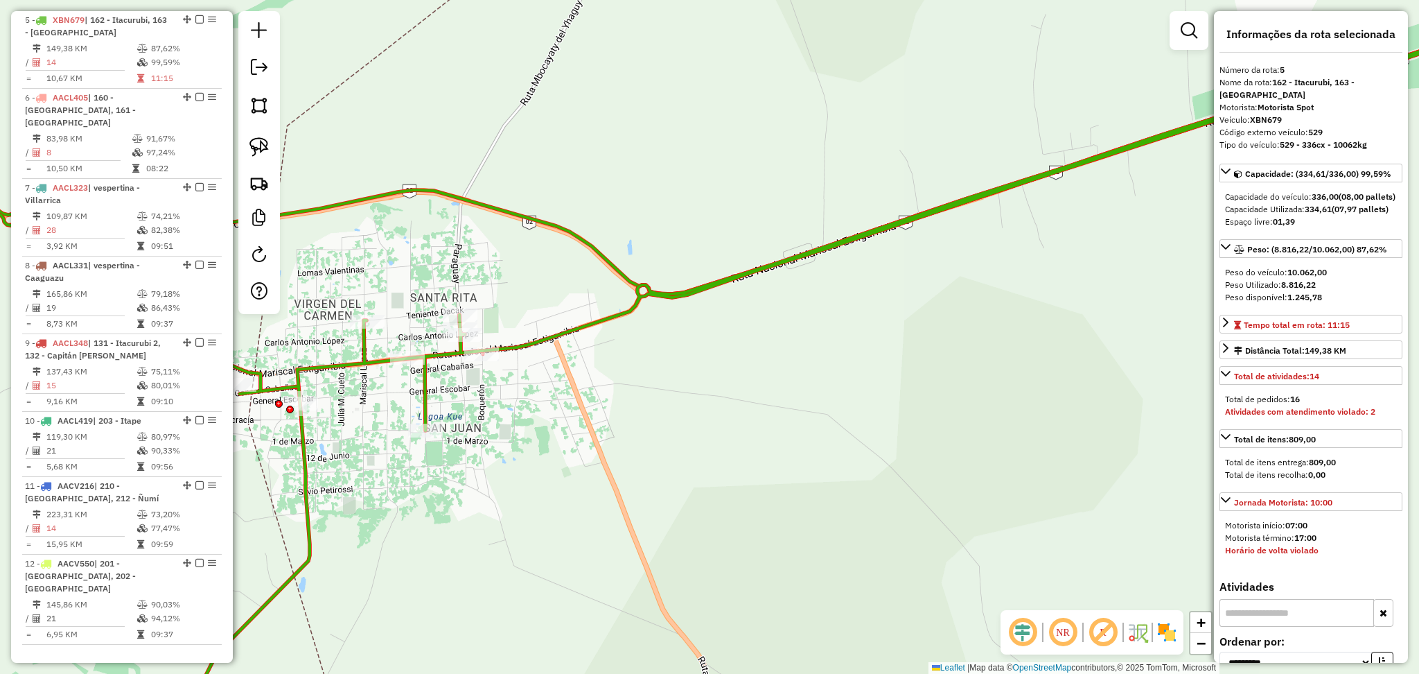
click at [419, 394] on icon at bounding box center [709, 373] width 1703 height 737
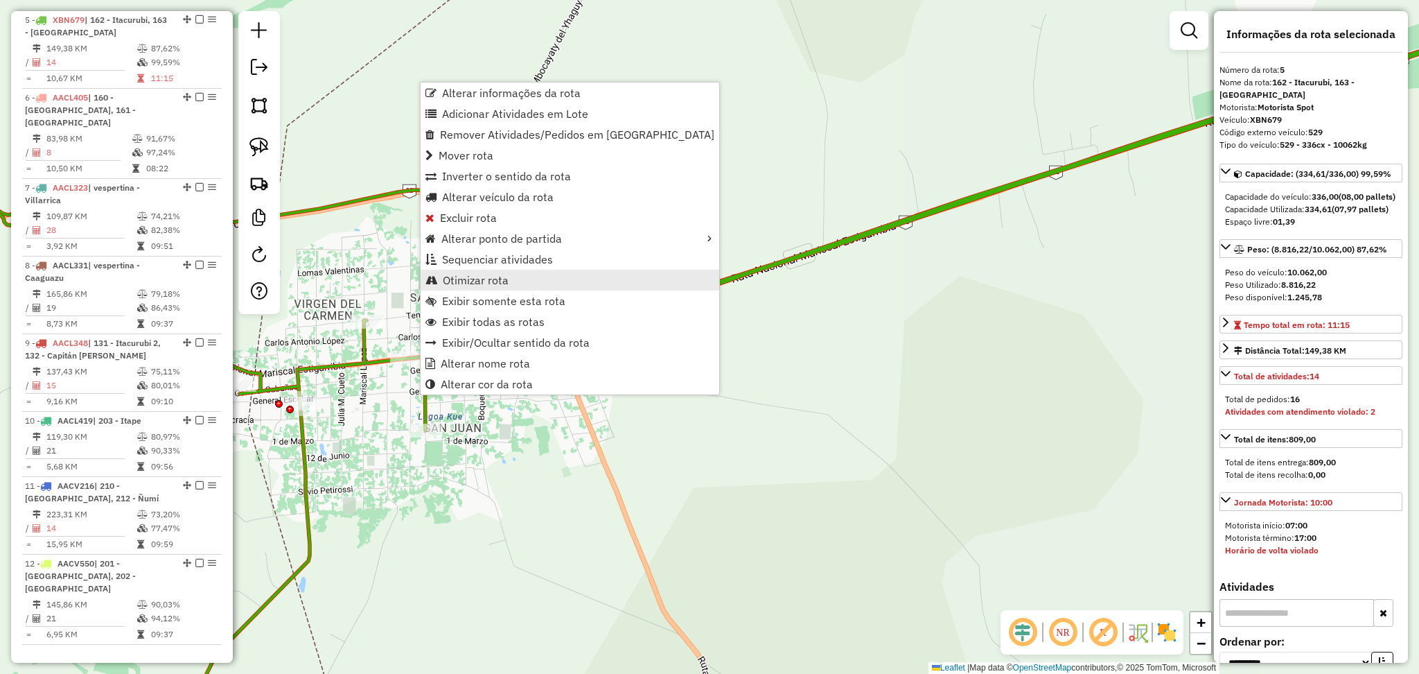
click at [495, 282] on span "Otimizar rota" at bounding box center [476, 279] width 66 height 11
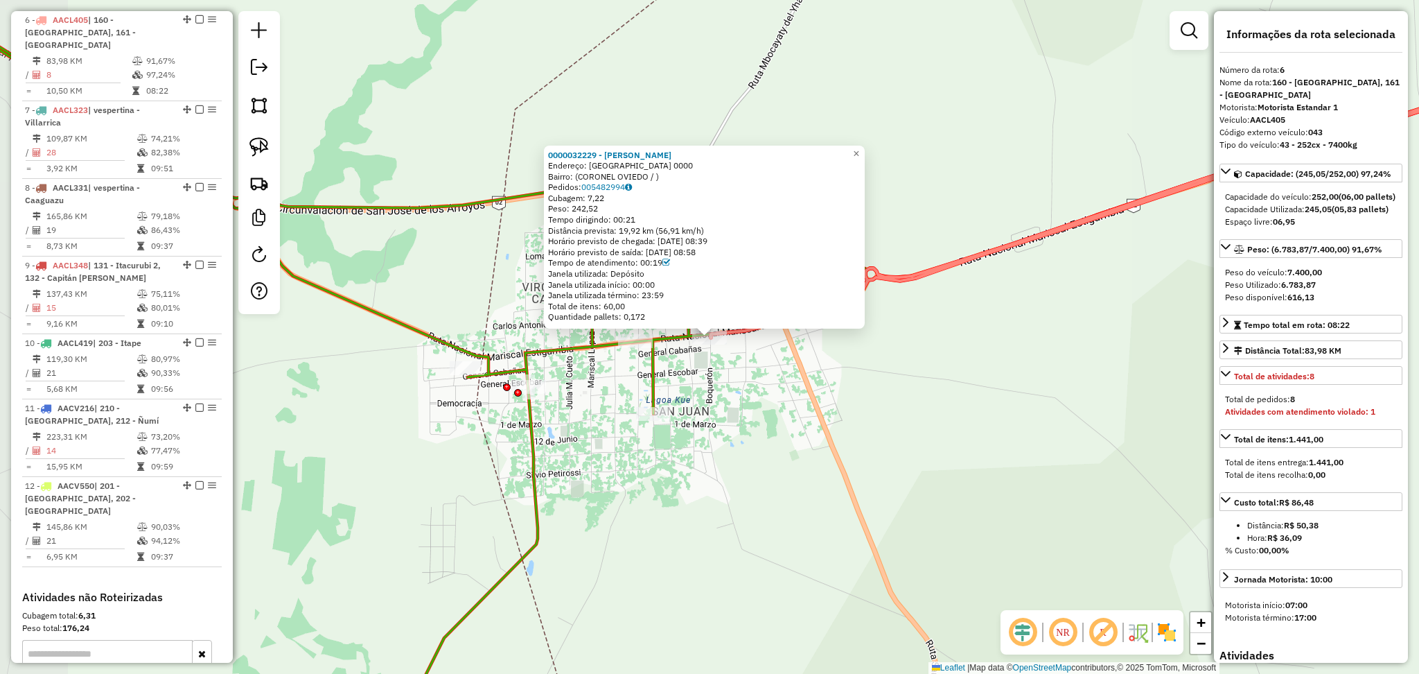
scroll to position [934, 0]
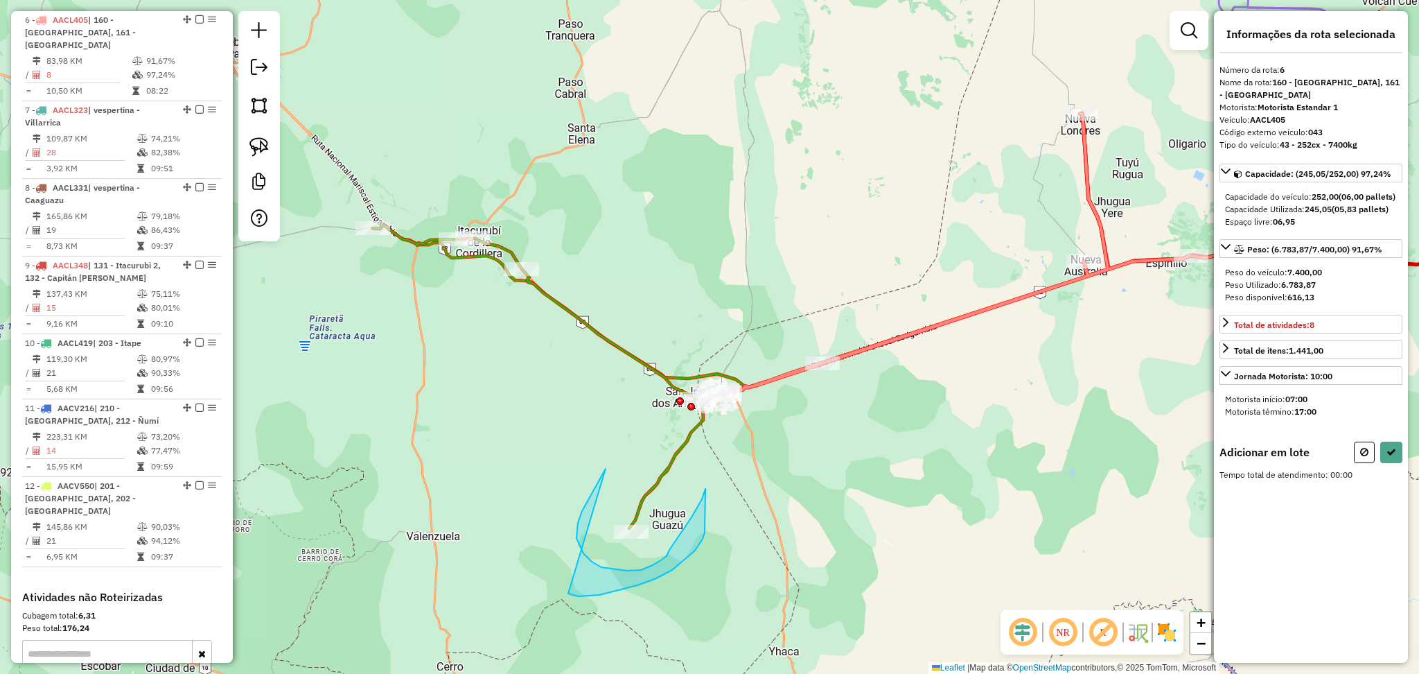
drag, startPoint x: 606, startPoint y: 468, endPoint x: 523, endPoint y: 559, distance: 122.6
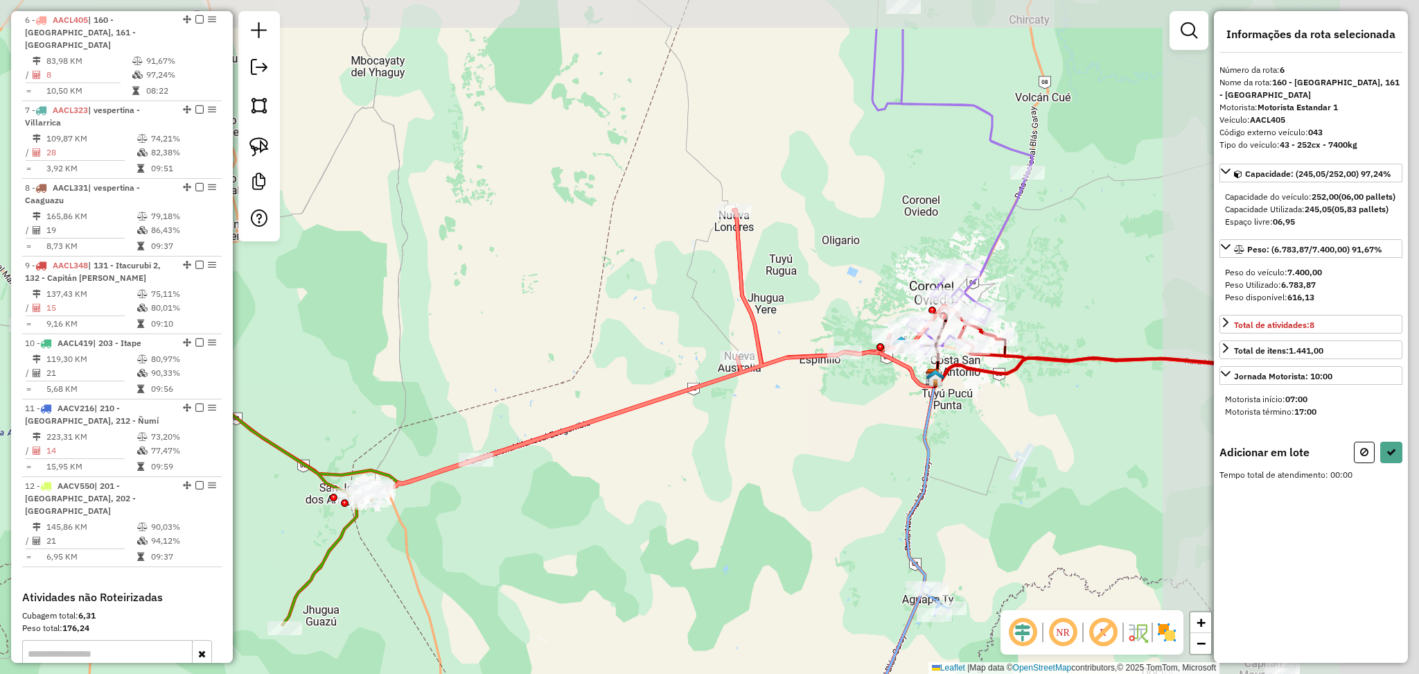
drag, startPoint x: 960, startPoint y: 417, endPoint x: 614, endPoint y: 513, distance: 359.6
click at [614, 513] on div "Janela de atendimento Grade de atendimento Capacidade Transportadoras Veículos …" at bounding box center [709, 337] width 1419 height 674
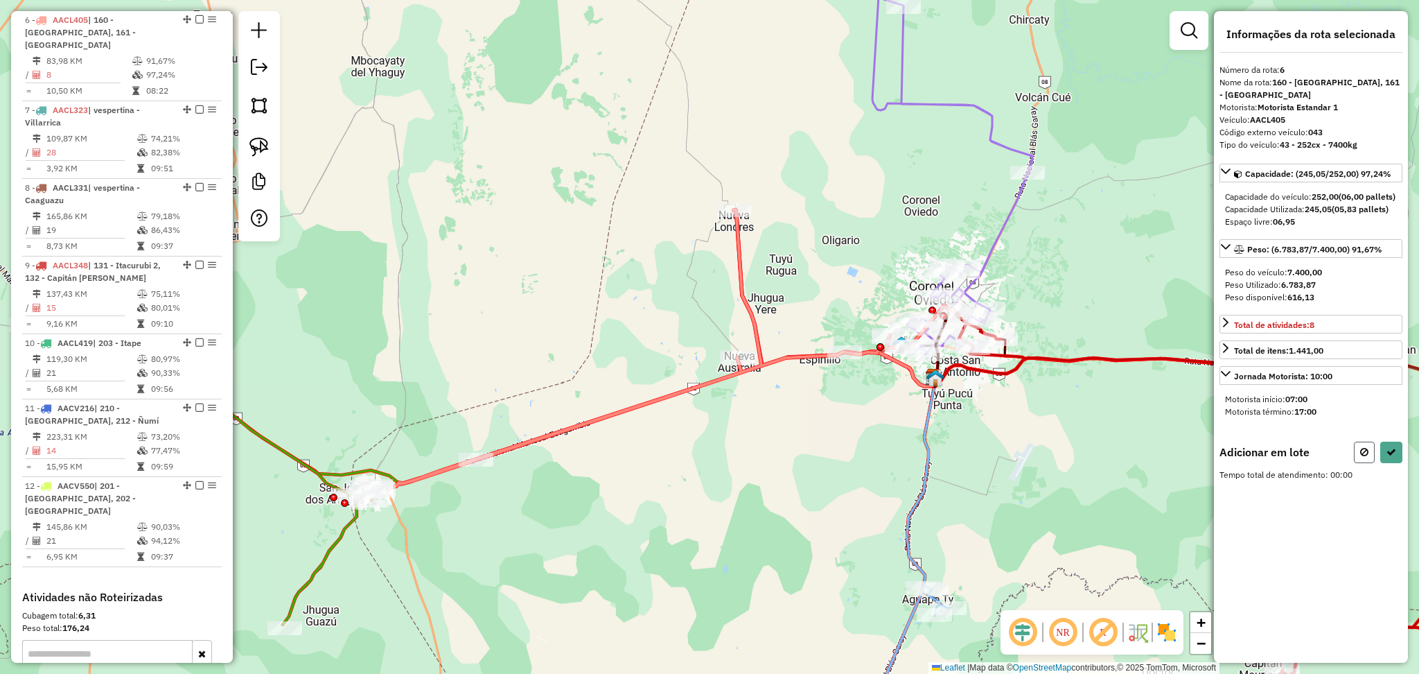
click at [1359, 463] on button at bounding box center [1364, 451] width 21 height 21
select select "**********"
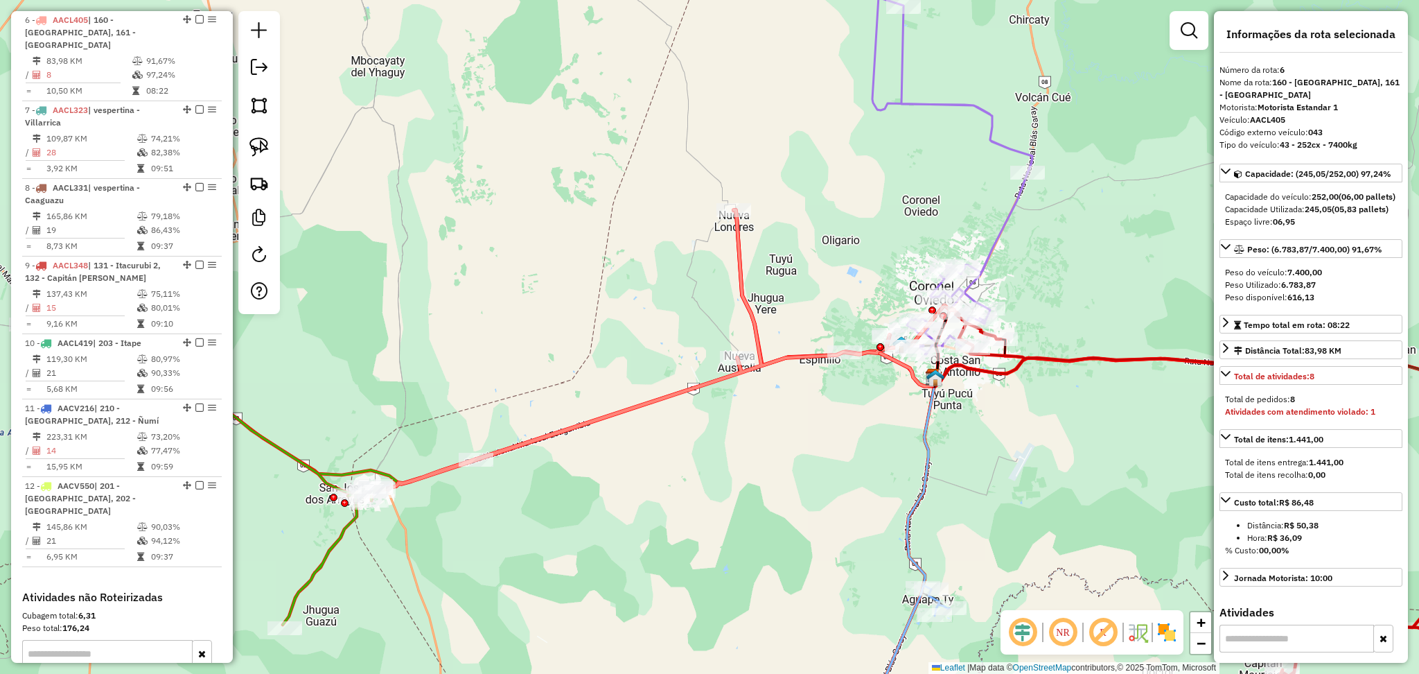
click at [748, 290] on icon at bounding box center [666, 350] width 576 height 281
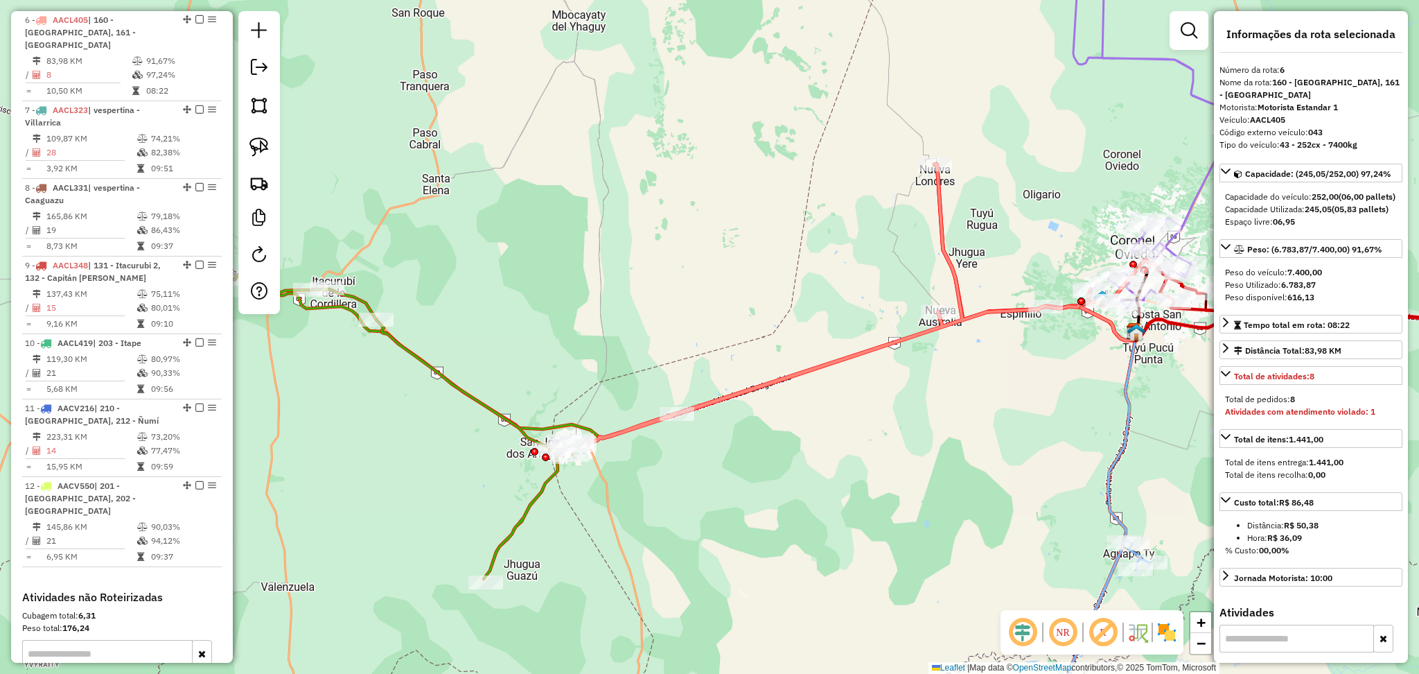
drag, startPoint x: 569, startPoint y: 498, endPoint x: 647, endPoint y: 484, distance: 78.8
click at [647, 484] on div "Janela de atendimento Grade de atendimento Capacidade Transportadoras Veículos …" at bounding box center [709, 337] width 1419 height 674
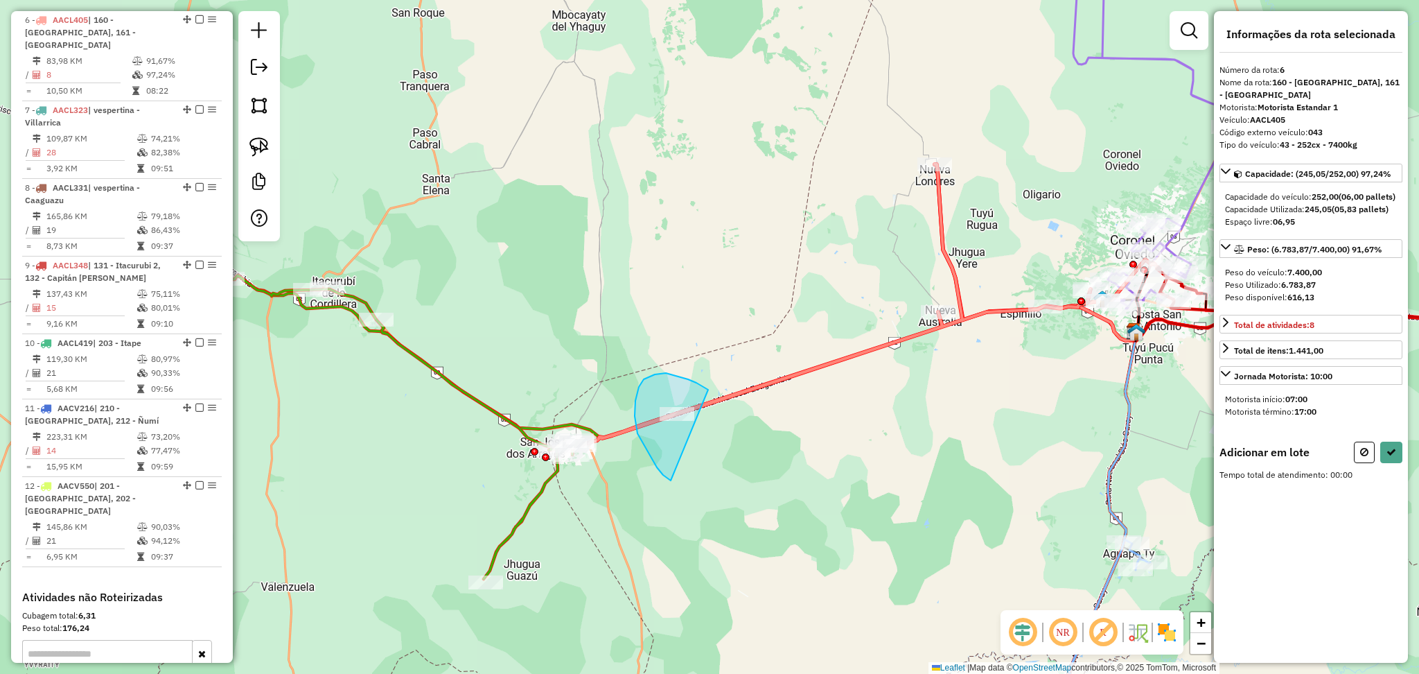
drag, startPoint x: 705, startPoint y: 387, endPoint x: 705, endPoint y: 480, distance: 92.9
click at [1391, 457] on icon at bounding box center [1392, 452] width 10 height 10
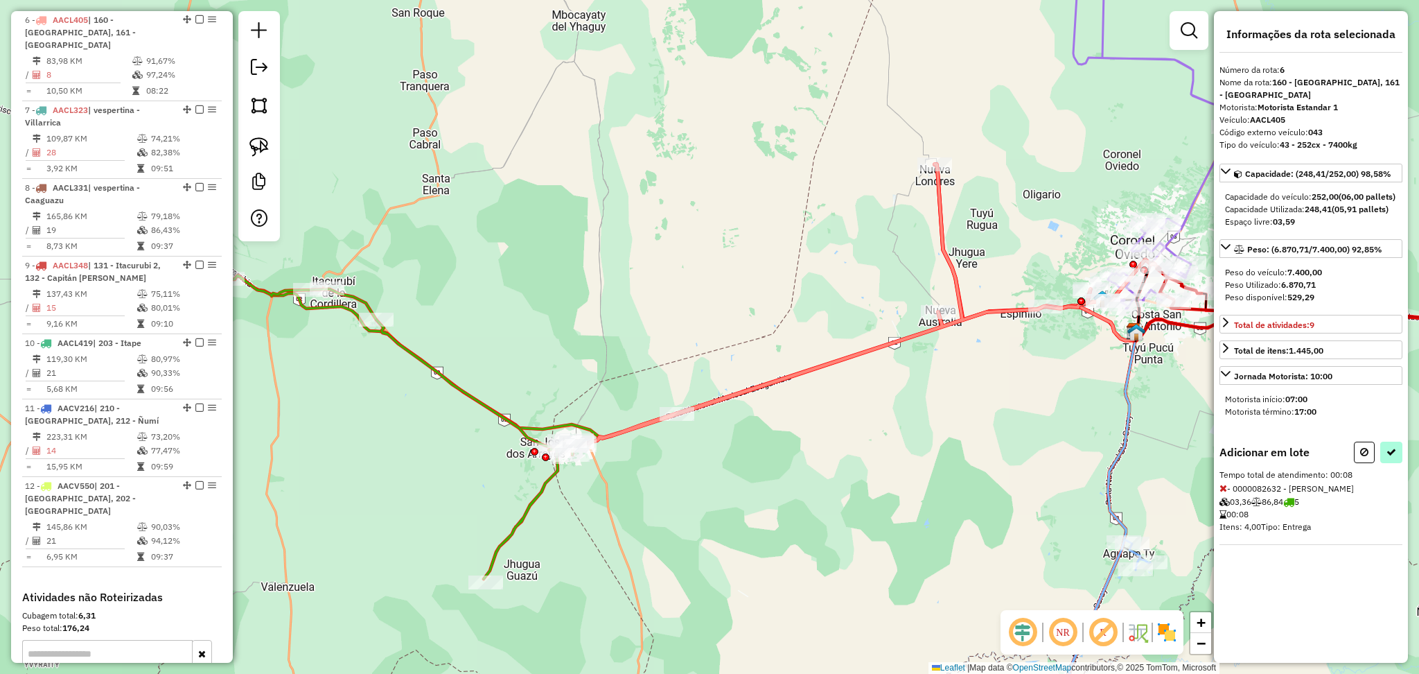
select select "**********"
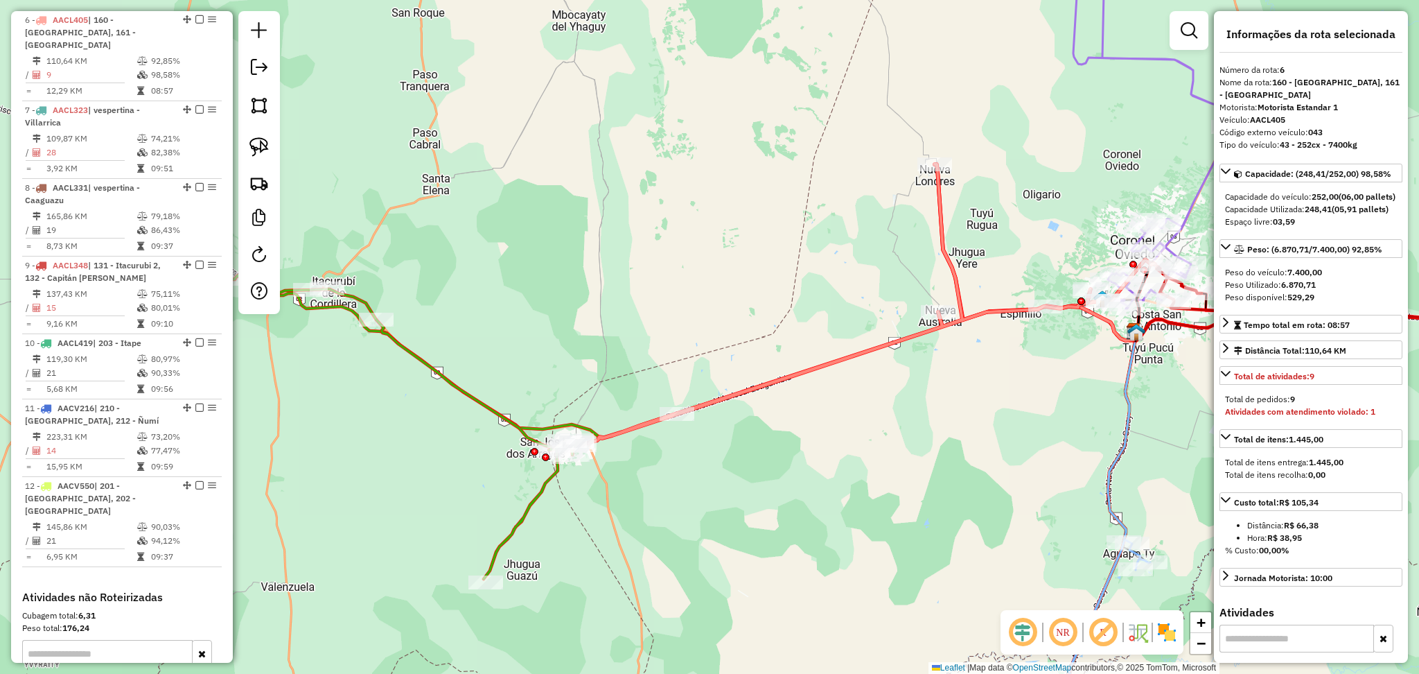
click at [475, 398] on icon at bounding box center [402, 427] width 350 height 304
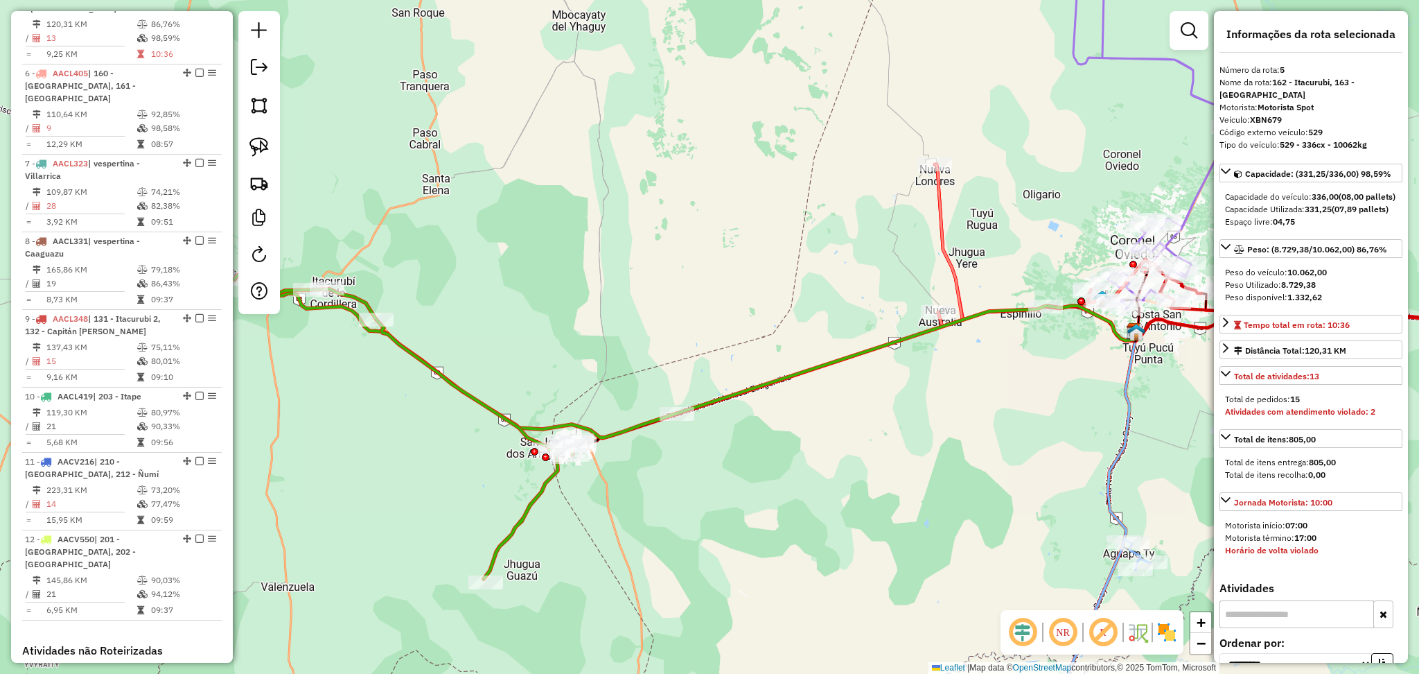
scroll to position [857, 0]
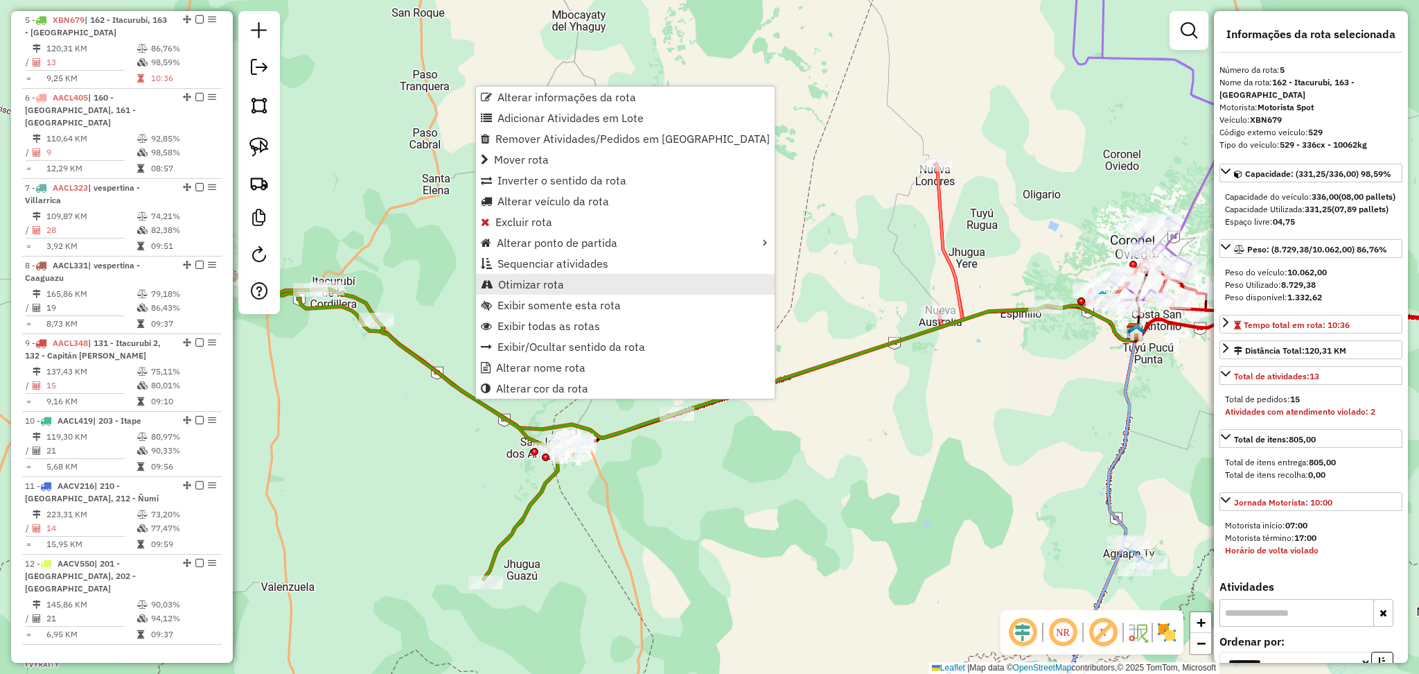
click at [595, 277] on link "Otimizar rota" at bounding box center [625, 284] width 299 height 21
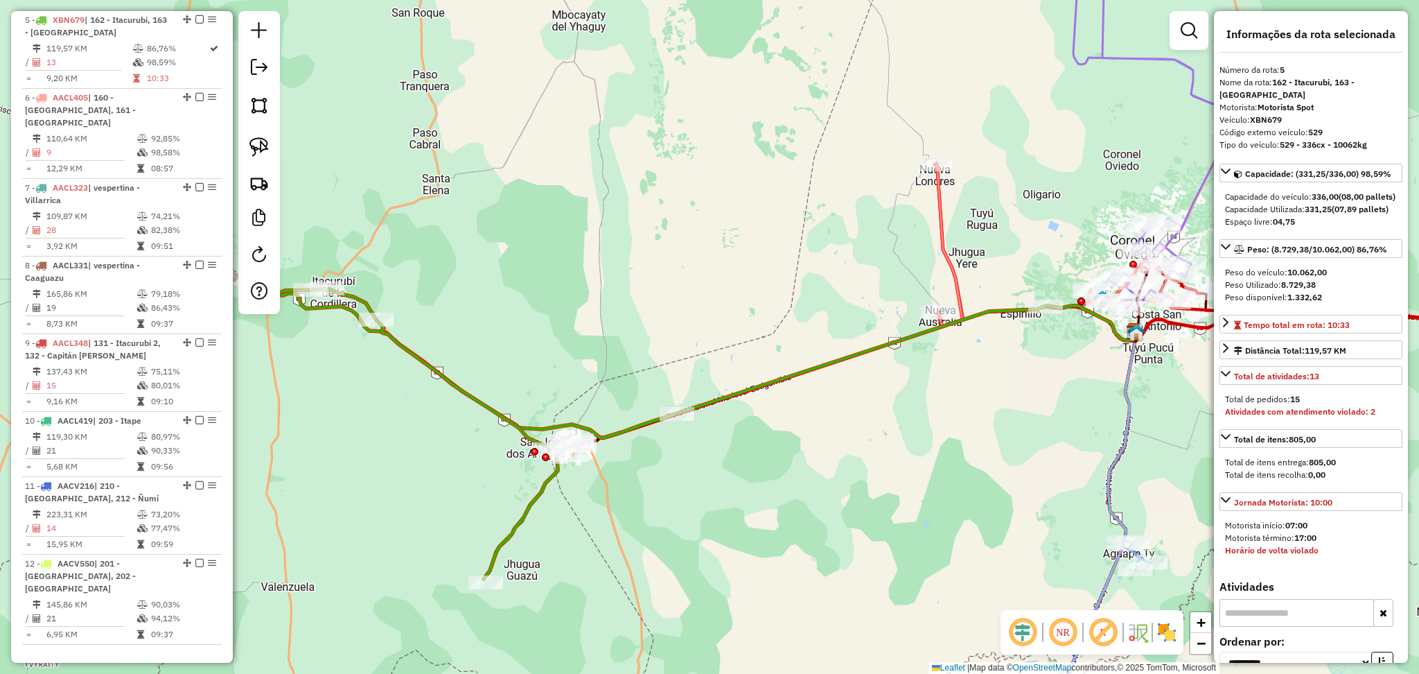
click at [535, 502] on icon at bounding box center [402, 427] width 350 height 304
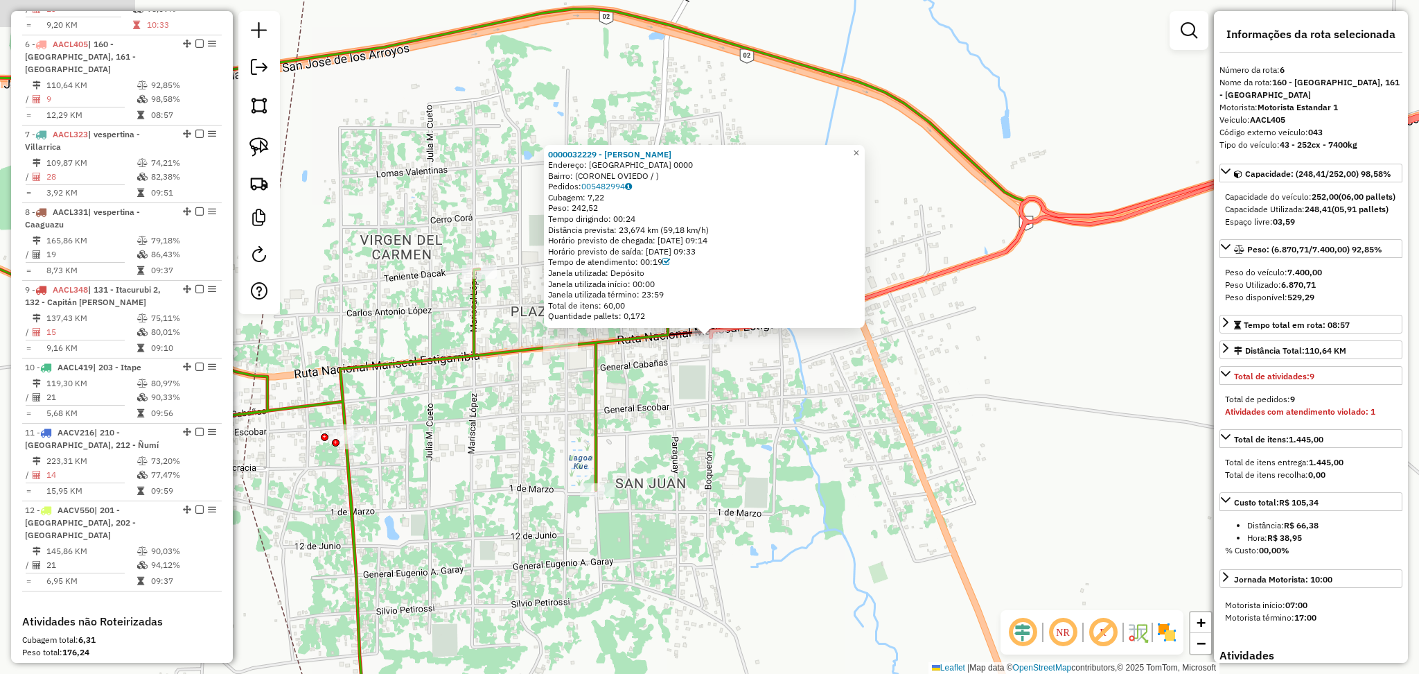
scroll to position [934, 0]
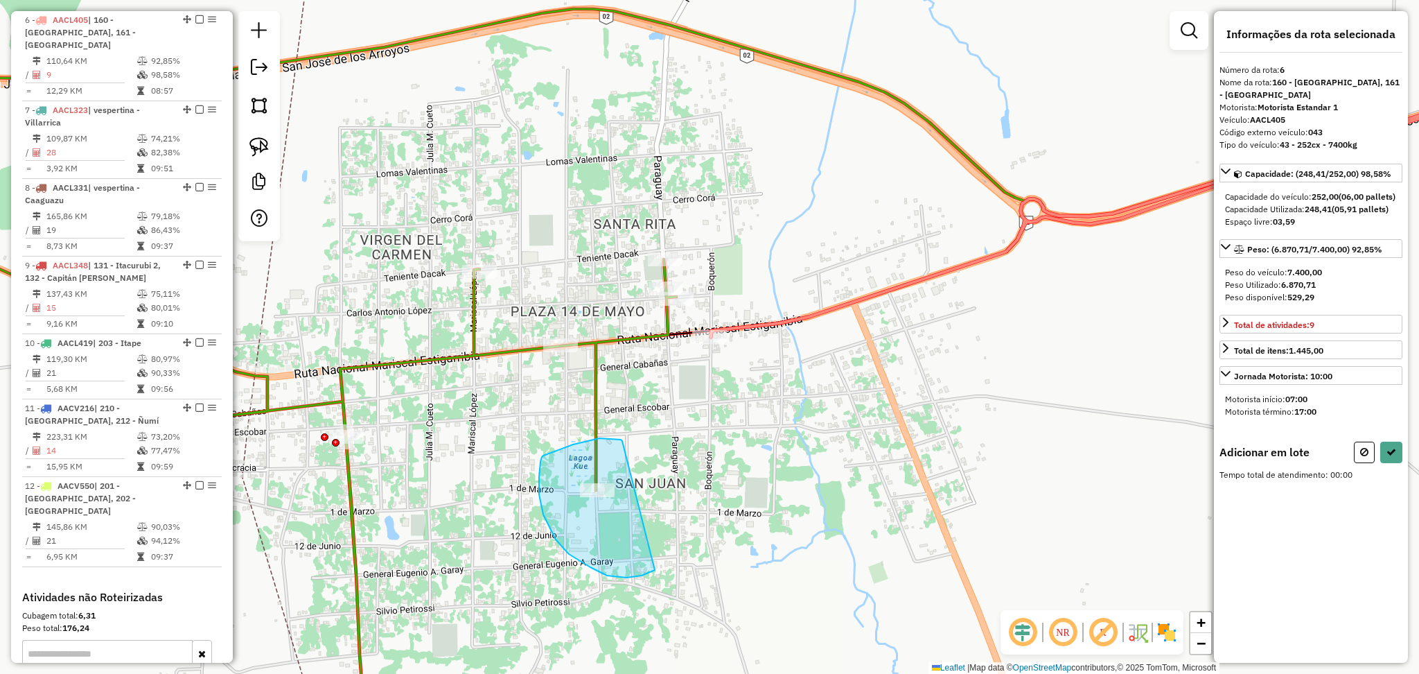
drag, startPoint x: 599, startPoint y: 438, endPoint x: 723, endPoint y: 517, distance: 147.1
click at [697, 534] on div "Janela de atendimento Grade de atendimento Capacidade Transportadoras Veículos …" at bounding box center [709, 337] width 1419 height 674
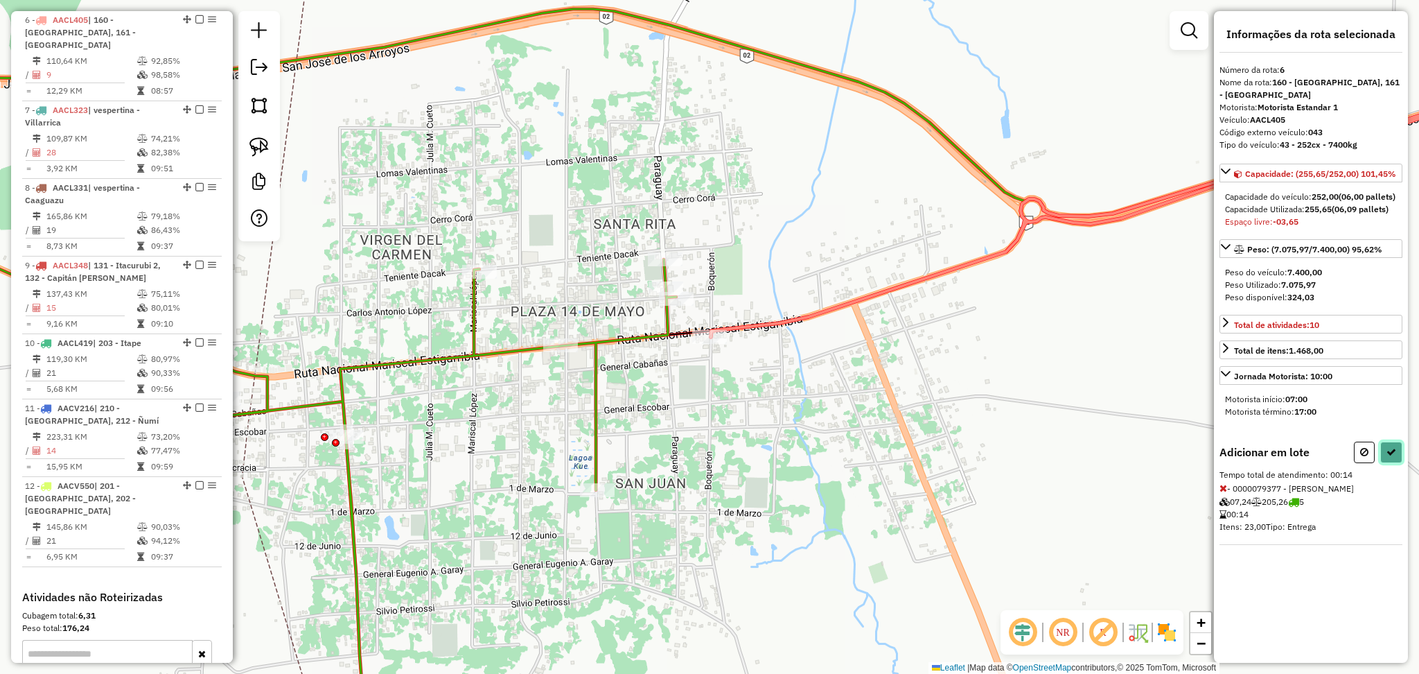
click at [1388, 457] on icon at bounding box center [1392, 452] width 10 height 10
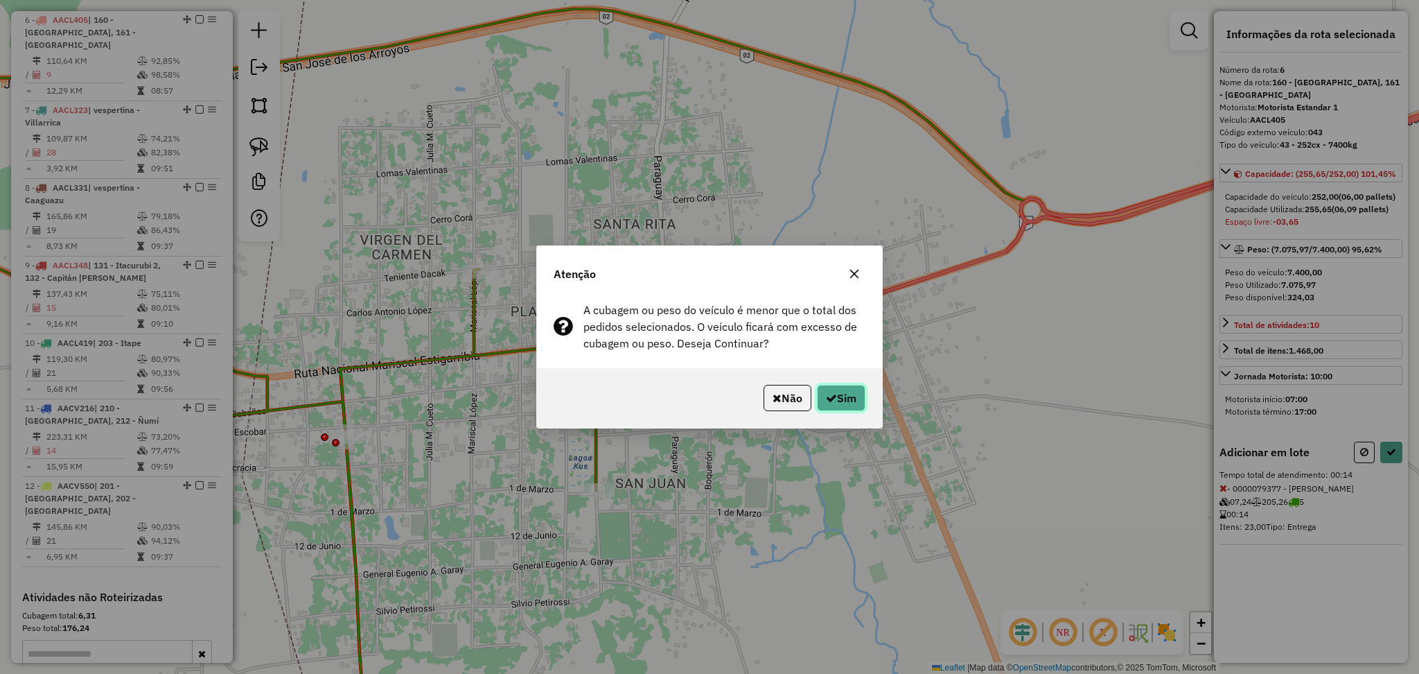
click at [847, 390] on button "Sim" at bounding box center [841, 398] width 49 height 26
select select "**********"
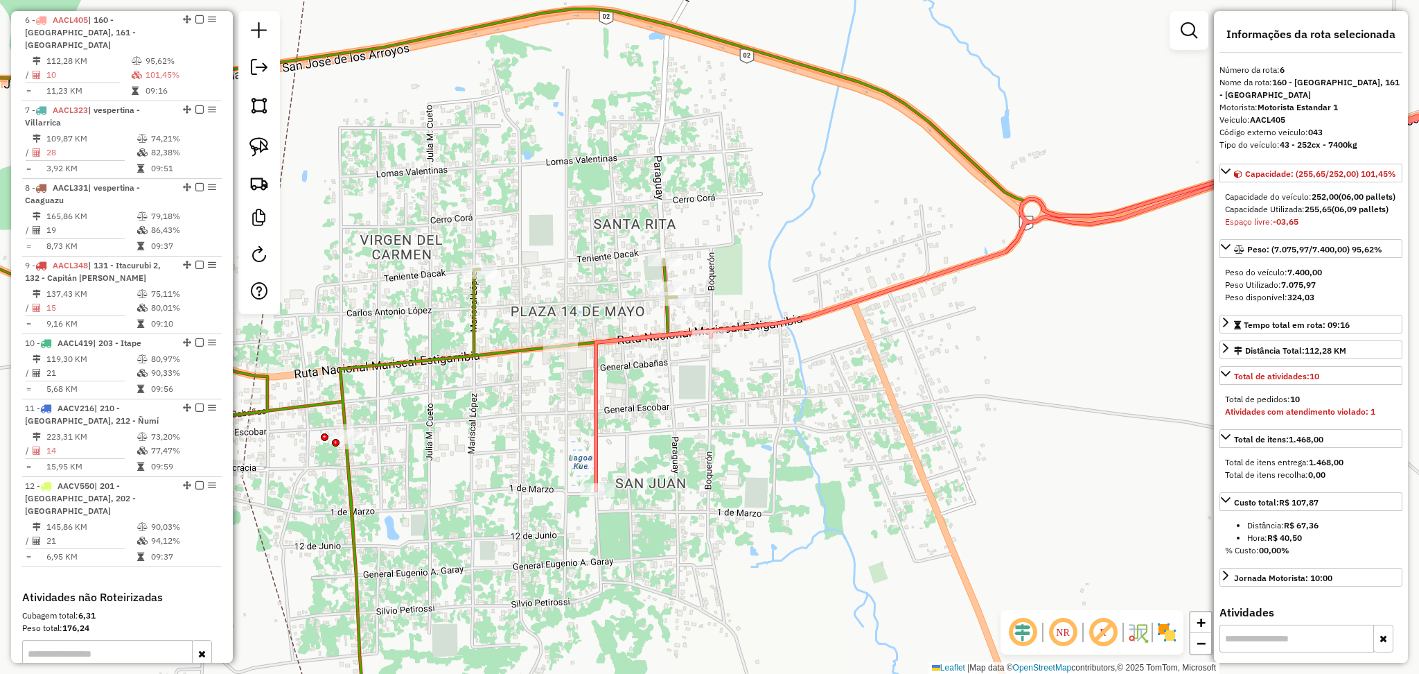
click at [468, 317] on icon at bounding box center [267, 469] width 818 height 545
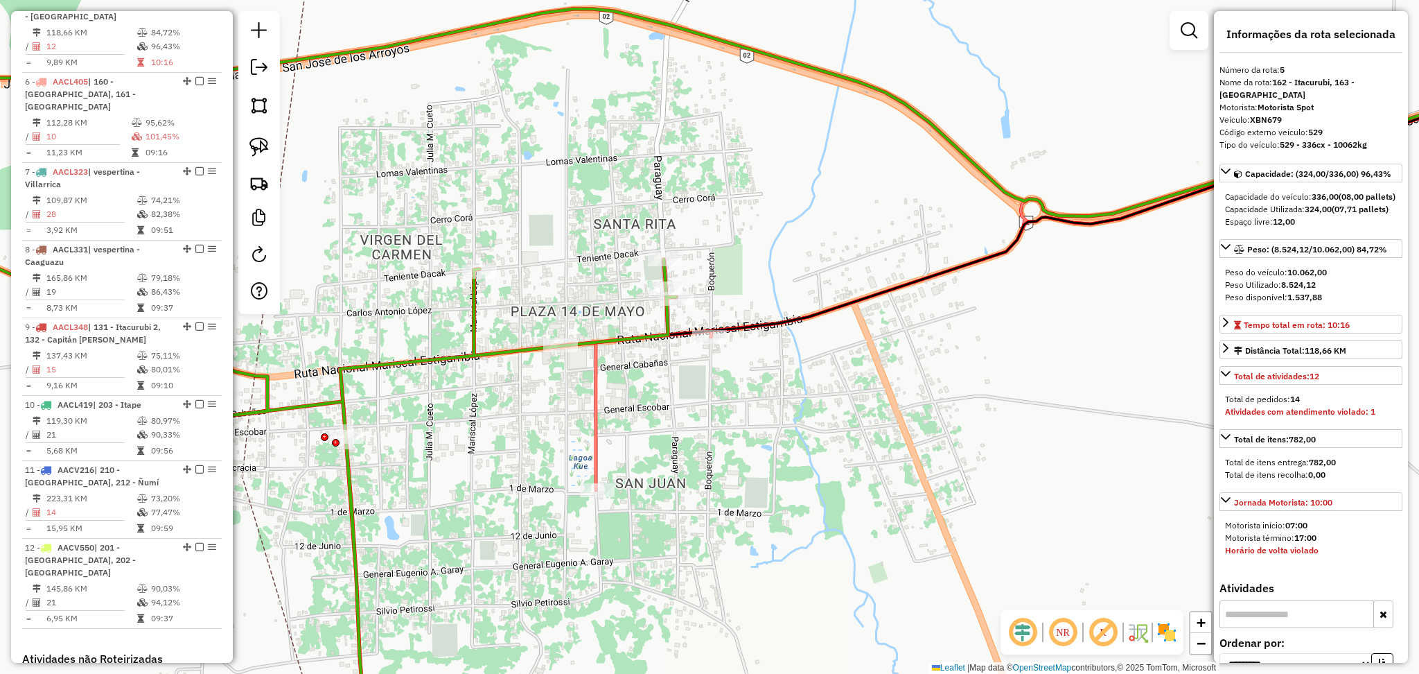
scroll to position [857, 0]
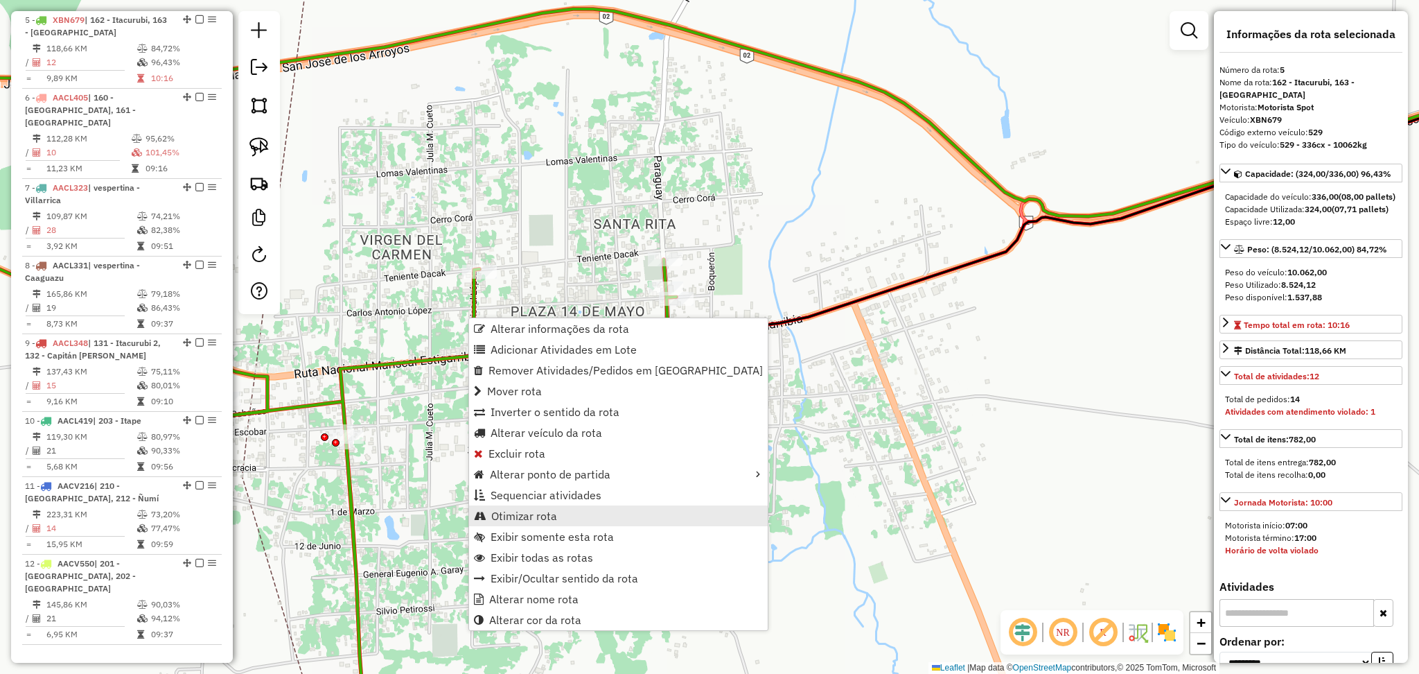
click at [529, 510] on span "Otimizar rota" at bounding box center [524, 515] width 66 height 11
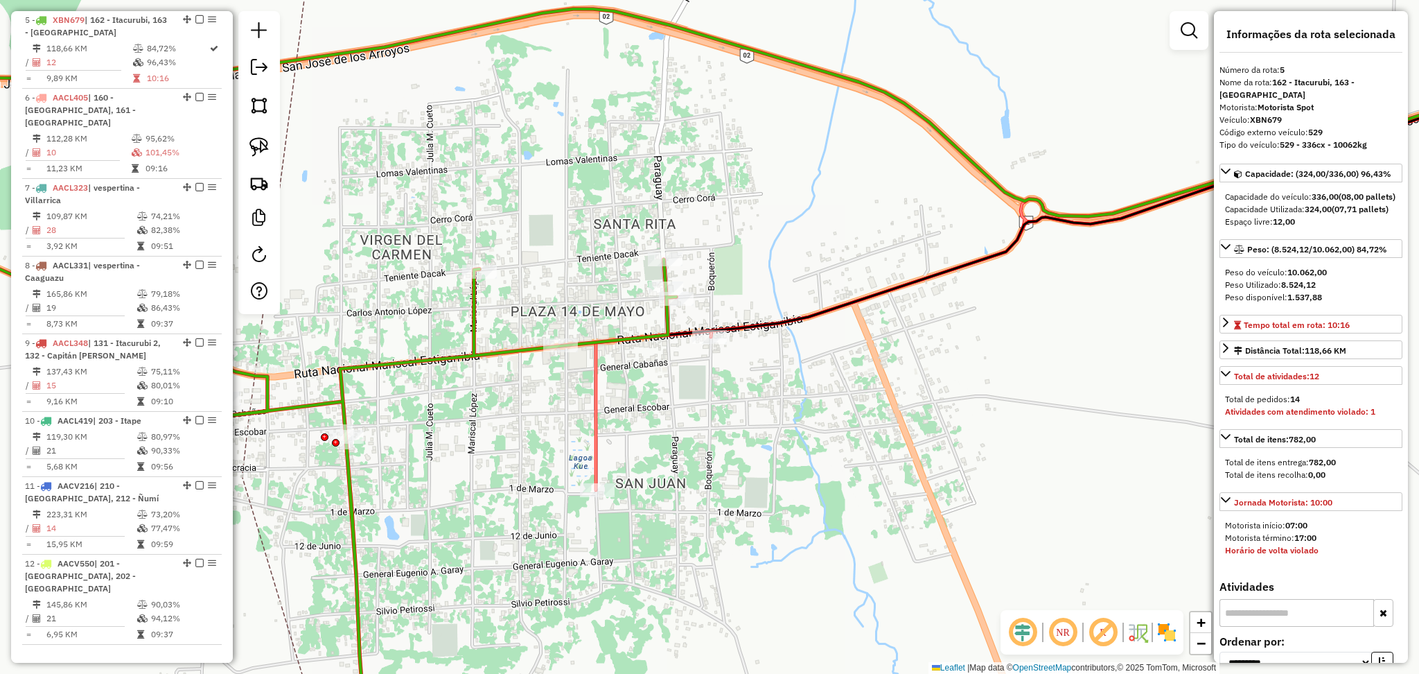
click at [596, 395] on icon at bounding box center [1078, 278] width 965 height 423
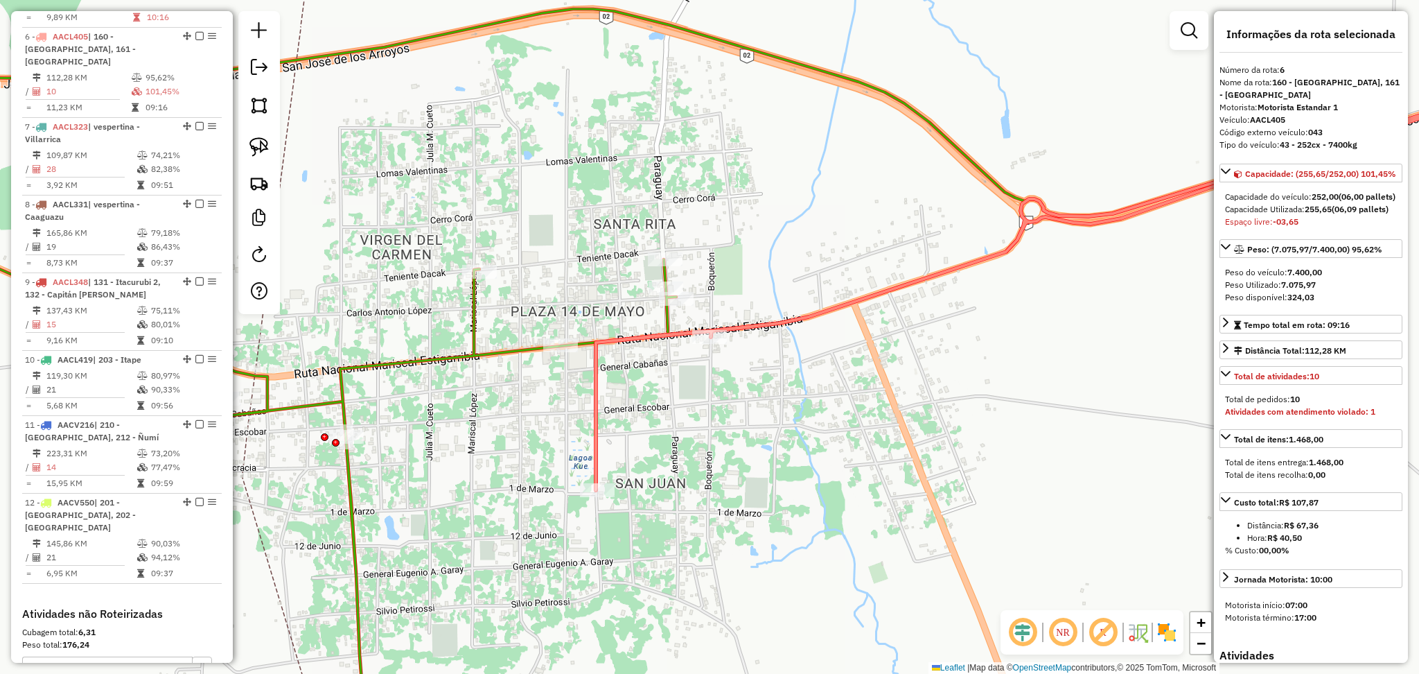
scroll to position [934, 0]
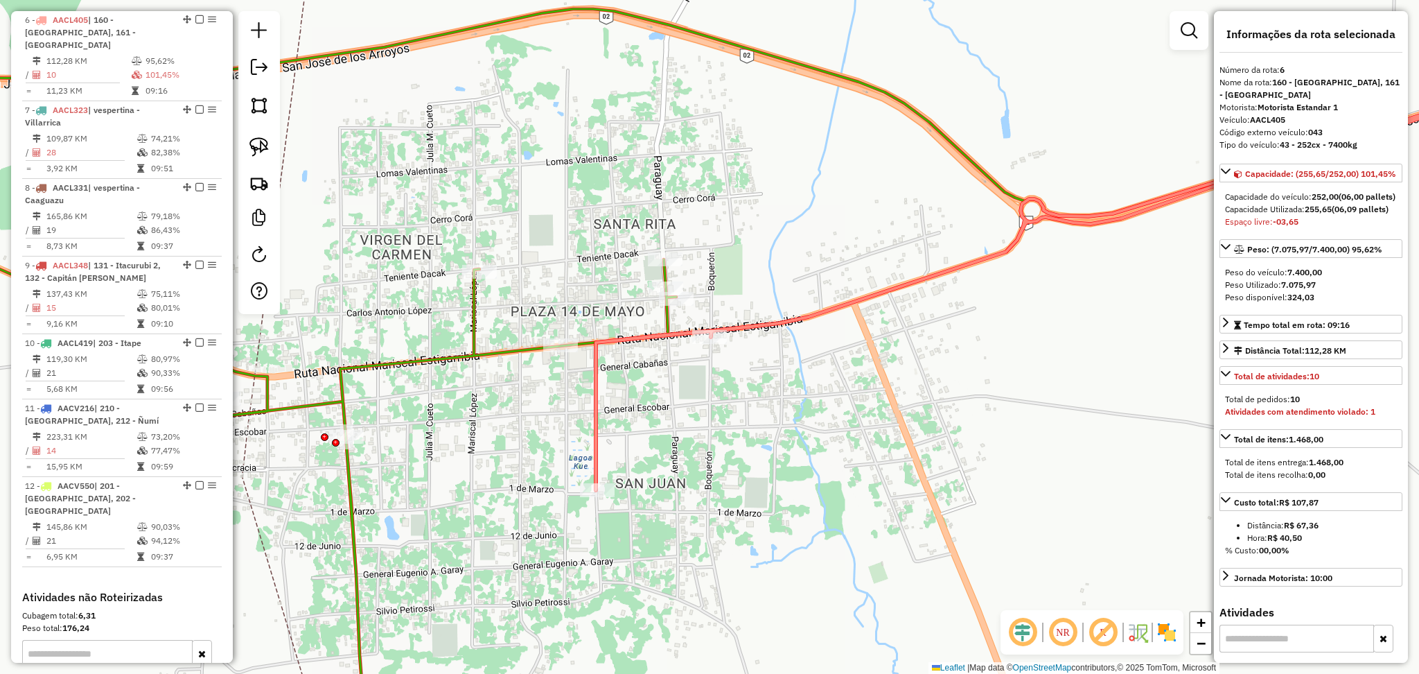
click at [474, 317] on icon at bounding box center [267, 469] width 818 height 545
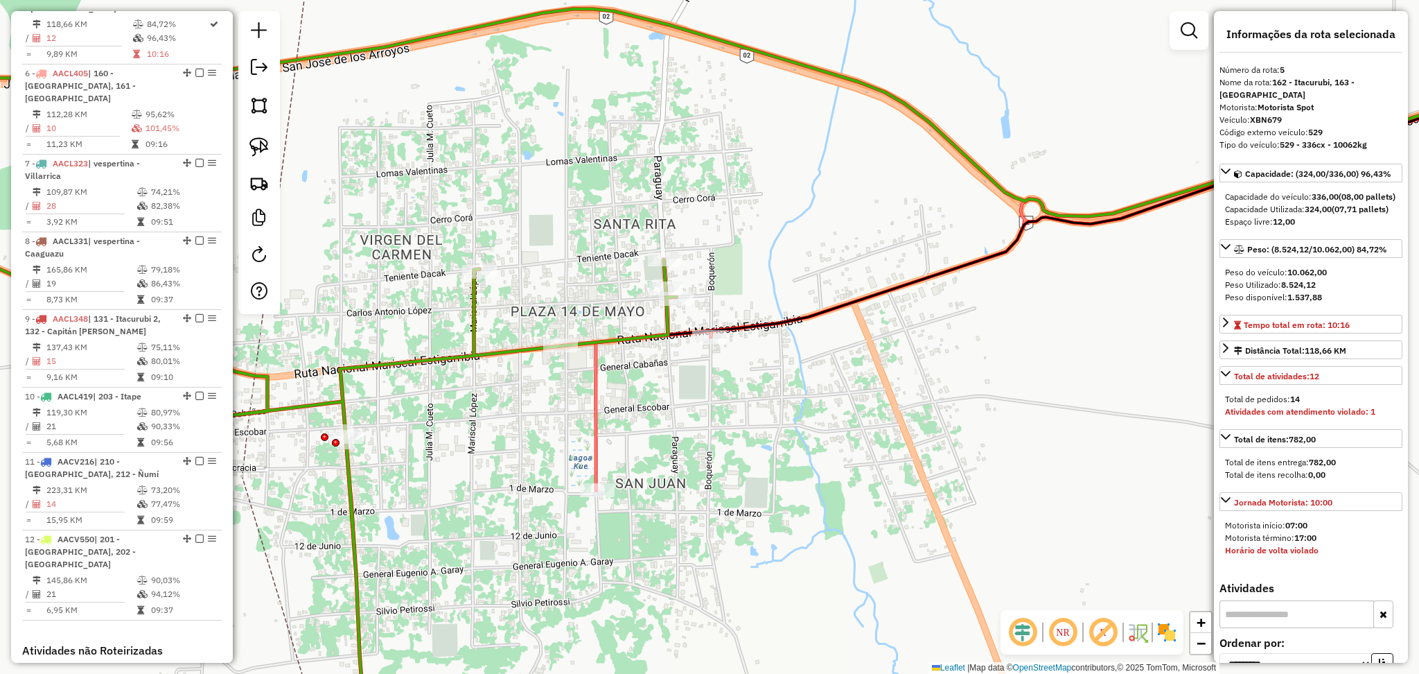
scroll to position [857, 0]
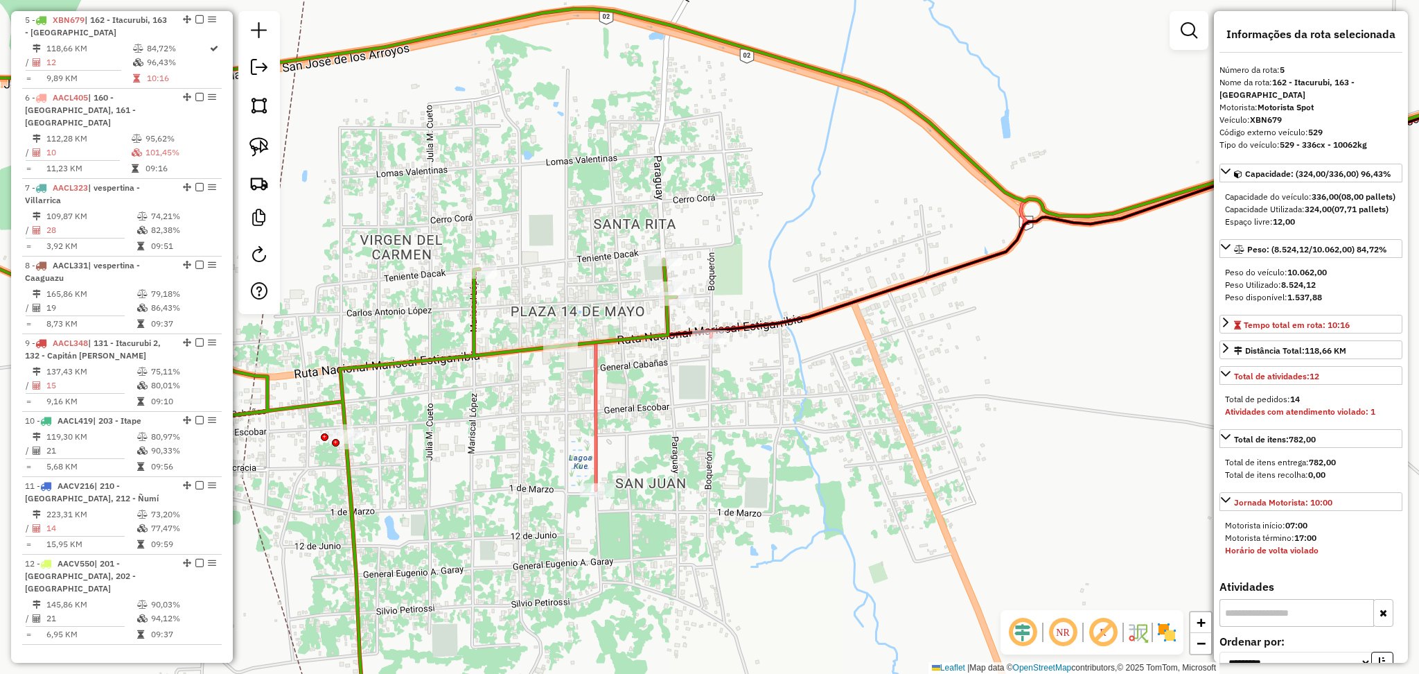
click at [596, 423] on icon at bounding box center [1078, 278] width 965 height 423
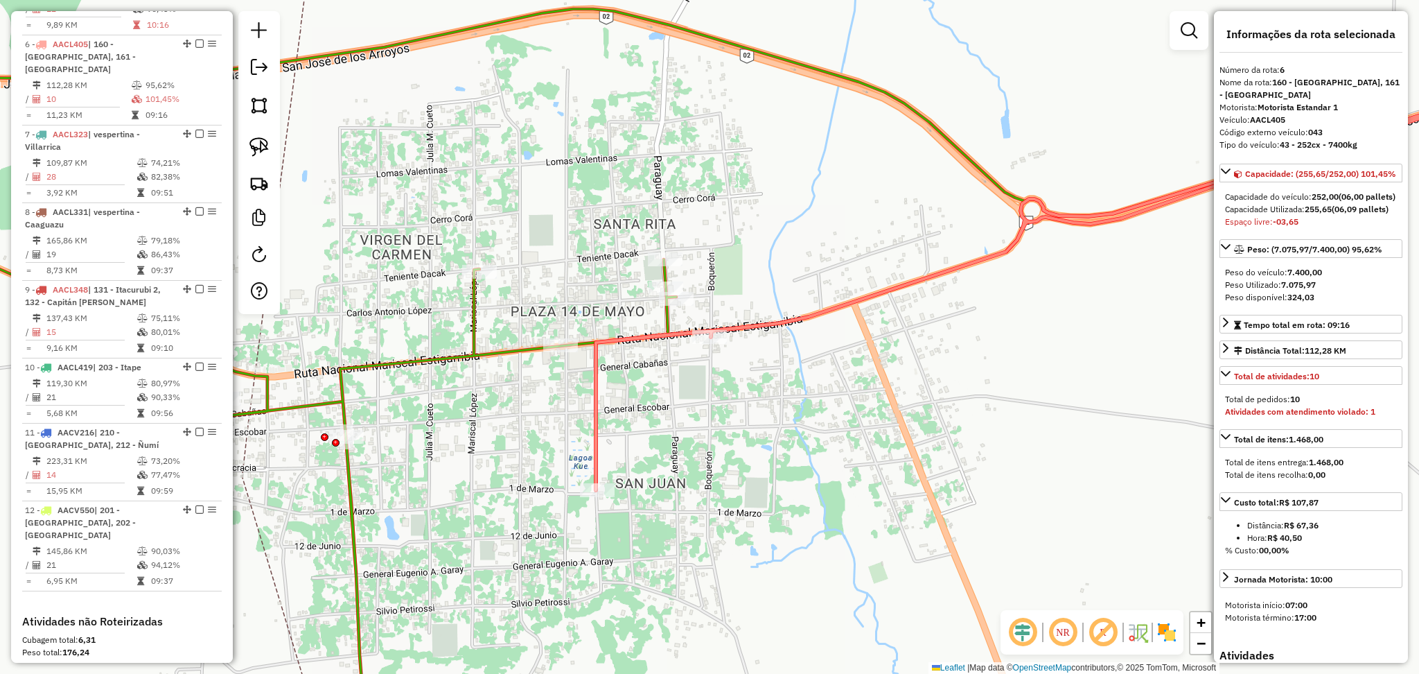
scroll to position [934, 0]
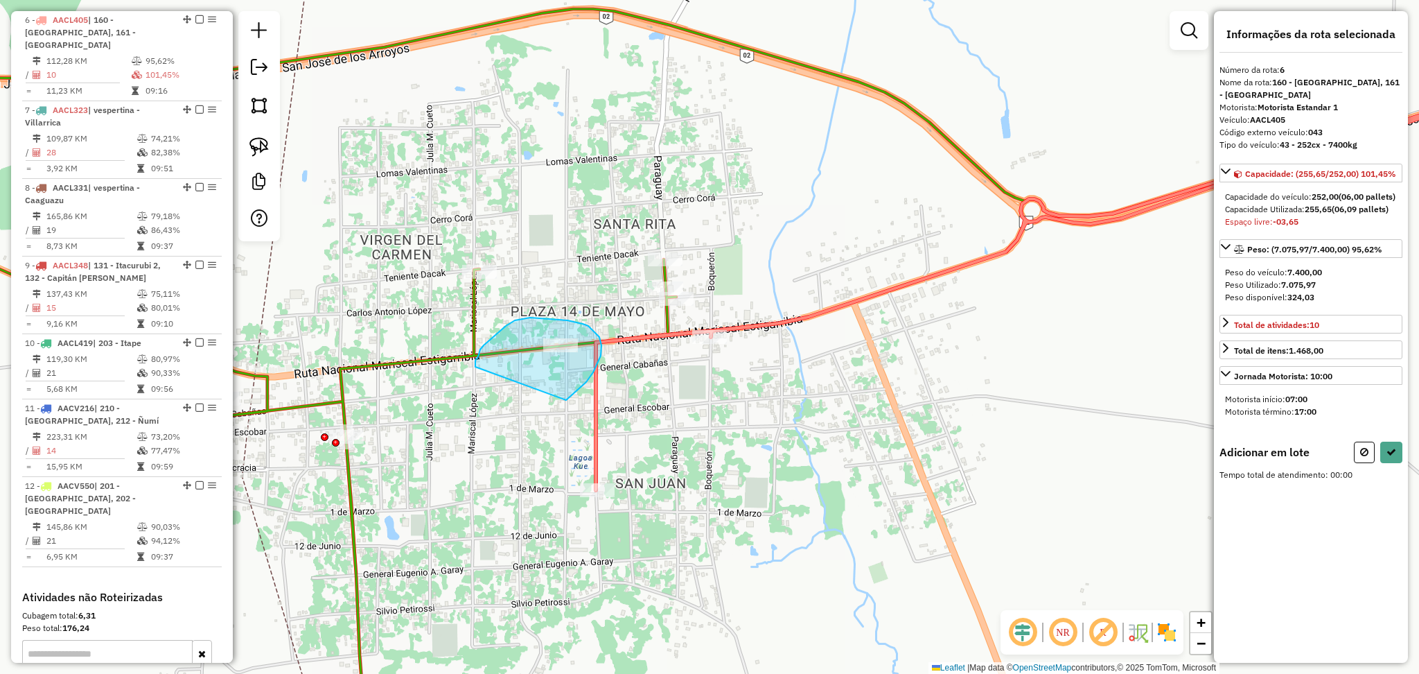
drag, startPoint x: 581, startPoint y: 387, endPoint x: 475, endPoint y: 368, distance: 107.1
click at [0, 0] on div "Aguarde..." at bounding box center [0, 0] width 0 height 0
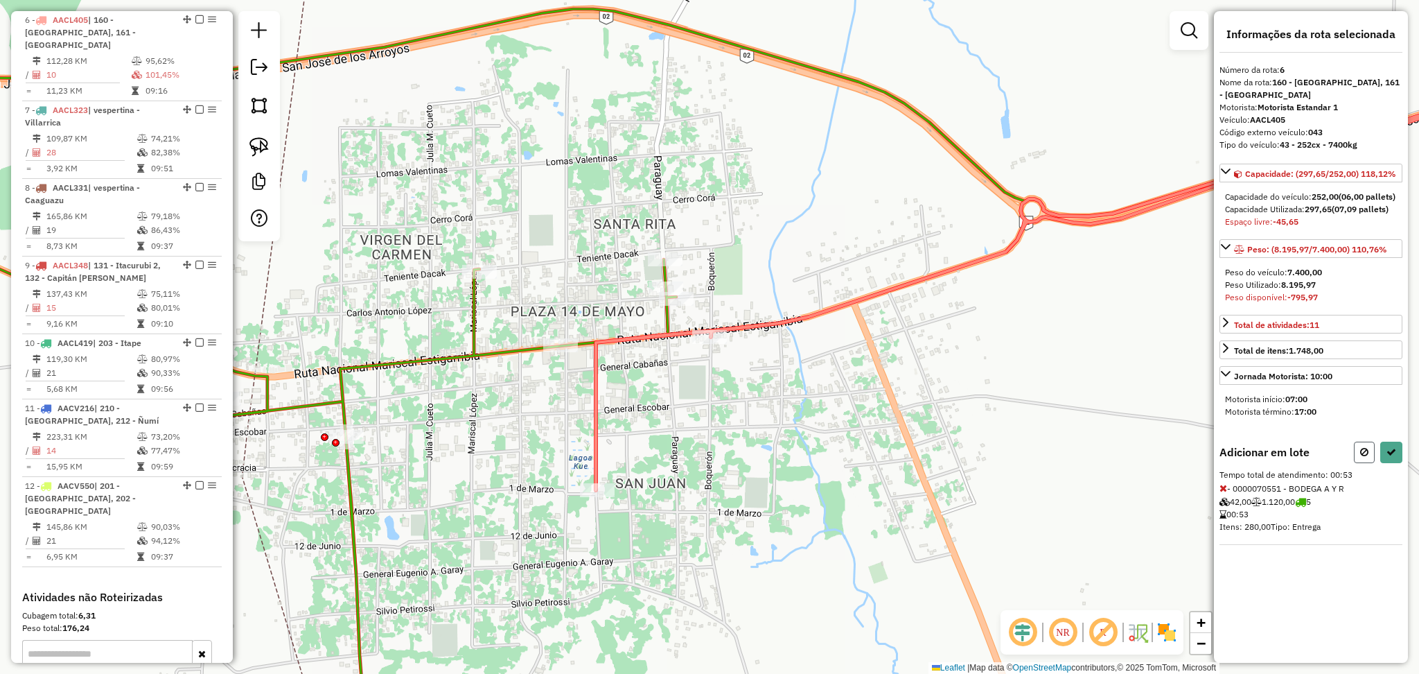
click at [1368, 457] on icon at bounding box center [1364, 452] width 8 height 10
select select "**********"
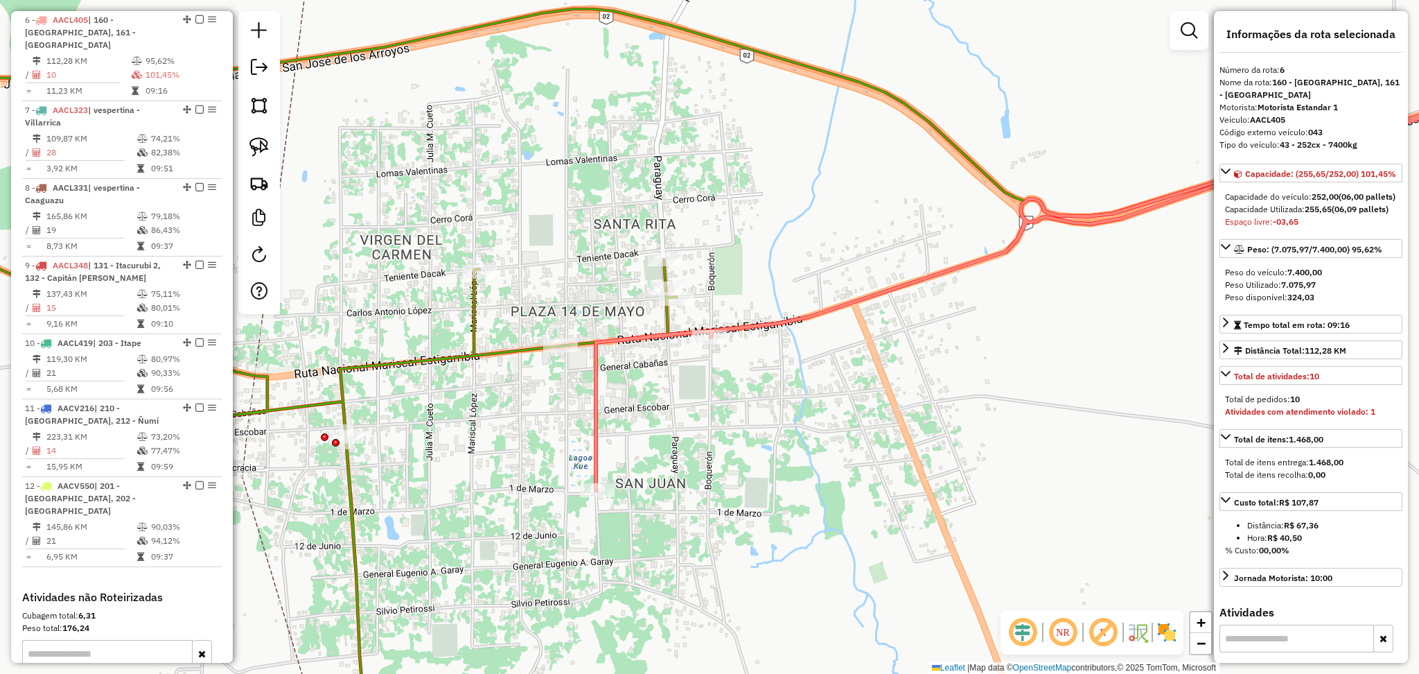
click at [599, 428] on icon at bounding box center [1078, 278] width 965 height 423
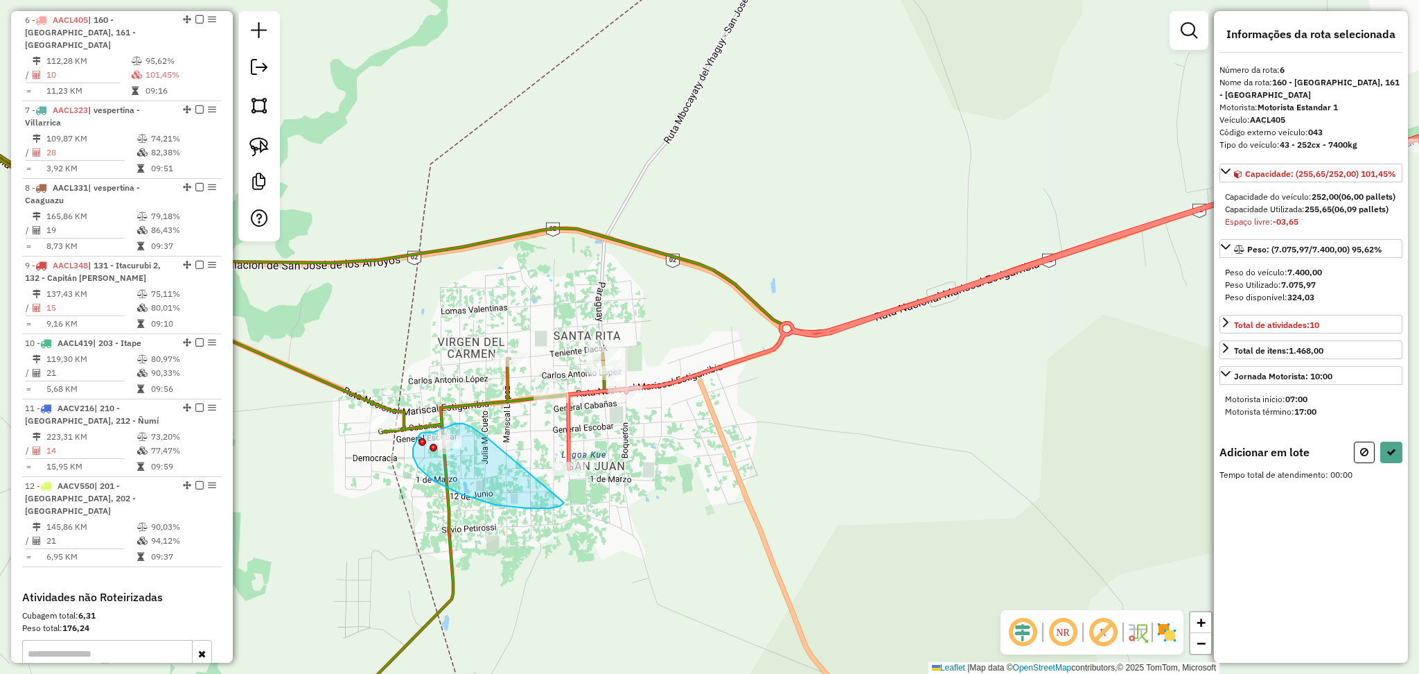
drag, startPoint x: 488, startPoint y: 438, endPoint x: 564, endPoint y: 501, distance: 98.9
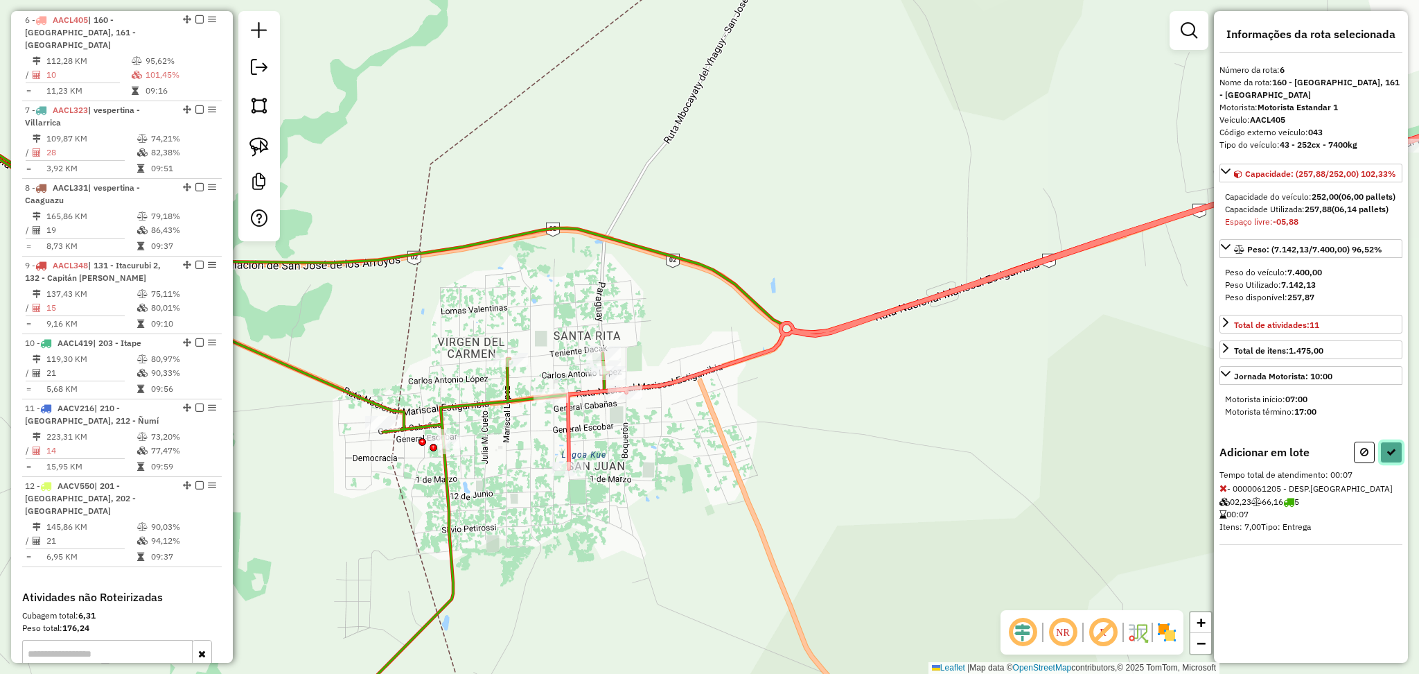
click at [1388, 457] on icon at bounding box center [1392, 452] width 10 height 10
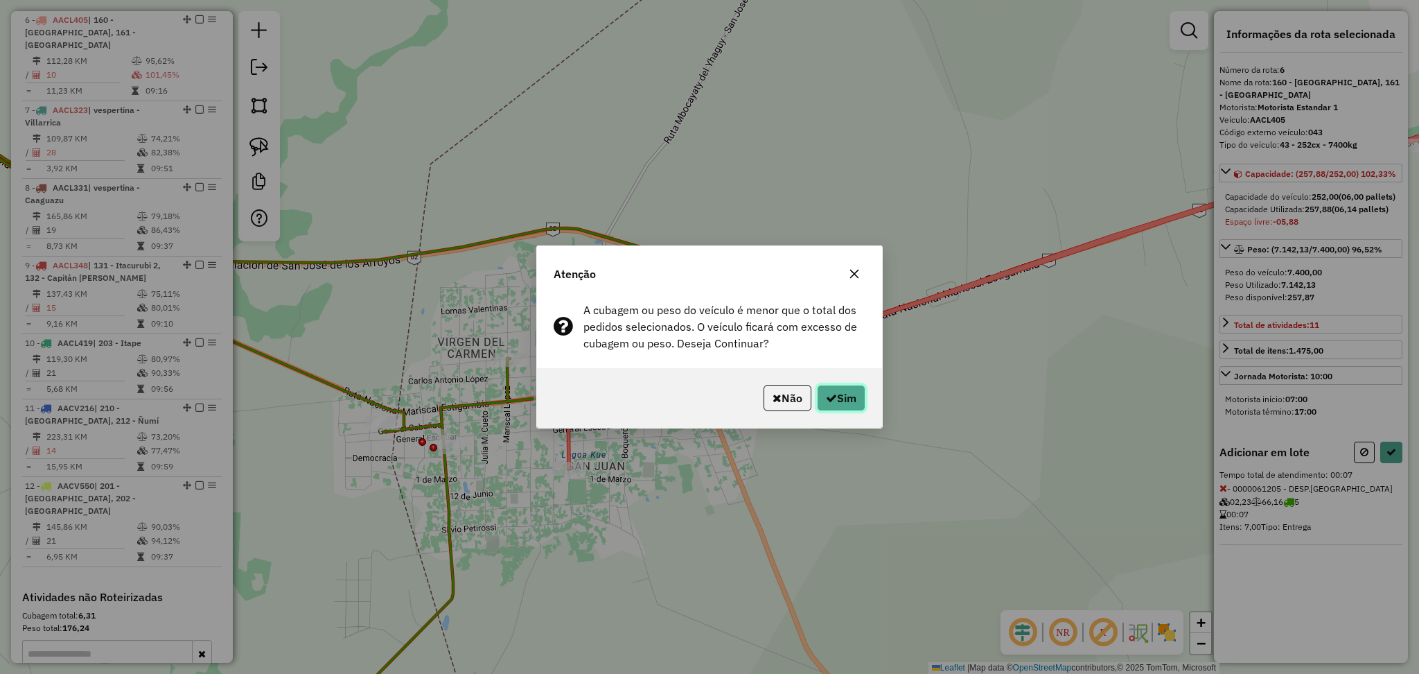
click at [838, 399] on button "Sim" at bounding box center [841, 398] width 49 height 26
select select "**********"
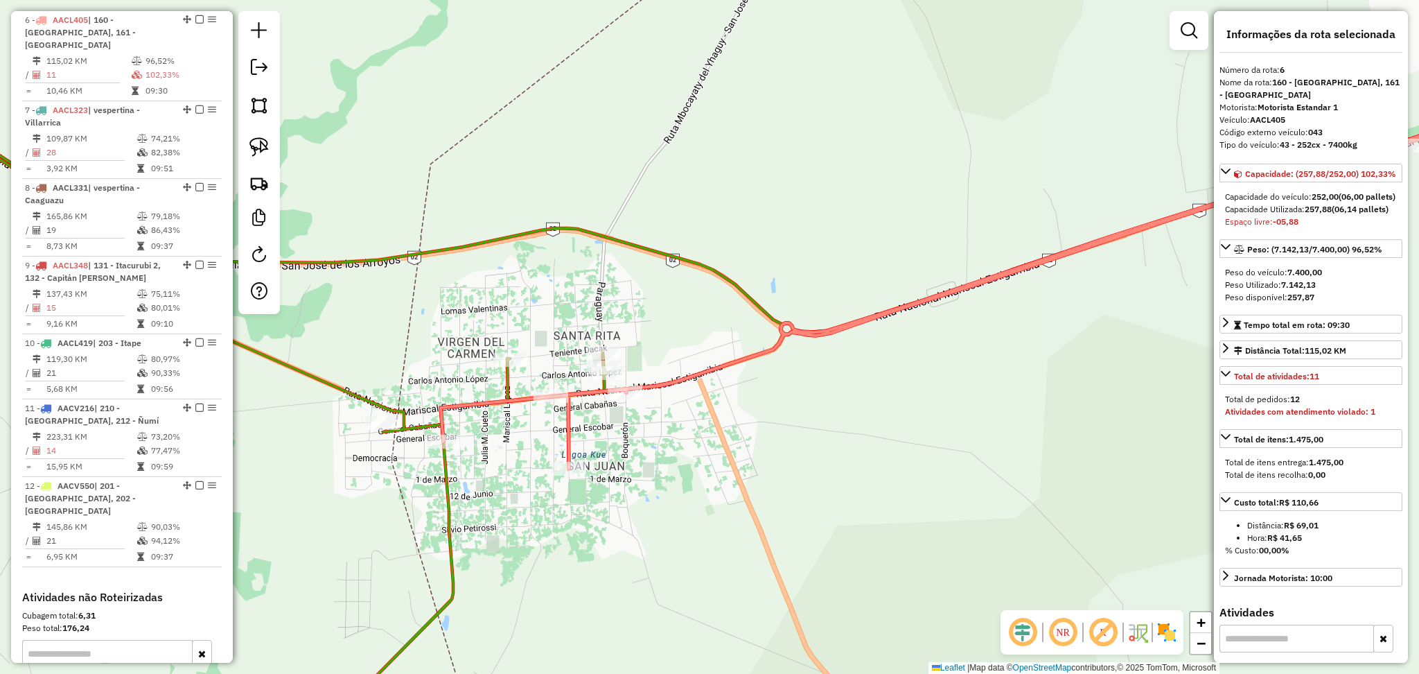
click at [348, 390] on icon at bounding box center [233, 406] width 750 height 674
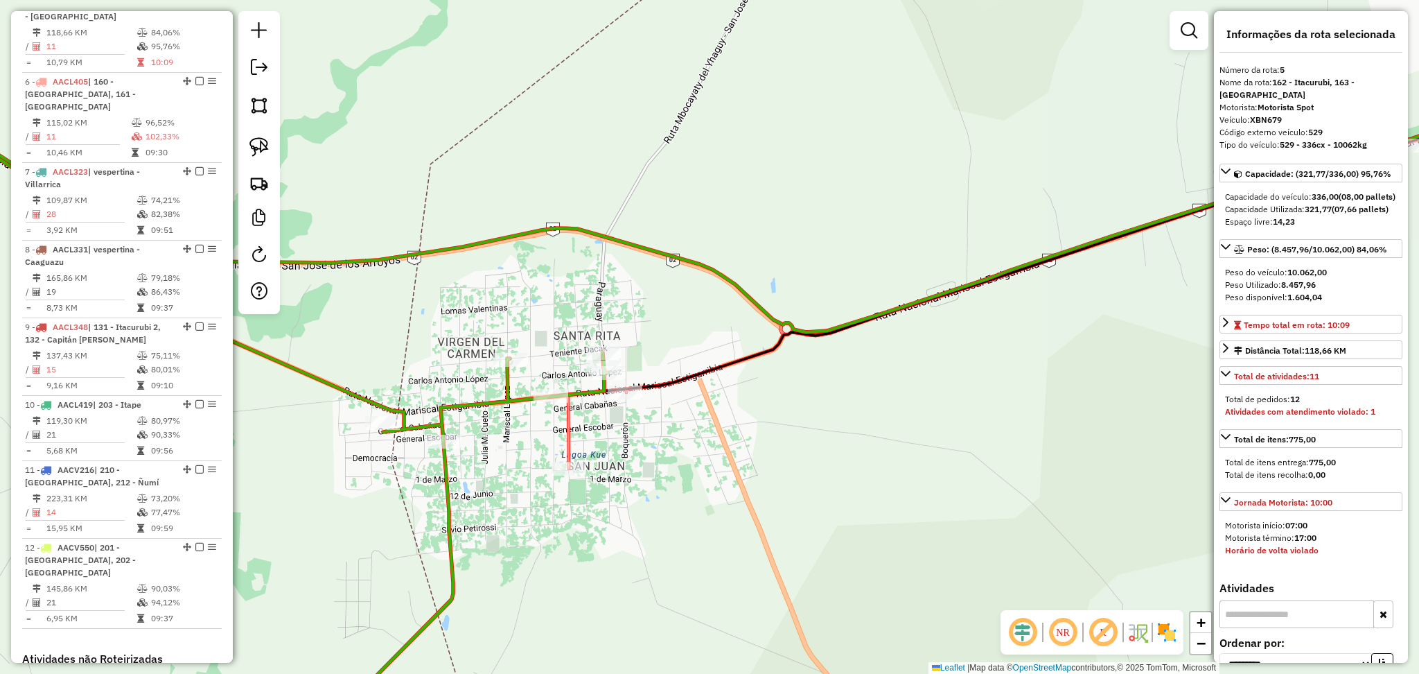
scroll to position [857, 0]
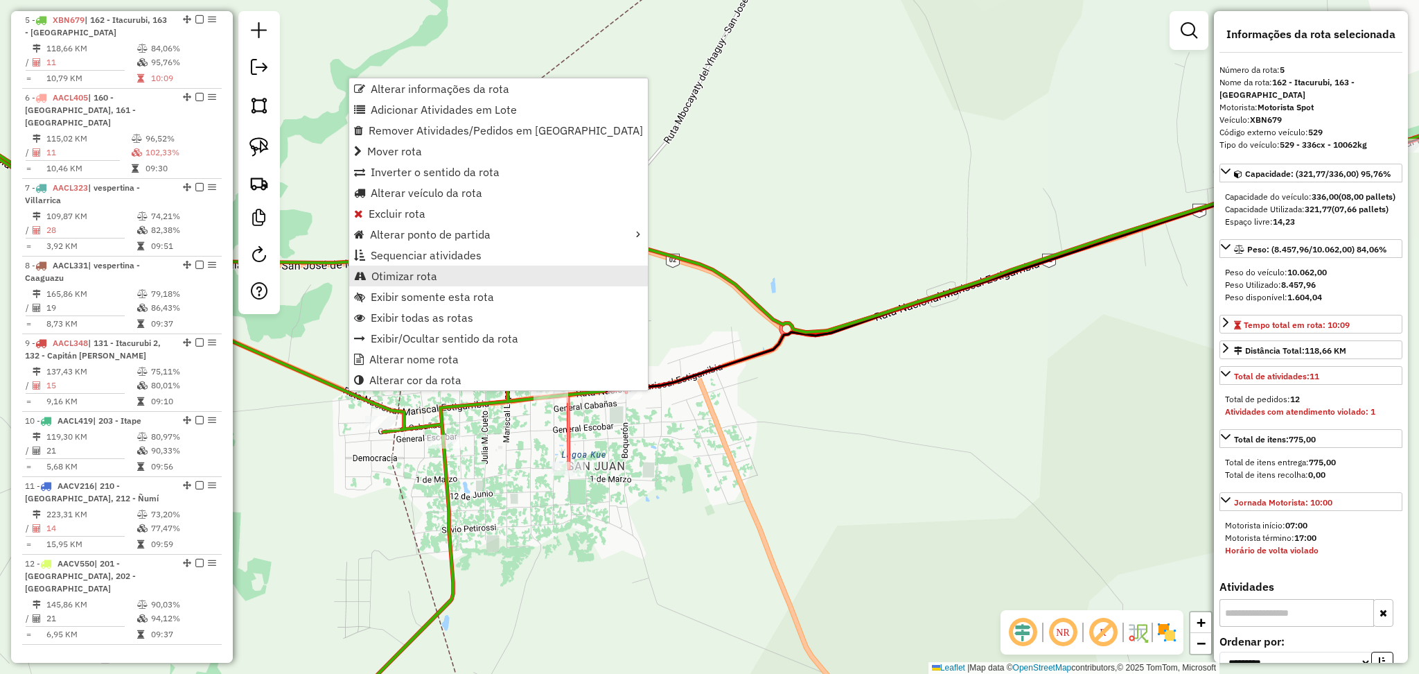
click at [434, 278] on span "Otimizar rota" at bounding box center [404, 275] width 66 height 11
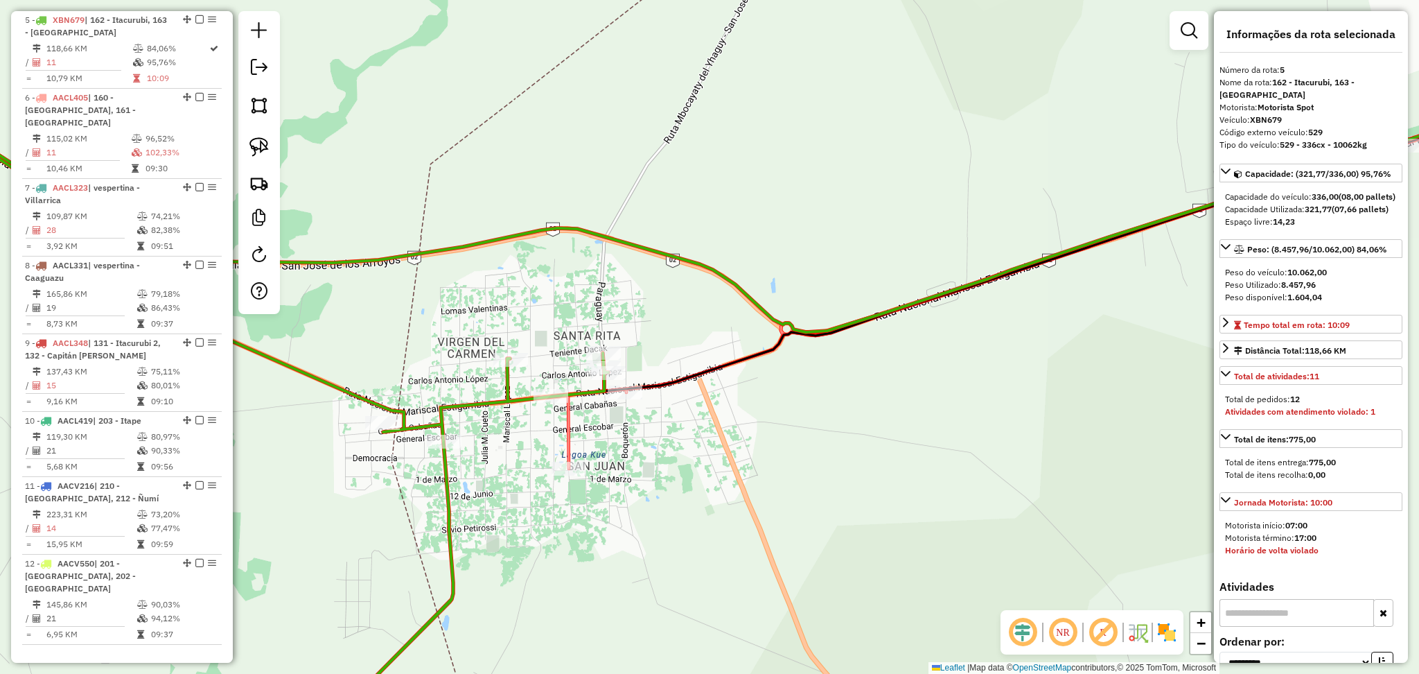
click at [456, 534] on icon at bounding box center [233, 406] width 750 height 674
click at [567, 438] on icon at bounding box center [1001, 279] width 1121 height 378
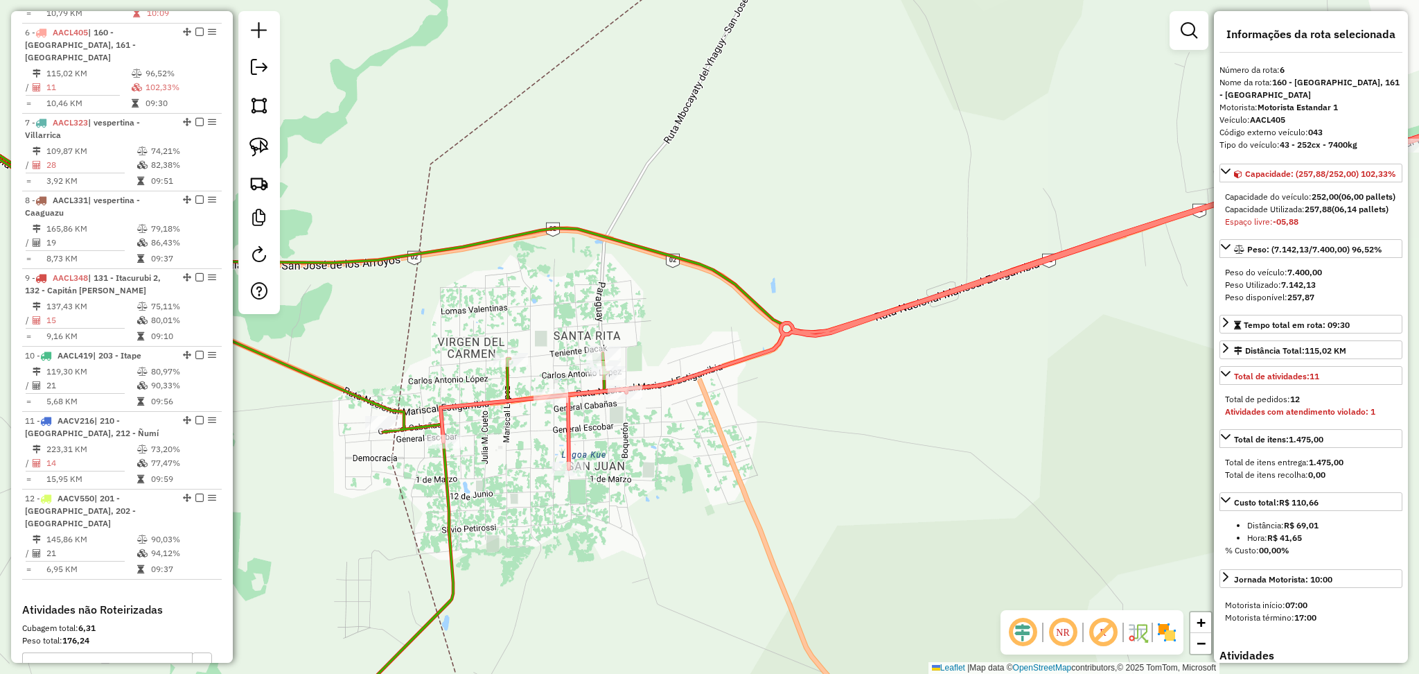
scroll to position [934, 0]
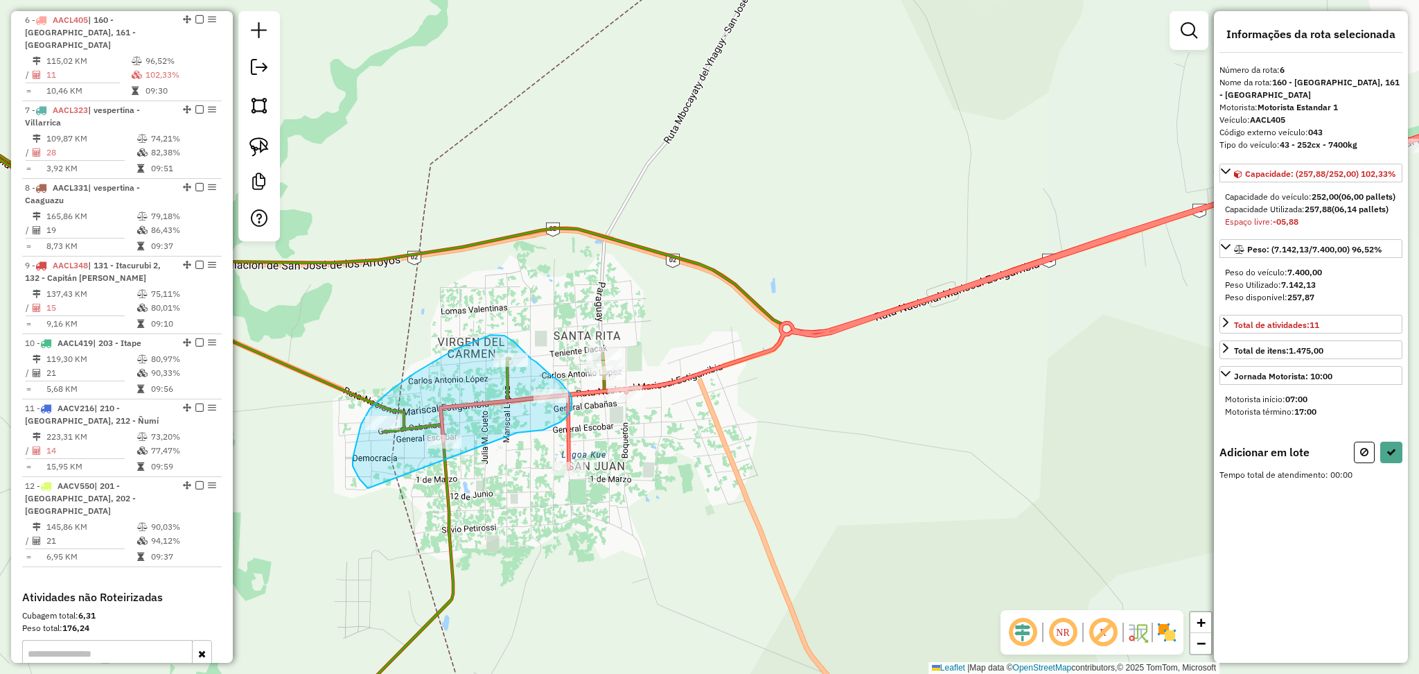
drag, startPoint x: 543, startPoint y: 430, endPoint x: 368, endPoint y: 488, distance: 184.7
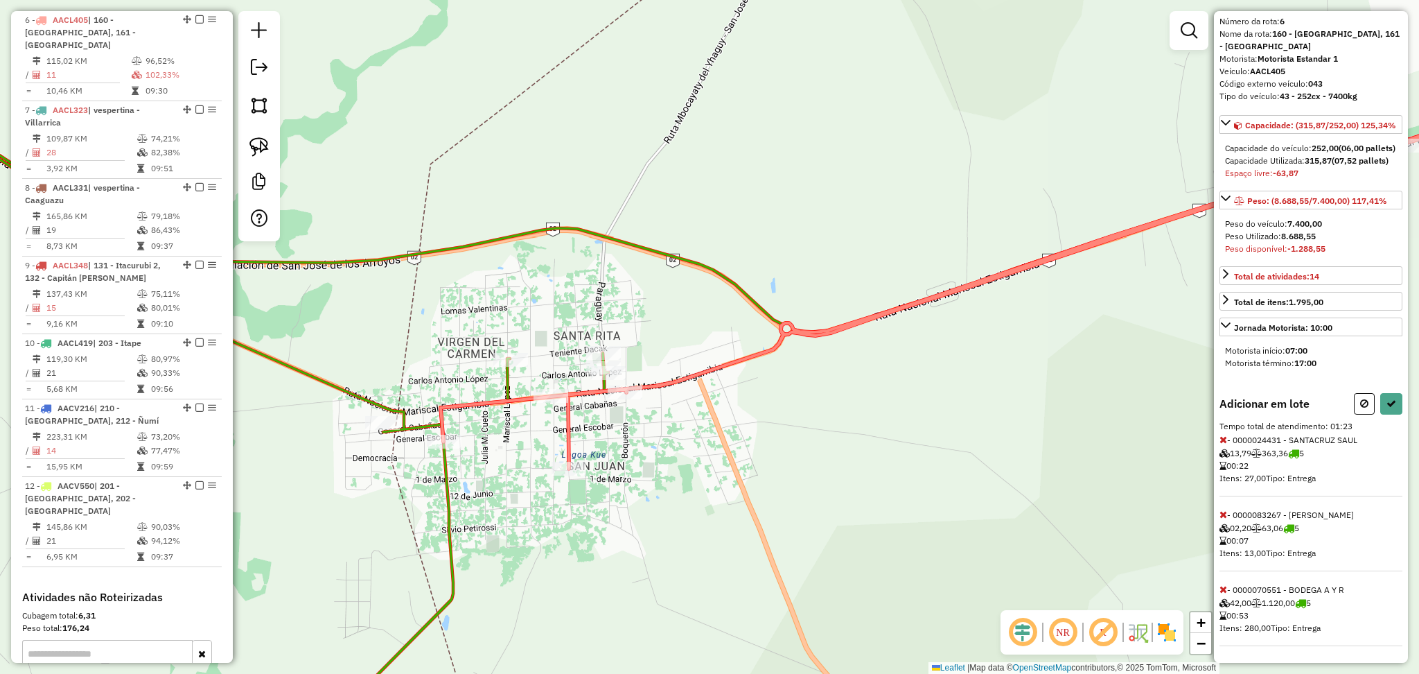
scroll to position [100, 0]
click at [1227, 592] on span "- 0000070551 - BODEGA A Y R 42,00 1.120,00 5 00:53 Itens: 280,00 Tipo: Entrega" at bounding box center [1311, 615] width 183 height 62
click at [1222, 591] on icon at bounding box center [1224, 589] width 8 height 10
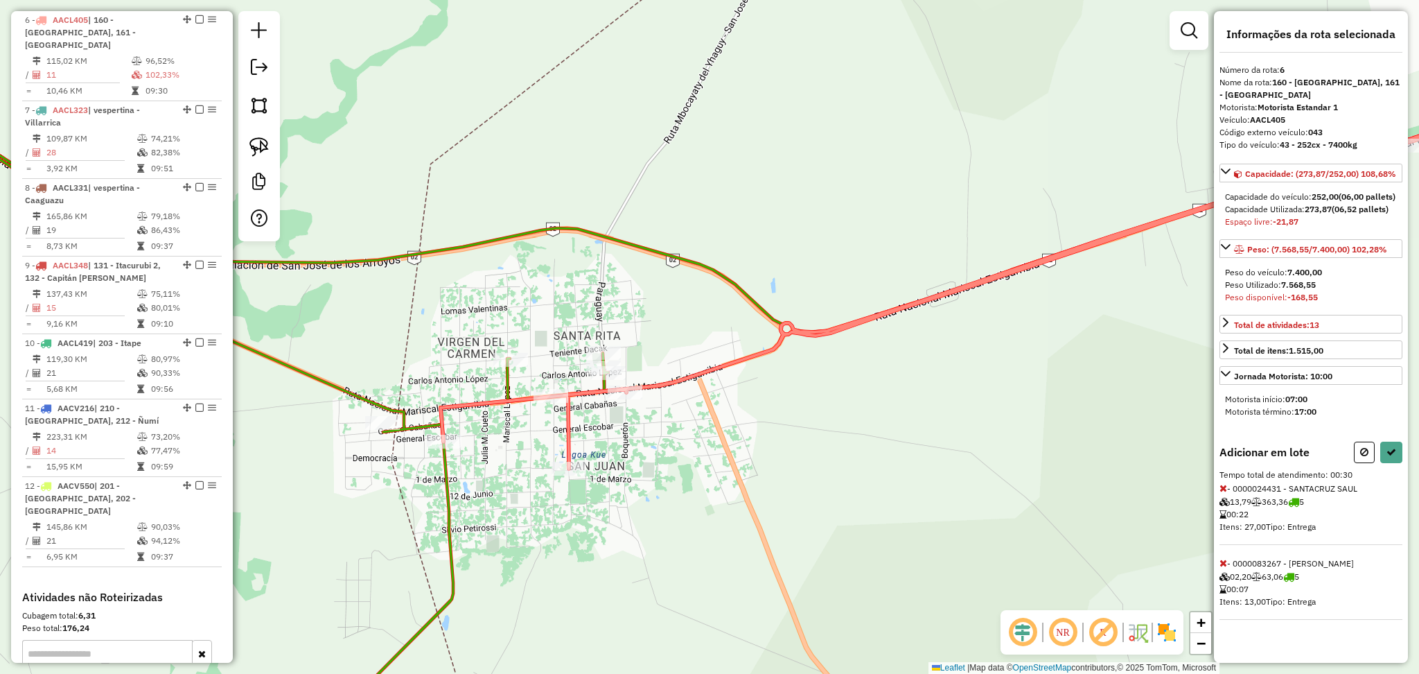
scroll to position [24, 0]
click at [1381, 463] on button at bounding box center [1391, 451] width 22 height 21
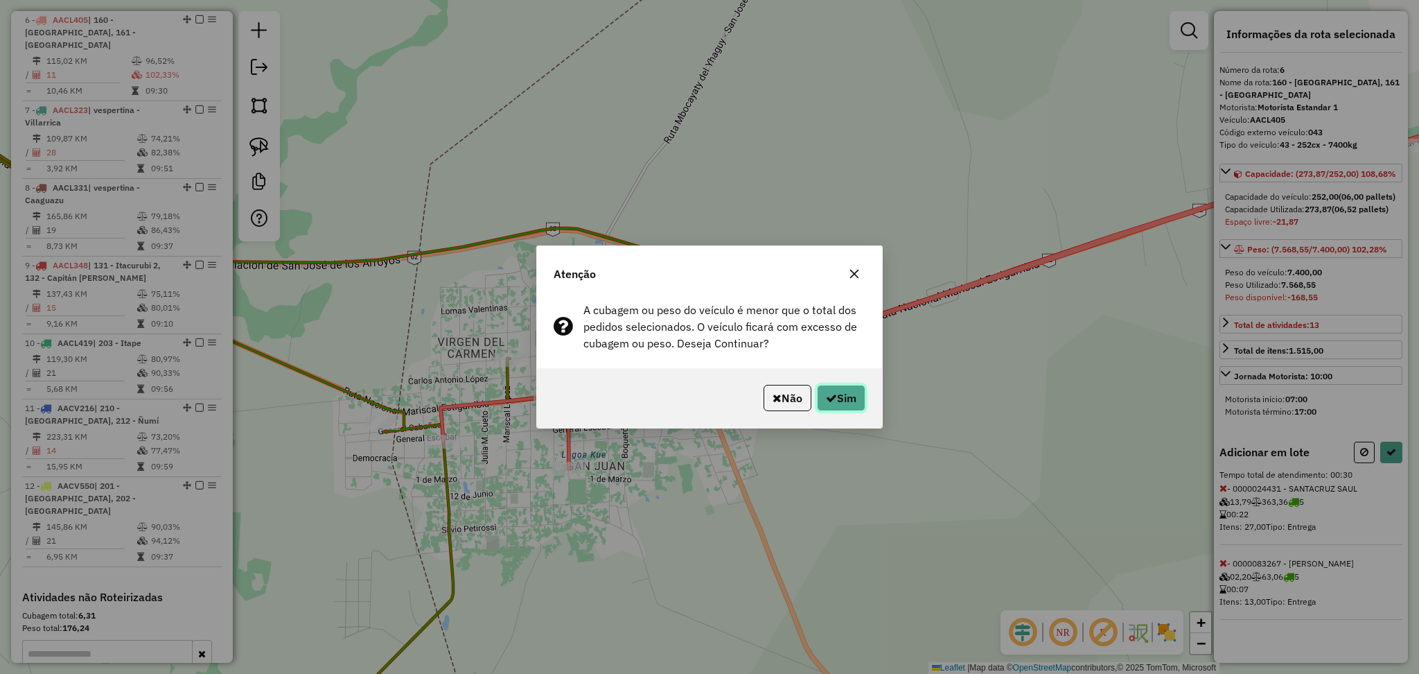
click at [832, 405] on button "Sim" at bounding box center [841, 398] width 49 height 26
select select "**********"
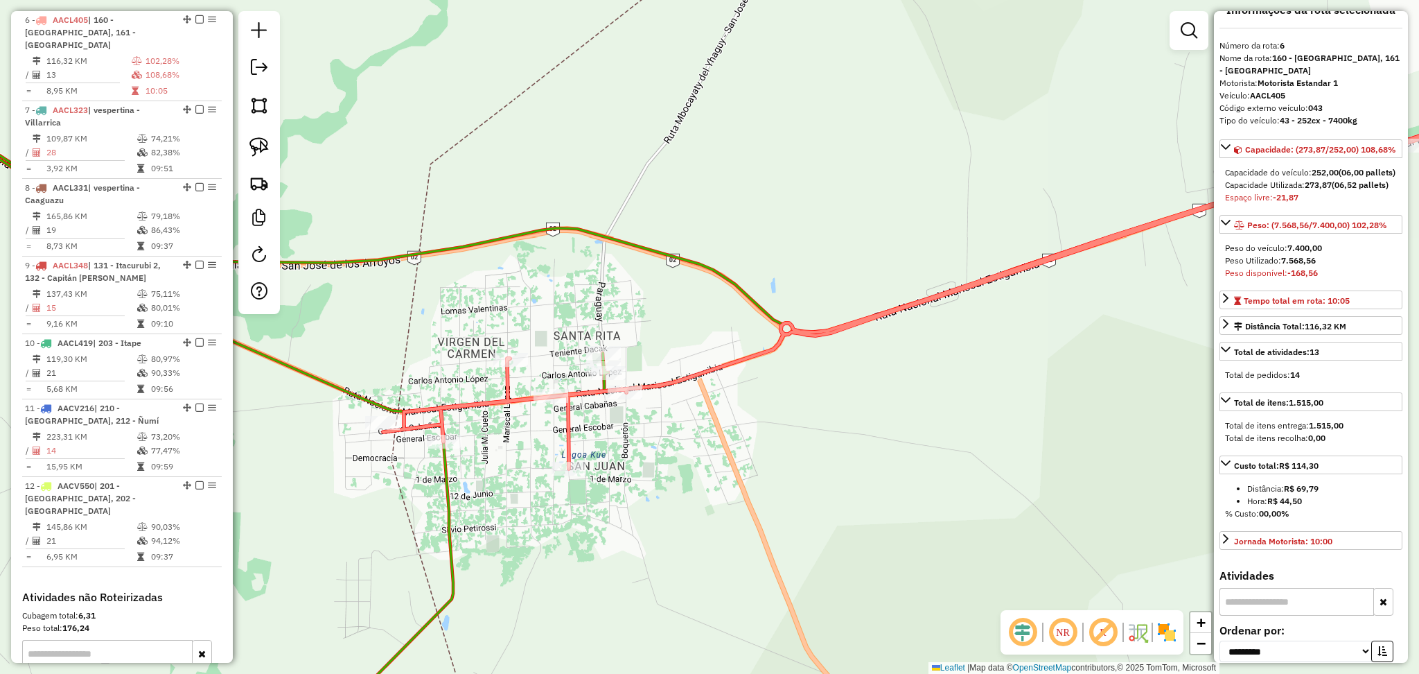
click at [448, 533] on icon at bounding box center [233, 406] width 750 height 674
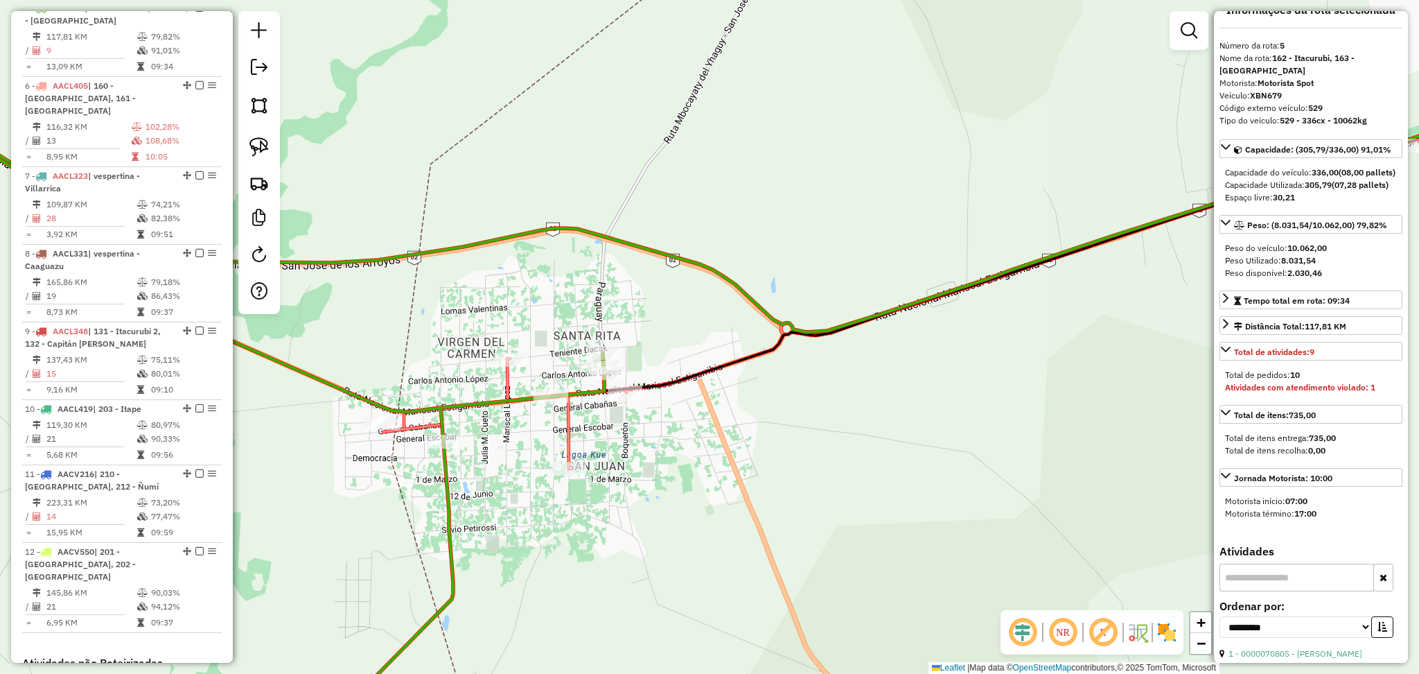
scroll to position [857, 0]
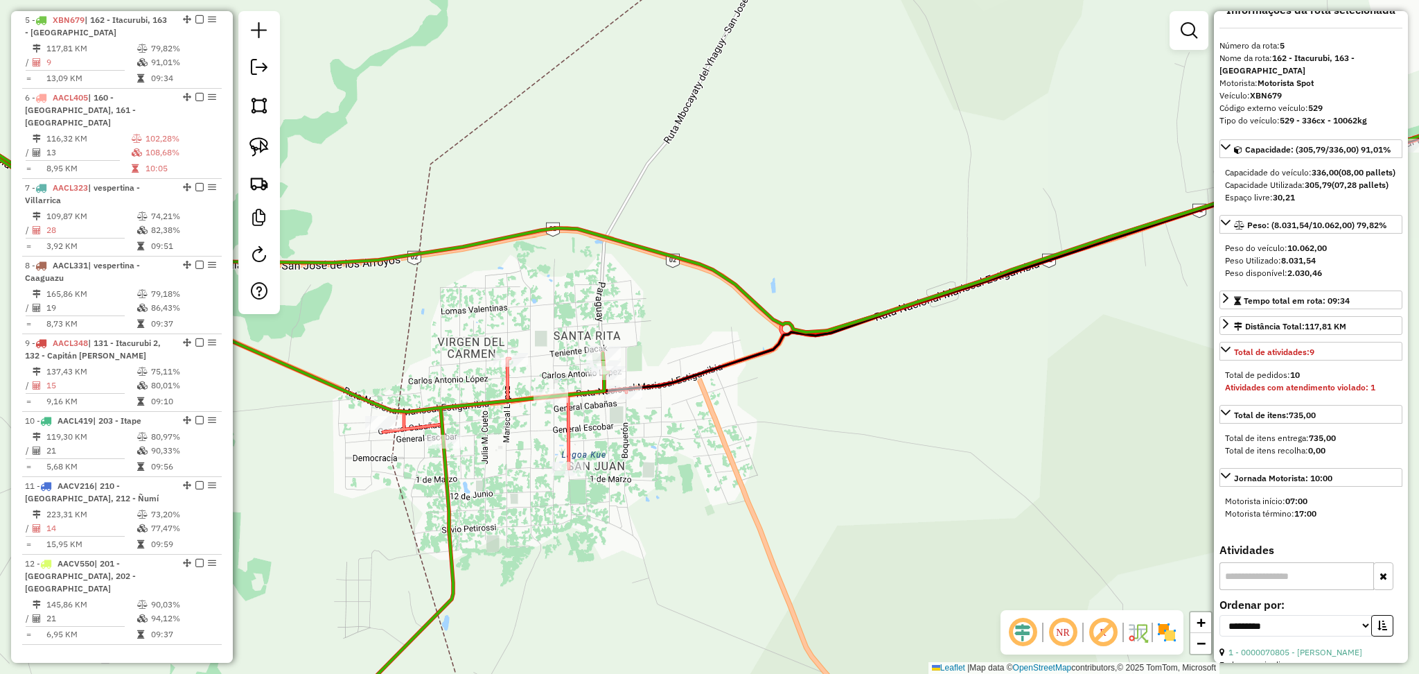
click at [456, 535] on icon at bounding box center [233, 406] width 750 height 674
click at [511, 382] on icon at bounding box center [972, 279] width 1178 height 378
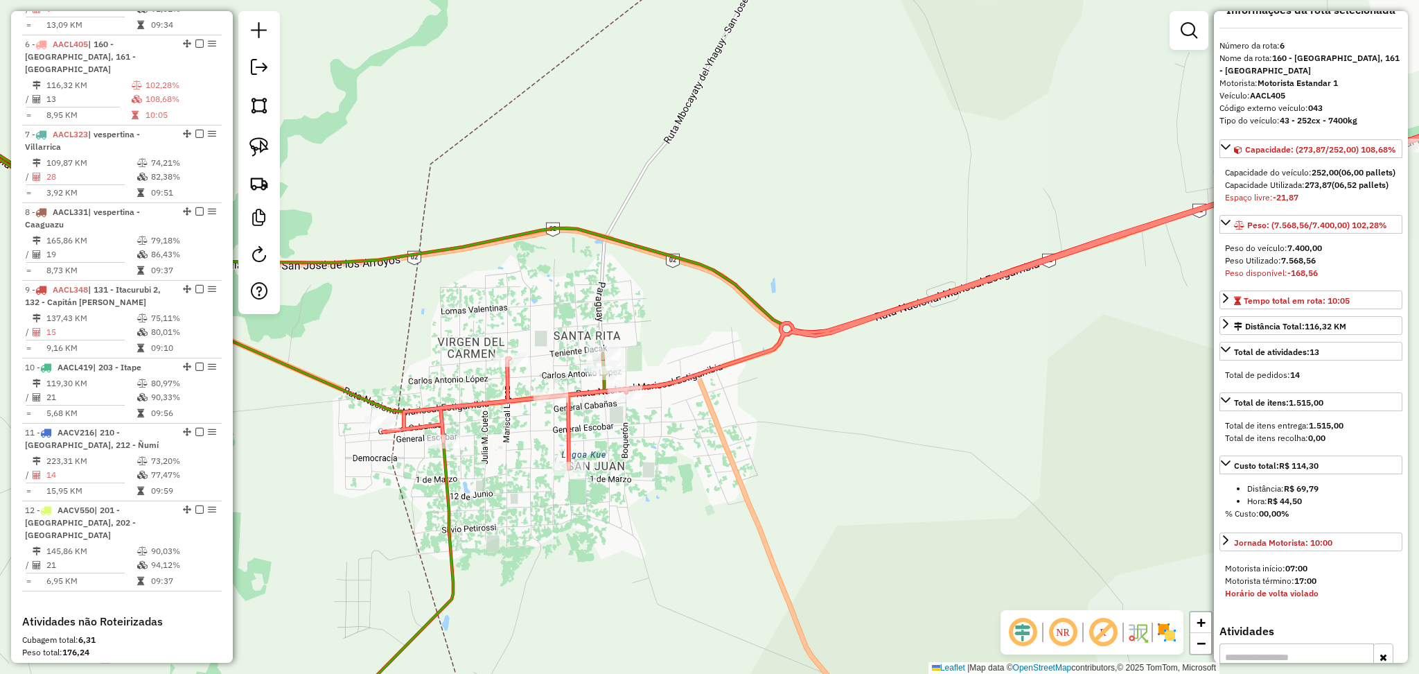
scroll to position [934, 0]
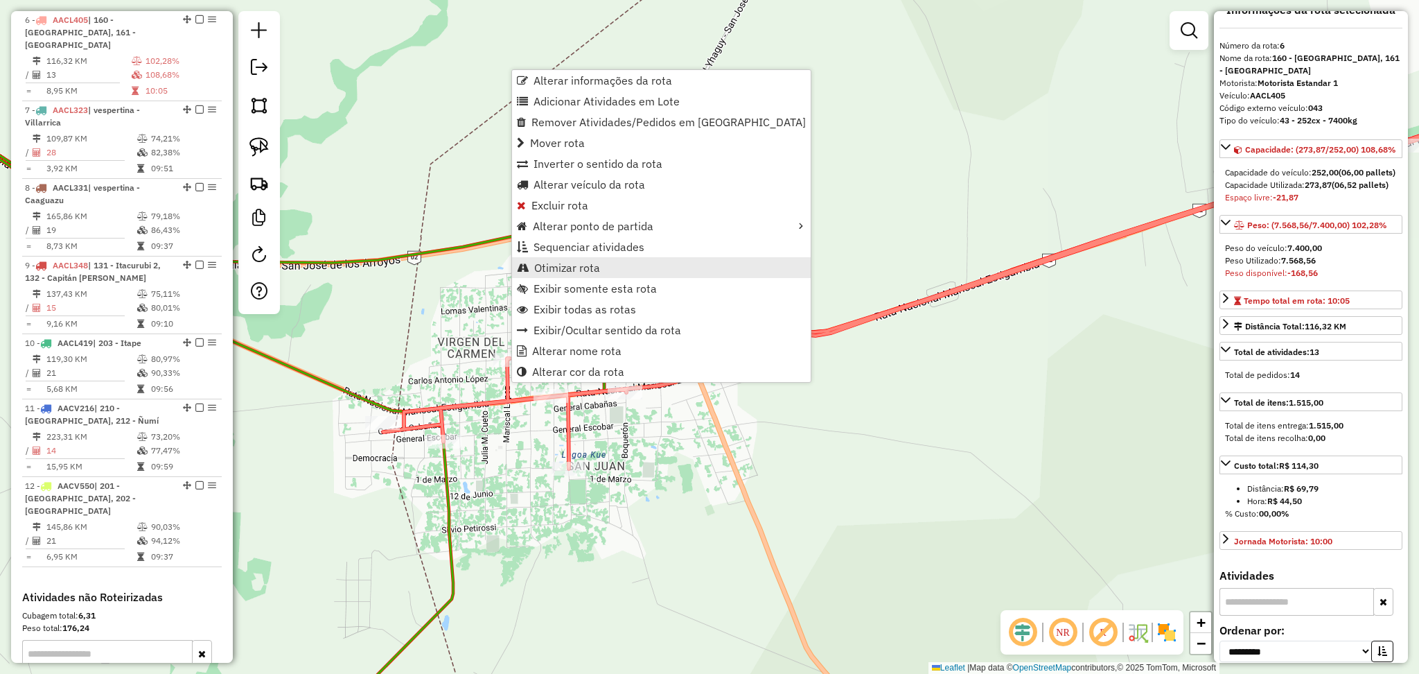
click at [597, 269] on span "Otimizar rota" at bounding box center [567, 267] width 66 height 11
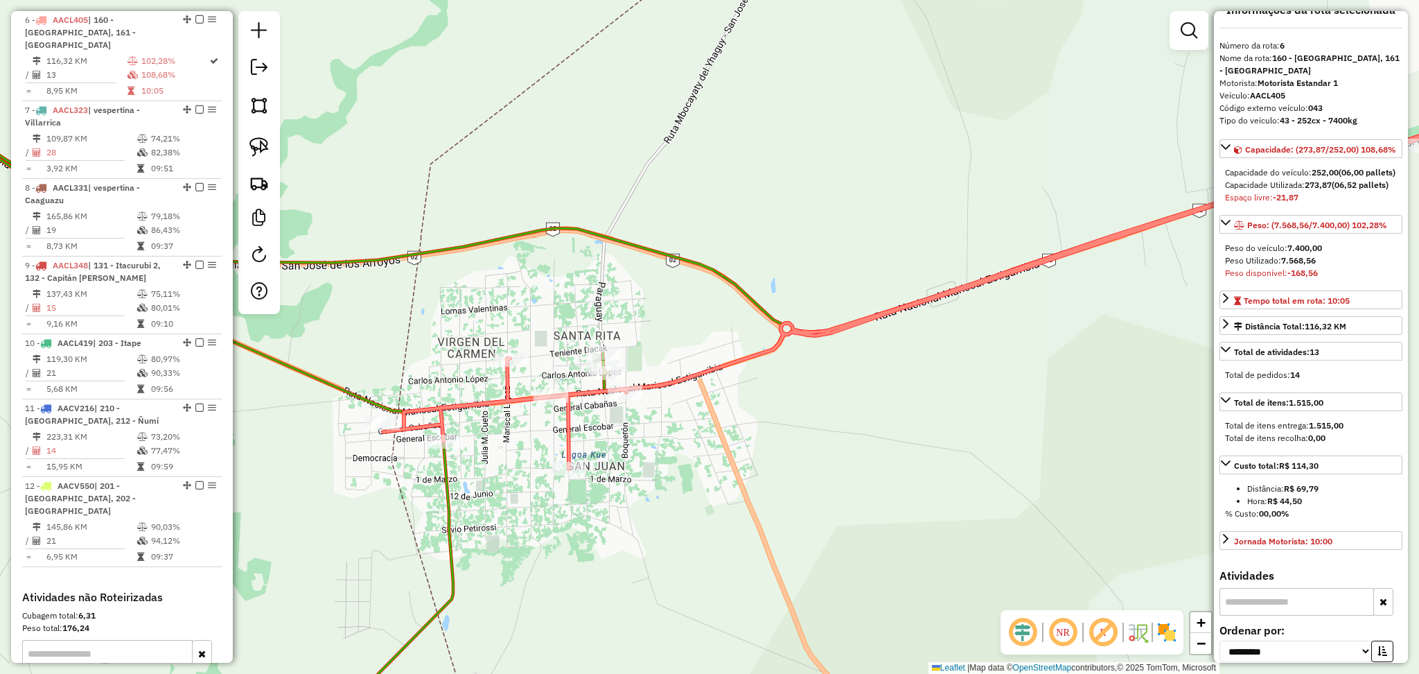
click at [447, 510] on icon at bounding box center [233, 406] width 750 height 674
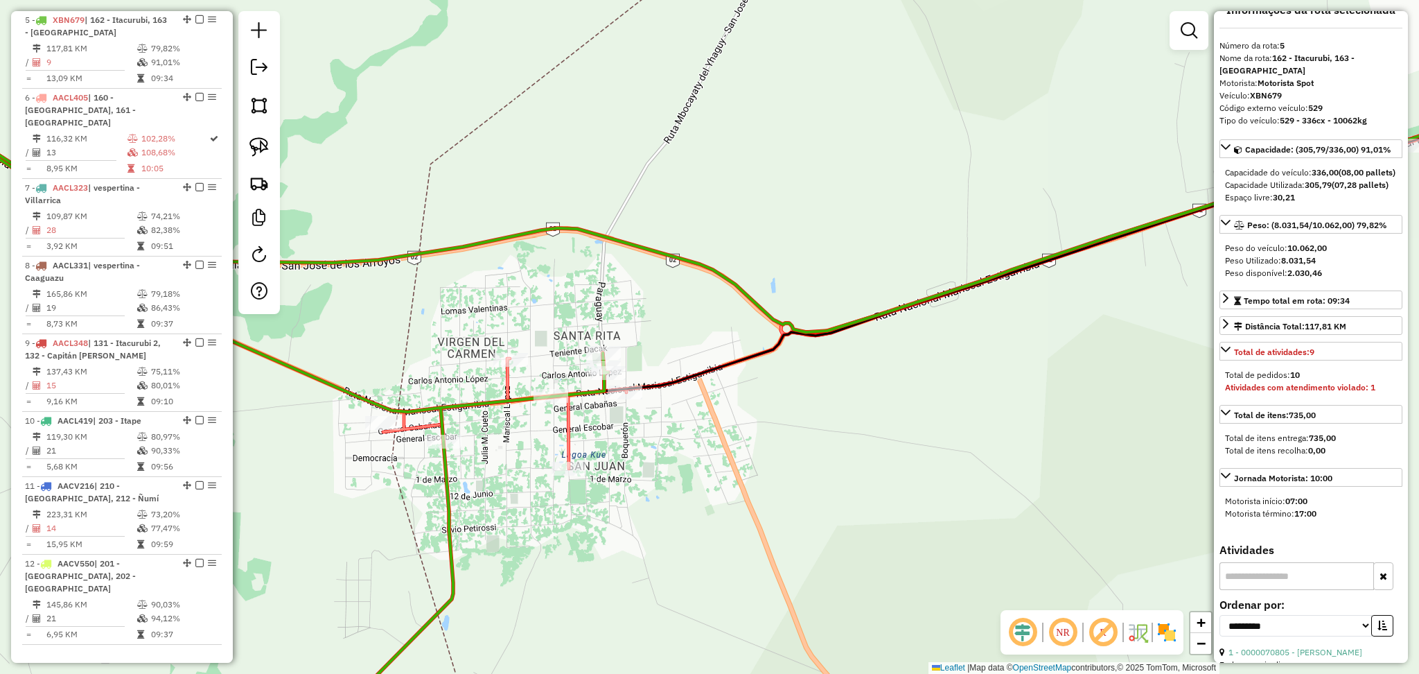
scroll to position [0, 0]
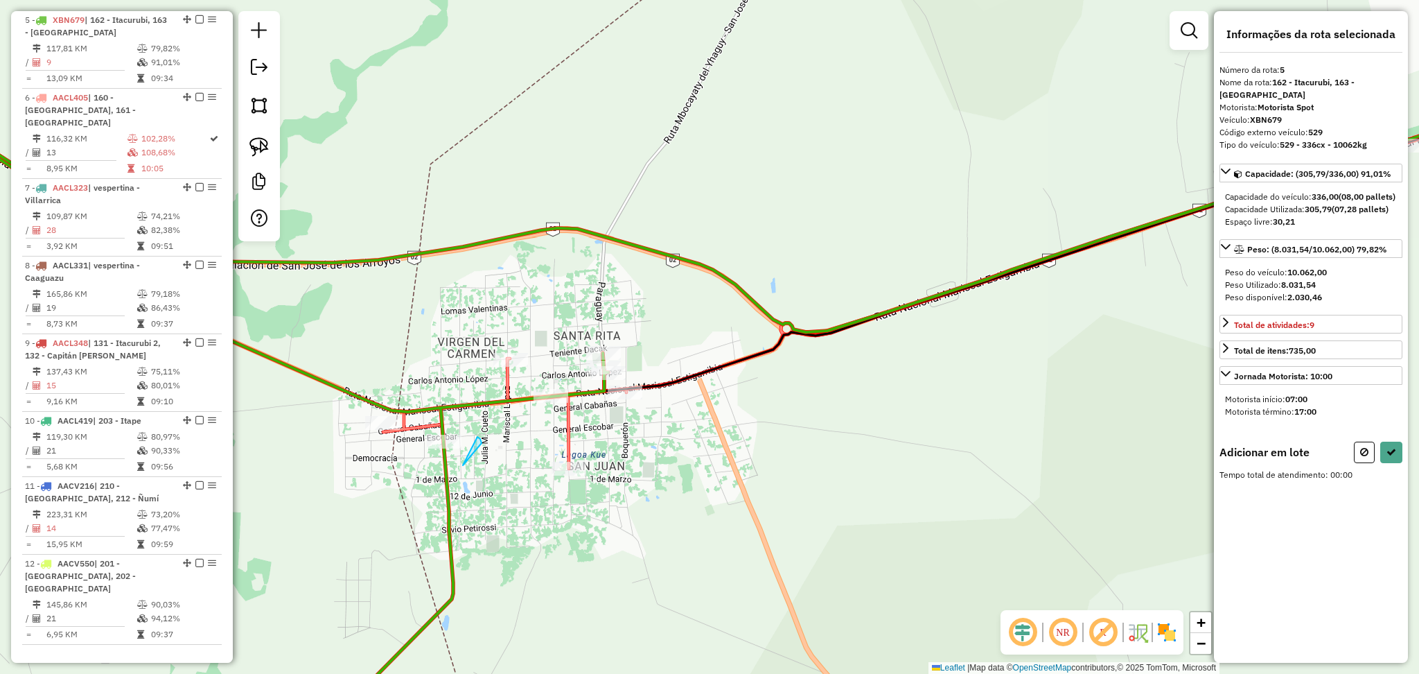
drag, startPoint x: 463, startPoint y: 465, endPoint x: 464, endPoint y: 432, distance: 33.3
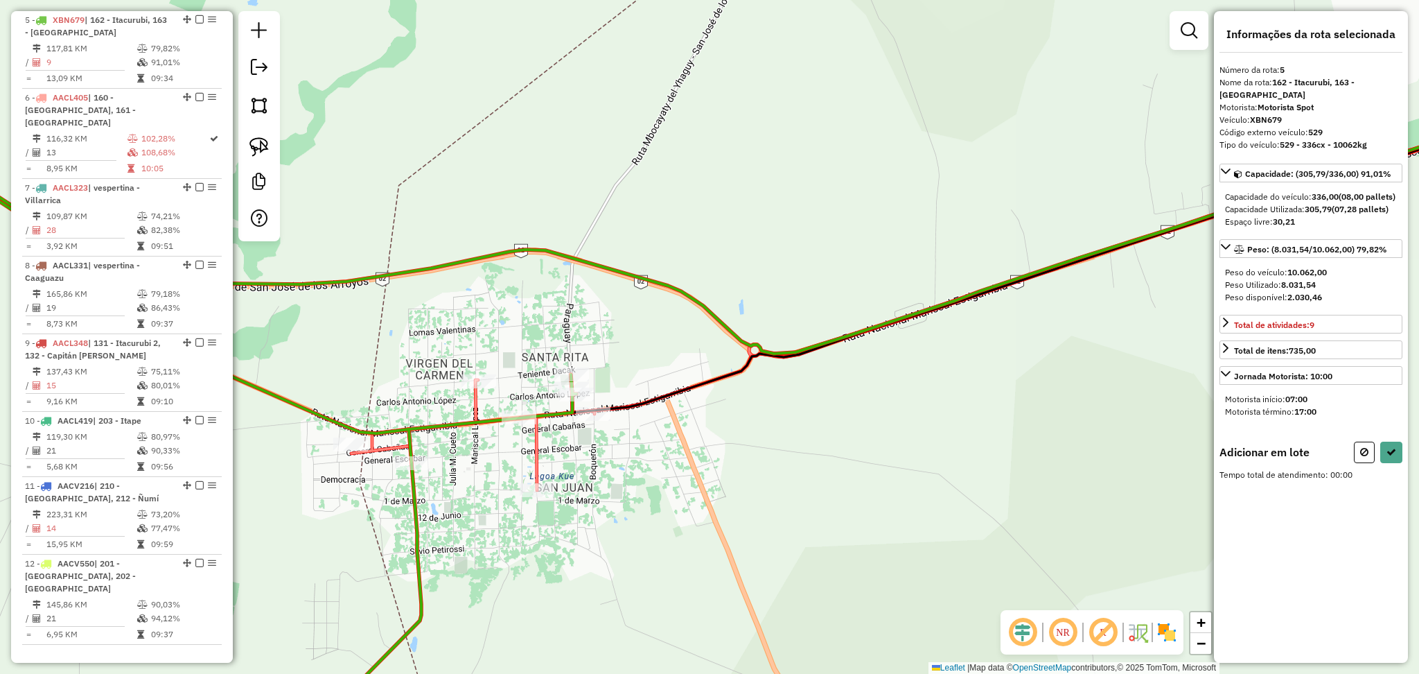
drag, startPoint x: 445, startPoint y: 432, endPoint x: 420, endPoint y: 453, distance: 32.5
click at [420, 453] on div "Rota 6 - Placa AACL405 0000061205 - DESP.[PERSON_NAME] de atendimento Grade de …" at bounding box center [709, 337] width 1419 height 674
drag, startPoint x: 447, startPoint y: 477, endPoint x: 385, endPoint y: 475, distance: 62.4
click at [1380, 453] on button at bounding box center [1391, 451] width 22 height 21
select select "**********"
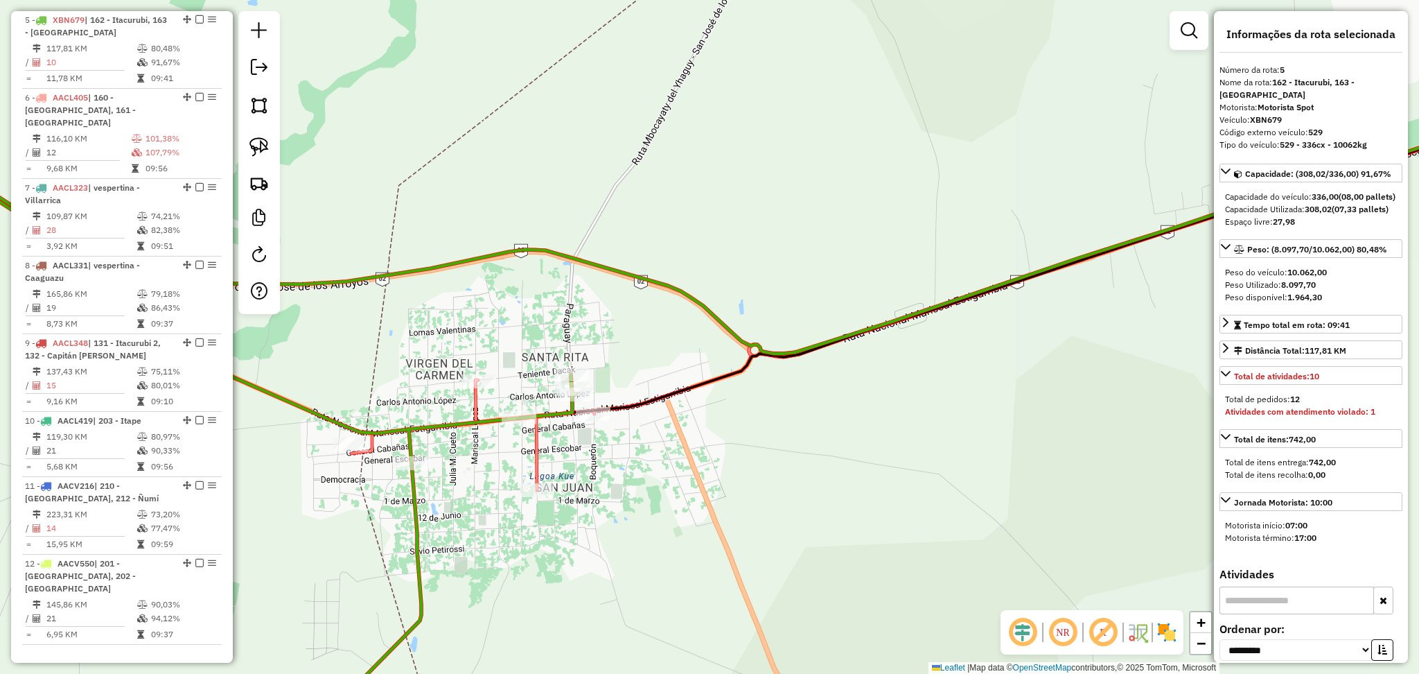
click at [412, 504] on icon at bounding box center [217, 426] width 719 height 632
click at [474, 405] on icon at bounding box center [956, 295] width 1210 height 389
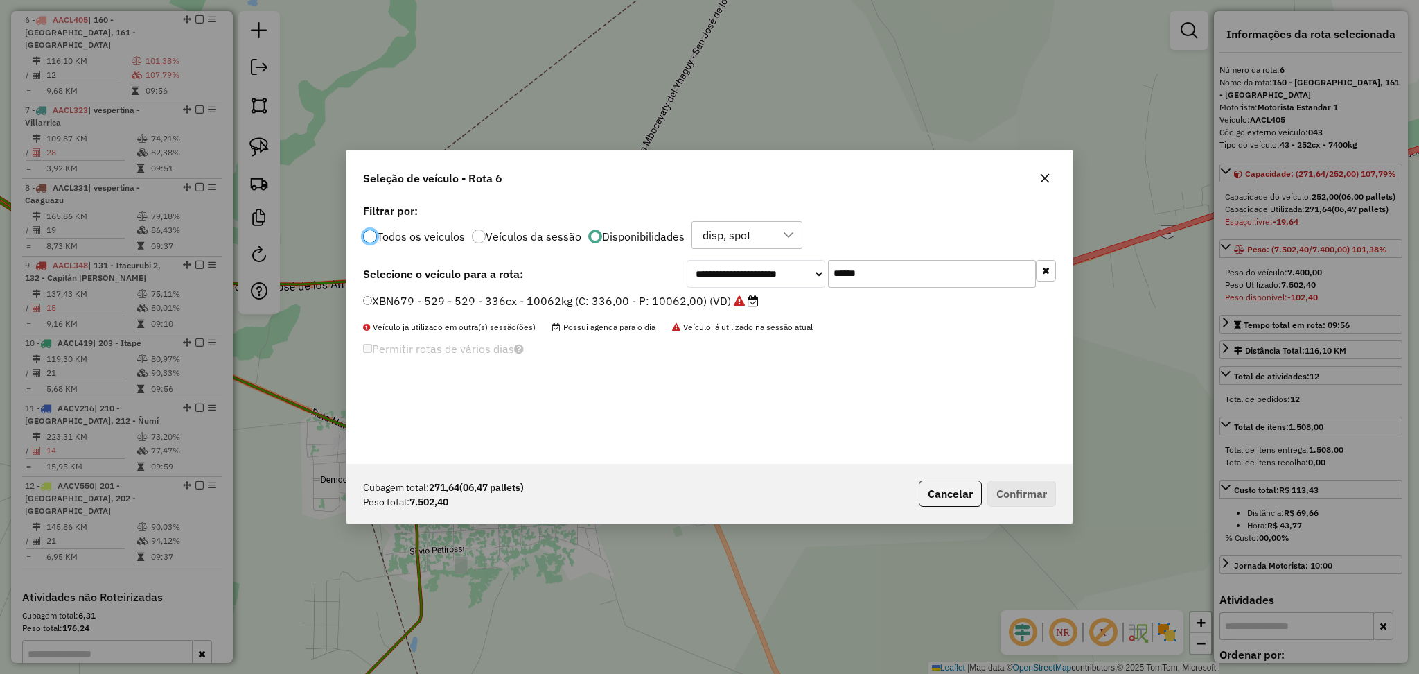
scroll to position [6, 4]
drag, startPoint x: 902, startPoint y: 274, endPoint x: 768, endPoint y: 277, distance: 134.5
click at [768, 277] on div "**********" at bounding box center [871, 274] width 369 height 28
paste input "*"
type input "*******"
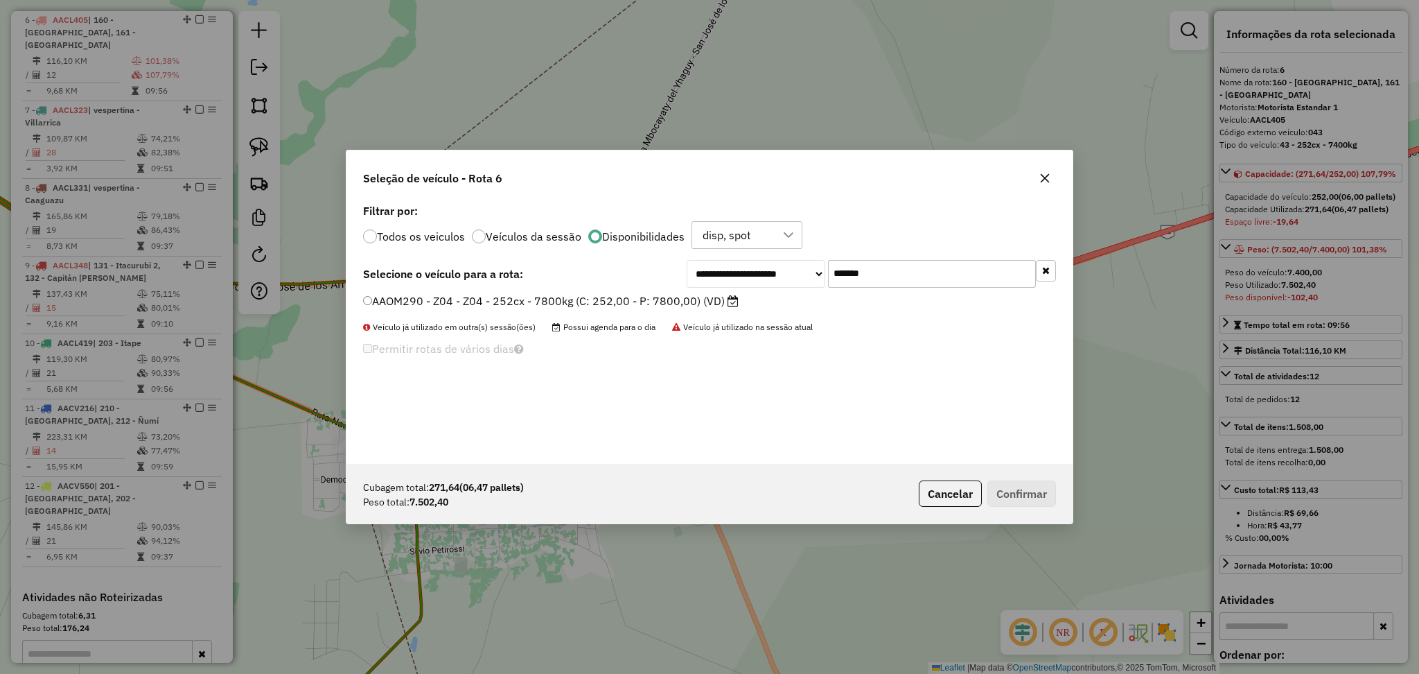
click at [658, 301] on label "AAOM290 - Z04 - Z04 - 252cx - 7800kg (C: 252,00 - P: 7800,00) (VD)" at bounding box center [551, 300] width 376 height 17
click at [1018, 490] on button "Confirmar" at bounding box center [1021, 493] width 69 height 26
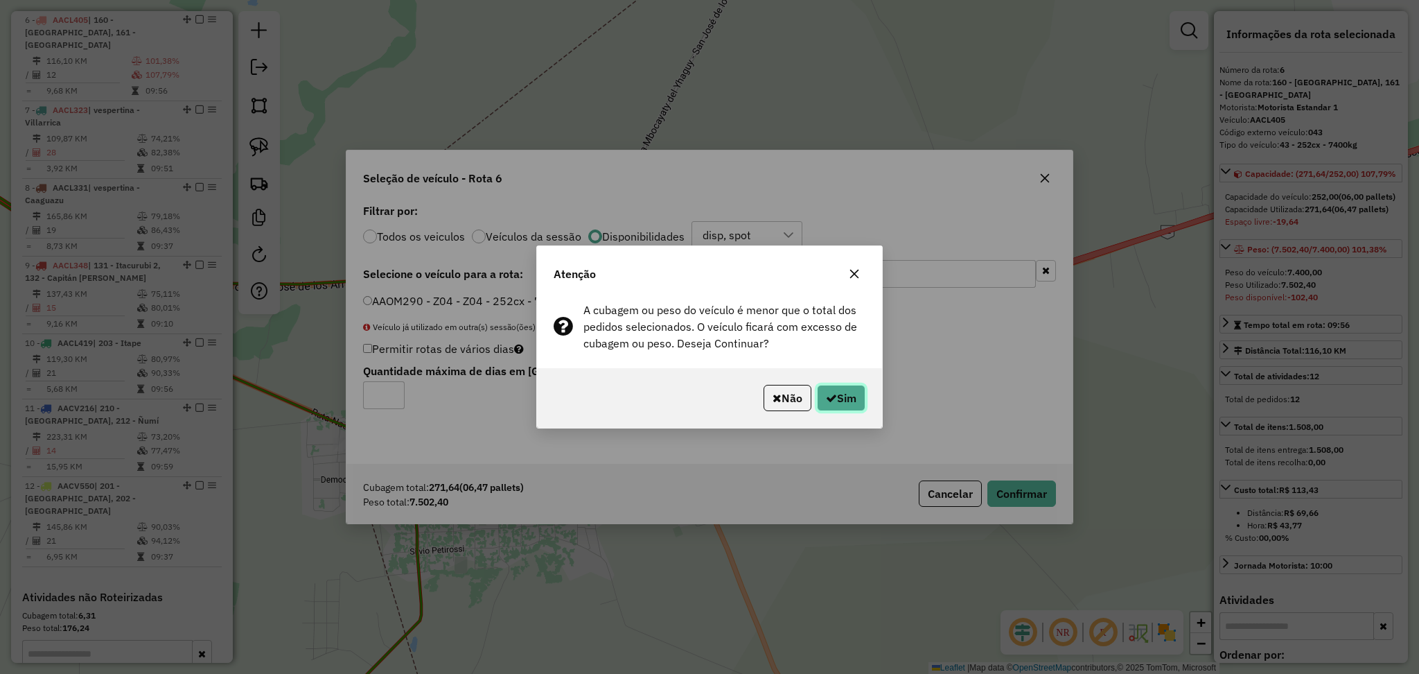
click at [846, 403] on button "Sim" at bounding box center [841, 398] width 49 height 26
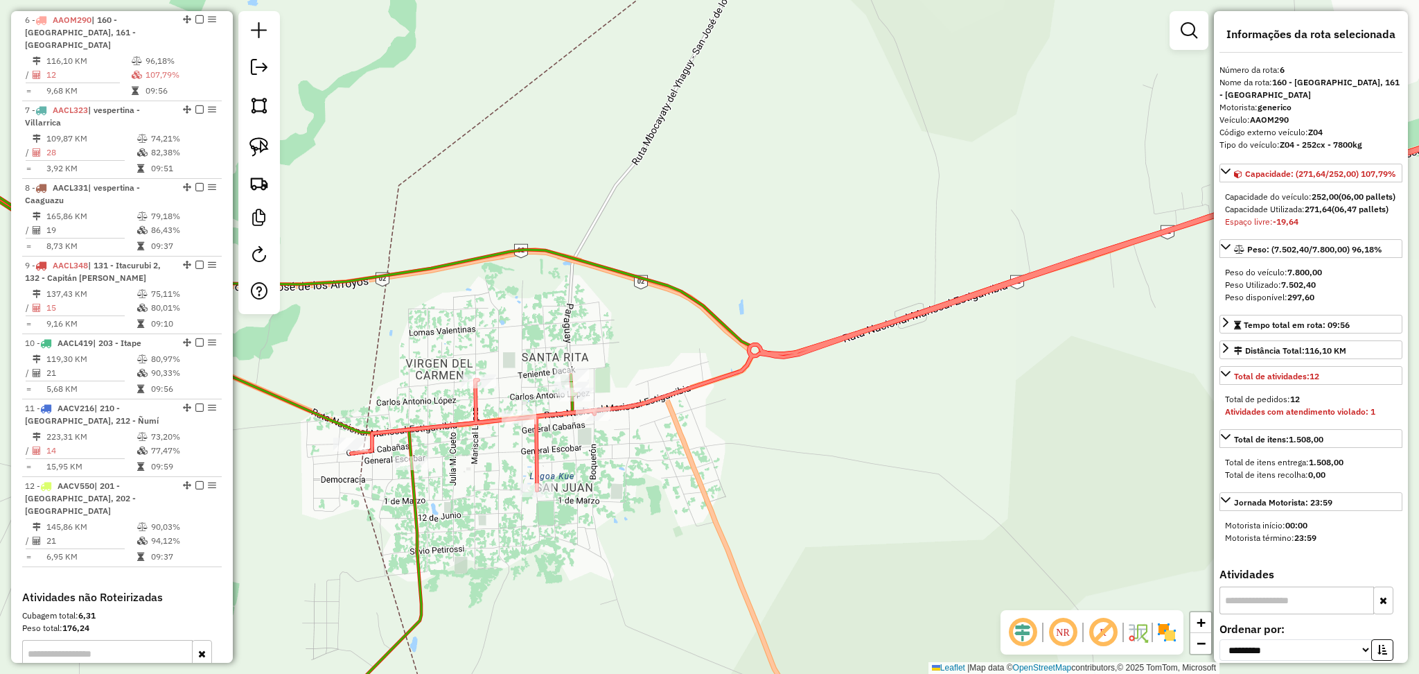
click at [533, 449] on icon at bounding box center [956, 295] width 1210 height 389
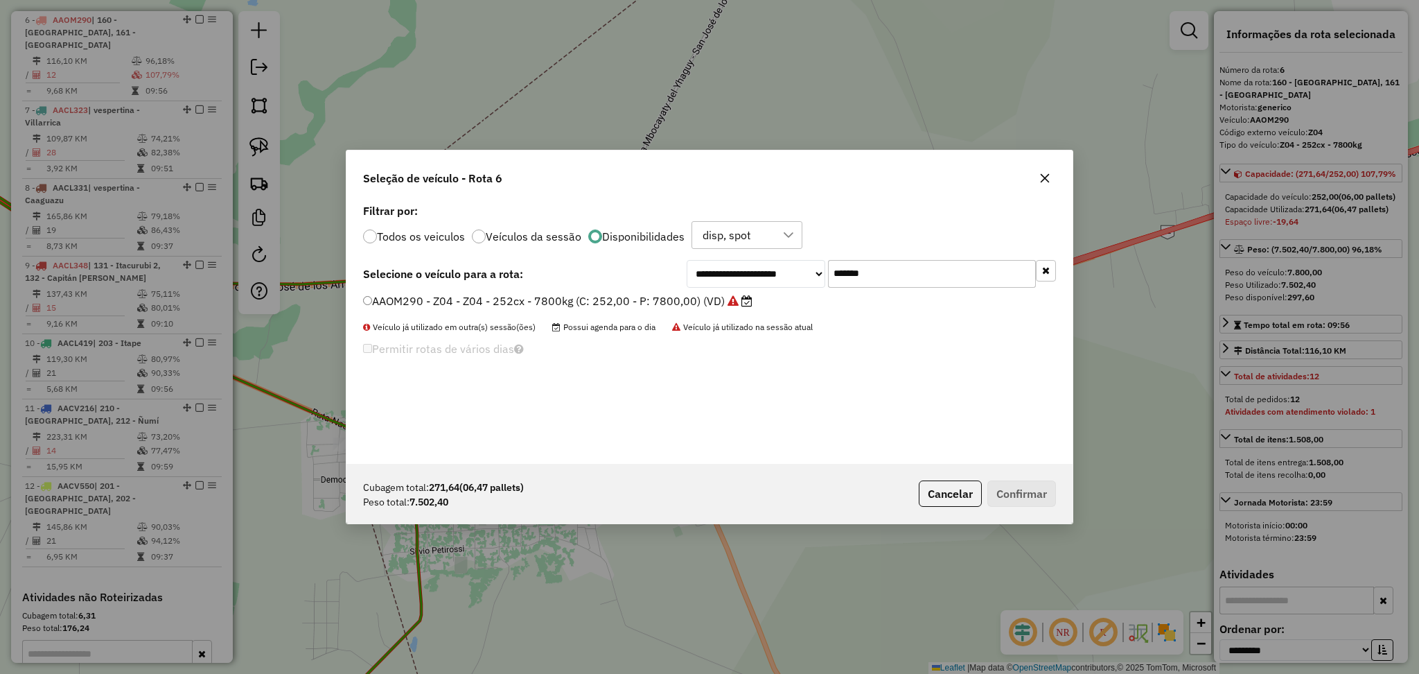
drag, startPoint x: 894, startPoint y: 267, endPoint x: 804, endPoint y: 270, distance: 90.2
click at [804, 270] on div "**********" at bounding box center [871, 274] width 369 height 28
paste input "text"
type input "******"
click at [658, 299] on label "DAN298 - 515 - 515 - 336cx - 8875kg (C: 336,00 - P: 8875,00) (VD)" at bounding box center [547, 300] width 369 height 17
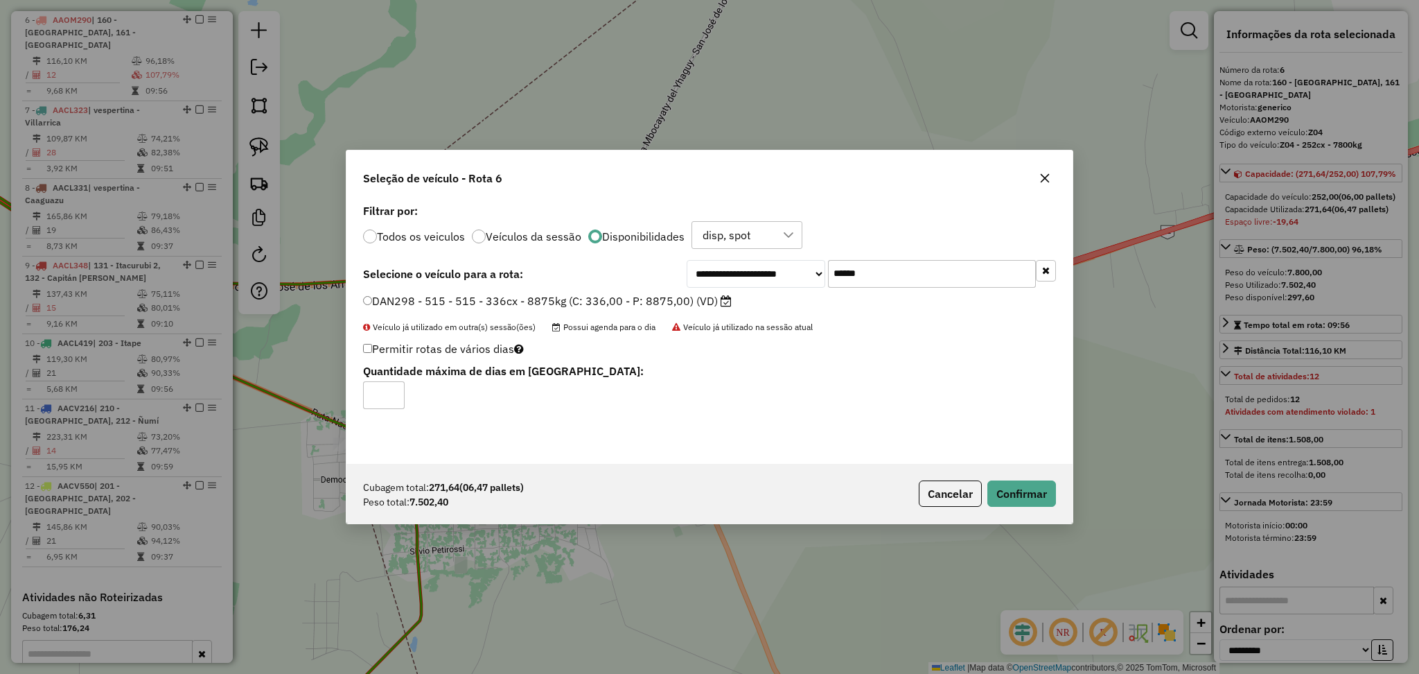
click at [1058, 498] on div "Cubagem total: 271,64 (06,47 pallets) Peso total: 7.502,40 Cancelar Confirmar" at bounding box center [709, 494] width 726 height 60
click at [1040, 495] on button "Confirmar" at bounding box center [1021, 493] width 69 height 26
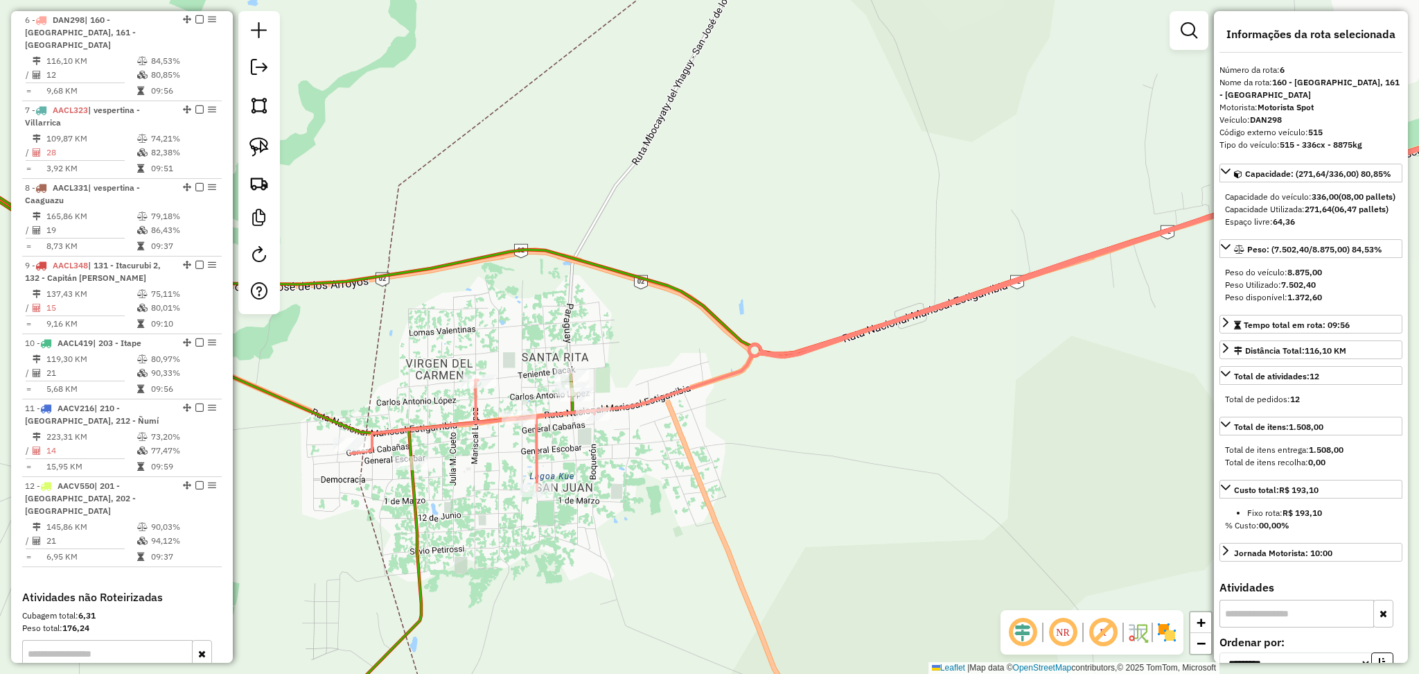
click at [477, 401] on icon at bounding box center [956, 295] width 1210 height 389
click at [409, 516] on icon at bounding box center [217, 426] width 719 height 632
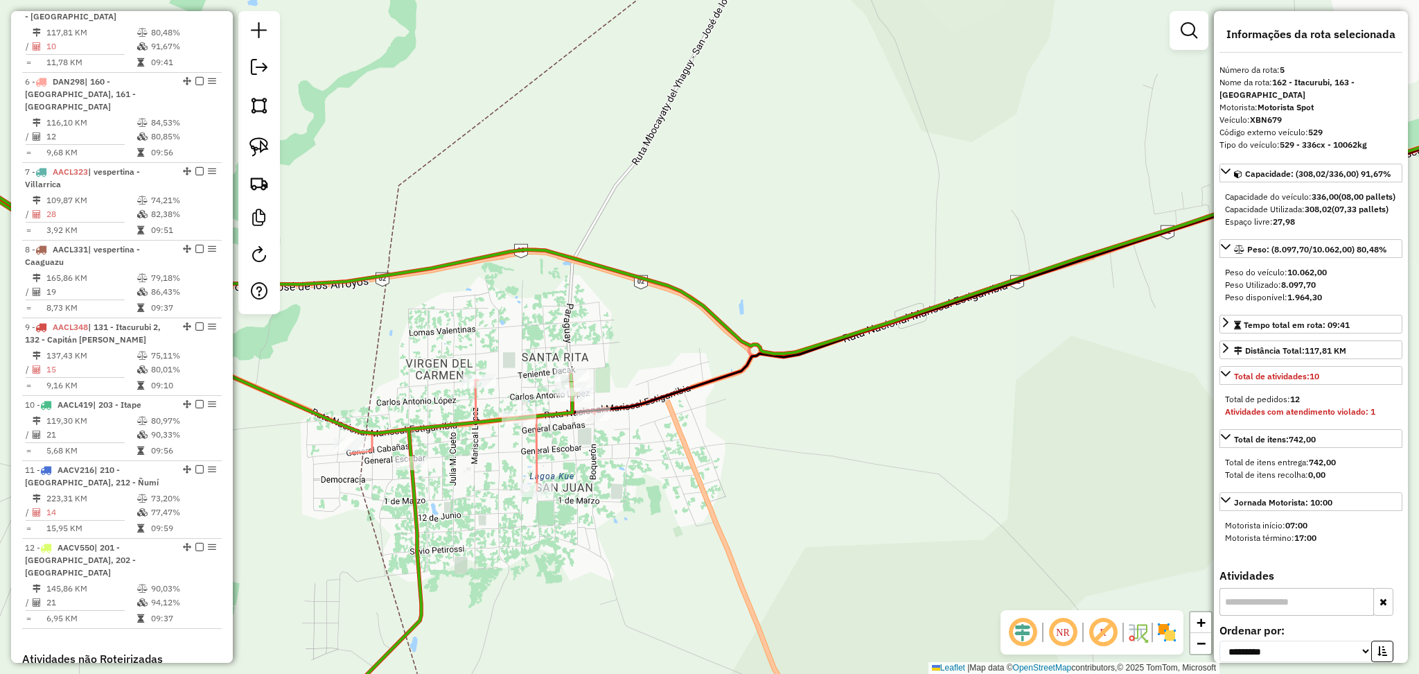
scroll to position [857, 0]
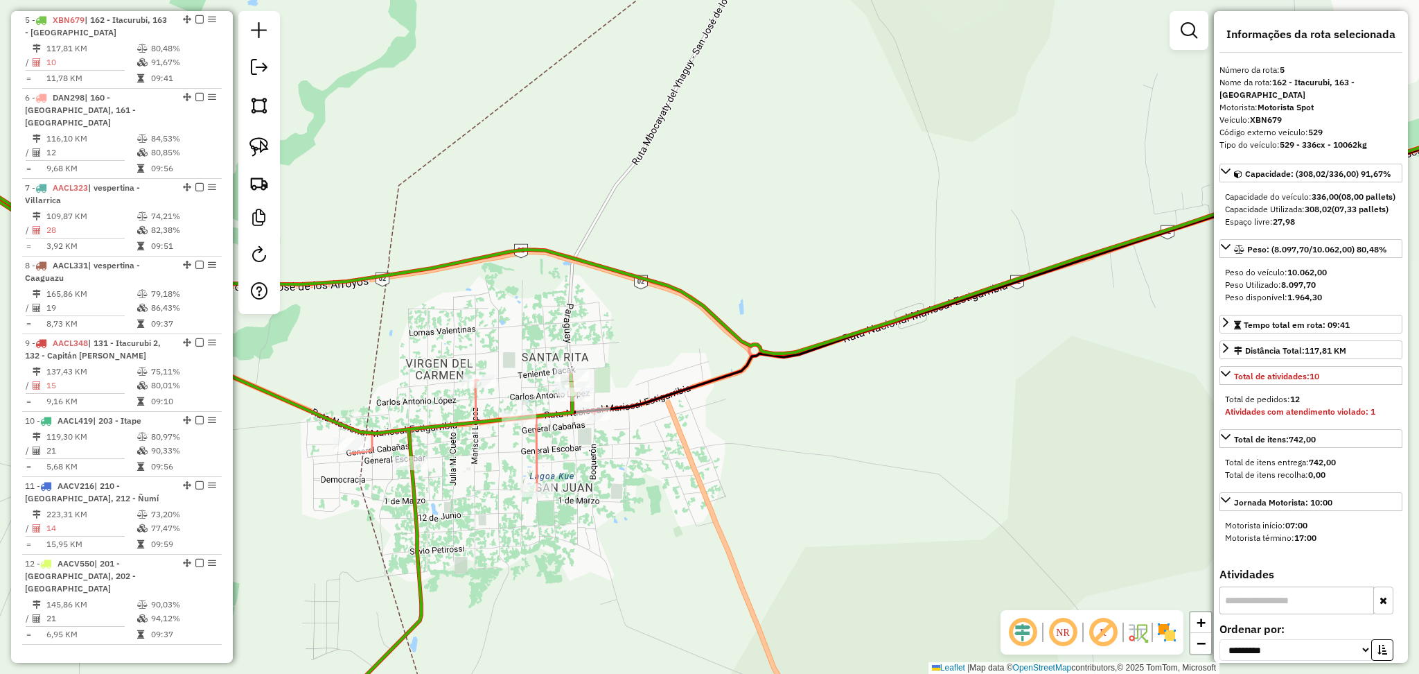
click at [414, 500] on icon at bounding box center [217, 426] width 719 height 632
click at [477, 403] on icon at bounding box center [956, 295] width 1210 height 389
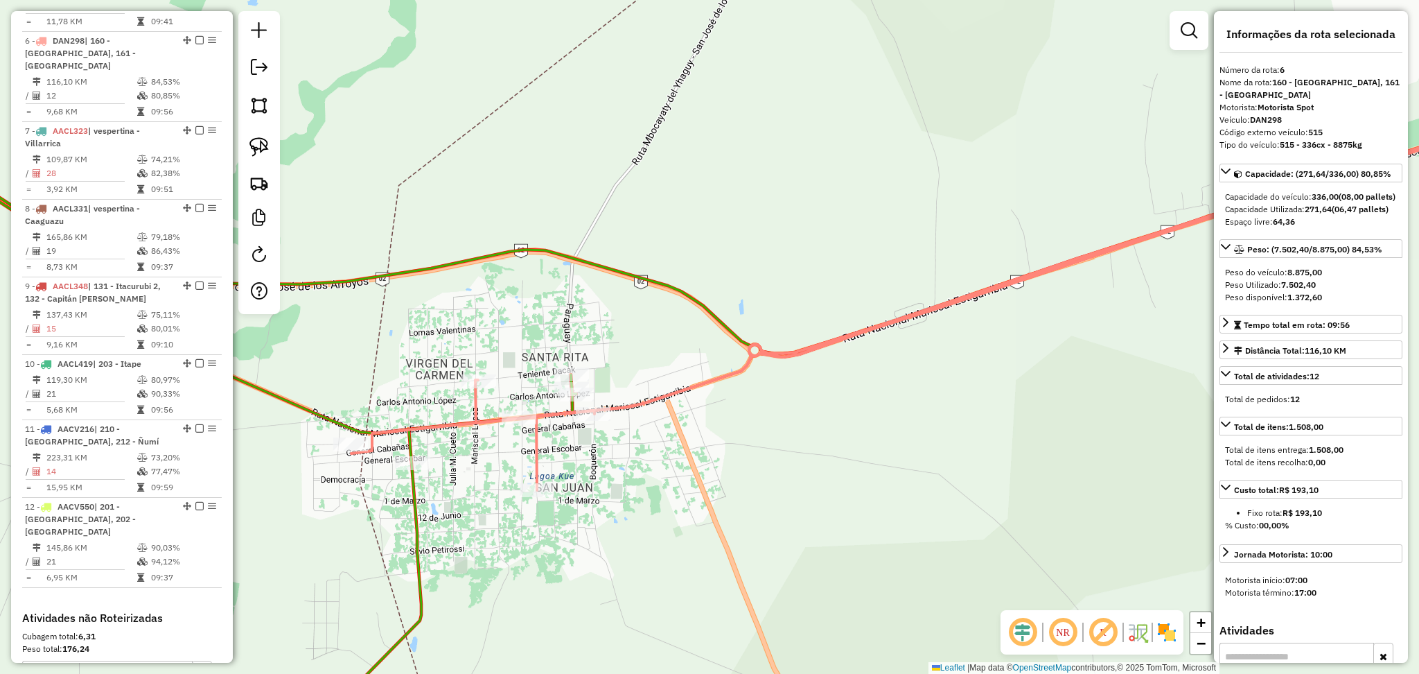
scroll to position [934, 0]
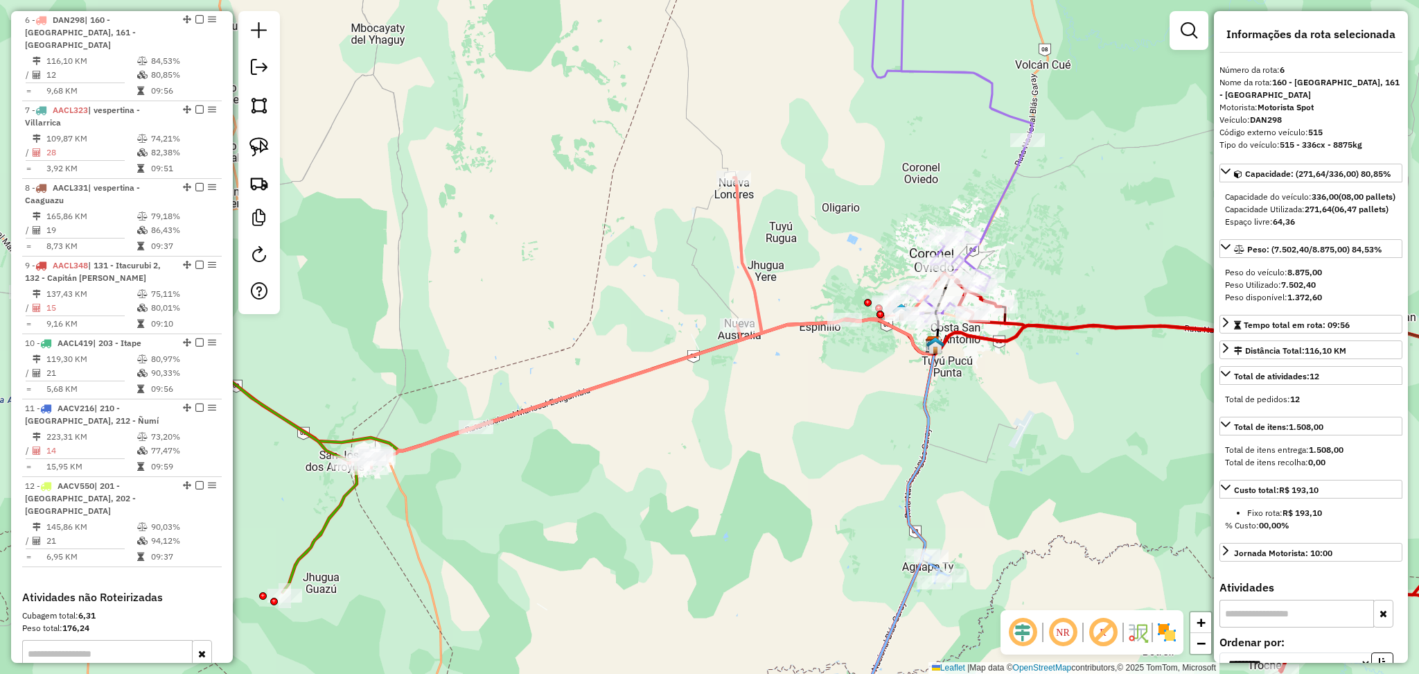
click at [660, 355] on div "Janela de atendimento Grade de atendimento Capacidade Transportadoras Veículos …" at bounding box center [709, 337] width 1419 height 674
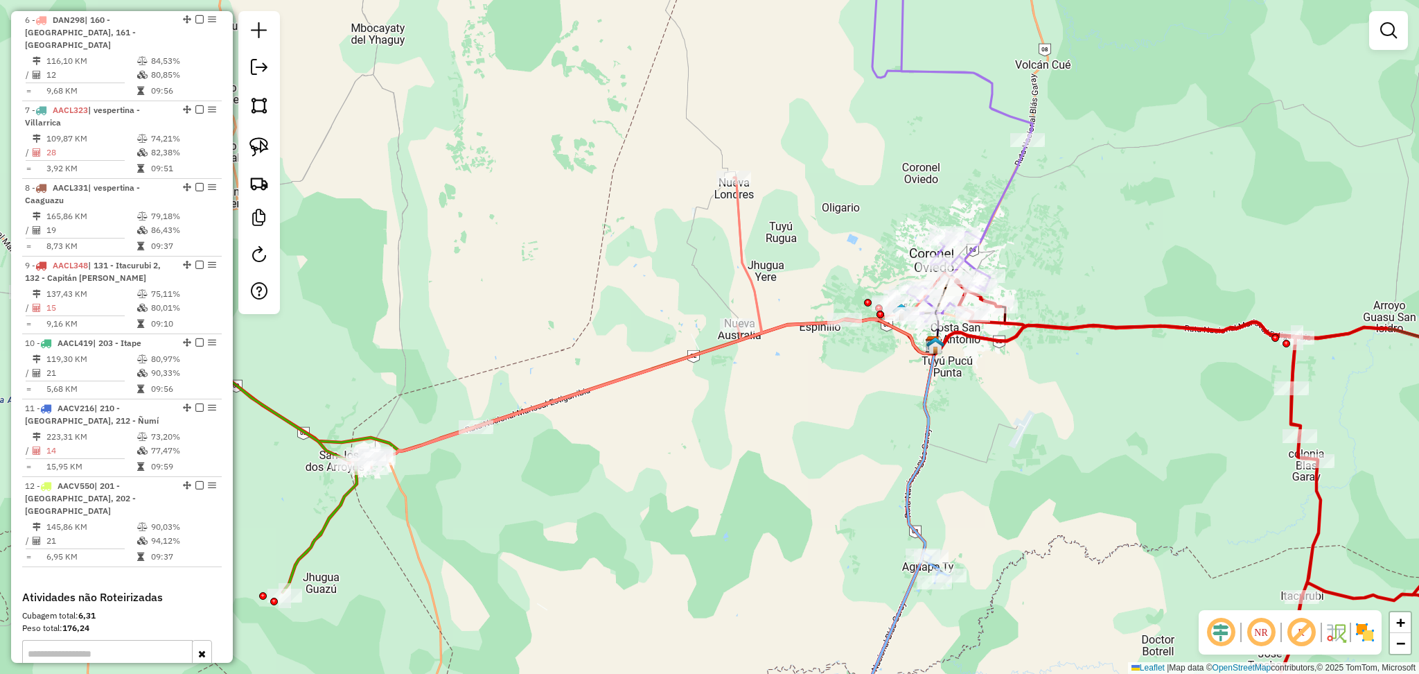
click at [670, 360] on icon at bounding box center [651, 322] width 606 height 290
select select "**********"
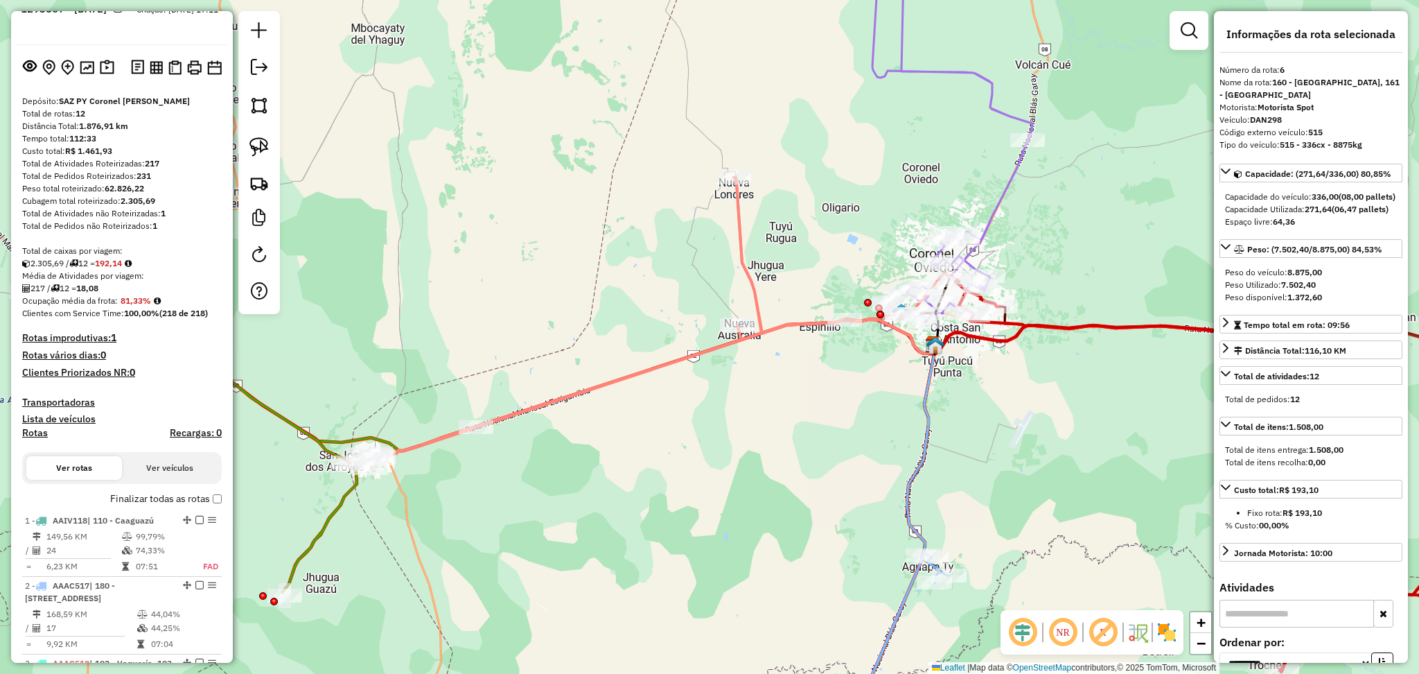
scroll to position [0, 0]
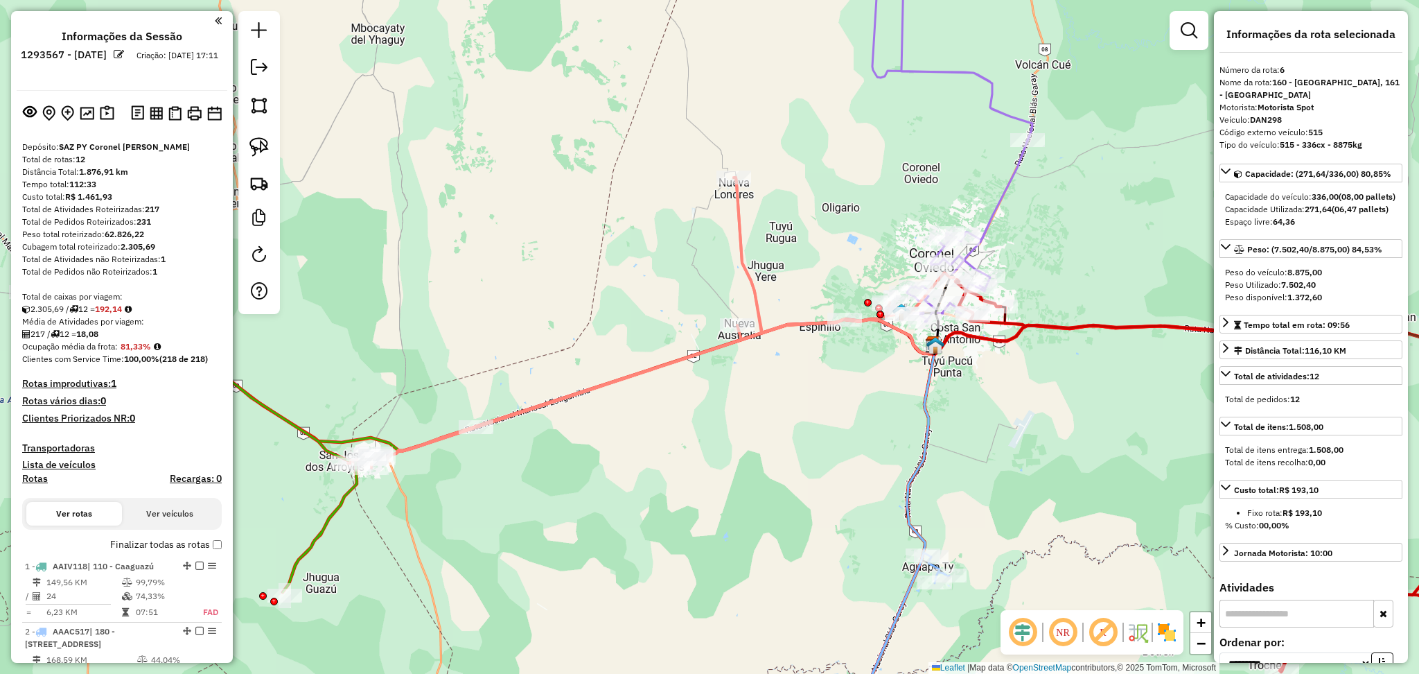
click at [37, 478] on h4 "Rotas" at bounding box center [35, 479] width 26 height 12
select select
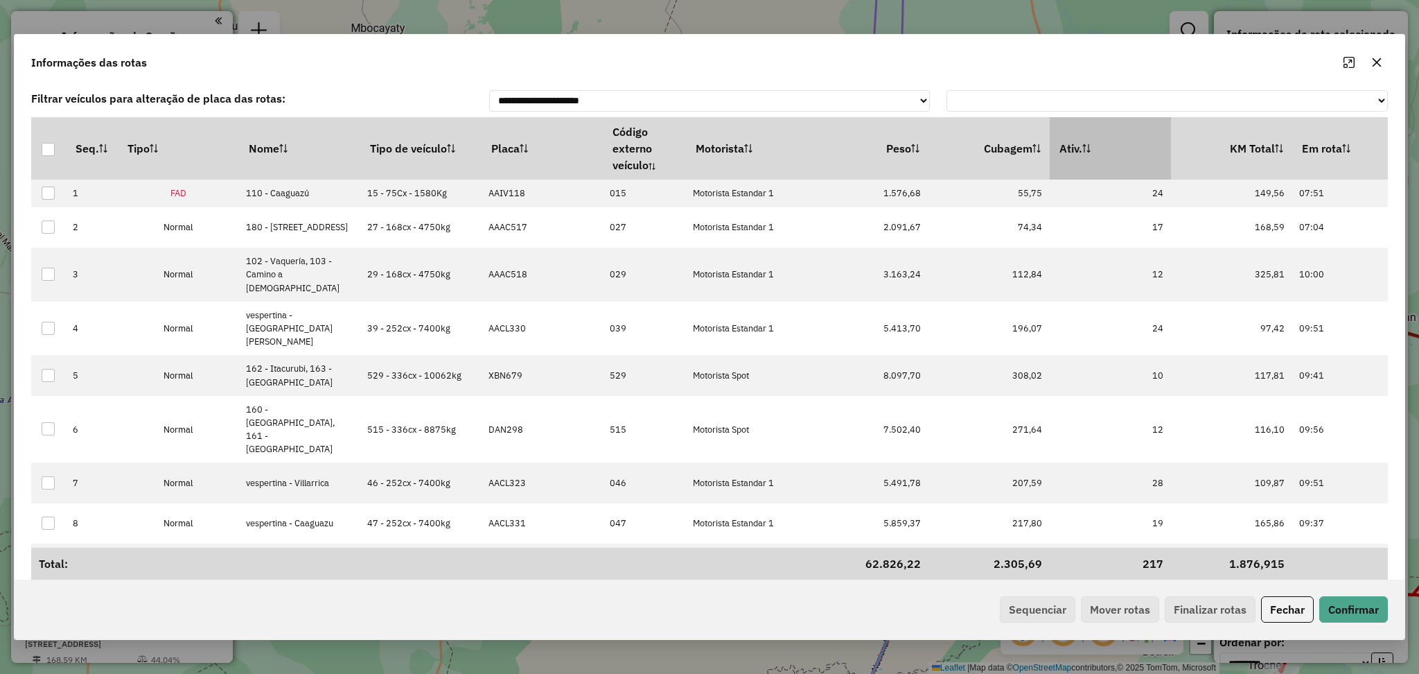
click at [1121, 165] on th "Ativ." at bounding box center [1110, 148] width 121 height 62
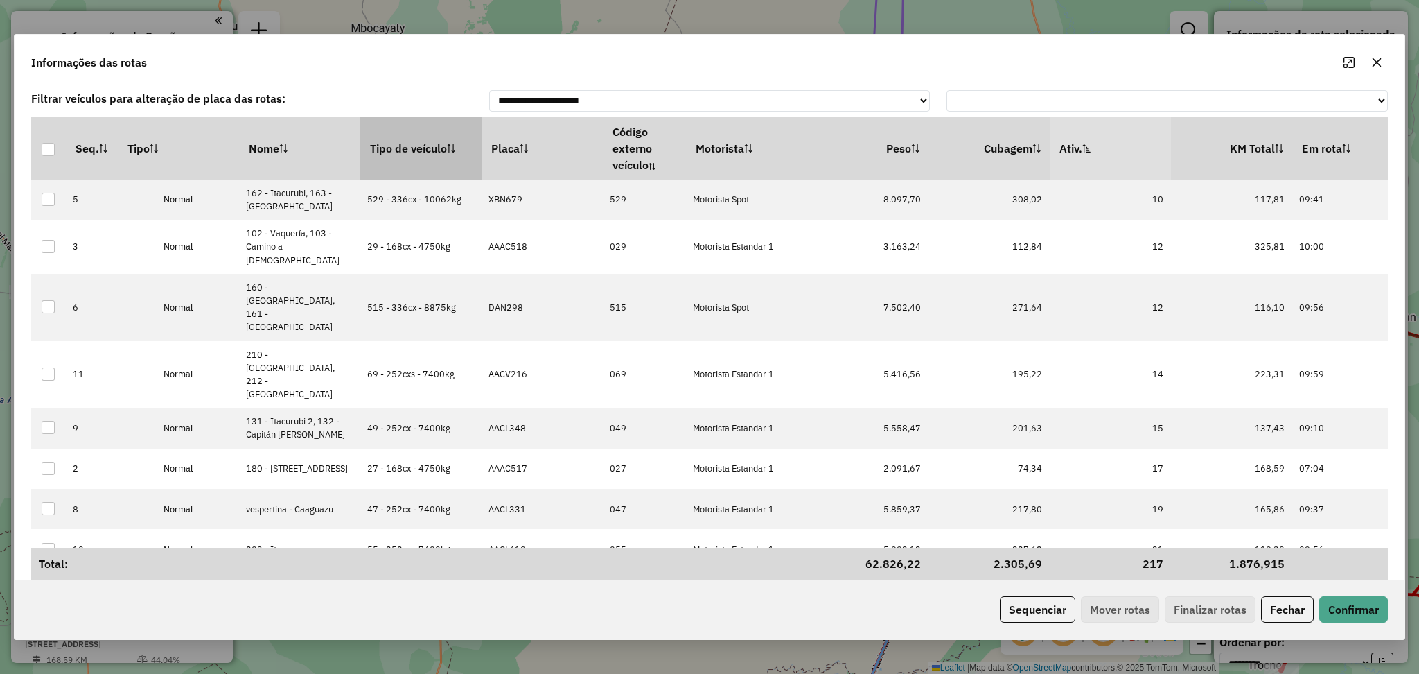
click at [385, 150] on th "Tipo de veículo" at bounding box center [420, 148] width 121 height 62
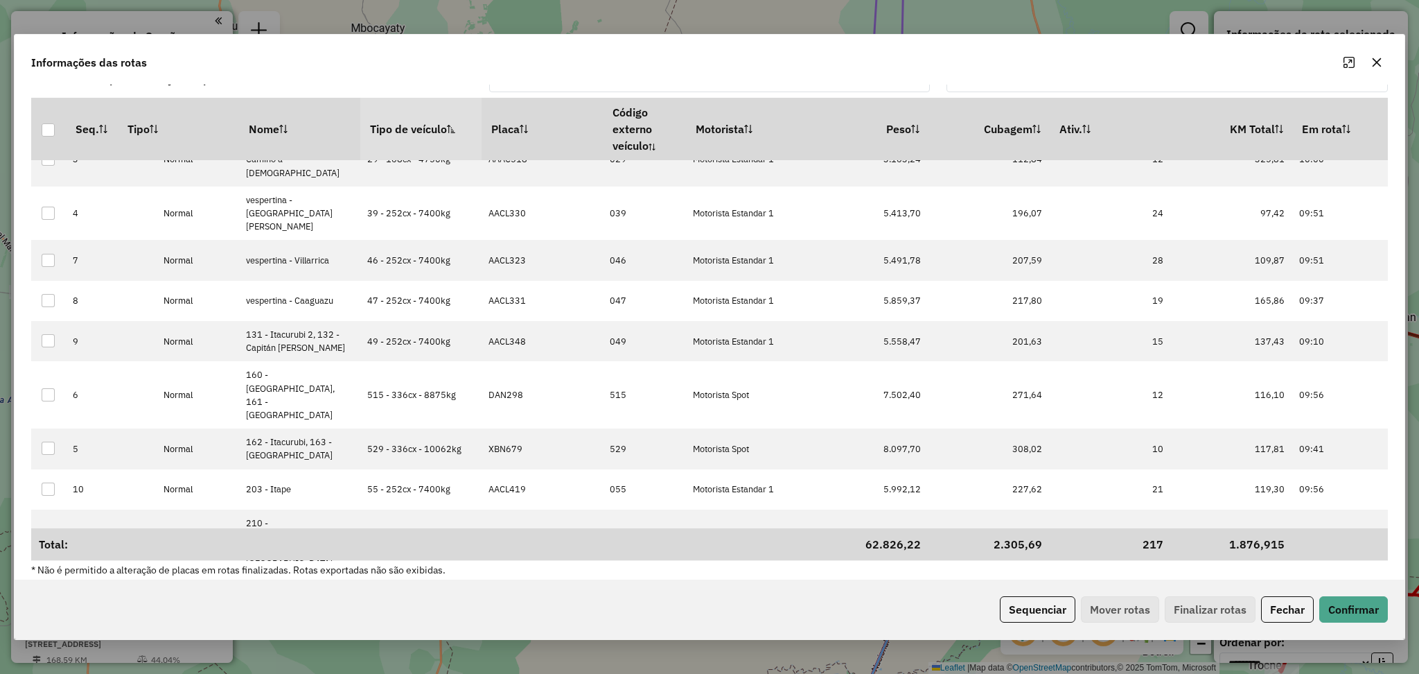
scroll to position [29, 0]
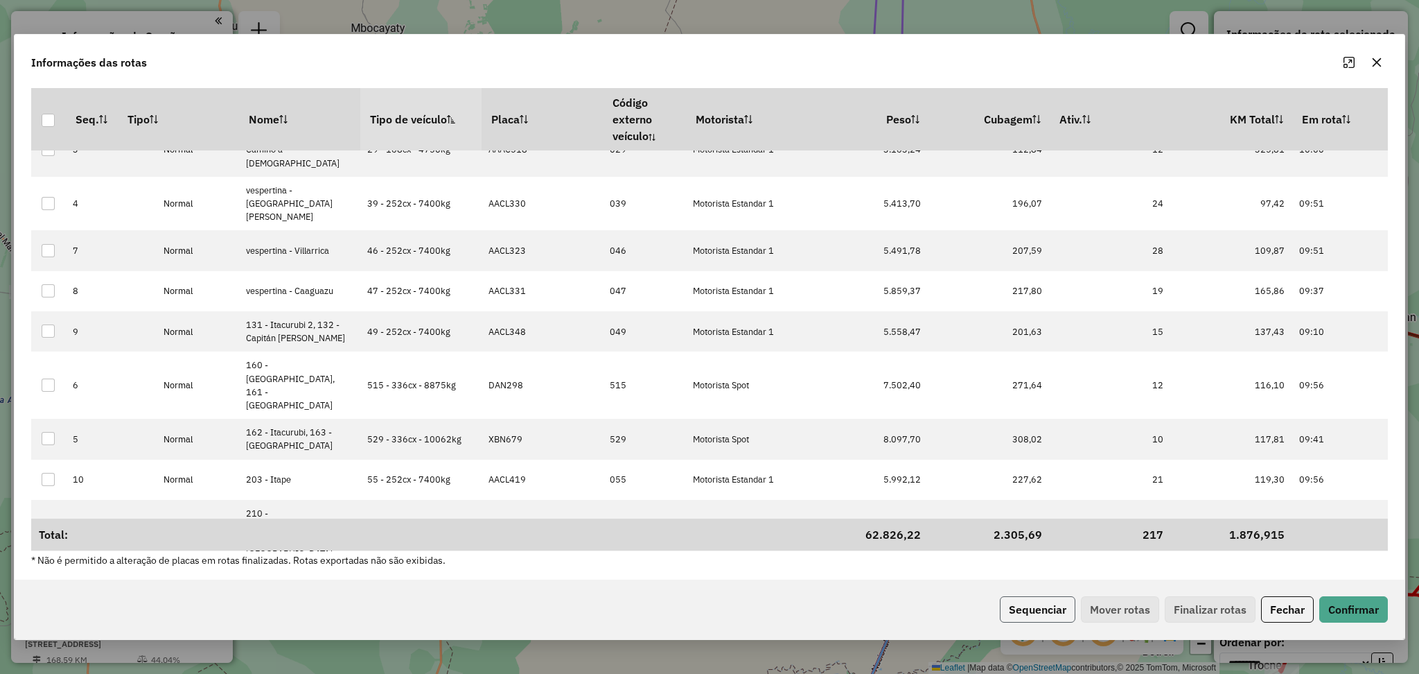
click at [1031, 606] on button "Sequenciar" at bounding box center [1038, 609] width 76 height 26
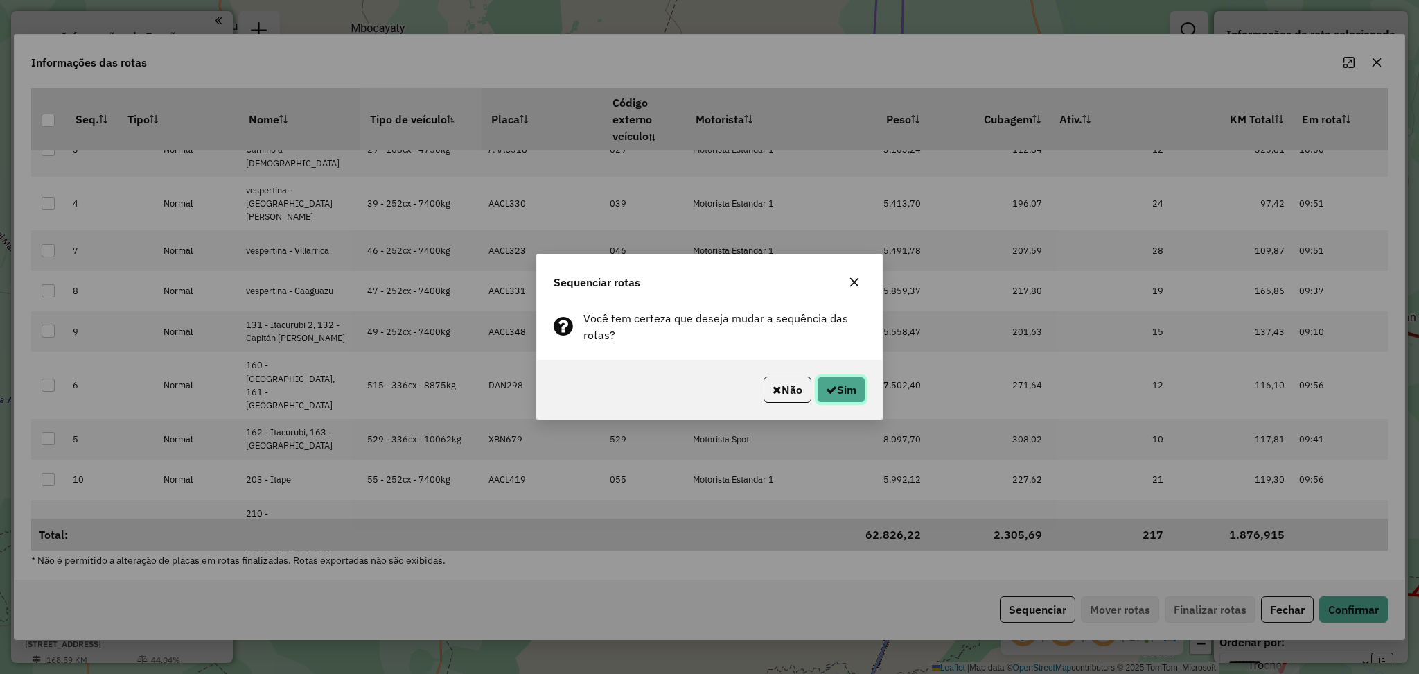
click at [830, 380] on button "Sim" at bounding box center [841, 389] width 49 height 26
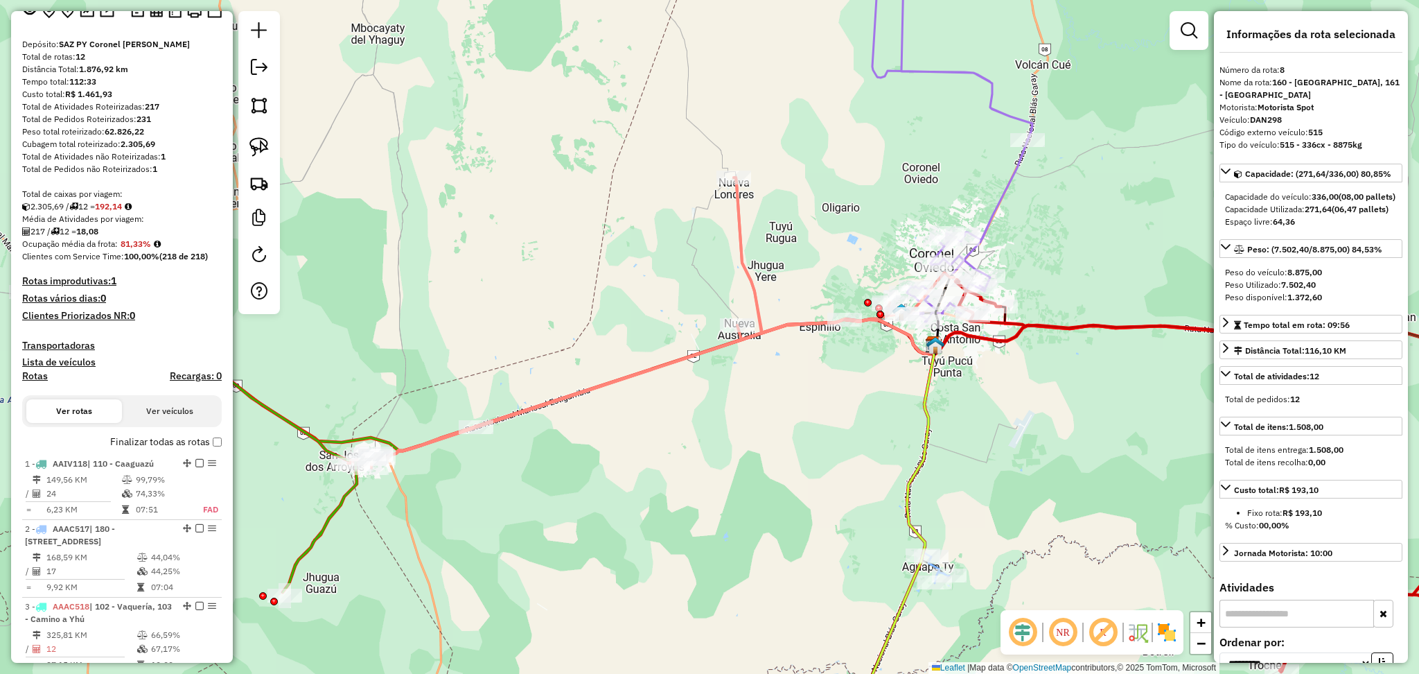
scroll to position [0, 0]
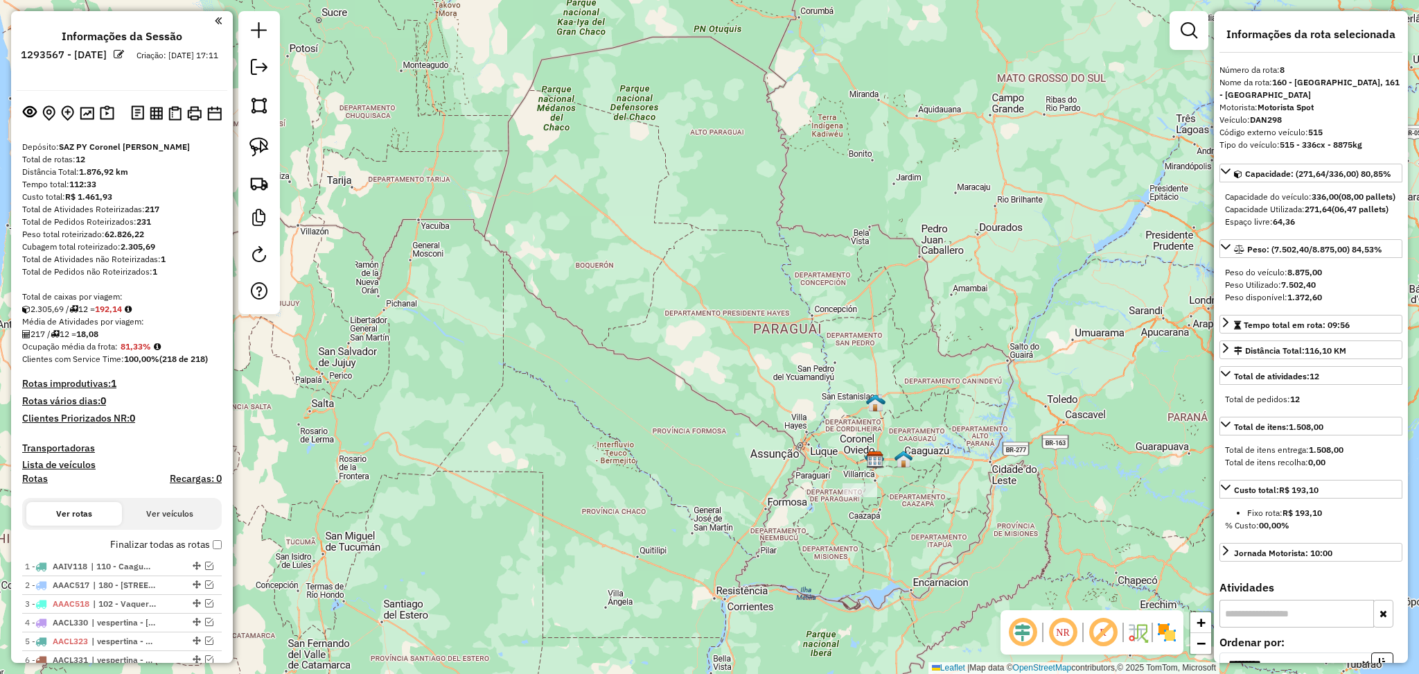
drag, startPoint x: 792, startPoint y: 407, endPoint x: 639, endPoint y: 328, distance: 172.3
click at [639, 328] on div "Janela de atendimento Grade de atendimento Capacidade Transportadoras Veículos …" at bounding box center [709, 337] width 1419 height 674
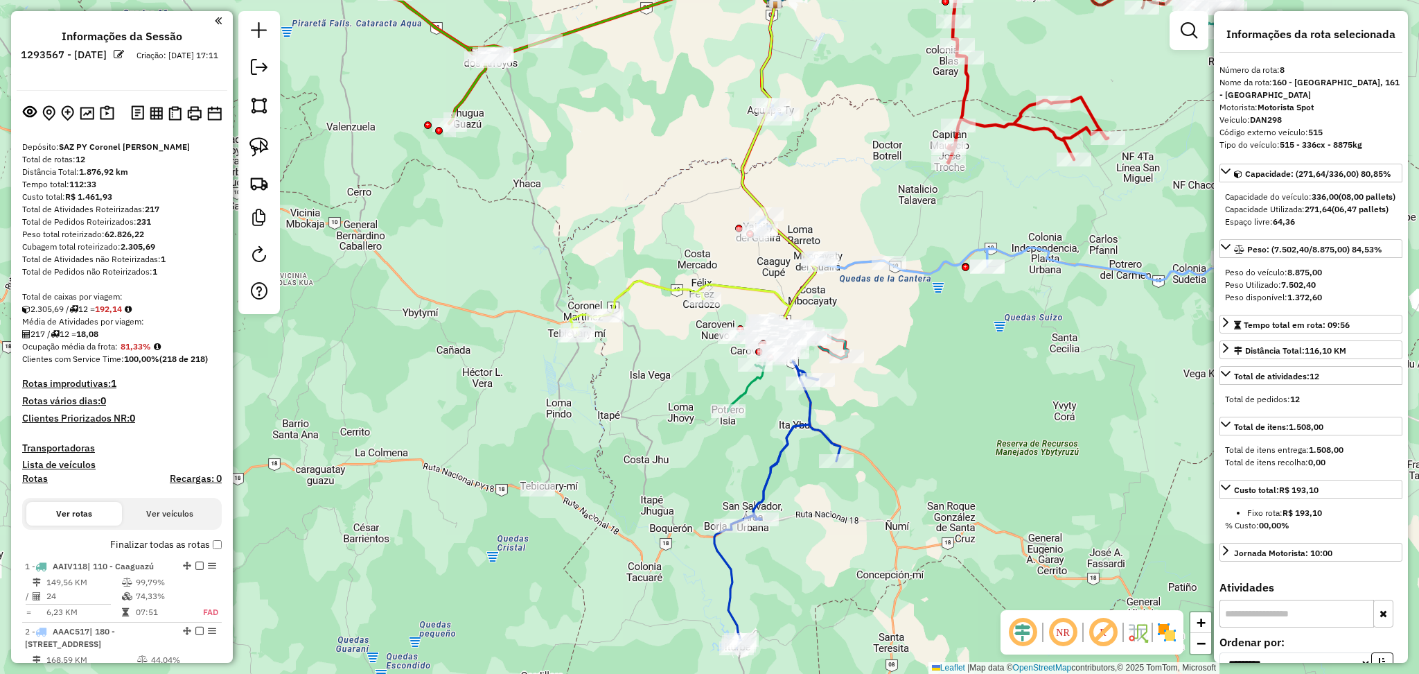
drag, startPoint x: 1008, startPoint y: 382, endPoint x: 919, endPoint y: 382, distance: 88.7
click at [919, 382] on div "Janela de atendimento Grade de atendimento Capacidade Transportadoras Veículos …" at bounding box center [709, 337] width 1419 height 674
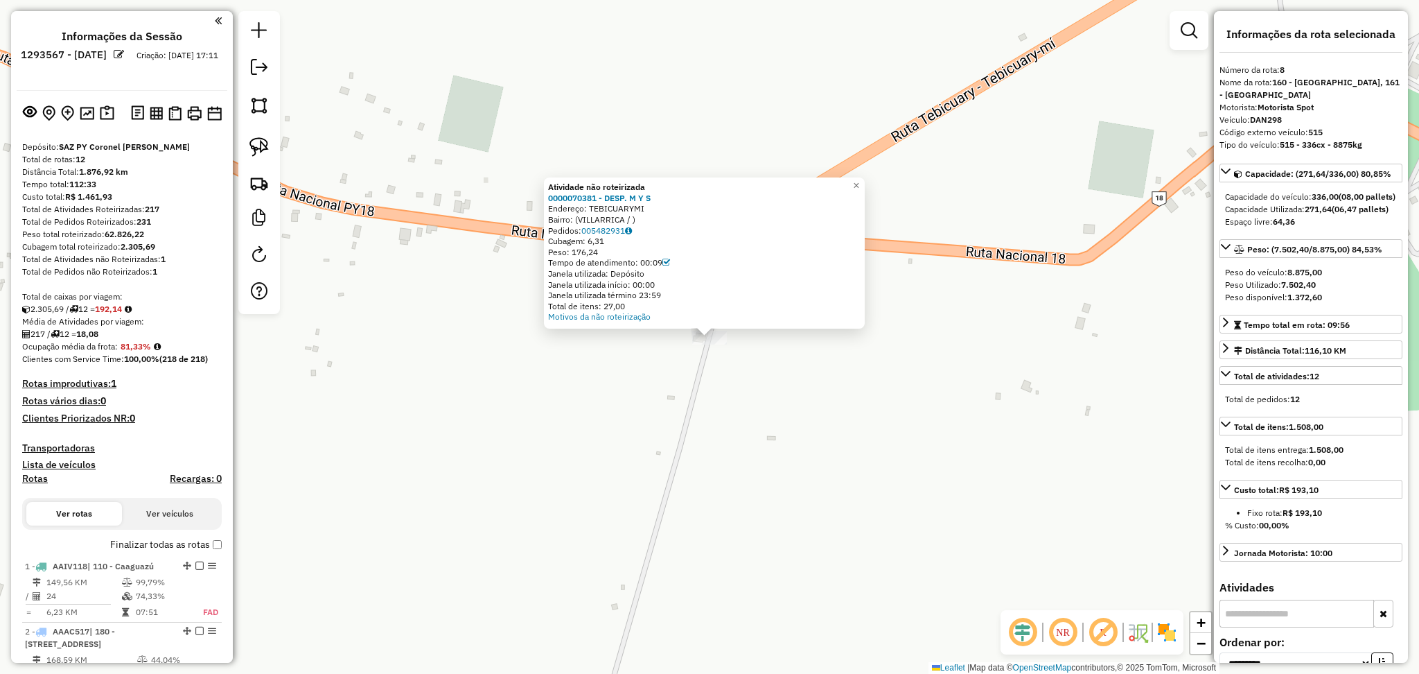
drag, startPoint x: 671, startPoint y: 193, endPoint x: 545, endPoint y: 191, distance: 126.1
click at [545, 191] on div "Atividade não roteirizada 0000070381 - DESP. M Y S Endereço: TEBICUARYMI Bairro…" at bounding box center [704, 252] width 321 height 151
click at [536, 204] on div "Atividade não roteirizada 0000070381 - DESP. M Y S Endereço: TEBICUARYMI Bairro…" at bounding box center [709, 337] width 1419 height 674
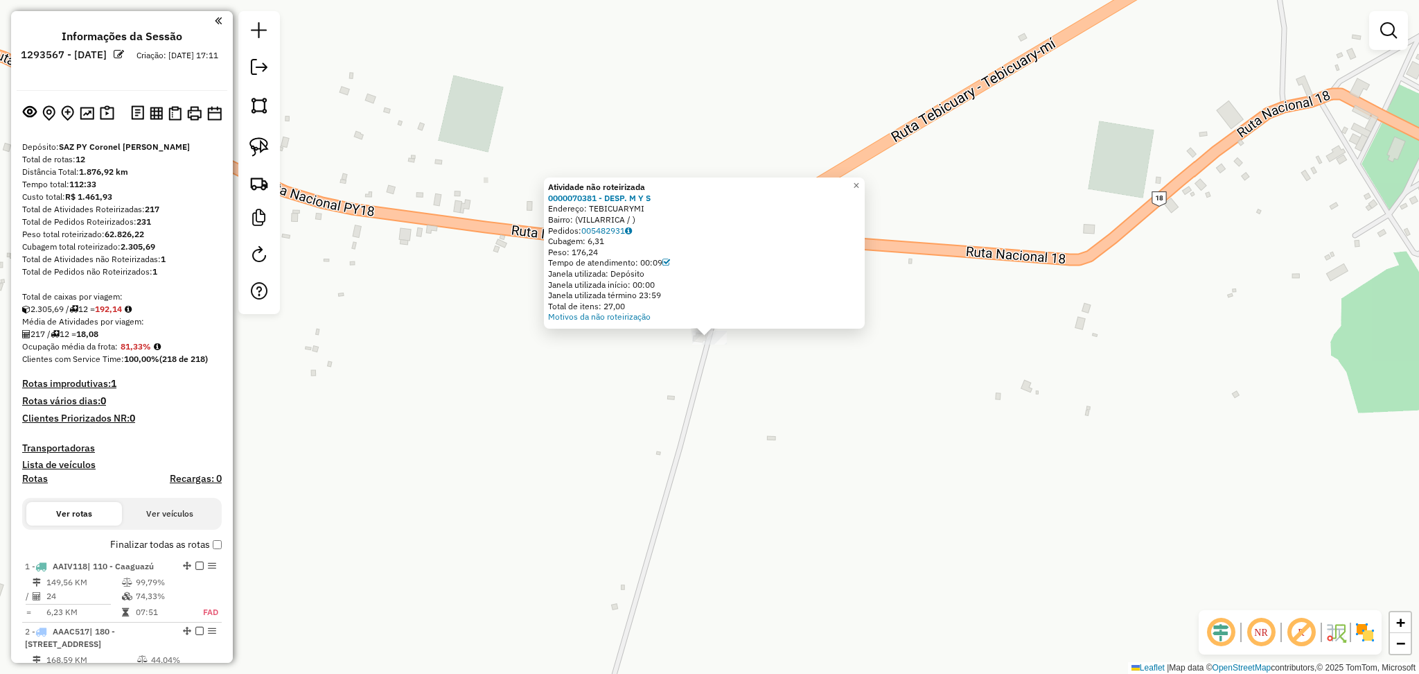
drag, startPoint x: 659, startPoint y: 195, endPoint x: 546, endPoint y: 200, distance: 113.1
click at [546, 200] on div "Atividade não roteirizada 0000070381 - DESP. M Y S Endereço: TEBICUARYMI Bairro…" at bounding box center [704, 252] width 321 height 151
copy strong "0000070381 - DESP. M Y S"
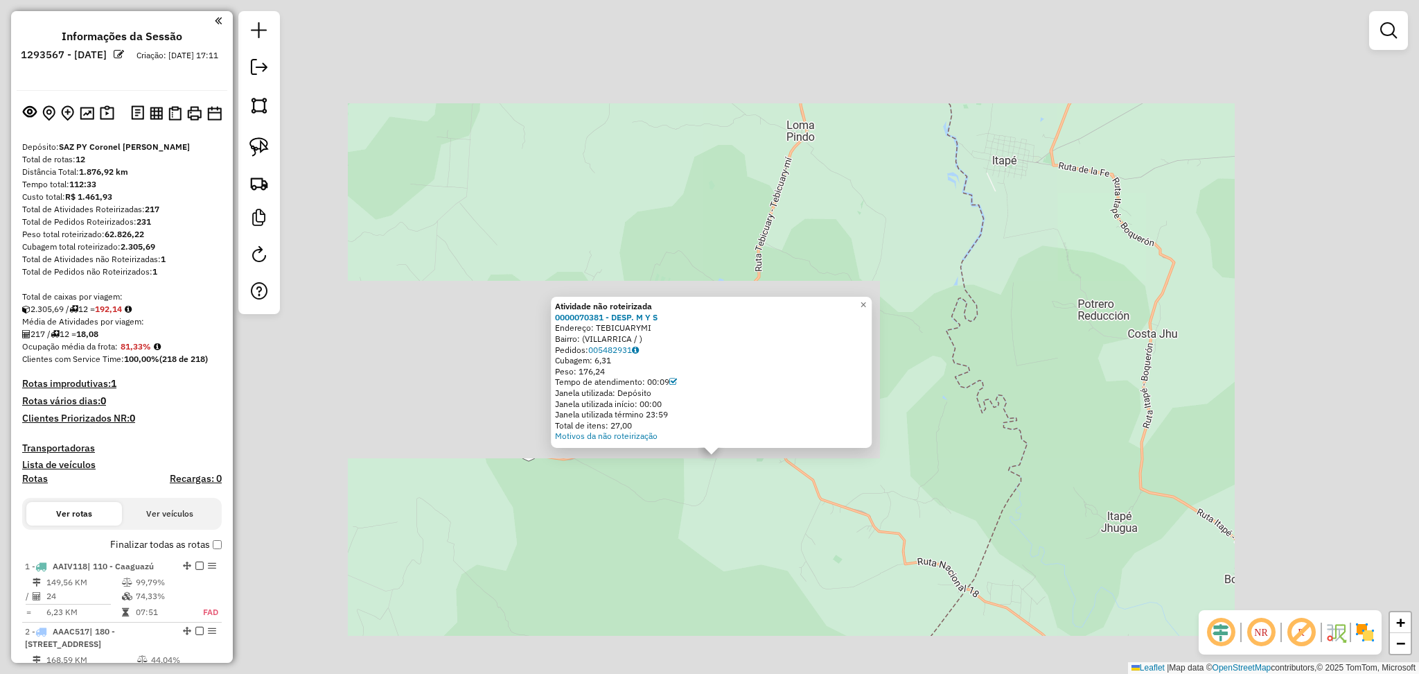
click at [894, 518] on div "Atividade não roteirizada 0000070381 - DESP. M Y S Endereço: TEBICUARYMI Bairro…" at bounding box center [709, 337] width 1419 height 674
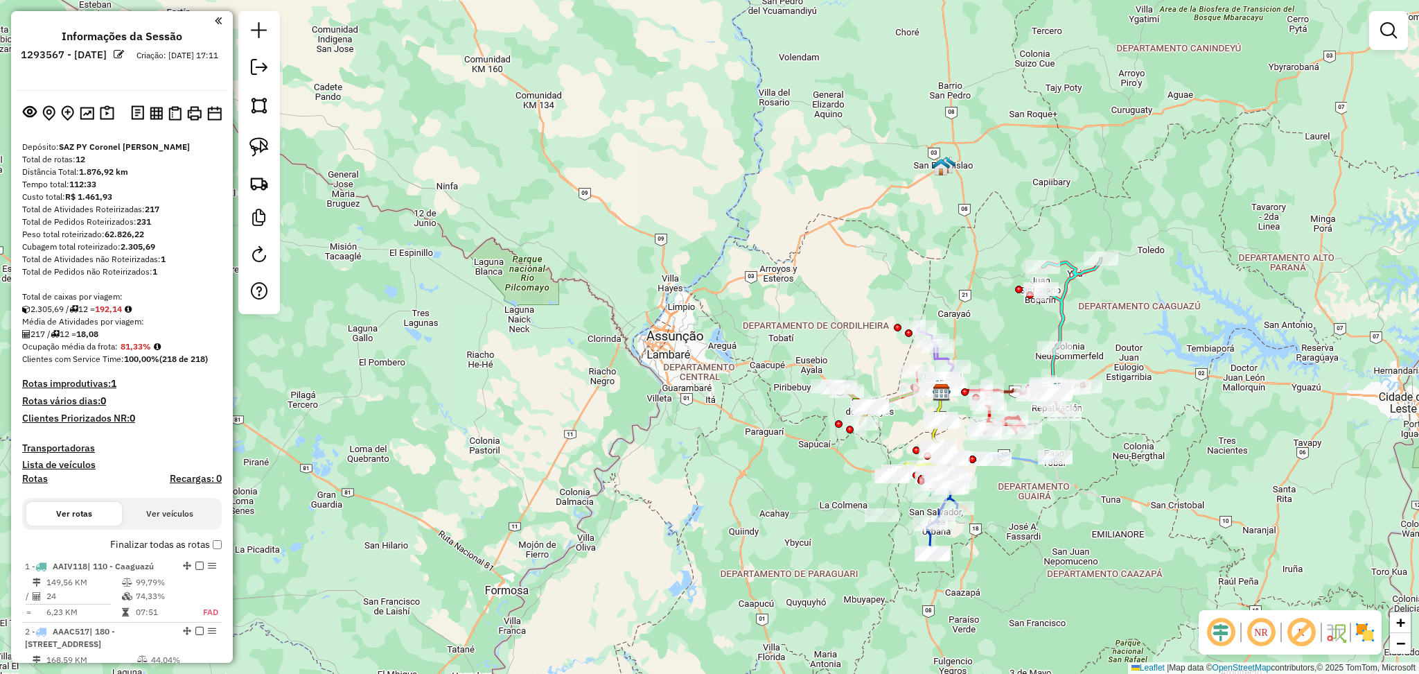
click at [42, 477] on h4 "Rotas" at bounding box center [35, 479] width 26 height 12
select select
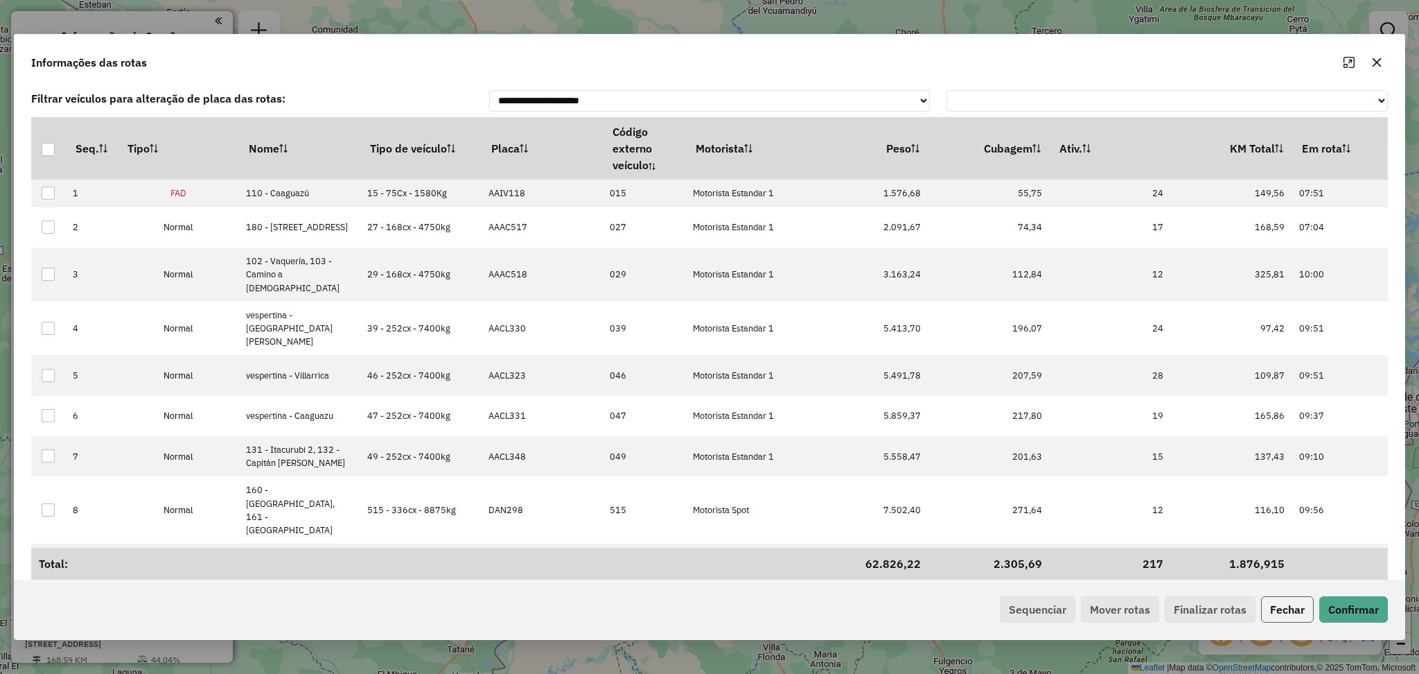
click at [1281, 609] on button "Fechar" at bounding box center [1287, 609] width 53 height 26
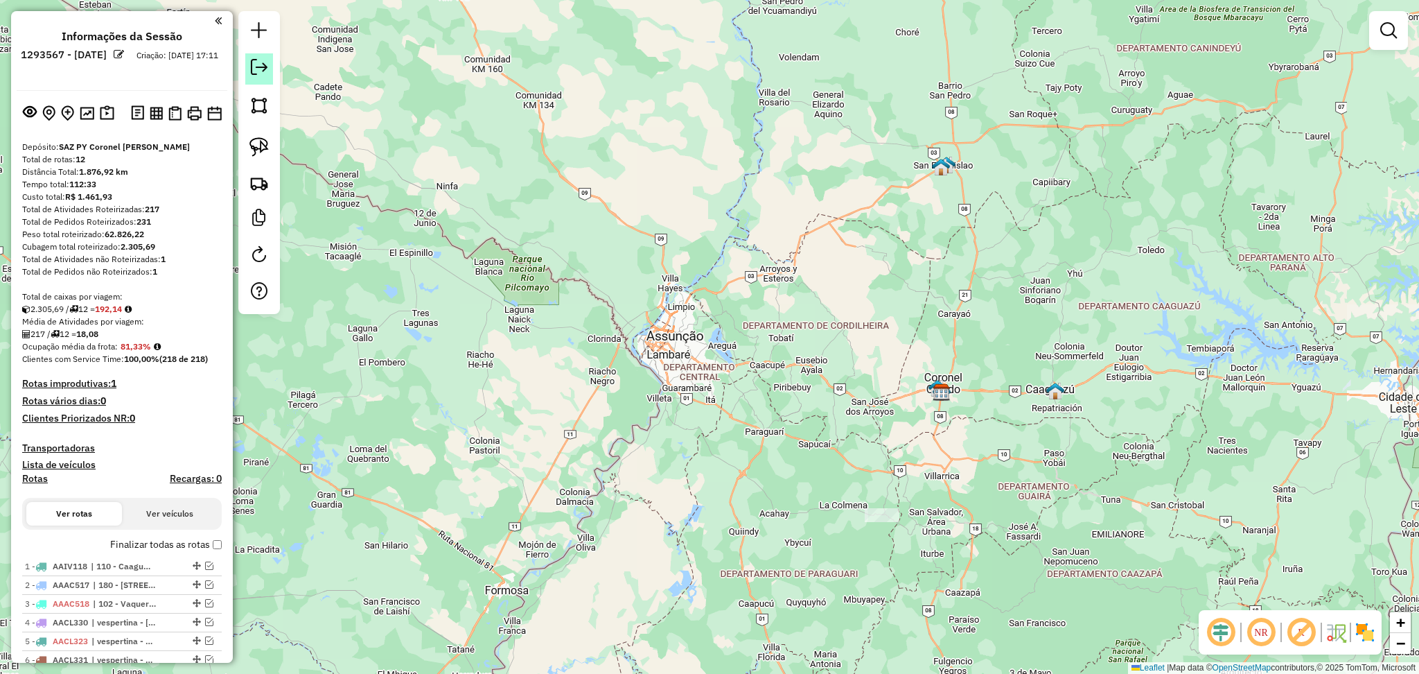
click at [265, 75] on em at bounding box center [259, 67] width 17 height 17
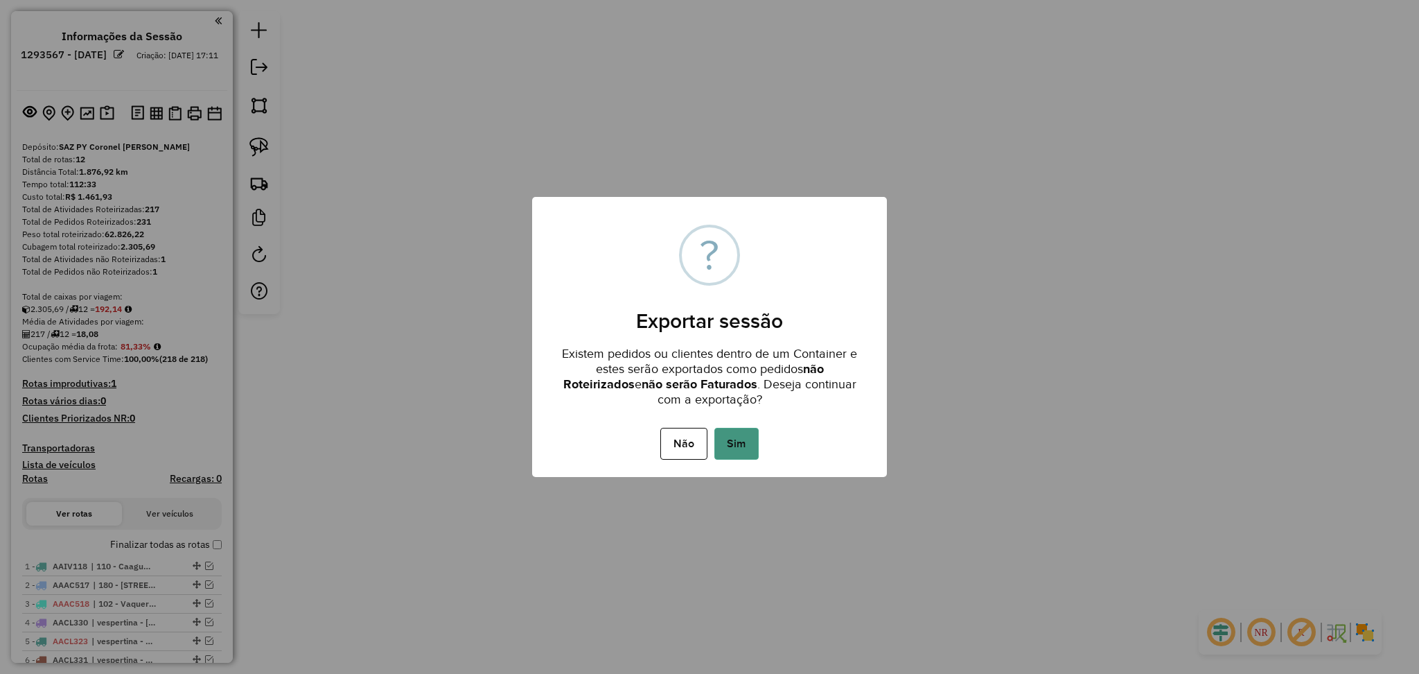
click at [717, 428] on button "Sim" at bounding box center [736, 444] width 44 height 32
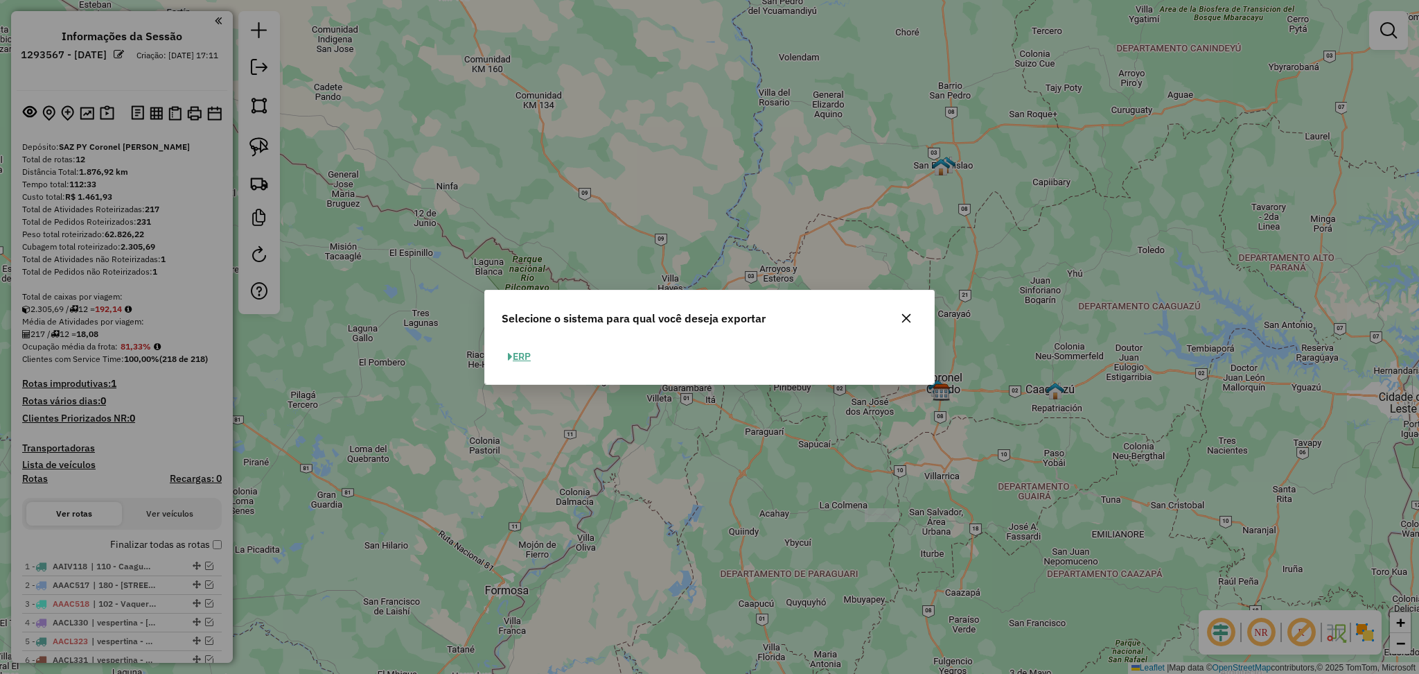
click at [528, 360] on button "ERP" at bounding box center [519, 356] width 35 height 21
select select "**"
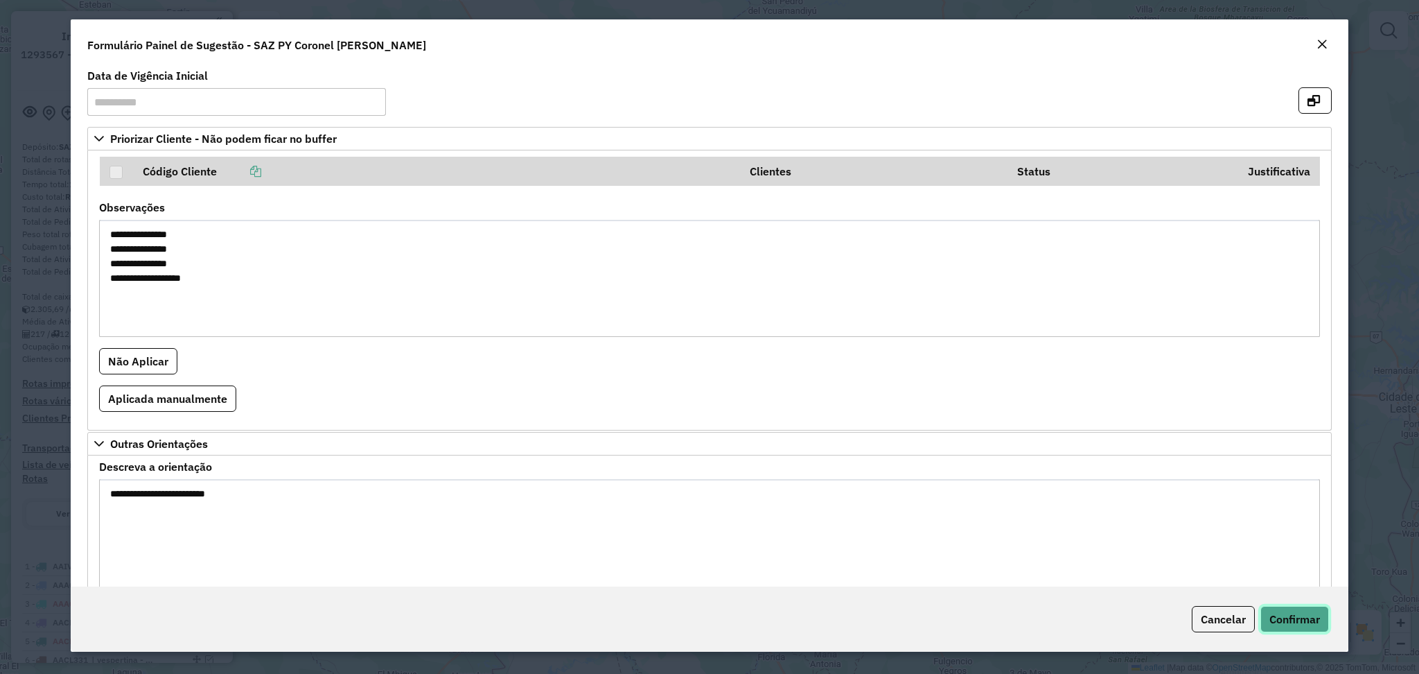
click at [1278, 616] on span "Confirmar" at bounding box center [1295, 619] width 51 height 14
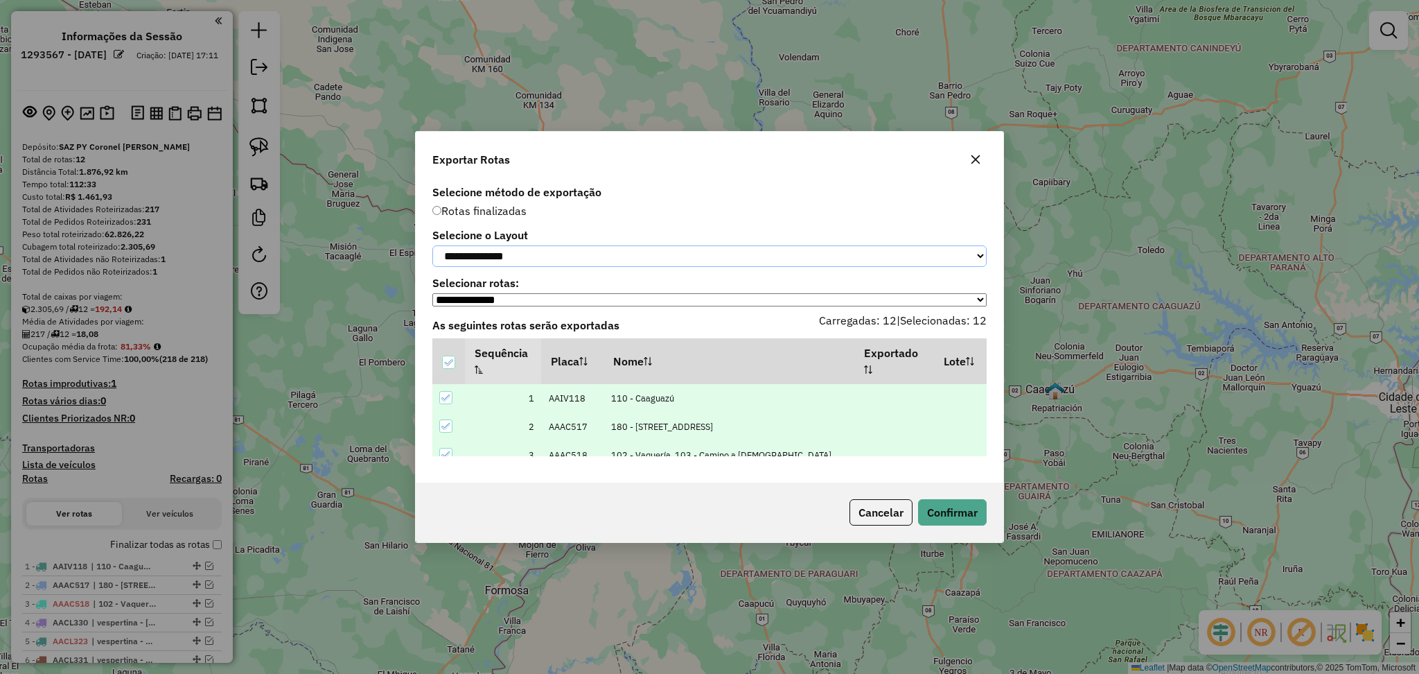
click at [561, 256] on select "**********" at bounding box center [709, 255] width 554 height 21
select select "*********"
click at [432, 245] on select "**********" at bounding box center [709, 255] width 554 height 21
click at [951, 511] on button "Confirmar" at bounding box center [952, 512] width 69 height 26
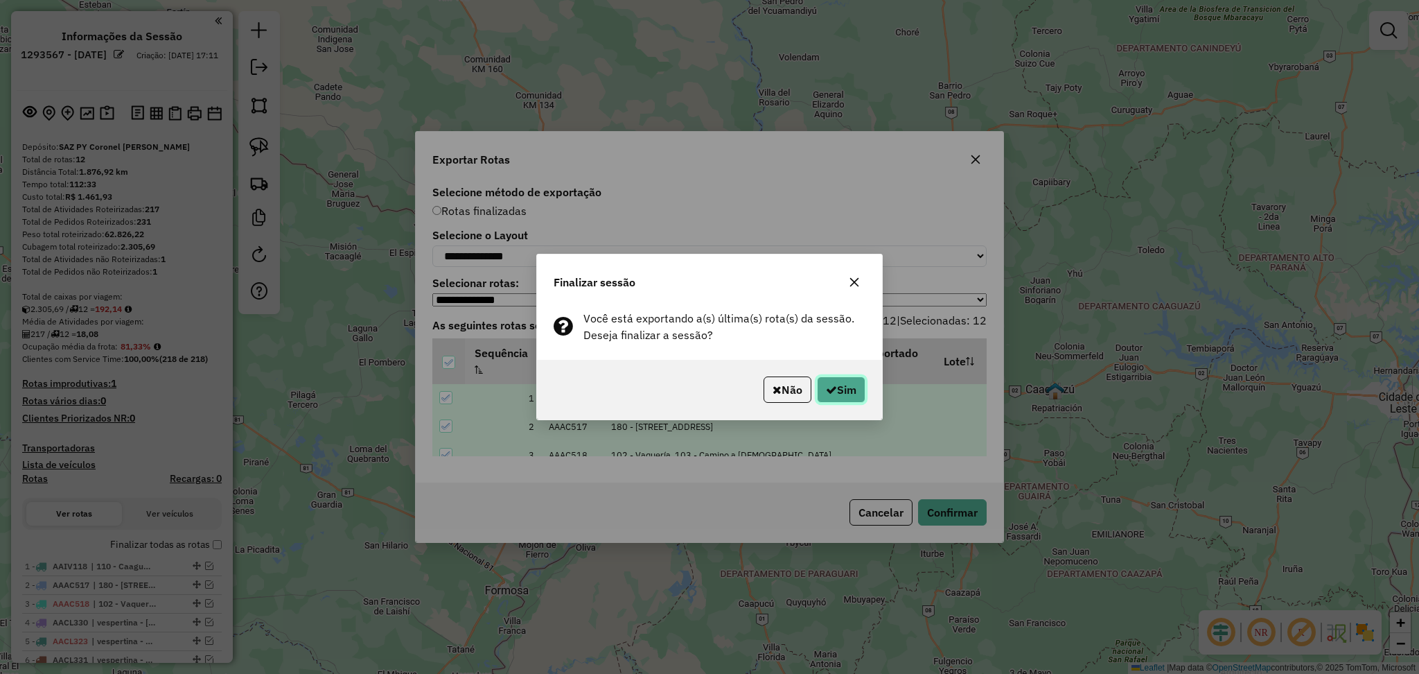
click at [836, 399] on button "Sim" at bounding box center [841, 389] width 49 height 26
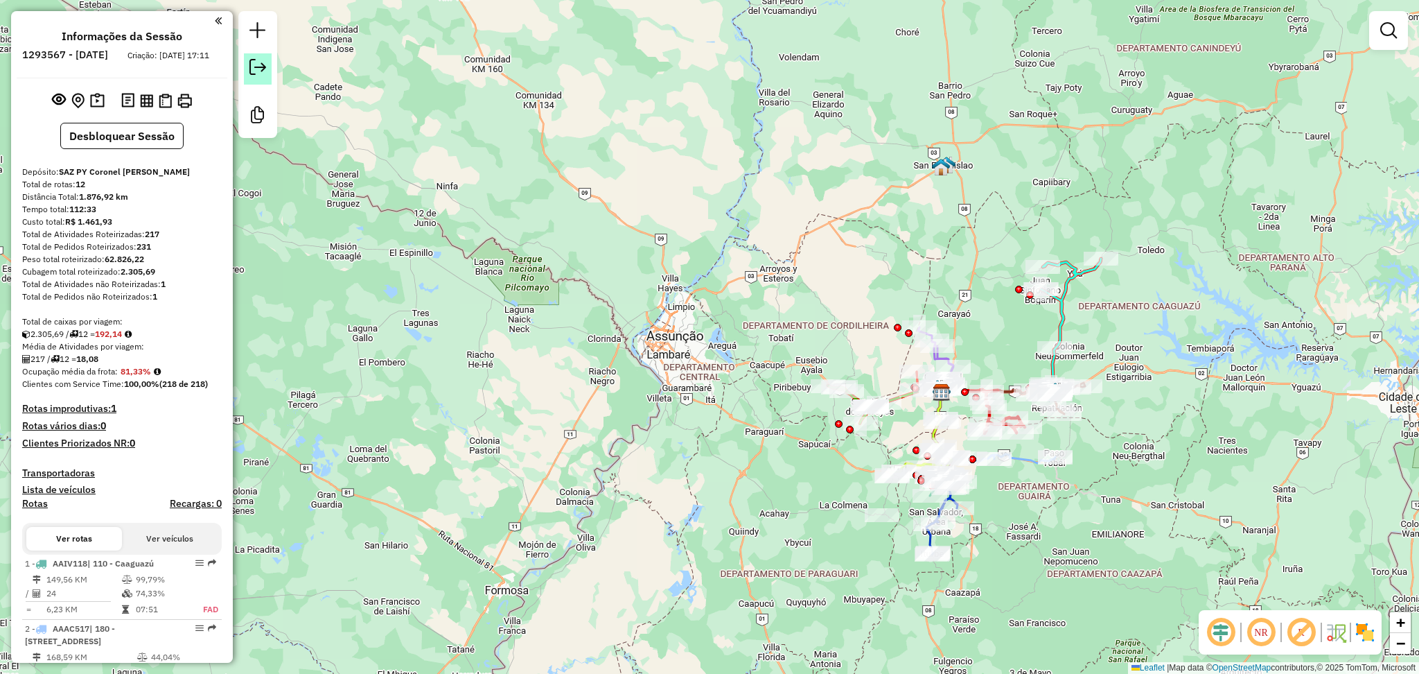
click at [256, 65] on em at bounding box center [257, 67] width 17 height 17
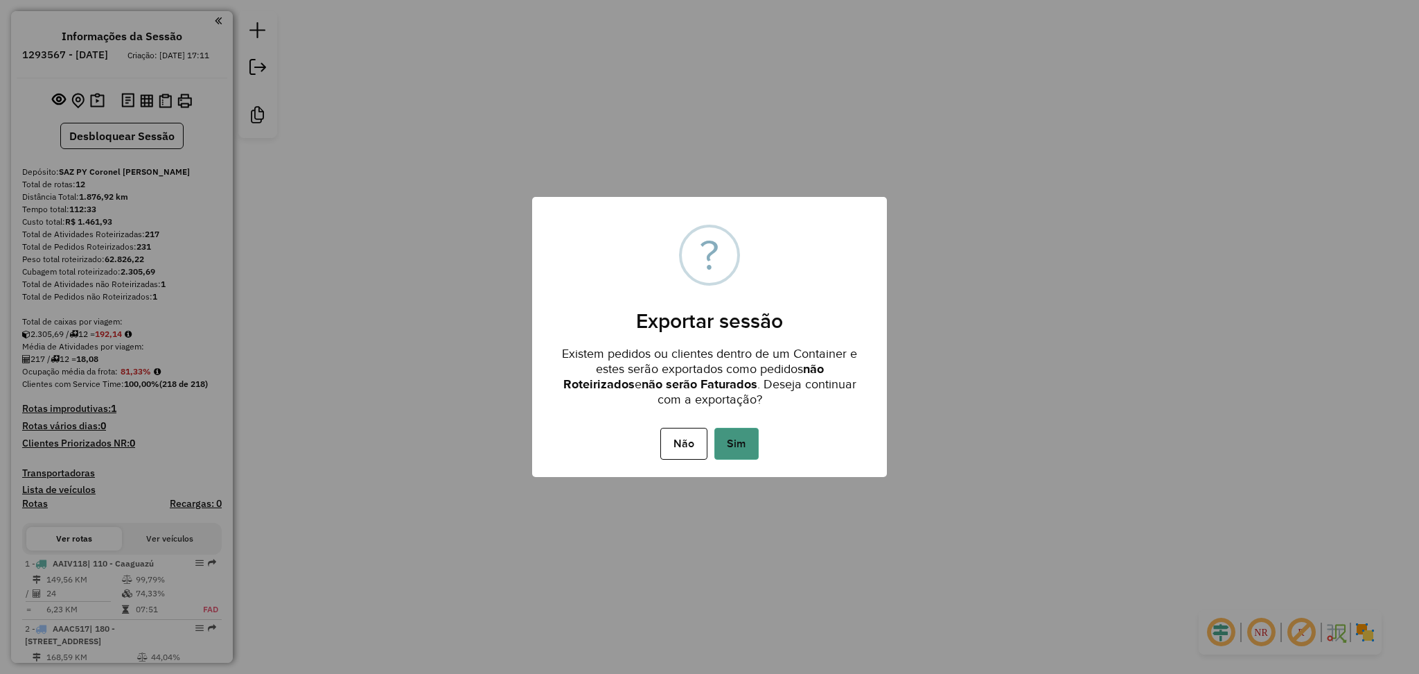
click at [735, 439] on button "Sim" at bounding box center [736, 444] width 44 height 32
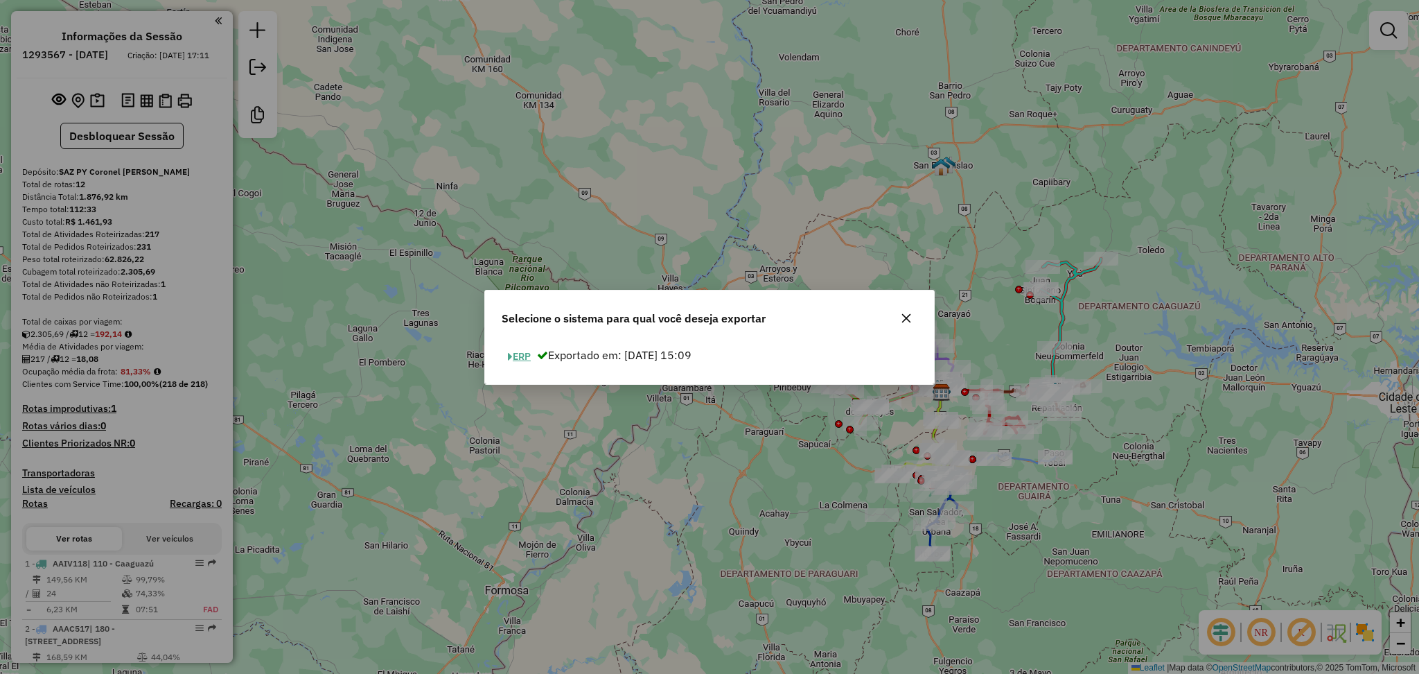
click at [523, 353] on button "ERP" at bounding box center [519, 356] width 35 height 21
select select "*********"
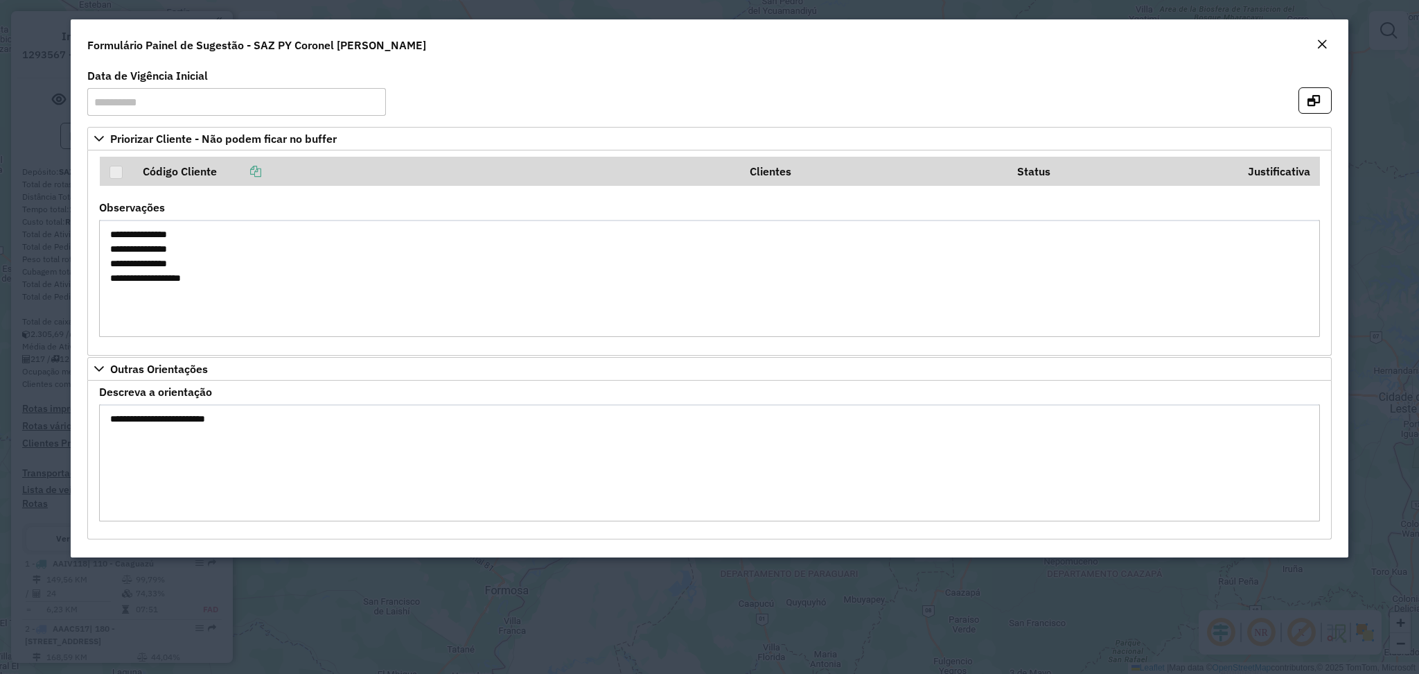
click at [1321, 48] on em "Close" at bounding box center [1322, 44] width 11 height 11
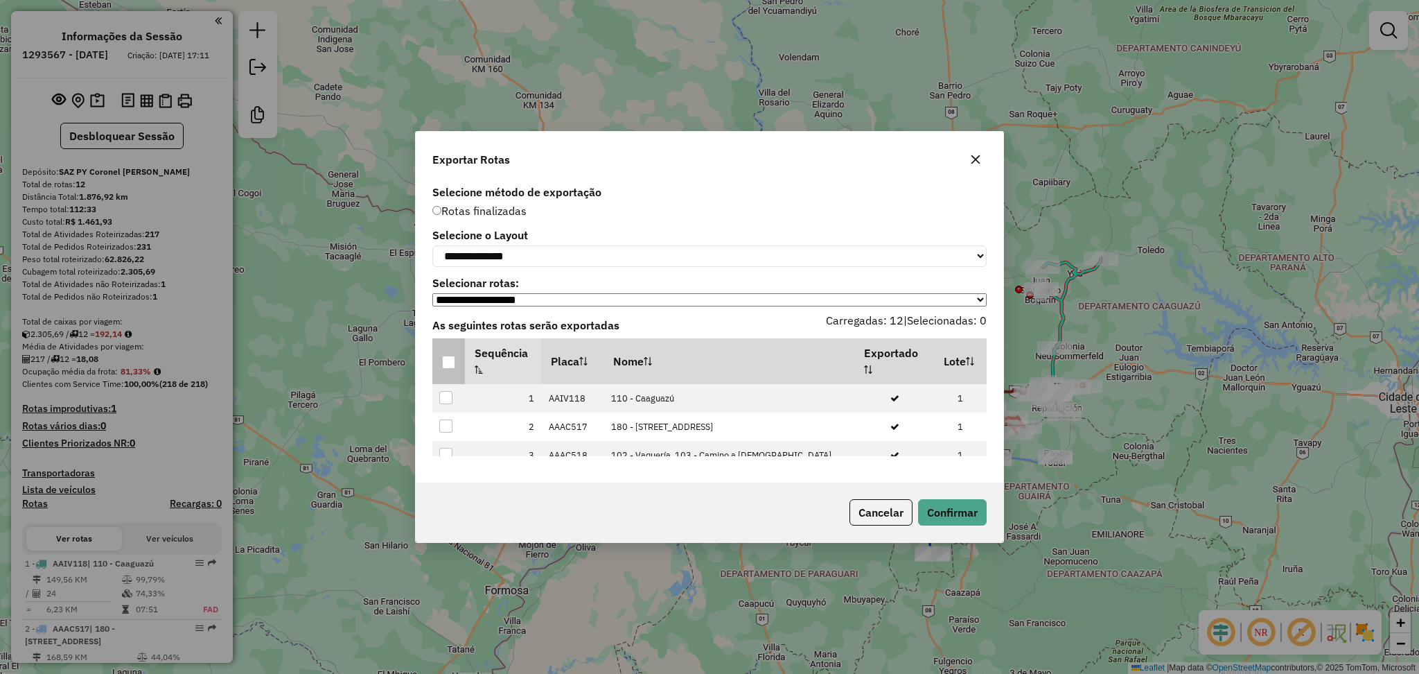
click at [455, 367] on div at bounding box center [448, 361] width 13 height 13
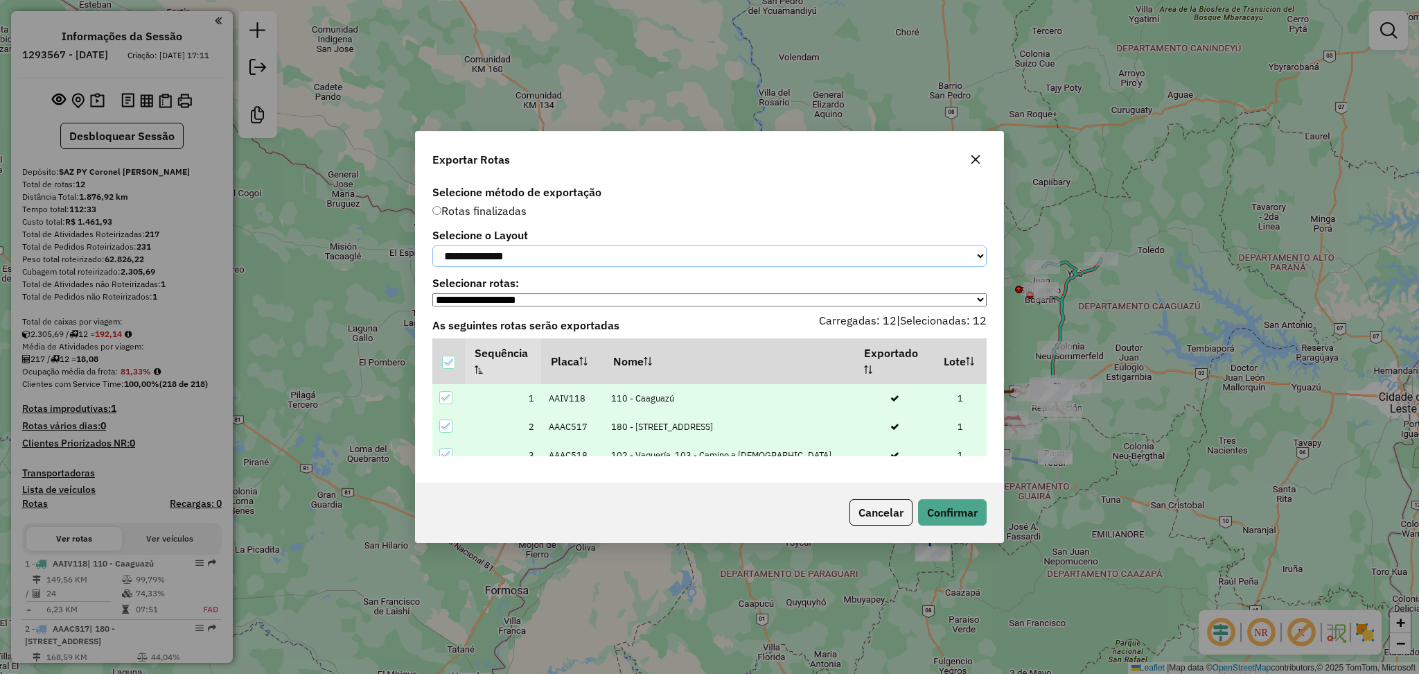
click at [590, 255] on select "**********" at bounding box center [709, 255] width 554 height 21
click at [432, 245] on select "**********" at bounding box center [709, 255] width 554 height 21
click at [968, 518] on button "Confirmar" at bounding box center [952, 512] width 69 height 26
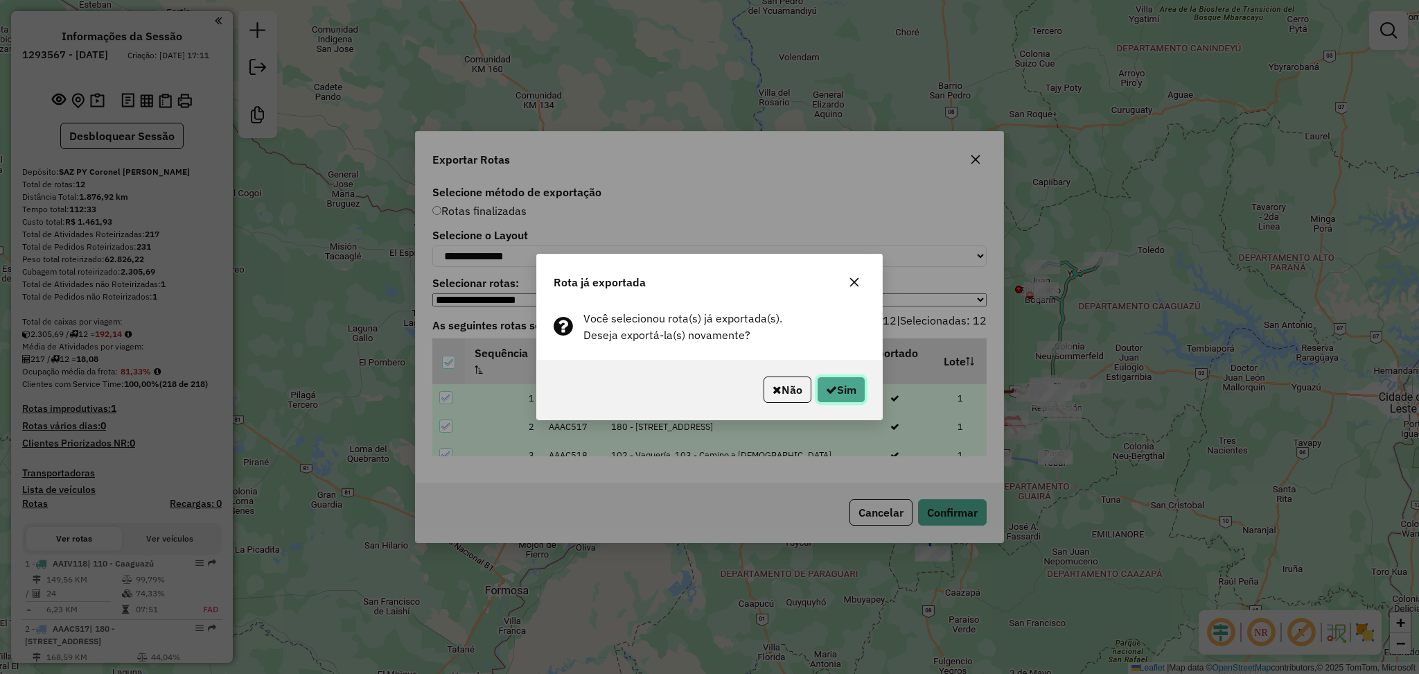
click at [852, 397] on button "Sim" at bounding box center [841, 389] width 49 height 26
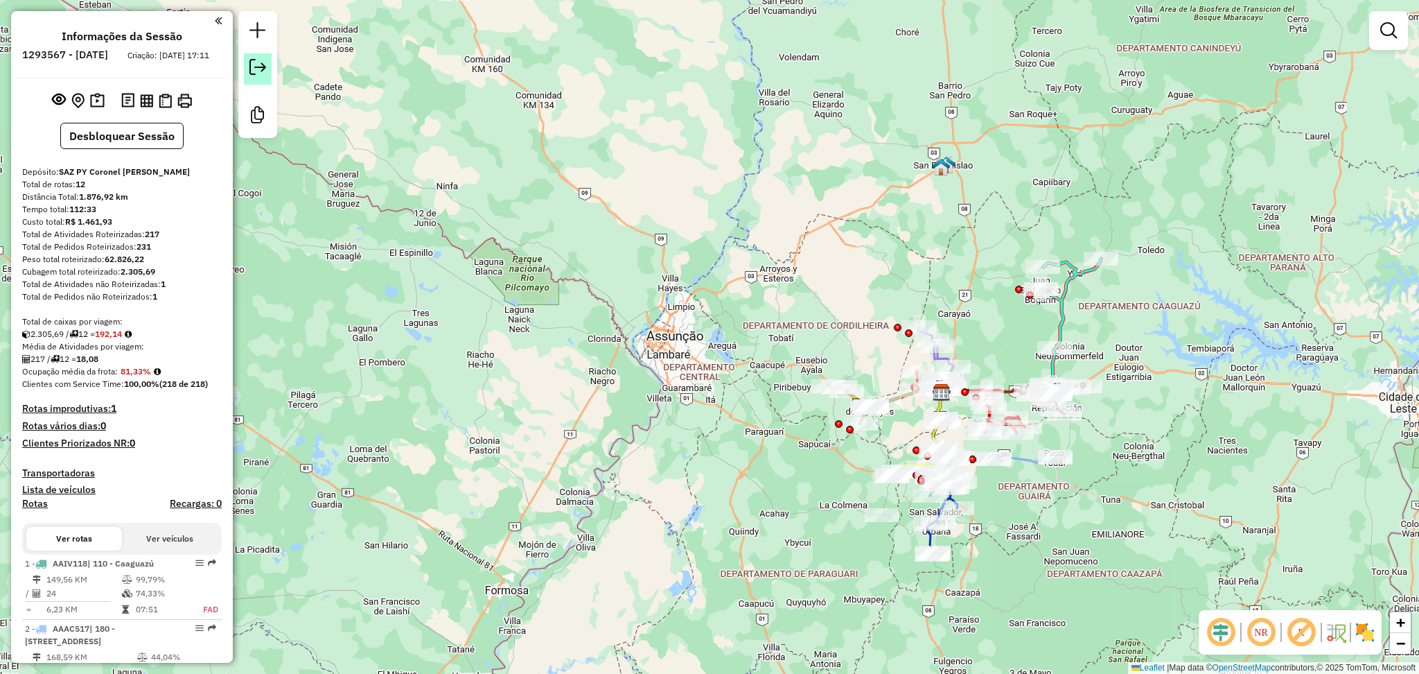
click at [270, 60] on link at bounding box center [258, 68] width 28 height 31
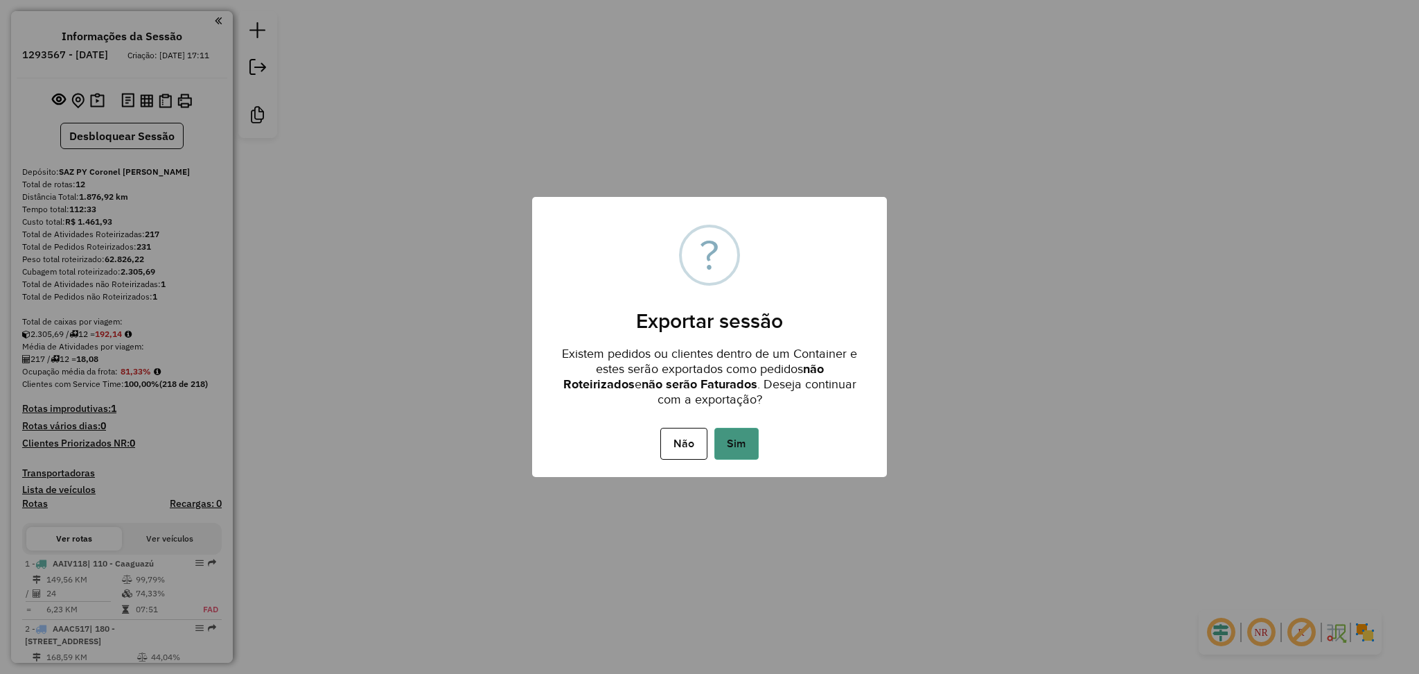
click at [740, 428] on button "Sim" at bounding box center [736, 444] width 44 height 32
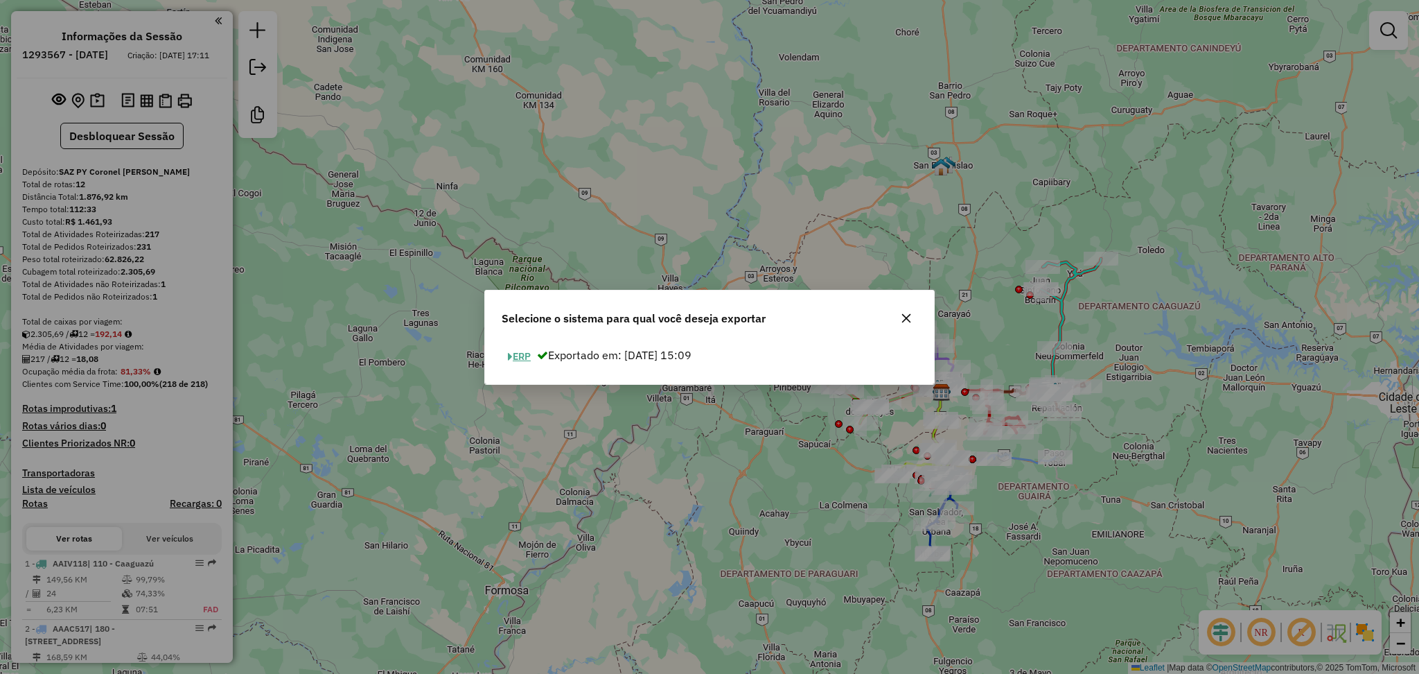
click at [518, 349] on button "ERP" at bounding box center [519, 356] width 35 height 21
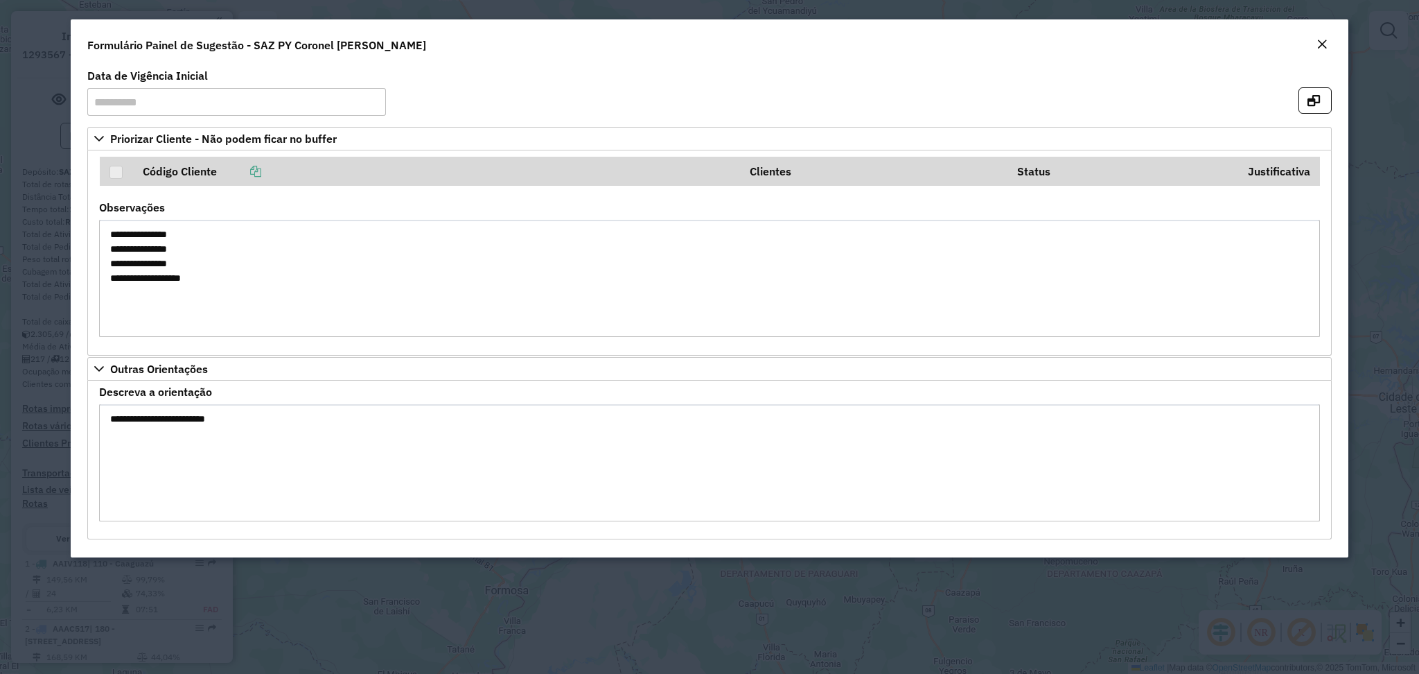
click at [1317, 39] on em "Close" at bounding box center [1322, 44] width 11 height 11
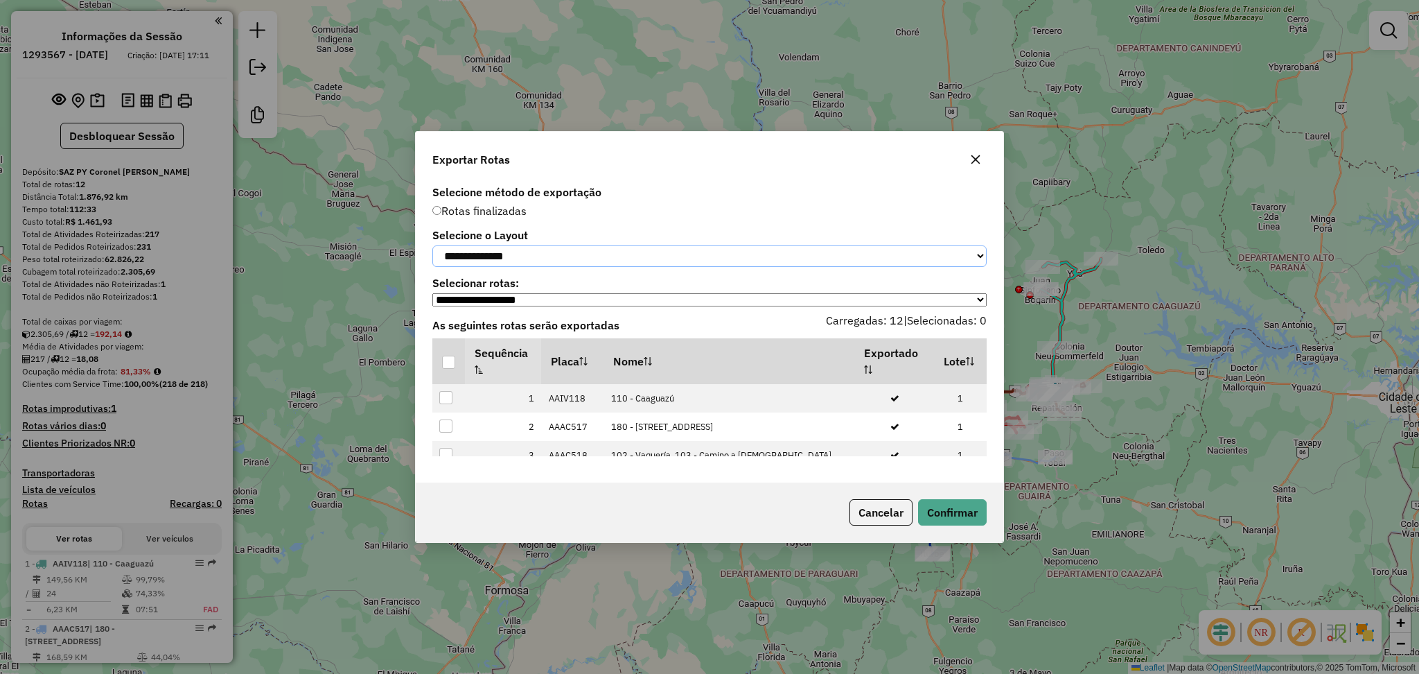
click at [558, 249] on select "**********" at bounding box center [709, 255] width 554 height 21
select select "*********"
click at [432, 245] on select "**********" at bounding box center [709, 255] width 554 height 21
click at [457, 360] on th at bounding box center [448, 361] width 33 height 46
click at [449, 361] on div at bounding box center [448, 361] width 13 height 13
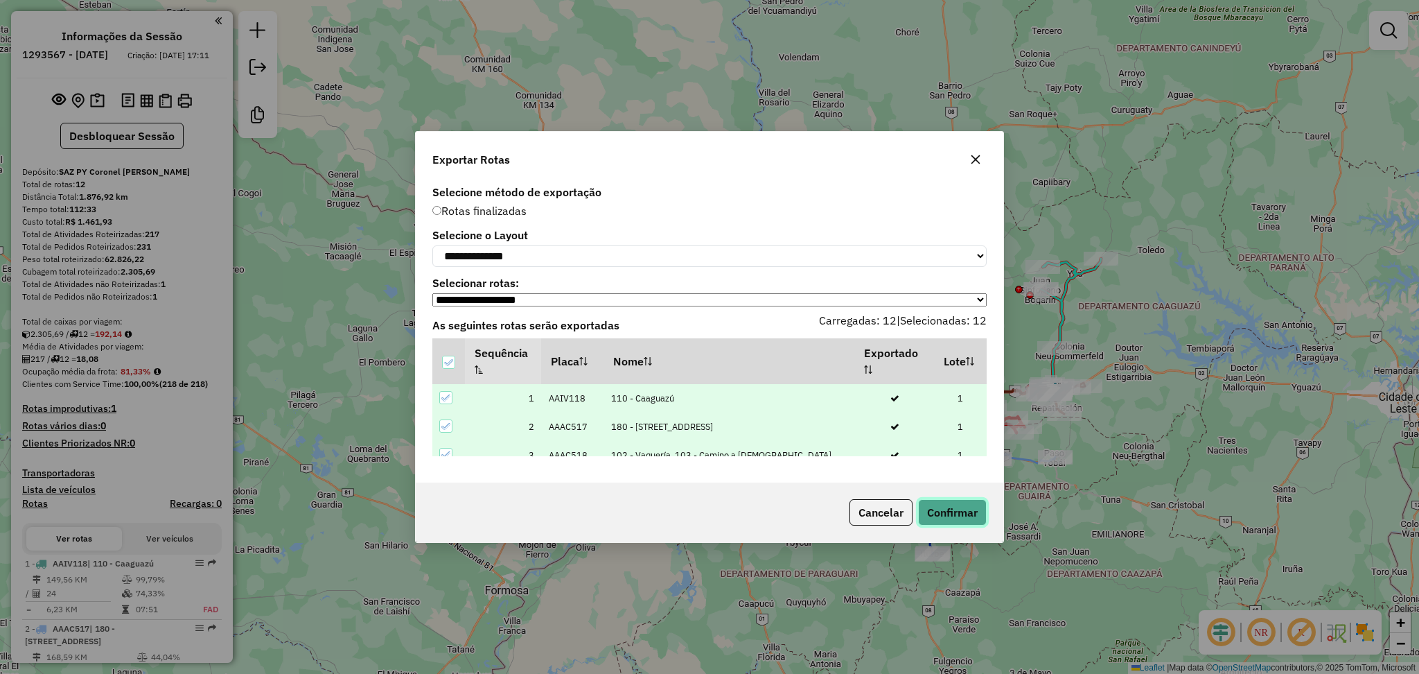
click at [954, 502] on button "Confirmar" at bounding box center [952, 512] width 69 height 26
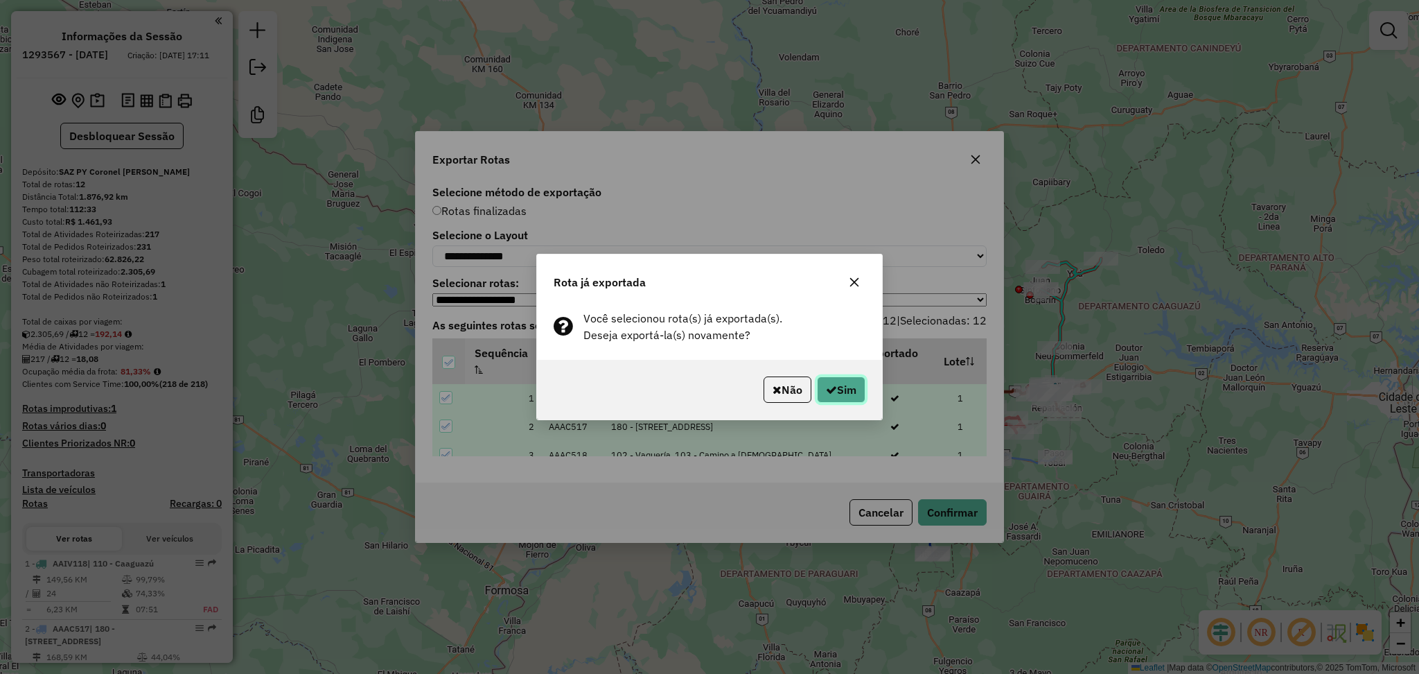
click at [829, 394] on button "Sim" at bounding box center [841, 389] width 49 height 26
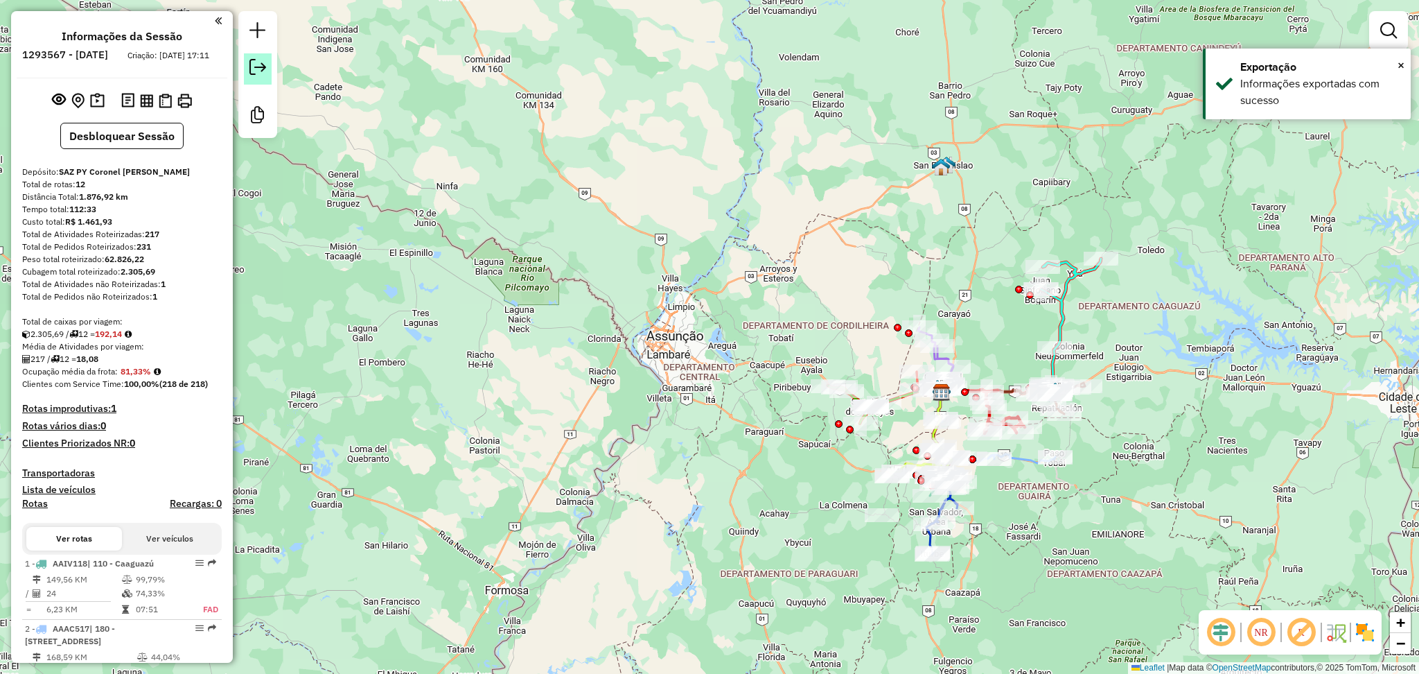
click at [260, 67] on em at bounding box center [257, 67] width 17 height 17
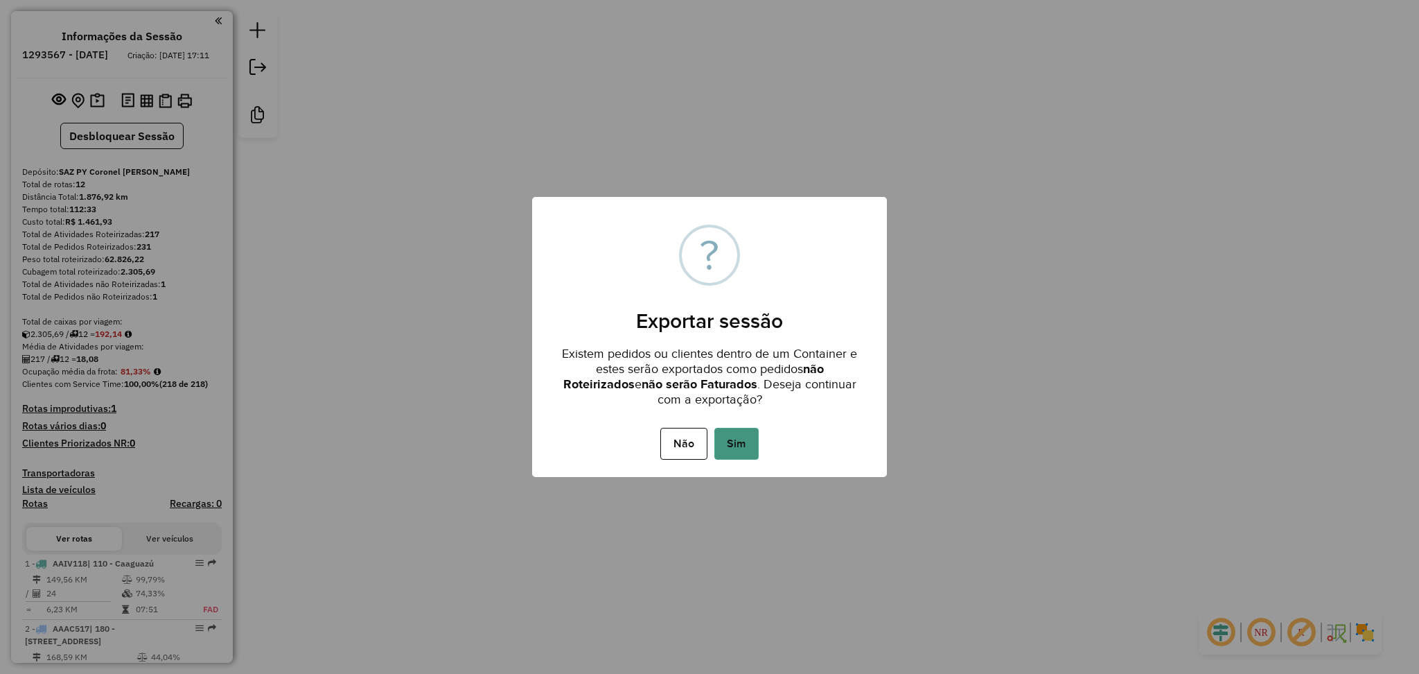
click at [738, 439] on button "Sim" at bounding box center [736, 444] width 44 height 32
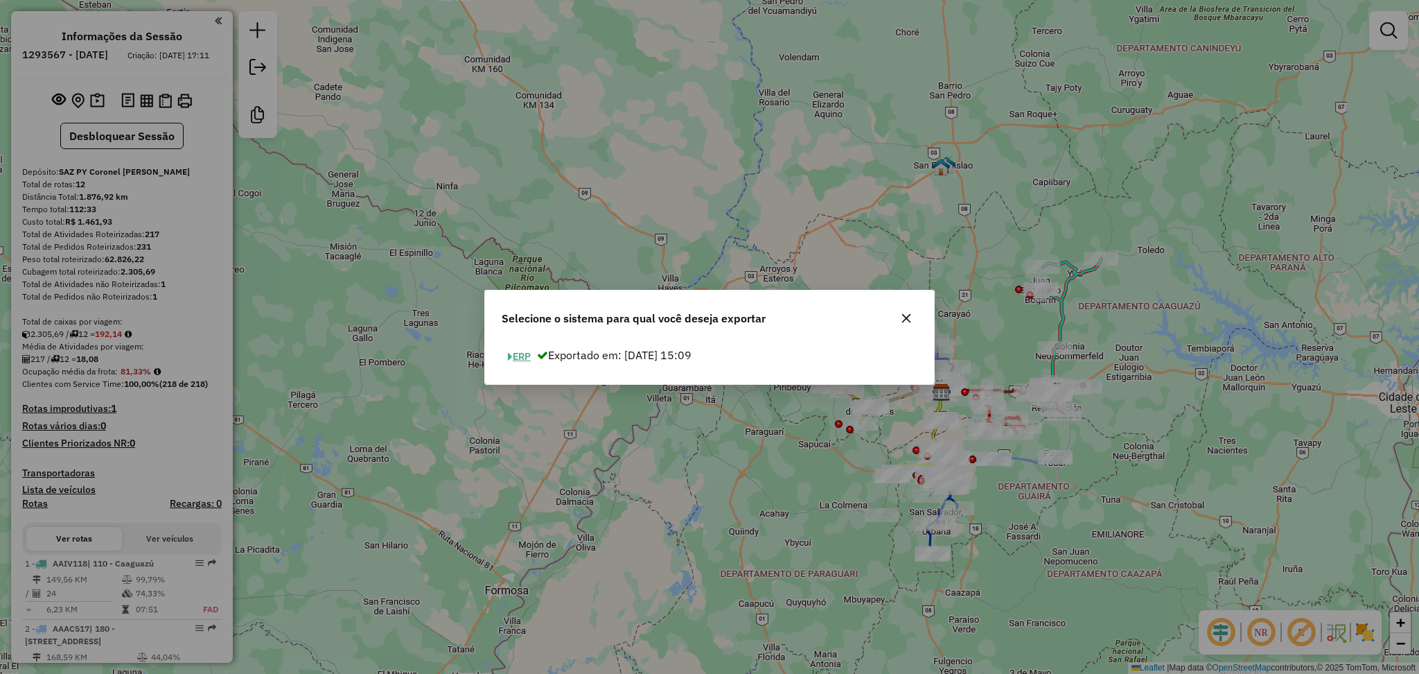
click at [520, 364] on button "ERP" at bounding box center [519, 356] width 35 height 21
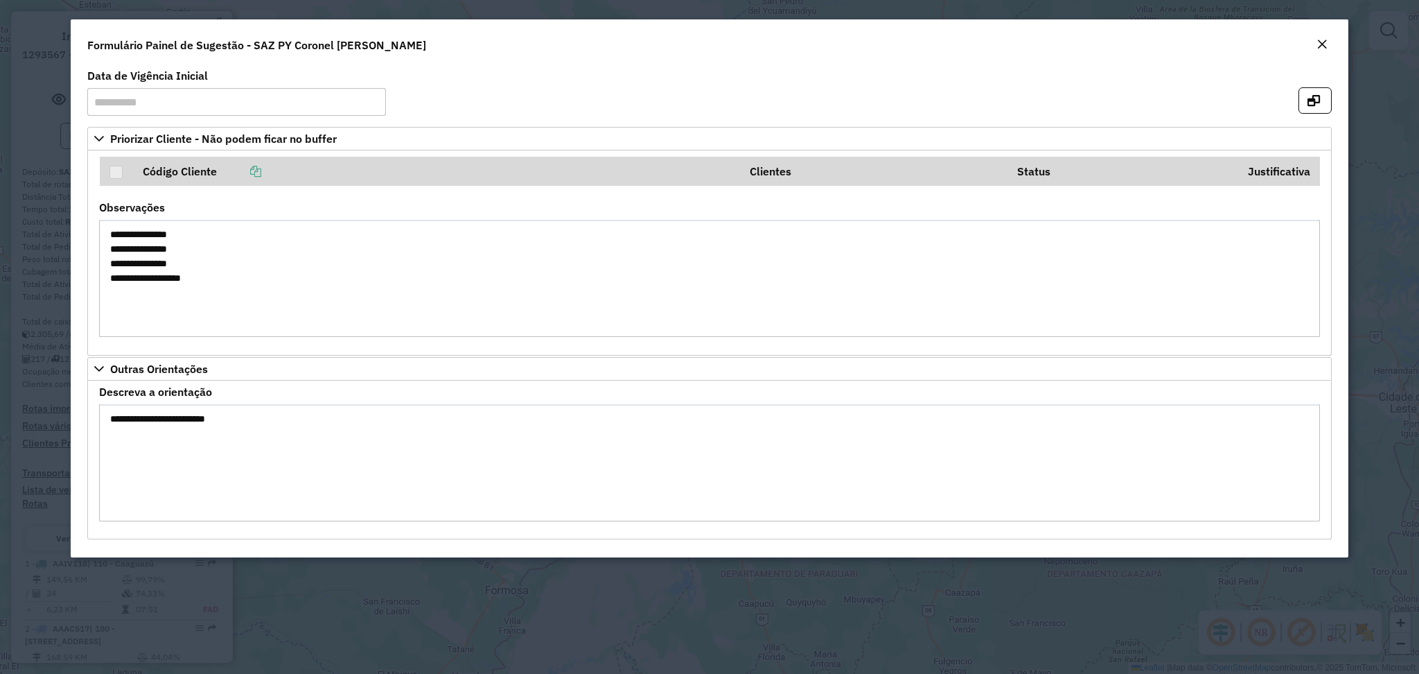
click at [1324, 44] on em "Close" at bounding box center [1322, 44] width 11 height 11
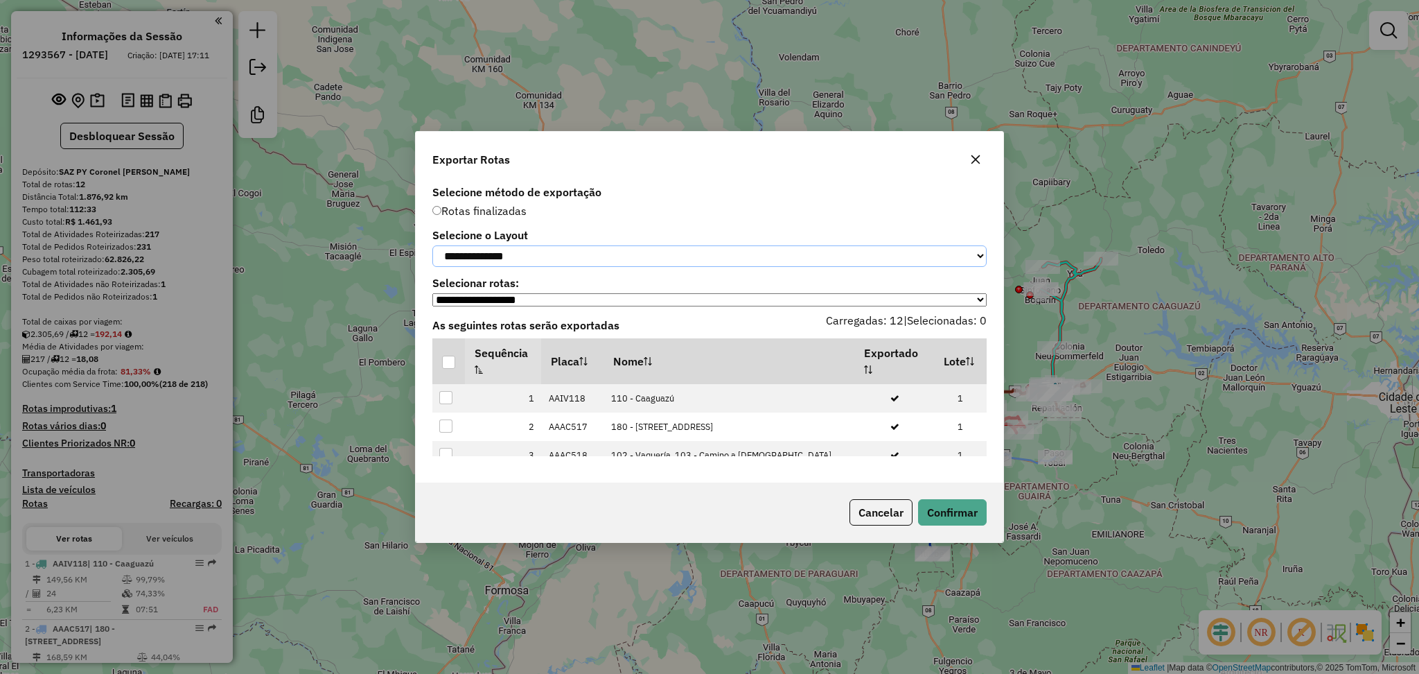
click at [566, 254] on select "**********" at bounding box center [709, 255] width 554 height 21
select select "*********"
click at [432, 245] on select "**********" at bounding box center [709, 255] width 554 height 21
click at [449, 366] on div at bounding box center [448, 361] width 13 height 13
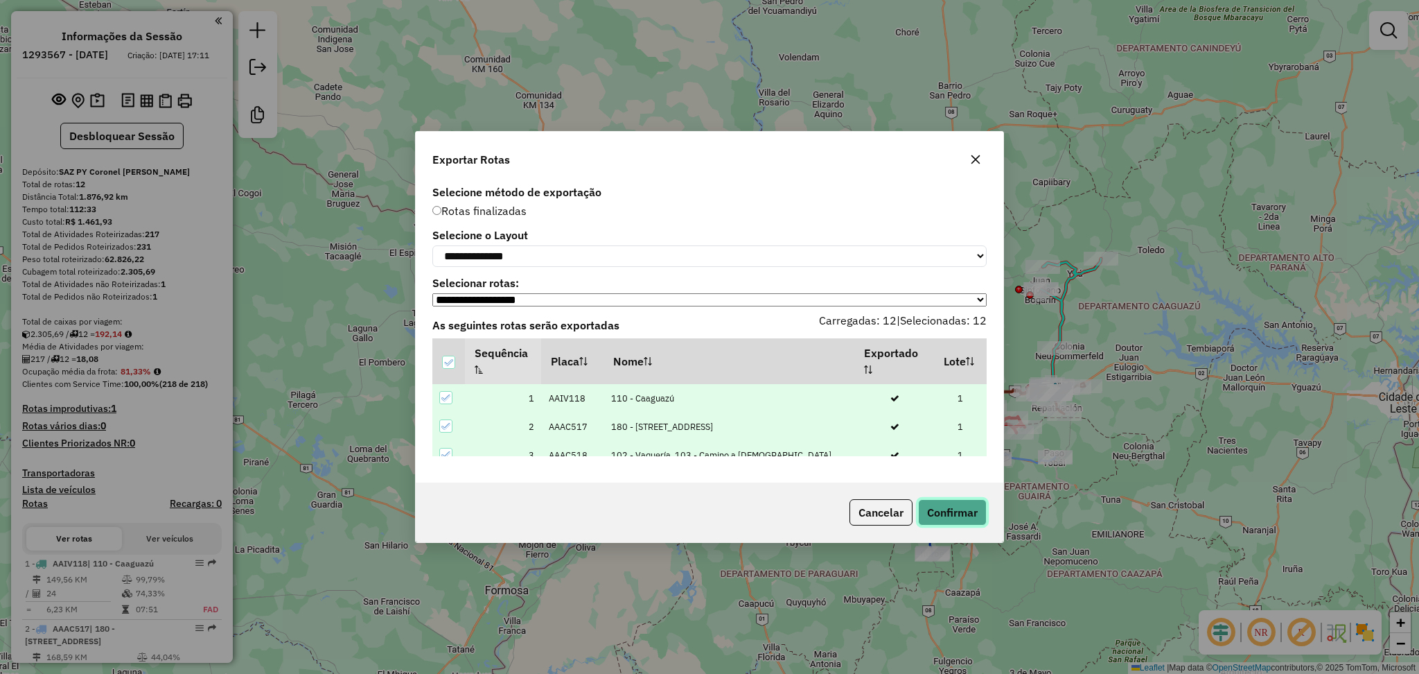
click at [950, 508] on button "Confirmar" at bounding box center [952, 512] width 69 height 26
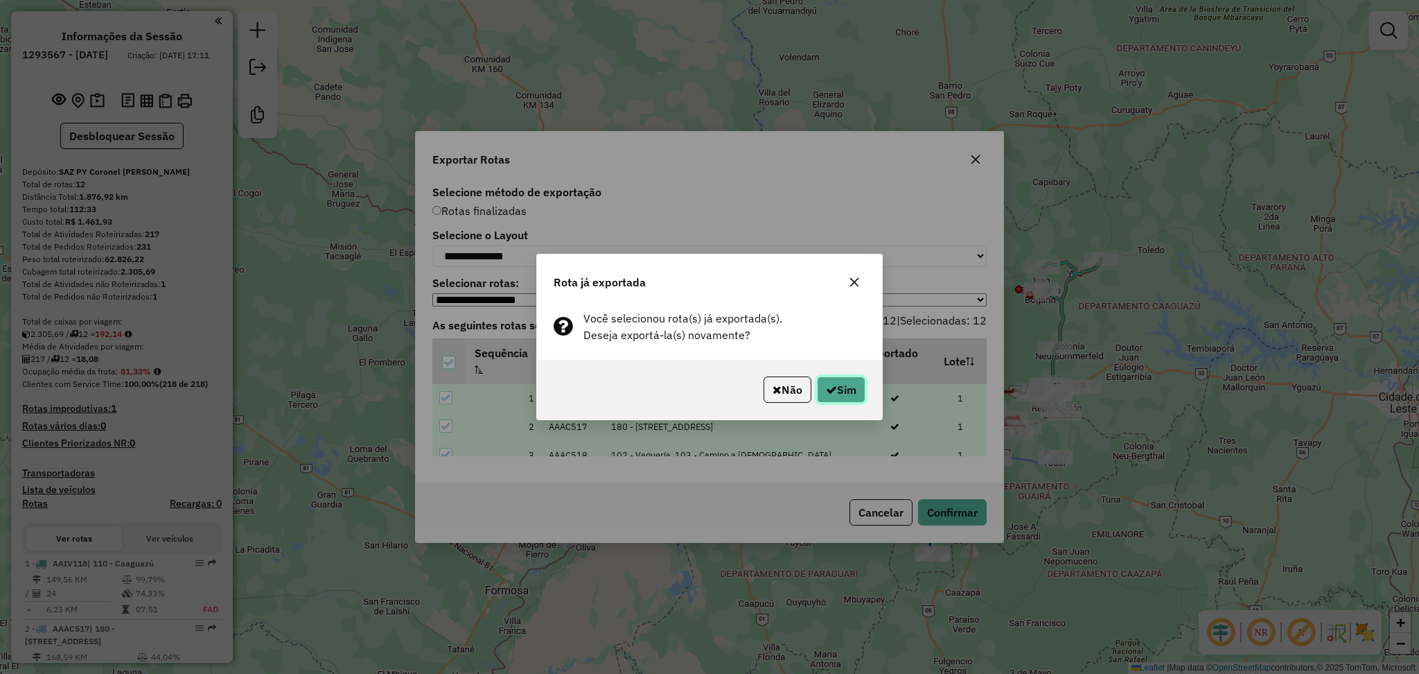
click at [838, 396] on button "Sim" at bounding box center [841, 389] width 49 height 26
